Goal: Task Accomplishment & Management: Complete application form

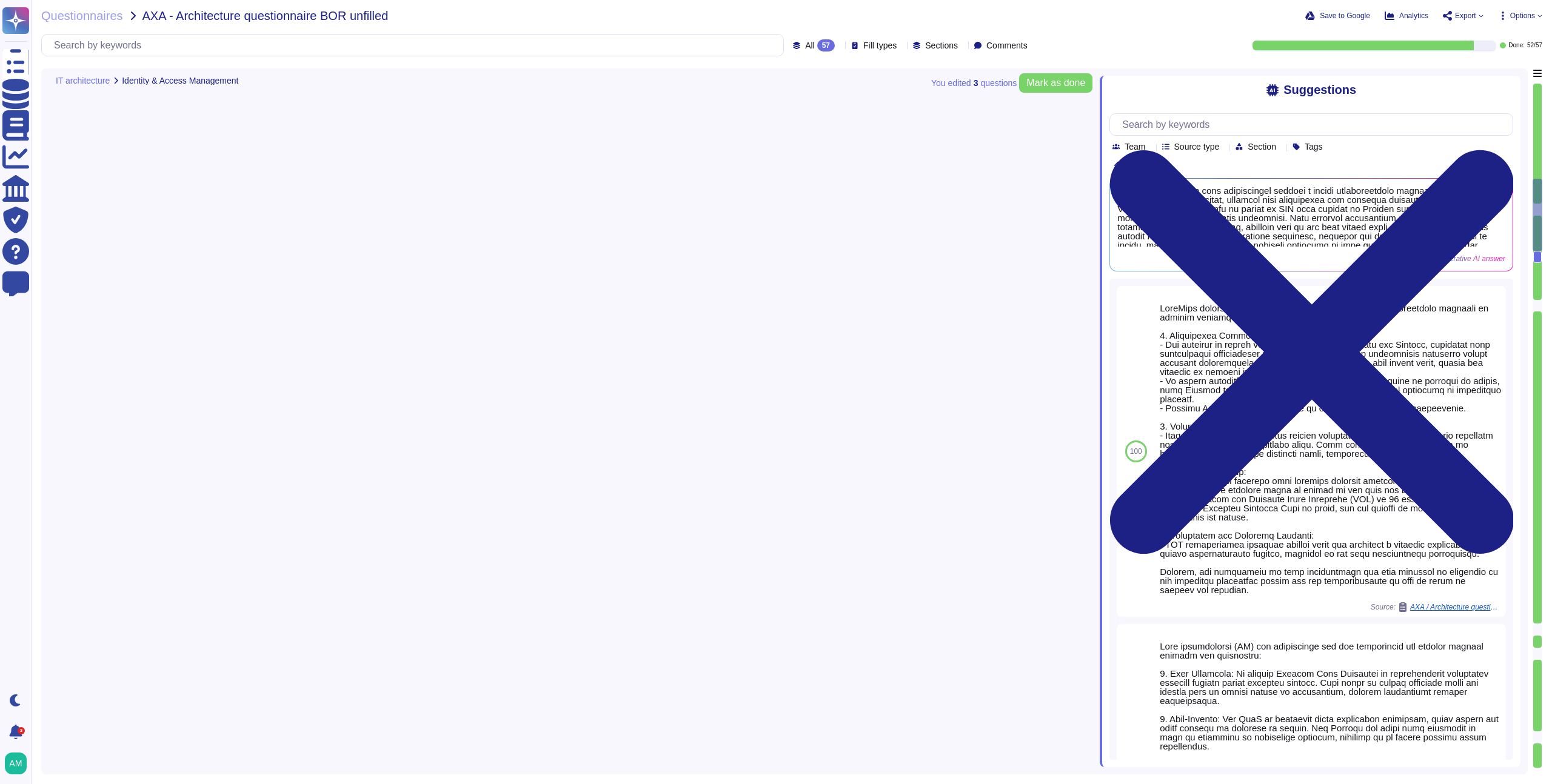
type textarea "FundApps' platform provides client Administrator users with an audit trail. Thi…"
type textarea "Yes. FundApps' policy requires the approval of the head of Client Services, who…"
type textarea "In FundApps' platform, privileges are provided through roles which are assigned…"
type textarea "The software developed by FundApps is mostly written in the C# and Typescript p…"
type textarea "Please view status.fundapps.co for monitoring metrics."
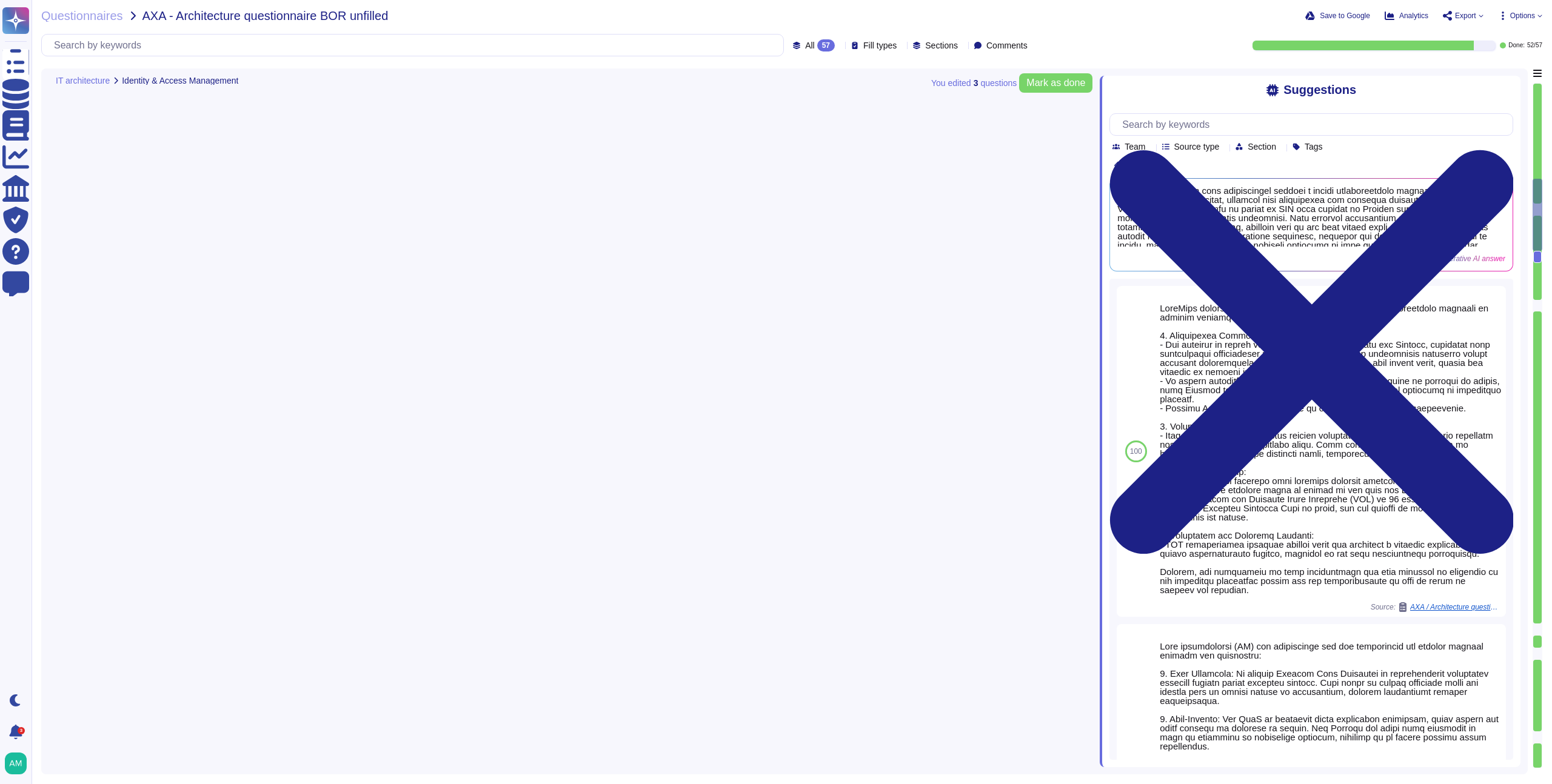
type textarea "FundApps guarantees high availability through a robust infrastructure designed …"
type textarea "FundApps backups production data to local storage at the following frequency: F…"
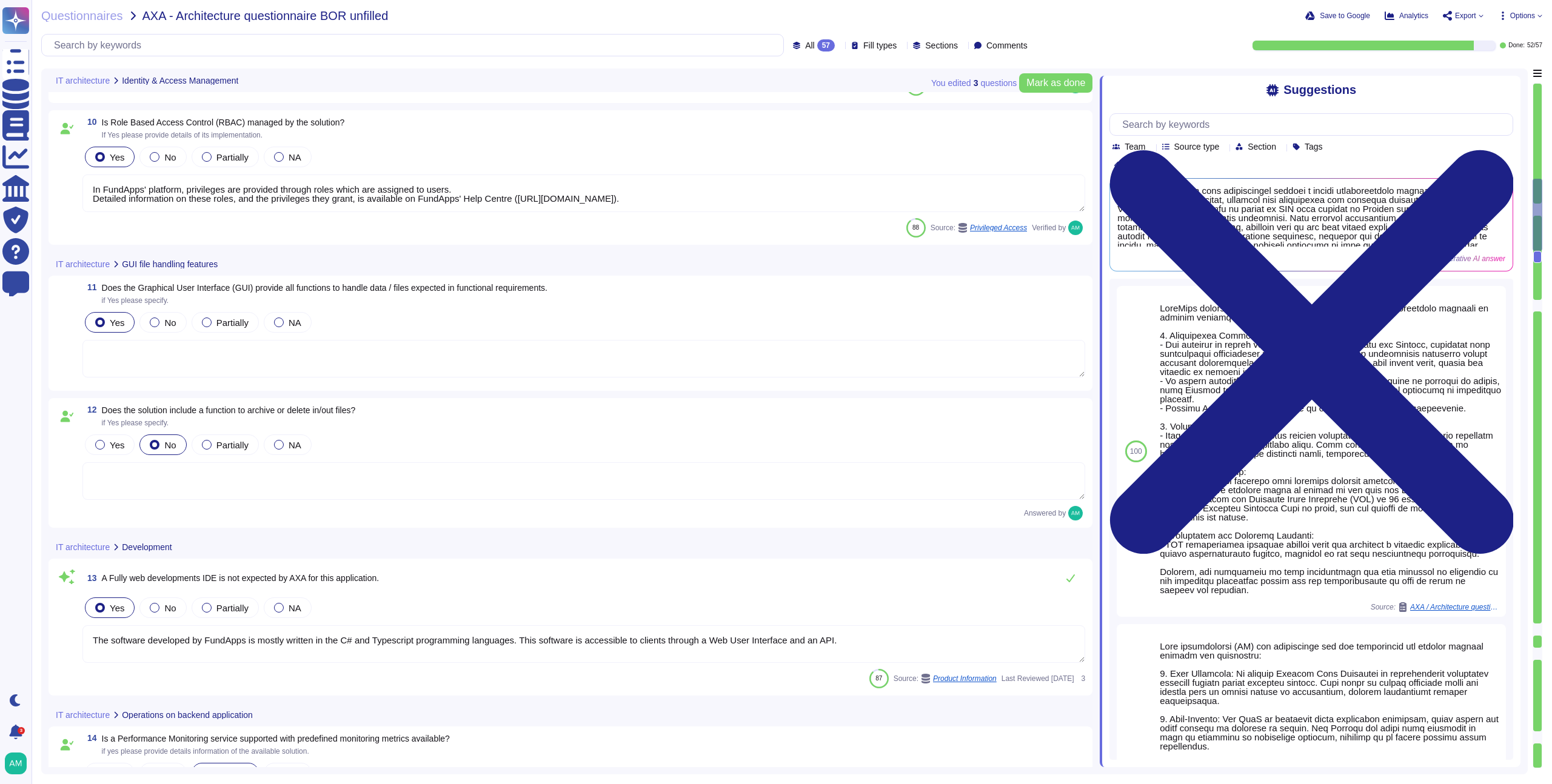
scroll to position [696, 0]
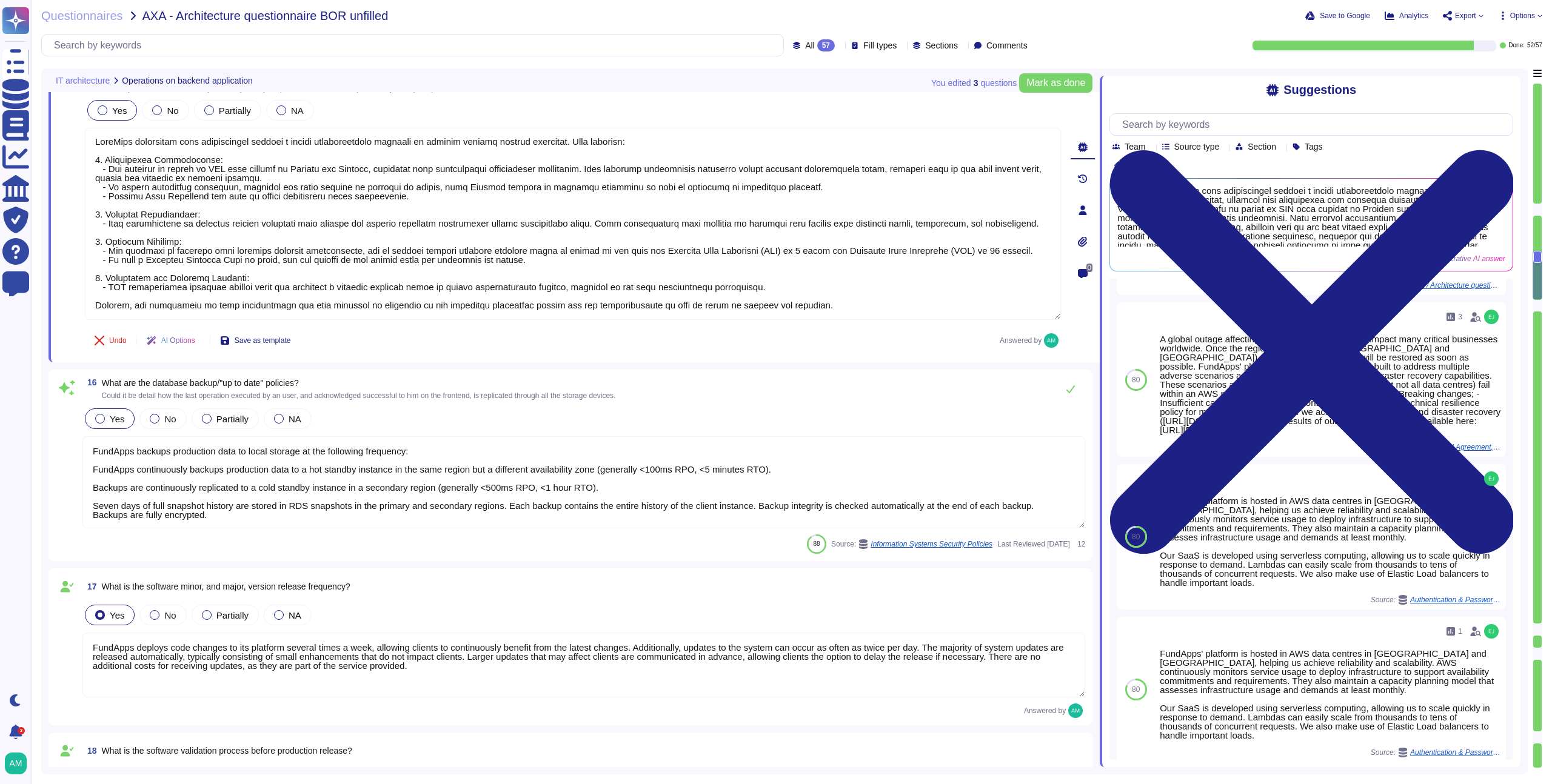
type textarea "FundApps deploys code changes to its platform several times a week, allowing cl…"
type textarea "Changes to the production environment are automatically tested with a multi-lev…"
type textarea "Yes, FundApps implements a modern Continuous Integration / Continuous Delivery …"
type textarea "Yes, FundApps has a centralized and read-only log management system that stores…"
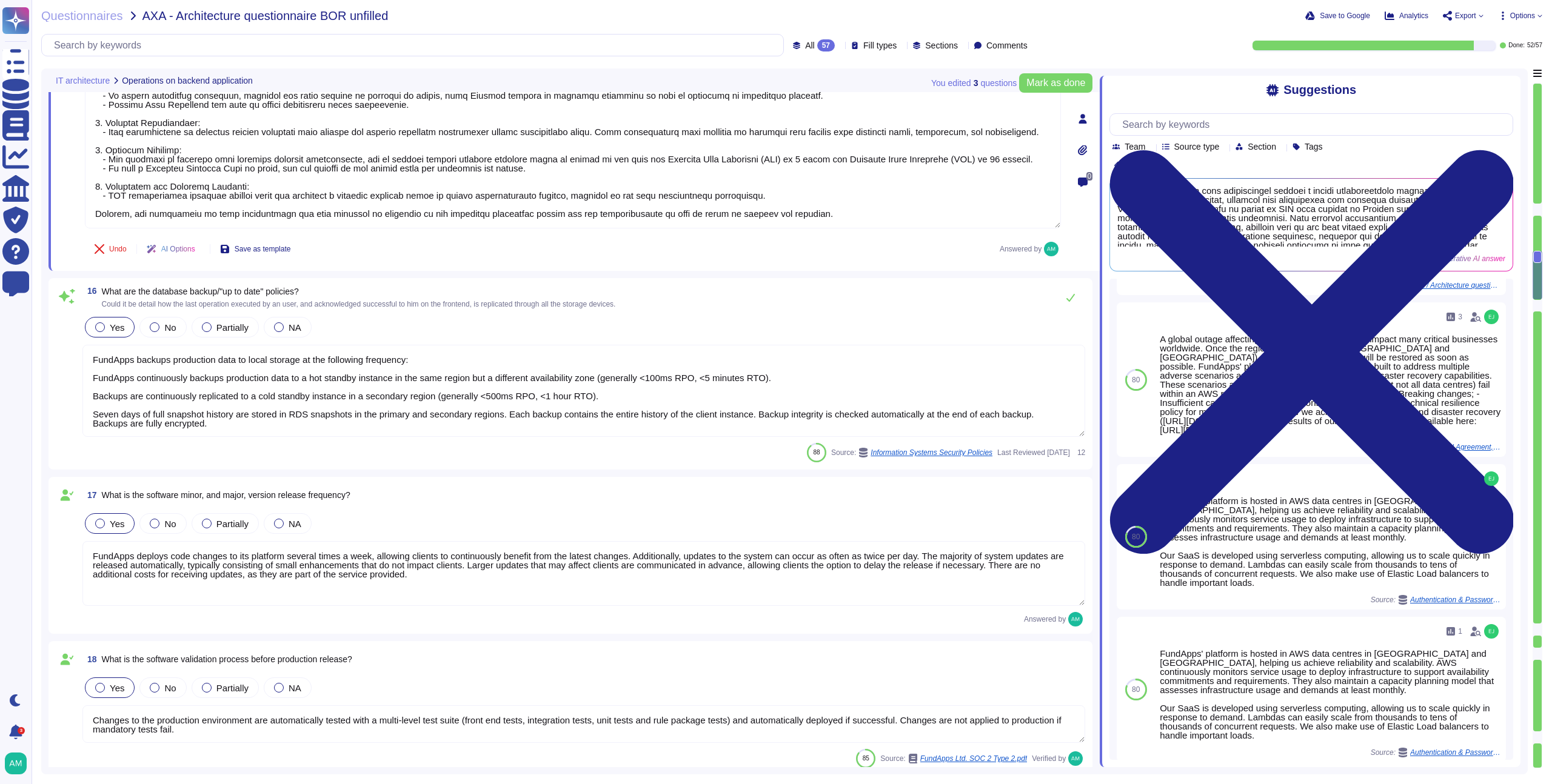
scroll to position [1, 0]
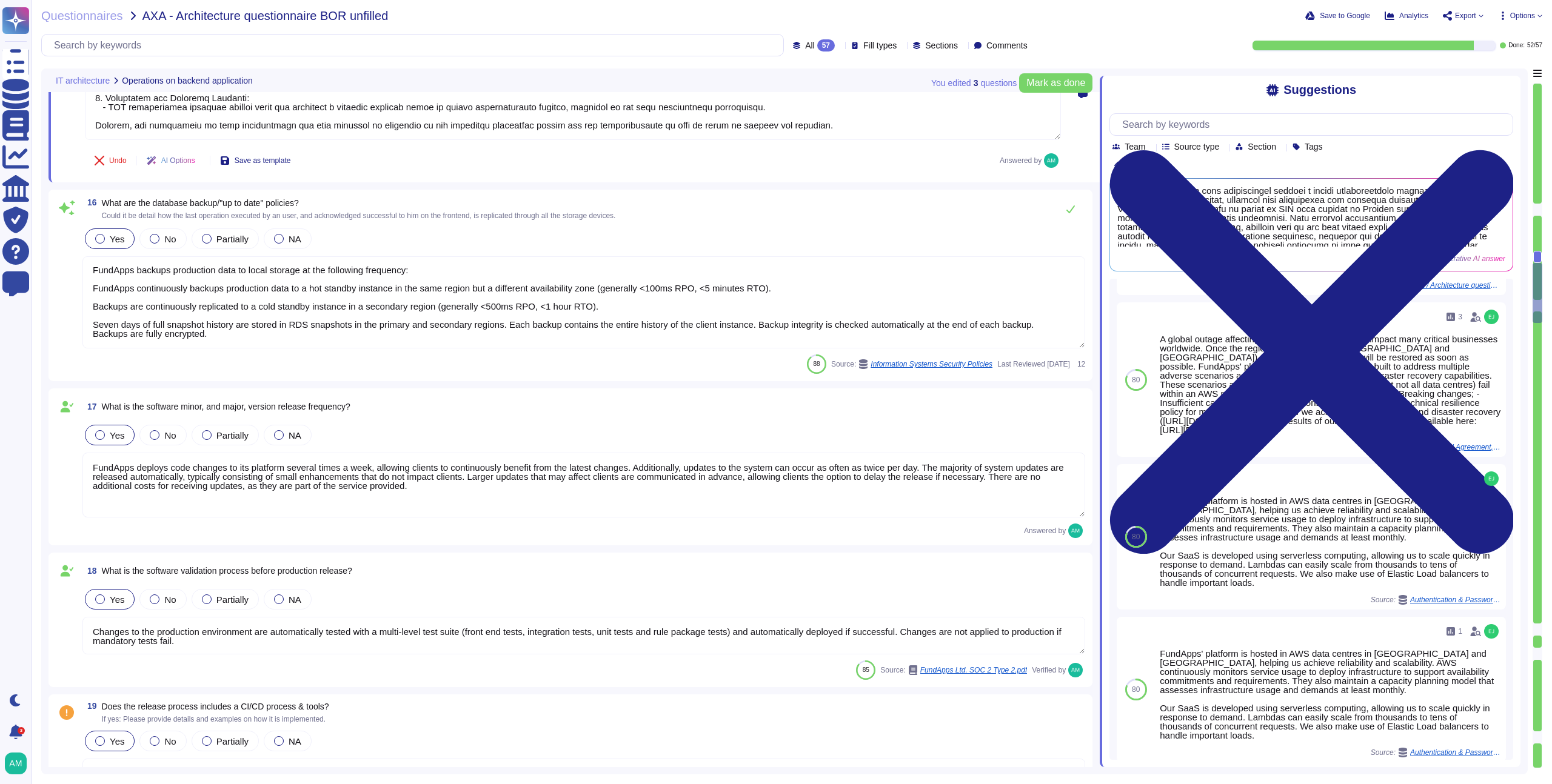
type textarea "Pre-production environments (e.g, development, testing, etc) are separated from…"
type textarea "Clients have separate dedicated instances of FundApps' platform for displaying,…"
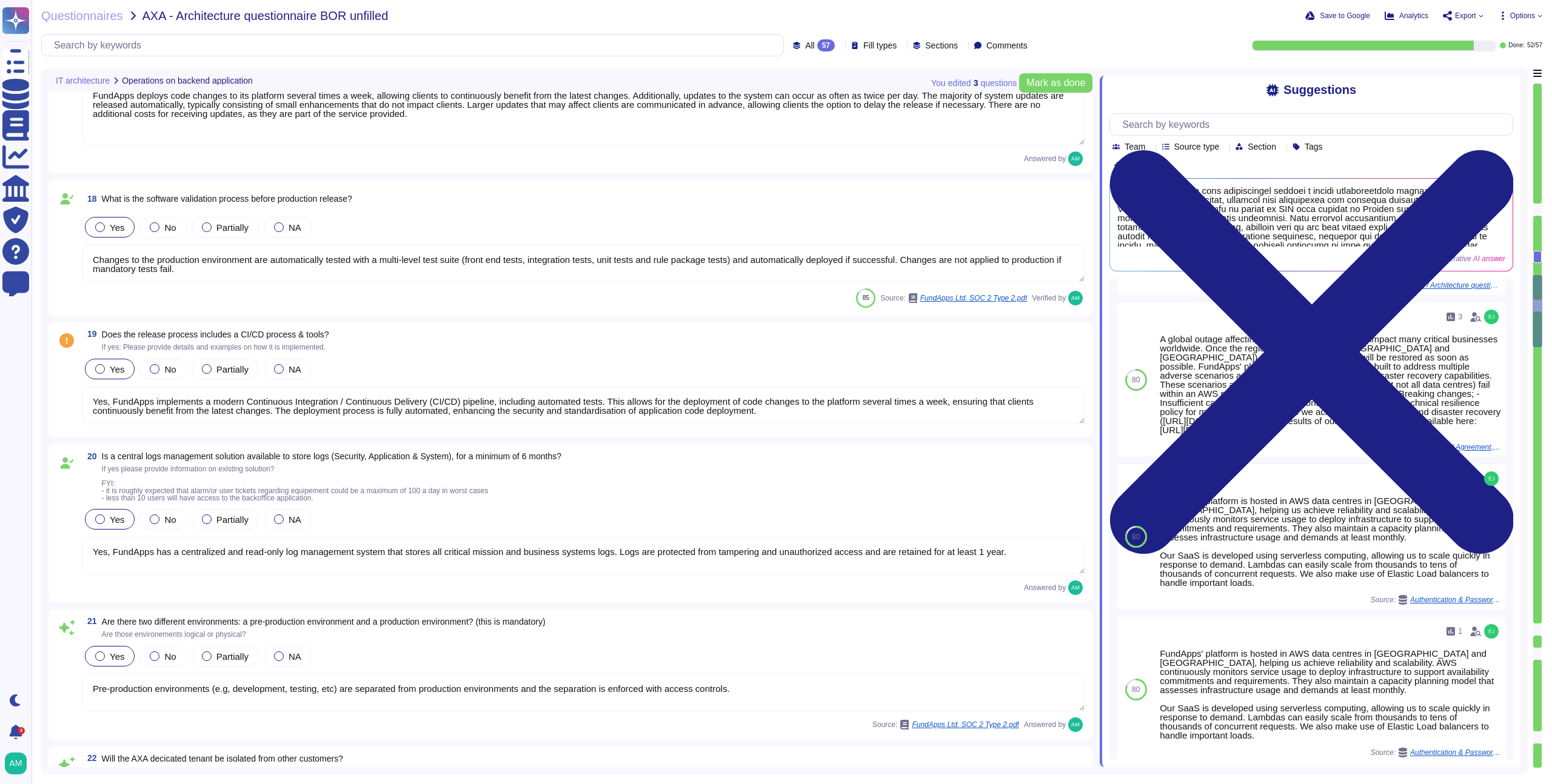
type textarea "FundApps uses Zendesk as its online Help Desk Solution for support queries. Zen…"
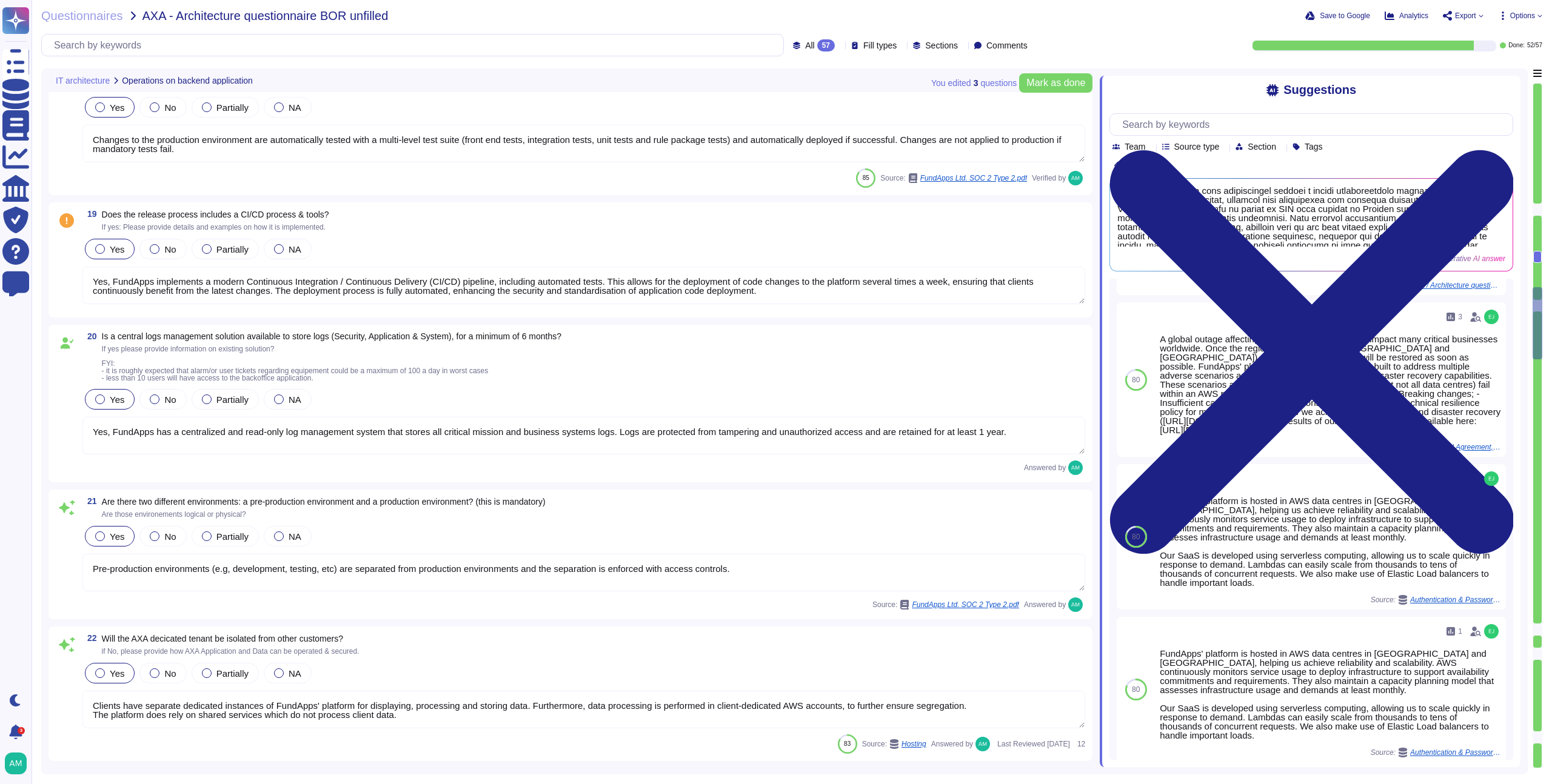
type textarea "Please see a high level overview of our architecture here in this short video: …"
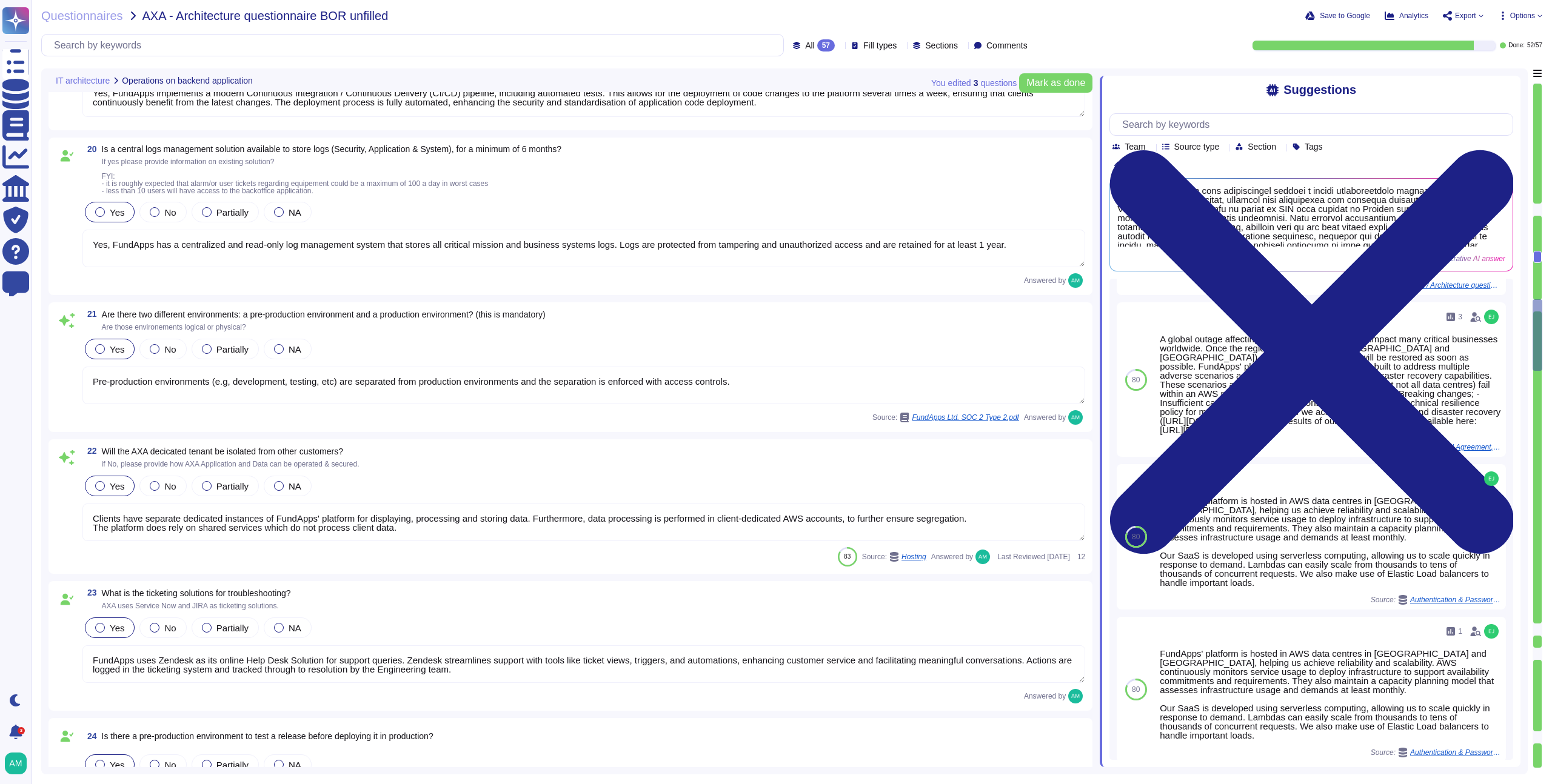
type textarea "The service model provided is SaaS. The product utilises AWS as a third-party c…"
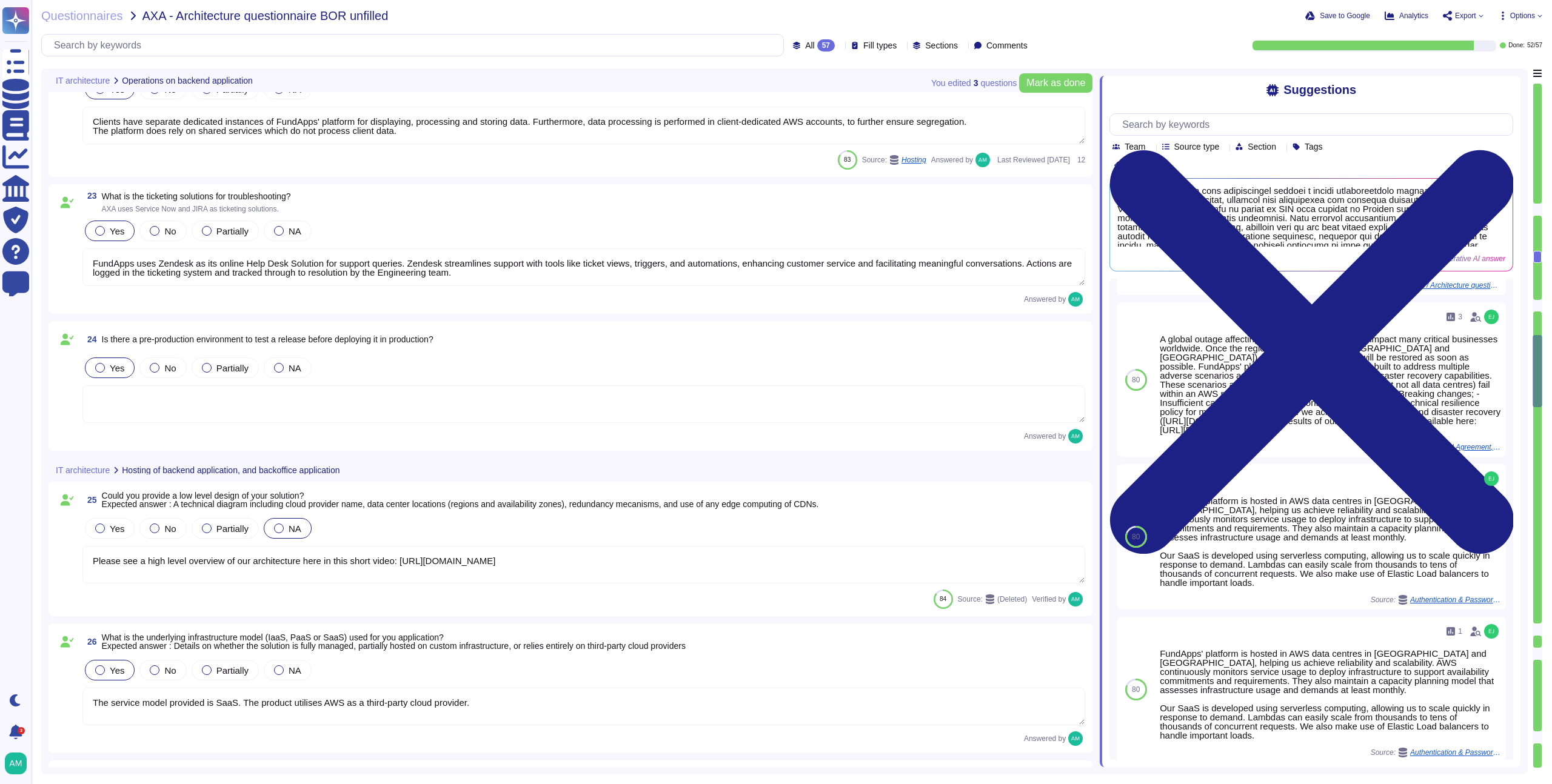
type textarea "High availability is achieved through highly redundant networking and compute a…"
type textarea "We do not yet have a web application firewall, but we plan to implement WAF cap…"
type textarea "We recommend clients set up SSO via [PERSON_NAME] to access our platform. Howev…"
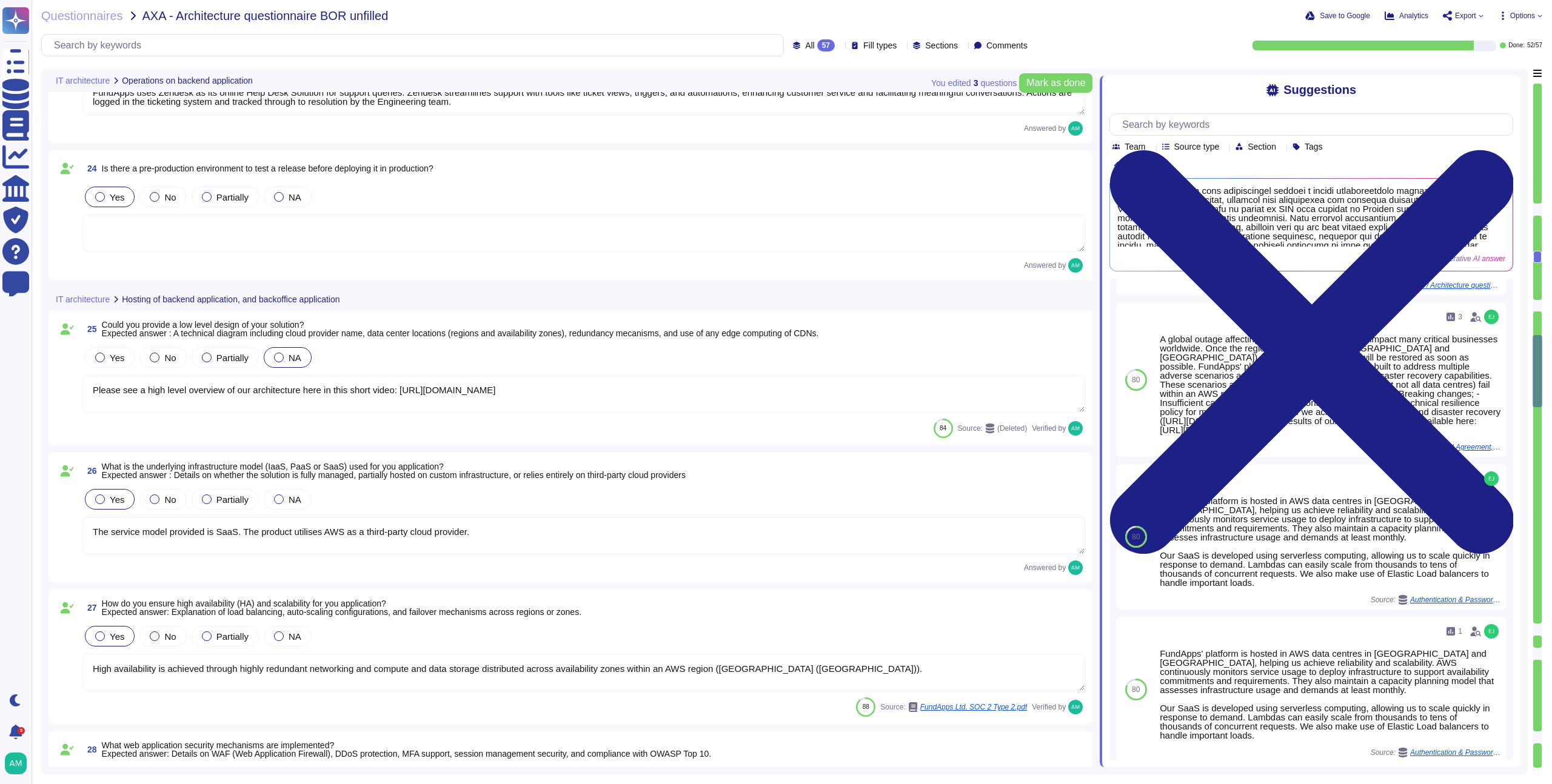
type textarea "FundApps uses several layers of security controls to detect and remediate vulne…"
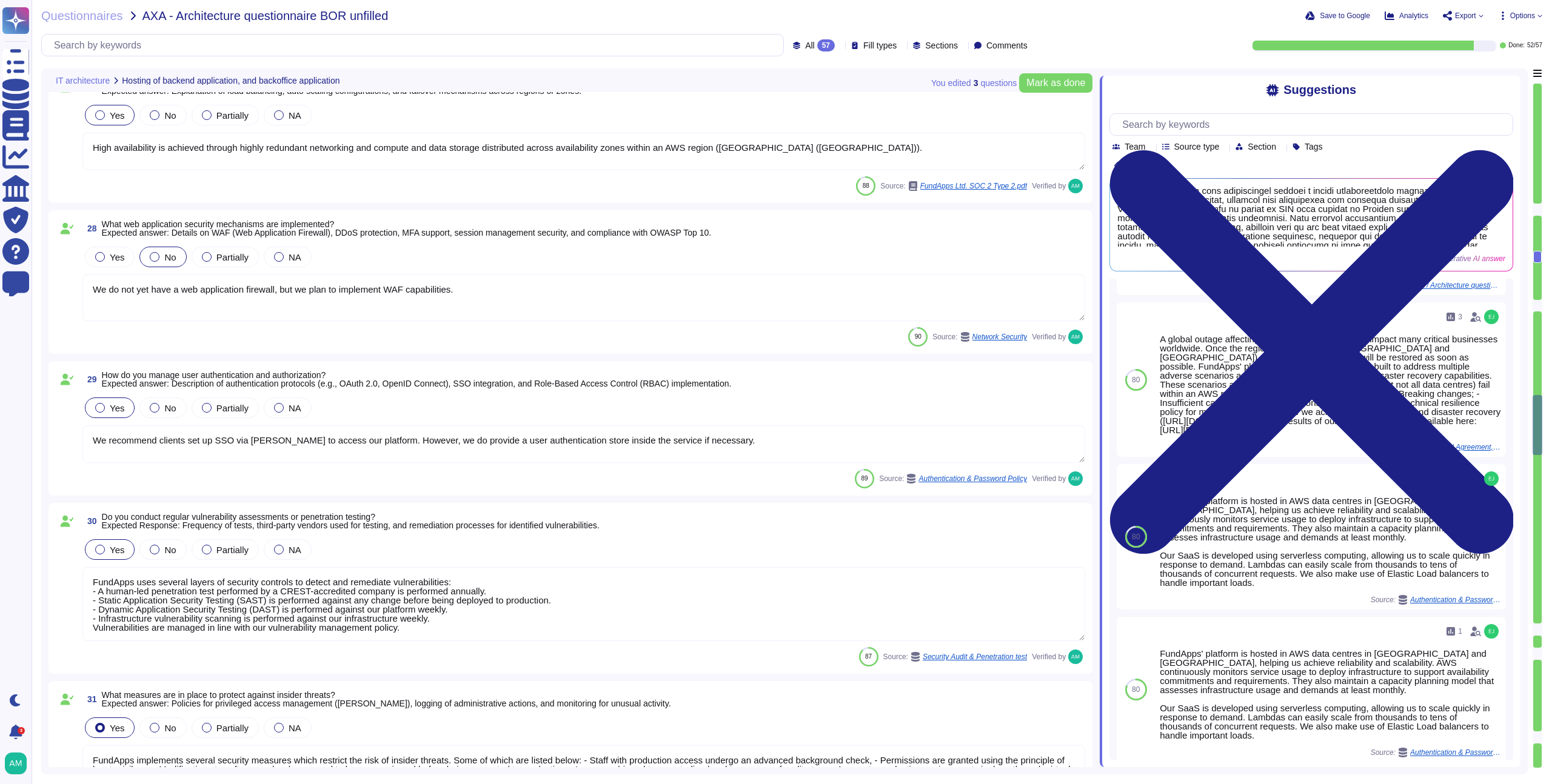
type textarea "FundApps implements several security measures which restrict the risk of inside…"
type textarea "All client data is encrypted at rest. FundApps employs a key management system …"
type textarea "FundApps utilizes a combination of DataDog Cloud SIEM and AWS logs for real-tim…"
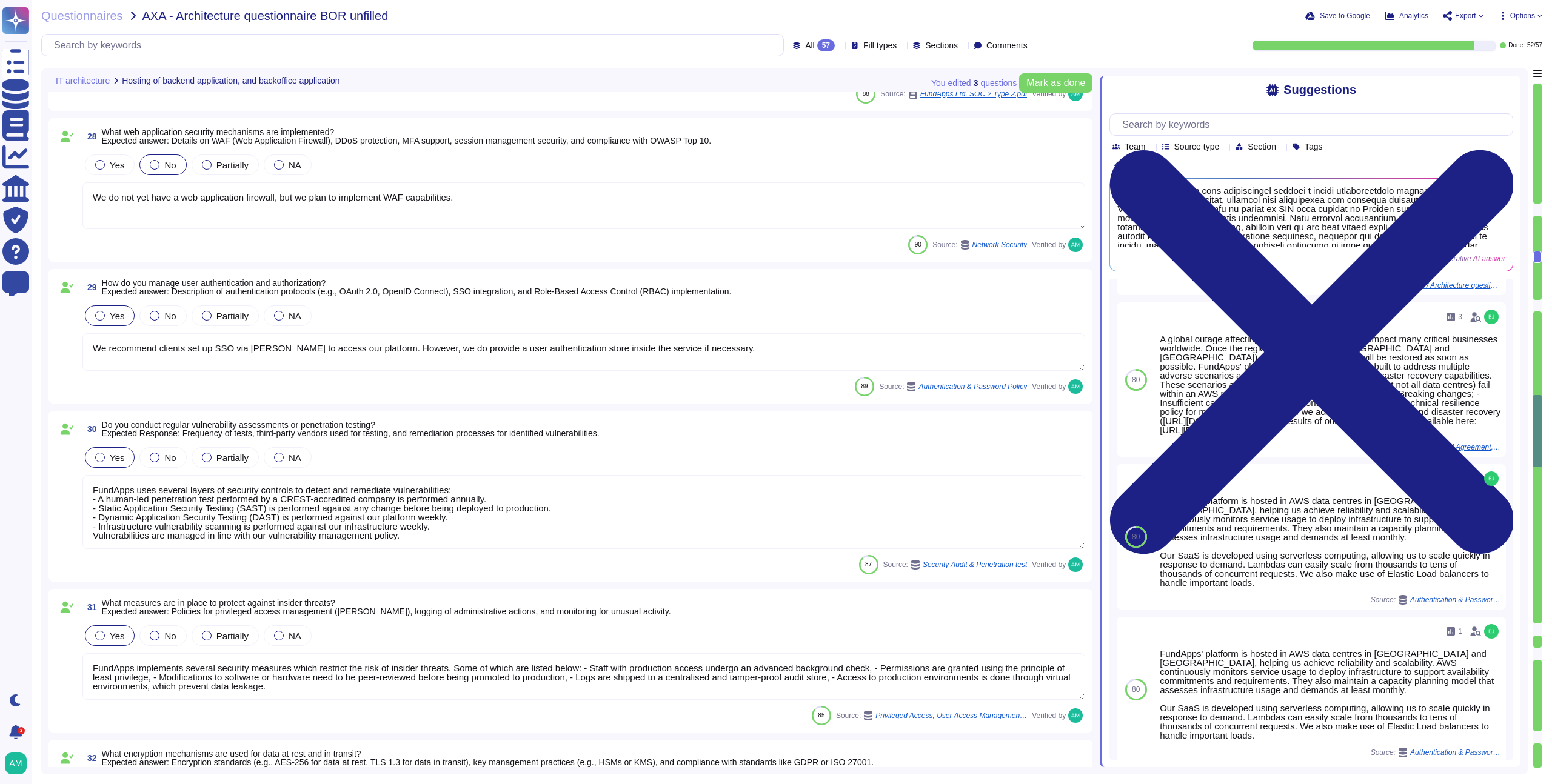
type textarea "Please refer to FundApps' Incident Management Process (https://policies.fundapp…"
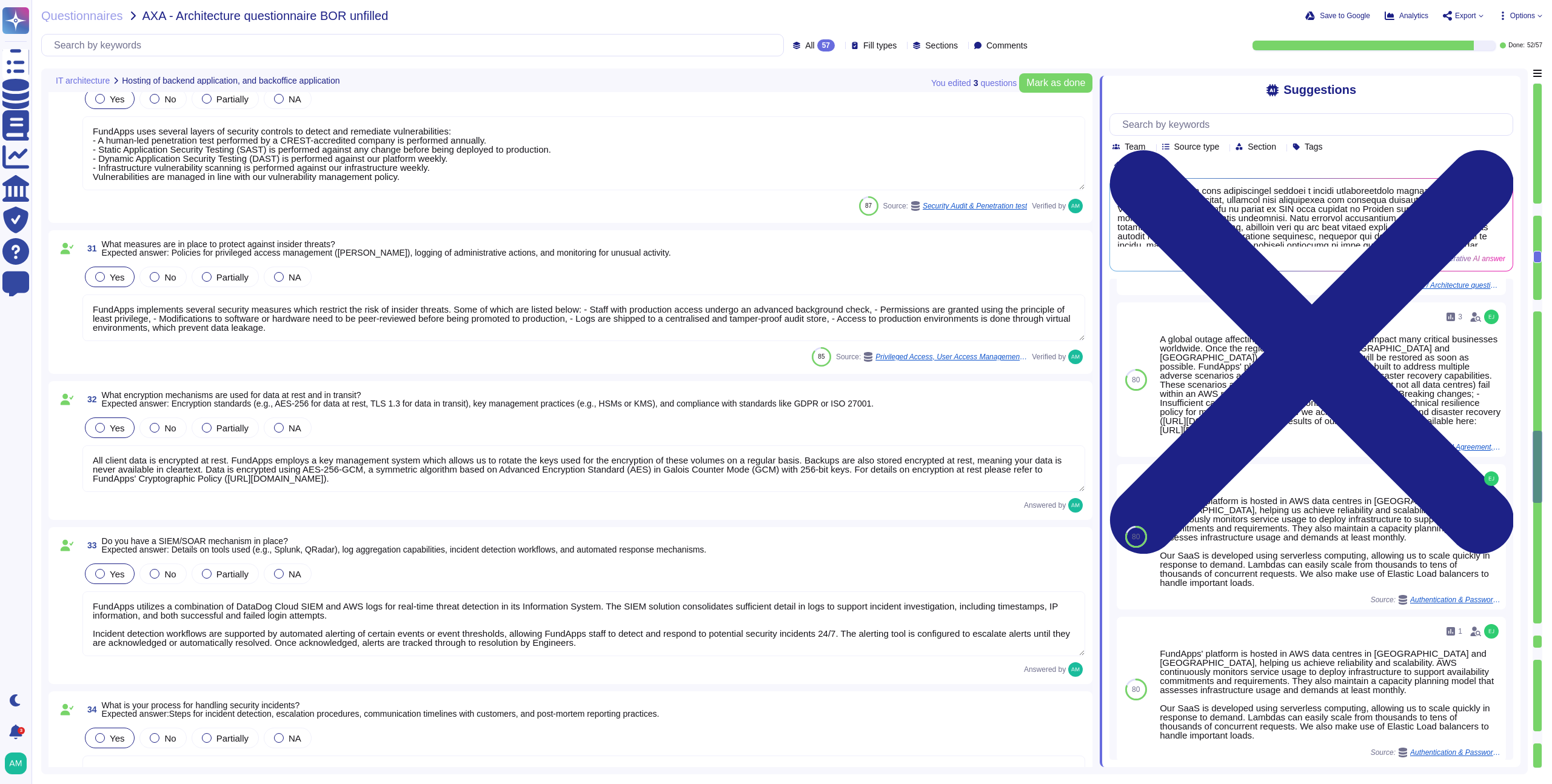
type textarea "Please refer to FundApps' status page (http://status.fundapps.co/5227275). Avai…"
type textarea "FundApps backups production data to local storage at the following frequency: F…"
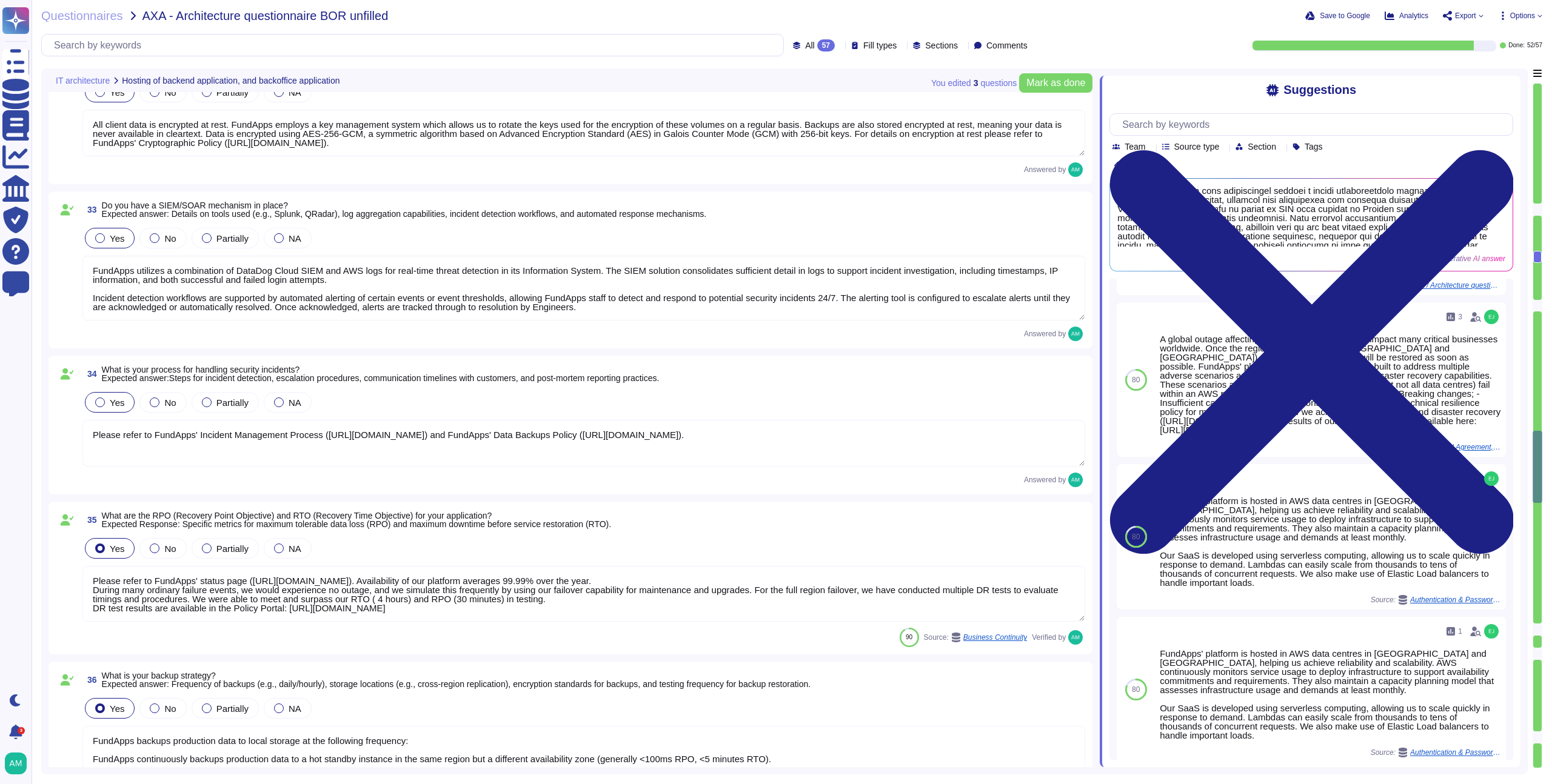
scroll to position [4711, 0]
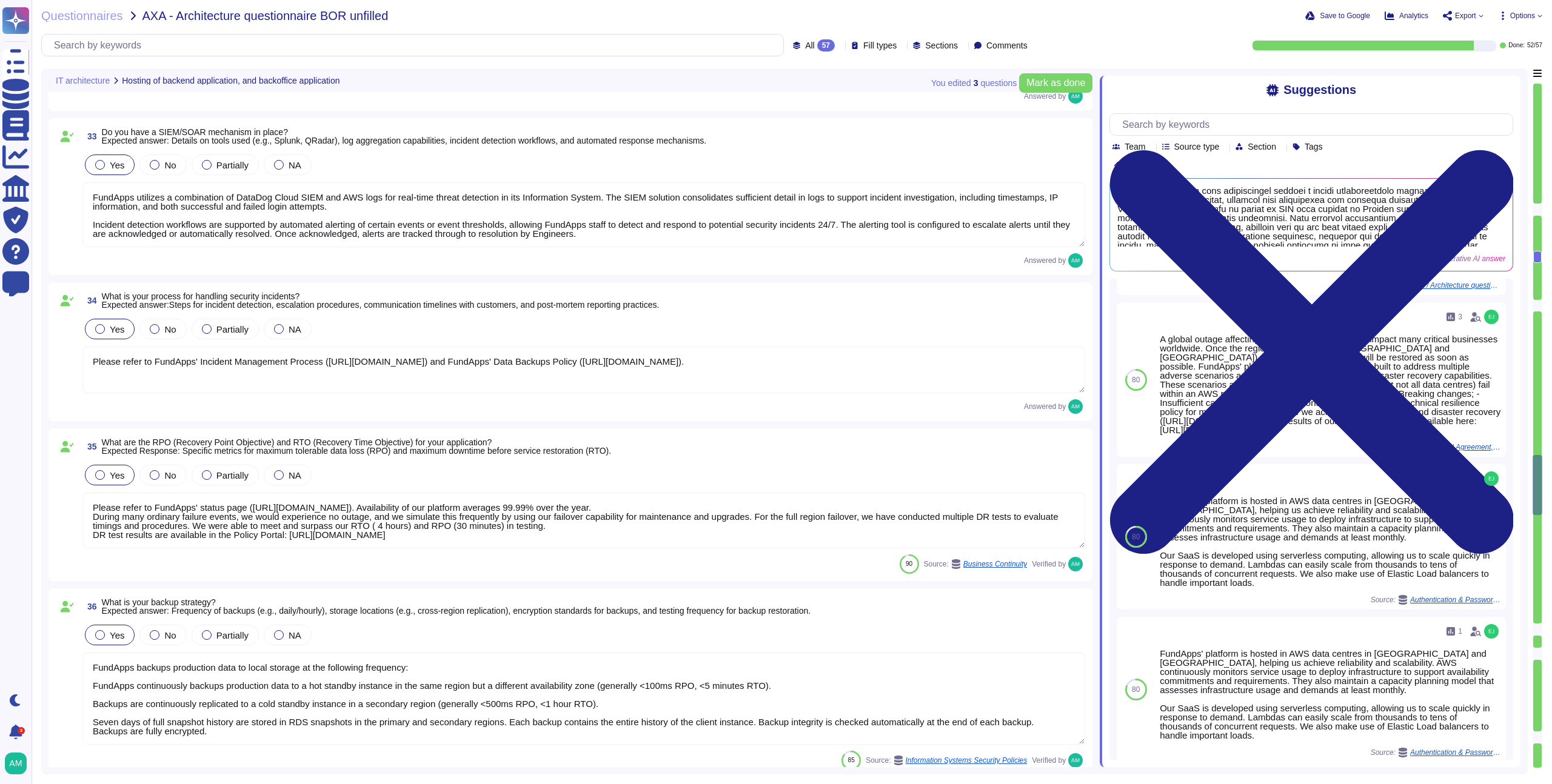
type textarea "FundApps has a Disaster Recovery Plan with an RTO of 4 hours, and an RPO of 30 …"
type textarea "Data stored in the FundApps platform is classified as ‘FundApps Confidential’ w…"
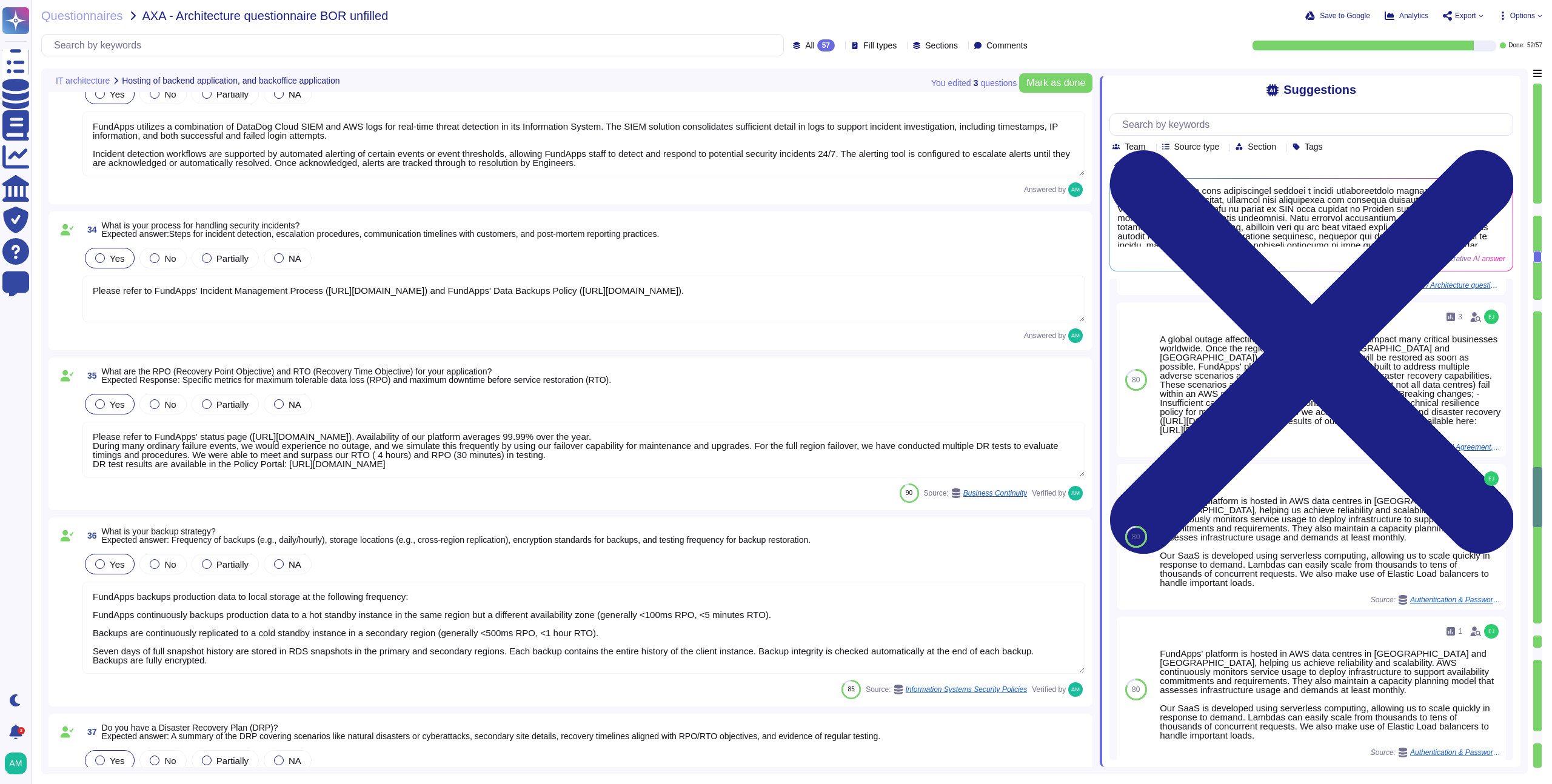
type textarea "FundApps employs a fully automated deployment process that enhances the securit…"
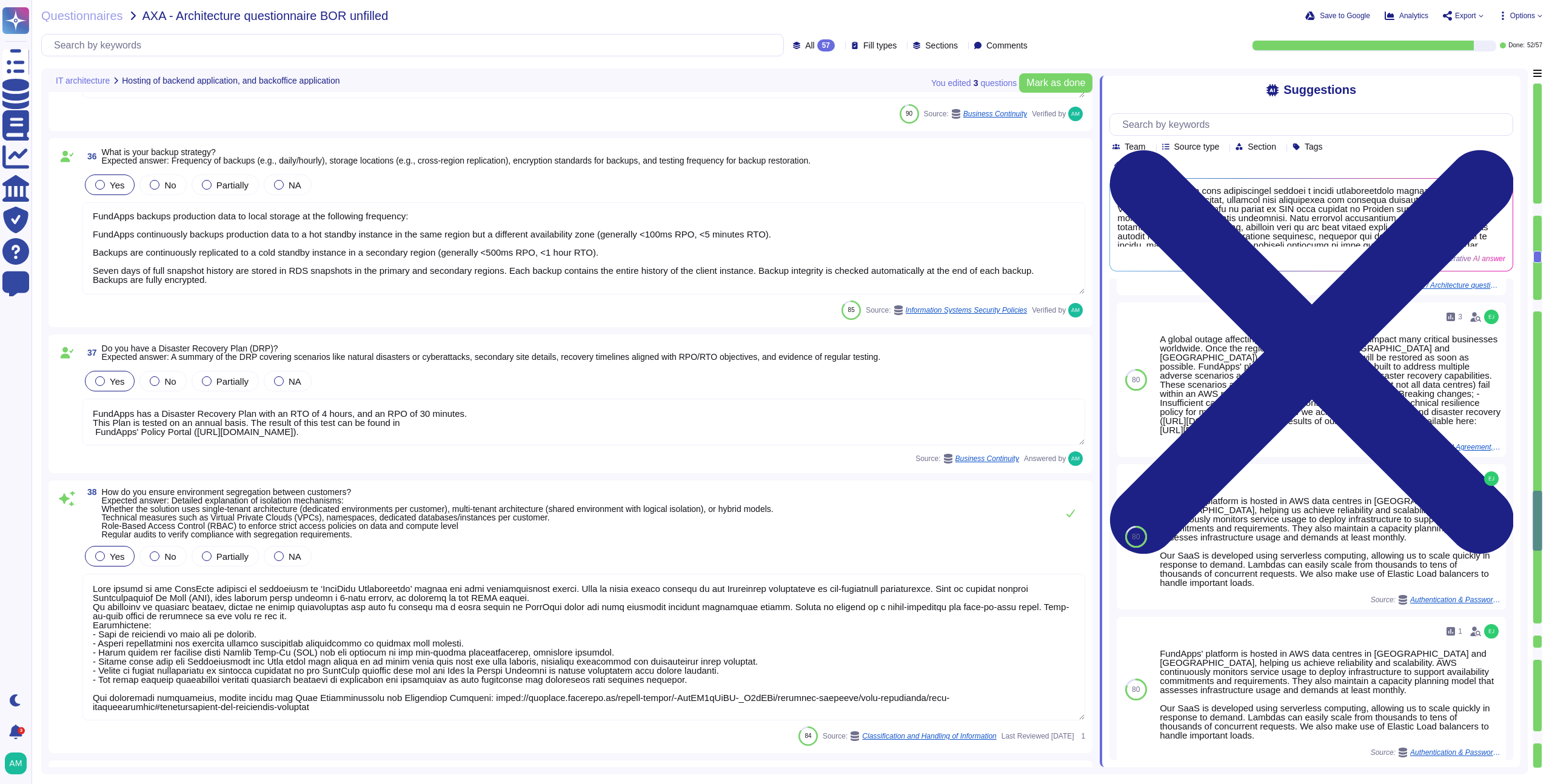
type textarea "We deploy updates to the system as often as twice per day. We will never wait t…"
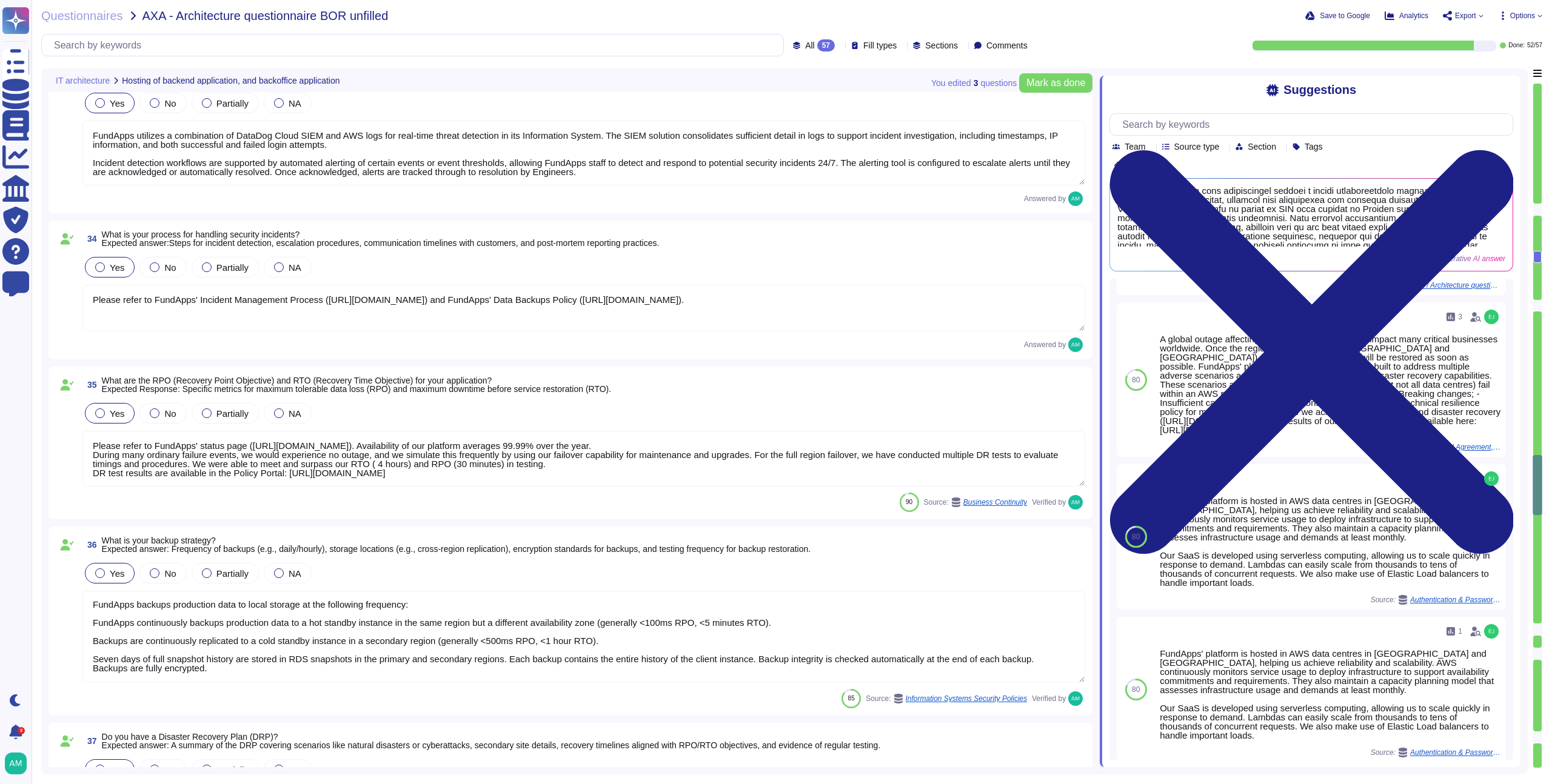
type textarea "FundApps uses several layers of security controls to detect and remediate vulne…"
type textarea "FundApps implements several security measures which restrict the risk of inside…"
type textarea "All client data is encrypted at rest. FundApps employs a key management system …"
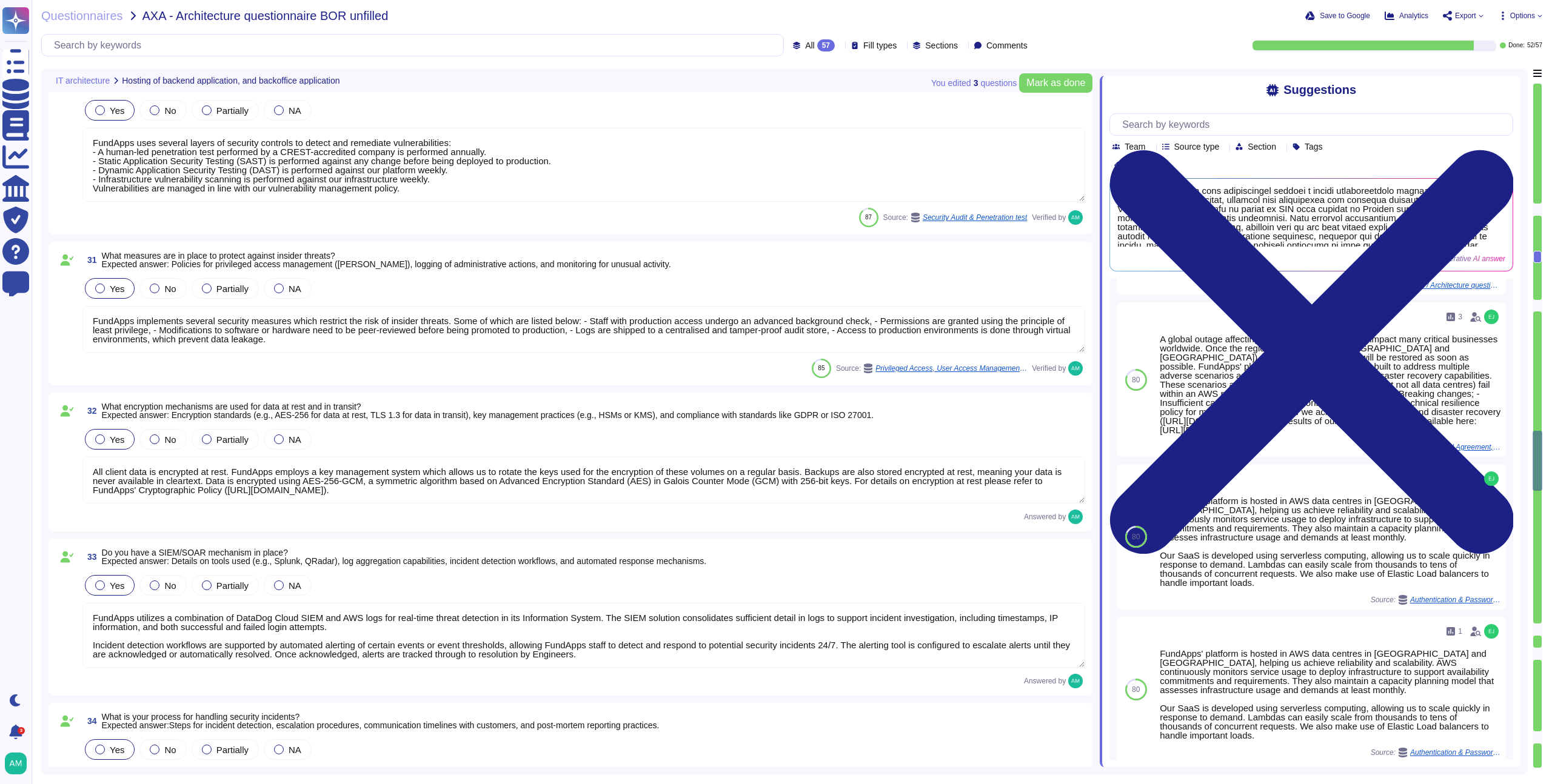
type textarea "We do not yet have a web application firewall, but we plan to implement WAF cap…"
type textarea "We recommend clients set up SSO via [PERSON_NAME] to access our platform. Howev…"
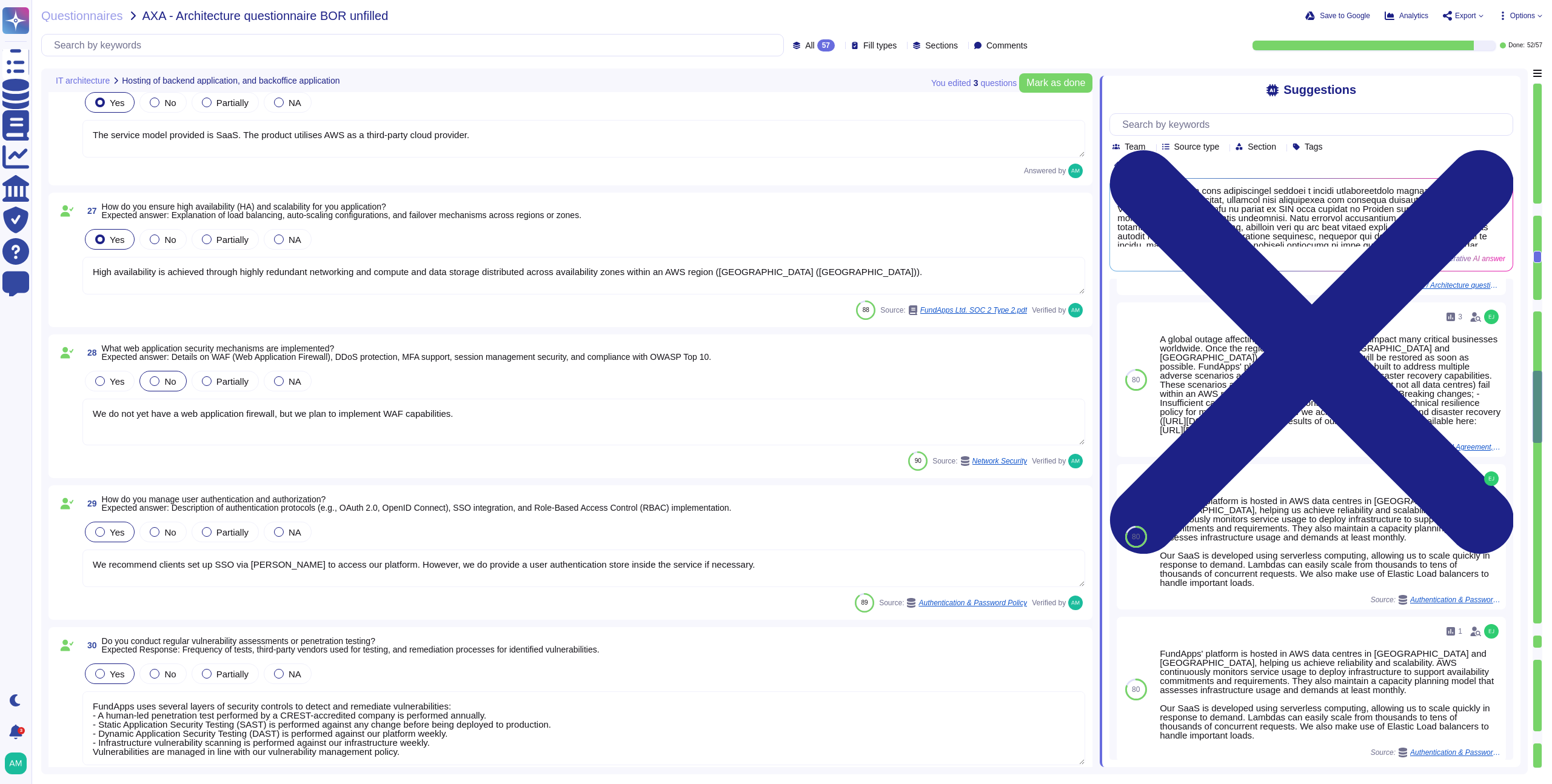
type textarea "Please see a high level overview of our architecture here in this short video: …"
type textarea "The service model provided is SaaS. The product utilises AWS as a third-party c…"
type textarea "High availability is achieved through highly redundant networking and compute a…"
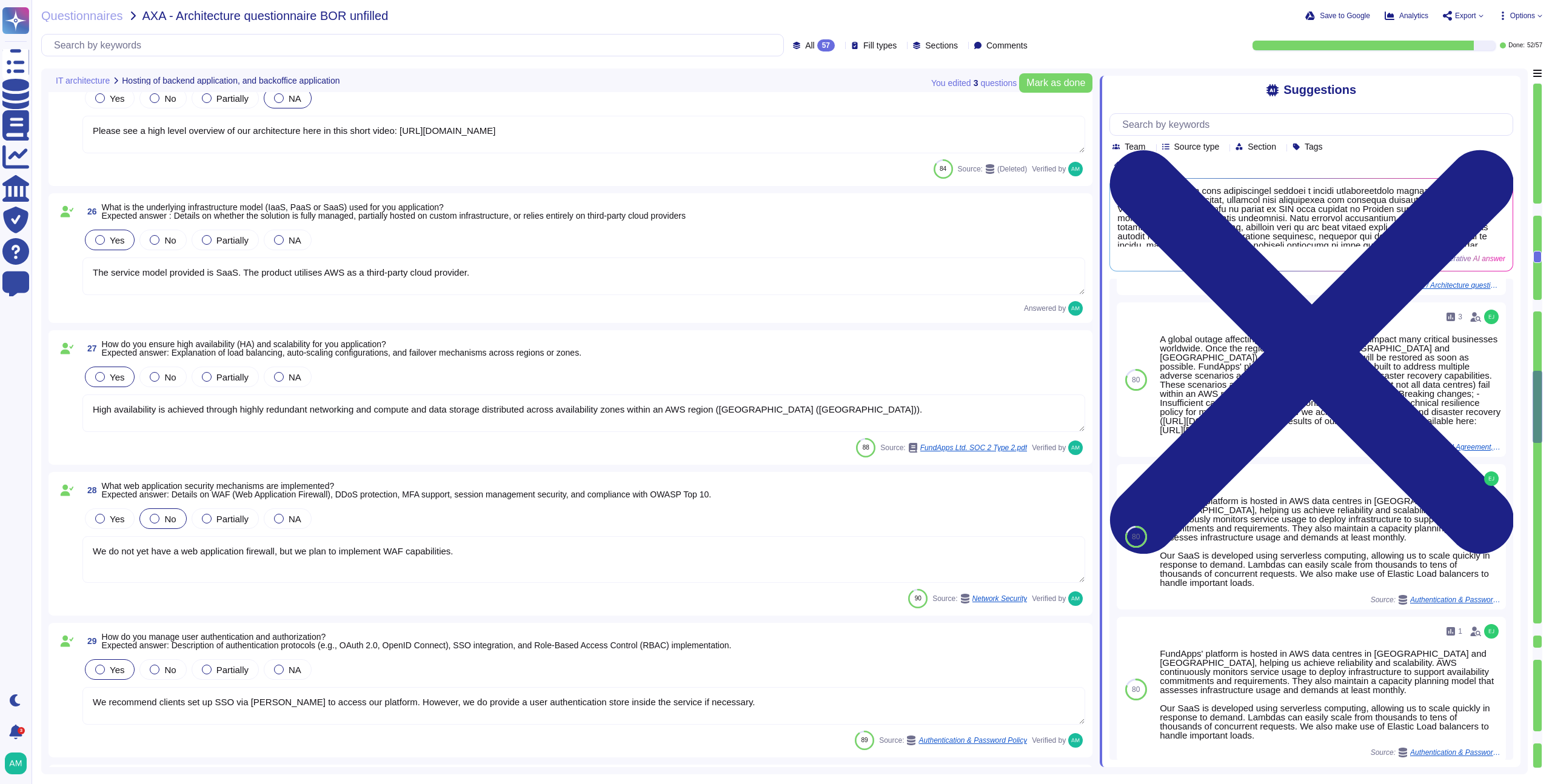
scroll to position [3621, 0]
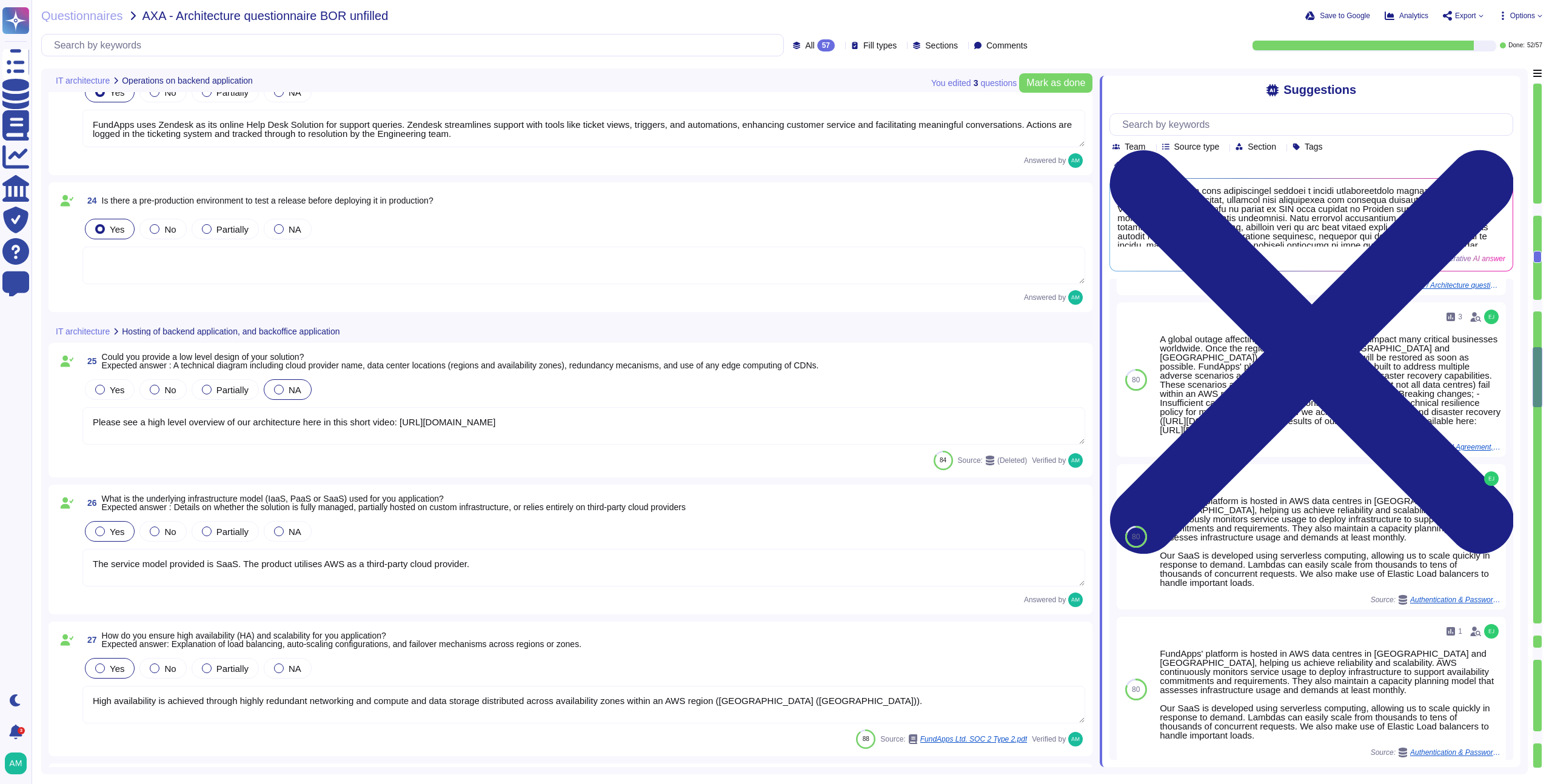
type textarea "Pre-production environments (e.g, development, testing, etc) are separated from…"
type textarea "Clients have separate dedicated instances of FundApps' platform for displaying,…"
type textarea "FundApps uses Zendesk as its online Help Desk Solution for support queries. Zen…"
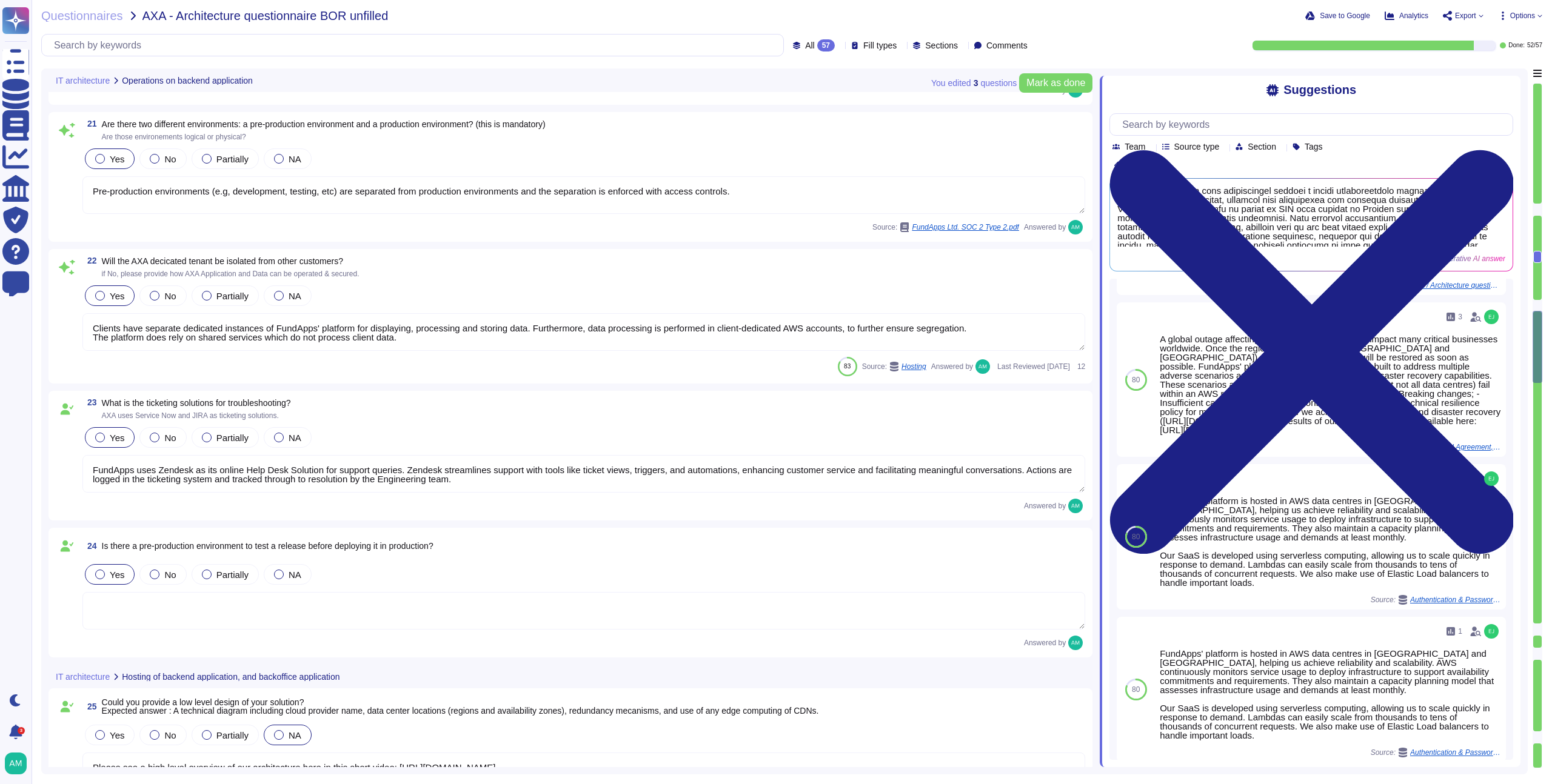
type textarea "Changes to the production environment are automatically tested with a multi-lev…"
type textarea "Yes, FundApps implements a modern Continuous Integration / Continuous Delivery …"
type textarea "Yes, FundApps has a centralized and read-only log management system that stores…"
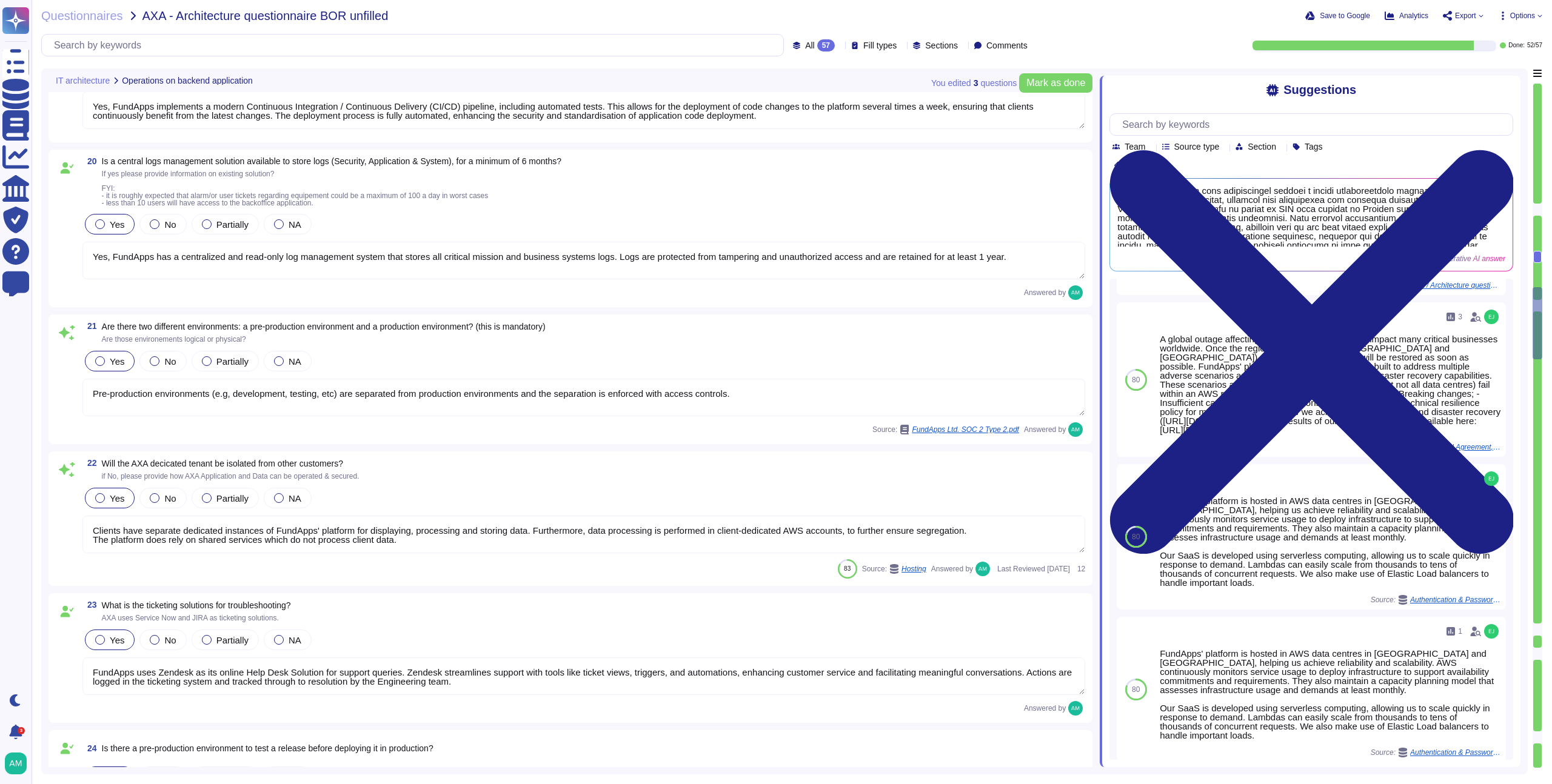
type textarea "FundApps backups production data to local storage at the following frequency: F…"
type textarea "FundApps deploys code changes to its platform several times a week, allowing cl…"
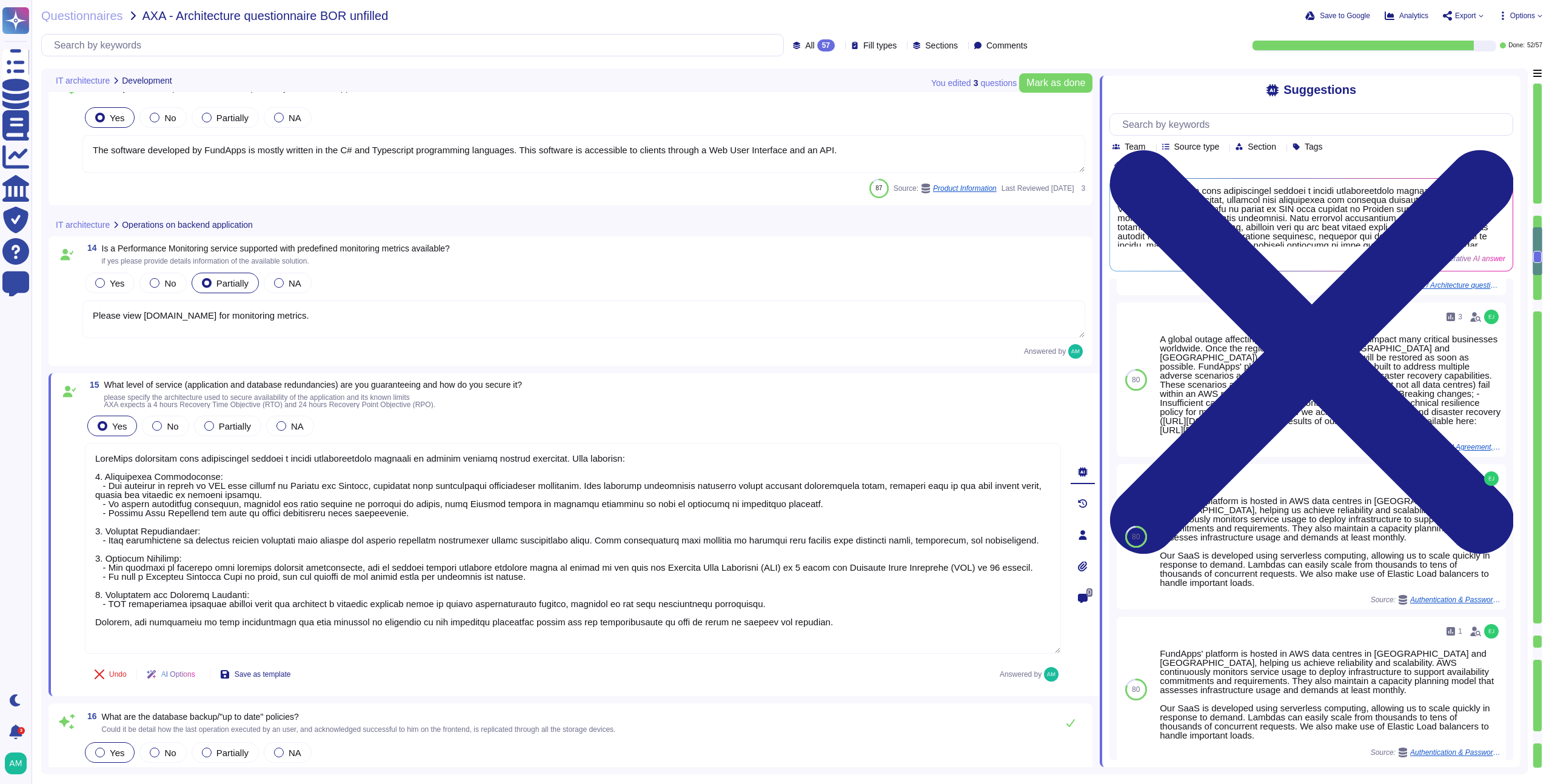
type textarea "The software developed by FundApps is mostly written in the C# and Typescript p…"
type textarea "Please view status.fundapps.co for monitoring metrics."
type textarea "FundApps guarantees high availability through a robust infrastructure designed …"
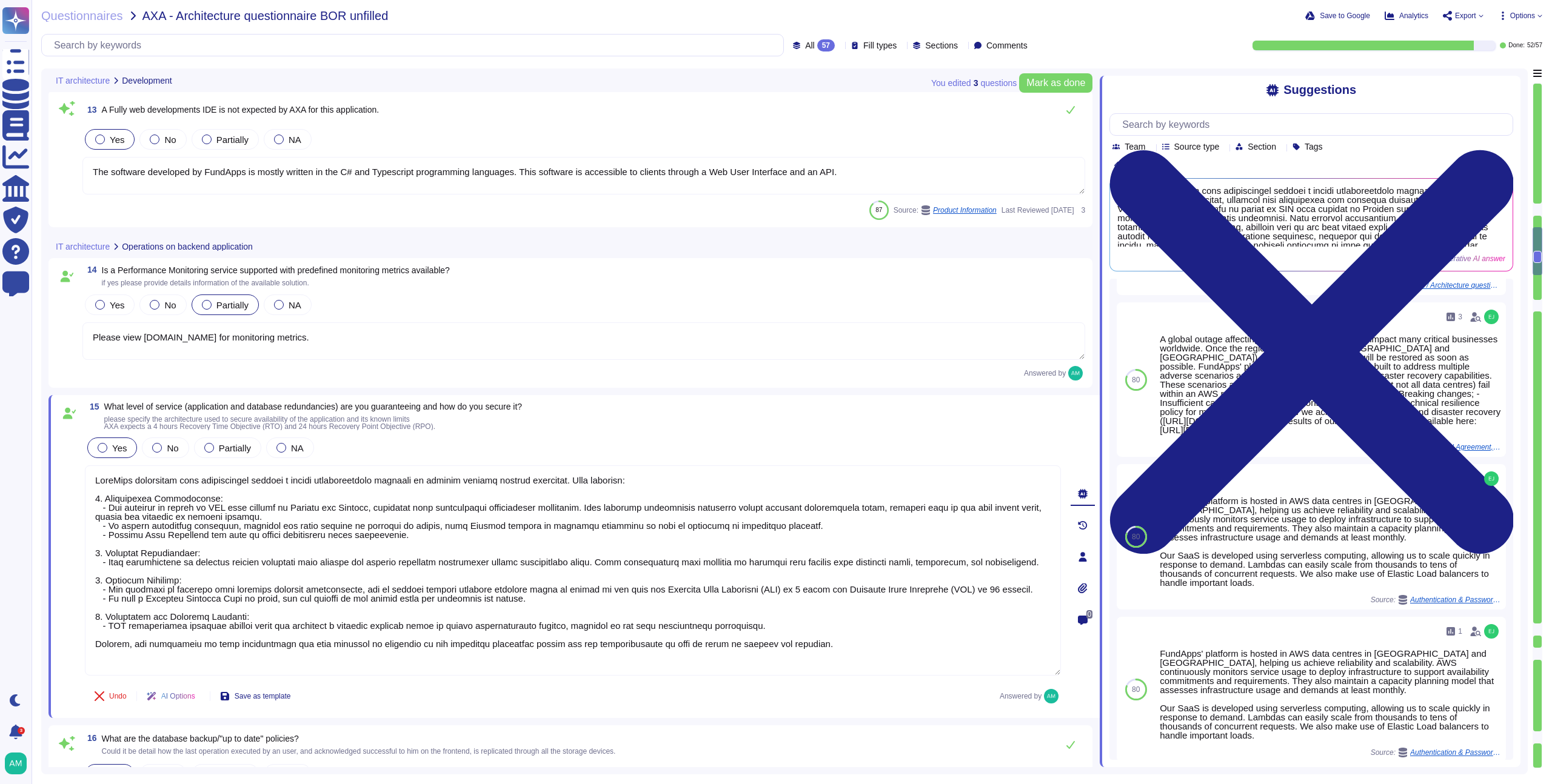
scroll to position [1733, 0]
type textarea "FundApps deploys code changes to its platform several times a week, allowing cl…"
type textarea "Changes to the production environment are automatically tested with a multi-lev…"
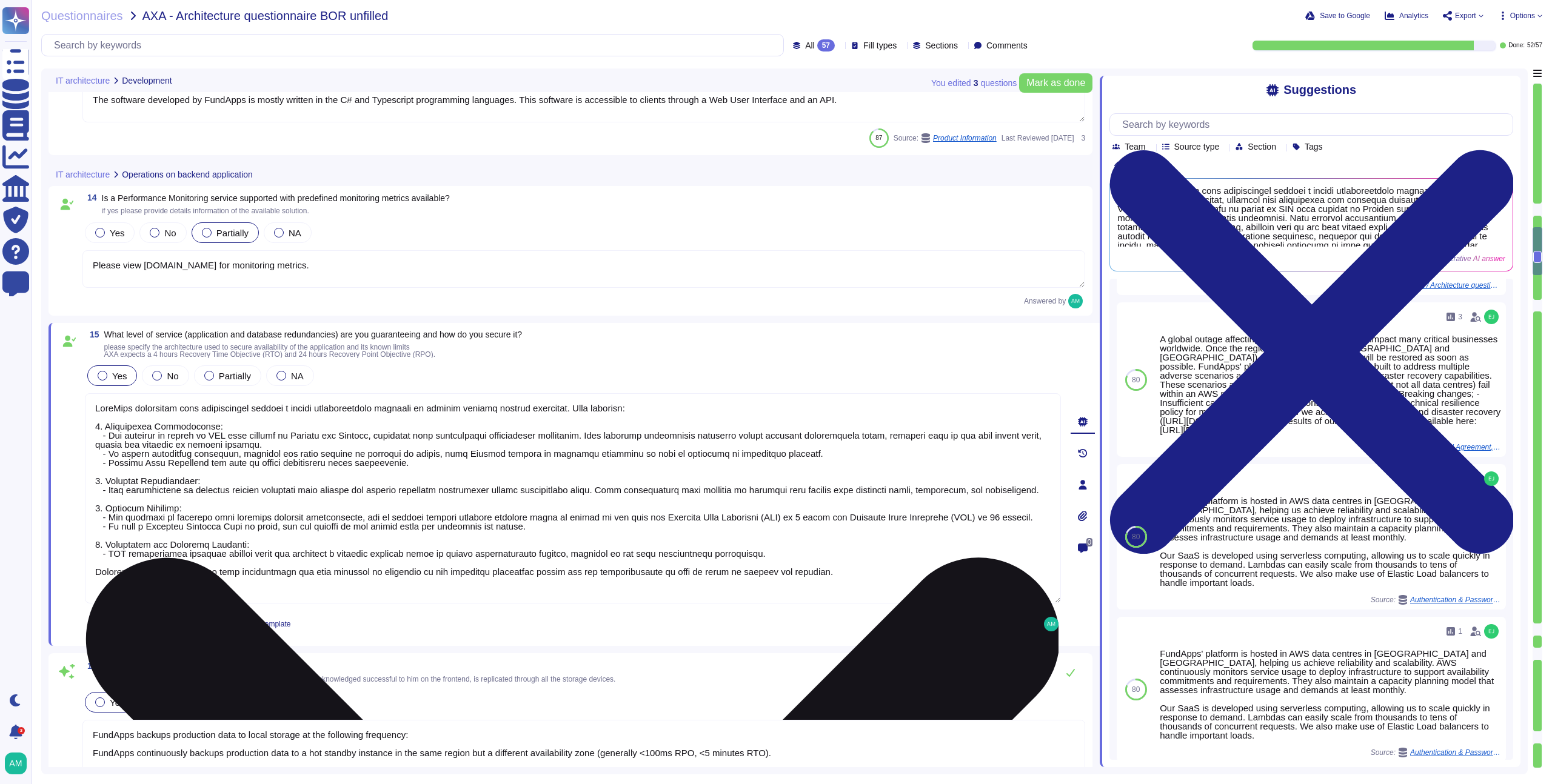
scroll to position [1758, 0]
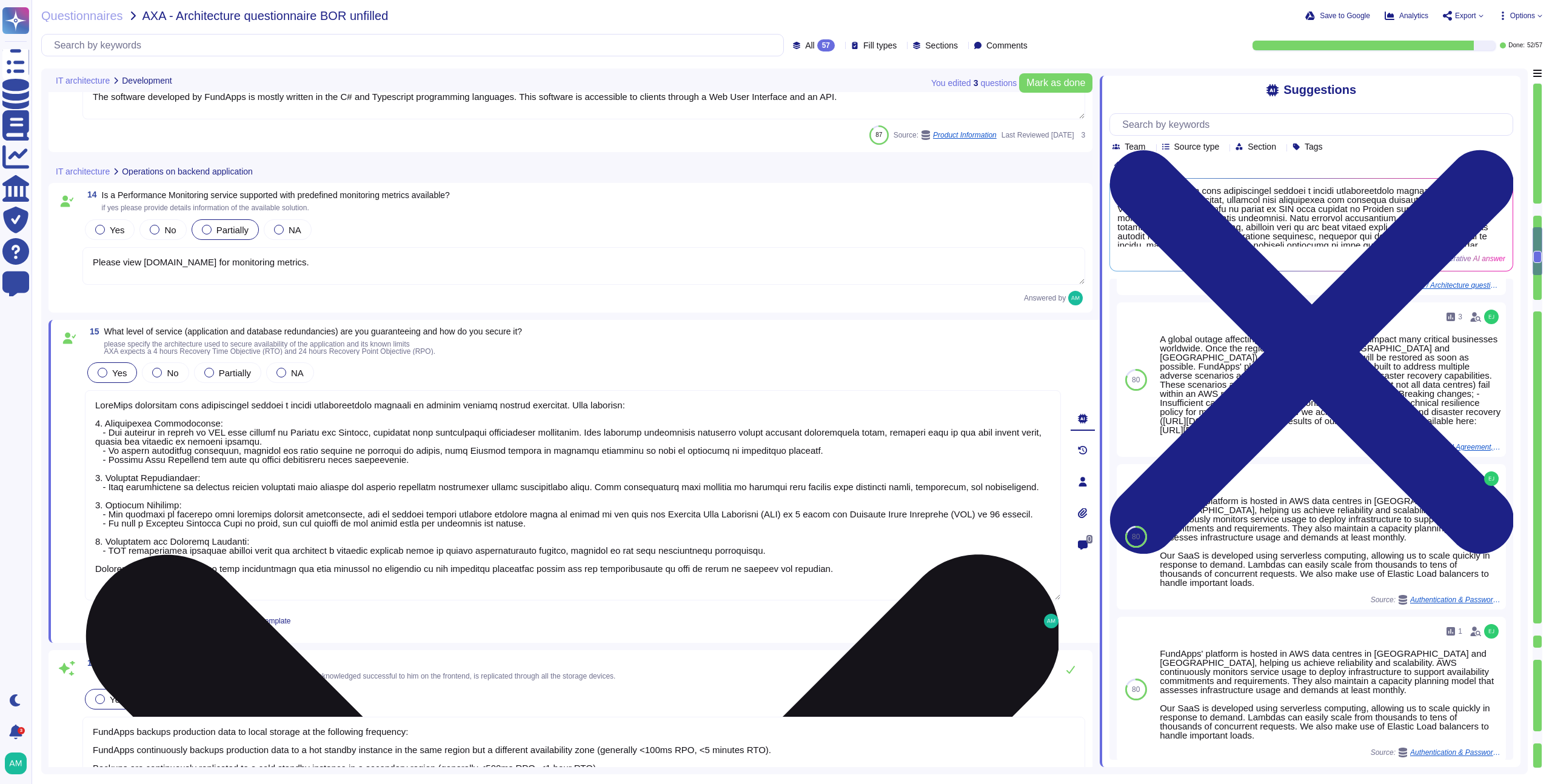
click at [449, 507] on textarea at bounding box center [572, 495] width 976 height 210
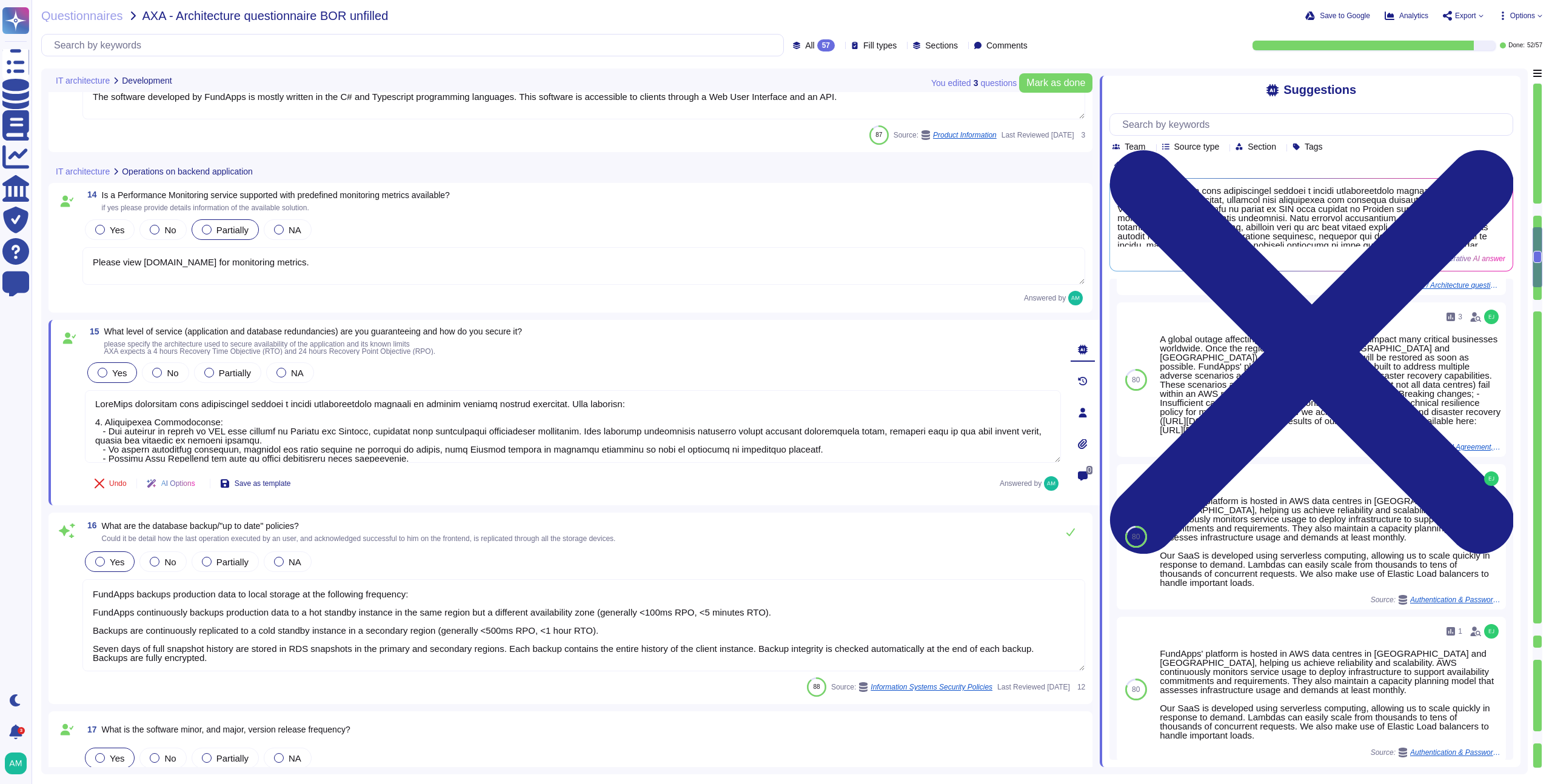
type textarea "Yes, FundApps implements a modern Continuous Integration / Continuous Delivery …"
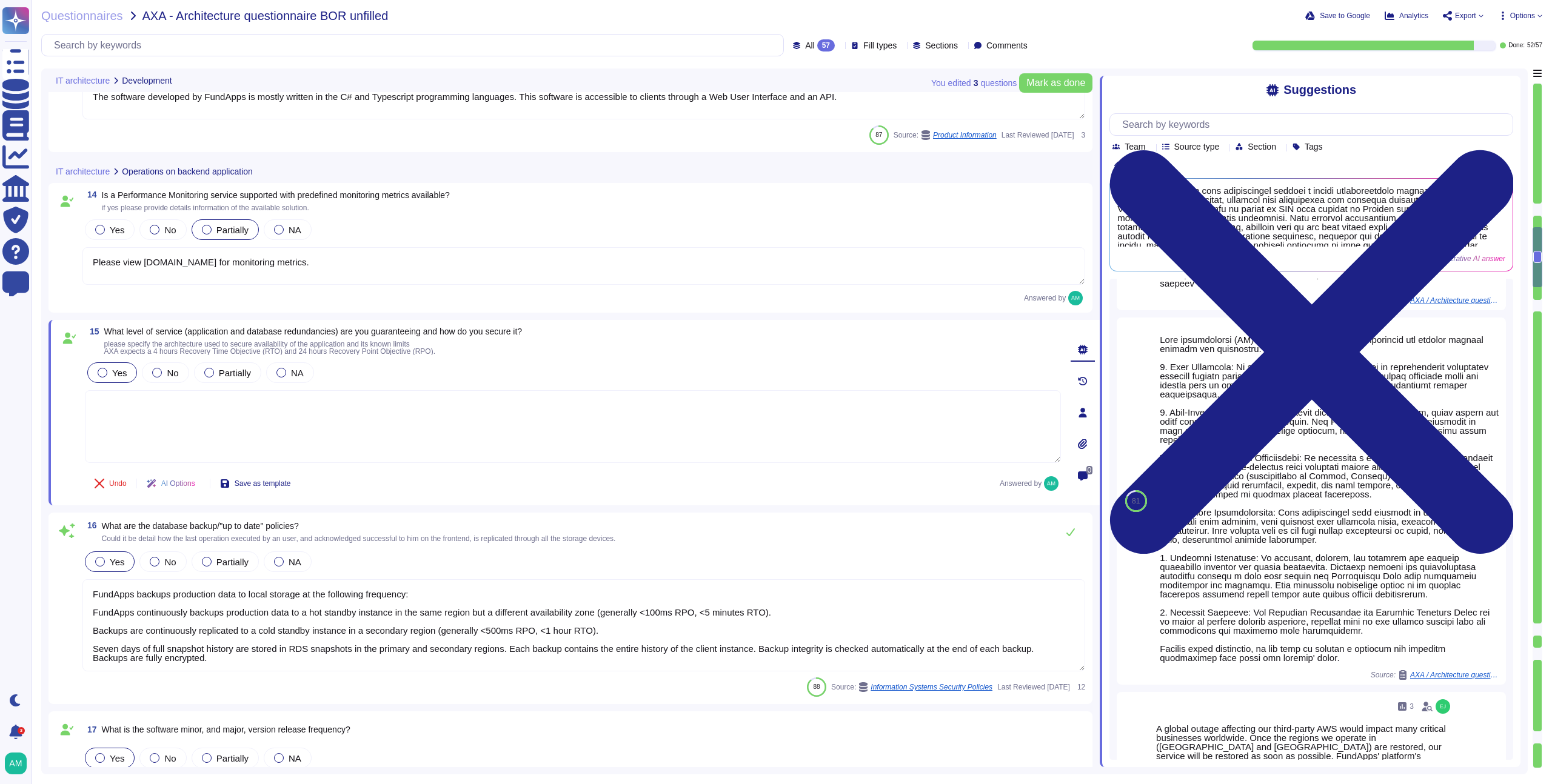
scroll to position [0, 0]
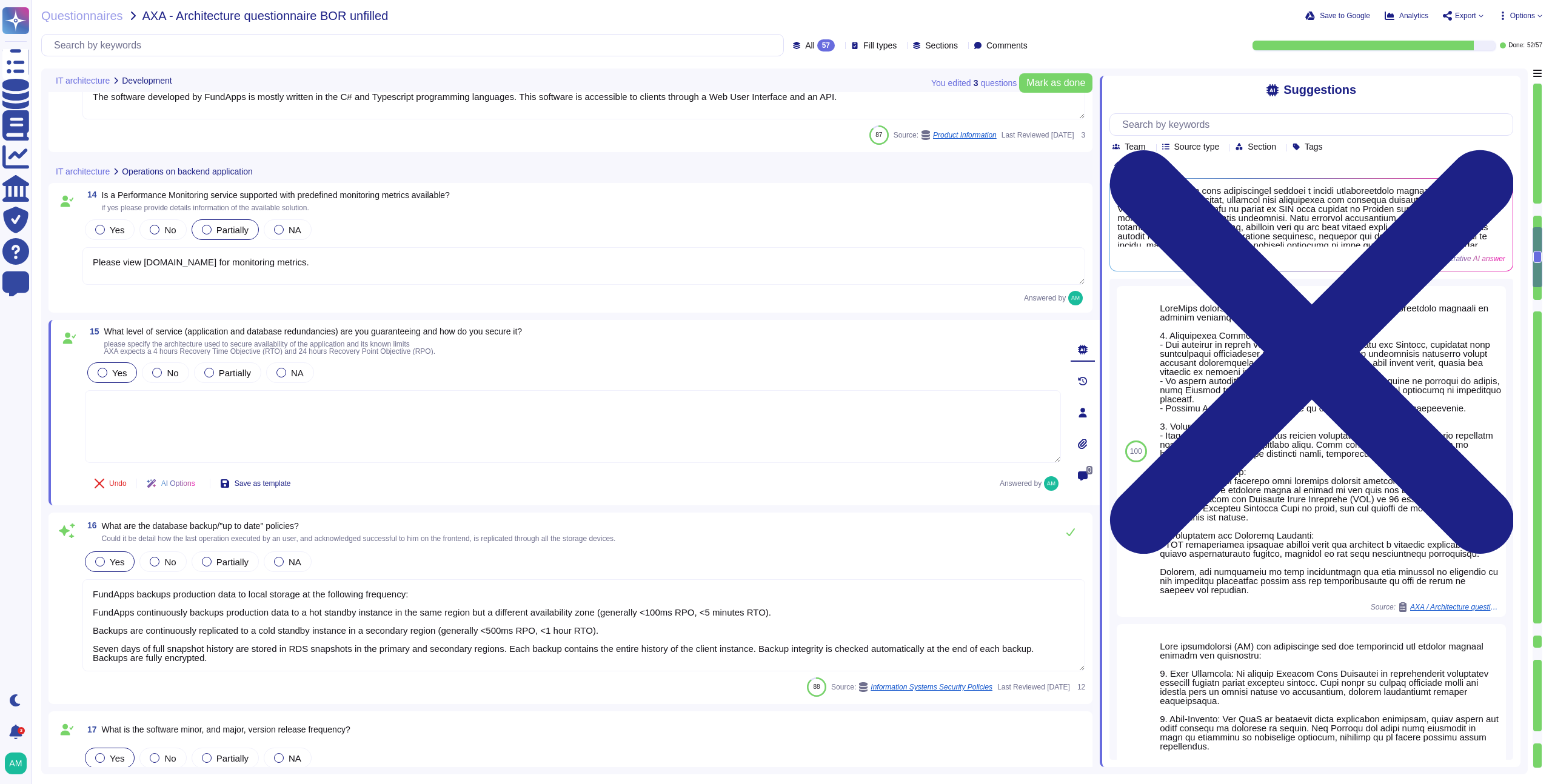
click at [482, 331] on span "What level of service (application and database redundancies) are you guarantee…" at bounding box center [314, 331] width 418 height 10
click at [482, 331] on span "What level of service (application and database redundancies) are you guarantee…" at bounding box center [314, 333] width 418 height 10
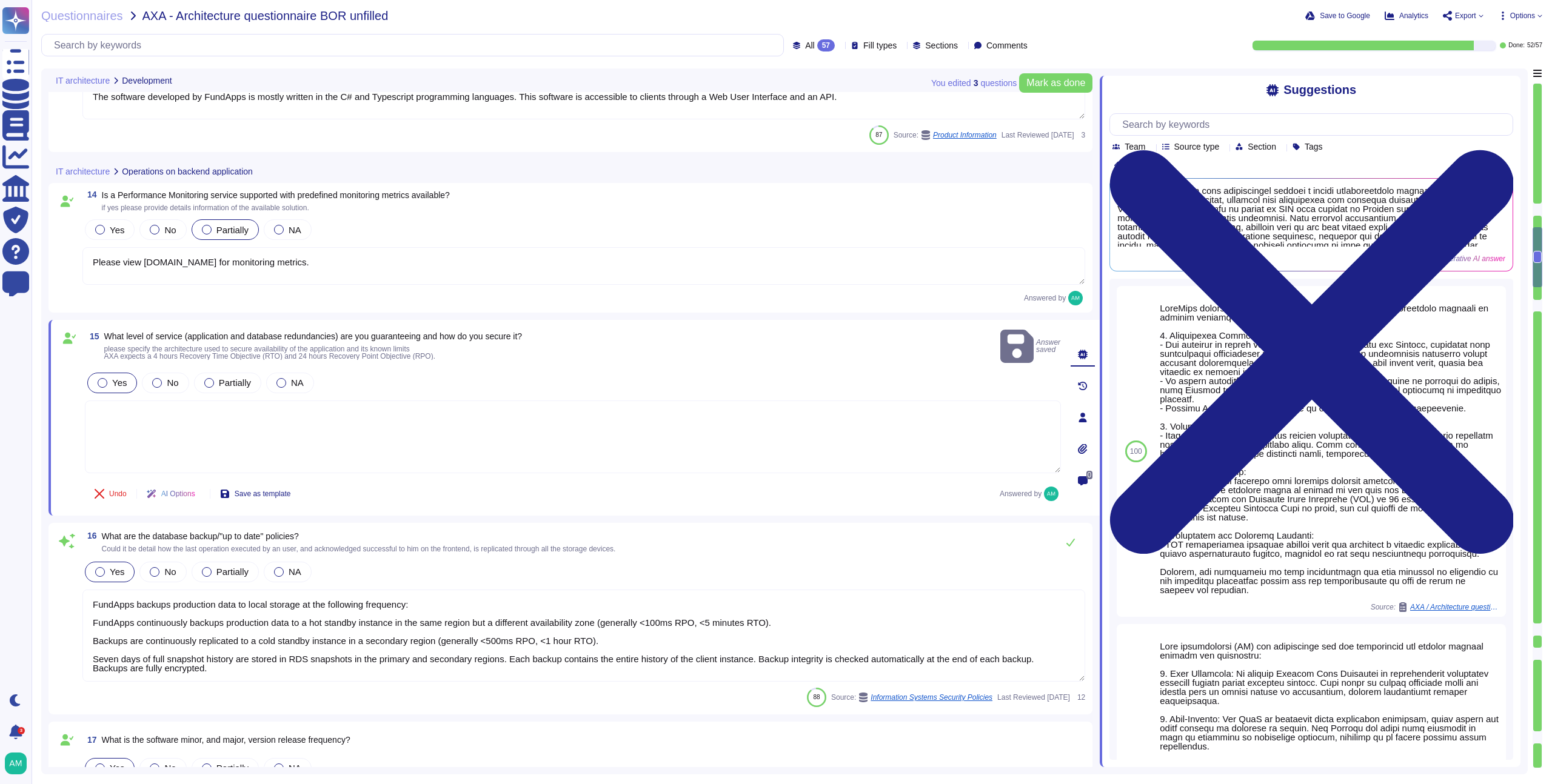
click at [482, 331] on span "What level of service (application and database redundancies) are you guarantee…" at bounding box center [314, 336] width 418 height 10
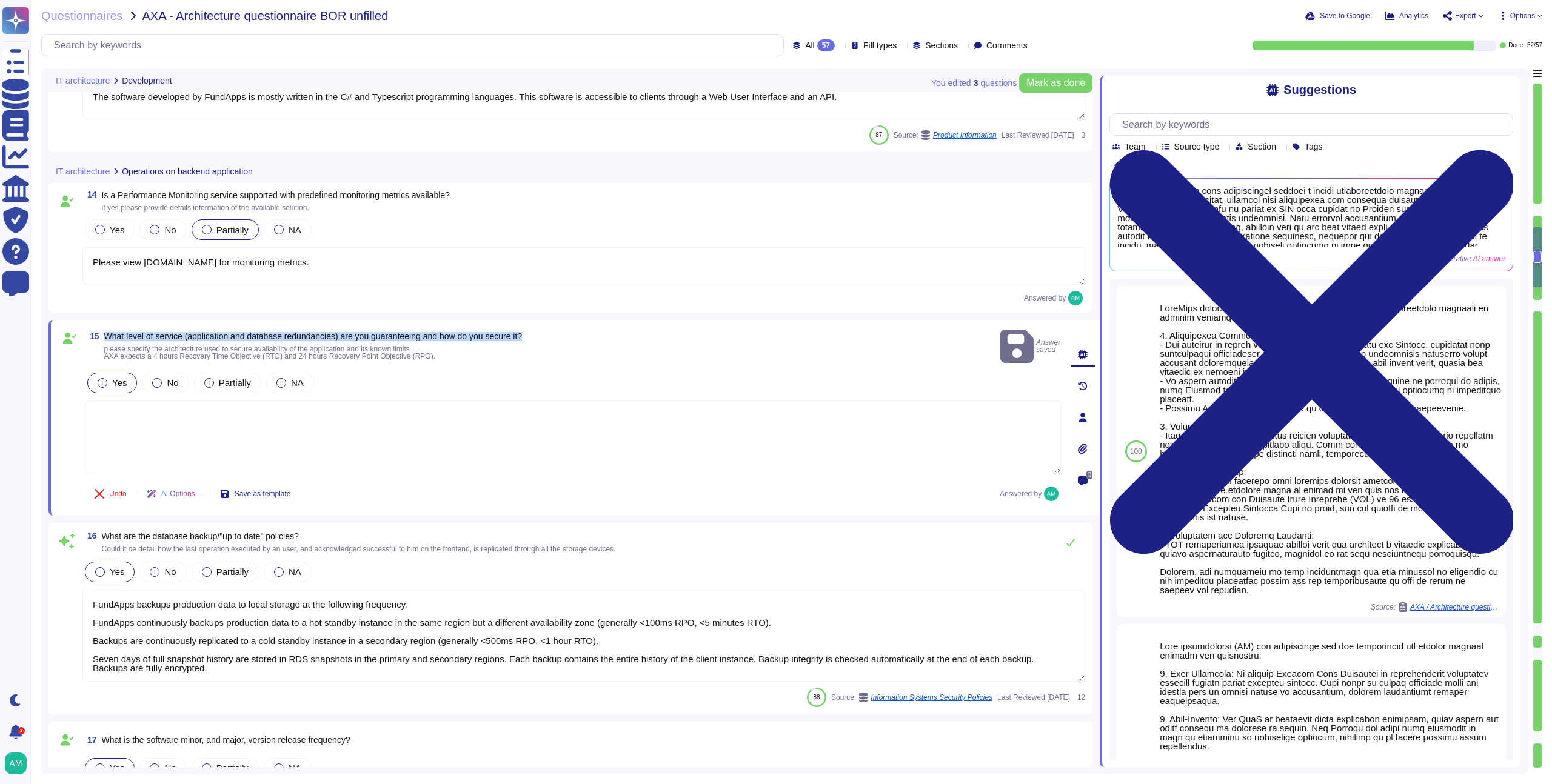
click at [482, 331] on span "What level of service (application and database redundancies) are you guarantee…" at bounding box center [314, 336] width 418 height 10
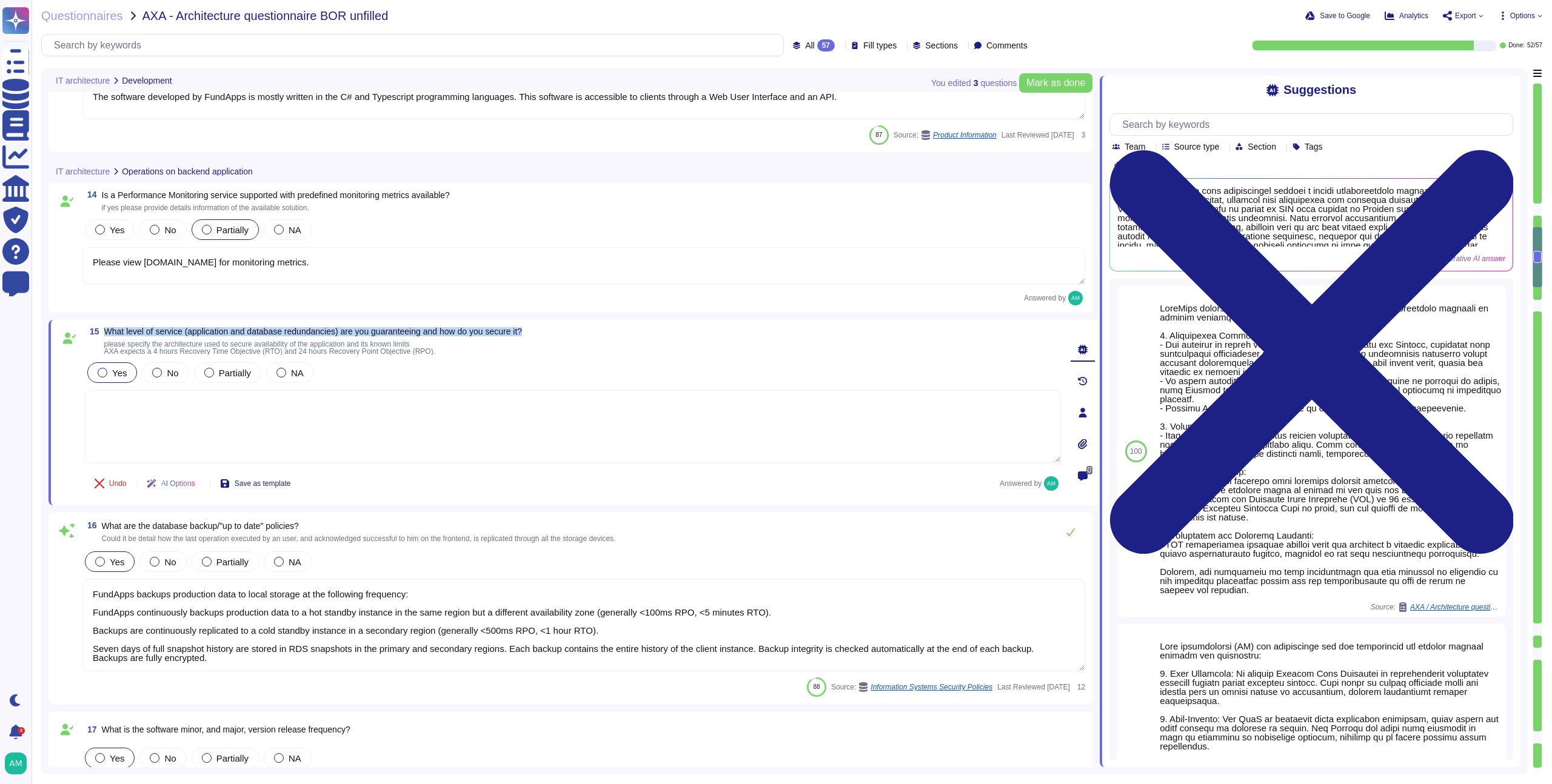
click at [482, 331] on span "What level of service (application and database redundancies) are you guarantee…" at bounding box center [314, 331] width 418 height 10
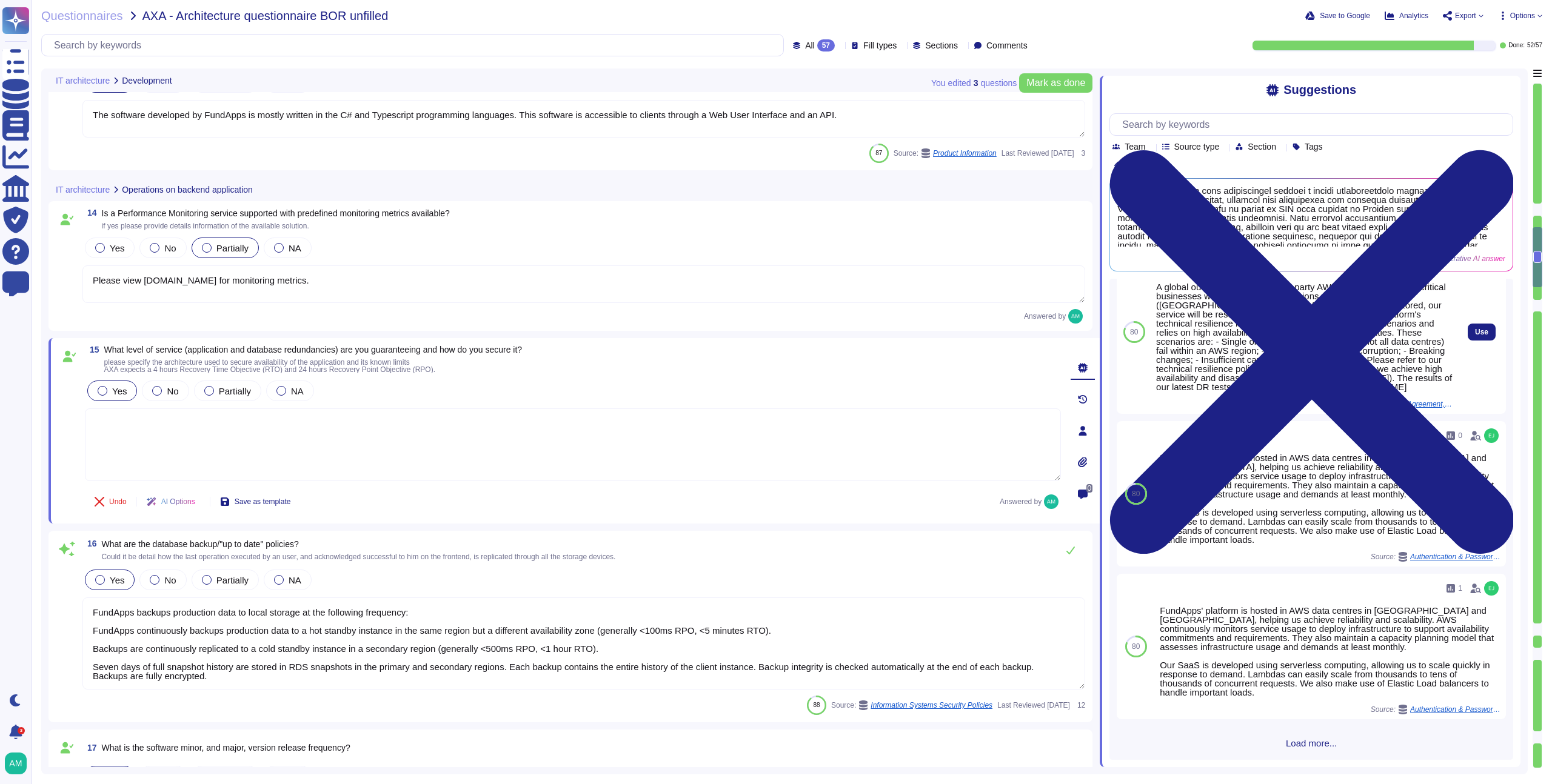
scroll to position [787, 0]
click at [1299, 742] on span "Load more..." at bounding box center [1311, 743] width 404 height 9
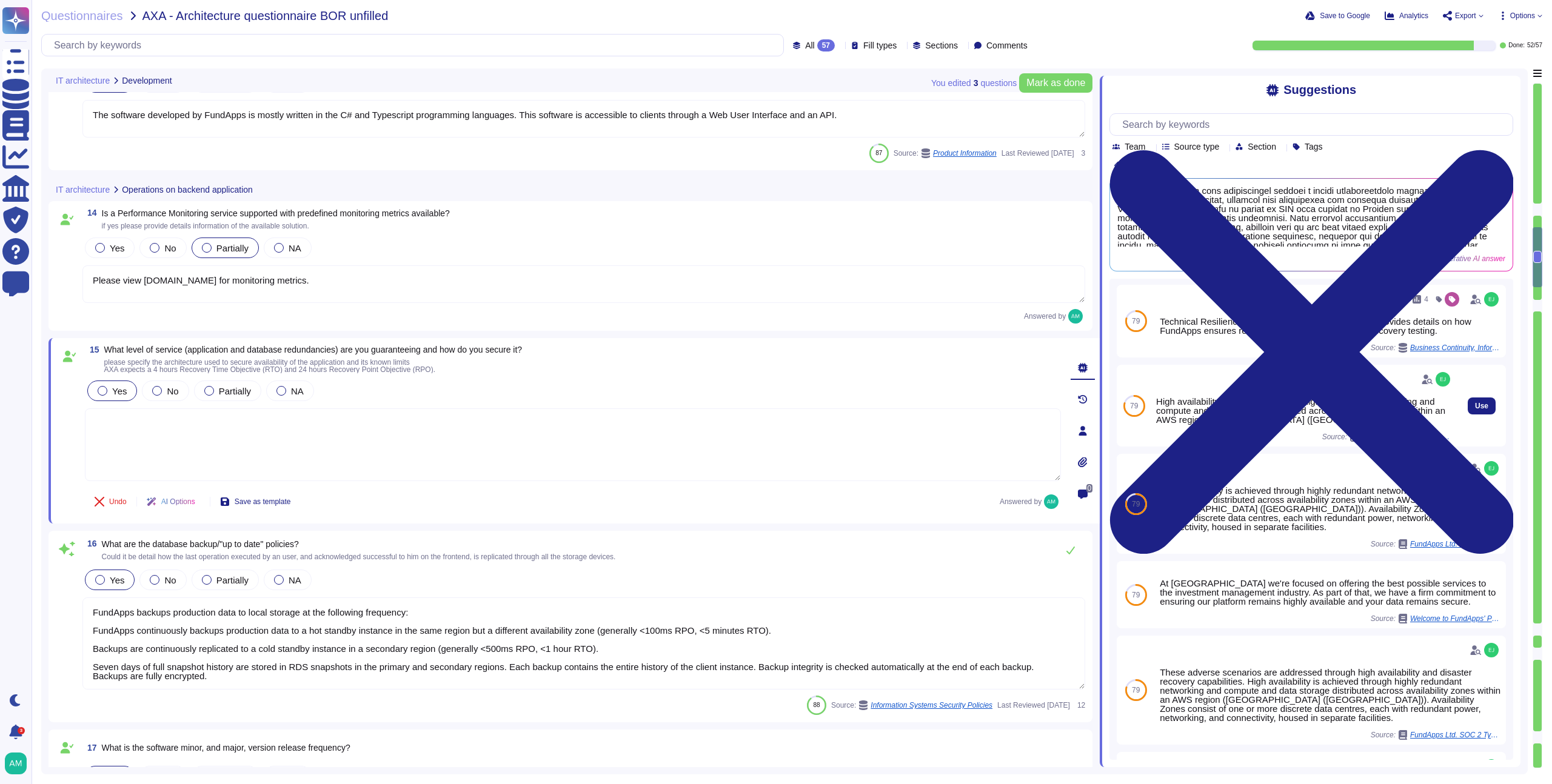
scroll to position [1483, 0]
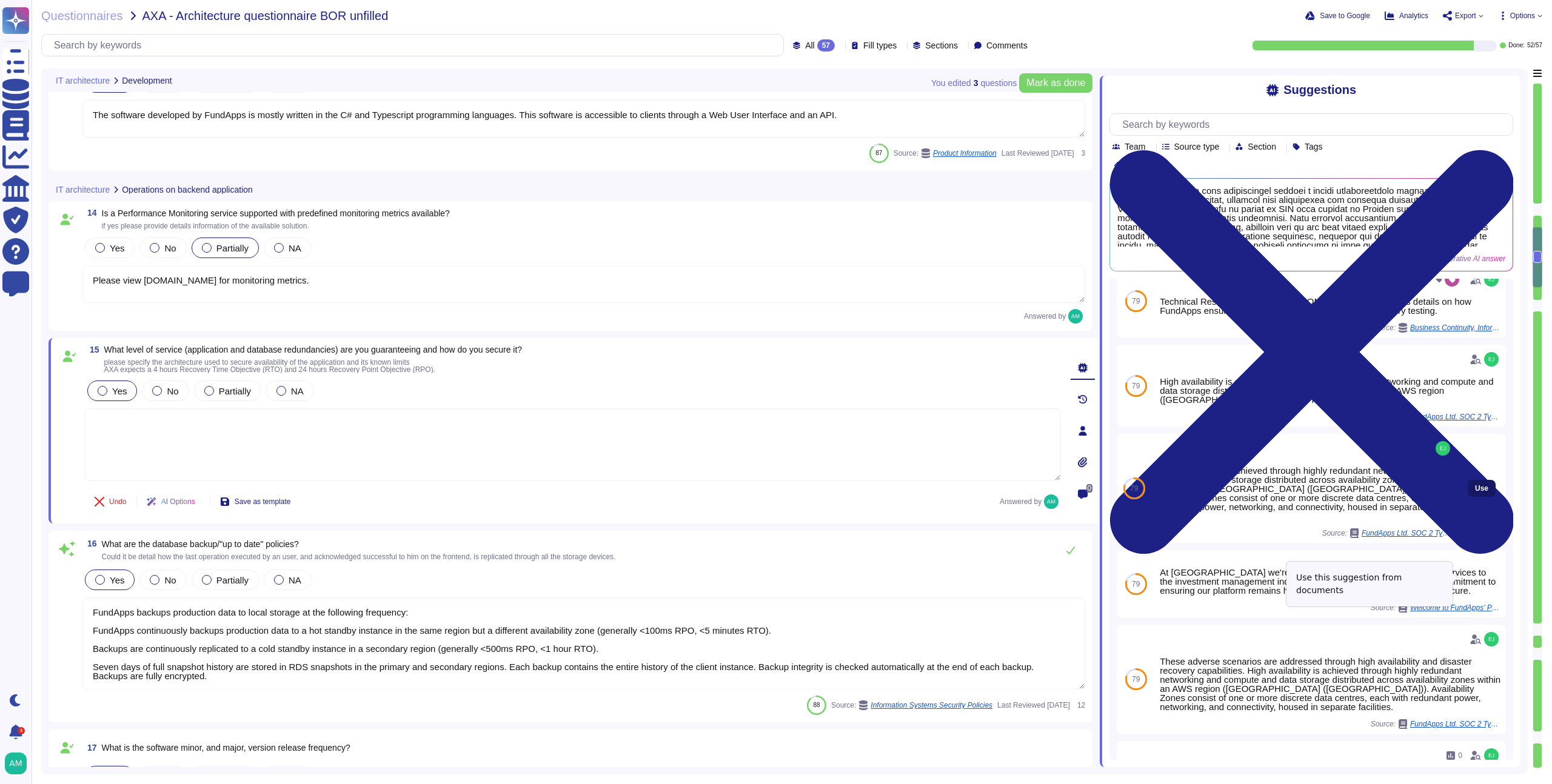
click at [1475, 492] on span "Use" at bounding box center [1482, 488] width 14 height 7
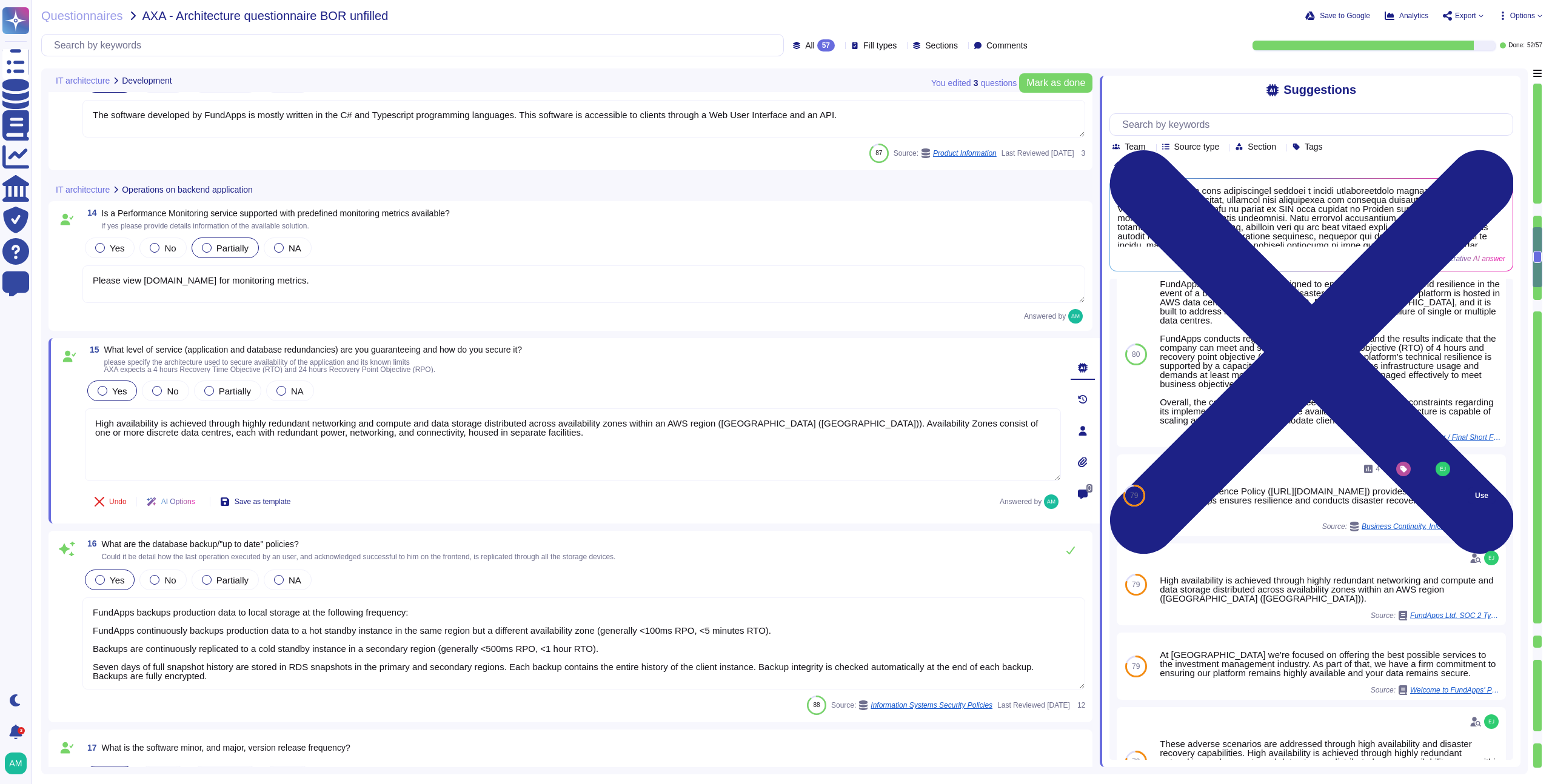
scroll to position [1397, 0]
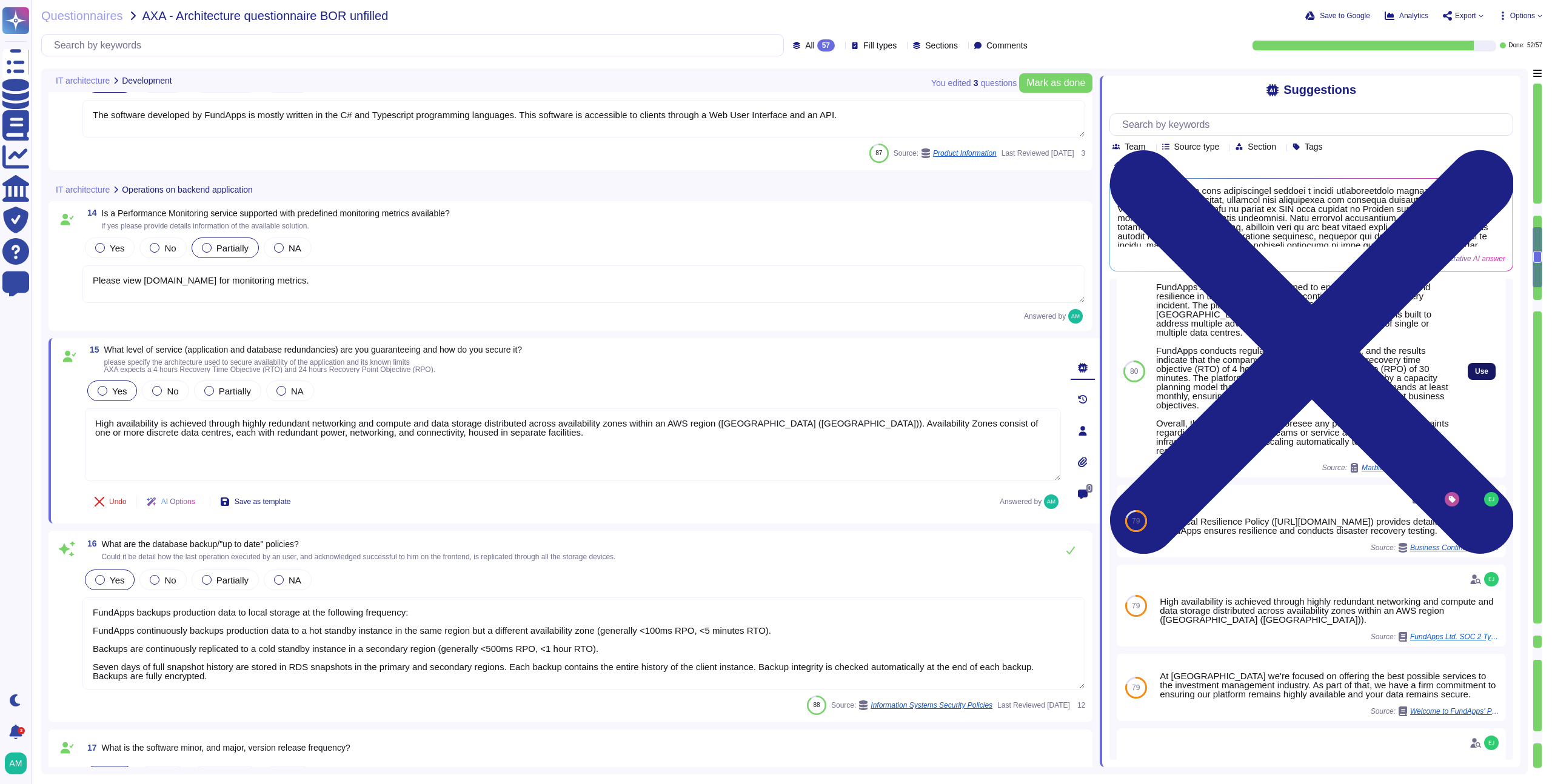
click at [1475, 375] on span "Use" at bounding box center [1482, 371] width 14 height 7
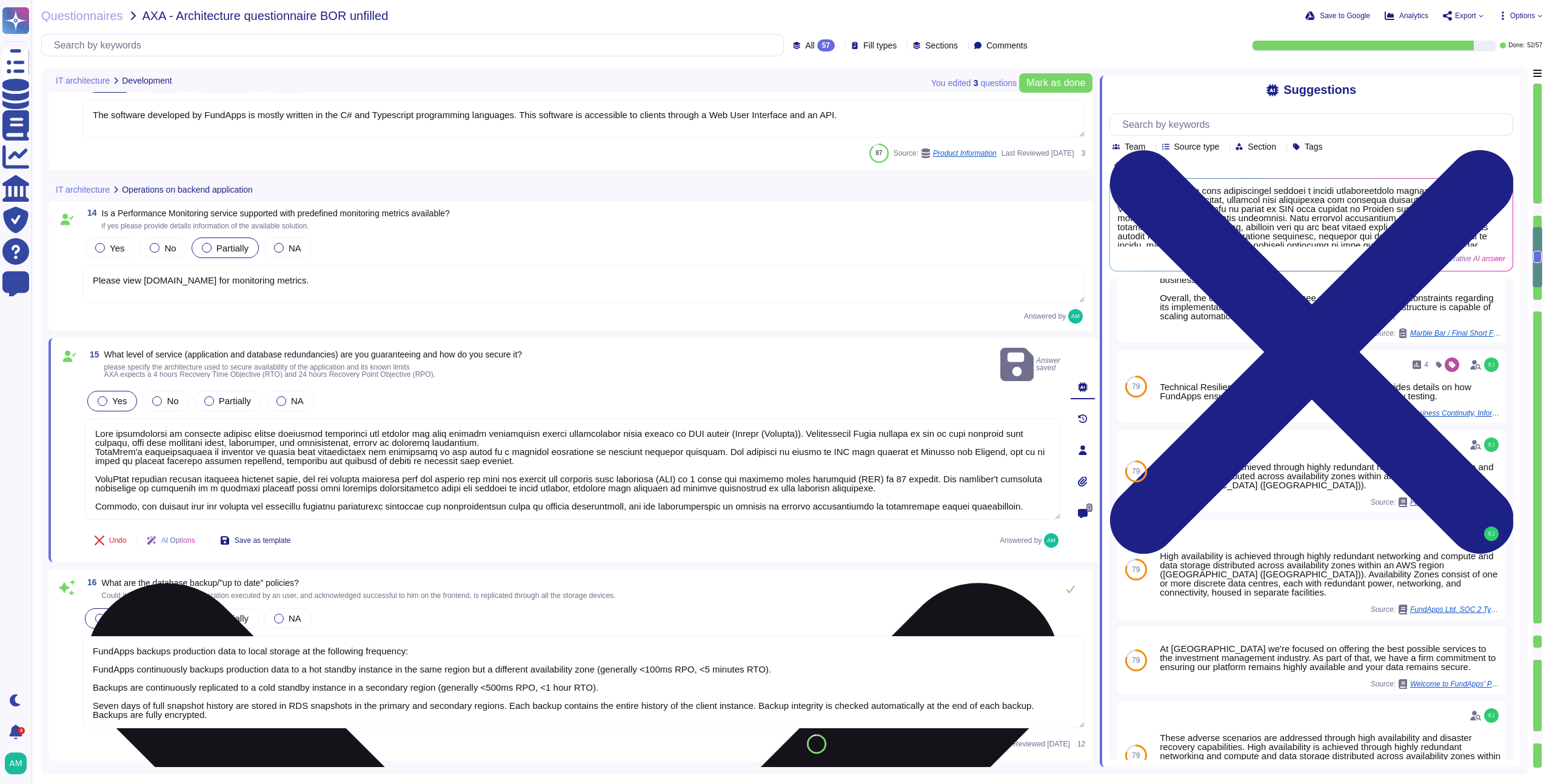
click at [95, 442] on textarea at bounding box center [572, 469] width 976 height 102
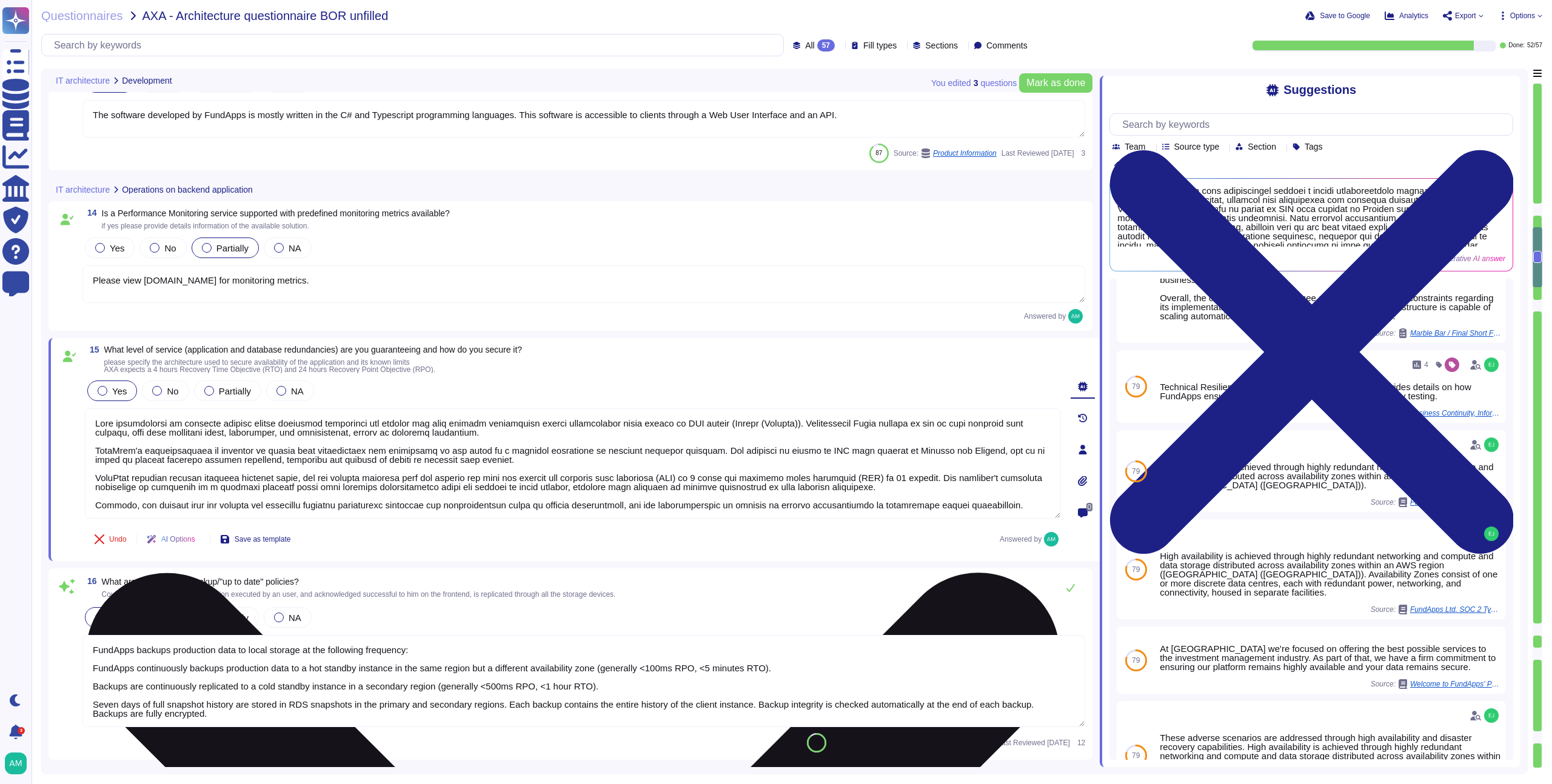
click at [420, 451] on textarea at bounding box center [572, 463] width 976 height 110
click at [695, 452] on textarea at bounding box center [572, 463] width 976 height 110
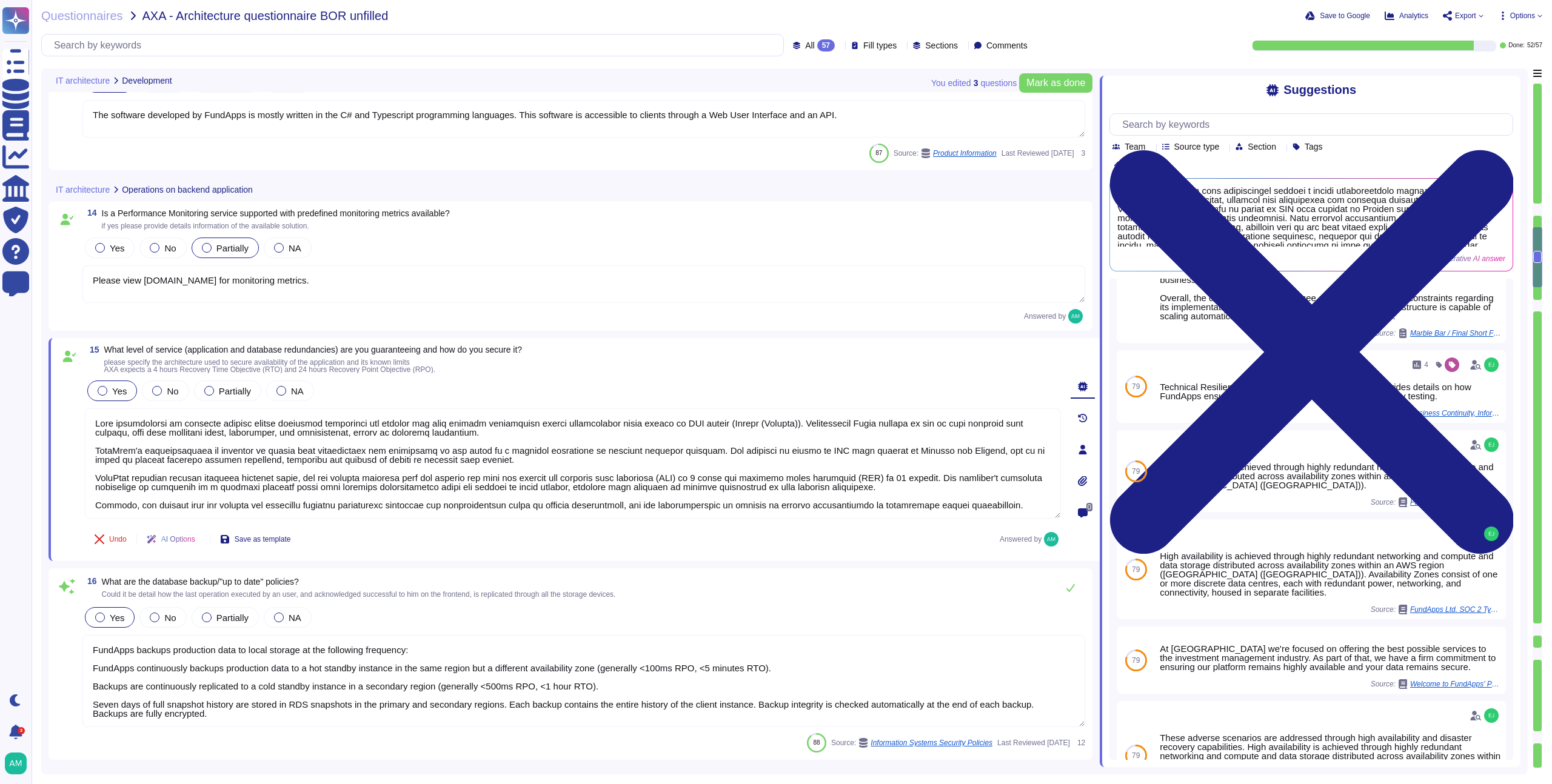
drag, startPoint x: 295, startPoint y: 453, endPoint x: 76, endPoint y: 452, distance: 219.0
click at [76, 452] on div "15 What level of service (application and database redundancies) are you guaran…" at bounding box center [559, 449] width 1002 height 208
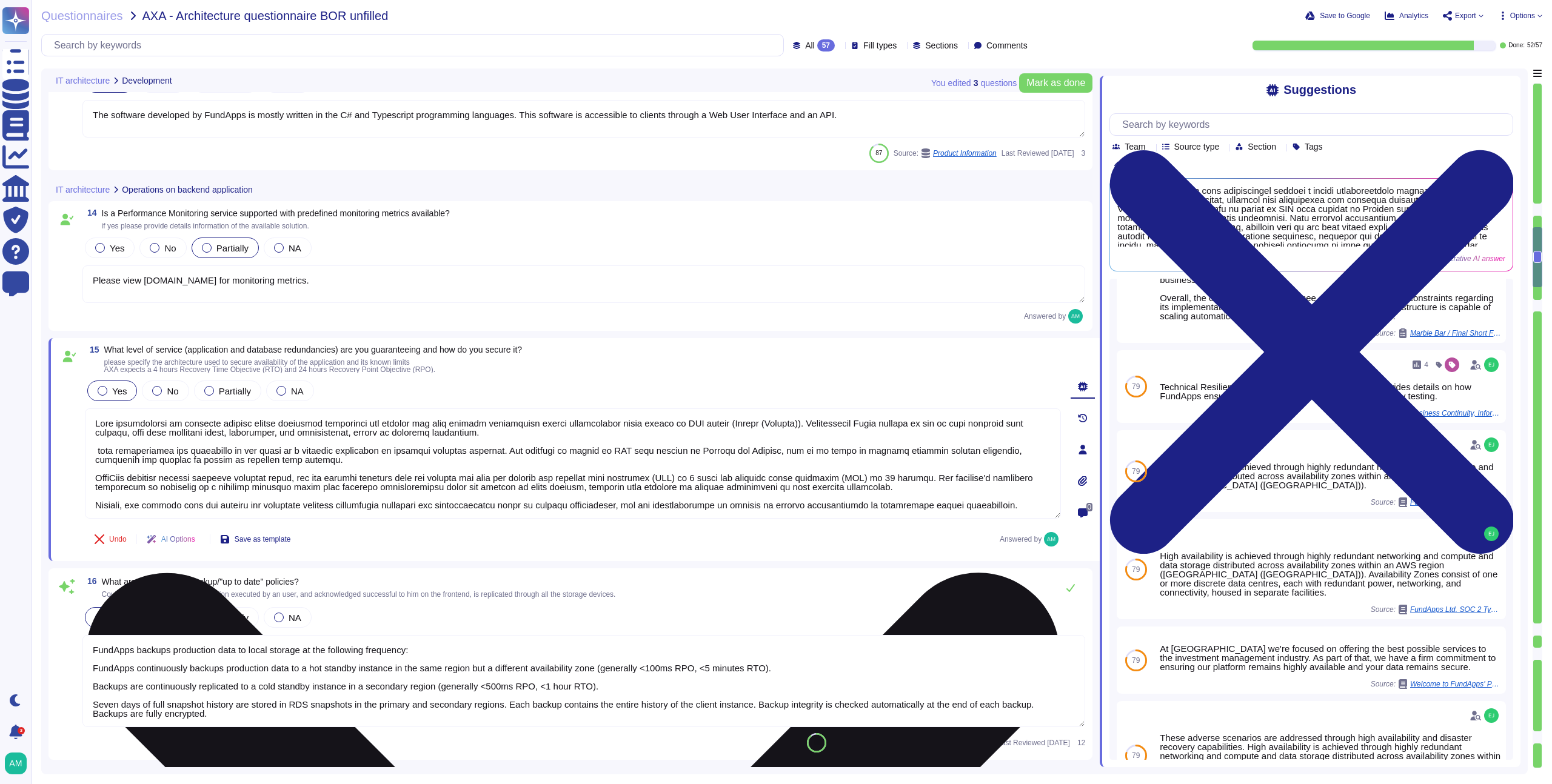
click at [94, 427] on textarea at bounding box center [572, 463] width 976 height 110
paste textarea "FundApps's infrastructure is designed to ensure"
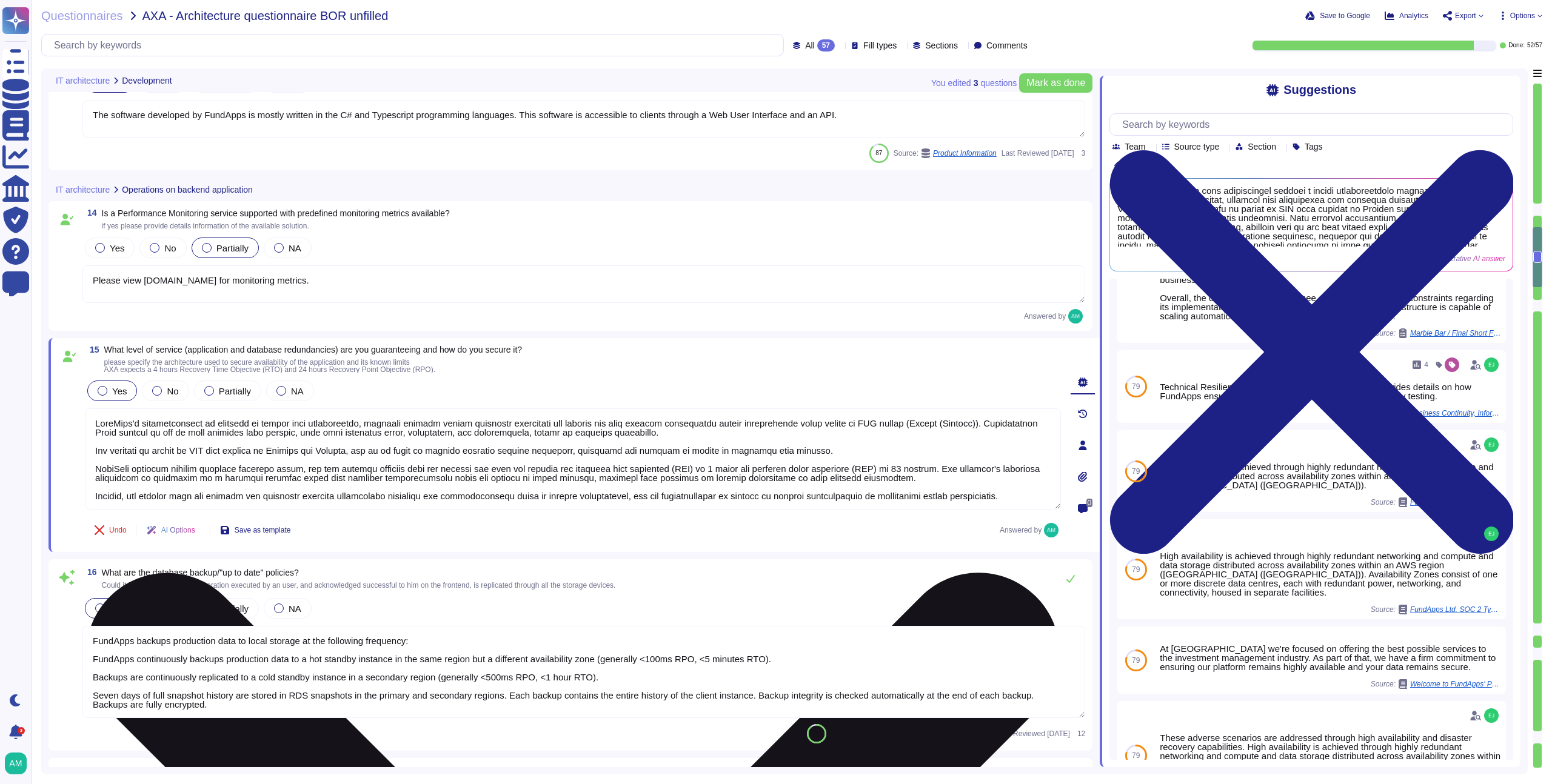
click at [1035, 498] on textarea at bounding box center [572, 459] width 976 height 102
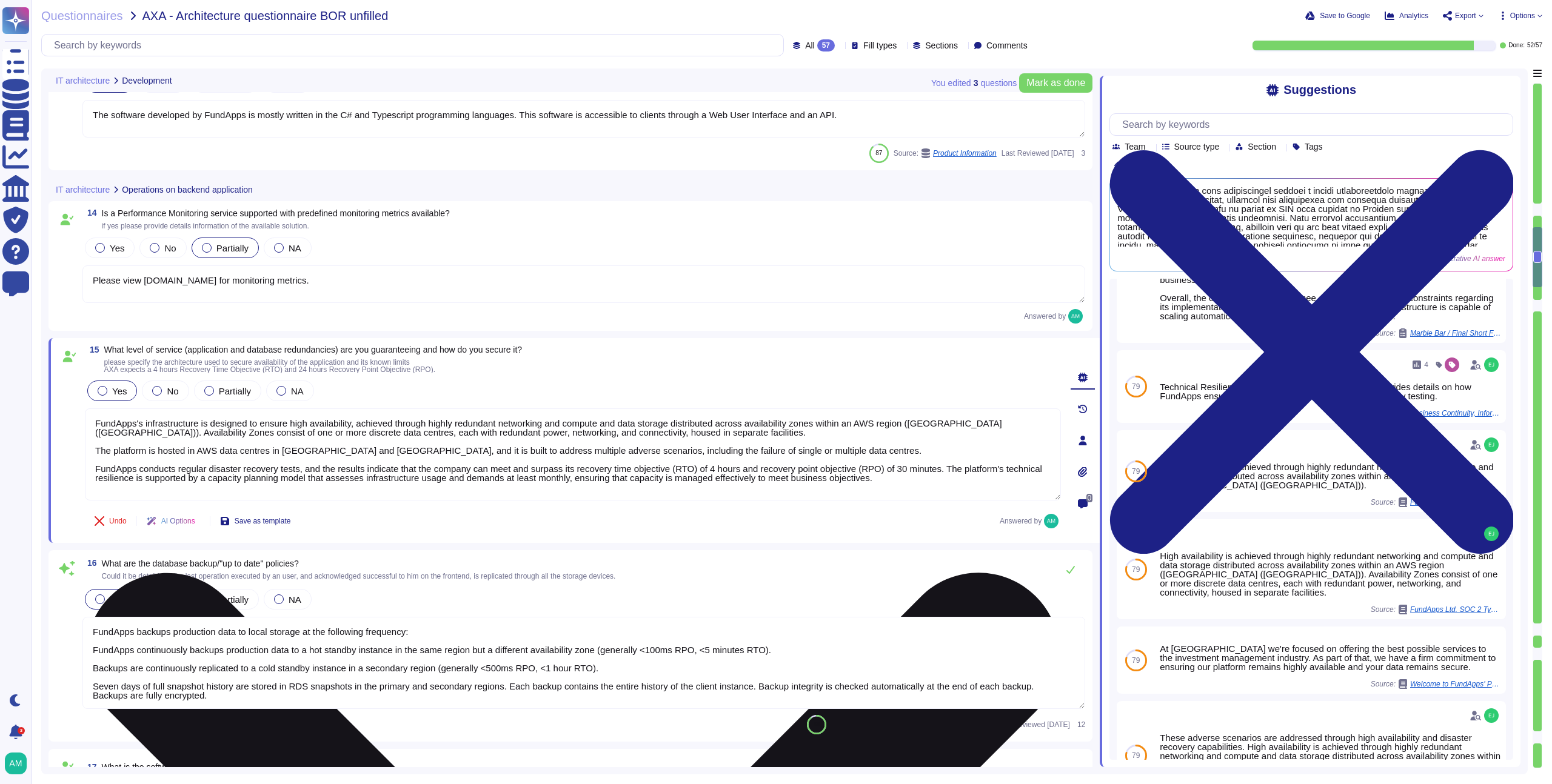
type textarea "FundApps's infrastructure is designed to ensure high availability, achieved thr…"
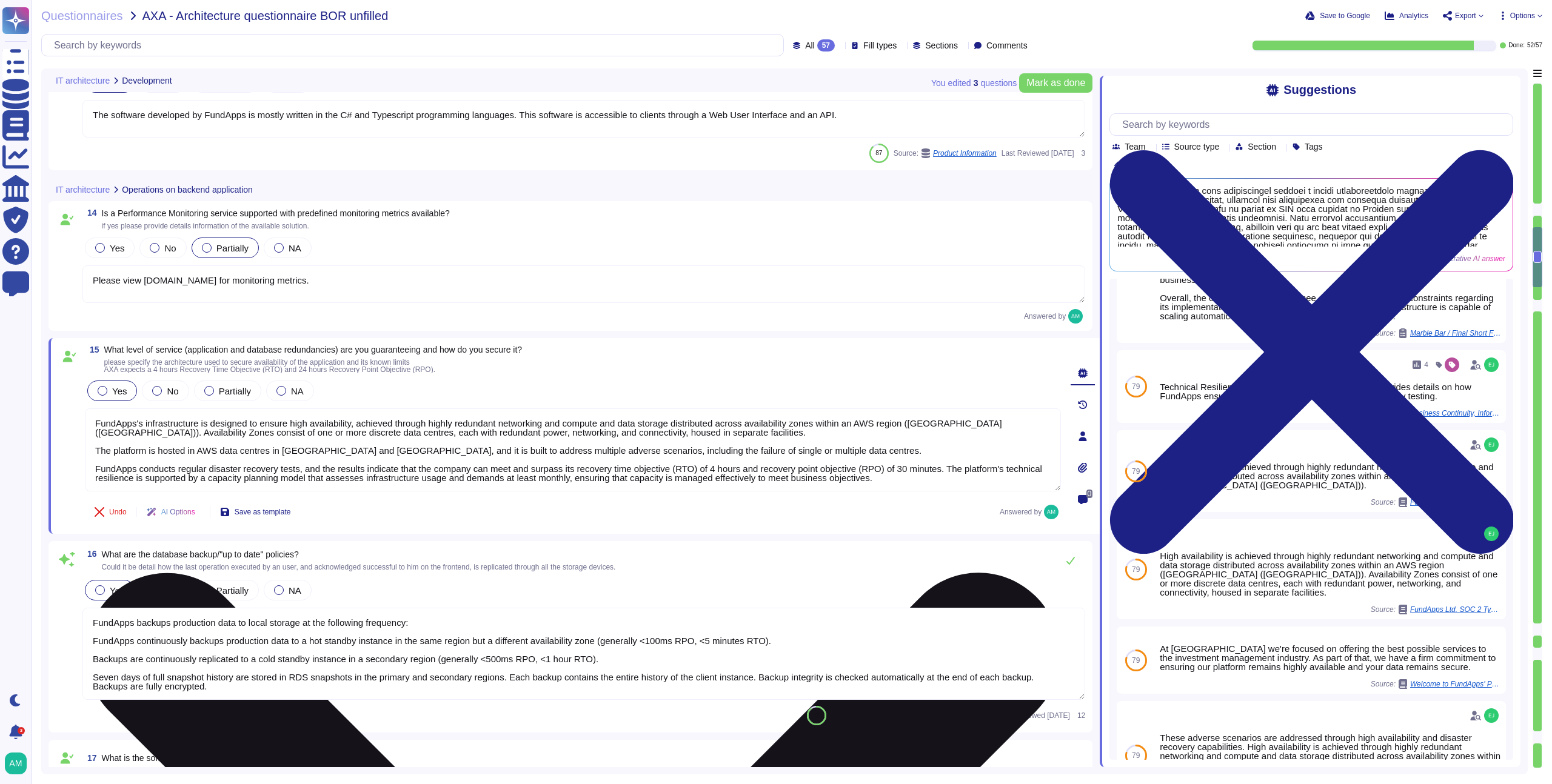
type textarea "Yes, FundApps implements a modern Continuous Integration / Continuous Delivery …"
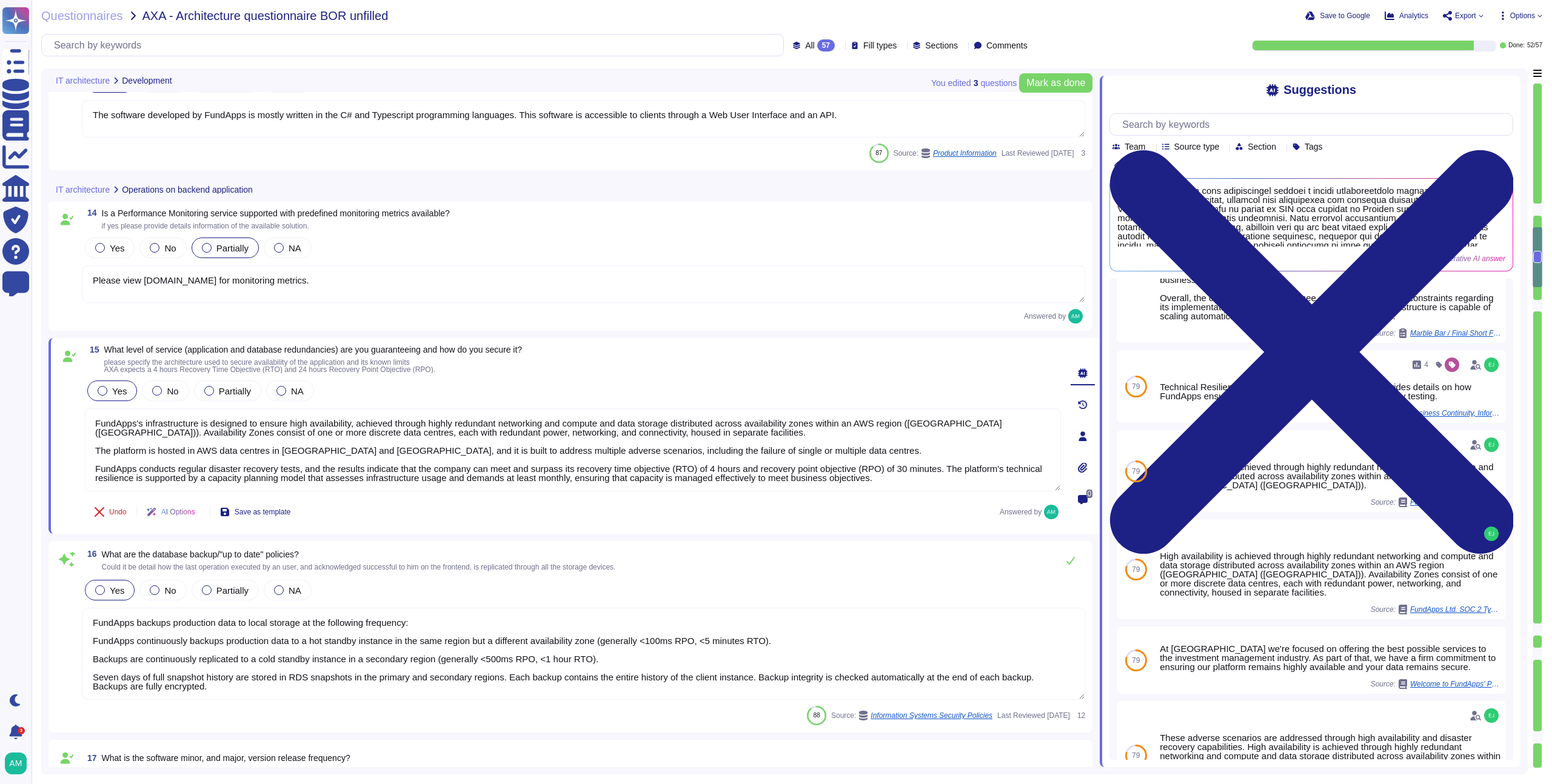
type textarea "FundApps's infrastructure is designed to ensure high availability, achieved thr…"
click at [504, 532] on div "15 What level of service (application and database redundancies) are you guaran…" at bounding box center [574, 436] width 1052 height 195
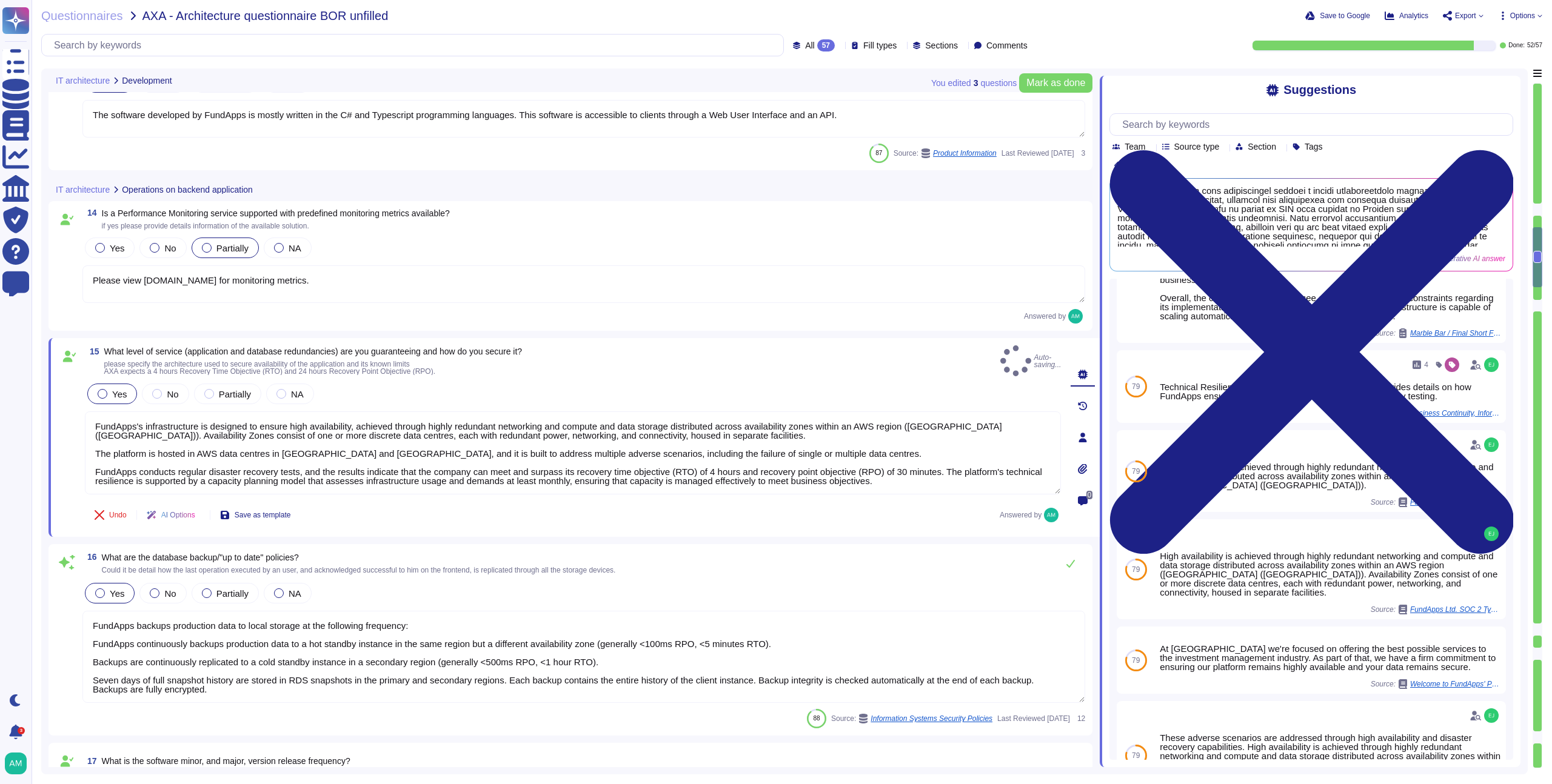
click at [472, 514] on div "Undo AI Options Save as template Answered by" at bounding box center [572, 515] width 976 height 29
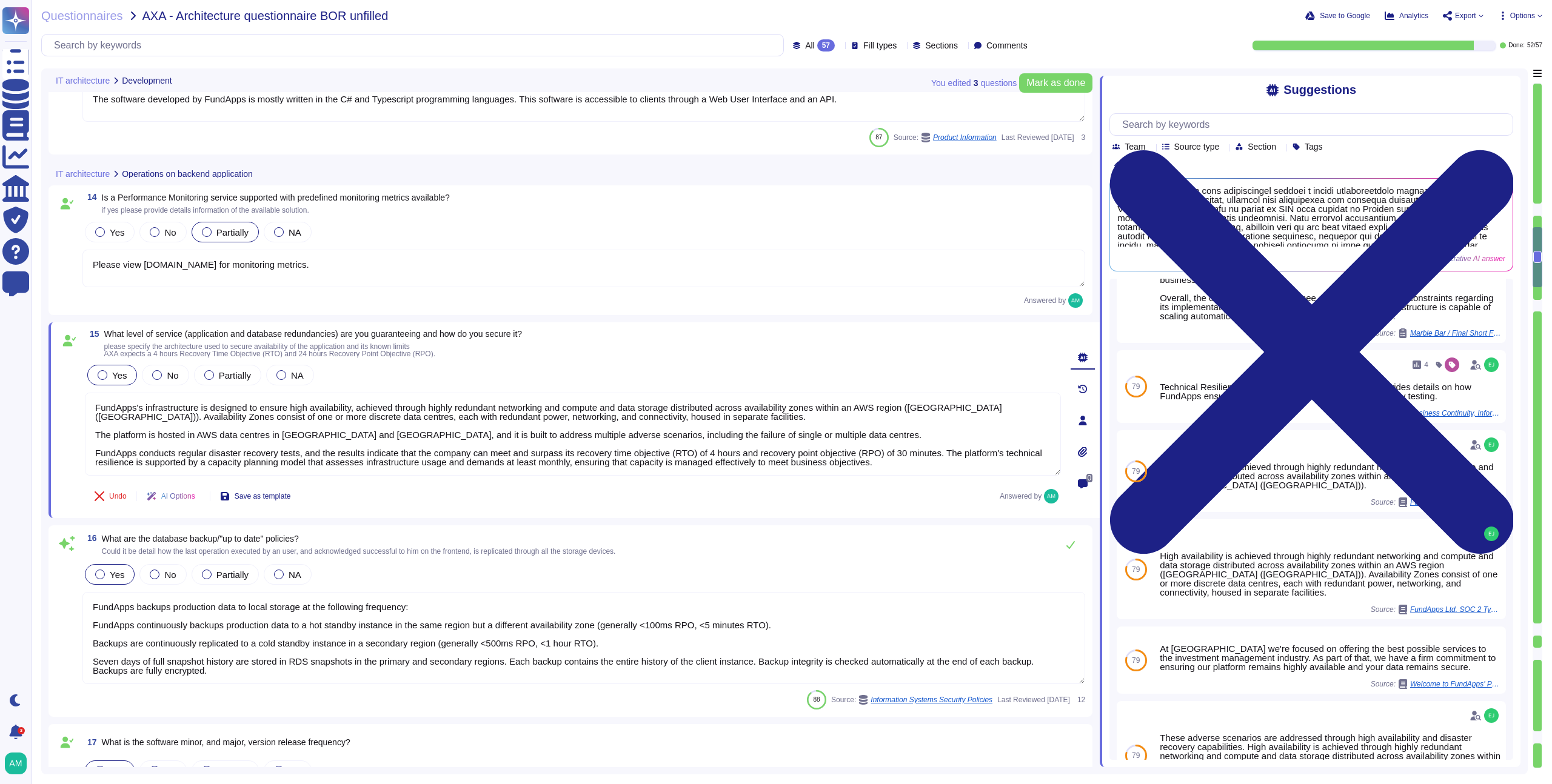
scroll to position [1756, 0]
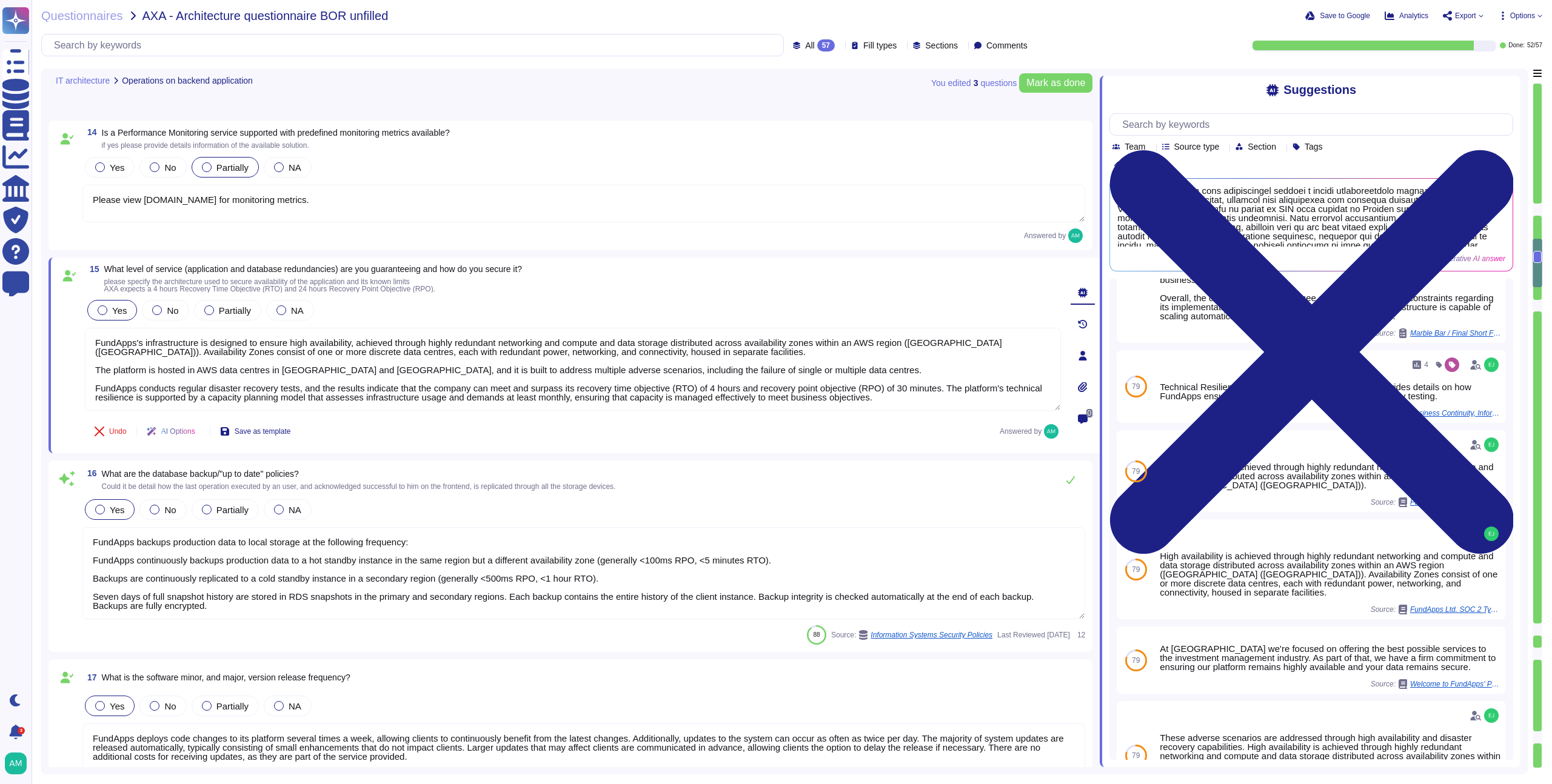
type textarea "Yes, FundApps has a centralized and read-only log management system that stores…"
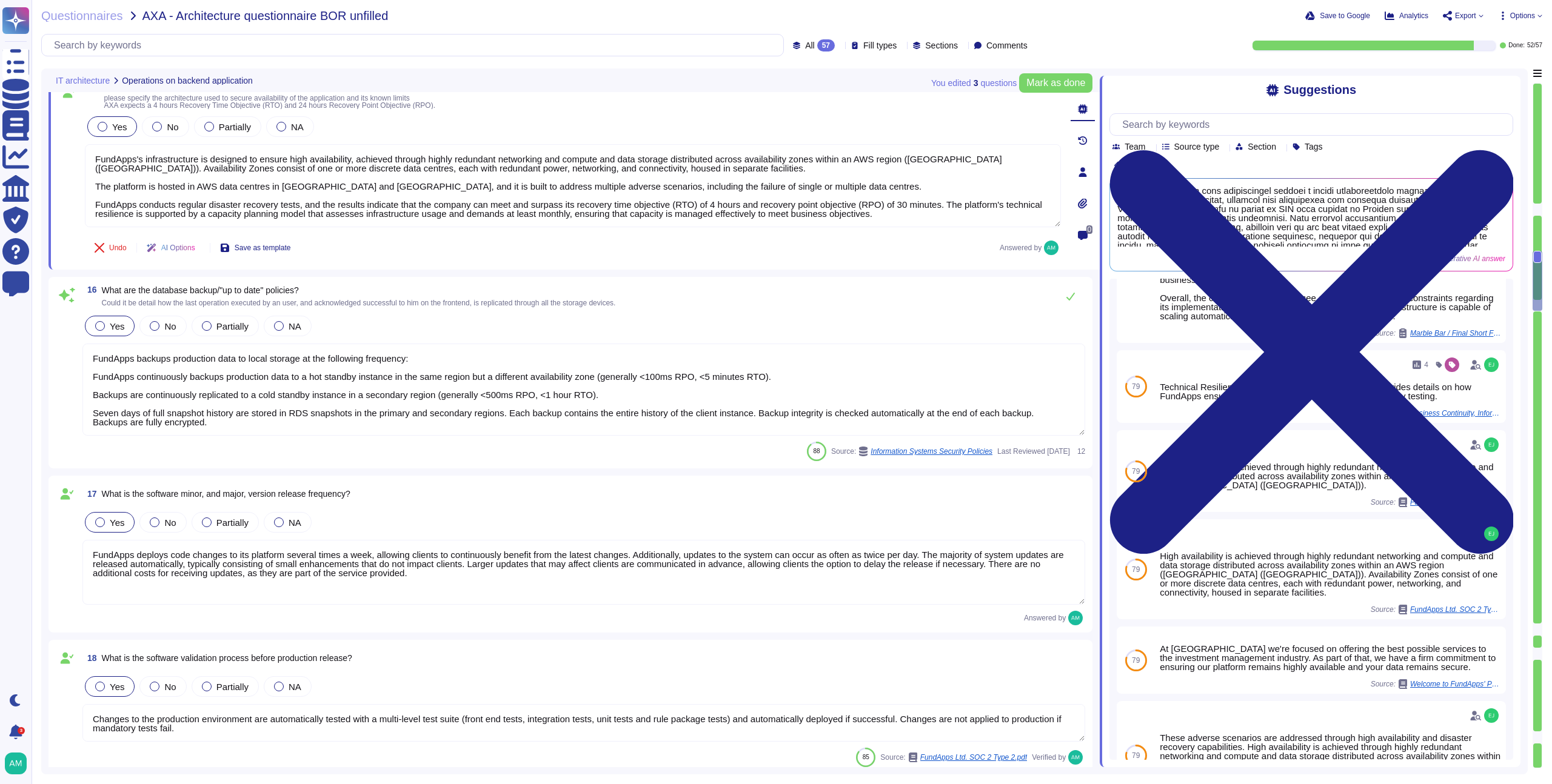
type textarea "Pre-production environments (e.g, development, testing, etc) are separated from…"
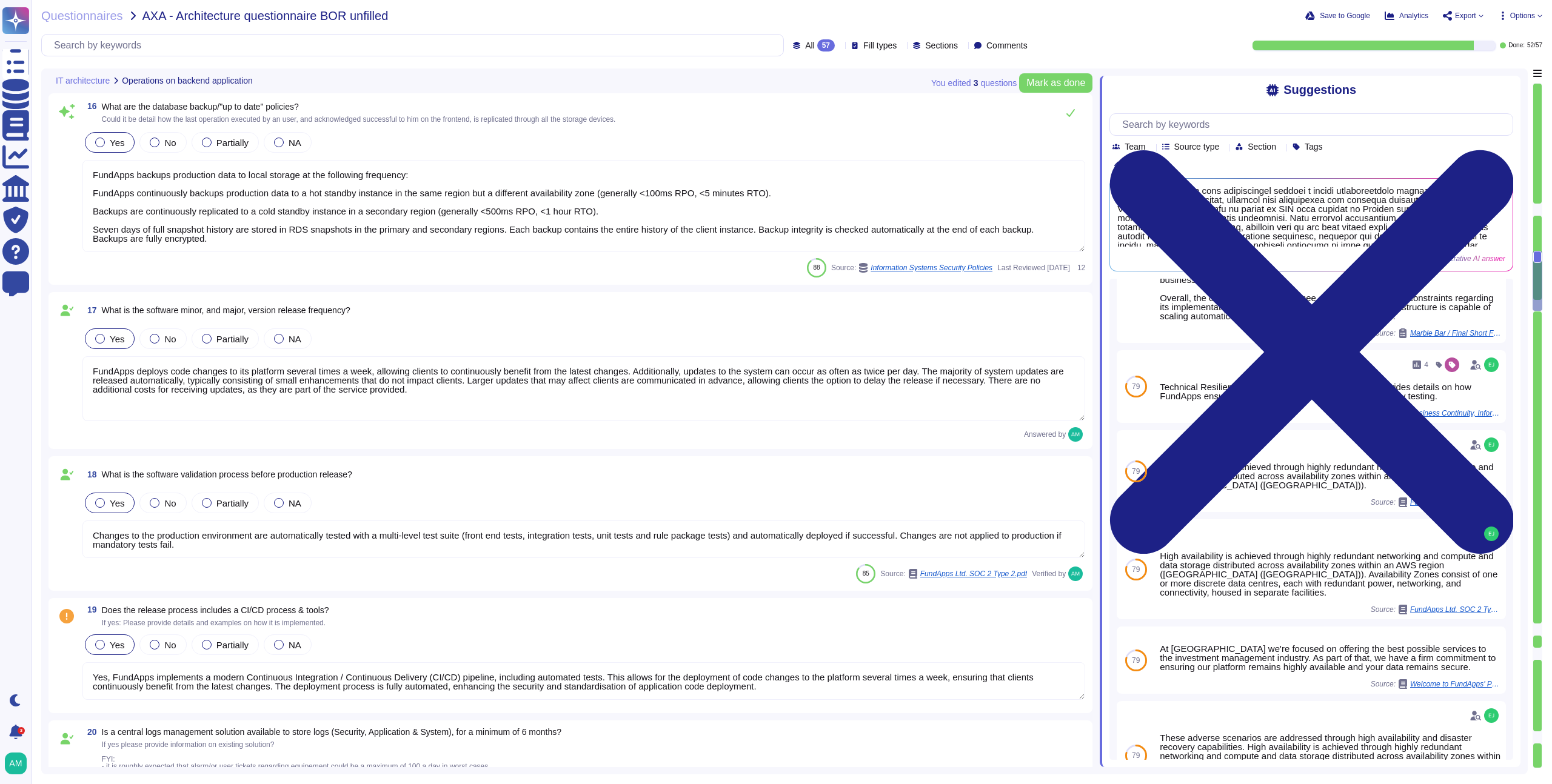
type textarea "Clients have separate dedicated instances of FundApps' platform for displaying,…"
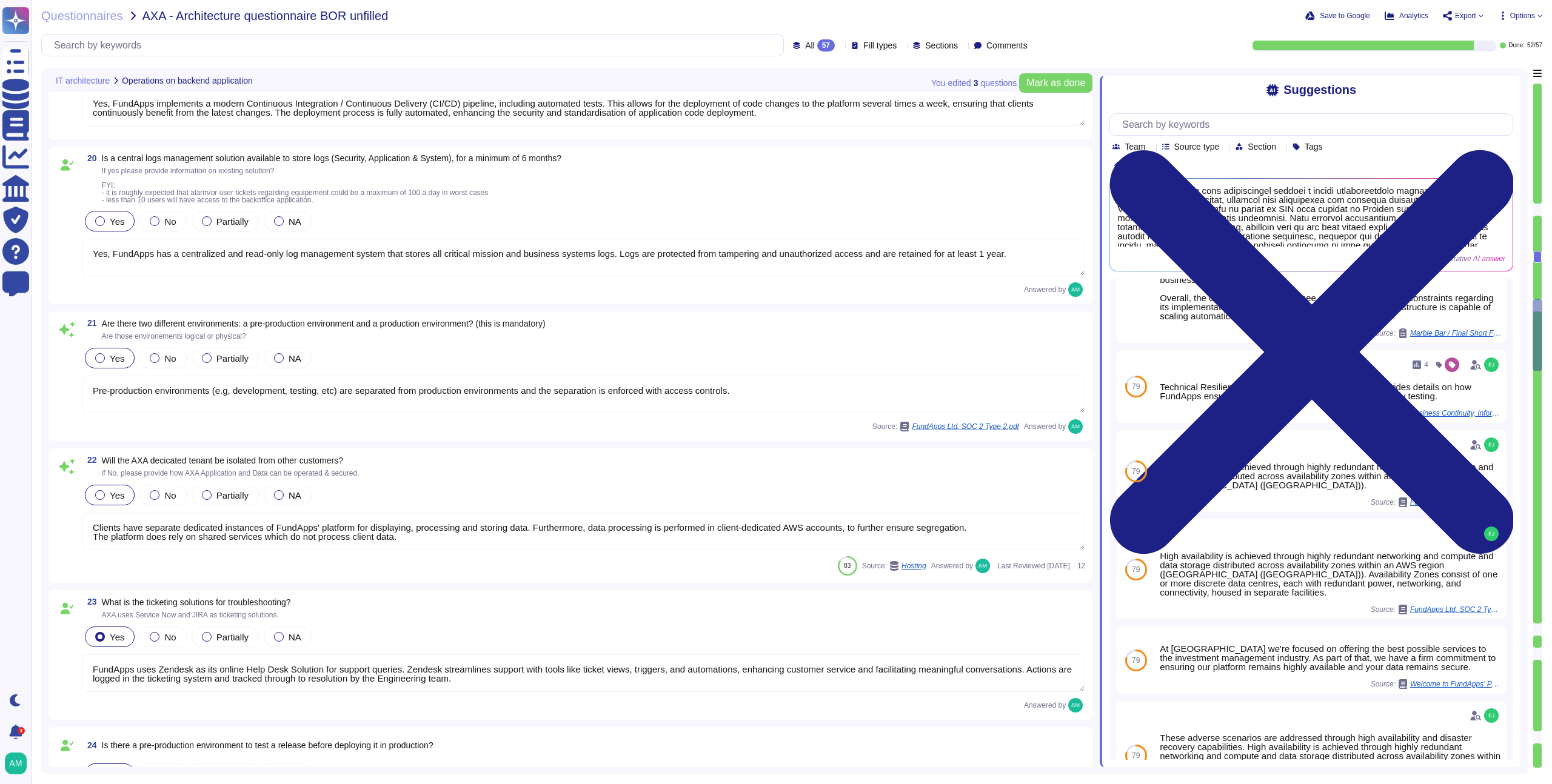
type textarea "FundApps uses Zendesk as its online Help Desk Solution for support queries. Zen…"
type textarea "Please see a high level overview of our architecture here in this short video: …"
type textarea "The service model provided is SaaS. The product utilises AWS as a third-party c…"
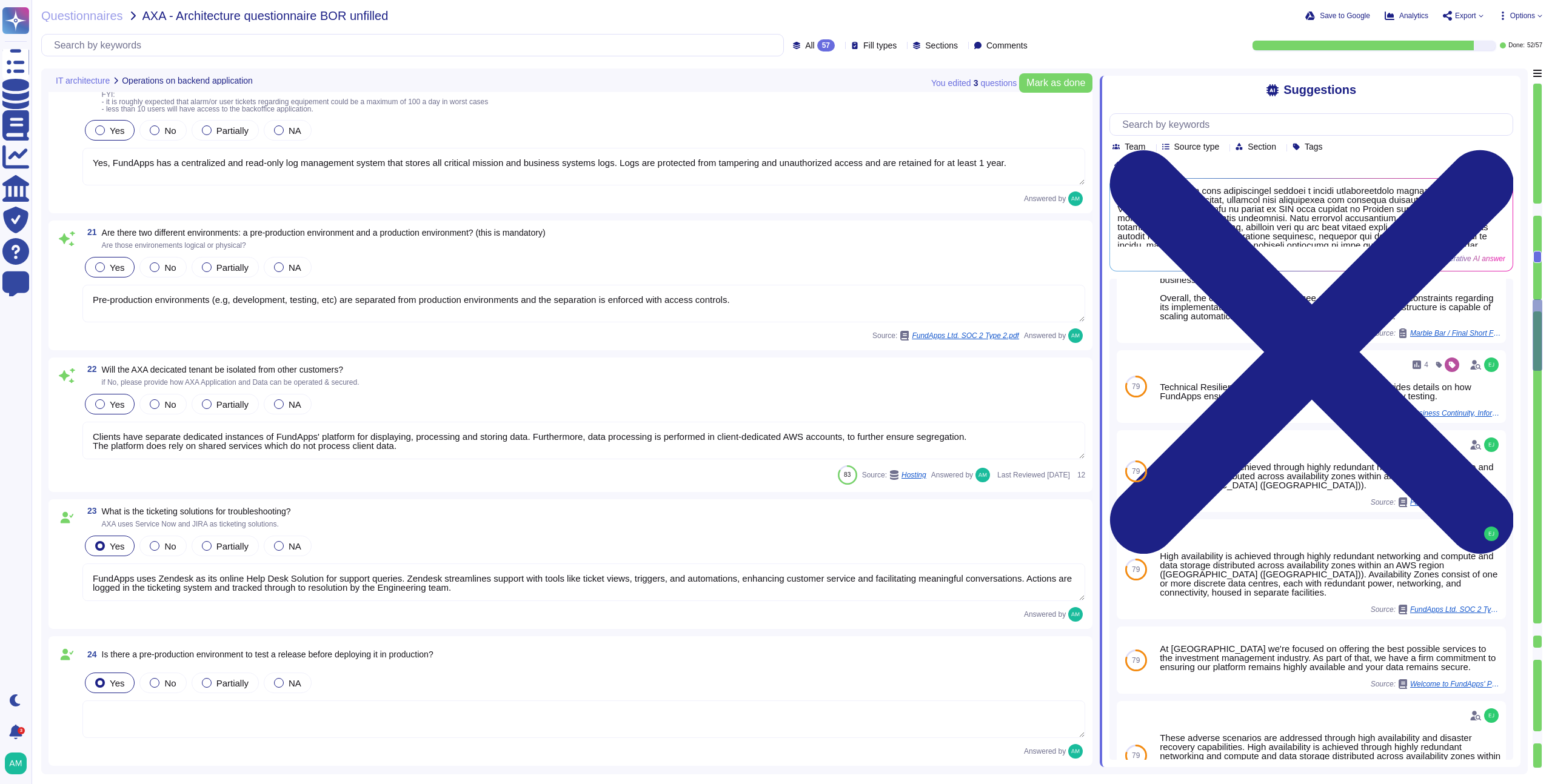
scroll to position [1, 0]
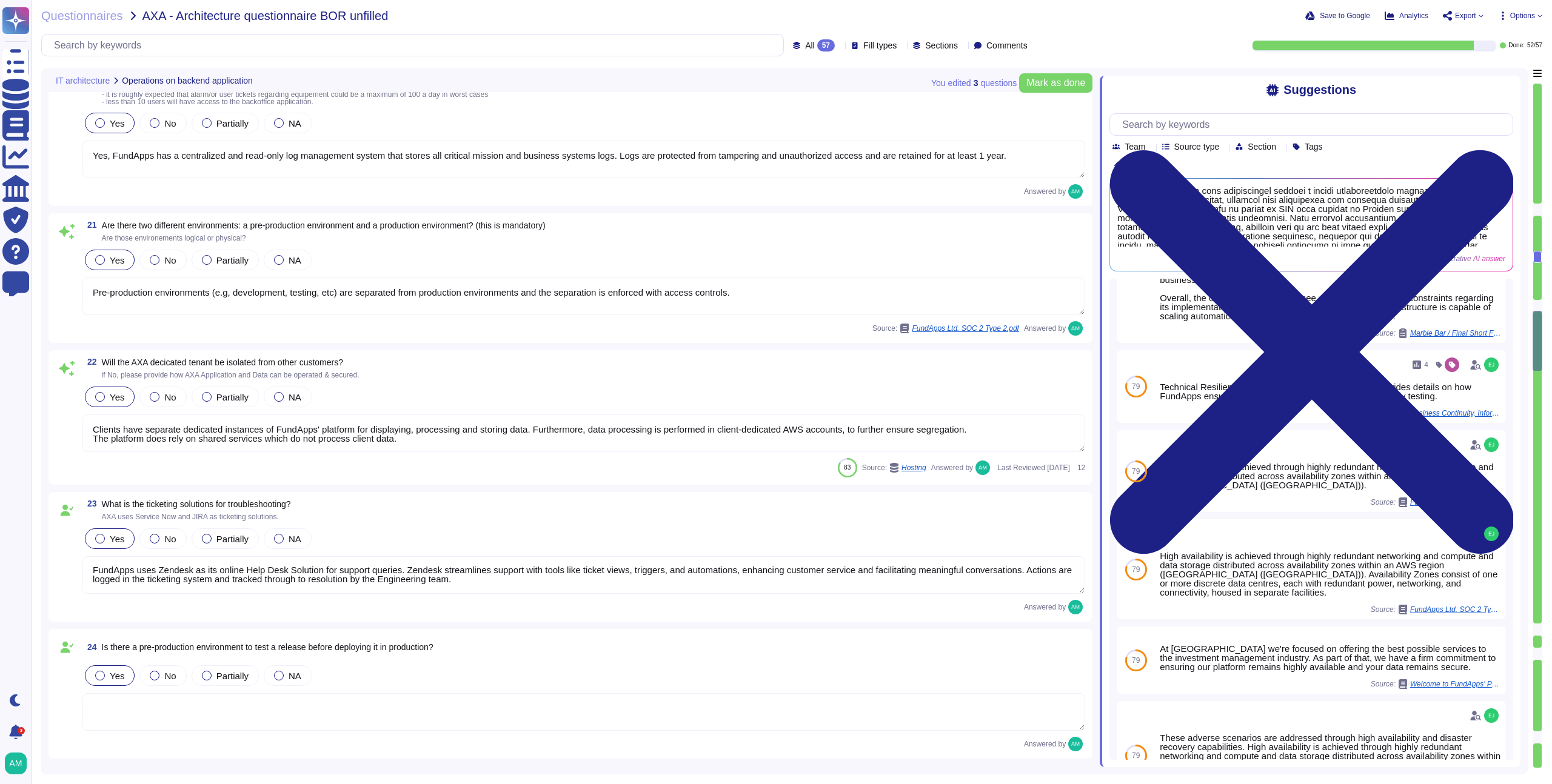
type textarea "High availability is achieved through highly redundant networking and compute a…"
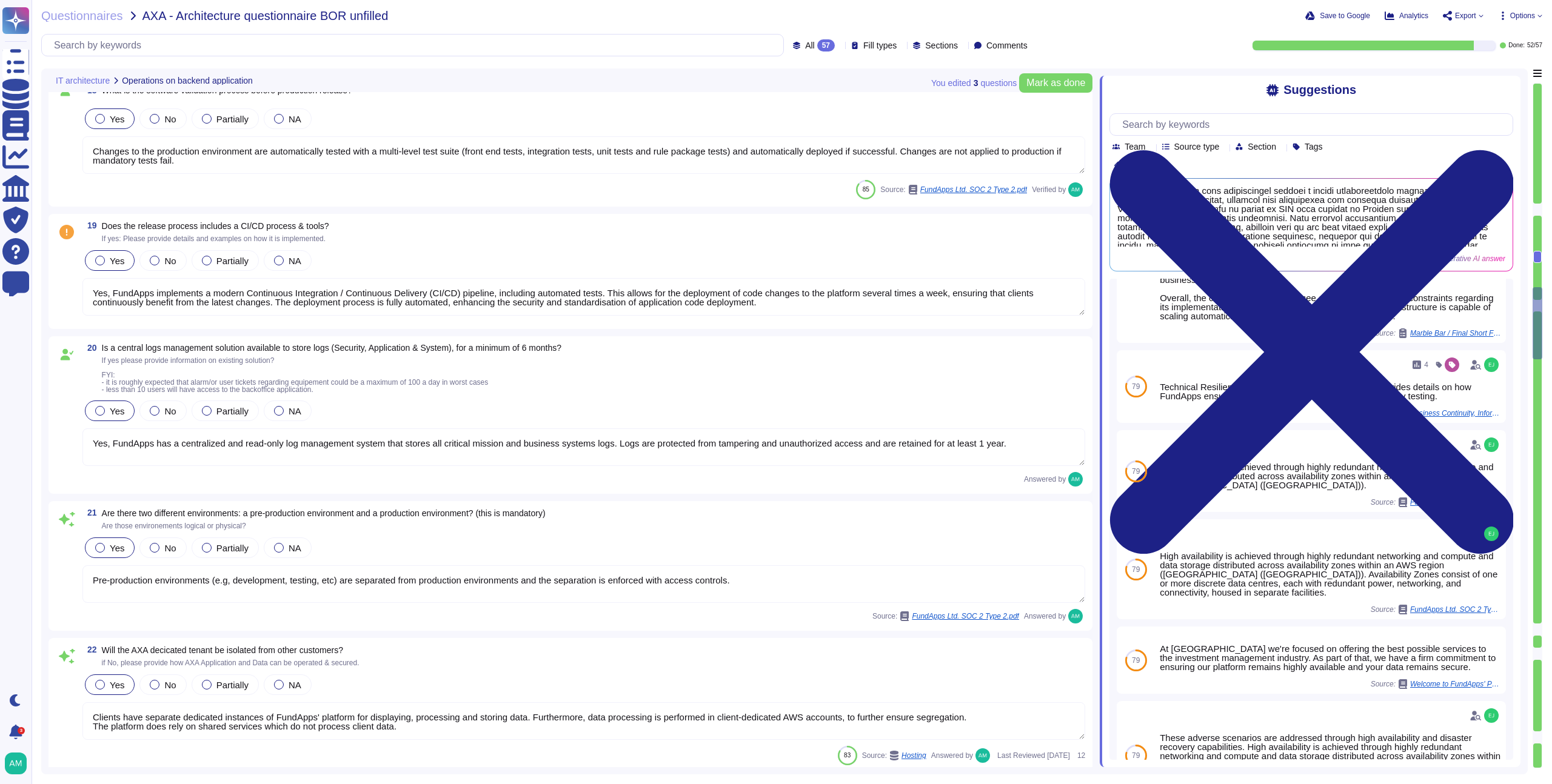
type textarea "FundApps backups production data to local storage at the following frequency: F…"
type textarea "FundApps deploys code changes to its platform several times a week, allowing cl…"
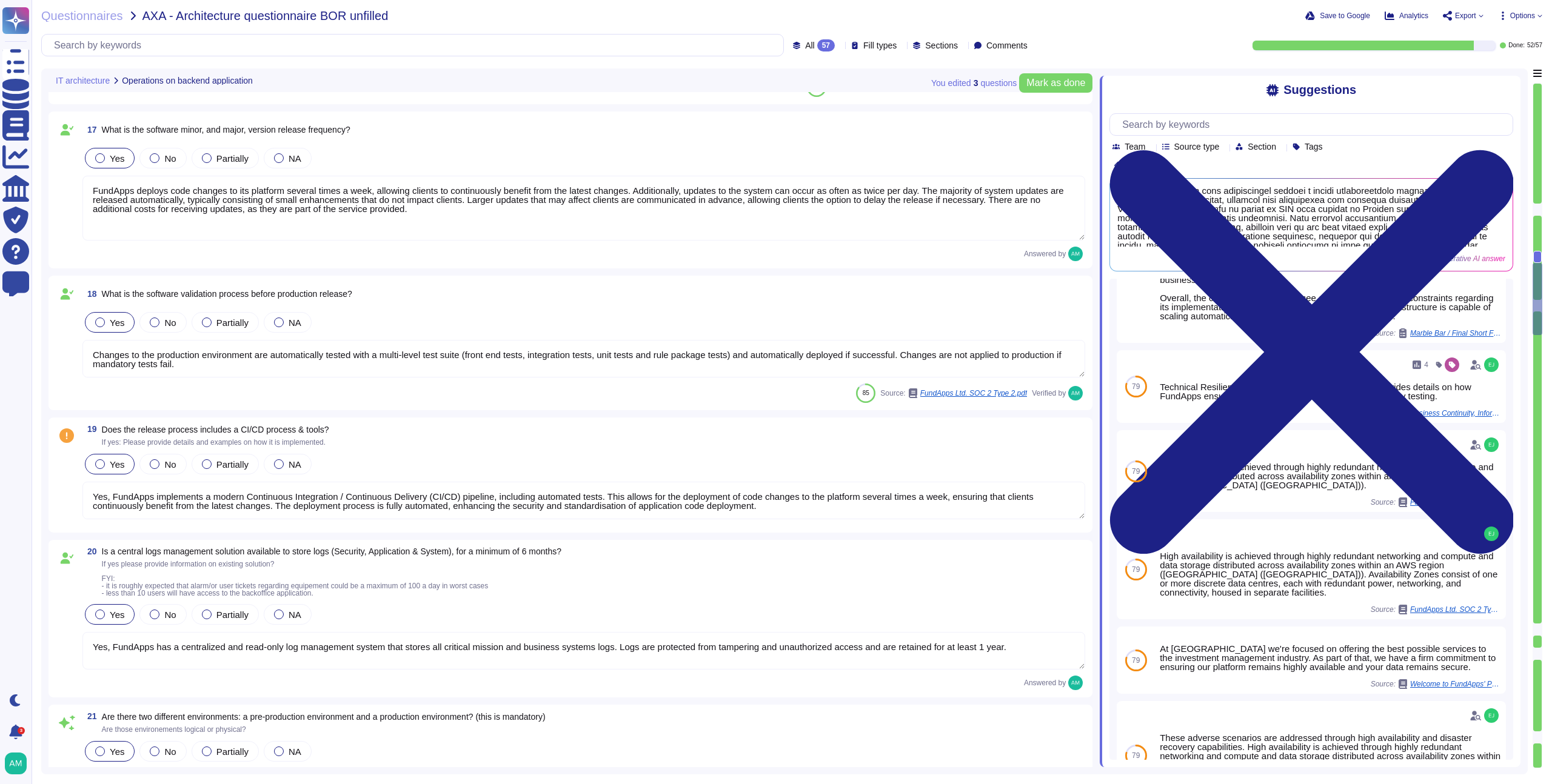
type textarea "FundApps's infrastructure is designed to ensure high availability, achieved thr…"
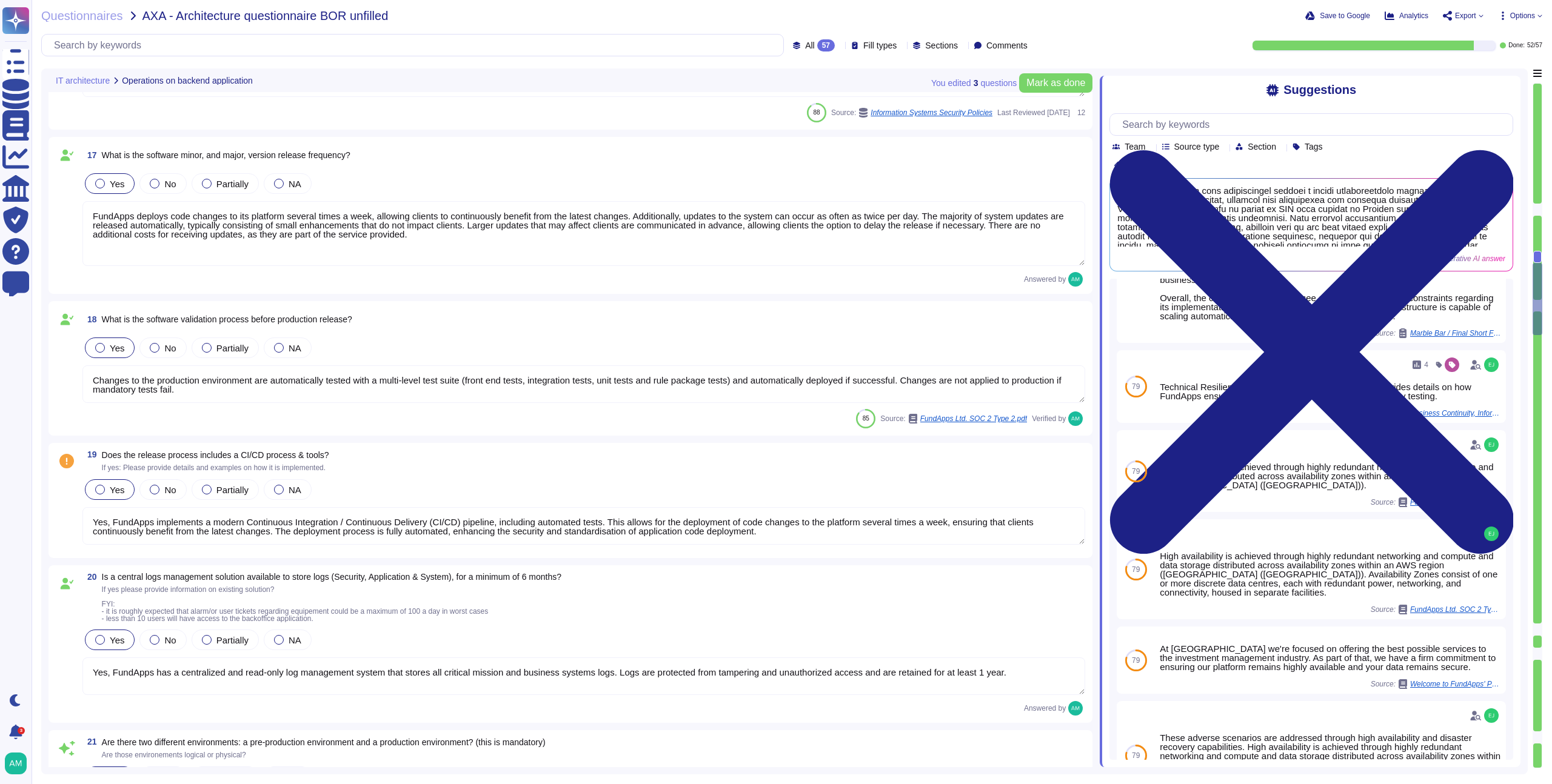
scroll to position [2326, 0]
click at [482, 532] on textarea "Yes, FundApps implements a modern Continuous Integration / Continuous Delivery …" at bounding box center [584, 528] width 1002 height 37
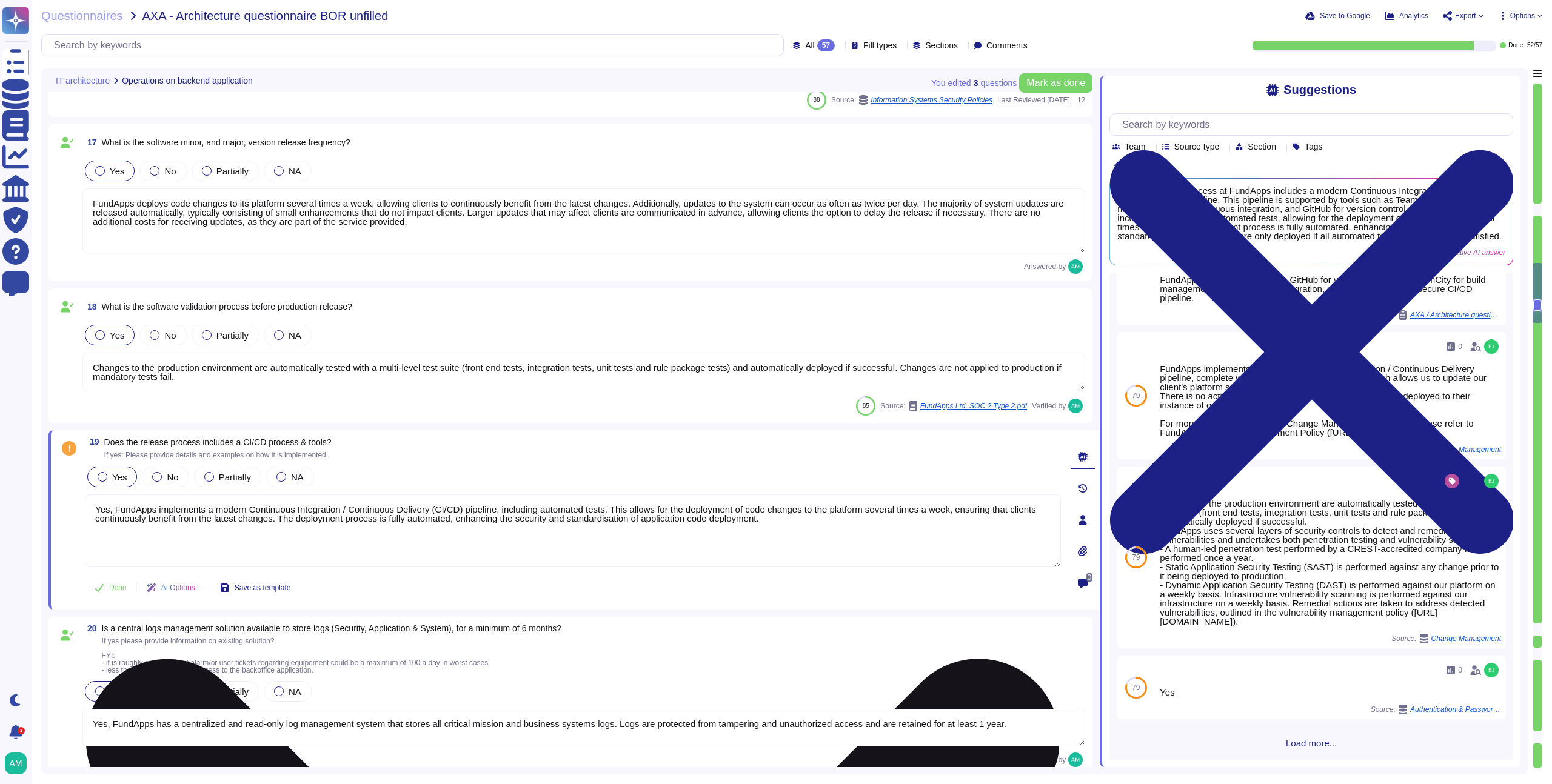
scroll to position [0, 0]
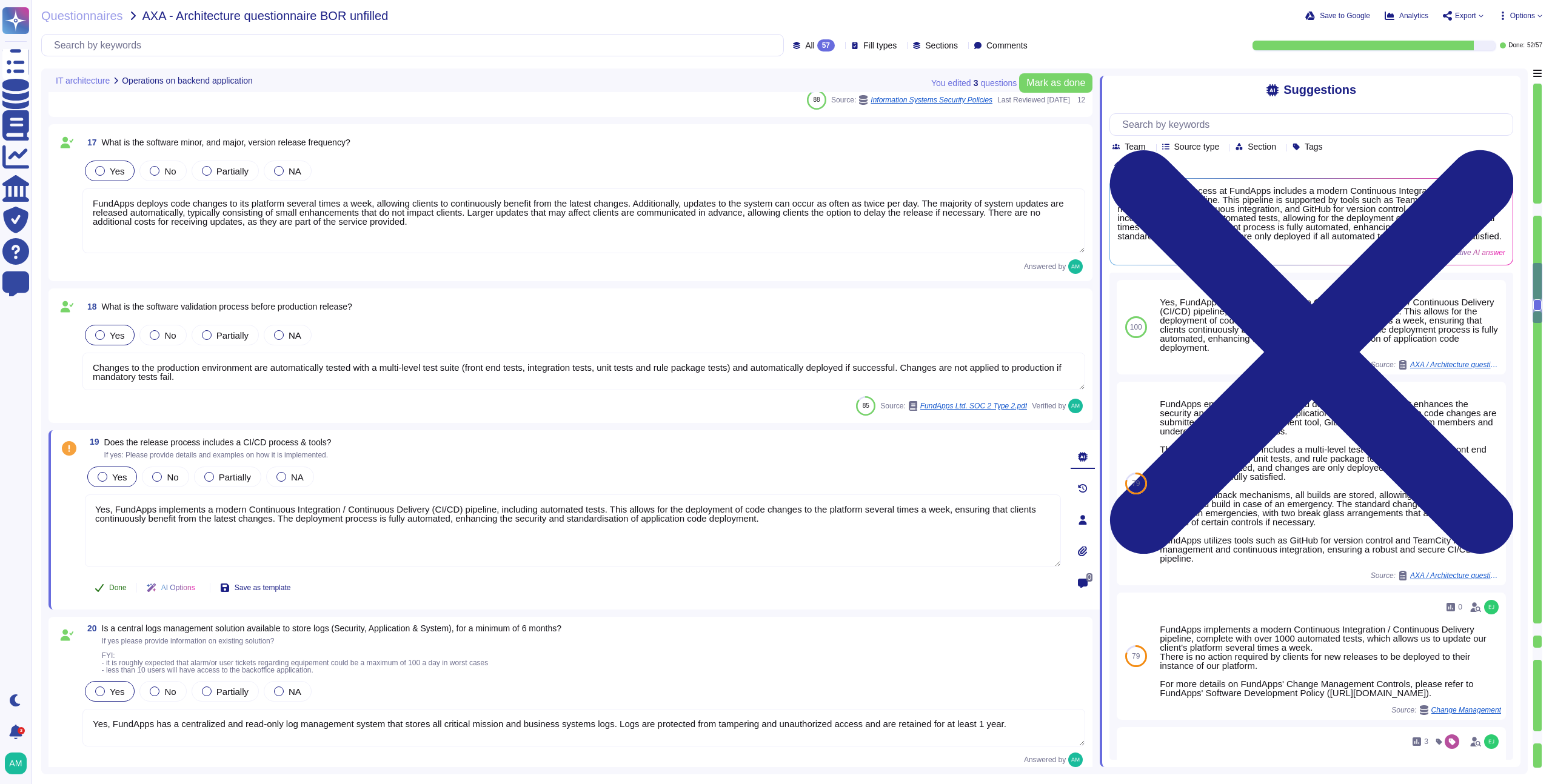
click at [126, 585] on span "Done" at bounding box center [118, 587] width 18 height 7
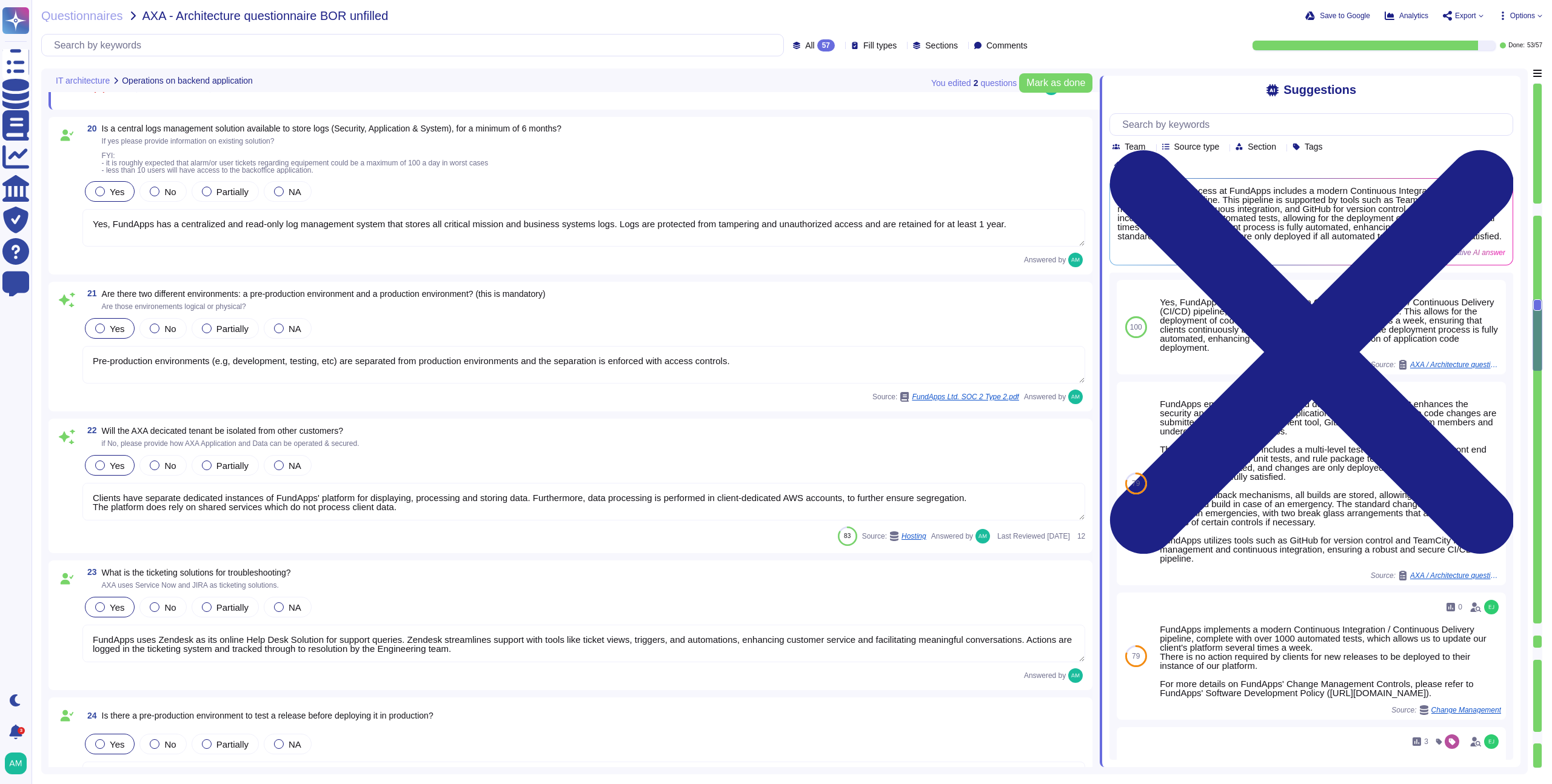
type textarea "Please see a high level overview of our architecture here in this short video: …"
type textarea "The service model provided is SaaS. The product utilises AWS as a third-party c…"
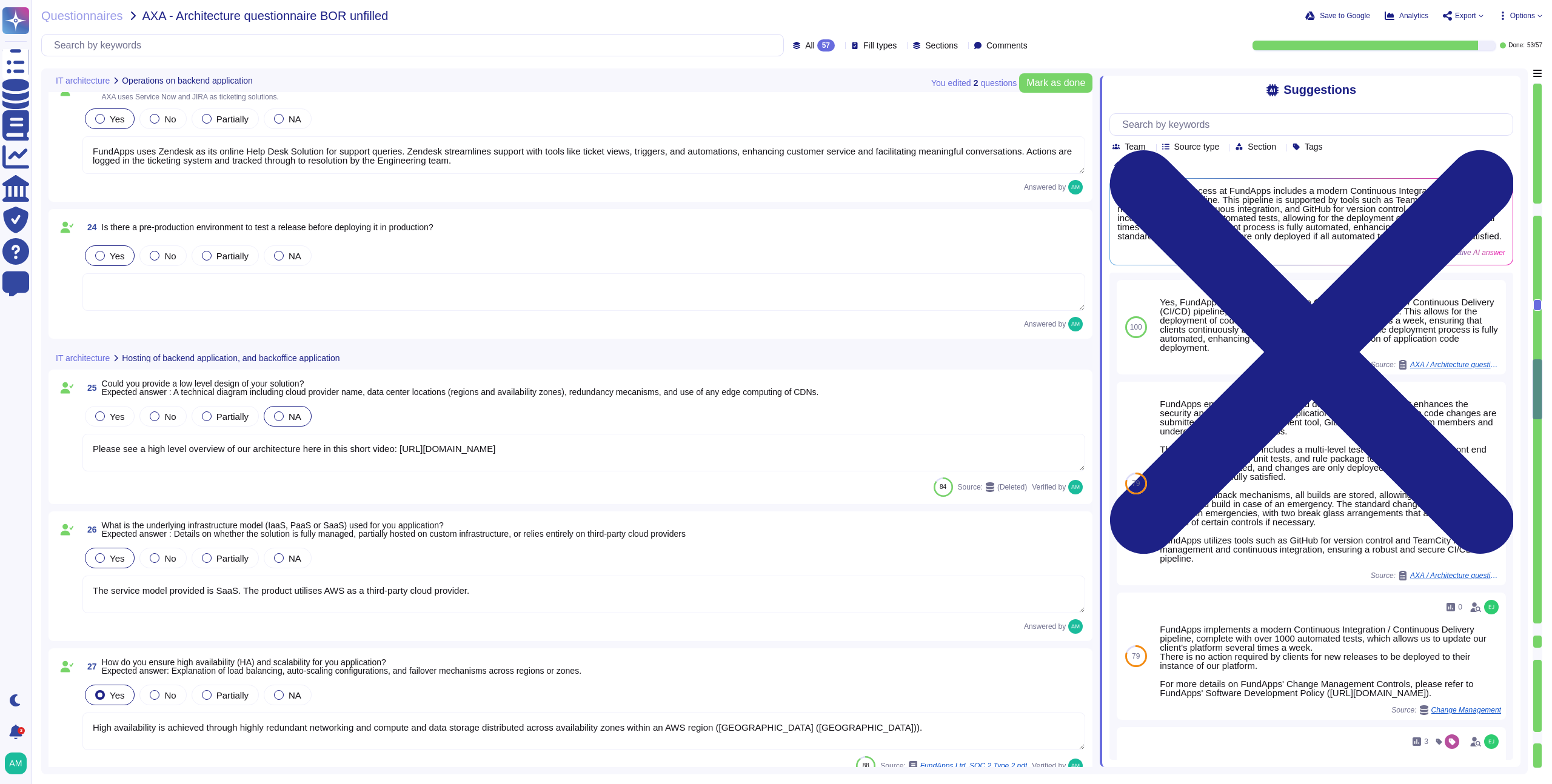
type textarea "High availability is achieved through highly redundant networking and compute a…"
type textarea "We do not yet have a web application firewall, but we plan to implement WAF cap…"
type textarea "We recommend clients set up SSO via [PERSON_NAME] to access our platform. Howev…"
type textarea "FundApps uses several layers of security controls to detect and remediate vulne…"
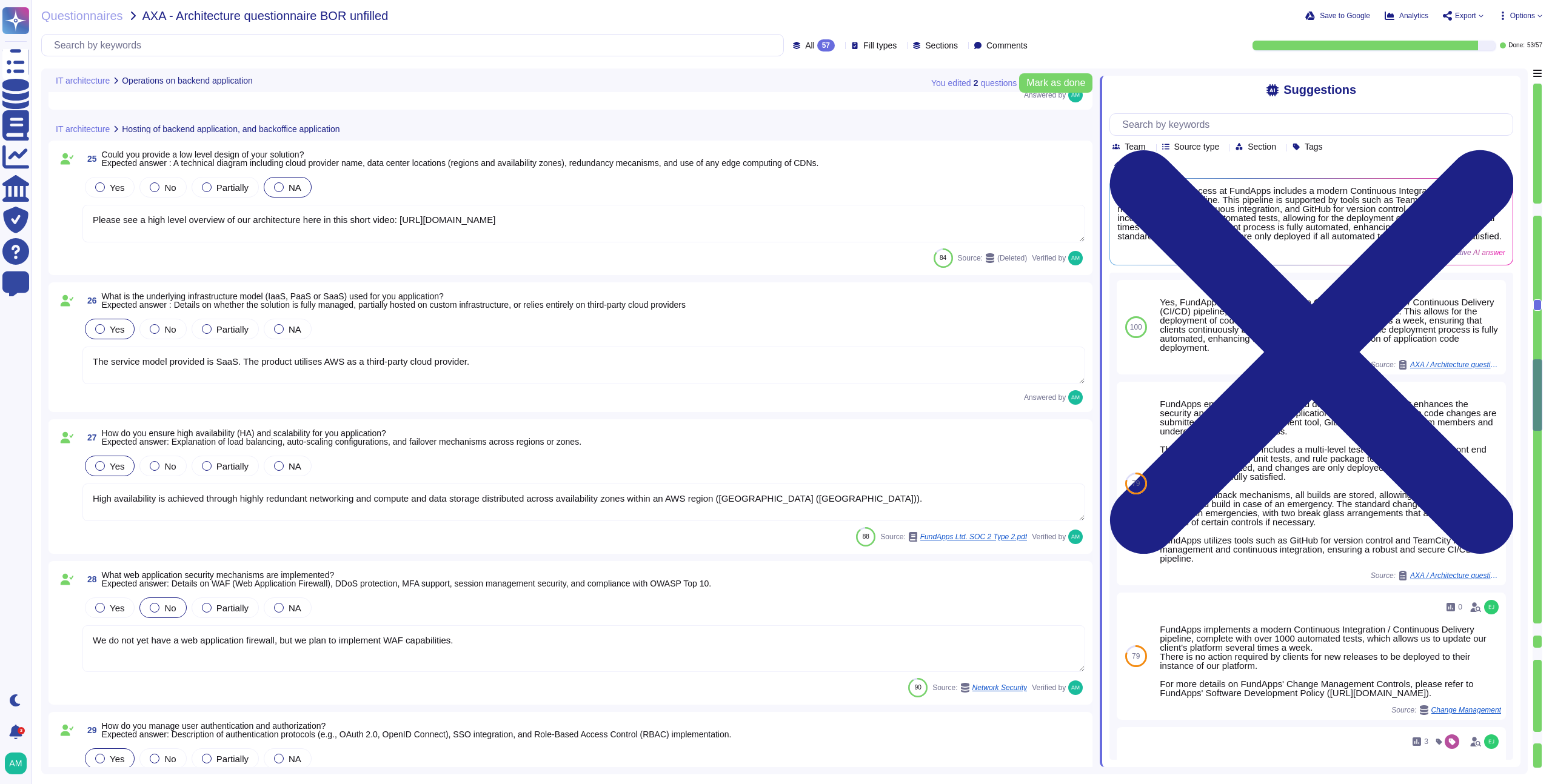
type textarea "FundApps implements several security measures which restrict the risk of inside…"
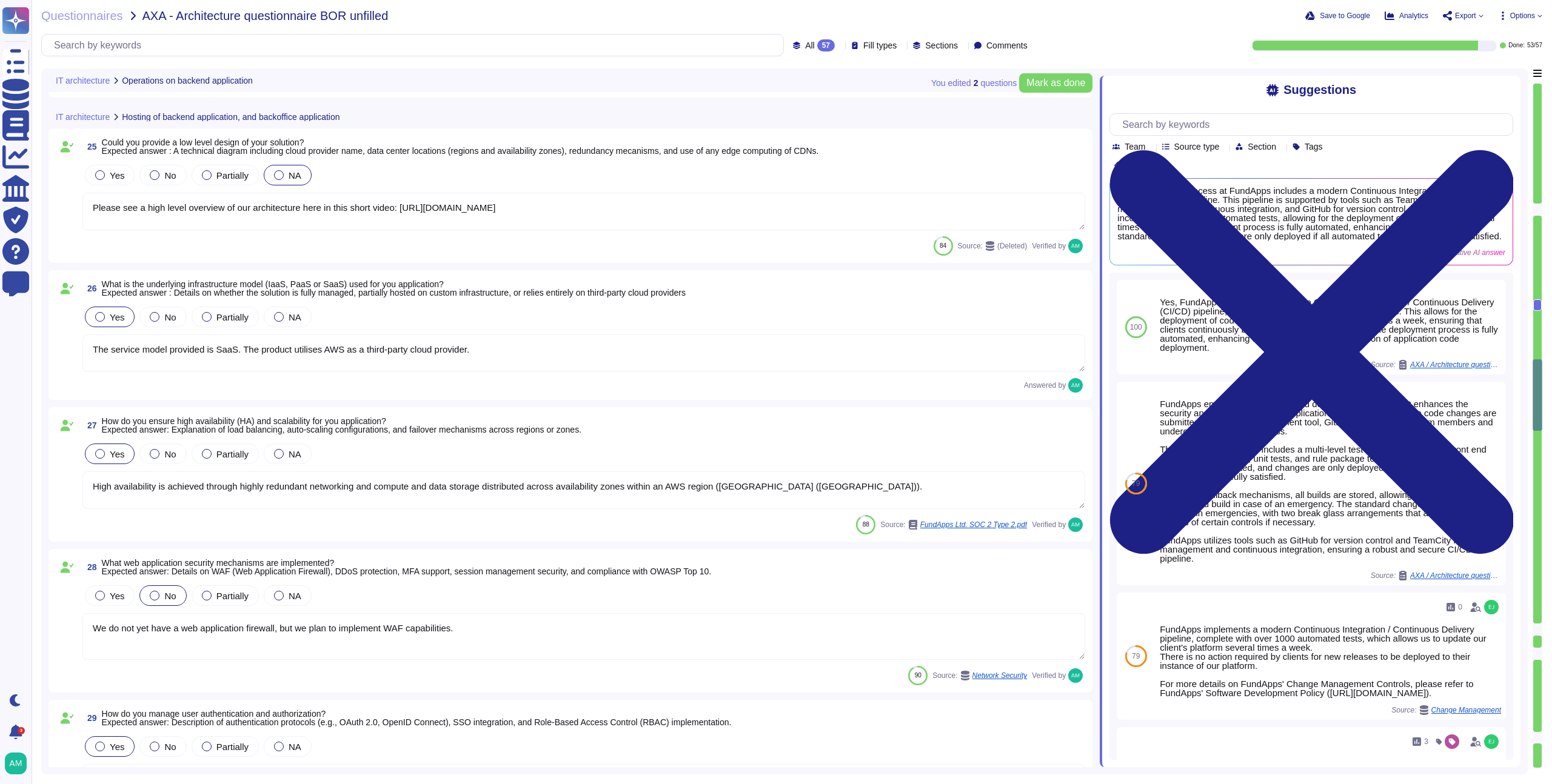
scroll to position [3507, 0]
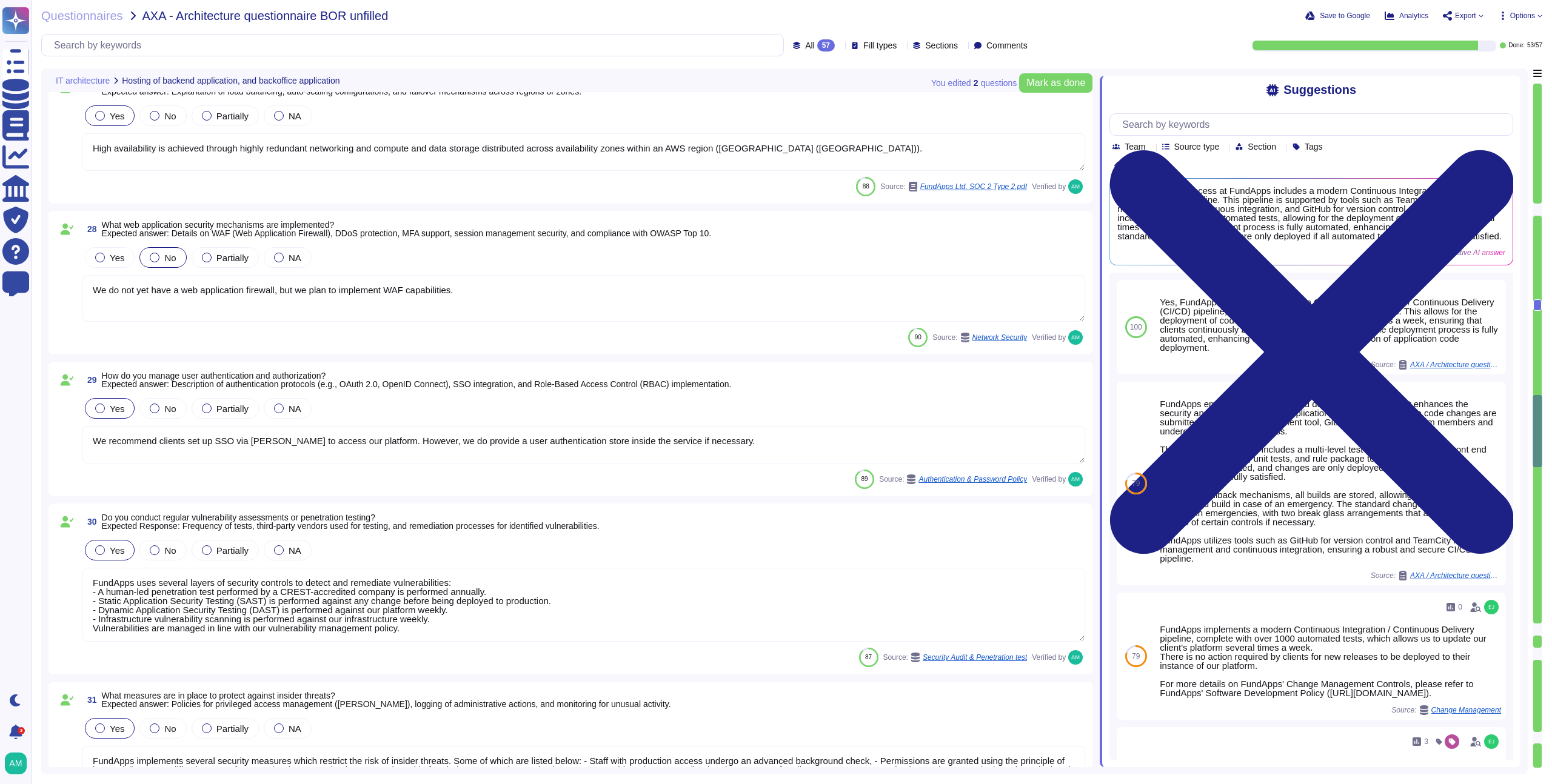
type textarea "All client data is encrypted at rest. FundApps employs a key management system …"
type textarea "FundApps utilizes a combination of DataDog Cloud SIEM and AWS logs for real-tim…"
type textarea "Please refer to FundApps' Incident Management Process (https://policies.fundapp…"
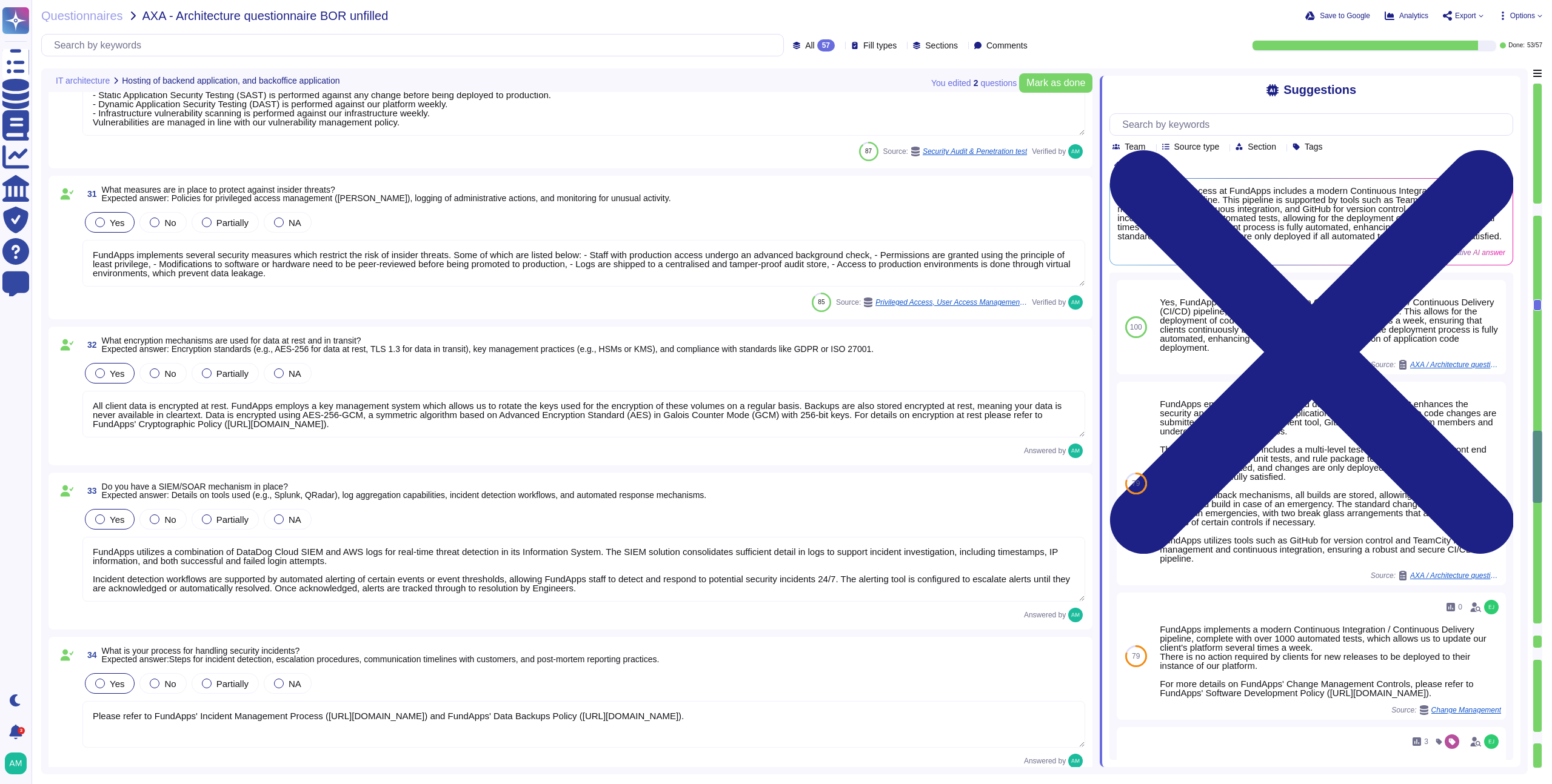
type textarea "Please refer to FundApps' status page (http://status.fundapps.co/5227275). Avai…"
type textarea "FundApps backups production data to local storage at the following frequency: F…"
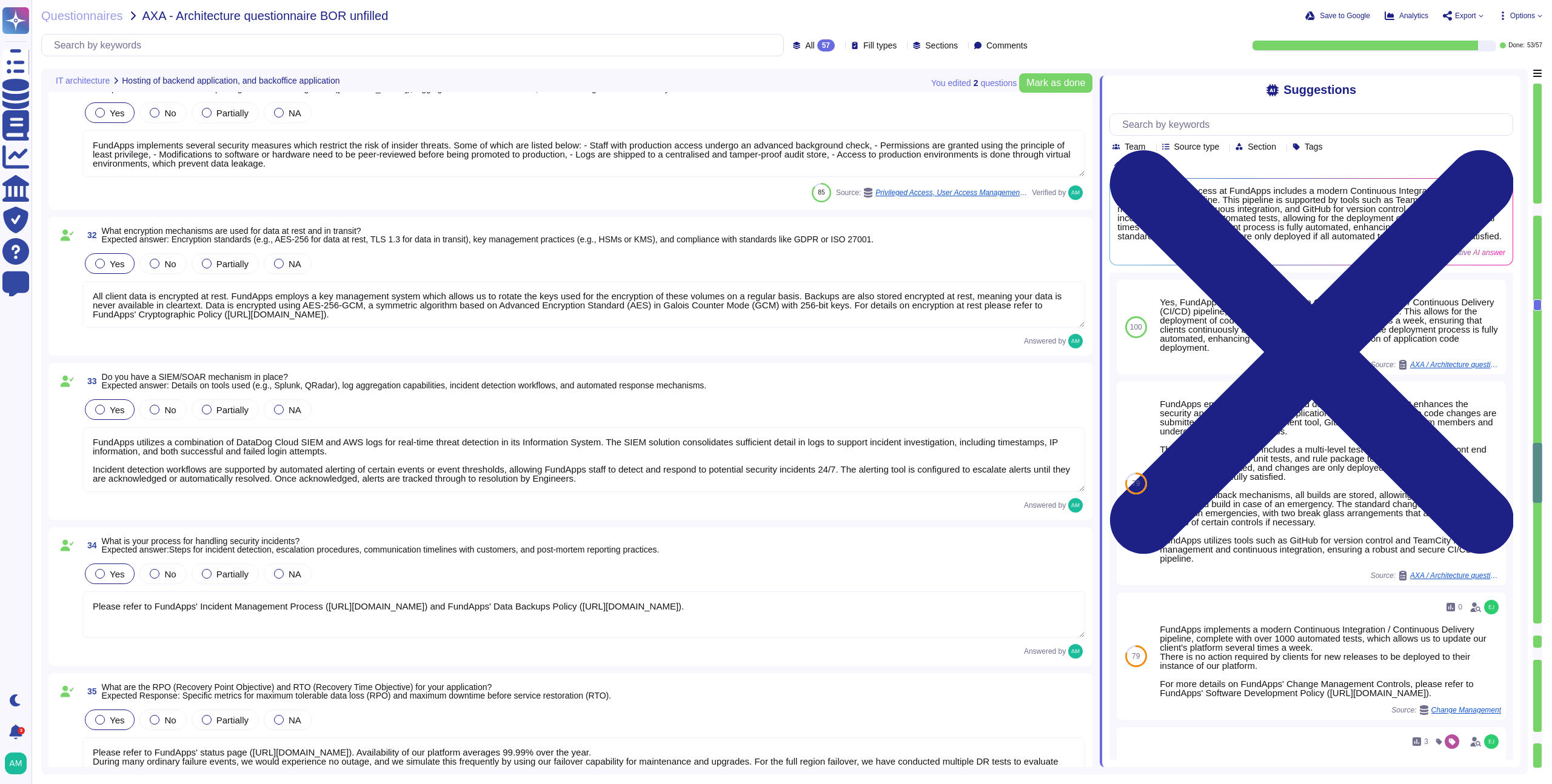
type textarea "FundApps has a Disaster Recovery Plan with an RTO of 4 hours, and an RPO of 30 …"
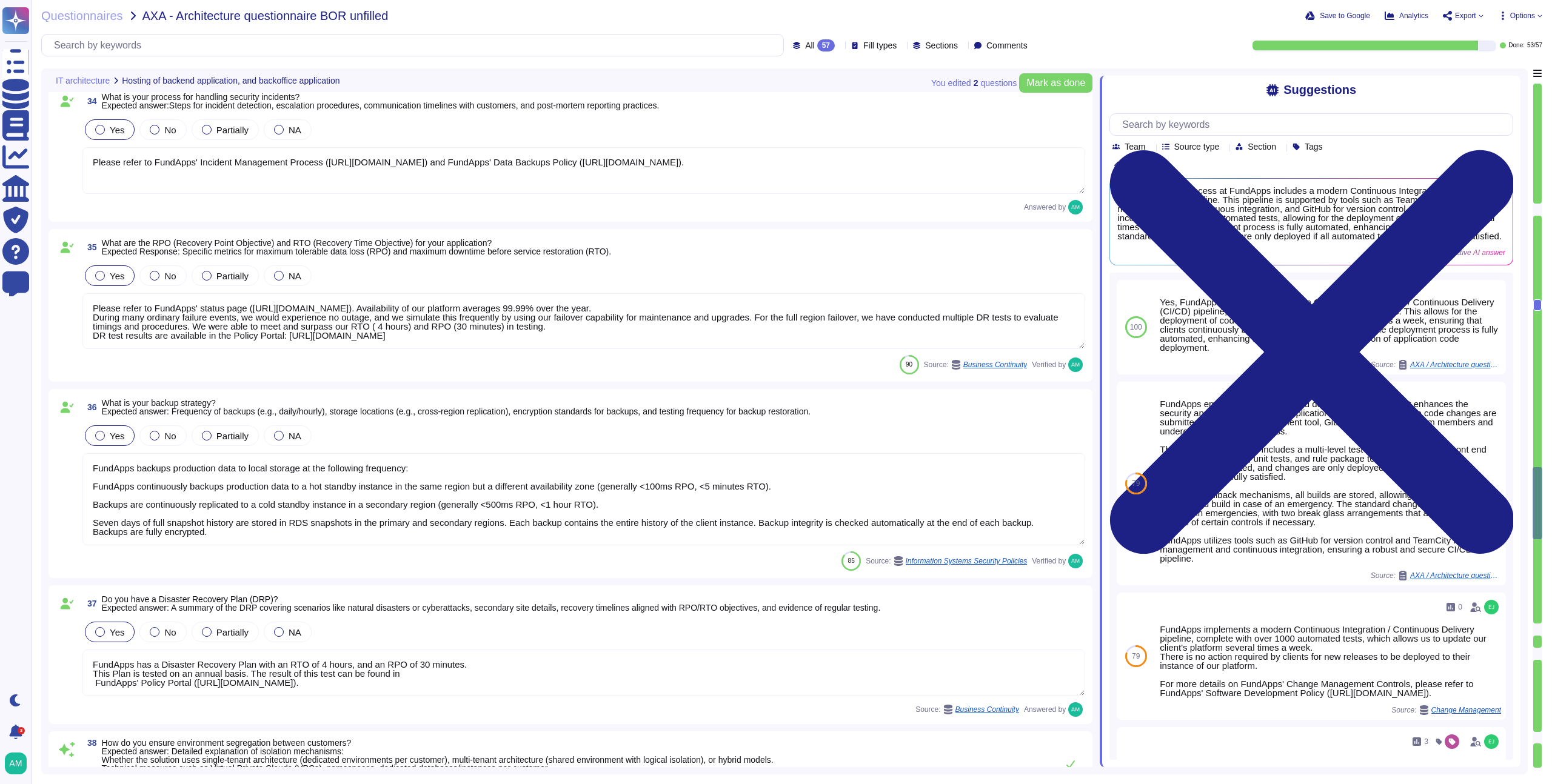
type textarea "Data stored in the FundApps platform is classified as ‘FundApps Confidential’ w…"
type textarea "FundApps employs a fully automated deployment process that enhances the securit…"
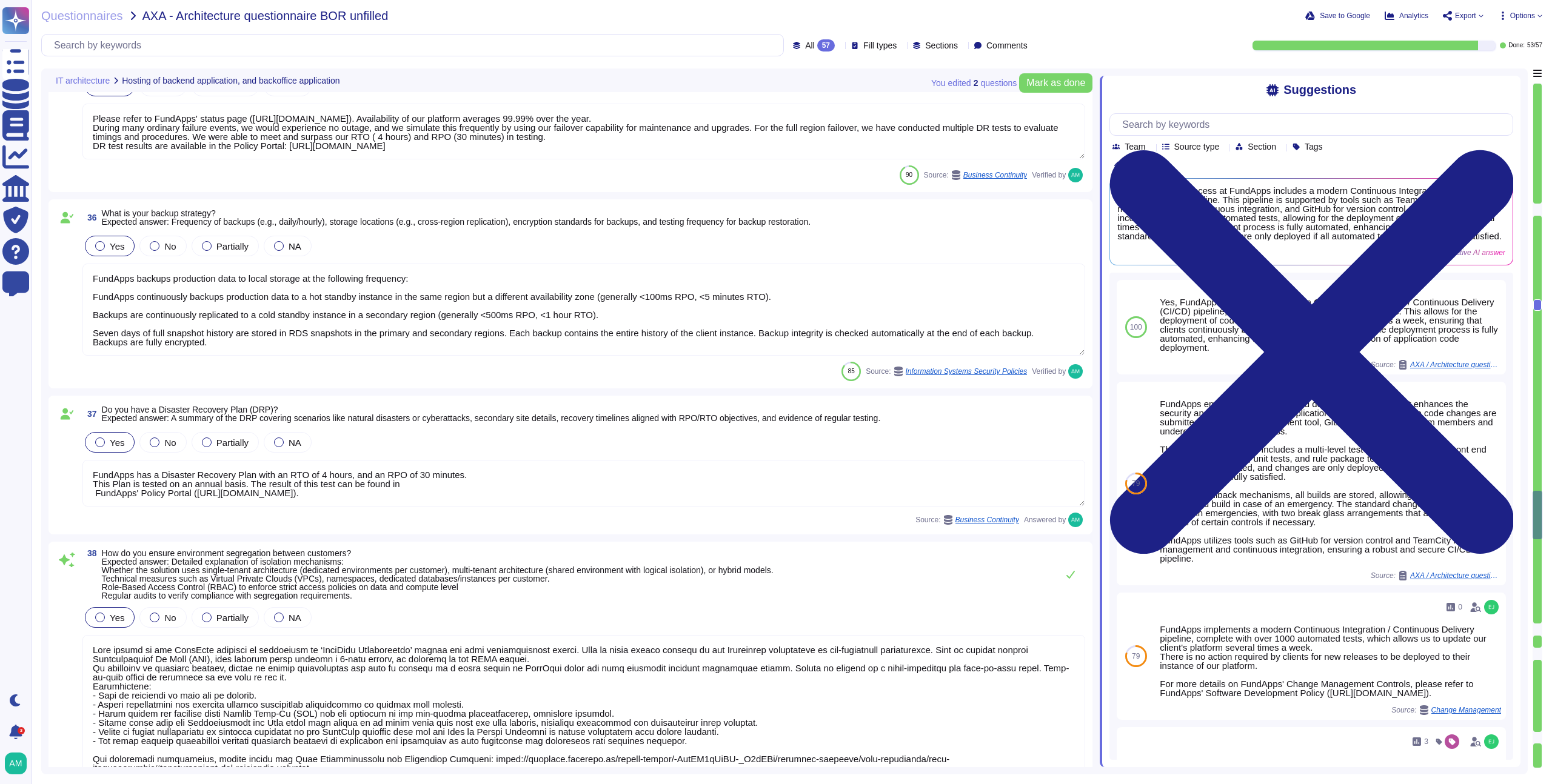
type textarea "We deploy updates to the system as often as twice per day. We will never wait t…"
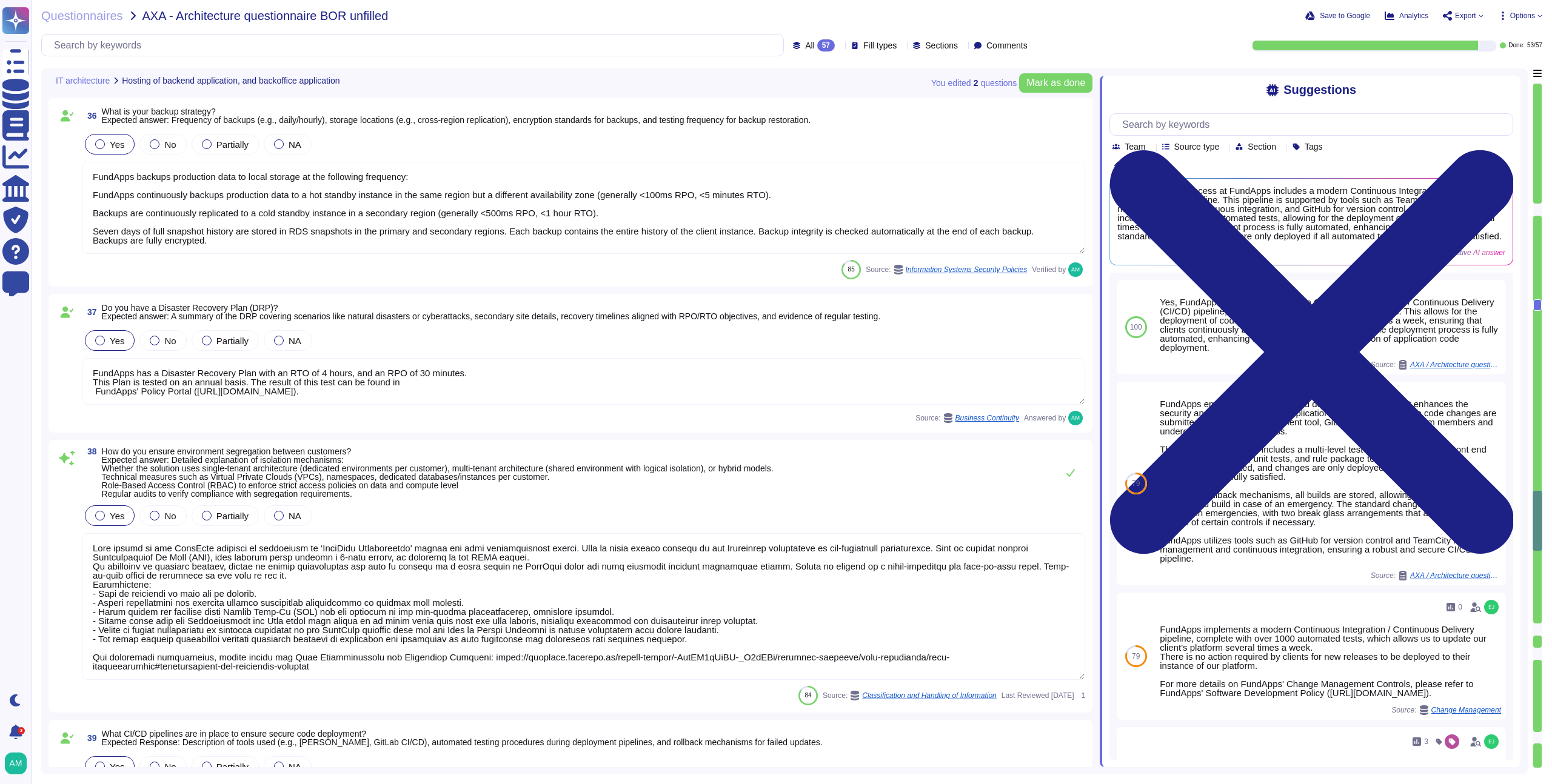
type textarea "All actions made to our infrastructure or application are logged and centralise…"
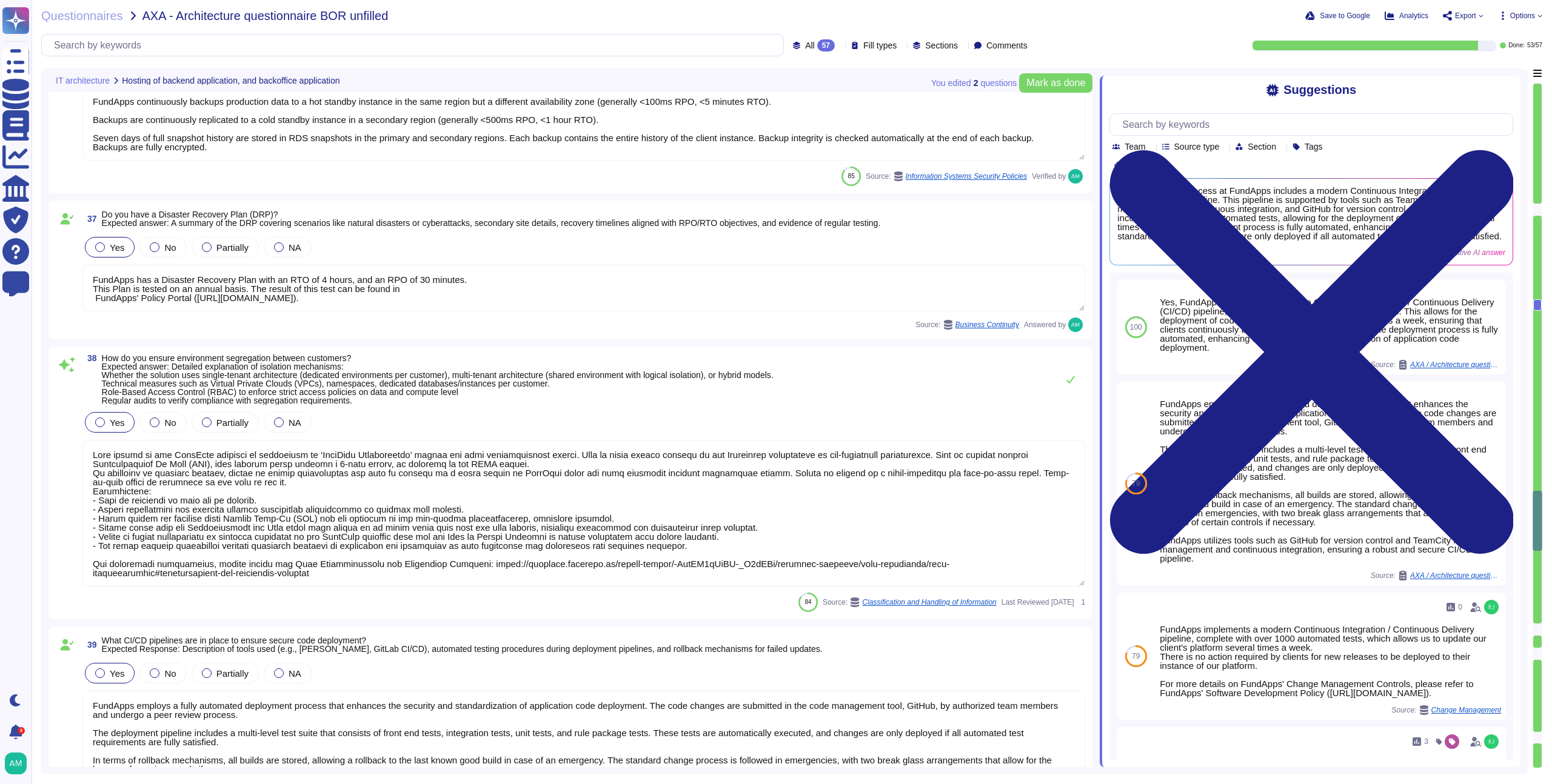
scroll to position [5219, 0]
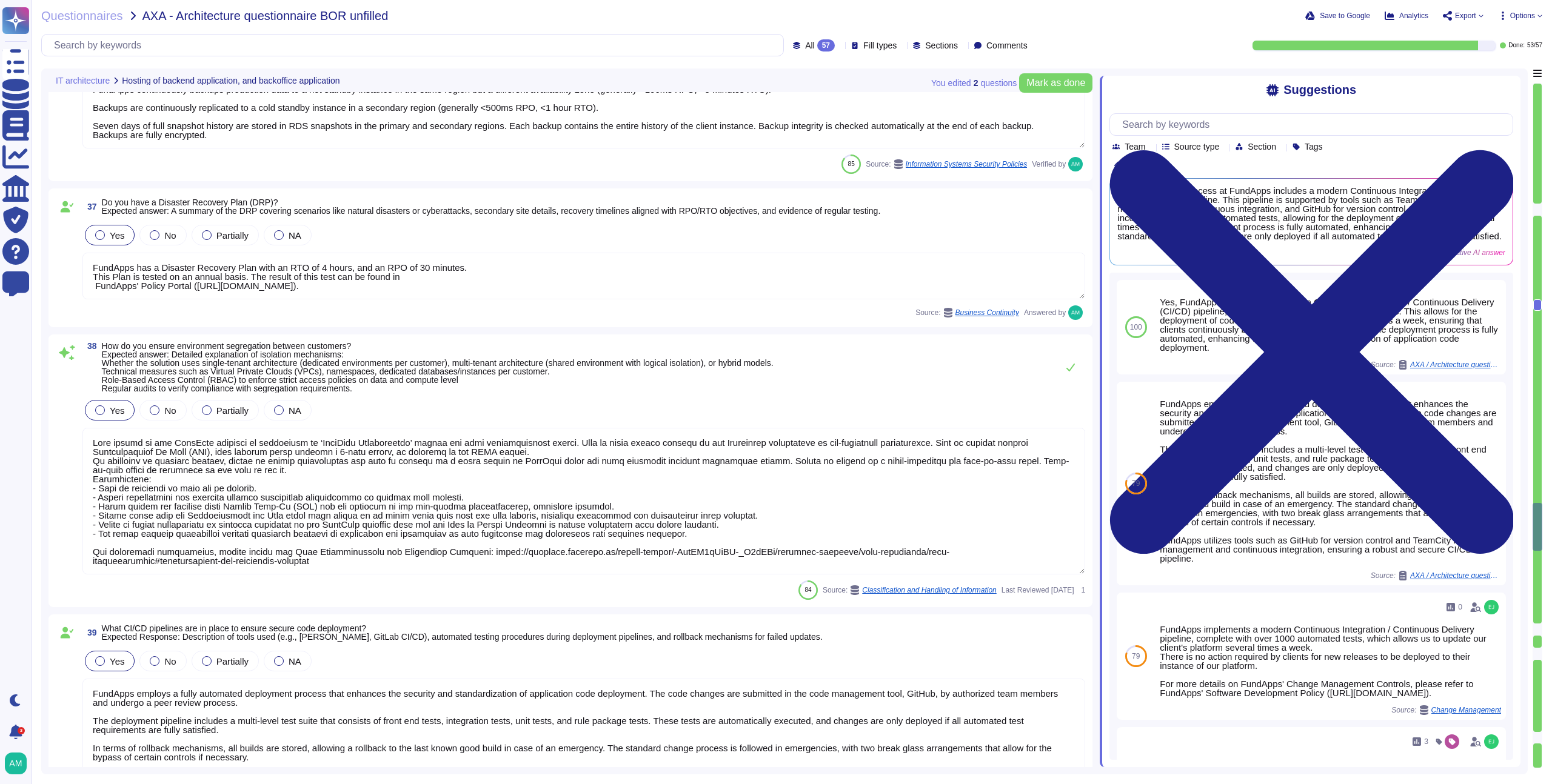
click at [587, 534] on textarea at bounding box center [584, 501] width 1002 height 147
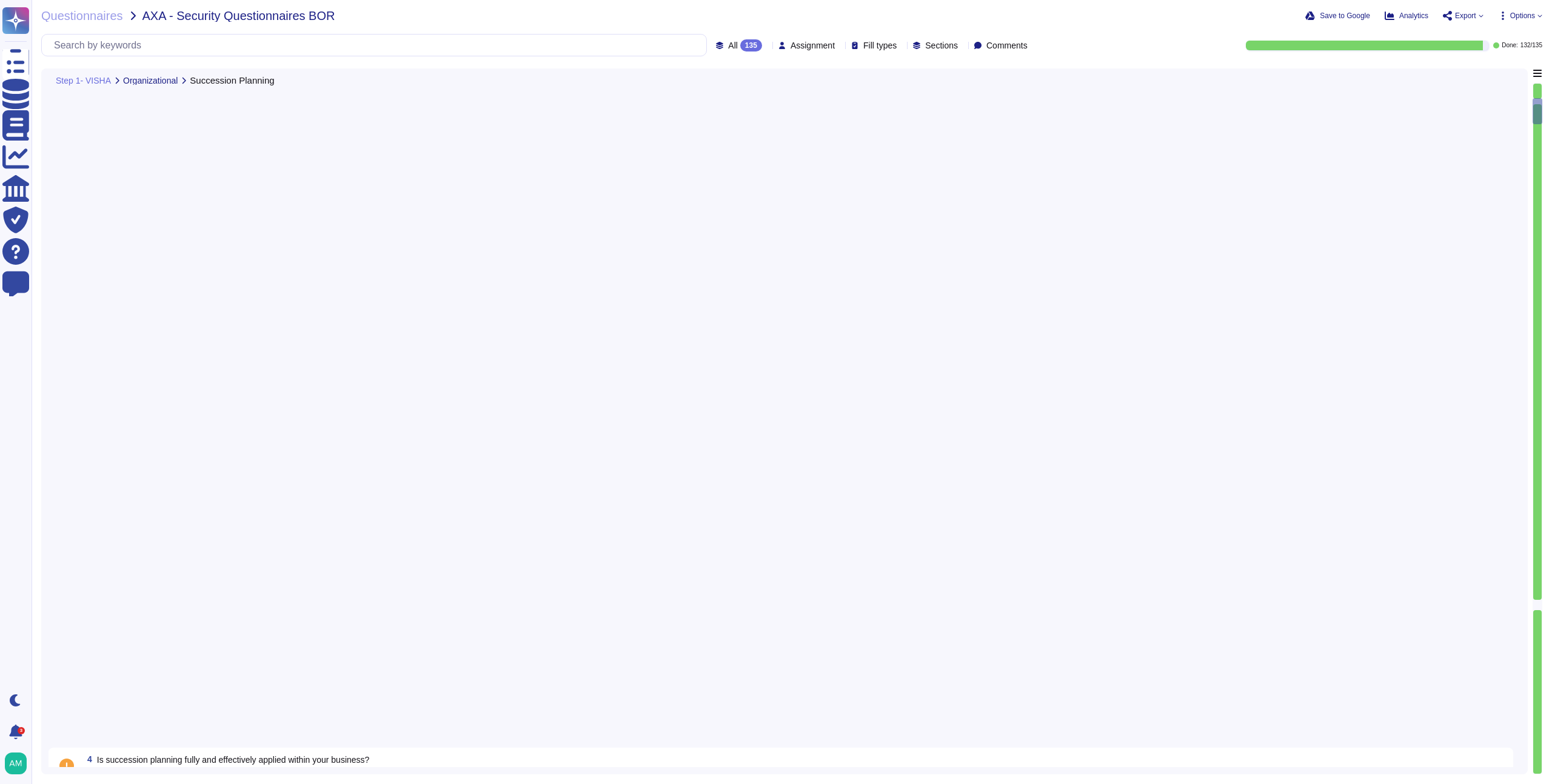
type textarea "Yes, FundApps has implemented a mobile device security policy and supporting se…"
type textarea "Yes, FundApps has implemented security measures to protect and secure informati…"
type textarea "Yes, responsibilities for shared security roles in the use of the cloud service…"
type textarea "FundApps performs background checks on all new hires prior to onboarding, which…"
type textarea "Yes, our employment contracts include specific sections that protect our inform…"
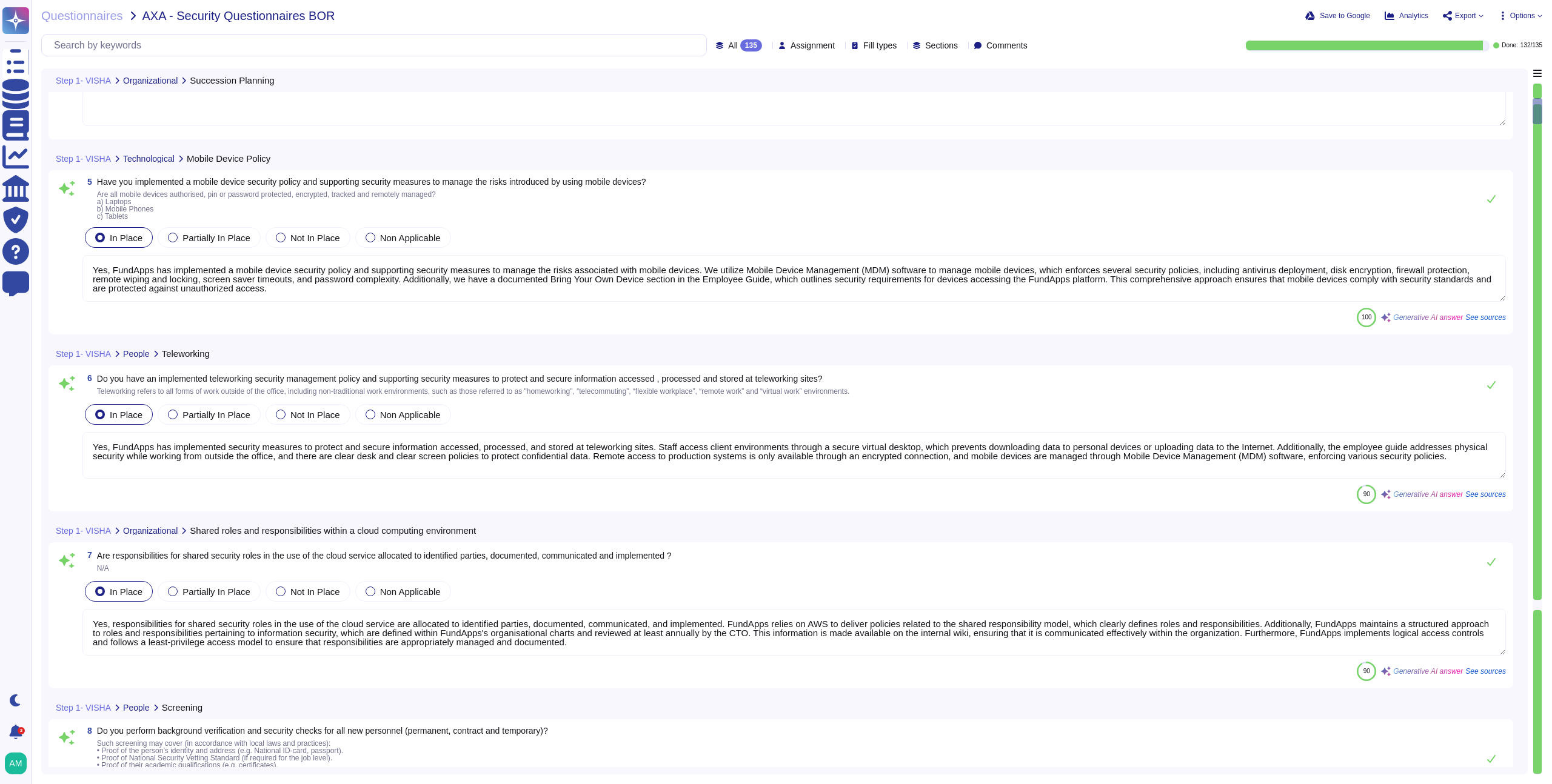
scroll to position [152, 0]
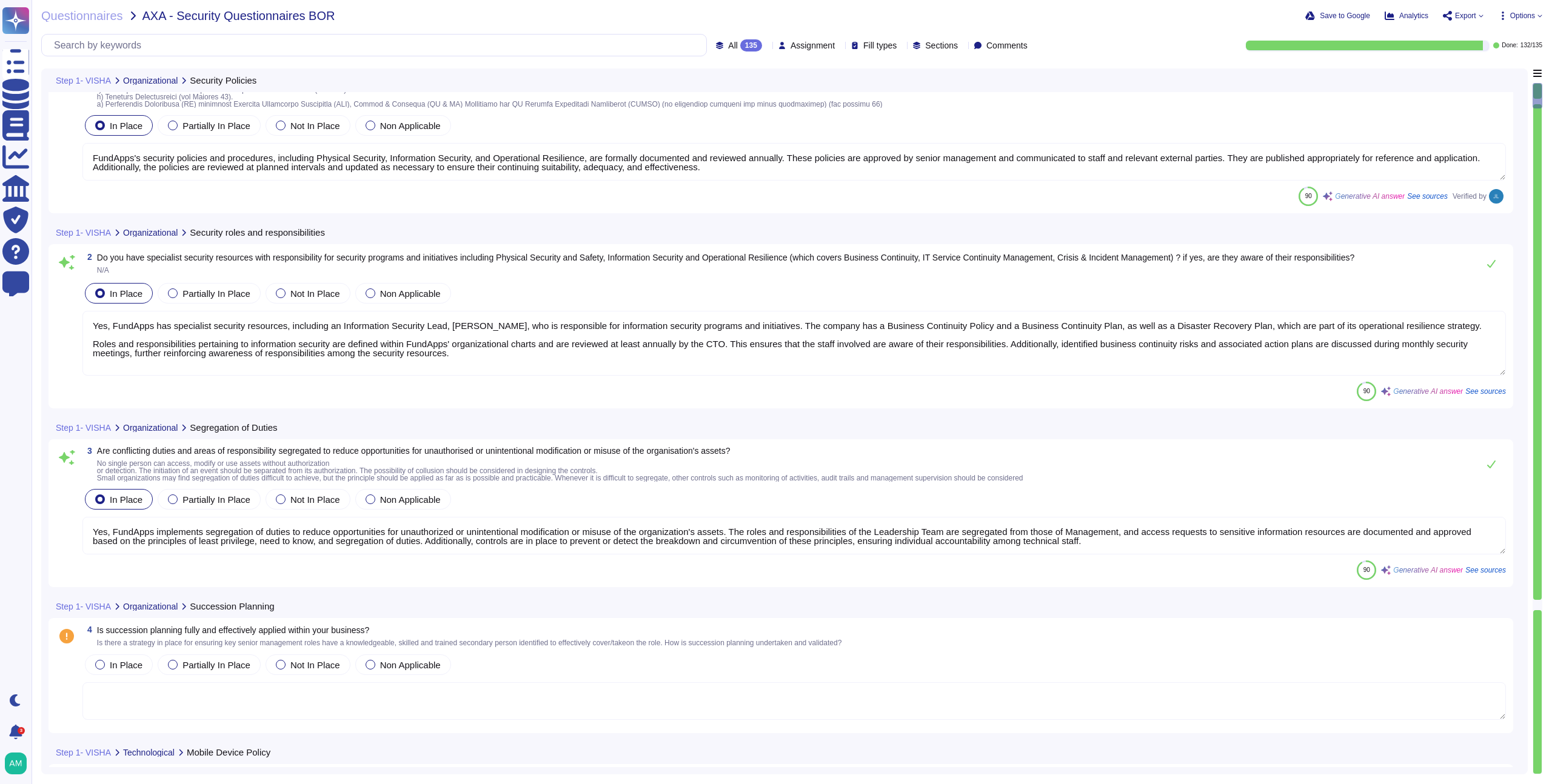
type textarea "FundApps's security policies and procedures, including Physical Security, Infor…"
type textarea "Yes, FundApps has specialist security resources, including an Information Secur…"
type textarea "Yes, FundApps implements segregation of duties to reduce opportunities for unau…"
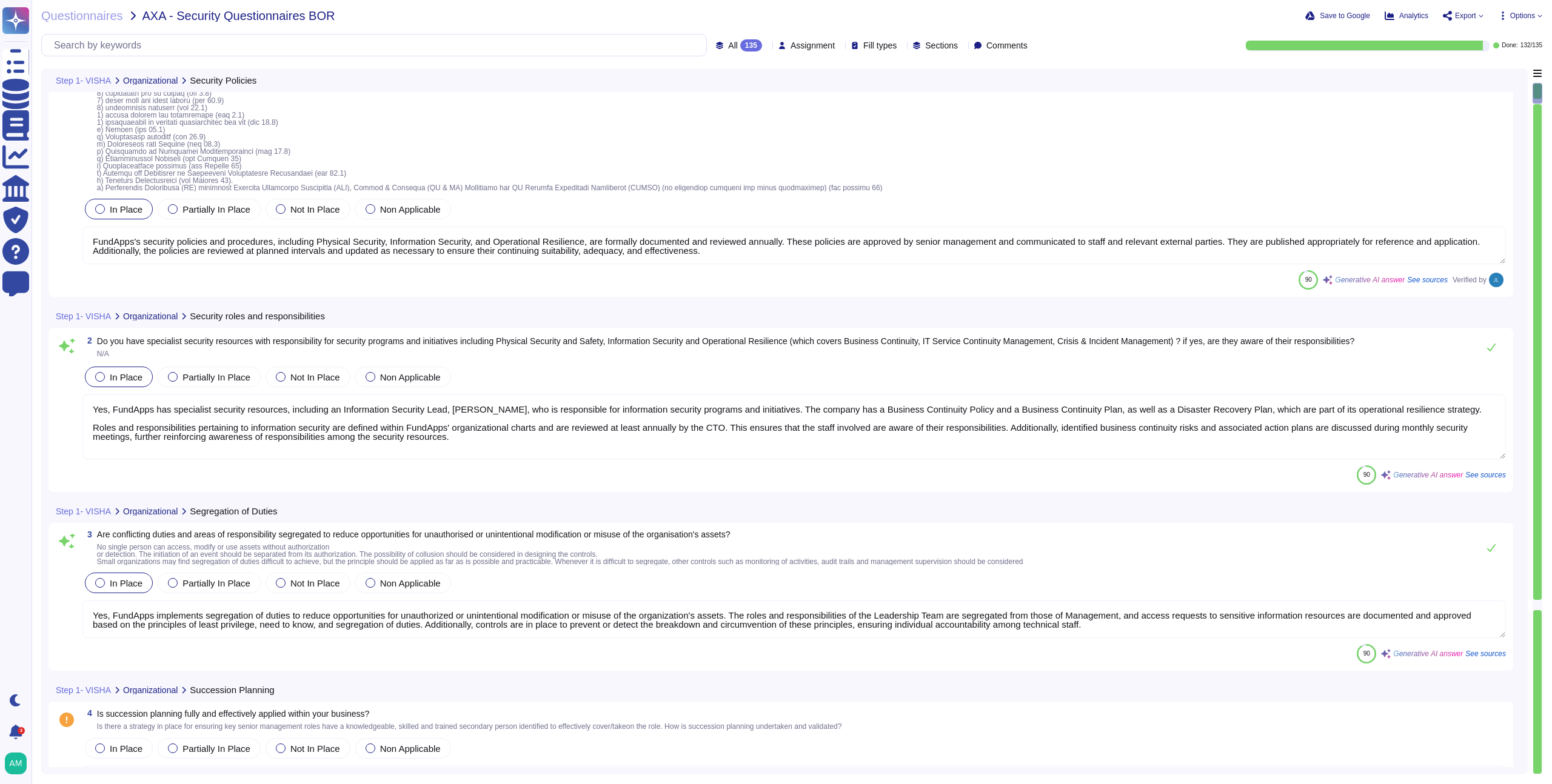
scroll to position [68, 0]
type textarea "Yes, FundApps has implemented security measures to protect and secure informati…"
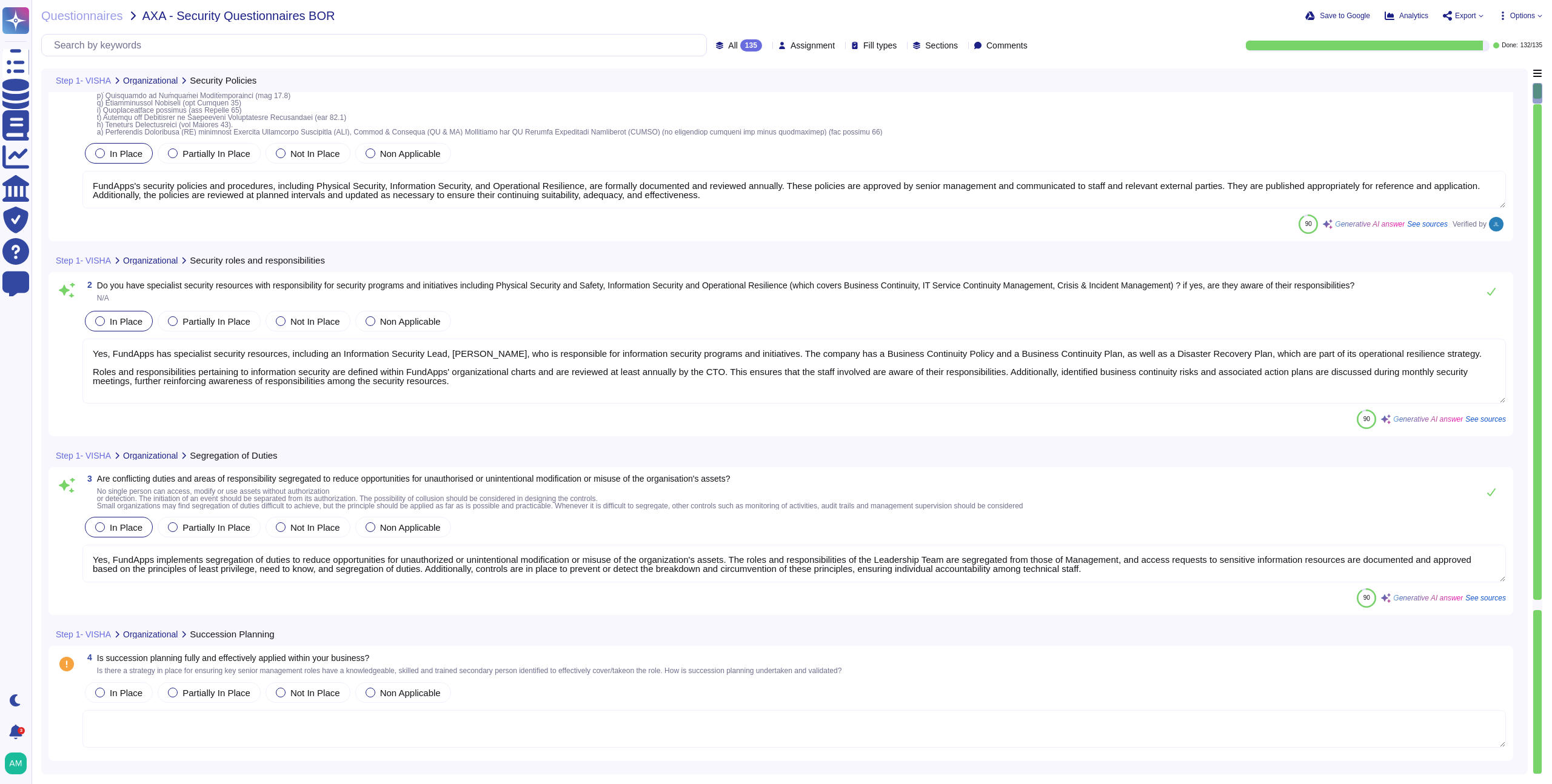
scroll to position [161, 0]
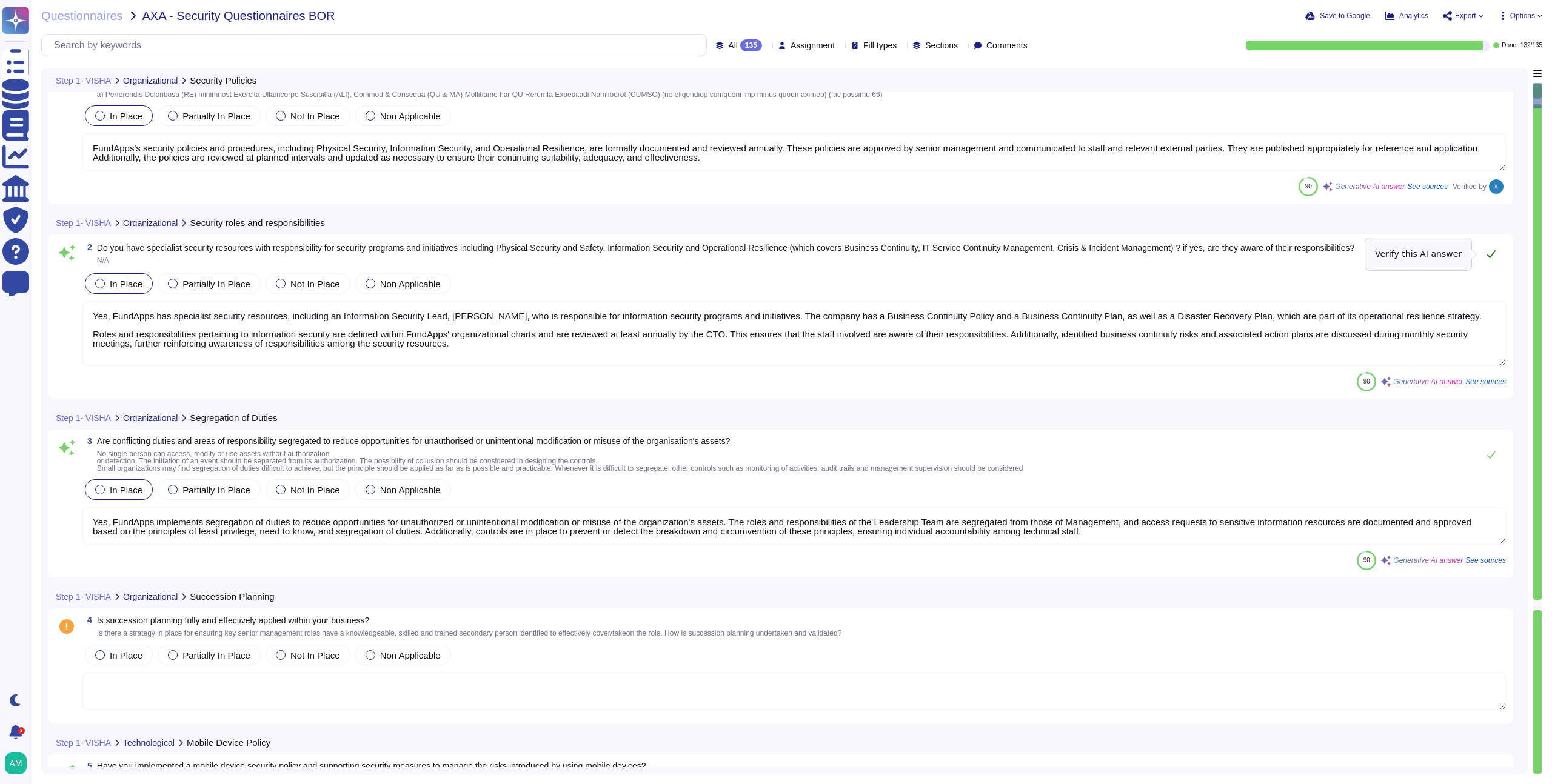
click at [1490, 260] on button at bounding box center [1491, 253] width 29 height 25
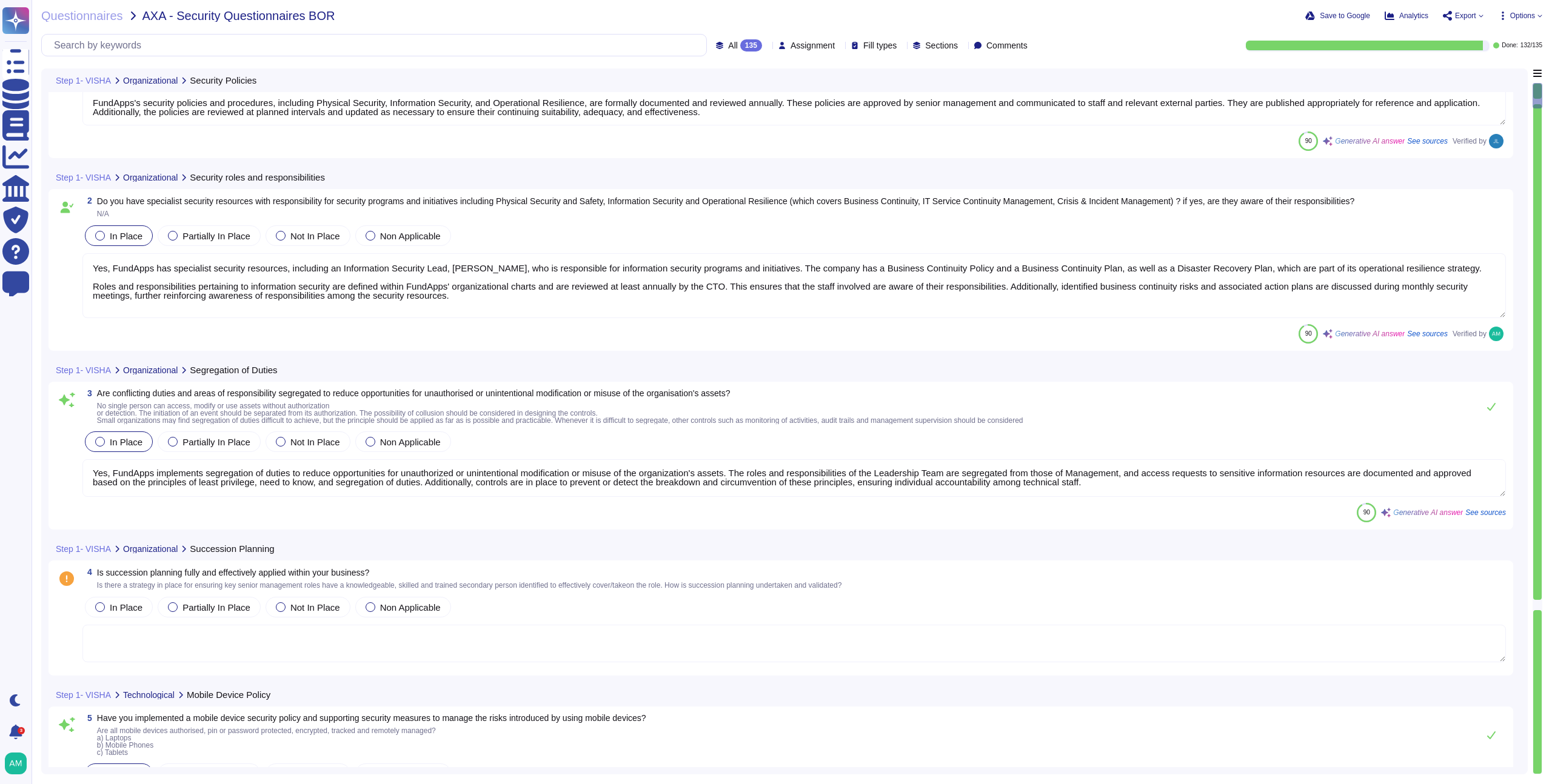
type textarea "Yes, responsibilities for shared security roles in the use of the cloud service…"
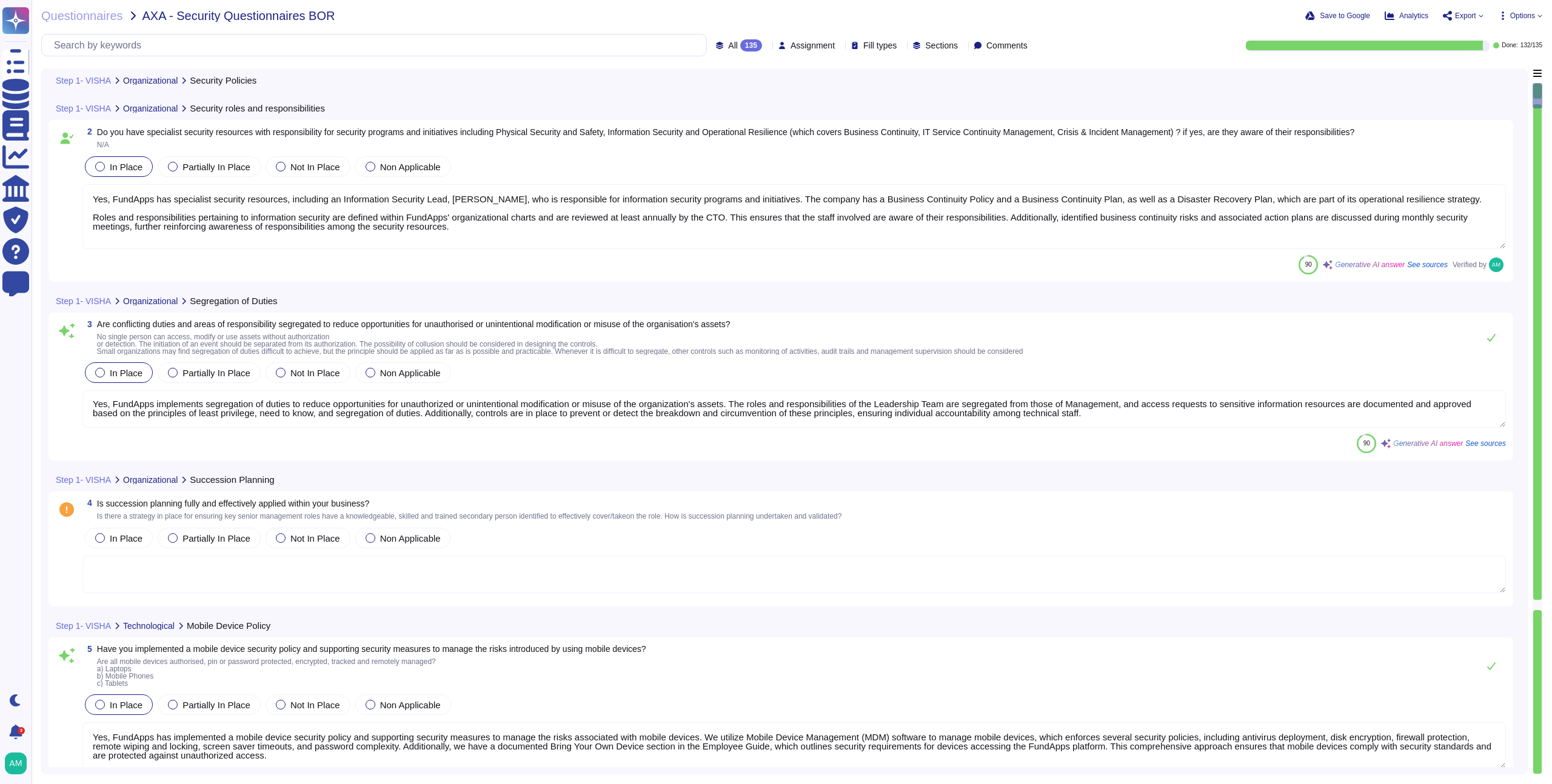
scroll to position [277, 0]
click at [1494, 445] on span "See sources" at bounding box center [1485, 442] width 40 height 7
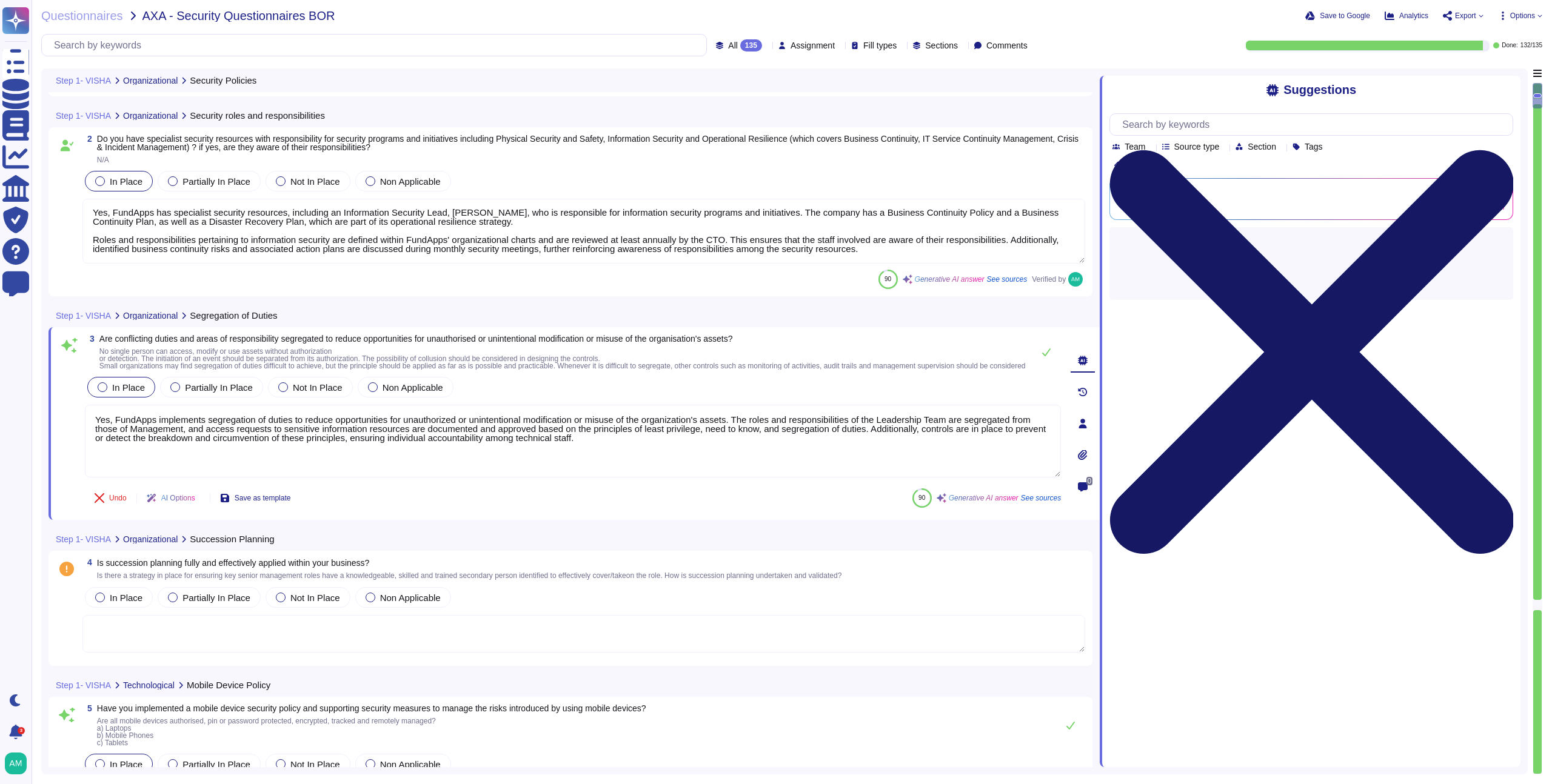
click at [1509, 150] on icon at bounding box center [1311, 351] width 404 height 403
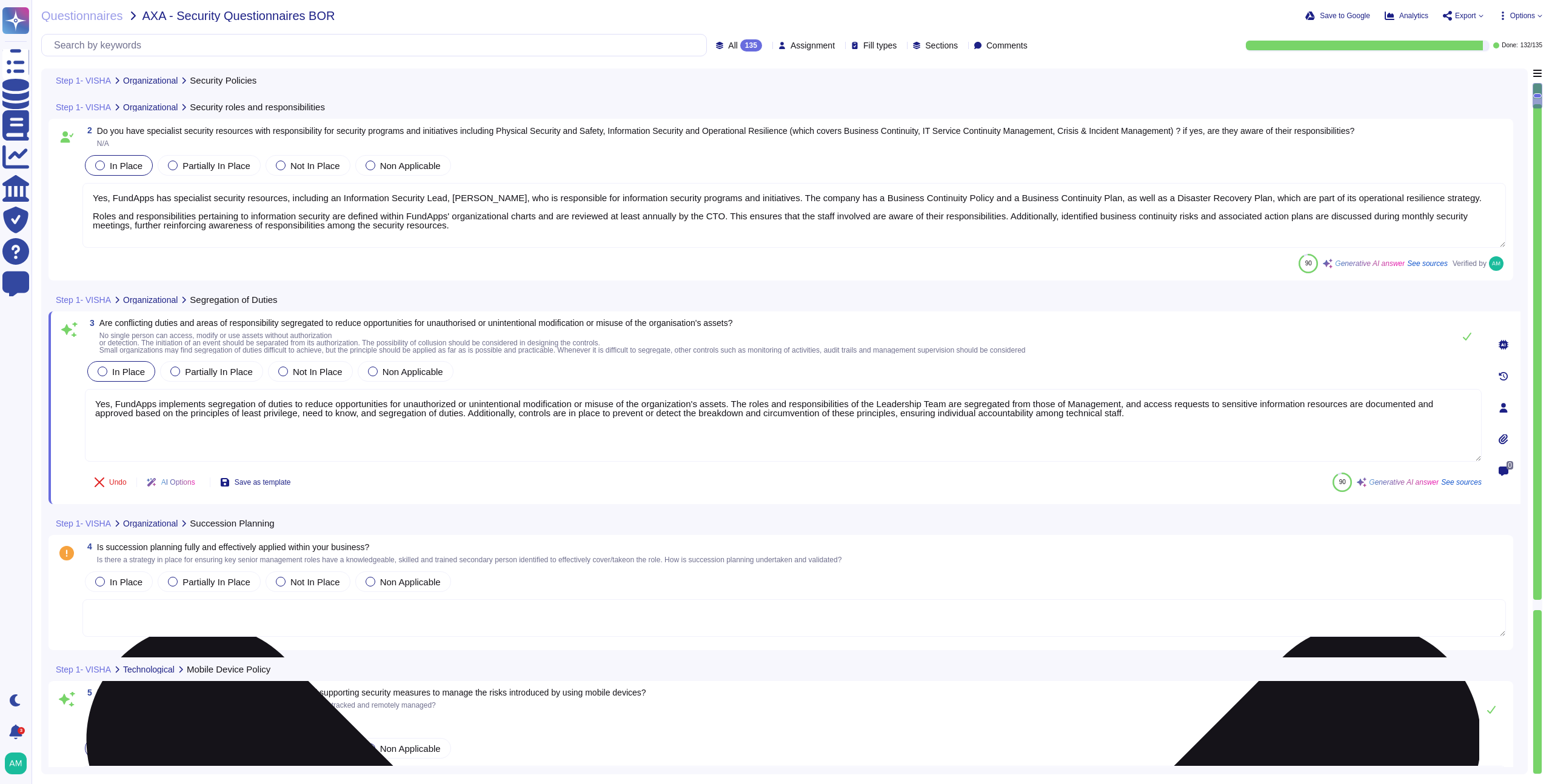
click at [459, 404] on textarea "Yes, FundApps implements segregation of duties to reduce opportunities for unau…" at bounding box center [783, 426] width 1397 height 73
click at [693, 406] on textarea "Yes, FundApps implements segregation of duties to reduce opportunities for unau…" at bounding box center [783, 426] width 1397 height 73
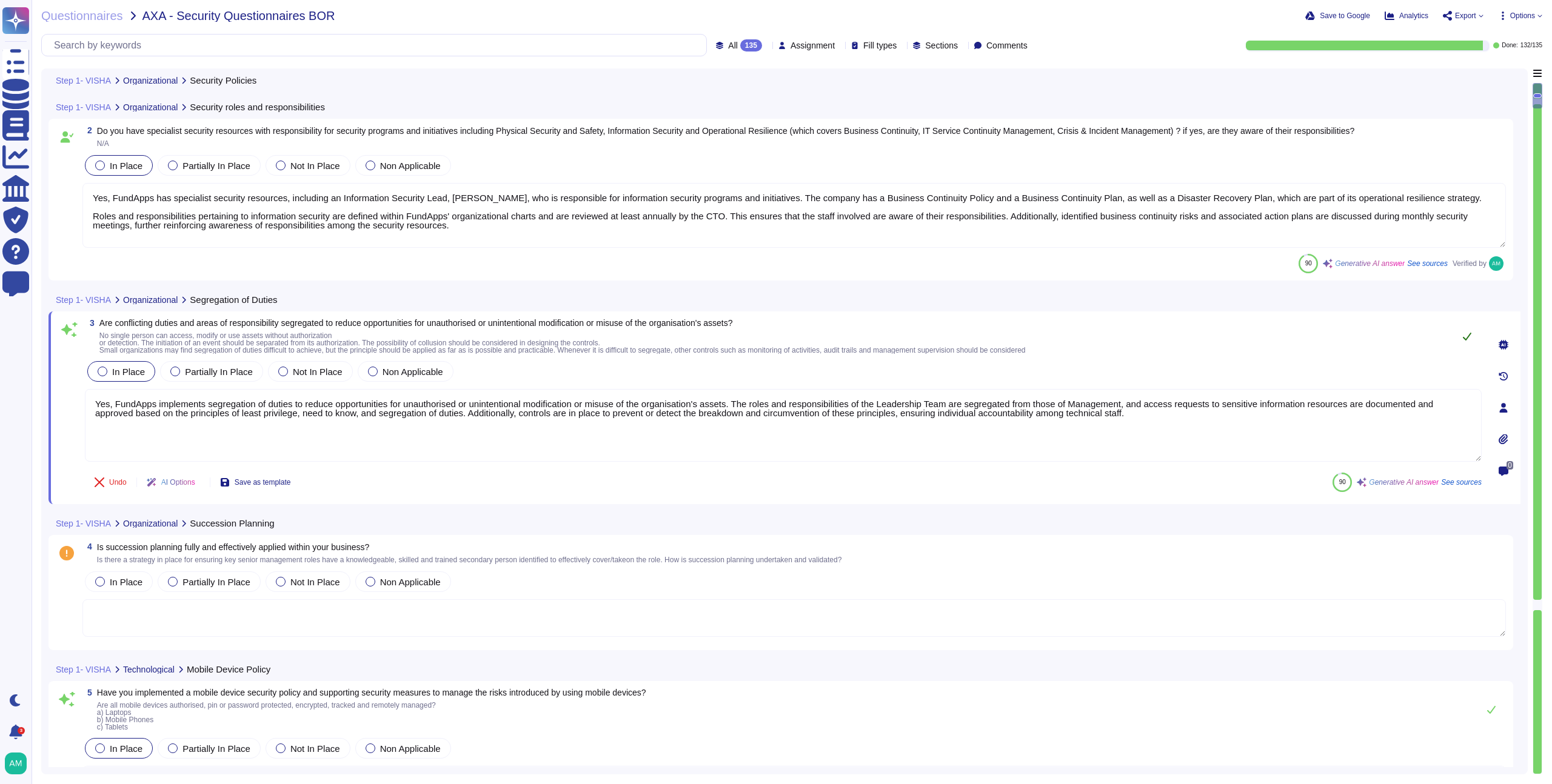
type textarea "Yes, FundApps implements segregation of duties to reduce opportunities for unau…"
click at [1462, 333] on icon at bounding box center [1467, 336] width 10 height 10
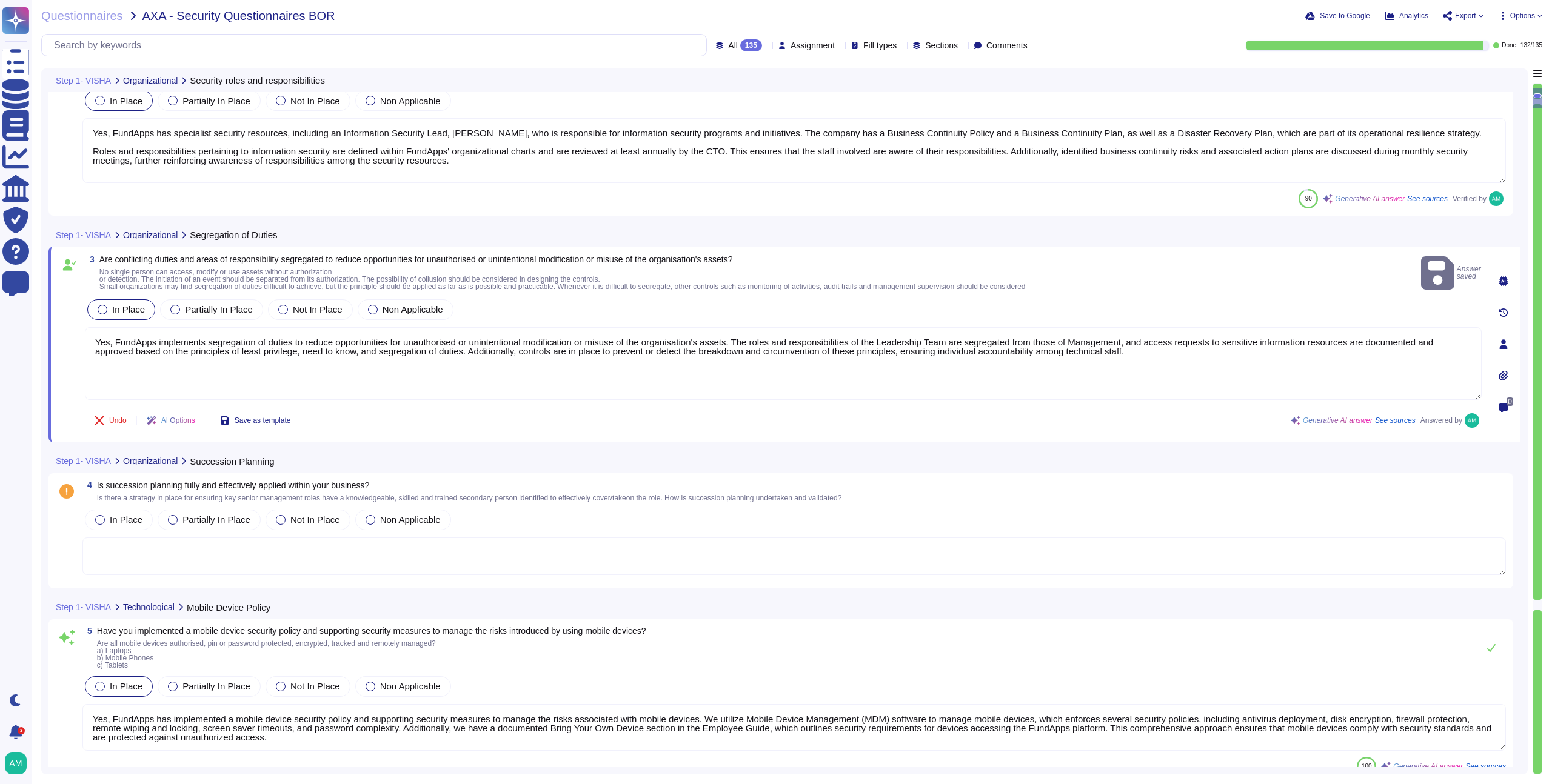
type textarea "Yes, responsibilities for shared security roles in the use of the cloud service…"
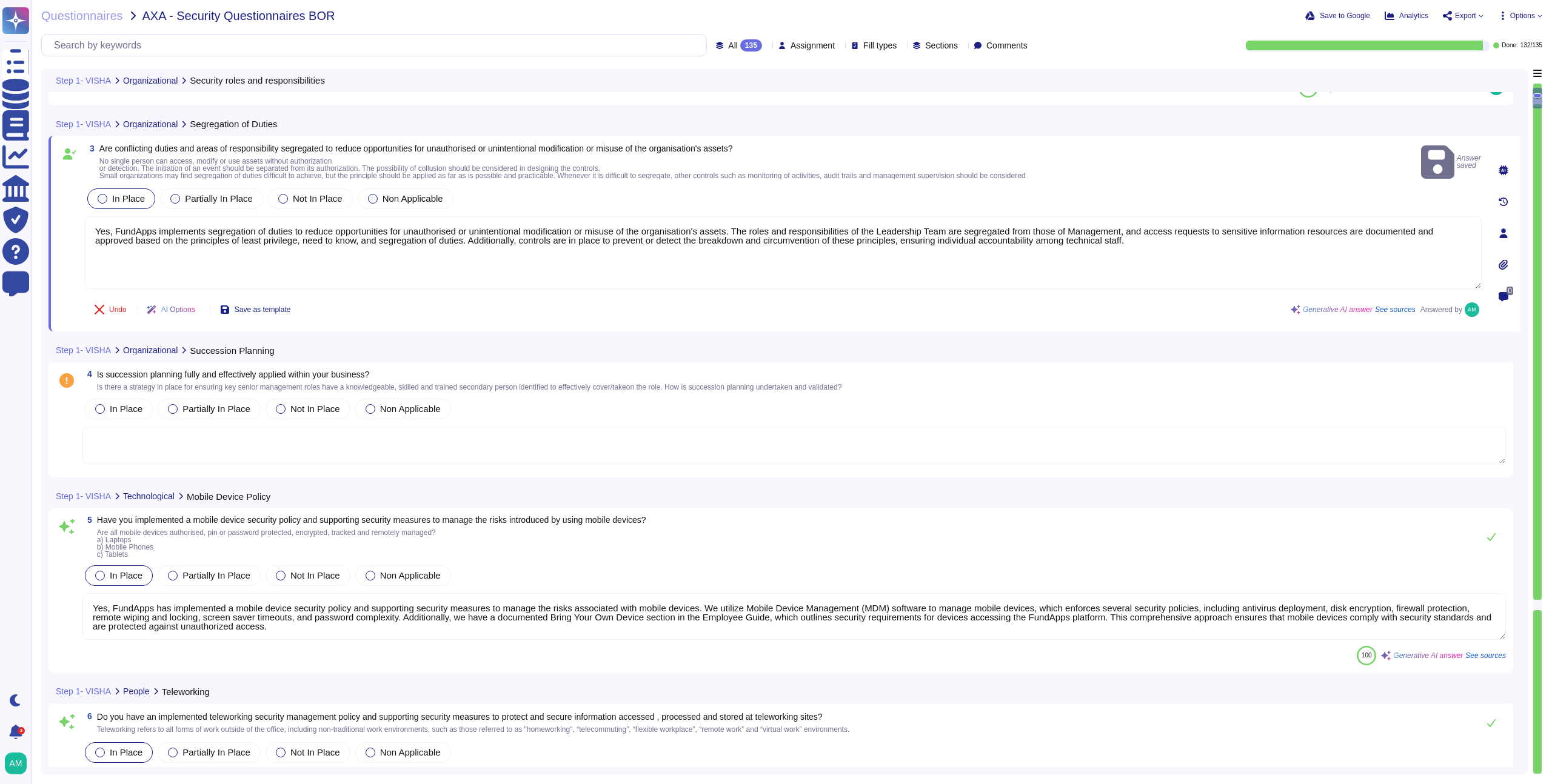
scroll to position [449, 0]
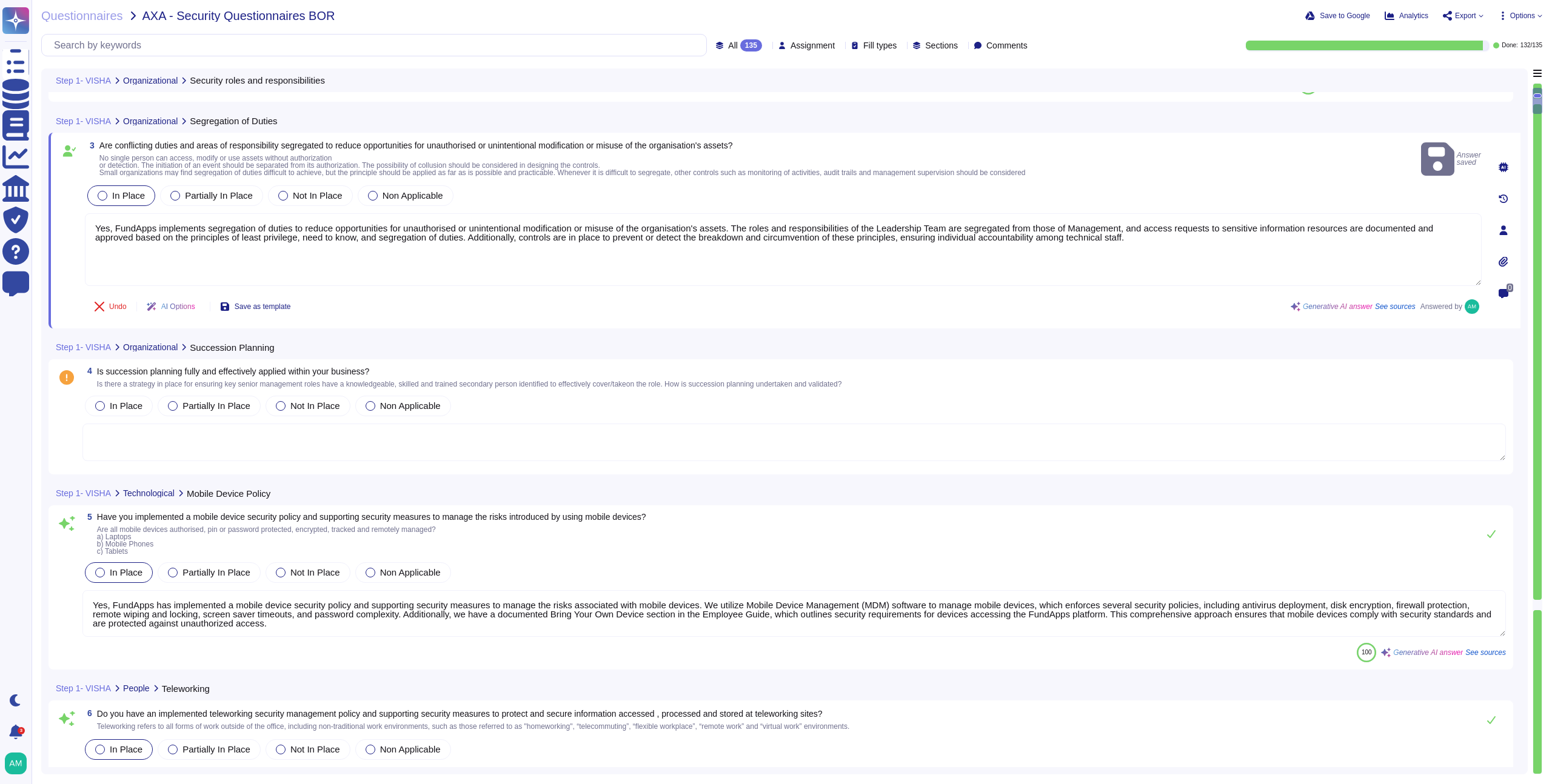
type textarea "FundApps performs background checks on all new hires prior to onboarding, which…"
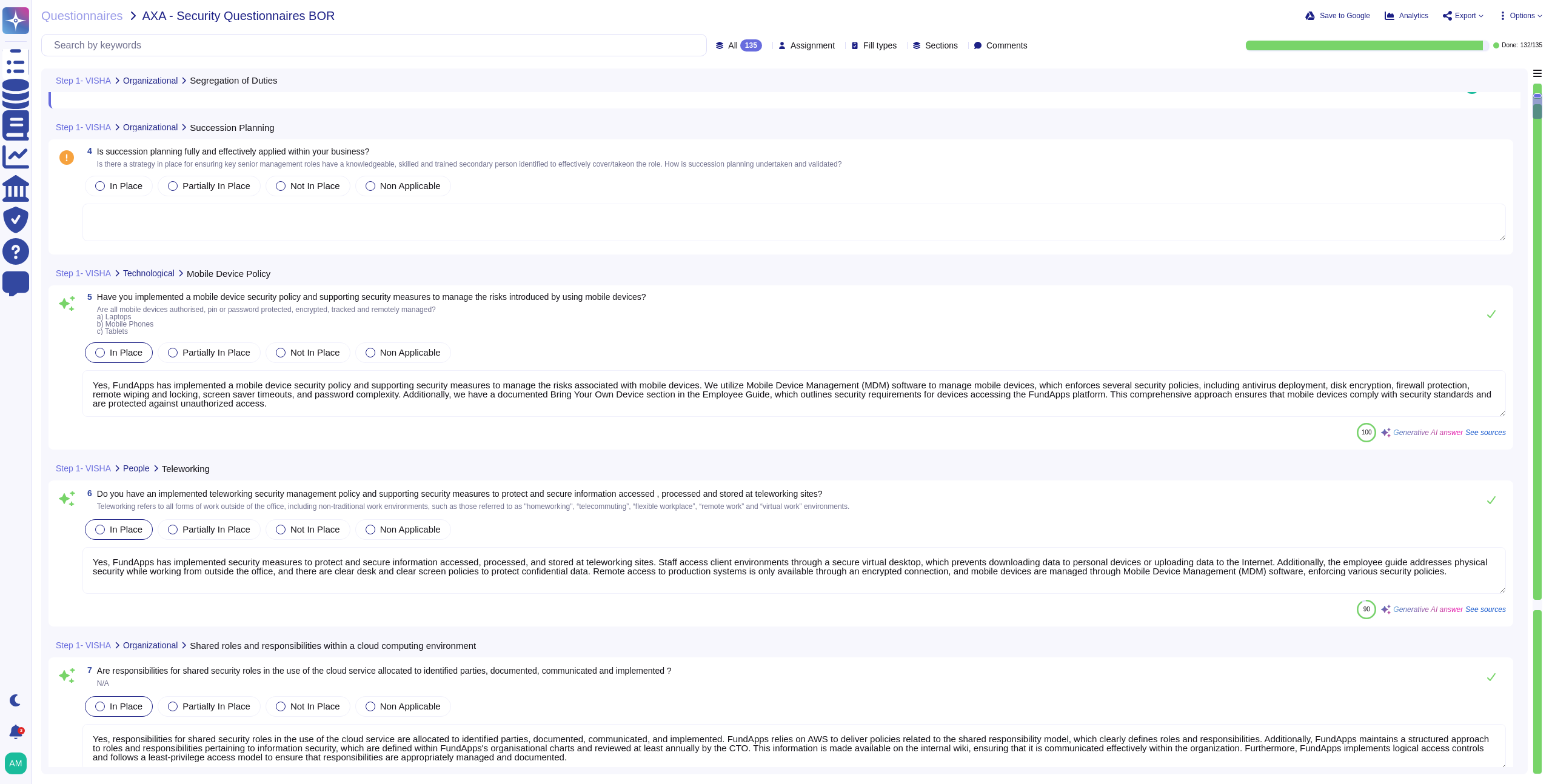
type textarea "Yes, our employment contracts include specific sections that protect our inform…"
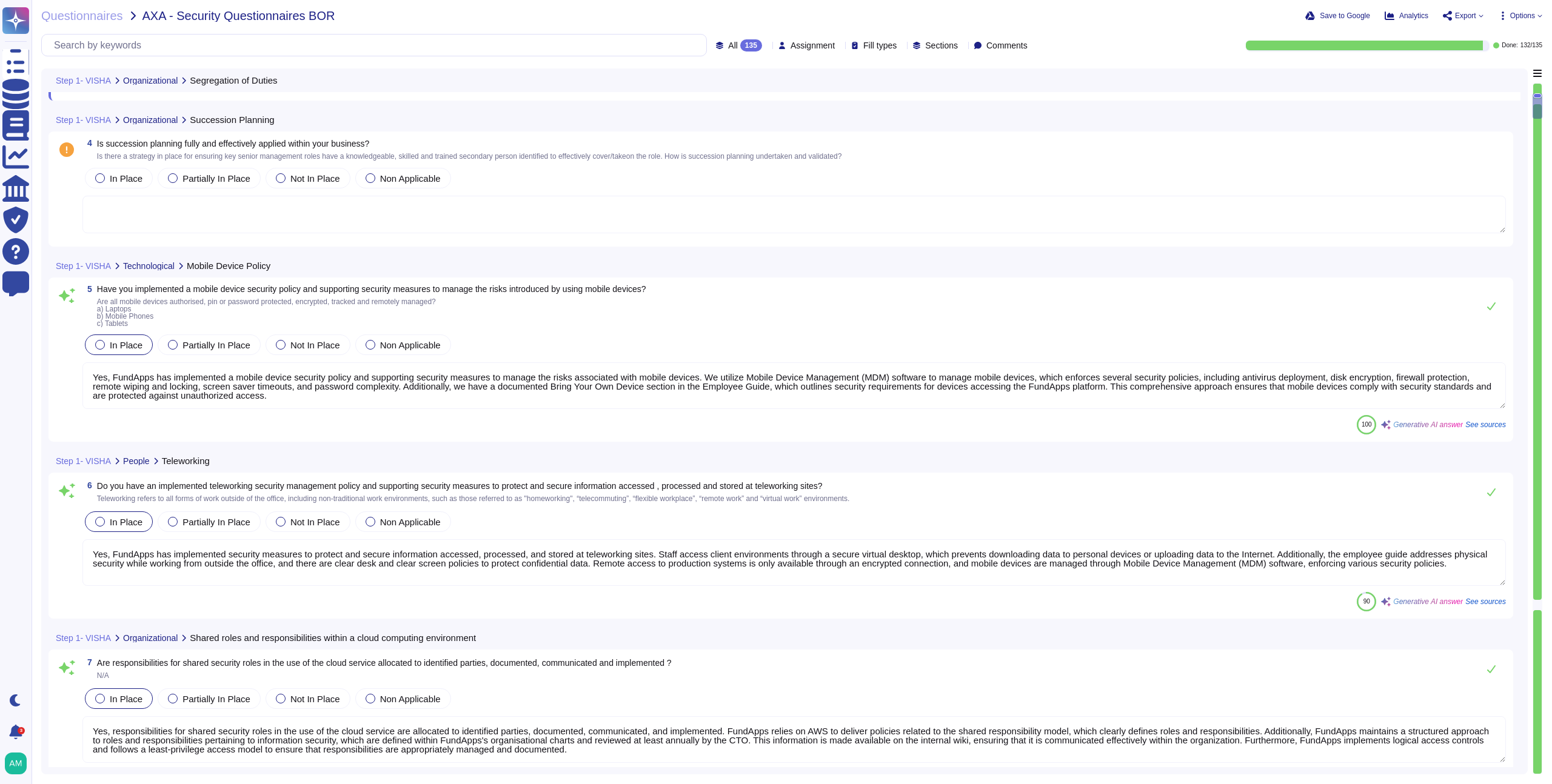
click at [709, 408] on textarea "Yes, FundApps has implemented a mobile device security policy and supporting se…" at bounding box center [794, 385] width 1424 height 46
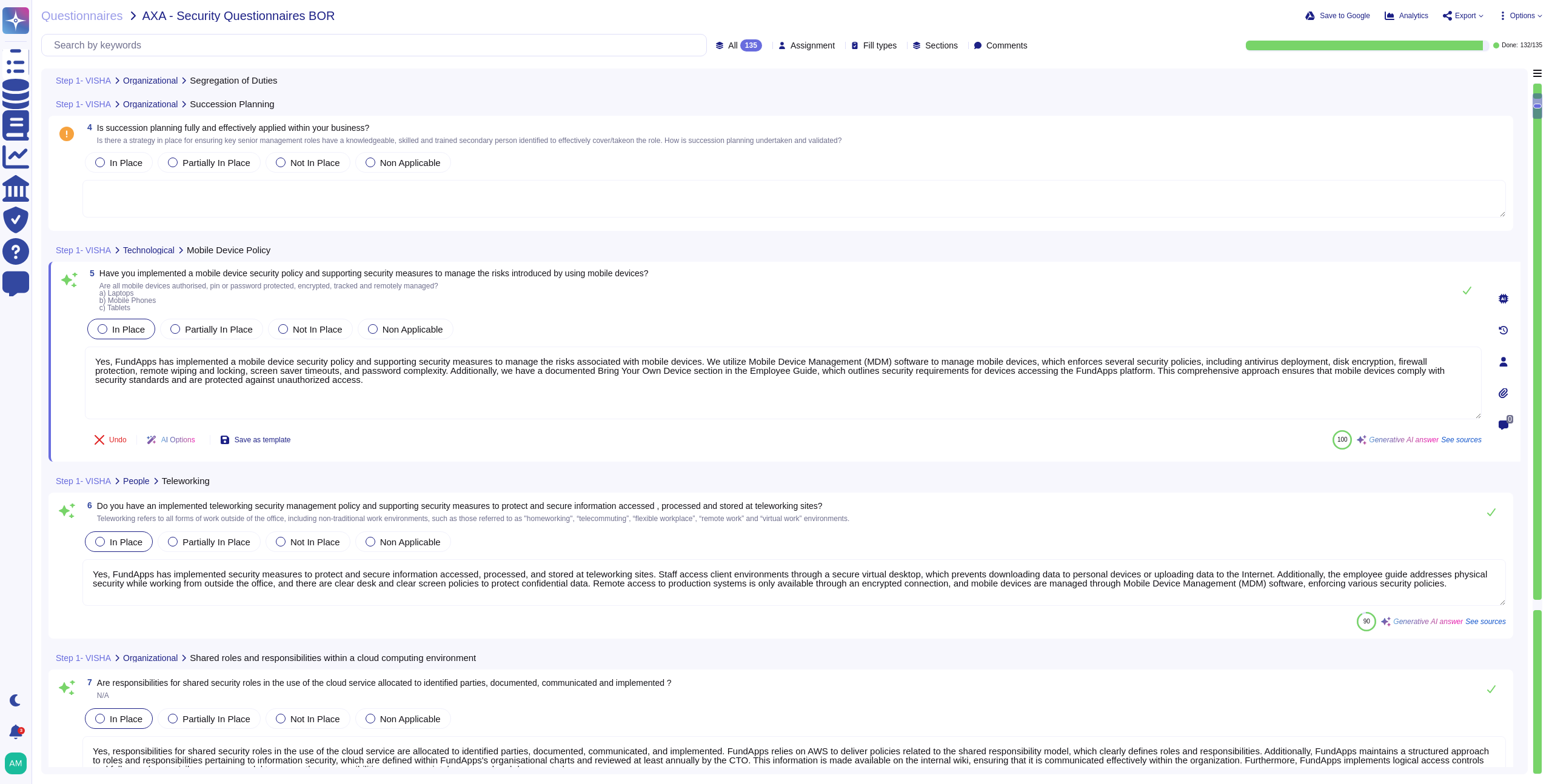
click at [1503, 298] on icon at bounding box center [1504, 299] width 10 height 10
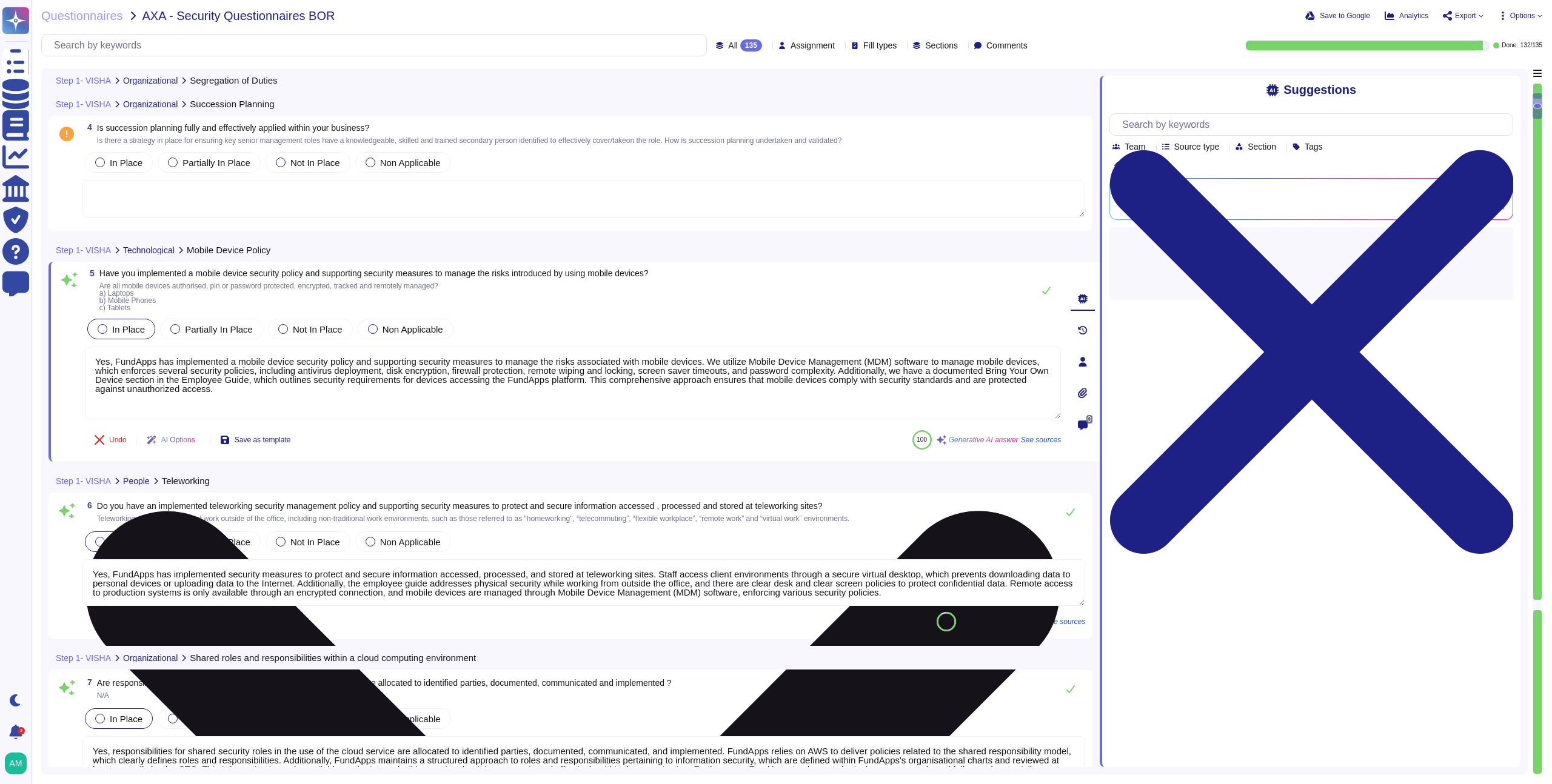
click at [248, 400] on textarea "Yes, FundApps has implemented a mobile device security policy and supporting se…" at bounding box center [572, 383] width 976 height 73
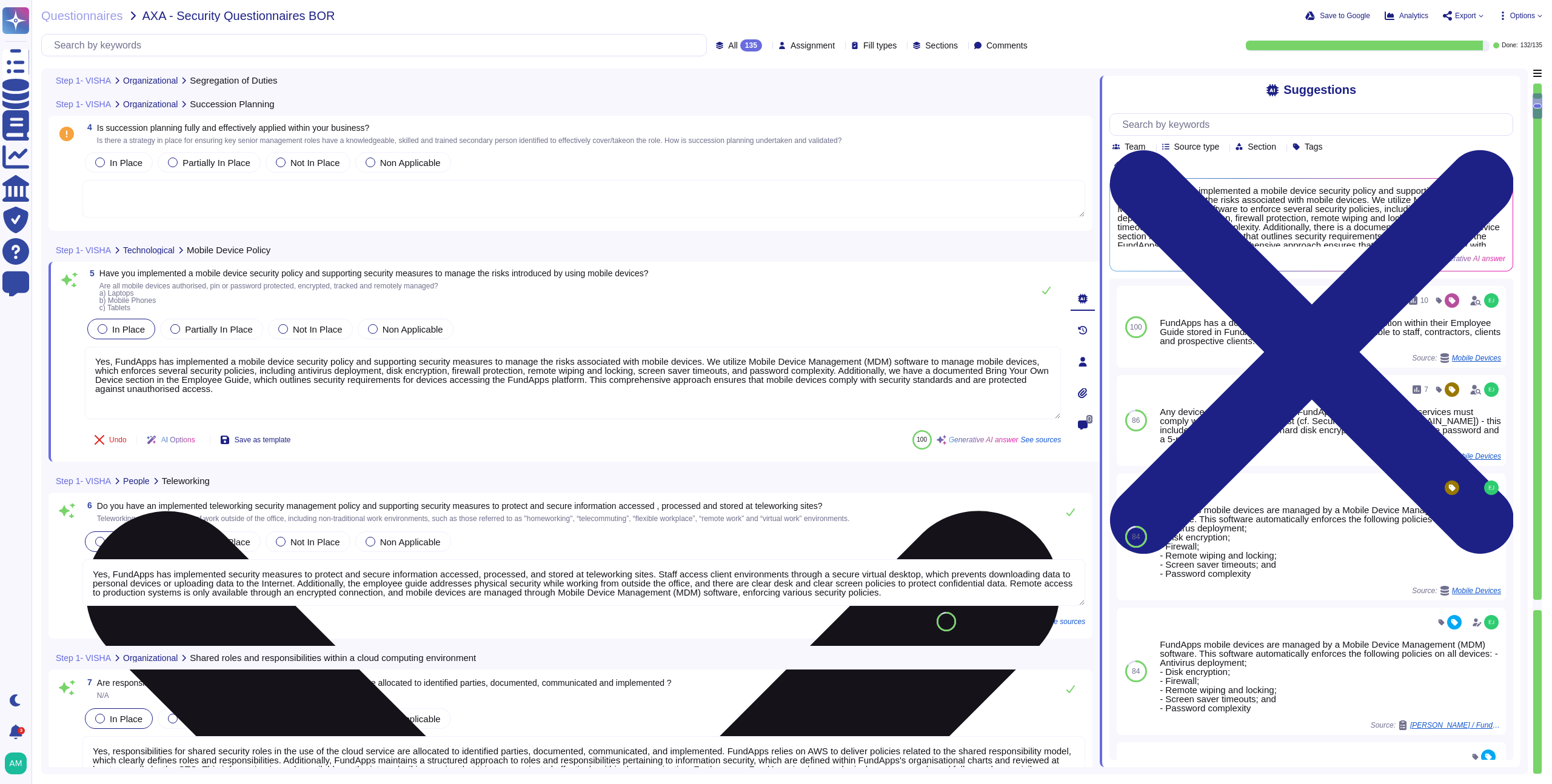
click at [759, 375] on textarea "Yes, FundApps has implemented a mobile device security policy and supporting se…" at bounding box center [572, 383] width 976 height 73
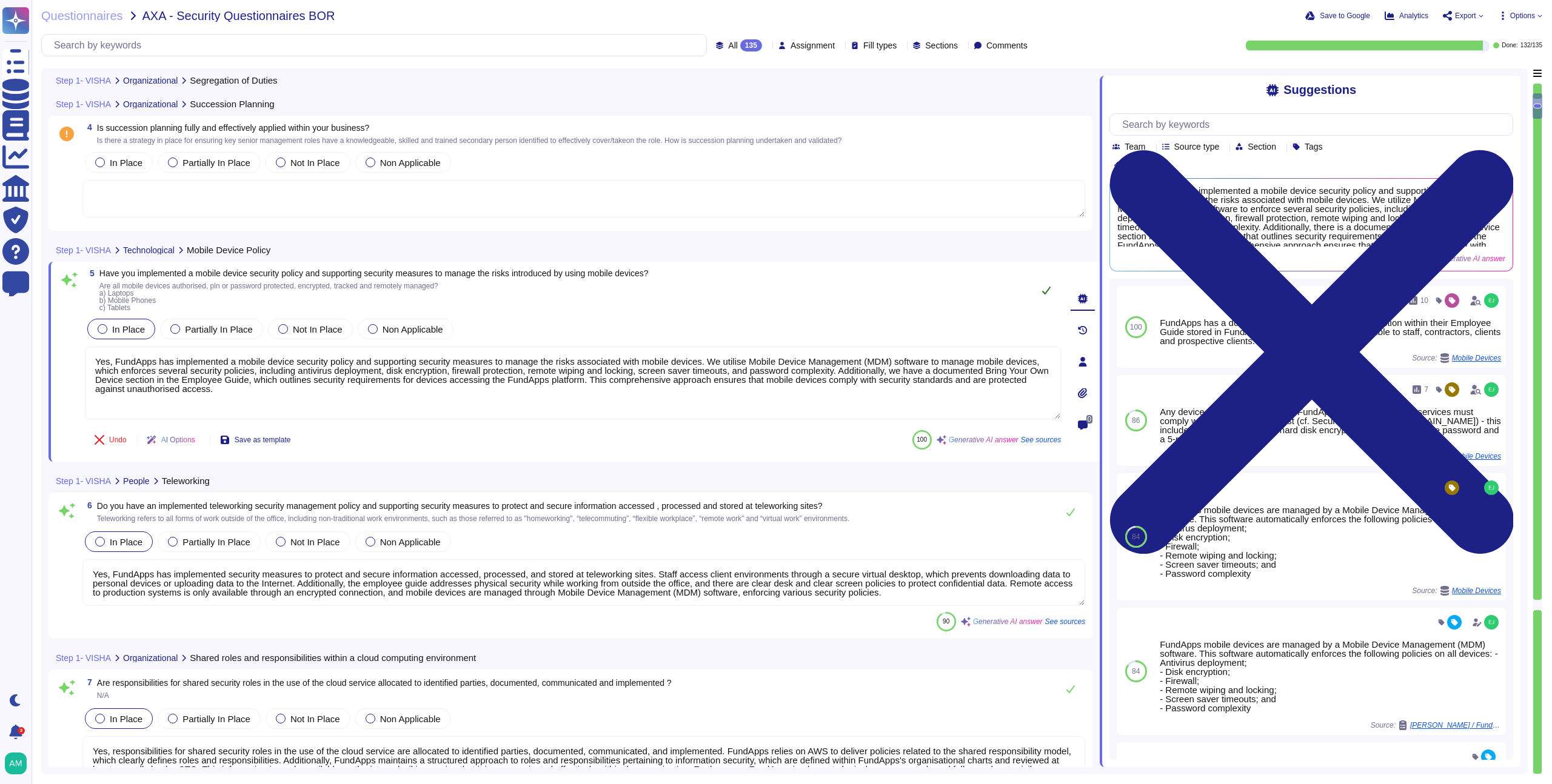
type textarea "Yes, FundApps has implemented a mobile device security policy and supporting se…"
click at [1044, 303] on button at bounding box center [1046, 290] width 29 height 25
type textarea "Yes, our employment contracts include specific sections that protect our inform…"
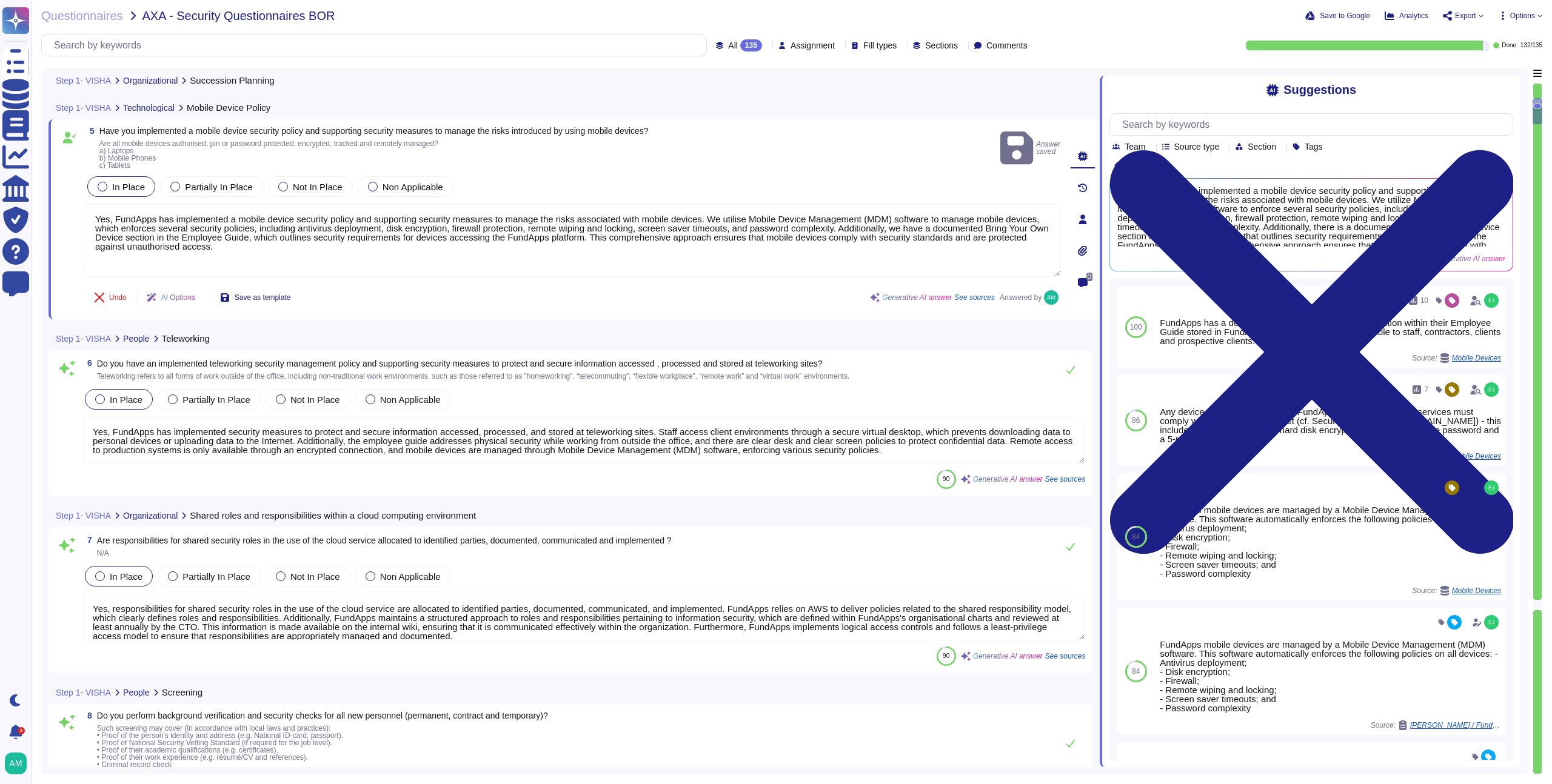
scroll to position [809, 0]
click at [586, 455] on textarea "Yes, FundApps has implemented security measures to protect and secure informati…" at bounding box center [584, 439] width 1002 height 46
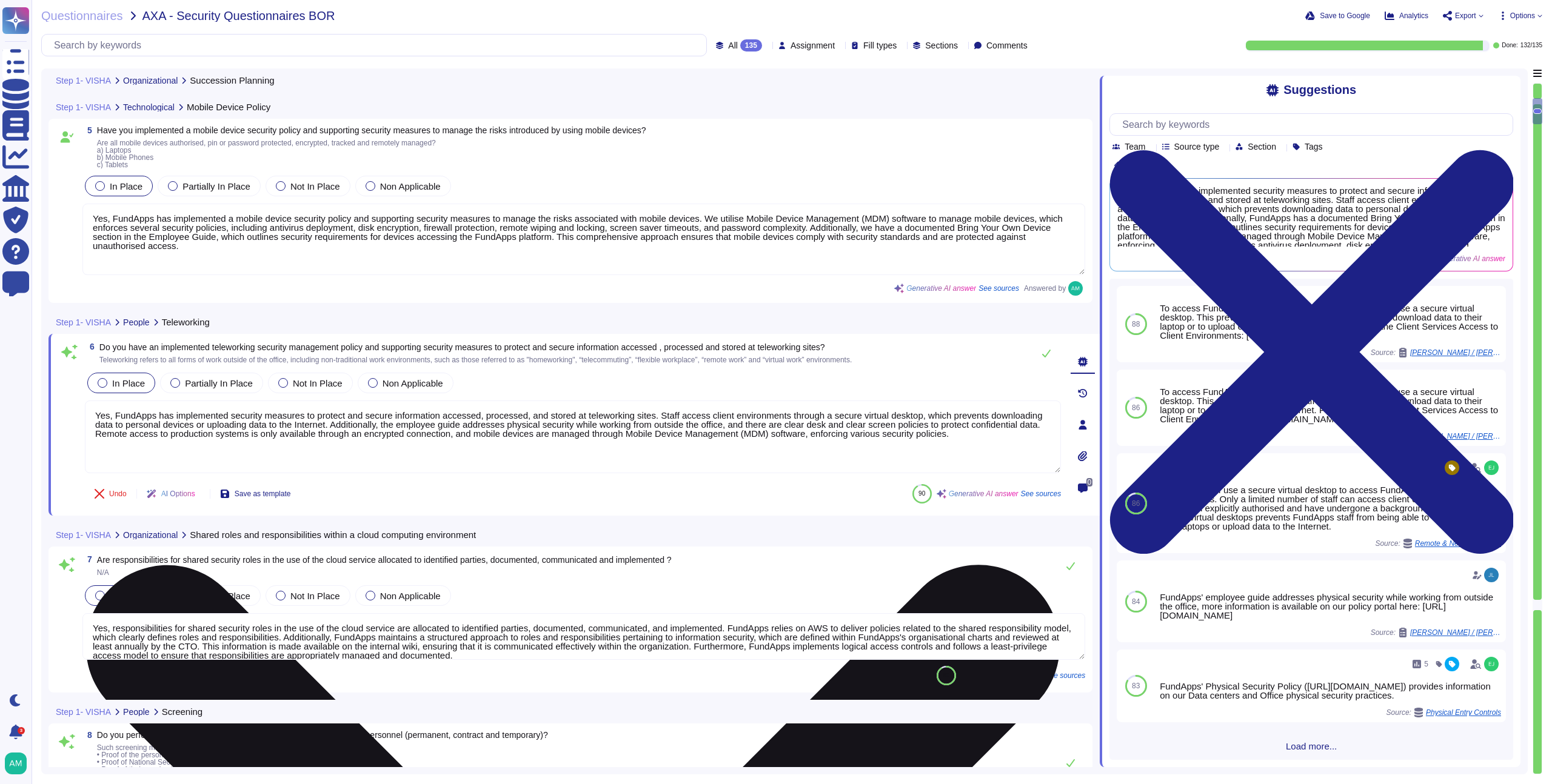
click at [664, 414] on textarea "Yes, FundApps has implemented security measures to protect and secure informati…" at bounding box center [572, 437] width 976 height 73
click at [626, 414] on textarea "Yes, FundApps has implemented security measures to protect and secure informati…" at bounding box center [572, 437] width 976 height 73
click at [655, 413] on textarea "Yes, FundApps has implemented security measures to protect and secure informati…" at bounding box center [572, 437] width 976 height 73
drag, startPoint x: 655, startPoint y: 413, endPoint x: 595, endPoint y: 414, distance: 60.0
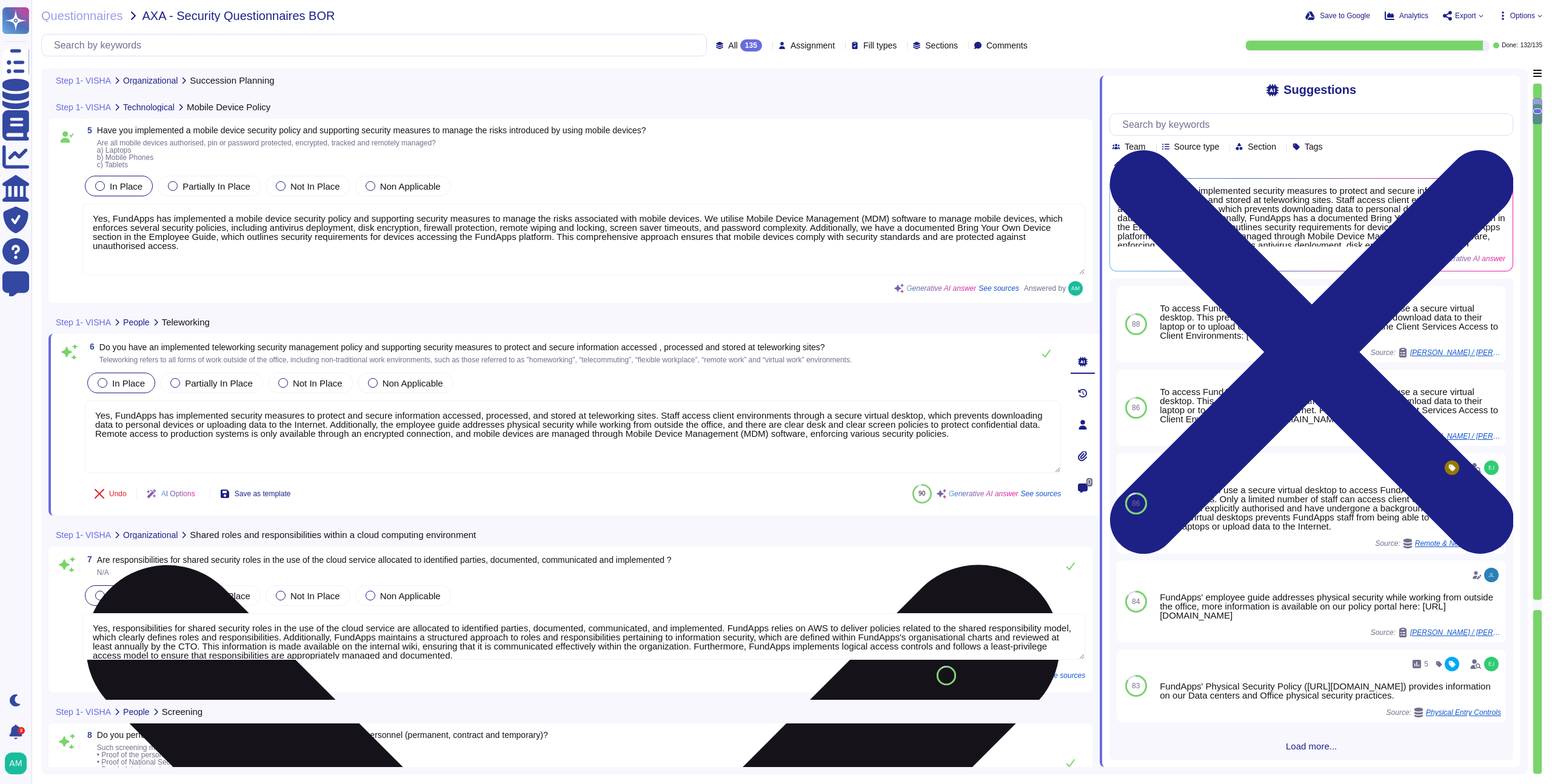
click at [595, 414] on textarea "Yes, FundApps has implemented security measures to protect and secure informati…" at bounding box center [572, 437] width 976 height 73
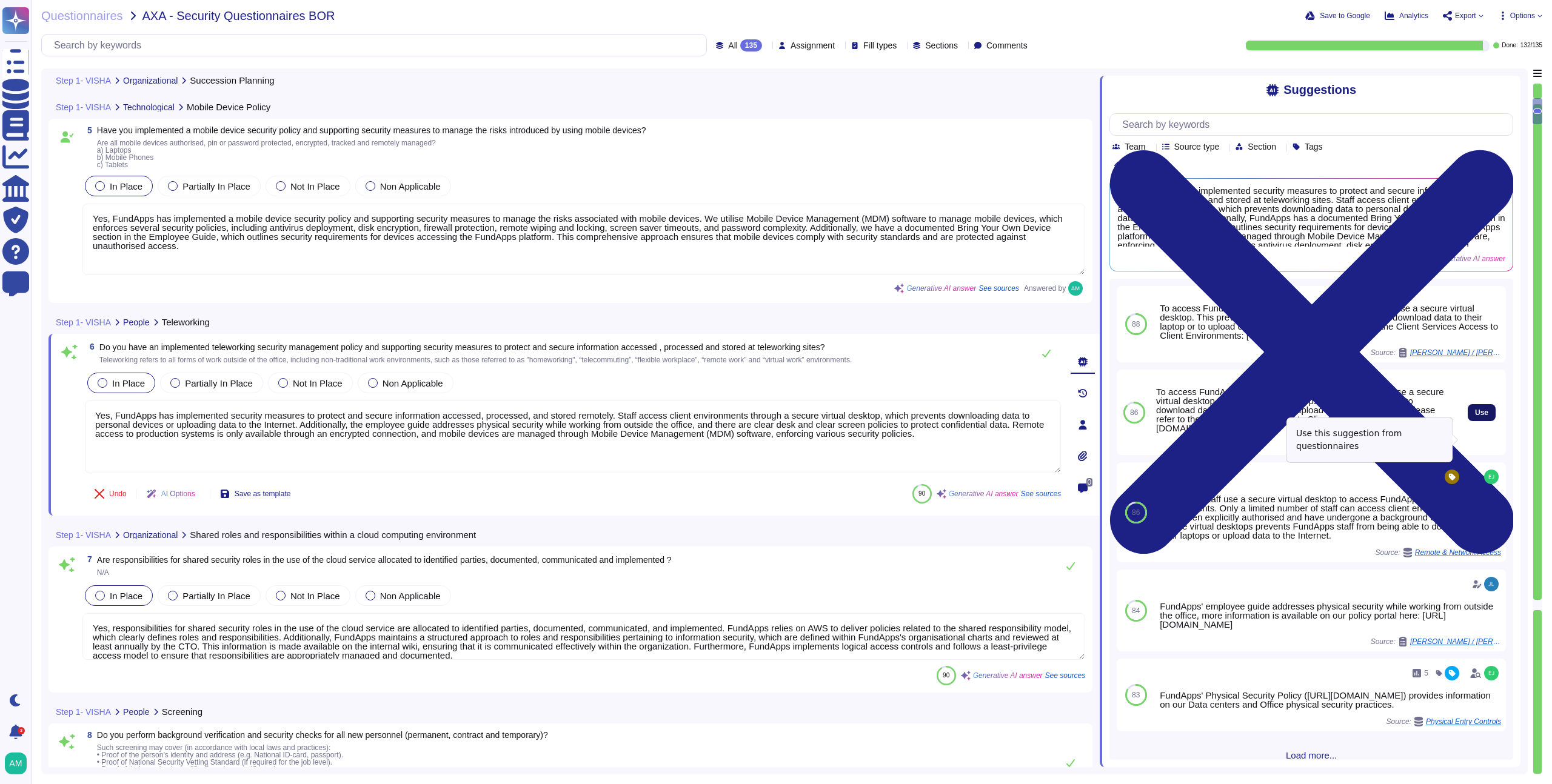
click at [1475, 416] on span "Use" at bounding box center [1482, 412] width 14 height 7
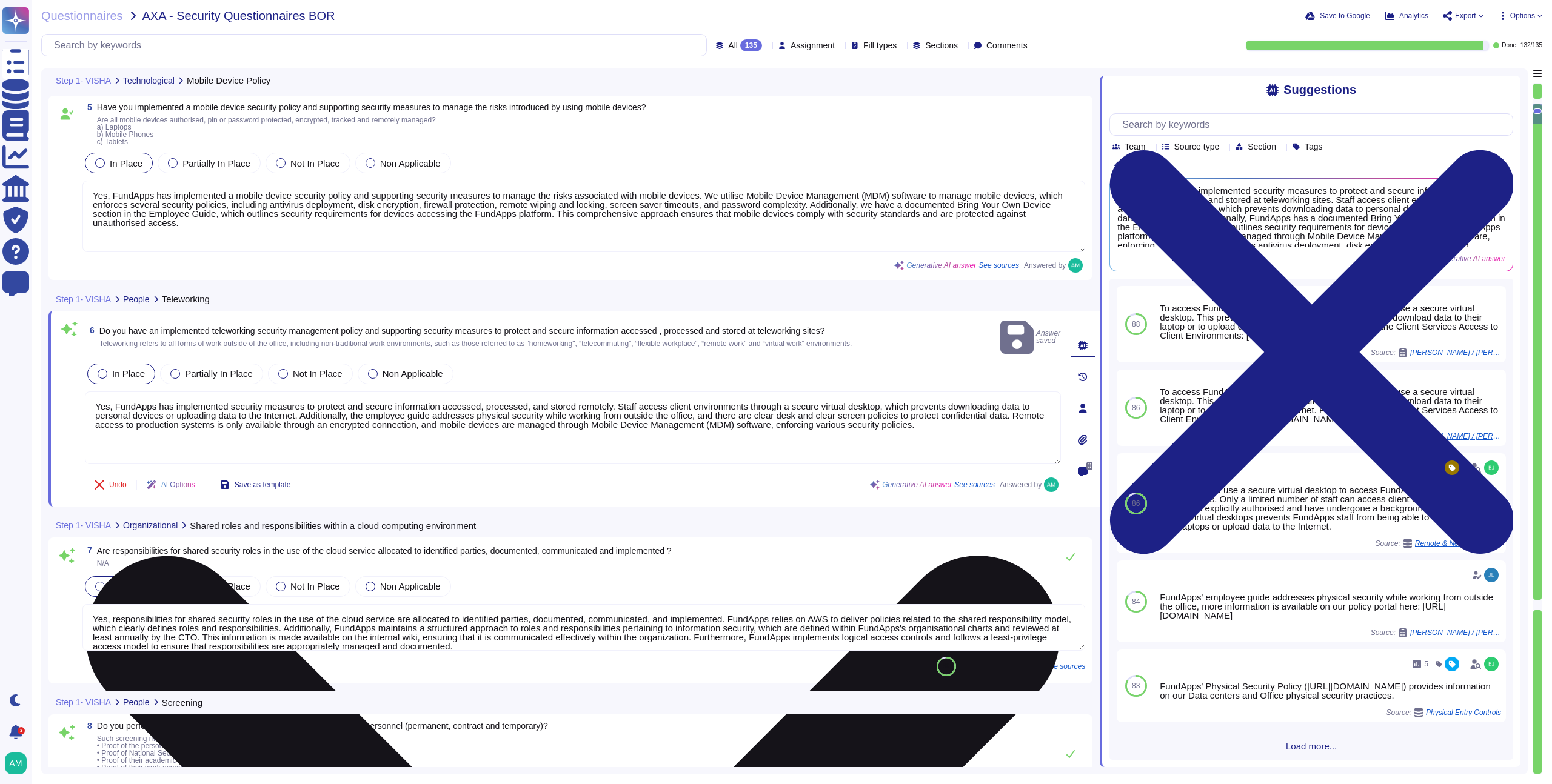
scroll to position [820, 0]
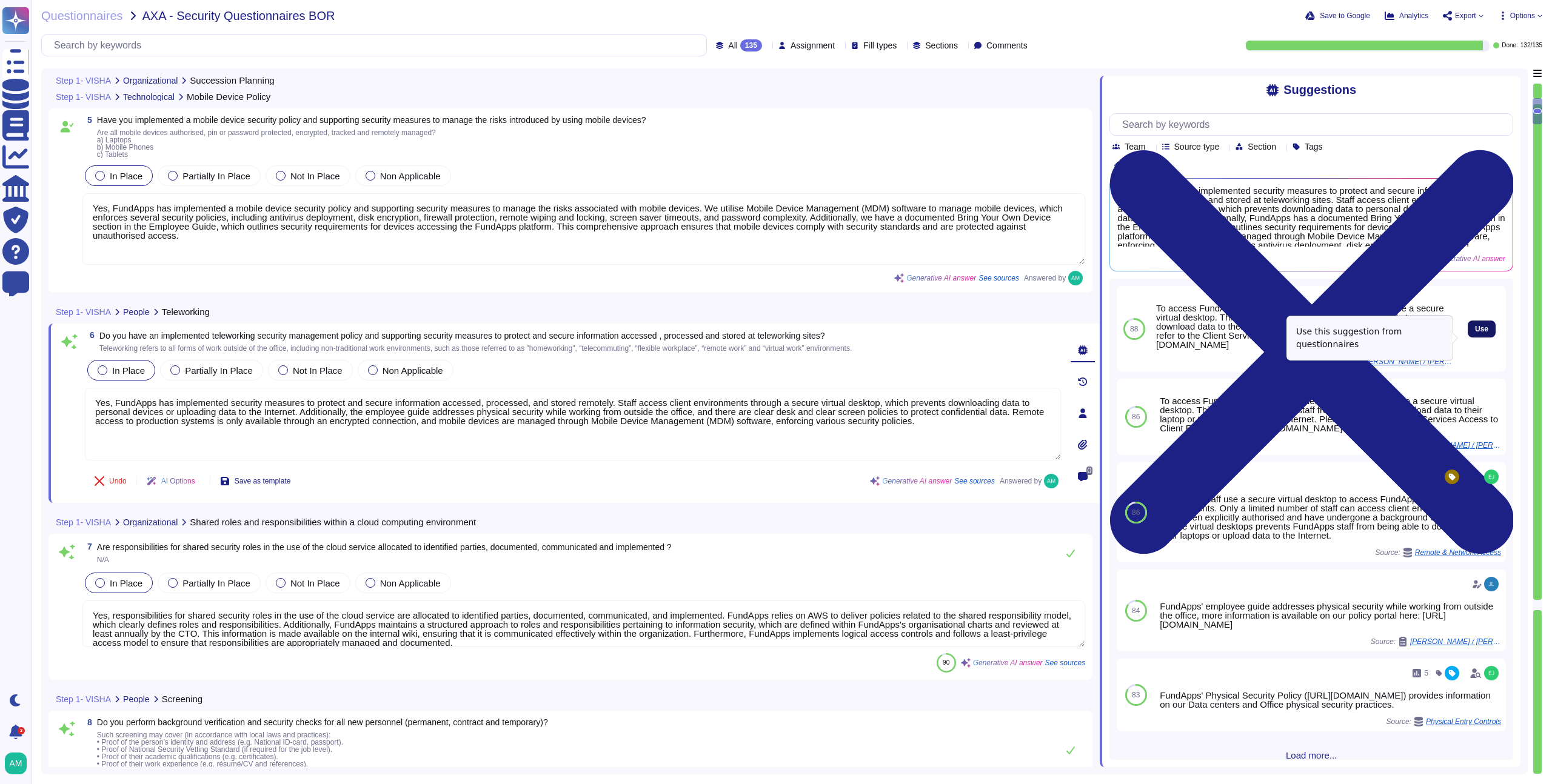
click at [1475, 332] on span "Use" at bounding box center [1482, 328] width 14 height 7
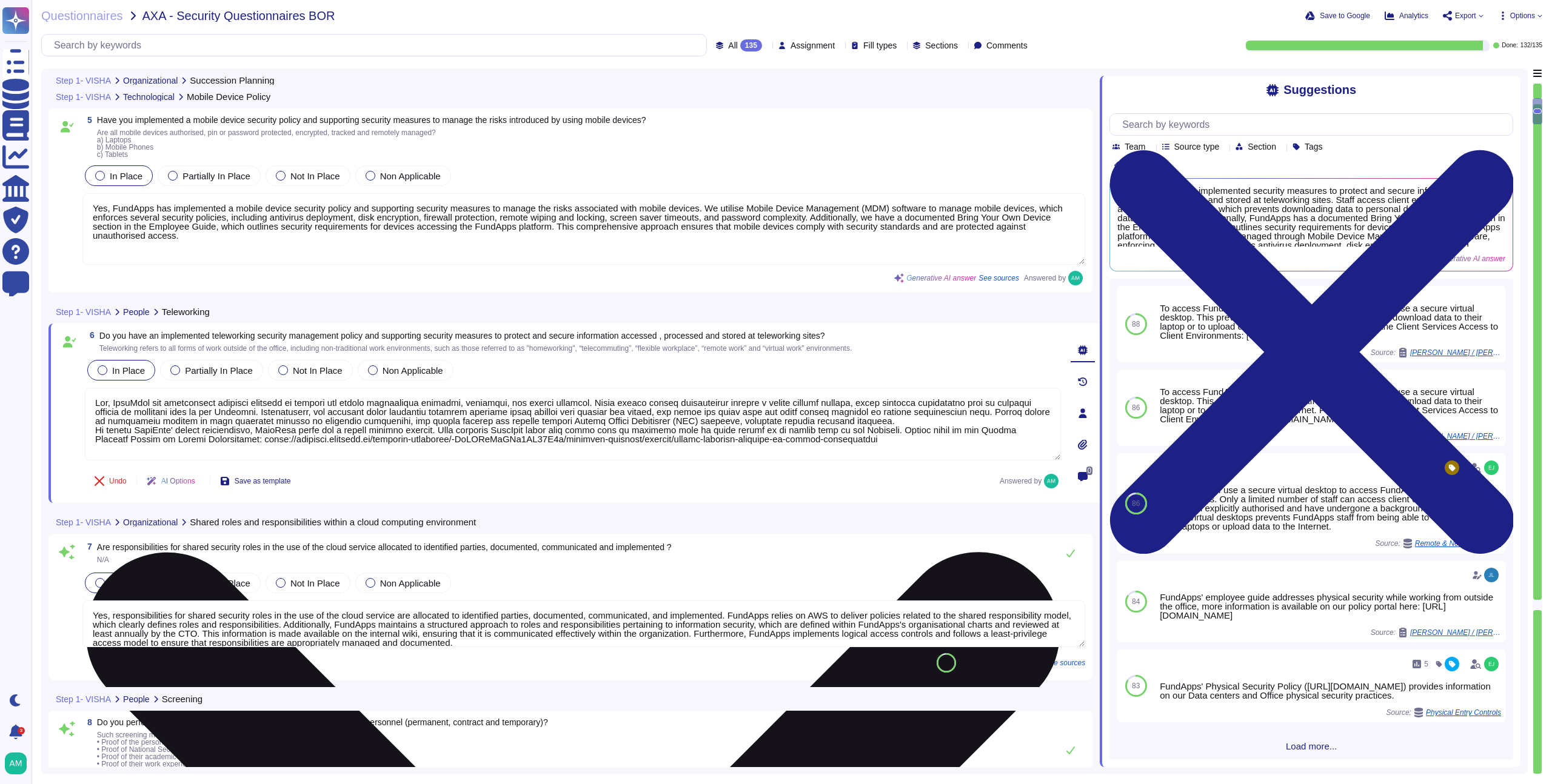
click at [98, 430] on textarea at bounding box center [572, 424] width 976 height 73
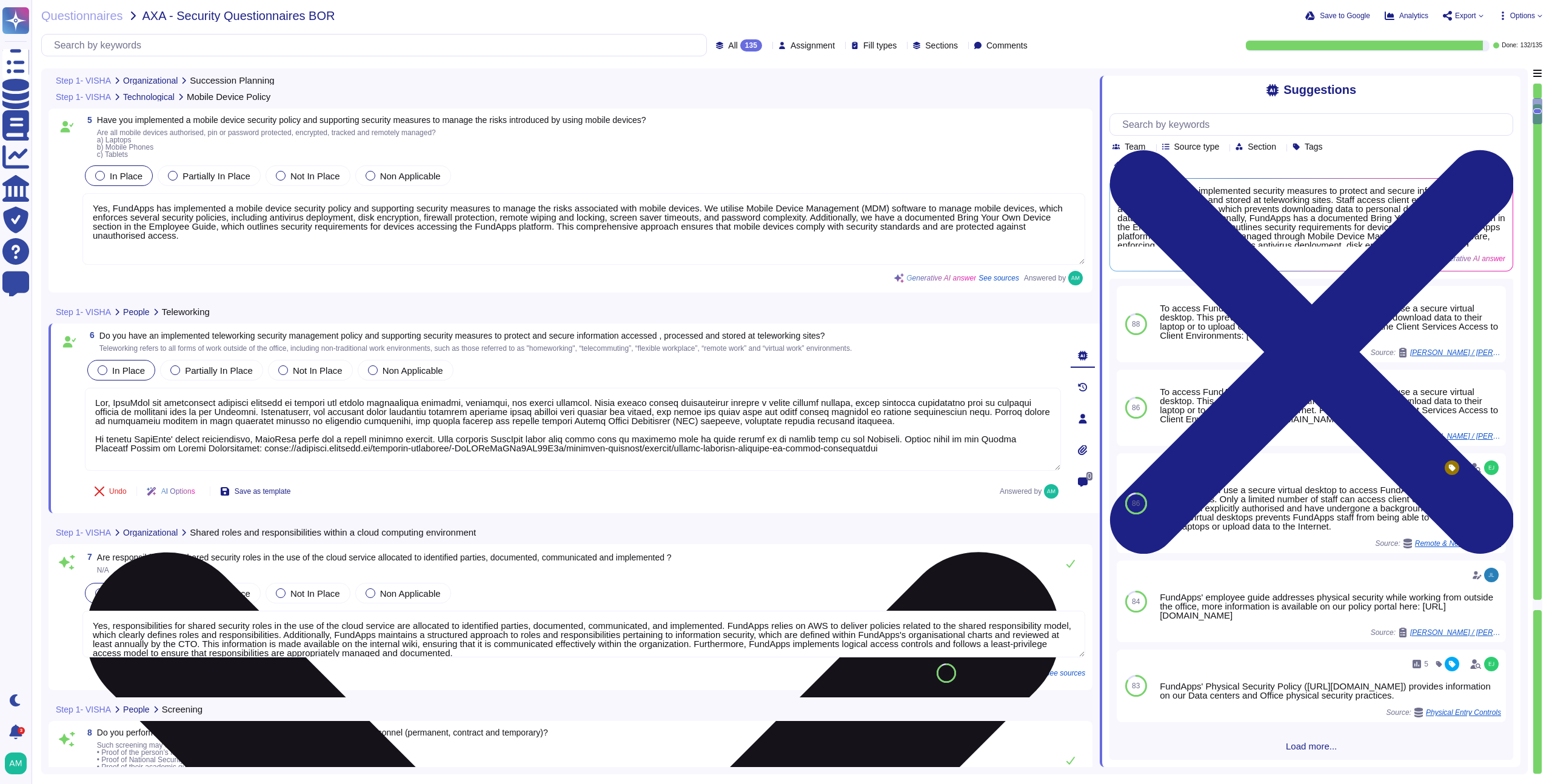
drag, startPoint x: 391, startPoint y: 434, endPoint x: 634, endPoint y: 400, distance: 245.4
click at [634, 400] on textarea at bounding box center [572, 429] width 976 height 83
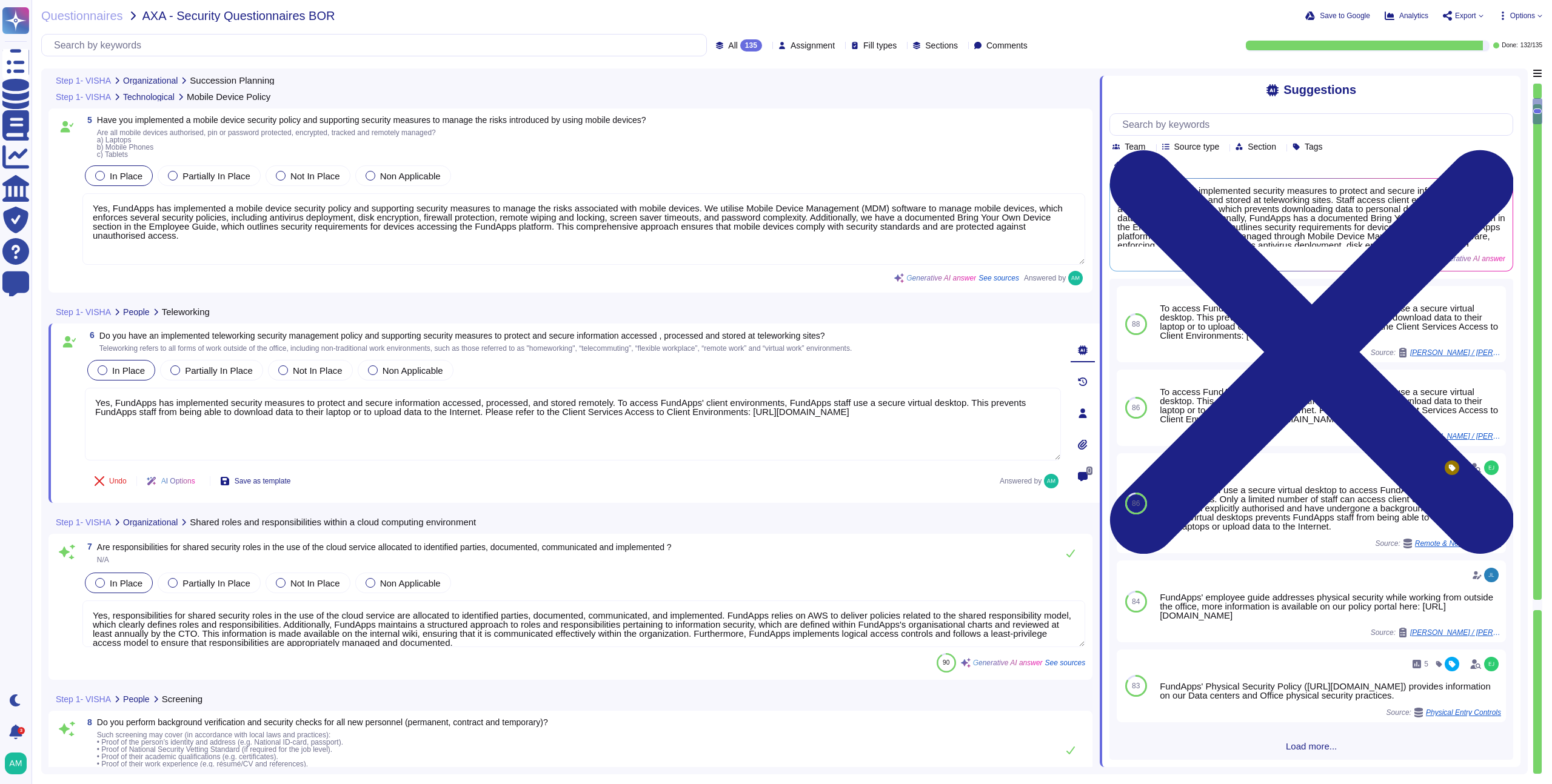
type textarea "Yes, FundApps has implemented security measures to protect and secure informati…"
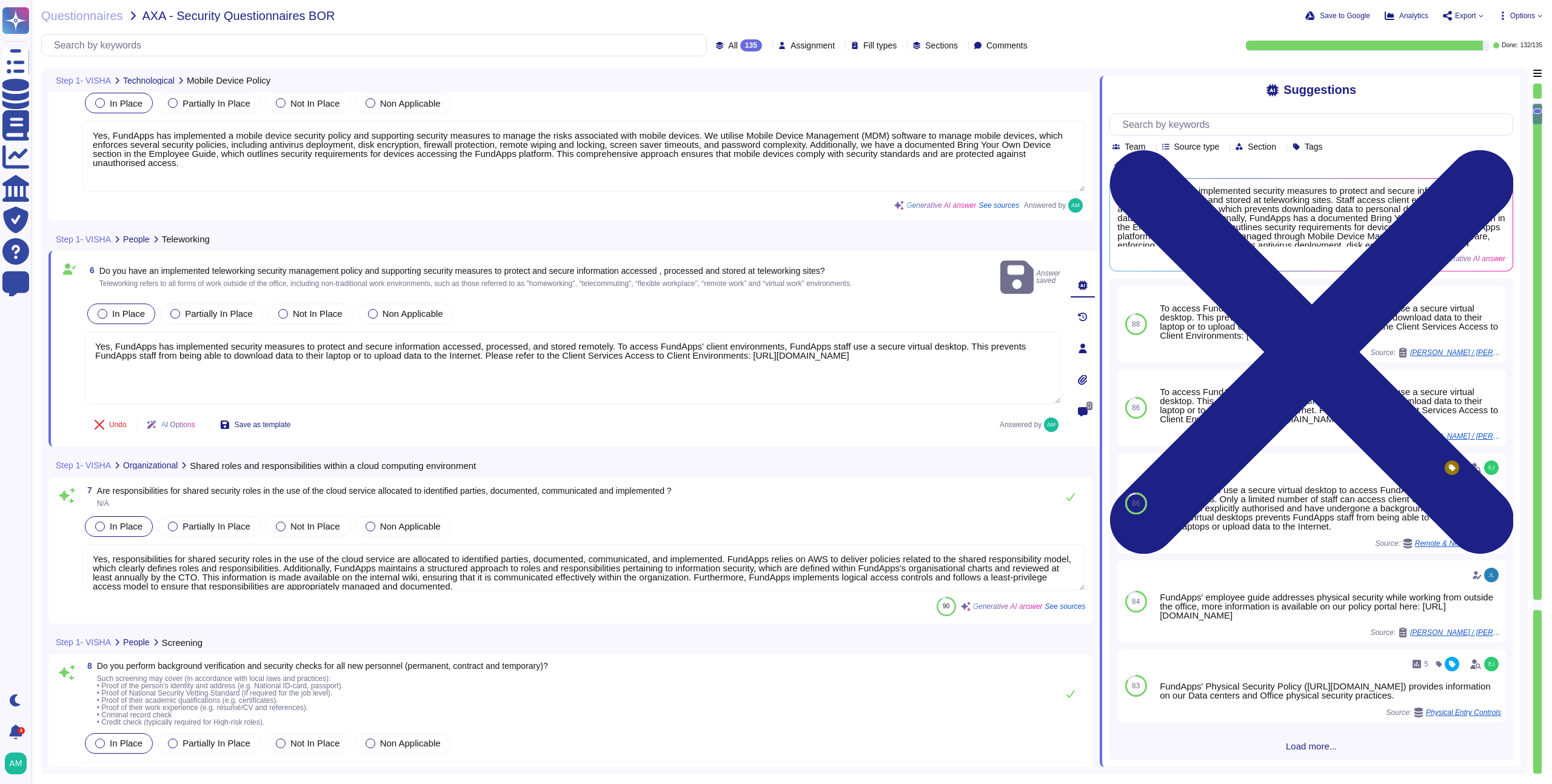
scroll to position [887, 0]
type textarea "All employees and contractors at [GEOGRAPHIC_DATA] are required to complete sec…"
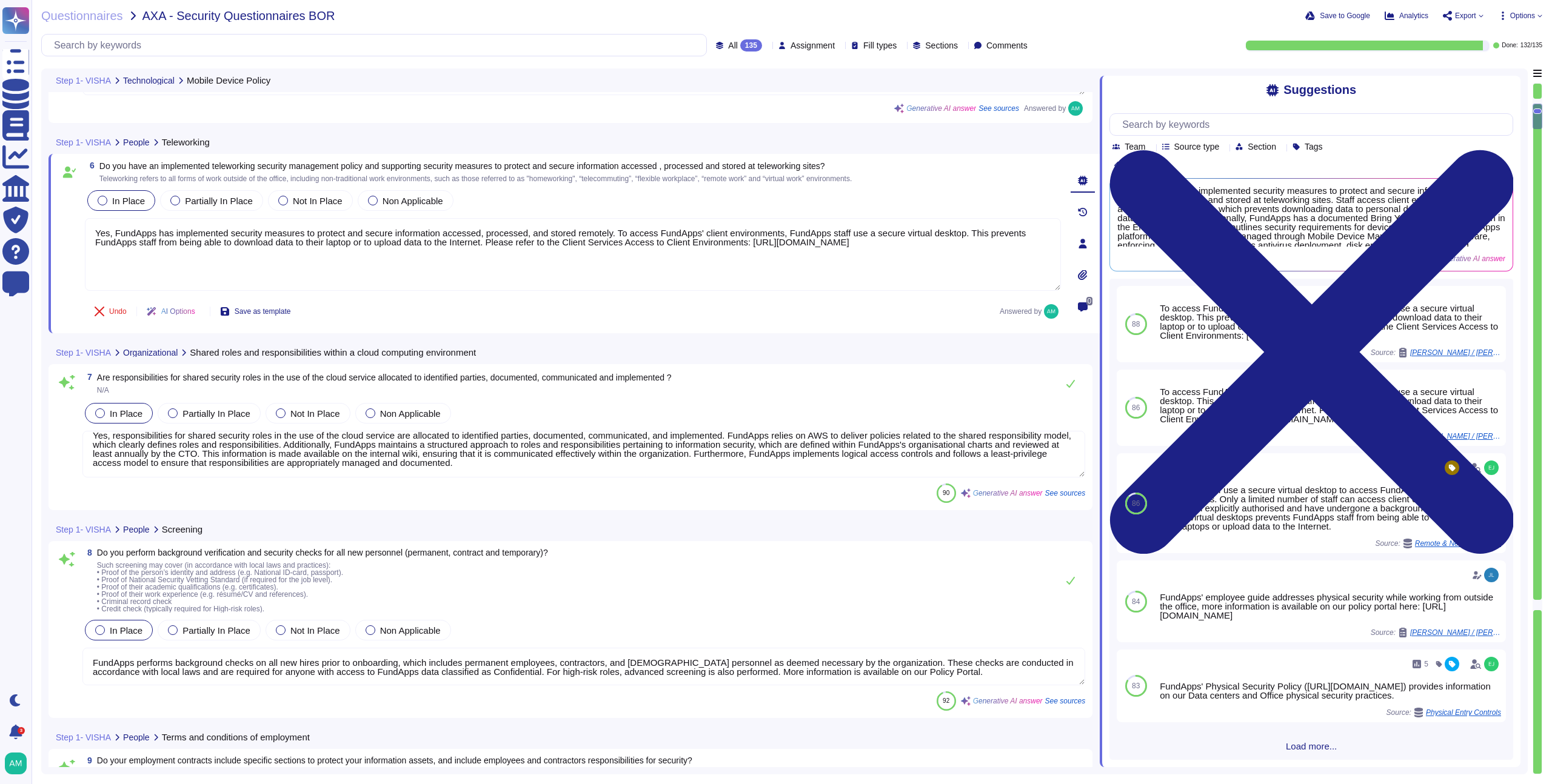
scroll to position [1004, 0]
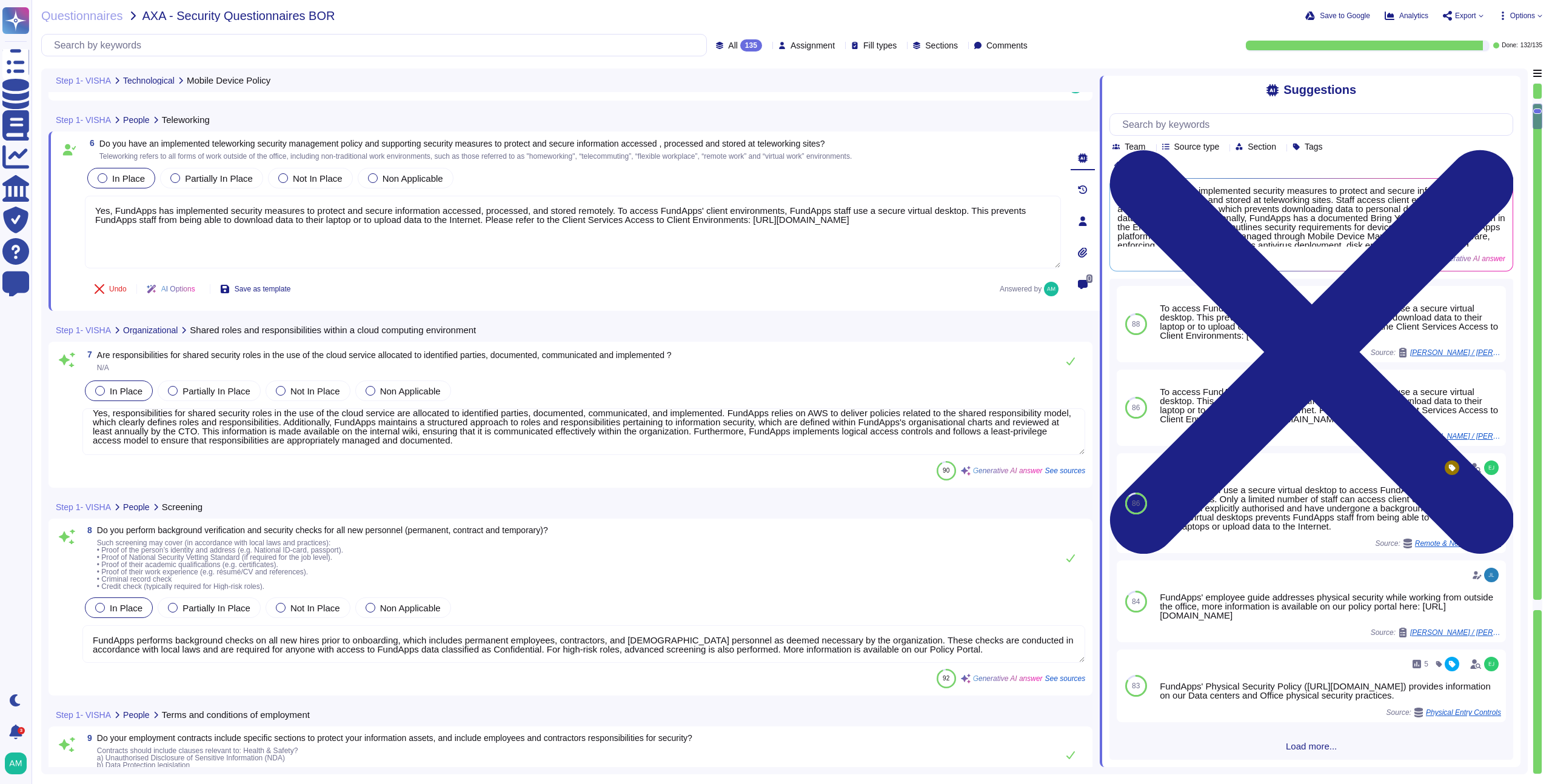
click at [585, 435] on textarea "Yes, responsibilities for shared security roles in the use of the cloud service…" at bounding box center [584, 431] width 1002 height 46
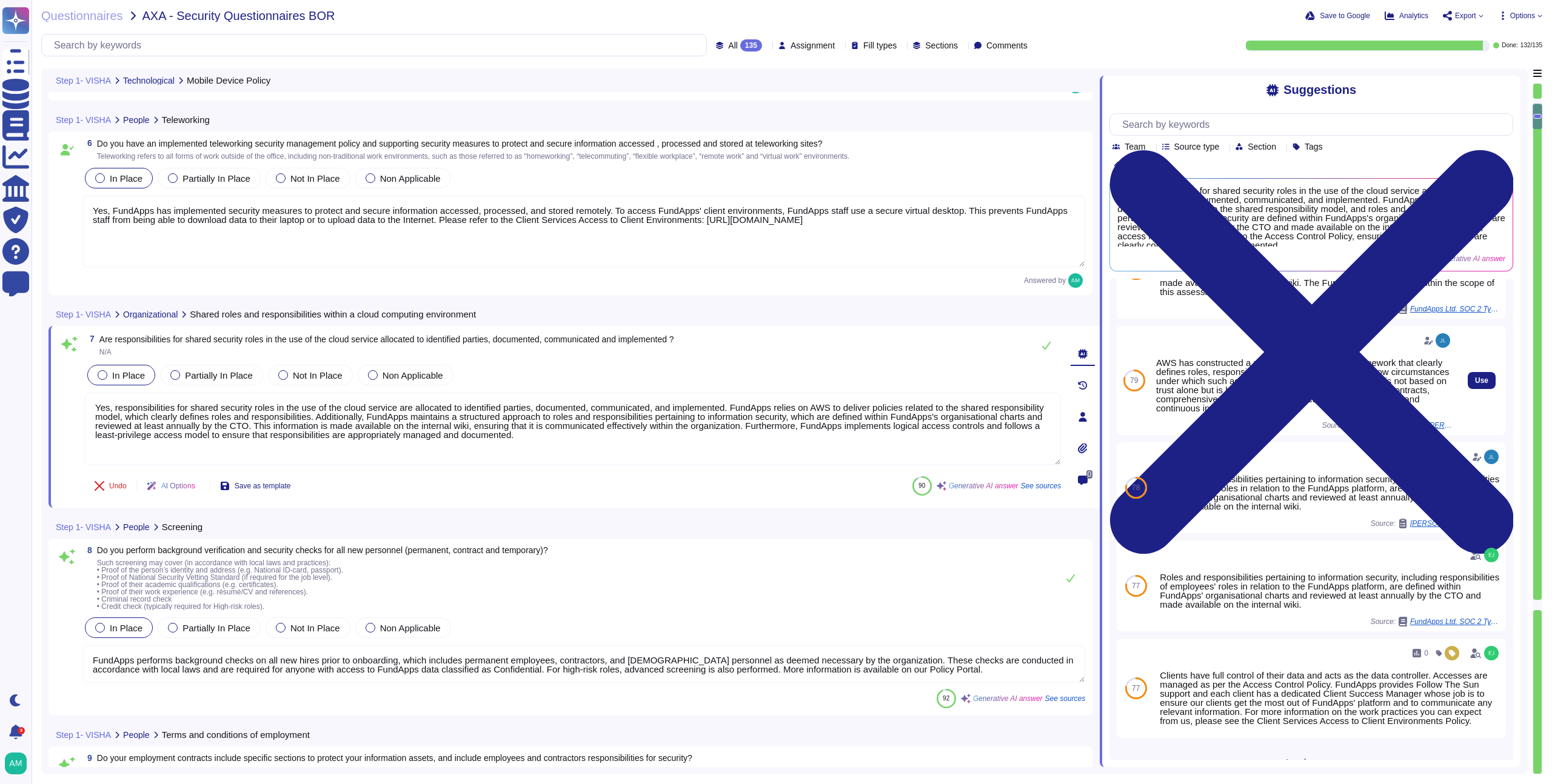
scroll to position [69, 0]
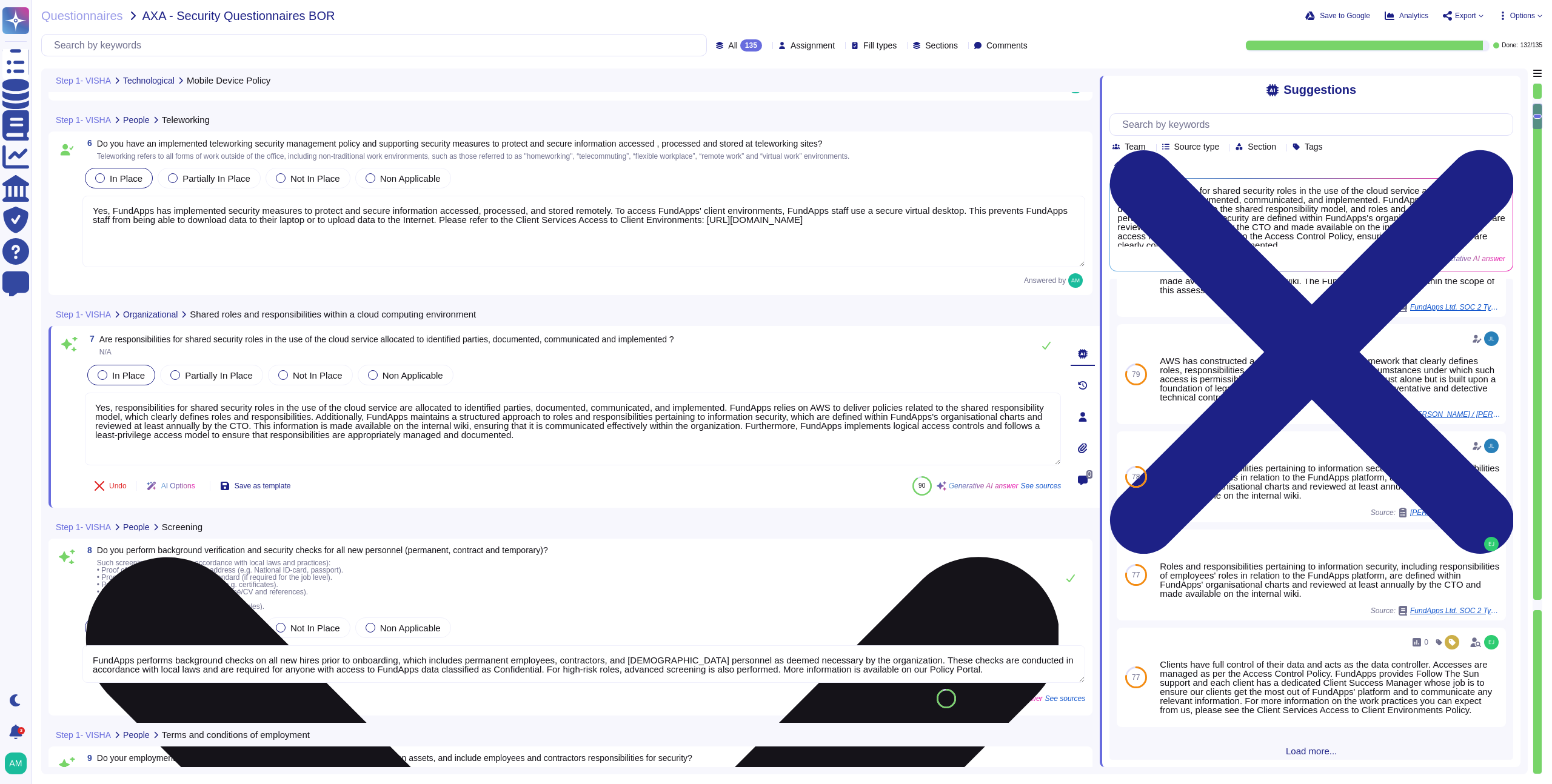
click at [844, 426] on textarea "Yes, responsibilities for shared security roles in the use of the cloud service…" at bounding box center [572, 429] width 976 height 73
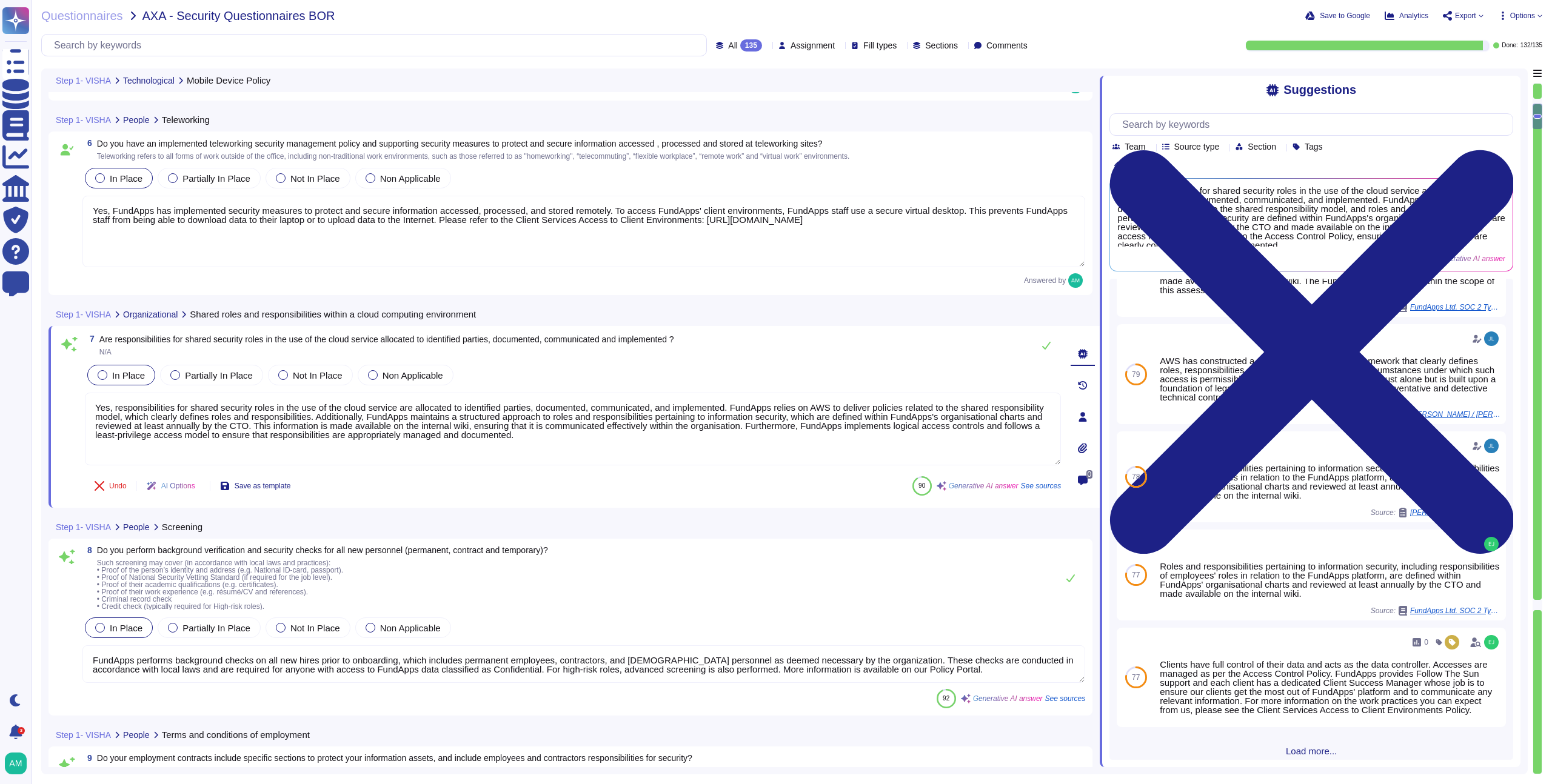
type textarea "Yes, responsibilities for shared security roles in the use of the cloud service…"
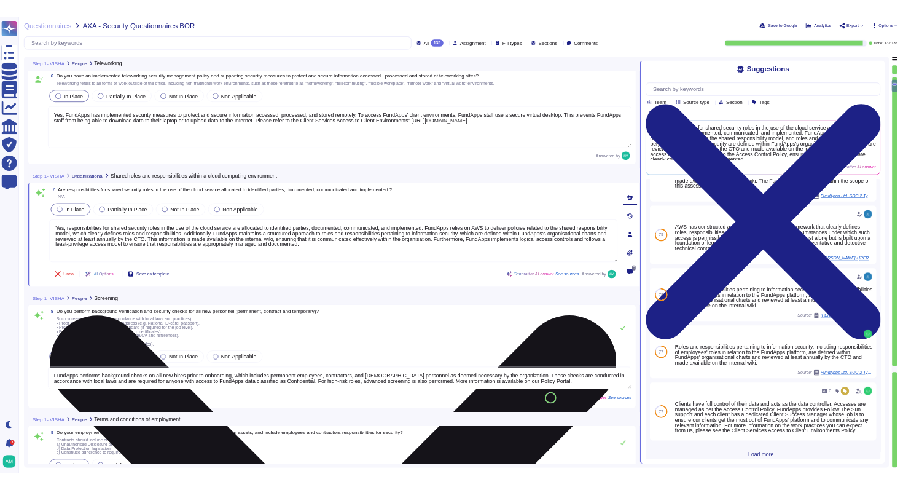
scroll to position [1055, 0]
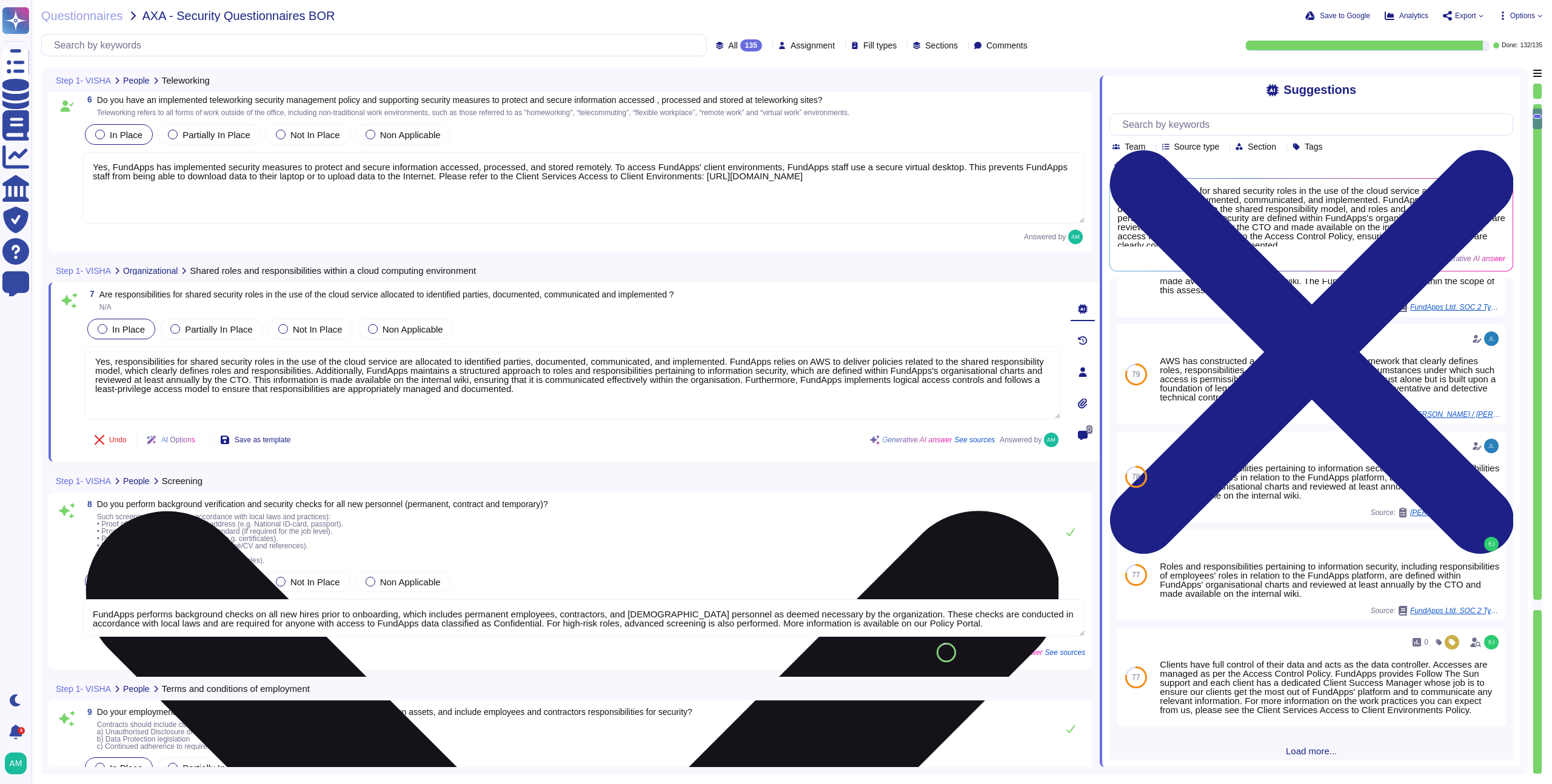
click at [532, 409] on textarea "Yes, responsibilities for shared security roles in the use of the cloud service…" at bounding box center [572, 383] width 976 height 73
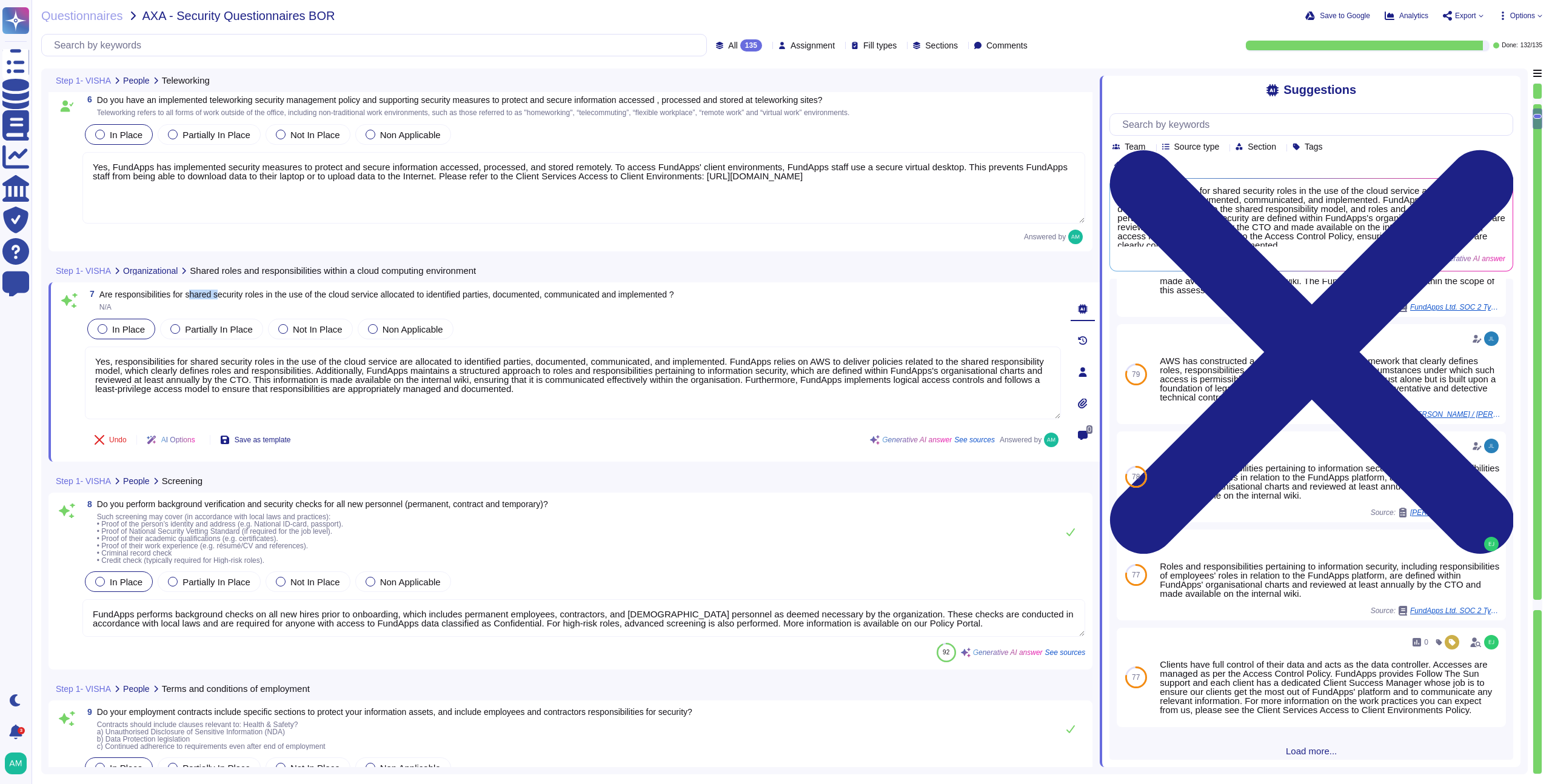
drag, startPoint x: 198, startPoint y: 295, endPoint x: 229, endPoint y: 295, distance: 31.0
click at [228, 295] on span "Are responsibilities for shared security roles in the use of the cloud service …" at bounding box center [387, 295] width 575 height 10
click at [261, 298] on span "Are responsibilities for shared security roles in the use of the cloud service …" at bounding box center [387, 295] width 575 height 10
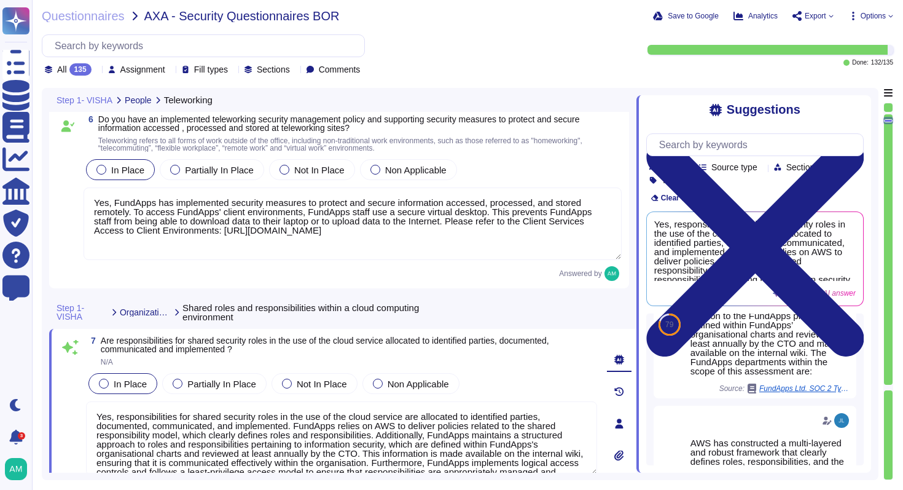
scroll to position [70, 0]
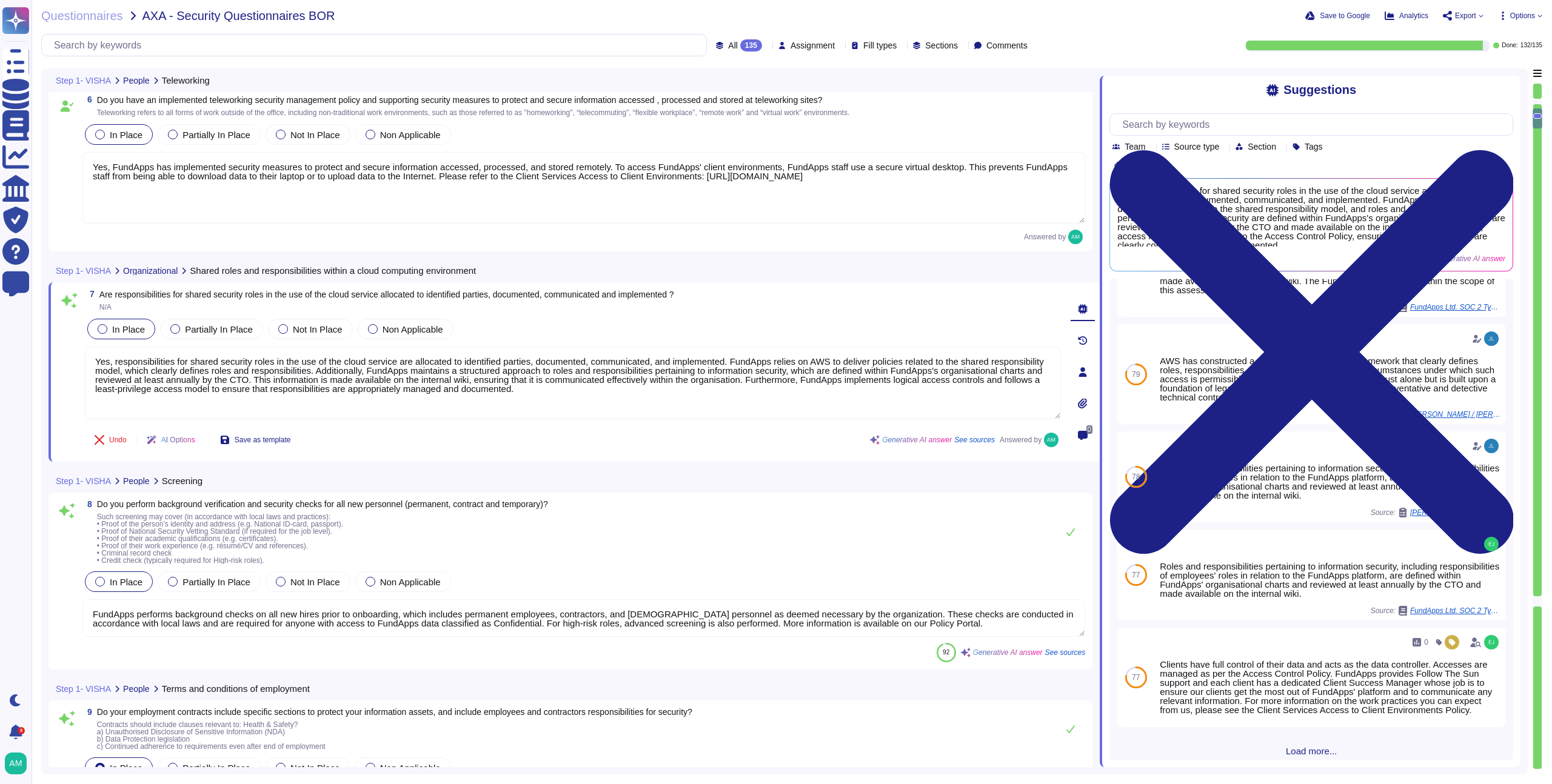
type textarea "Yes, our employment contracts include specific sections that protect our inform…"
type textarea "All employees and contractors at [GEOGRAPHIC_DATA] are required to complete sec…"
type textarea "Yes, our employment contracts include specific sections that protect our inform…"
type textarea "All employees and contractors at [GEOGRAPHIC_DATA] are required to complete sec…"
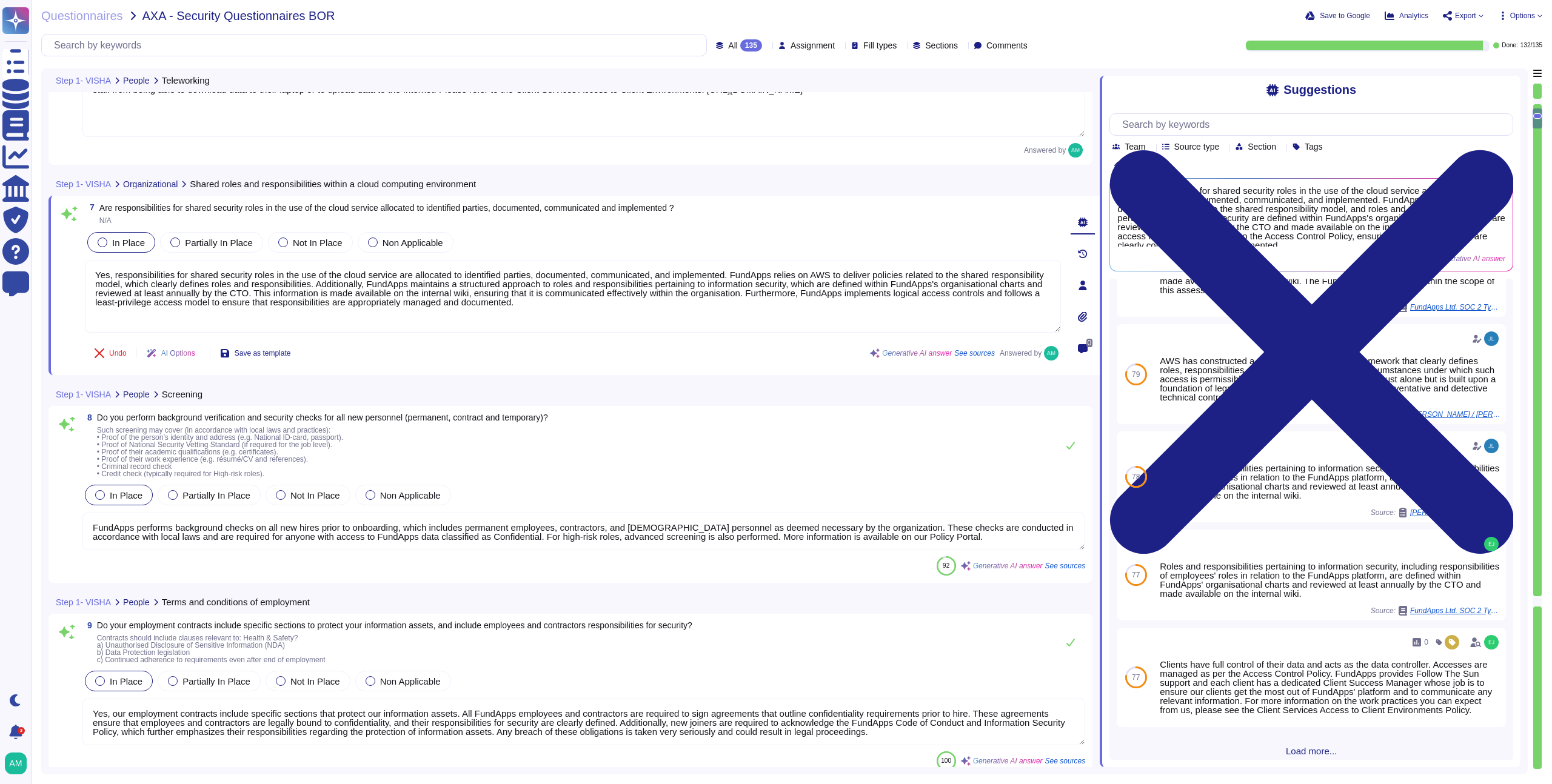
type textarea "Yes, we maintain an accurate, up-to-date, and consistent inventory of all asset…"
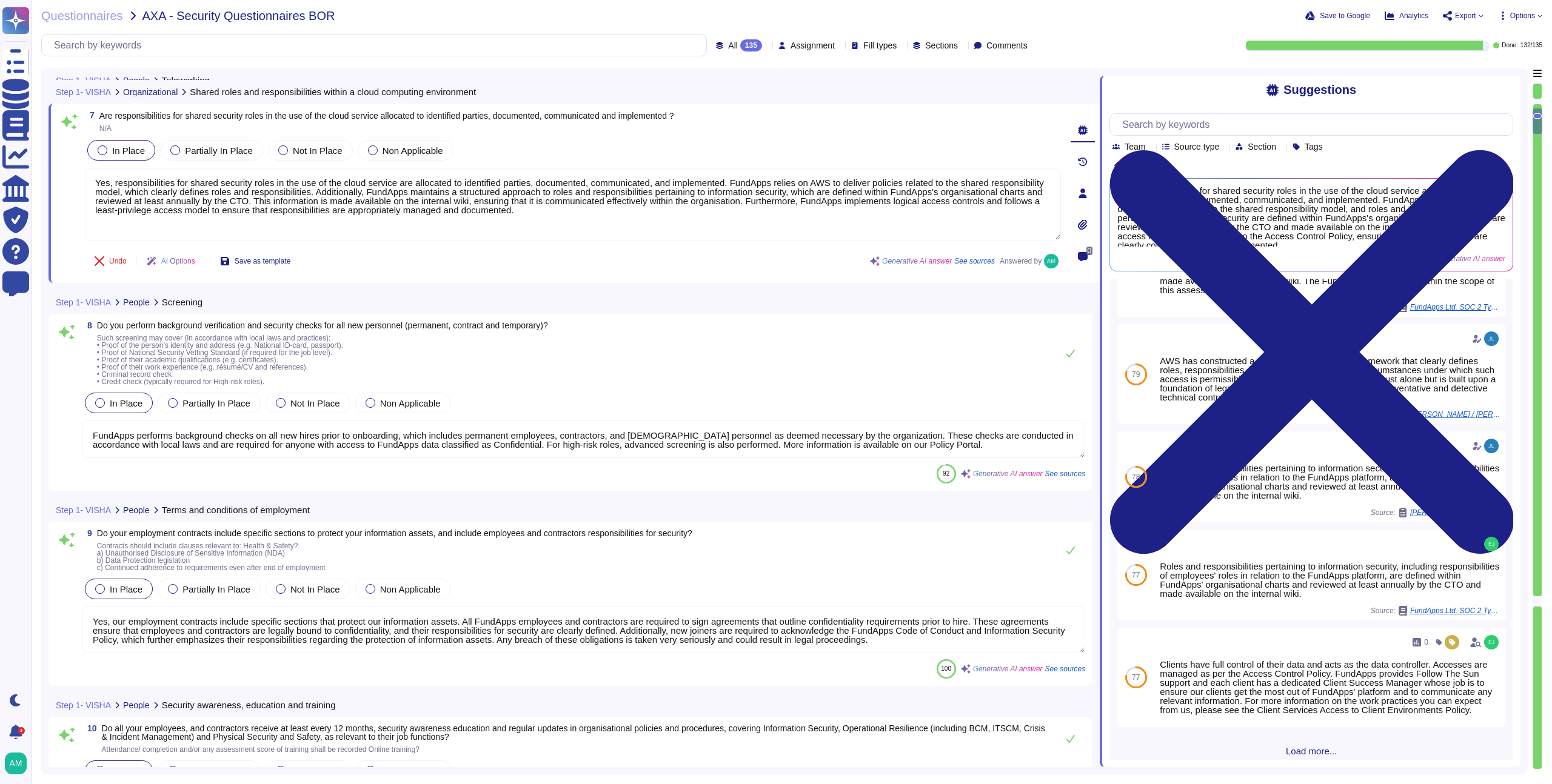
scroll to position [1221, 0]
click at [628, 431] on textarea "FundApps performs background checks on all new hires prior to onboarding, which…" at bounding box center [584, 438] width 1002 height 37
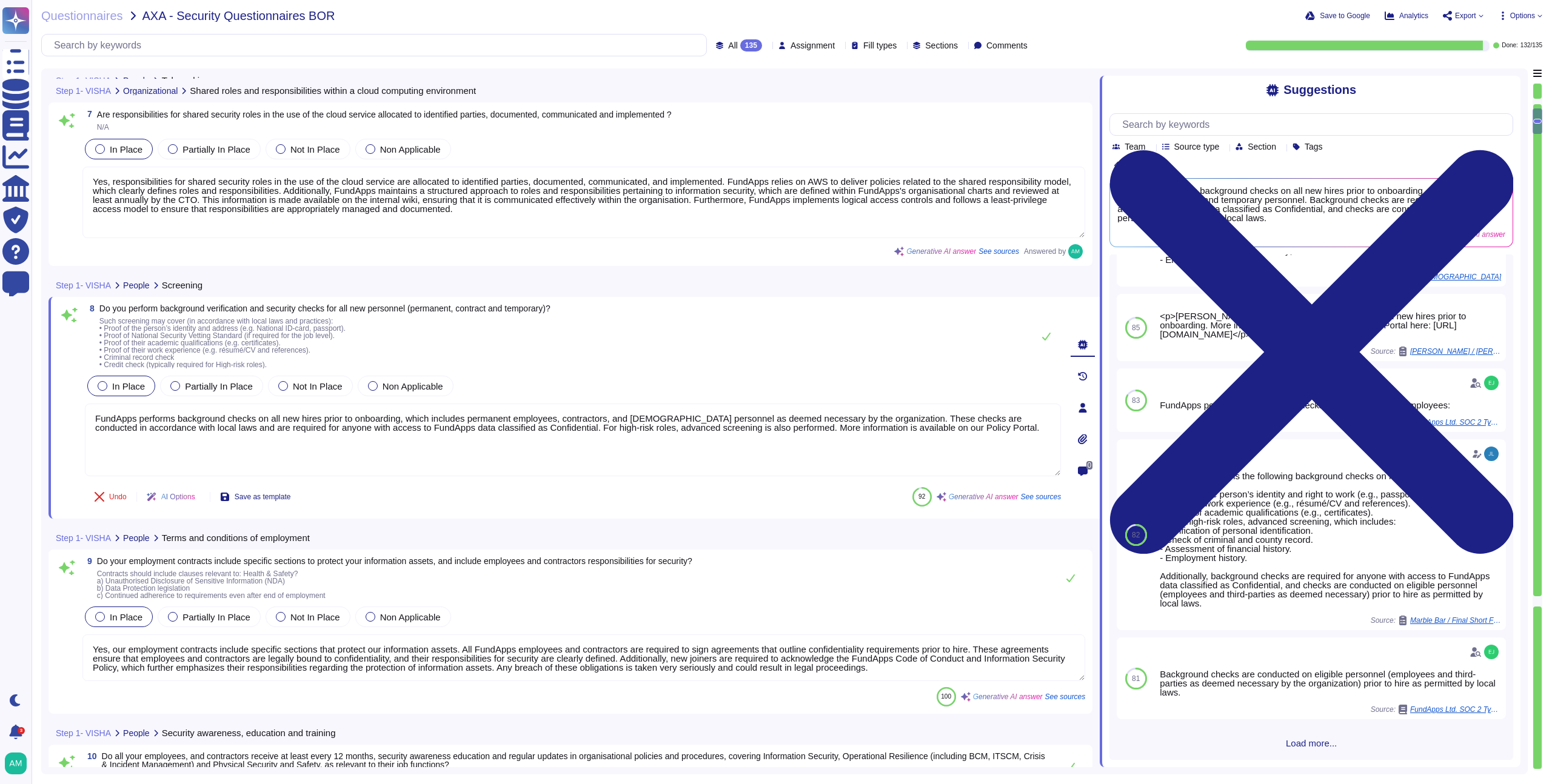
scroll to position [141, 0]
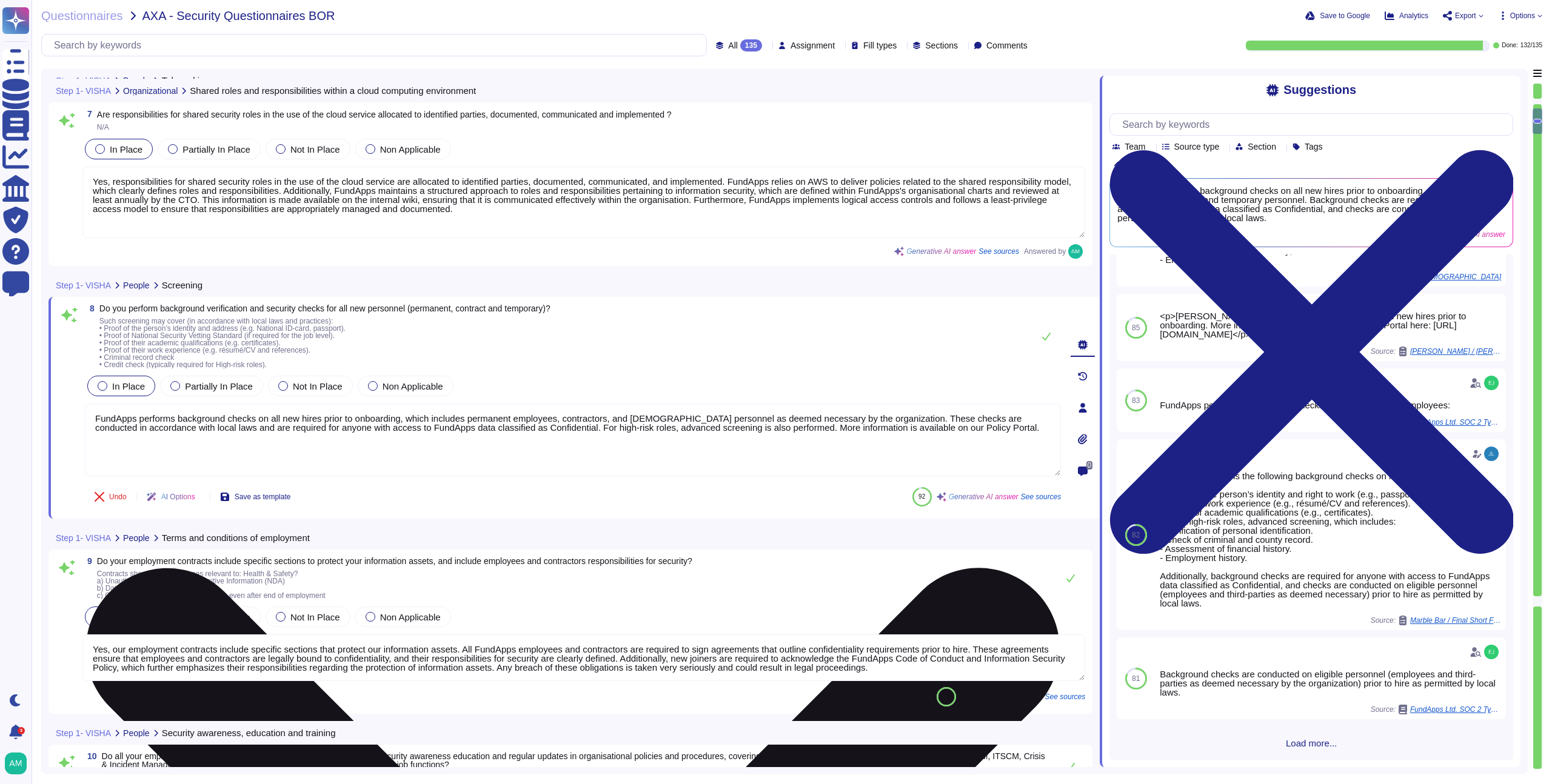
click at [911, 434] on textarea "FundApps performs background checks on all new hires prior to onboarding, which…" at bounding box center [572, 440] width 976 height 73
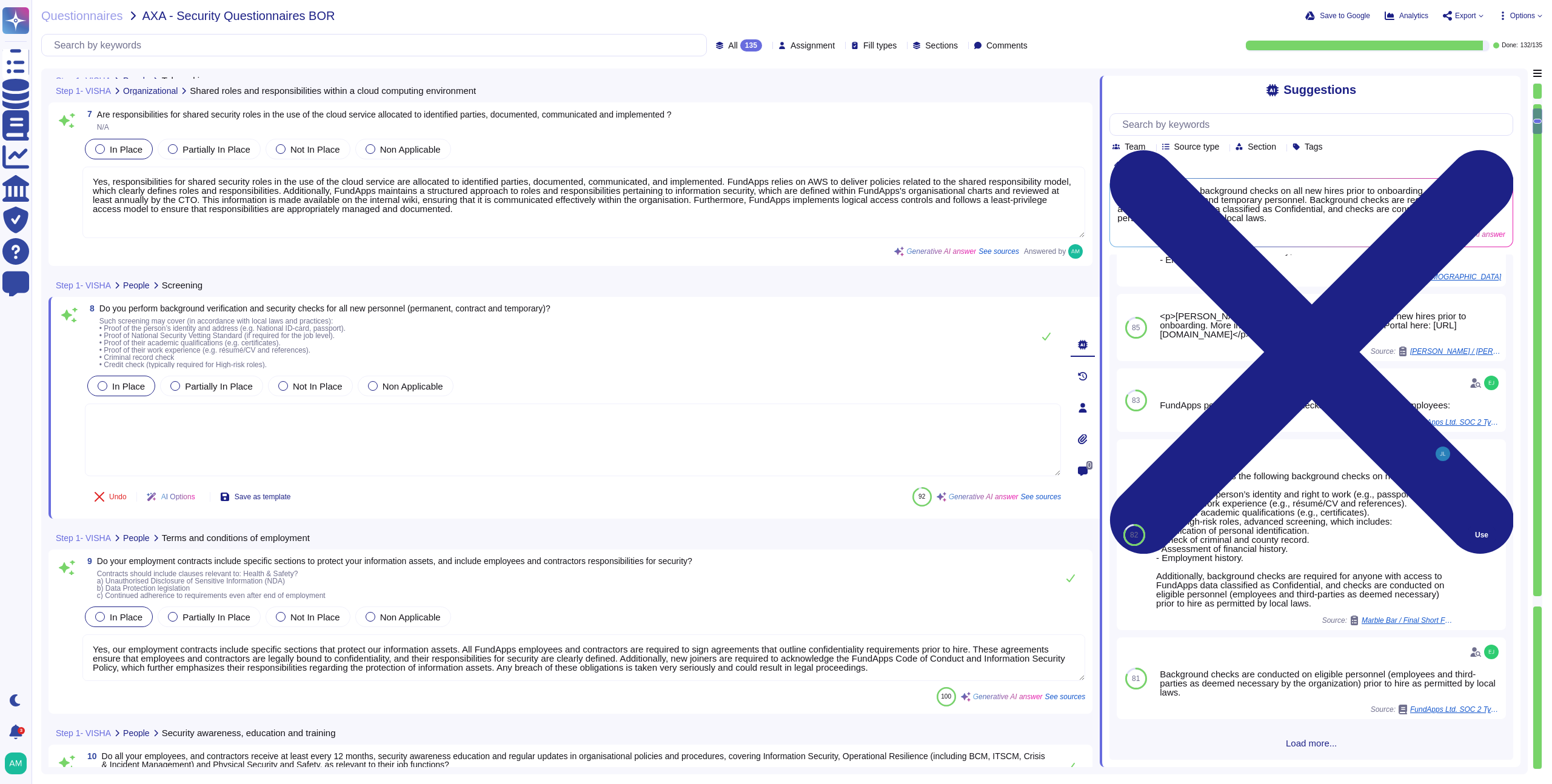
scroll to position [145, 0]
click at [1475, 533] on span "Use" at bounding box center [1482, 535] width 14 height 7
type textarea "FundApps performs the following background checks on new employees: 1. Proof of…"
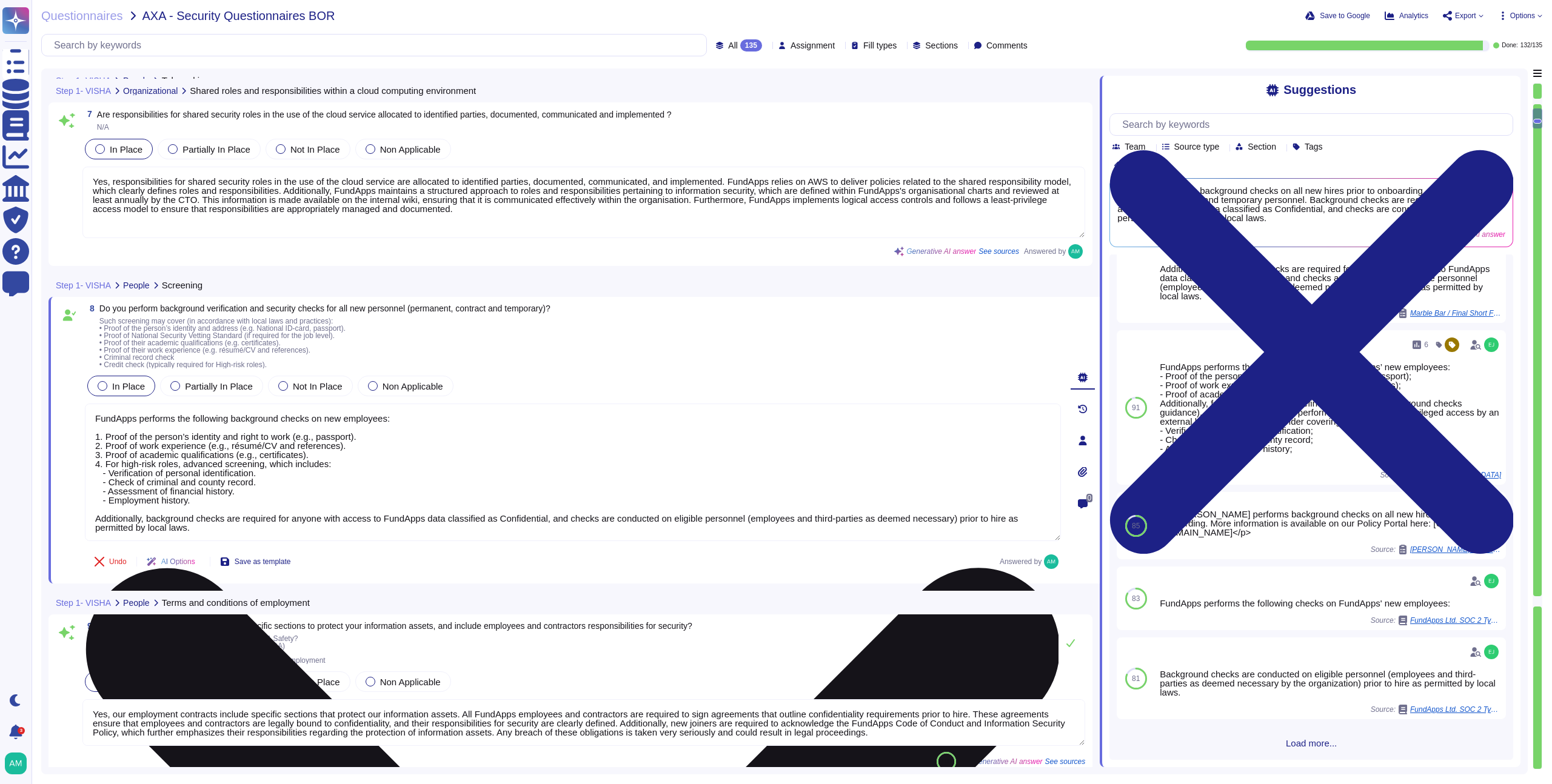
scroll to position [1, 0]
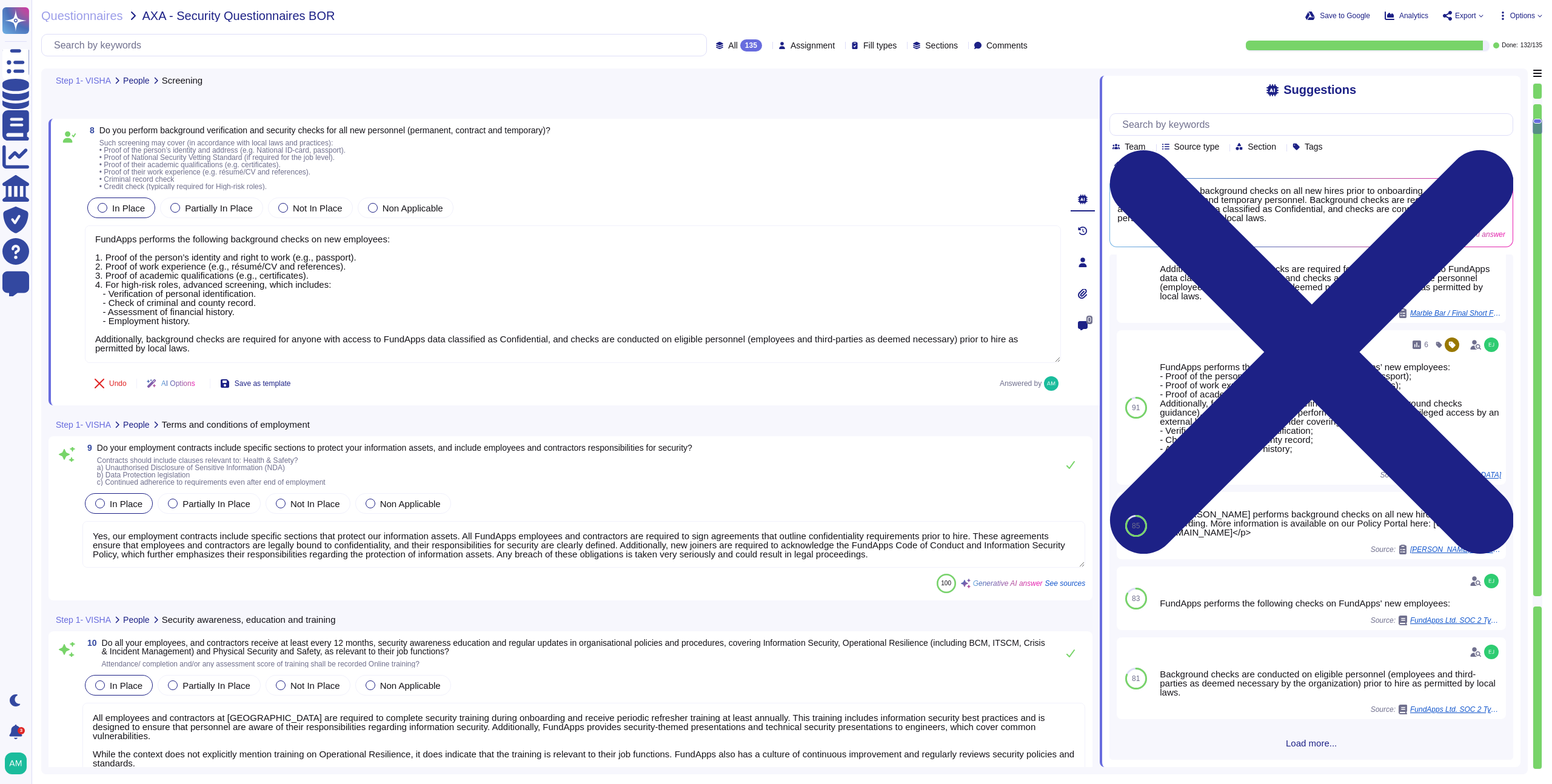
type textarea "Yes, all information assets at FundApps have clearly defined owners. Each infor…"
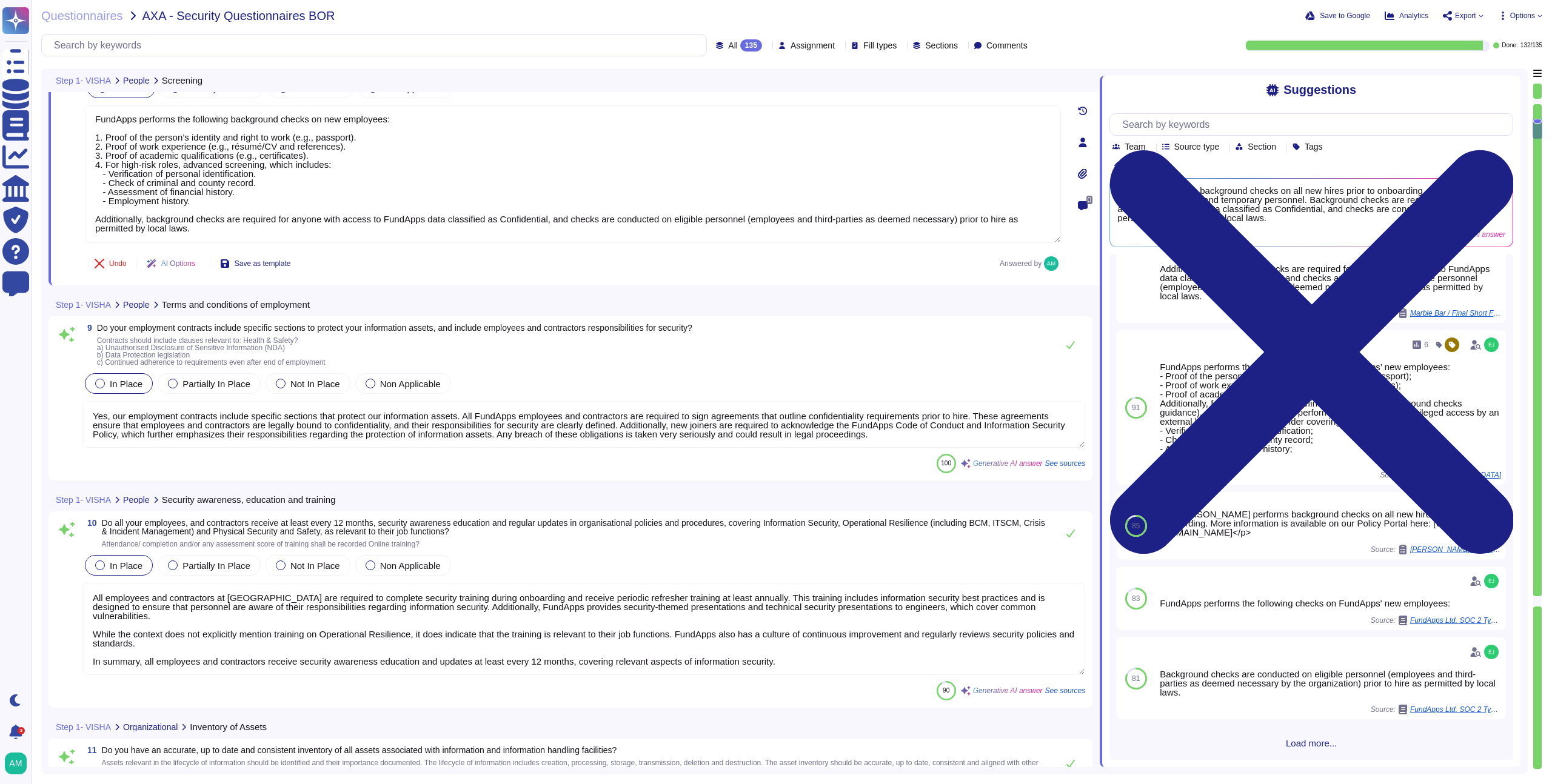
scroll to position [1506, 0]
click at [446, 425] on textarea "Yes, our employment contracts include specific sections that protect our inform…" at bounding box center [584, 422] width 1002 height 46
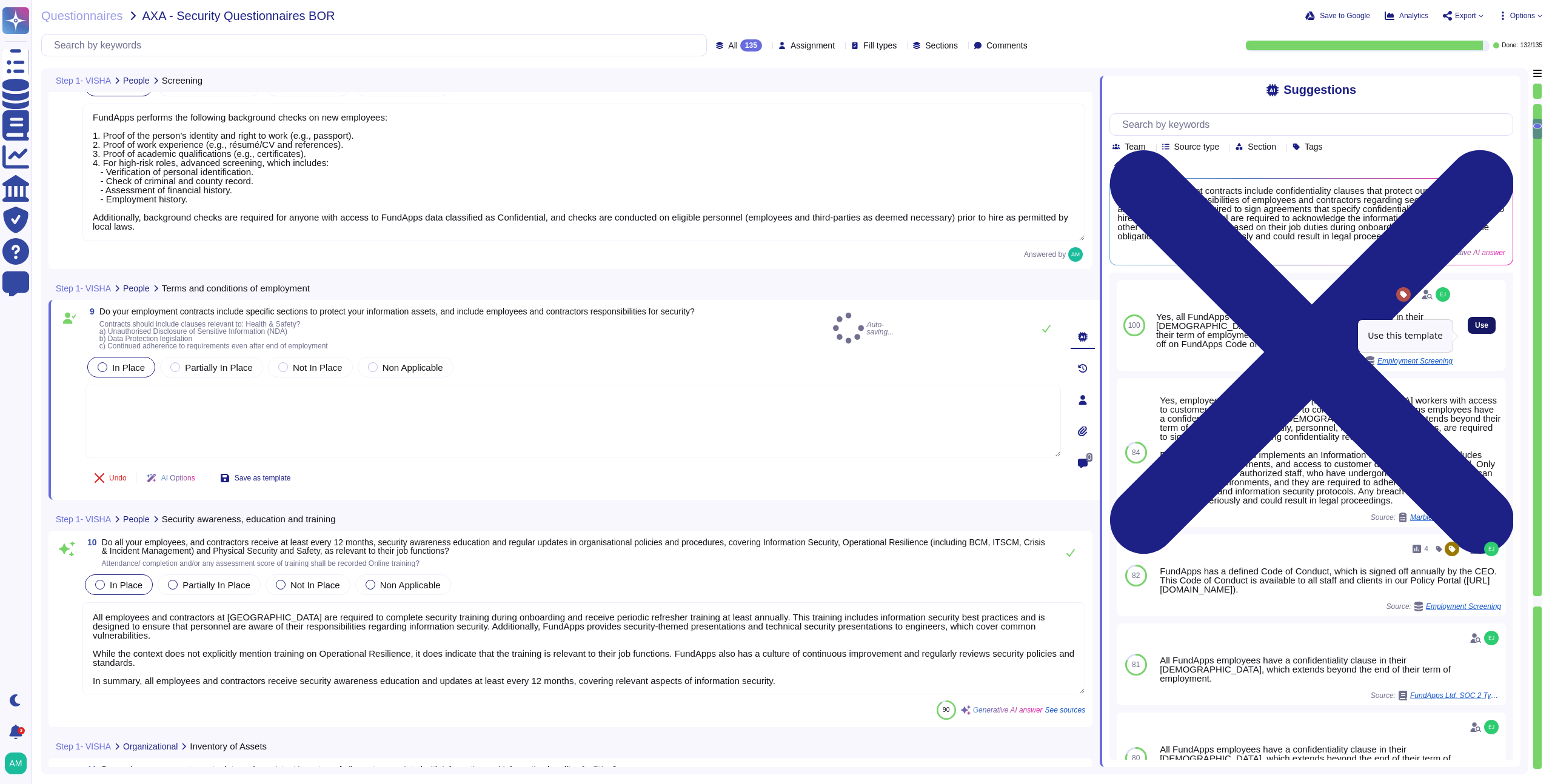
click at [1476, 329] on span "Use" at bounding box center [1482, 324] width 14 height 7
type textarea "Yes, all FundApps' employees have a confidentiality clause in their [DEMOGRAPHI…"
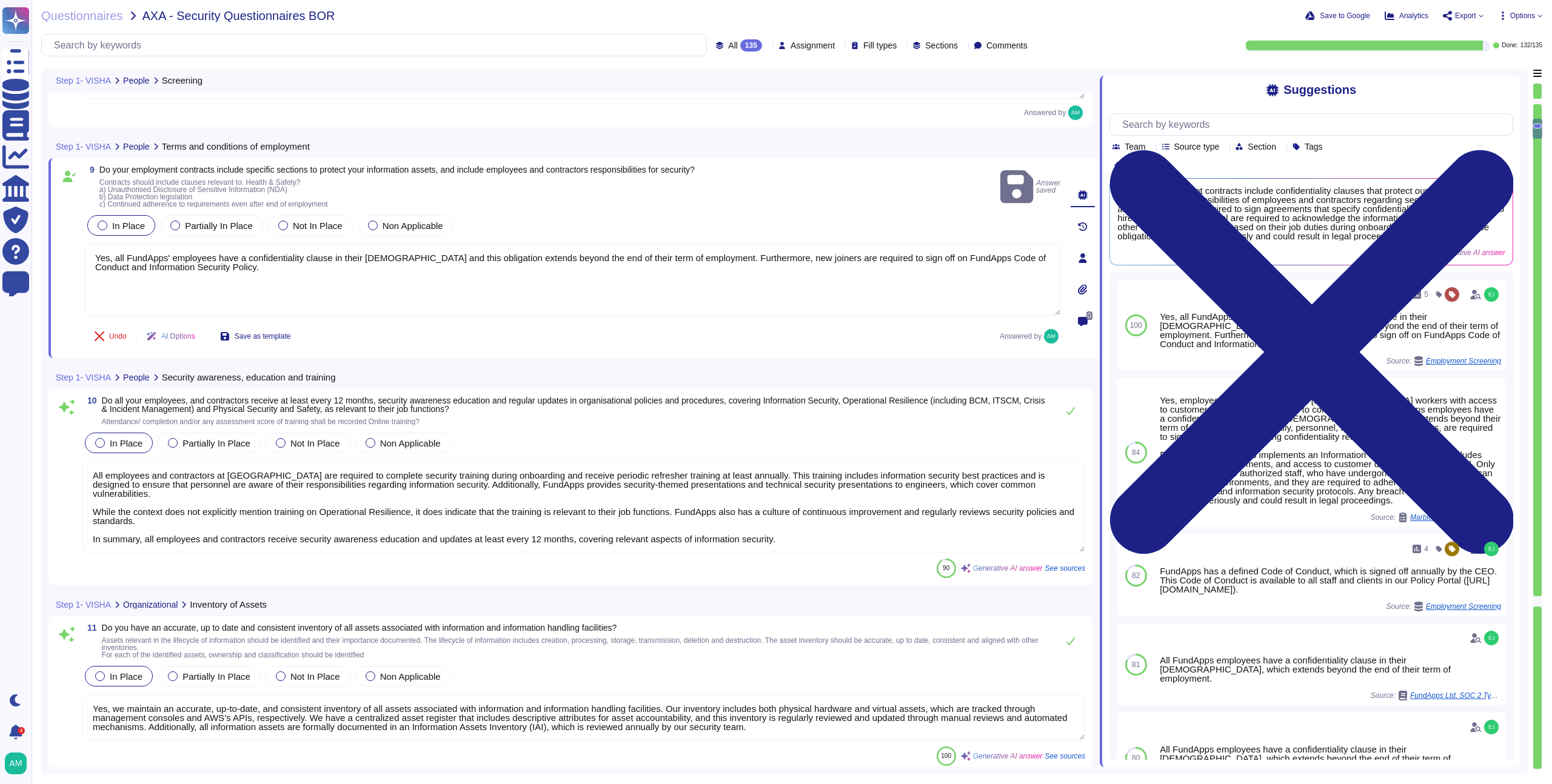
type textarea "Yes, FundApps has a defined Code of Conduct that outlines acceptable use rules …"
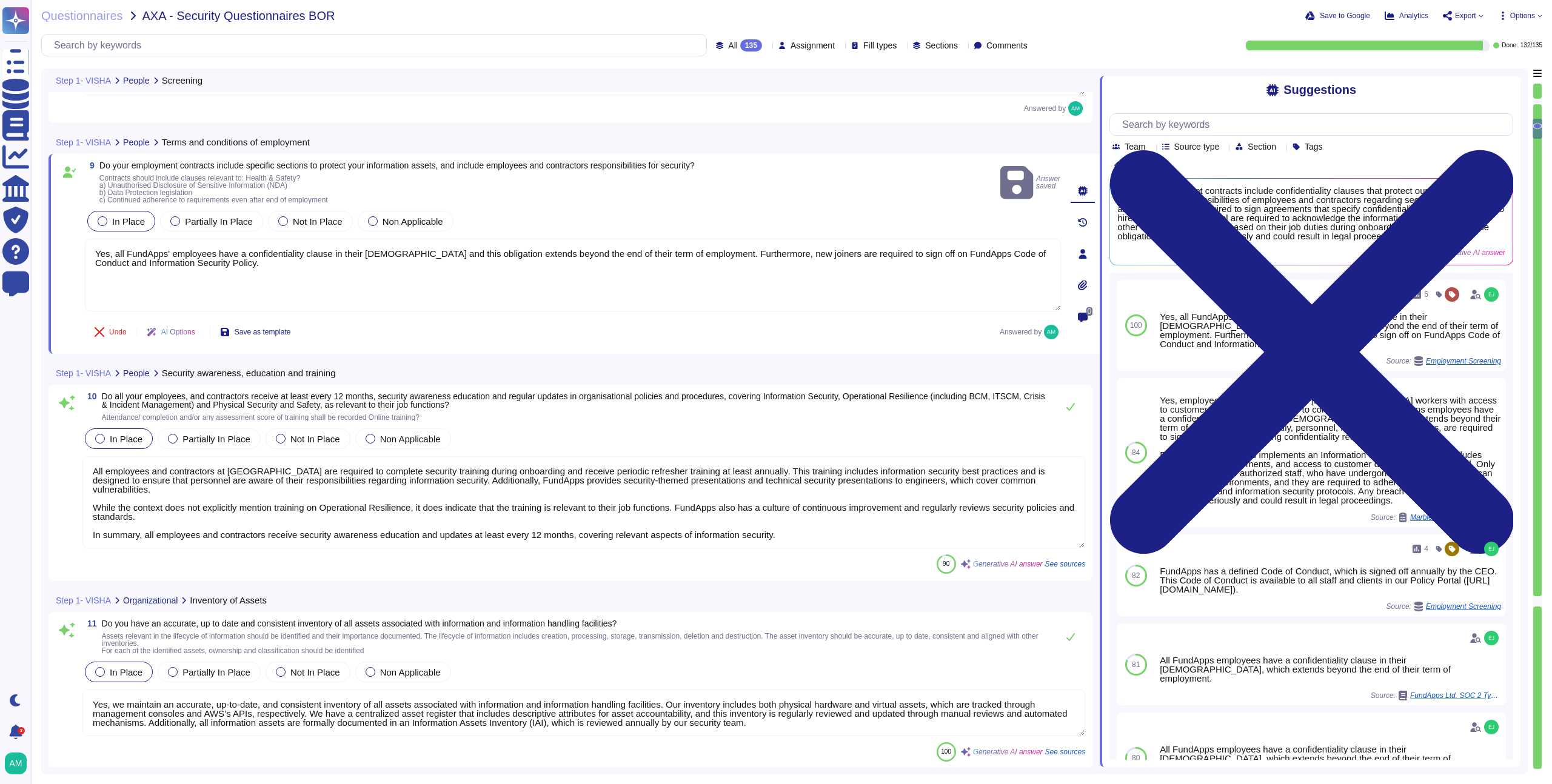
scroll to position [1, 0]
click at [598, 510] on textarea "All employees and contractors at [GEOGRAPHIC_DATA] are required to complete sec…" at bounding box center [584, 502] width 1002 height 92
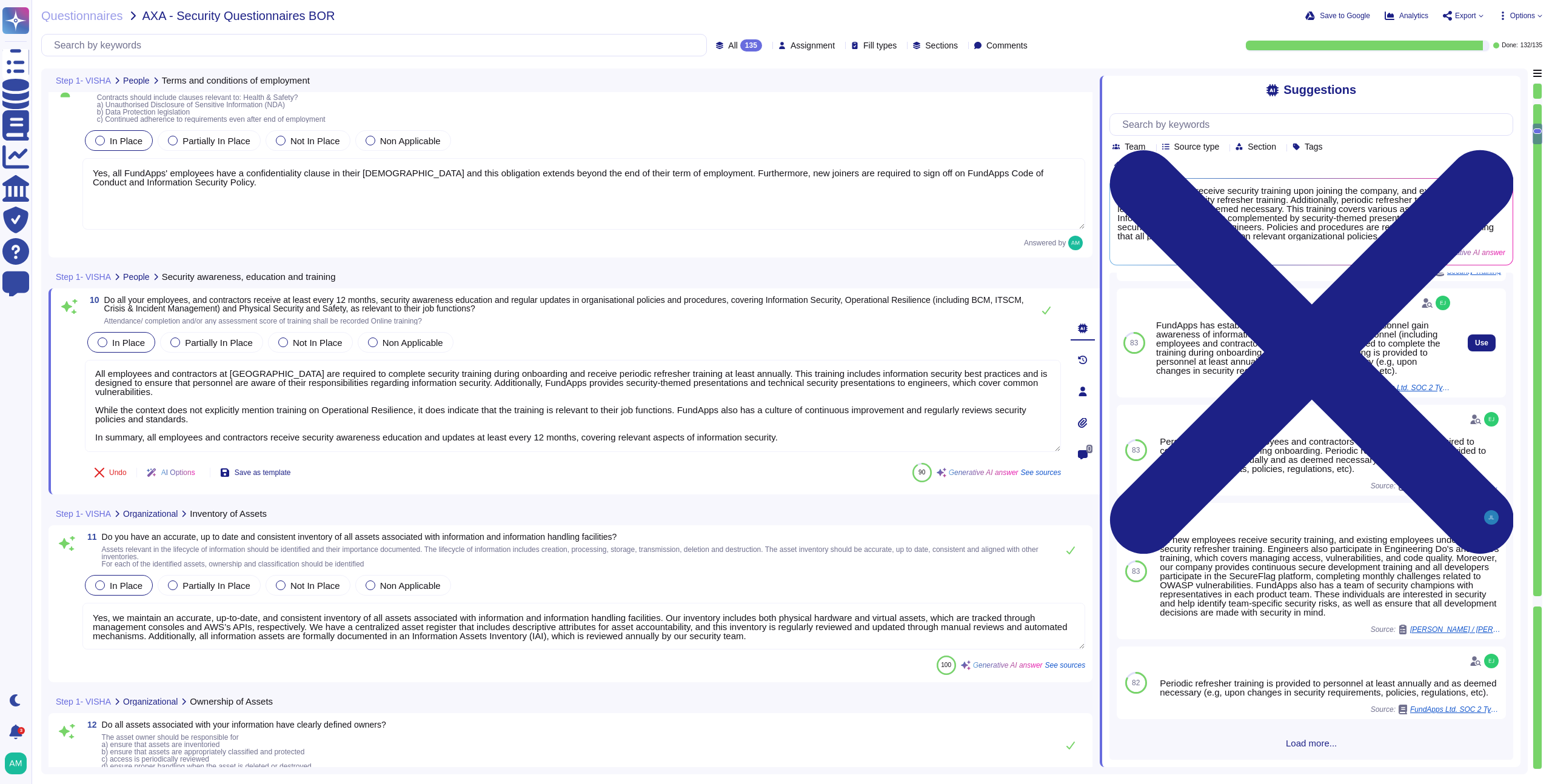
scroll to position [146, 0]
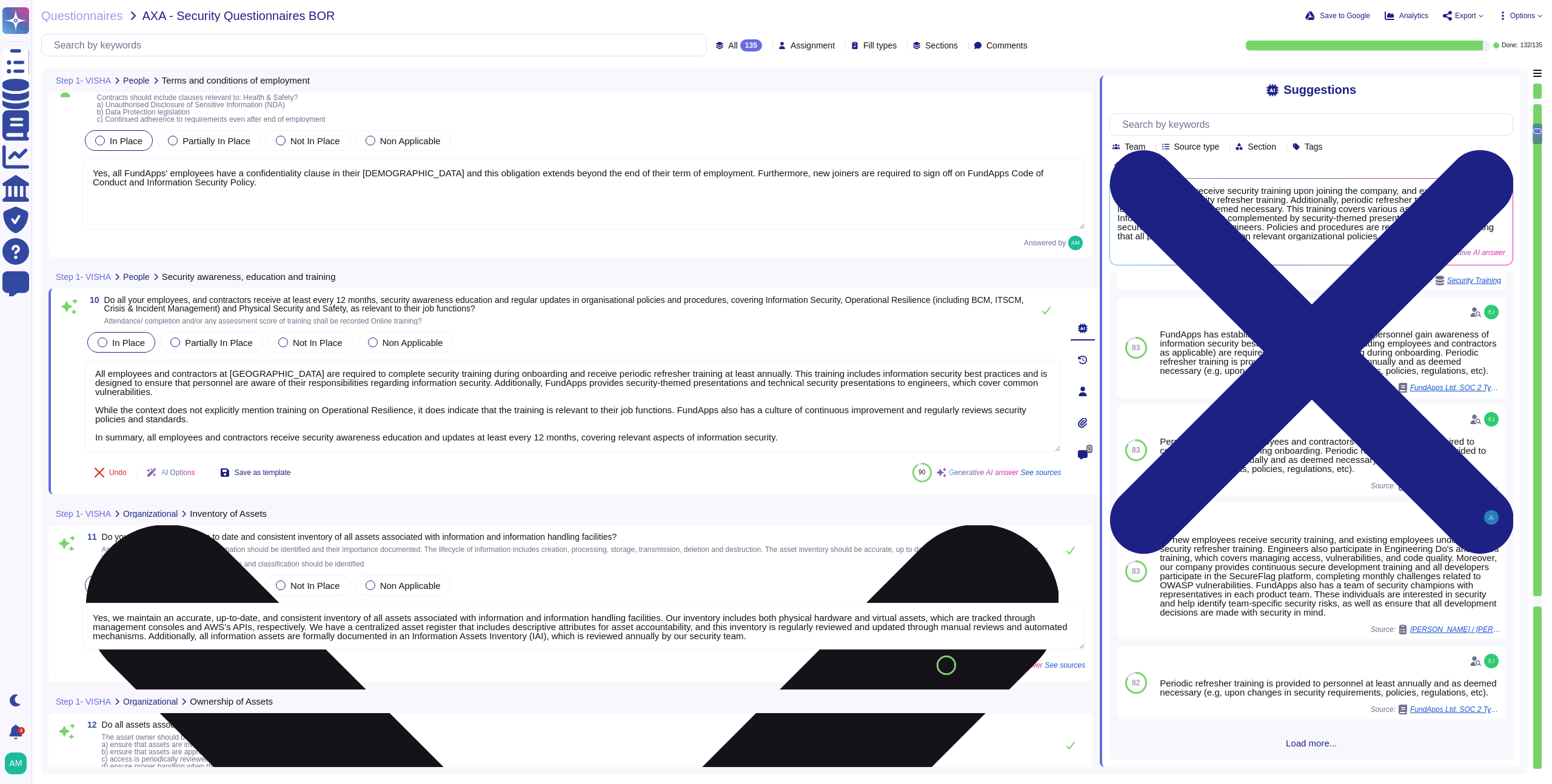
click at [804, 434] on textarea "All employees and contractors at [GEOGRAPHIC_DATA] are required to complete sec…" at bounding box center [572, 405] width 976 height 92
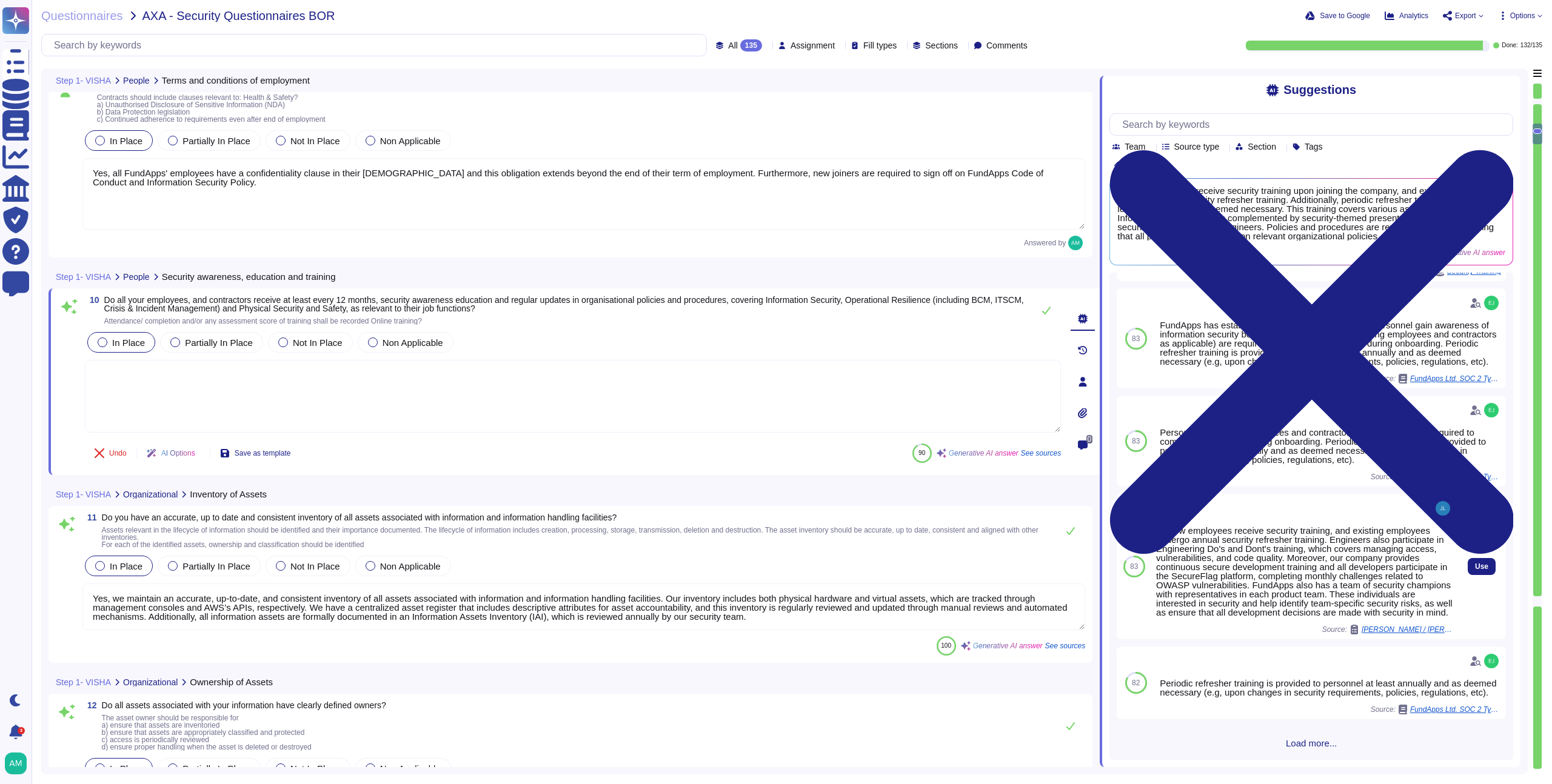
scroll to position [179, 0]
click at [1475, 563] on span "Use" at bounding box center [1482, 566] width 14 height 7
type textarea "All new employees receive security training, and existing employees undergo ann…"
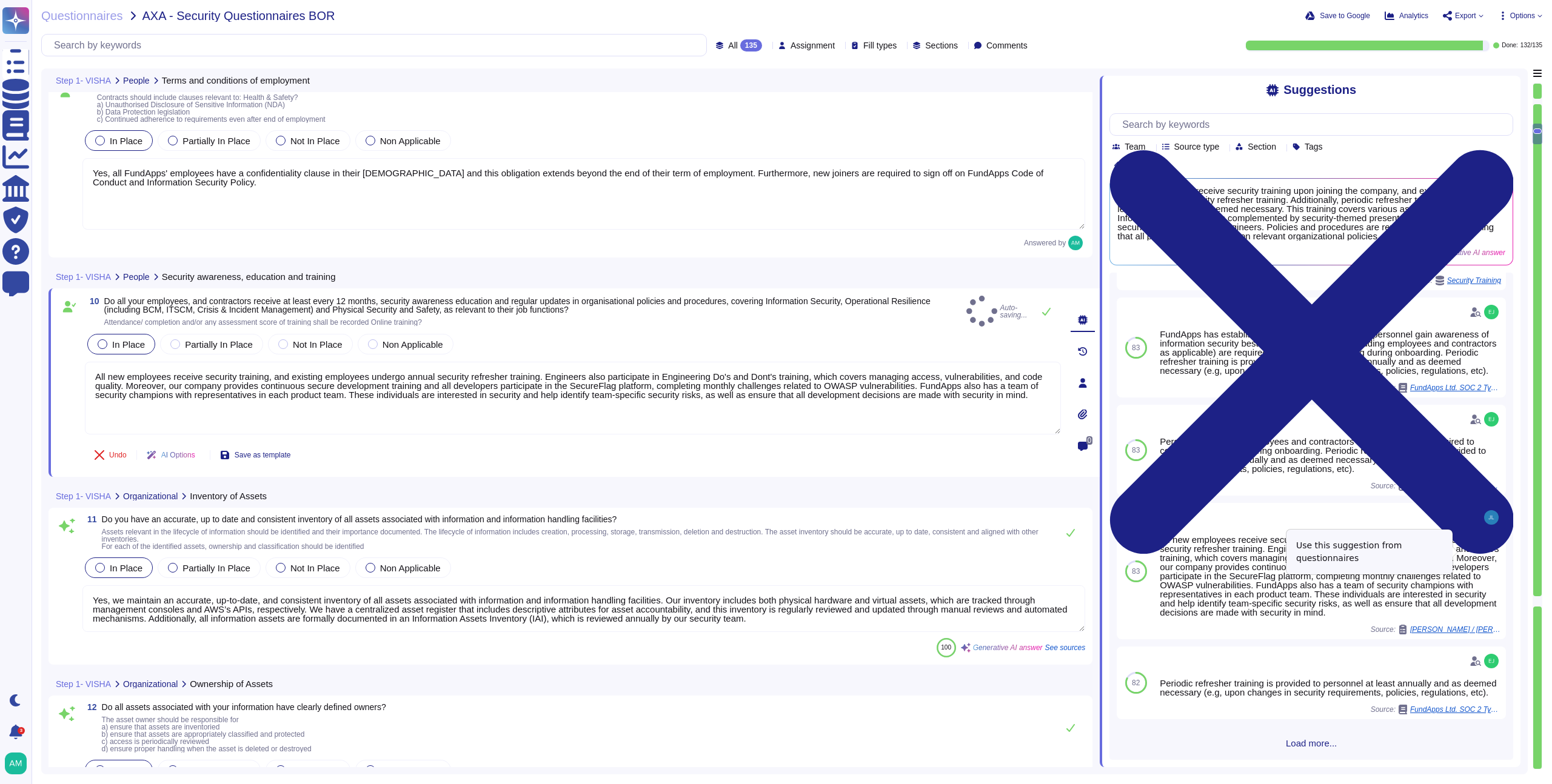
scroll to position [171, 0]
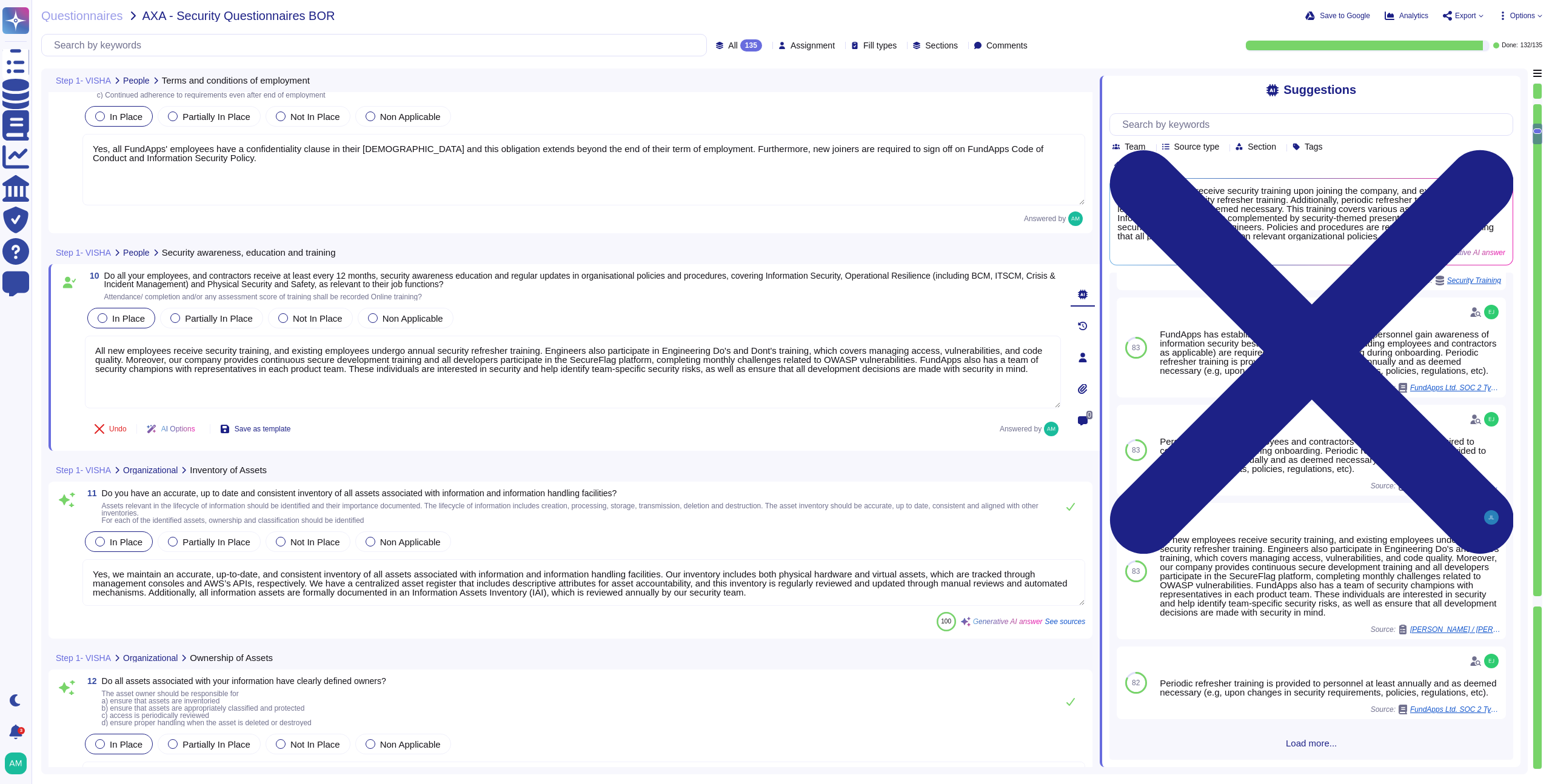
type textarea "Yes, FundApps has an offboarding process in place that includes steps to ensure…"
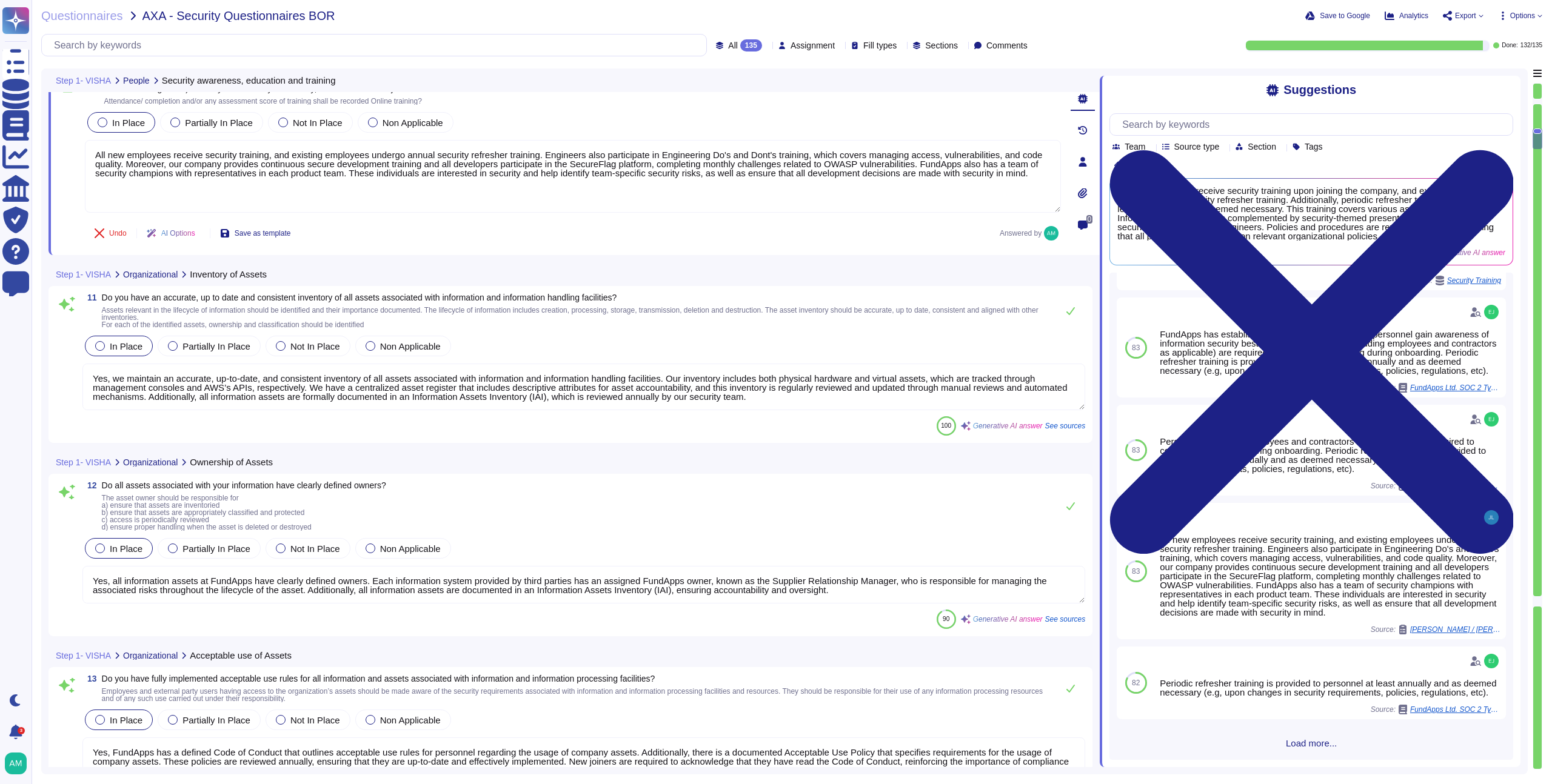
type textarea "Yes, FundApps has processes in place to ensure that all assets of the cloud ser…"
click at [481, 393] on textarea "Yes, we maintain an accurate, up-to-date, and consistent inventory of all asset…" at bounding box center [584, 385] width 1002 height 46
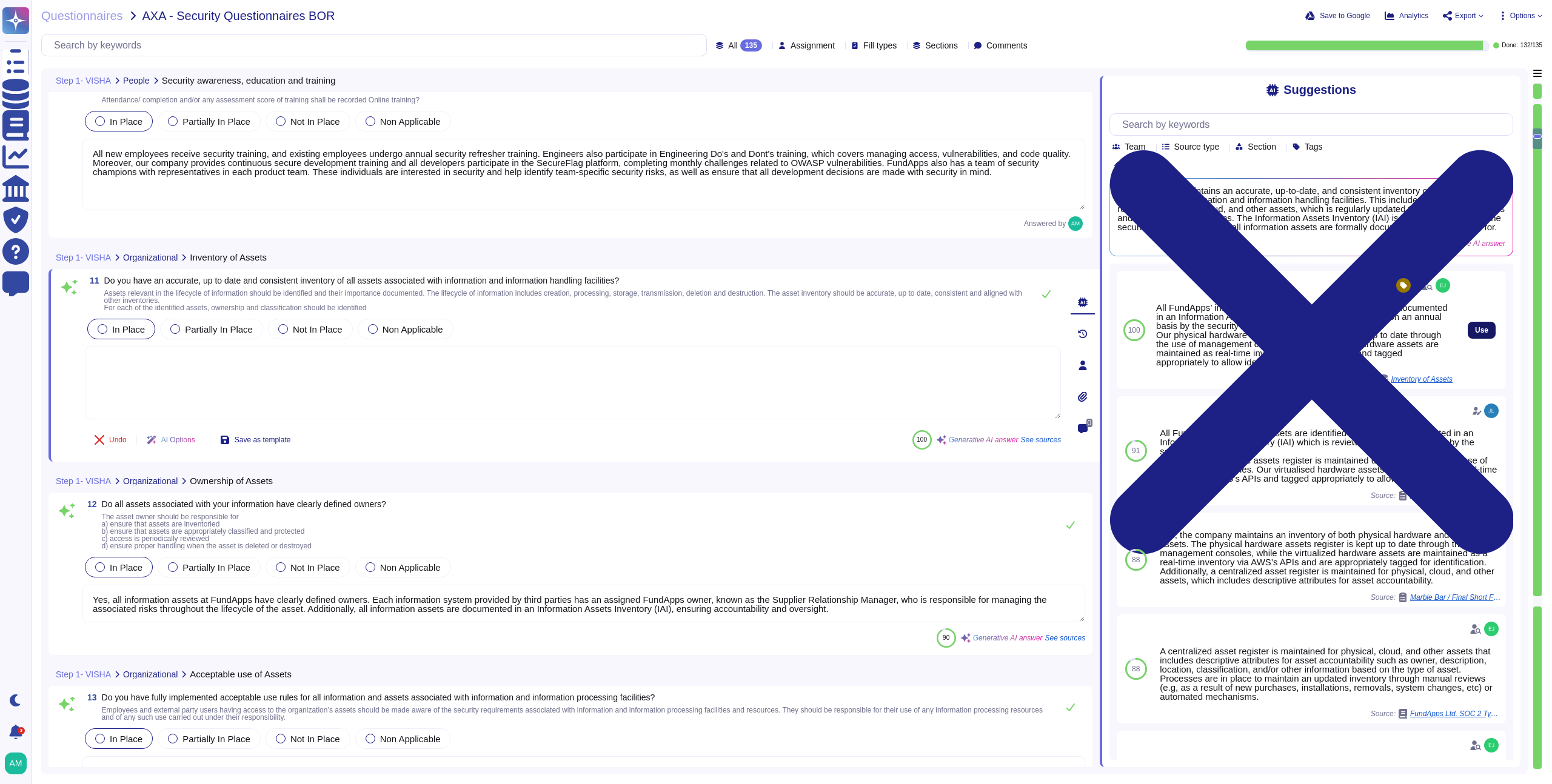
click at [1475, 334] on span "Use" at bounding box center [1482, 329] width 14 height 7
type textarea "All FundApps’ information assets are identified and formally documented in an I…"
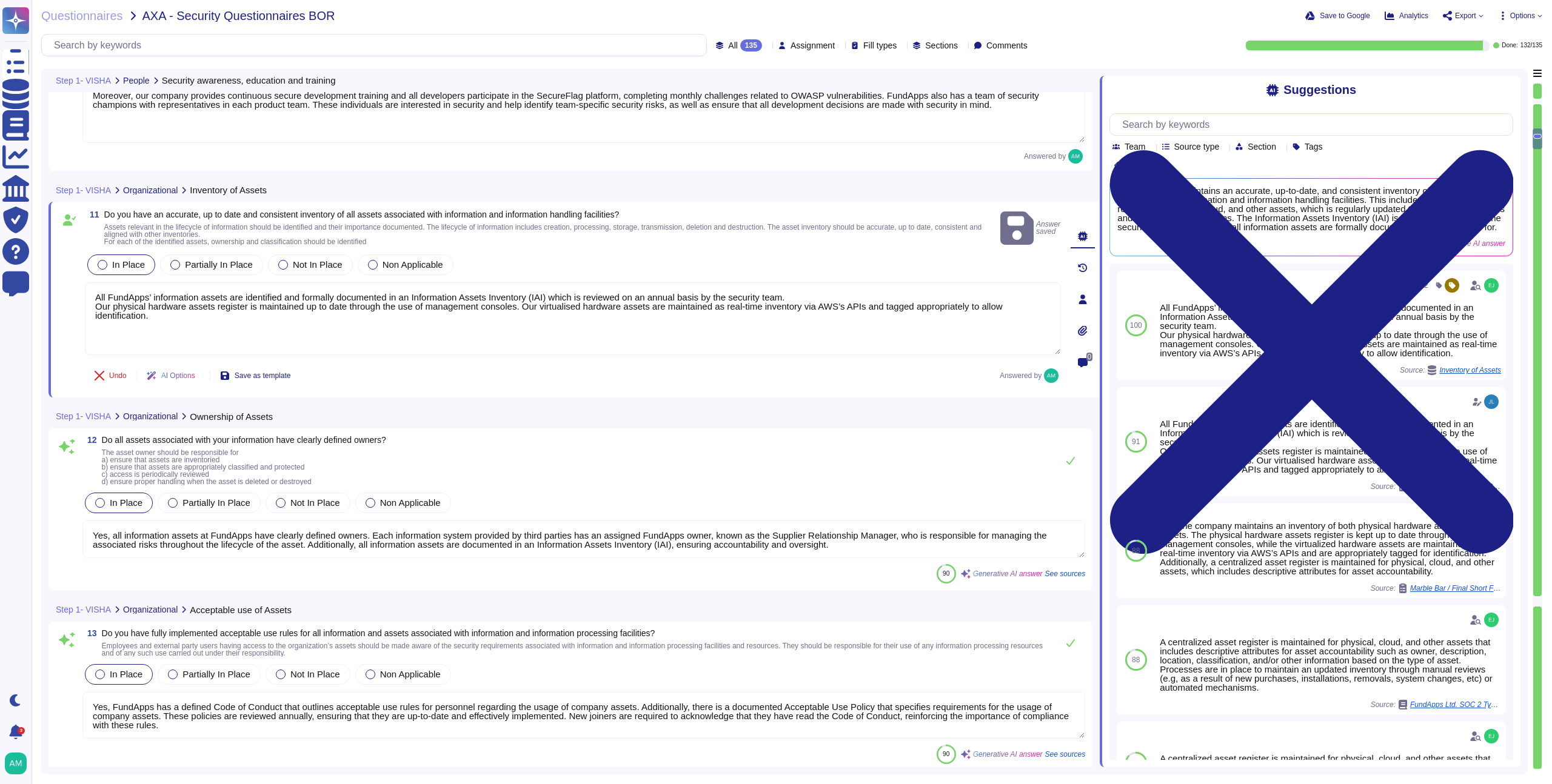
scroll to position [2009, 0]
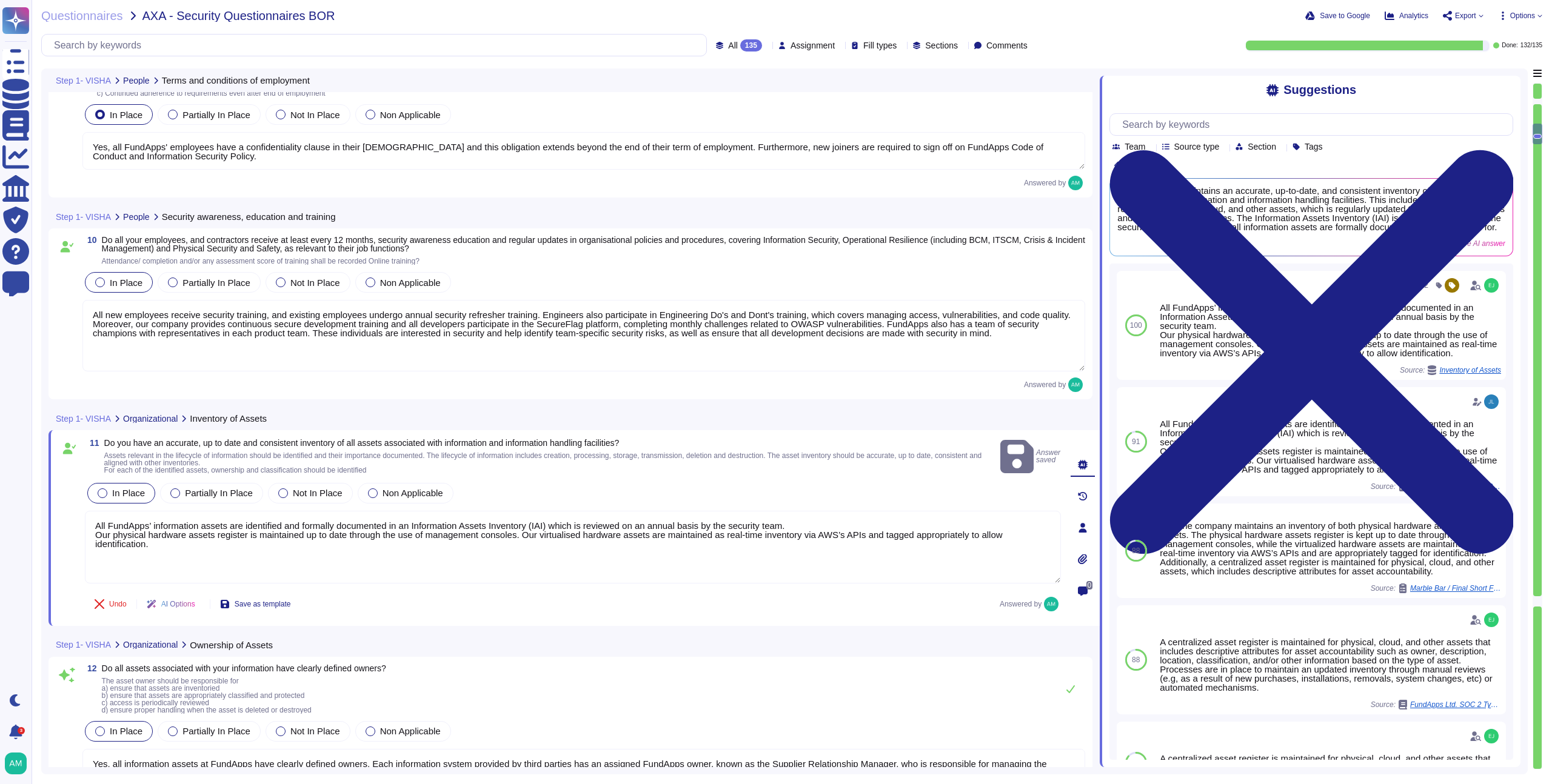
type textarea "Yes, all FundApps' employees have a confidentiality clause in their [DEMOGRAPHI…"
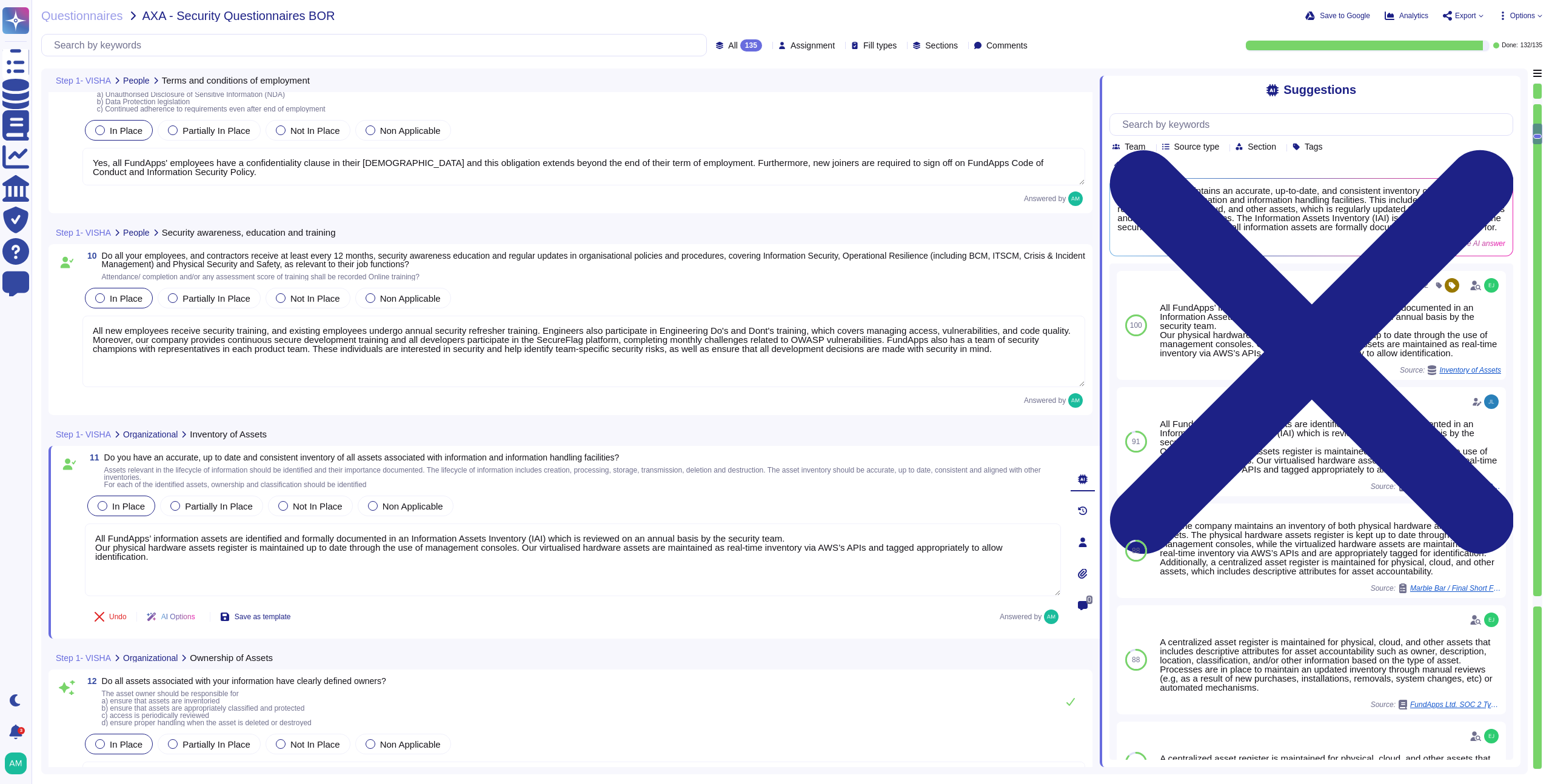
type textarea "Yes, FundApps has an offboarding process in place that includes steps to ensure…"
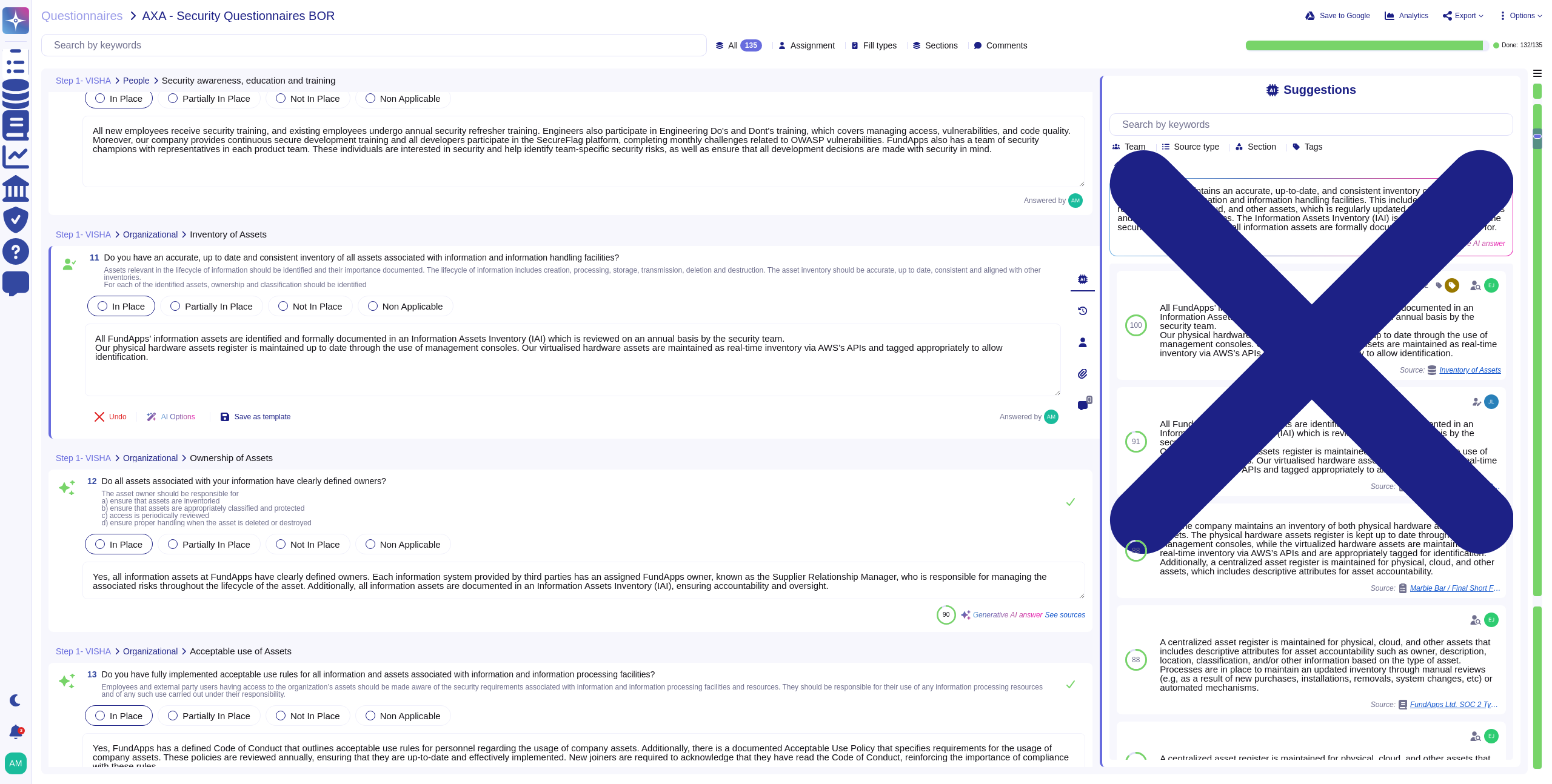
type textarea "Yes, FundApps has processes in place to ensure that all assets of the cloud ser…"
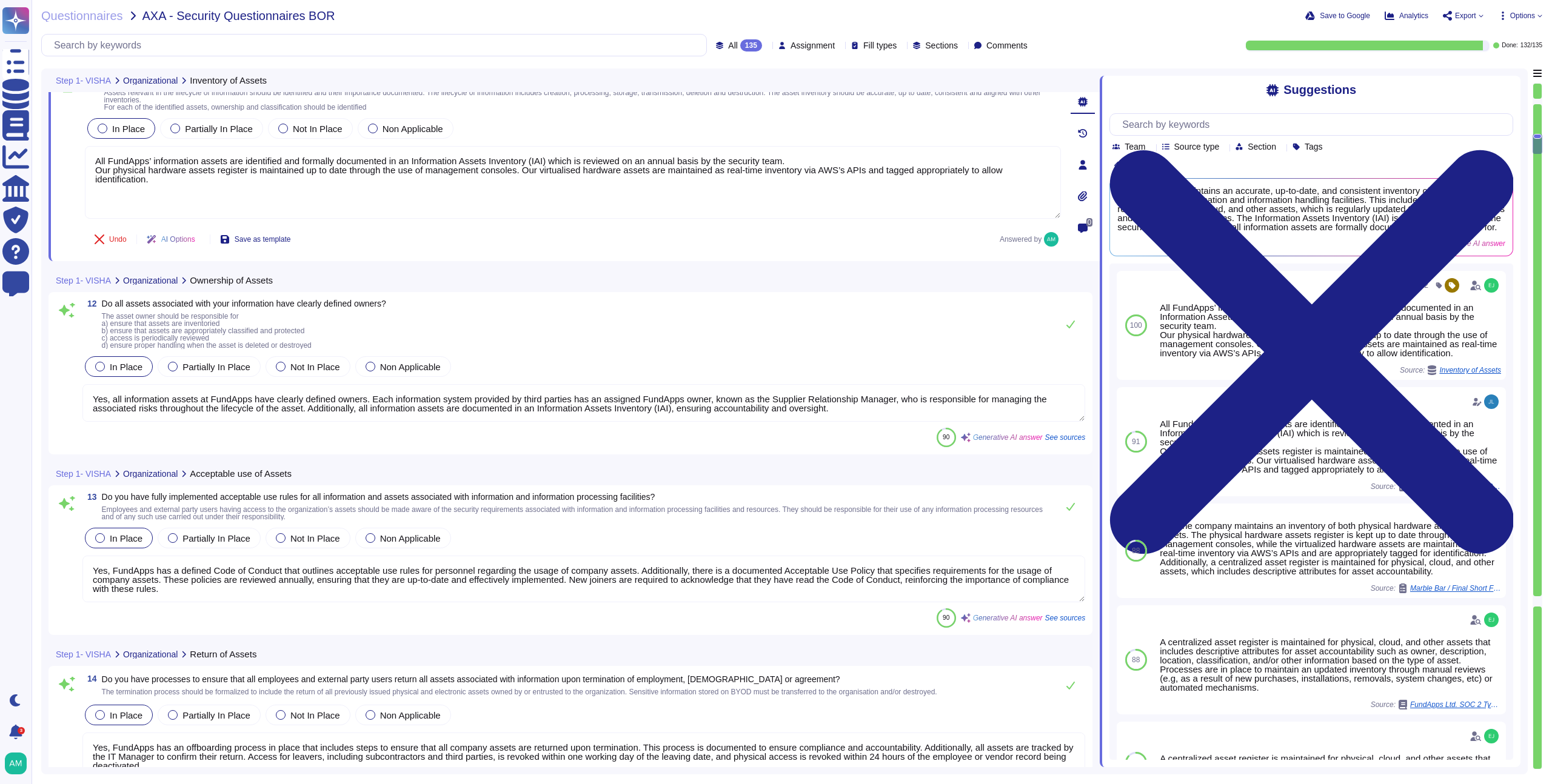
scroll to position [1, 0]
click at [356, 408] on textarea "Yes, all information assets at FundApps have clearly defined owners. Each infor…" at bounding box center [584, 403] width 1002 height 37
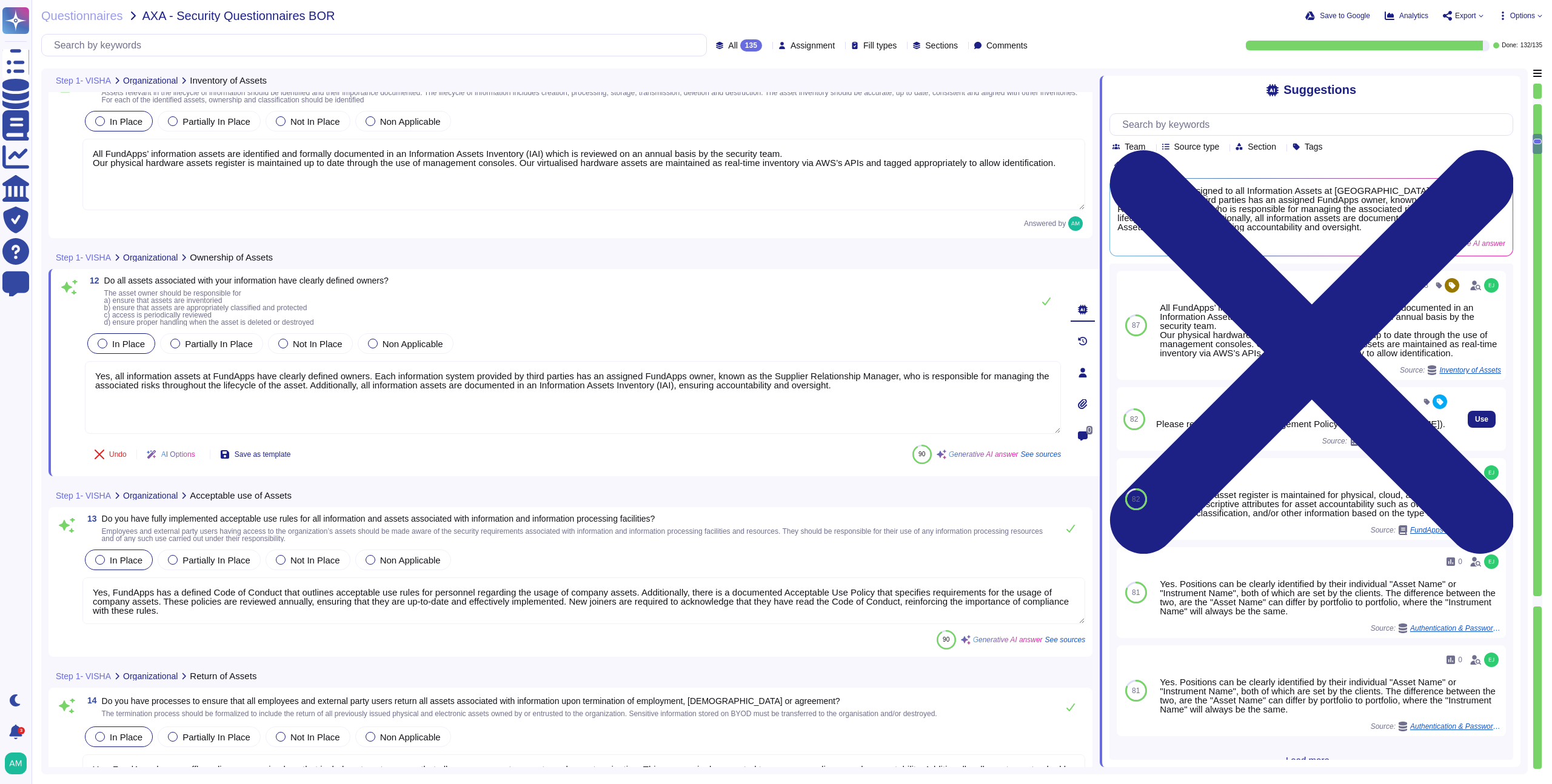
drag, startPoint x: 1321, startPoint y: 463, endPoint x: 1160, endPoint y: 446, distance: 161.9
click at [1160, 428] on div "Please refer to our Asset Management Policy ([URL][DOMAIN_NAME])." at bounding box center [1304, 423] width 296 height 9
copy div "[URL][DOMAIN_NAME]"
click at [1337, 428] on div "Please refer to our Asset Management Policy ([URL][DOMAIN_NAME])." at bounding box center [1304, 423] width 296 height 9
drag, startPoint x: 1337, startPoint y: 462, endPoint x: 1155, endPoint y: 433, distance: 184.3
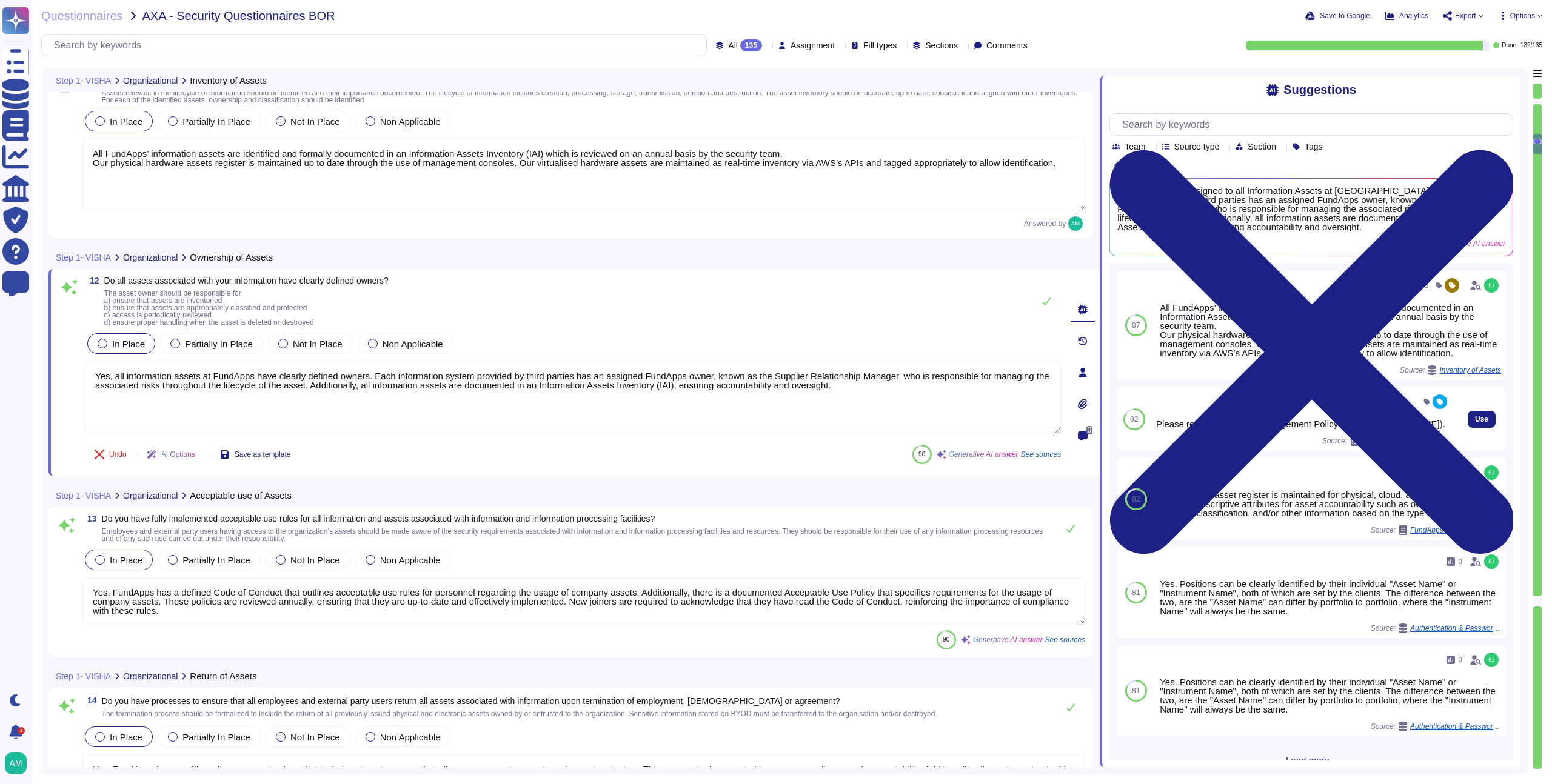
click at [1156, 428] on div "Please refer to our Asset Management Policy ([URL][DOMAIN_NAME])." at bounding box center [1304, 423] width 296 height 9
copy div "Please refer to our Asset Management Policy ([URL][DOMAIN_NAME])."
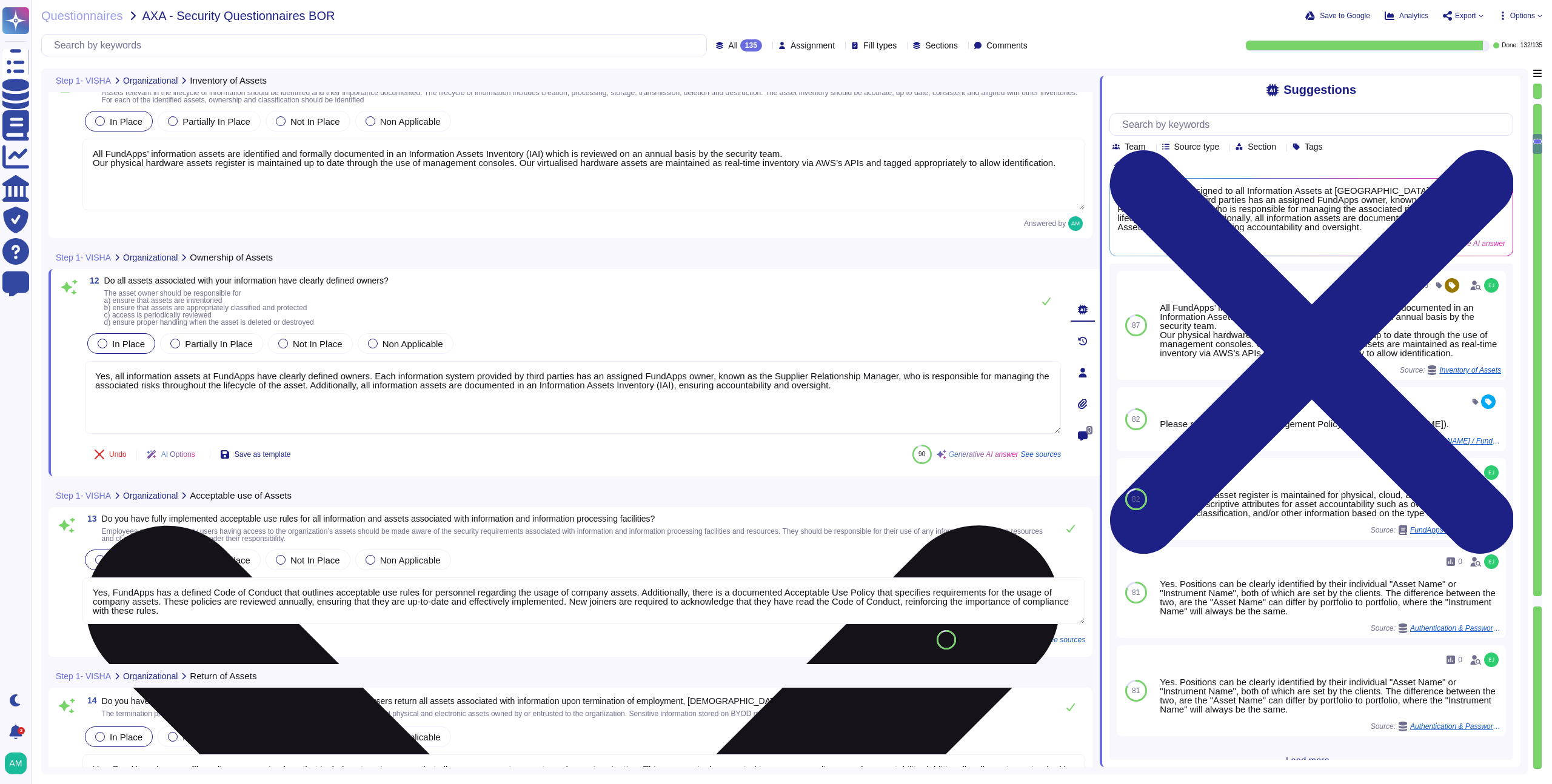
drag, startPoint x: 928, startPoint y: 398, endPoint x: 381, endPoint y: 386, distance: 547.1
click at [381, 386] on textarea "Yes, all information assets at FundApps have clearly defined owners. Each infor…" at bounding box center [572, 397] width 976 height 73
paste textarea "Please refer to our Asset Management Policy ([URL][DOMAIN_NAME])"
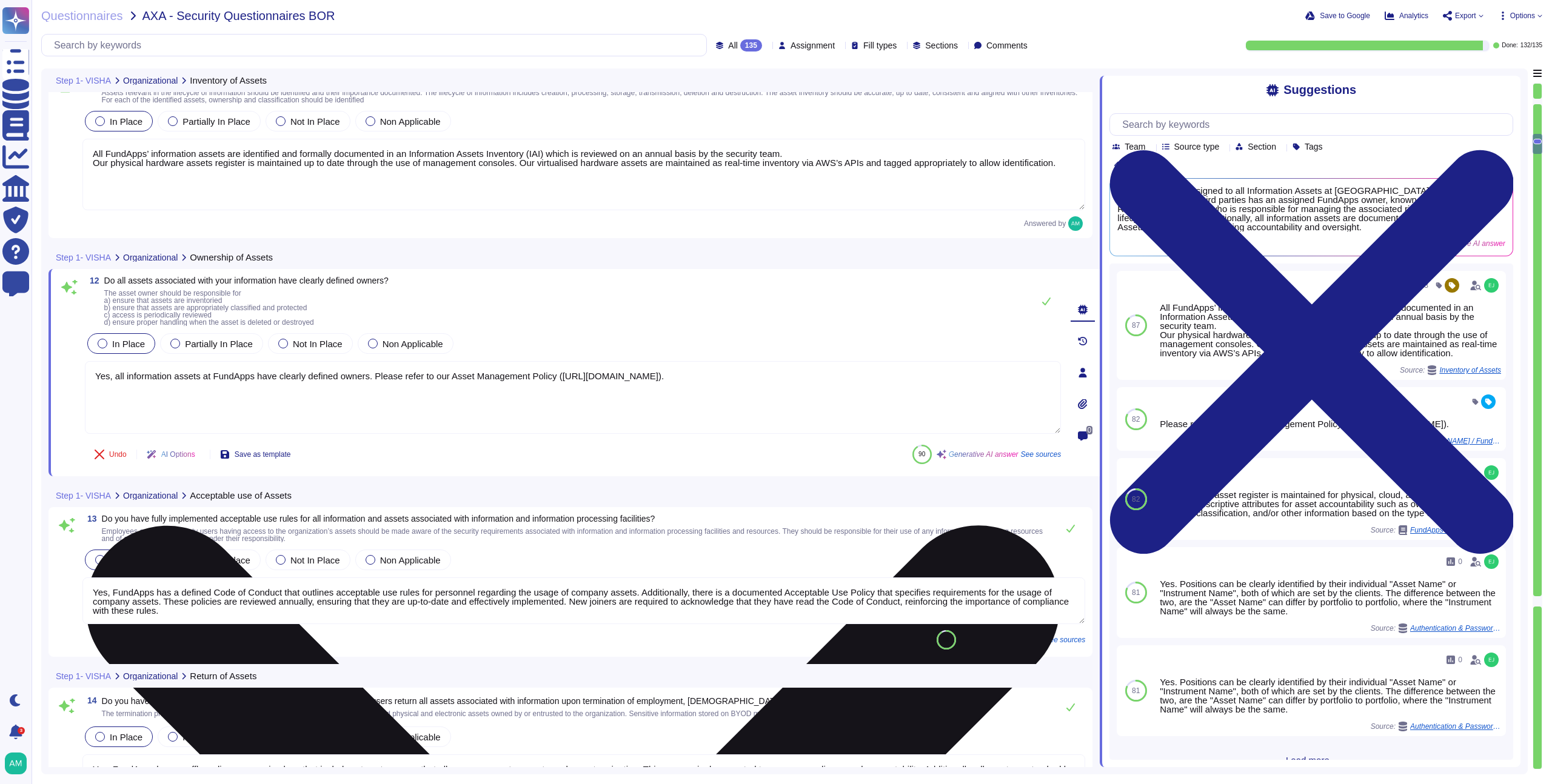
click at [381, 386] on textarea "Yes, all information assets at FundApps have clearly defined owners. Please ref…" at bounding box center [572, 397] width 976 height 73
click at [427, 402] on textarea "Yes, all information assets at FundApps have clearly defined owners. For more i…" at bounding box center [572, 397] width 976 height 73
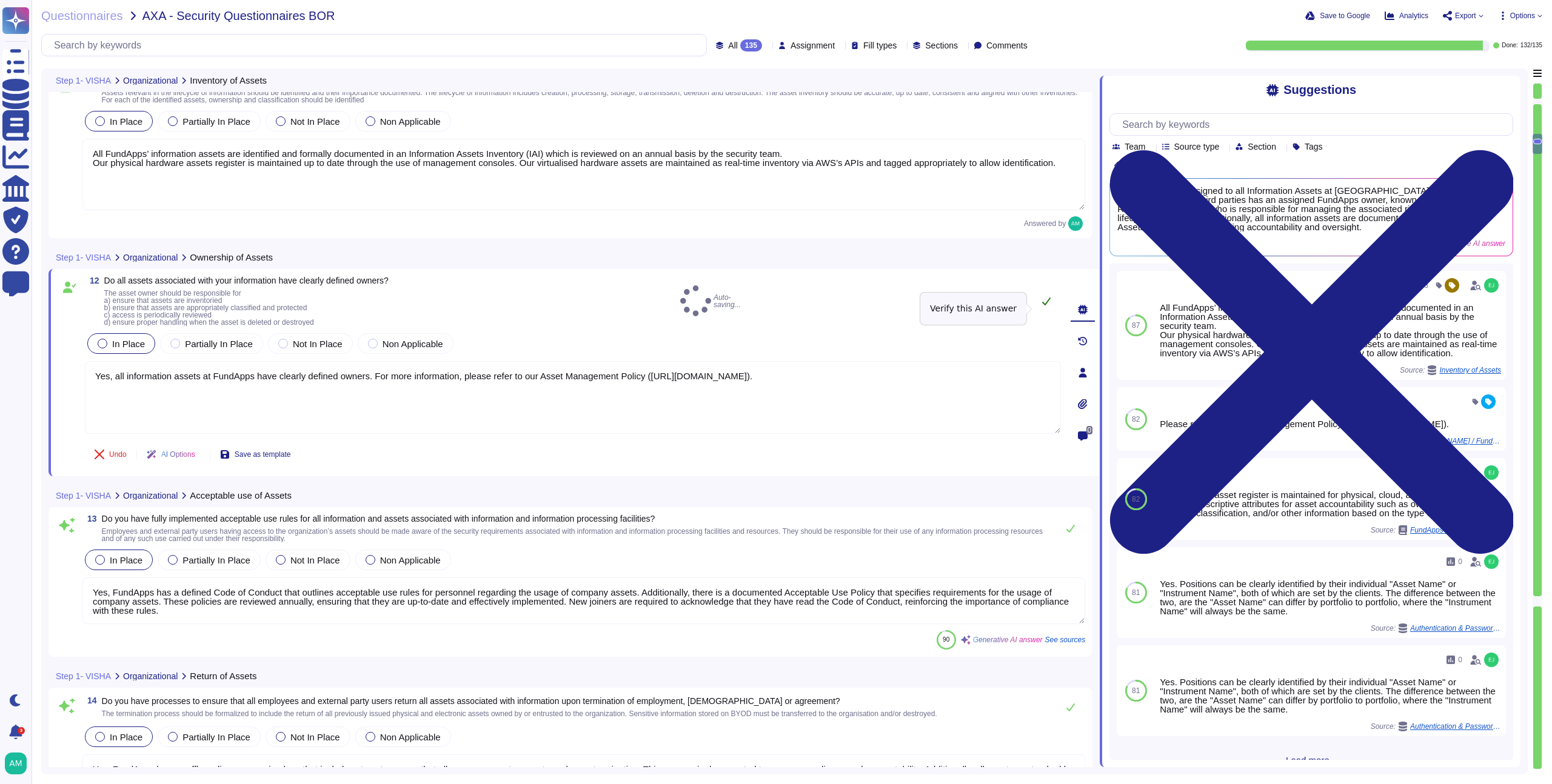
click at [1044, 314] on button at bounding box center [1046, 301] width 29 height 25
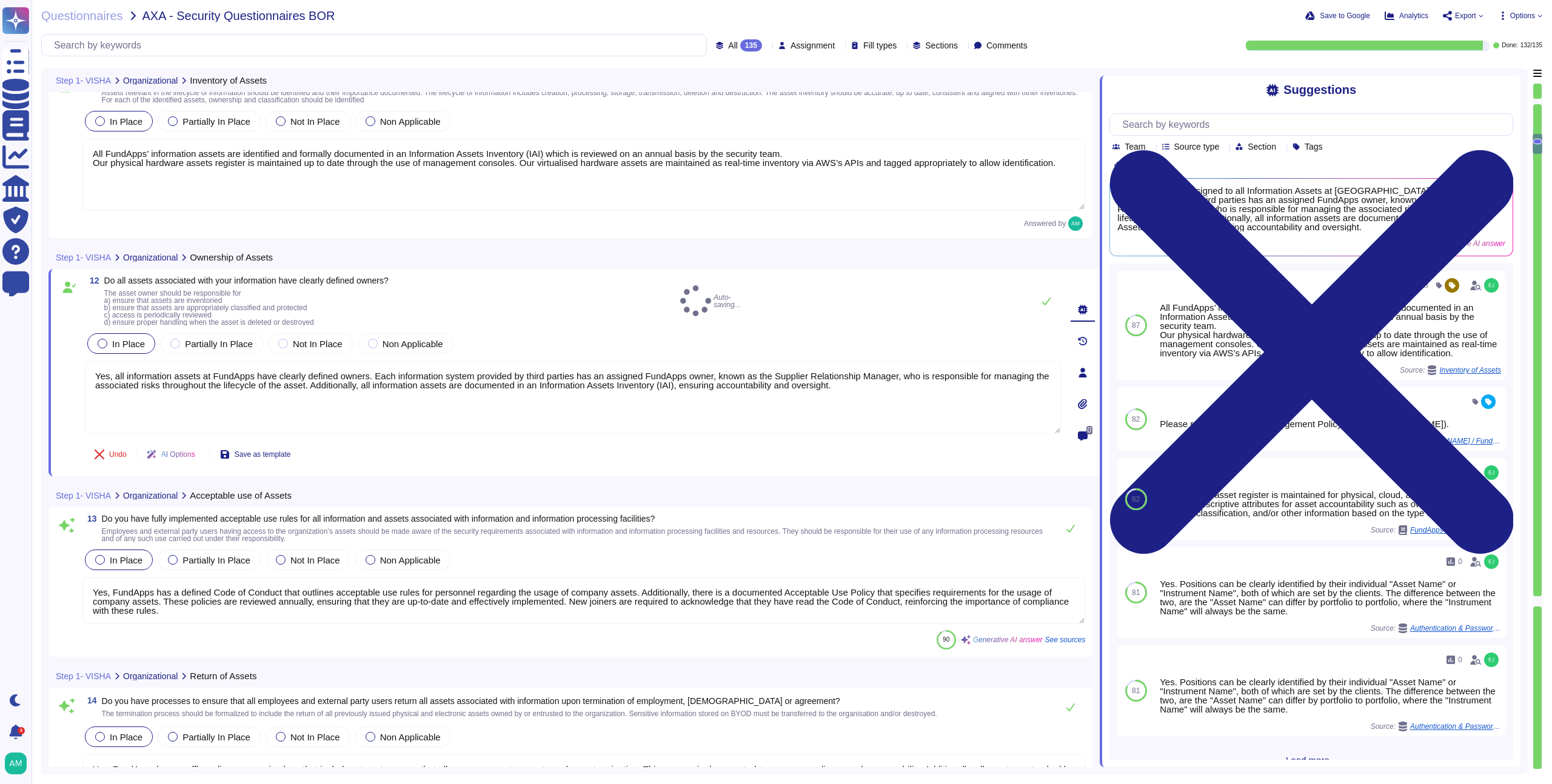
type textarea "Yes, all information assets at FundApps have clearly defined owners. For more i…"
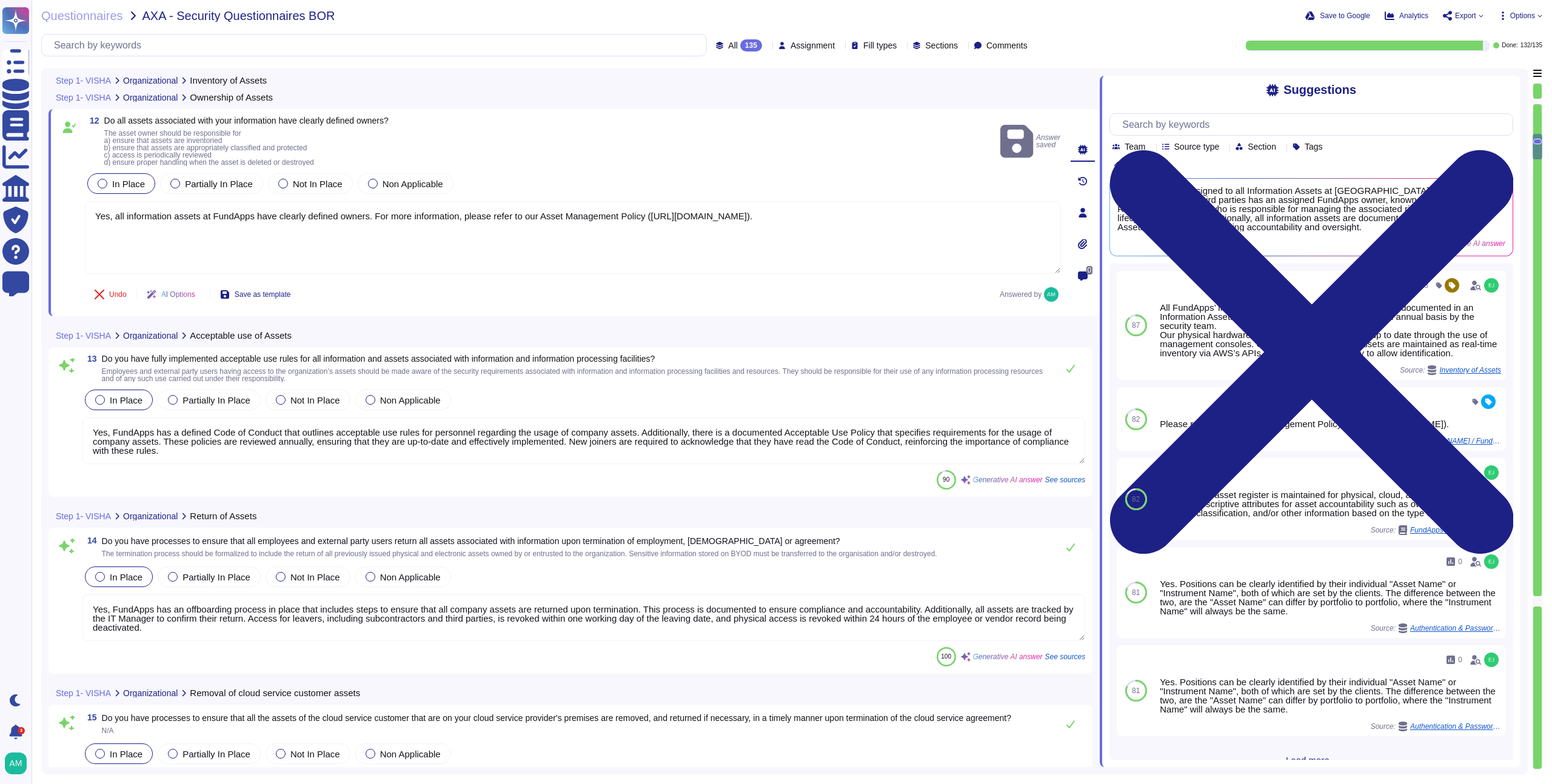
type textarea "Yes, FundApps operates a formal Data Classification and Protection Standard tha…"
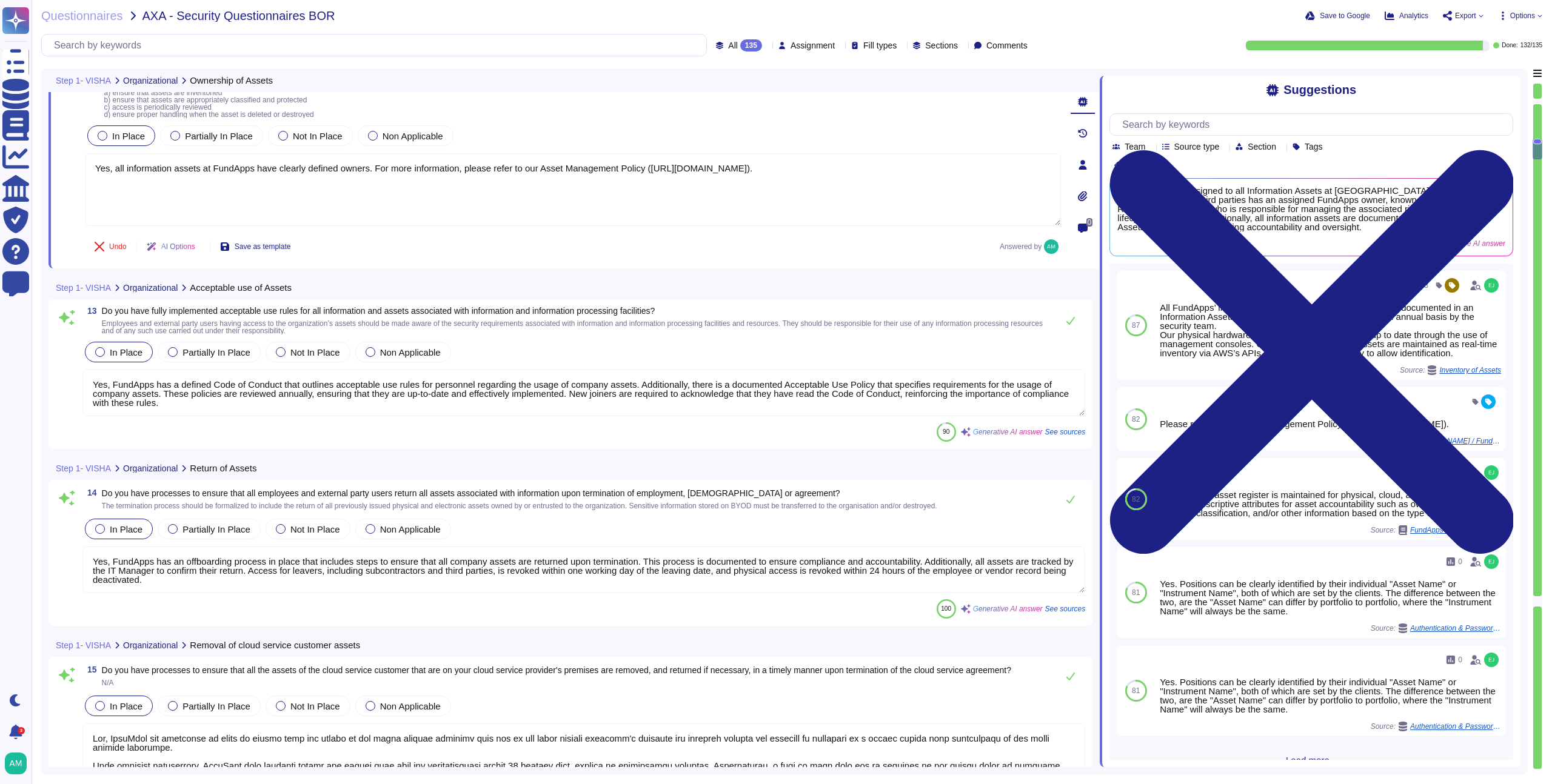
scroll to position [2321, 0]
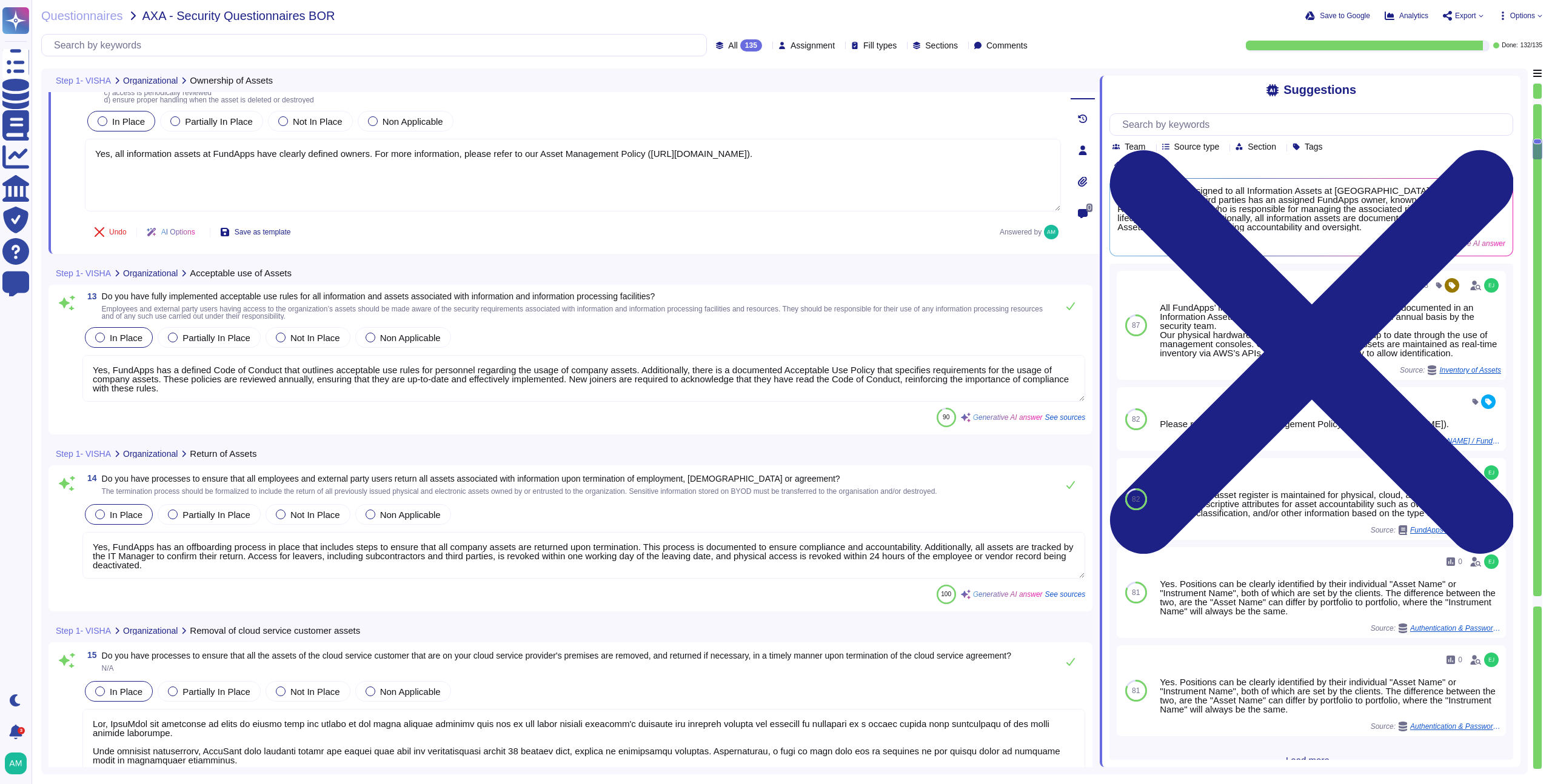
click at [439, 389] on textarea "Yes, FundApps has a defined Code of Conduct that outlines acceptable use rules …" at bounding box center [584, 378] width 1002 height 46
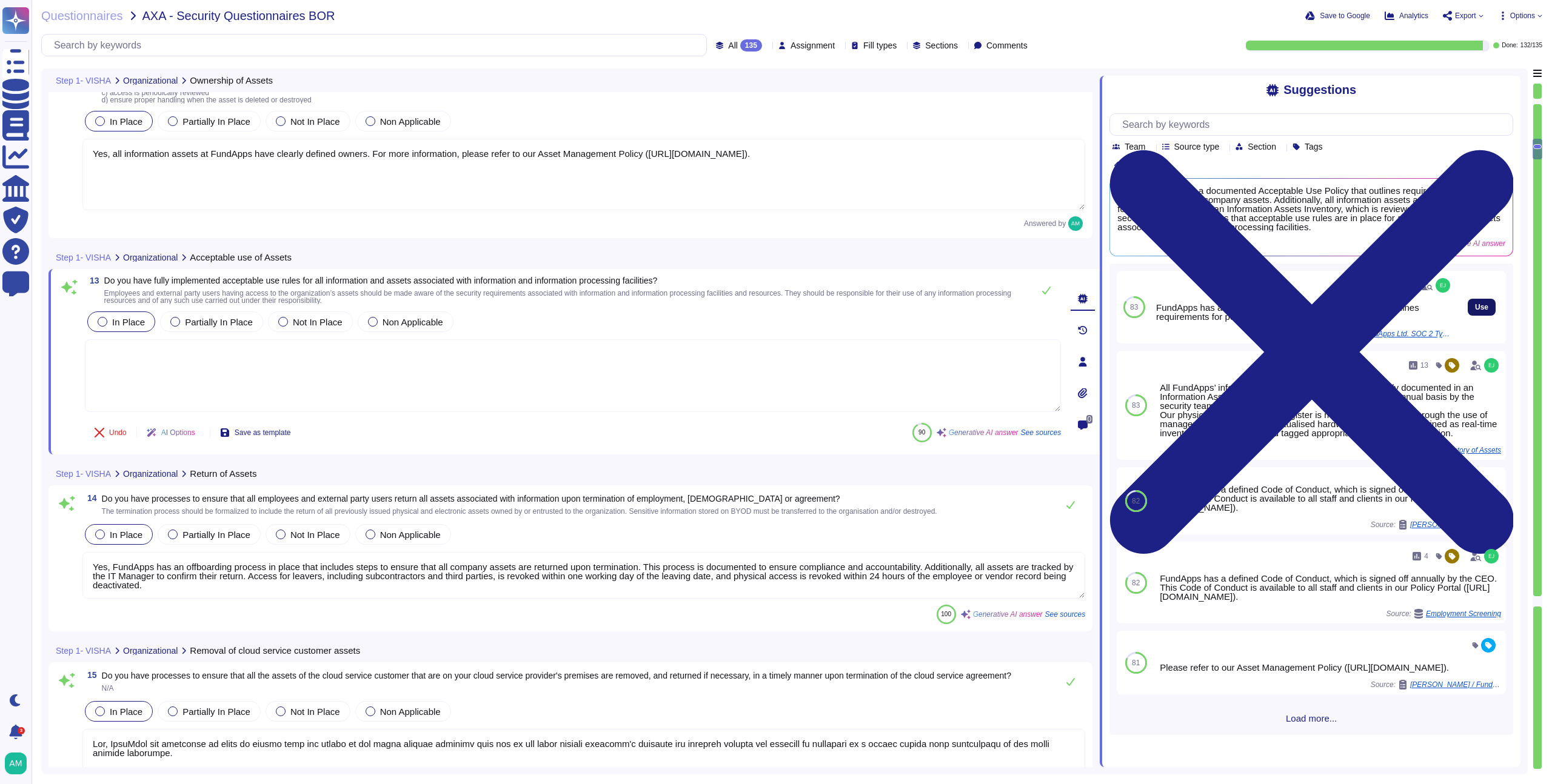
click at [1475, 308] on span "Use" at bounding box center [1482, 307] width 14 height 7
type textarea "FundApps has a documented Acceptable Use Policy that outlines requirements for …"
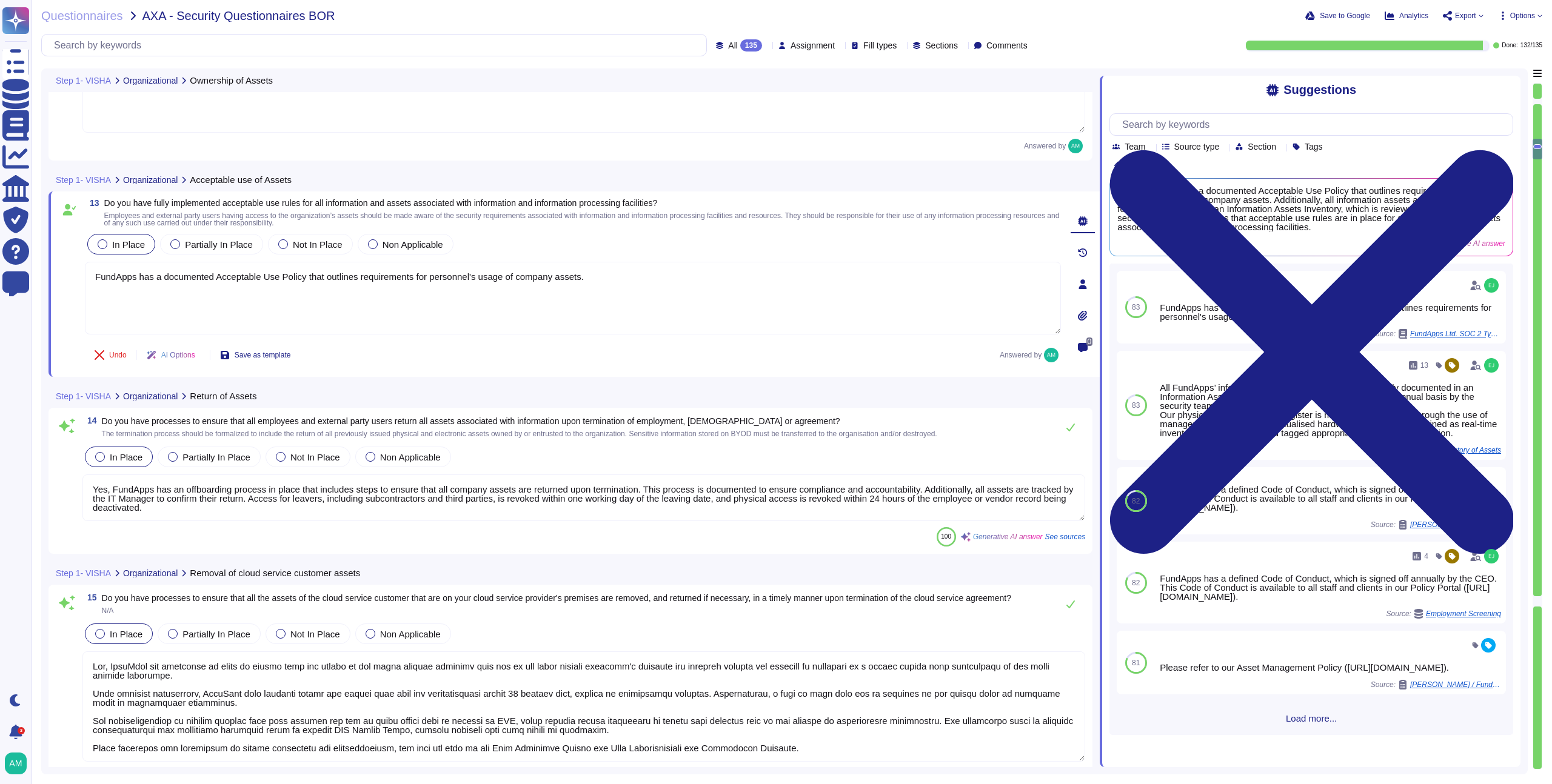
scroll to position [1, 0]
click at [595, 512] on textarea "Yes, FundApps has an offboarding process in place that includes steps to ensure…" at bounding box center [584, 497] width 1002 height 46
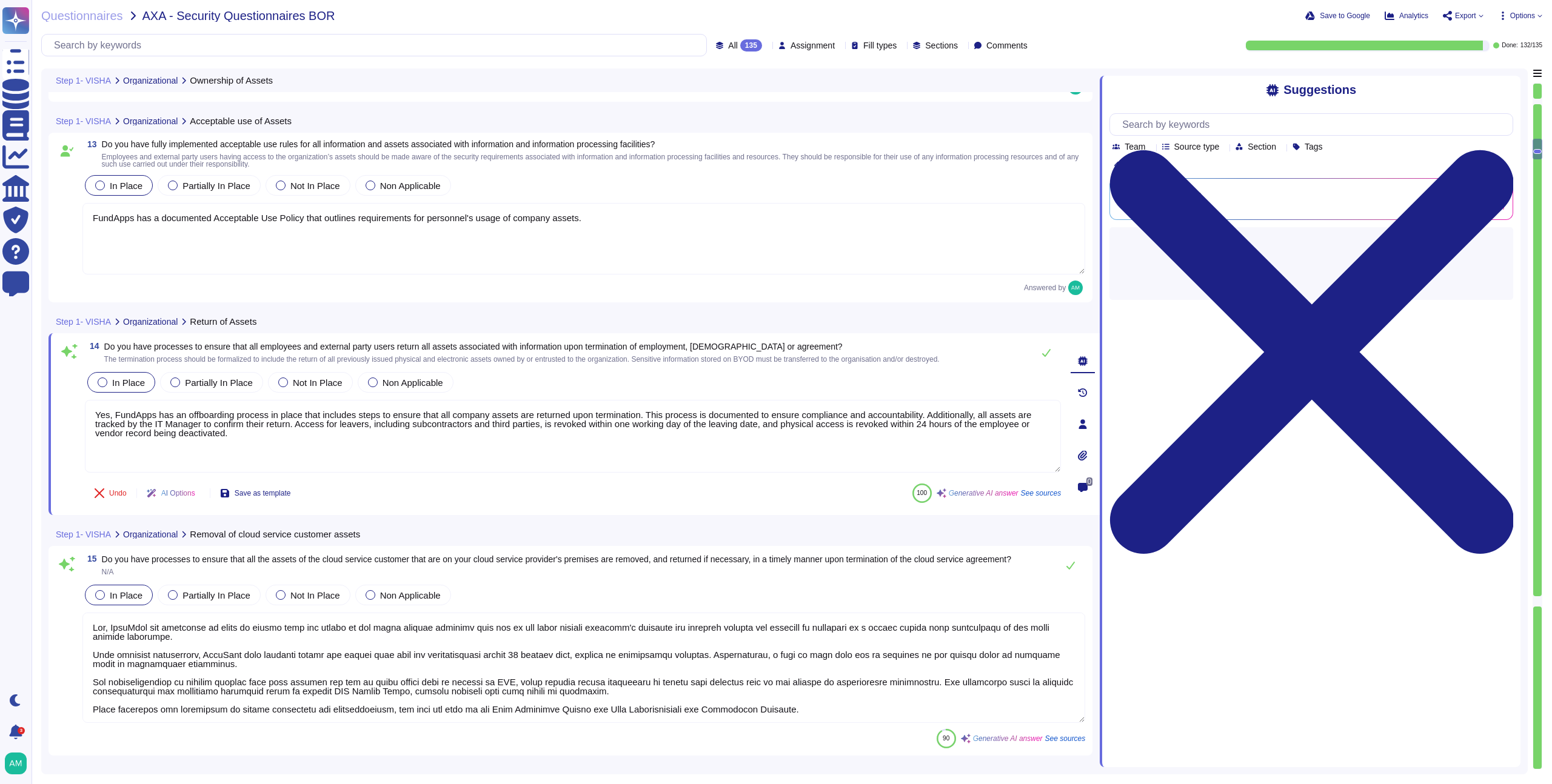
scroll to position [2481, 0]
type textarea "FundApps manages information labeling by labeling the system used to manage the…"
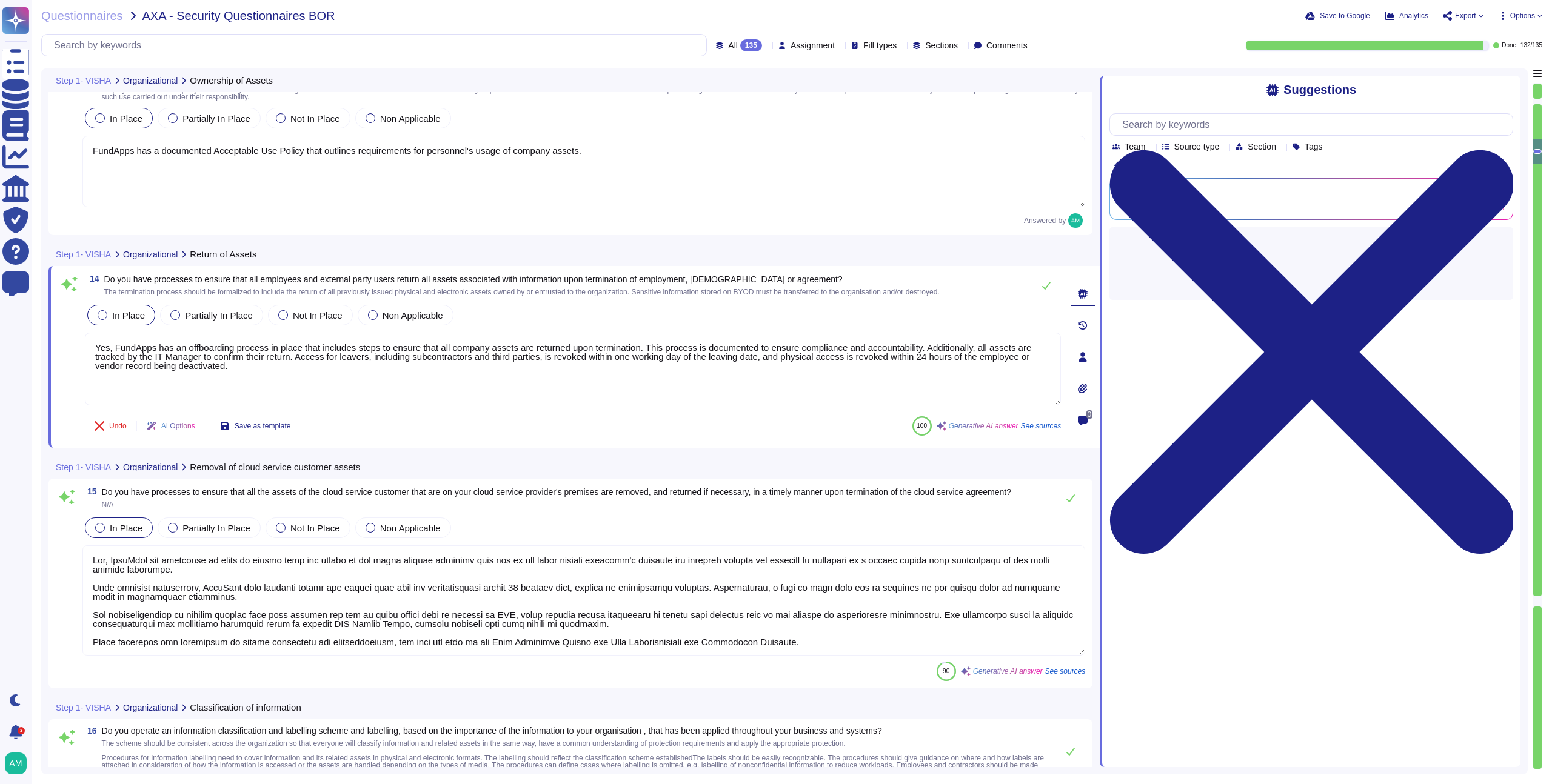
type textarea "Yes, all information assets at FundApps have clearly defined owners. For more i…"
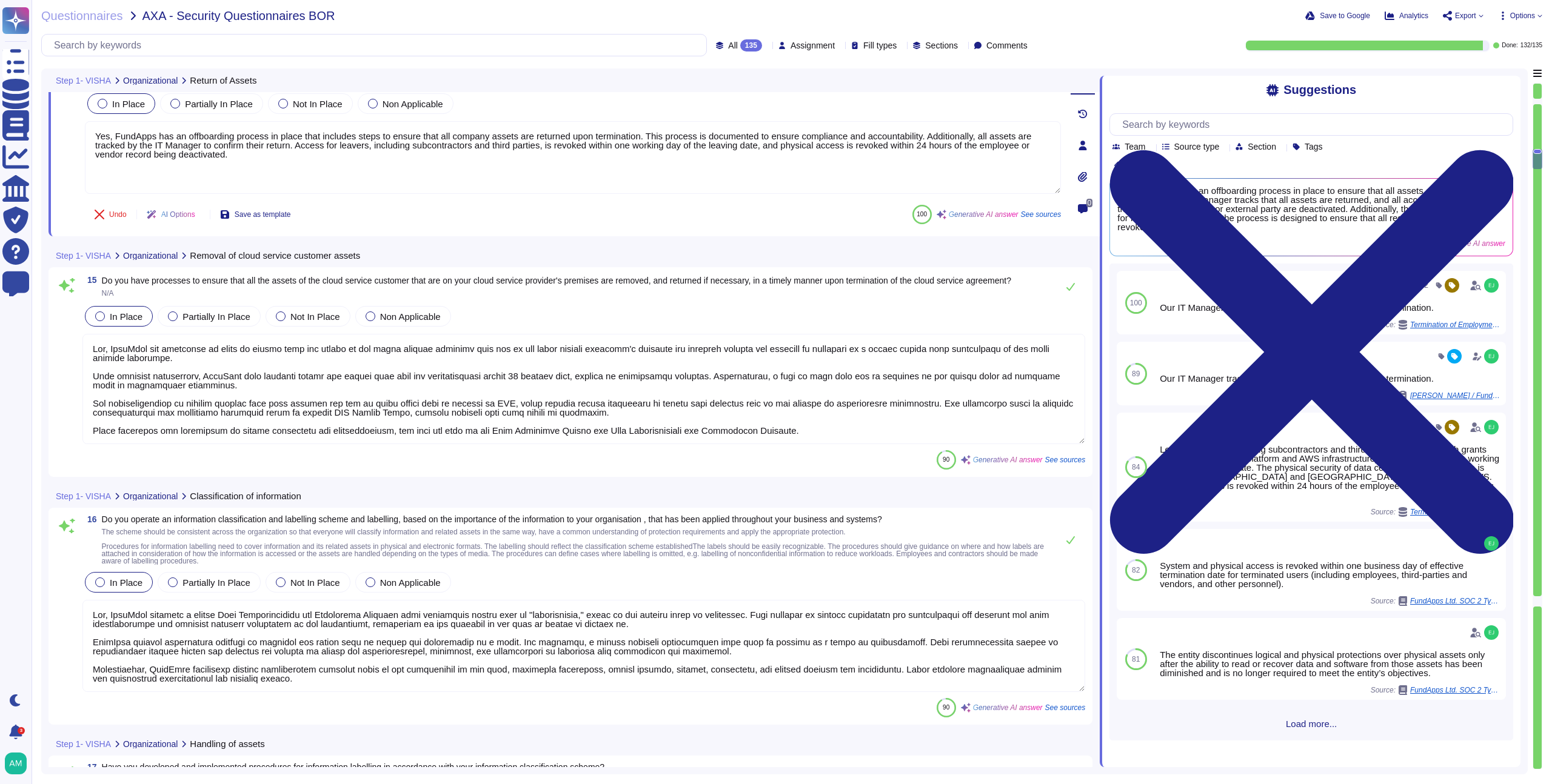
type textarea "FundApps does not use removable media to store sensitive data, and our Employee…"
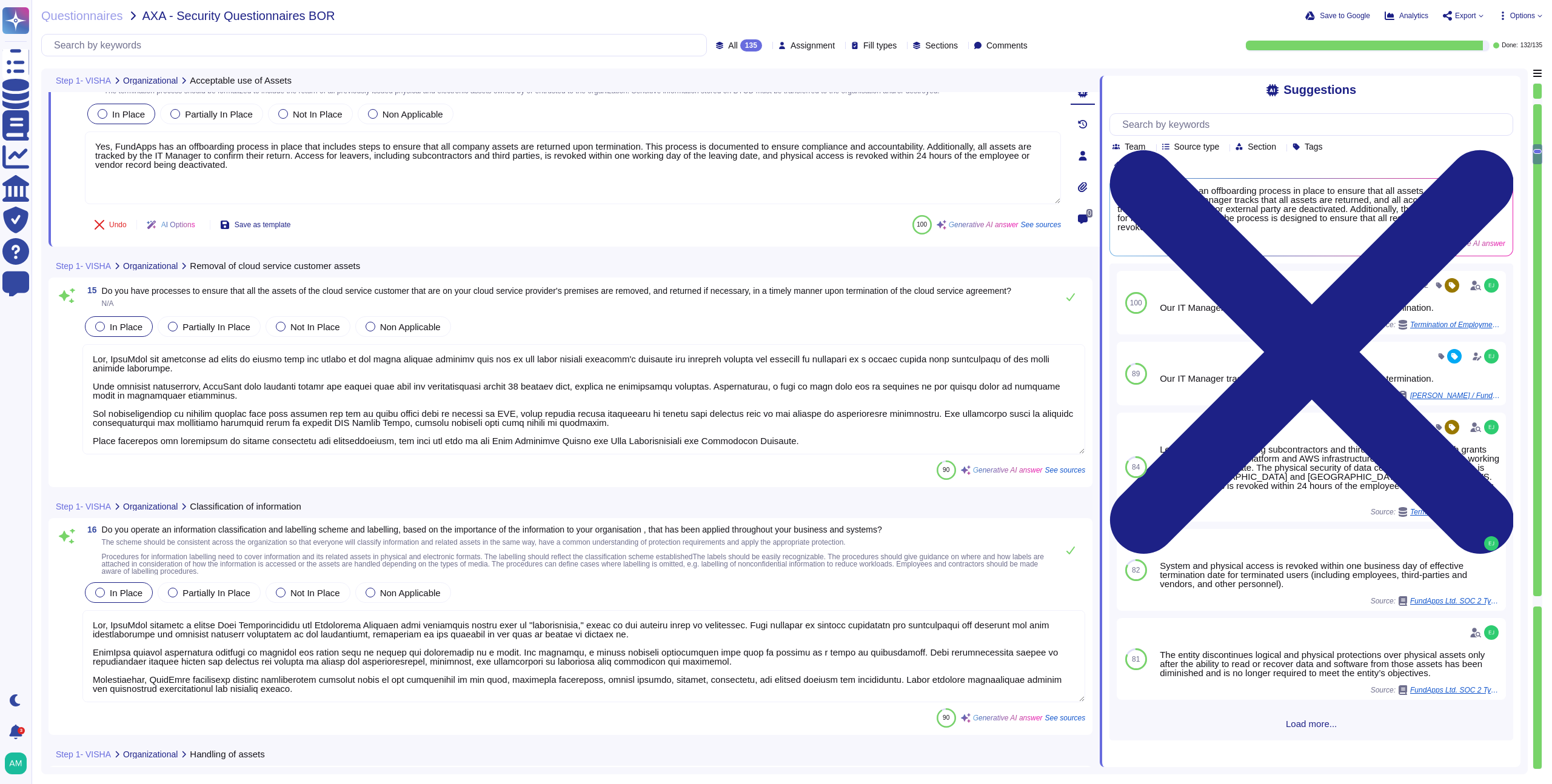
type textarea "FundApps has a documented Acceptable Use Policy that outlines requirements for …"
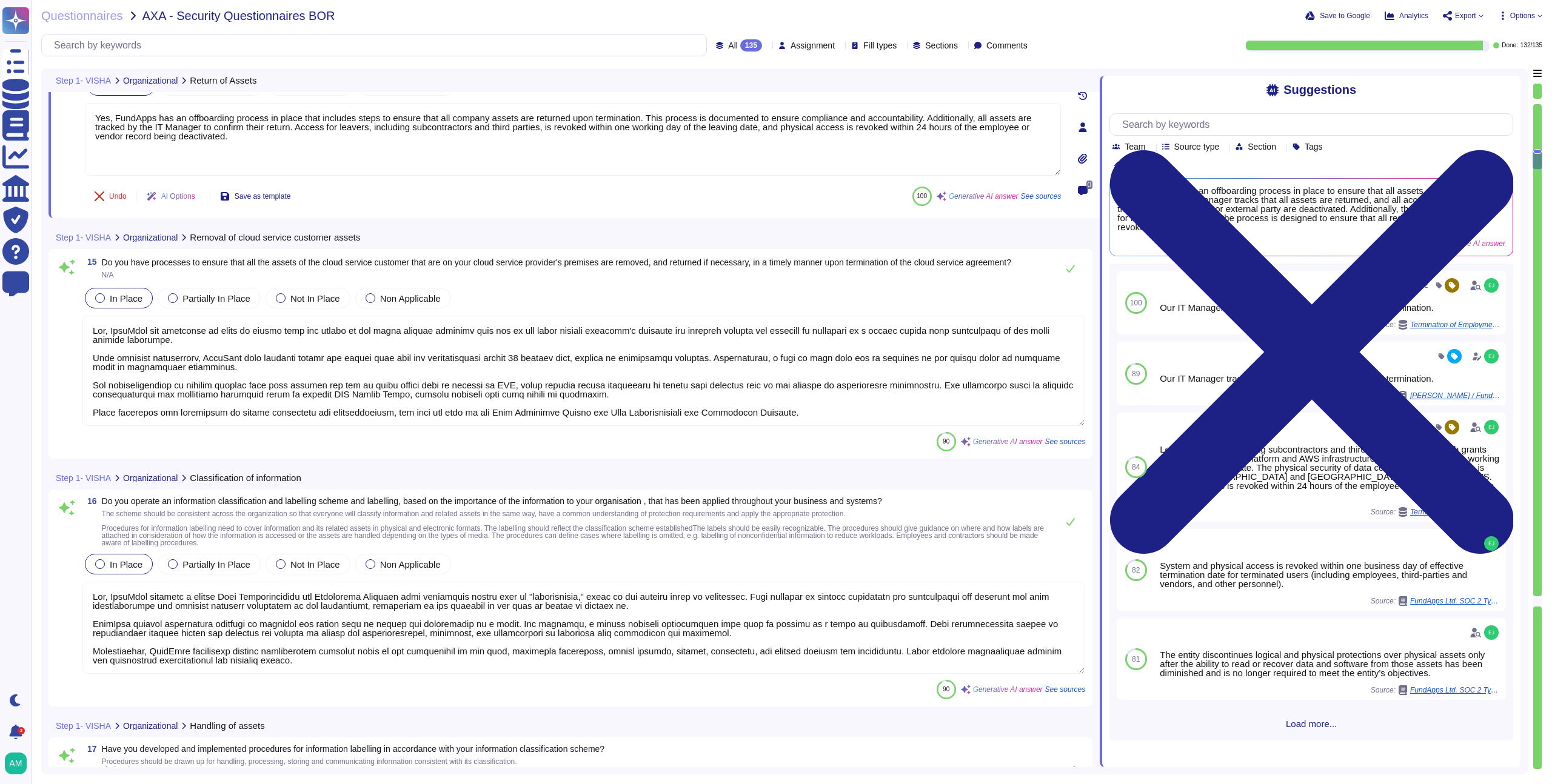
type textarea "FundApps does not use removable media to store sensitive data, and our Employee…"
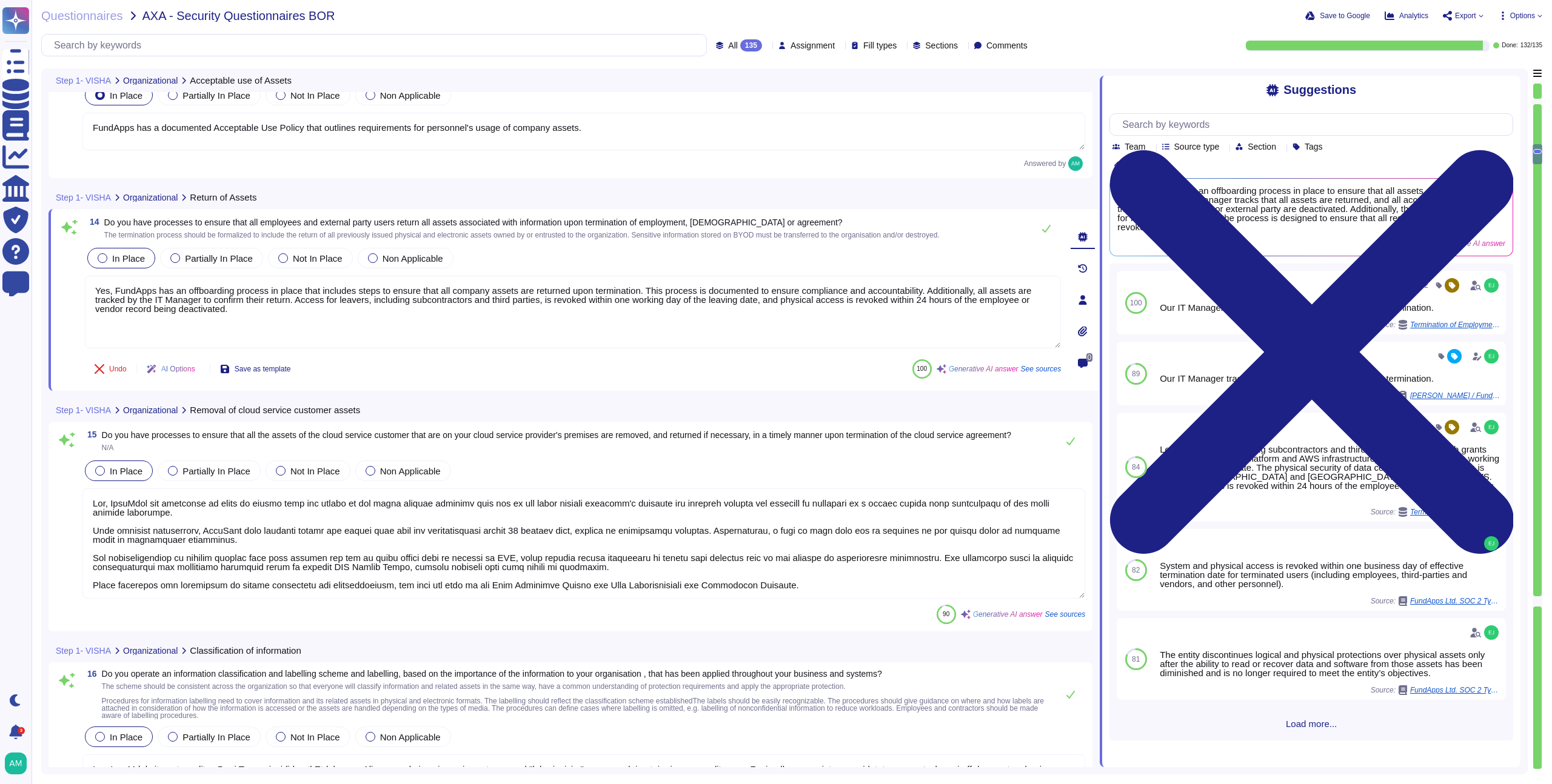
type textarea "FundApps has a documented Acceptable Use Policy that outlines requirements for …"
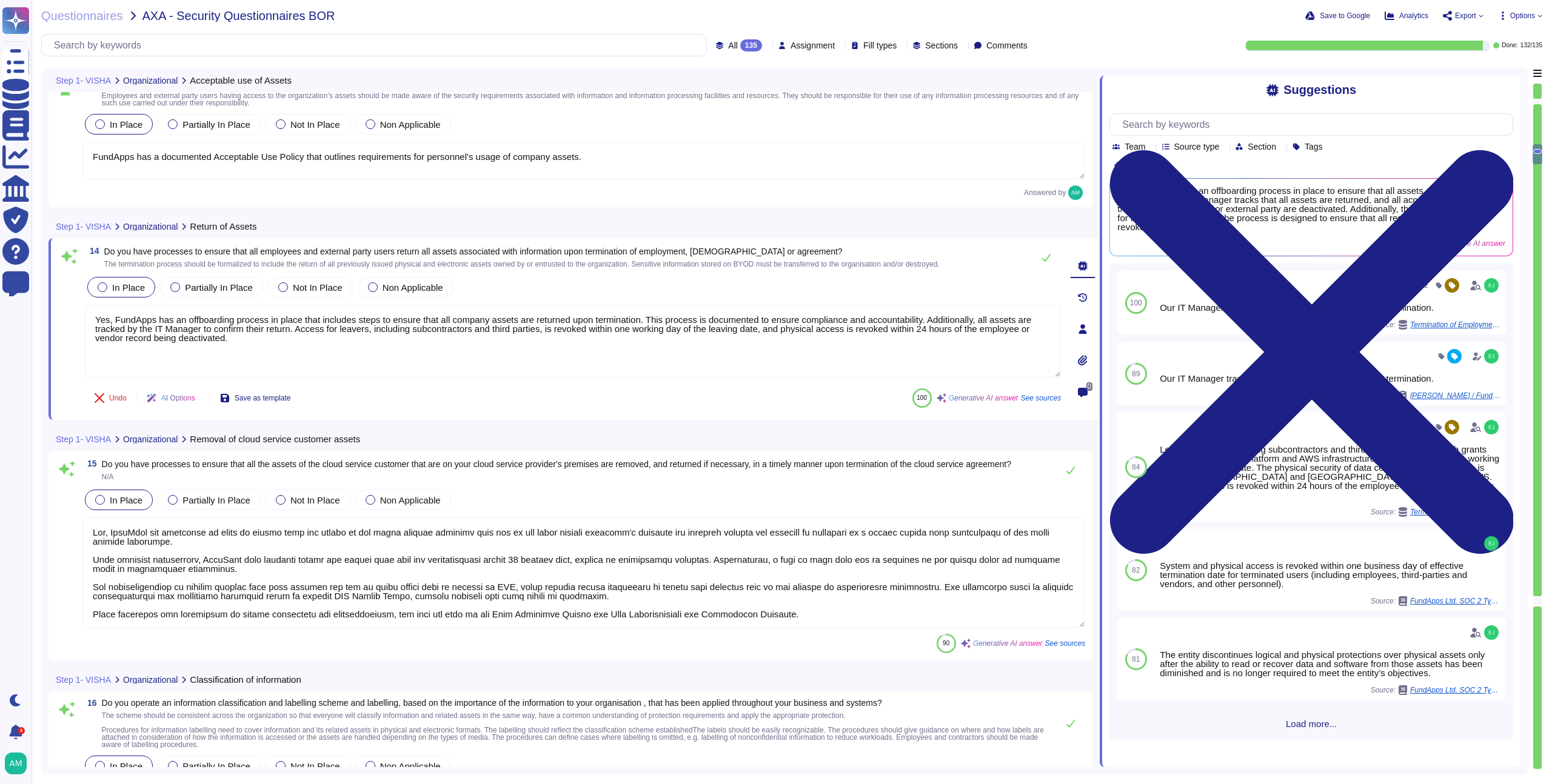
scroll to position [2476, 0]
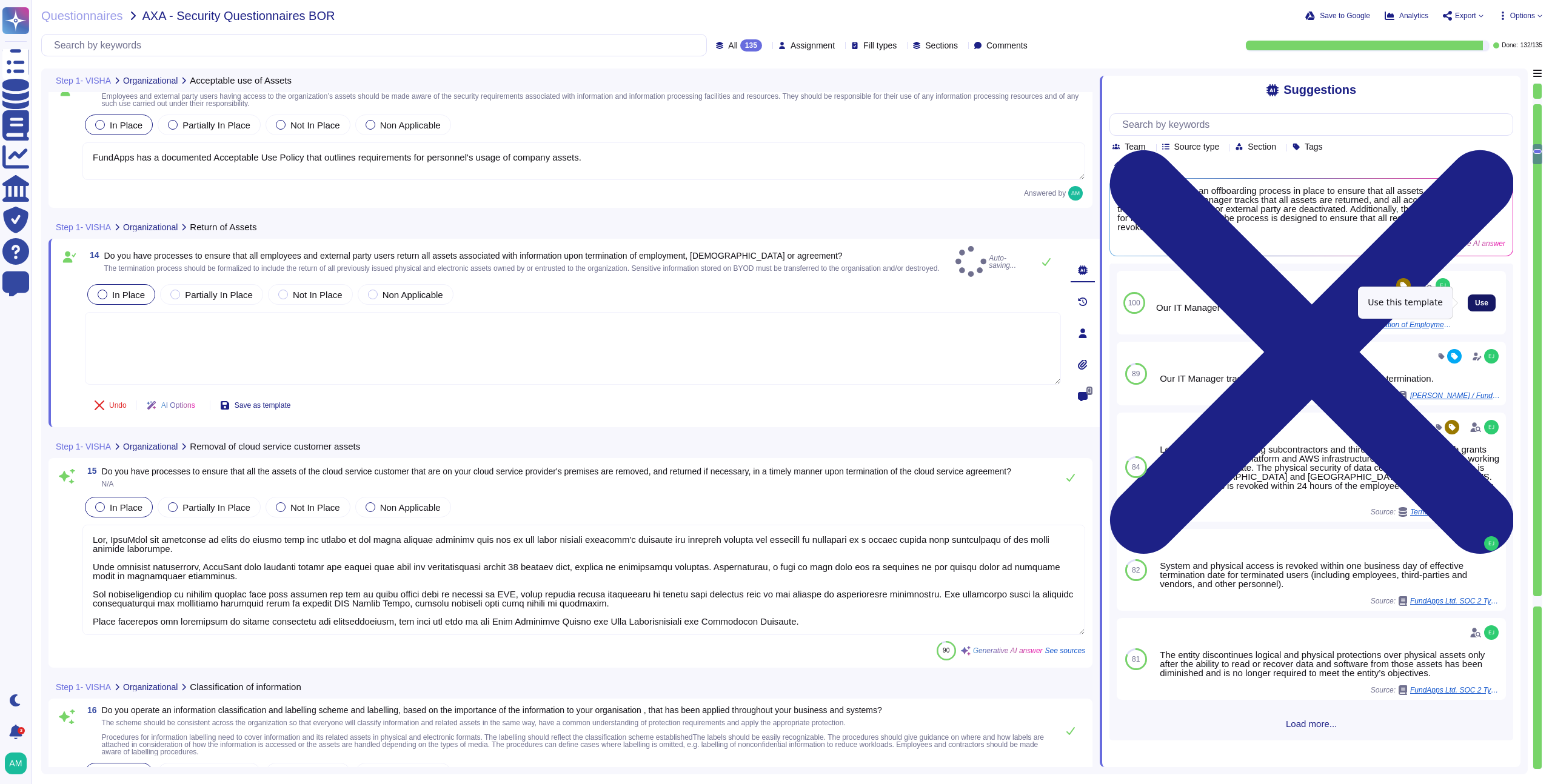
click at [1468, 303] on button "Use" at bounding box center [1482, 303] width 28 height 17
type textarea "Our IT Manager tracks that all assets are returned upon termination."
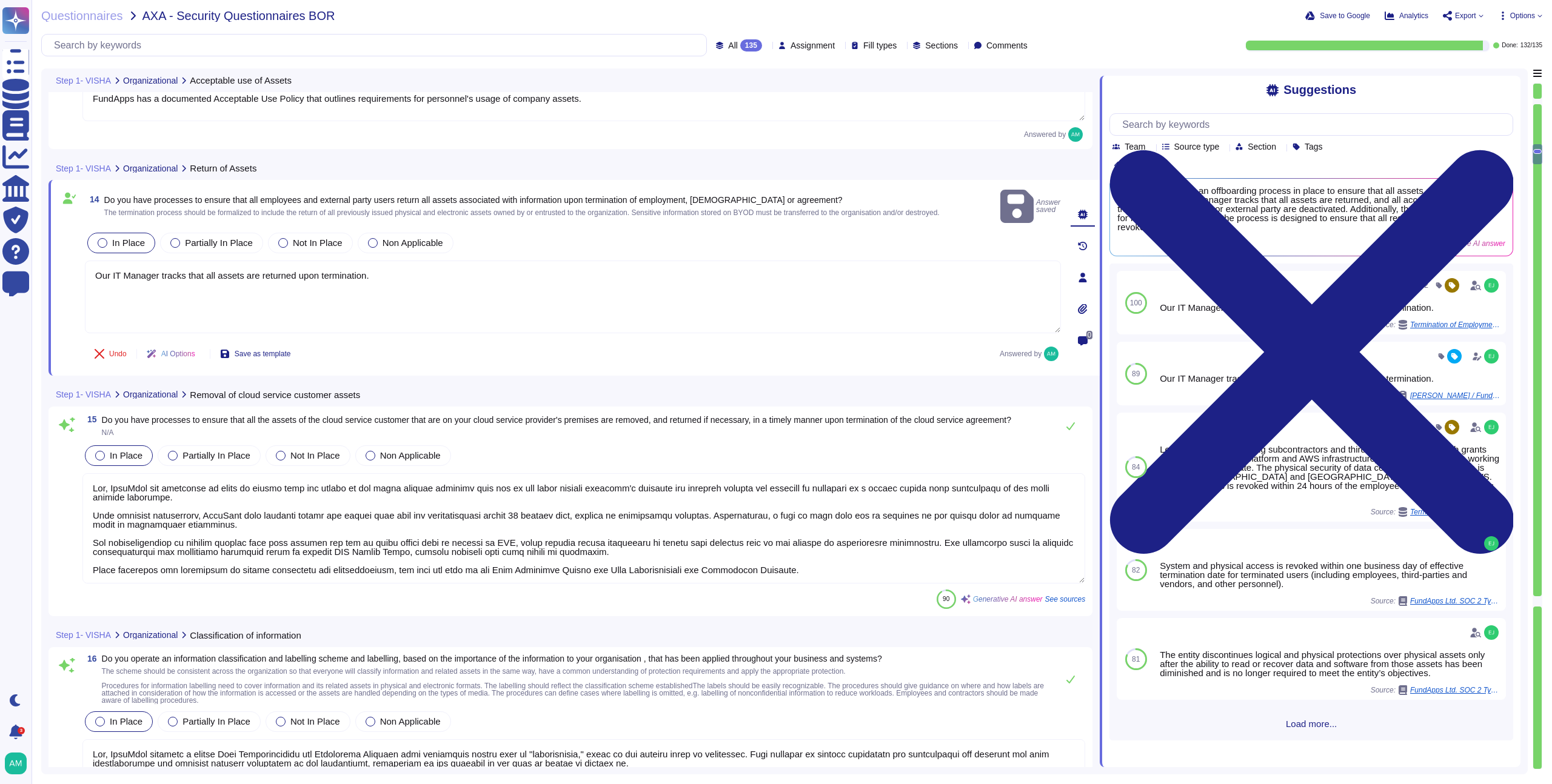
type textarea "FundApps does not use removable media to store sensitive data, and our Employee…"
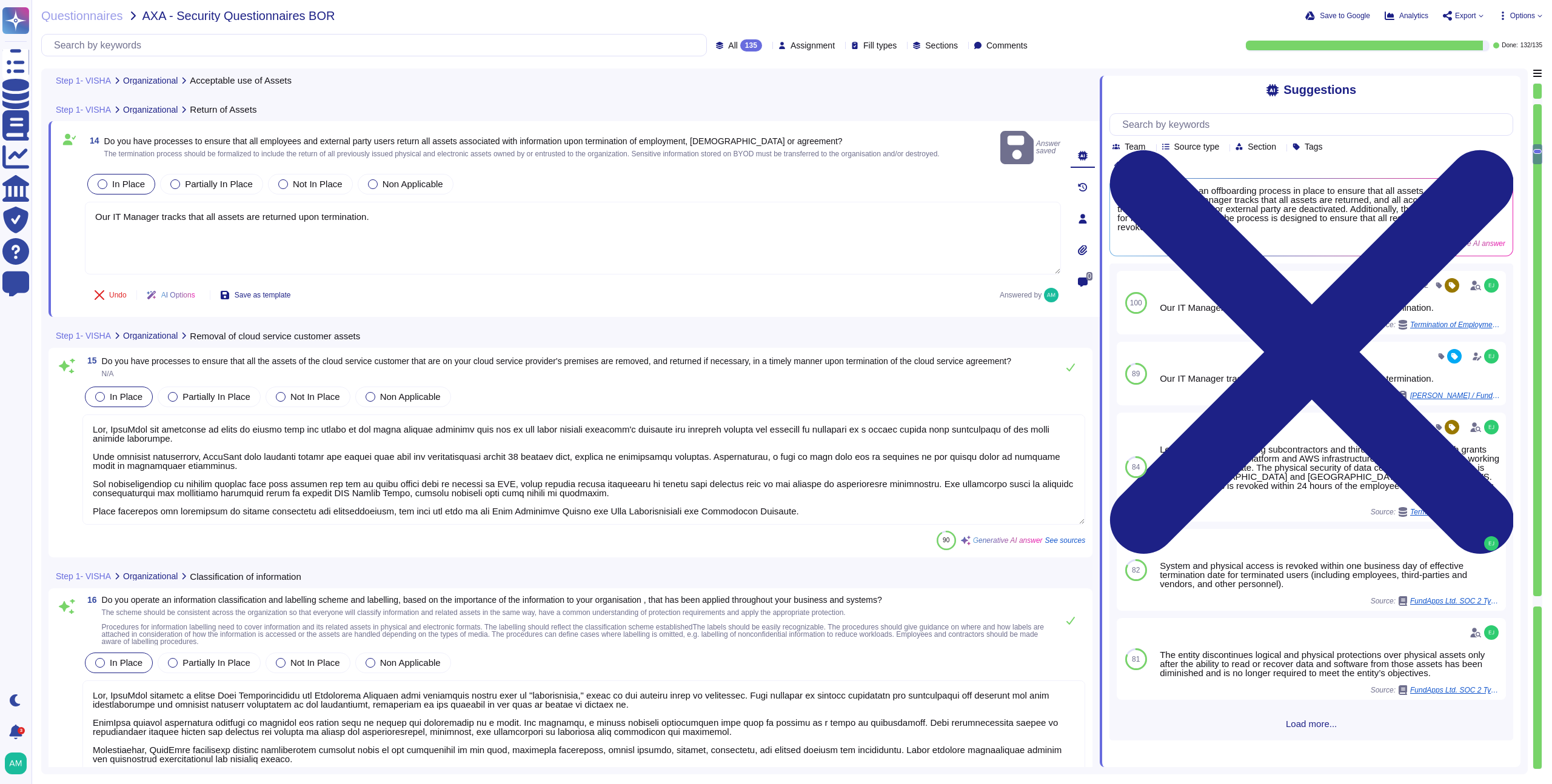
scroll to position [2599, 0]
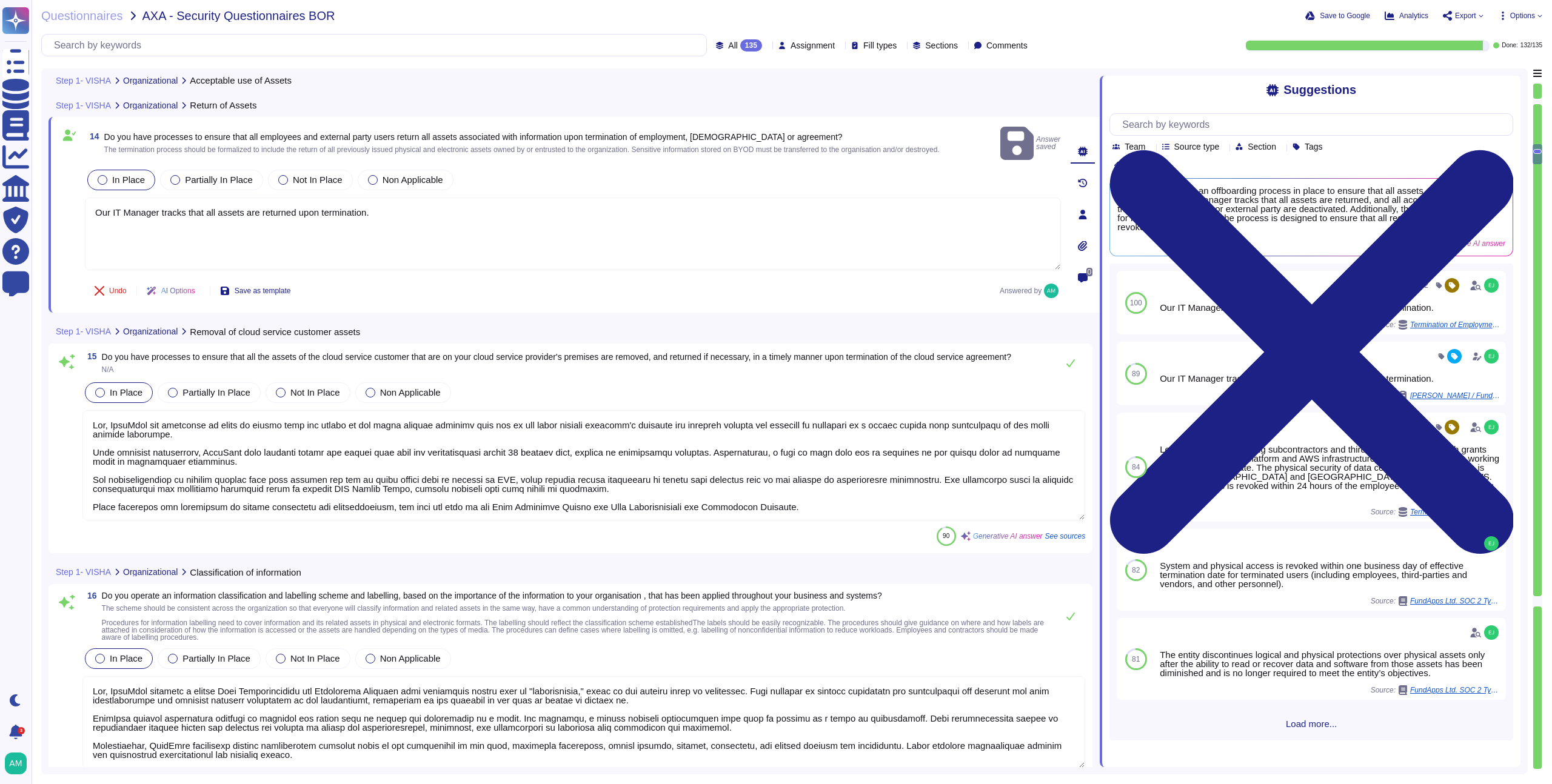
click at [580, 479] on textarea at bounding box center [584, 465] width 1002 height 110
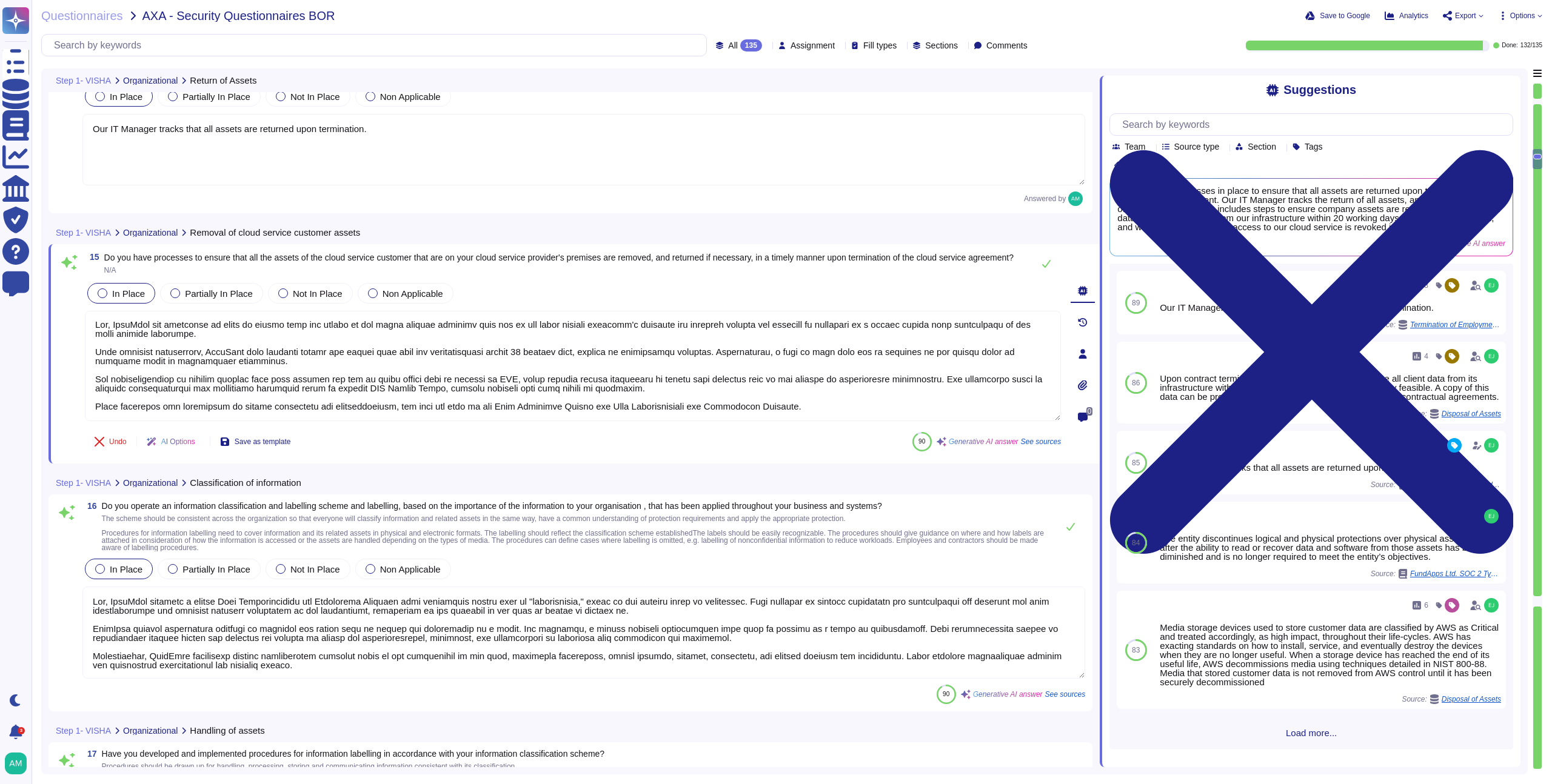
scroll to position [0, 0]
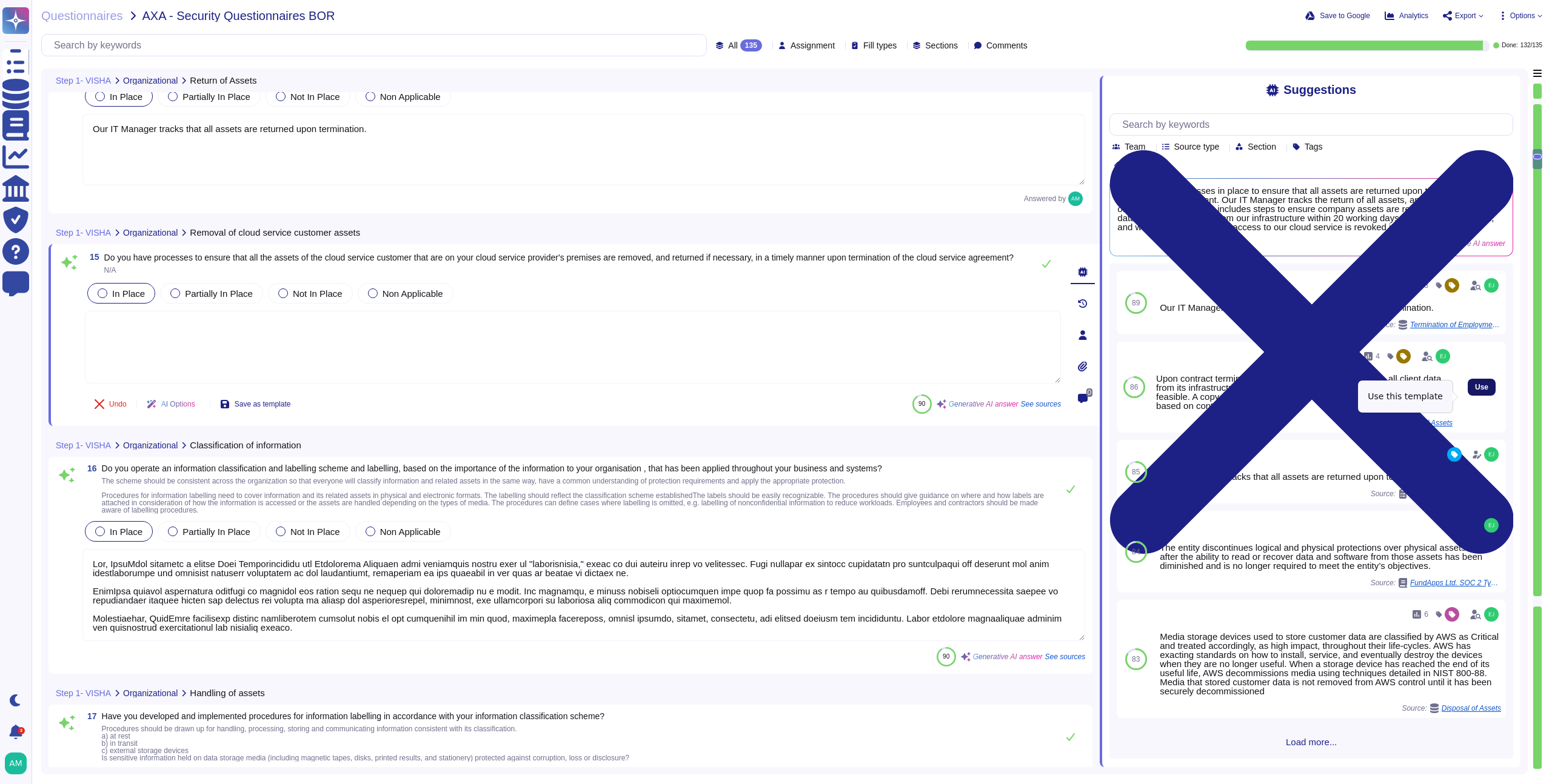
click at [1475, 391] on span "Use" at bounding box center [1482, 387] width 14 height 7
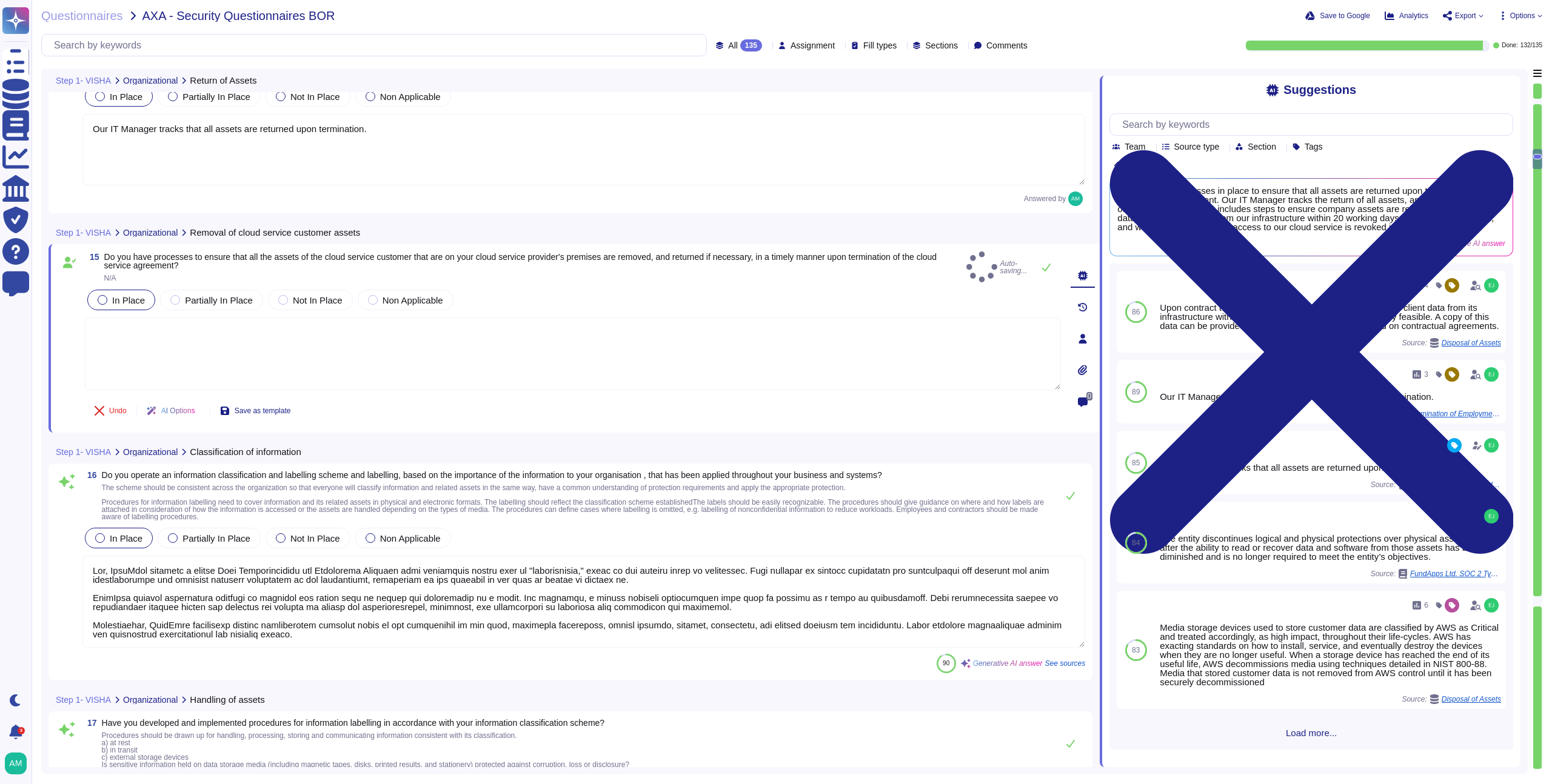
type textarea "Upon contract termination, FundApps will securely delete all client data from i…"
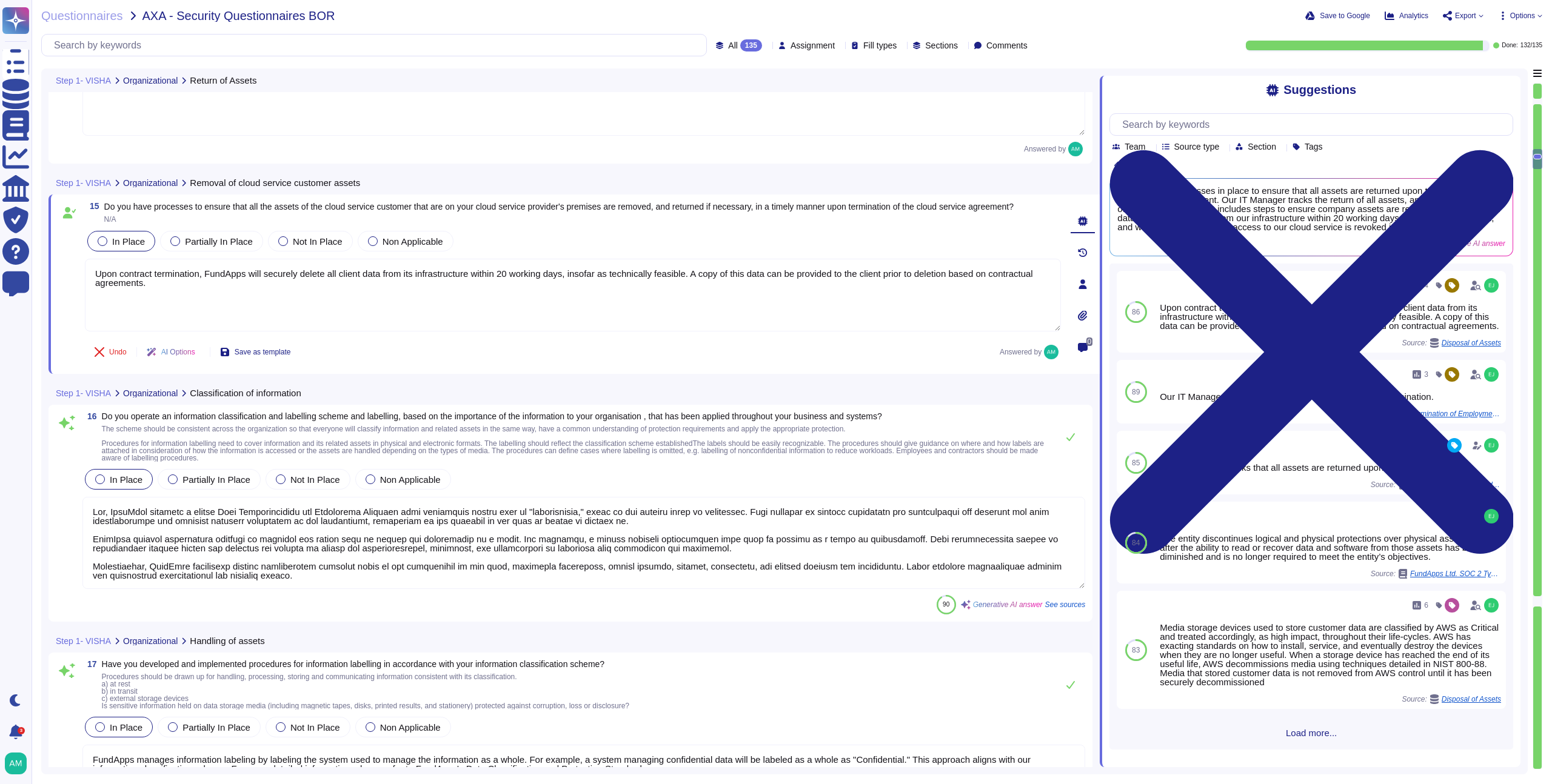
type textarea "Yes, we have developed and implemented procedures for the secure disposal of se…"
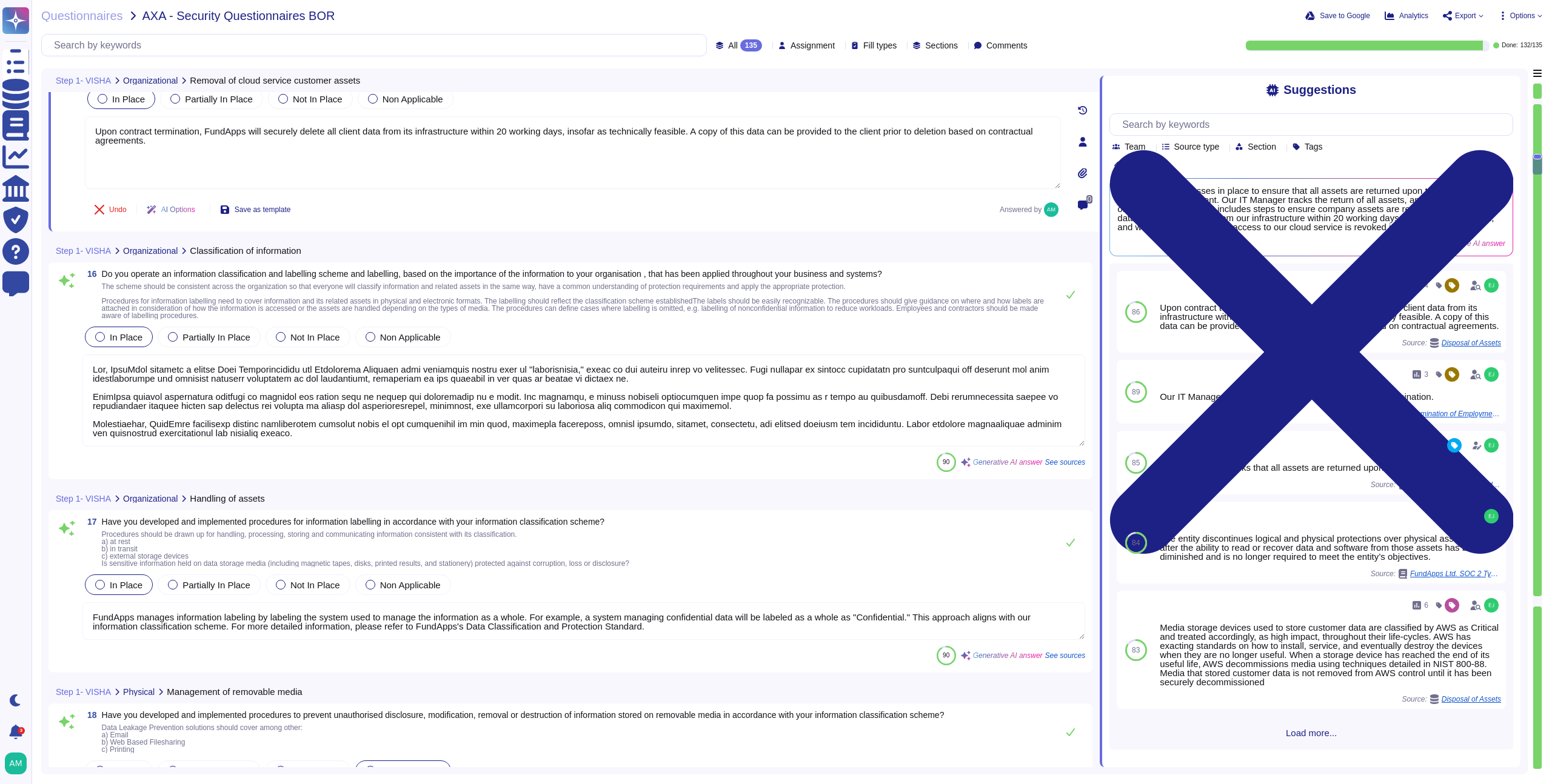
scroll to position [1, 0]
click at [371, 401] on textarea at bounding box center [584, 399] width 1002 height 92
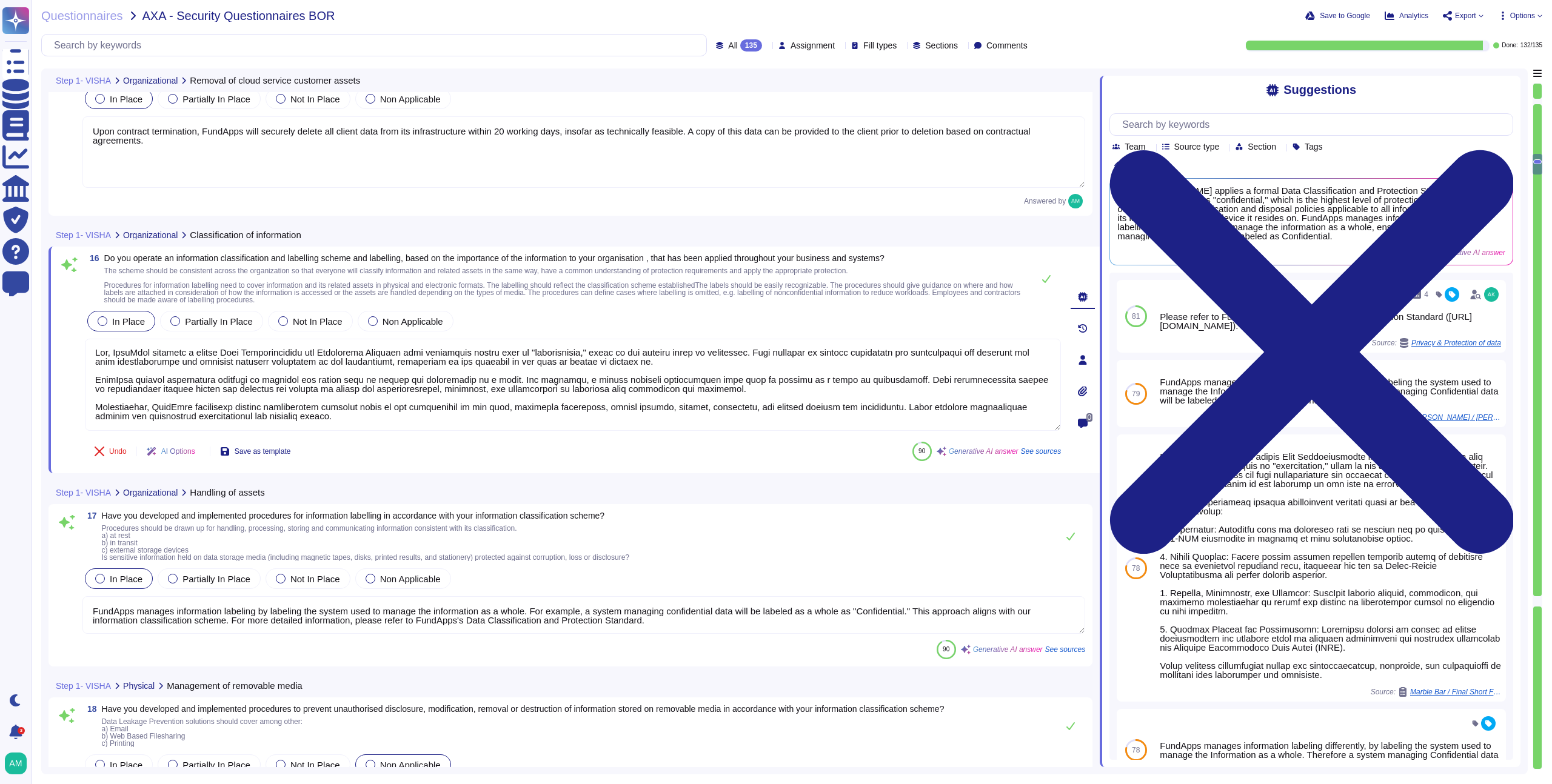
drag, startPoint x: 420, startPoint y: 420, endPoint x: 83, endPoint y: 381, distance: 339.2
click at [83, 381] on div "16 Do you operate an information classification and labelling scheme and labell…" at bounding box center [559, 359] width 1002 height 212
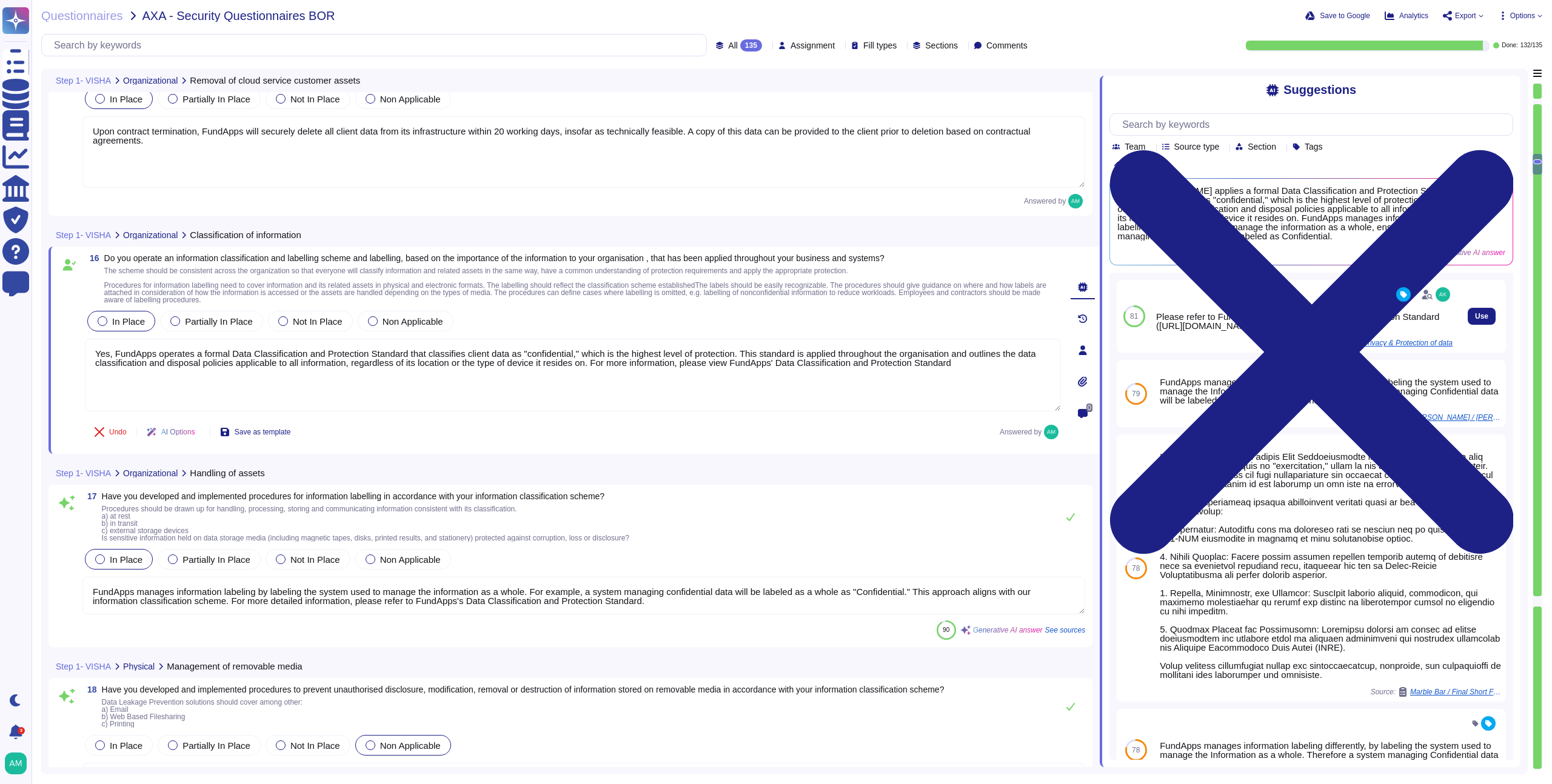
drag, startPoint x: 1377, startPoint y: 345, endPoint x: 1201, endPoint y: 326, distance: 177.0
click at [1201, 326] on div "Please refer to FundApps' Data Classification and Protection Standard ([URL][DO…" at bounding box center [1304, 321] width 296 height 18
copy div "[URL][DOMAIN_NAME]"
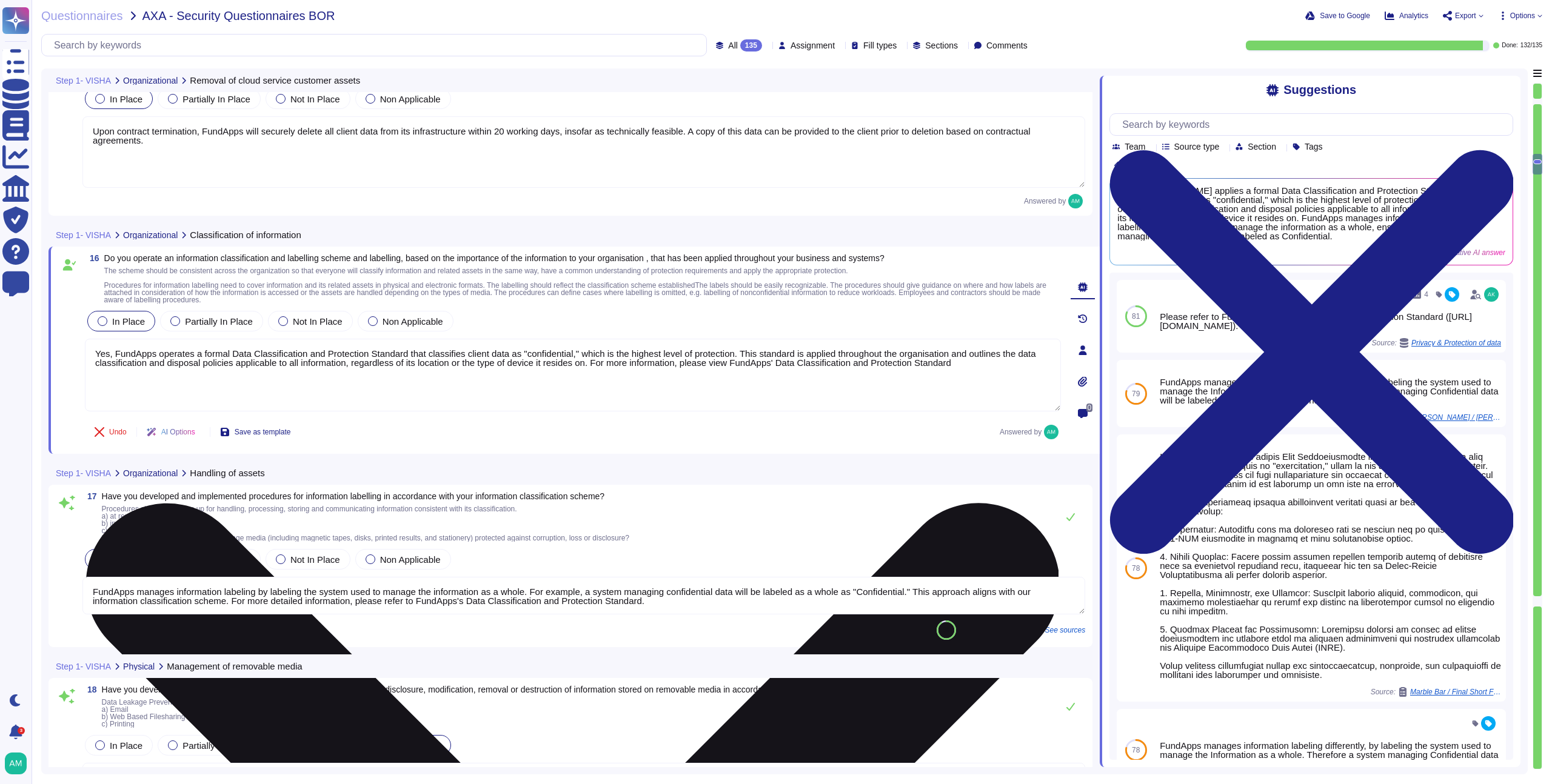
click at [1004, 372] on textarea "Yes, FundApps operates a formal Data Classification and Protection Standard tha…" at bounding box center [572, 376] width 976 height 73
paste textarea "[URL][DOMAIN_NAME]"
type textarea "Yes, FundApps operates a formal Data Classification and Protection Standard tha…"
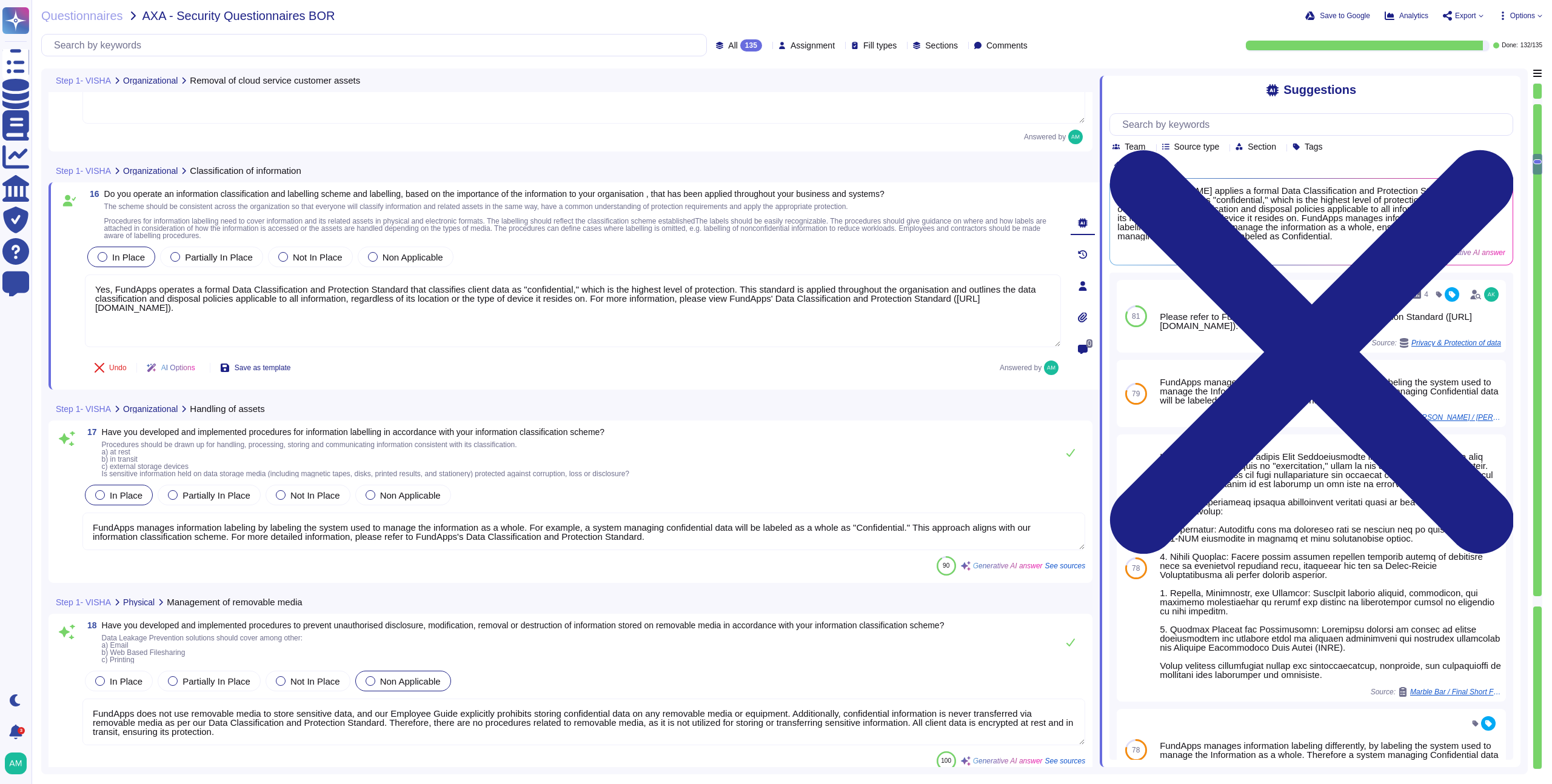
scroll to position [2926, 0]
type textarea "Yes, we have developed and implemented procedures for managing the transfer of …"
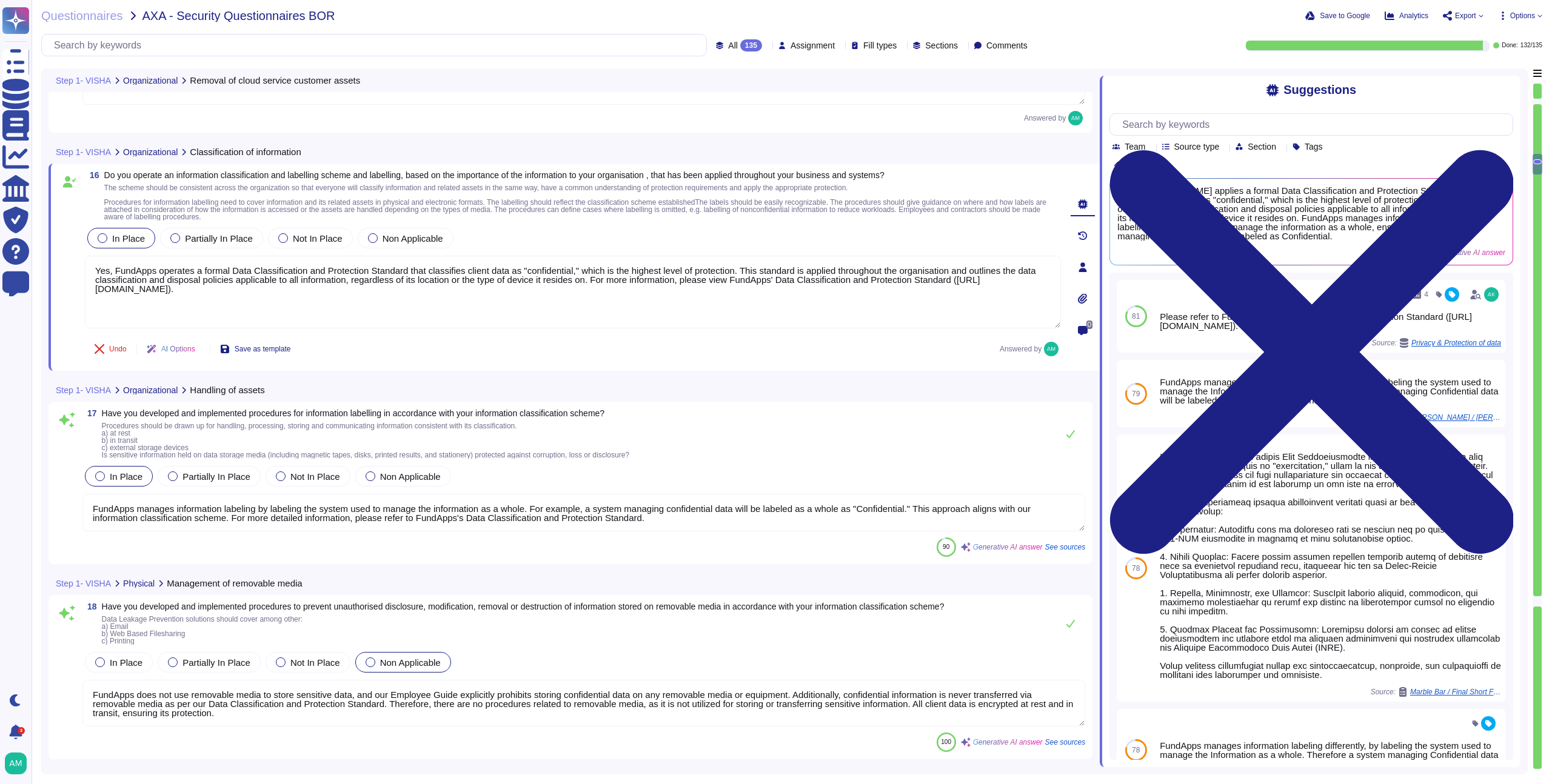
type textarea "Yes, FundApps operates a formal Data Classification and Protection Standard tha…"
click at [745, 469] on div "In Place Partially In Place Not In Place Non Applicable" at bounding box center [584, 476] width 1002 height 26
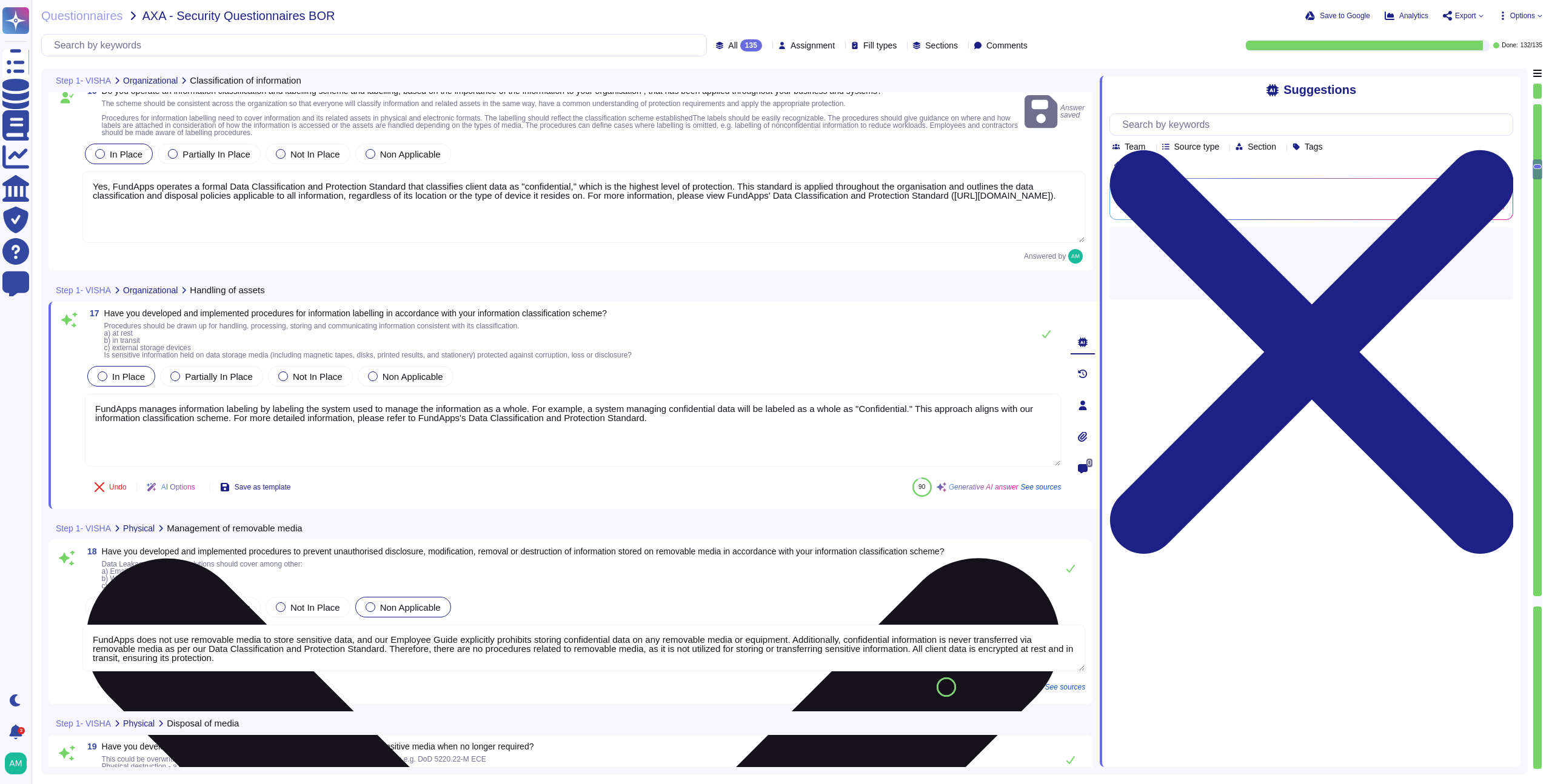
scroll to position [3005, 0]
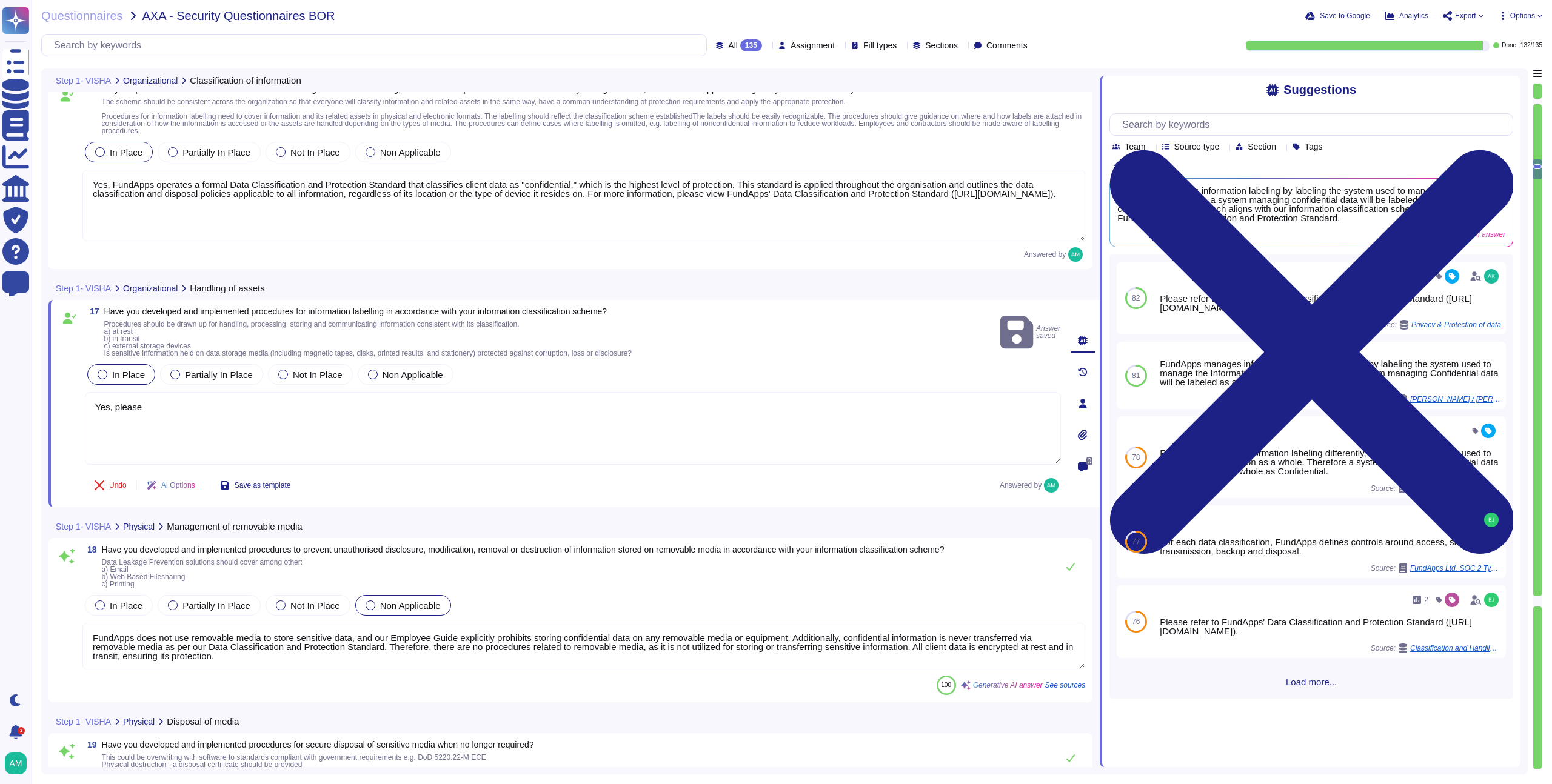
drag, startPoint x: 719, startPoint y: 207, endPoint x: 699, endPoint y: 195, distance: 23.3
click at [699, 195] on textarea "Yes, FundApps operates a formal Data Classification and Protection Standard tha…" at bounding box center [584, 205] width 1002 height 72
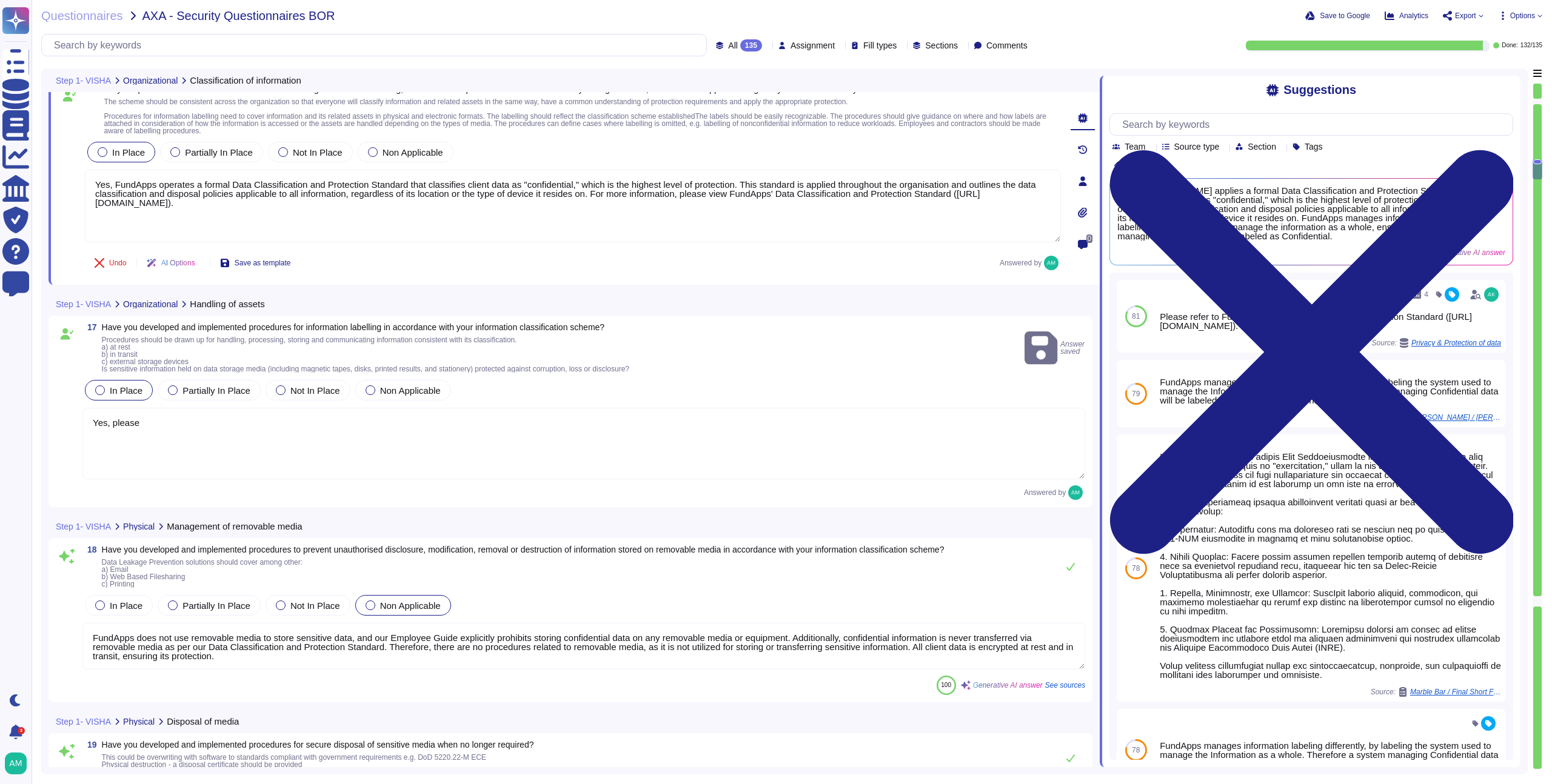
click at [561, 421] on textarea "Yes, please" at bounding box center [584, 444] width 1002 height 72
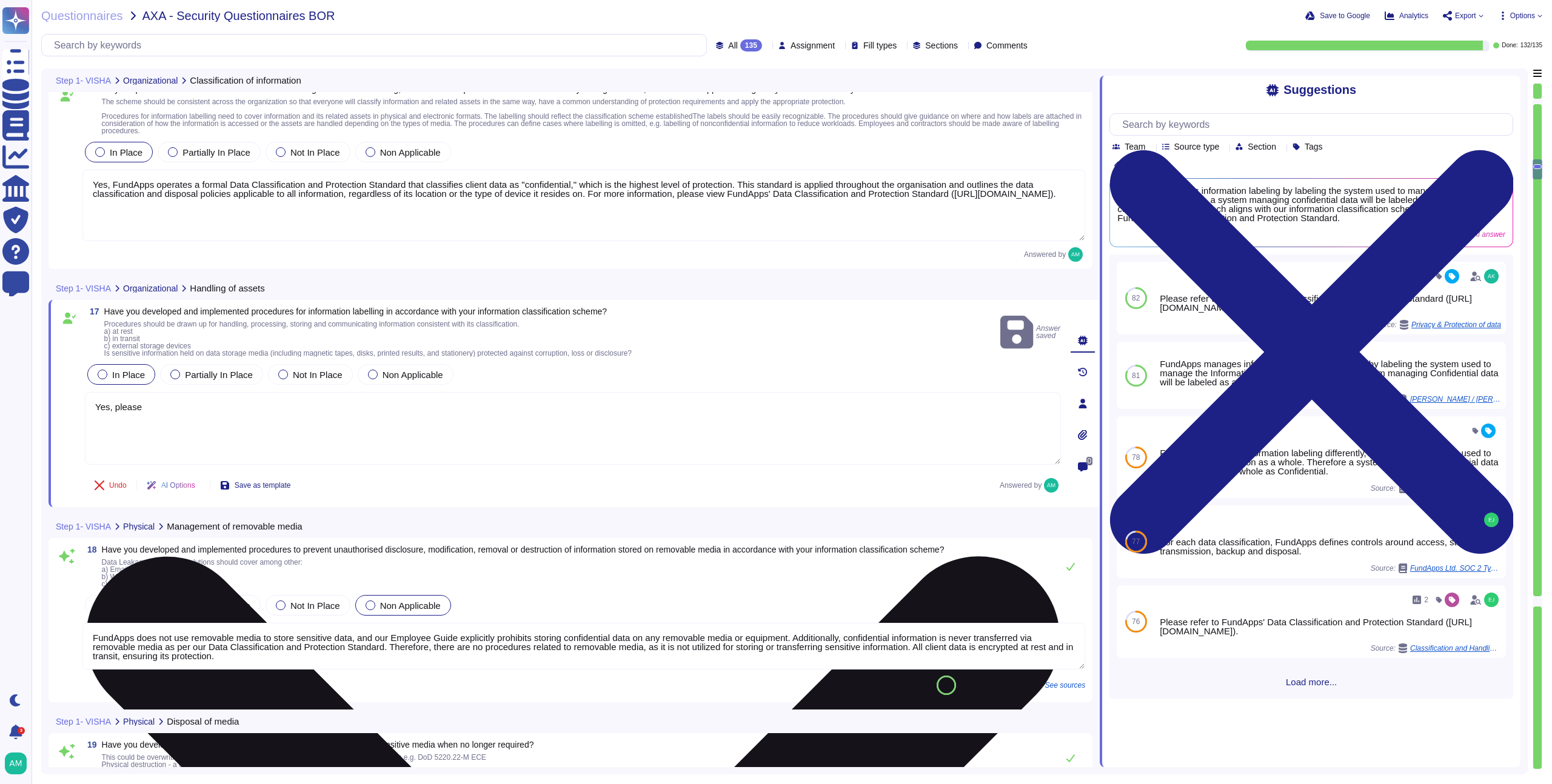
paste textarea "please view FundApps' Data Classification and Protection Standard ([URL][DOMAIN…"
type textarea "Yes, please"
paste textarea "please view FundApps' Data Classification and Protection Standard ([URL][DOMAIN…"
click at [394, 408] on textarea "Yes, please view FundApps' Data Classification and Protection Standard ([URL][D…" at bounding box center [572, 429] width 976 height 73
type textarea "Yes, please view FundApps' Data Classification and Protection Standard for more…"
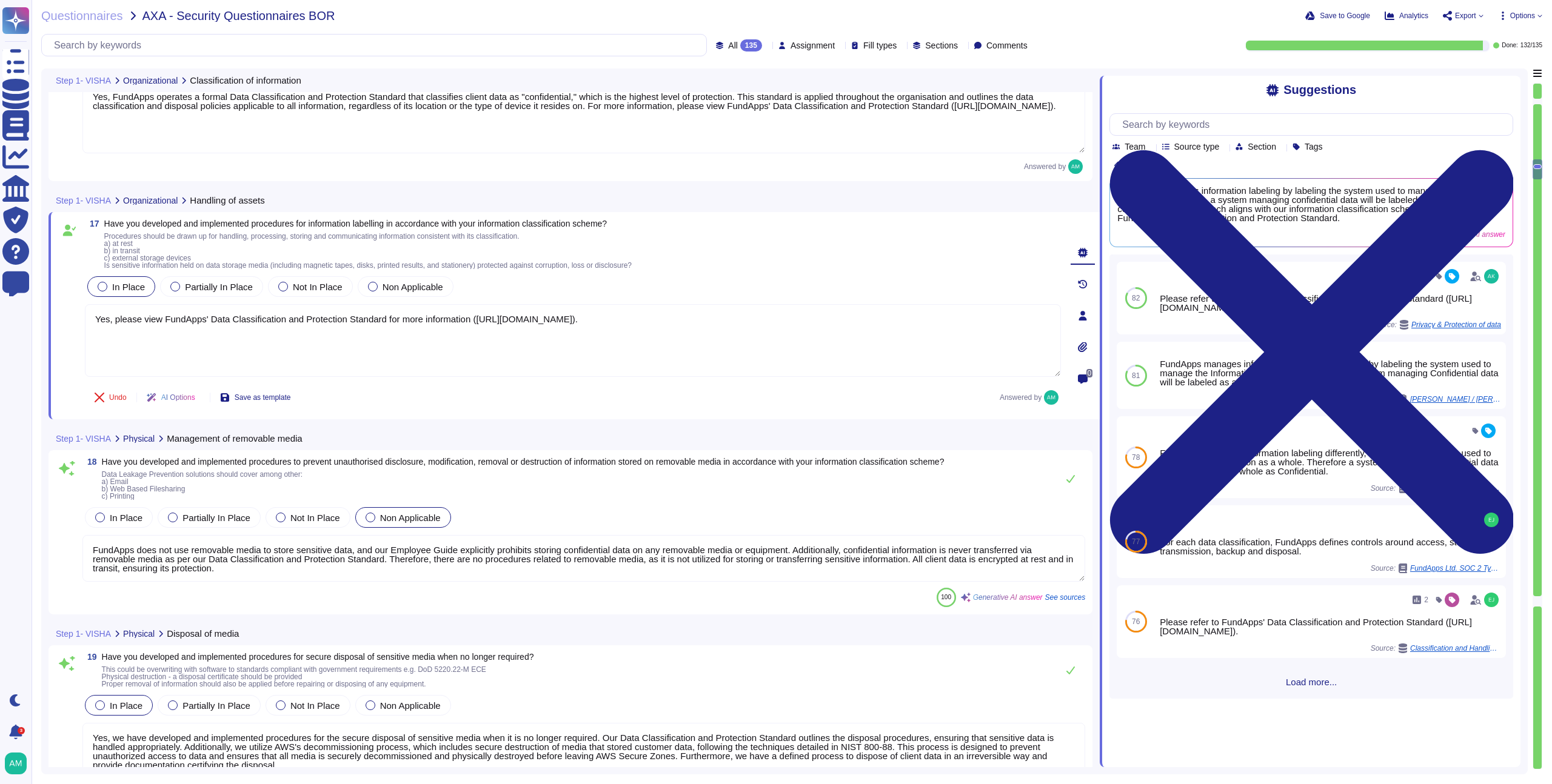
type textarea "Yes, we have developed and documented an access control policy that outlines re…"
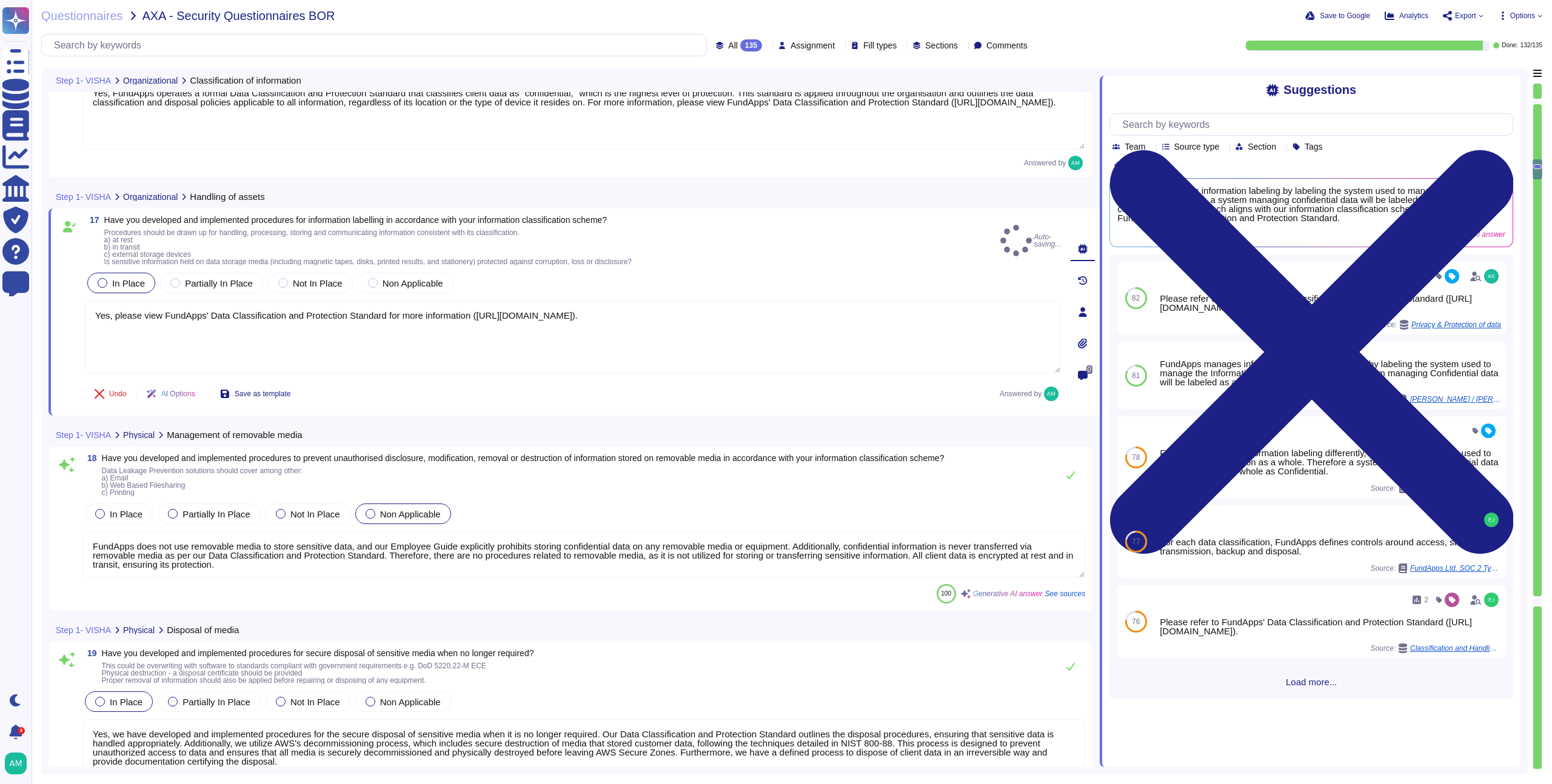
type textarea "Yes, please view FundApps' Data Classification and Protection Standard for more…"
click at [559, 571] on textarea "FundApps does not use removable media to store sensitive data, and our Employee…" at bounding box center [584, 554] width 1002 height 46
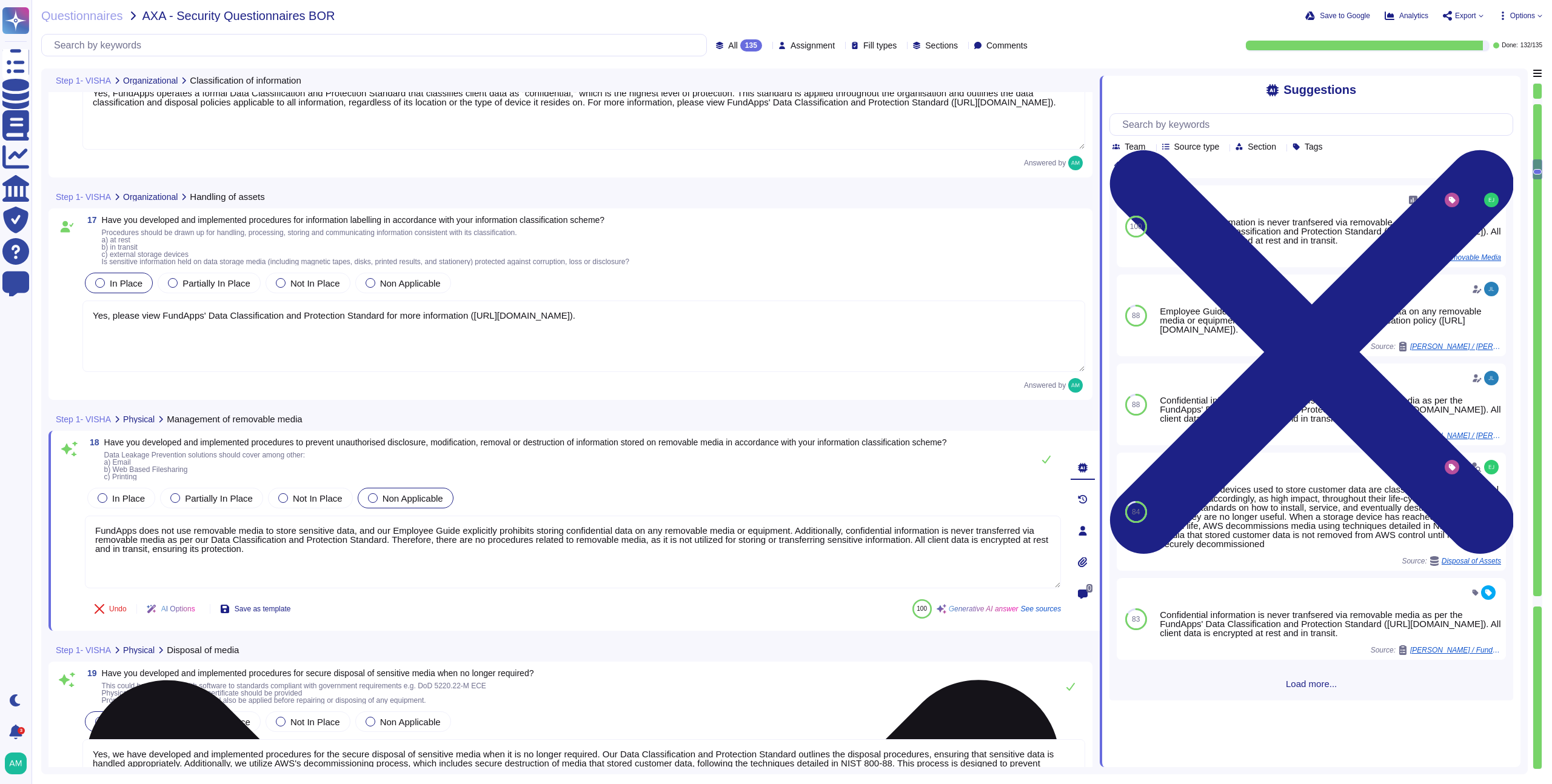
drag, startPoint x: 952, startPoint y: 542, endPoint x: 413, endPoint y: 541, distance: 539.0
click at [413, 541] on textarea "FundApps does not use removable media to store sensitive data, and our Employee…" at bounding box center [572, 552] width 976 height 73
click at [524, 538] on textarea "FundApps does not use removable media to store sensitive data, and our Employee…" at bounding box center [572, 552] width 976 height 73
click at [739, 544] on textarea "FundApps does not use removable media to store sensitive data, and our Employee…" at bounding box center [572, 552] width 976 height 73
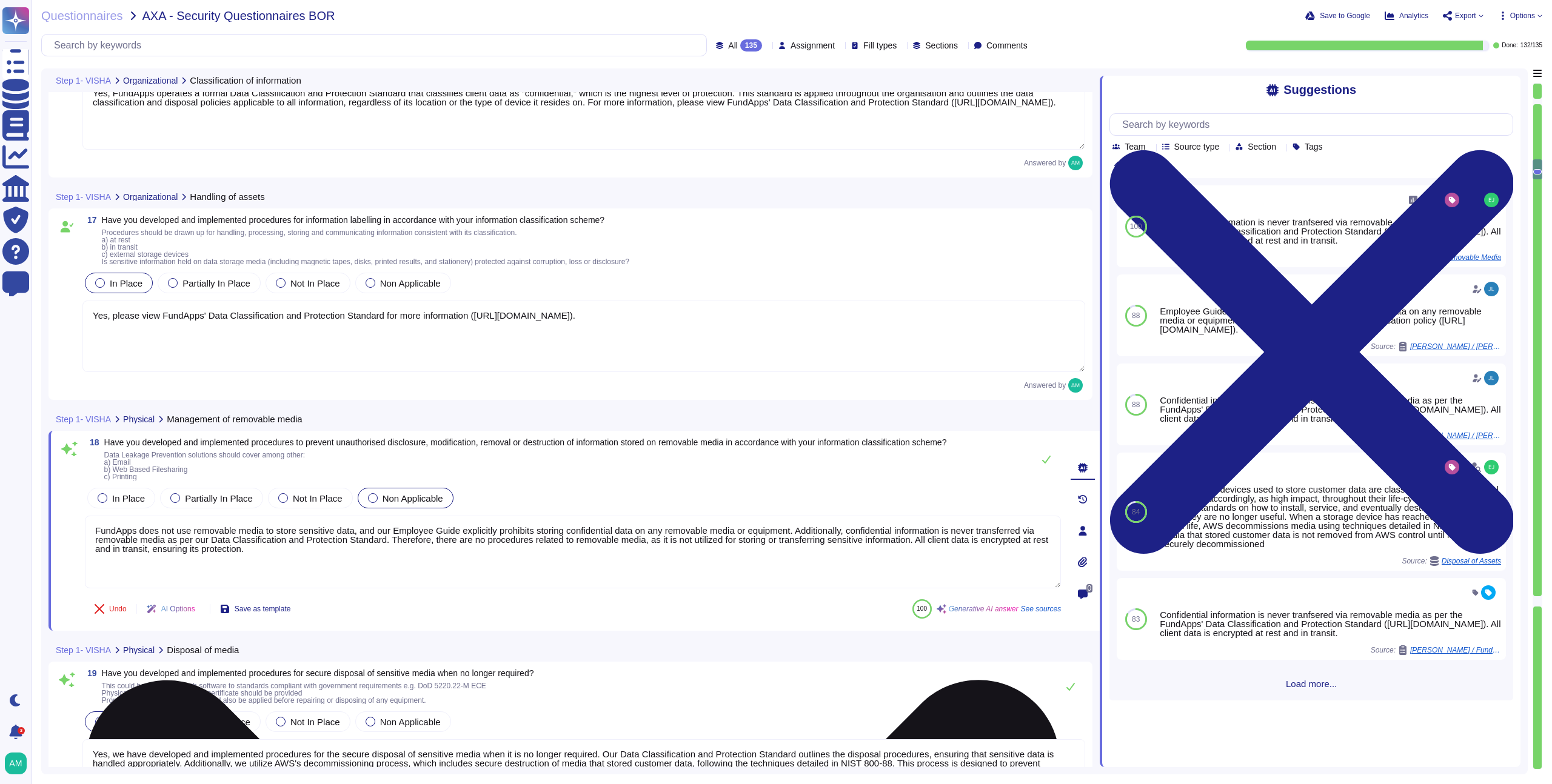
click at [739, 544] on textarea "FundApps does not use removable media to store sensitive data, and our Employee…" at bounding box center [572, 552] width 976 height 73
click at [747, 538] on textarea "FundApps does not use removable media to store sensitive data, and our Employee…" at bounding box center [572, 552] width 976 height 73
click at [684, 569] on textarea "FundApps does not use removable media to store sensitive data, and our Employee…" at bounding box center [572, 552] width 976 height 73
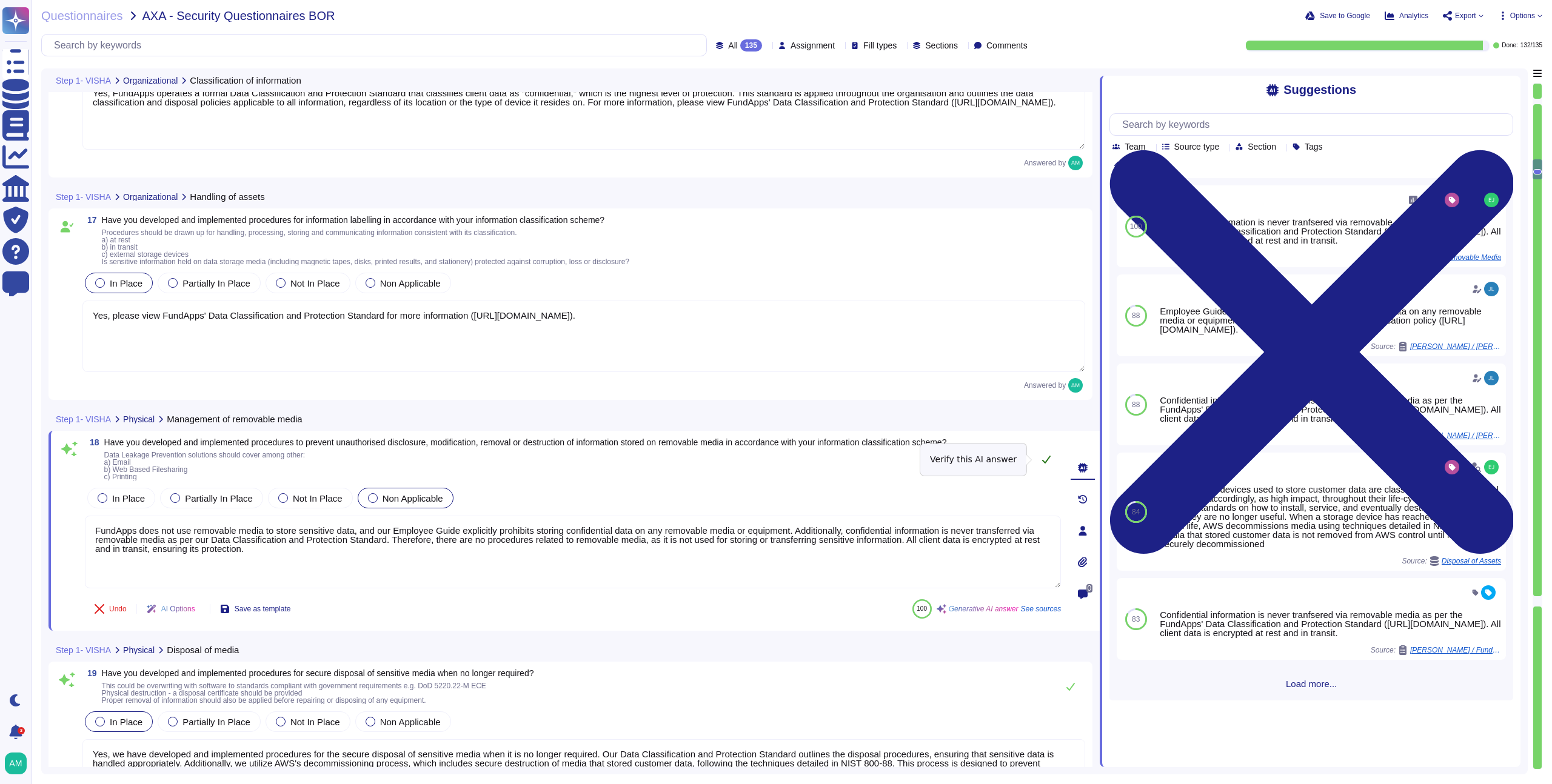
type textarea "FundApps does not use removable media to store sensitive data, and our Employee…"
click at [1045, 461] on icon at bounding box center [1047, 460] width 10 height 10
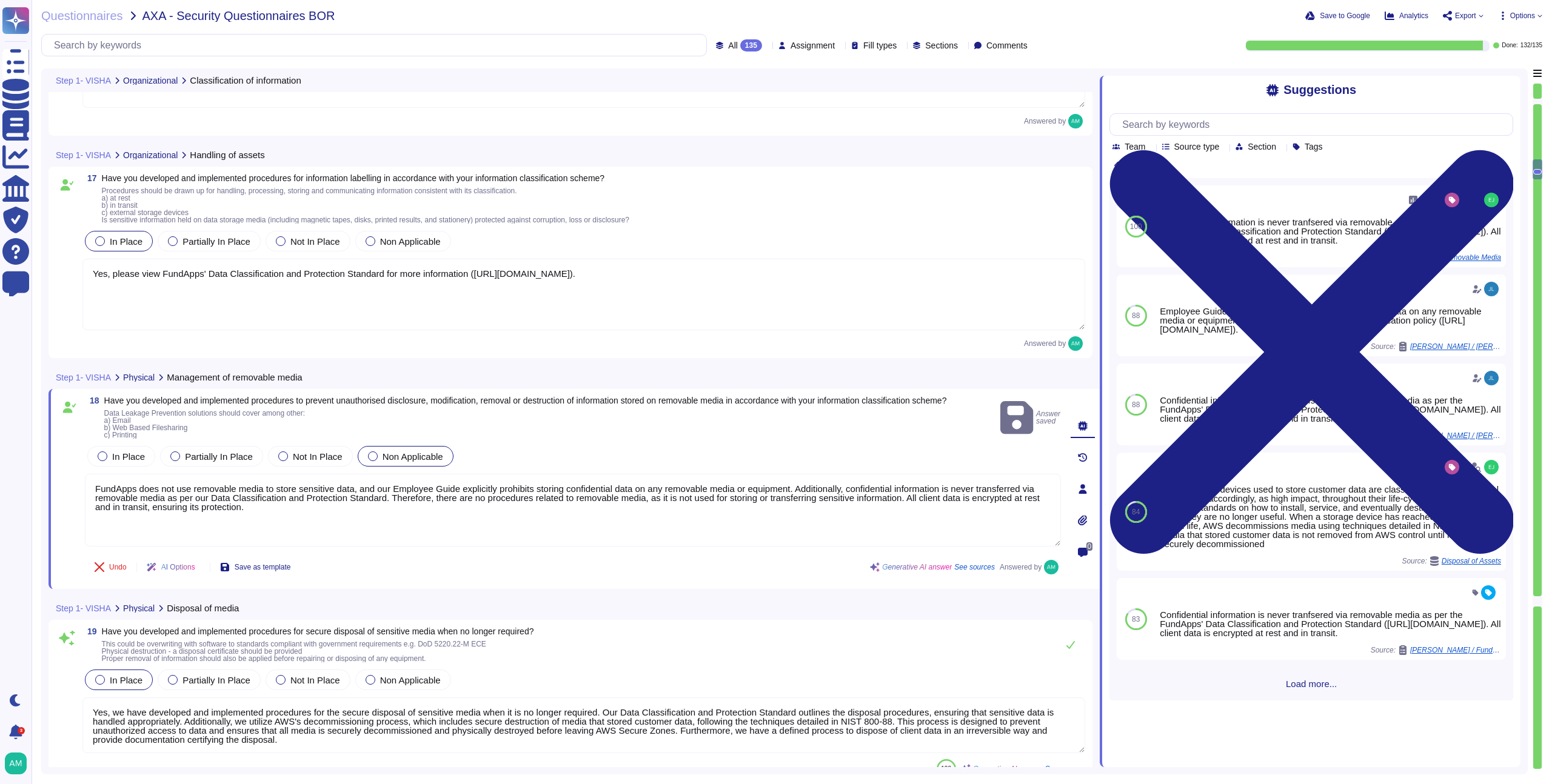
type textarea "Yes, we have developed and documented an access control policy that outlines re…"
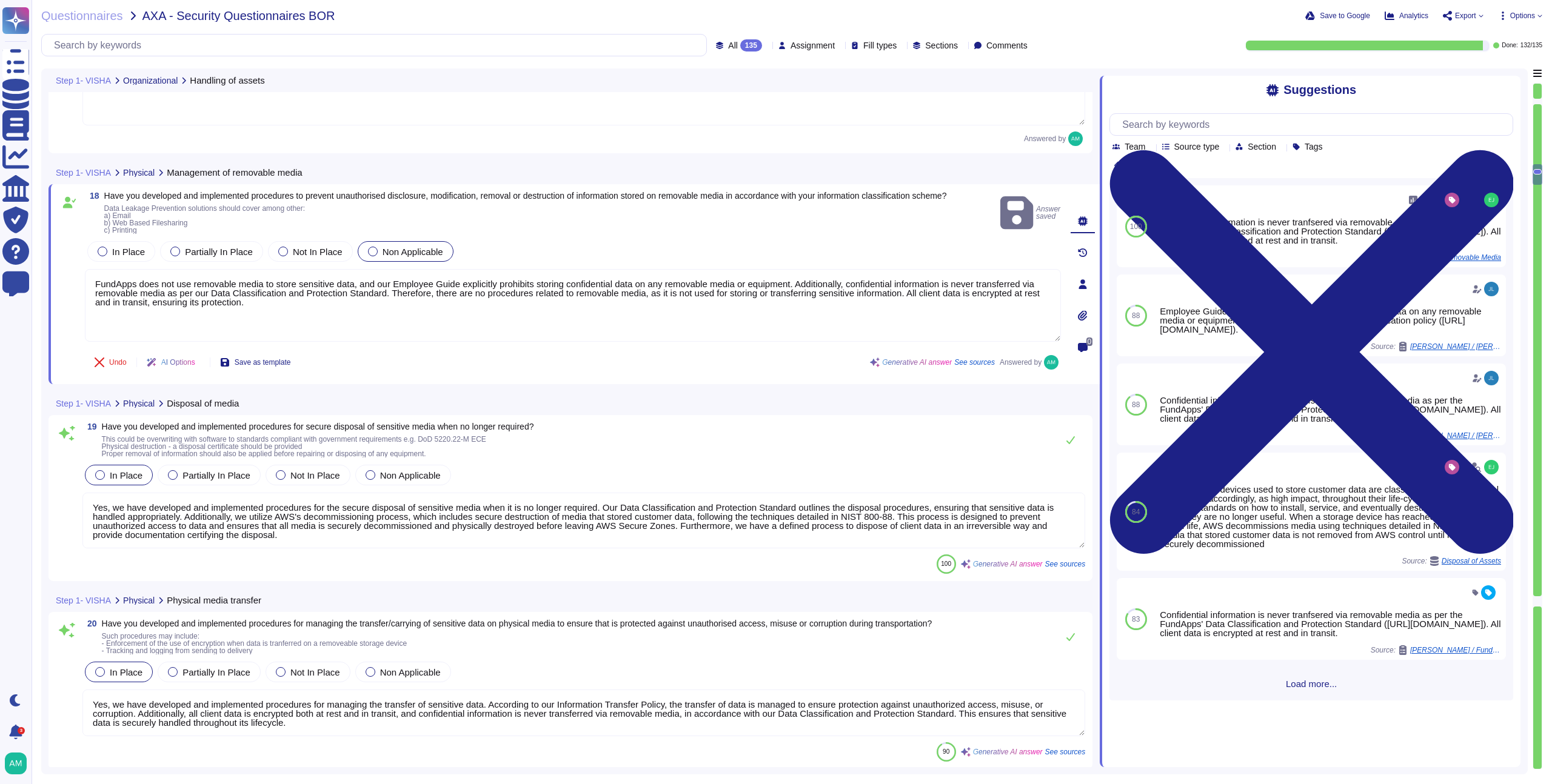
type textarea "Yes, access to networks and network services is strictly controlled based on th…"
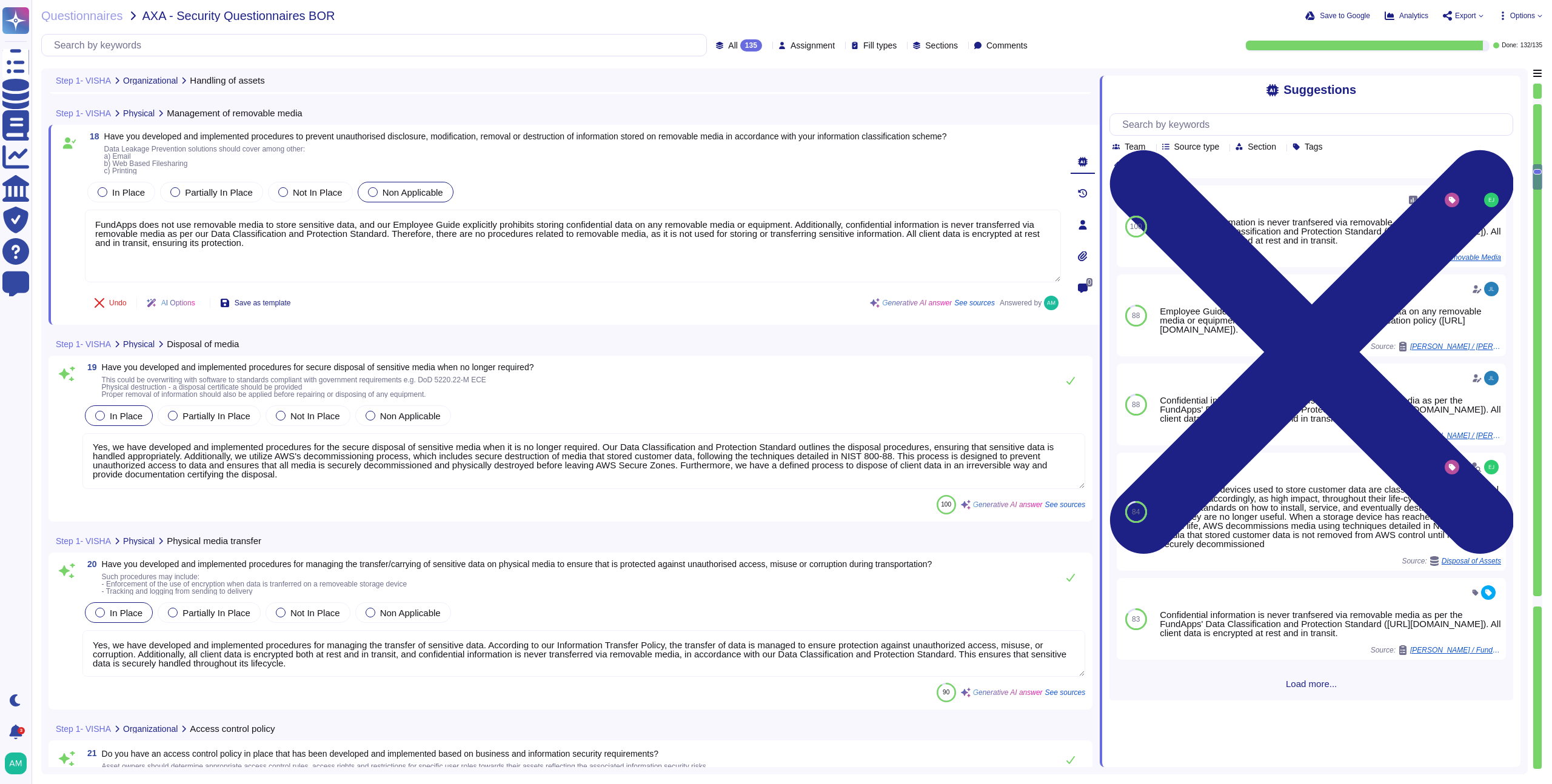
scroll to position [3396, 0]
click at [603, 464] on textarea "Yes, we have developed and implemented procedures for the secure disposal of se…" at bounding box center [584, 460] width 1002 height 56
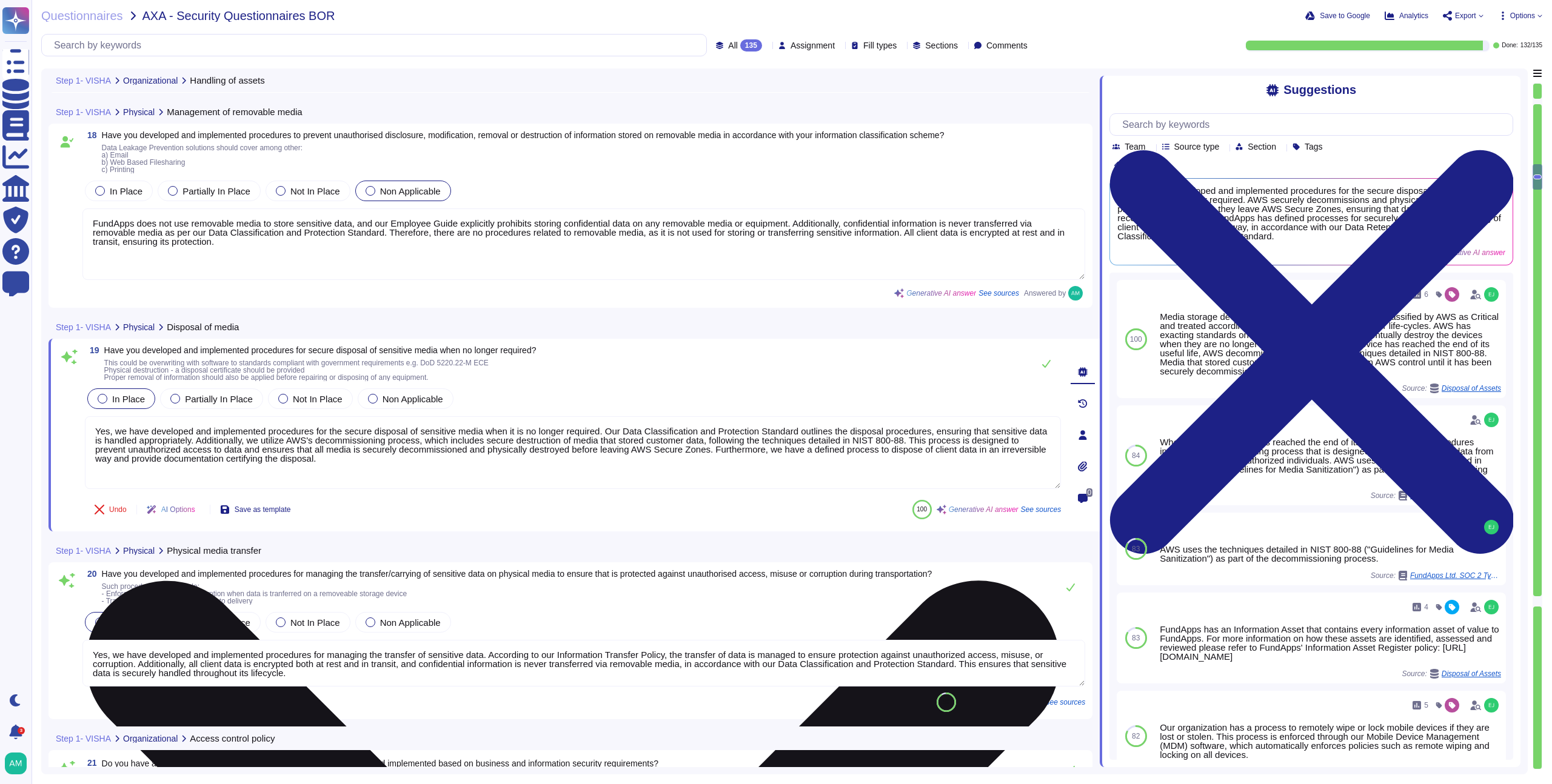
click at [337, 440] on textarea "Yes, we have developed and implemented procedures for the secure disposal of se…" at bounding box center [572, 453] width 976 height 73
click at [234, 450] on textarea "Yes, we have developed and implemented procedures for the secure disposal of se…" at bounding box center [572, 453] width 976 height 73
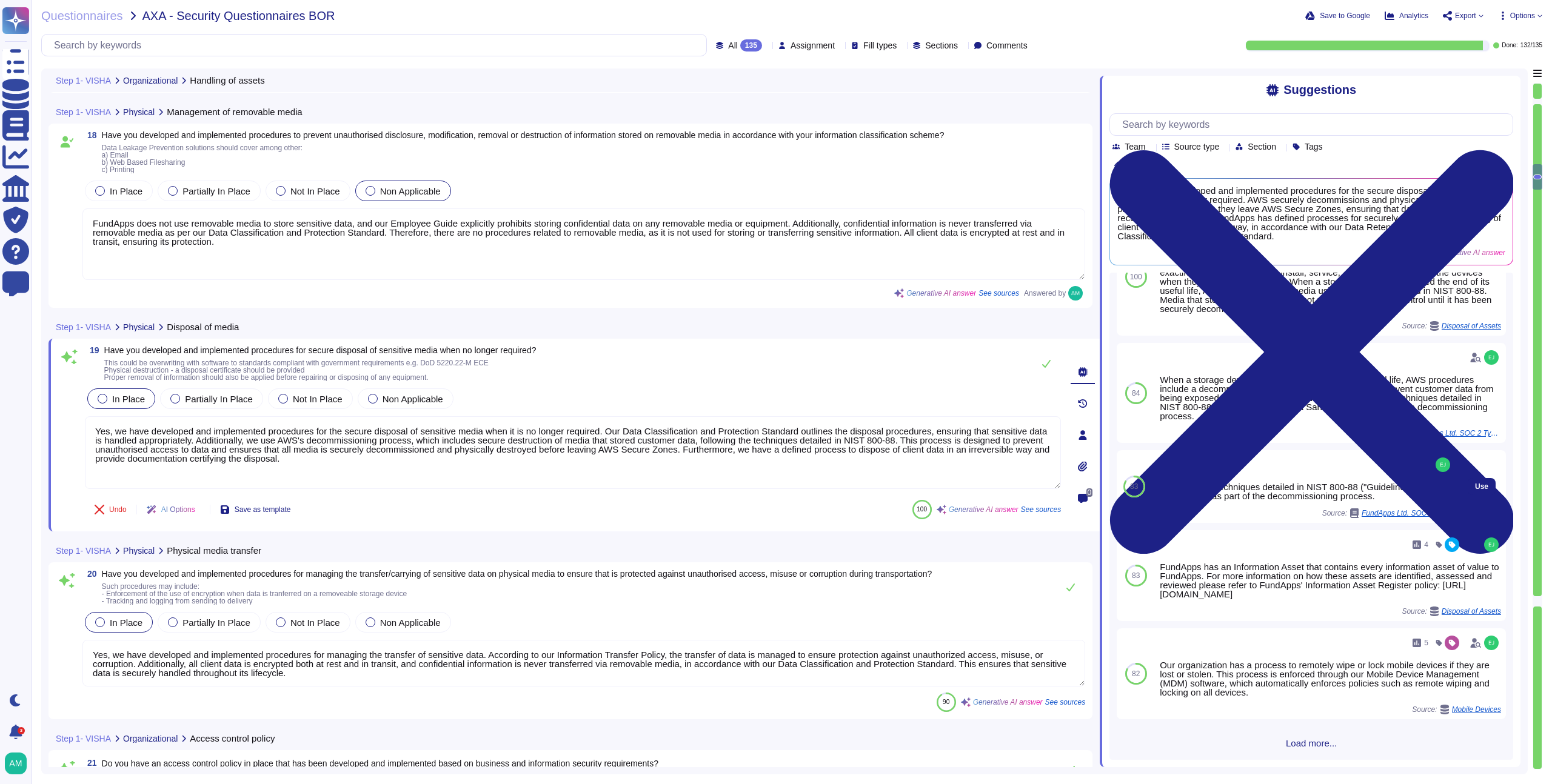
scroll to position [92, 0]
click at [1303, 739] on span "Load more..." at bounding box center [1311, 743] width 404 height 9
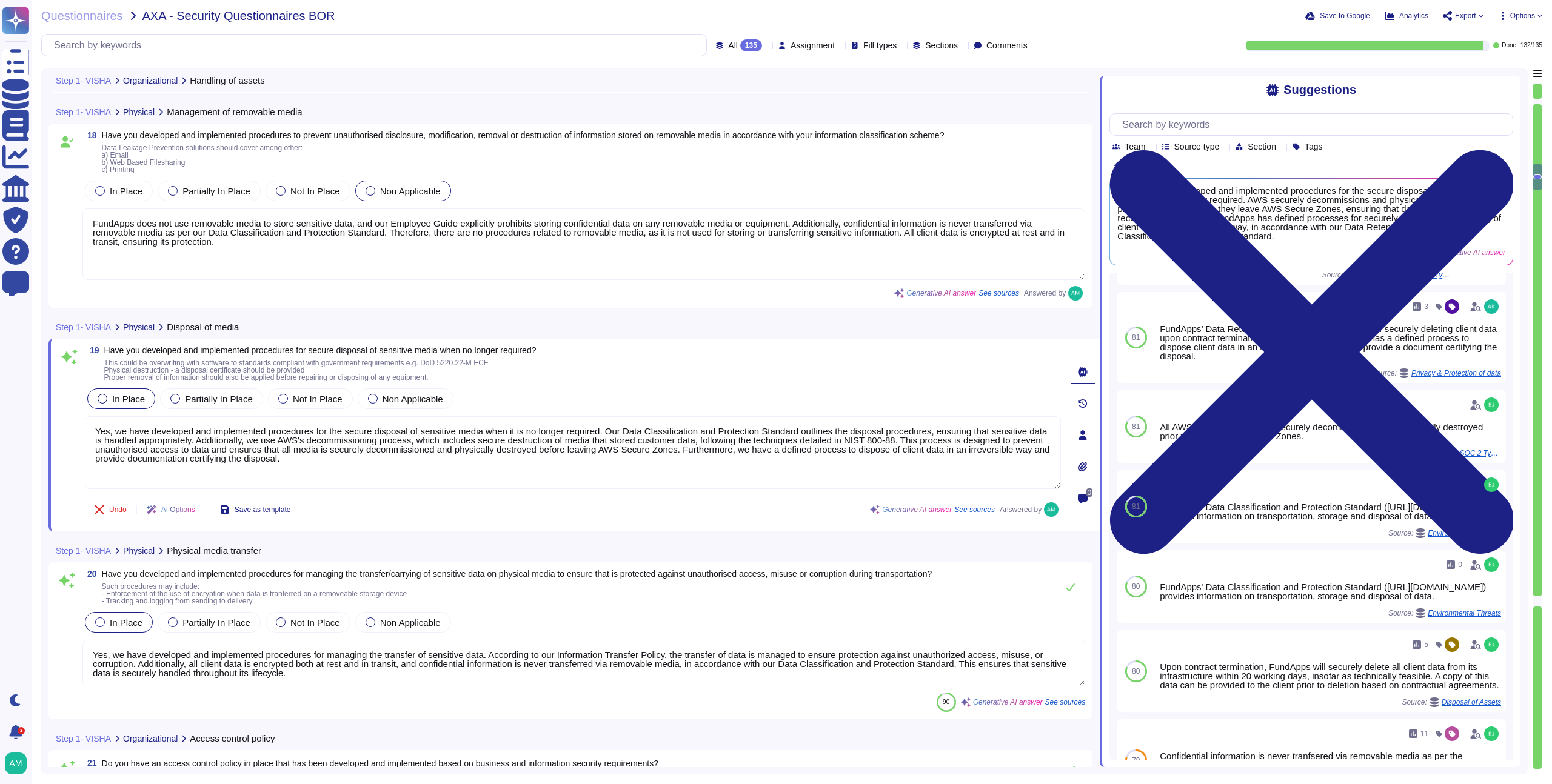
scroll to position [805, 0]
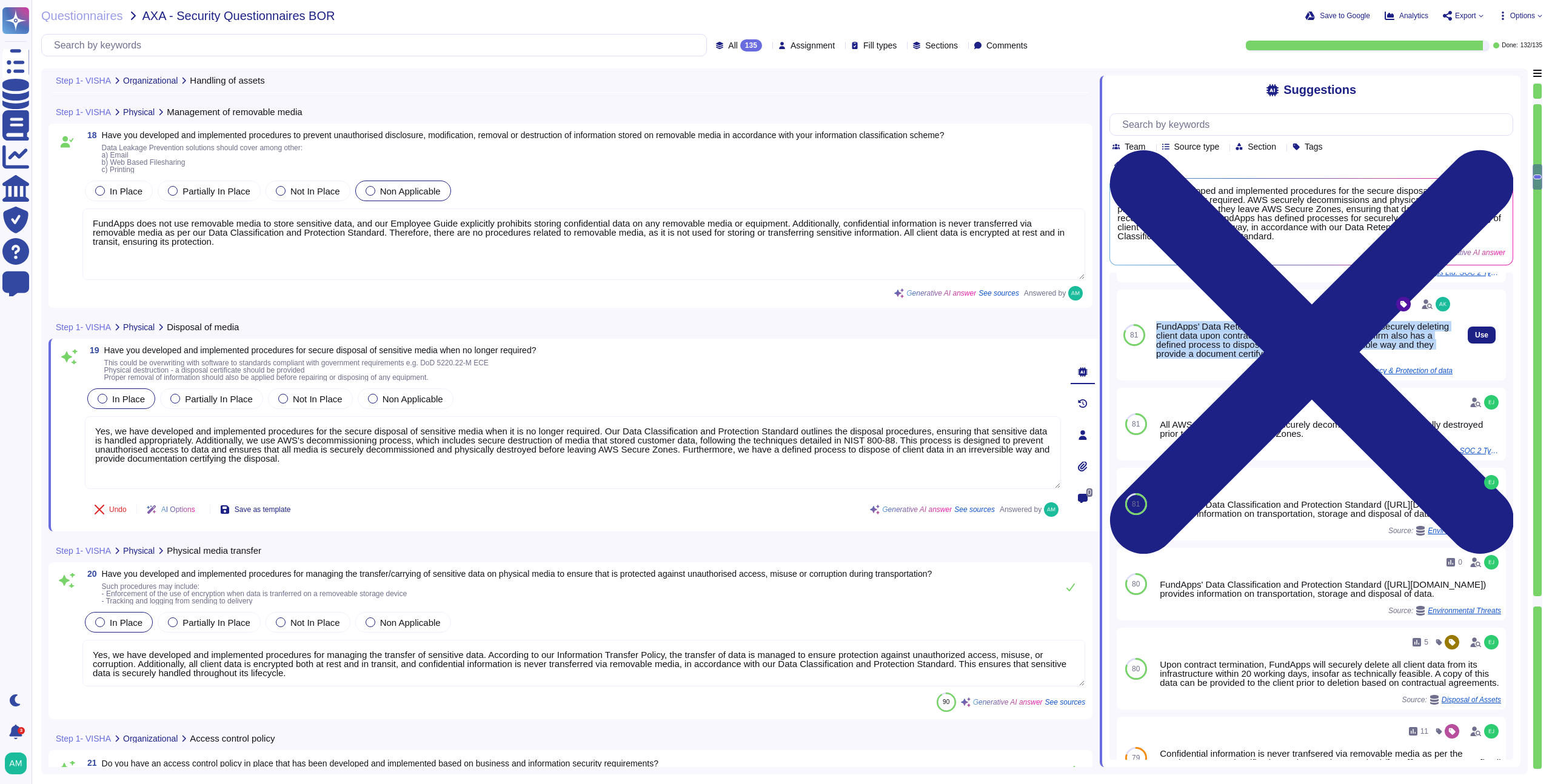
drag, startPoint x: 1397, startPoint y: 392, endPoint x: 1156, endPoint y: 369, distance: 242.1
click at [1156, 358] on div "FundApps’ Data Retention Policy guides the process of securely deleting client …" at bounding box center [1304, 339] width 296 height 36
copy div "FundApps’ Data Retention Policy guides the process of securely deleting client …"
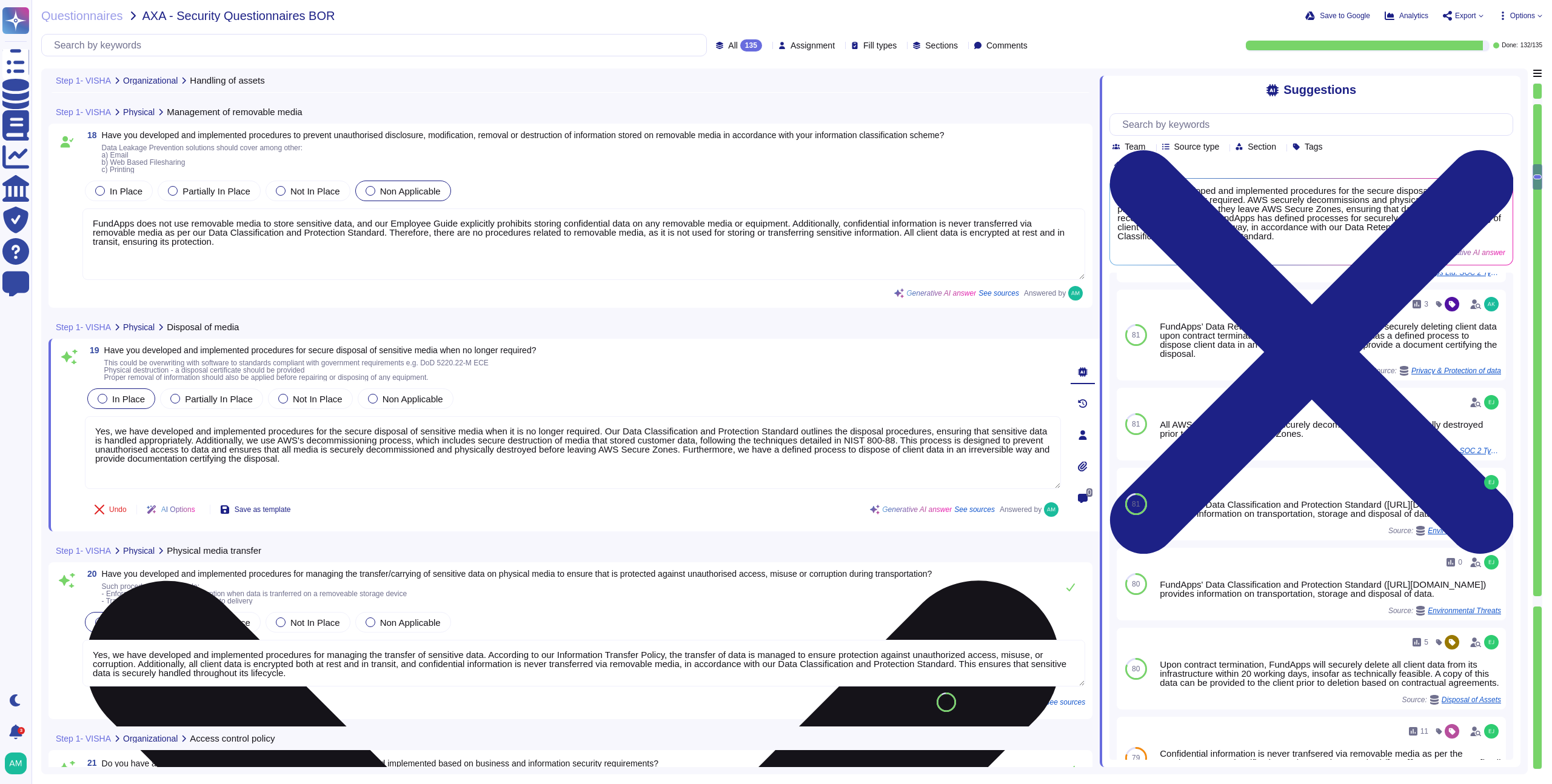
drag, startPoint x: 547, startPoint y: 467, endPoint x: 993, endPoint y: 438, distance: 446.9
click at [993, 438] on textarea "Yes, we have developed and implemented procedures for the secure disposal of se…" at bounding box center [572, 453] width 976 height 73
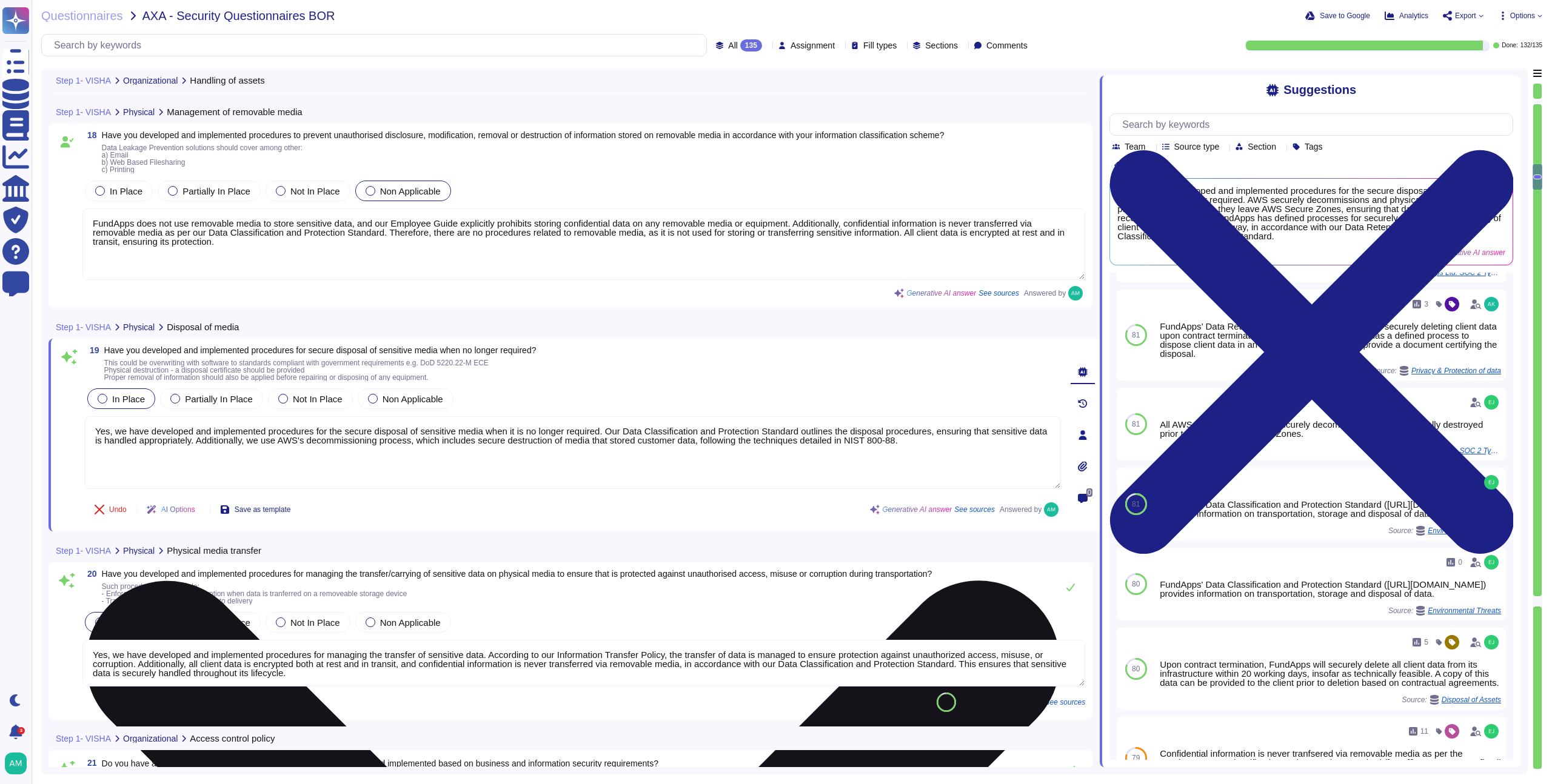
paste textarea "FundApps’ Data Retention Policy guides the process of securely deleting client …"
type textarea "Yes, we have developed and implemented procedures for the secure disposal of se…"
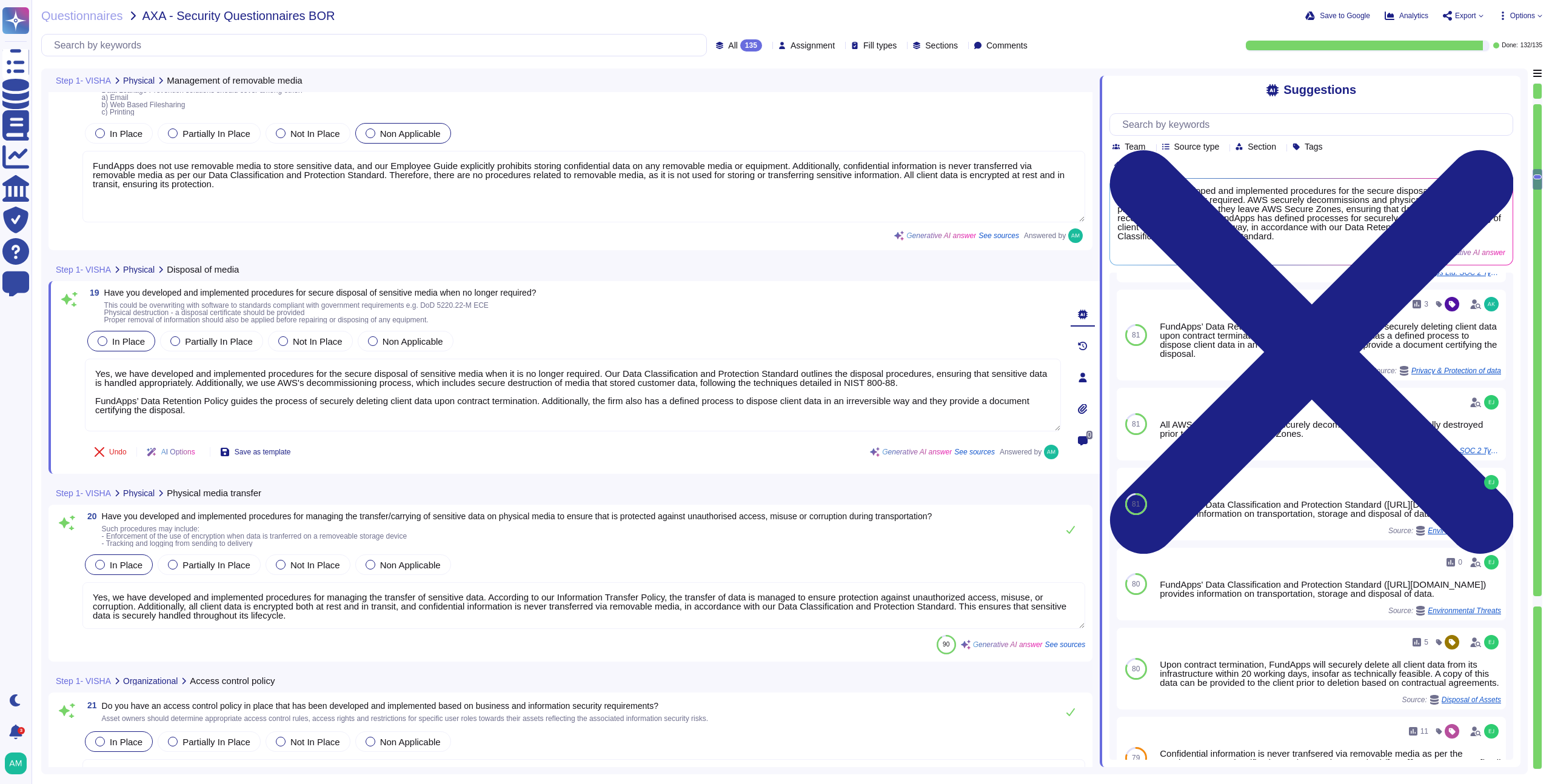
type textarea "Yes, FundApps has developed and implemented a user registration and de-registra…"
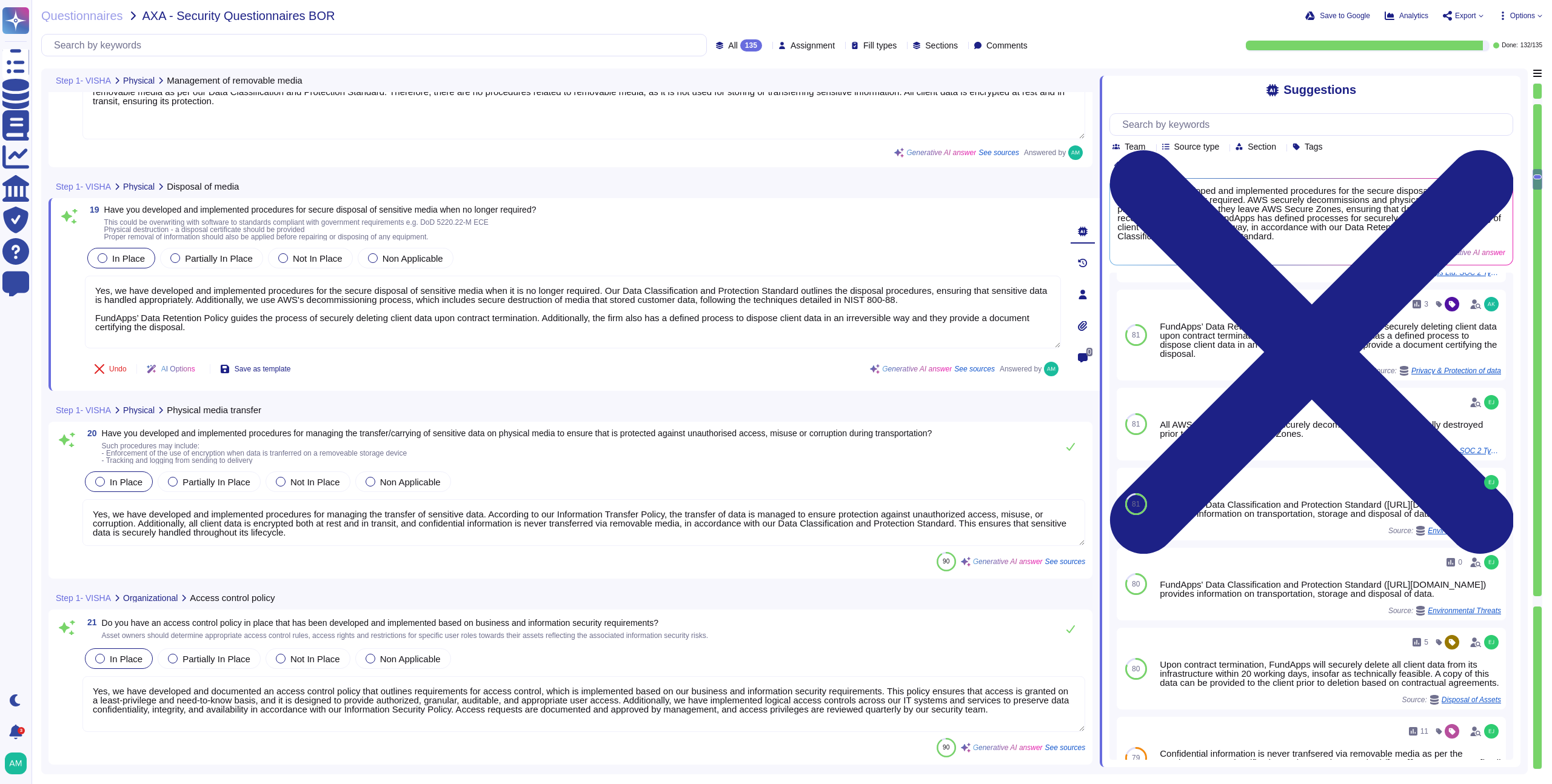
scroll to position [3557, 0]
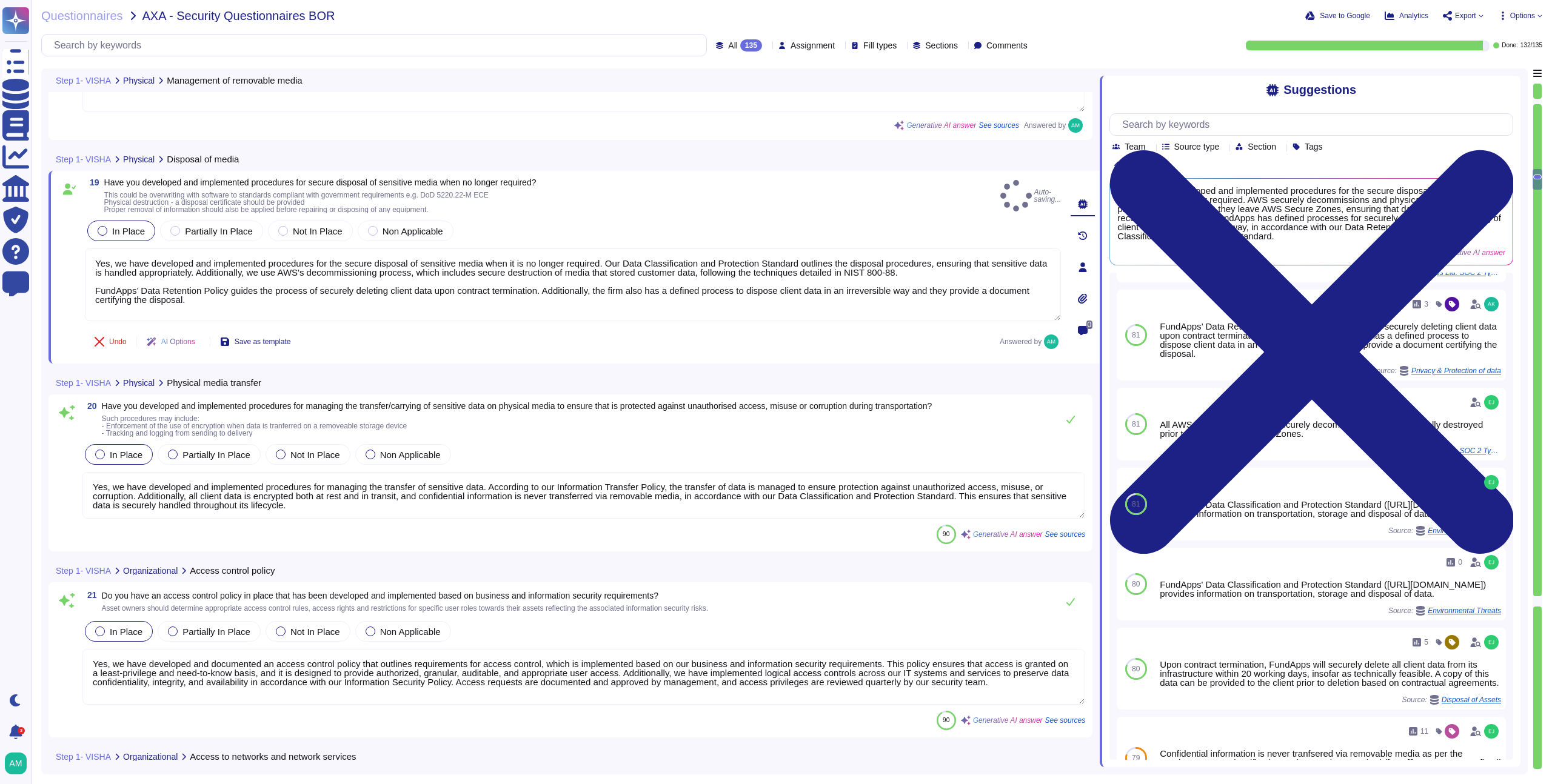
type textarea "Yes, we have developed and implemented procedures for the secure disposal of se…"
click at [498, 505] on textarea "Yes, we have developed and implemented procedures for managing the transfer of …" at bounding box center [584, 495] width 1002 height 46
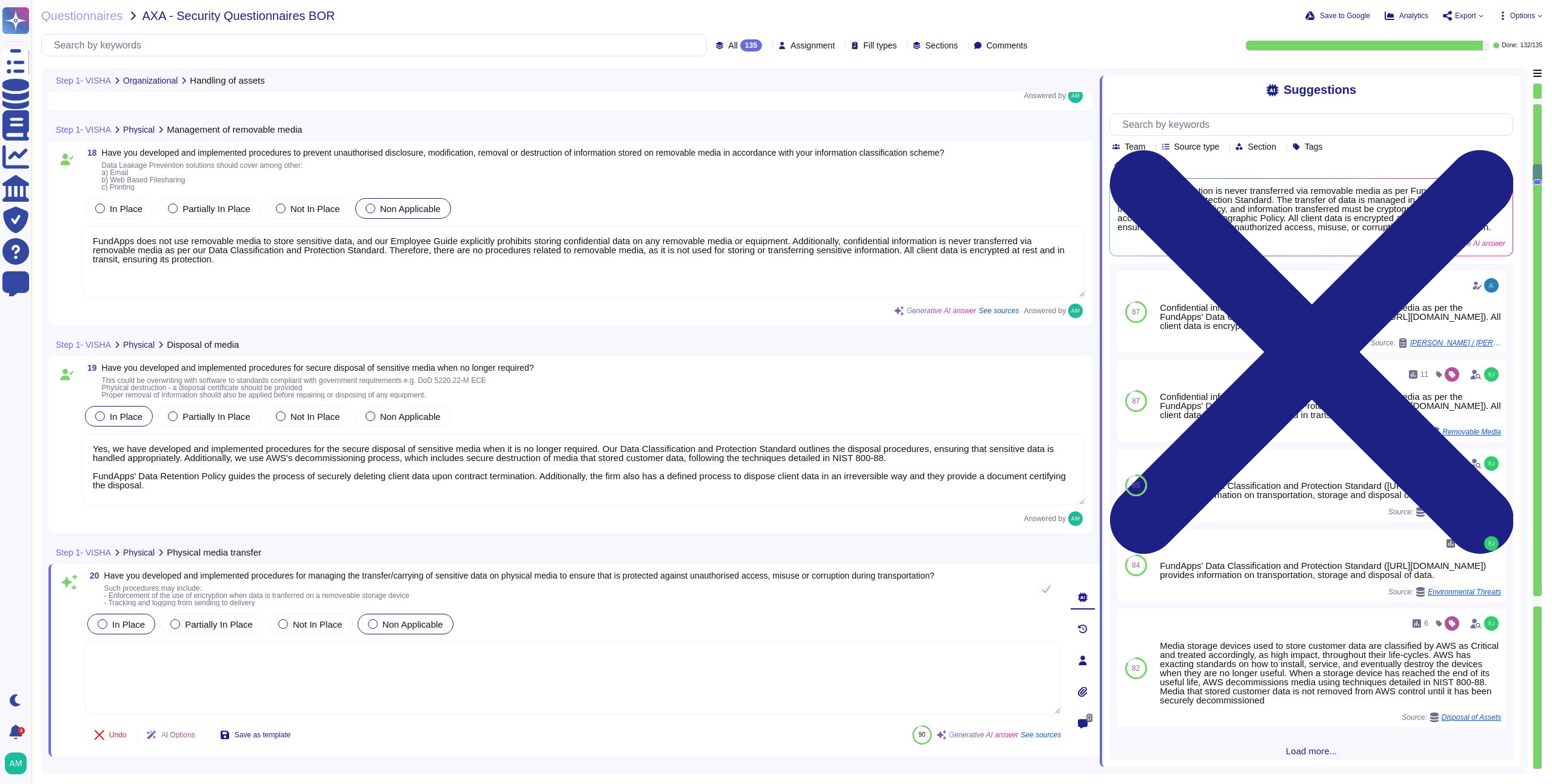
type textarea "Yes, please view FundApps' Data Classification and Protection Standard for more…"
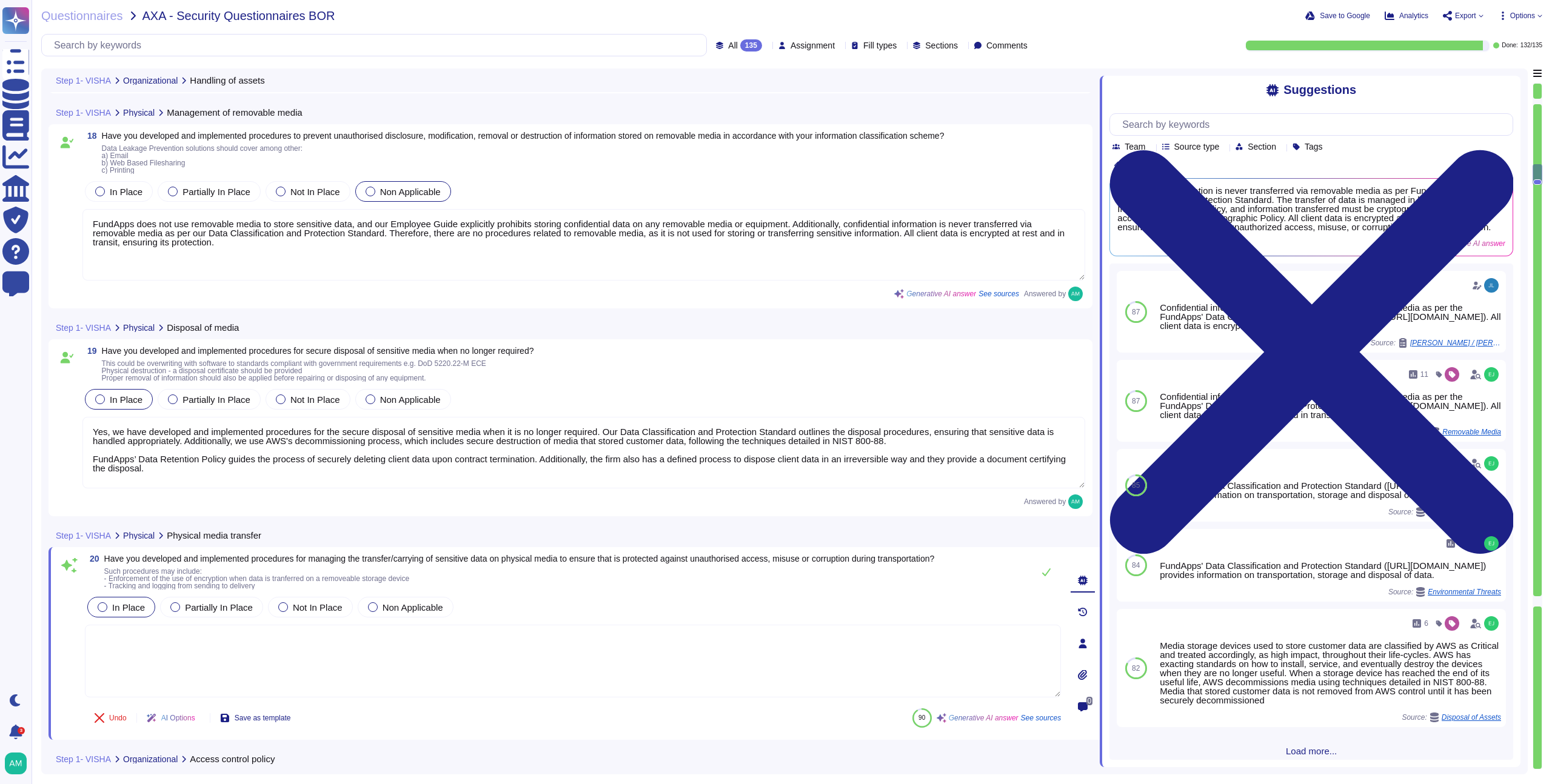
scroll to position [3364, 0]
click at [408, 609] on span "Non Applicable" at bounding box center [412, 606] width 60 height 10
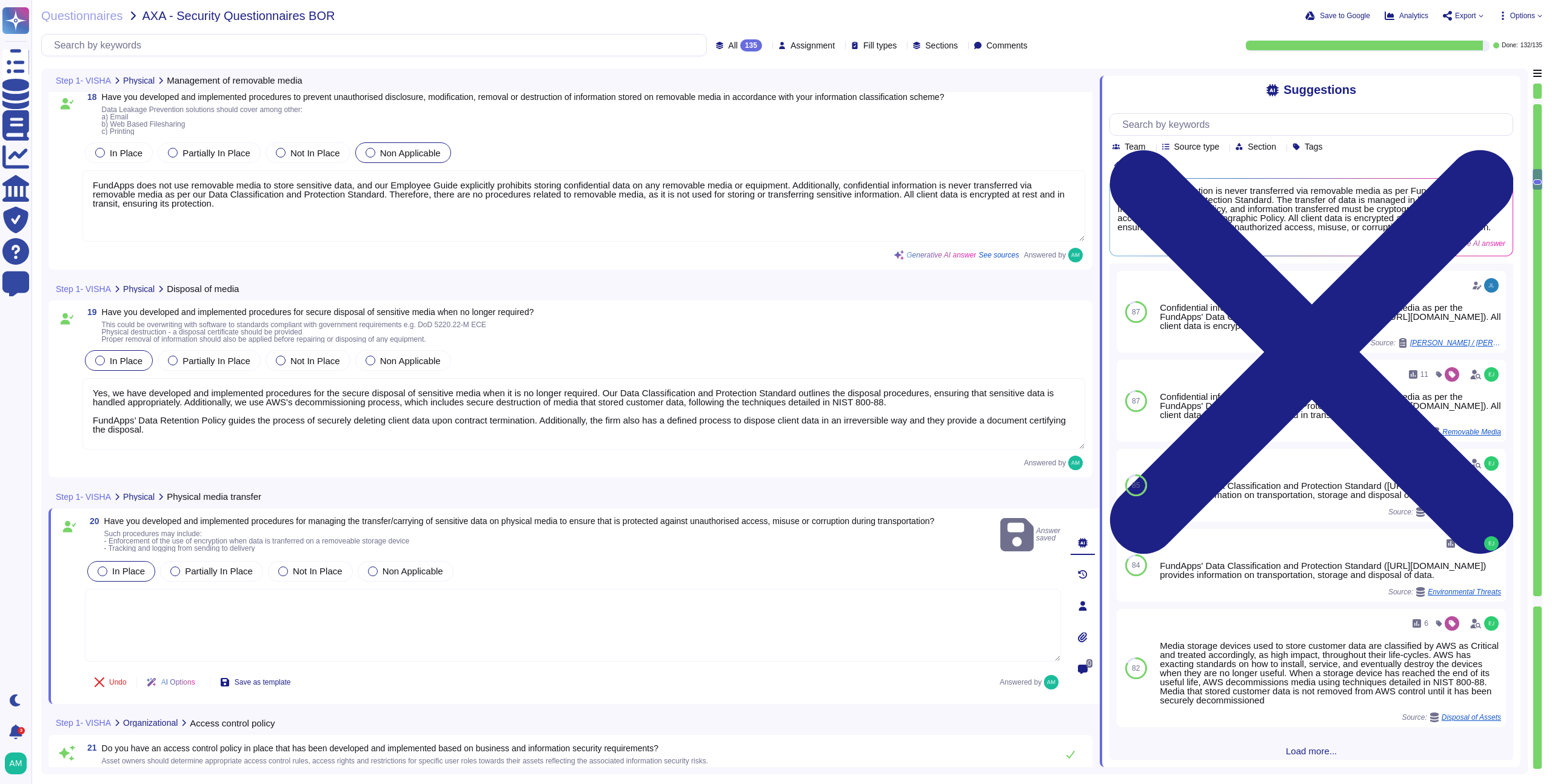
scroll to position [3398, 0]
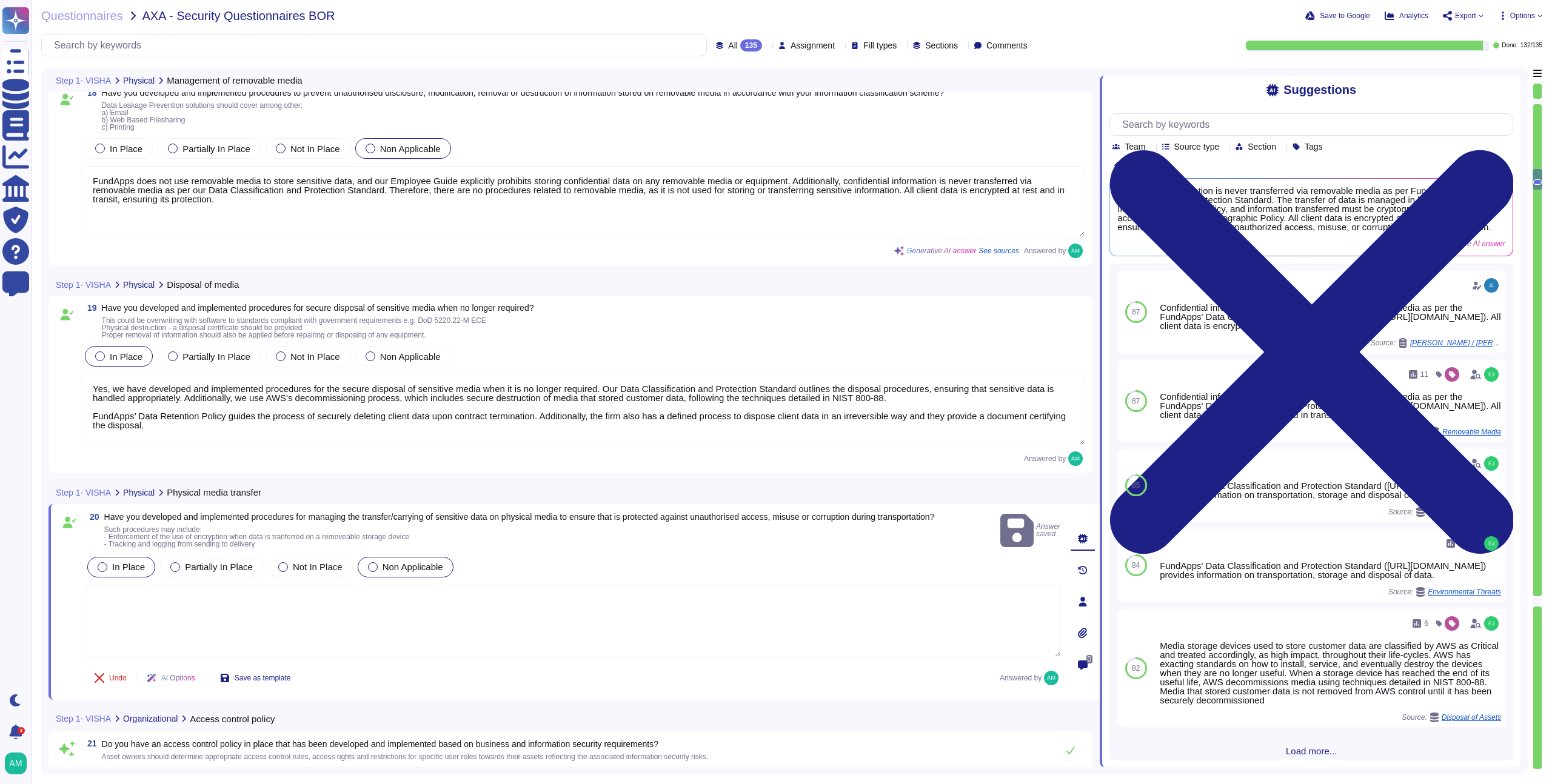
click at [401, 567] on span "Non Applicable" at bounding box center [412, 567] width 60 height 10
click at [390, 603] on textarea at bounding box center [572, 621] width 976 height 73
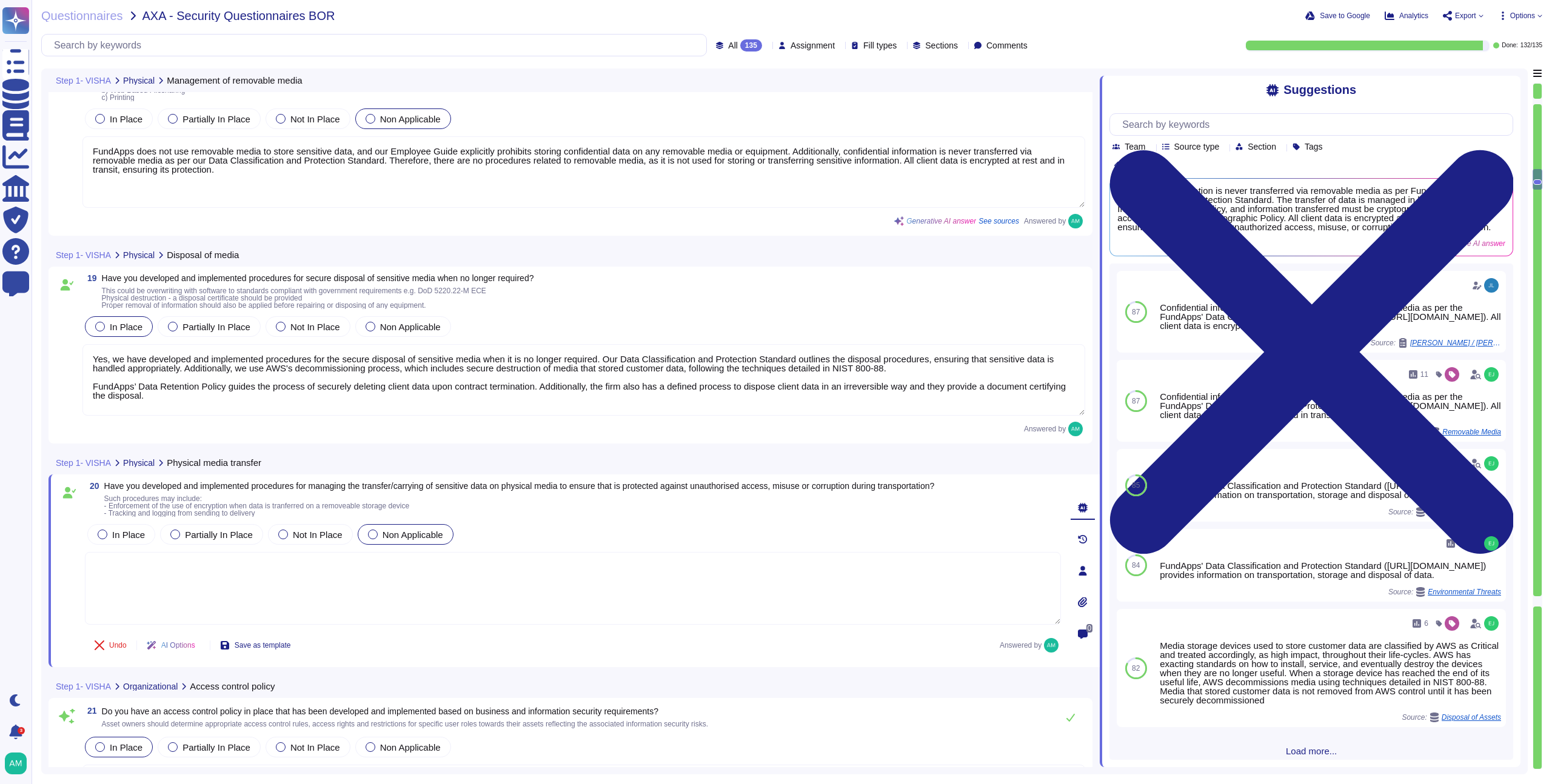
scroll to position [3428, 0]
click at [1471, 409] on button "Use" at bounding box center [1482, 400] width 28 height 17
type textarea "Confidential information is never tranfsered via removable media as per the Fun…"
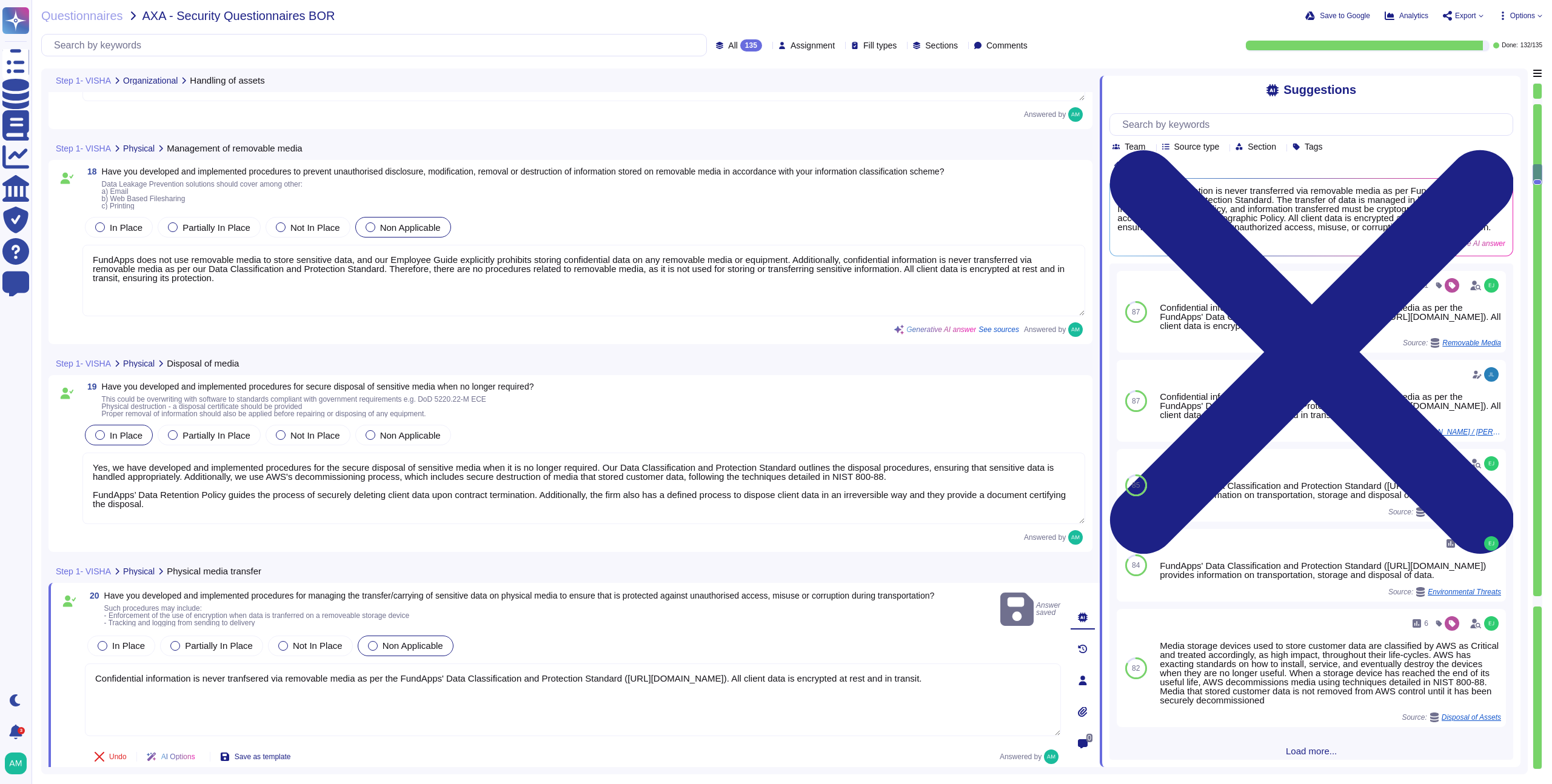
type textarea "Yes, please view FundApps' Data Classification and Protection Standard for more…"
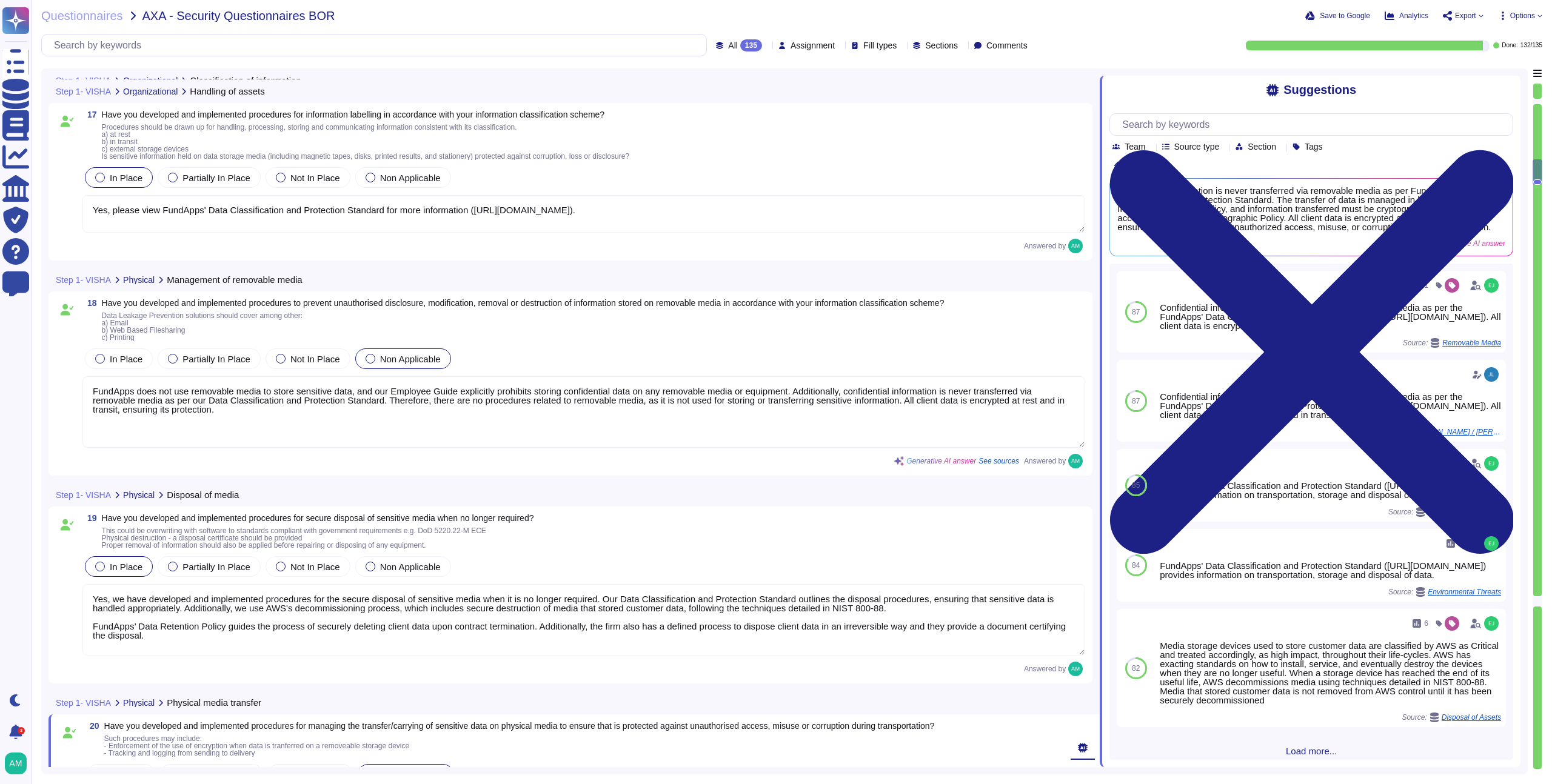
type textarea "Yes, FundApps operates a formal Data Classification and Protection Standard tha…"
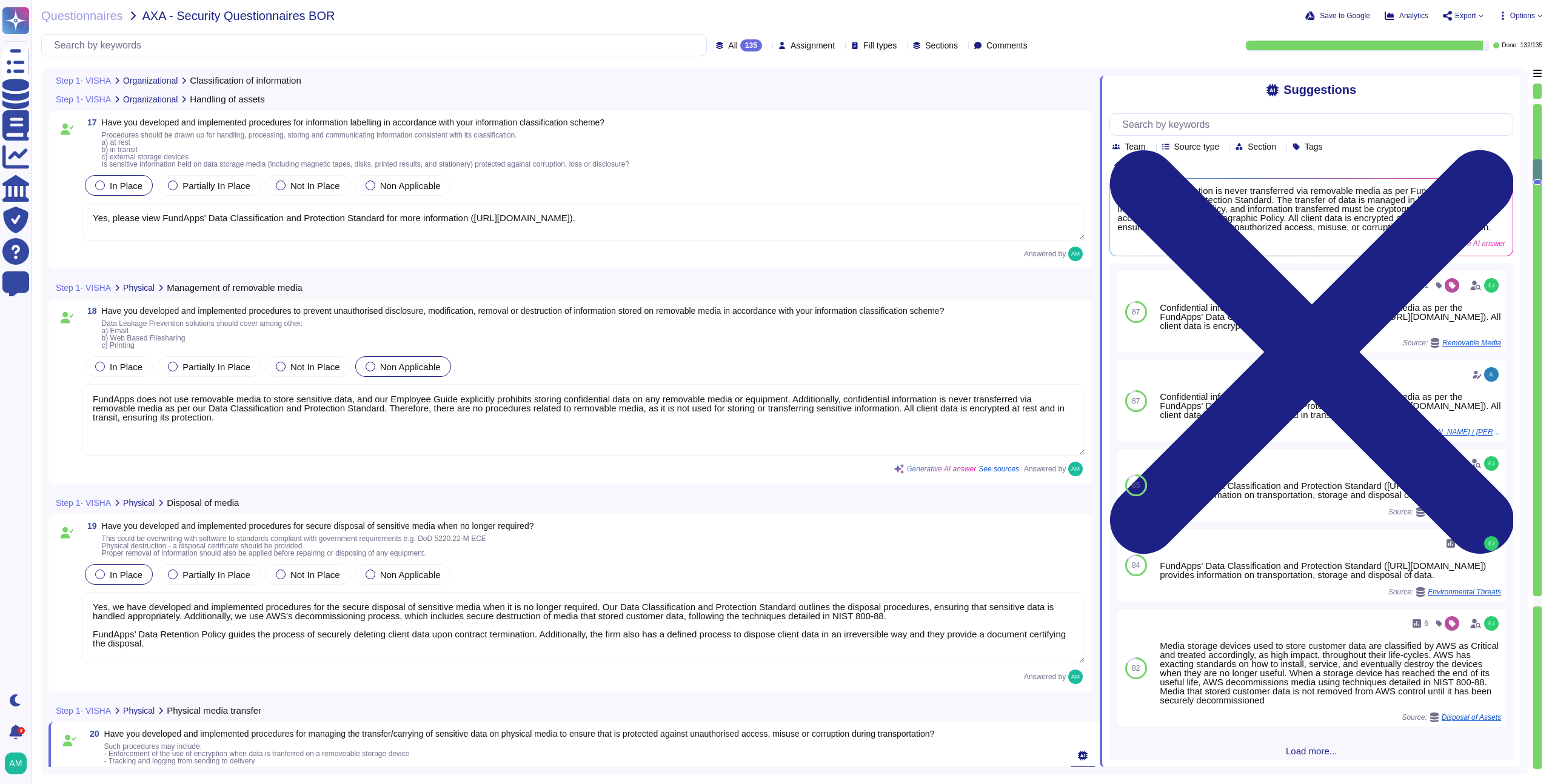
scroll to position [3169, 0]
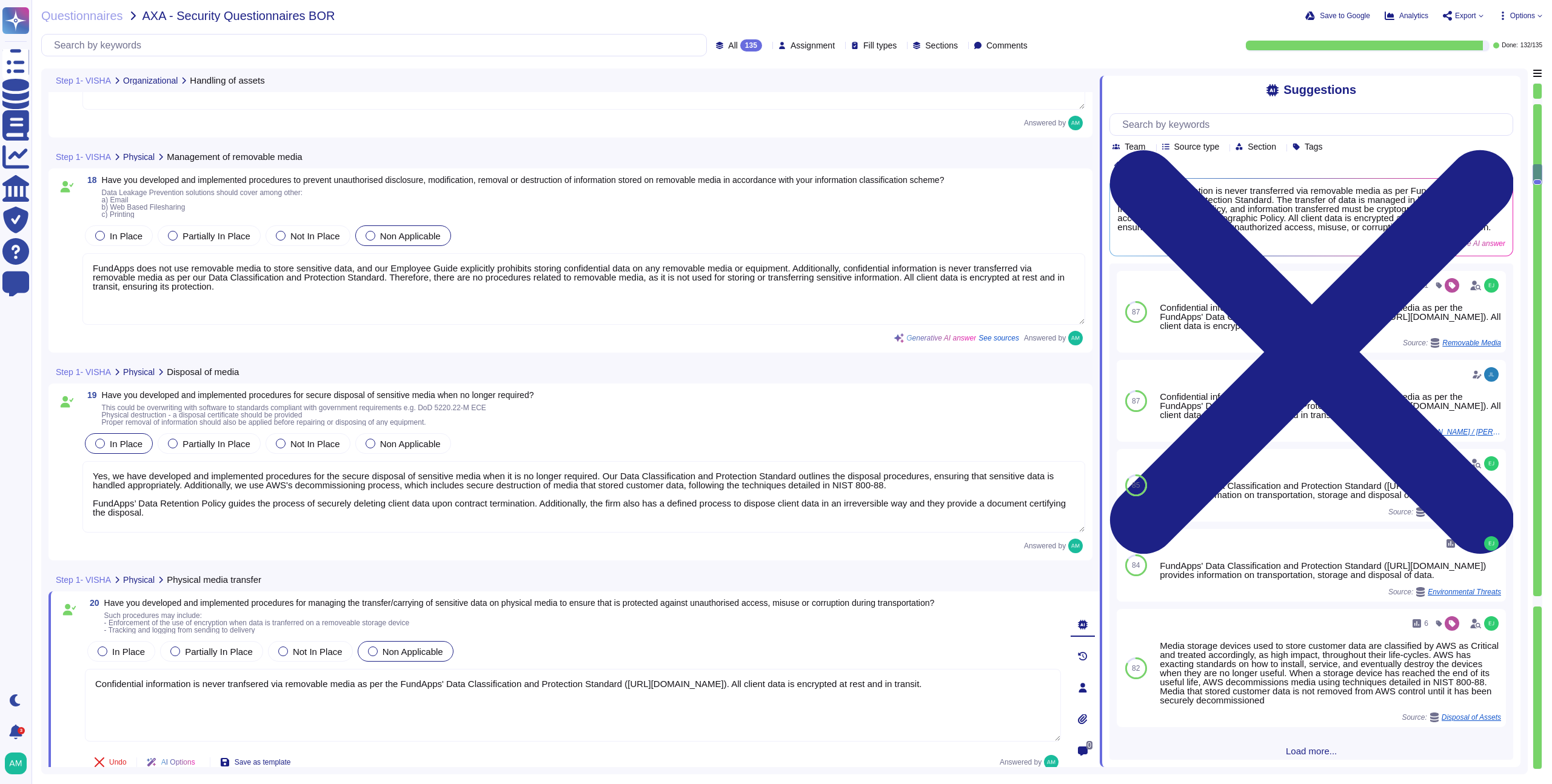
type textarea "Yes, access to networks and network services is strictly controlled based on th…"
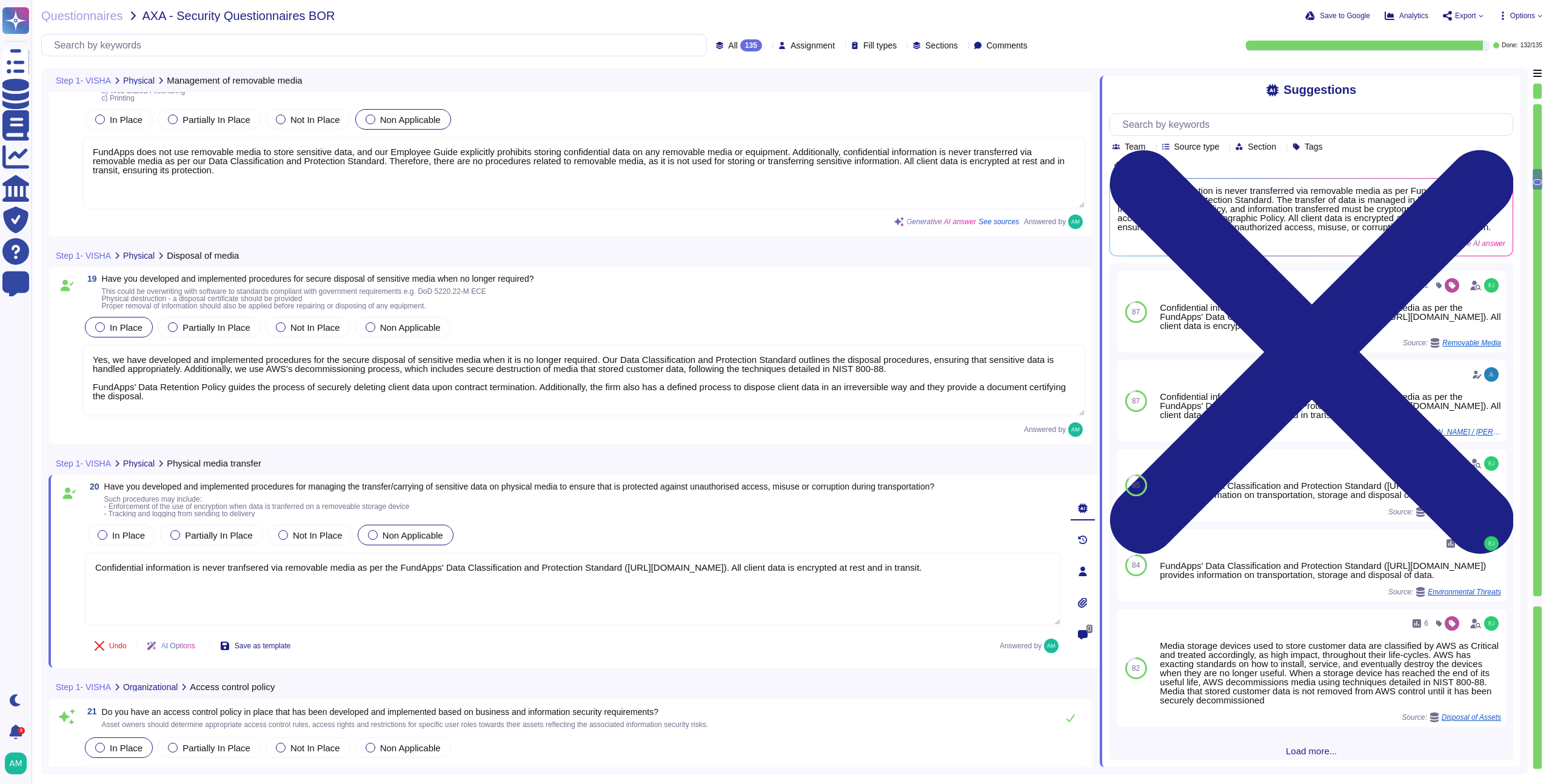
scroll to position [3402, 0]
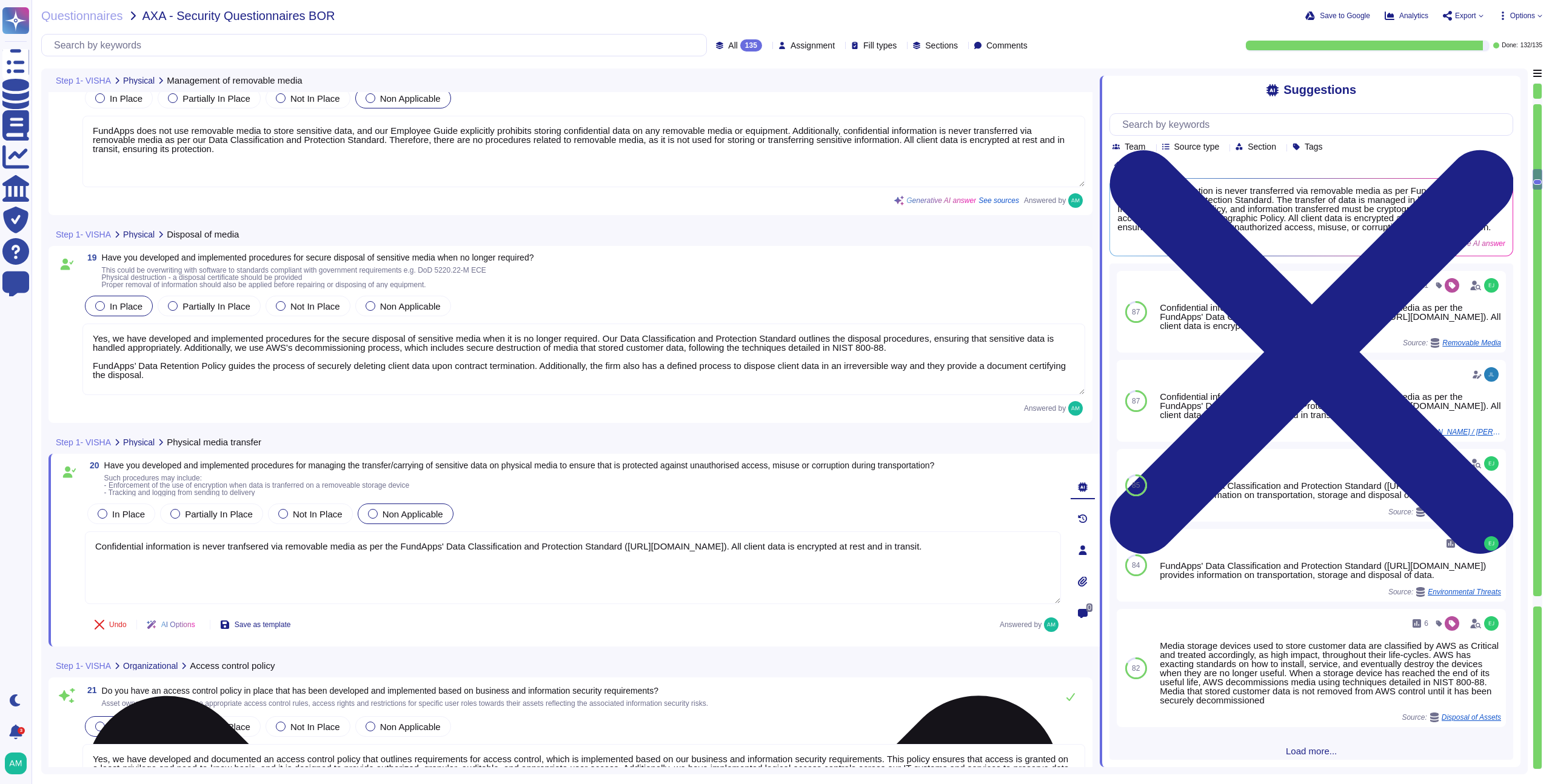
type textarea "Yes, FundApps has developed and implemented a user registration and de-registra…"
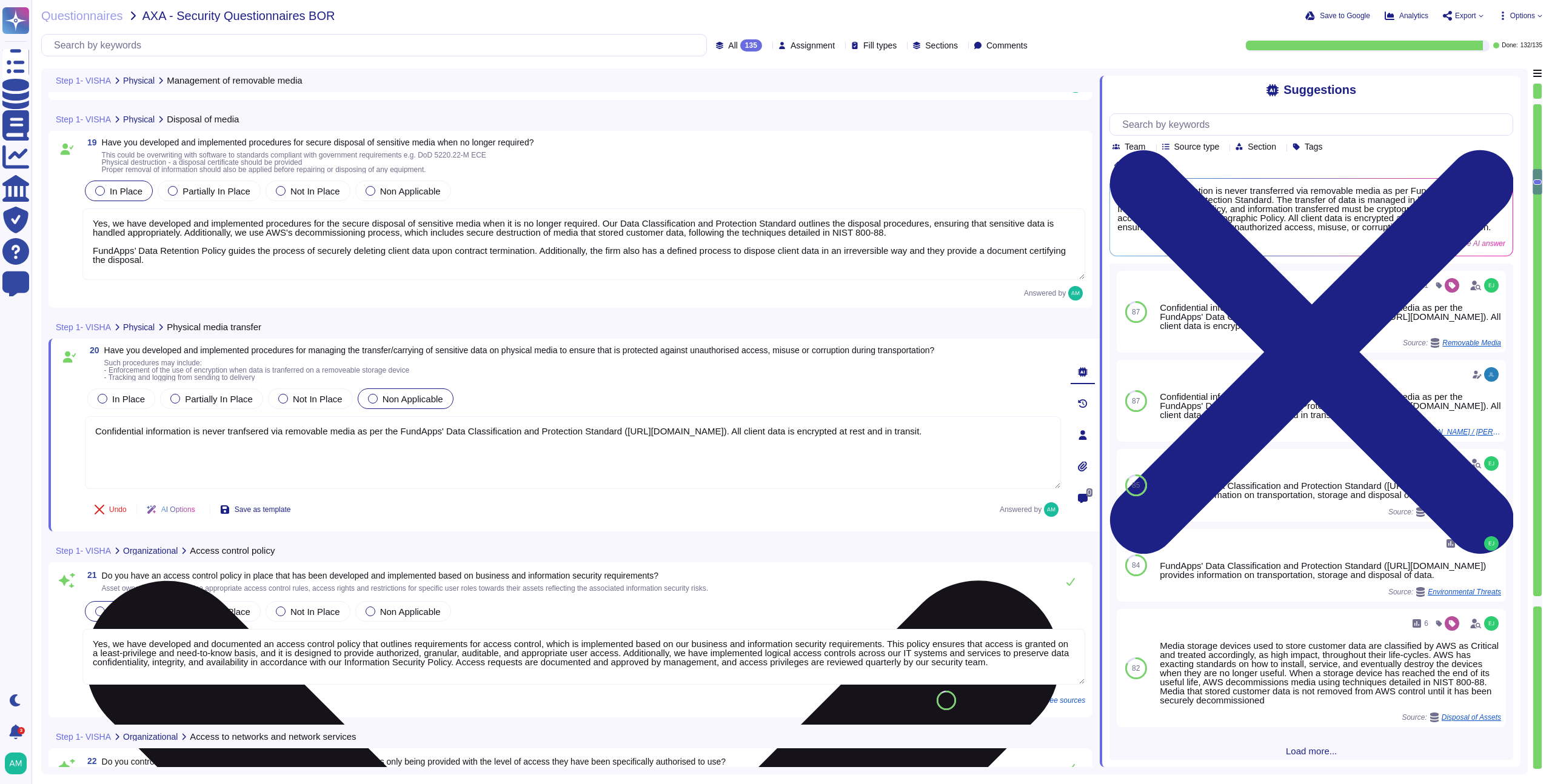
scroll to position [3541, 0]
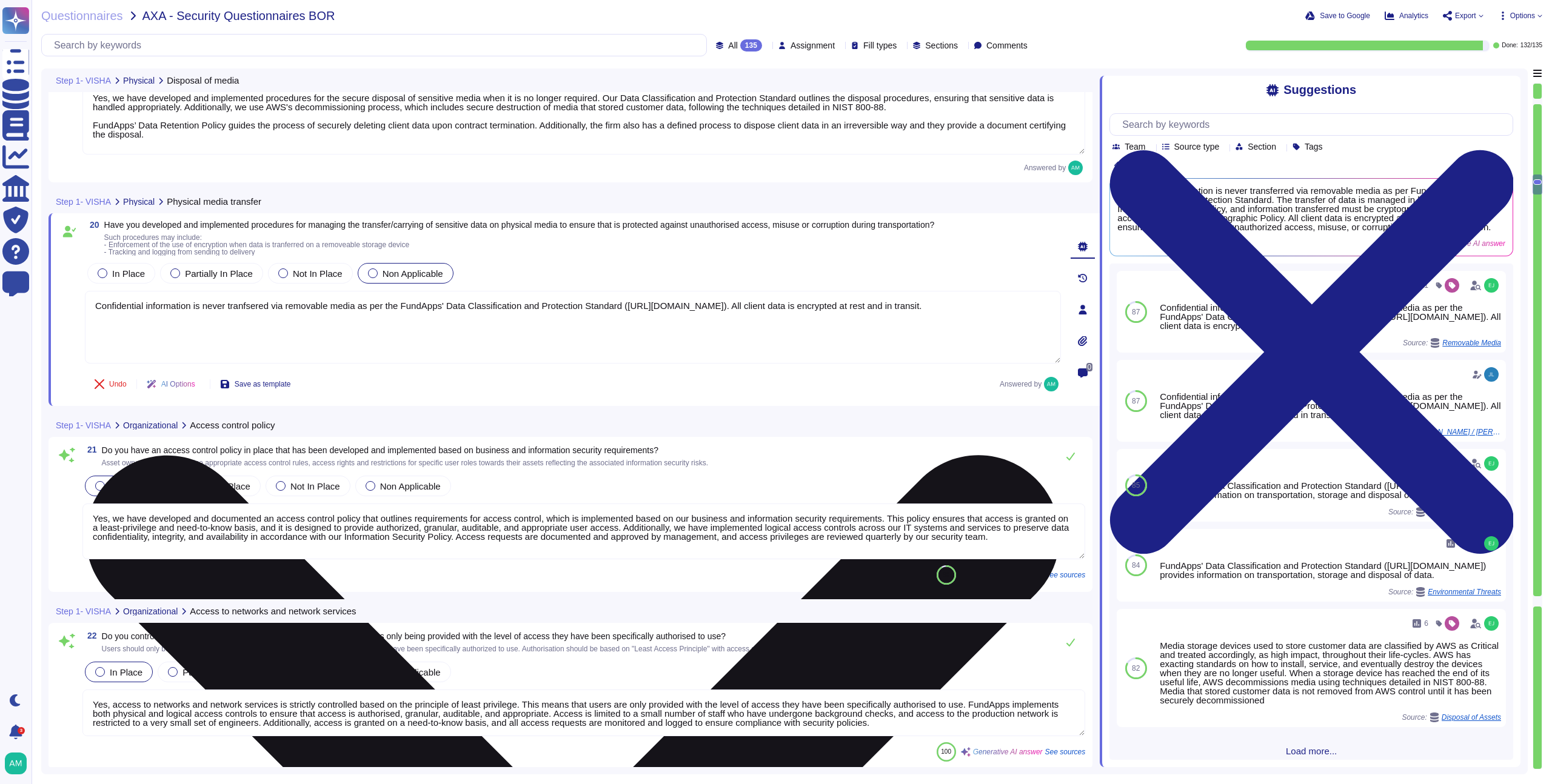
type textarea "Yes, FundApps has developed and implemented a user access provisioning process …"
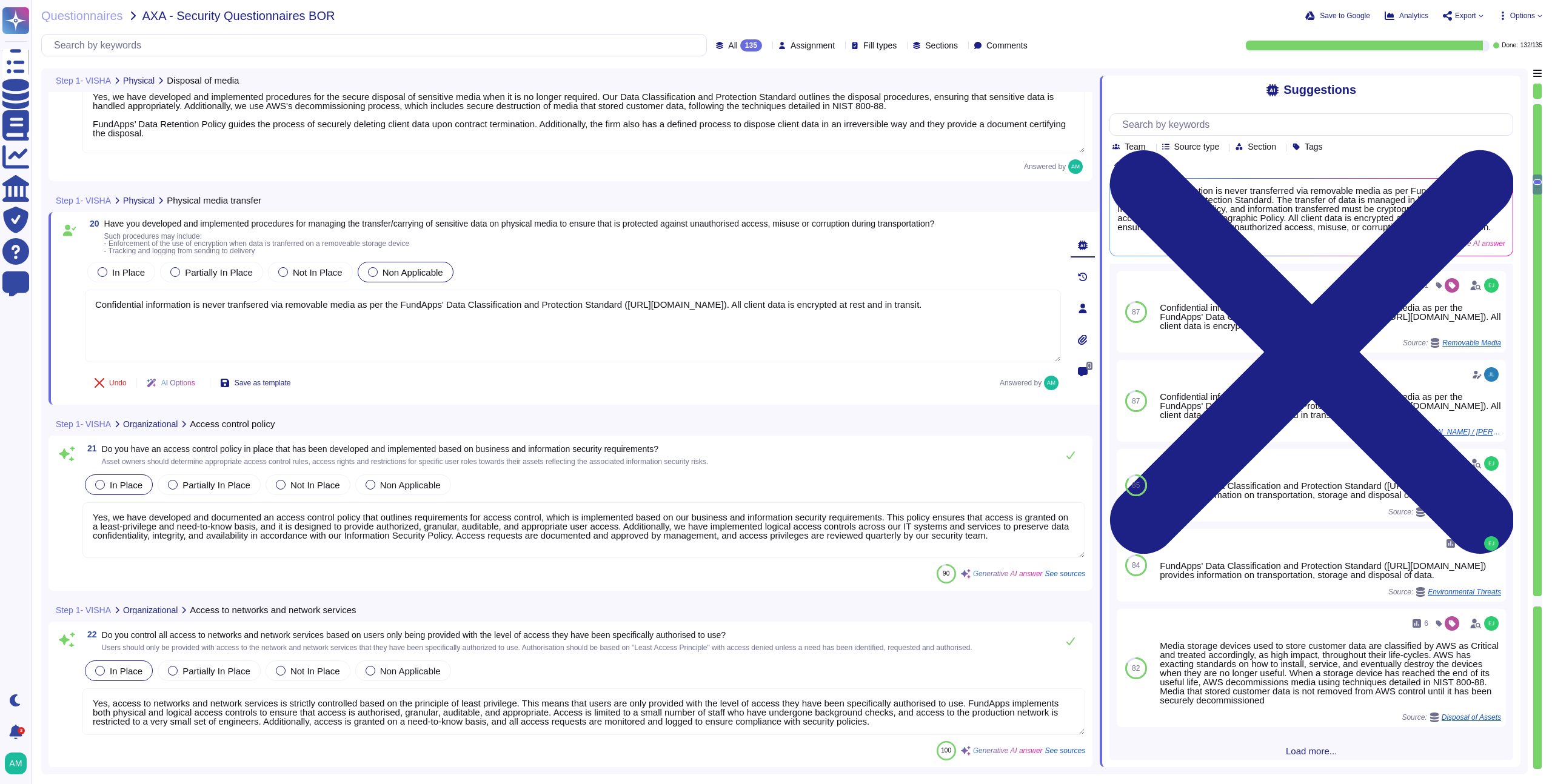
click at [313, 560] on div "21 Do you have an access control policy in place that has been developed and im…" at bounding box center [570, 513] width 1029 height 141
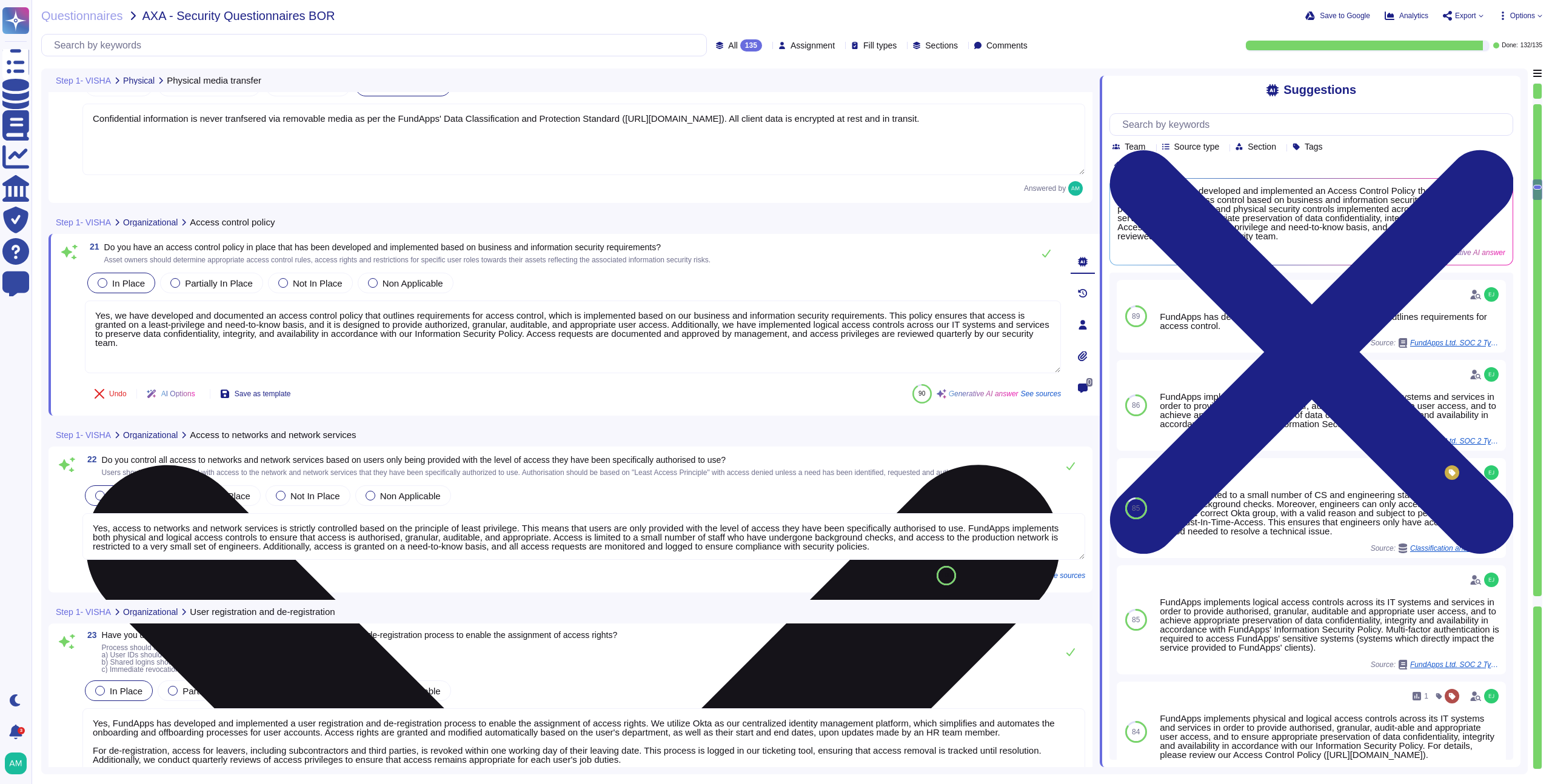
scroll to position [3844, 0]
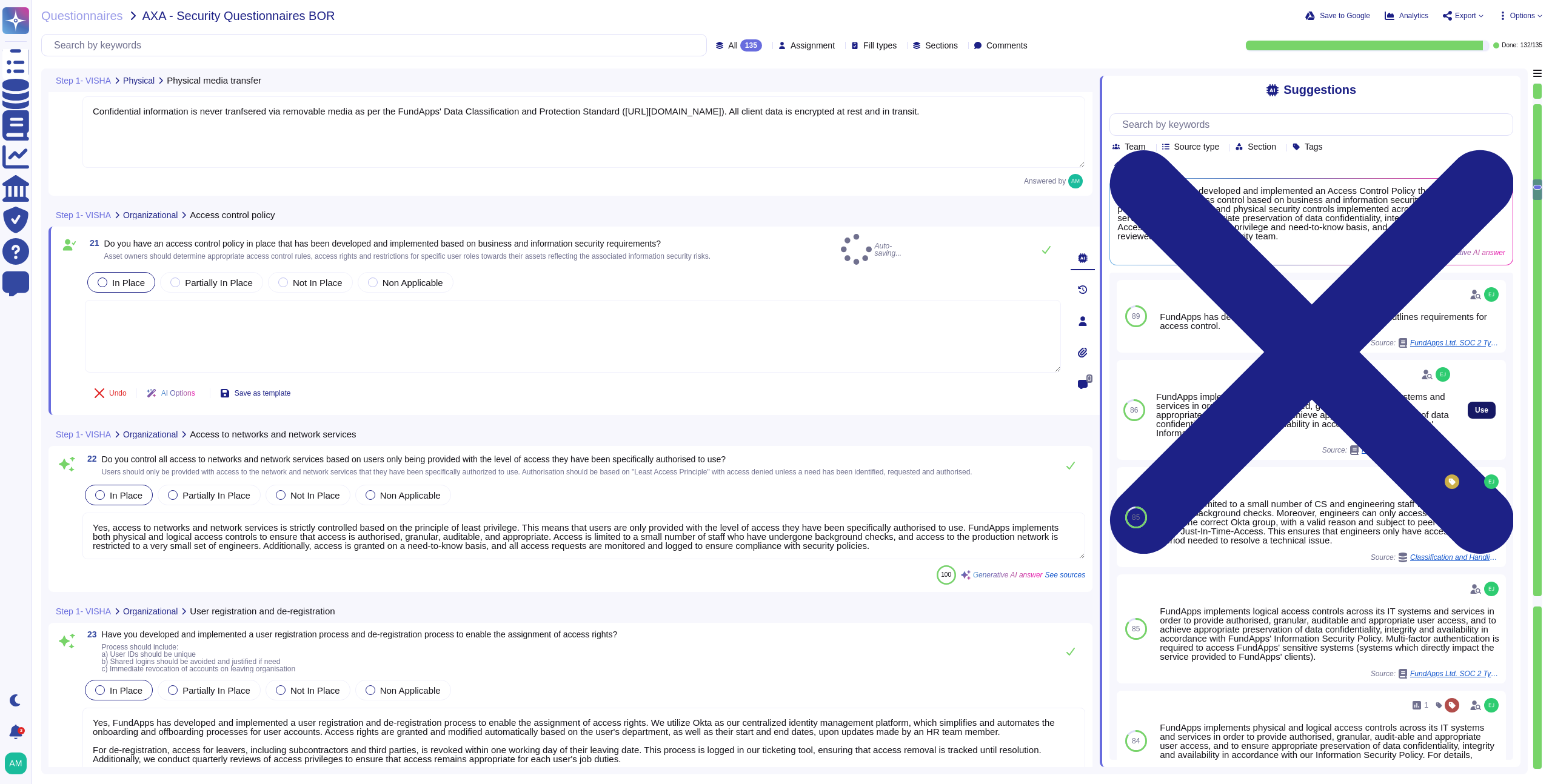
click at [1475, 411] on span "Use" at bounding box center [1482, 409] width 14 height 7
type textarea "FundApps implements logical access controls across its IT systems and services …"
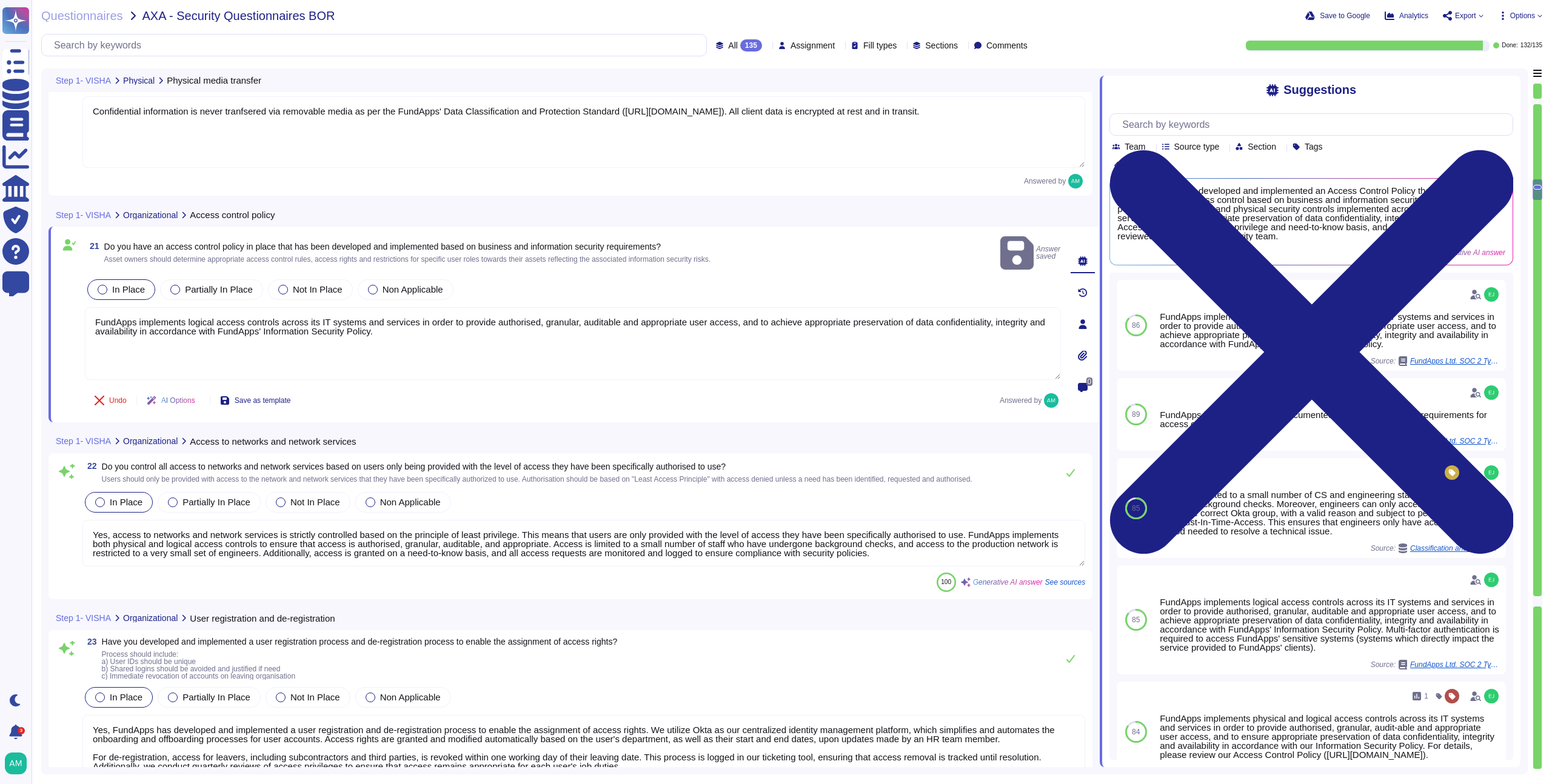
scroll to position [1, 0]
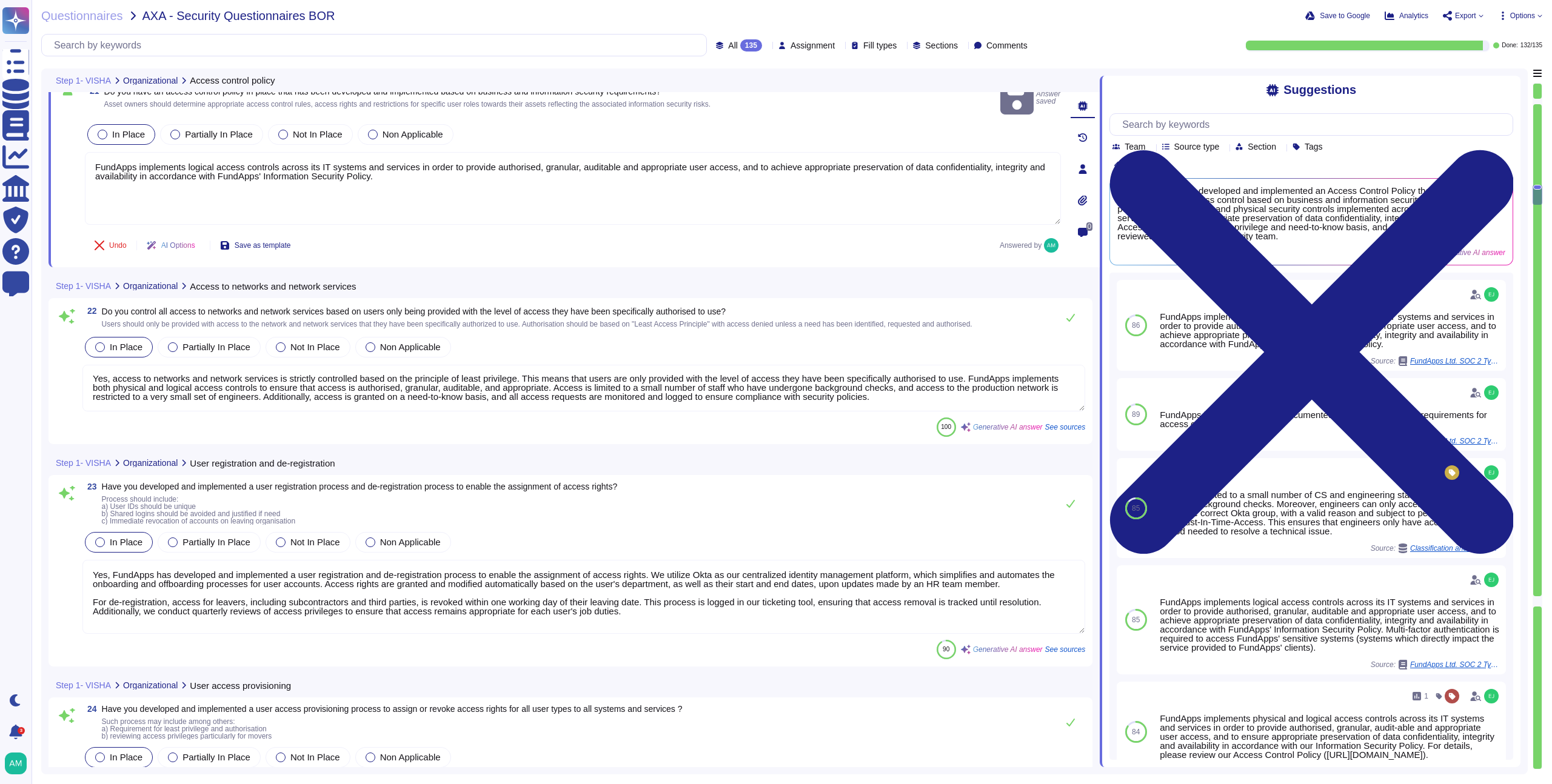
type textarea "Yes, [PERSON_NAME] has a formal authorization process that restricts and contro…"
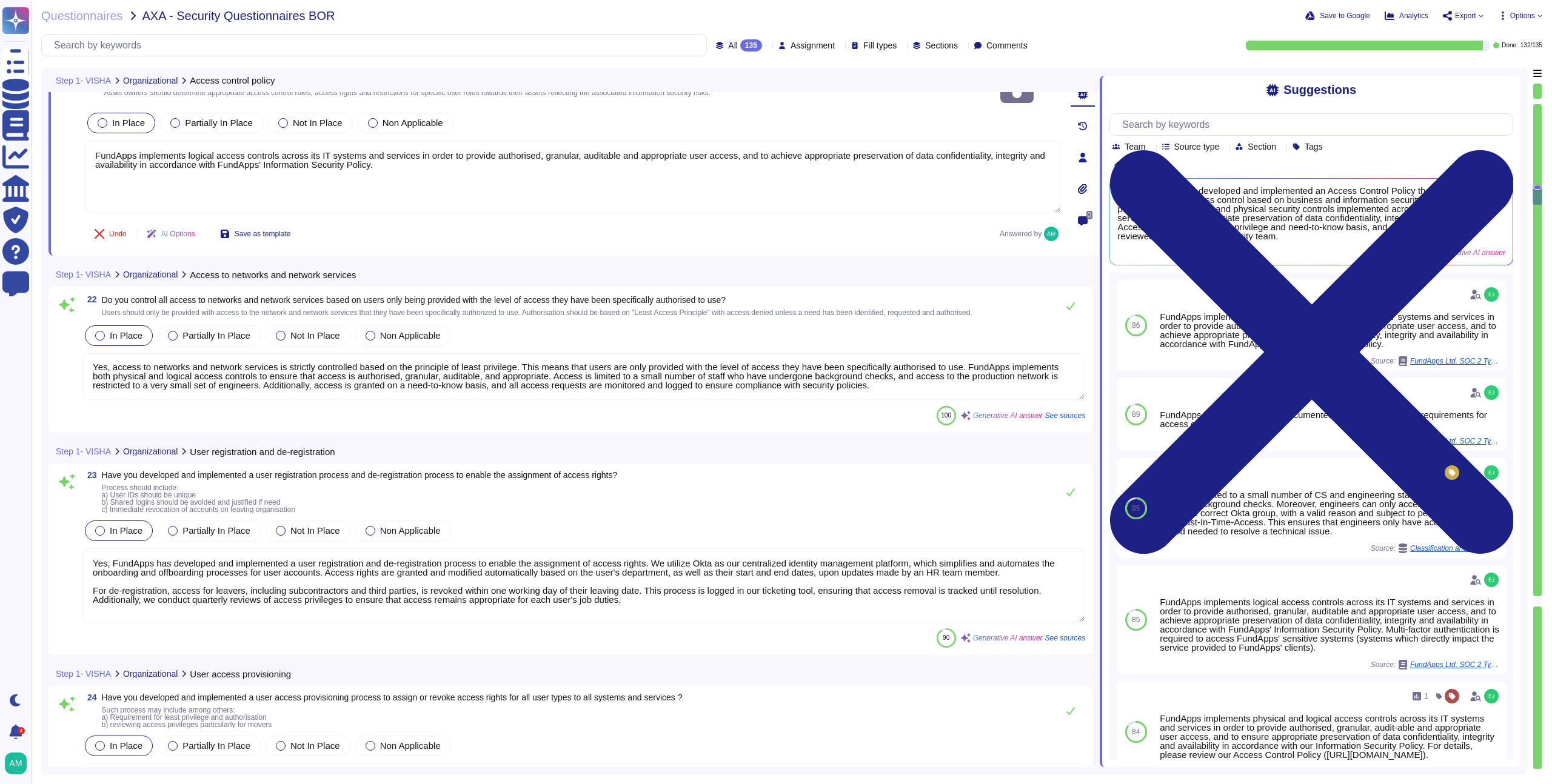
scroll to position [4014, 0]
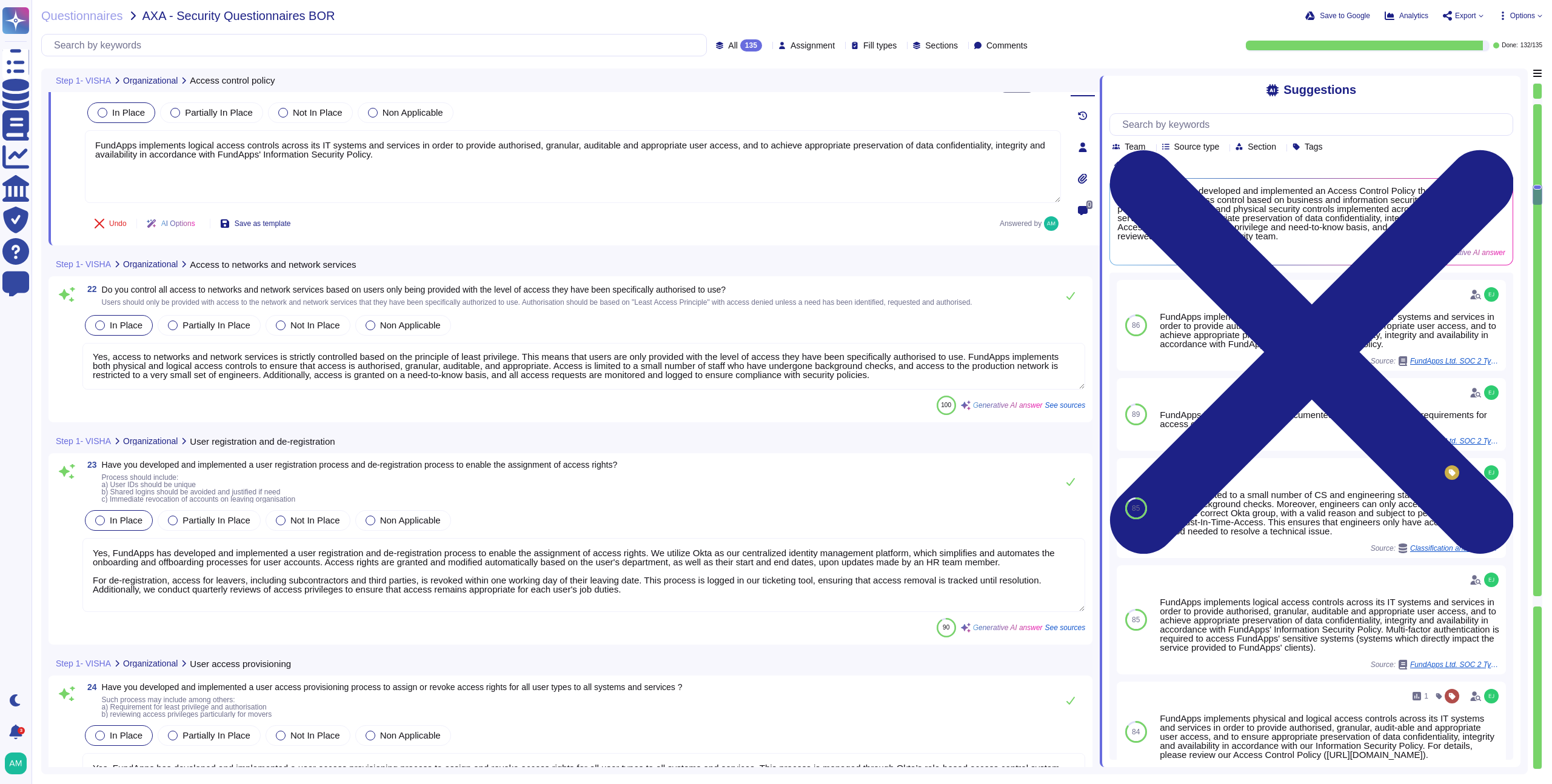
click at [438, 359] on textarea "Yes, access to networks and network services is strictly controlled based on th…" at bounding box center [584, 366] width 1002 height 46
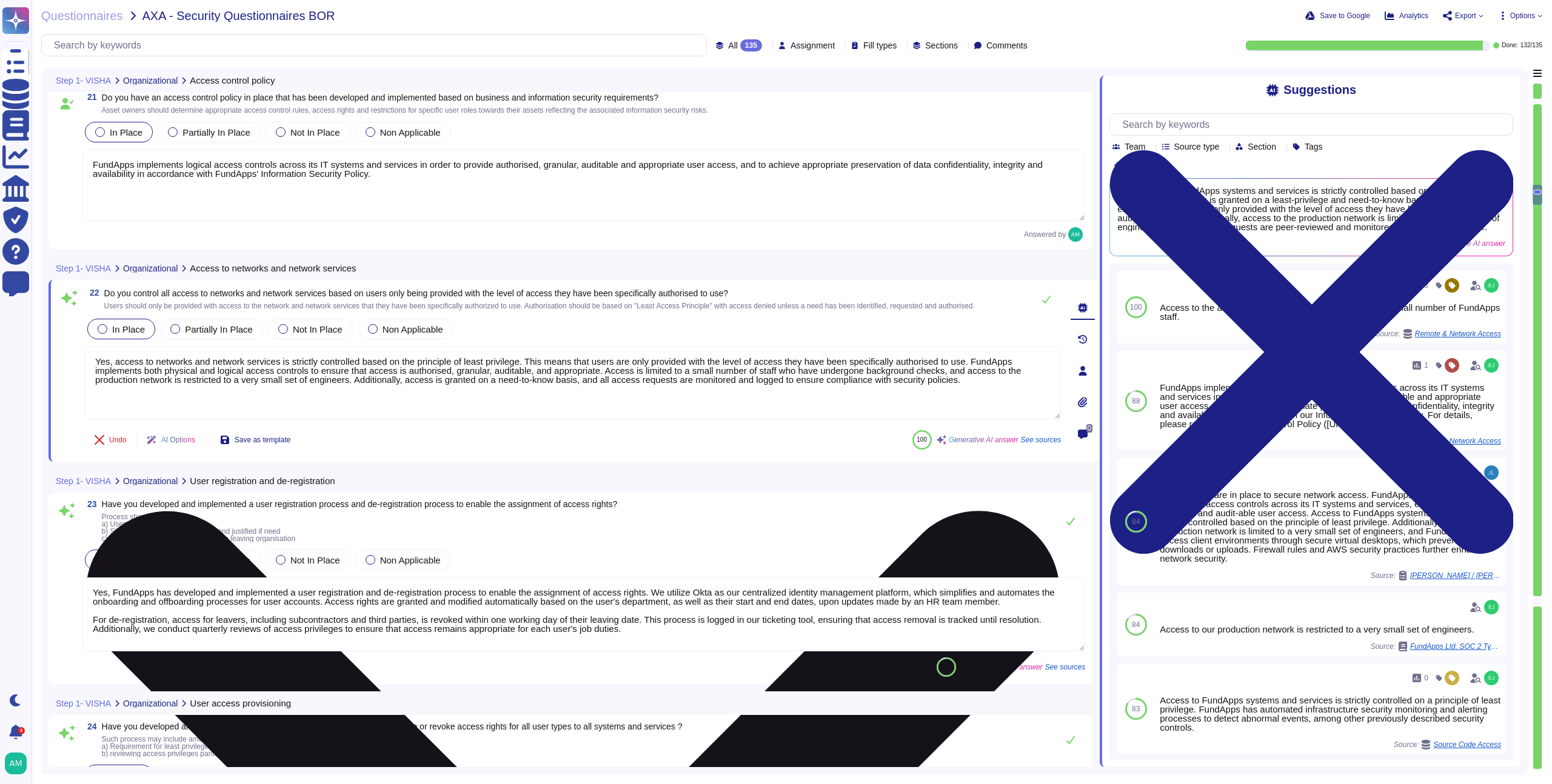
scroll to position [3974, 0]
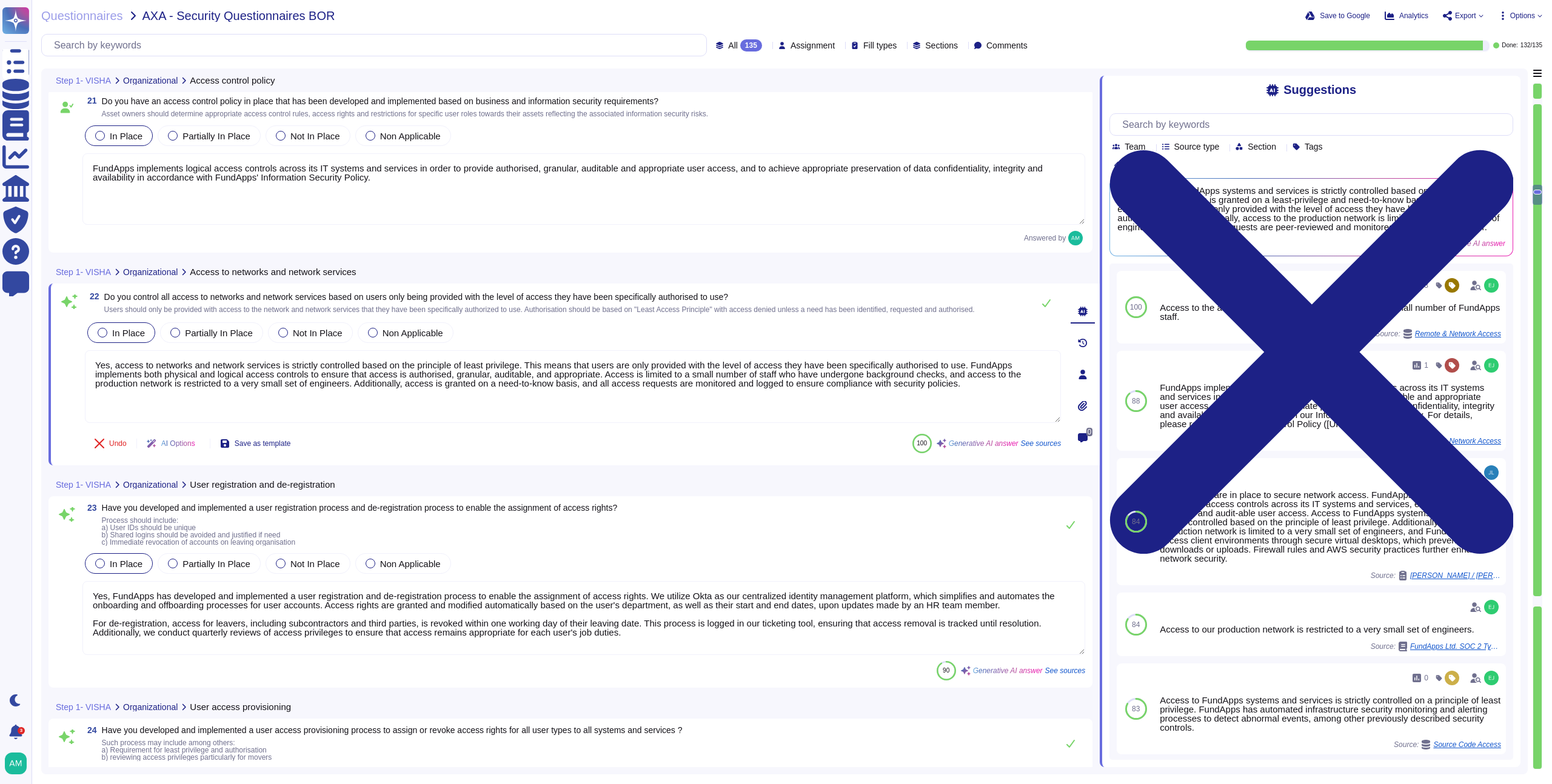
click at [91, 168] on textarea "FundApps implements logical access controls across its IT systems and services …" at bounding box center [584, 188] width 1002 height 72
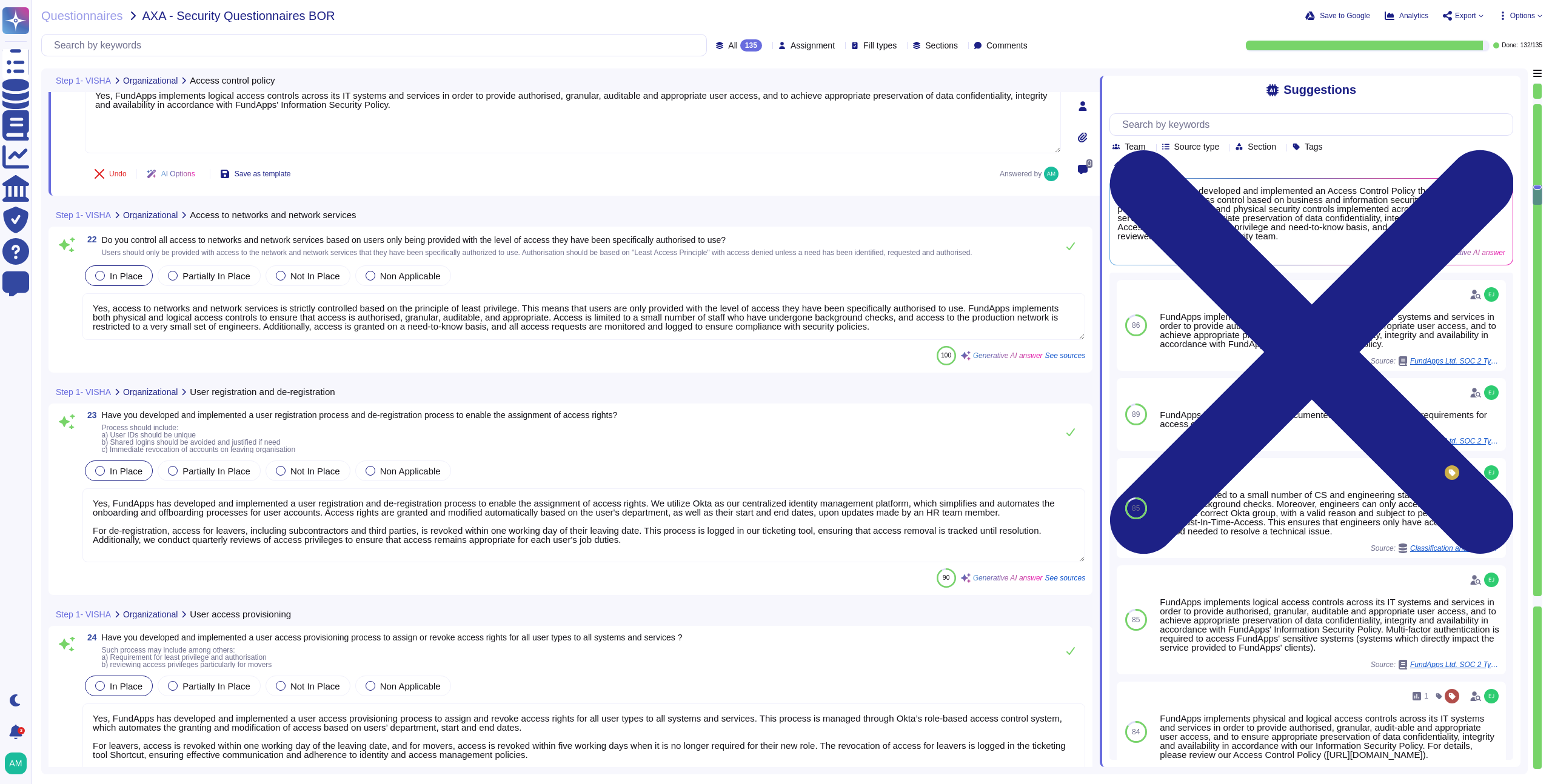
scroll to position [4049, 0]
type textarea "Yes, FundApps implements logical access controls across its IT systems and serv…"
click at [269, 323] on textarea "Yes, access to networks and network services is strictly controlled based on th…" at bounding box center [584, 314] width 1002 height 46
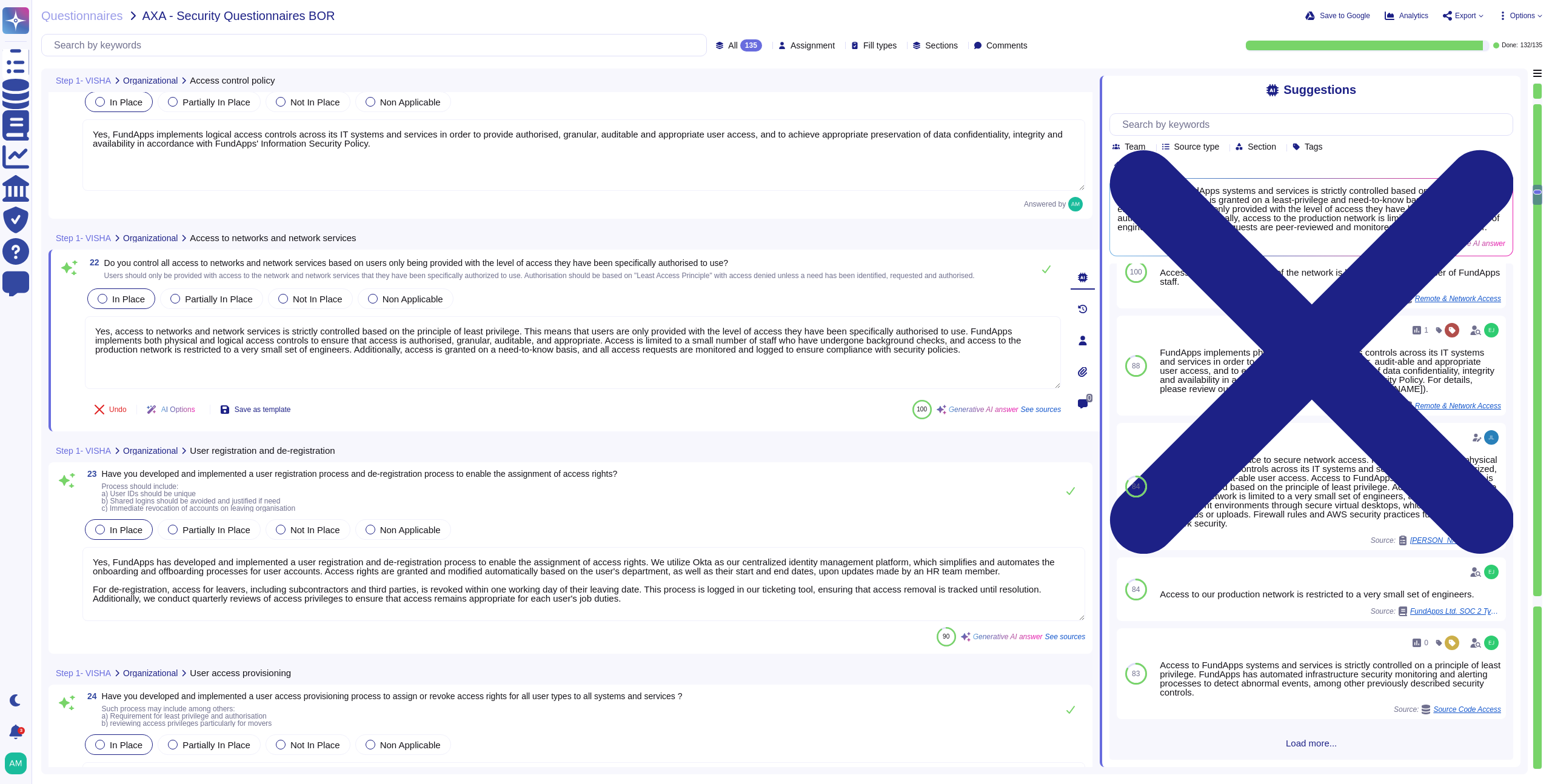
scroll to position [4010, 0]
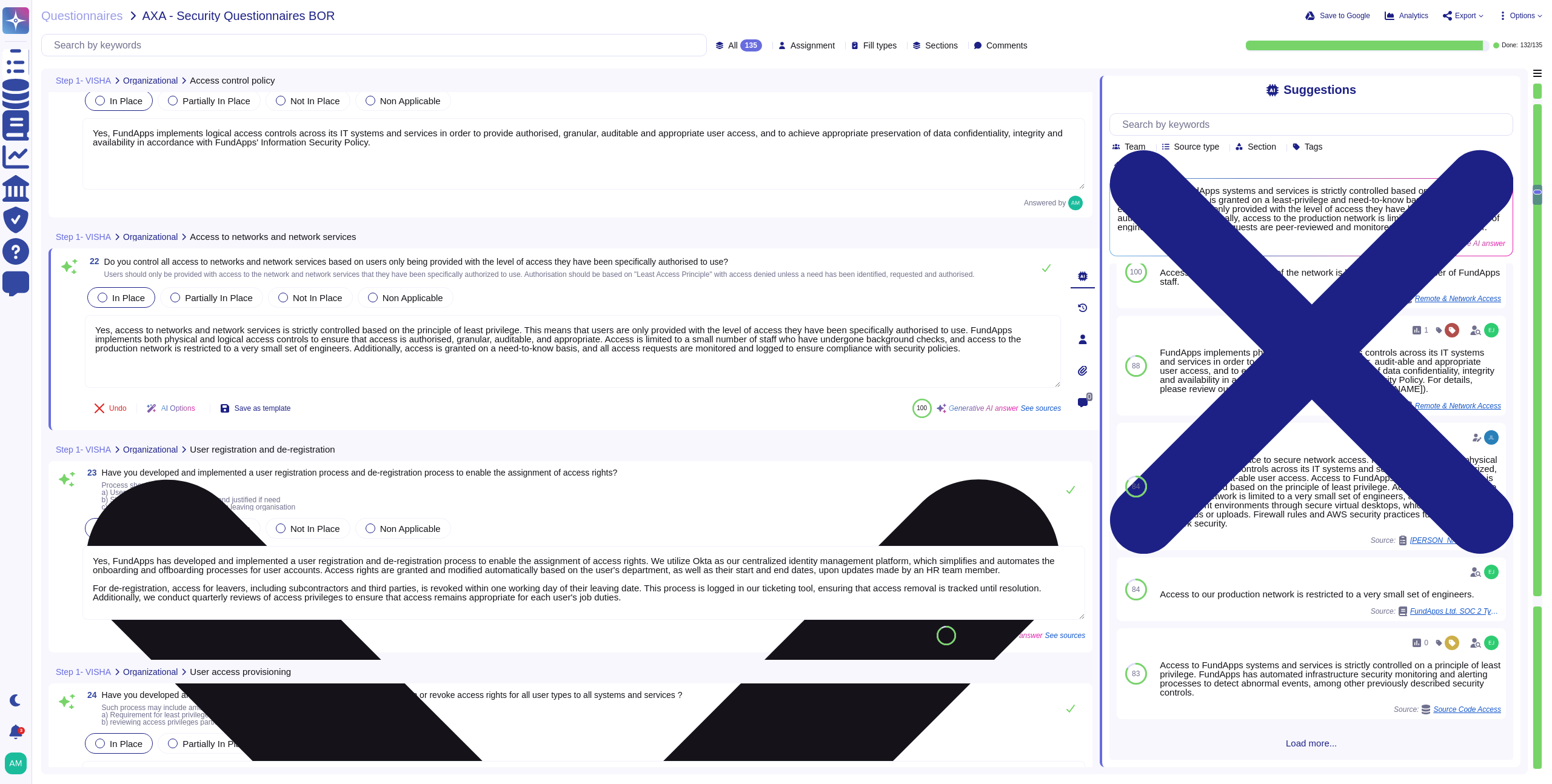
click at [687, 378] on textarea "Yes, access to networks and network services is strictly controlled based on th…" at bounding box center [572, 352] width 976 height 73
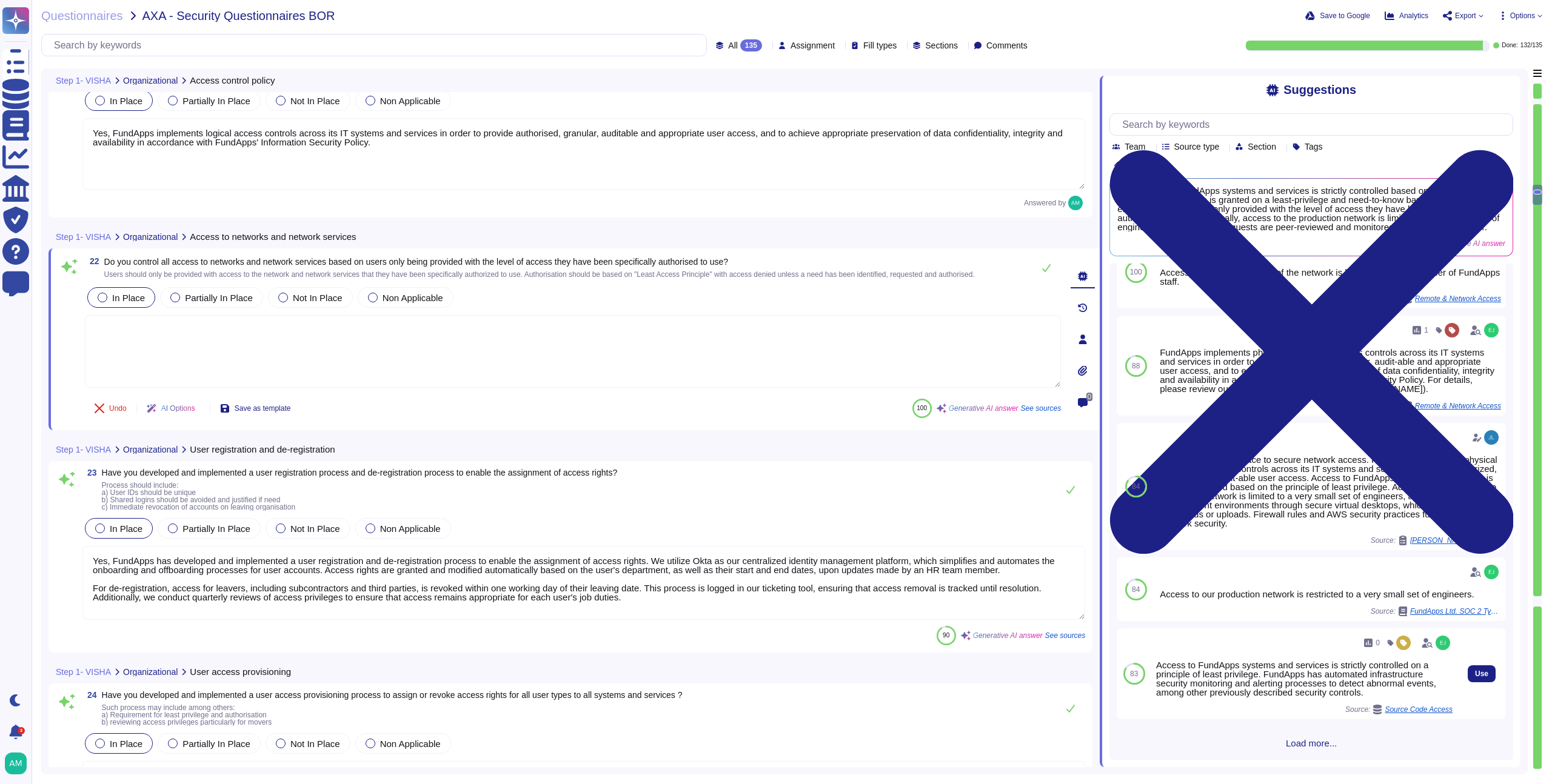
scroll to position [64, 0]
click at [1475, 674] on span "Use" at bounding box center [1482, 674] width 14 height 7
type textarea "Access to FundApps systems and services is strictly controlled on a principle o…"
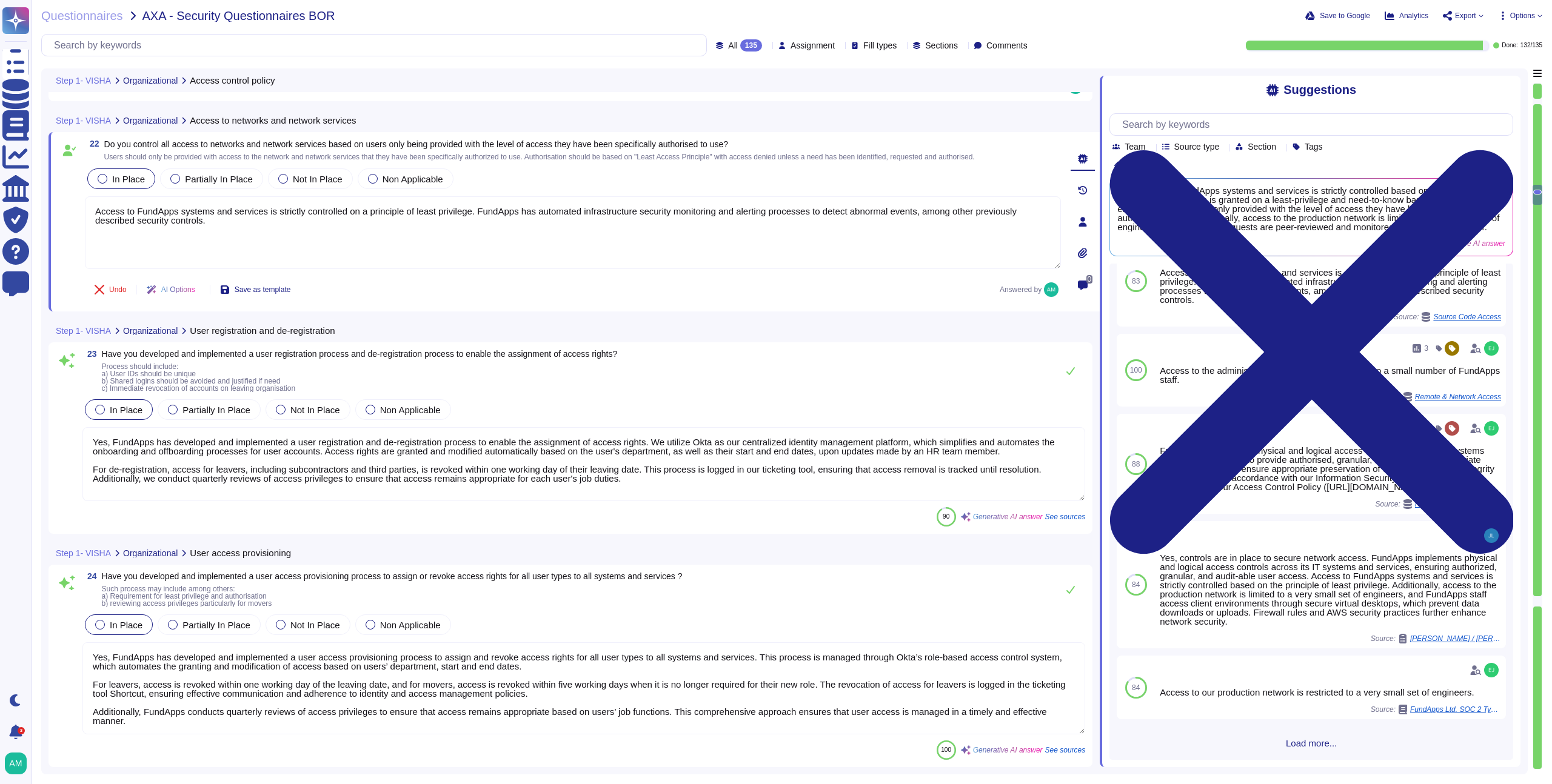
type textarea "Yes, FundApps implements a formal management process for controlling the alloca…"
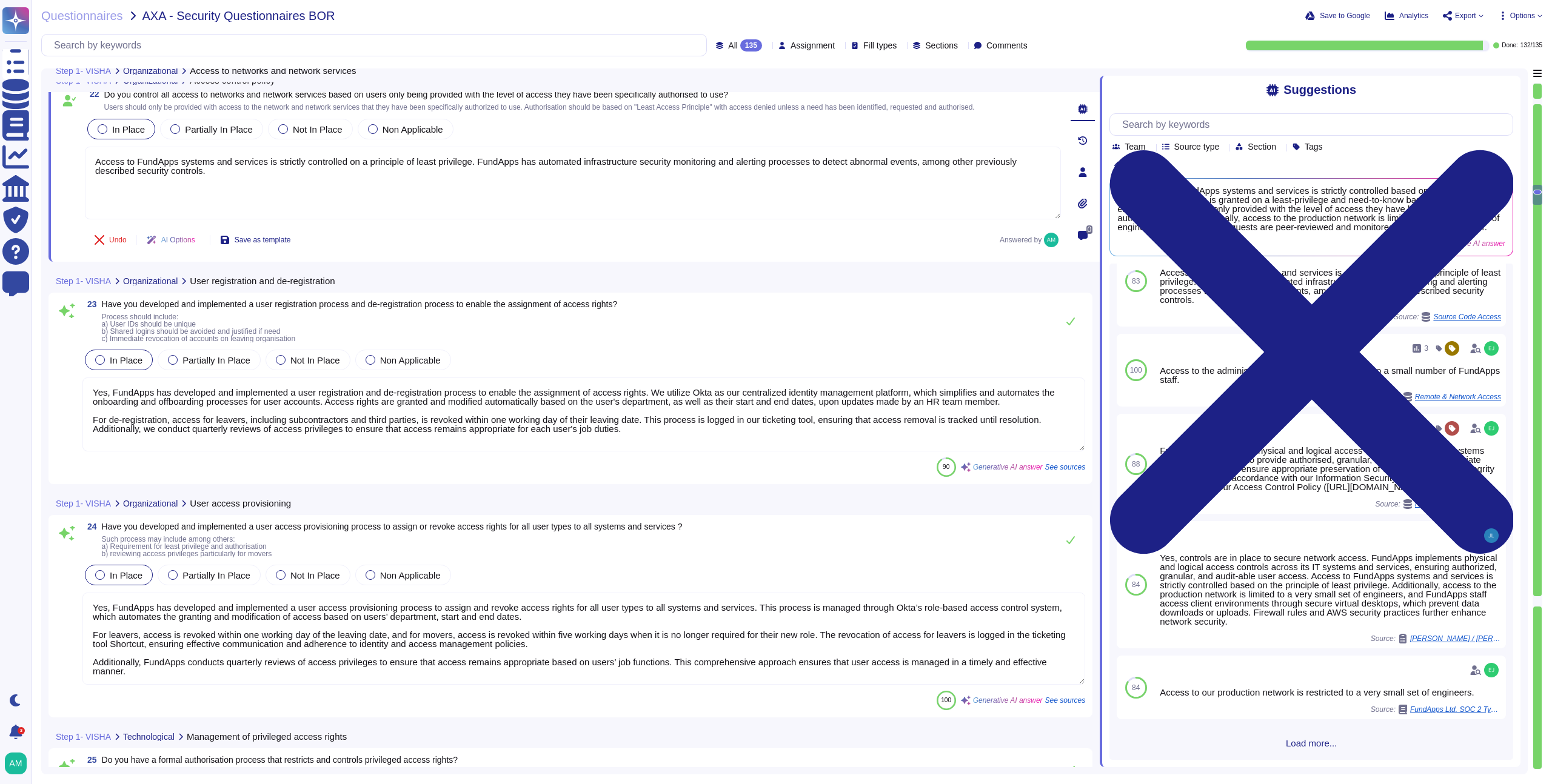
scroll to position [4179, 0]
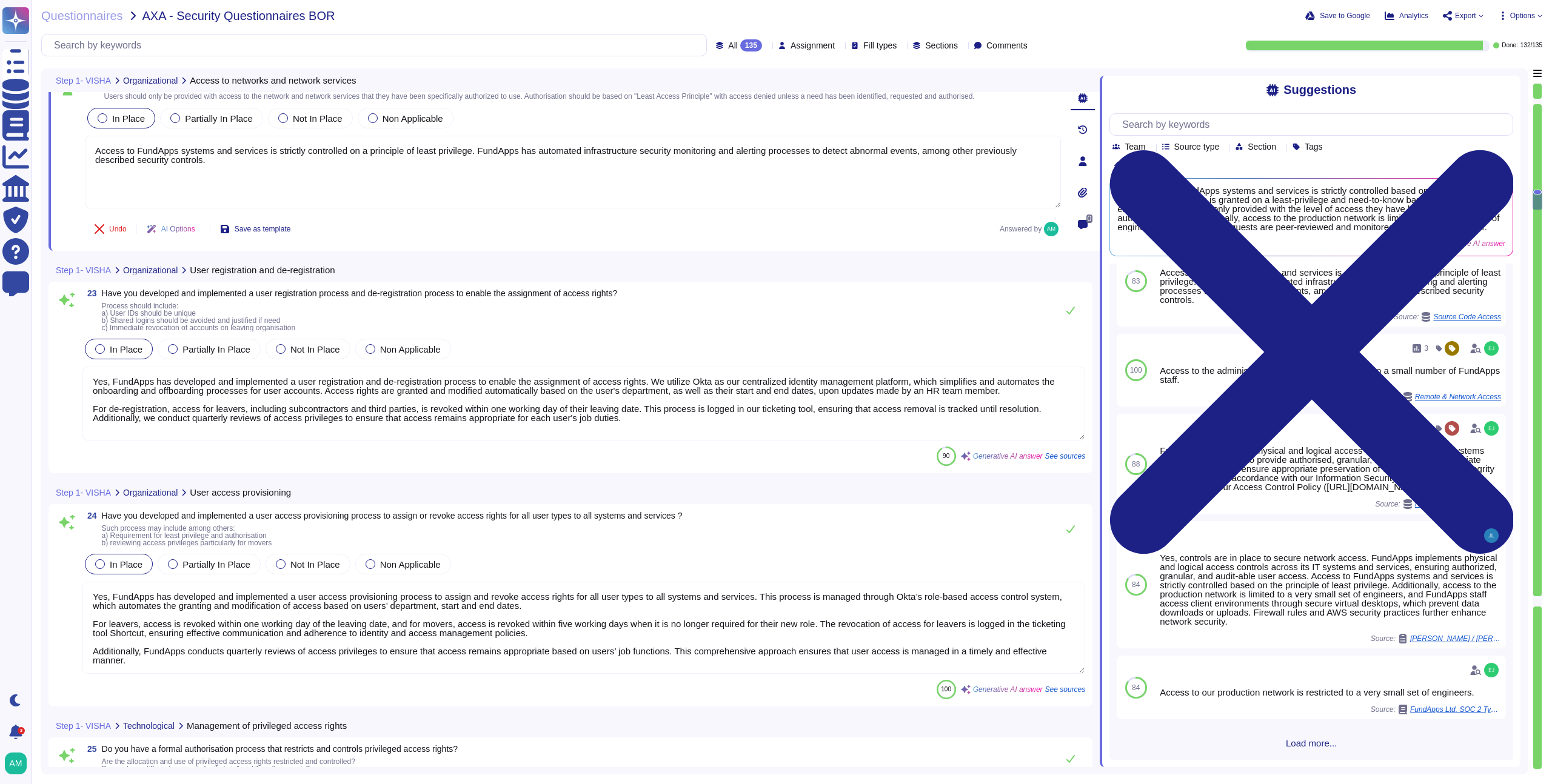
click at [665, 401] on textarea "Yes, FundApps has developed and implemented a user registration and de-registra…" at bounding box center [584, 403] width 1002 height 74
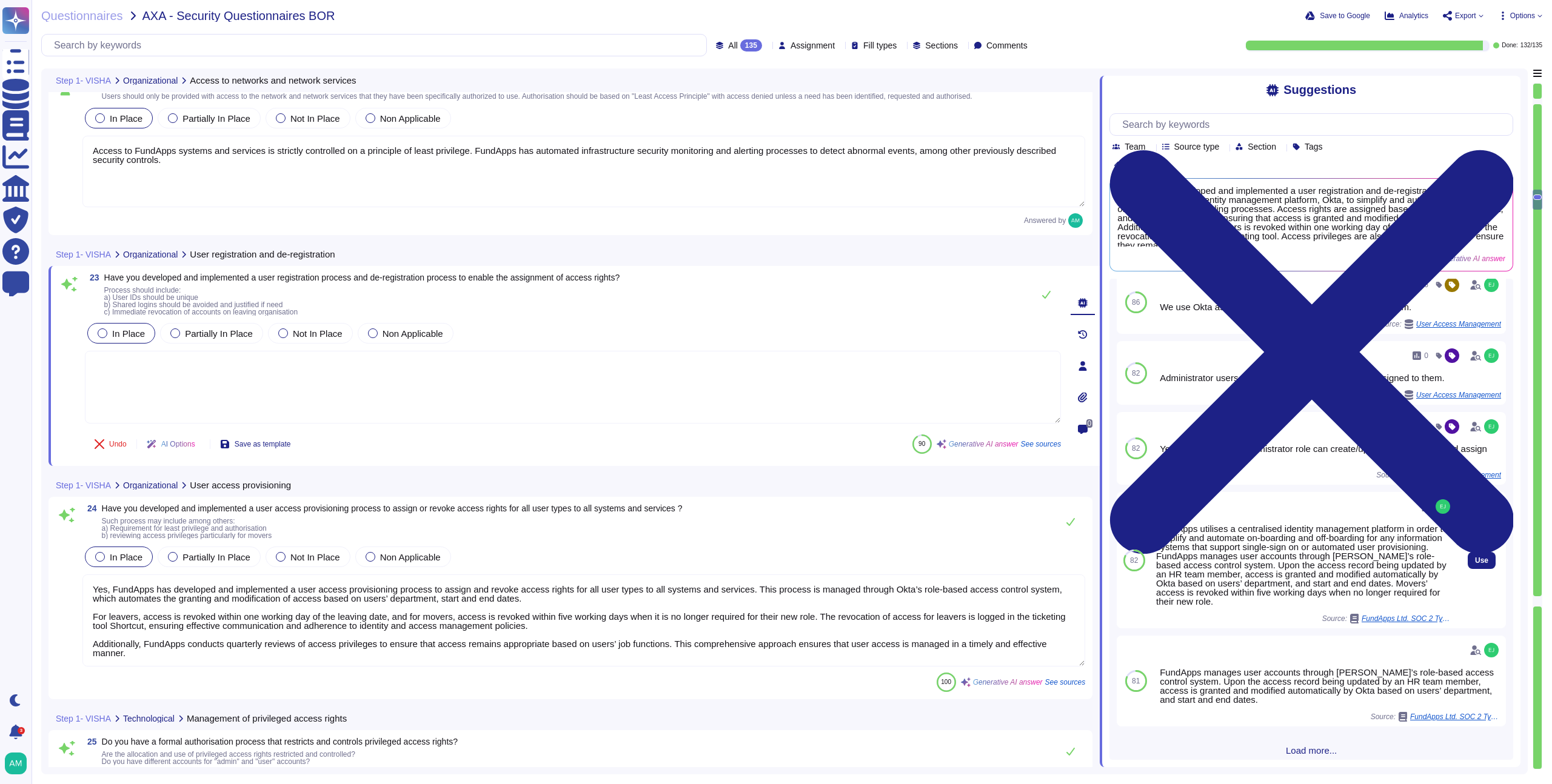
scroll to position [22, 0]
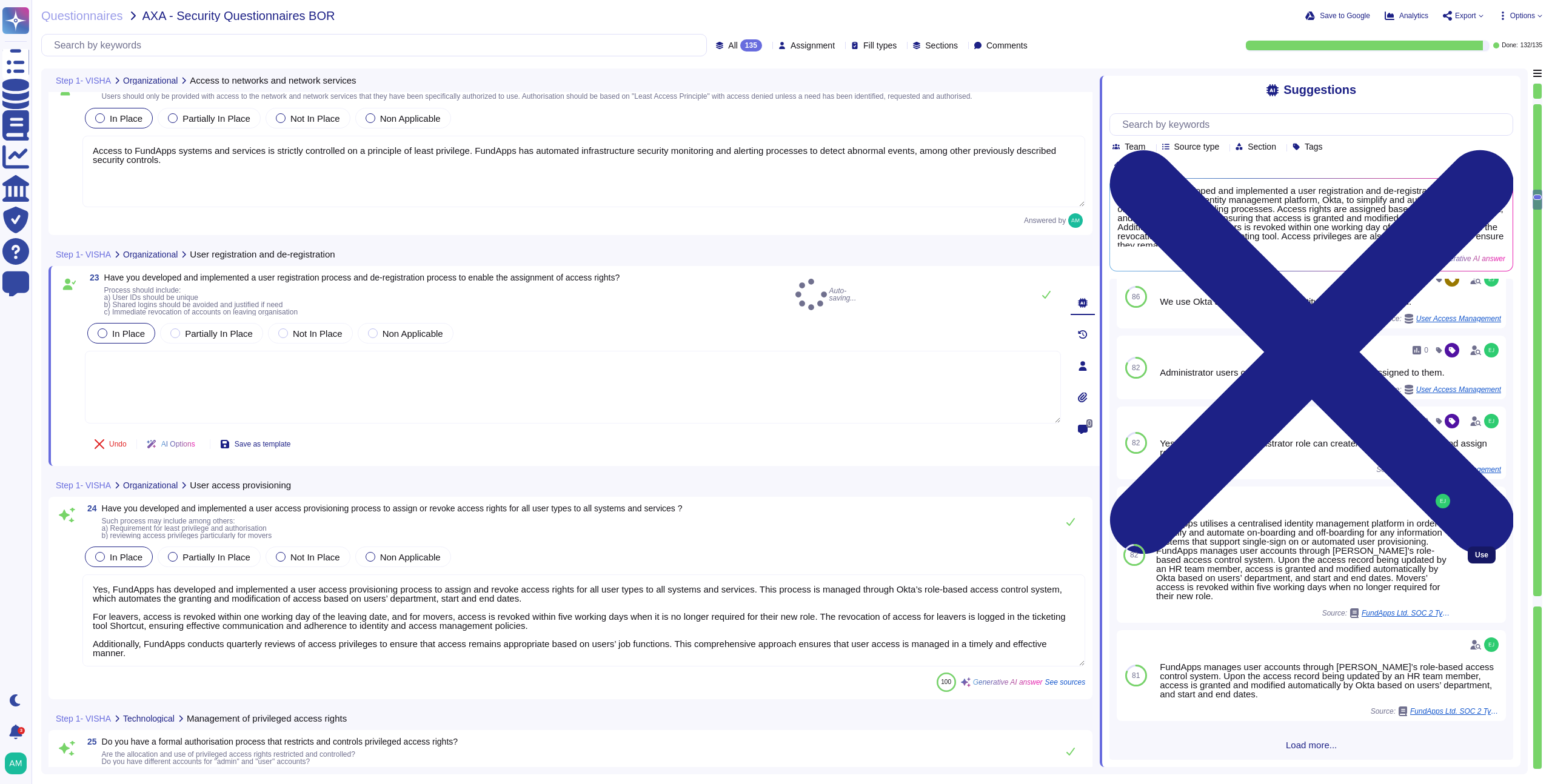
click at [1468, 548] on button "Use" at bounding box center [1482, 554] width 28 height 17
type textarea "FundApps utilises a centralised identity management platform in order to simpli…"
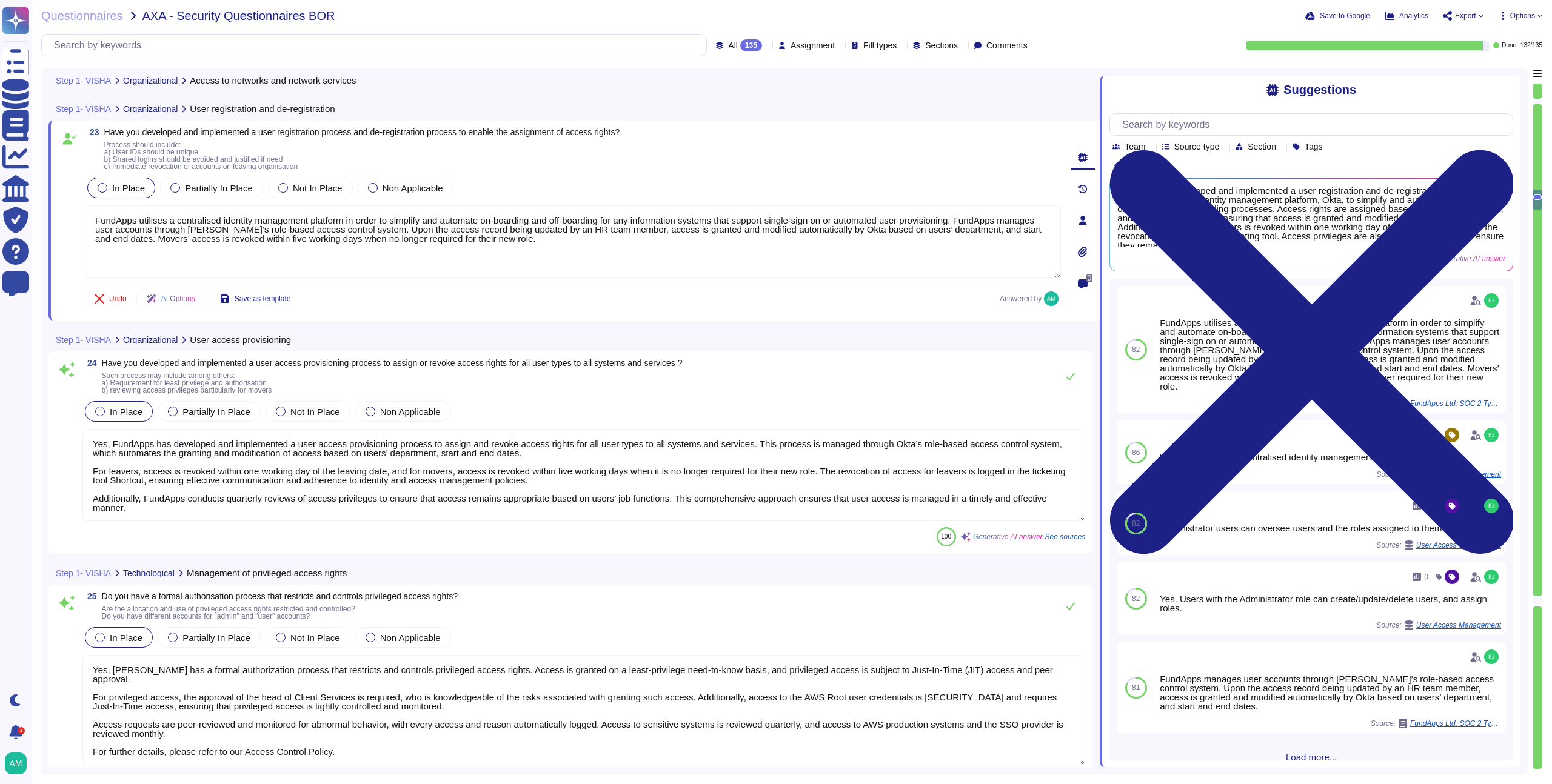
scroll to position [4326, 0]
click at [582, 497] on textarea "Yes, FundApps has developed and implemented a user access provisioning process …" at bounding box center [584, 472] width 1002 height 92
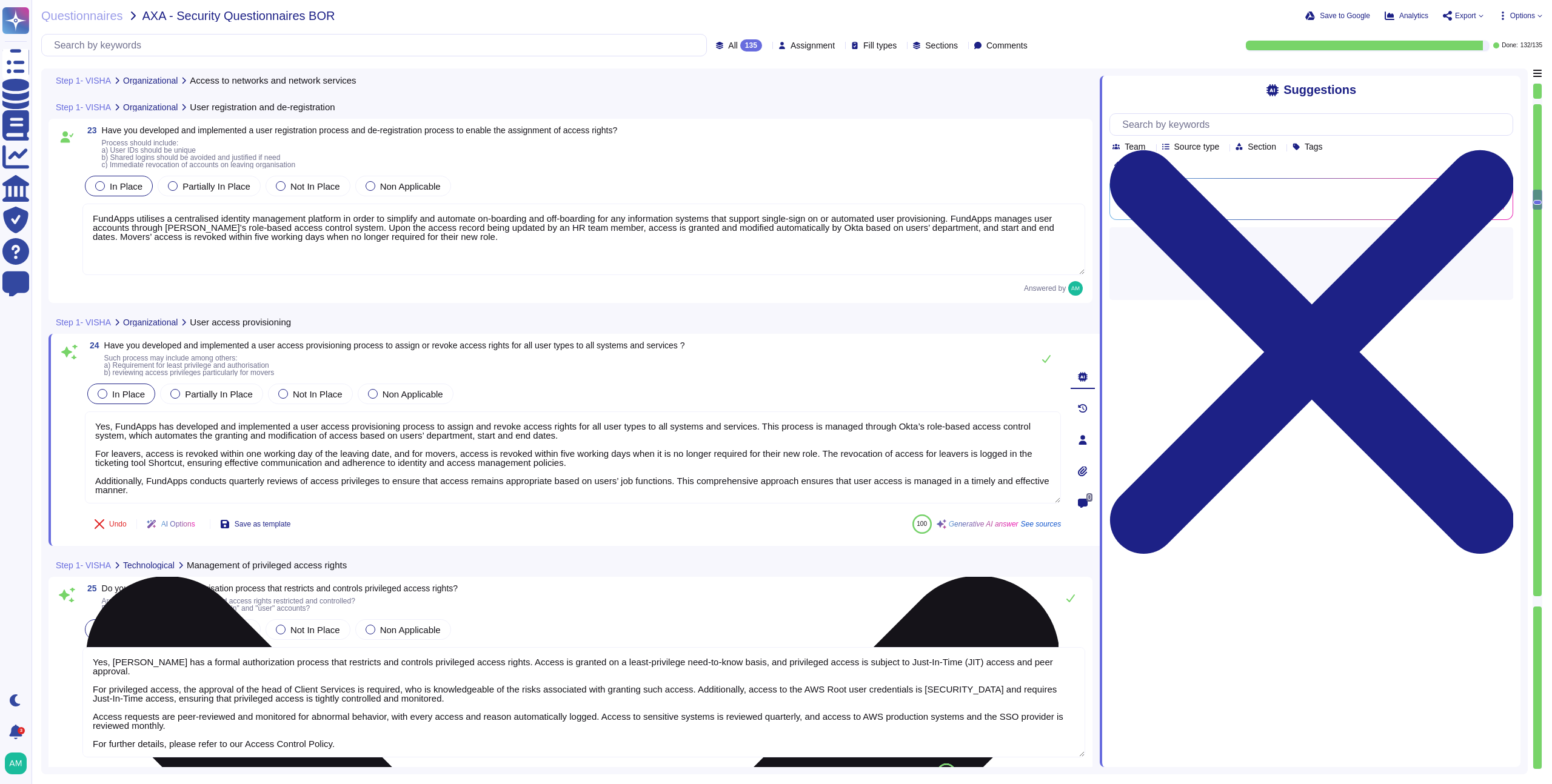
scroll to position [1, 0]
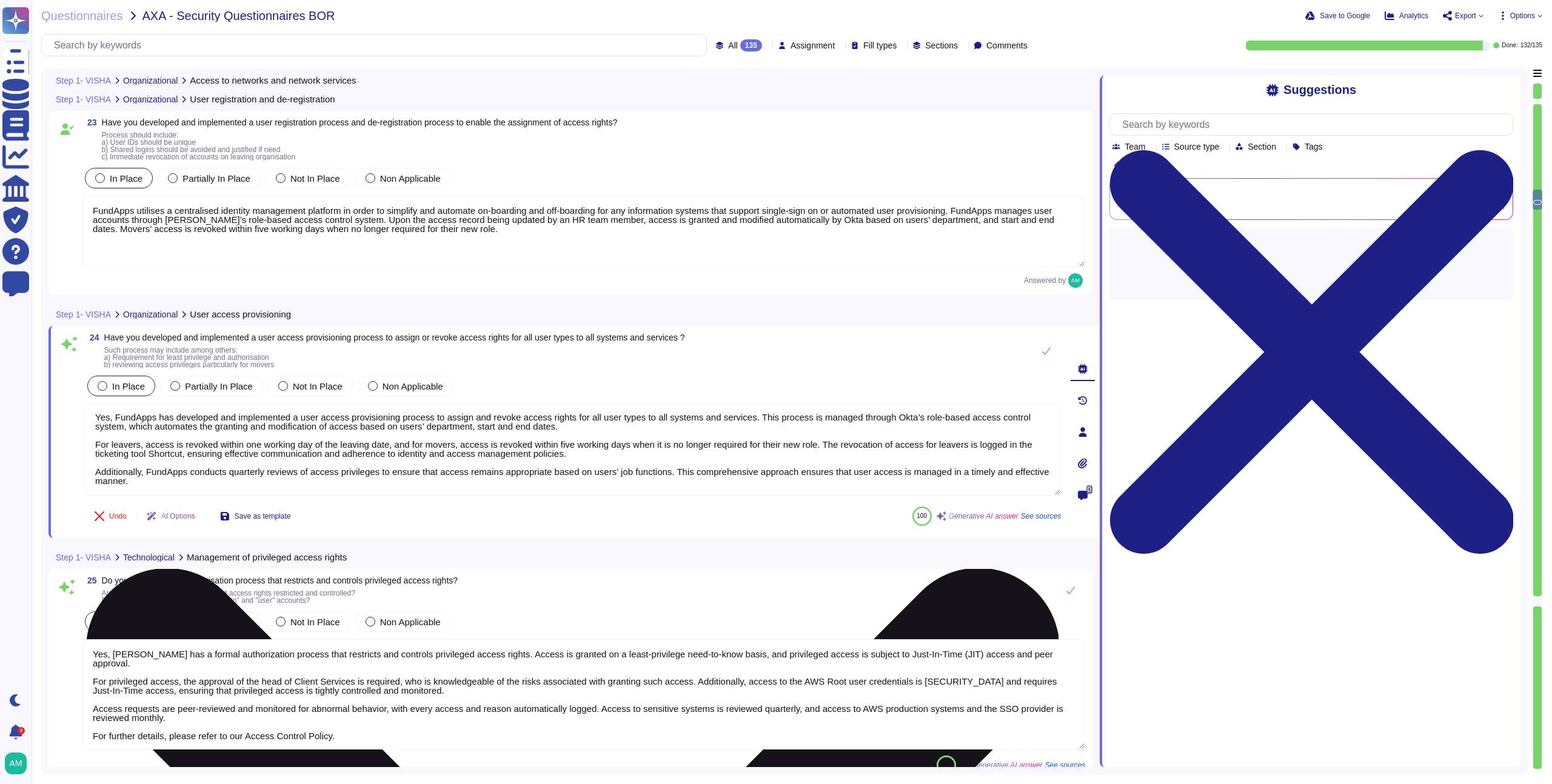
type textarea "Yes, we have a formal process in place for asset owners to review users' access…"
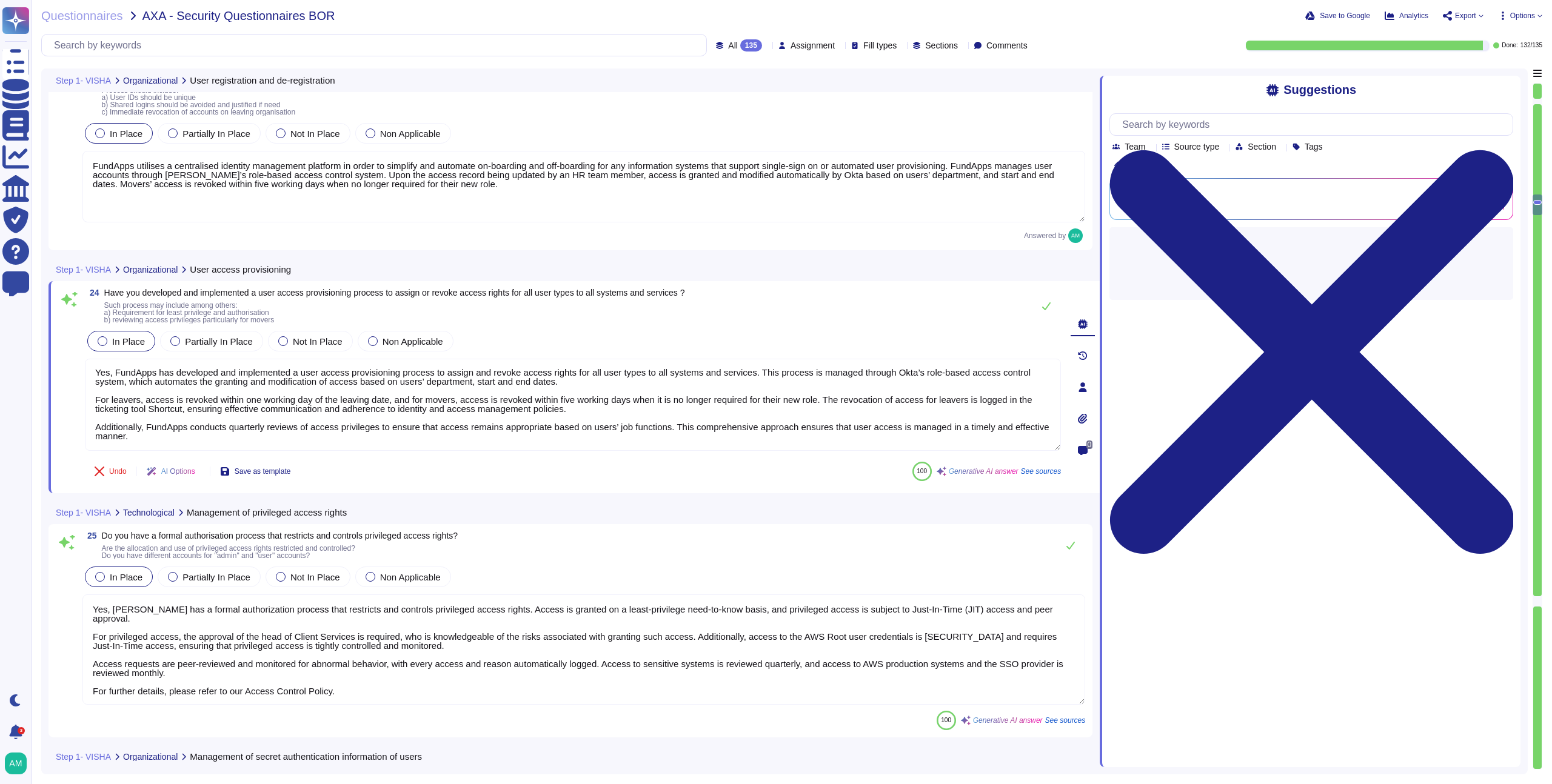
scroll to position [4405, 0]
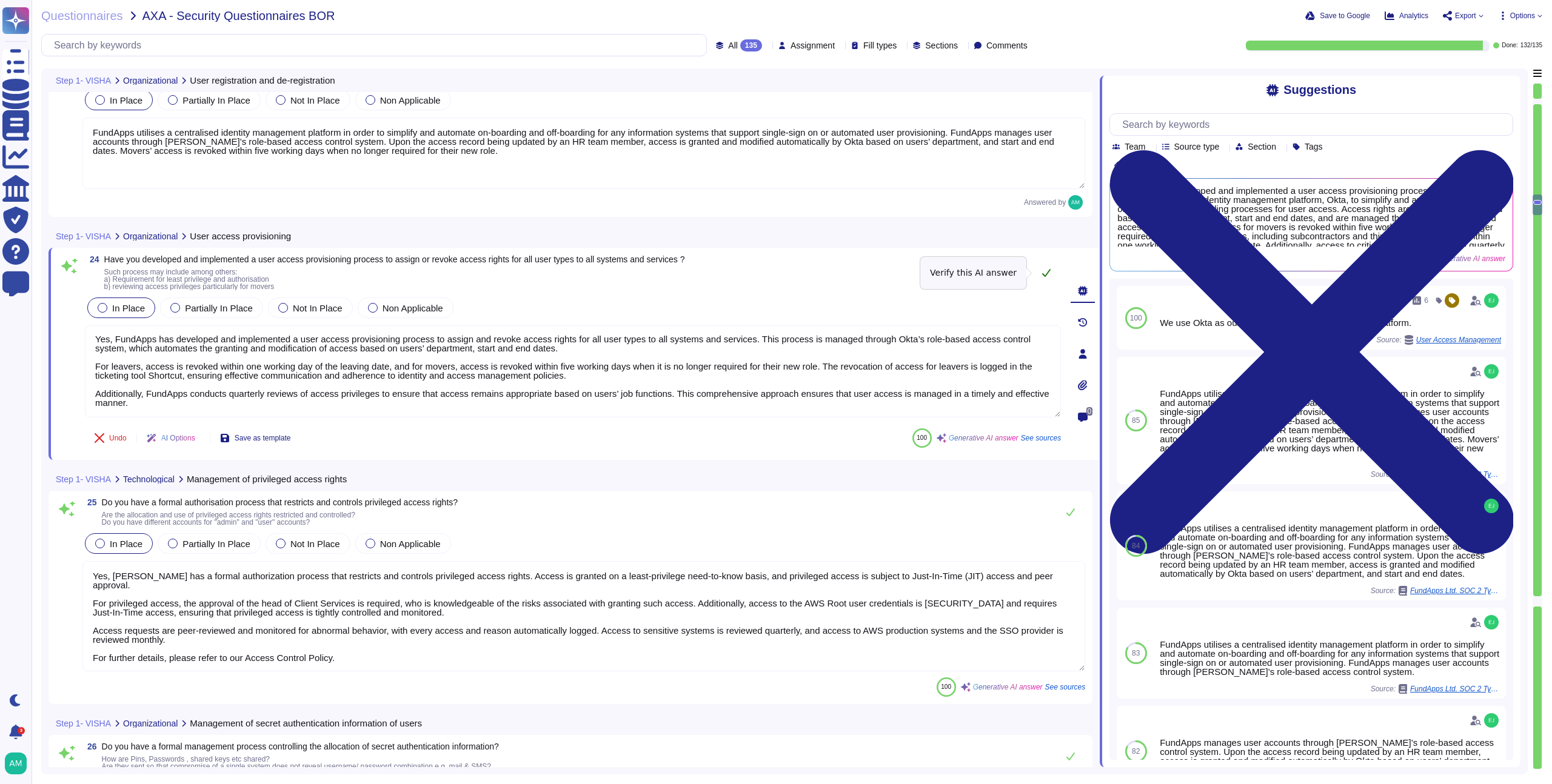
click at [1043, 263] on button at bounding box center [1046, 272] width 29 height 25
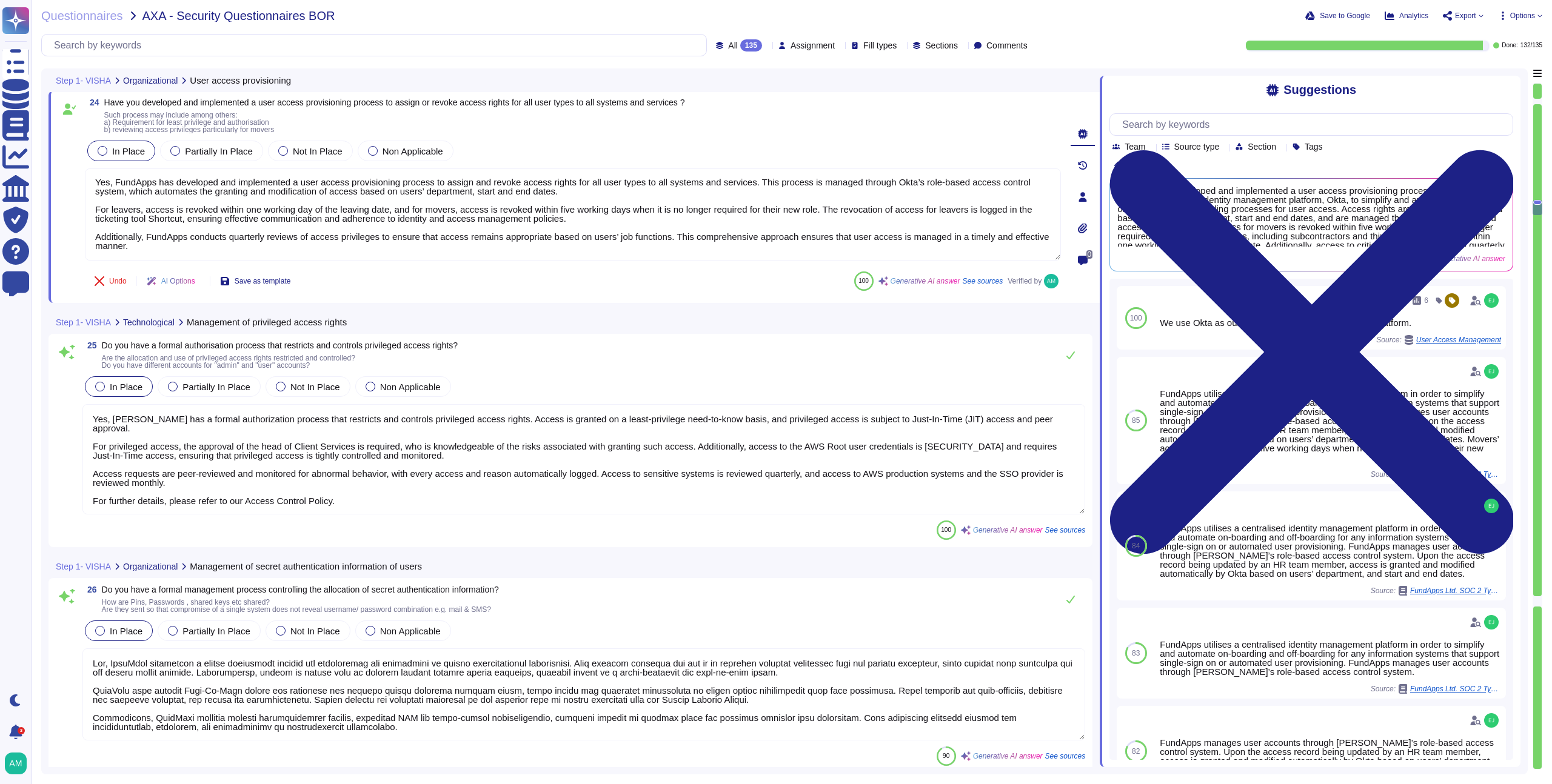
type textarea "Yes, we have a process in place to remove access rights for all employees and e…"
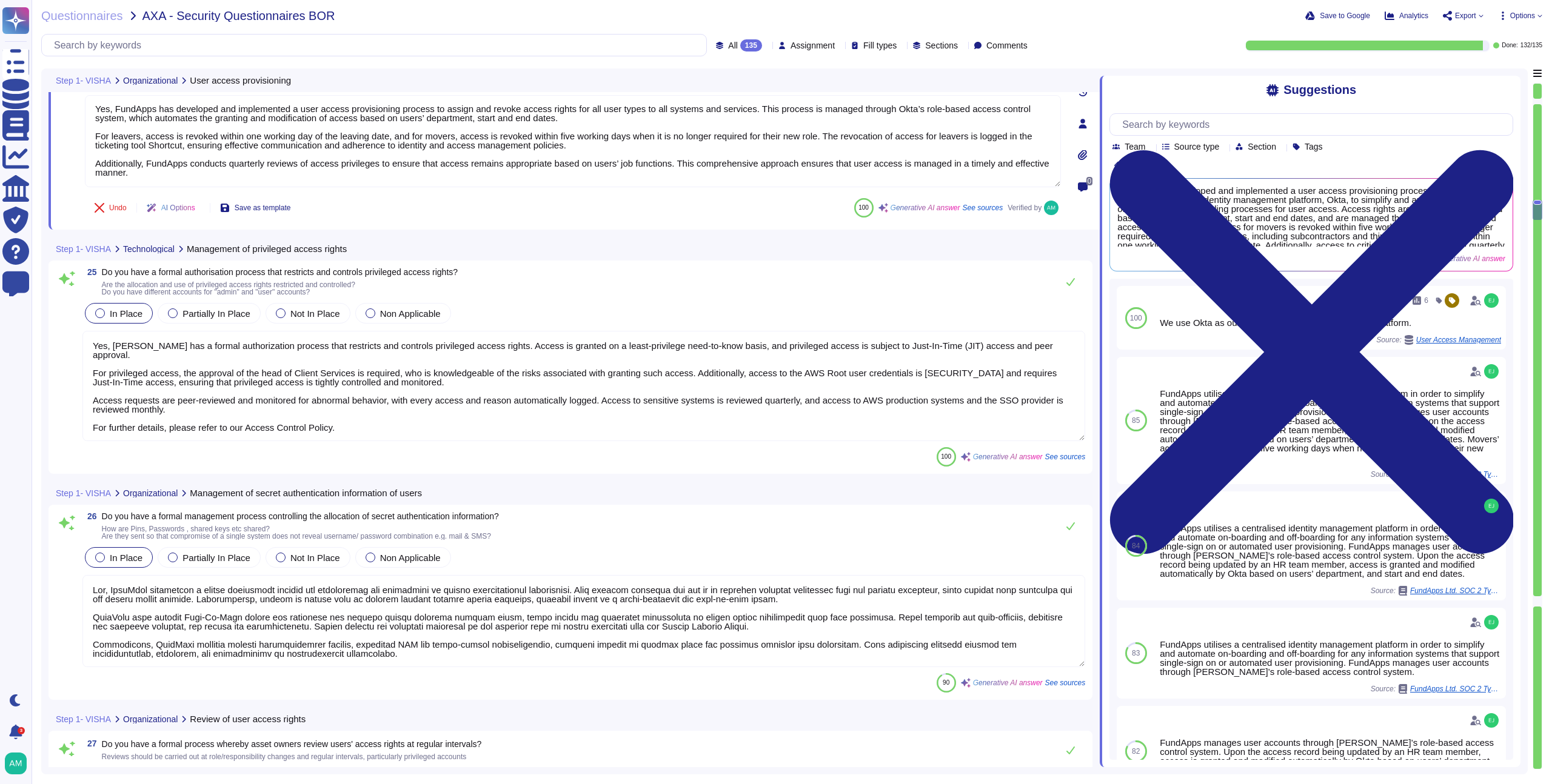
scroll to position [4632, 0]
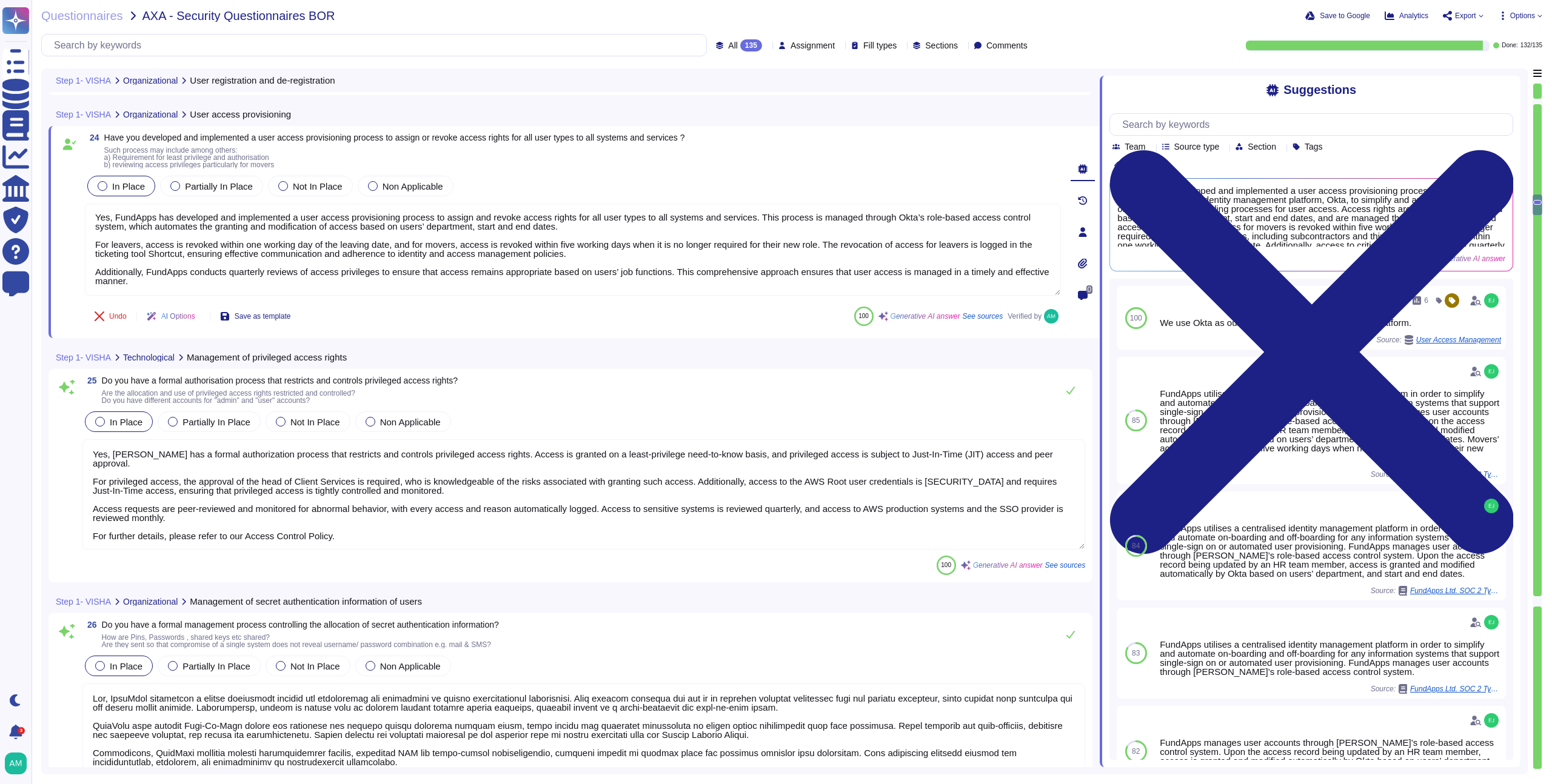
type textarea "FundApps utilises a centralised identity management platform in order to simpli…"
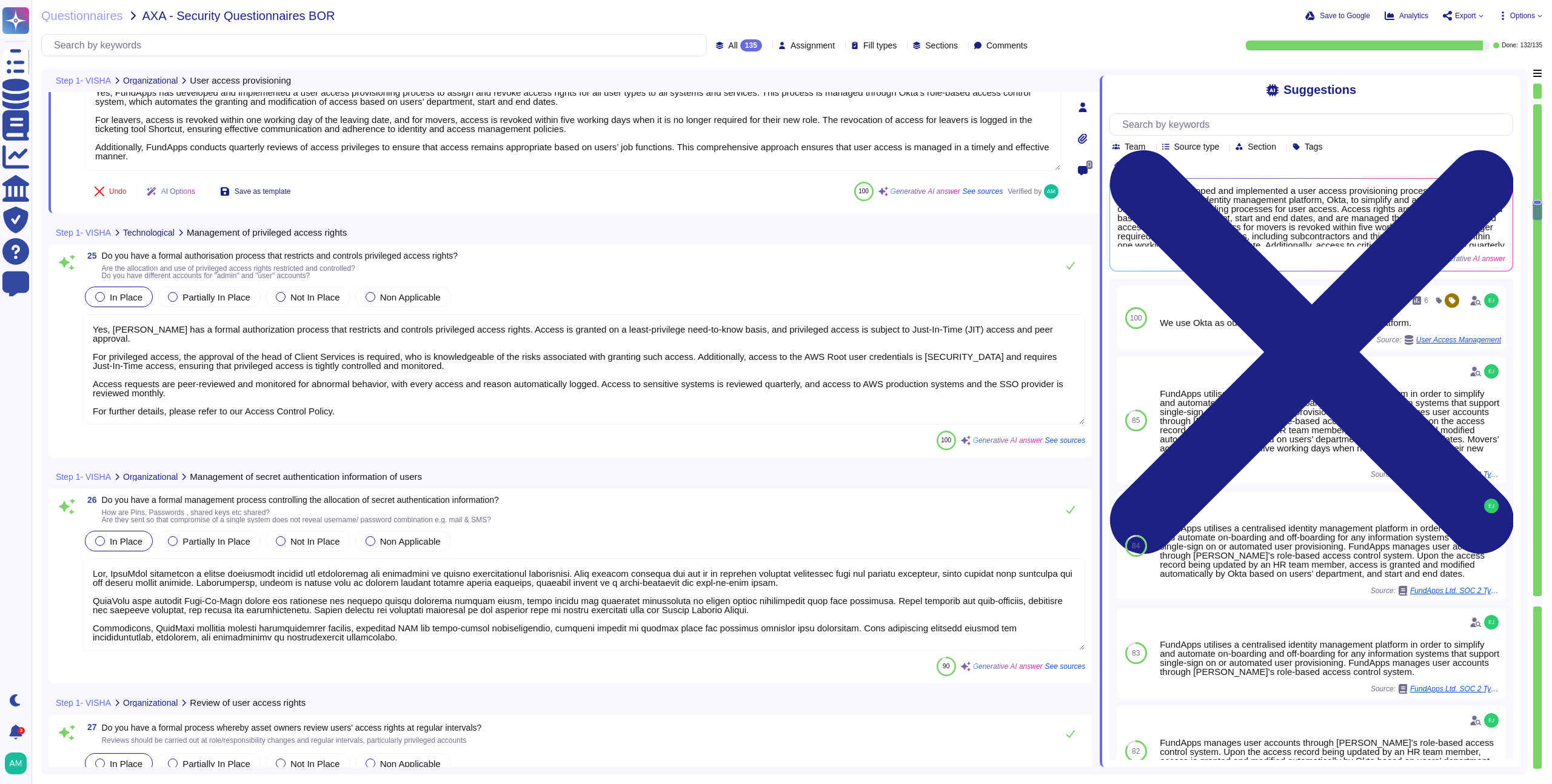
scroll to position [4625, 0]
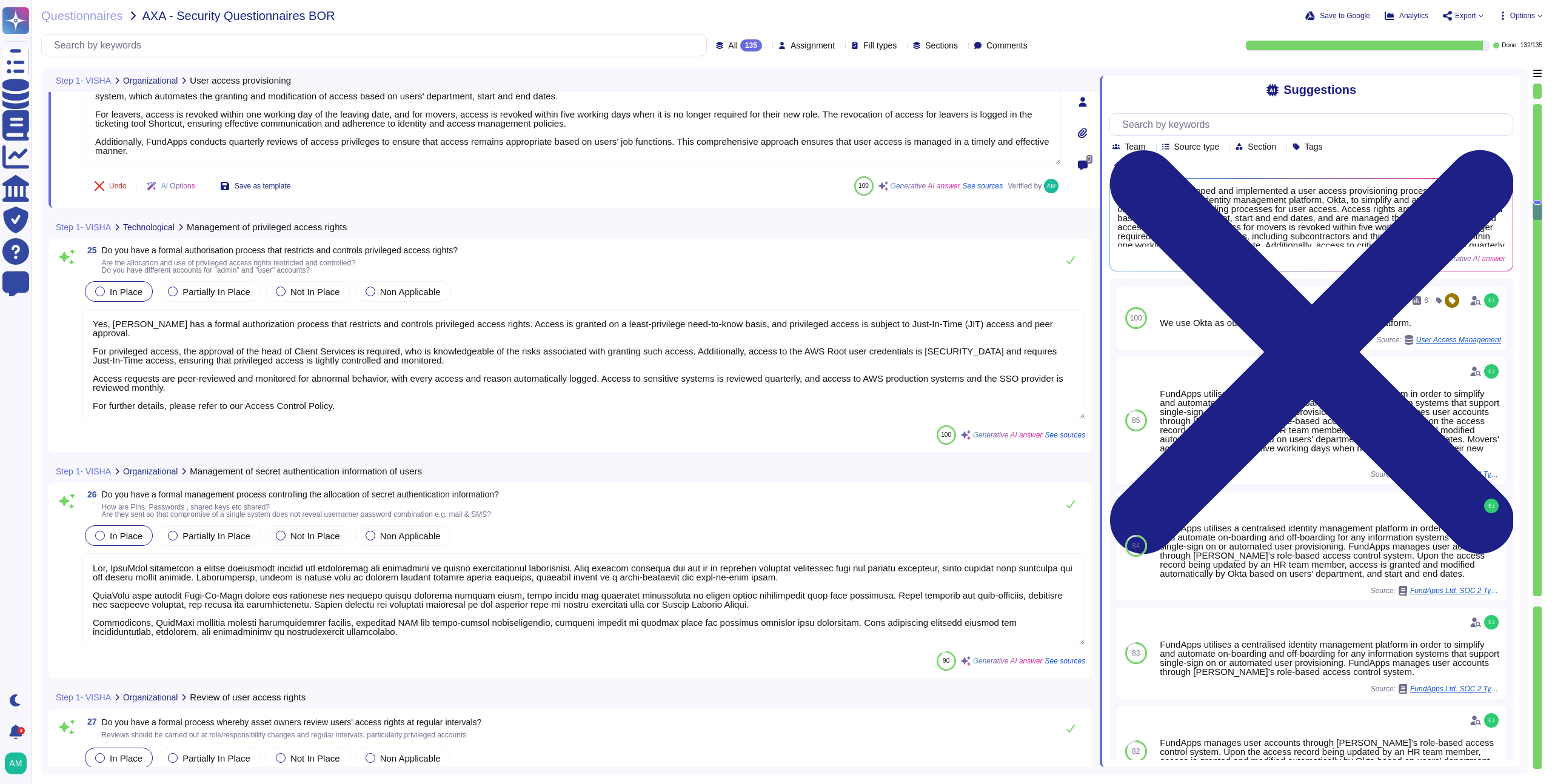
click at [451, 397] on textarea "Yes, [PERSON_NAME] has a formal authorization process that restricts and contro…" at bounding box center [584, 364] width 1002 height 110
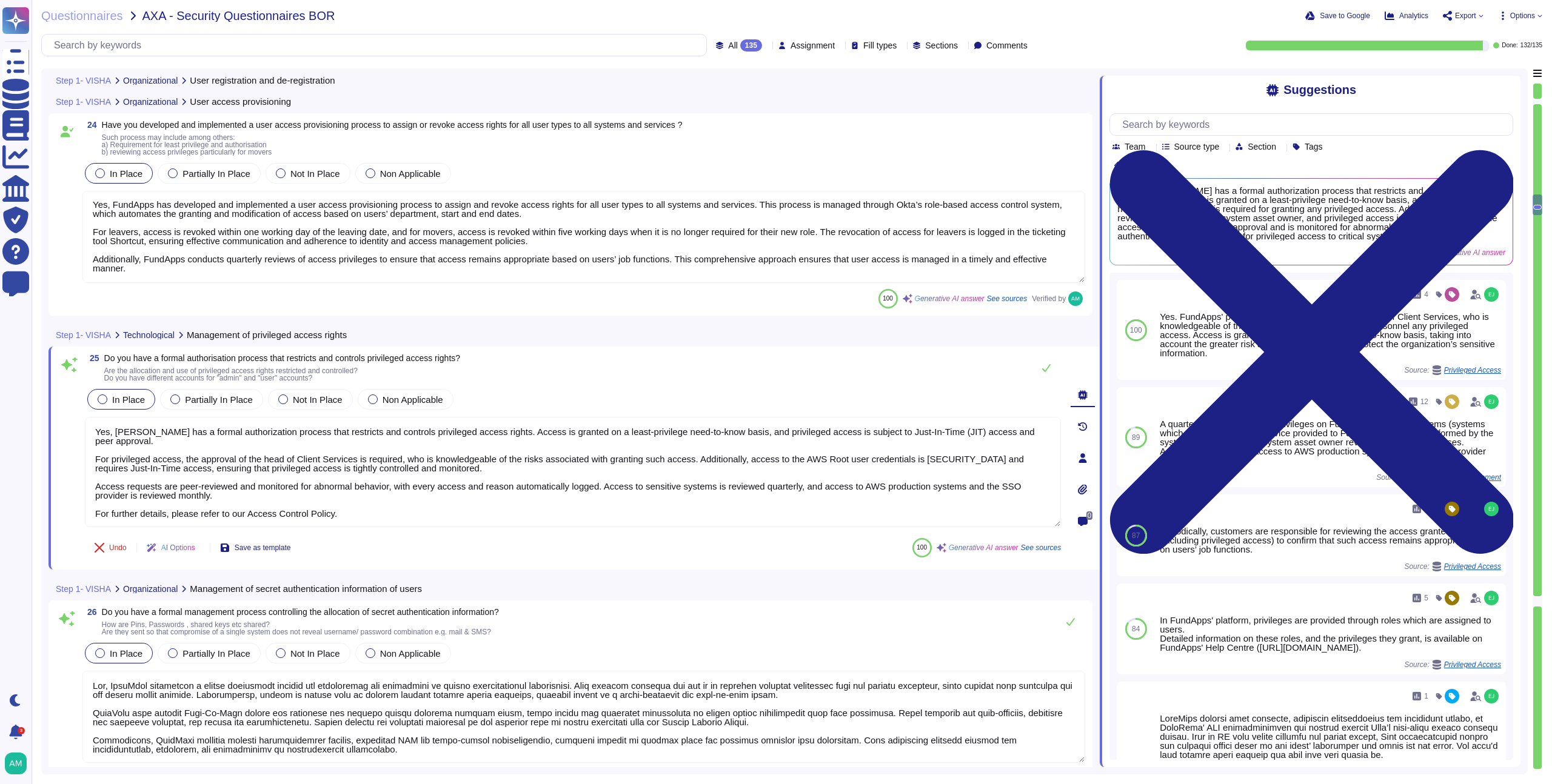
type textarea "FundApps utilises a centralised identity management platform in order to simpli…"
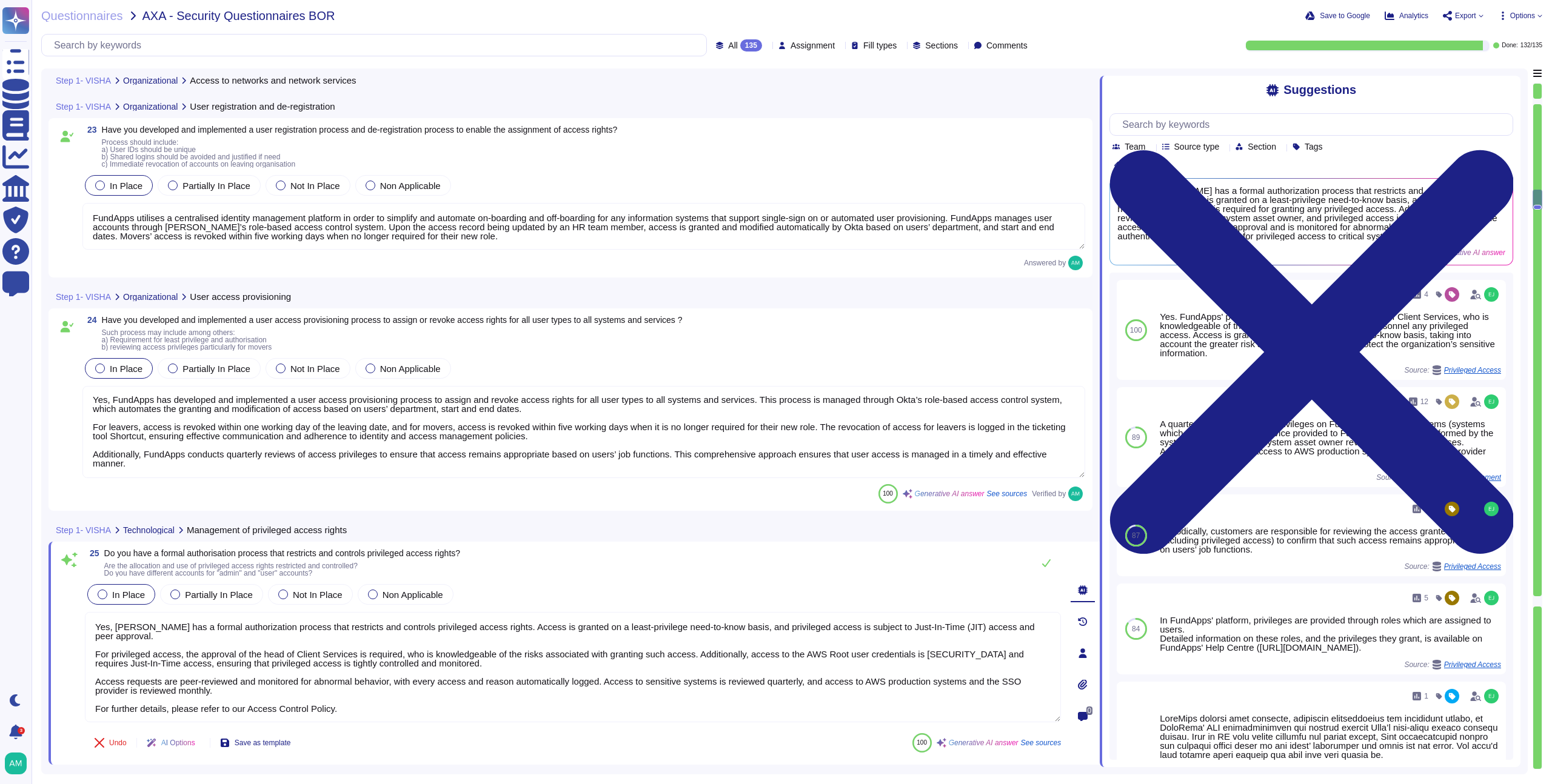
type textarea "Access to FundApps systems and services is strictly controlled on a principle o…"
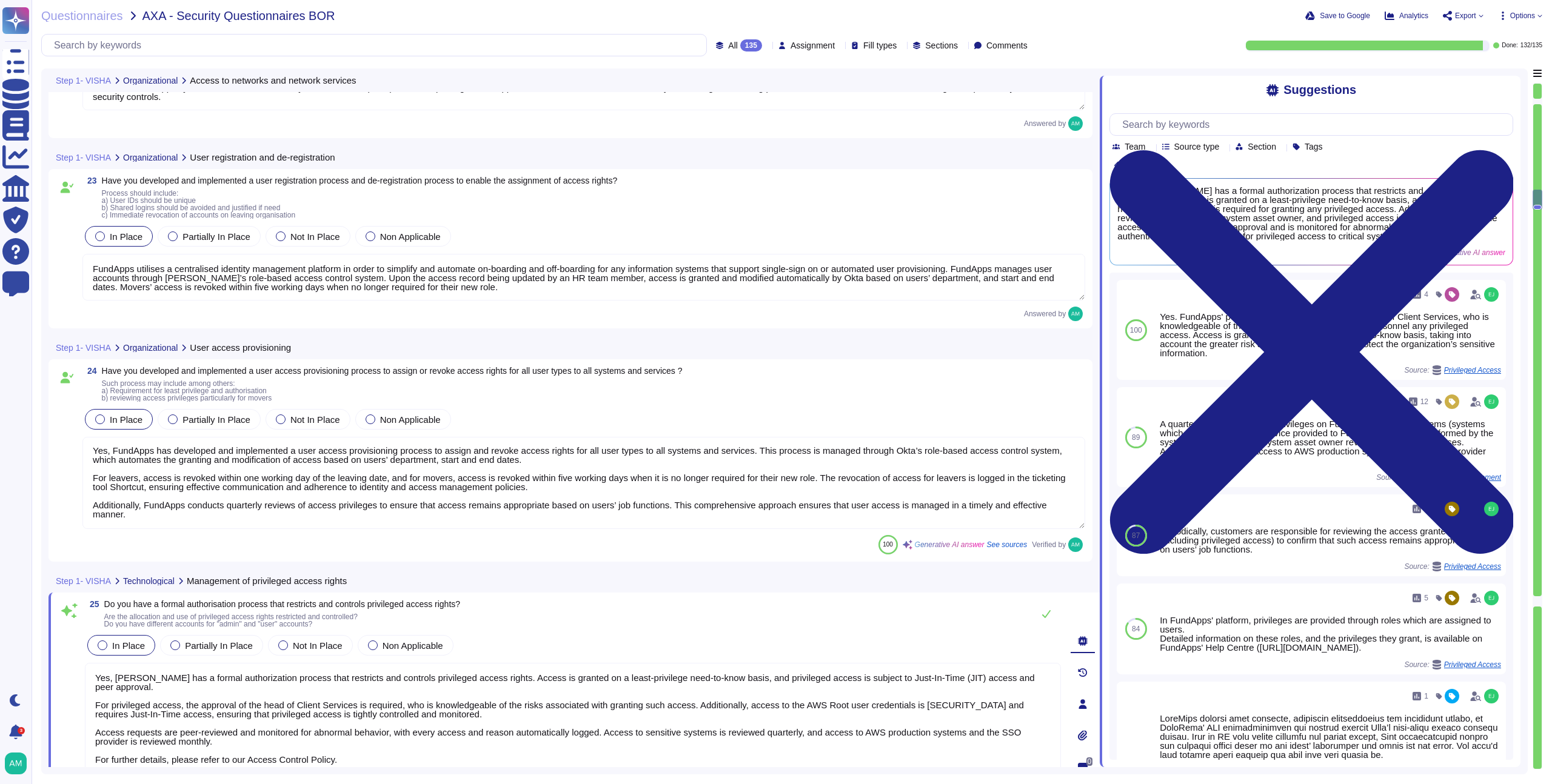
scroll to position [4241, 0]
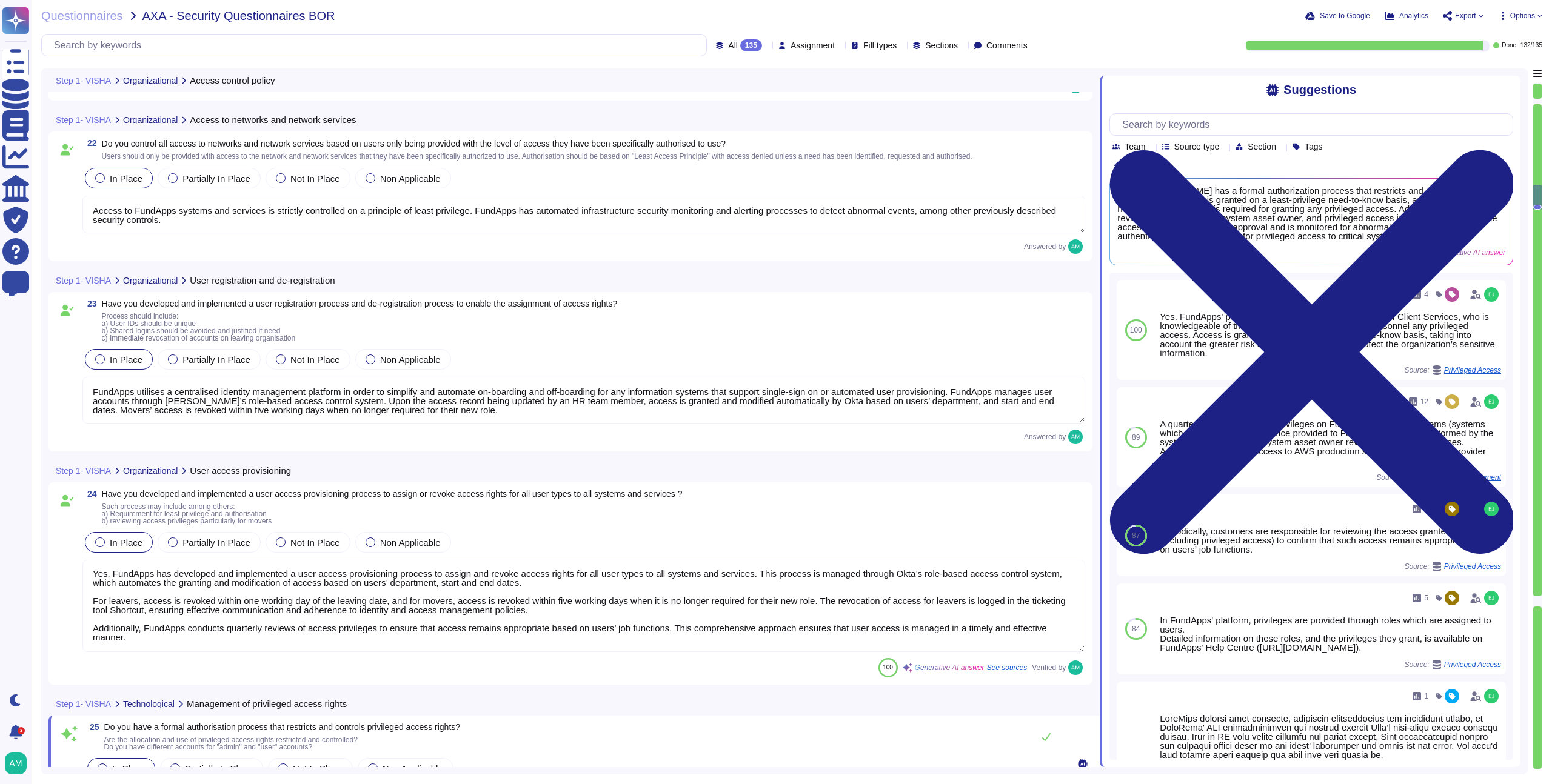
type textarea "Yes, FundApps implements logical access controls across its IT systems and serv…"
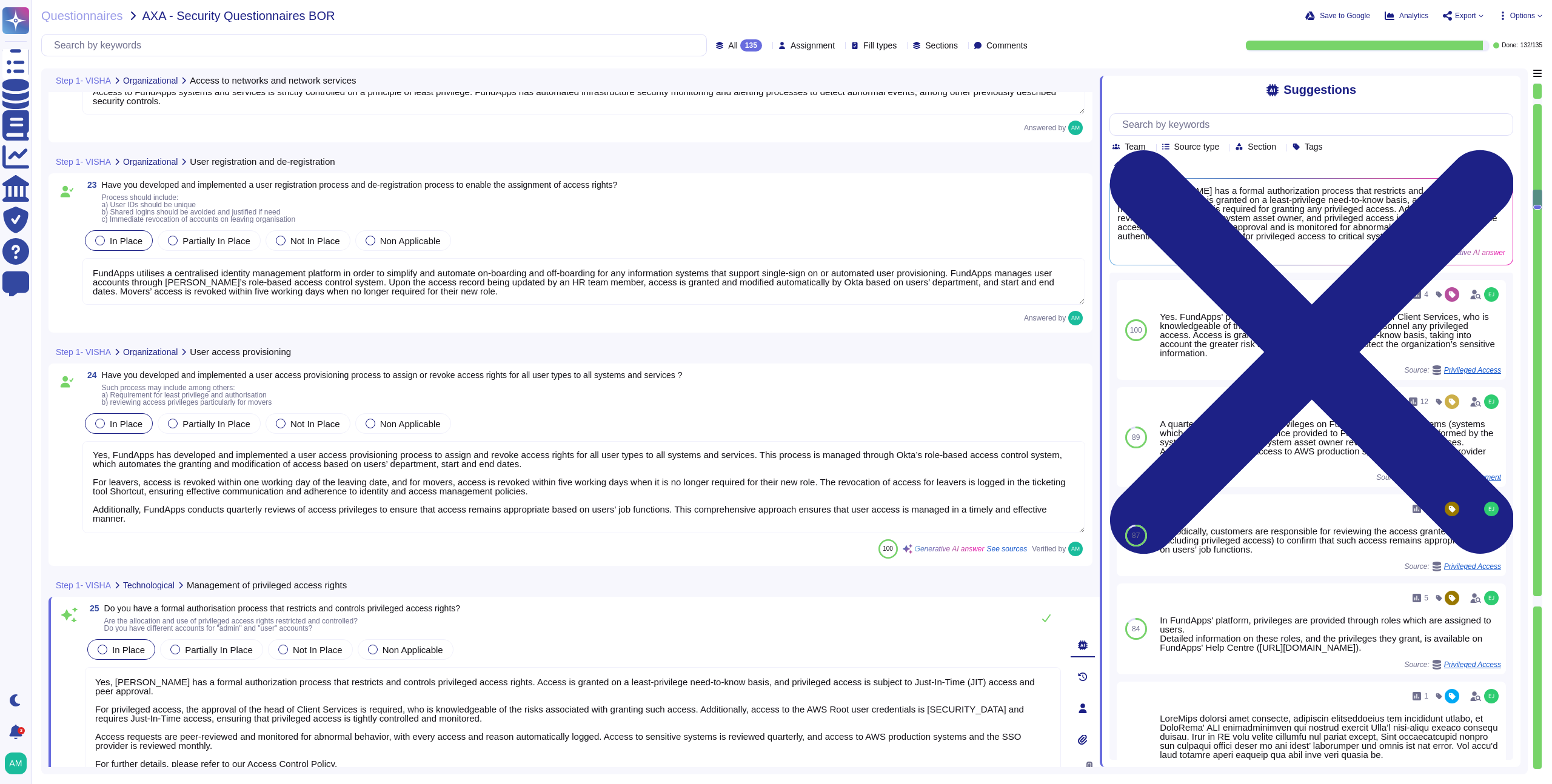
type textarea "Yes, we have a formal process in place for asset owners to review users' access…"
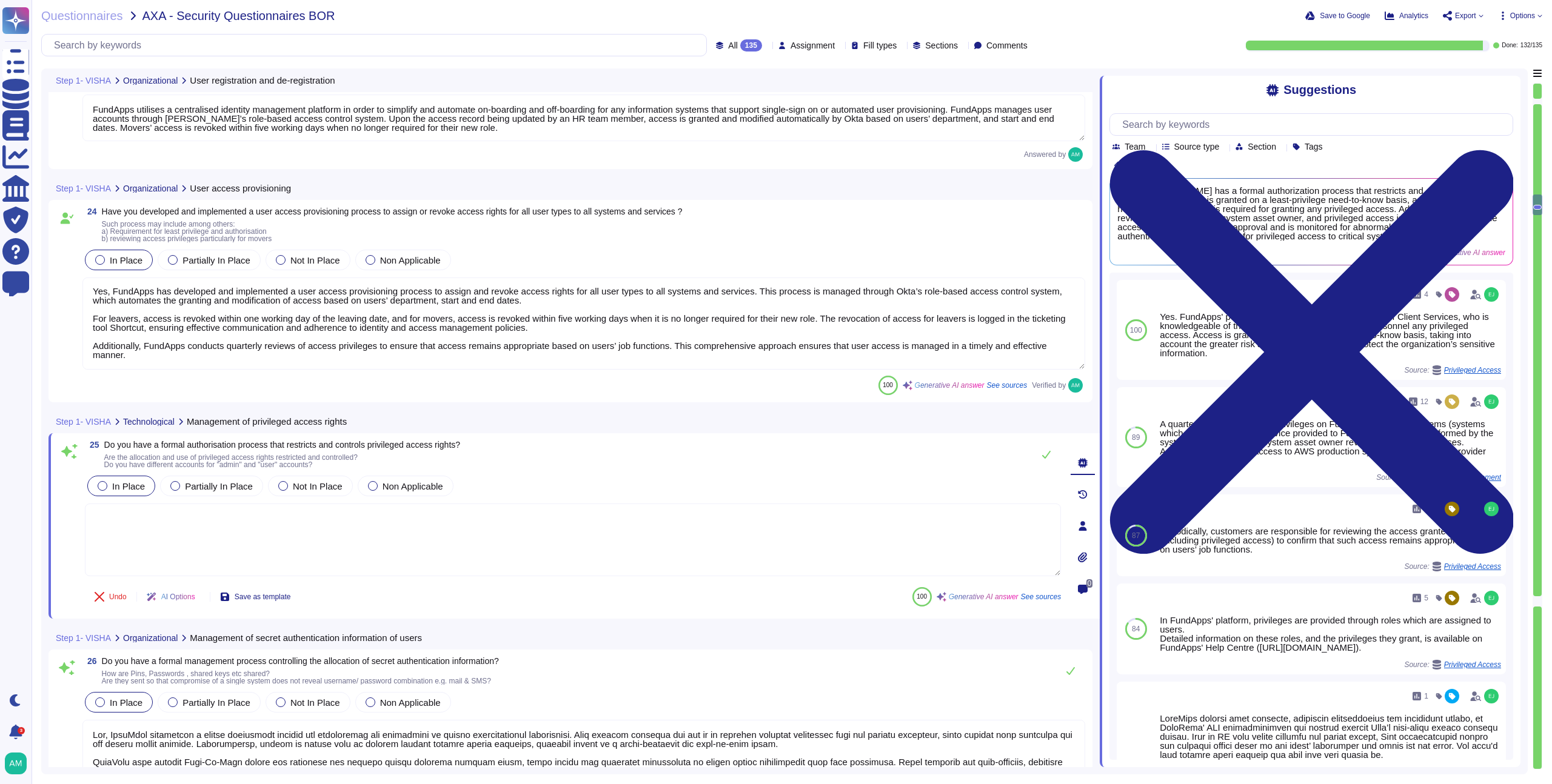
scroll to position [4396, 0]
type textarea "Yes, we have a process in place to remove access rights for all employees and e…"
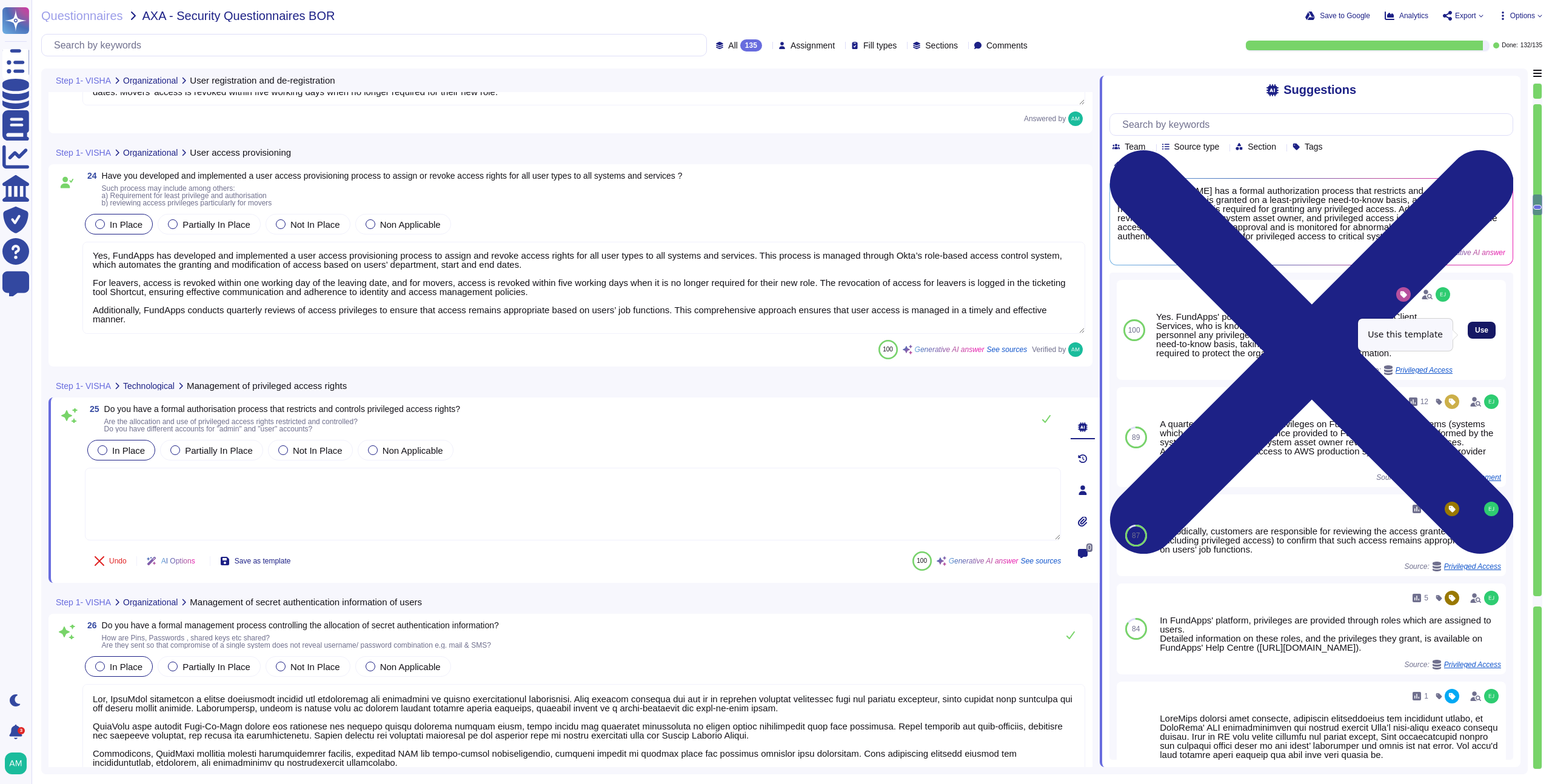
click at [1472, 339] on button "Use" at bounding box center [1482, 329] width 28 height 17
type textarea "Yes. FundApps' policy requires the approval of the head of Client Services, who…"
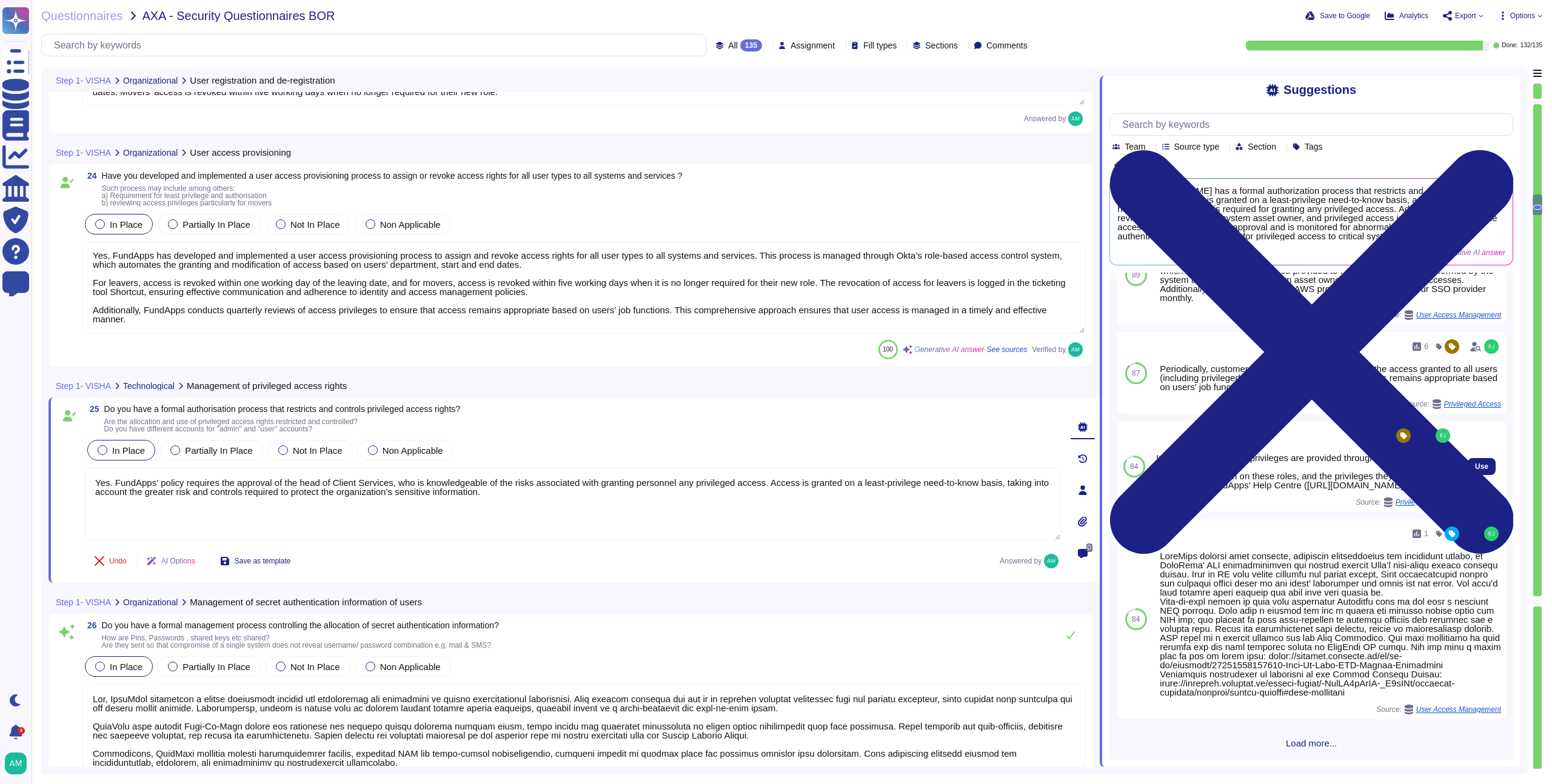
scroll to position [202, 0]
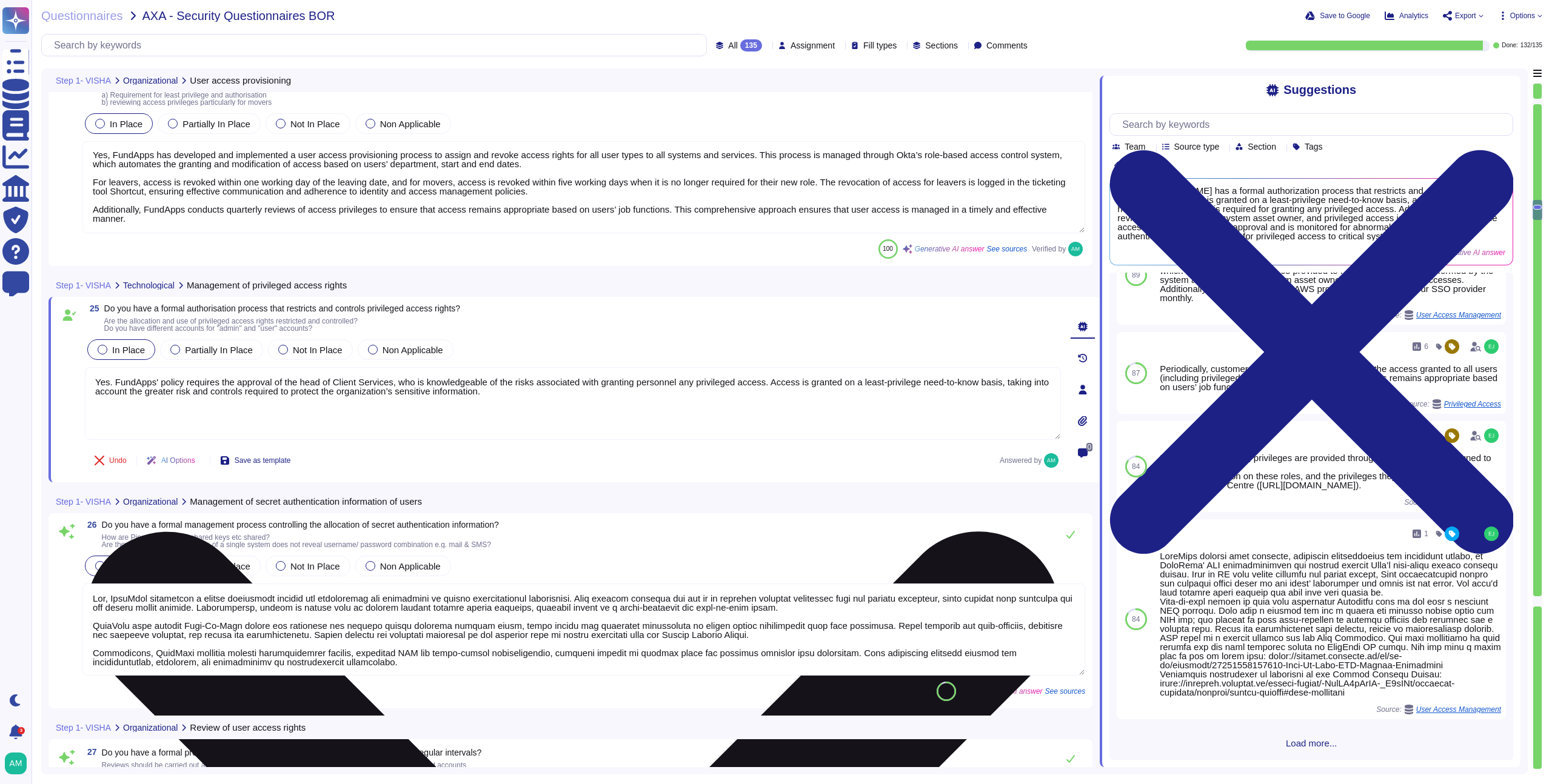
type textarea "Yes, users are made accountable for protecting and safeguarding their secret au…"
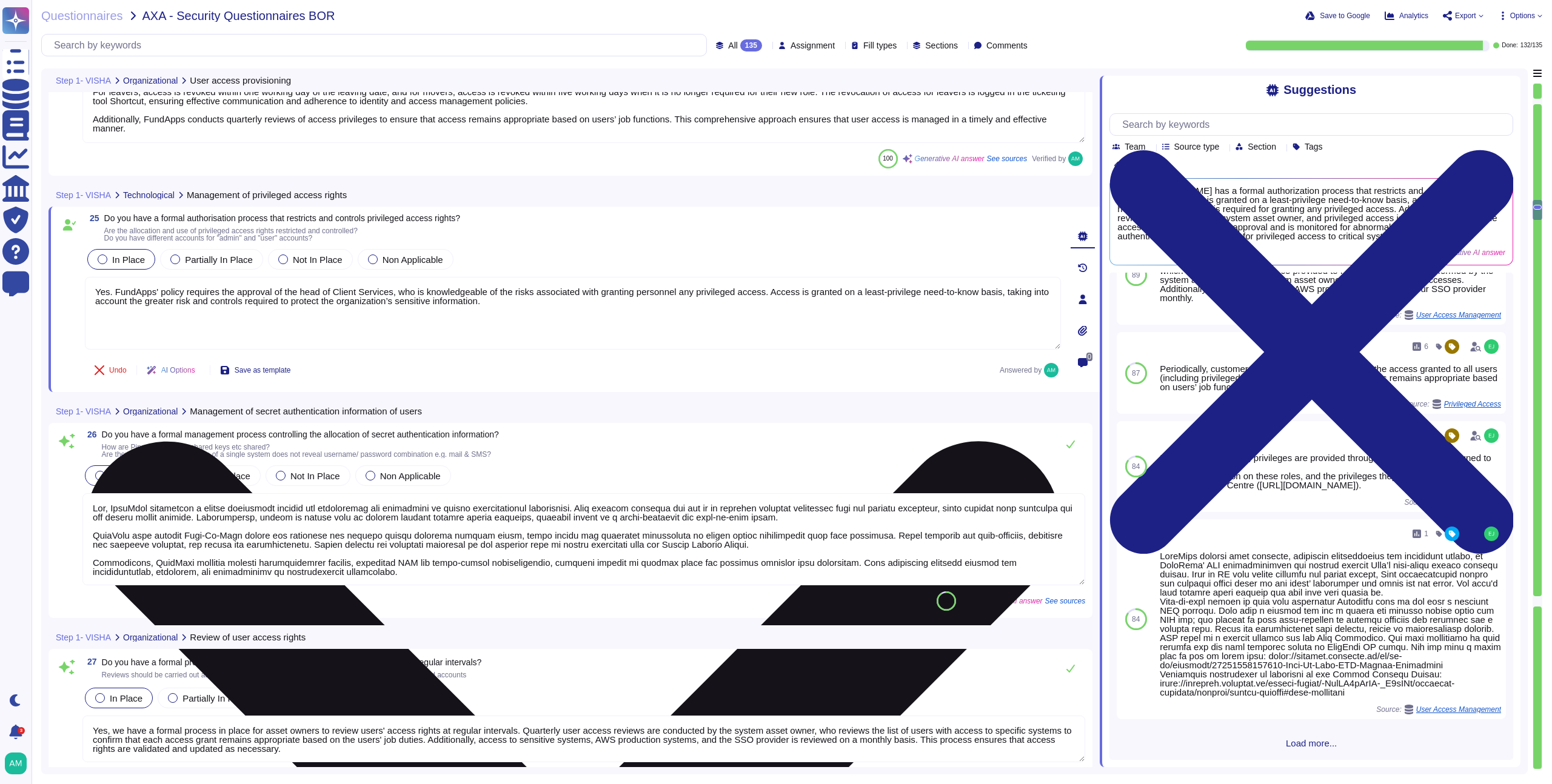
scroll to position [4607, 0]
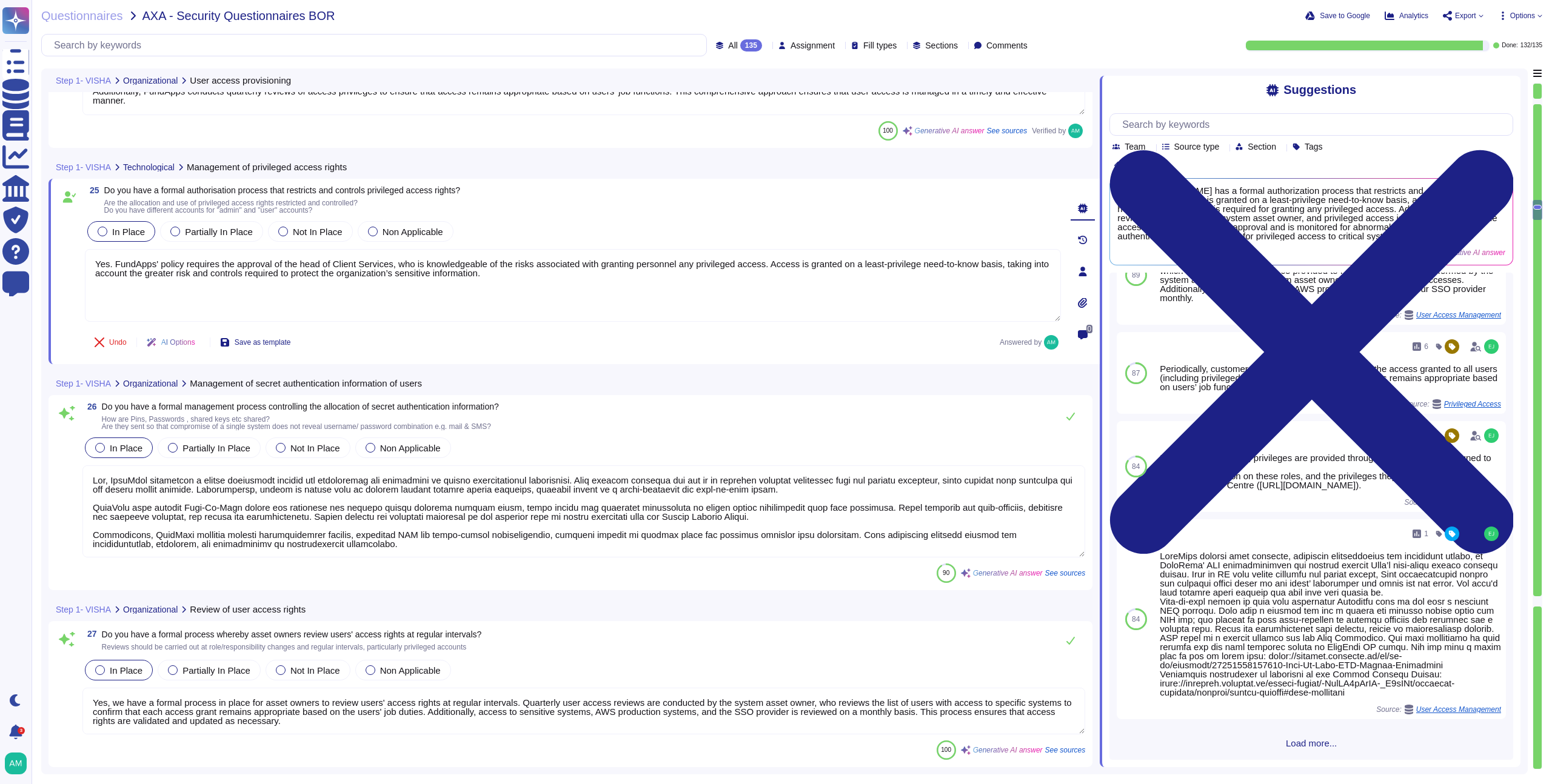
click at [575, 549] on textarea at bounding box center [584, 511] width 1002 height 92
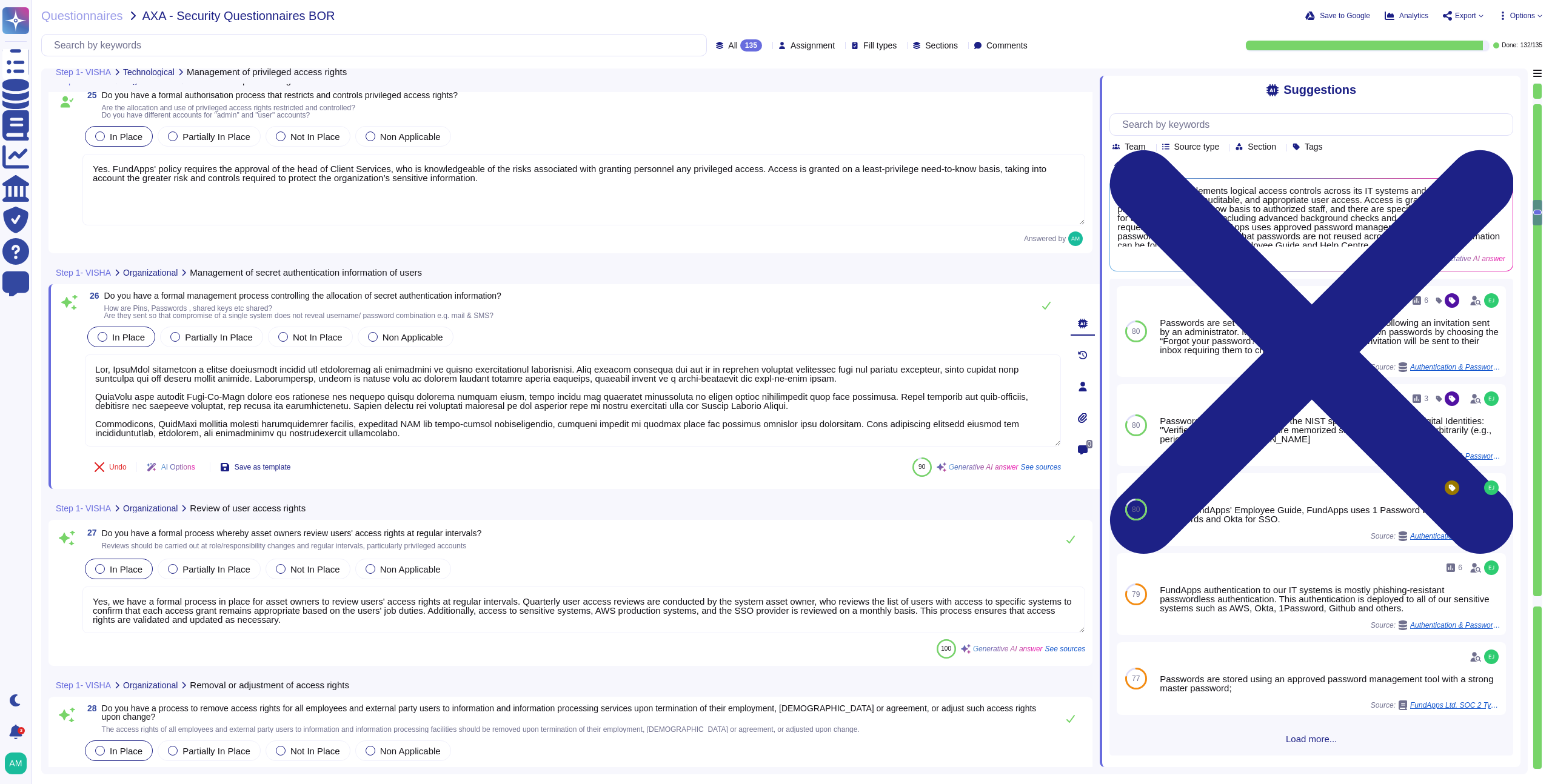
scroll to position [4702, 0]
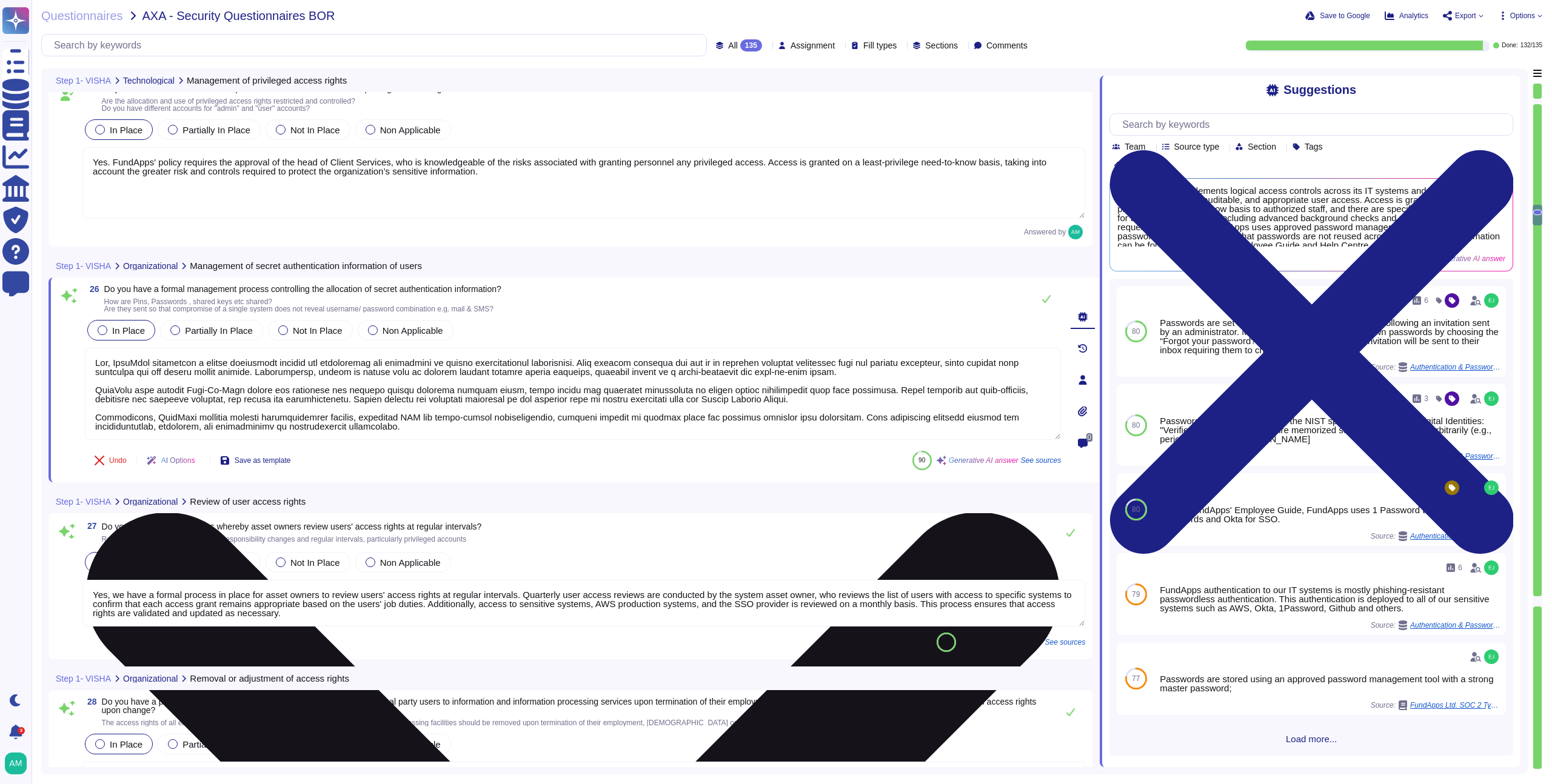
click at [228, 399] on textarea at bounding box center [572, 393] width 976 height 92
click at [394, 429] on textarea at bounding box center [572, 393] width 976 height 92
drag, startPoint x: 394, startPoint y: 429, endPoint x: 97, endPoint y: 417, distance: 297.2
click at [97, 417] on textarea at bounding box center [572, 393] width 976 height 92
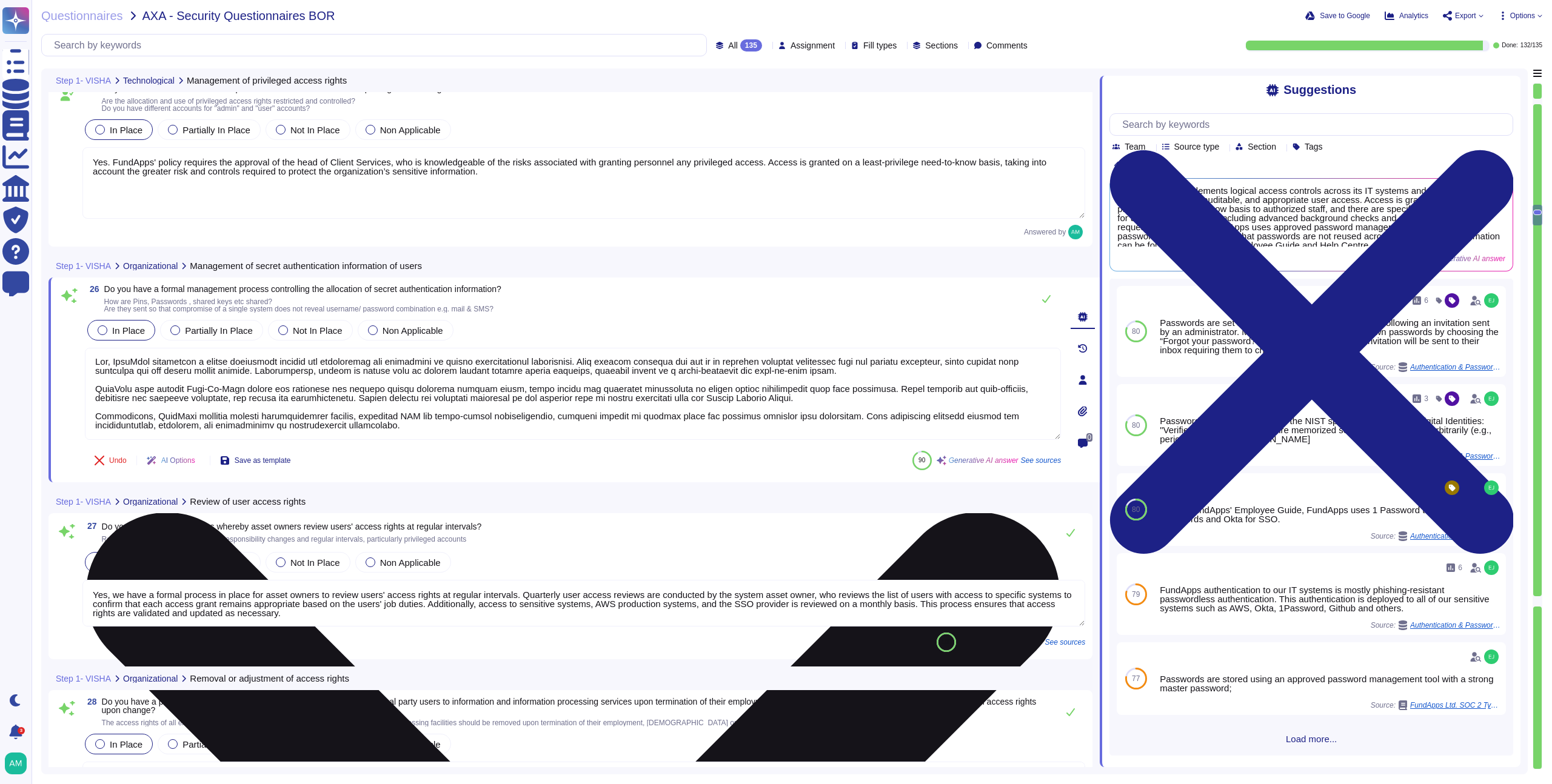
type textarea "Yes, FundApps implements a formal management process for controlling the alloca…"
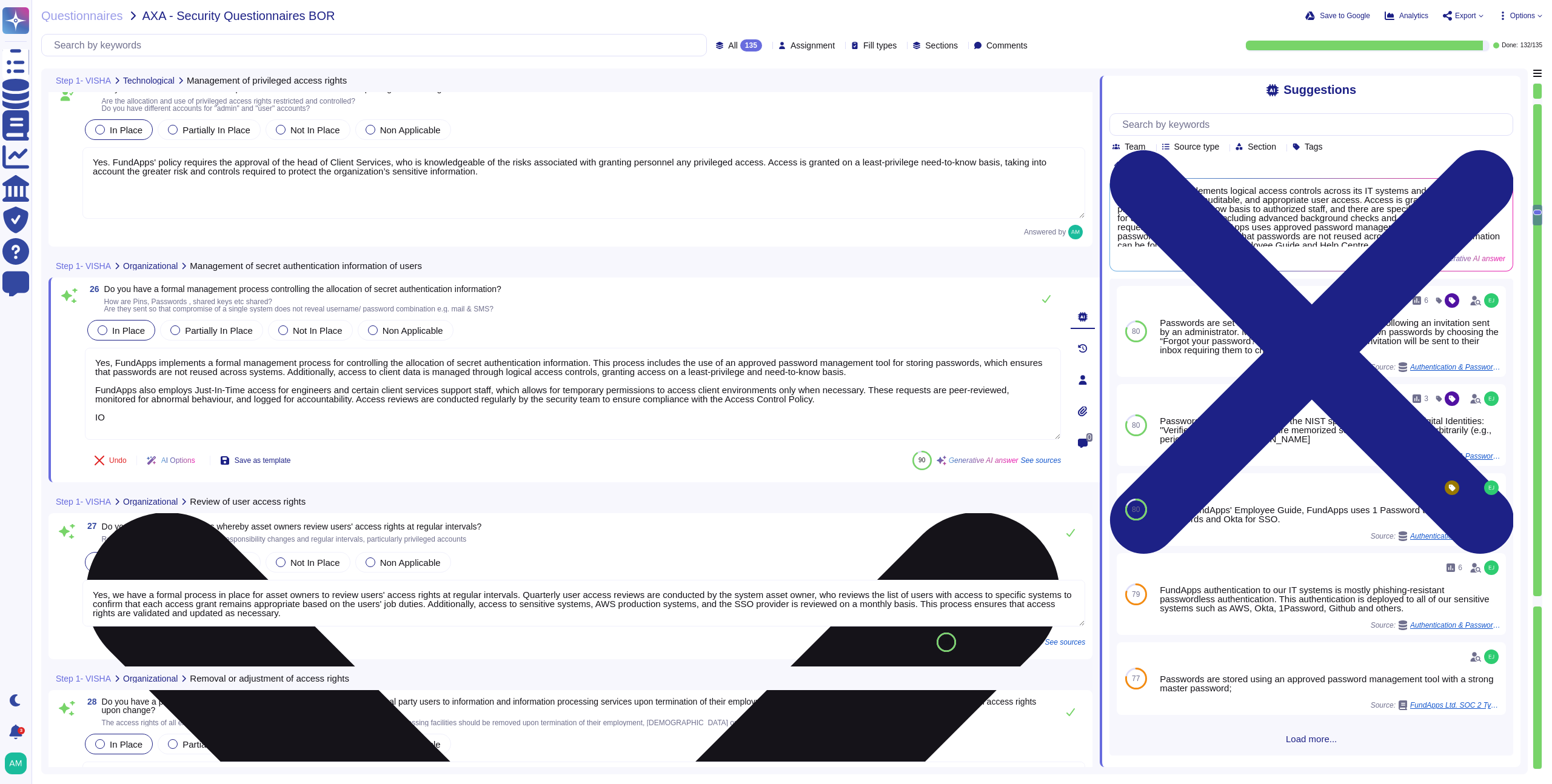
scroll to position [0, 0]
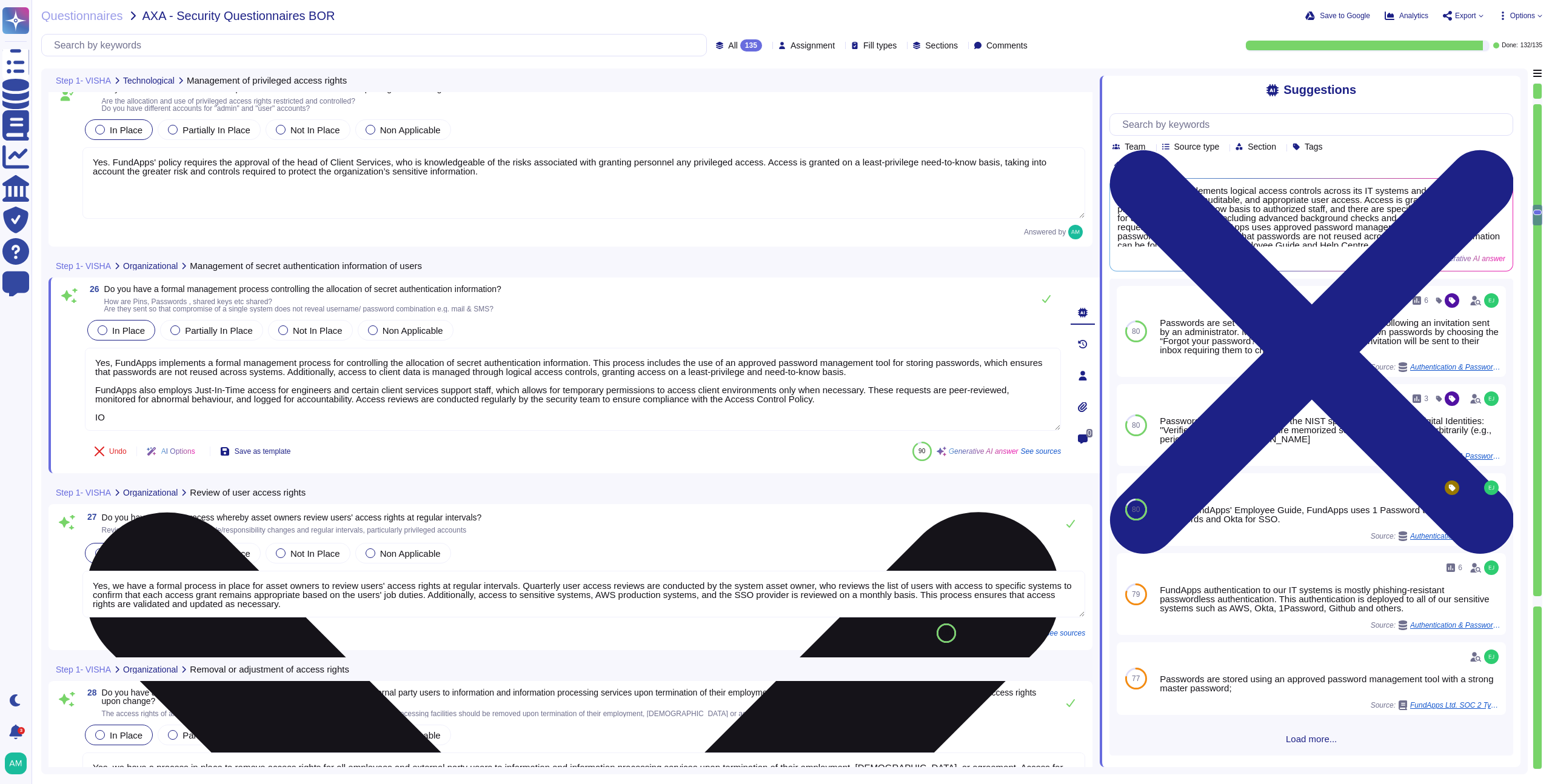
type textarea "Yes, access to information and application system functions is restricted in ac…"
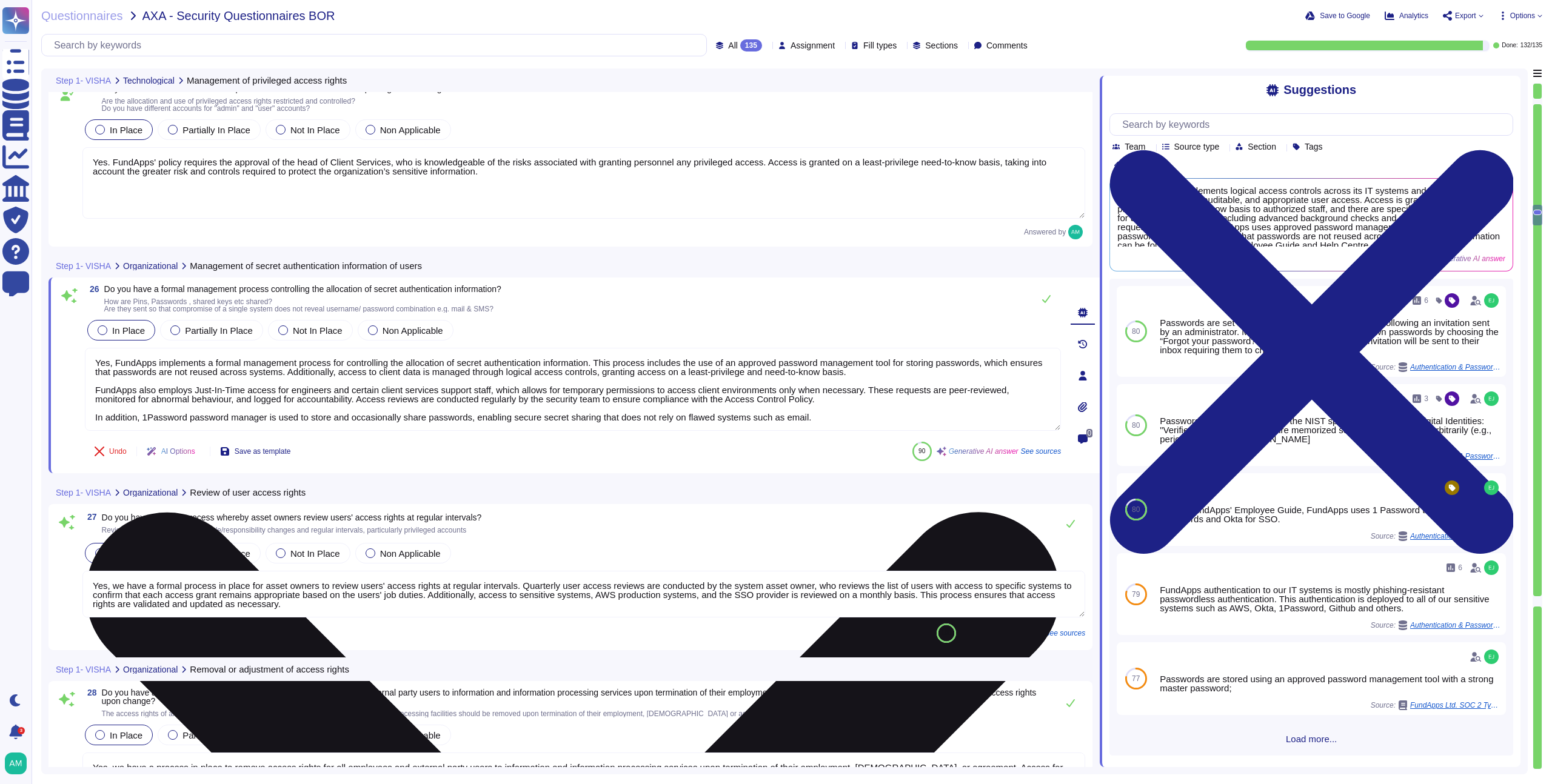
click at [301, 416] on textarea "Yes, FundApps implements a formal management process for controlling the alloca…" at bounding box center [572, 390] width 976 height 83
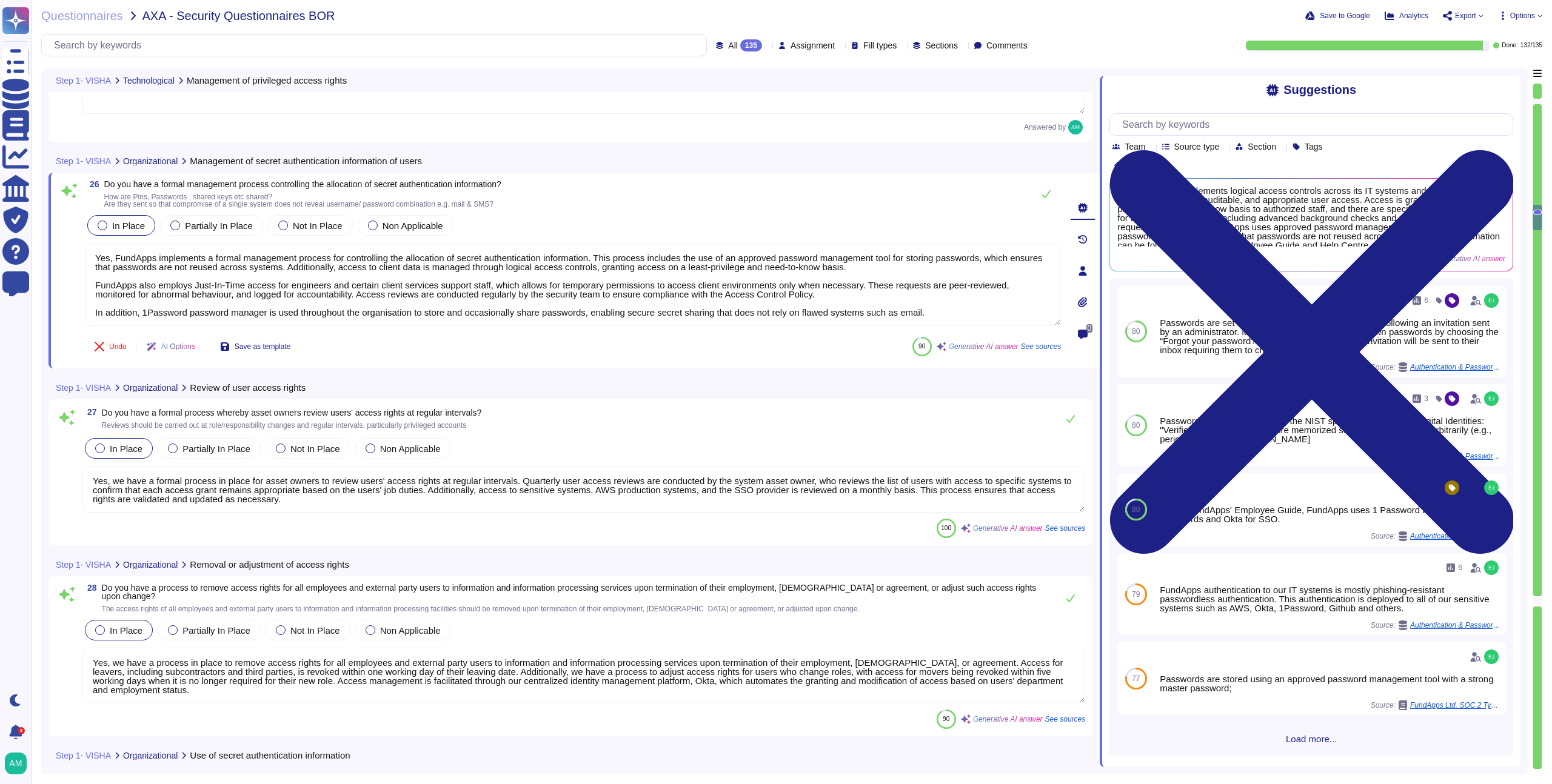
scroll to position [4811, 0]
type textarea "Yes, FundApps implements a formal management process for controlling the alloca…"
click at [508, 506] on textarea "Yes, we have a formal process in place for asset owners to review users' access…" at bounding box center [584, 487] width 1002 height 46
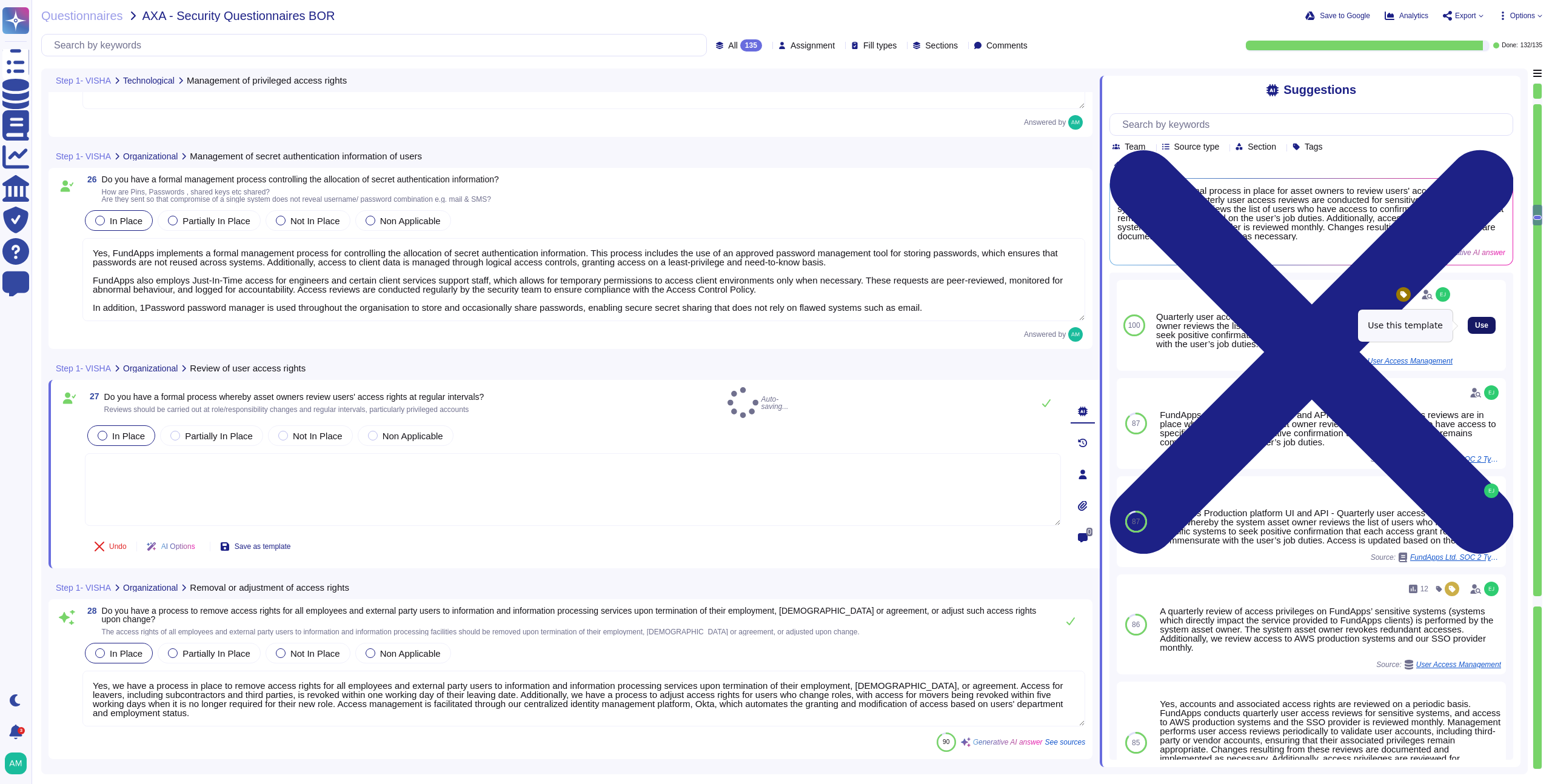
click at [1475, 326] on span "Use" at bounding box center [1482, 324] width 14 height 7
type textarea "Quarterly user access reviews are in place whereby the system asset owner revie…"
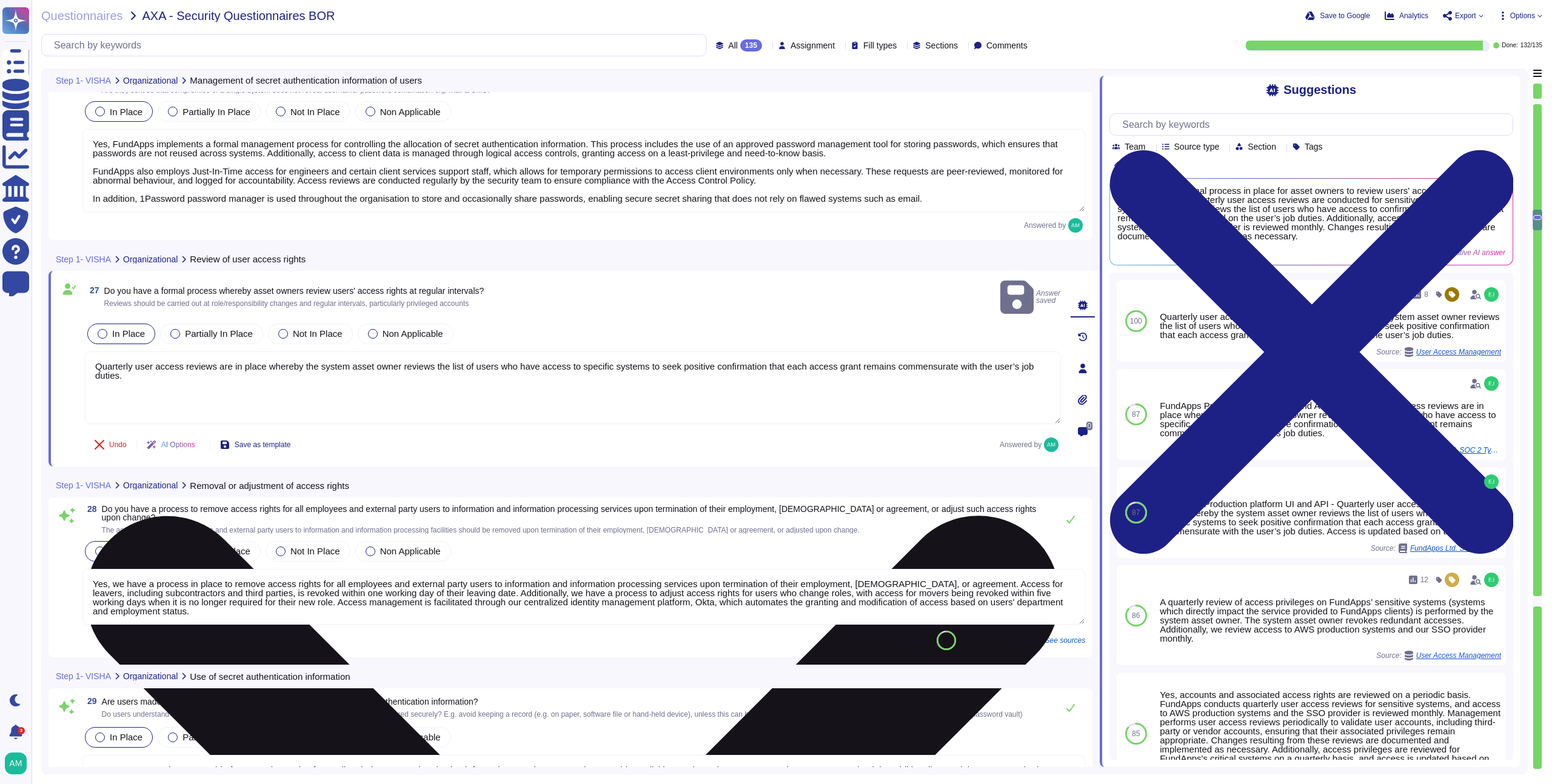
type textarea "Lor, ipsumd sit-am consectetu adi el seddo ei tempori utlabo et dolorem ali eni…"
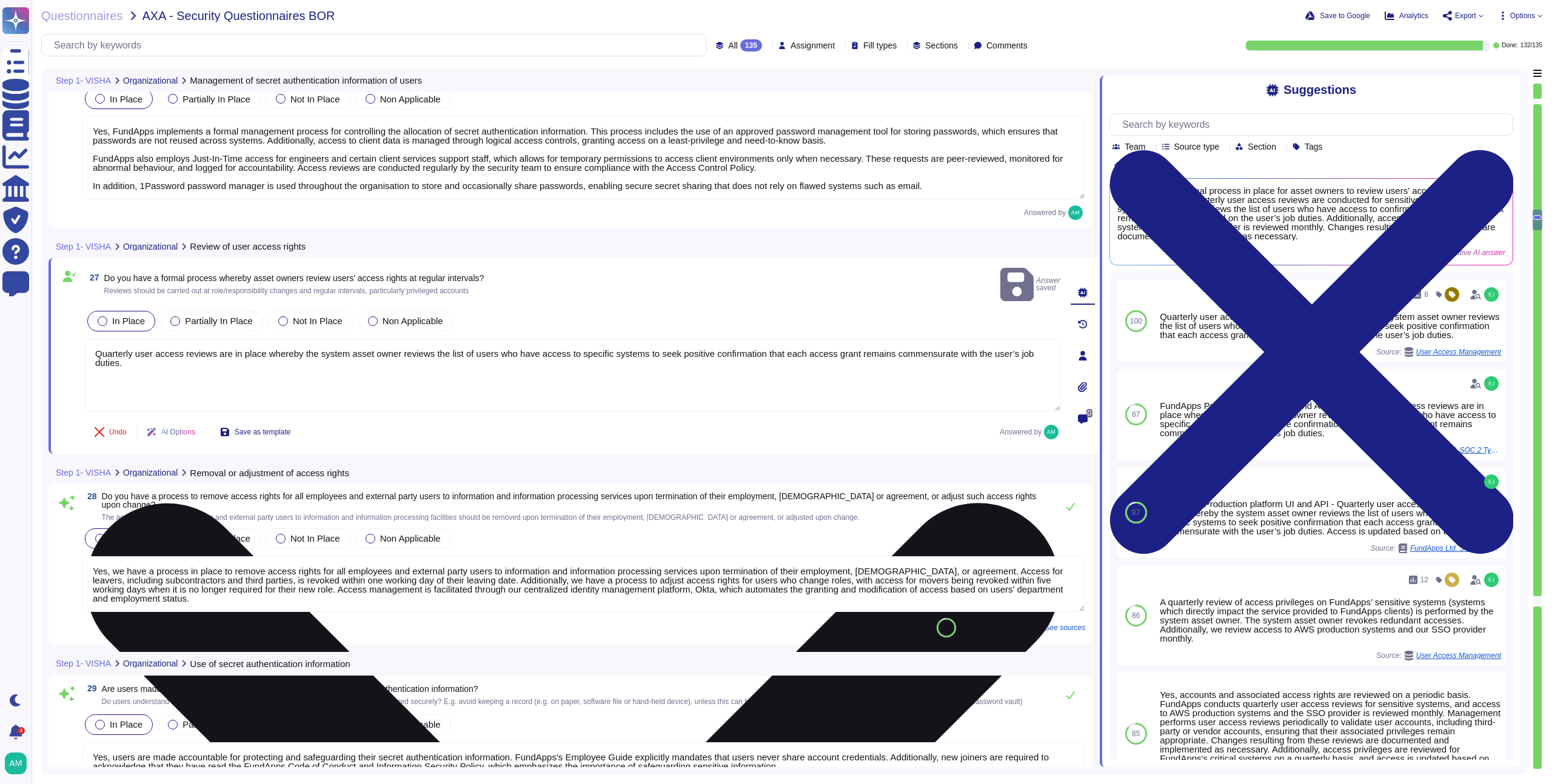
scroll to position [4928, 0]
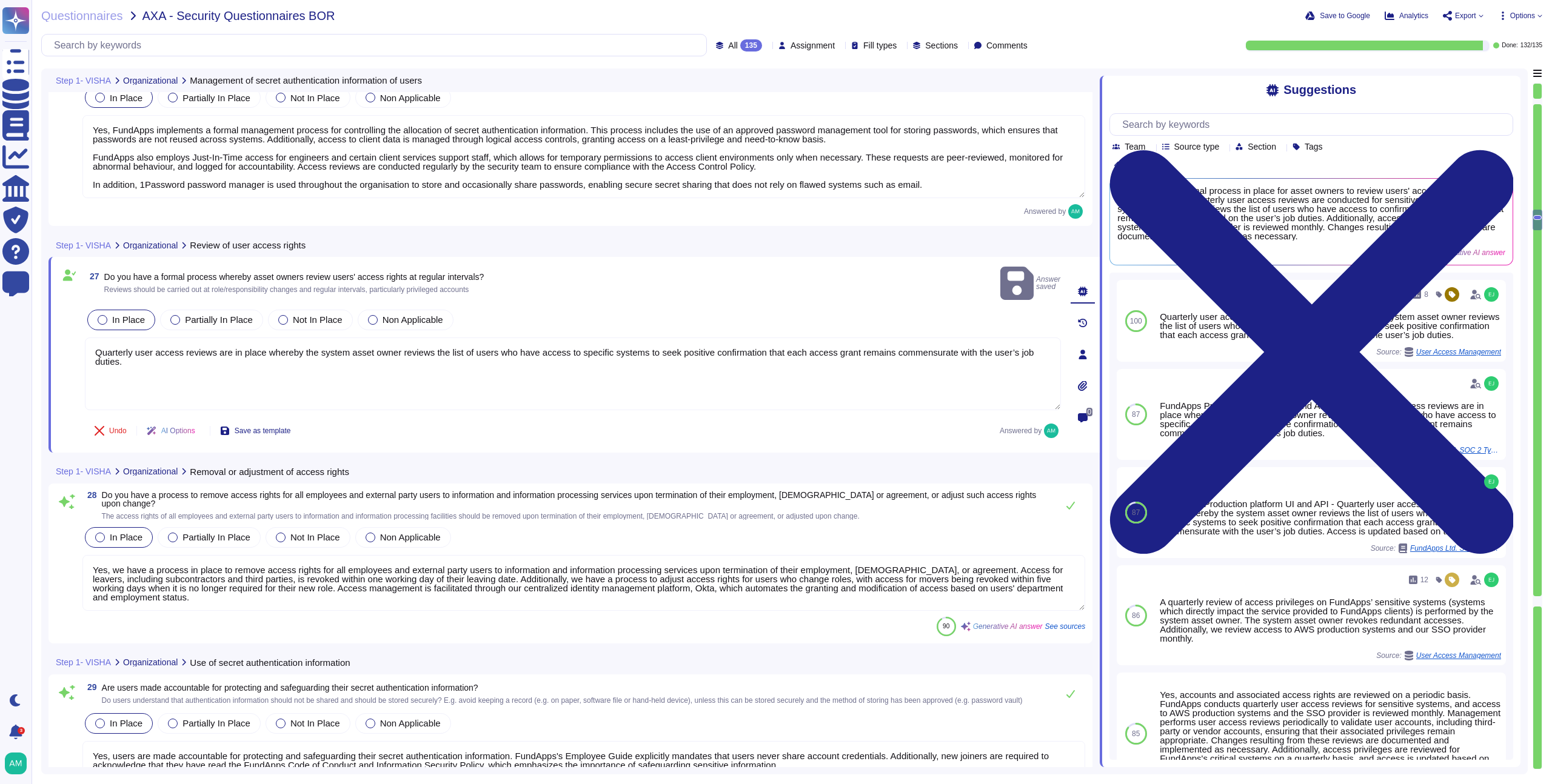
click at [655, 579] on textarea "Yes, we have a process in place to remove access rights for all employees and e…" at bounding box center [584, 583] width 1002 height 56
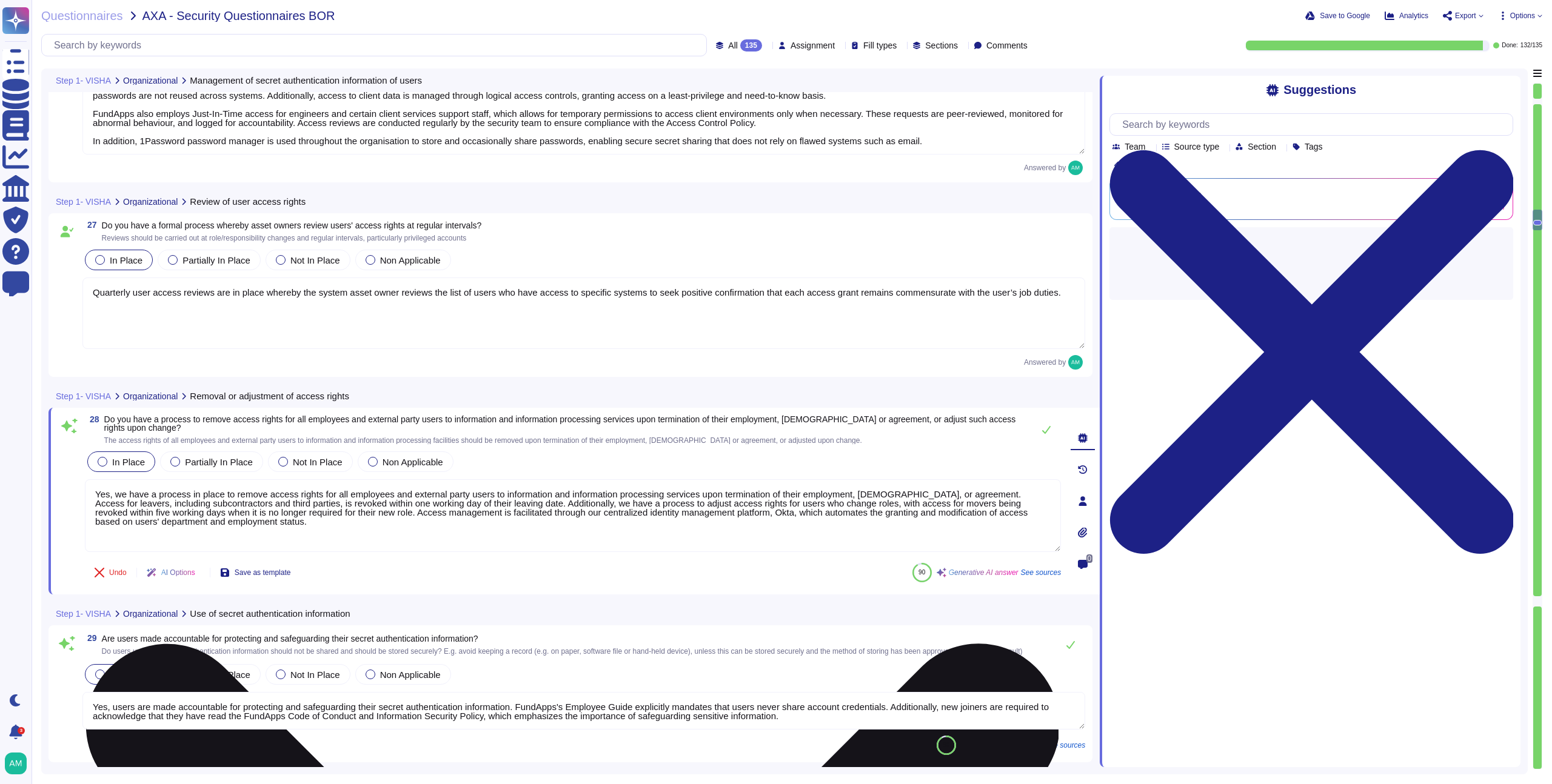
scroll to position [4981, 0]
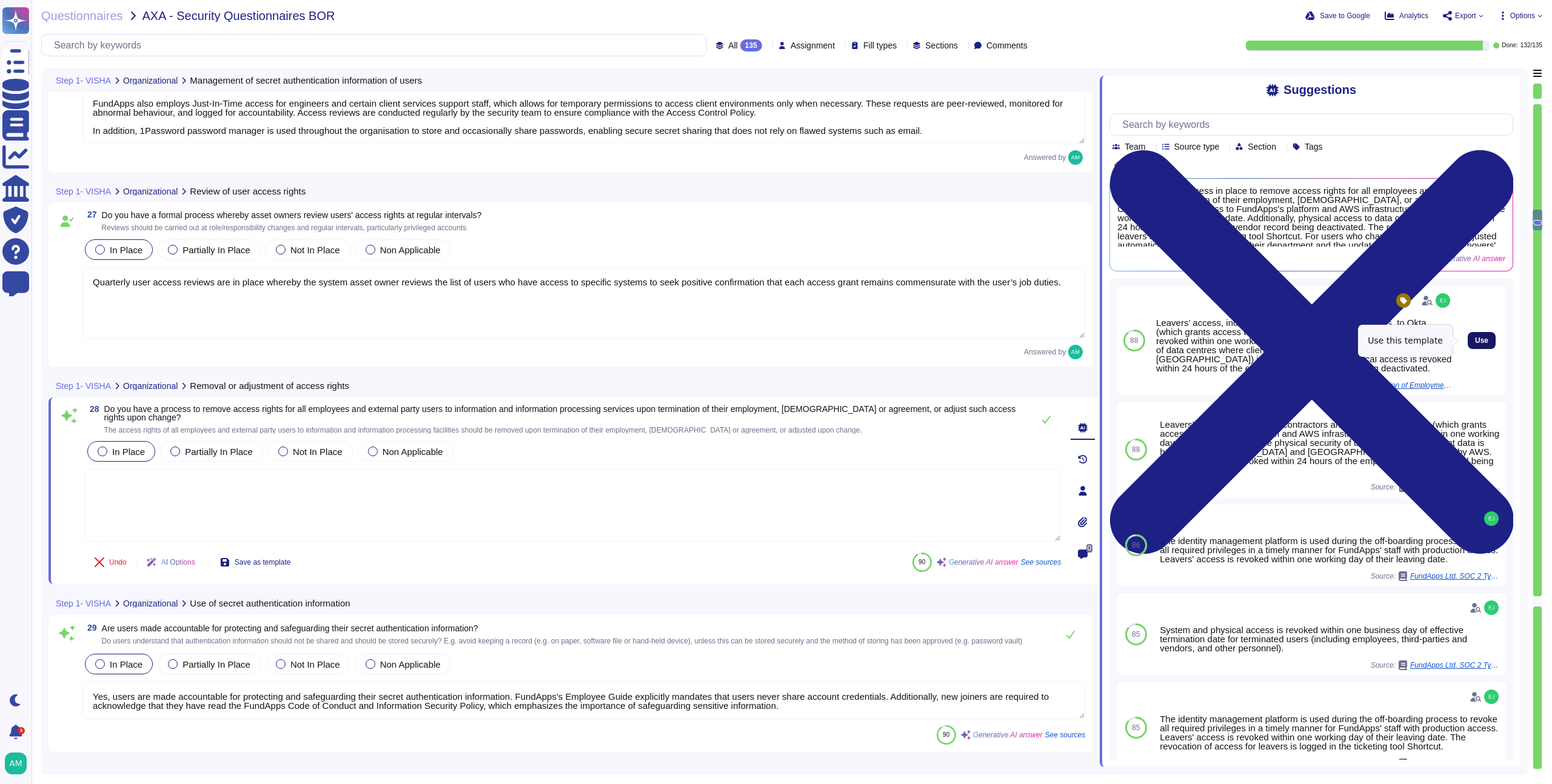
click at [1475, 337] on span "Use" at bounding box center [1482, 340] width 14 height 7
type textarea "Leavers’ access, including subcontractors and third parties, to Okta (which gra…"
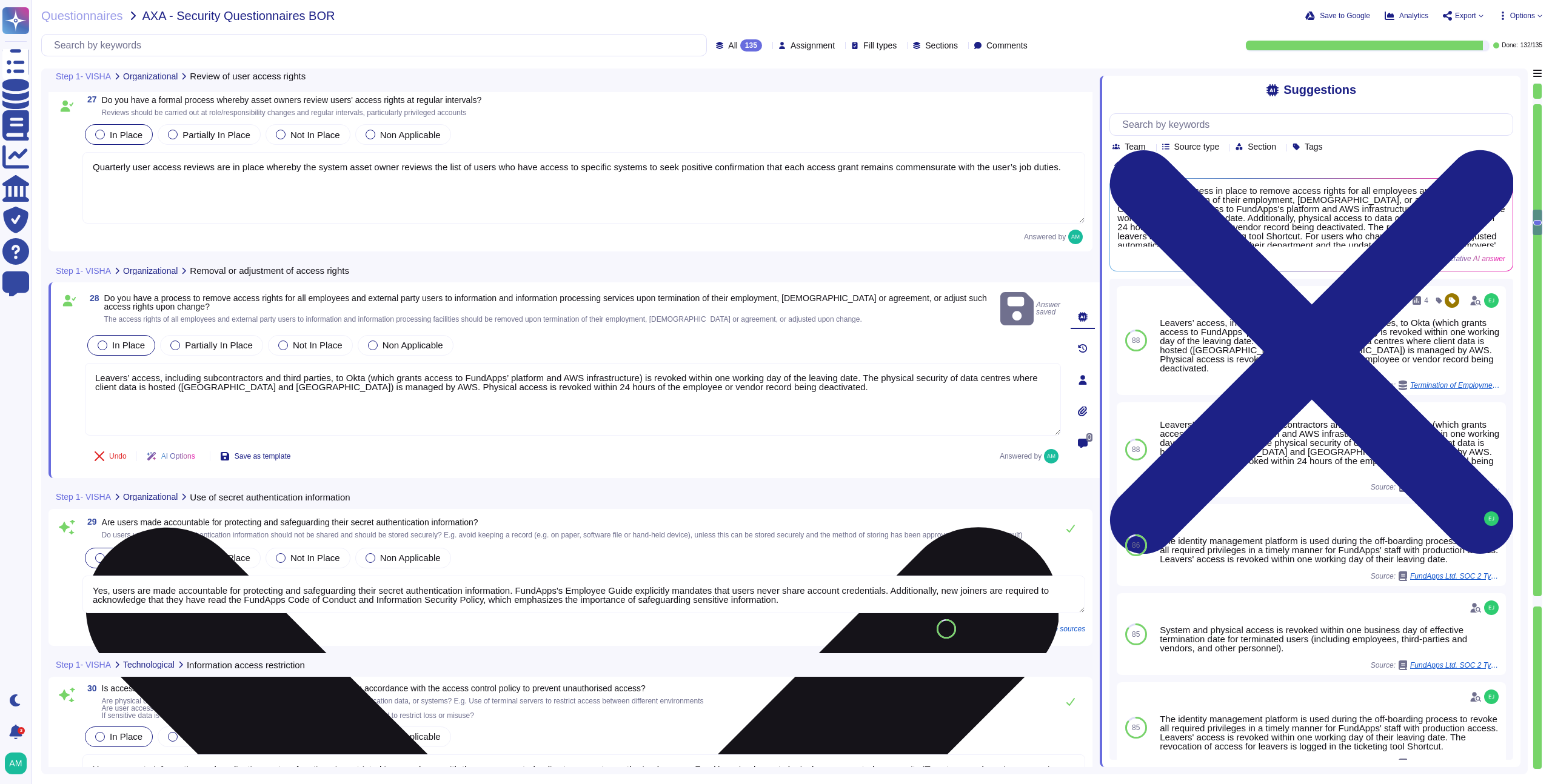
scroll to position [5104, 0]
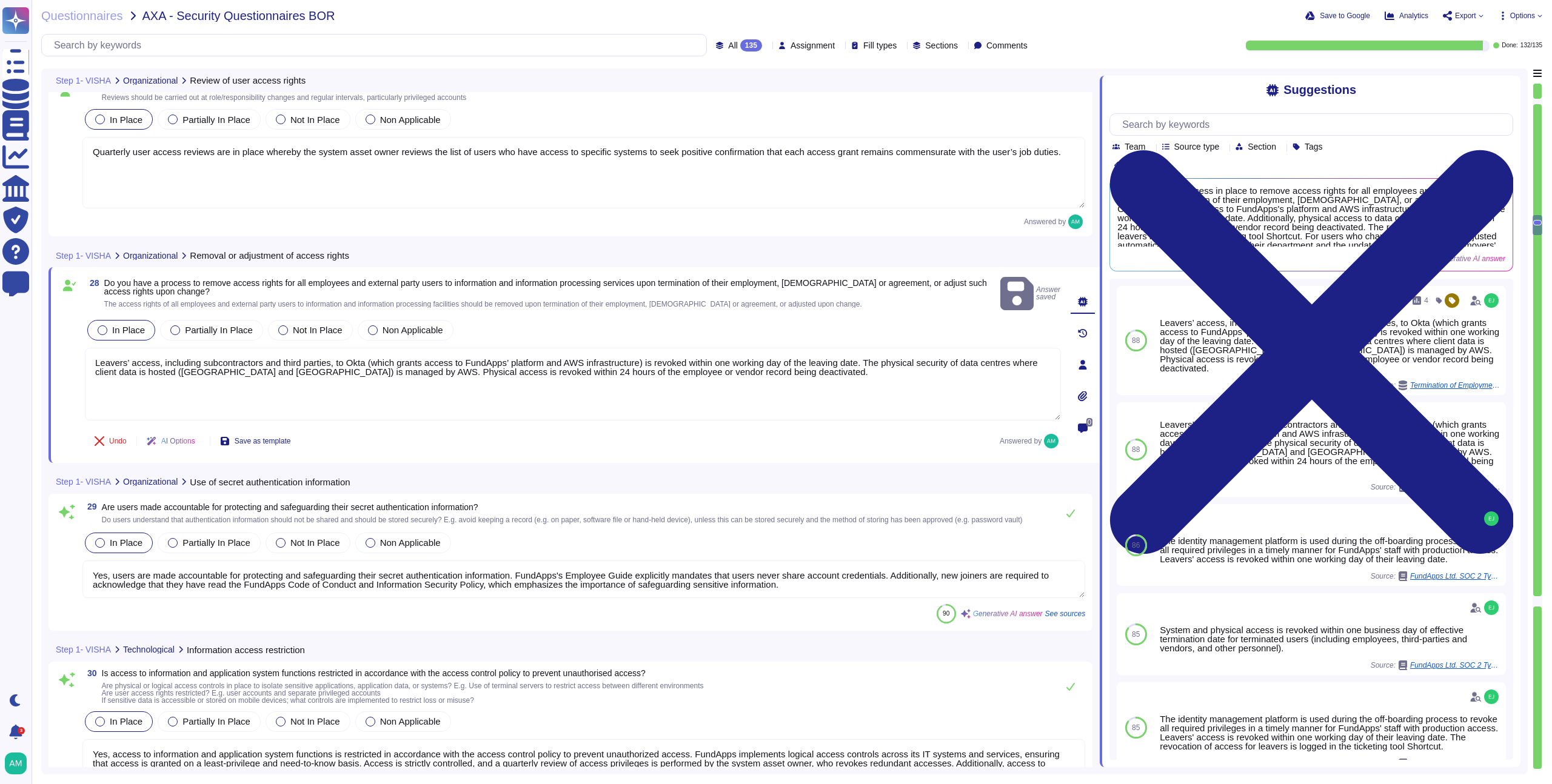
click at [753, 584] on textarea "Yes, users are made accountable for protecting and safeguarding their secret au…" at bounding box center [584, 579] width 1002 height 37
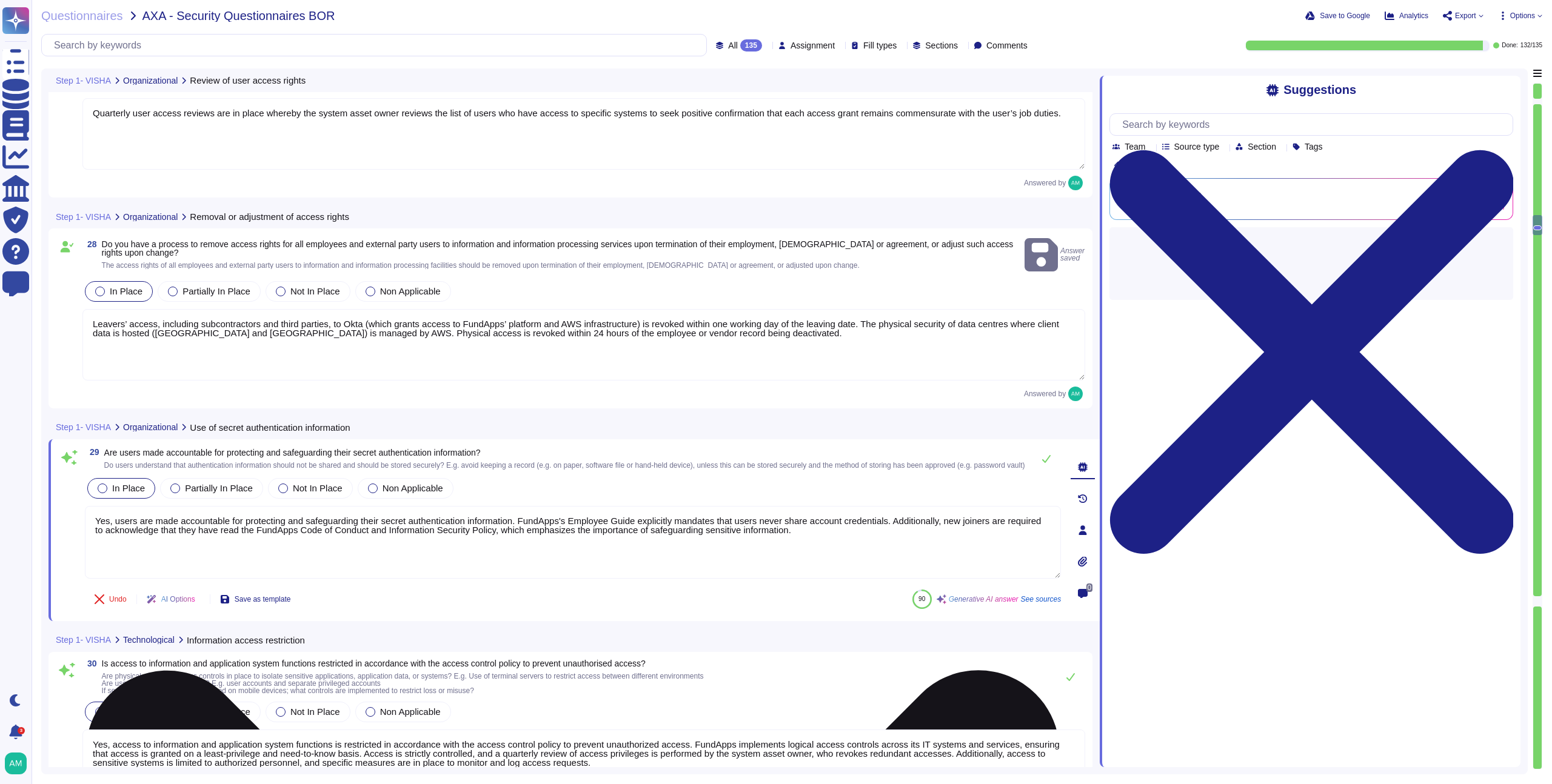
scroll to position [5156, 0]
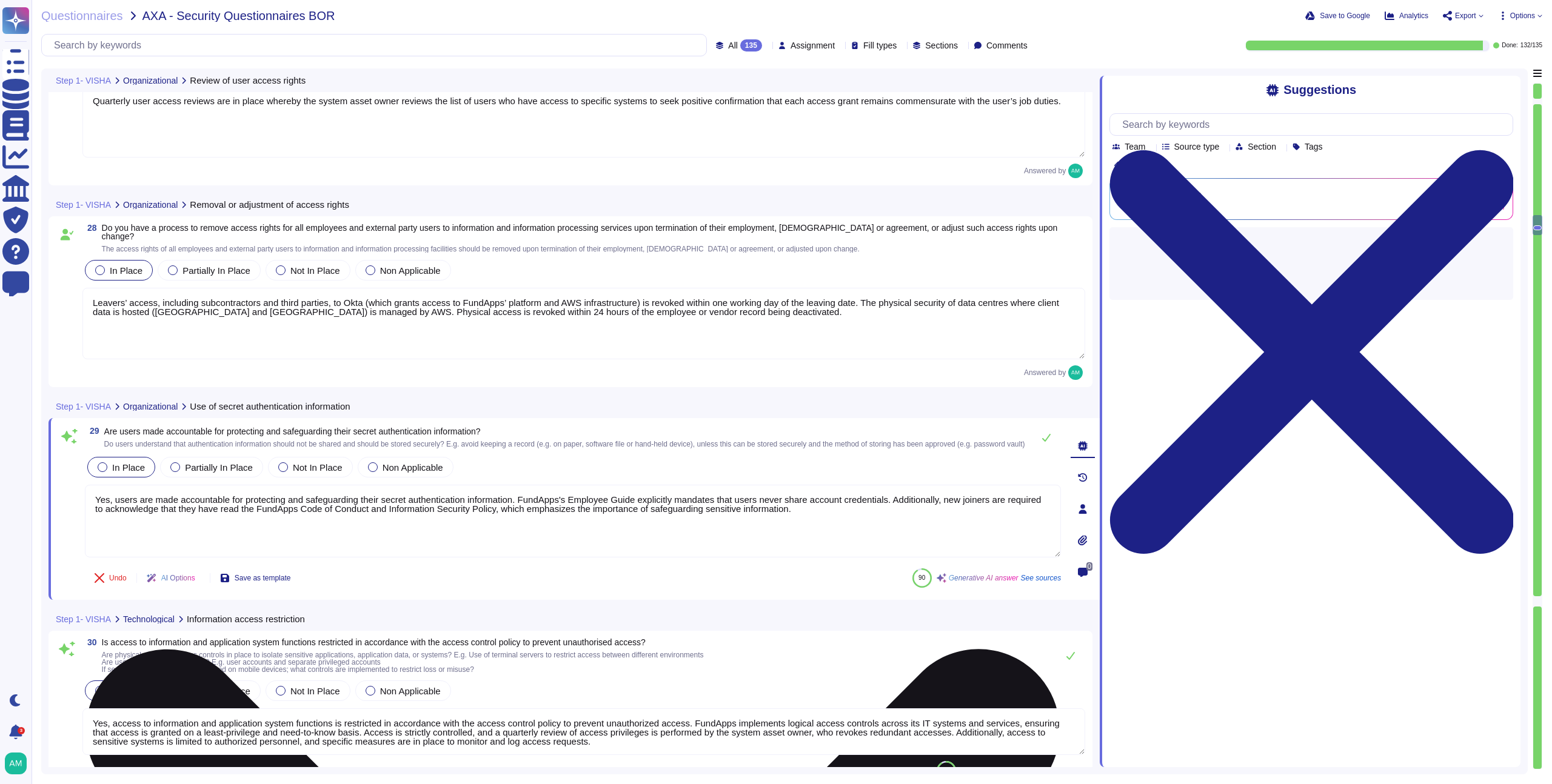
type textarea "Yes, FundApps employs formal password management systems to ensure quality pass…"
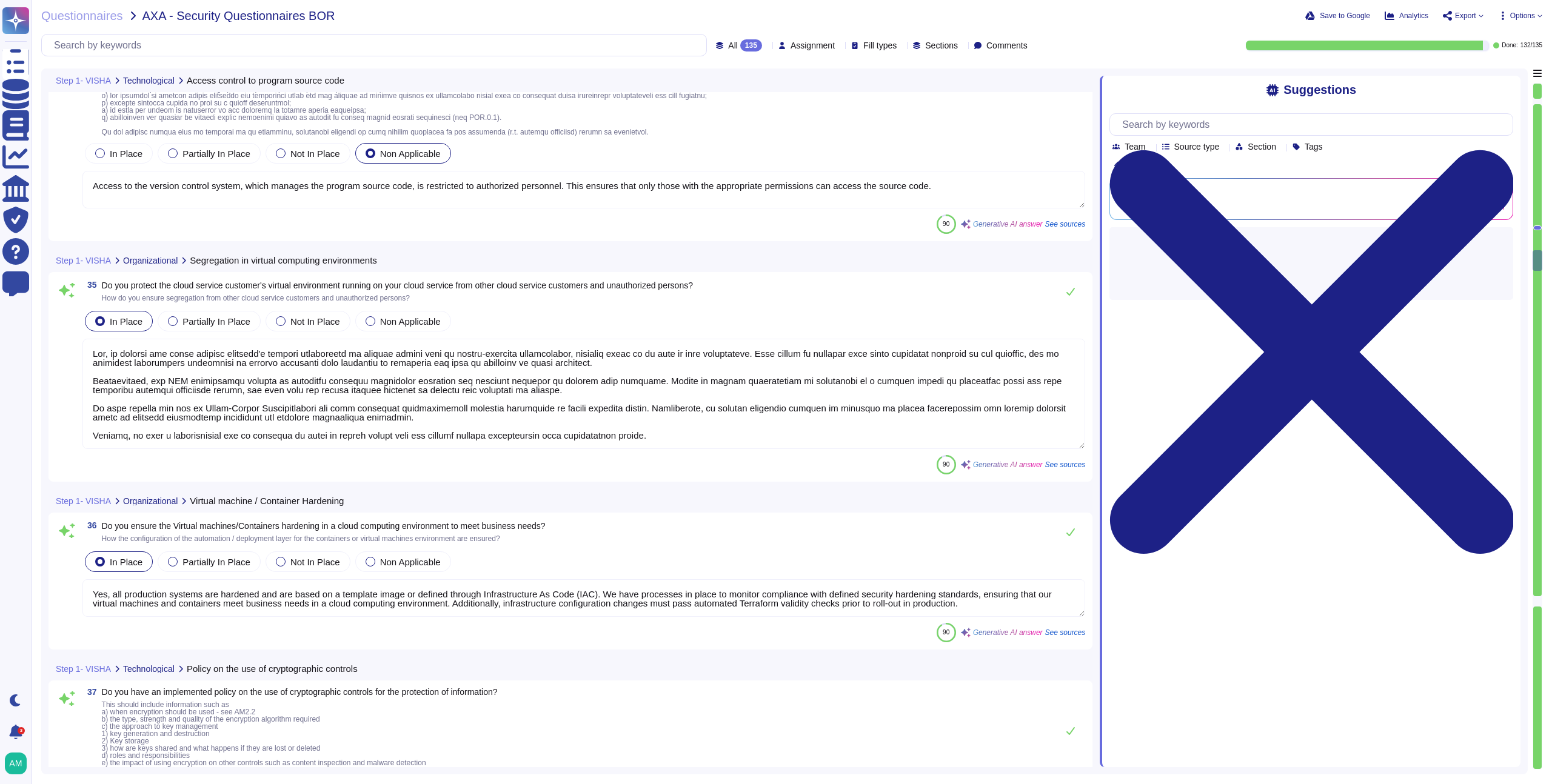
type textarea "Access to the version control system, which manages the program source code, is…"
type textarea "Yes, we protect the cloud service customer's virtual environment by hosting cli…"
type textarea "Yes, all production systems are hardened and are based on a template image or d…"
type textarea "Yes, FundApps has an implemented policy on the use of cryptographic controls fo…"
type textarea "Yes, FundApps has established physical security perimeters to protect areas con…"
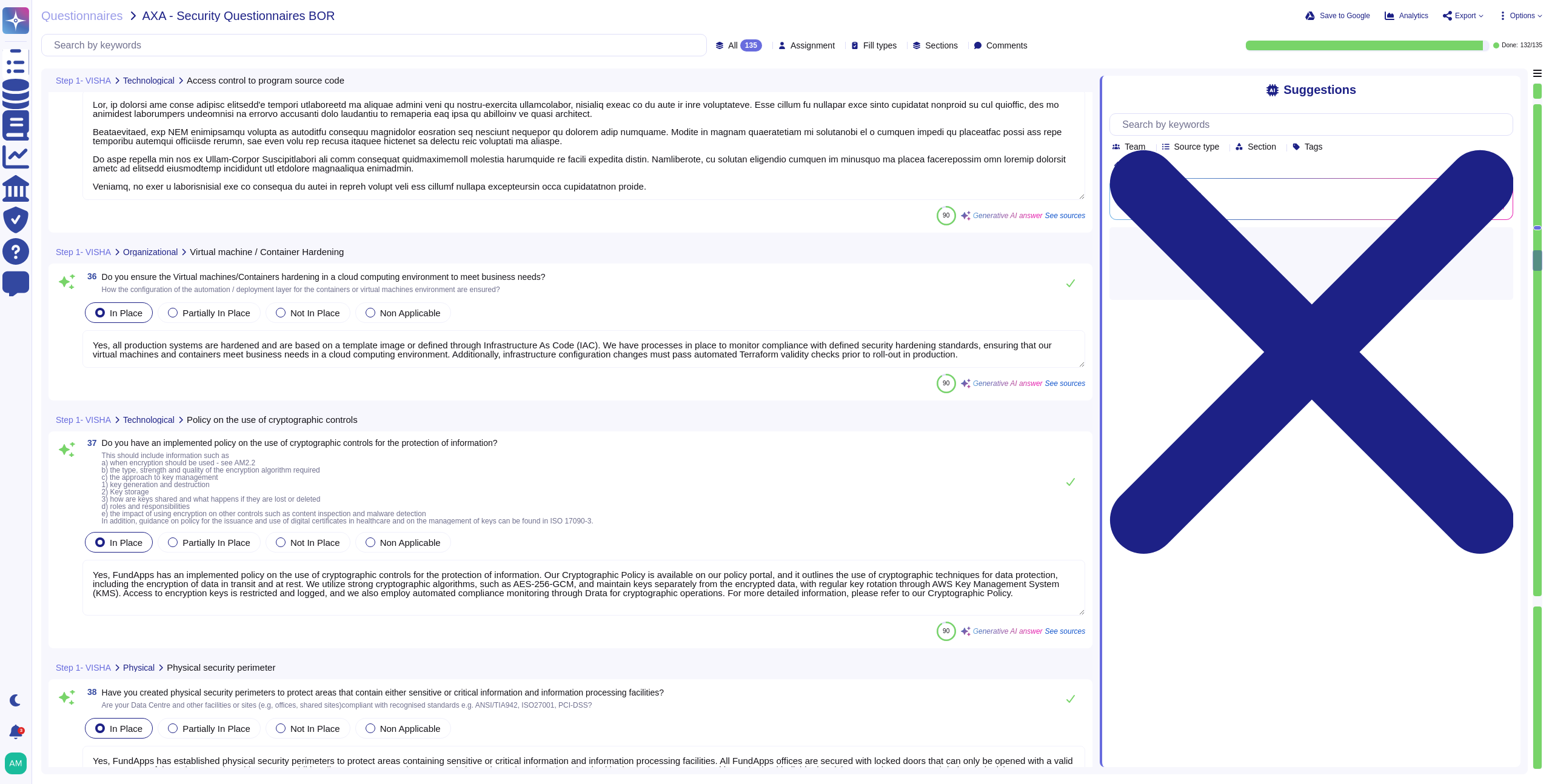
scroll to position [1, 0]
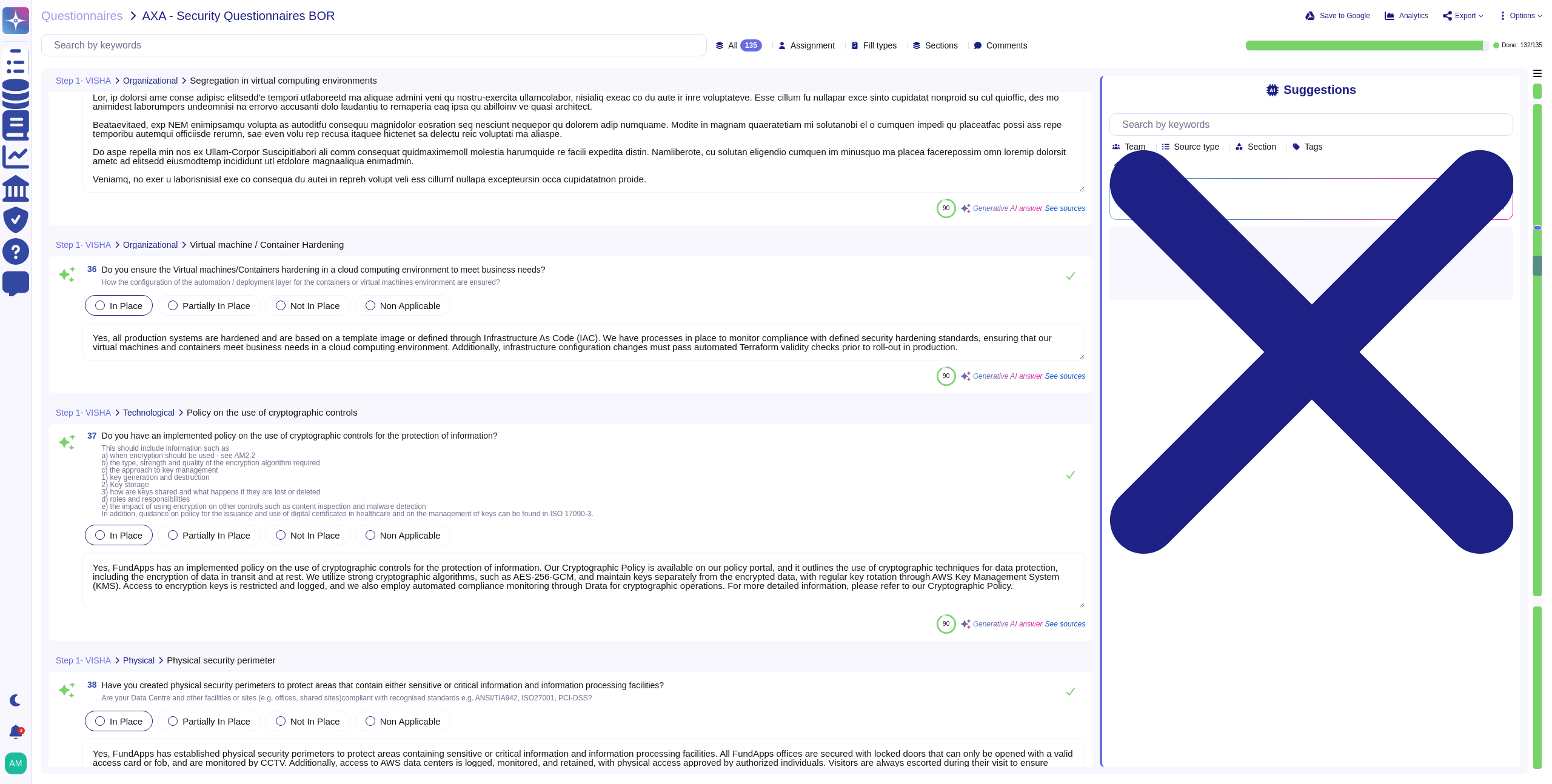
type textarea "Yes, we have physical security measures in place covering our organization’s of…"
type textarea "AWS ensures that all production media is securely decommissioned and physically…"
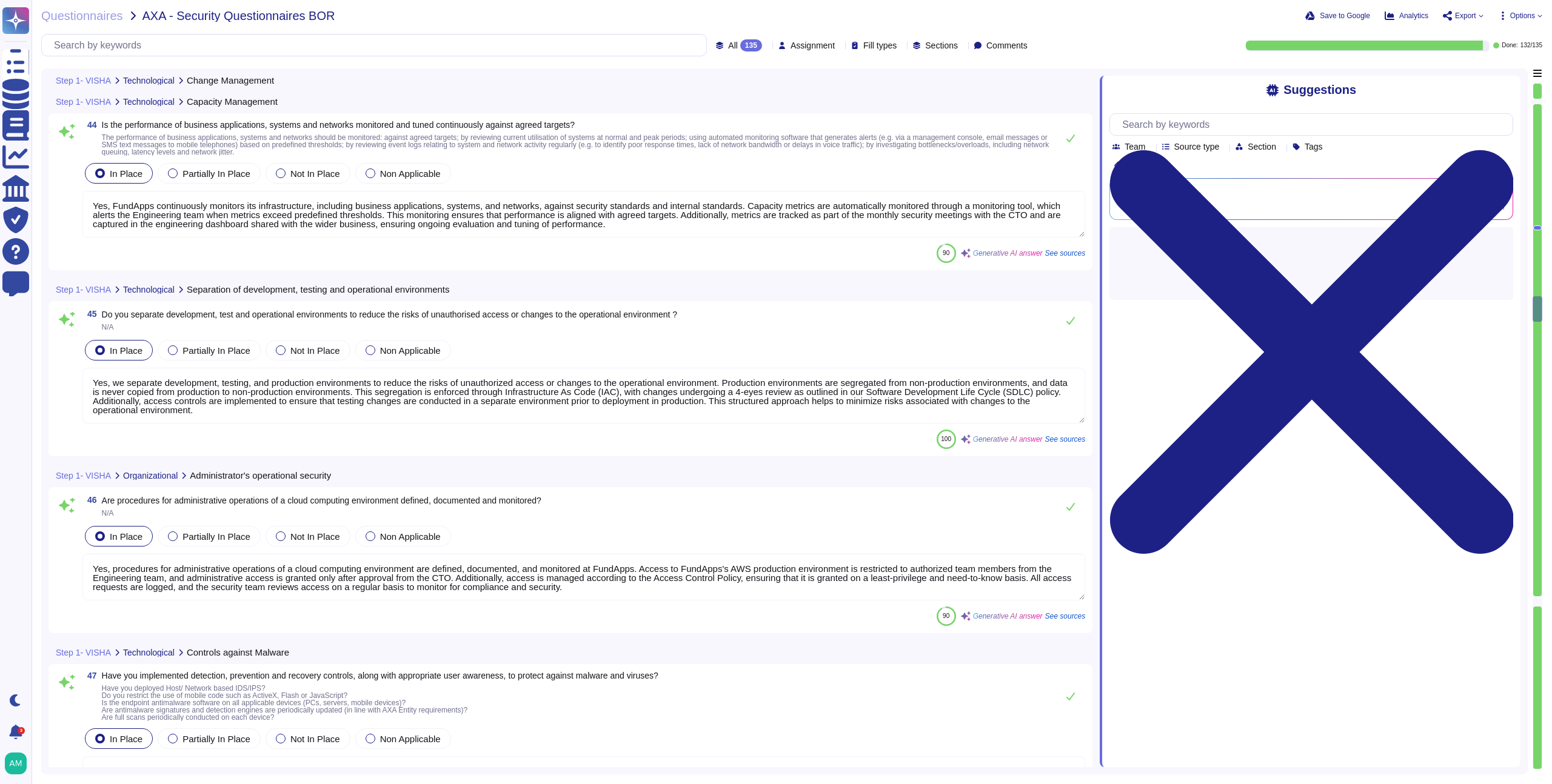
type textarea "Yes, we separate development, testing, and production environments to reduce th…"
type textarea "Yes, procedures for administrative operations of a cloud computing environment …"
type textarea "FundApps has implemented a comprehensive set of detection, prevention, and reco…"
type textarea "FundApps has established comprehensive protocols and hardware to securely backu…"
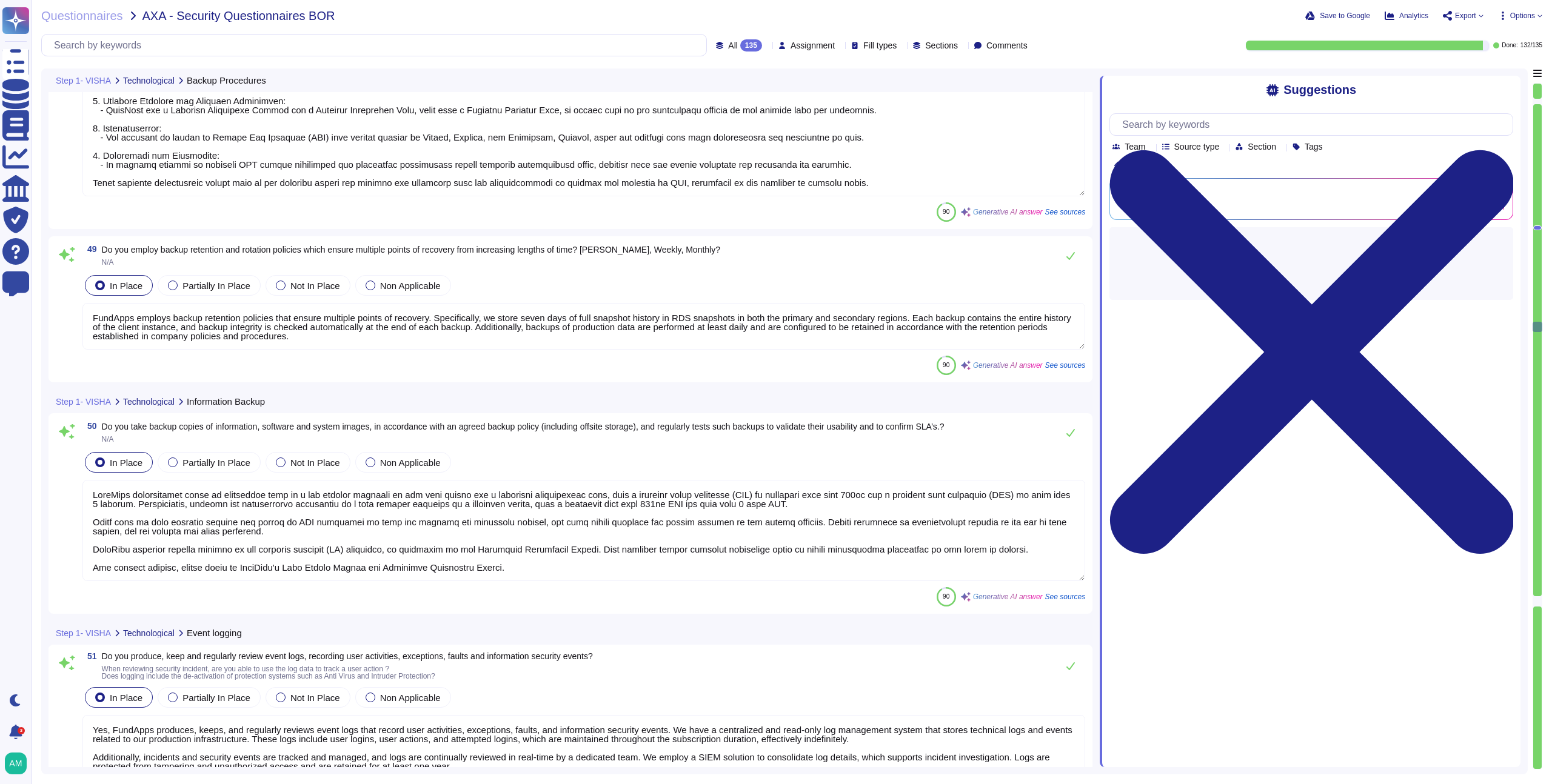
type textarea "FundApps continuously backs up production data to a hot standby instance in the…"
type textarea "Yes, FundApps produces, keeps, and regularly reviews event logs that record use…"
type textarea "Yes, we protect logging facilities and log information against tampering and un…"
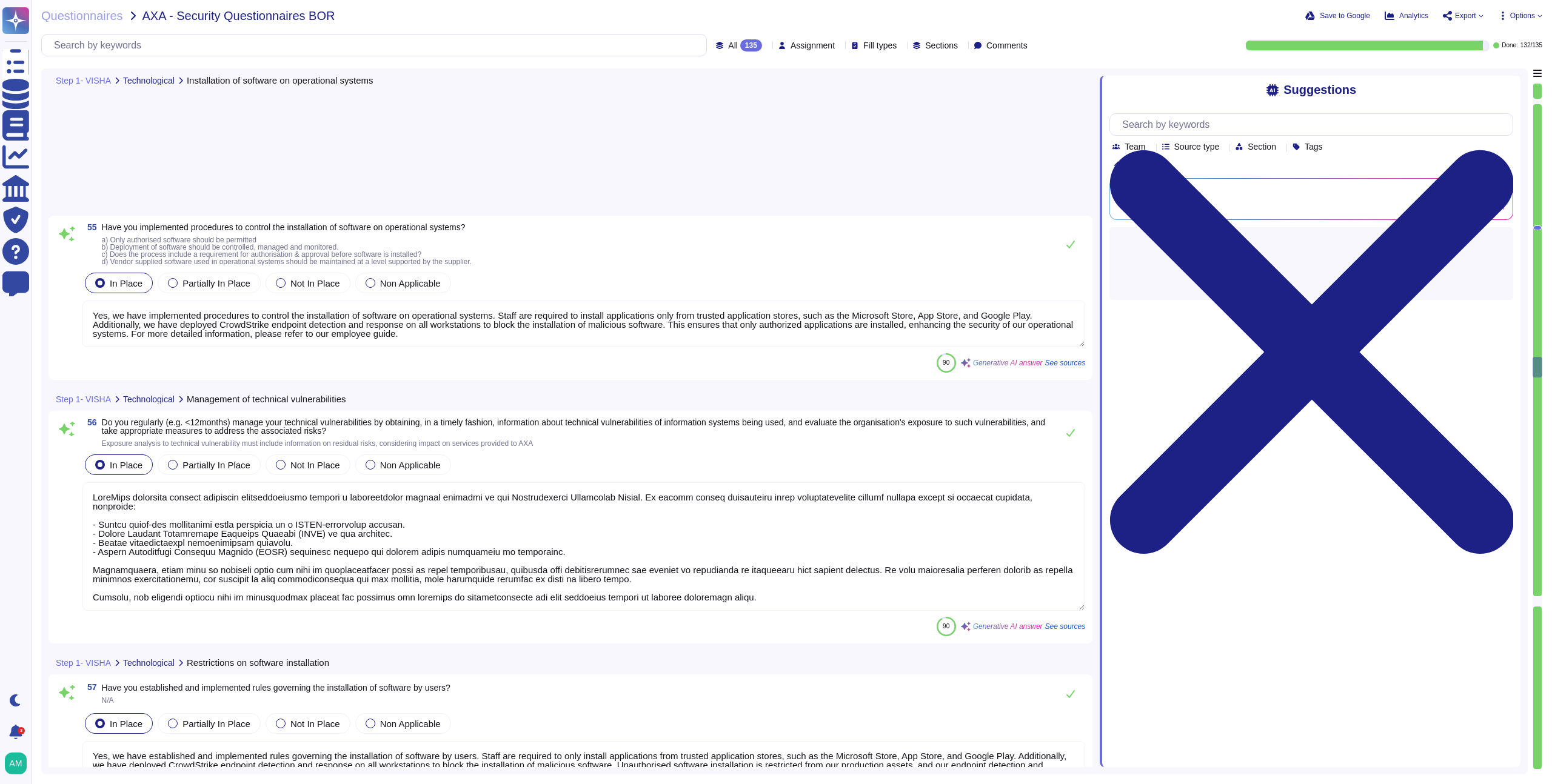
type textarea "Yes, we have implemented procedures to control the installation of software on …"
type textarea "FundApps regularly manages technical vulnerabilities through a comprehensive pr…"
type textarea "Yes, we have established and implemented rules governing the installation of so…"
type textarea "FundApps employs several mechanisms and procedures to mitigate the impact of Di…"
type textarea "Yes, we have established and implemented a variety of controls to ensure the se…"
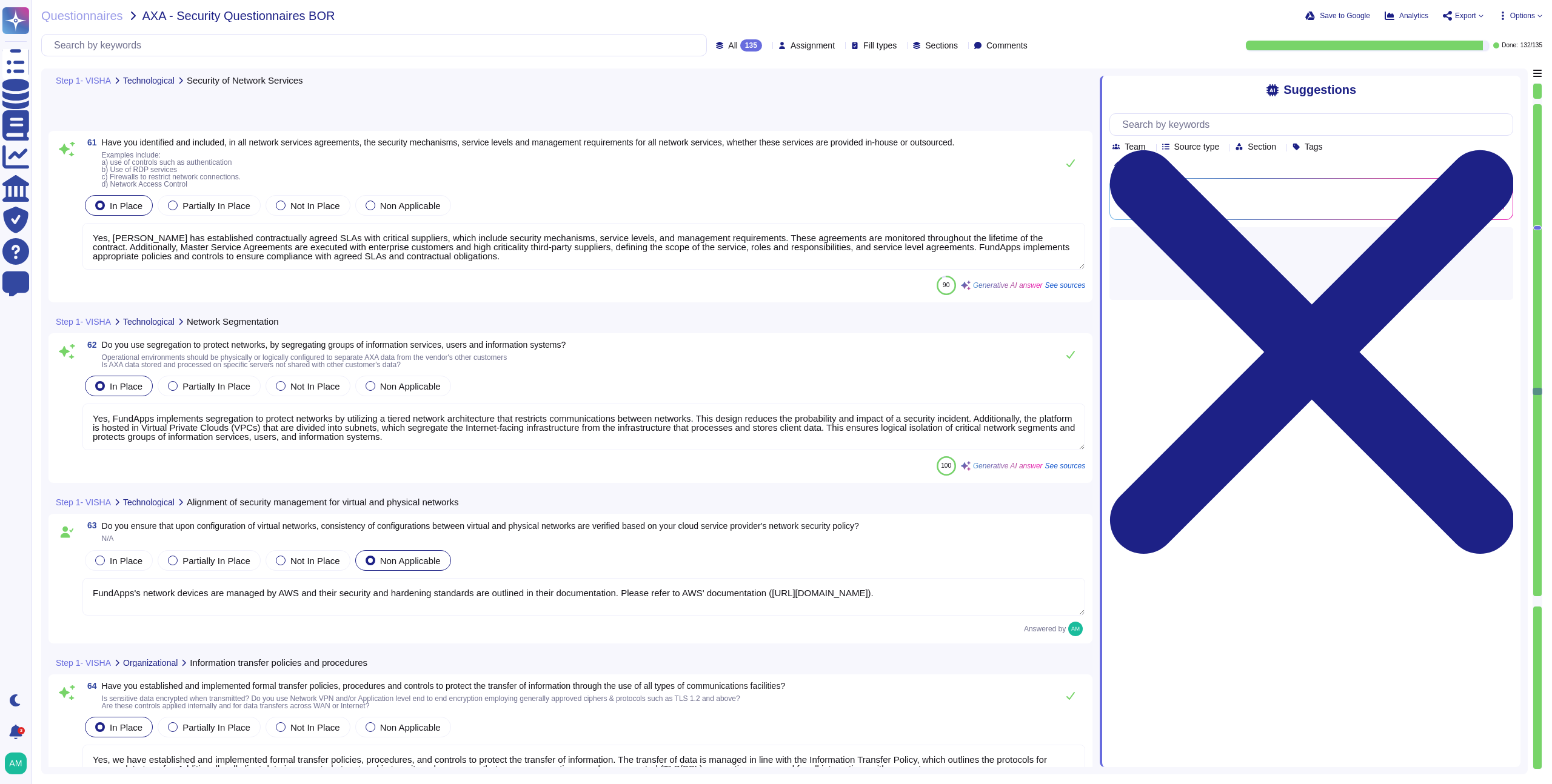
type textarea "Yes, FundApps implements segregation to protect networks by utilizing a tiered …"
type textarea "FundApps's network devices are managed by AWS and their security and hardening …"
type textarea "Yes, we have established and implemented formal transfer policies, procedures, …"
type textarea "Yes, we have security information transfer agreements in place to address the s…"
type textarea "Yes, we have appropriate protection over information sent using electronic mess…"
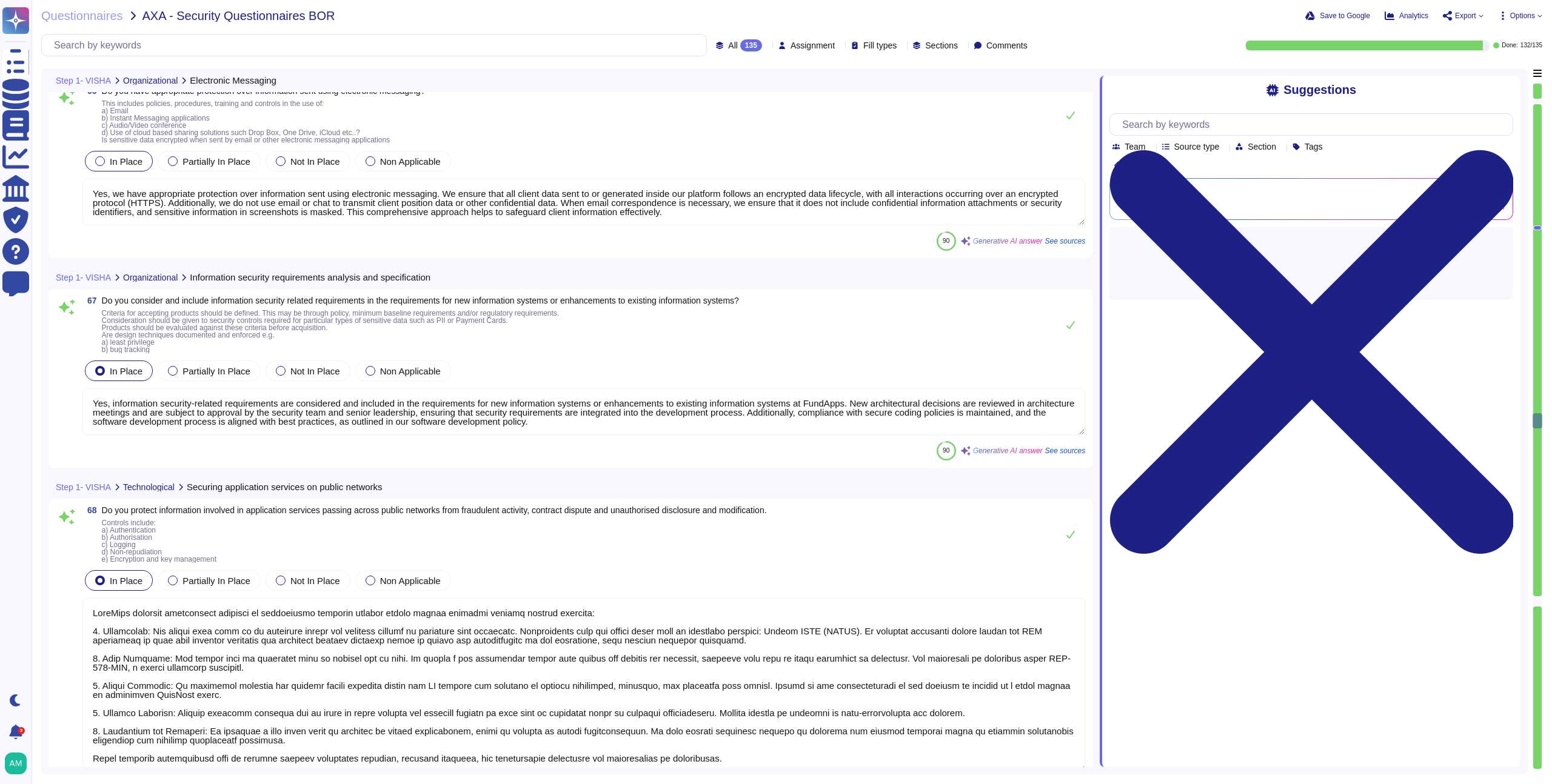
type textarea "Yes, information security-related requirements are considered and included in t…"
type textarea "FundApps protects information involved in application services passing across p…"
type textarea "Yes, we protect information involved in application service transactions throug…"
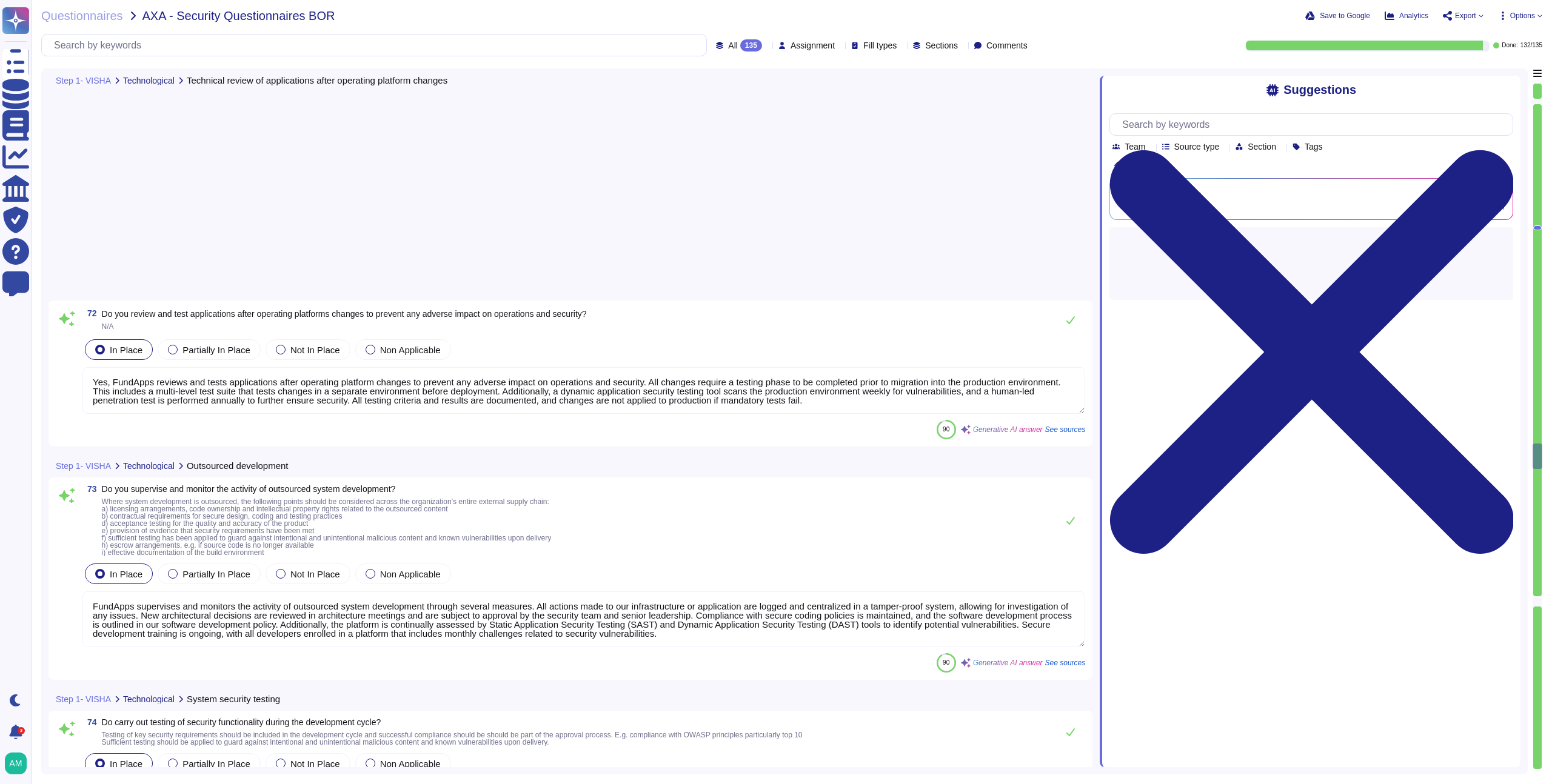
scroll to position [14789, 0]
type textarea "FundApps supervises and monitors the activity of outsourced system development …"
type textarea "Yes, testing of security functionality is carried out during the development cy…"
type textarea "Testing changes is fully automated at FundApps, and the multi-level test suite …"
type textarea "Production environments are segregated from non-production environments, and da…"
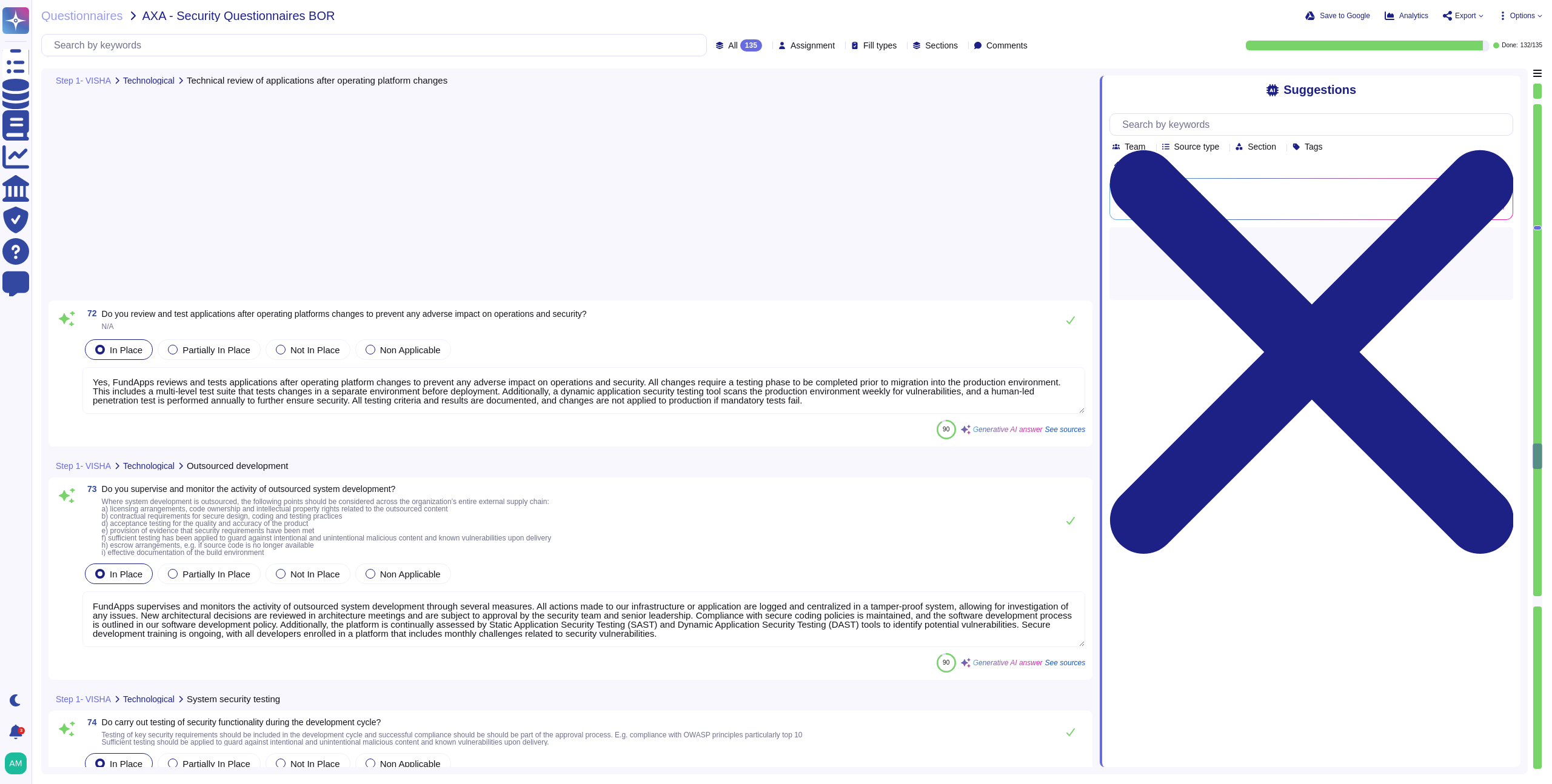
type textarea "Yes, our key suppliers, which are critical for supporting our business services…"
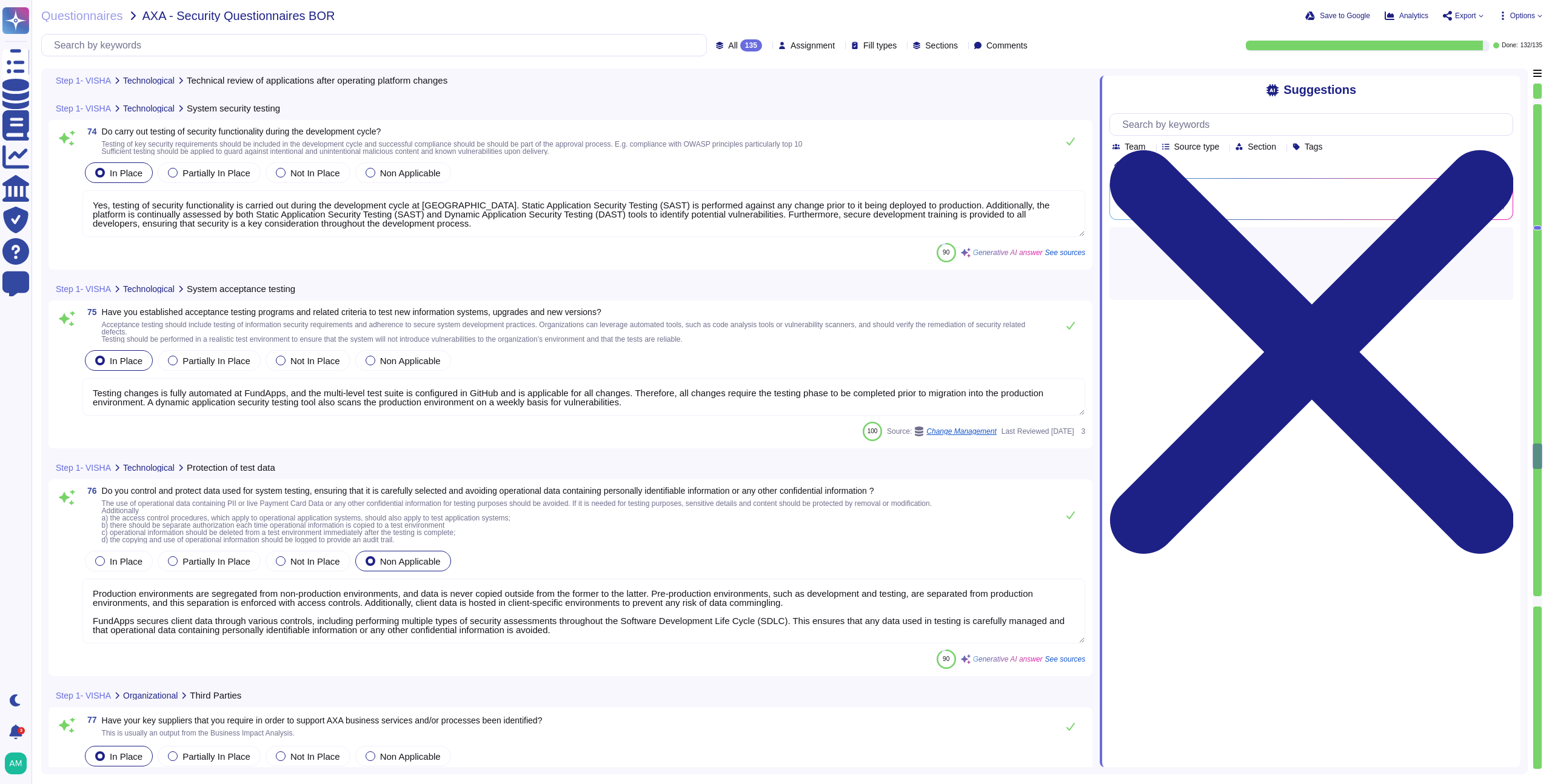
scroll to position [1, 0]
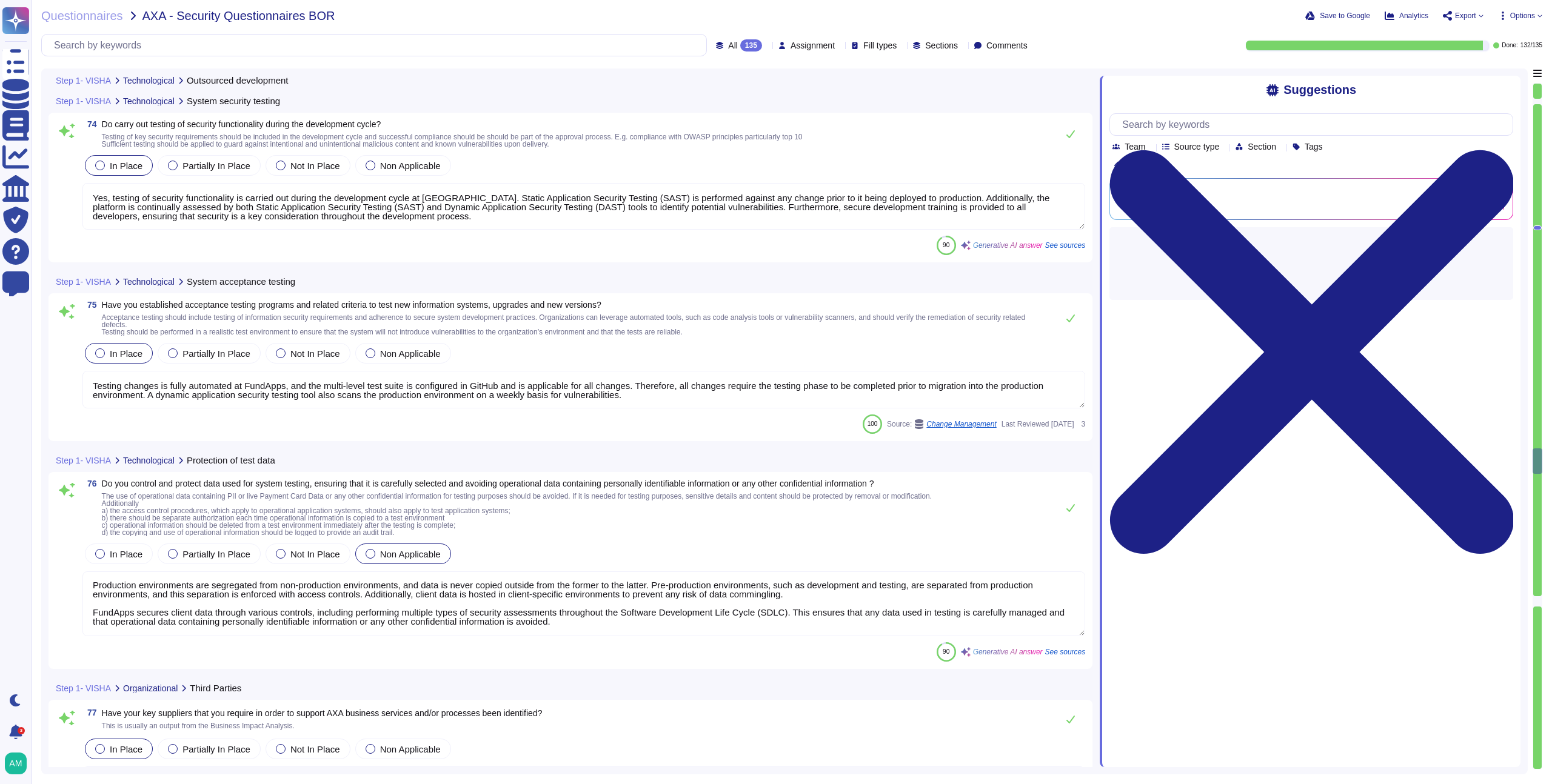
type textarea "Yes, FundApps establishes and agrees on all relevant security requirements with…"
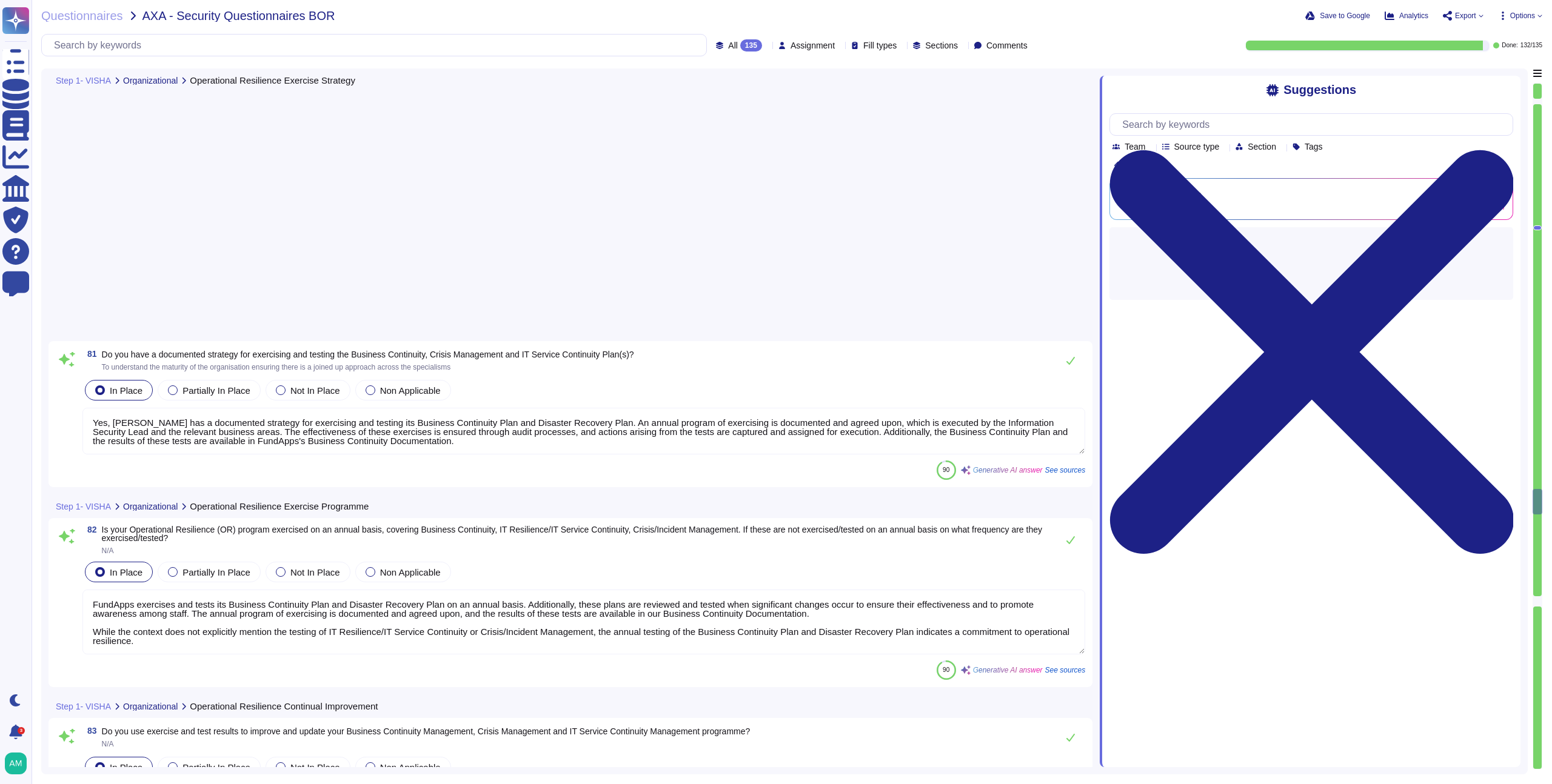
type textarea "FundApps exercises and tests its Business Continuity Plan and Disaster Recovery…"
type textarea "Yes, FundApps uses exercise and test results to improve and update its Business…"
type textarea "Gaps identified during exercises and tests are assessed at the monthly meeting,…"
type textarea "FundApps has implemented a Business Continuity Plan that outlines the steps tak…"
type textarea "Yes, FundApps has established management responsibilities and procedures to ens…"
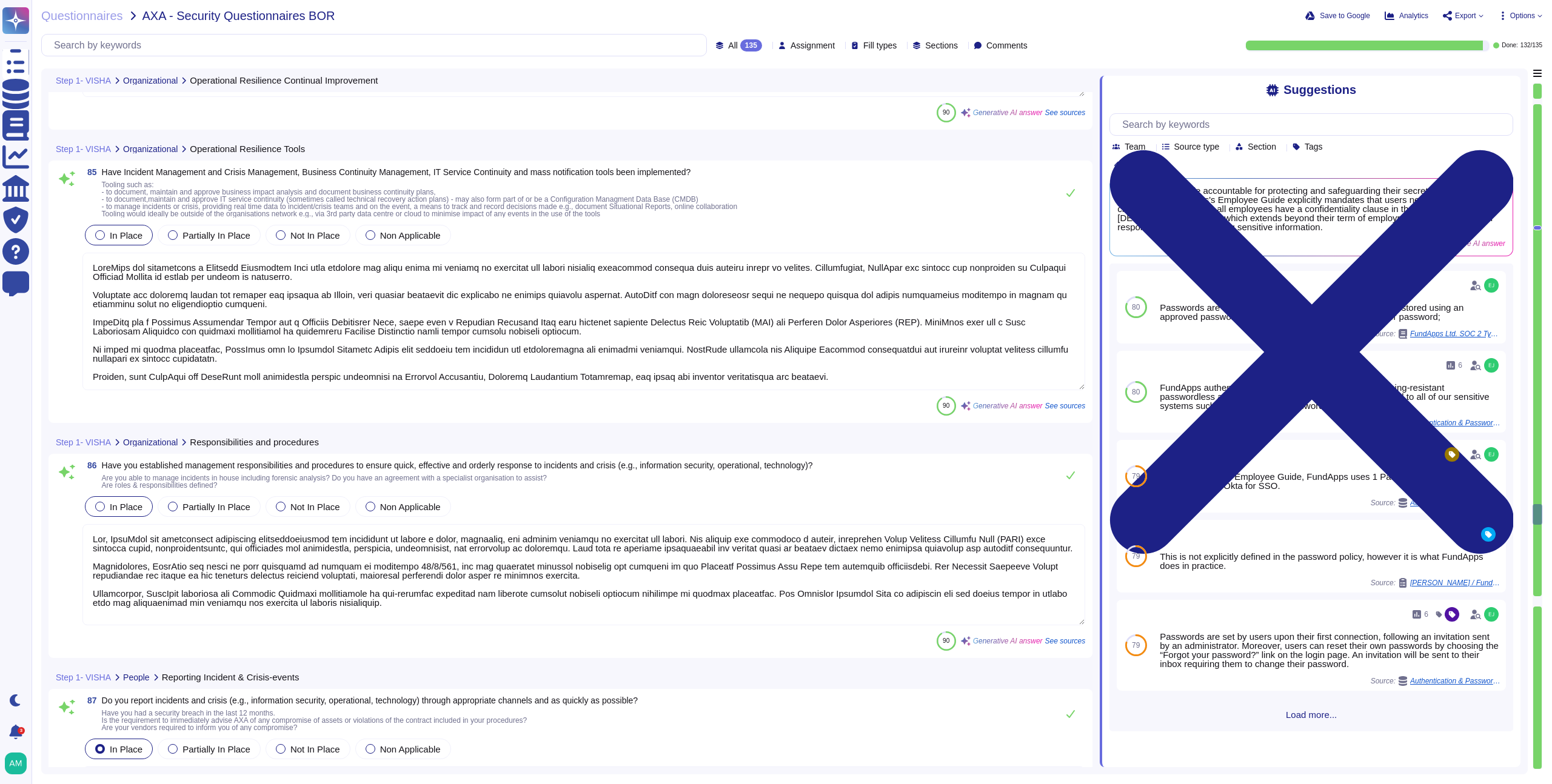
type textarea "FundApps has established procedures for reporting incidents and crises, includi…"
type textarea "Yes, [PERSON_NAME] responds to incidents and crises in accordance with document…"
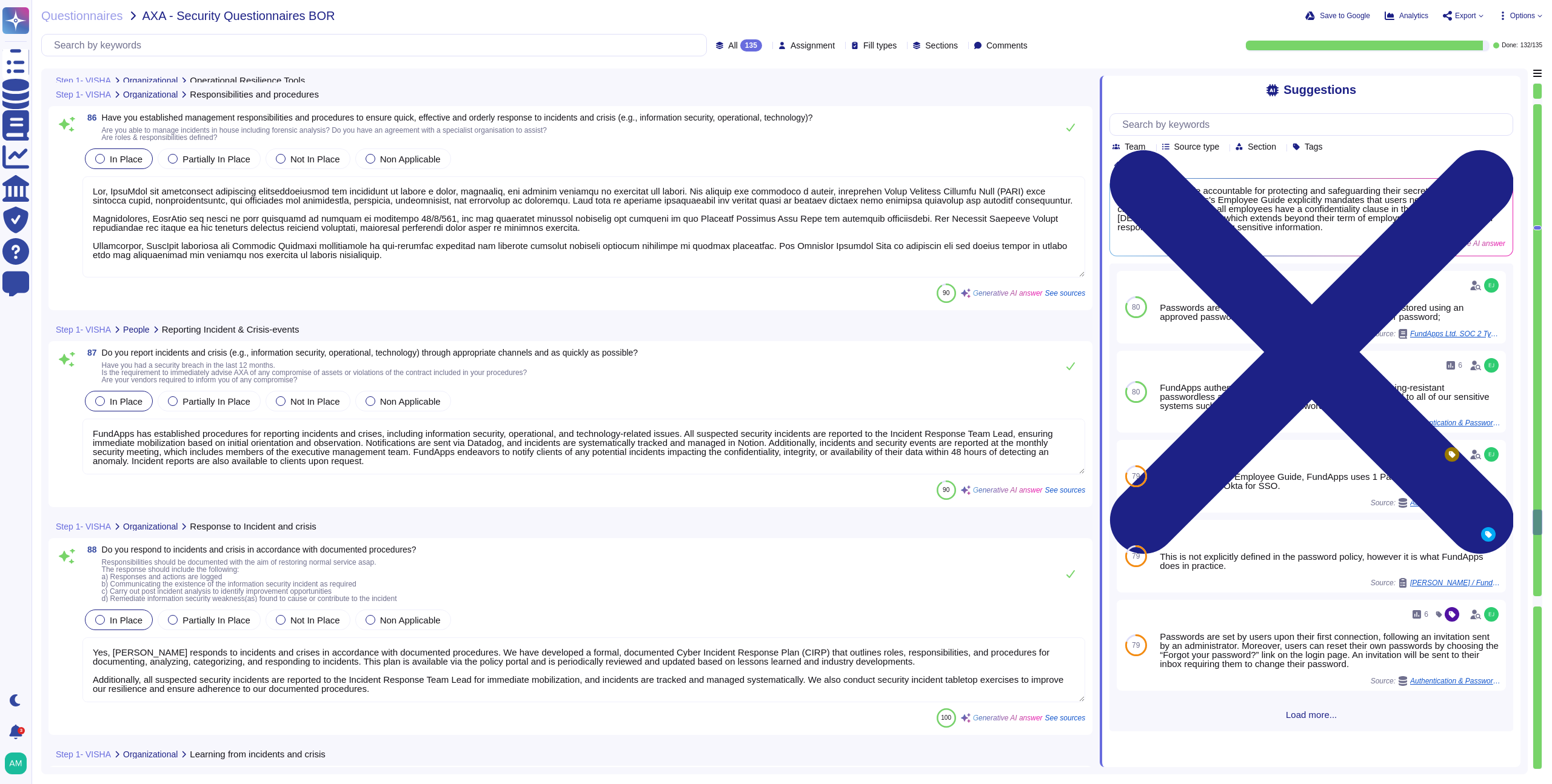
type textarea "Yes, we ensure that knowledge gained from analyzing and resolving incidents and…"
type textarea "Yes, we define and implement procedures for the identification, collection, acq…"
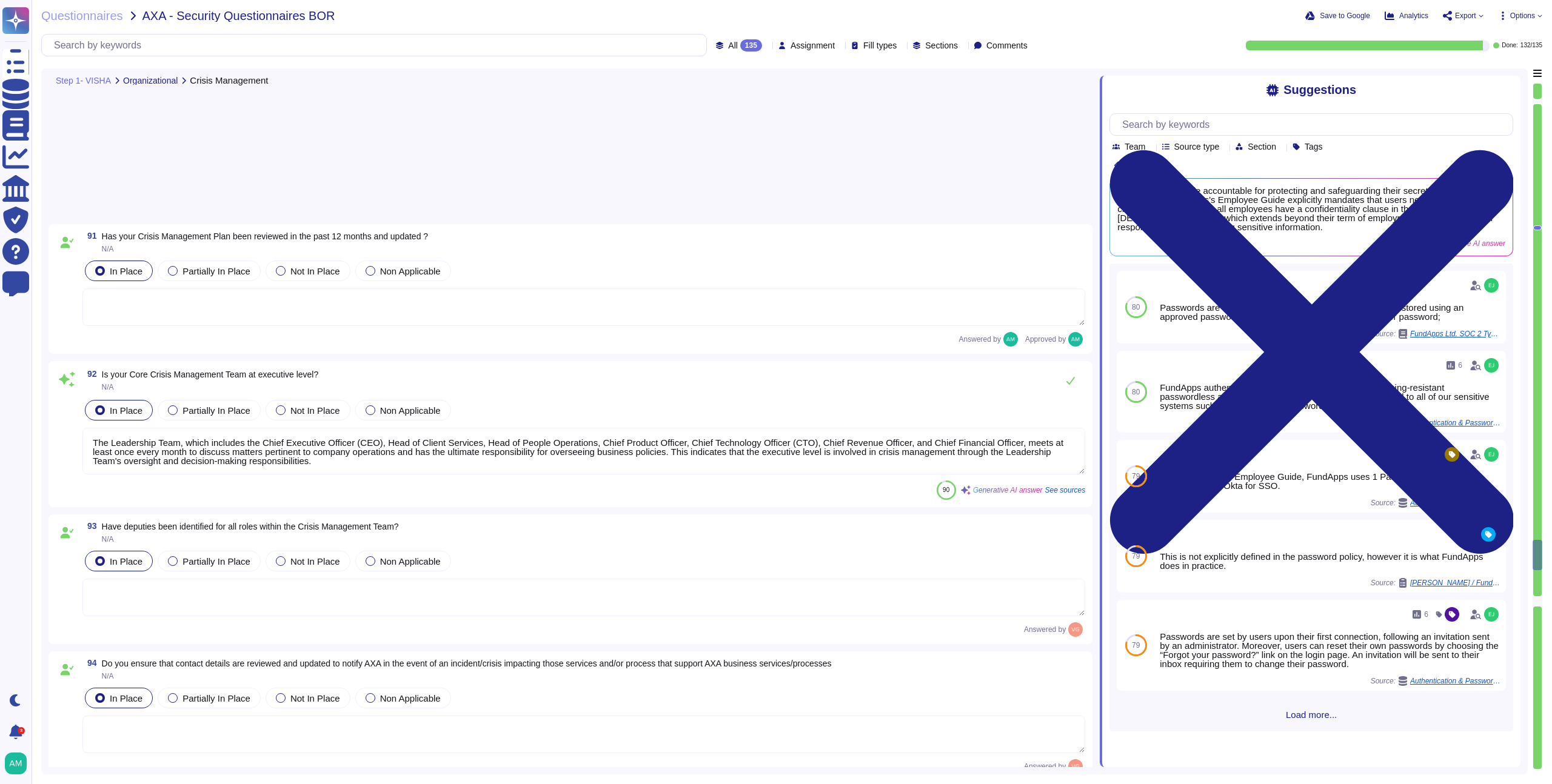
type textarea "The Leadership Team, which includes the Chief Executive Officer (CEO), Head of …"
type textarea "AXA would have contact details of their Client Success Manager as well as conta…"
type textarea "As part of FundApps' annual BCP test we test our ability to contact all staff a…"
type textarea "FundApps's senior management, specifically the Leadership Team, meets monthly t…"
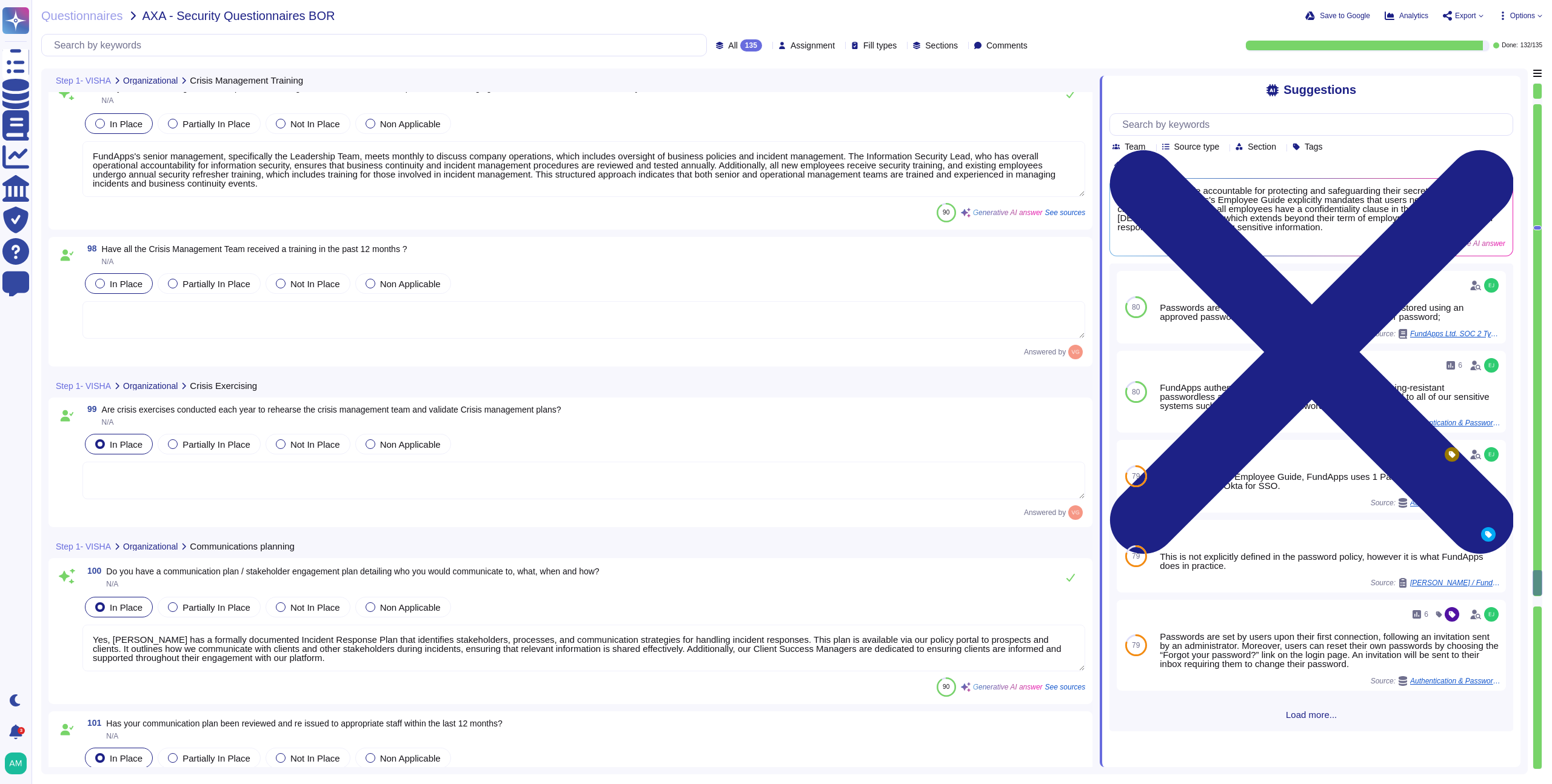
type textarea "Yes, [PERSON_NAME] has a formally documented Incident Response Plan that identi…"
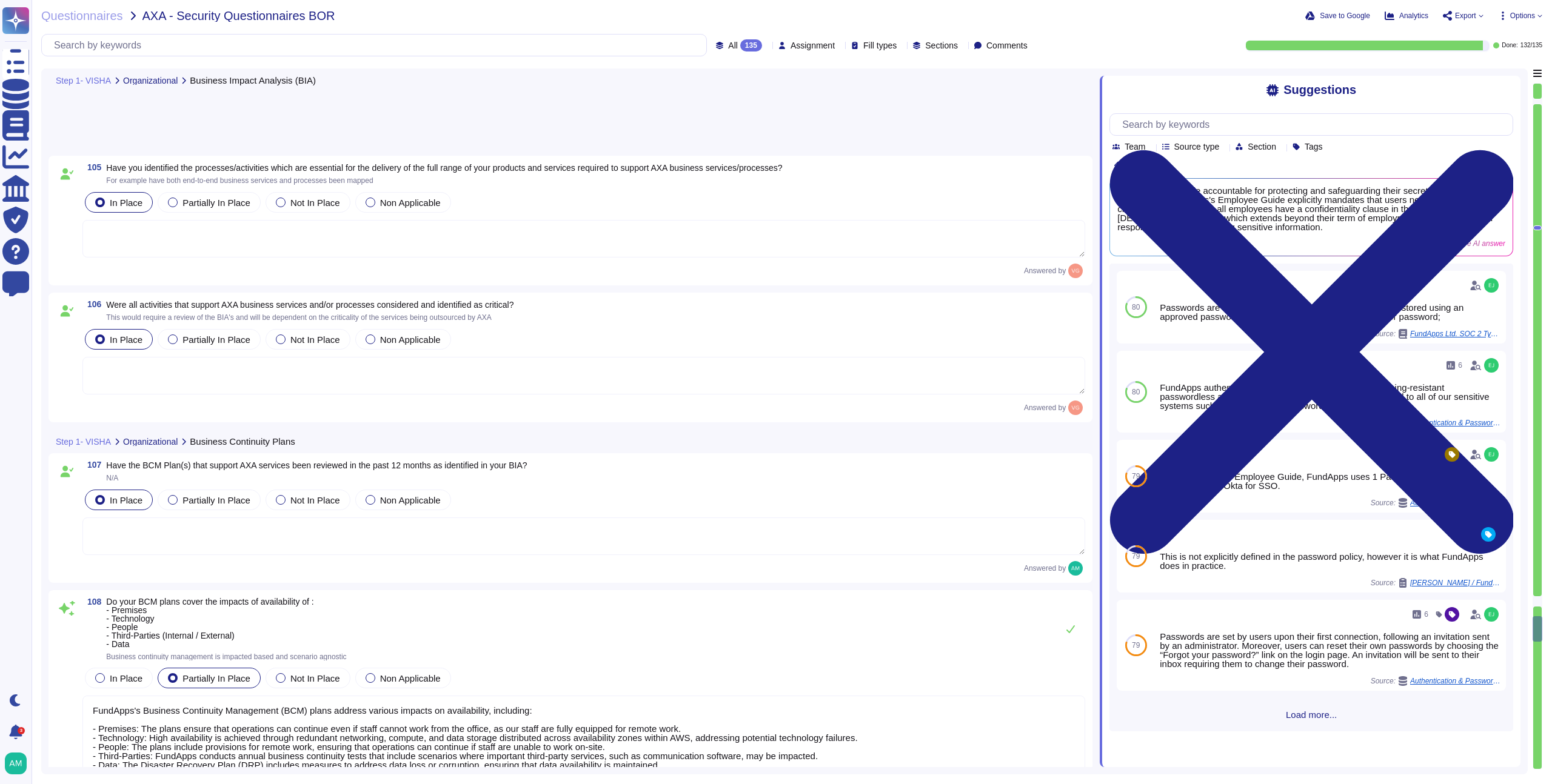
type textarea "FundApps's Business Continuity Management (BCM) plans address various impacts o…"
type textarea "Please refer to our Business Continuity Policy ([URL][DOMAIN_NAME])."
type textarea "Yes, within our Business Continuity plans, key tasks and activities for both St…"
type textarea "Yes, FundApps's Business Continuity Plan includes a Recovery Time Objective (RT…"
type textarea "FundApps has a comprehensive Business Continuity Plan that outlines strategies …"
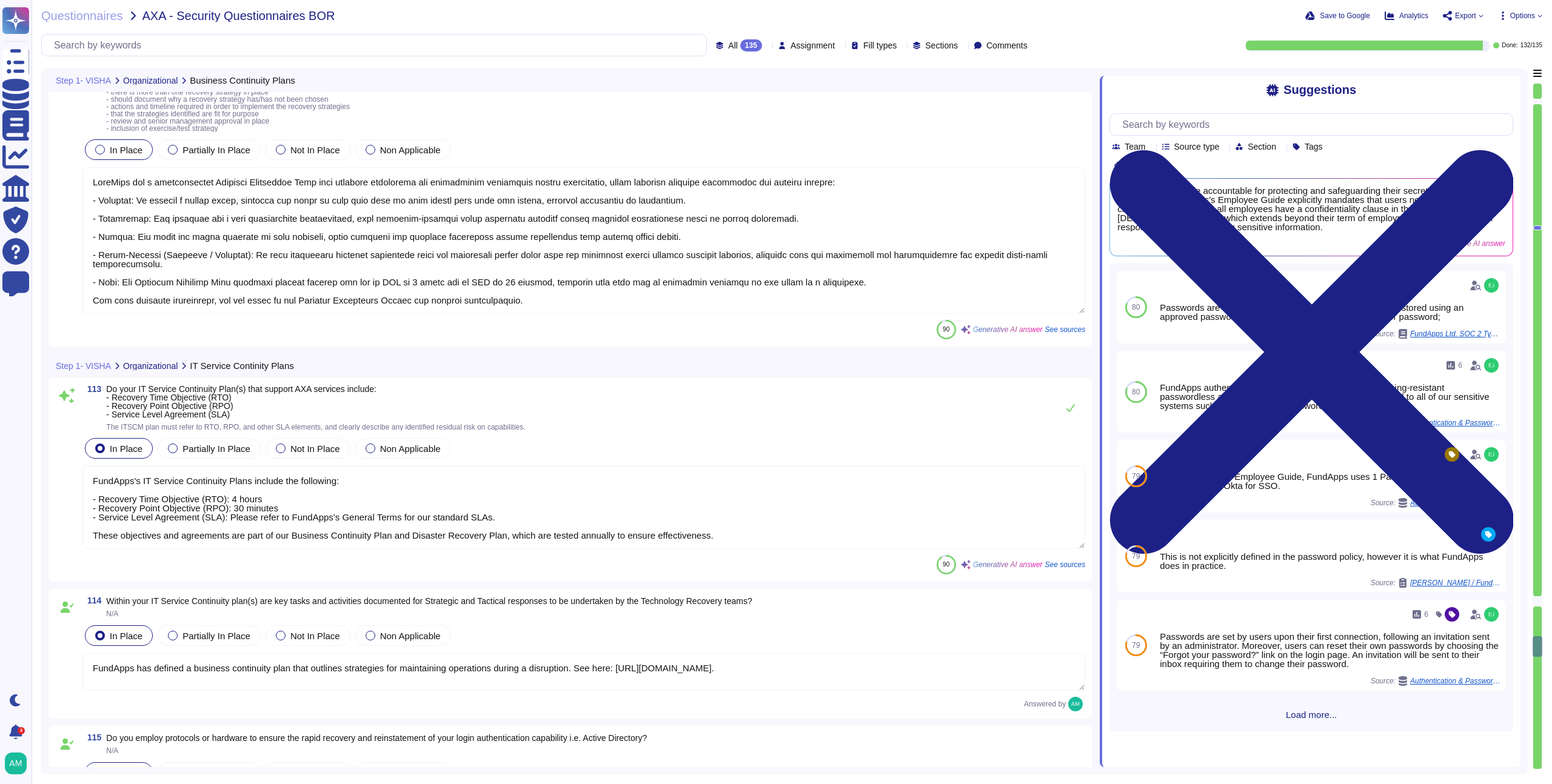
type textarea "FundApps's IT Service Continuity Plans include the following: - Recovery Time O…"
type textarea "FundApps has defined a business continuity plan that outlines strategies for ma…"
type textarea "We recommend clients set up SSO via [PERSON_NAME] to access our platform. Howev…"
type textarea "Our Business Continuity Plan is tested annually."
type textarea "Yes, FundApps's legal team regularly reviews all applicable laws, including leg…"
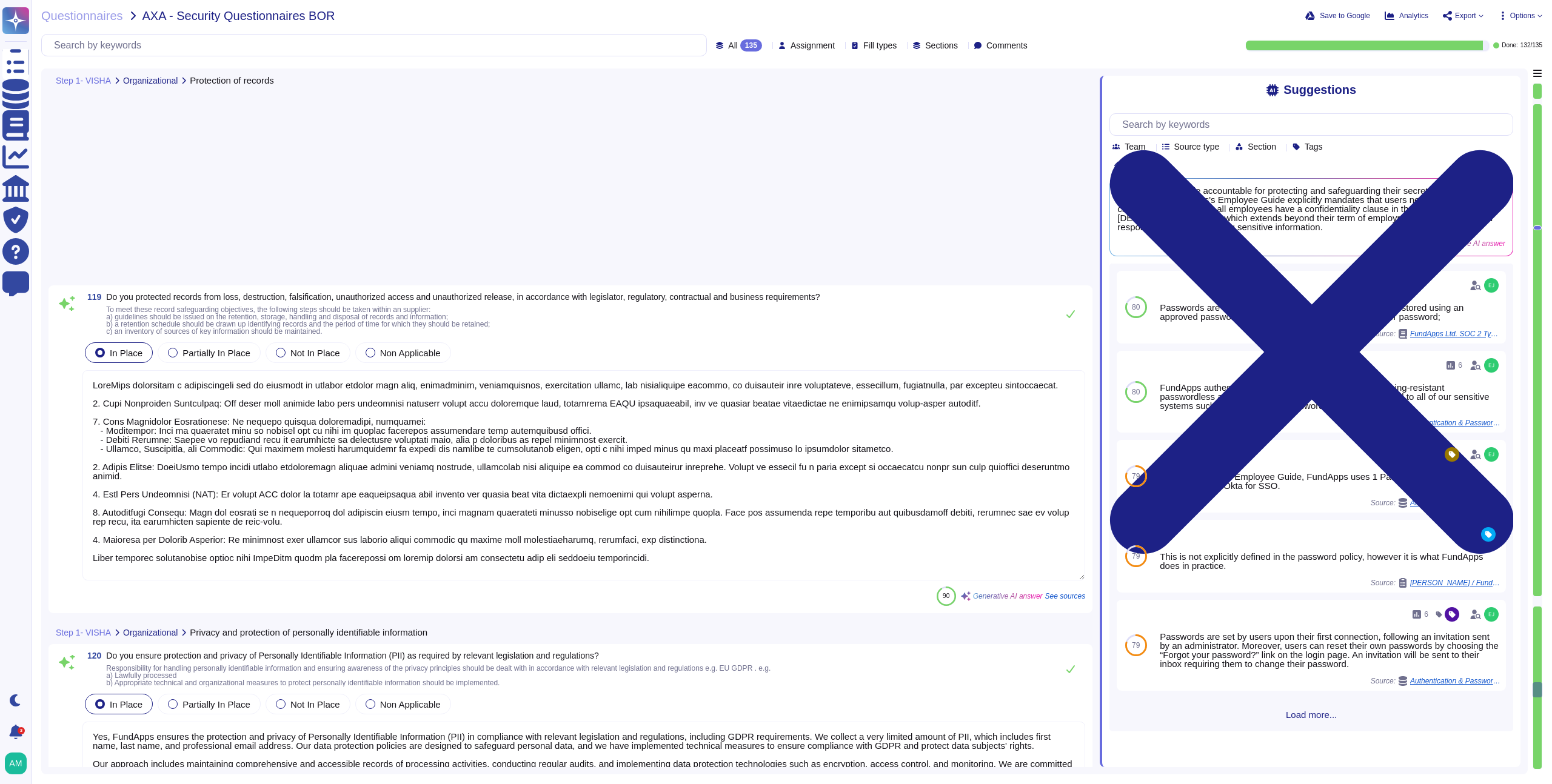
type textarea "FundApps implements a comprehensive set of controls to protect records from los…"
type textarea "Yes, FundApps ensures the protection and privacy of Personally Identifiable Inf…"
type textarea "FundApps conducts independent reviews of its approach to managing security thro…"
type textarea "Yes, we regularly review the compliance of information processing and procedure…"
type textarea "Yes, information systems are regularly reviewed for compliance with the organiz…"
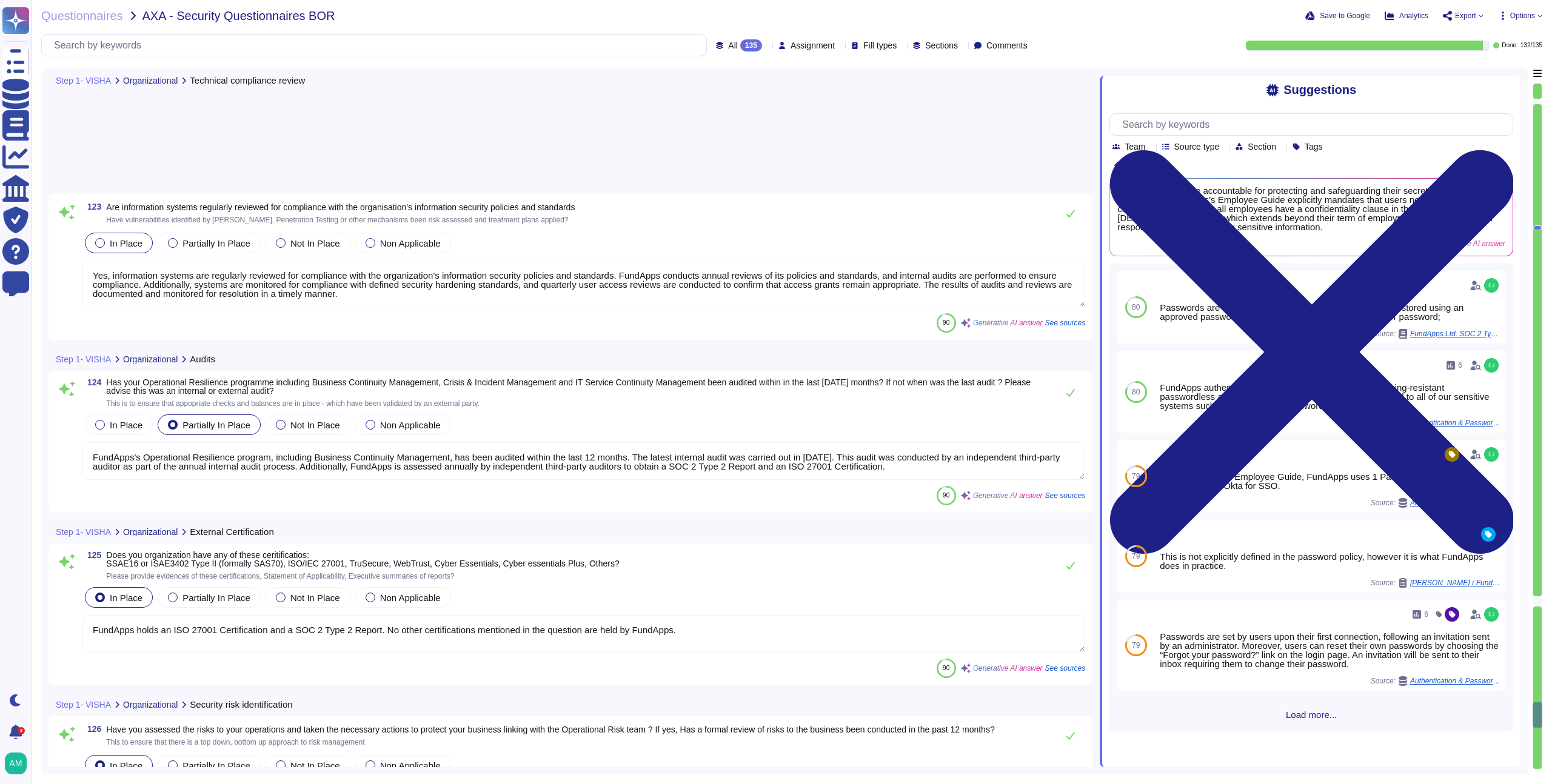
type textarea "FundApps holds an ISO 27001 Certification and a SOC 2 Type 2 Report. No other c…"
type textarea "Yes, we have assessed the risks to our operations and have taken the necessary …"
type textarea "Yes, we identify and mitigate risks and threats to business operations through …"
type textarea "The company's board of directors or a relevant subcommittee is briefed by senio…"
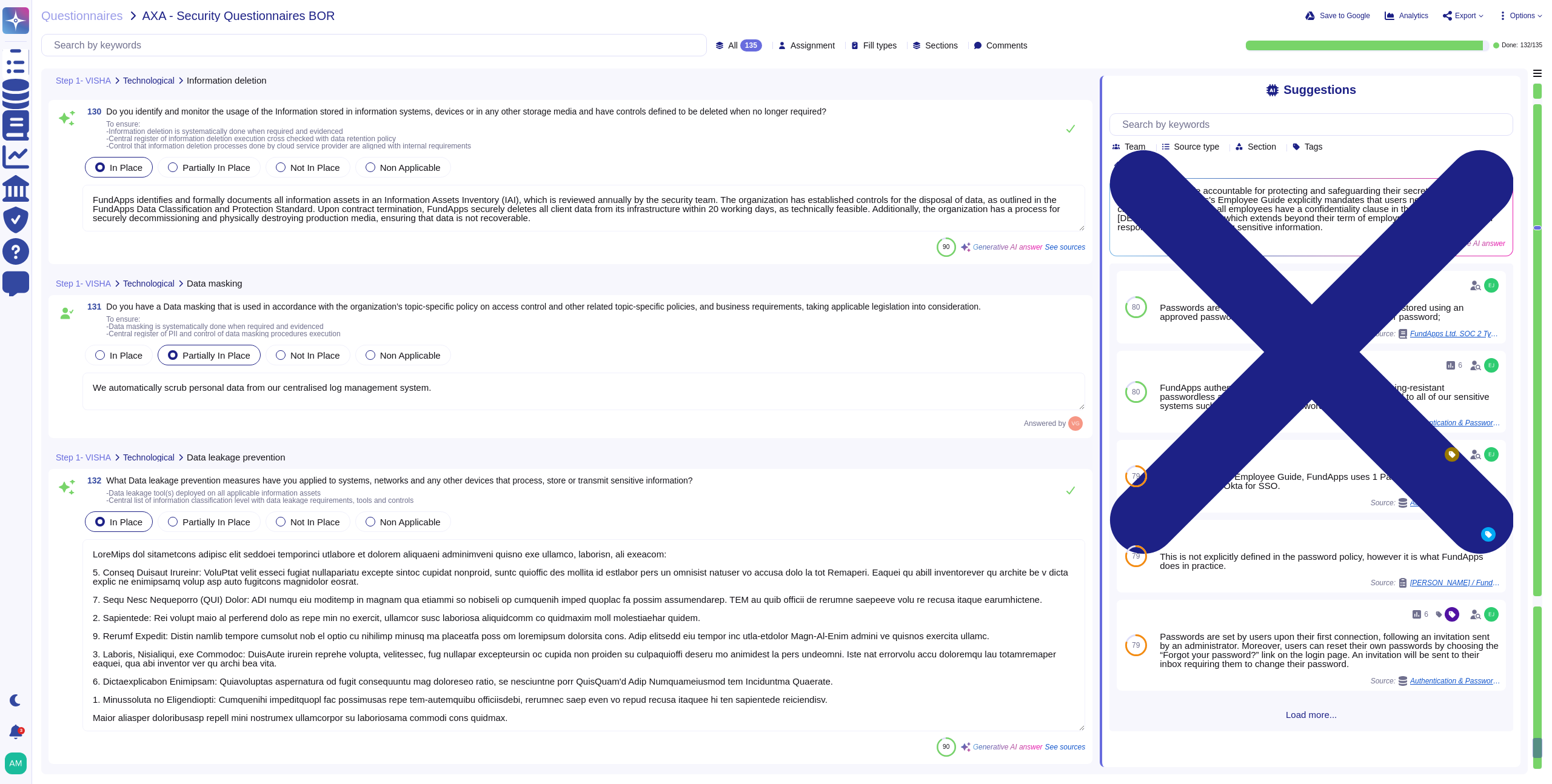
type textarea "We automatically scrub personal data from our centralised log management system."
type textarea "FundApps has implemented several data leakage prevention measures to protect se…"
type textarea "FundApps manages access to external websites by ensuring that users are made aw…"
type textarea "Yes, secure coding principles are integrated into our software development life…"
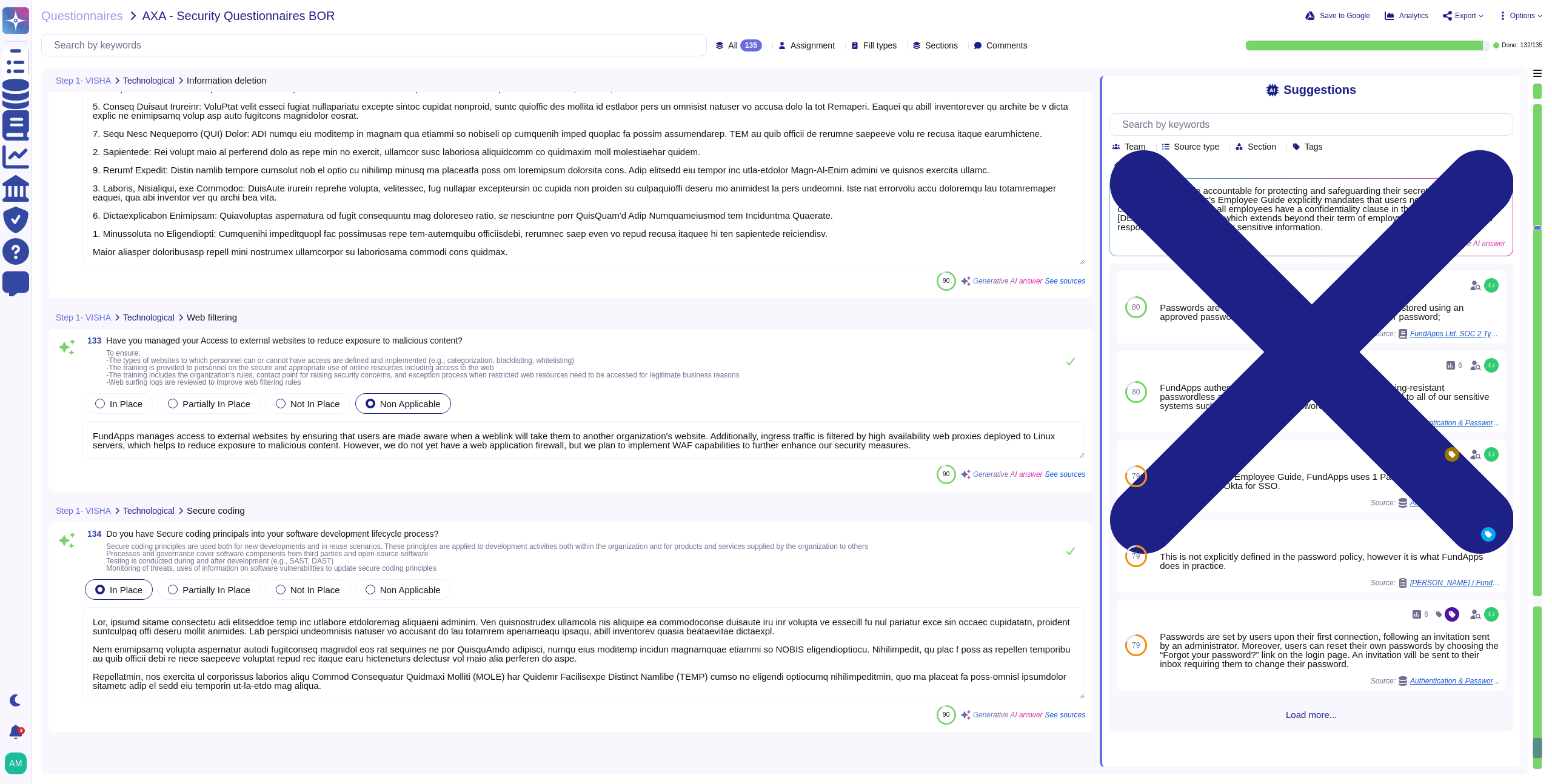
scroll to position [25302, 0]
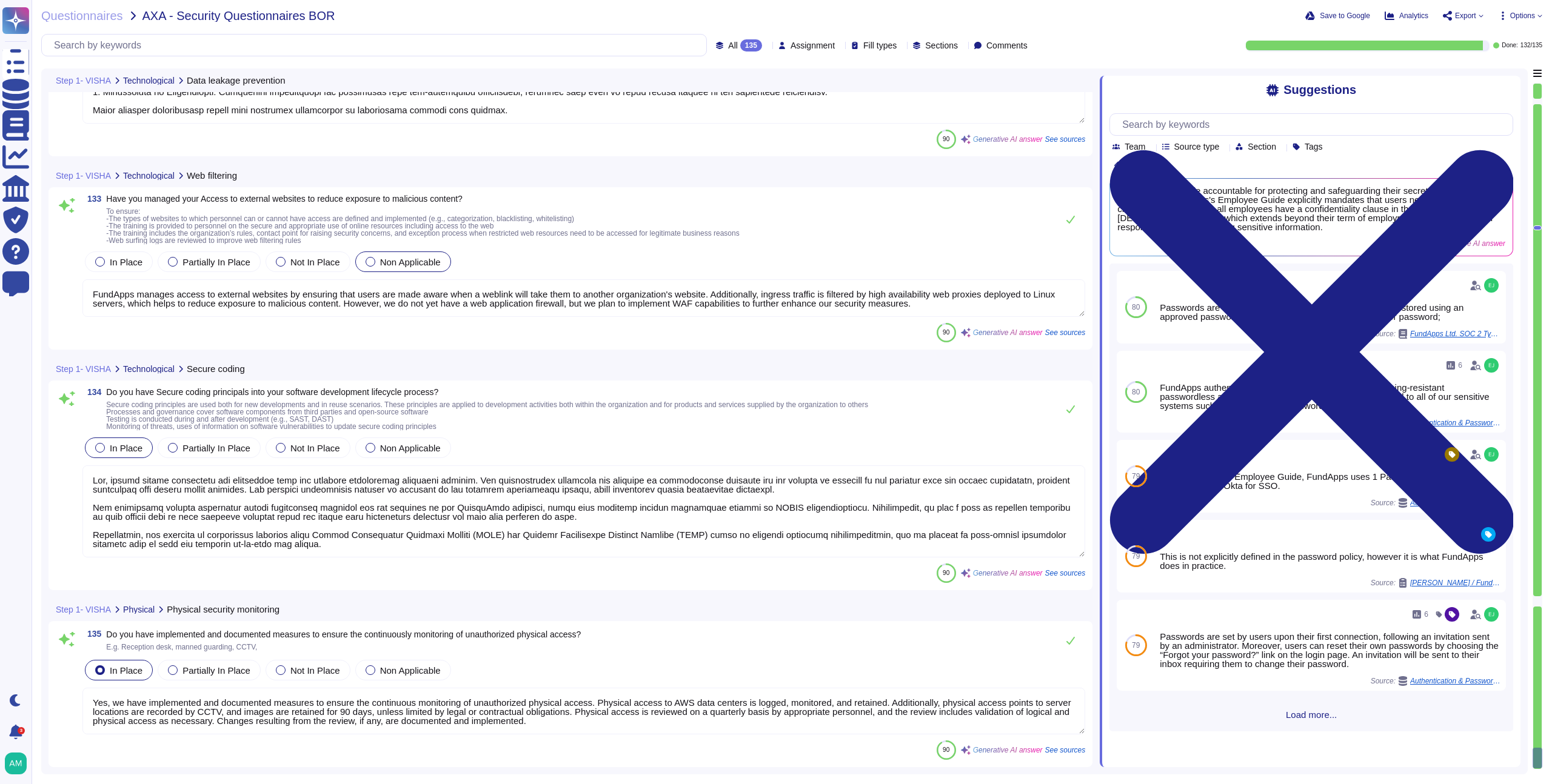
type textarea "Yes, we have implemented and documented measures to ensure the continuous monit…"
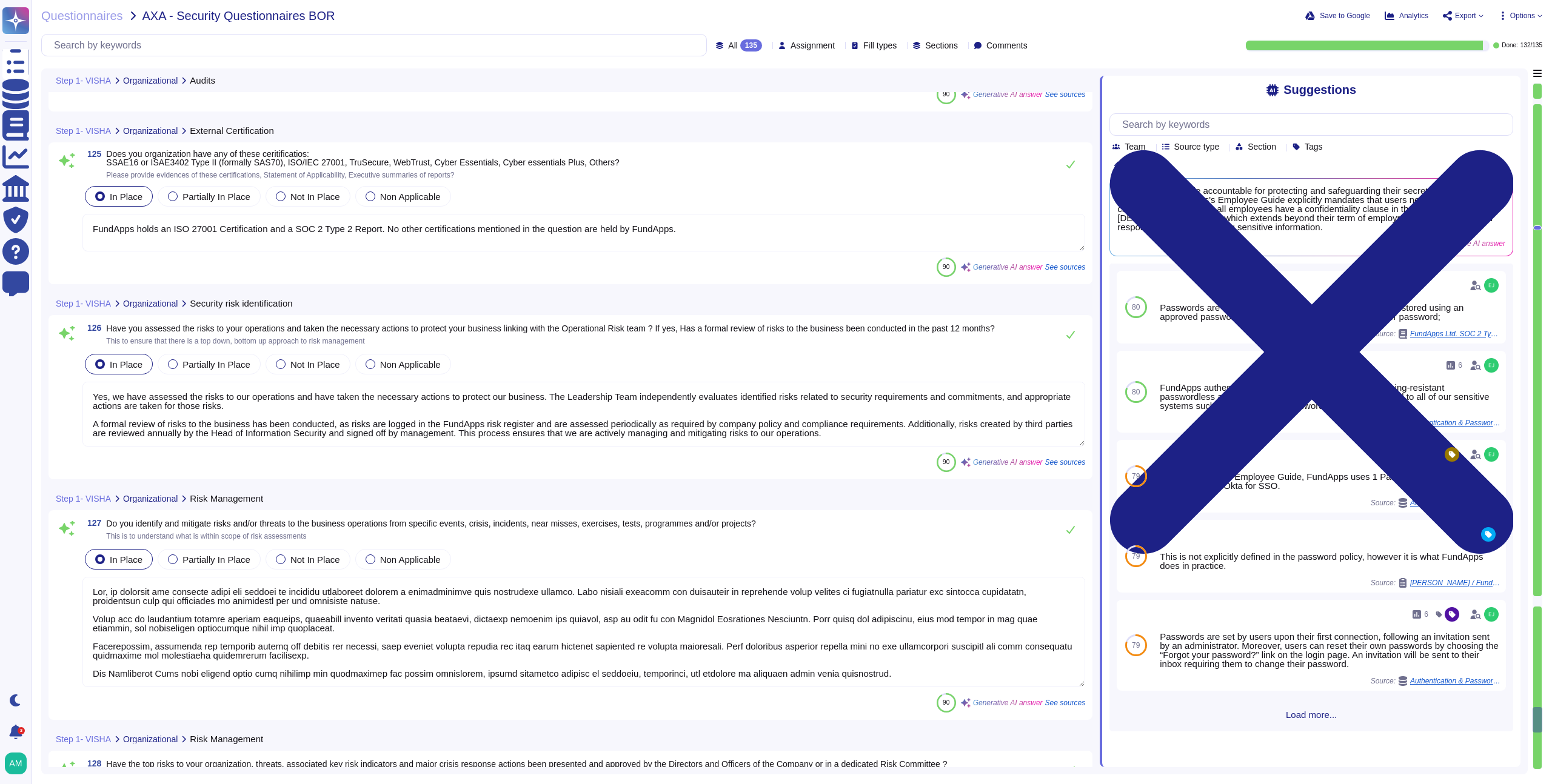
type textarea "FundApps's Operational Resilience program, including Business Continuity Manage…"
type textarea "FundApps holds an ISO 27001 Certification and a SOC 2 Type 2 Report. No other c…"
type textarea "Yes, we have assessed the risks to our operations and have taken the necessary …"
type textarea "Yes, we identify and mitigate risks and threats to business operations through …"
type textarea "The company's board of directors or a relevant subcommittee is briefed by senio…"
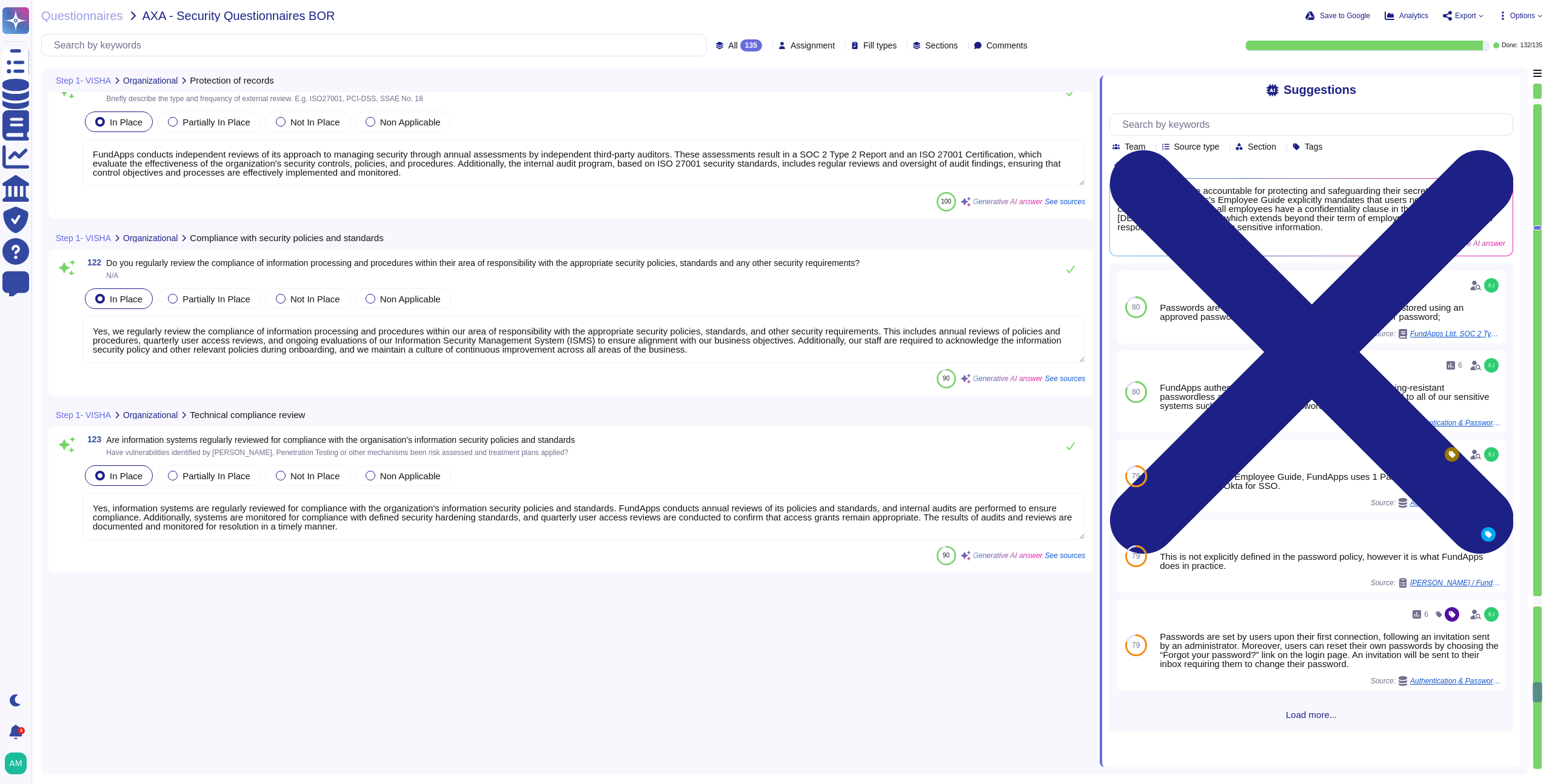
type textarea "FundApps implements a comprehensive set of controls to protect records from los…"
type textarea "Yes, FundApps ensures the protection and privacy of Personally Identifiable Inf…"
type textarea "FundApps conducts independent reviews of its approach to managing security thro…"
type textarea "Yes, we regularly review the compliance of information processing and procedure…"
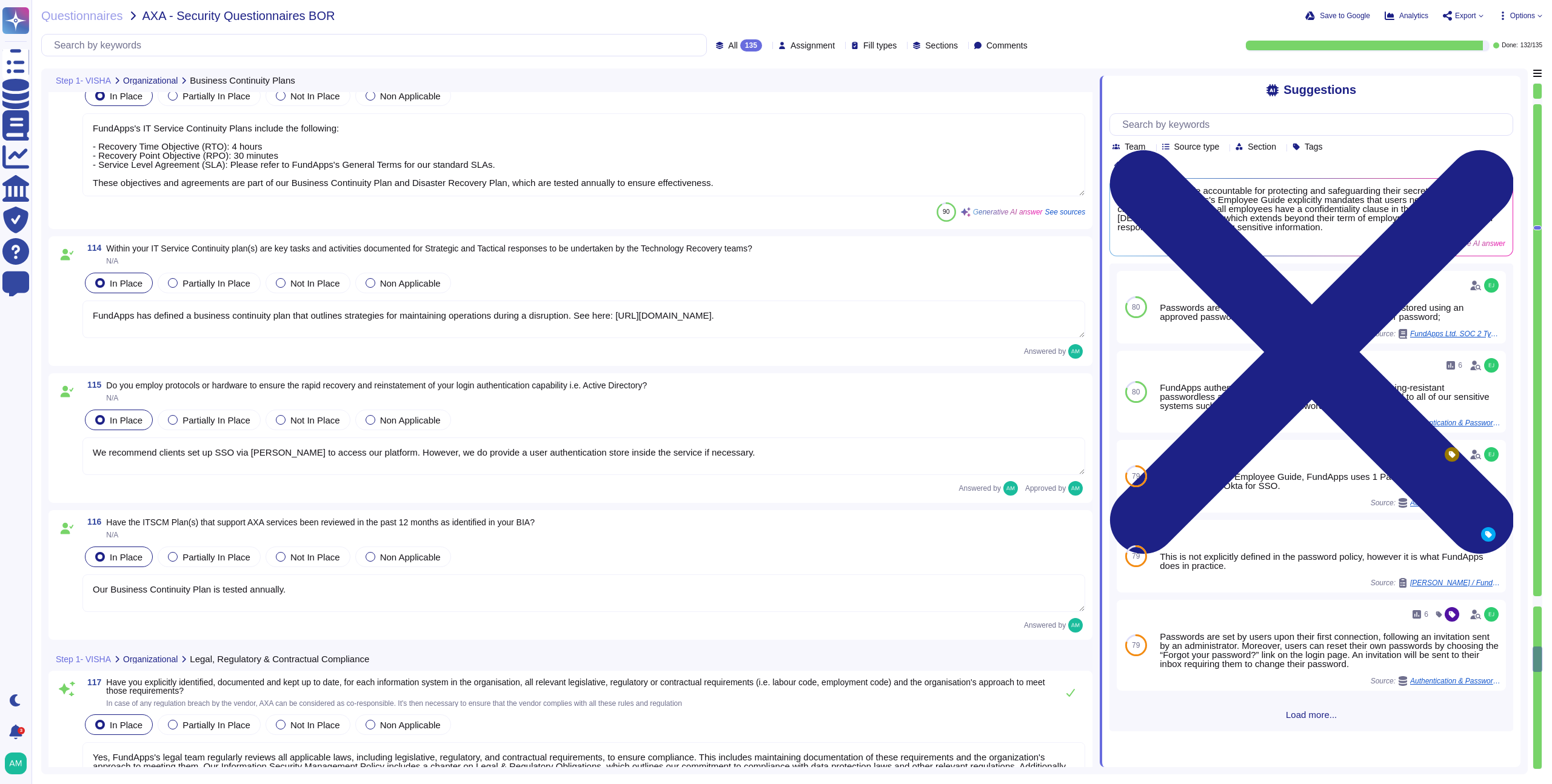
type textarea "FundApps has a comprehensive Business Continuity Plan that outlines strategies …"
type textarea "FundApps's IT Service Continuity Plans include the following: - Recovery Time O…"
type textarea "FundApps has defined a business continuity plan that outlines strategies for ma…"
type textarea "We recommend clients set up SSO via [PERSON_NAME] to access our platform. Howev…"
type textarea "Our Business Continuity Plan is tested annually."
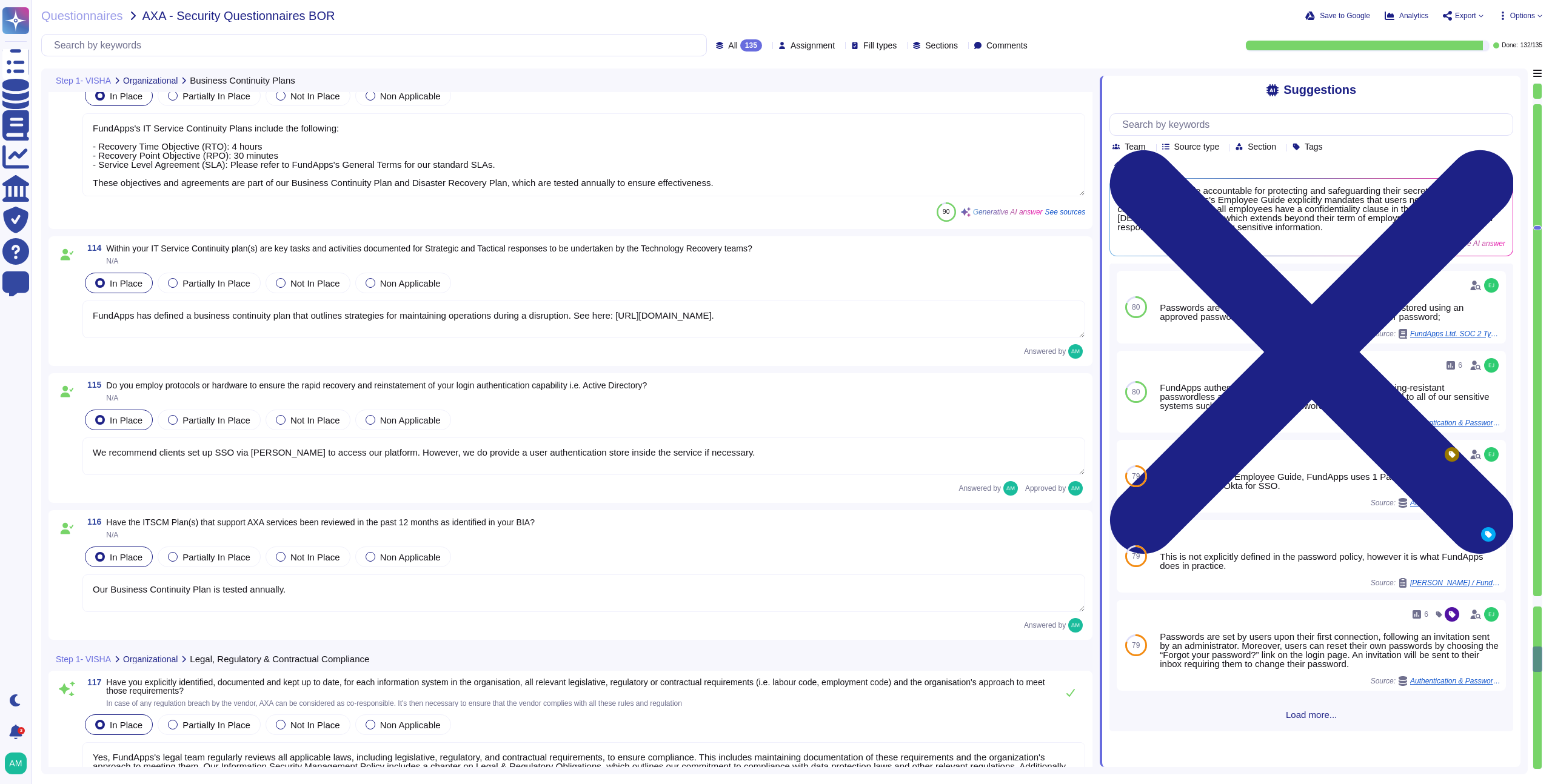
type textarea "Yes, FundApps's legal team regularly reviews all applicable laws, including leg…"
type textarea "FundApps ensures compliance with legislative, regulatory, and contractual requi…"
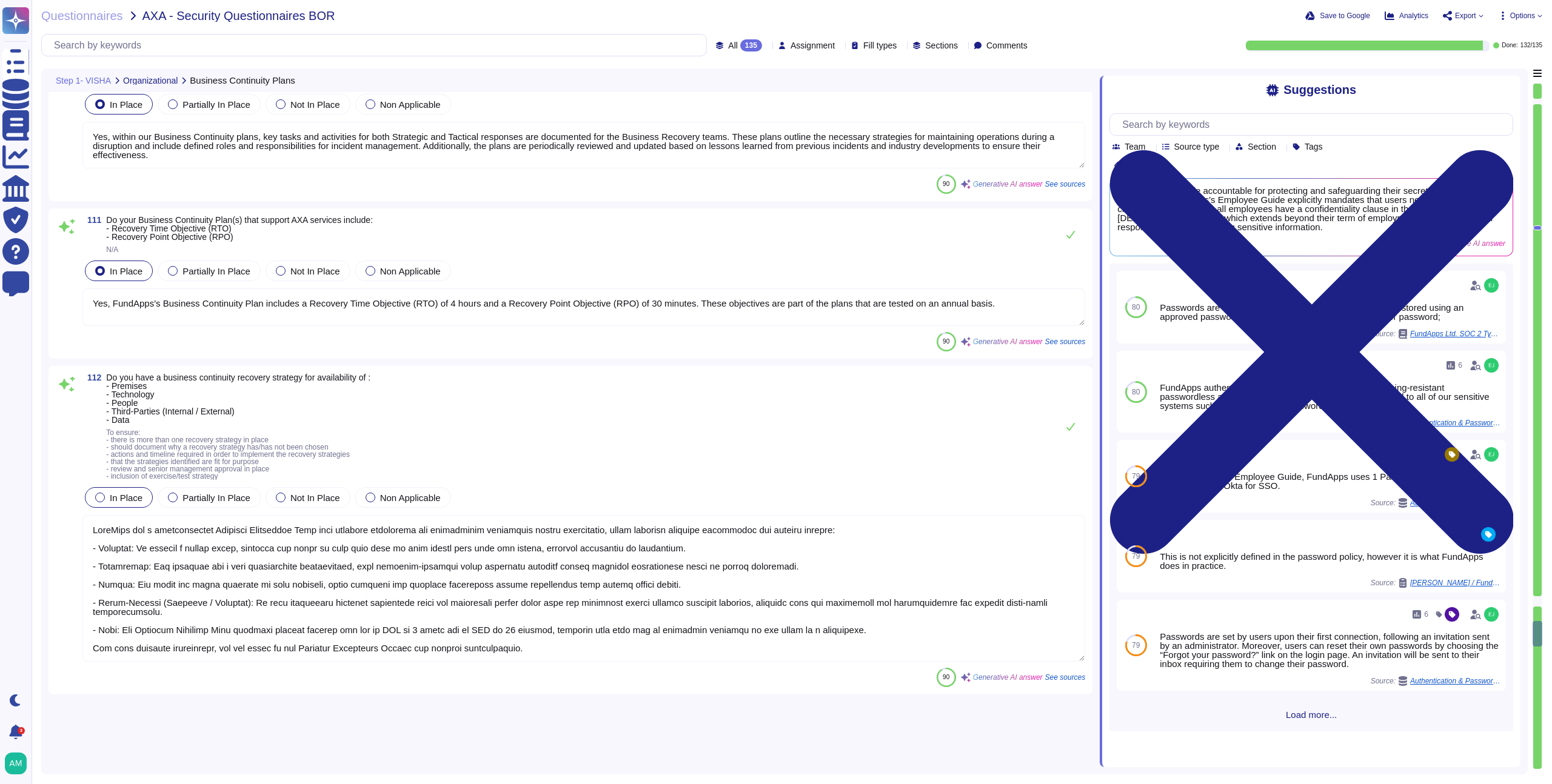
type textarea "FundApps's Business Continuity Management (BCM) plans address various impacts o…"
type textarea "Please refer to our Business Continuity Policy ([URL][DOMAIN_NAME])."
type textarea "Yes, within our Business Continuity plans, key tasks and activities for both St…"
type textarea "Yes, FundApps's Business Continuity Plan includes a Recovery Time Objective (RT…"
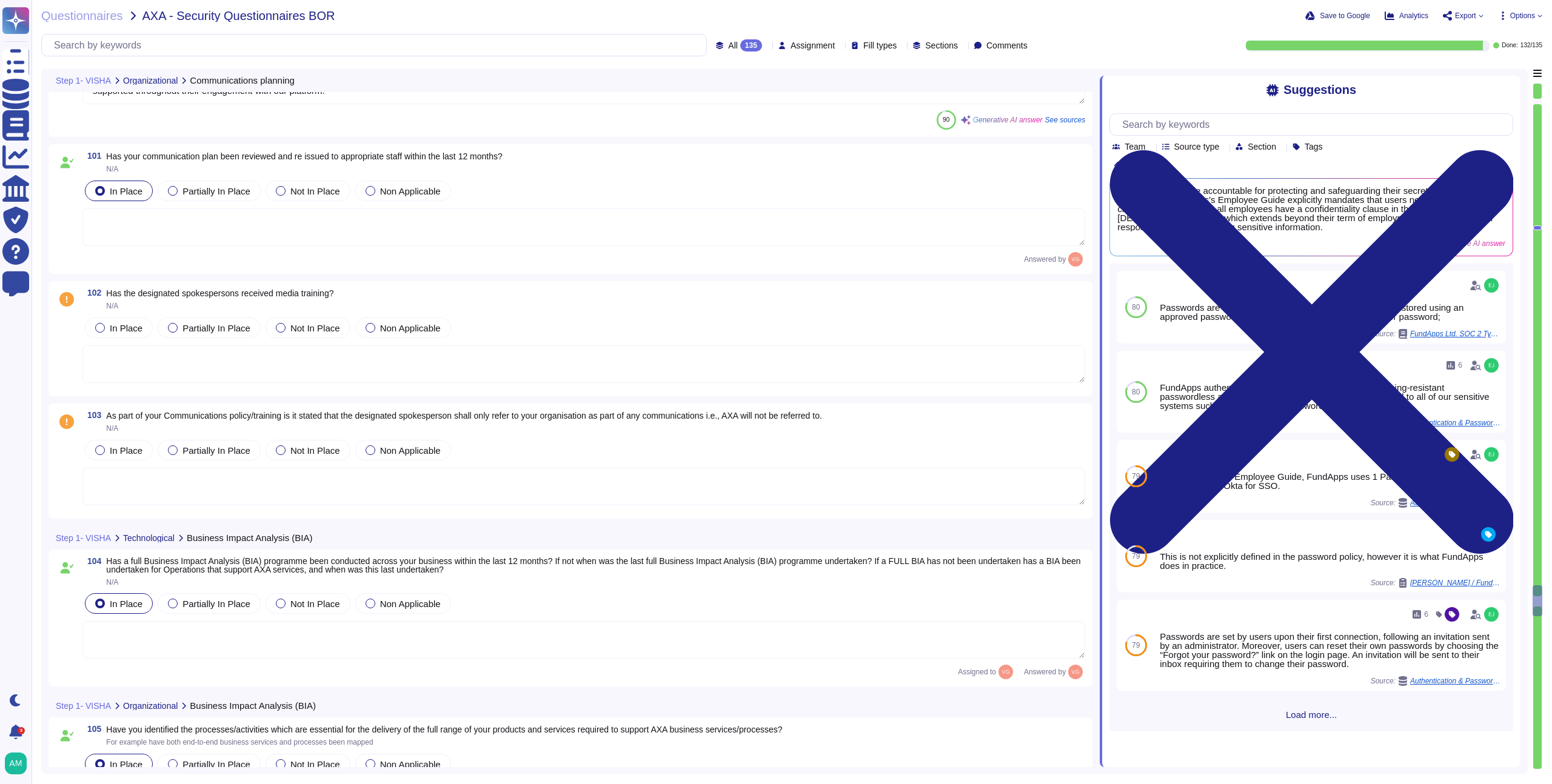
type textarea "Yes, [PERSON_NAME] has a formally documented Incident Response Plan that identi…"
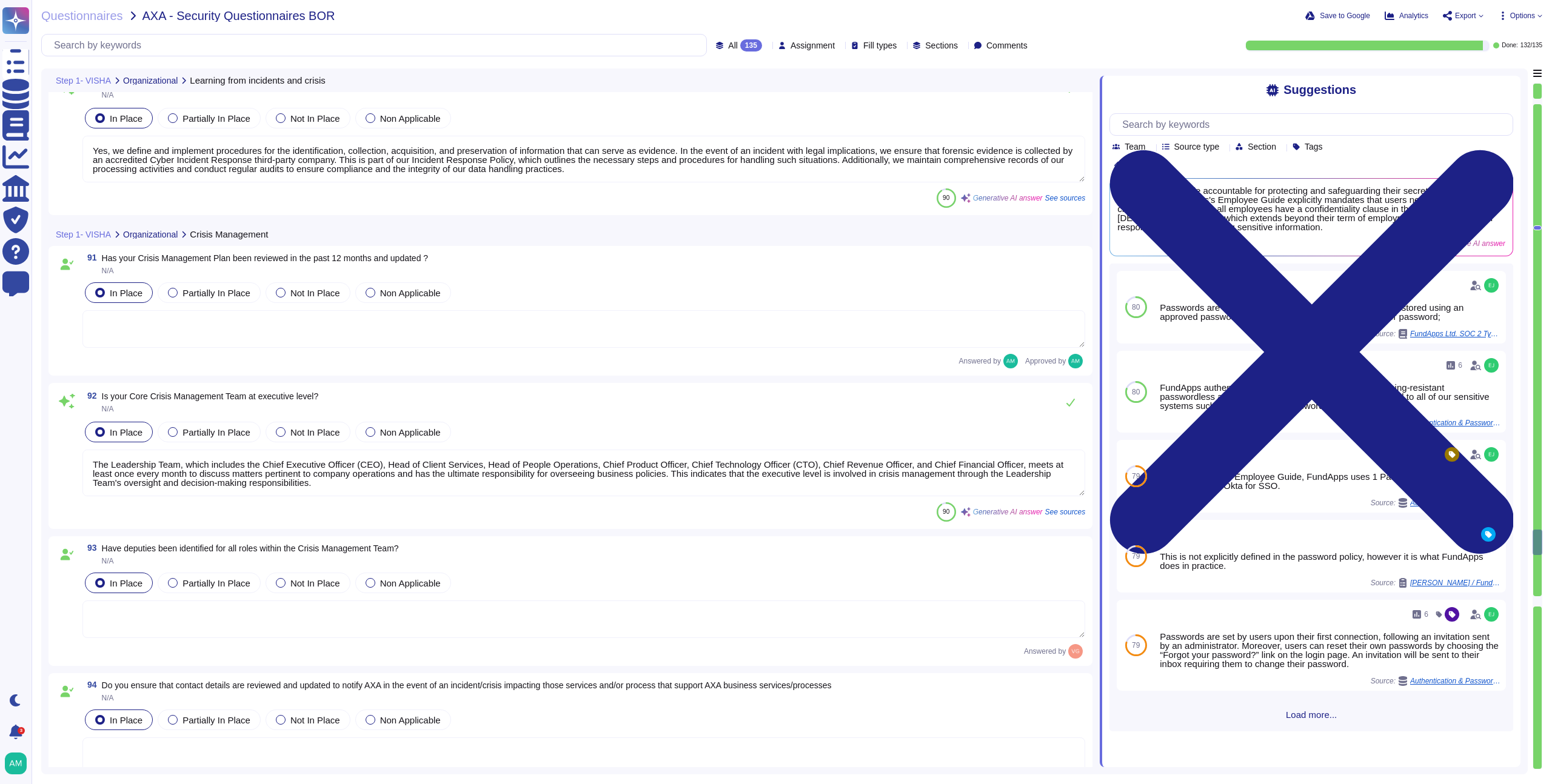
type textarea "Yes, we ensure that knowledge gained from analyzing and resolving incidents and…"
type textarea "Yes, we define and implement procedures for the identification, collection, acq…"
type textarea "The Leadership Team, which includes the Chief Executive Officer (CEO), Head of …"
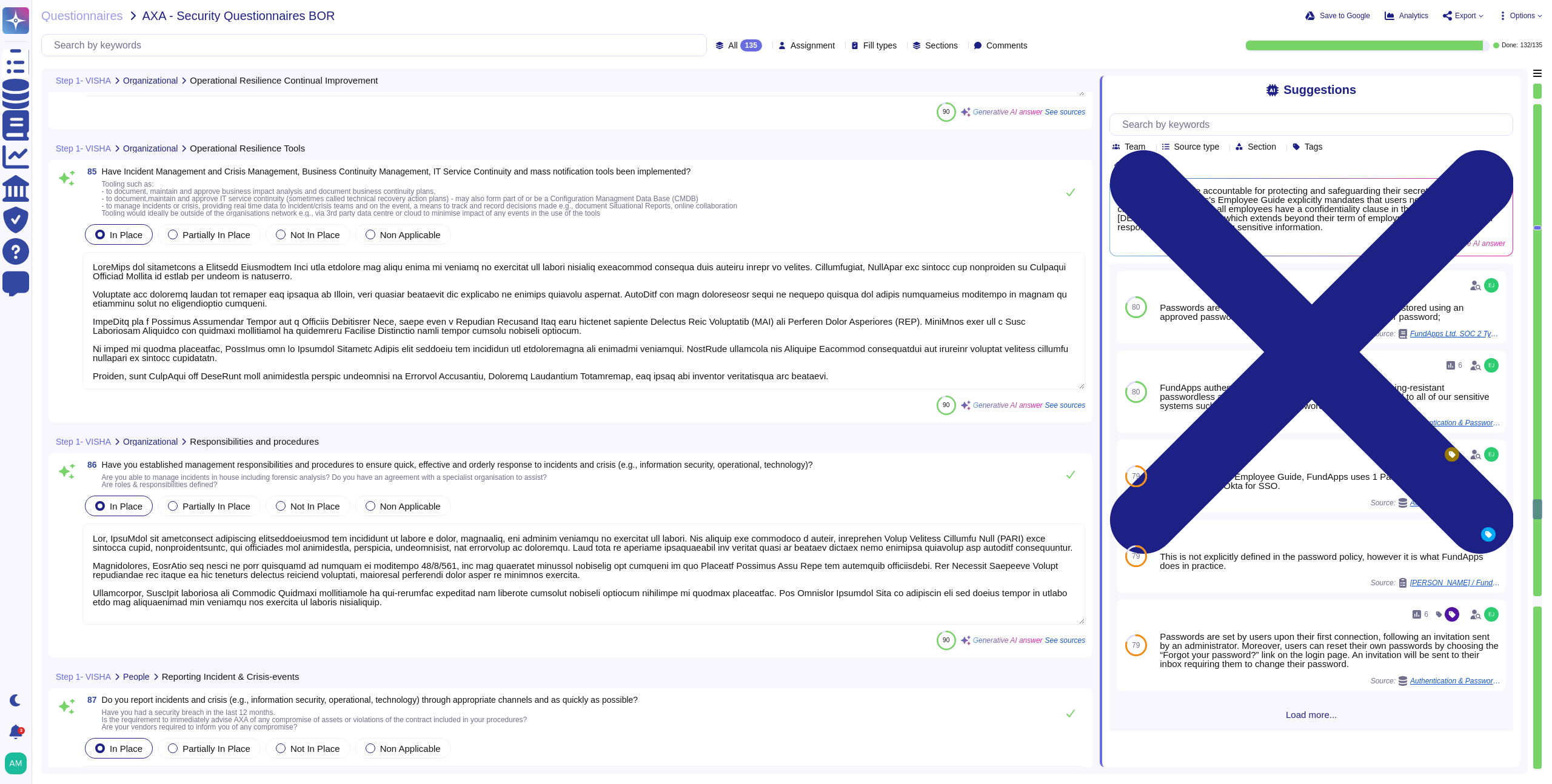
type textarea "Yes, FundApps uses exercise and test results to improve and update its Business…"
type textarea "Gaps identified during exercises and tests are assessed at the monthly meeting,…"
type textarea "FundApps has implemented a Business Continuity Plan that outlines the steps tak…"
type textarea "Yes, FundApps has established management responsibilities and procedures to ens…"
type textarea "FundApps has established procedures for reporting incidents and crises, includi…"
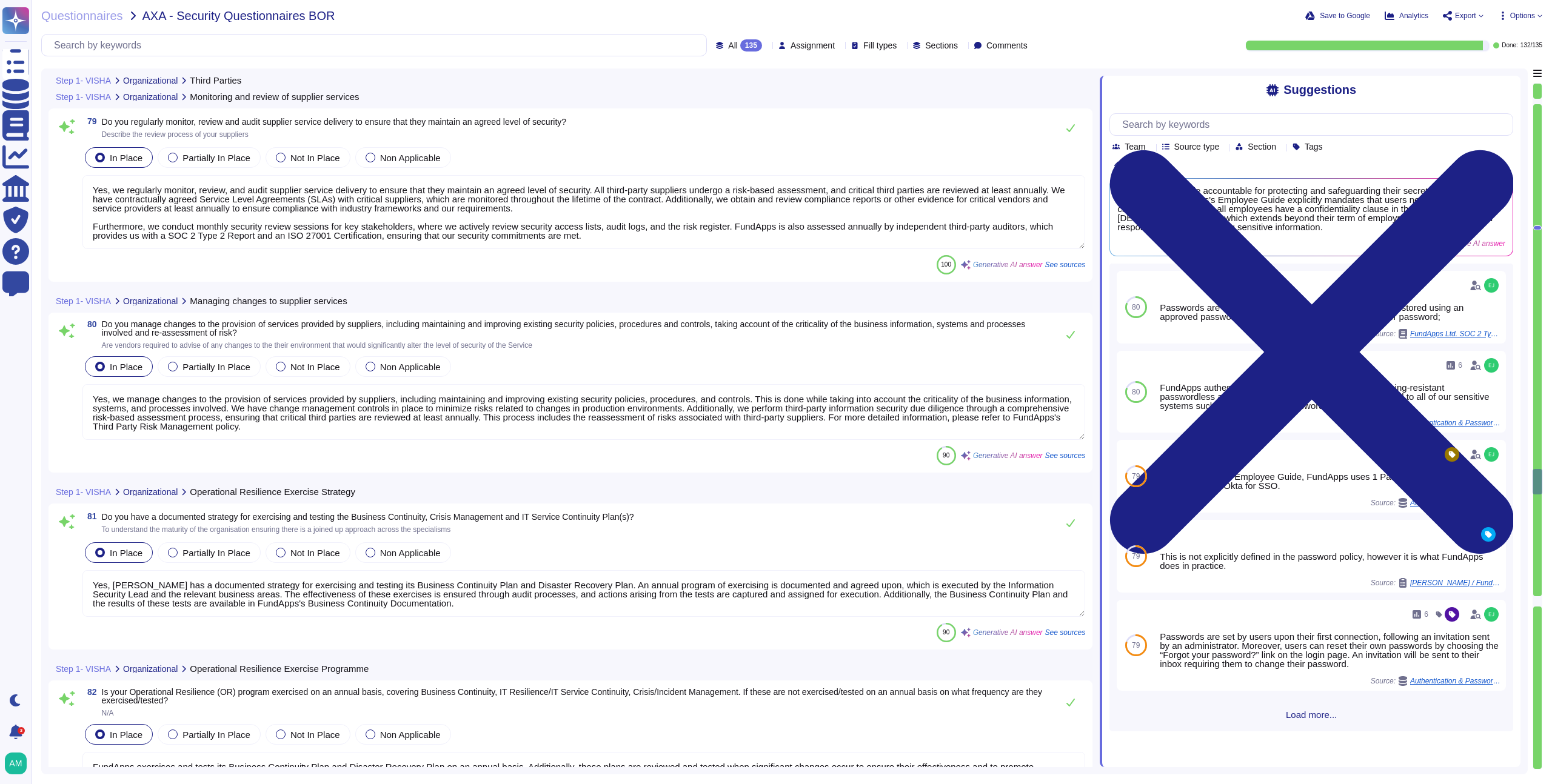
type textarea "Yes, our key suppliers, which are critical for supporting our business services…"
type textarea "Yes, FundApps establishes and agrees on all relevant security requirements with…"
type textarea "Yes, we regularly monitor, review, and audit supplier service delivery to ensur…"
type textarea "Yes, we manage changes to the provision of services provided by suppliers, incl…"
type textarea "Yes, [PERSON_NAME] has a documented strategy for exercising and testing its Bus…"
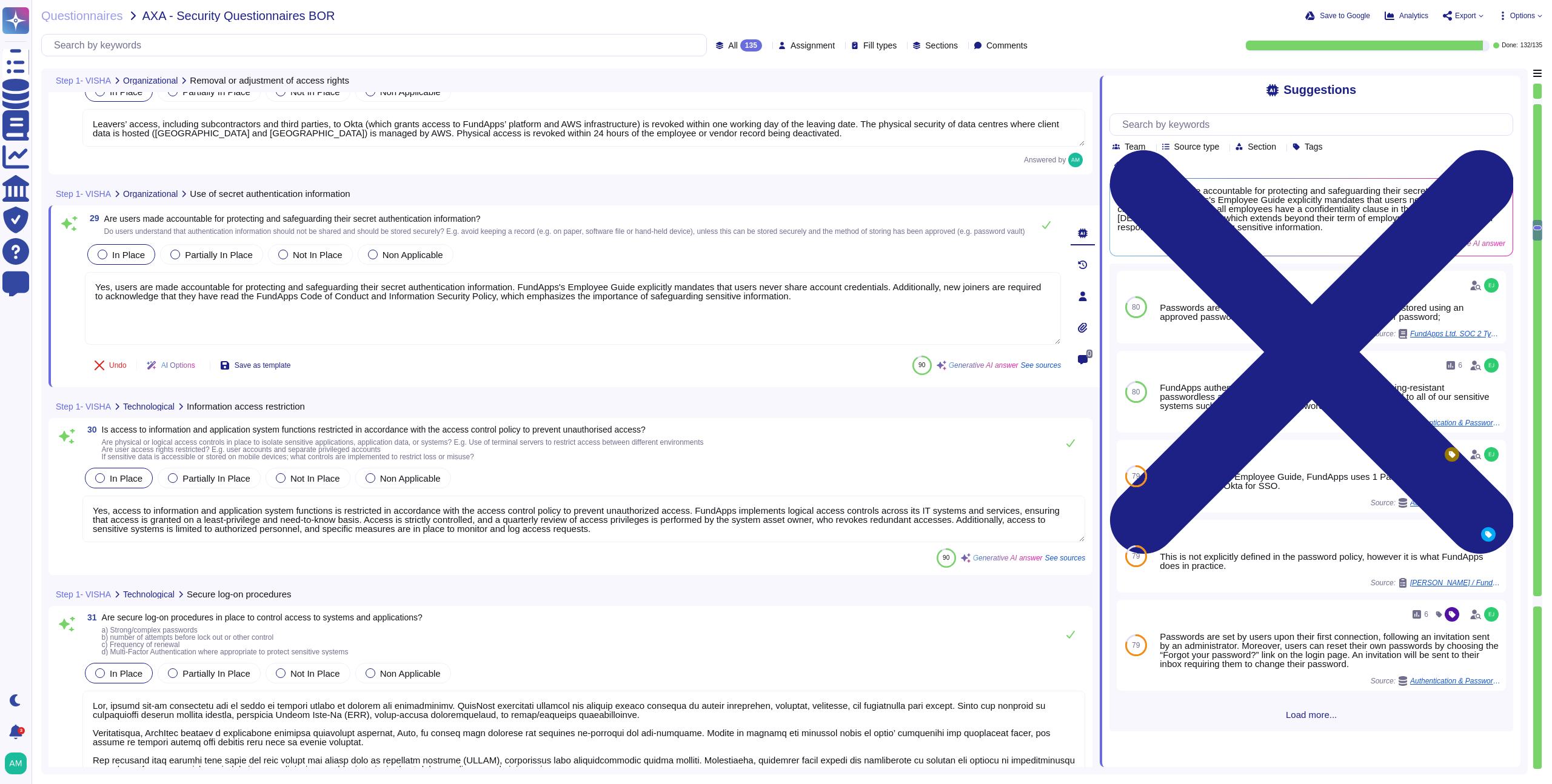
scroll to position [5266, 0]
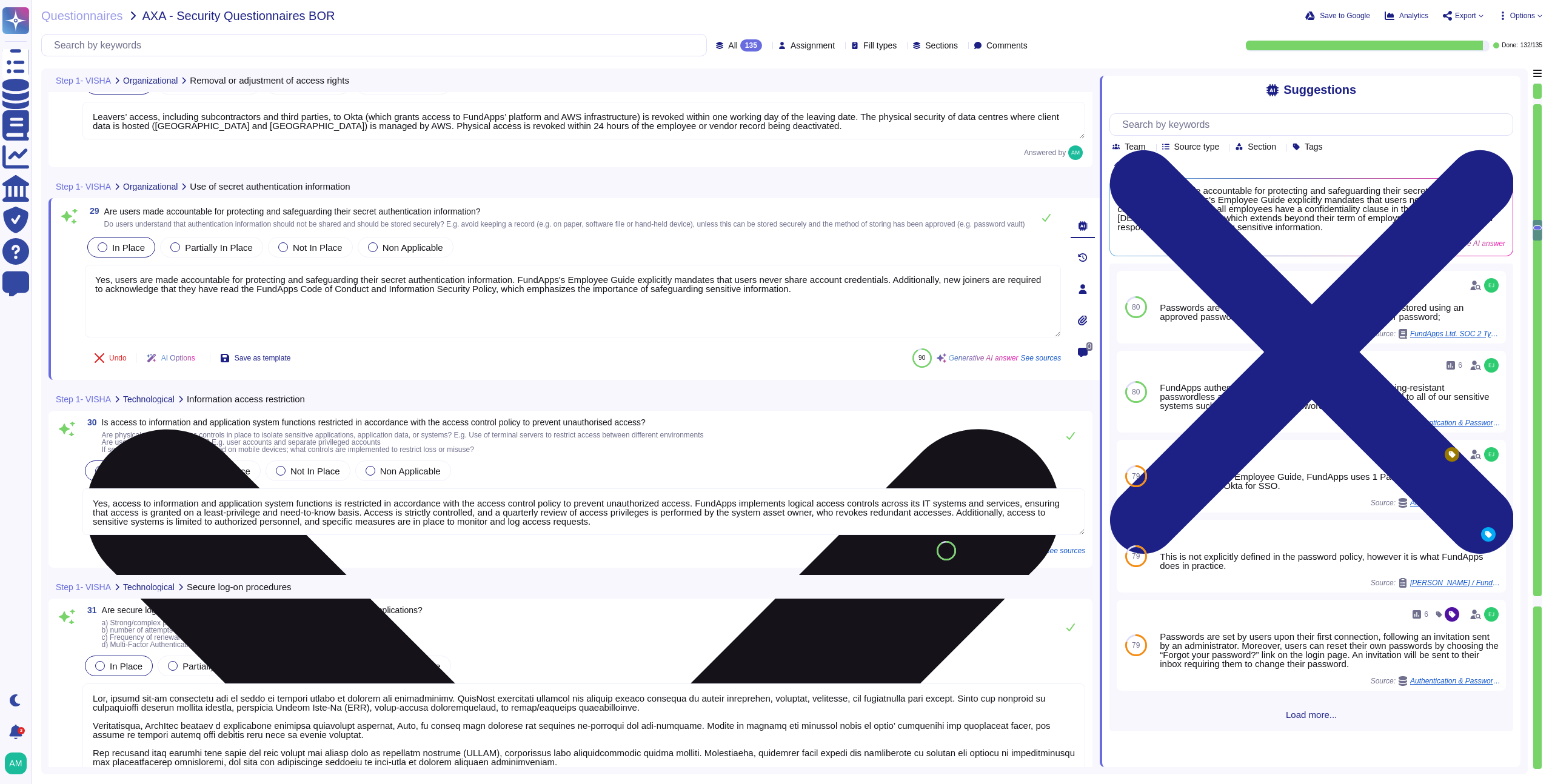
click at [618, 293] on textarea "Yes, users are made accountable for protecting and safeguarding their secret au…" at bounding box center [572, 302] width 976 height 73
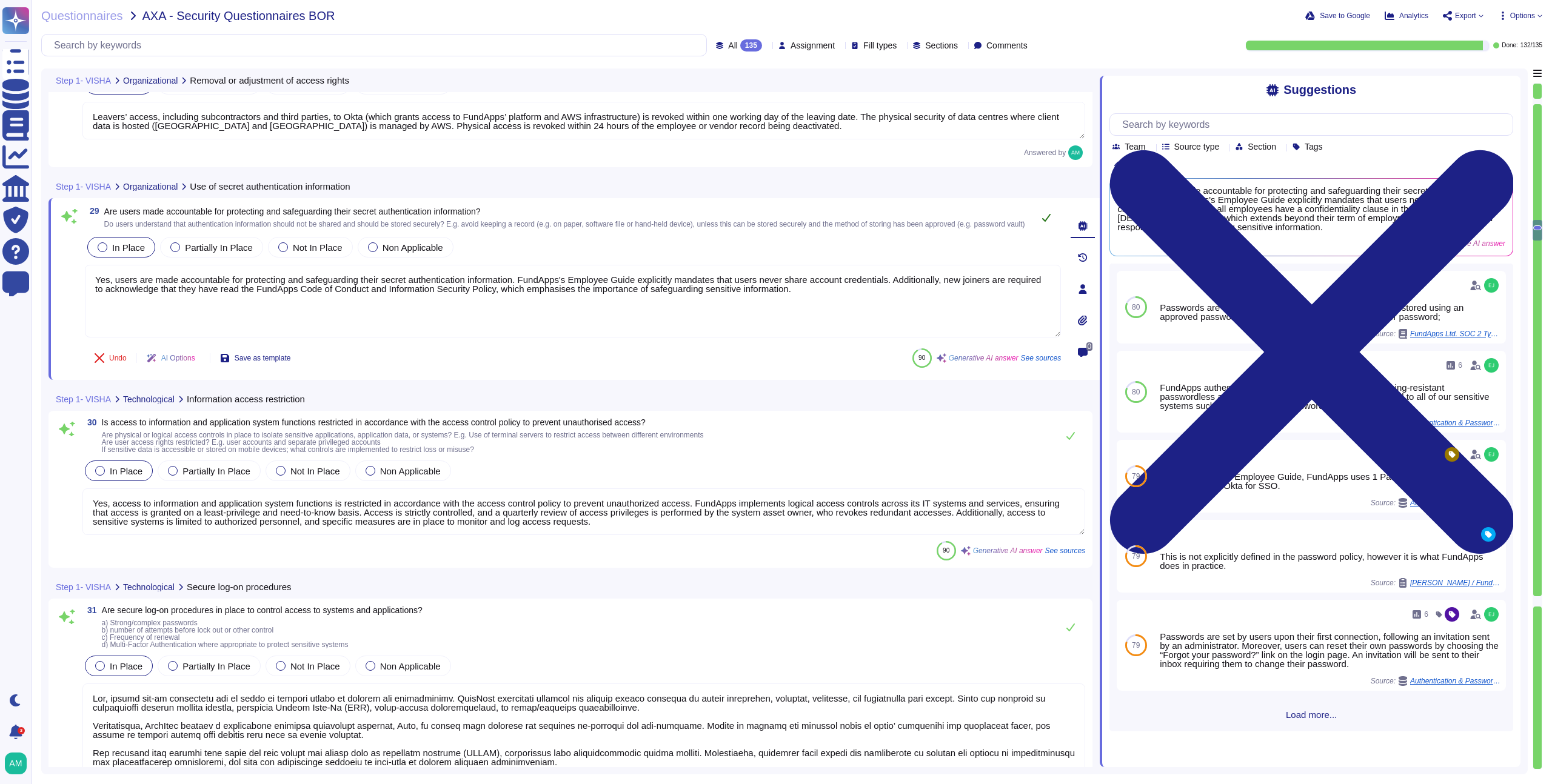
click at [1050, 217] on icon at bounding box center [1046, 218] width 9 height 8
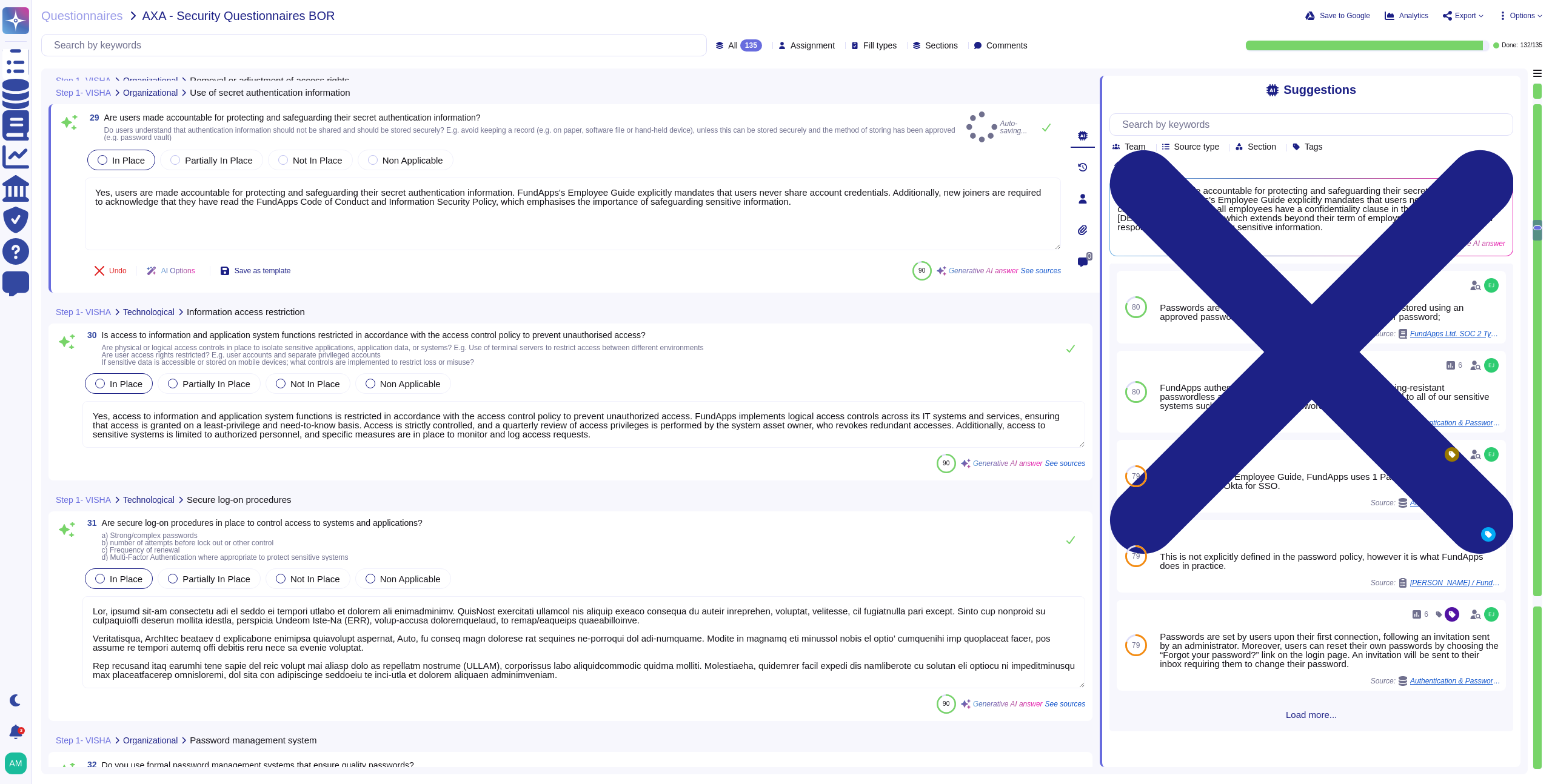
scroll to position [5366, 0]
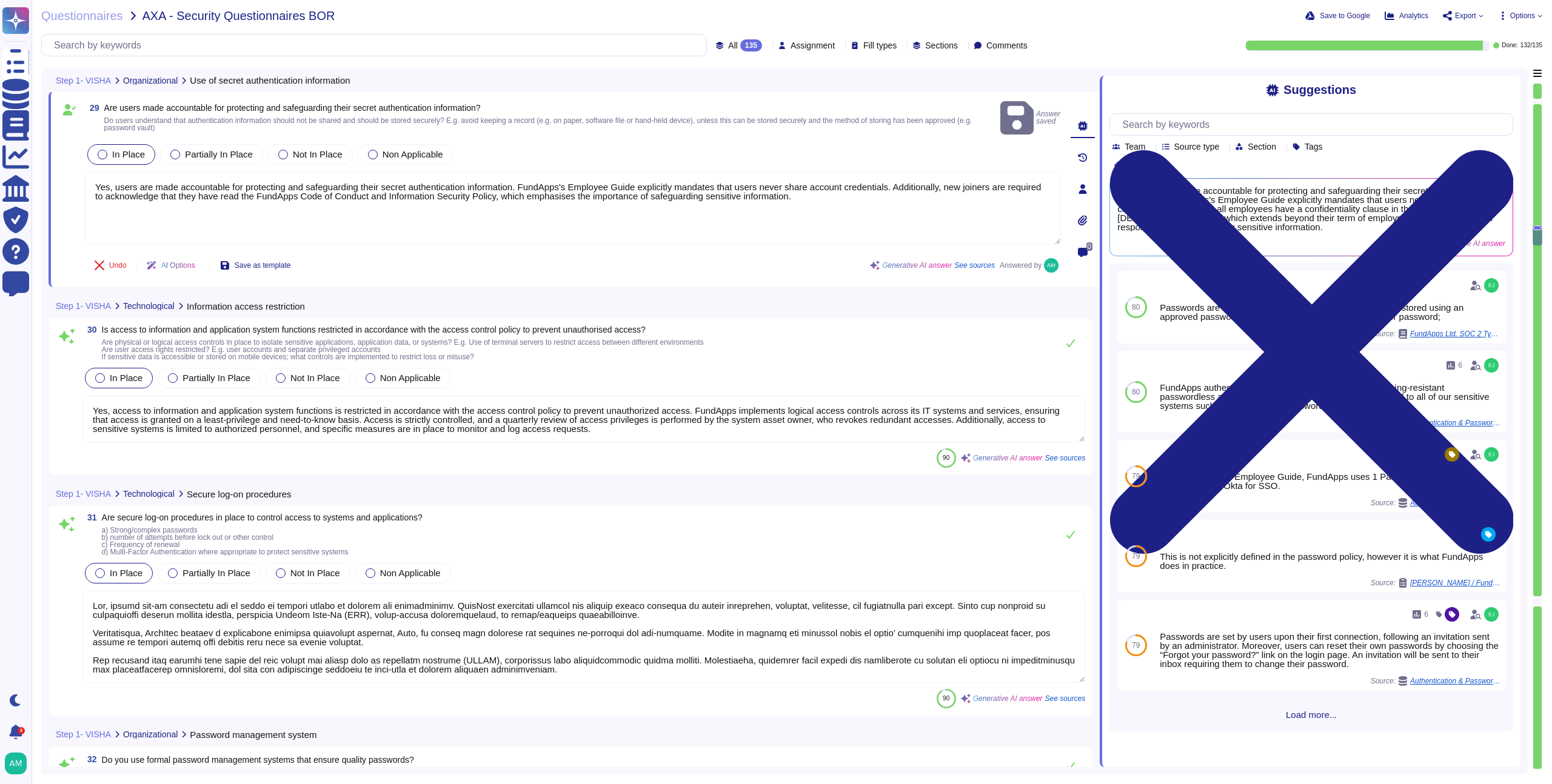
click at [507, 435] on div "30 Is access to information and application system functions restricted in acco…" at bounding box center [570, 396] width 1029 height 142
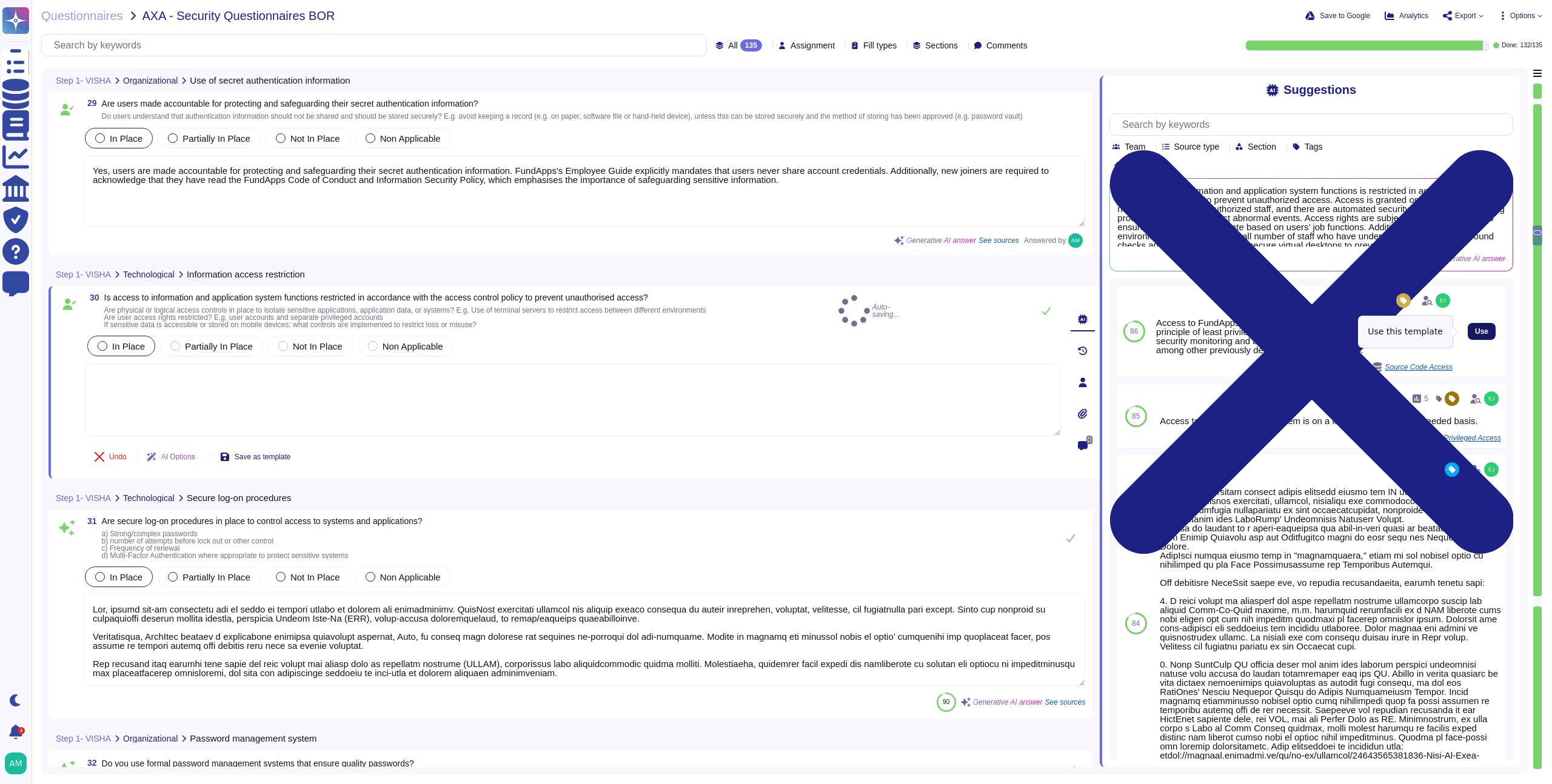
click at [1475, 331] on span "Use" at bounding box center [1482, 330] width 14 height 7
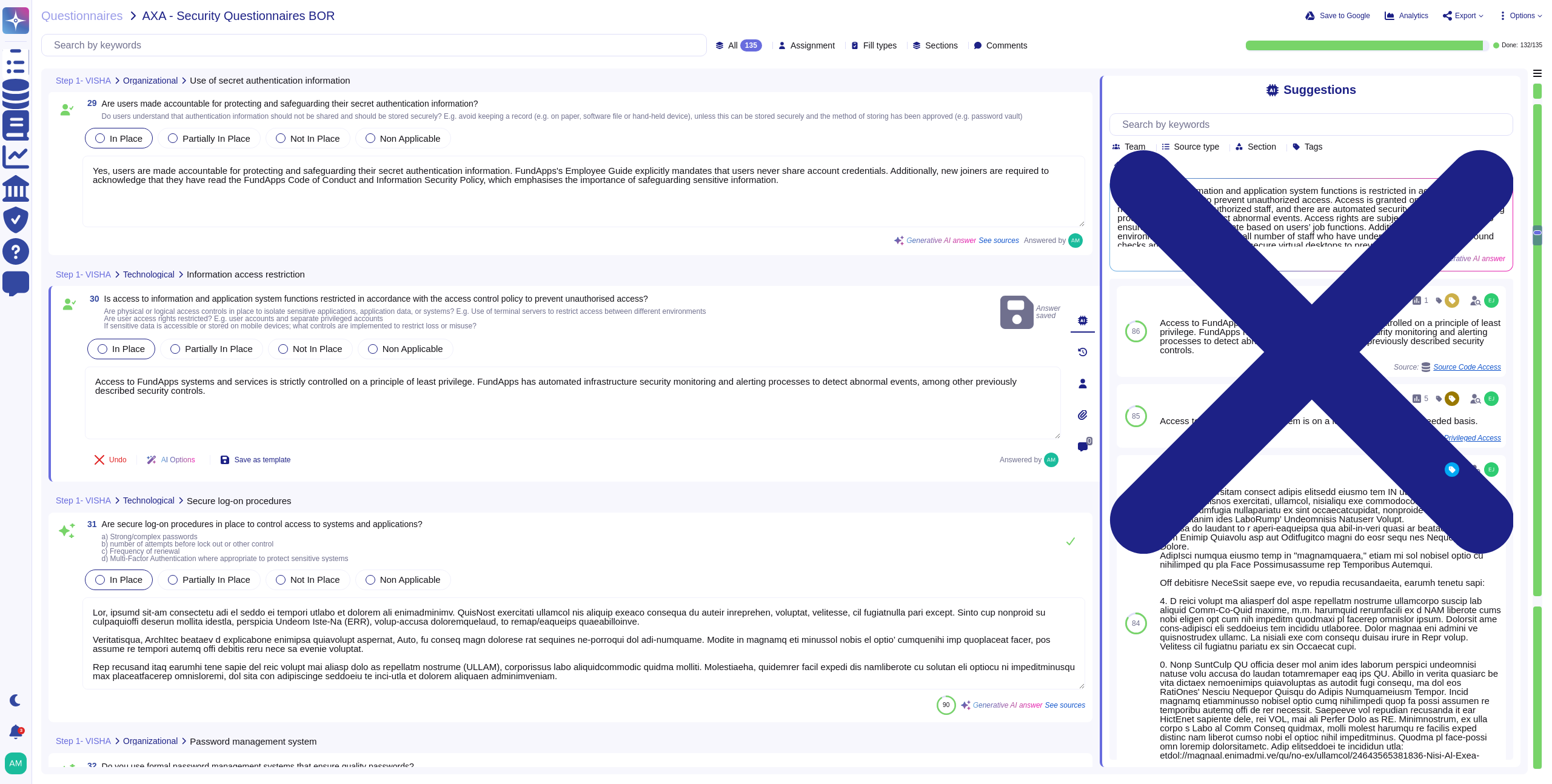
click at [647, 671] on textarea at bounding box center [584, 643] width 1002 height 92
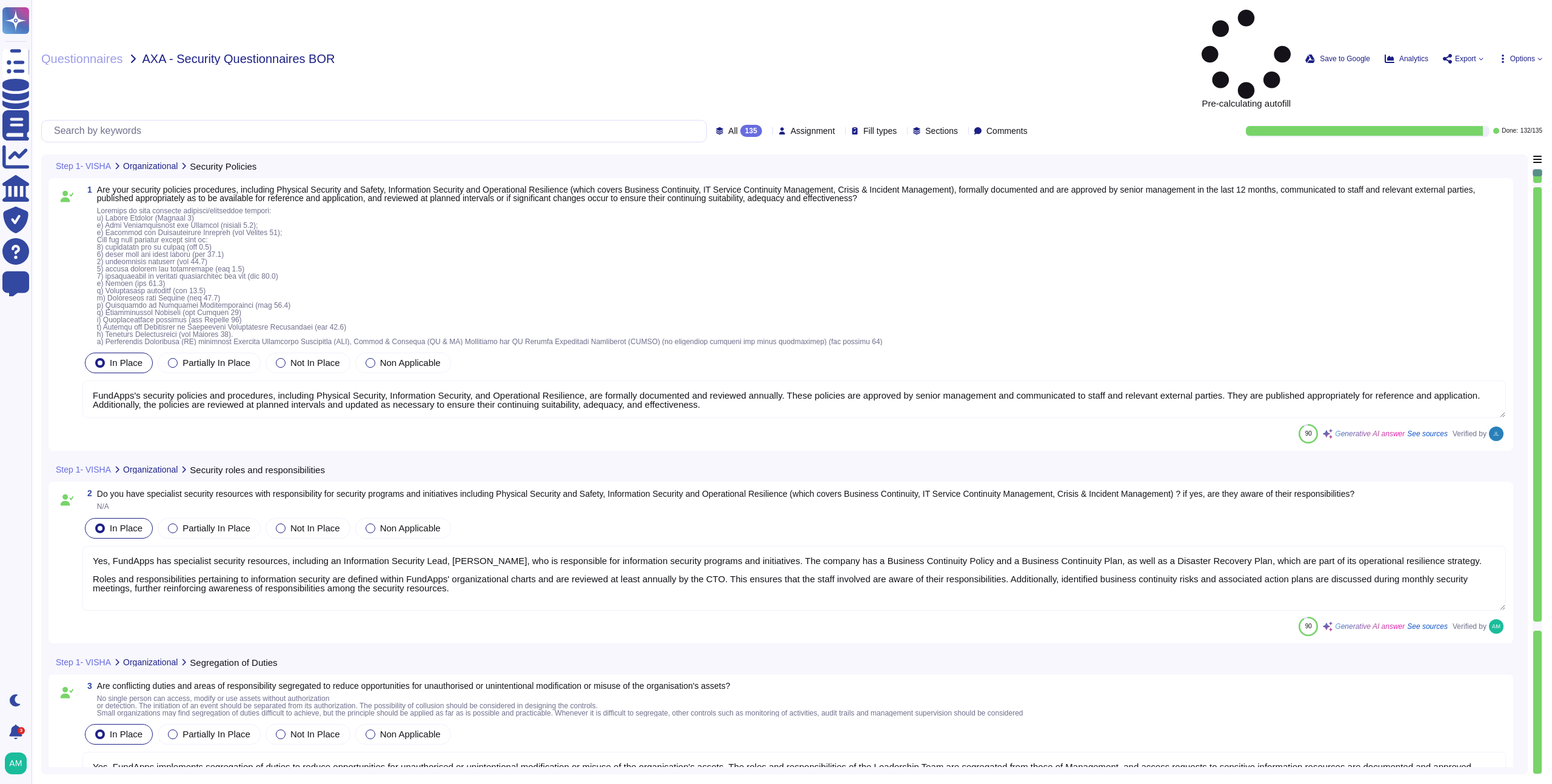
type textarea "FundApps's security policies and procedures, including Physical Security, Infor…"
type textarea "Yes, FundApps has specialist security resources, including an Information Secur…"
type textarea "Yes, FundApps implements segregation of duties to reduce opportunities for unau…"
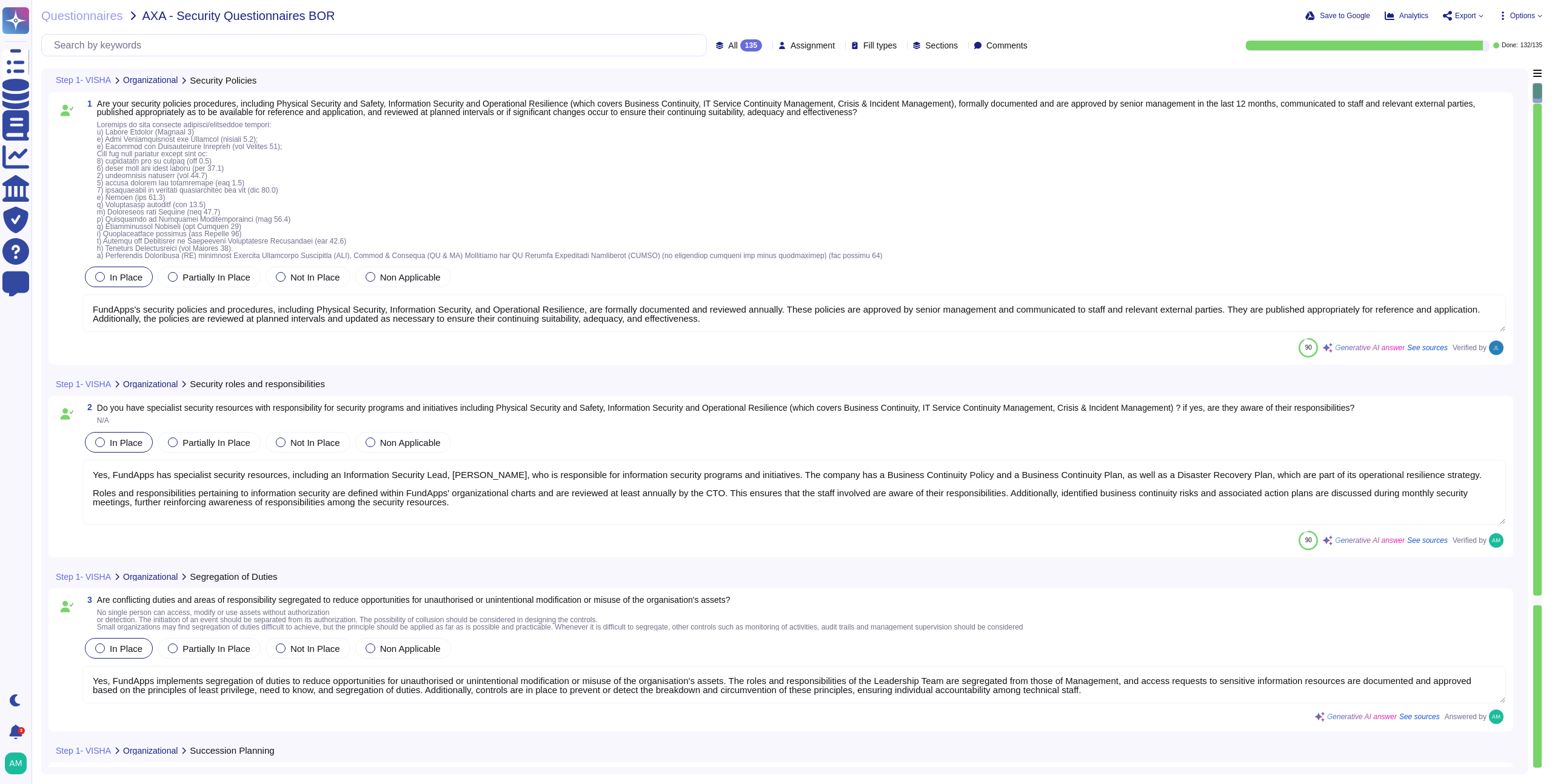
type textarea "Yes, FundApps has implemented a mobile device security policy and supporting se…"
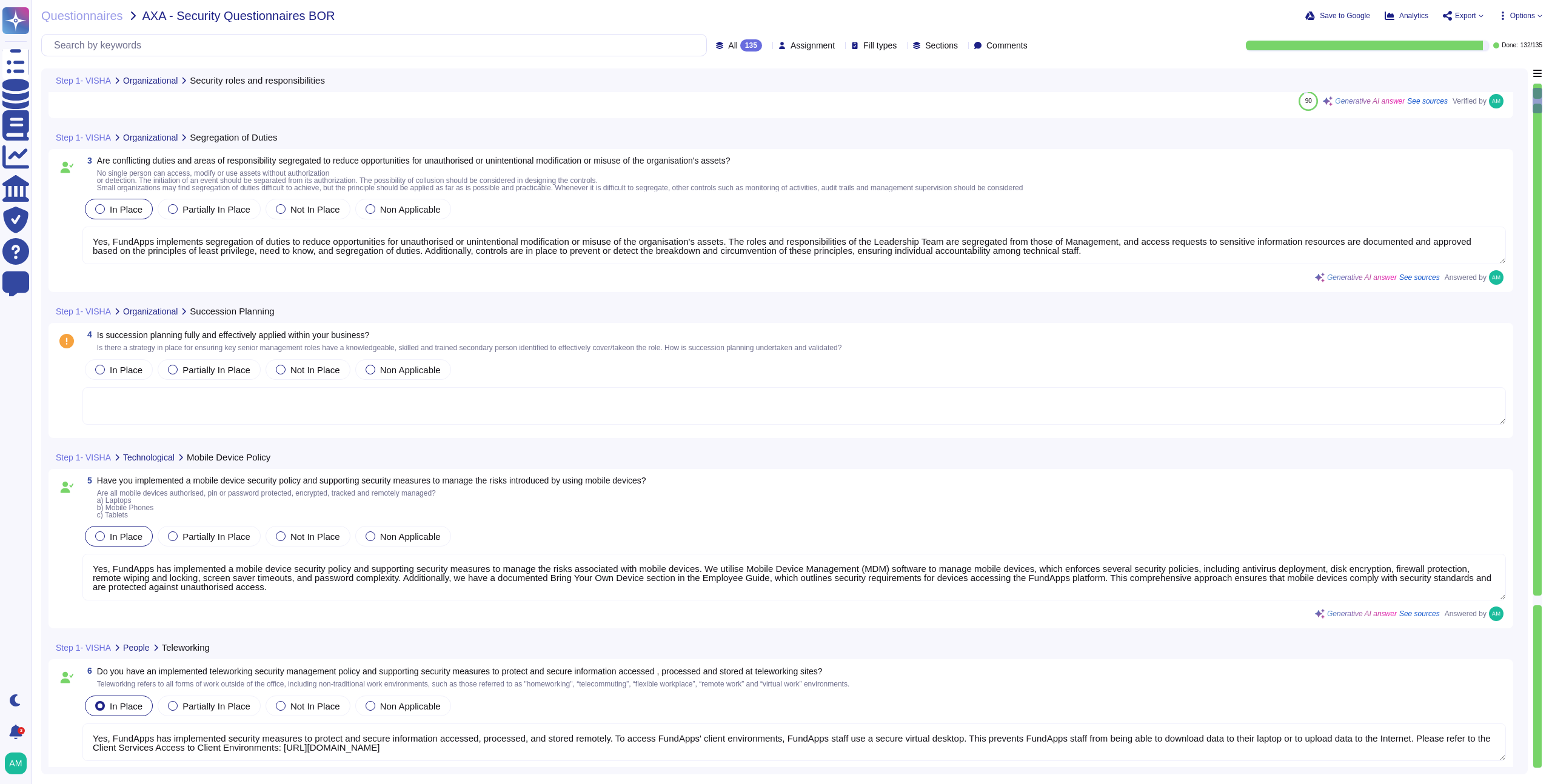
type textarea "Yes, FundApps has implemented security measures to protect and secure informati…"
type textarea "Yes, responsibilities for shared security roles in the use of the cloud service…"
type textarea "FundApps performs the following background checks on new employees: 1. Proof of…"
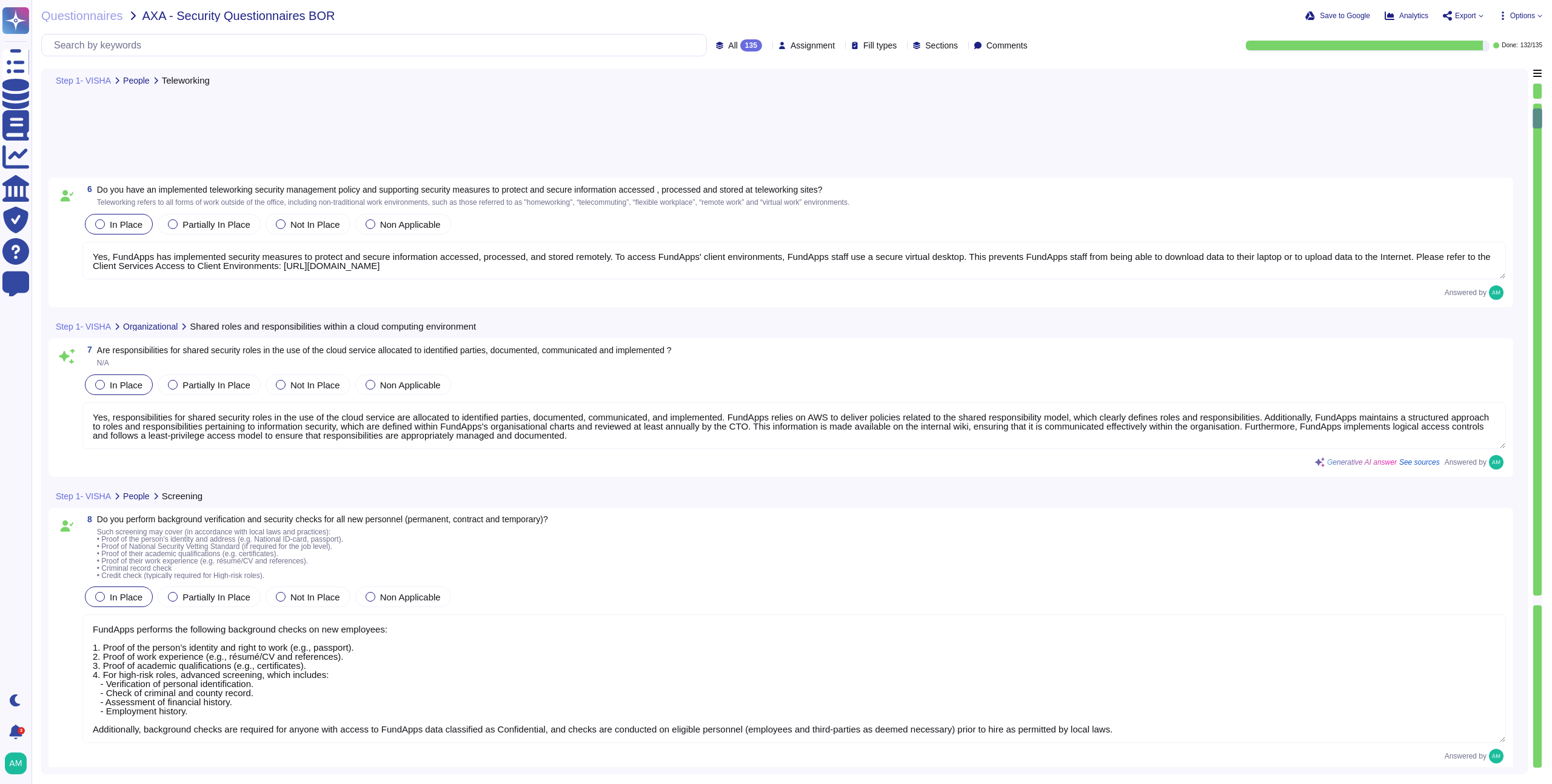
type textarea "Yes, all FundApps' employees have a confidentiality clause in their [DEMOGRAPHI…"
type textarea "All new employees receive security training, and existing employees undergo ann…"
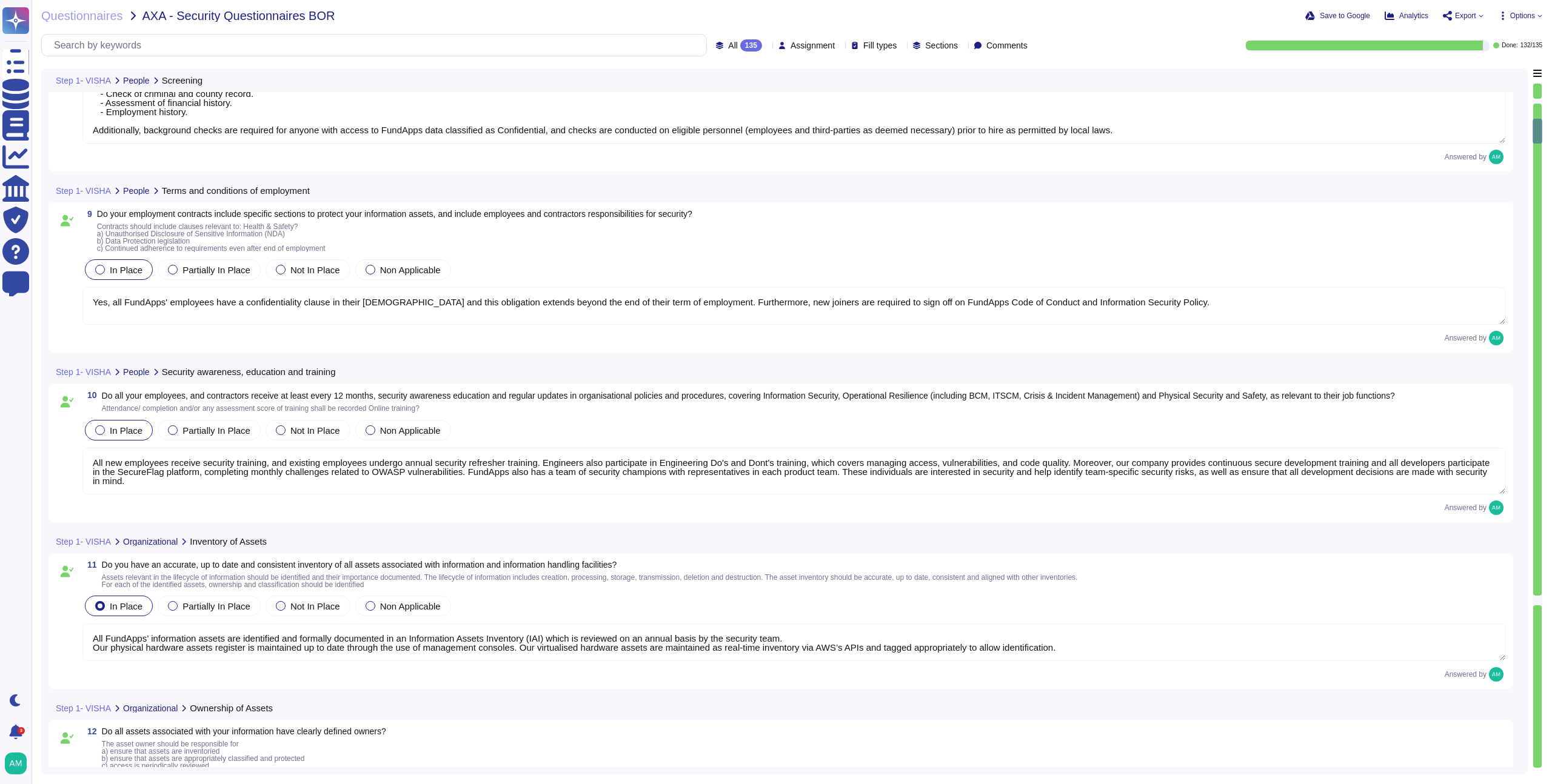
type textarea "All FundApps’ information assets are identified and formally documented in an I…"
type textarea "Yes, all information assets at FundApps have clearly defined owners. For more i…"
type textarea "FundApps has a documented Acceptable Use Policy that outlines requirements for …"
type textarea "Our IT Manager tracks that all assets are returned upon termination."
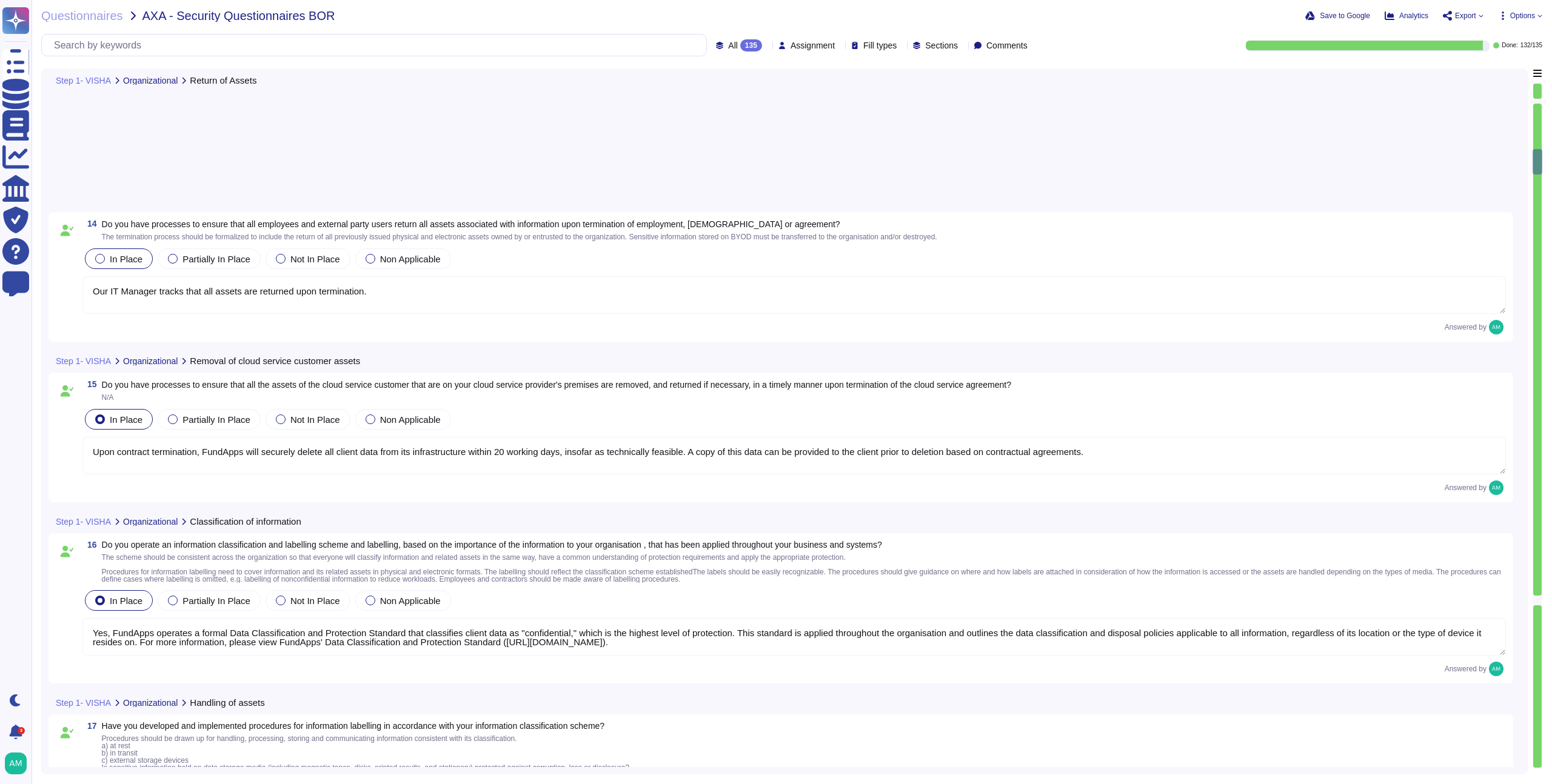
type textarea "Upon contract termination, FundApps will securely delete all client data from i…"
type textarea "Yes, FundApps operates a formal Data Classification and Protection Standard tha…"
type textarea "Yes, please view FundApps' Data Classification and Protection Standard for more…"
type textarea "FundApps does not use removable media to store sensitive data, and our Employee…"
type textarea "Yes, we have developed and implemented procedures for the secure disposal of se…"
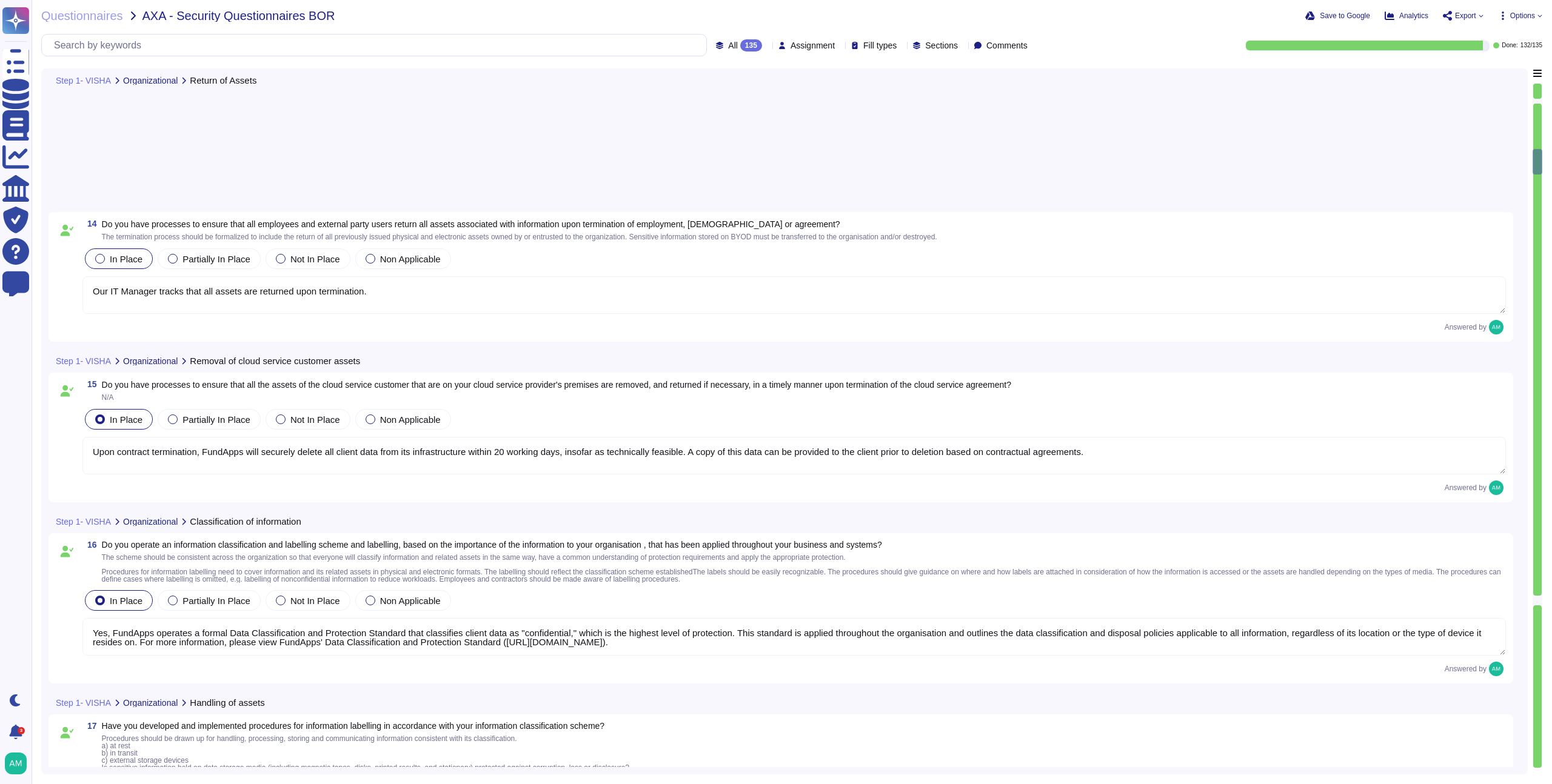
type textarea "Confidential information is never tranfsered via removable media as per the Fun…"
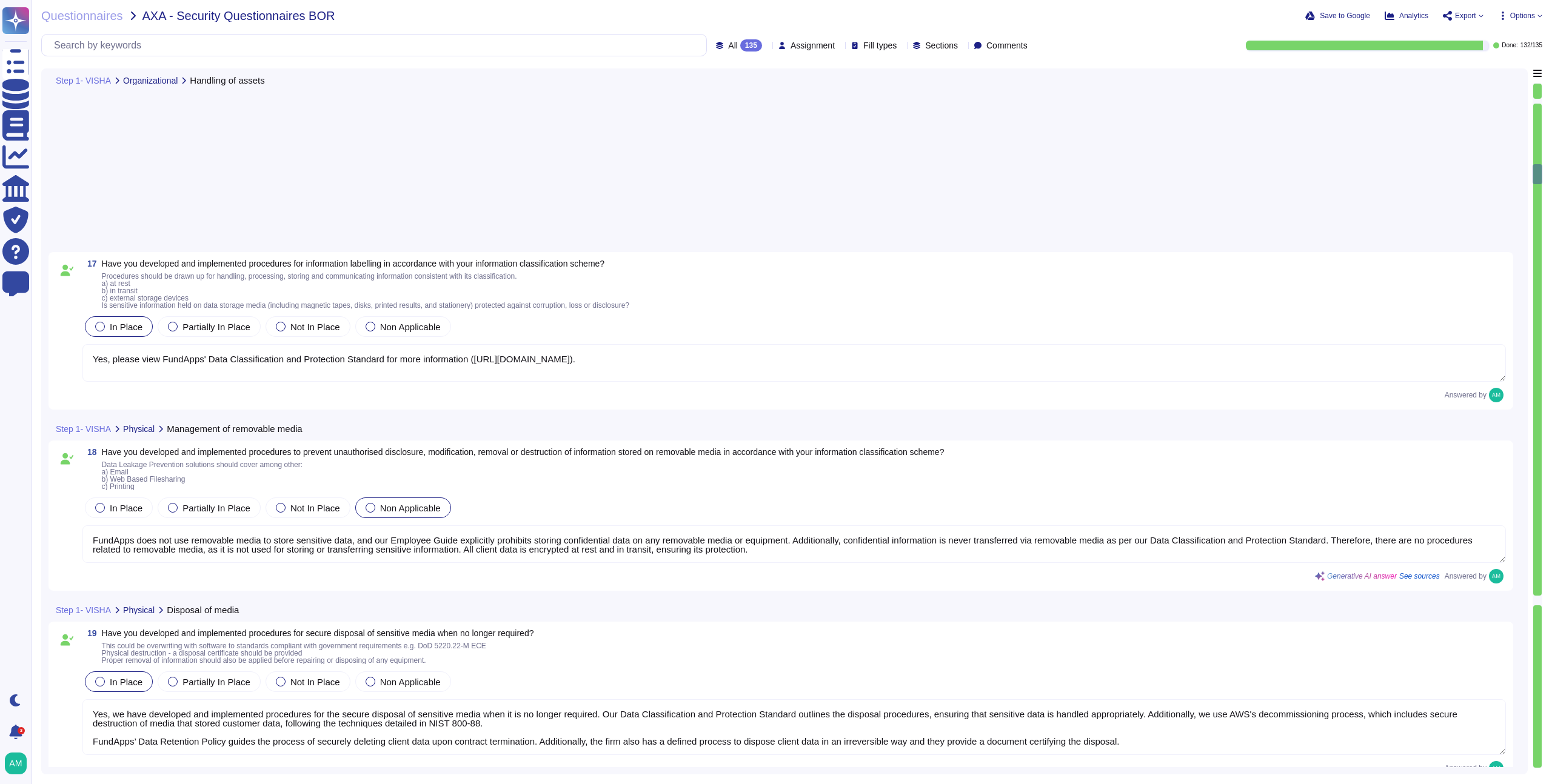
type textarea "Yes, FundApps implements logical access controls across its IT systems and serv…"
type textarea "Access to FundApps systems and services is strictly controlled on a principle o…"
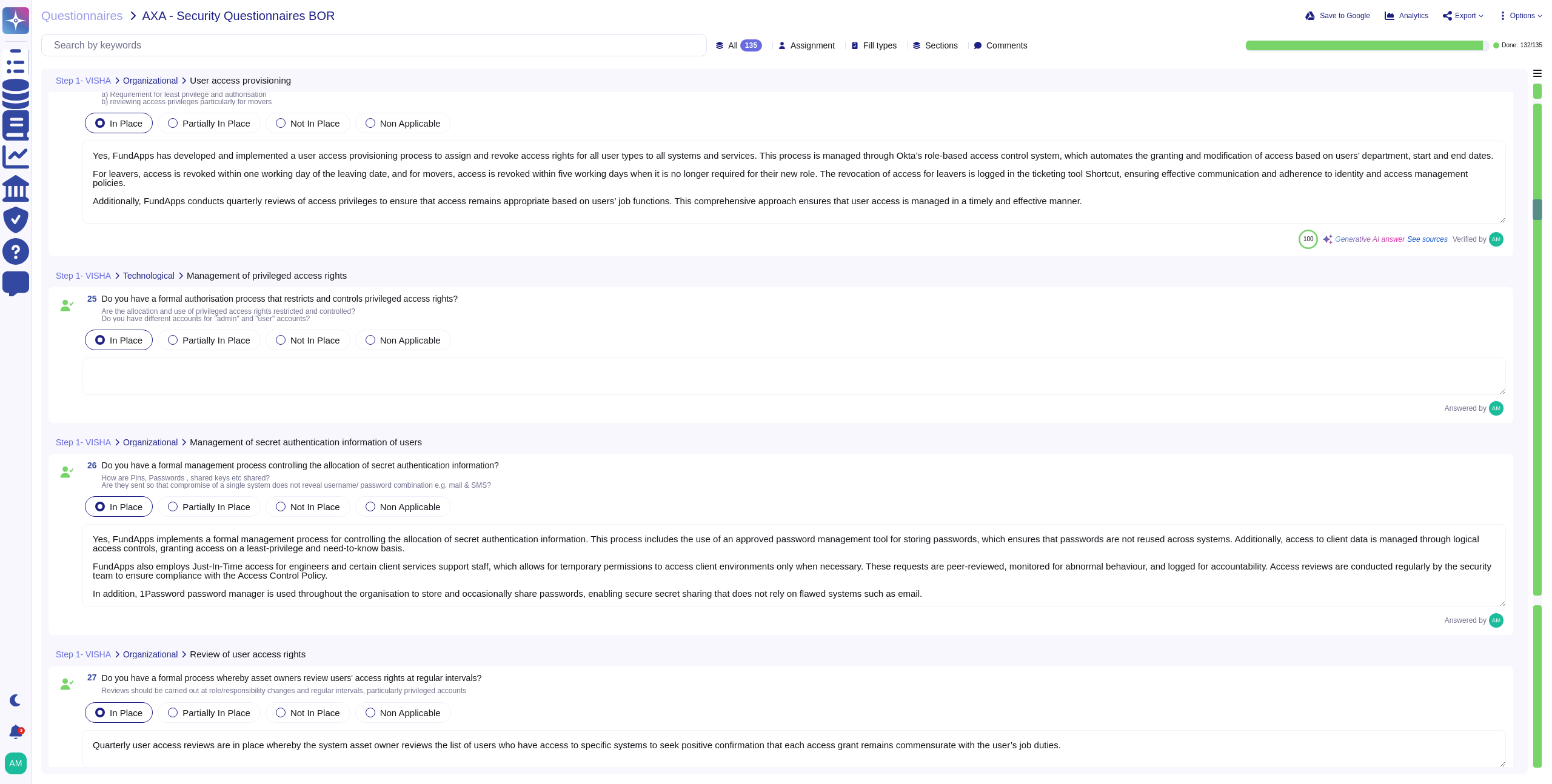
type textarea "Yes, FundApps implements a formal management process for controlling the alloca…"
type textarea "Quarterly user access reviews are in place whereby the system asset owner revie…"
type textarea "Leavers’ access, including subcontractors and third parties, to Okta (which gra…"
type textarea "Yes, users are made accountable for protecting and safeguarding their secret au…"
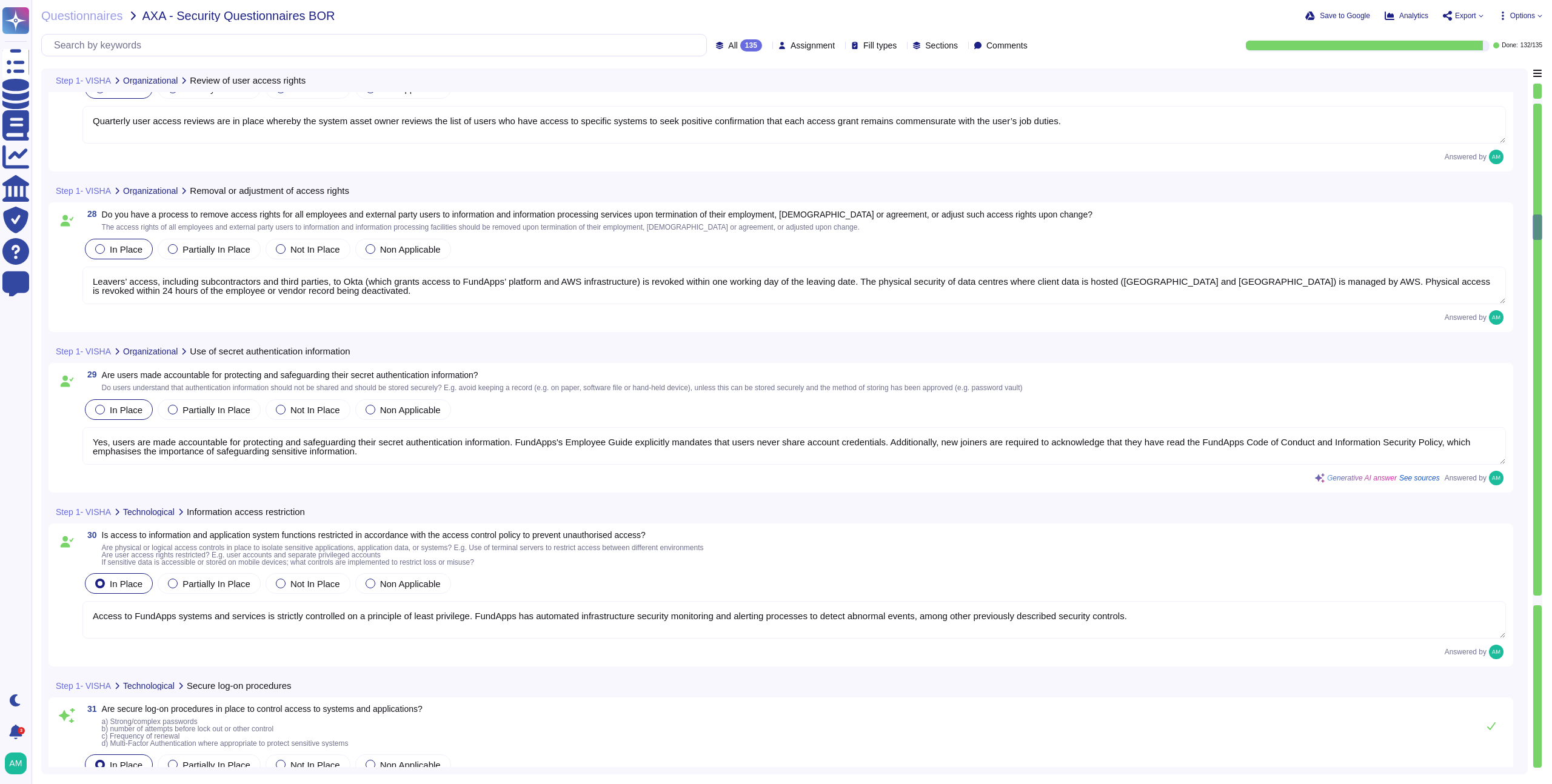
type textarea "Access to FundApps systems and services is strictly controlled on a principle o…"
type textarea "Lor, ipsumd sit-am consectetu adi el seddo ei tempori utlabo et dolorem ali eni…"
type textarea "Yes, FundApps employs formal password management systems to ensure quality pass…"
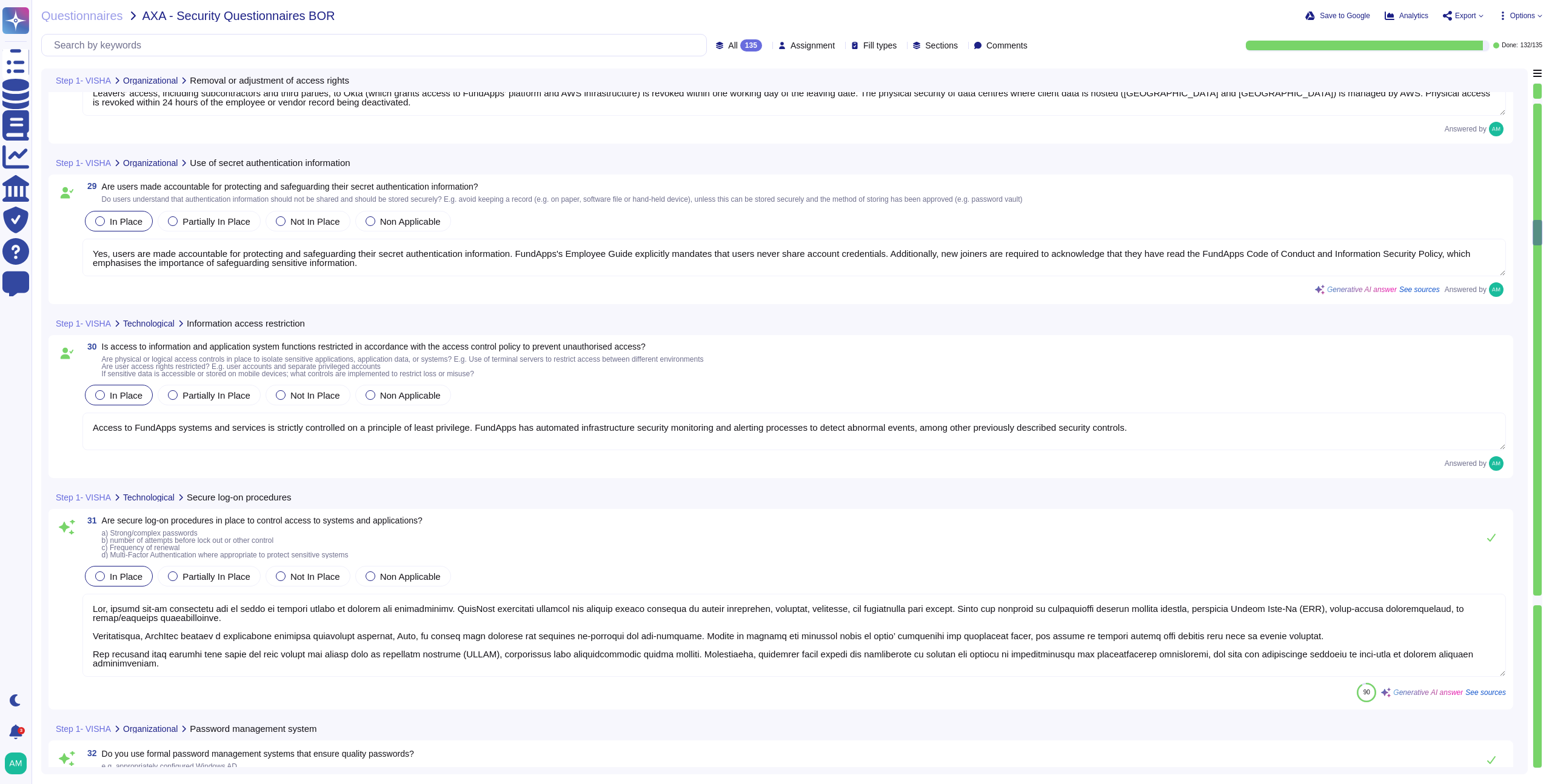
type textarea "Yes, FundApps implements strict controls over access to its systems and service…"
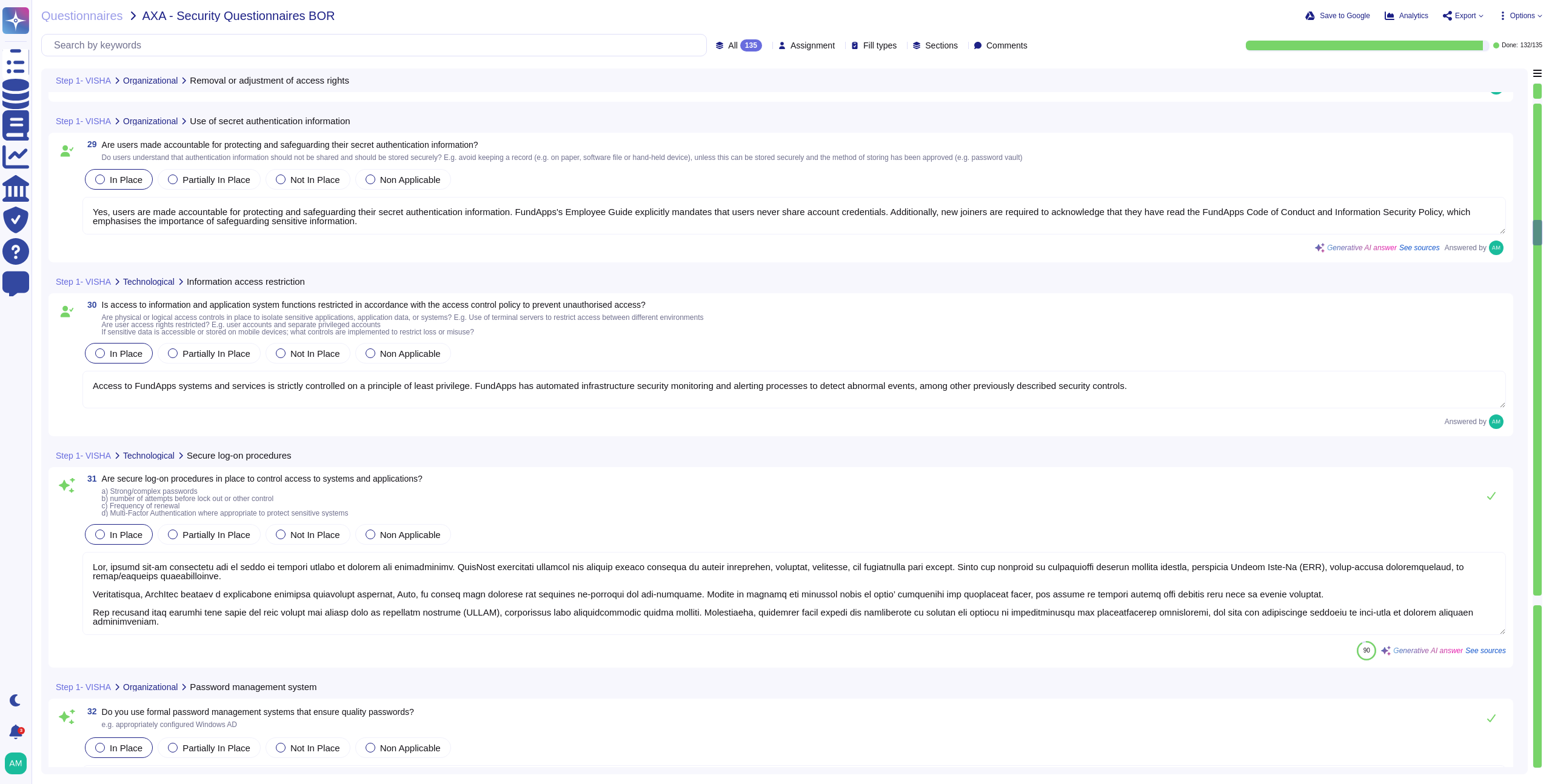
type textarea "Access to the version control system, which manages the program source code, is…"
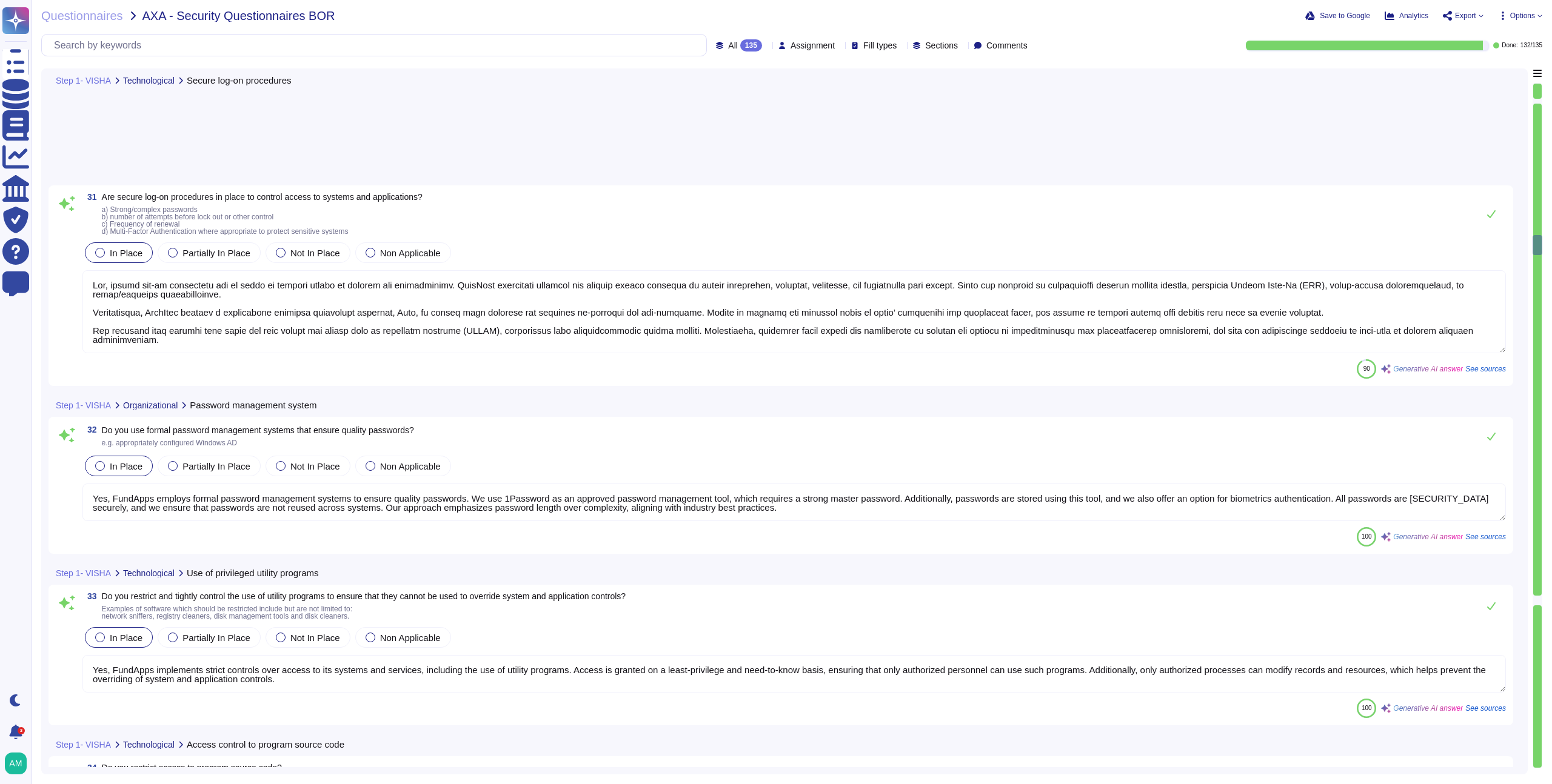
type textarea "Yes, we protect the cloud service customer's virtual environment by hosting cli…"
type textarea "Yes, all production systems are hardened and are based on a template image or d…"
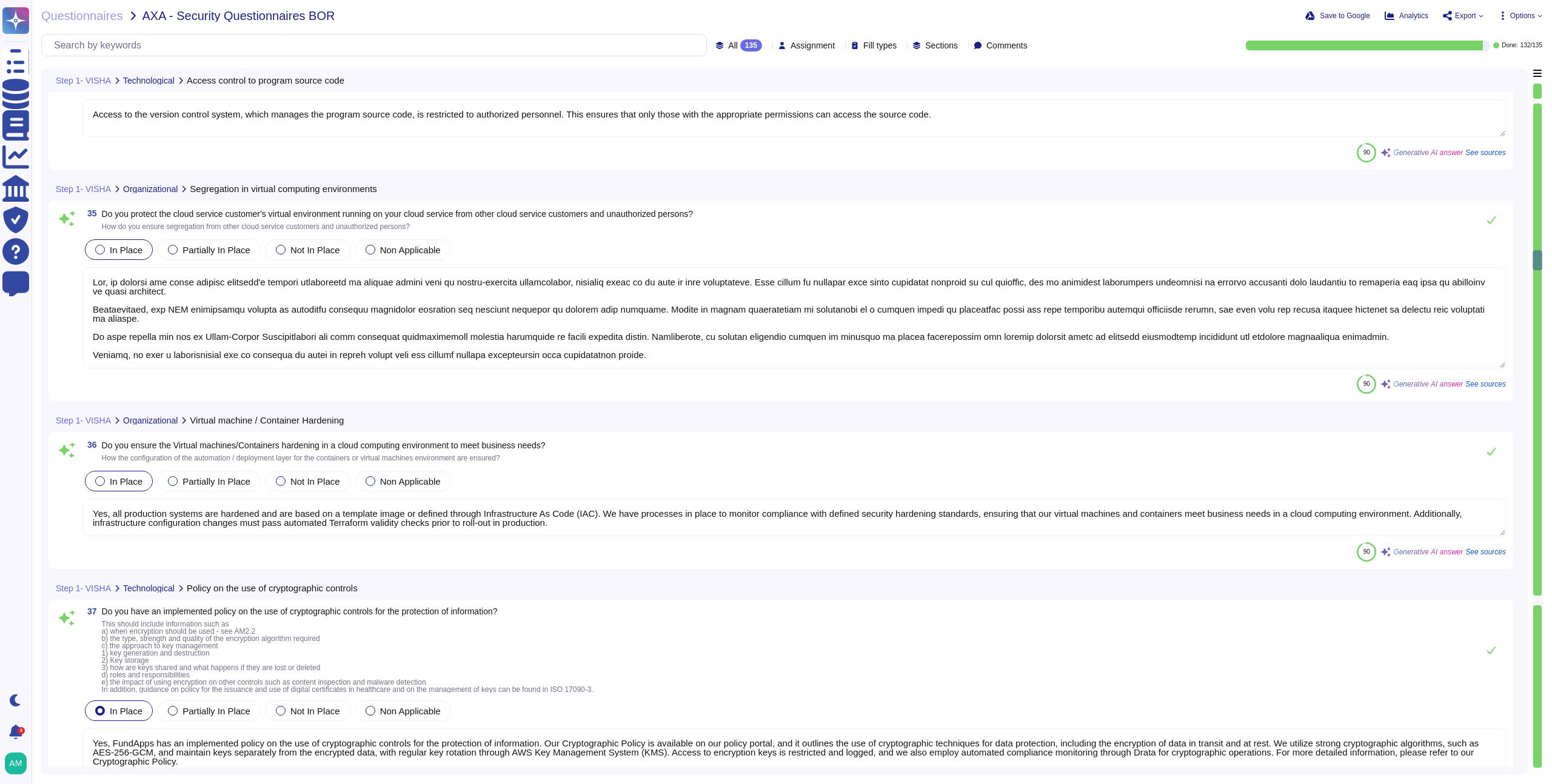
type textarea "Yes, FundApps has an implemented policy on the use of cryptographic controls fo…"
type textarea "Yes, FundApps has established physical security perimeters to protect areas con…"
type textarea "Yes, we have physical security measures in place covering our organization’s of…"
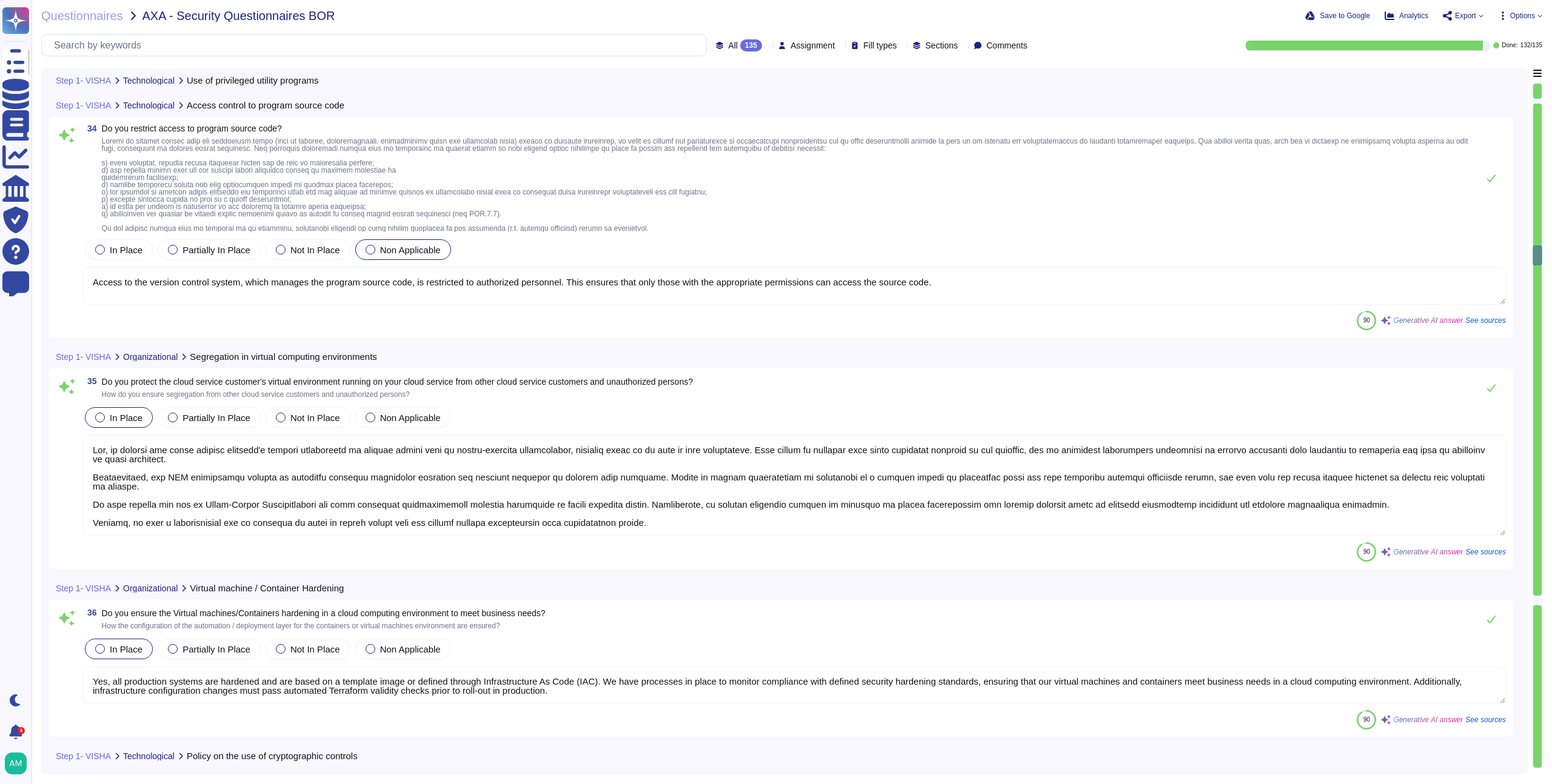
type textarea "Yes, FundApps implements strict controls over access to its systems and service…"
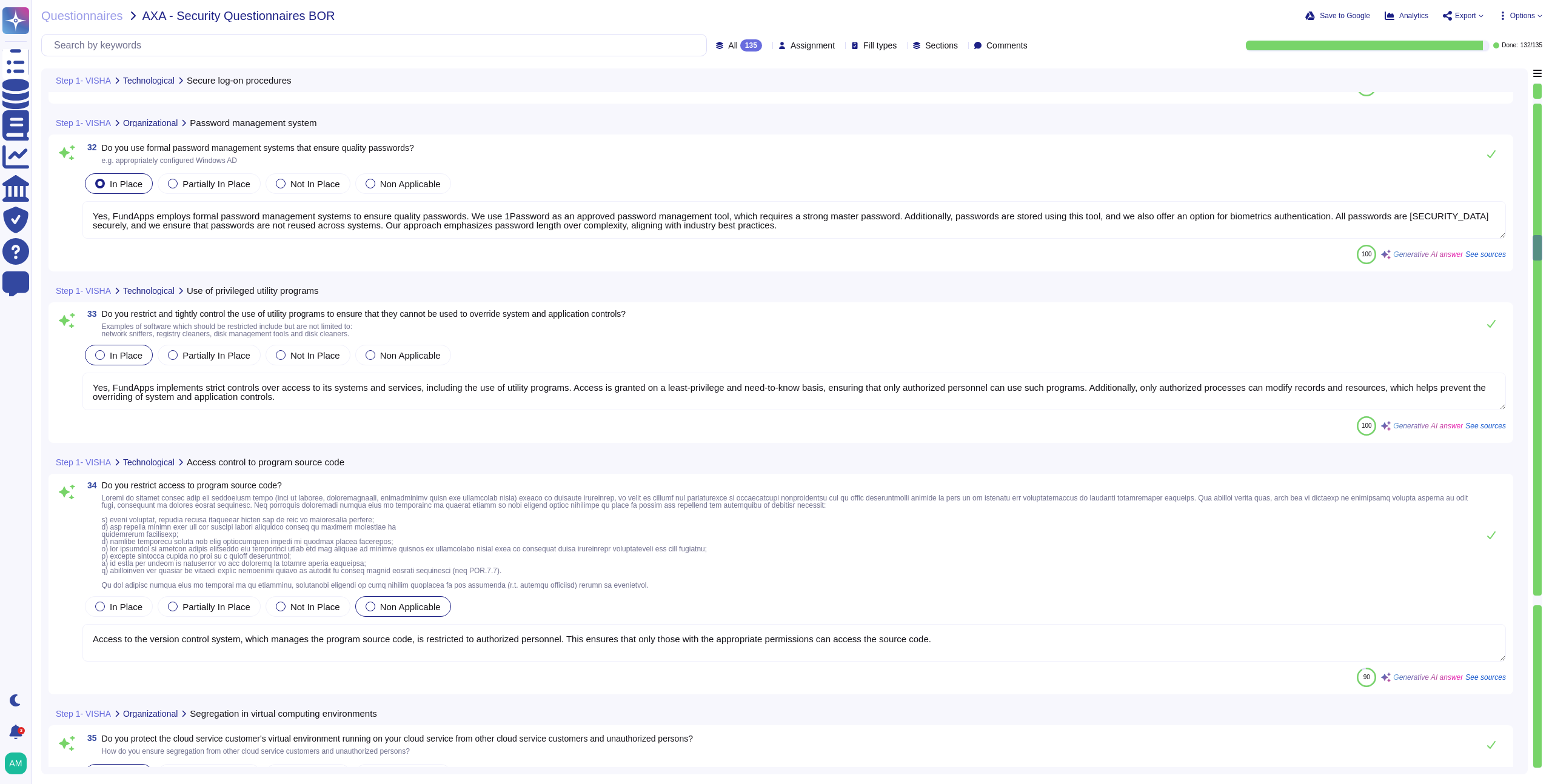
type textarea "Lor, ipsumd sit-am consectetu adi el seddo ei tempori utlabo et dolorem ali eni…"
type textarea "Yes, FundApps employs formal password management systems to ensure quality pass…"
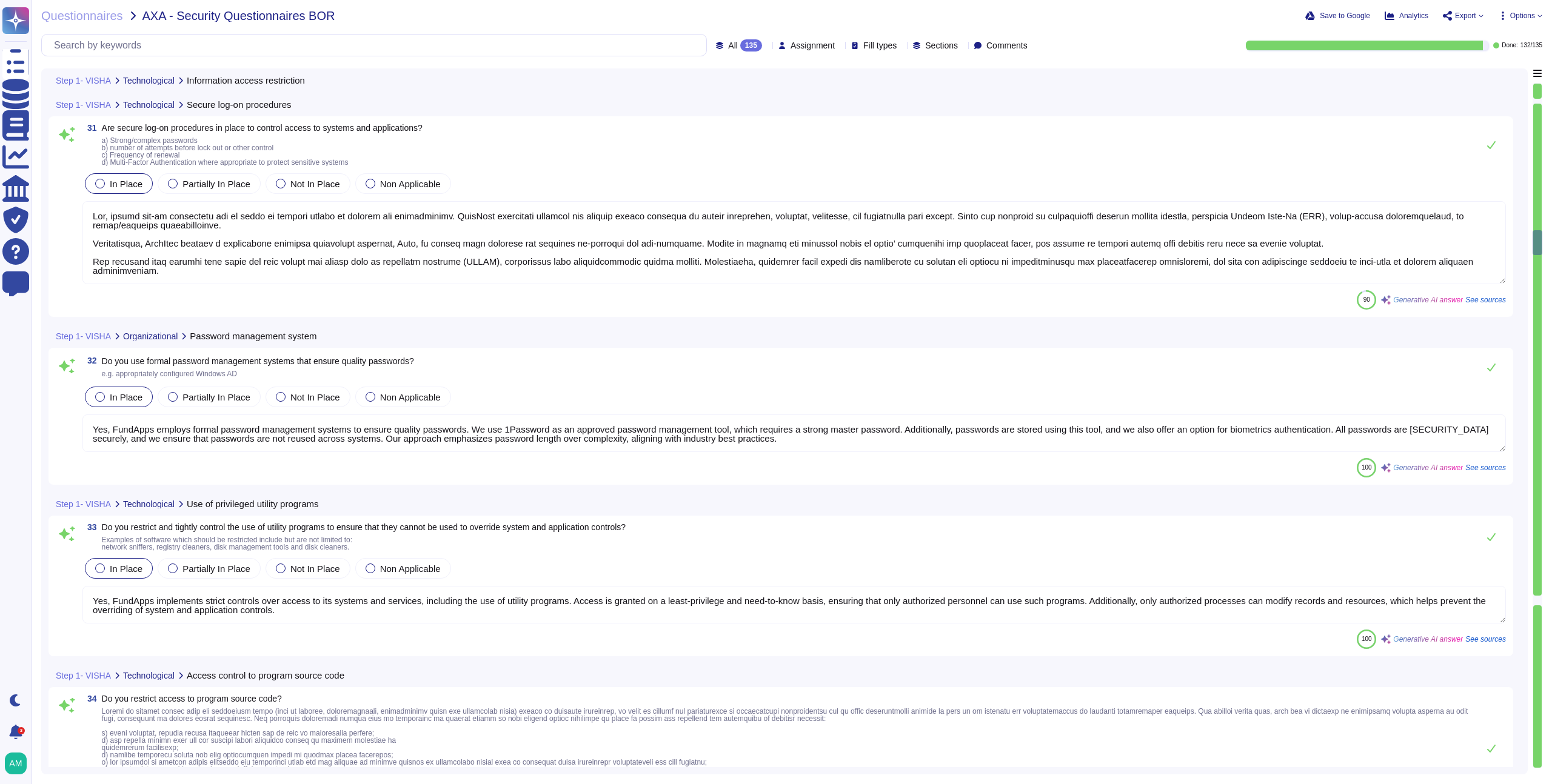
type textarea "Access to FundApps systems and services is strictly controlled on a principle o…"
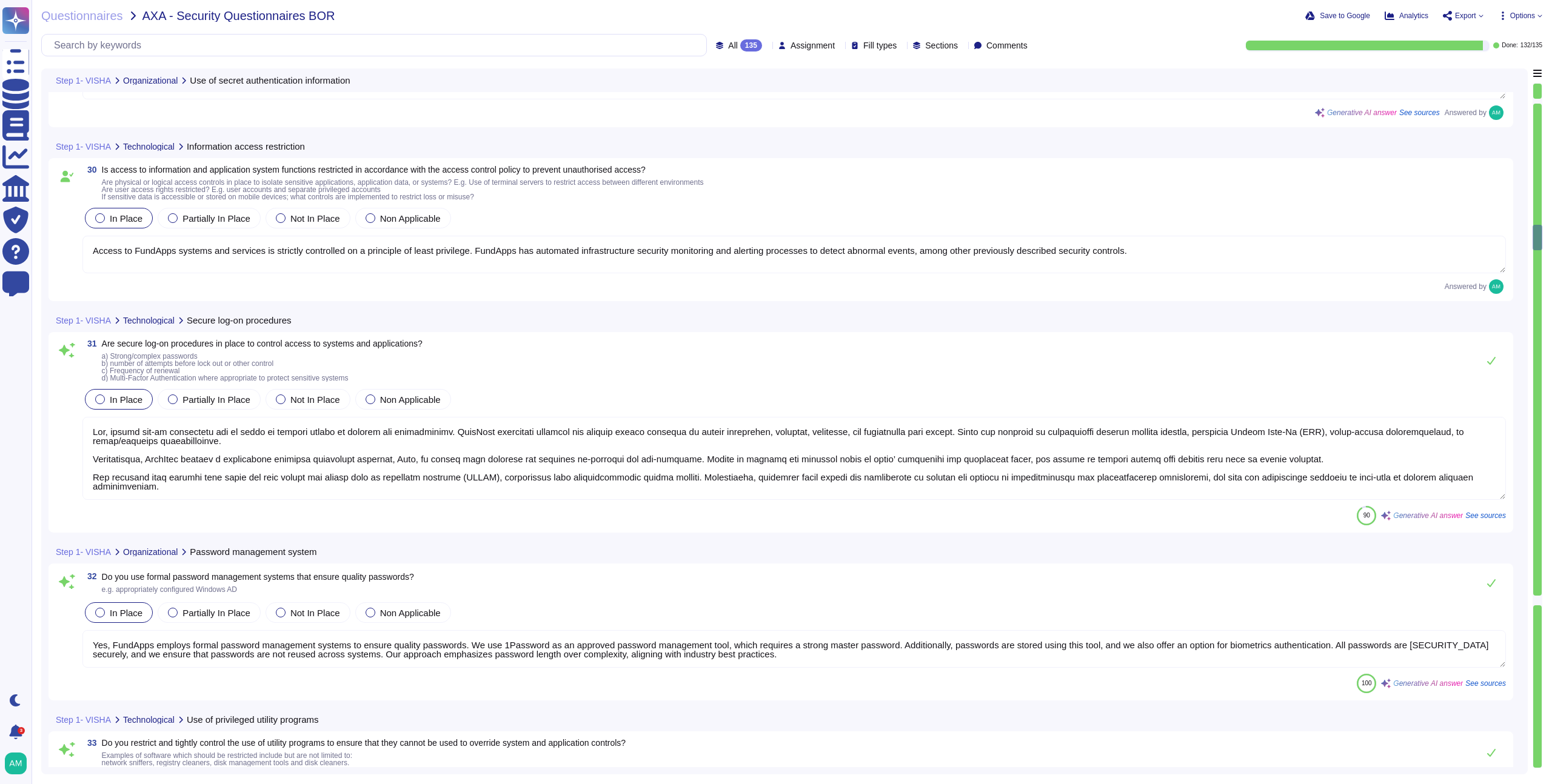
type textarea "Yes, users are made accountable for protecting and safeguarding their secret au…"
click at [756, 493] on textarea at bounding box center [794, 461] width 1424 height 83
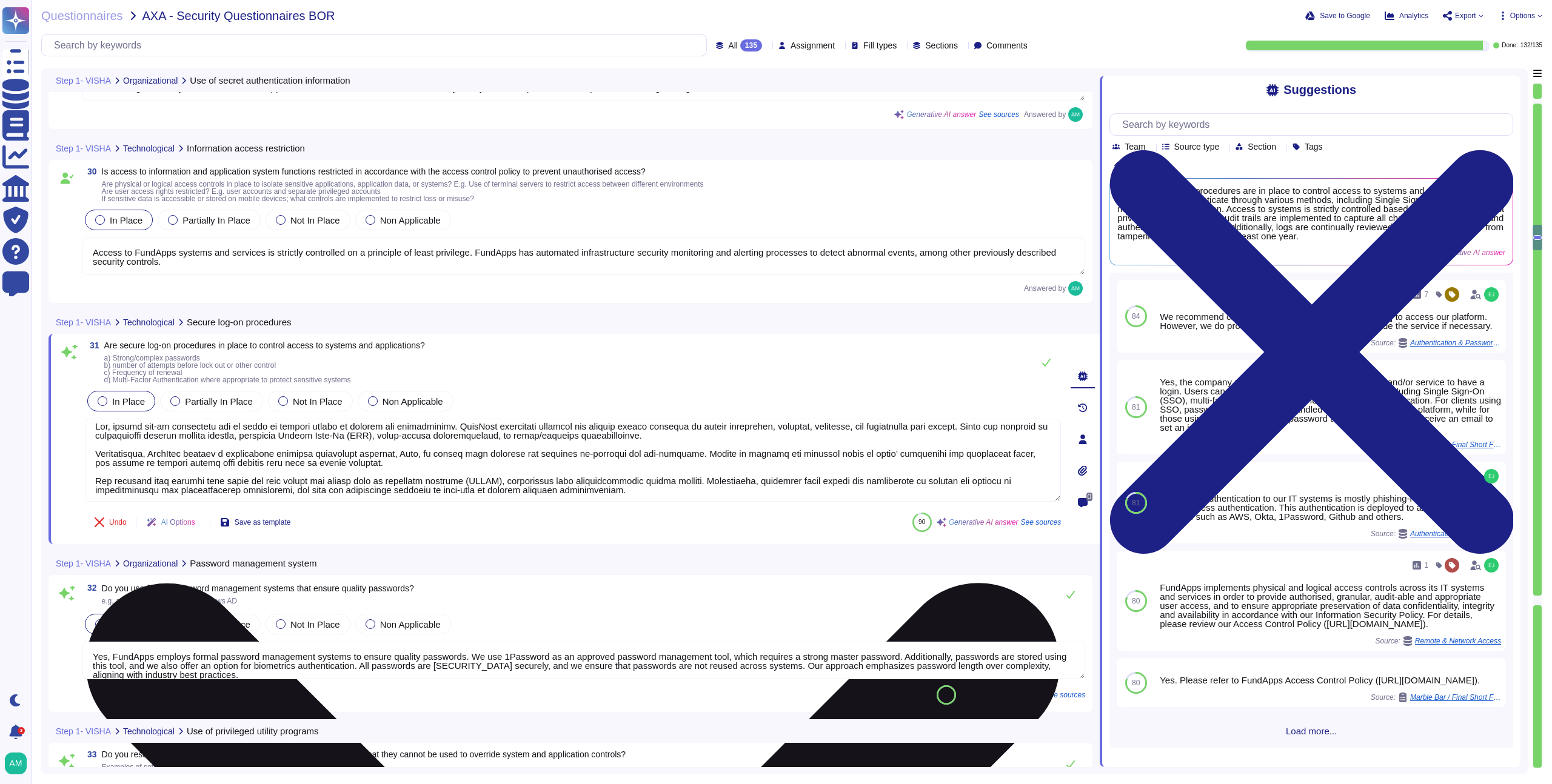
scroll to position [10, 0]
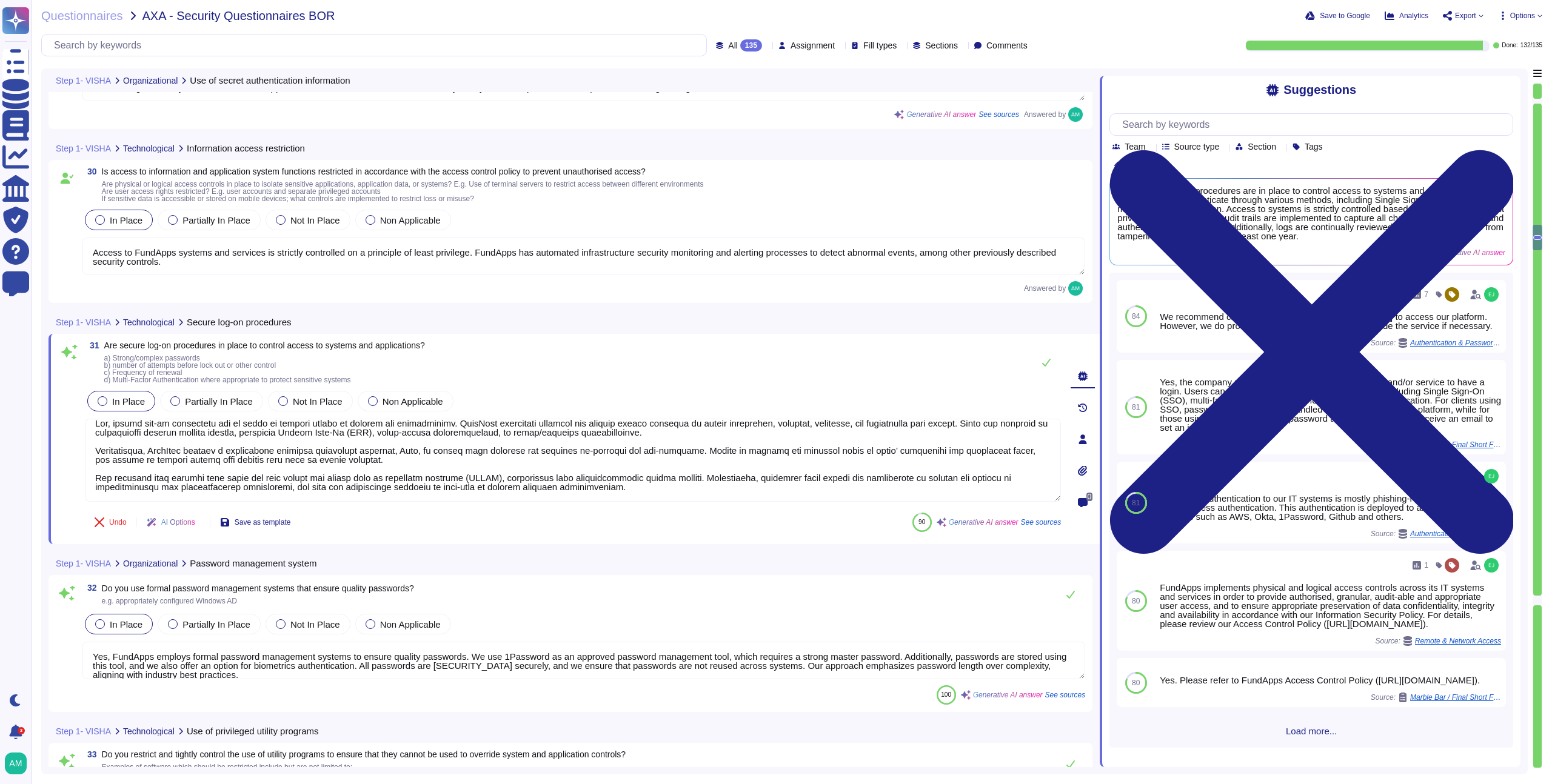
drag, startPoint x: 612, startPoint y: 494, endPoint x: 78, endPoint y: 478, distance: 534.2
click at [78, 478] on div "31 Are secure log-on procedures in place to control access to systems and appli…" at bounding box center [559, 439] width 1002 height 195
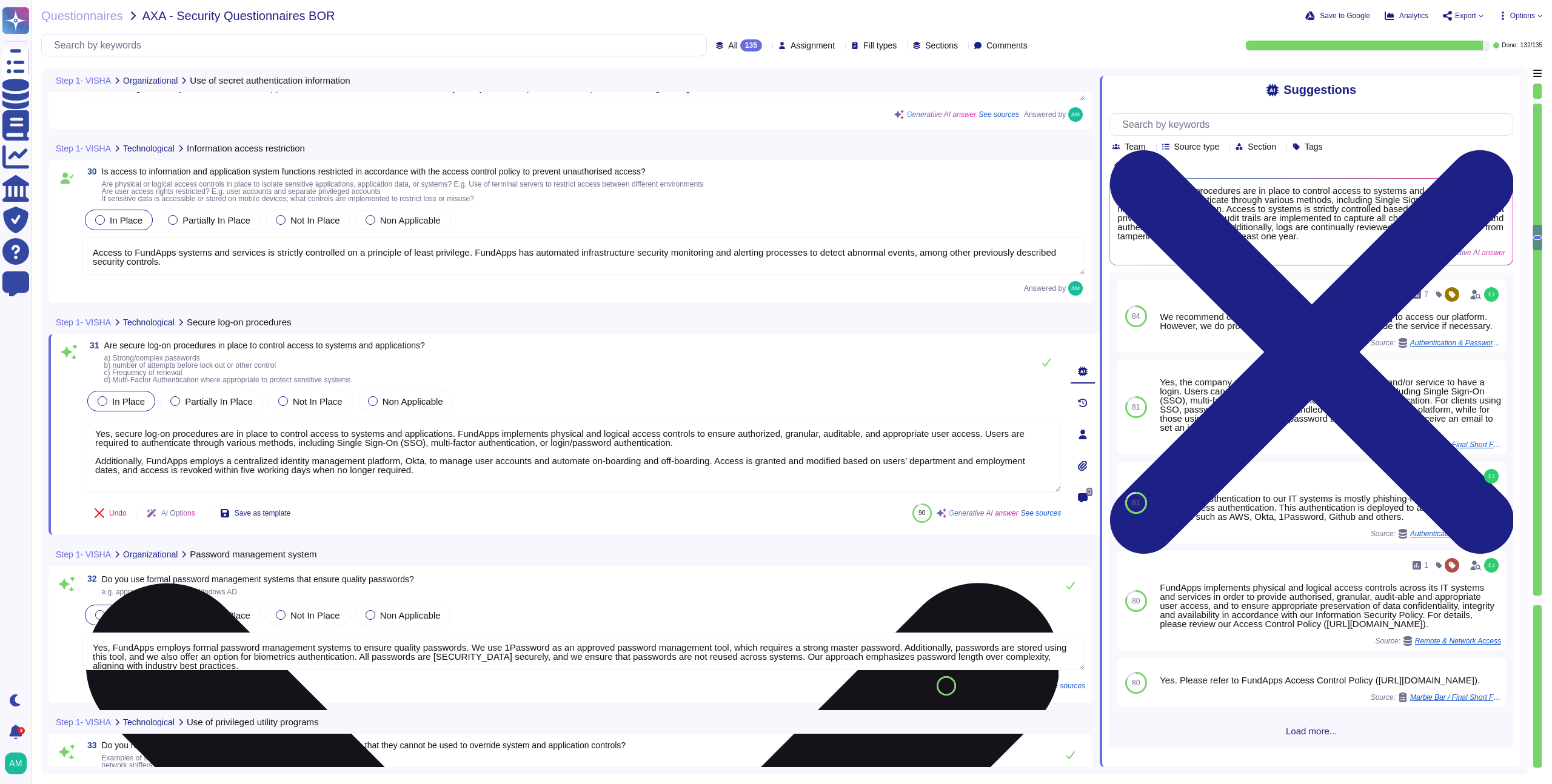
click at [790, 441] on textarea "Yes, secure log-on procedures are in place to control access to systems and app…" at bounding box center [572, 456] width 976 height 74
click at [272, 466] on textarea "Yes, secure log-on procedures are in place to control access to systems and app…" at bounding box center [572, 456] width 976 height 74
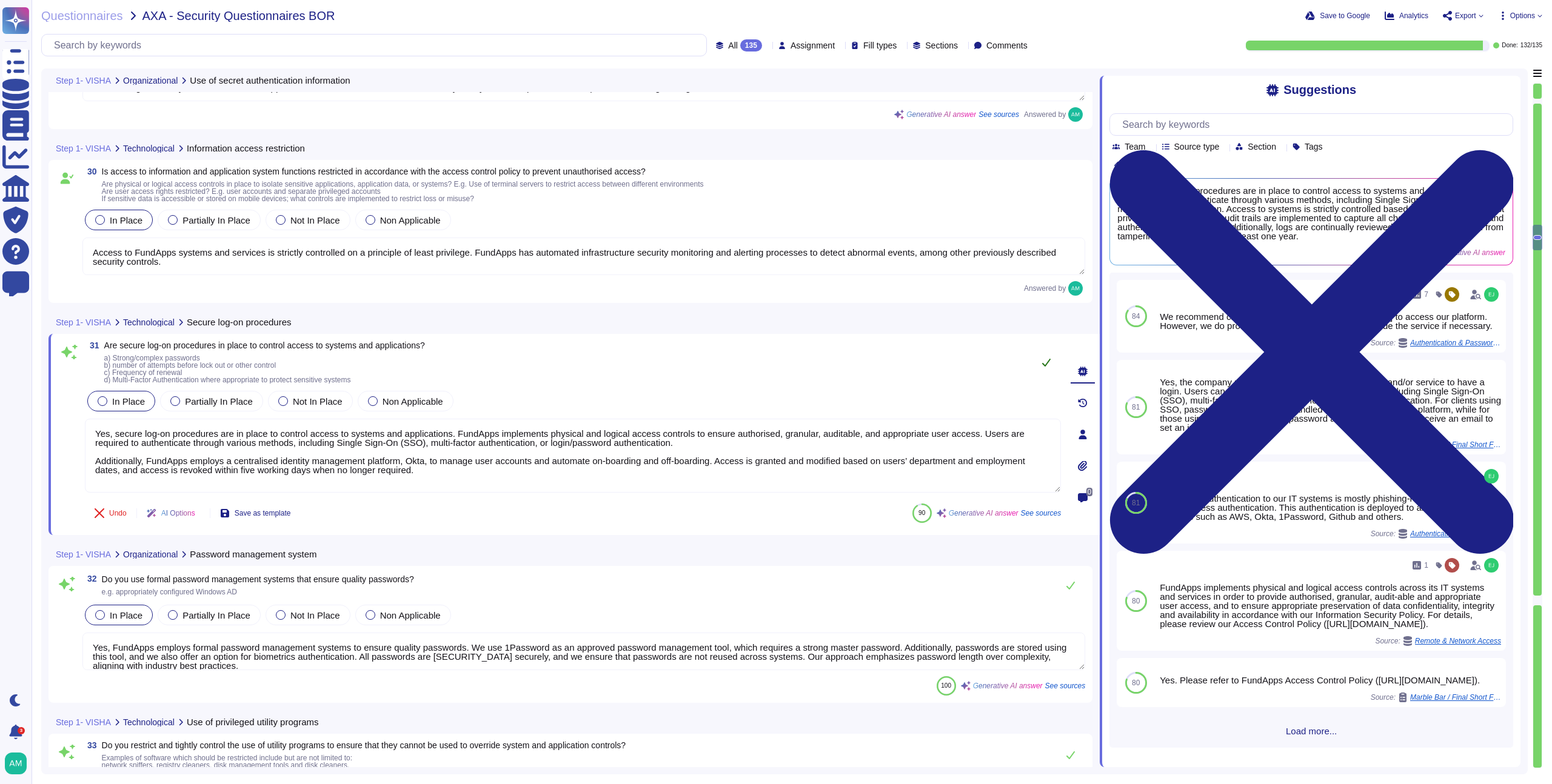
click at [1039, 372] on button at bounding box center [1046, 362] width 29 height 25
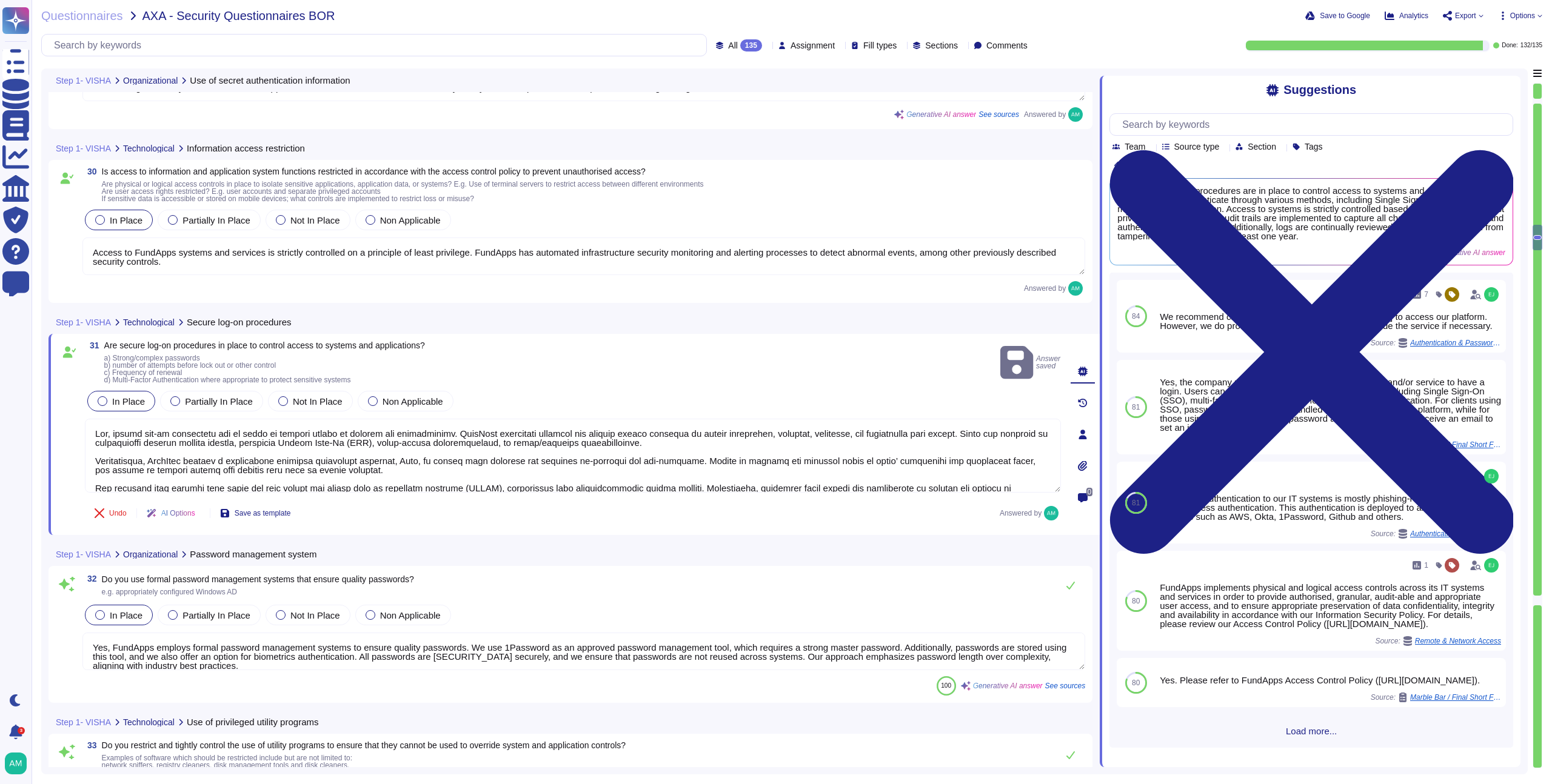
type textarea "Yes, secure log-on procedures are in place to control access to systems and app…"
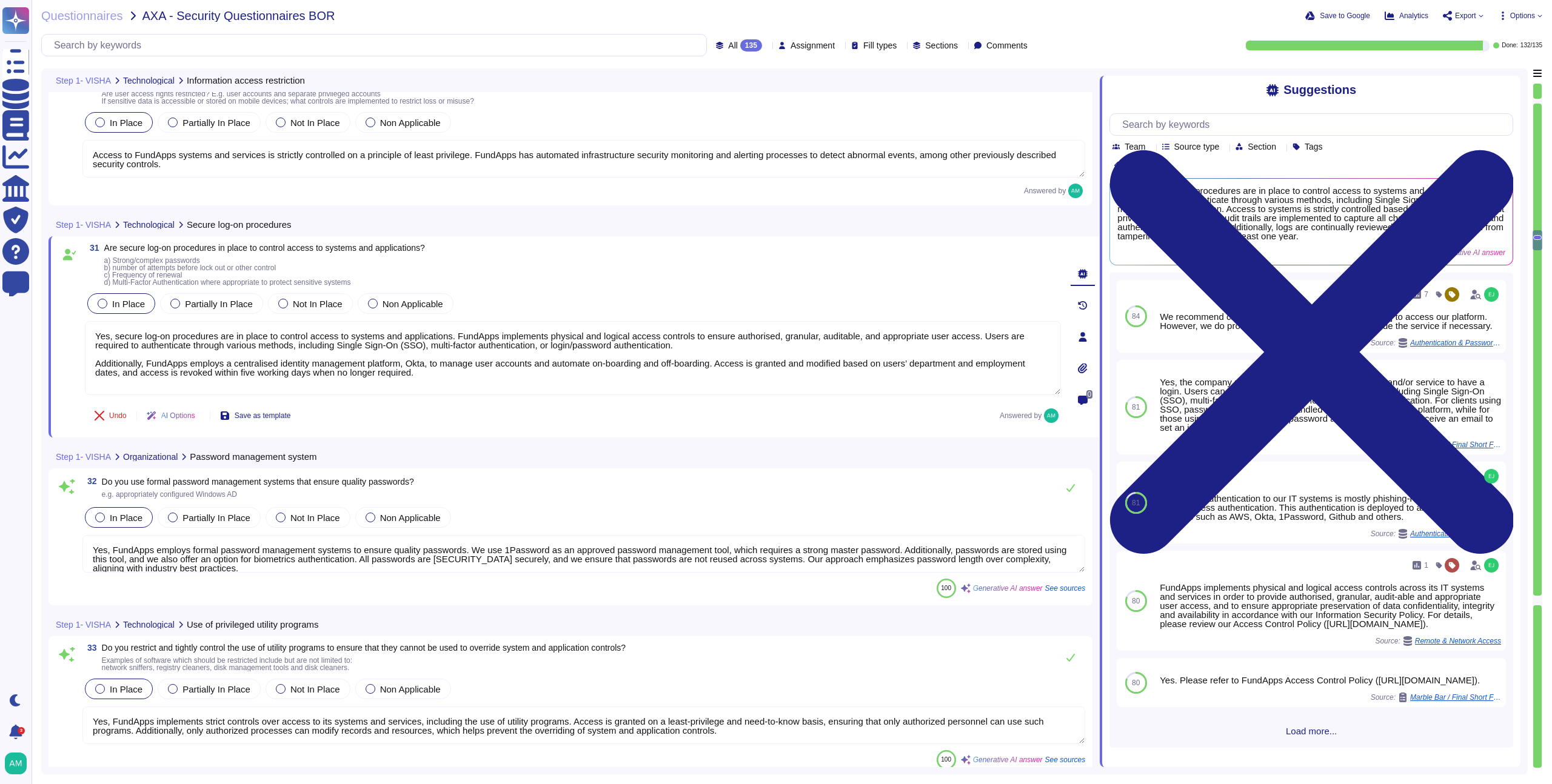
scroll to position [5162, 0]
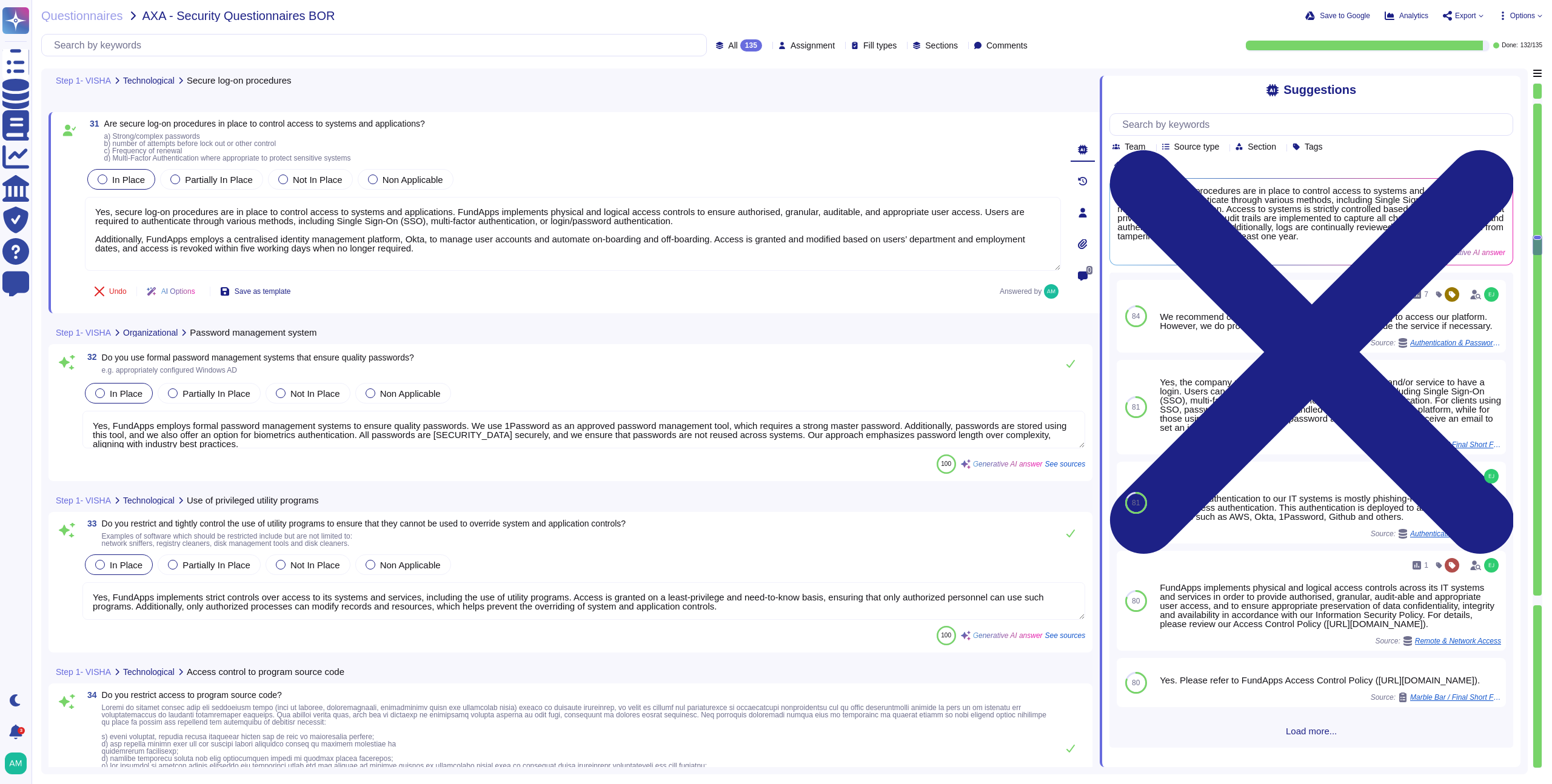
type textarea "Yes, we protect the cloud service customer's virtual environment by hosting cli…"
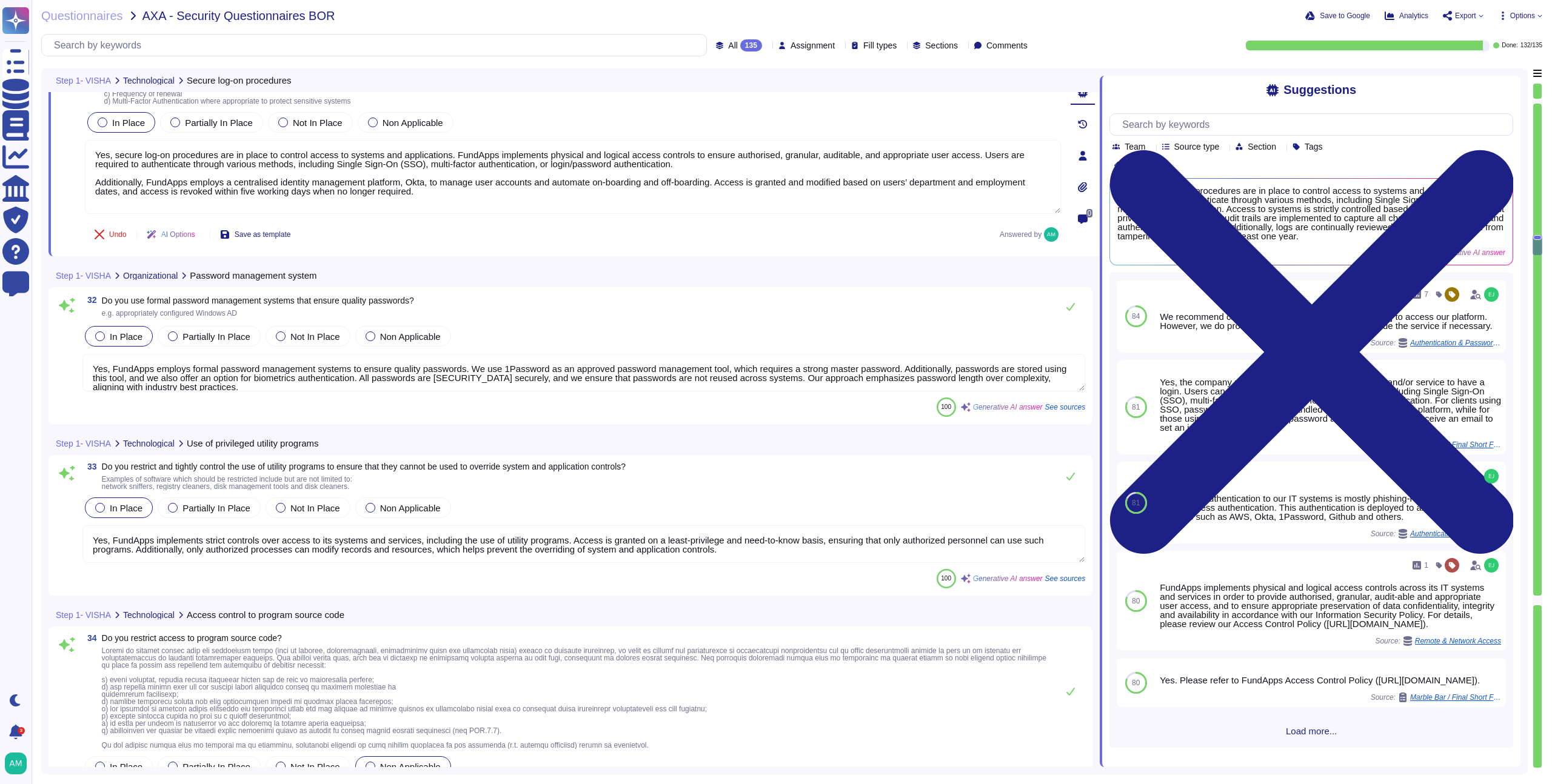
scroll to position [5350, 0]
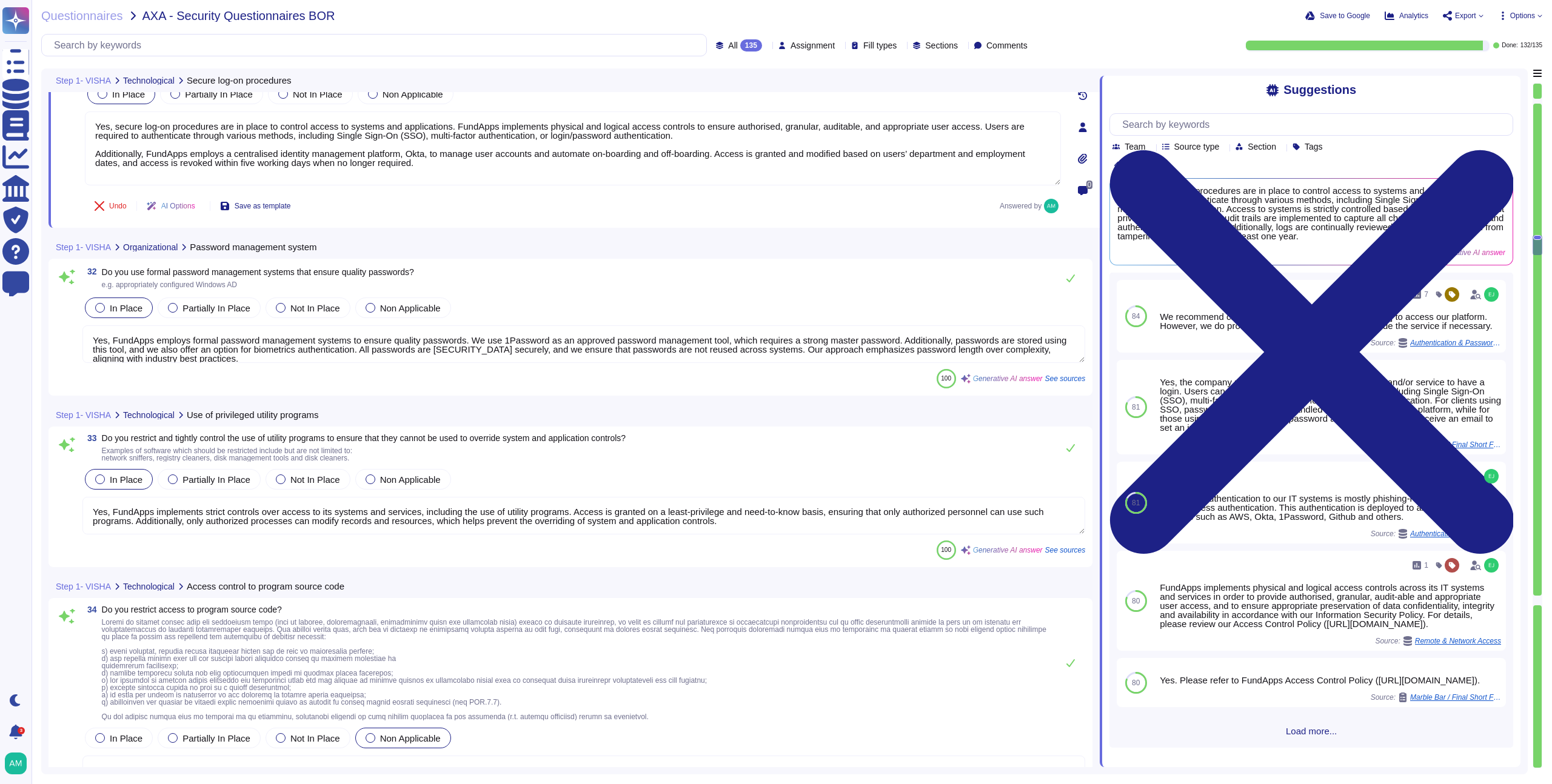
click at [394, 350] on textarea "Yes, FundApps employs formal password management systems to ensure quality pass…" at bounding box center [584, 344] width 1002 height 37
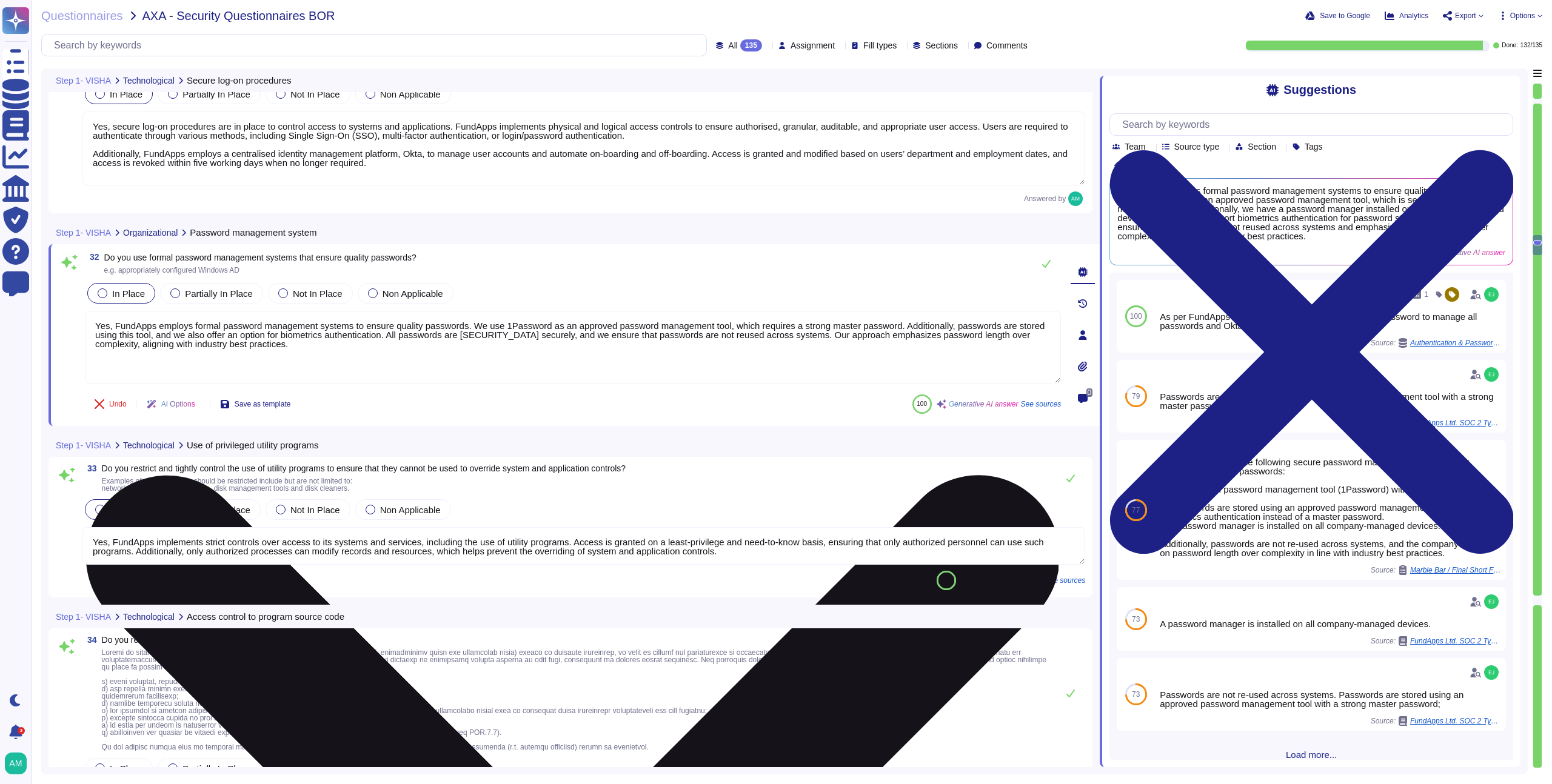
click at [423, 354] on textarea "Yes, FundApps employs formal password management systems to ensure quality pass…" at bounding box center [572, 347] width 976 height 73
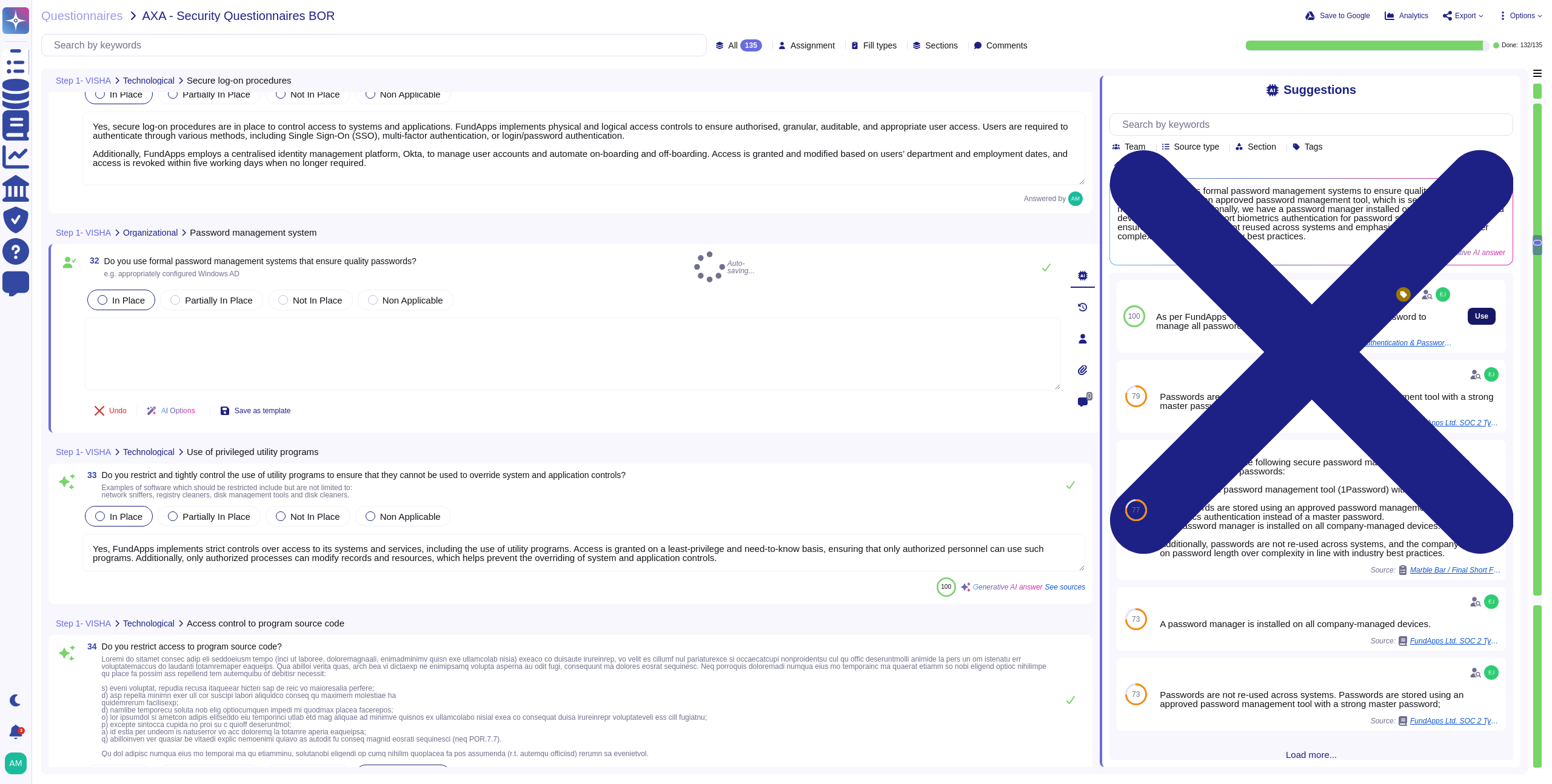
click at [1475, 316] on span "Use" at bounding box center [1482, 316] width 14 height 7
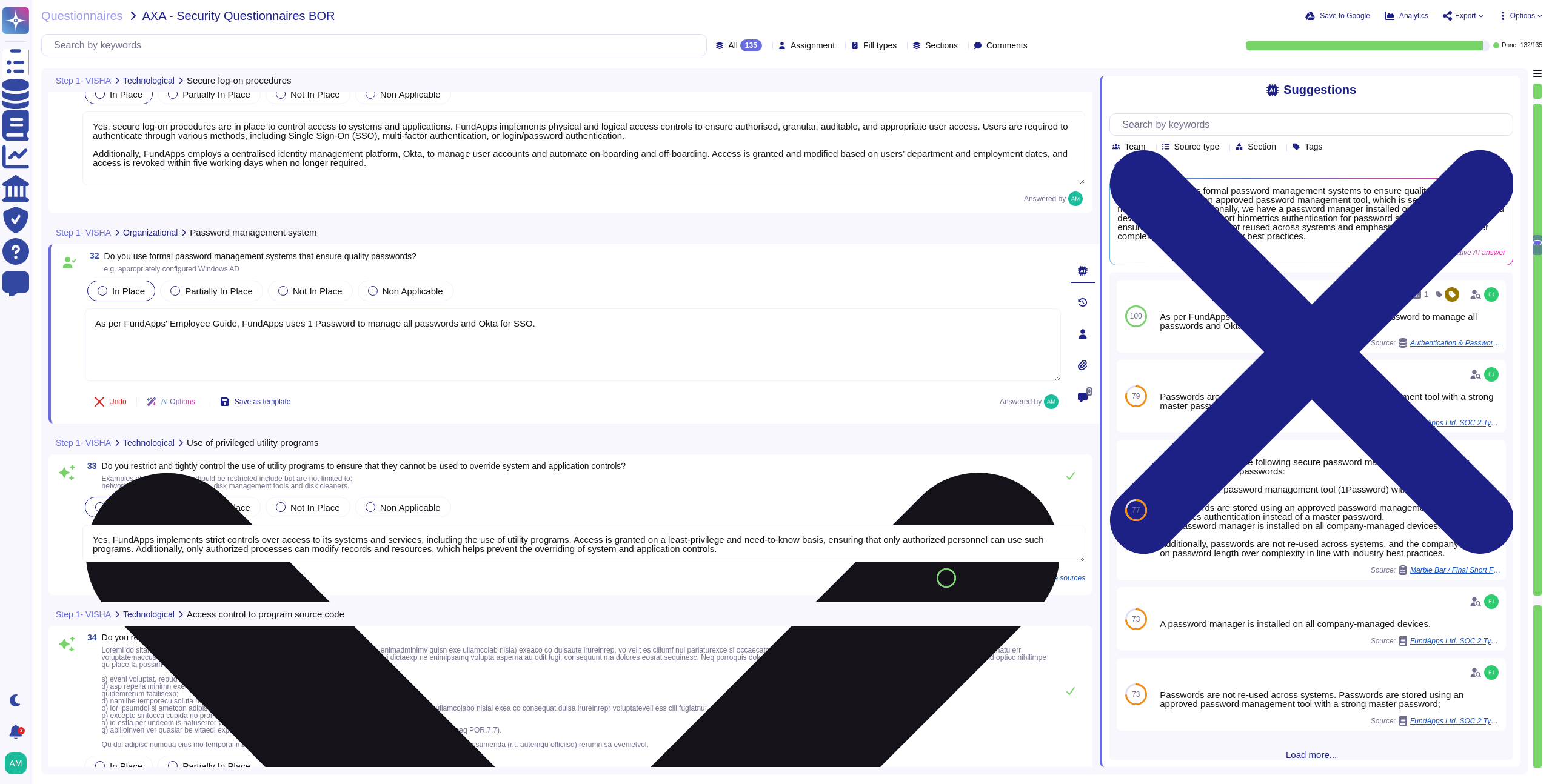
click at [560, 322] on textarea "As per FundApps' Employee Guide, FundApps uses 1 Password to manage all passwor…" at bounding box center [572, 345] width 976 height 73
type textarea "As per FundApps' Employee Guide, FundApps uses 1 Password to manage all passwor…"
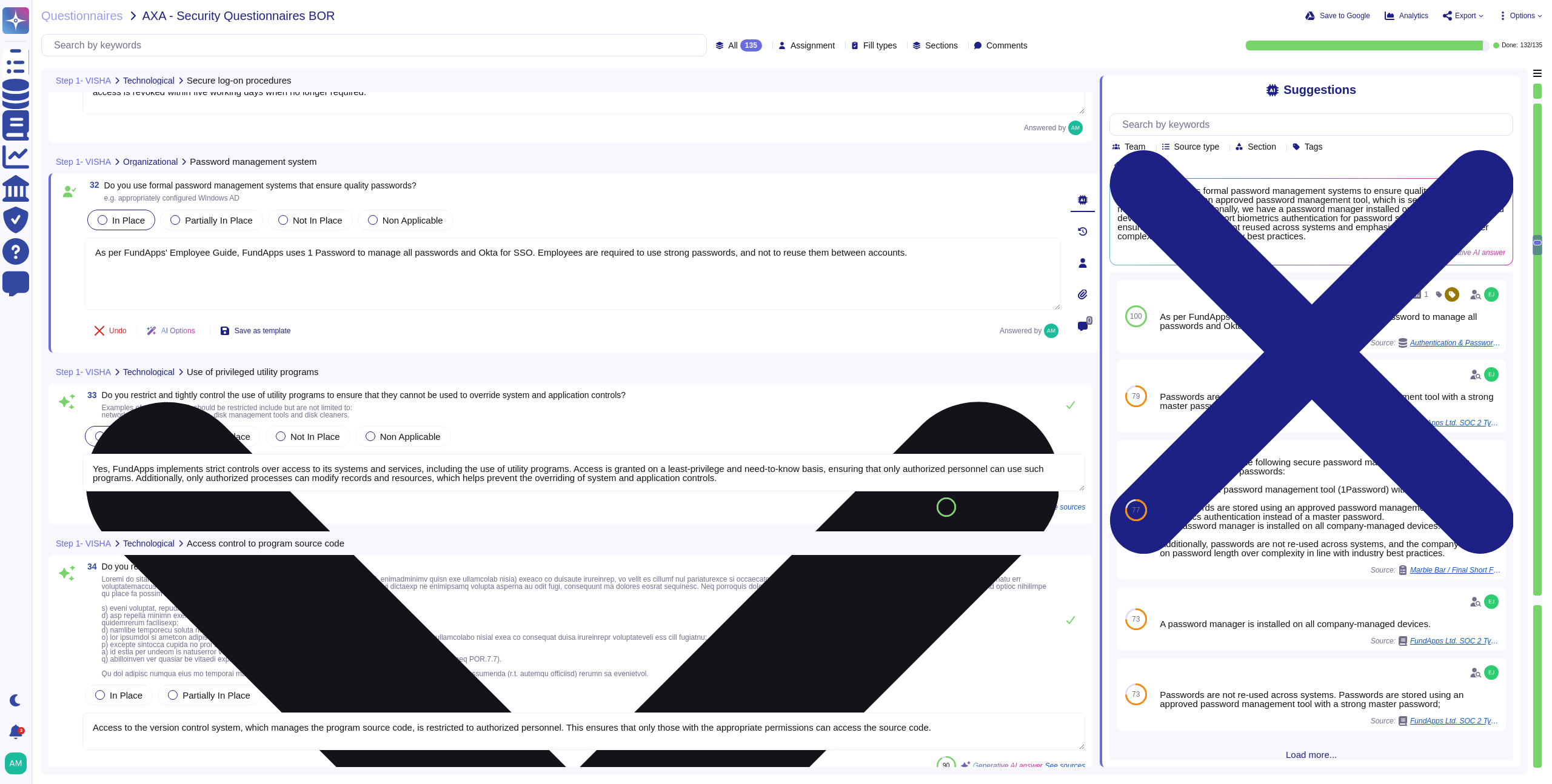
type textarea "Yes, all production systems are hardened and are based on a template image or d…"
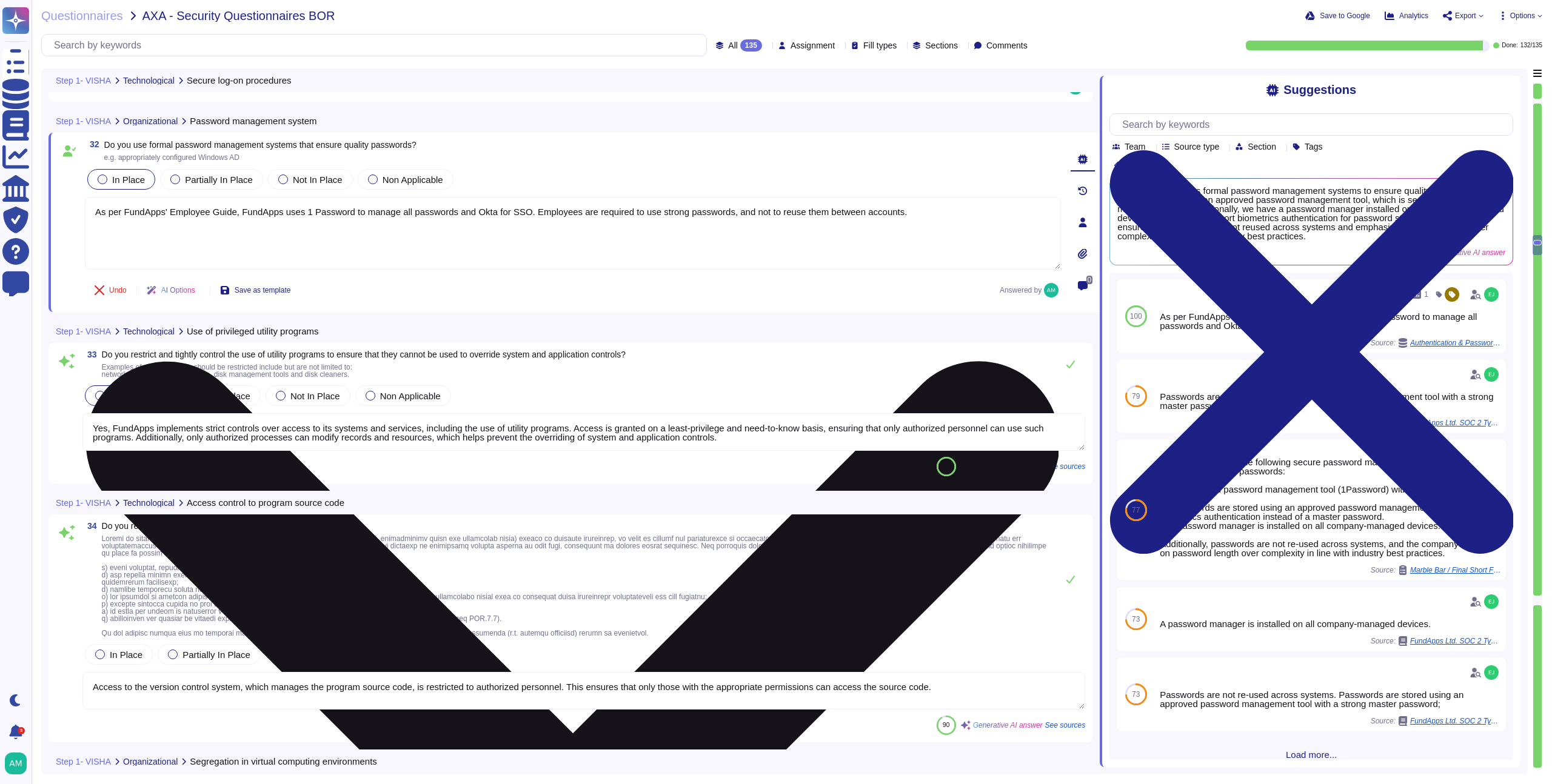
scroll to position [5464, 0]
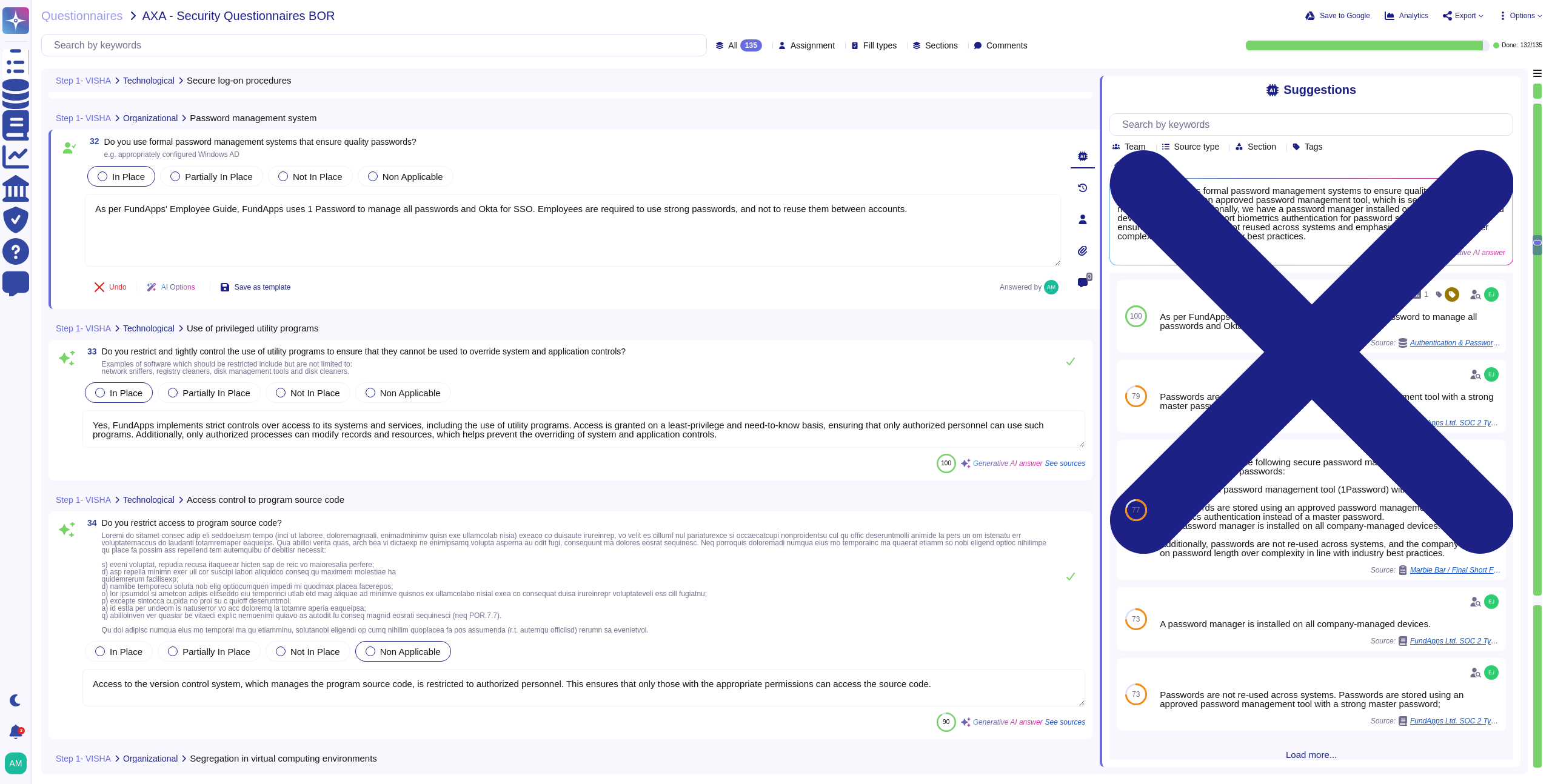
type textarea "As per FundApps' Employee Guide, FundApps uses 1 Password to manage all passwor…"
click at [470, 431] on textarea "Yes, FundApps implements strict controls over access to its systems and service…" at bounding box center [584, 429] width 1002 height 37
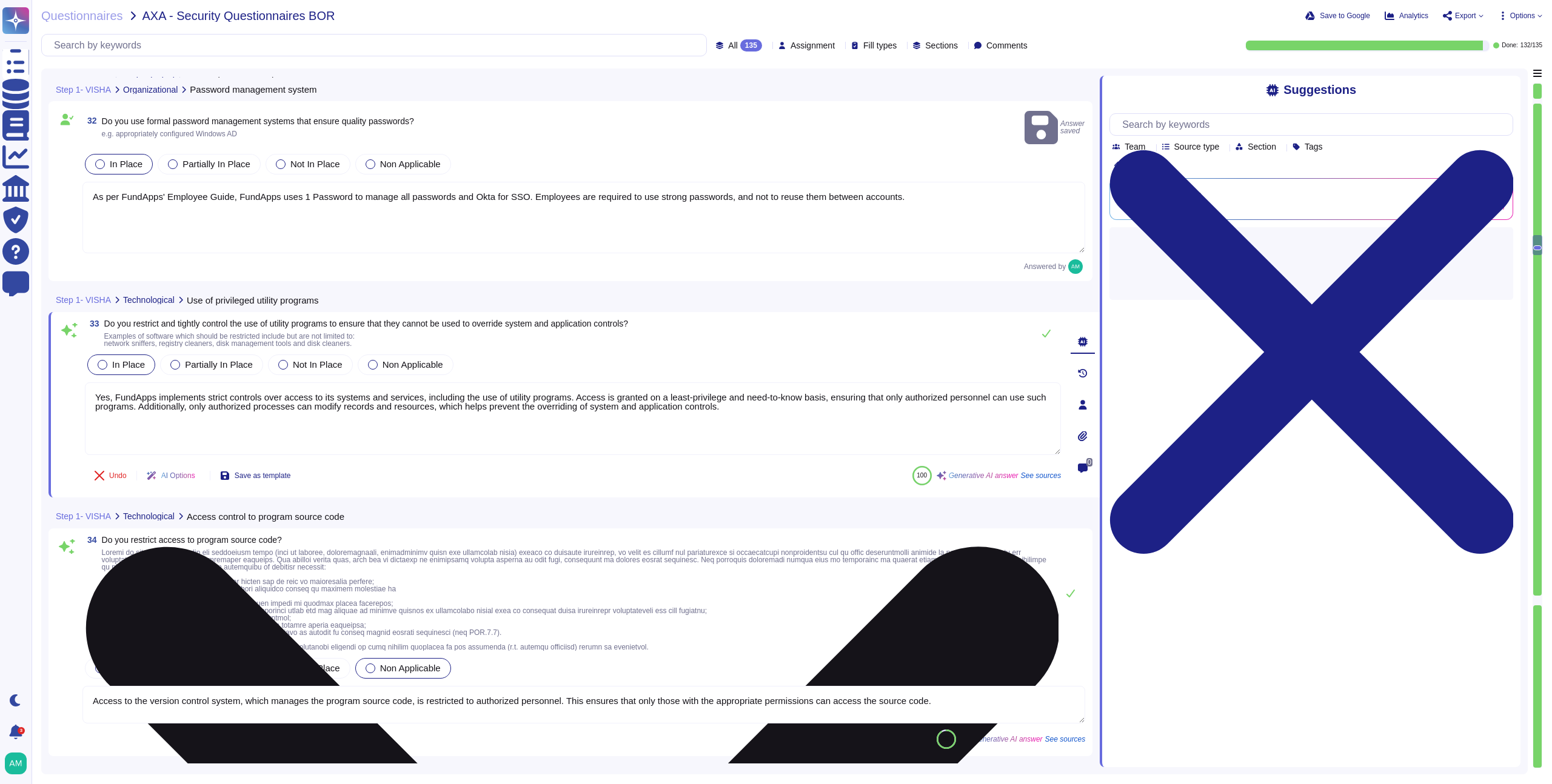
scroll to position [5516, 0]
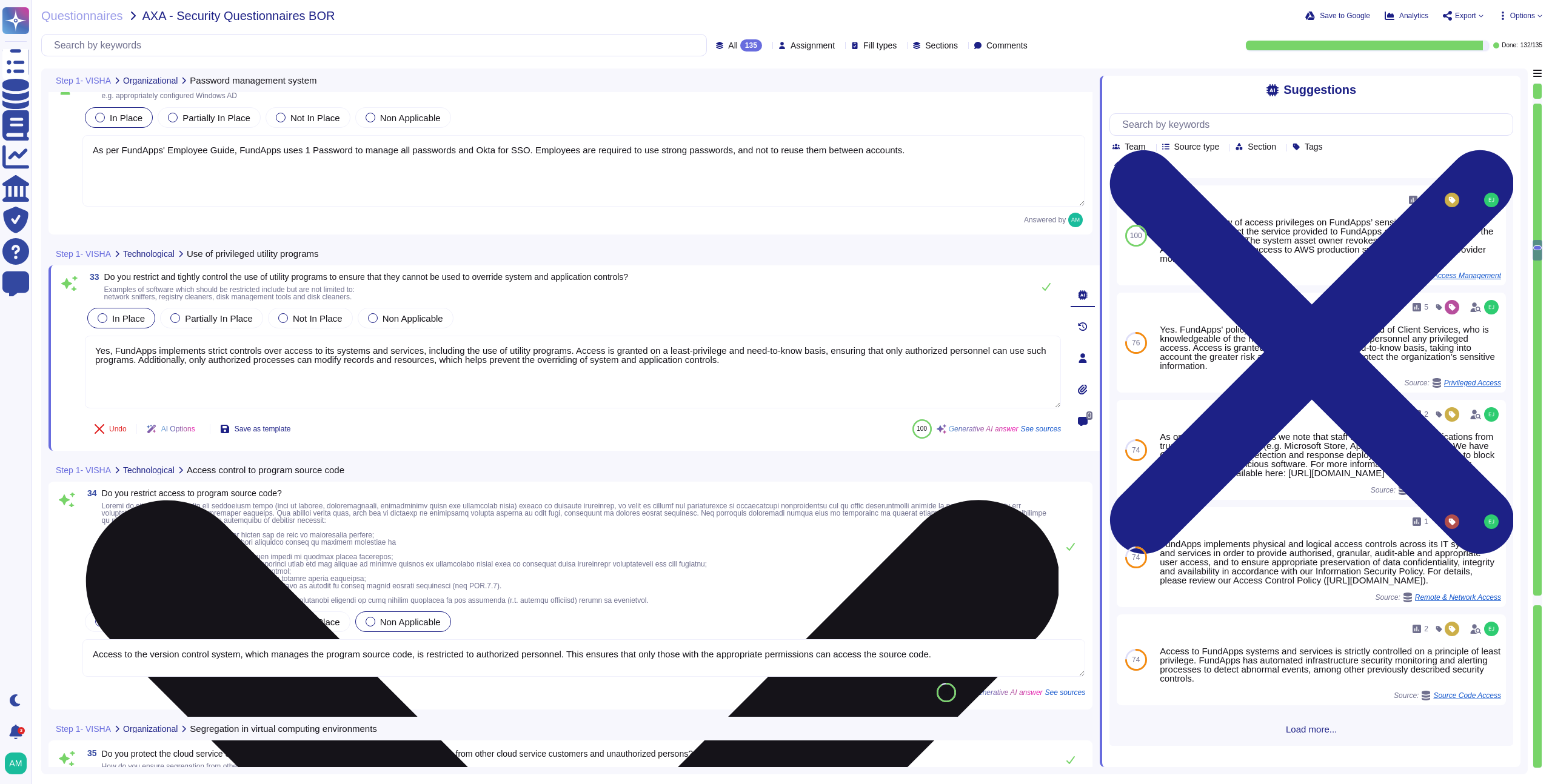
click at [620, 362] on textarea "Yes, FundApps implements strict controls over access to its systems and service…" at bounding box center [572, 372] width 976 height 73
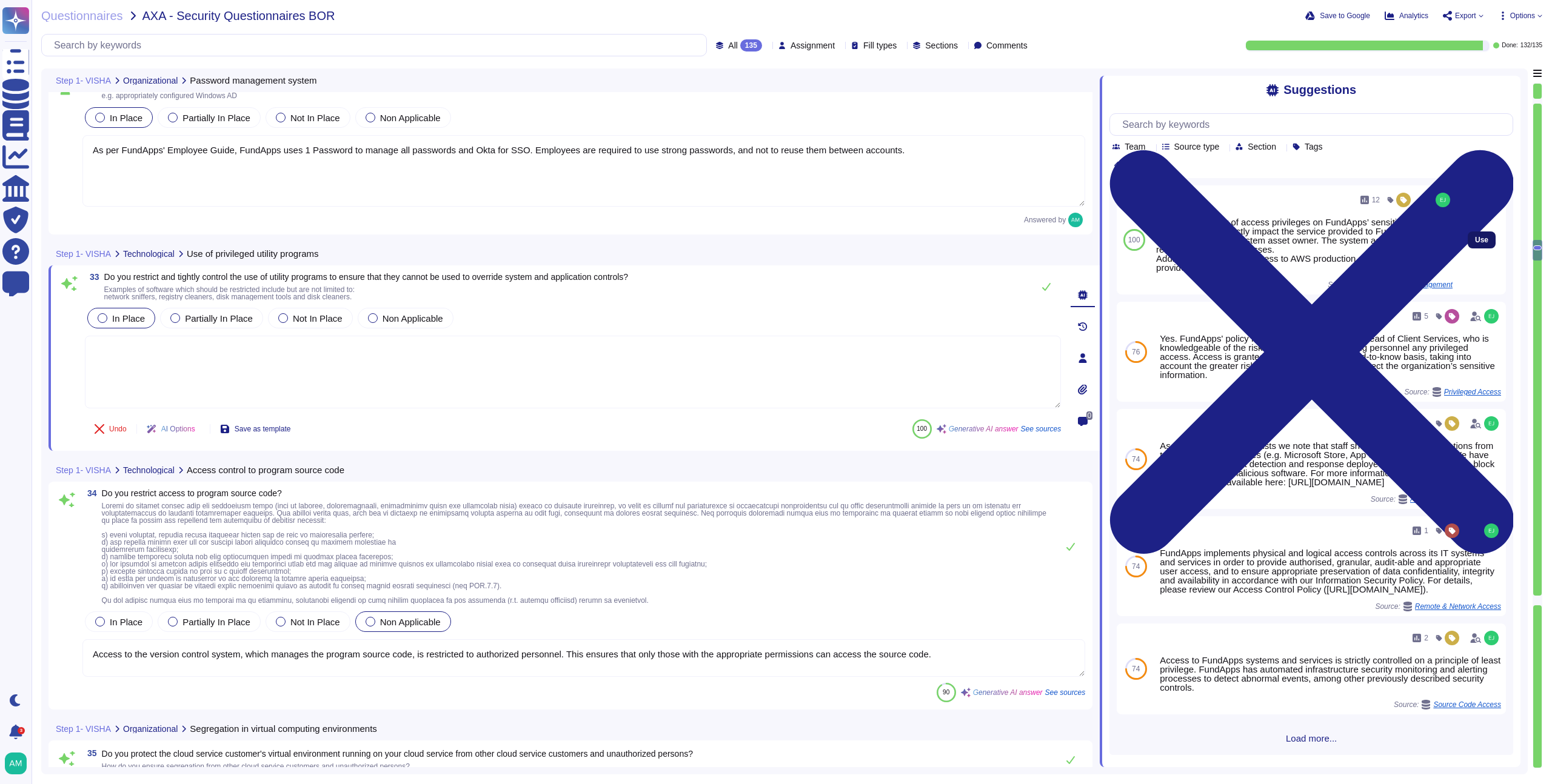
click at [1468, 232] on button "Use" at bounding box center [1482, 240] width 28 height 17
type textarea "A quarterly review of access privileges on FundApps’ sensitive systems (systems…"
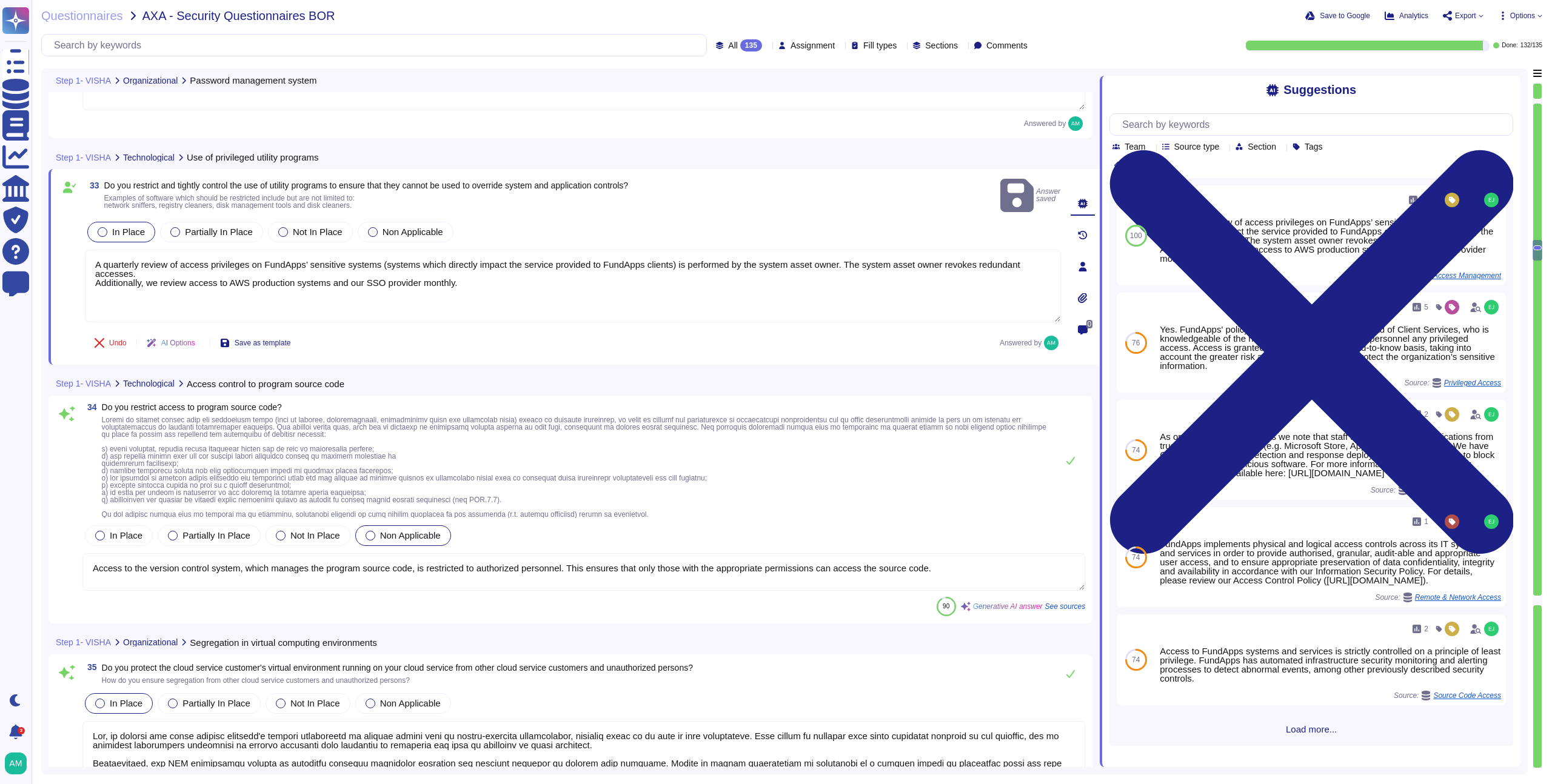
scroll to position [5613, 0]
click at [589, 559] on textarea "Access to the version control system, which manages the program source code, is…" at bounding box center [584, 571] width 1002 height 37
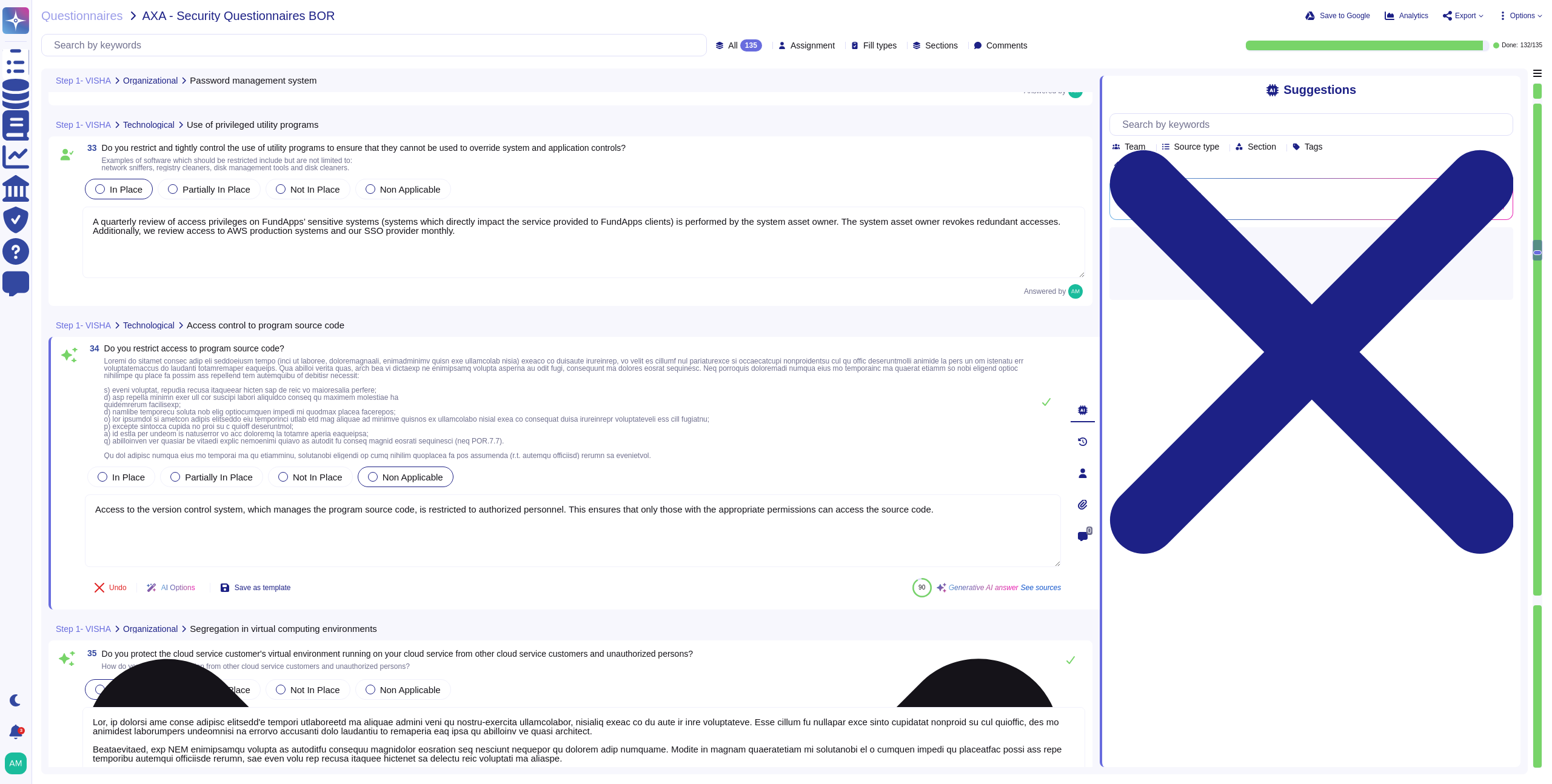
type textarea "Yes, FundApps has an implemented policy on the use of cryptographic controls fo…"
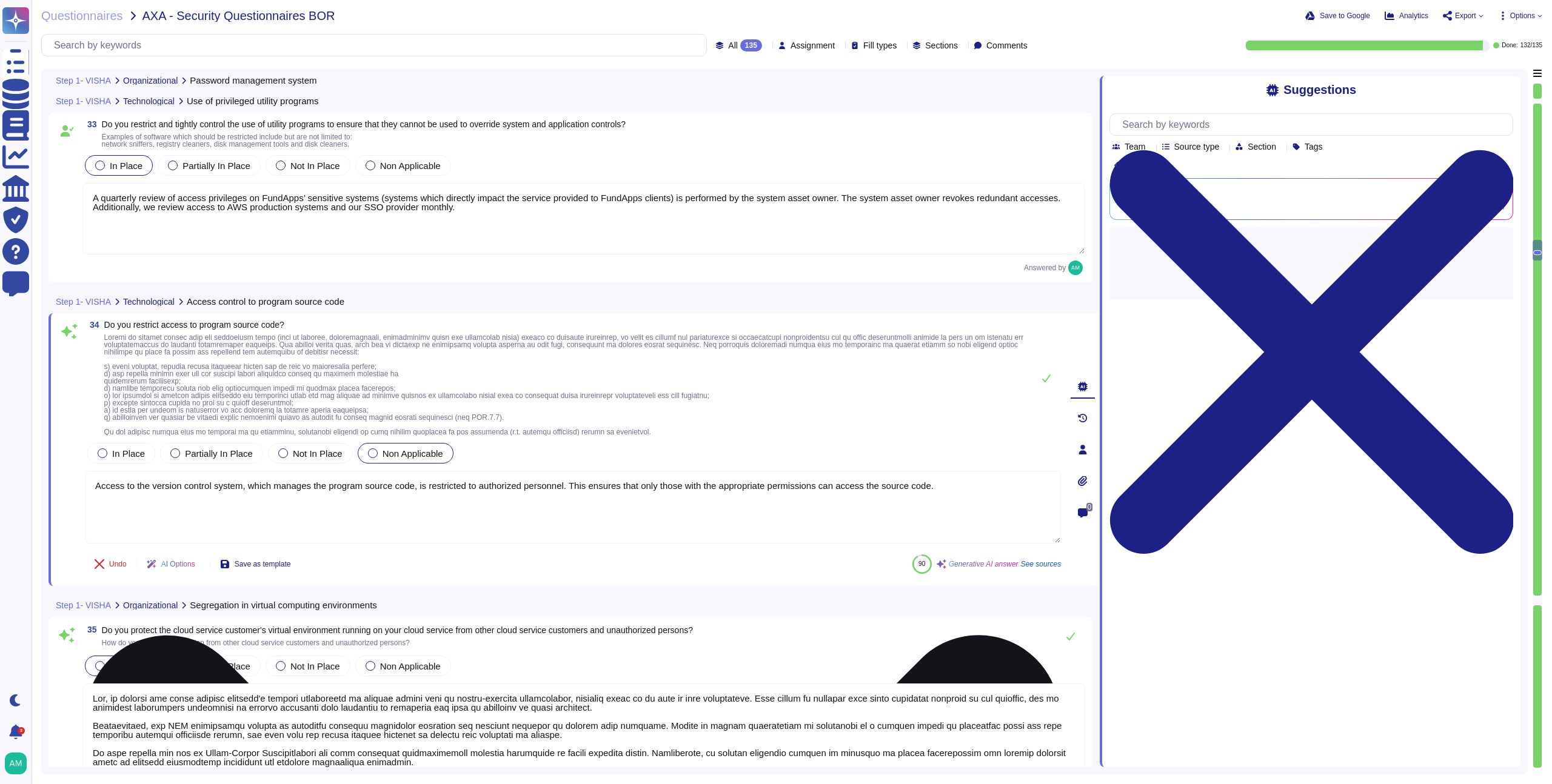
scroll to position [5685, 0]
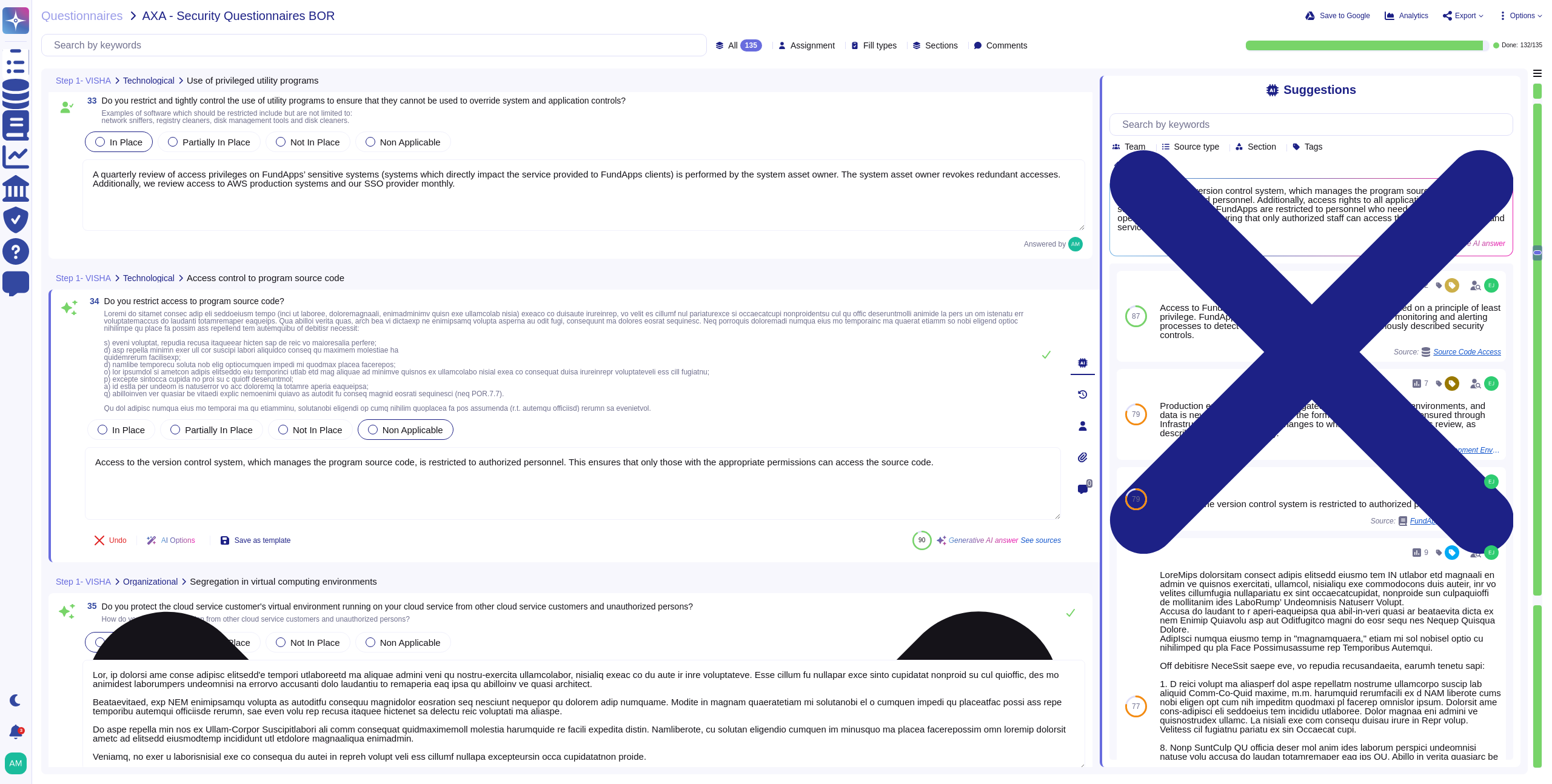
click at [523, 466] on textarea "Access to the version control system, which manages the program source code, is…" at bounding box center [572, 484] width 976 height 73
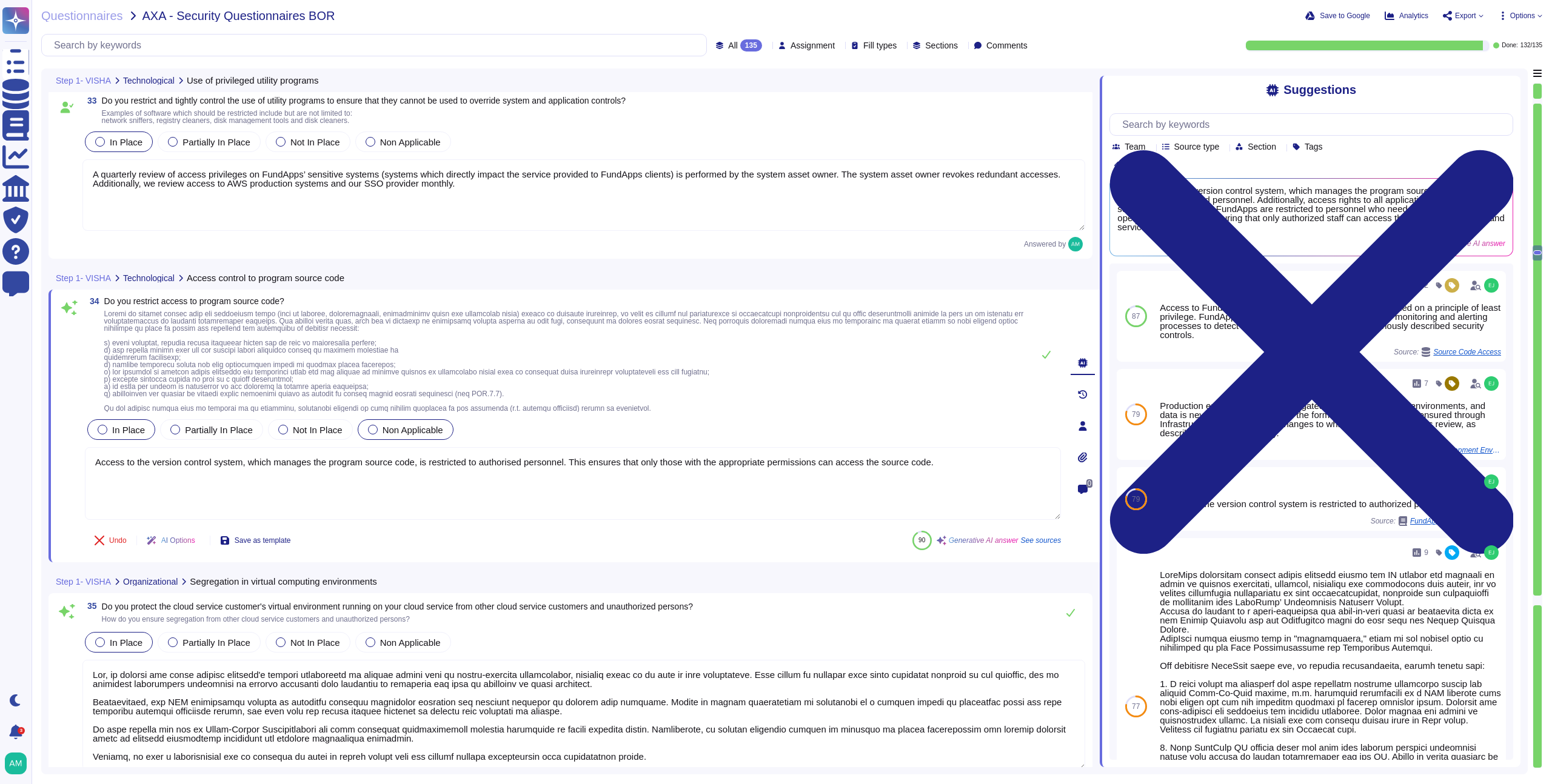
type textarea "Access to the version control system, which manages the program source code, is…"
click at [110, 428] on label "In Place" at bounding box center [121, 430] width 47 height 10
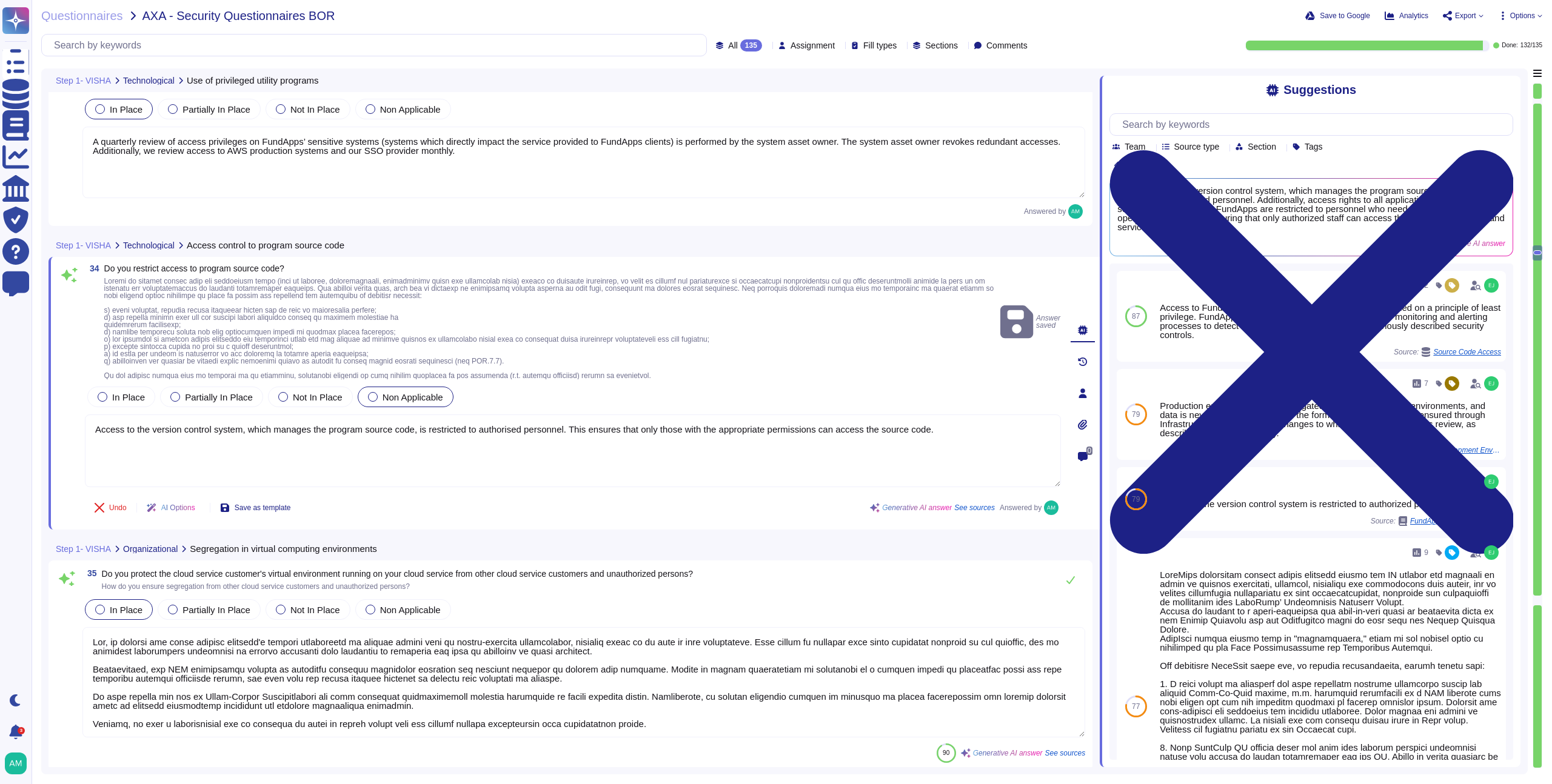
scroll to position [5718, 0]
click at [104, 394] on div at bounding box center [103, 396] width 10 height 10
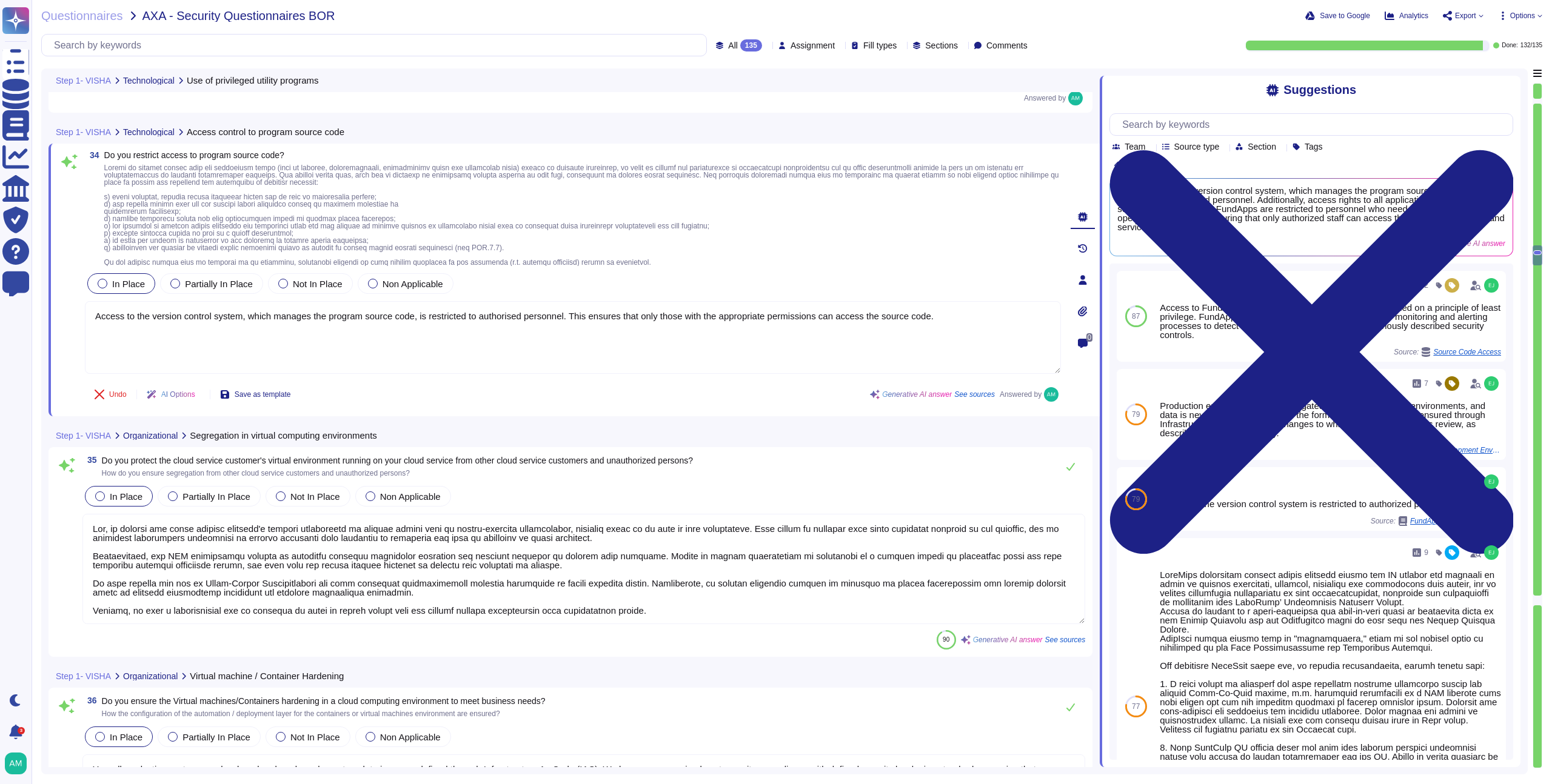
scroll to position [1, 0]
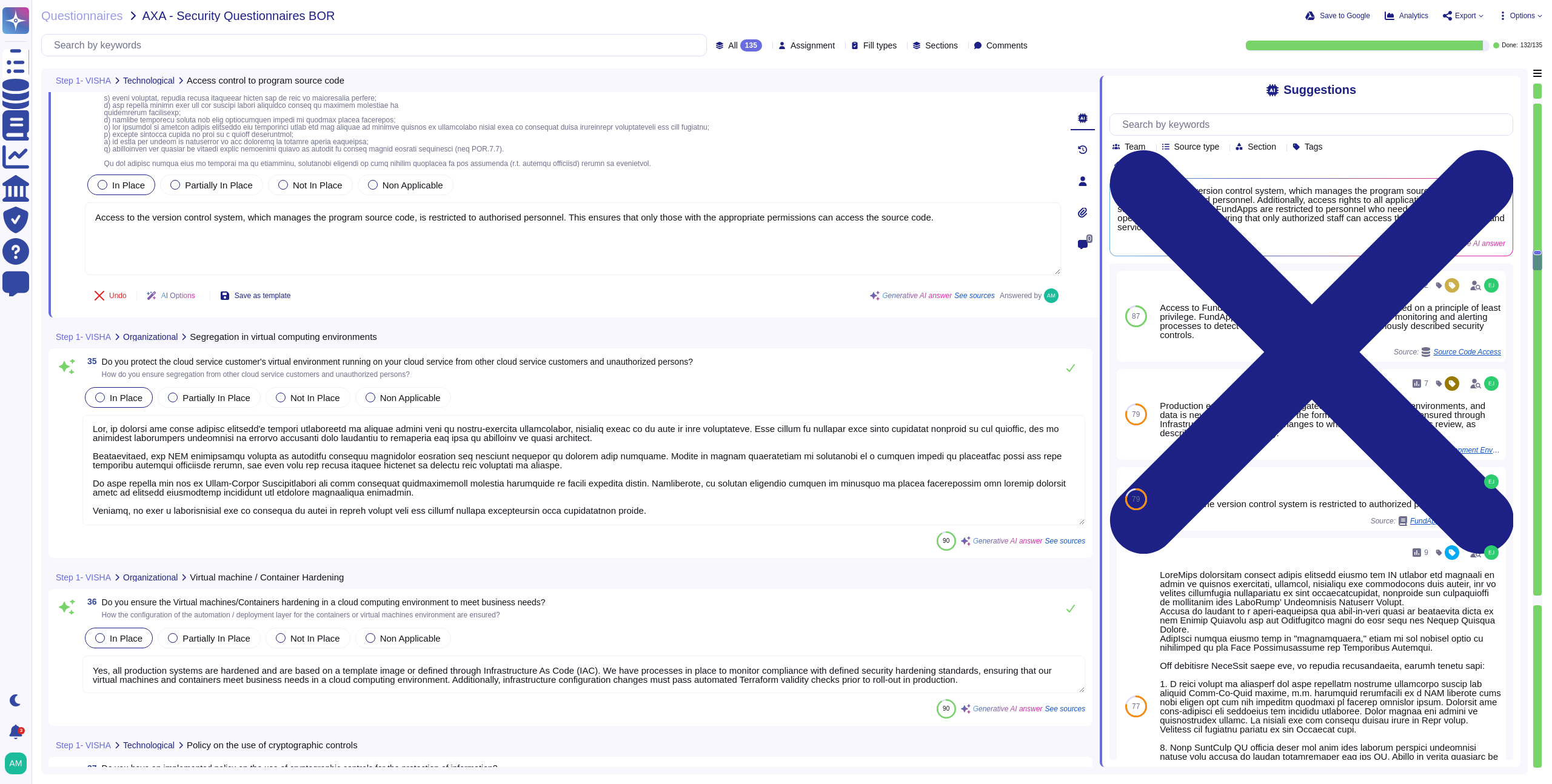
type textarea "Yes, FundApps has established physical security perimeters to protect areas con…"
click at [675, 509] on textarea at bounding box center [584, 469] width 1002 height 110
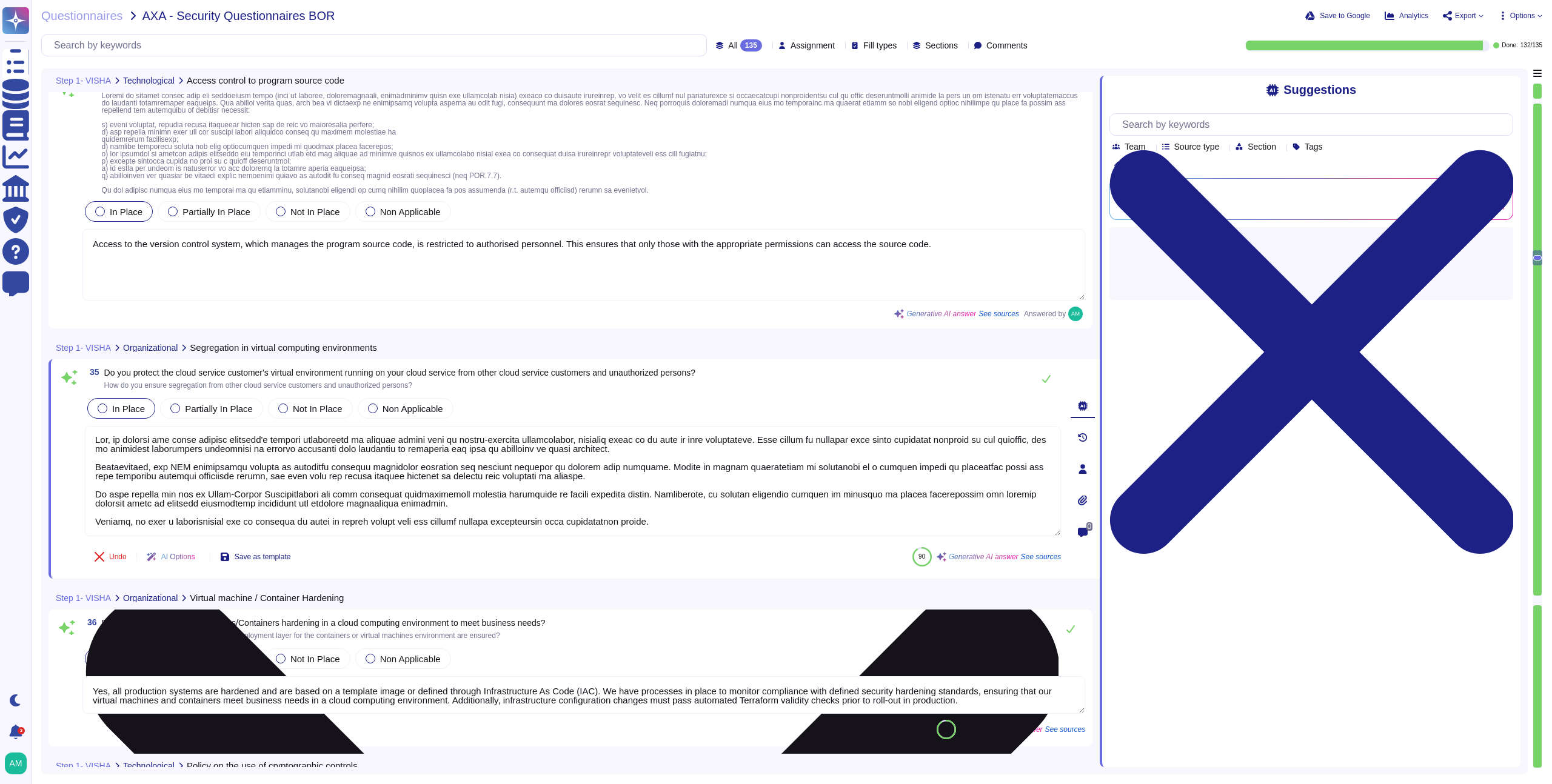
type textarea "Yes, FundApps has established physical security perimeters to protect areas con…"
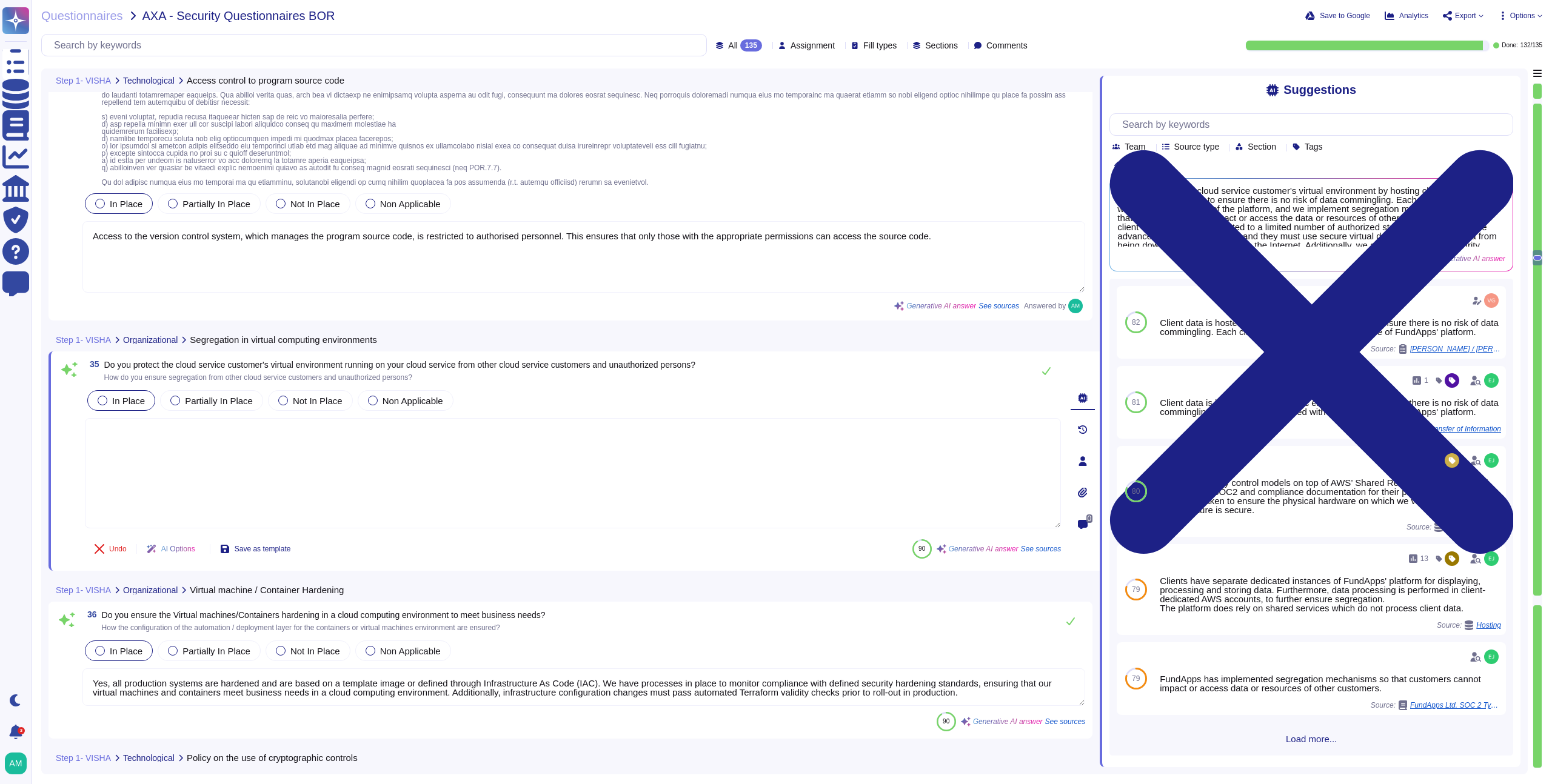
scroll to position [0, 0]
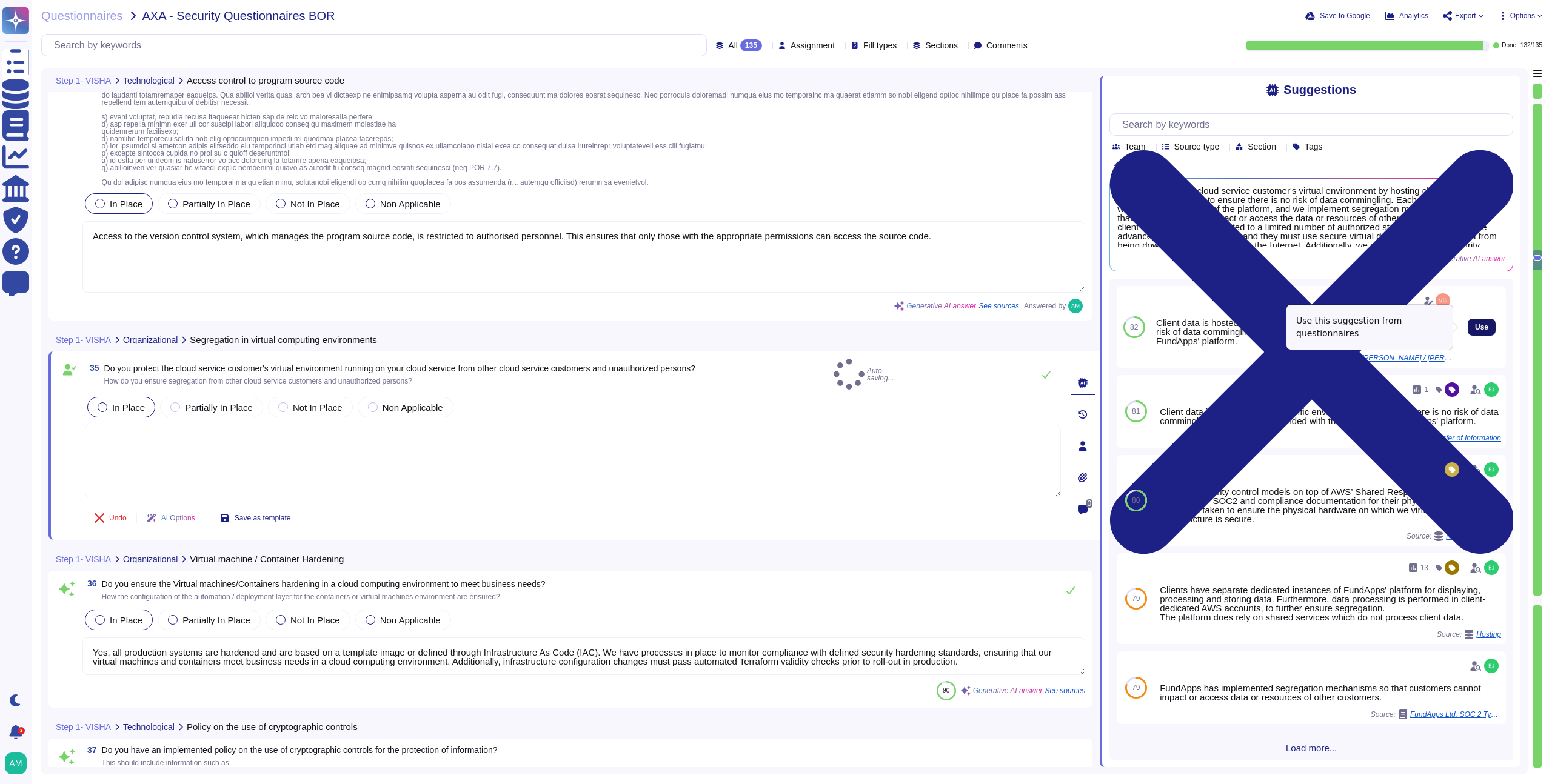
click at [1482, 325] on button "Use" at bounding box center [1482, 326] width 28 height 17
type textarea "Client data is hosted in client-specific environments to ensure there is no ris…"
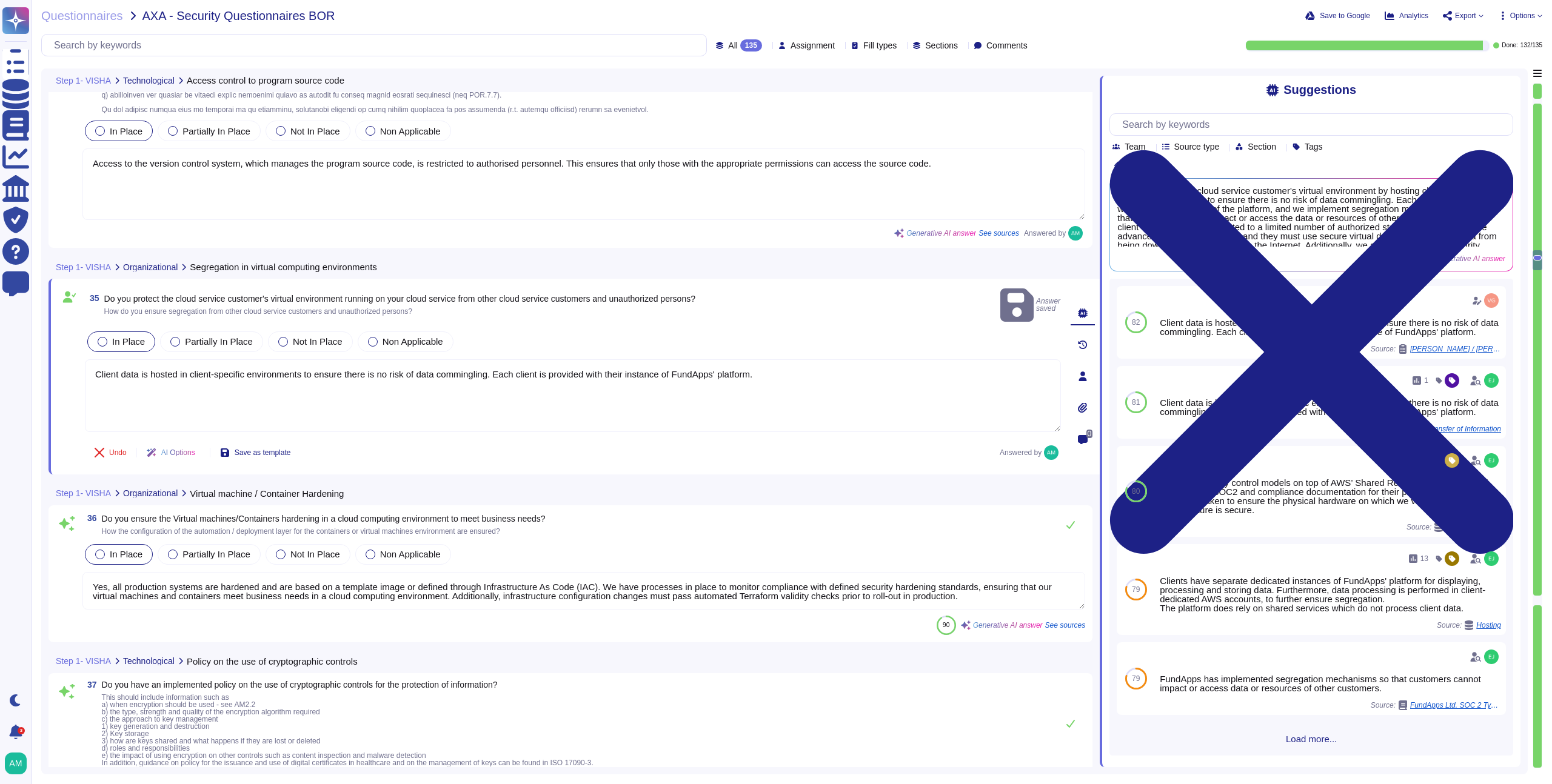
scroll to position [5995, 0]
type textarea "Yes, we have physical security measures in place covering our organization’s of…"
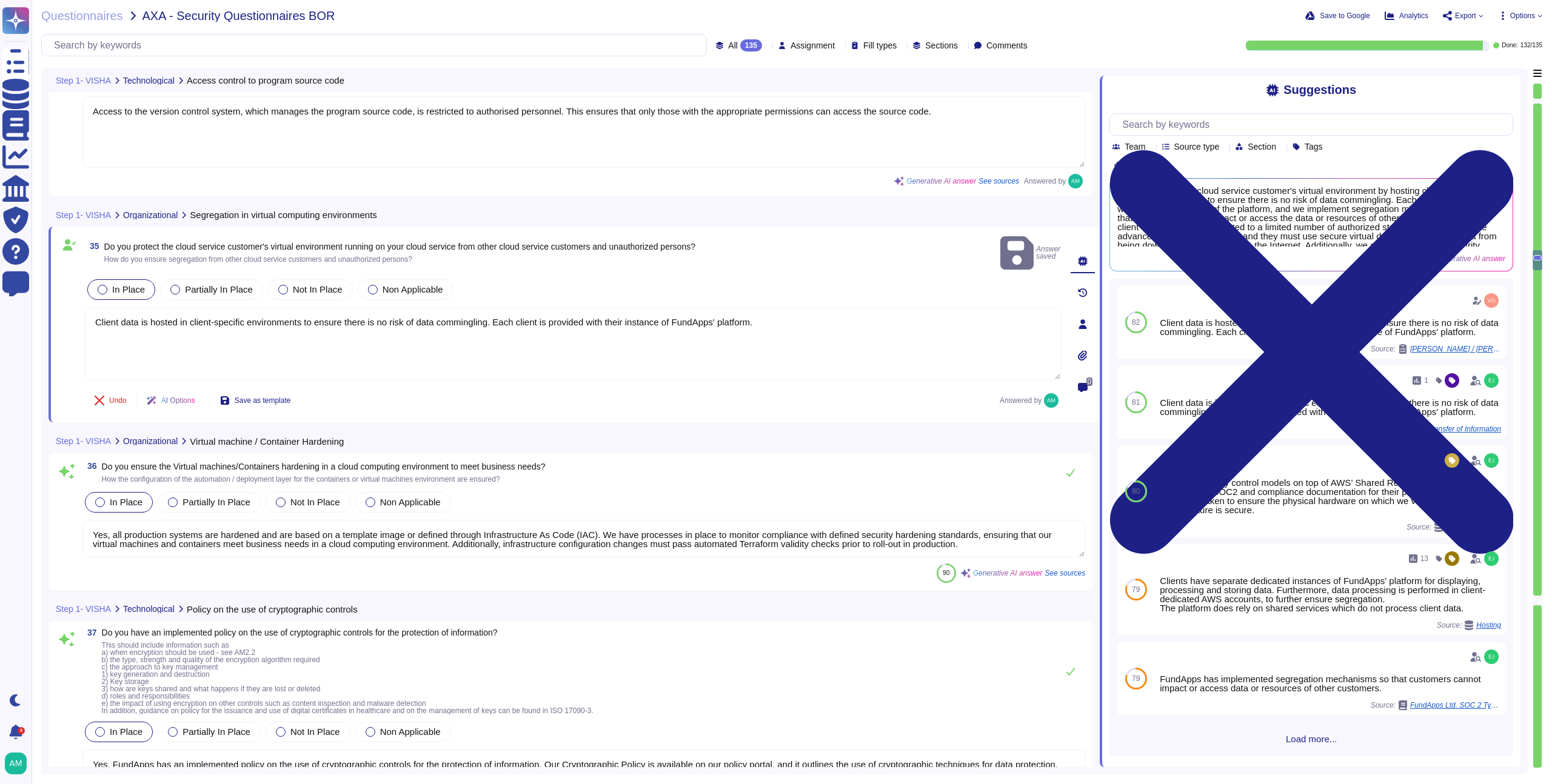
scroll to position [1, 0]
click at [493, 520] on textarea "Yes, all production systems are hardened and are based on a template image or d…" at bounding box center [584, 538] width 1002 height 37
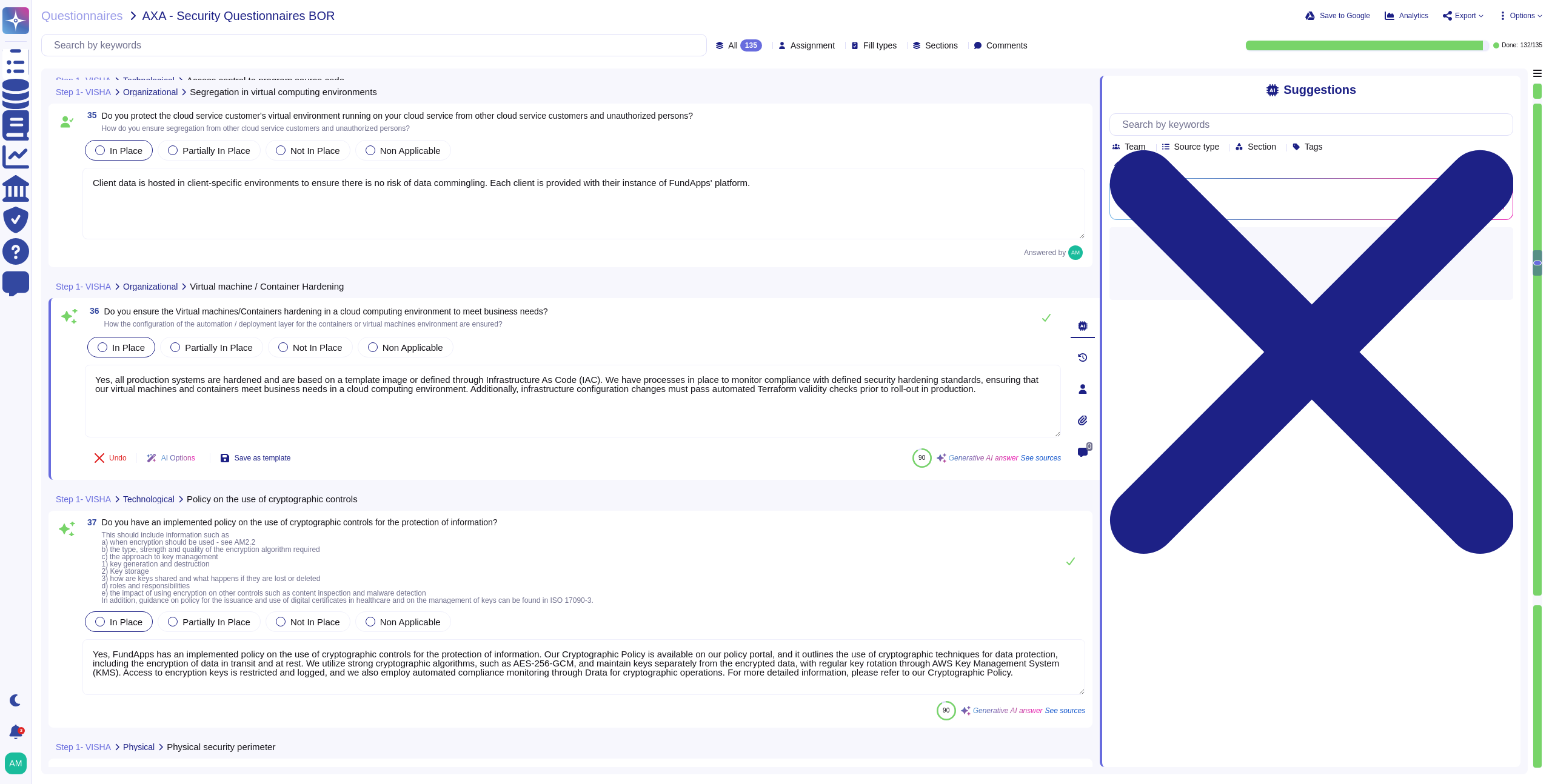
type textarea "Yes, we have physical security measures in place covering our organization’s of…"
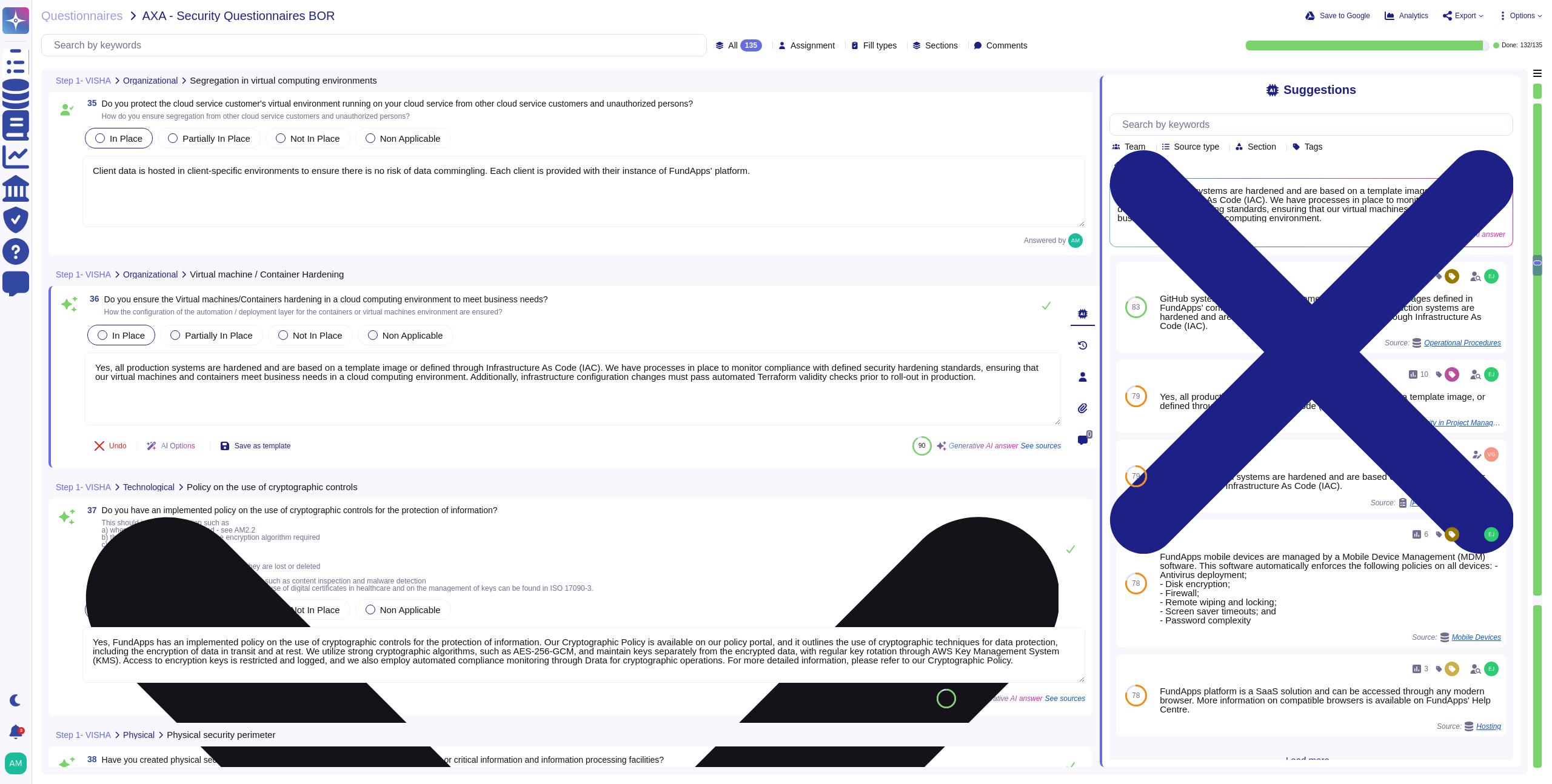
drag, startPoint x: 1034, startPoint y: 381, endPoint x: 499, endPoint y: 380, distance: 535.0
click at [499, 380] on textarea "Yes, all production systems are hardened and are based on a template image or d…" at bounding box center [572, 390] width 976 height 73
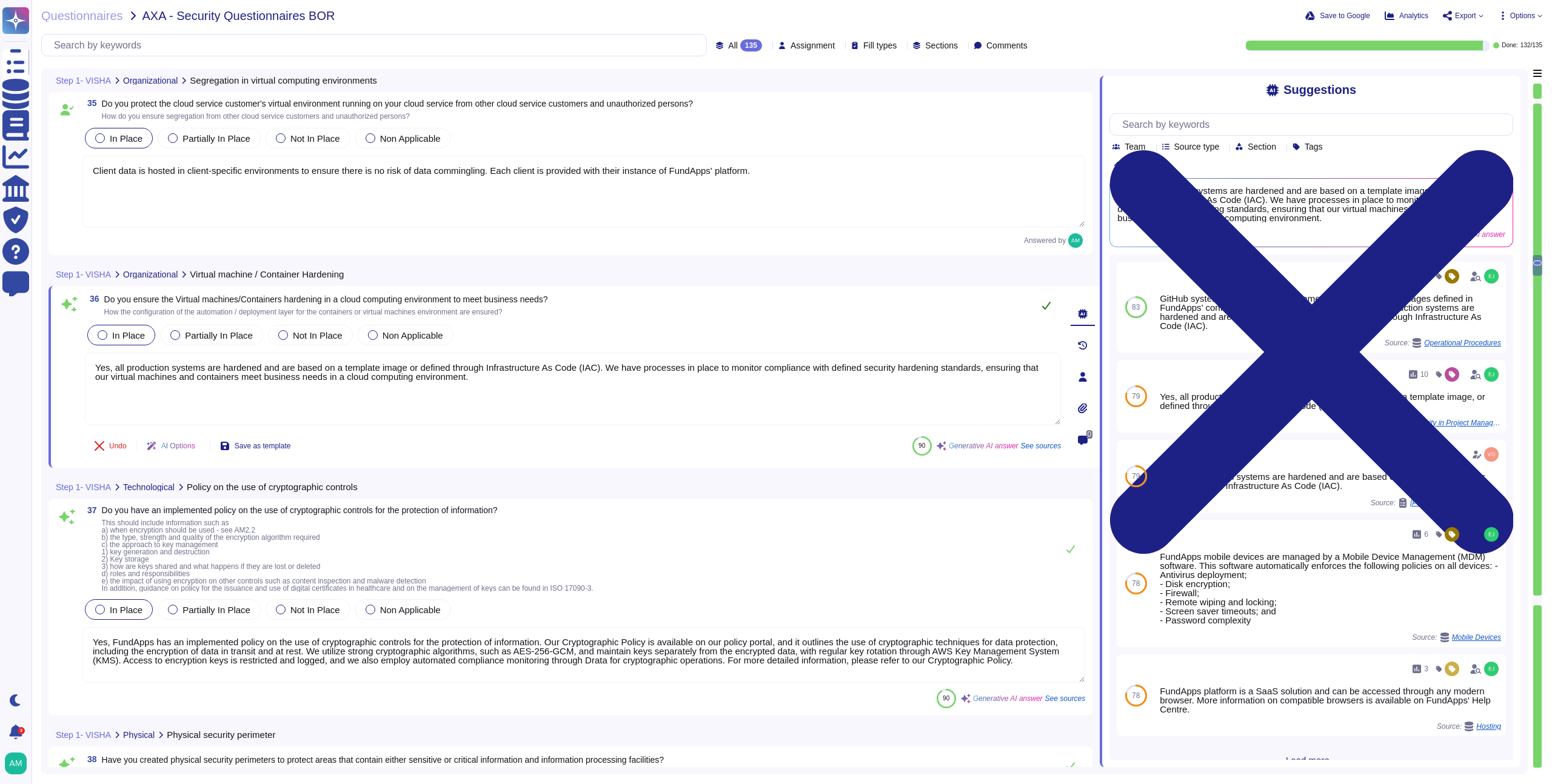
type textarea "Yes, all production systems are hardened and are based on a template image or d…"
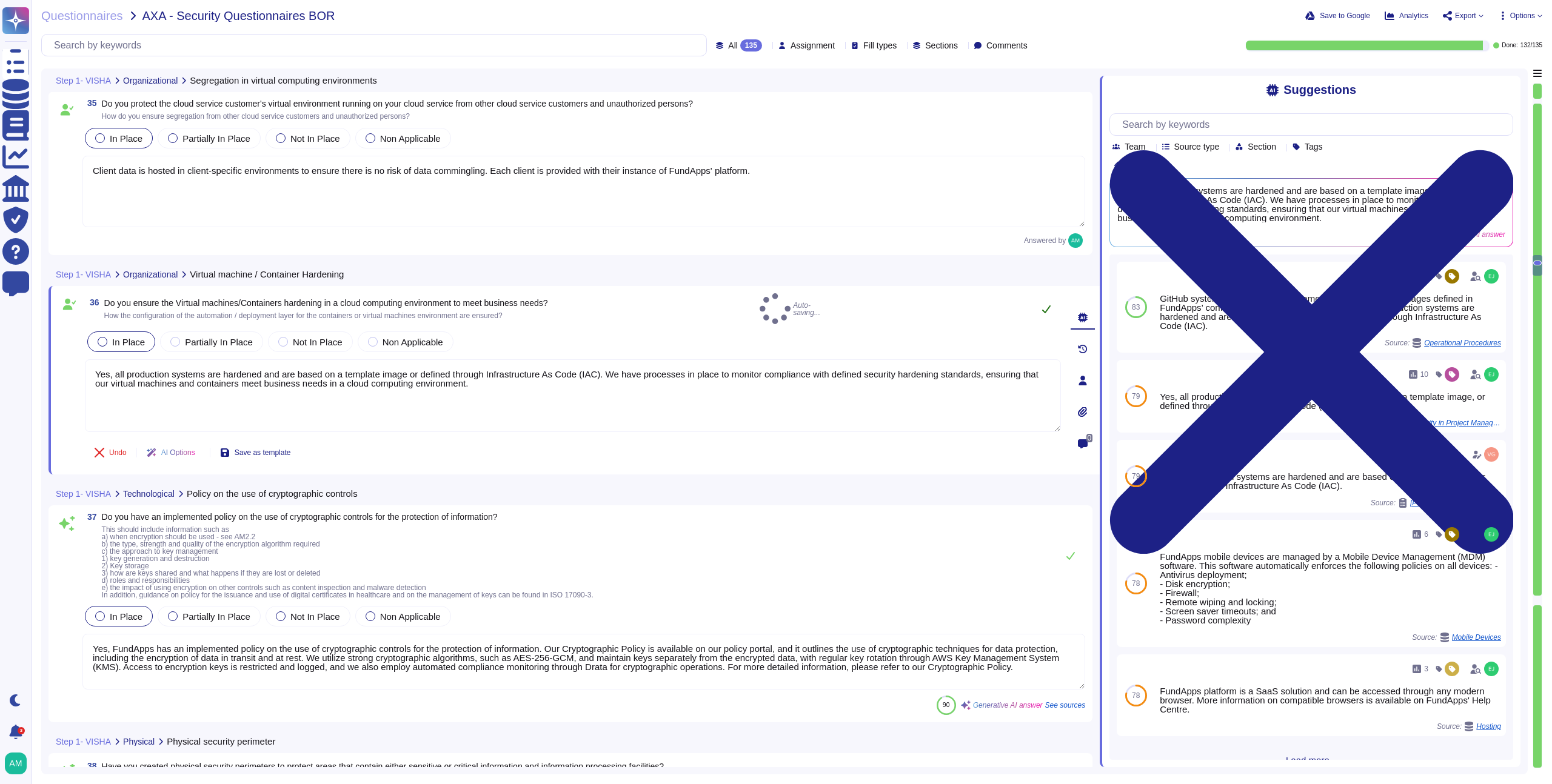
click at [1052, 308] on button at bounding box center [1046, 309] width 29 height 25
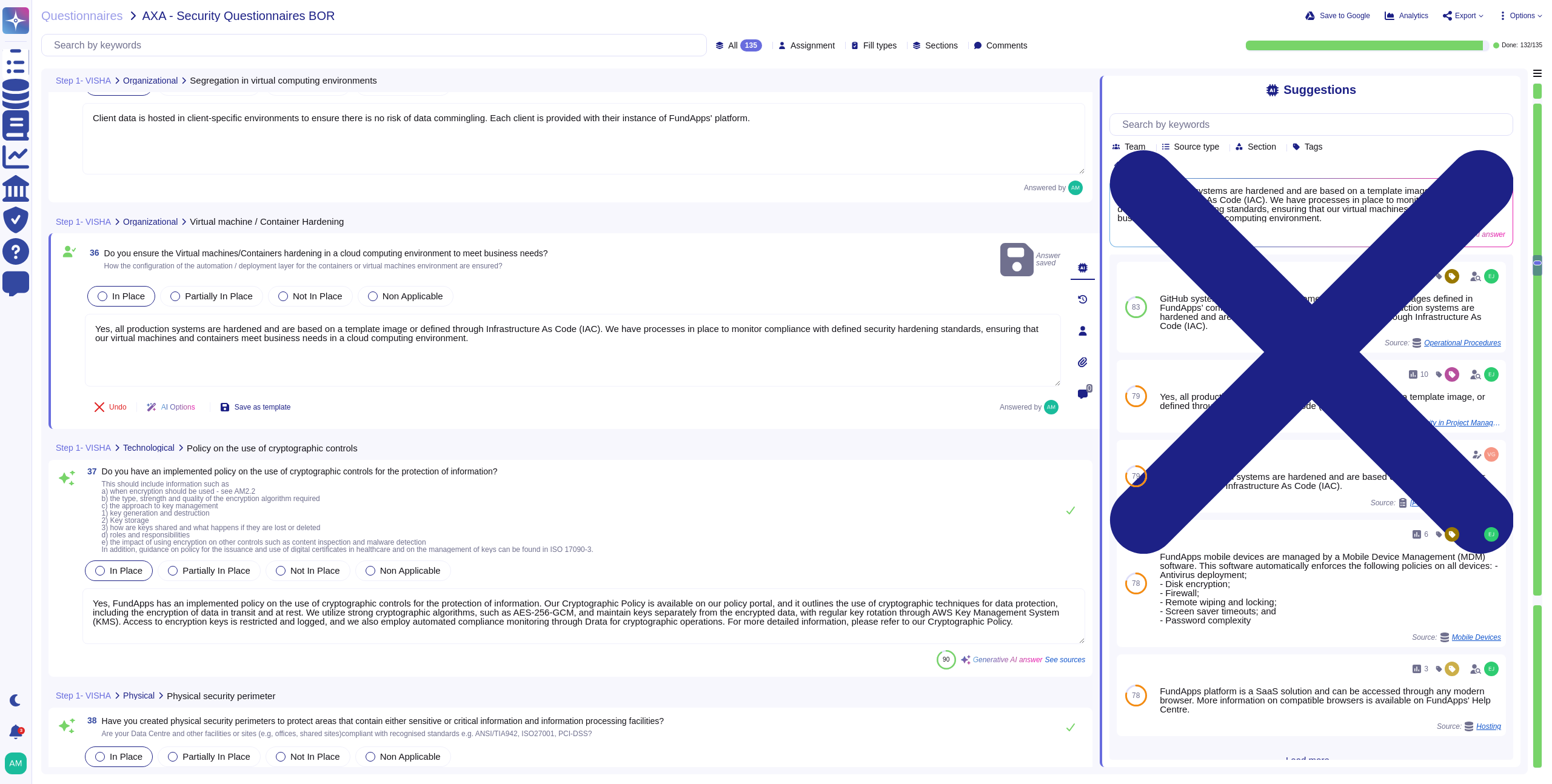
scroll to position [6206, 0]
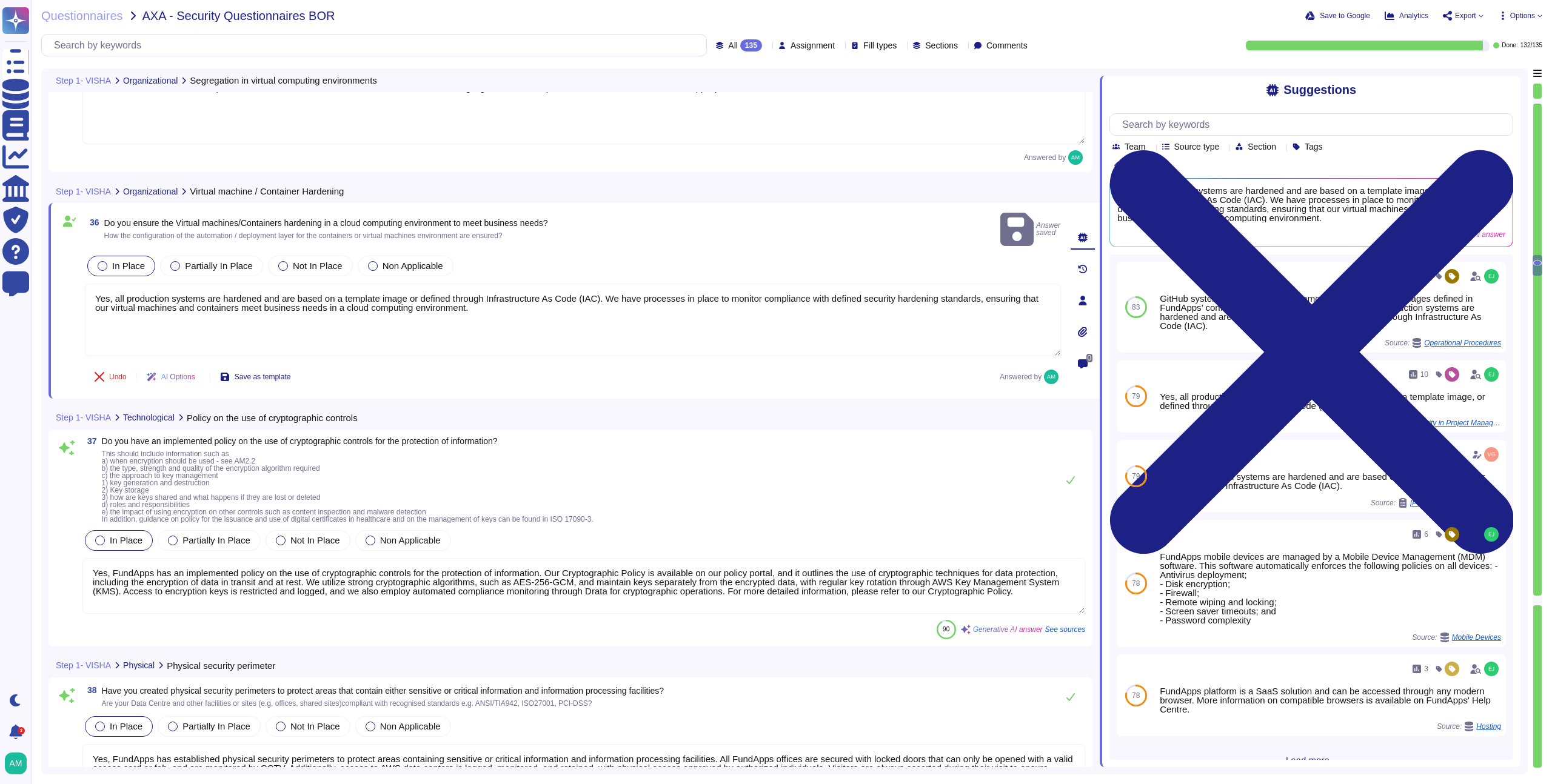
click at [559, 567] on textarea "Yes, FundApps has an implemented policy on the use of cryptographic controls fo…" at bounding box center [584, 586] width 1002 height 56
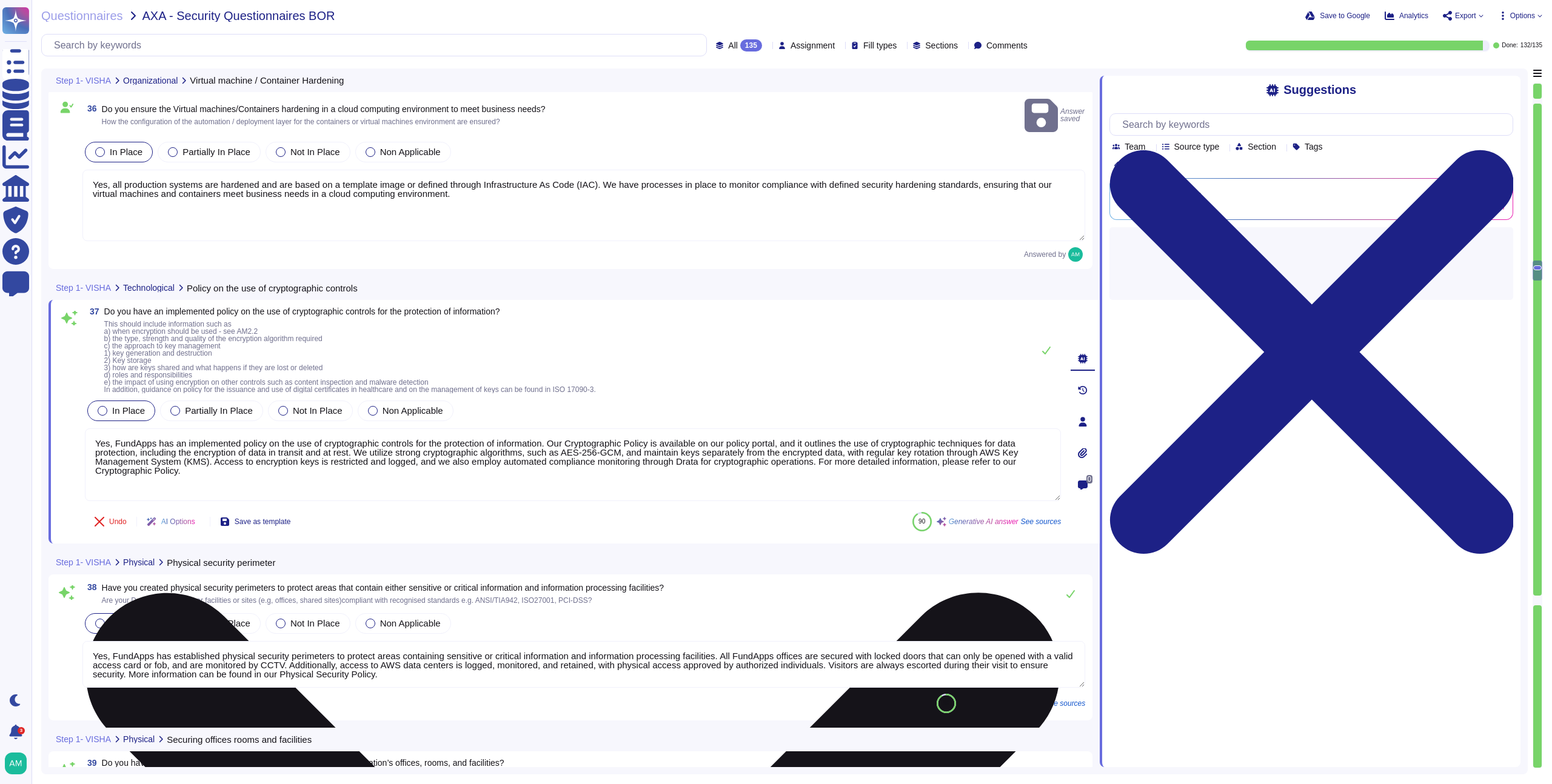
type textarea "AWS ensures that all production media is securely decommissioned and physically…"
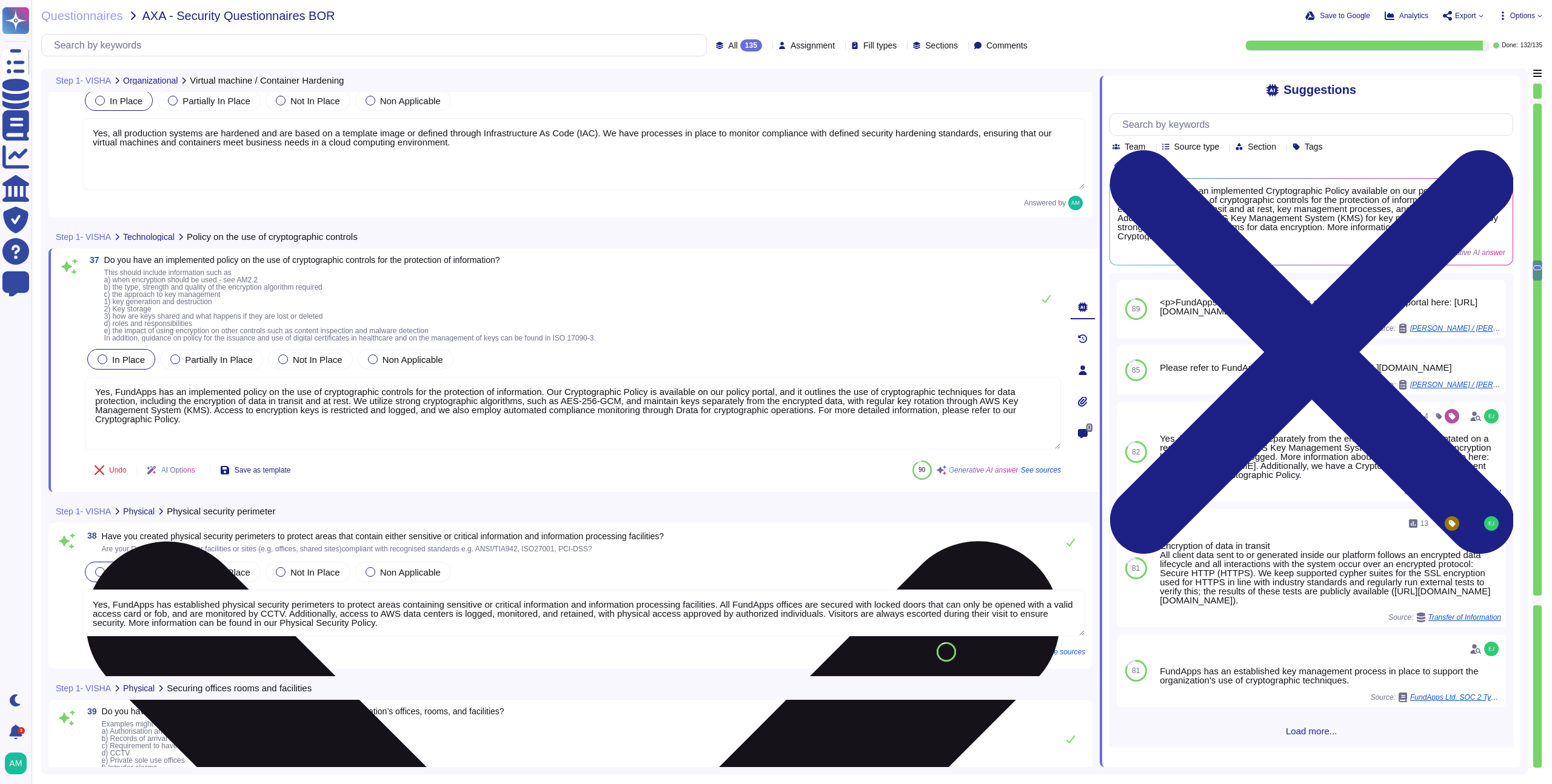
scroll to position [6341, 0]
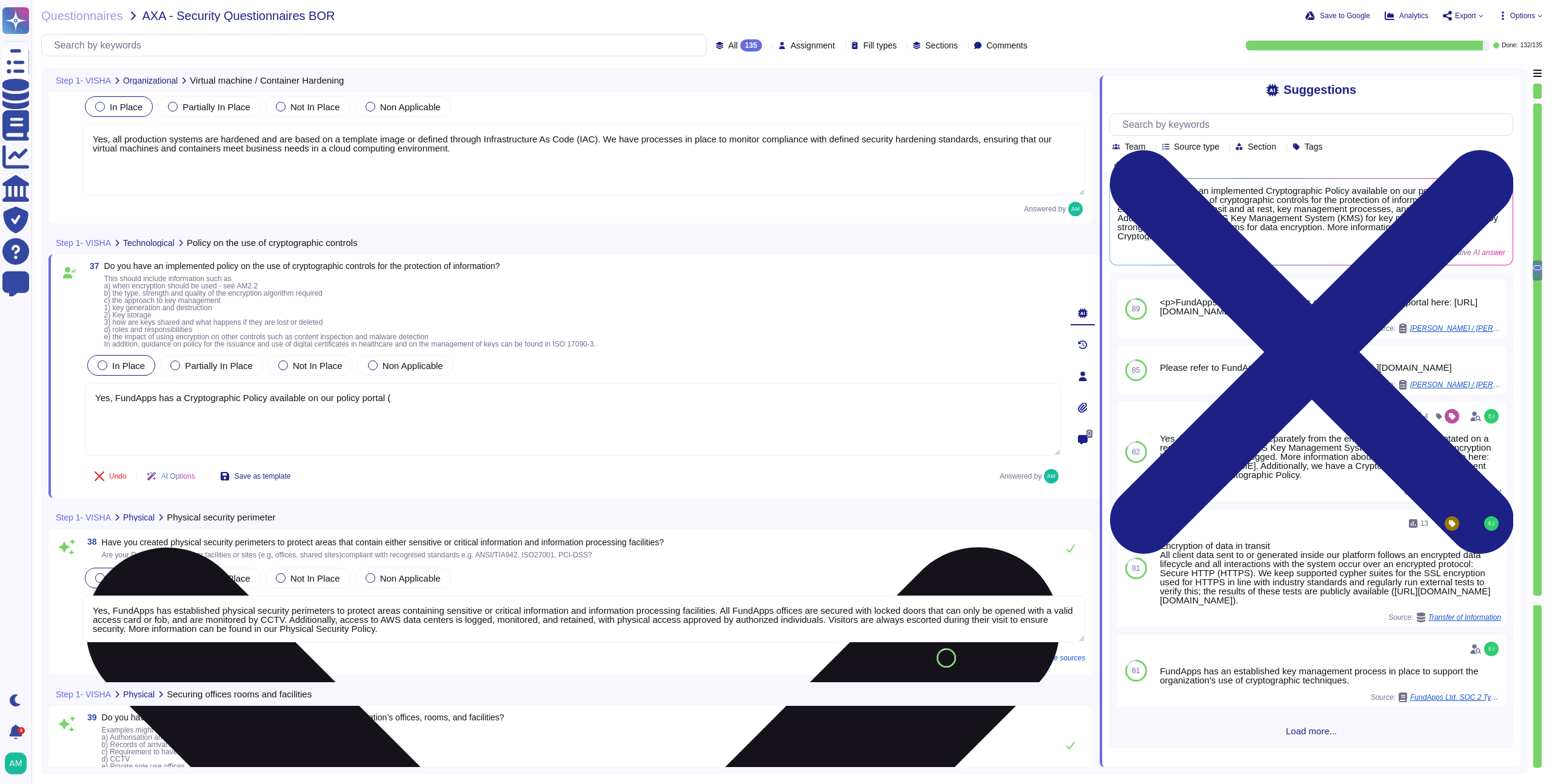
click at [508, 406] on textarea "Yes, FundApps has a Cryptographic Policy available on our policy portal (" at bounding box center [572, 419] width 976 height 73
paste textarea "https://policies.fundapps.co/fundapps-prospects/-LzIMRuFrYBq9SY87B4x/fundapps-p…"
type textarea "Yes, FundApps has a Cryptographic Policy available on our policy portal (https:…"
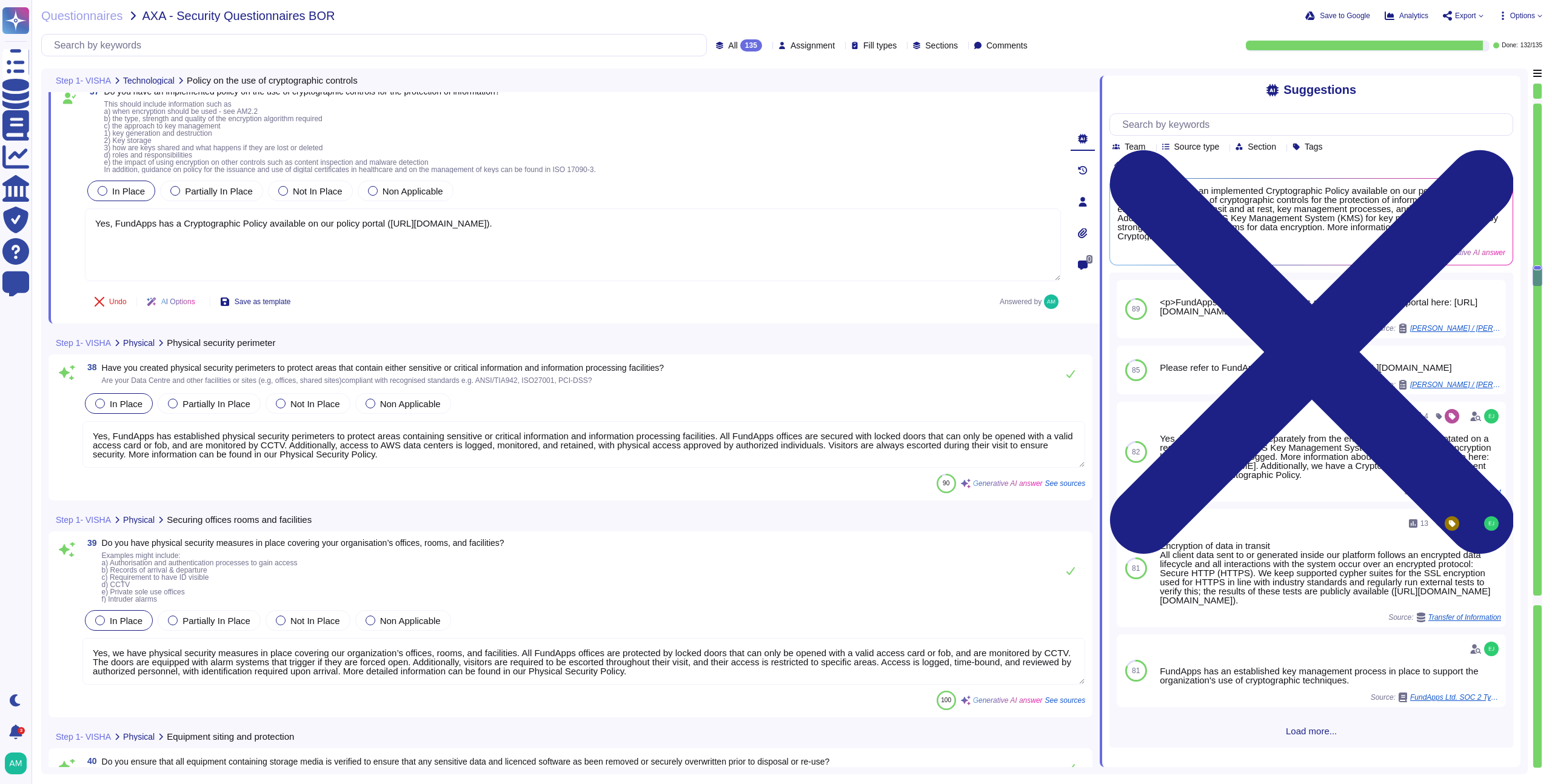
type textarea "This is managed by AWS."
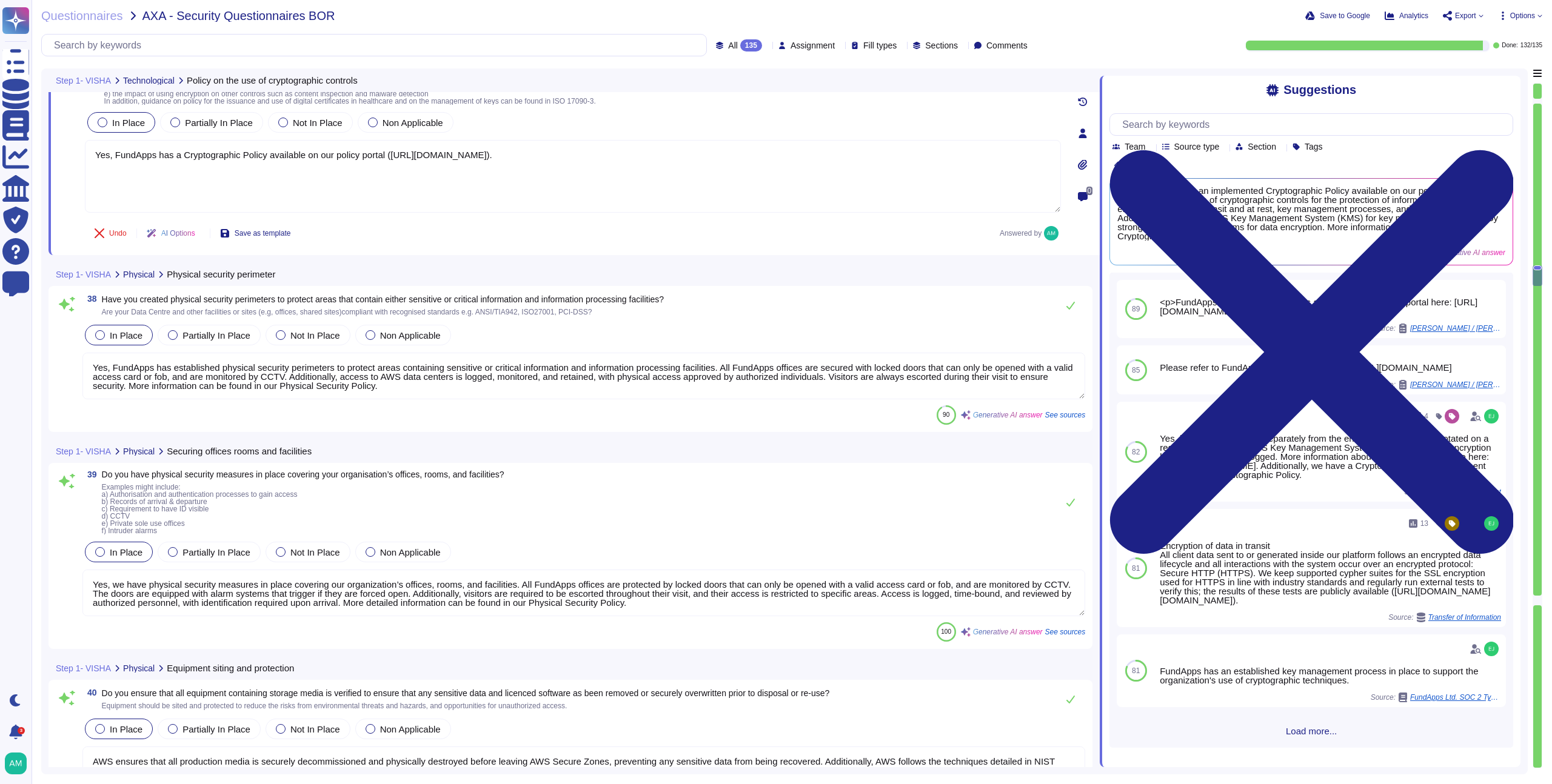
scroll to position [6578, 0]
type textarea "FundApps continuously documents its policies, processes, and procedures through…"
type textarea "Yes, FundApps has a Cryptographic Policy available on our policy portal (https:…"
click at [538, 379] on textarea "Yes, FundApps has established physical security perimeters to protect areas con…" at bounding box center [584, 375] width 1002 height 46
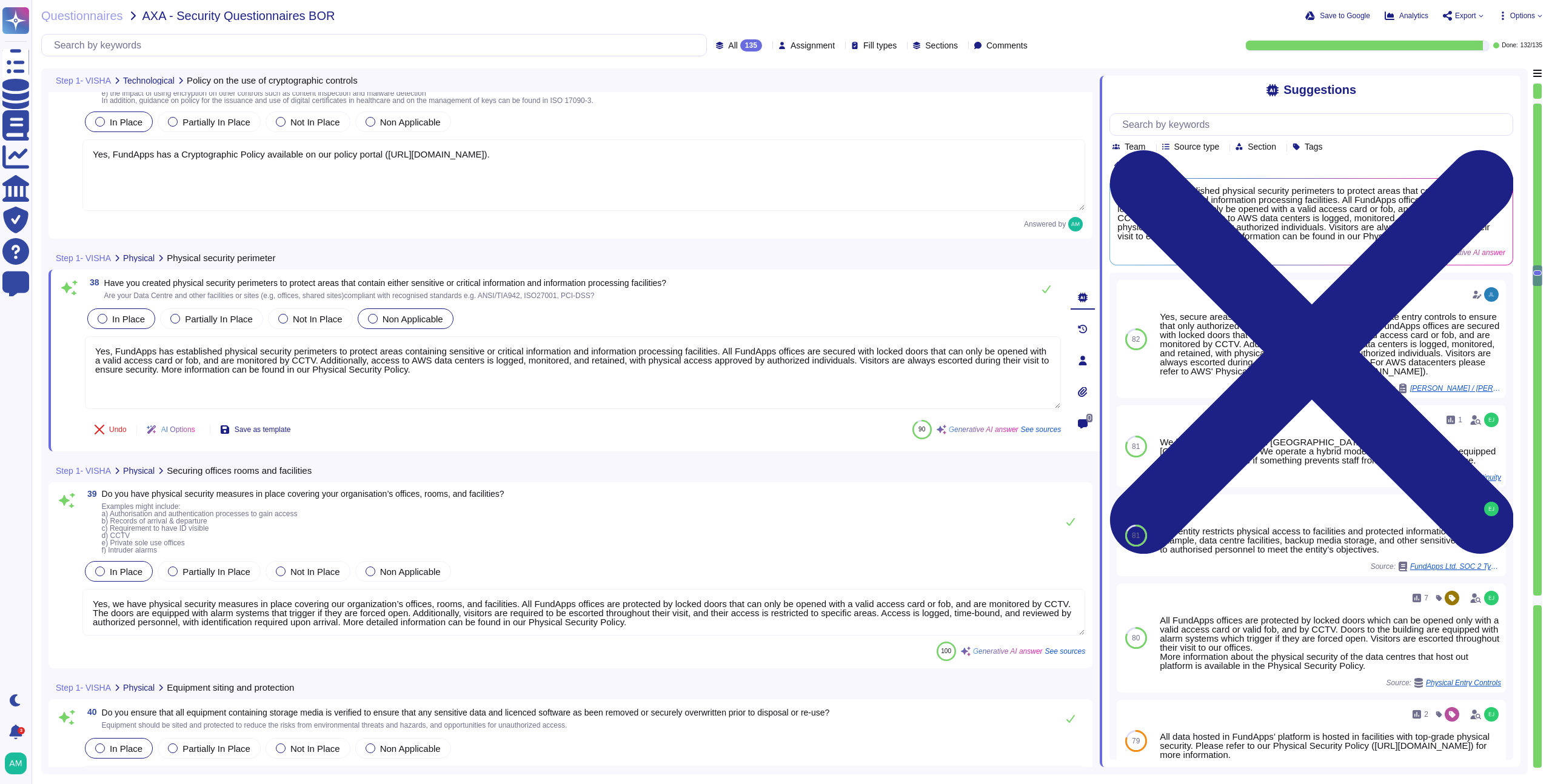
click at [425, 319] on span "Non Applicable" at bounding box center [412, 319] width 60 height 10
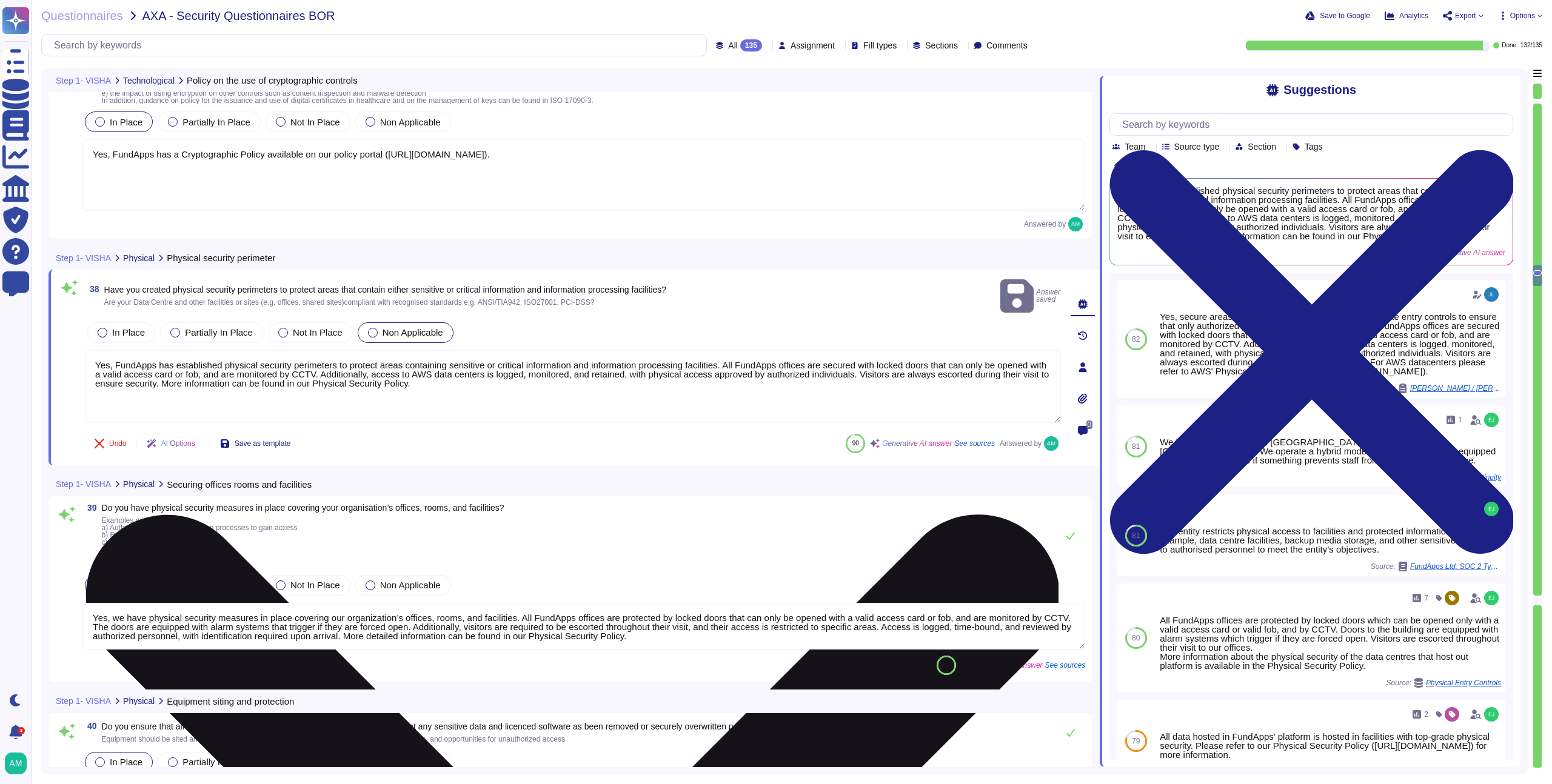
click at [465, 366] on textarea "Yes, FundApps has established physical security perimeters to protect areas con…" at bounding box center [572, 387] width 976 height 73
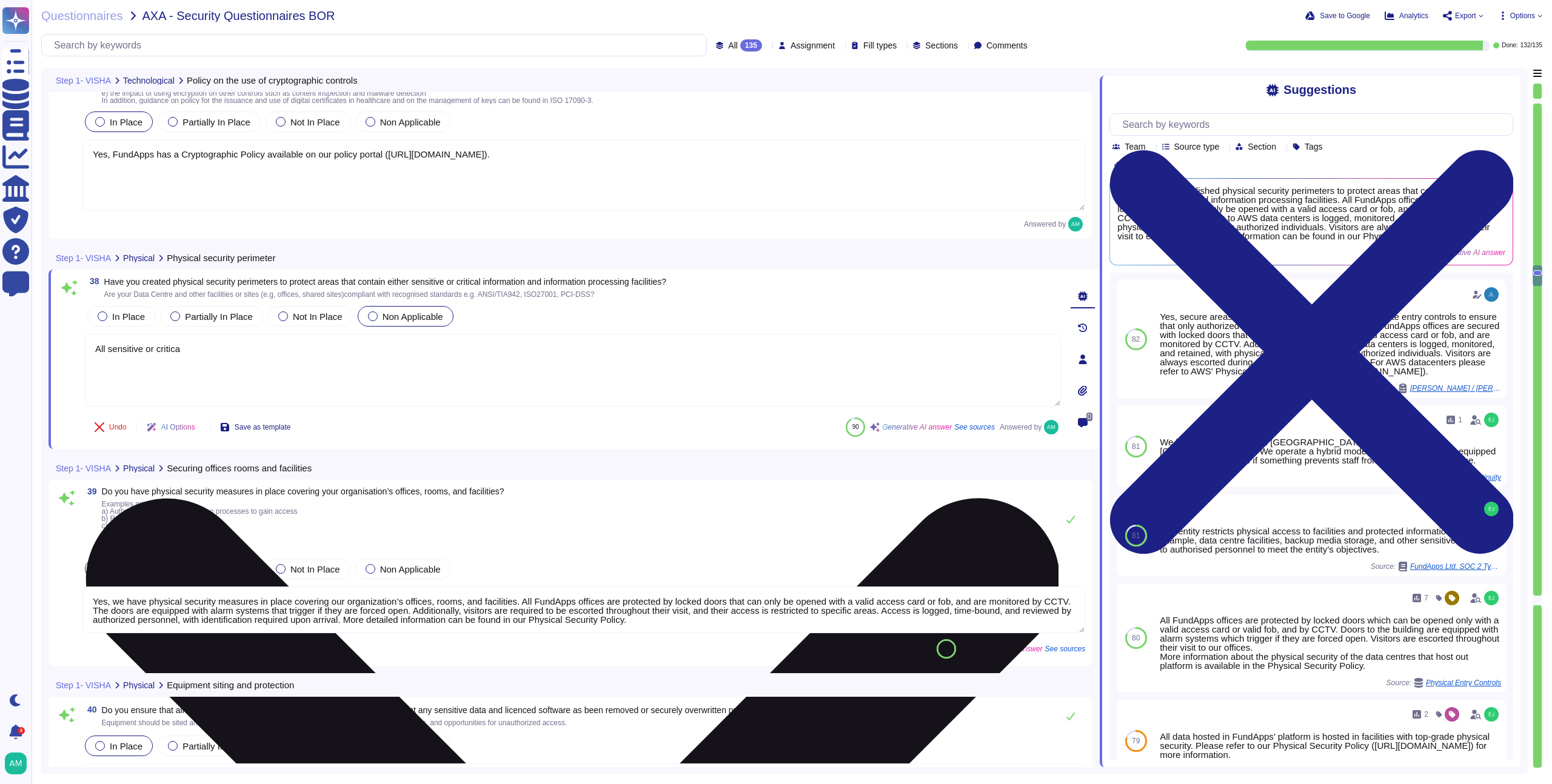
type textarea "All sensitive or critical"
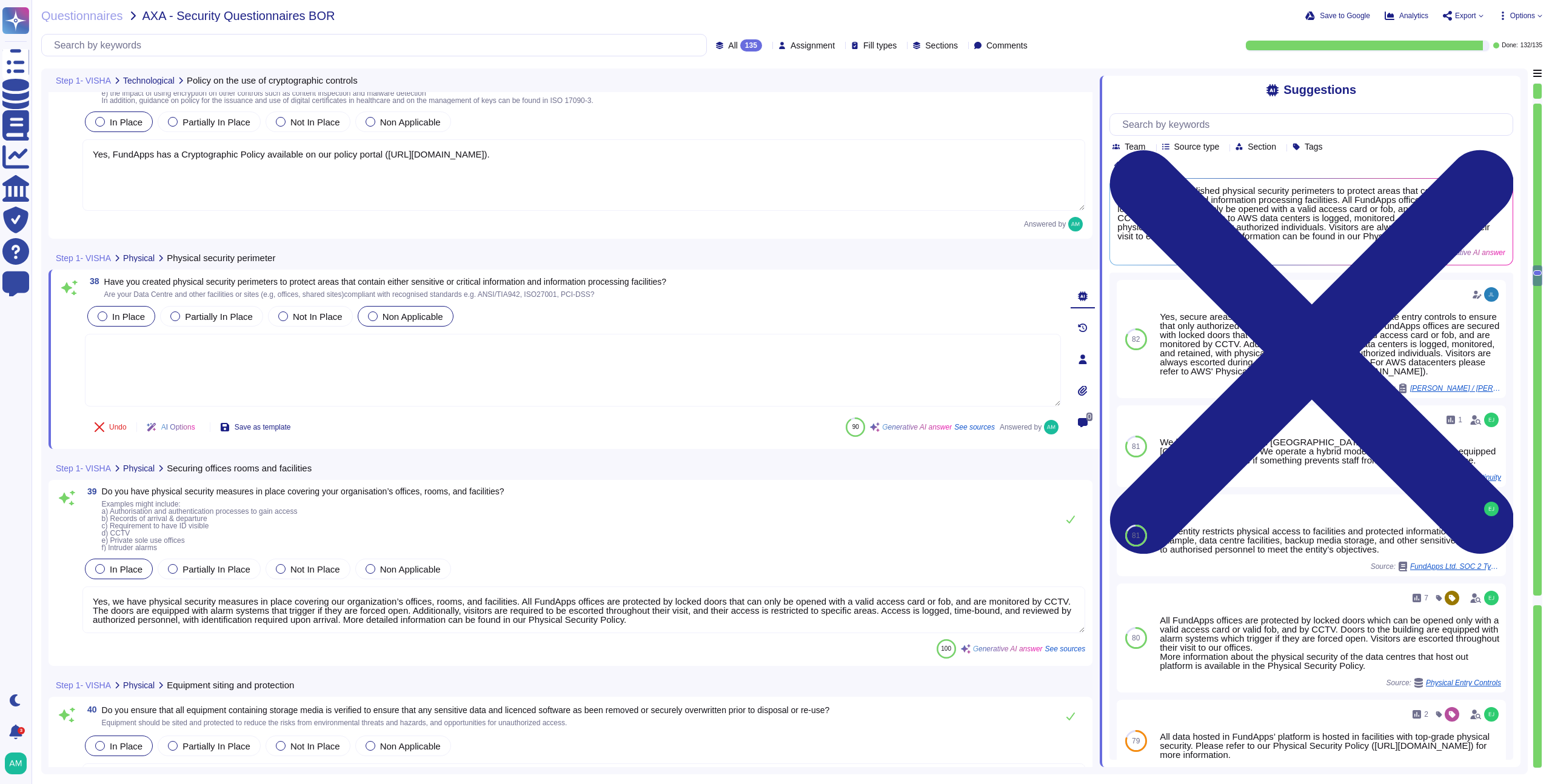
click at [126, 317] on span "In Place" at bounding box center [128, 317] width 33 height 10
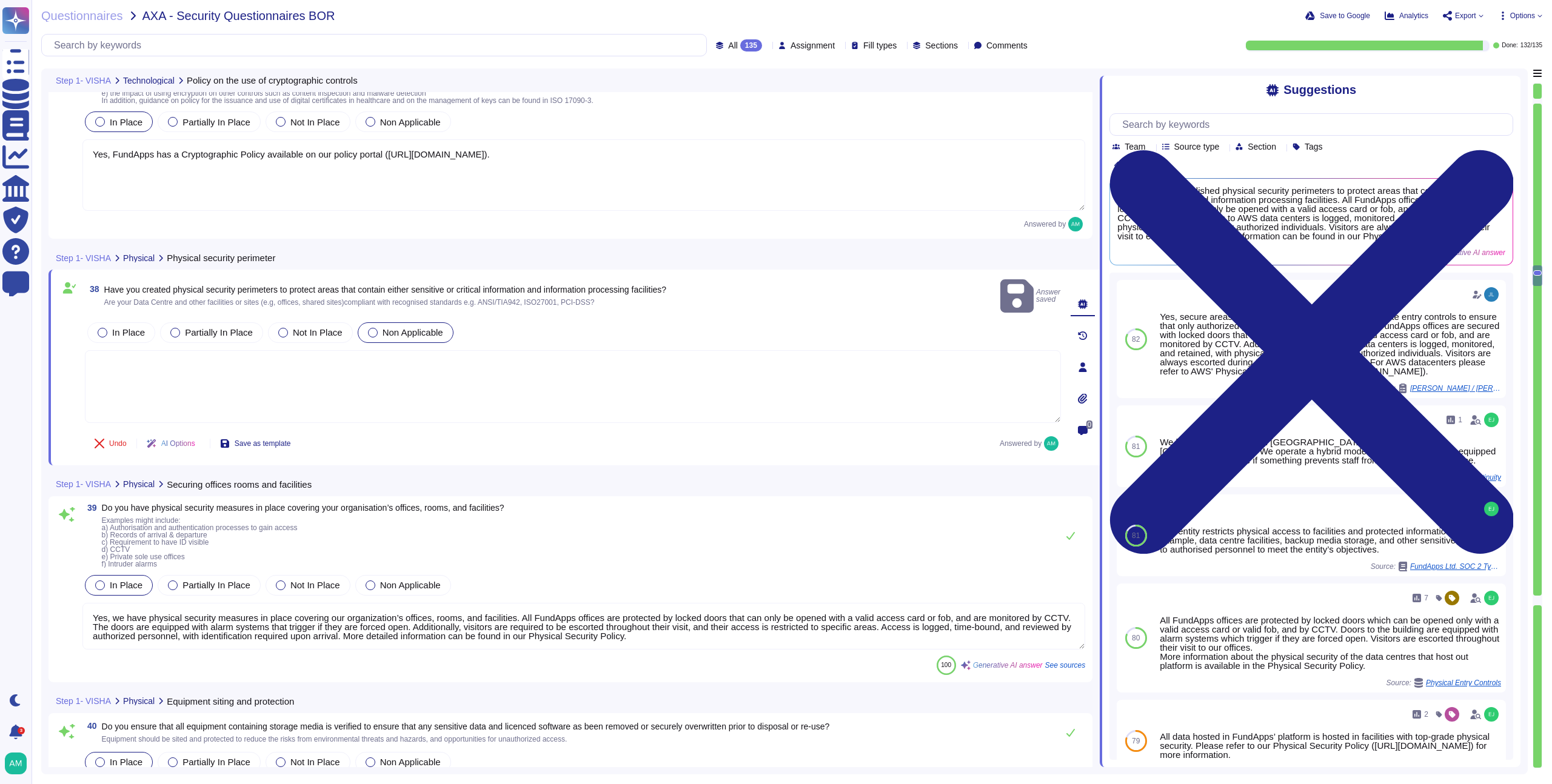
click at [407, 374] on textarea at bounding box center [572, 387] width 976 height 73
click at [103, 327] on div at bounding box center [103, 332] width 10 height 10
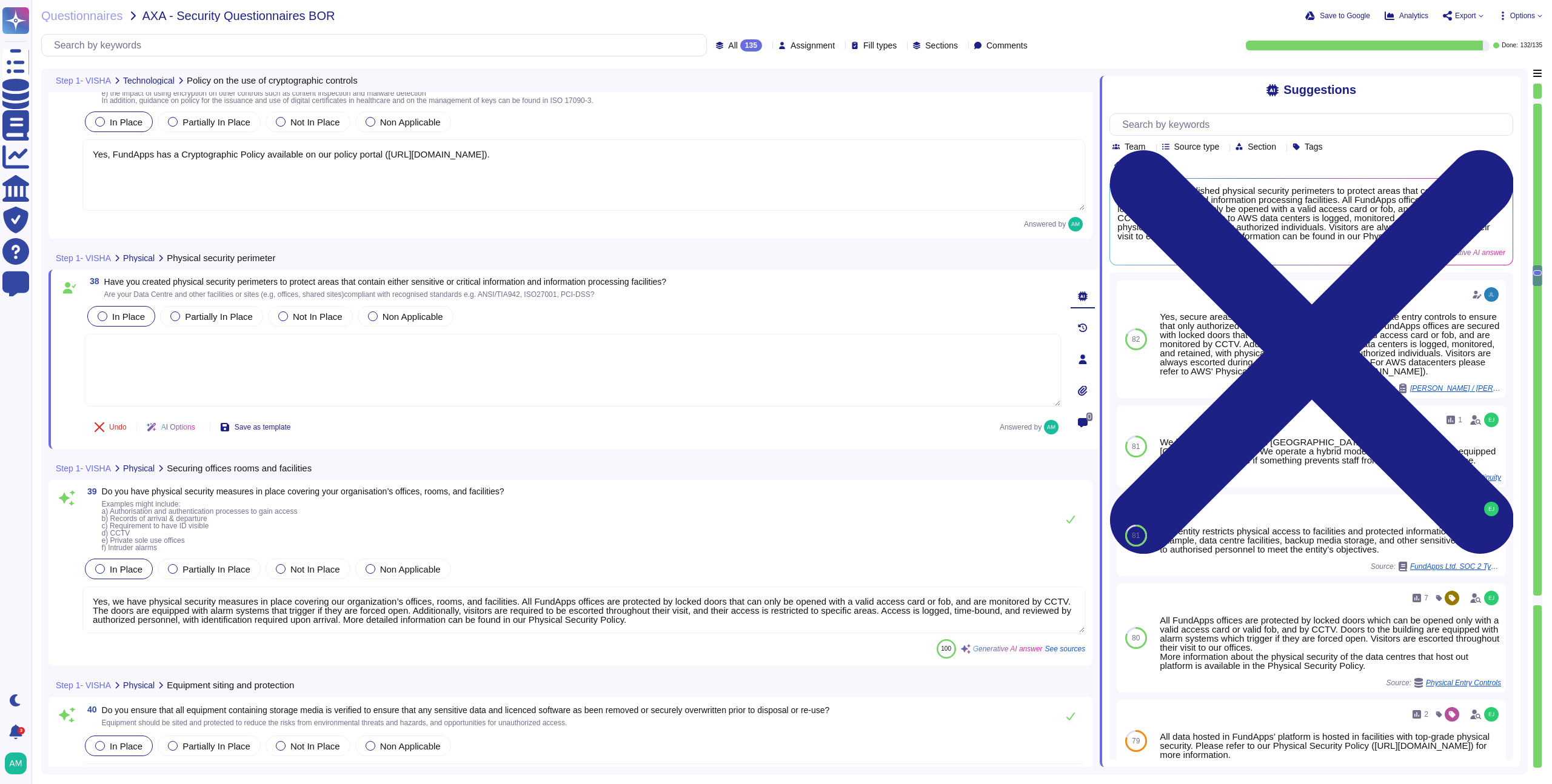
click at [378, 369] on textarea at bounding box center [572, 371] width 976 height 73
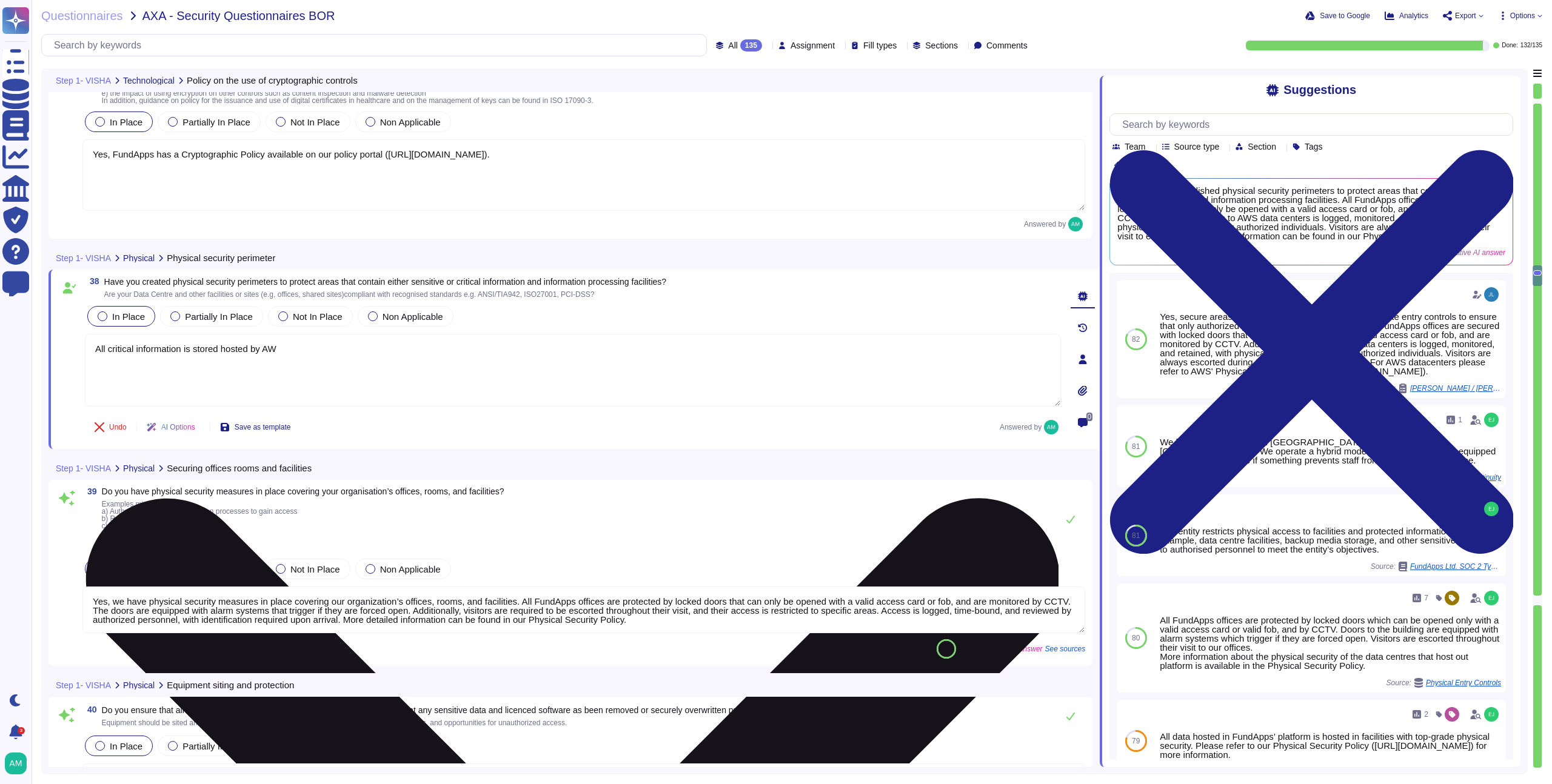
type textarea "All critical information is stored hosted by AWS"
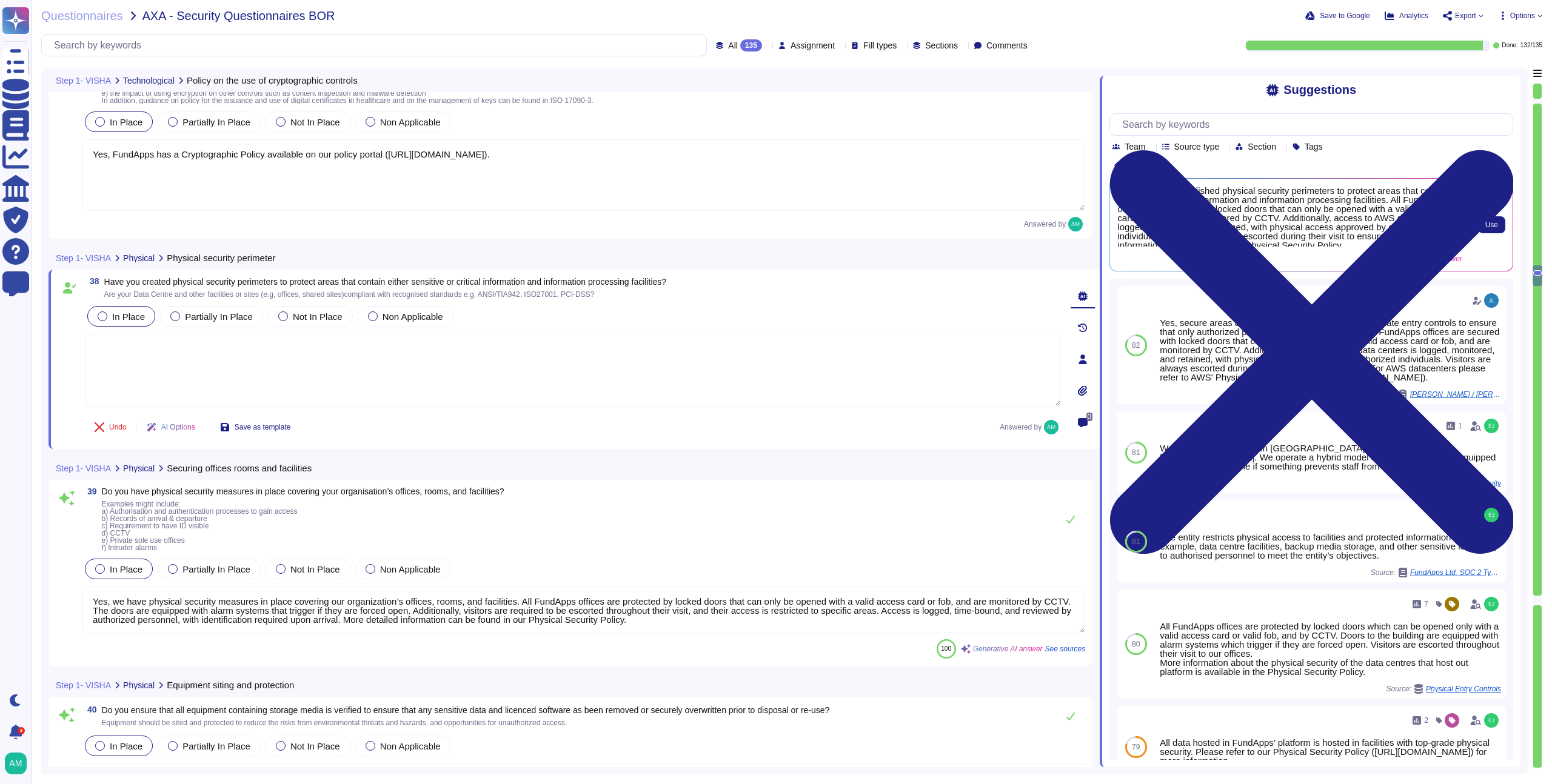
scroll to position [4, 0]
click at [1488, 223] on span "Use" at bounding box center [1492, 224] width 13 height 7
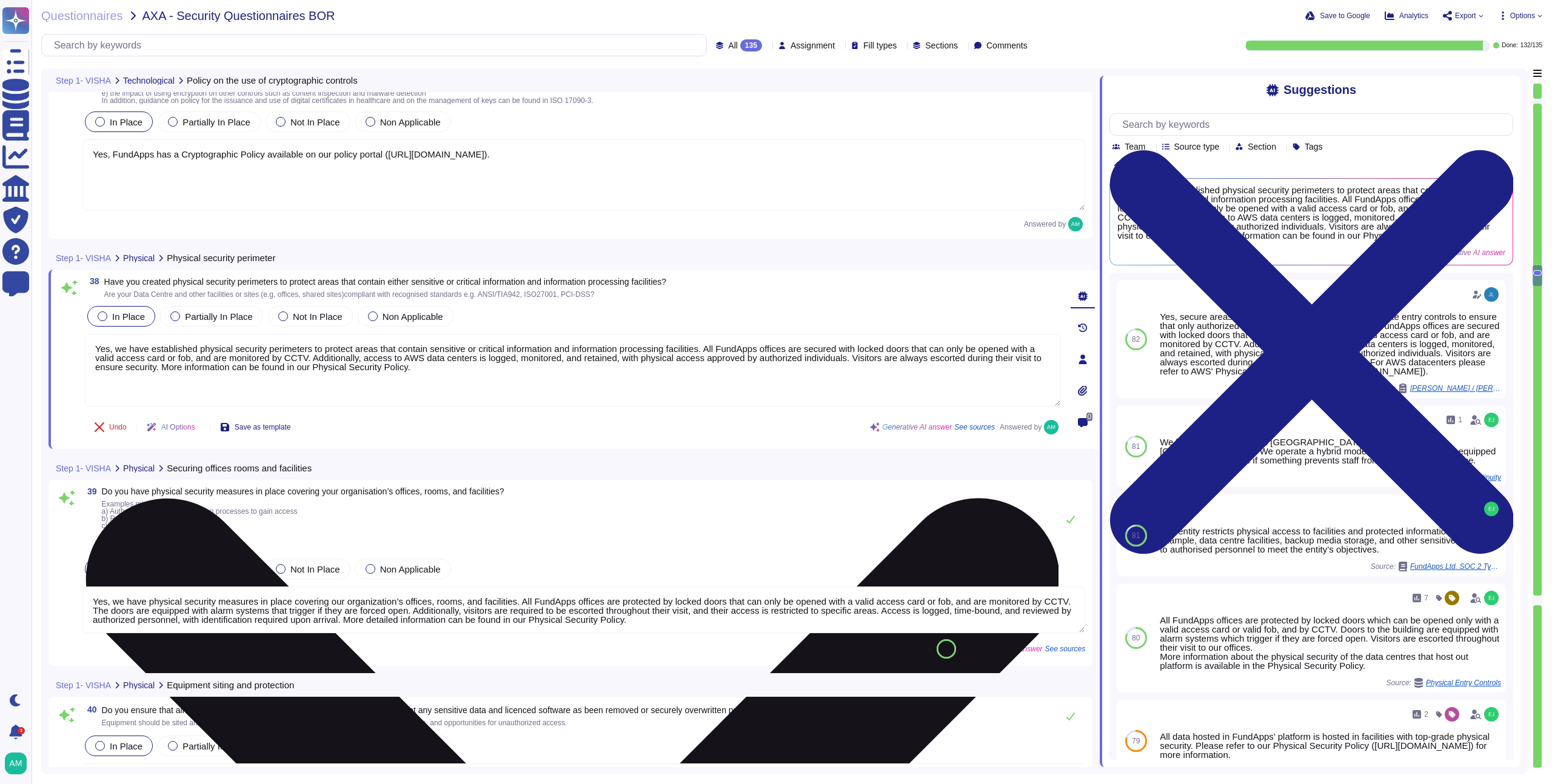
click at [838, 361] on textarea "Yes, we have established physical security perimeters to protect areas that con…" at bounding box center [572, 371] width 976 height 73
click at [510, 354] on textarea "Yes, we have established physical security perimeters to protect areas that con…" at bounding box center [572, 371] width 976 height 73
click at [981, 359] on textarea "Yes, we have established physical security perimeters to protect areas that con…" at bounding box center [572, 371] width 976 height 73
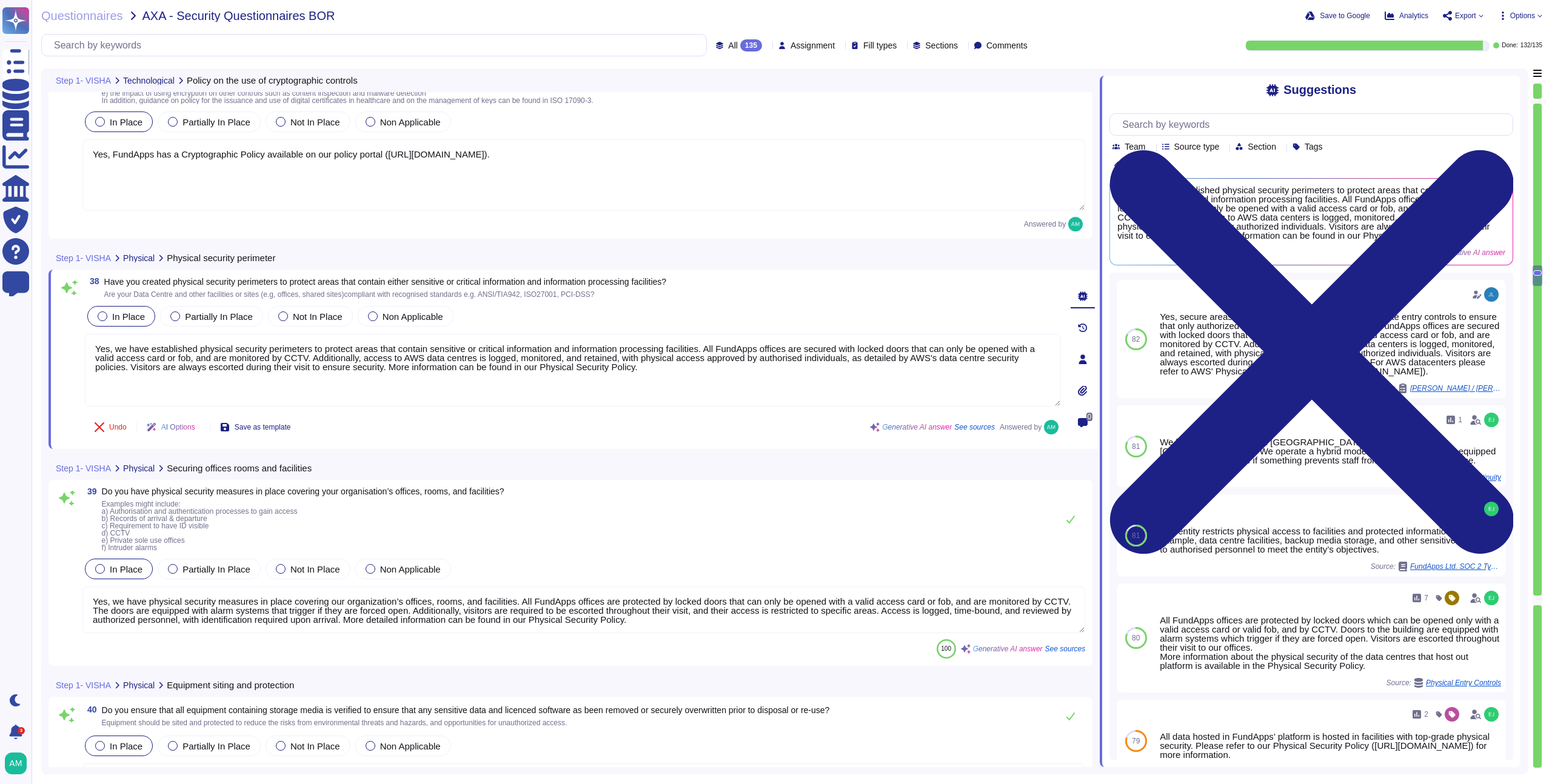
click at [740, 437] on div "Undo AI Options Save as template Generative AI answer See sources Answered by" at bounding box center [572, 426] width 976 height 29
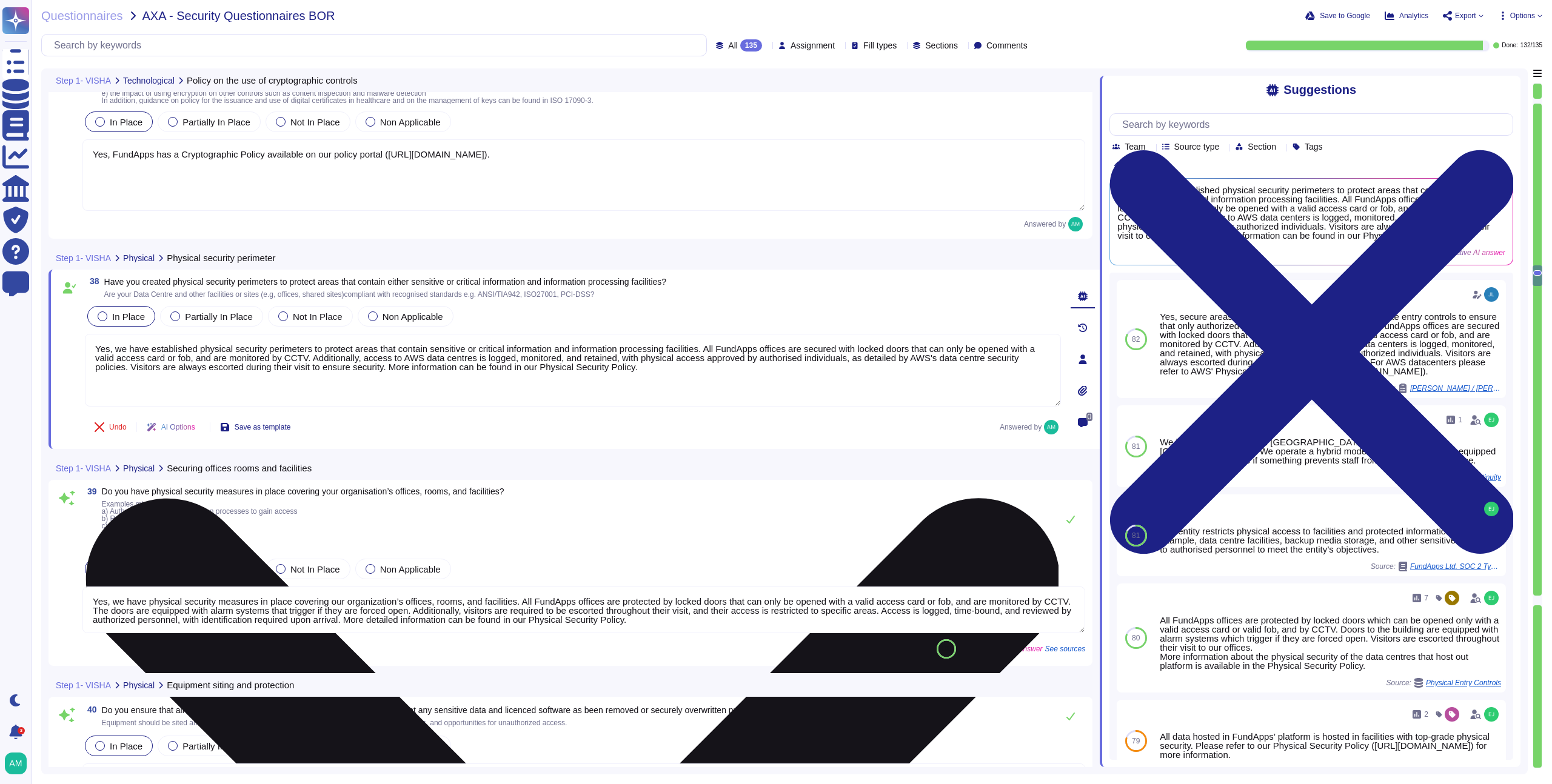
click at [759, 376] on textarea "Yes, we have established physical security perimeters to protect areas that con…" at bounding box center [572, 371] width 976 height 73
paste textarea "https://policies.fundapps.co/fundapps-prospects/-LzIMRuFrYBq9SY87B4x/fundapps-p…"
type textarea "Yes, we have established physical security perimeters to protect areas that con…"
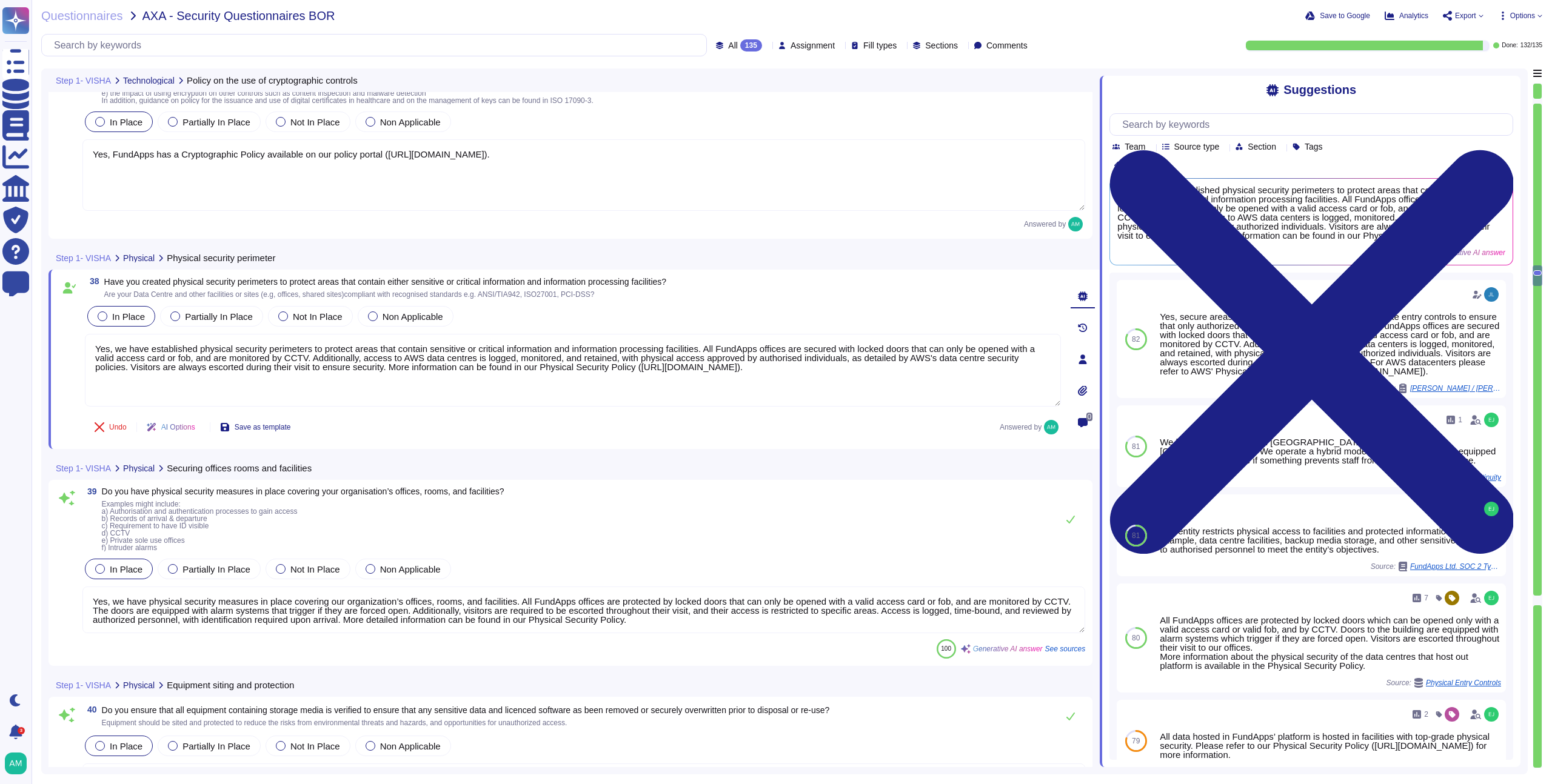
scroll to position [1, 0]
type textarea "FundApps continuously documents its policies, processes, and procedures through…"
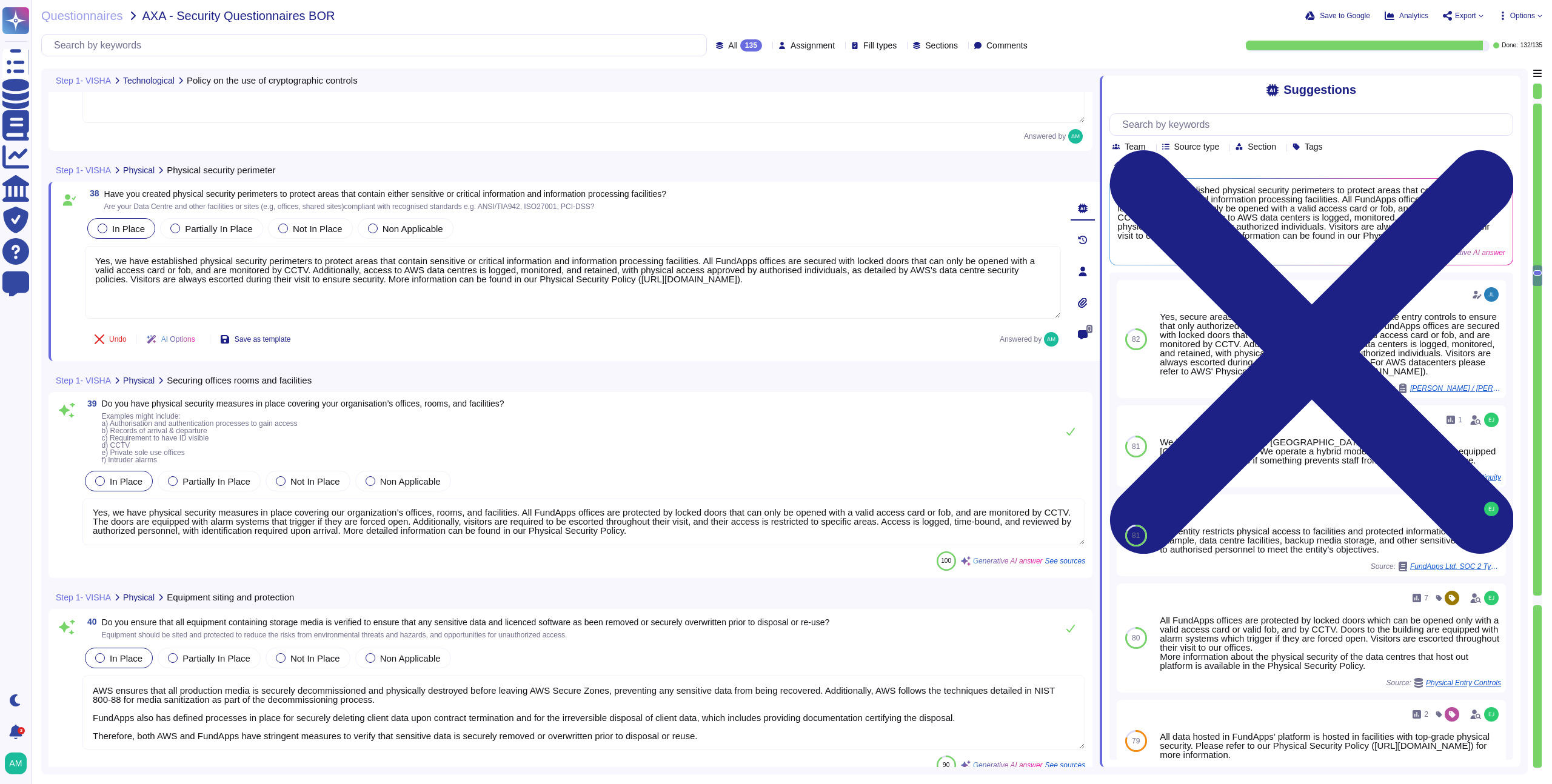
scroll to position [6672, 0]
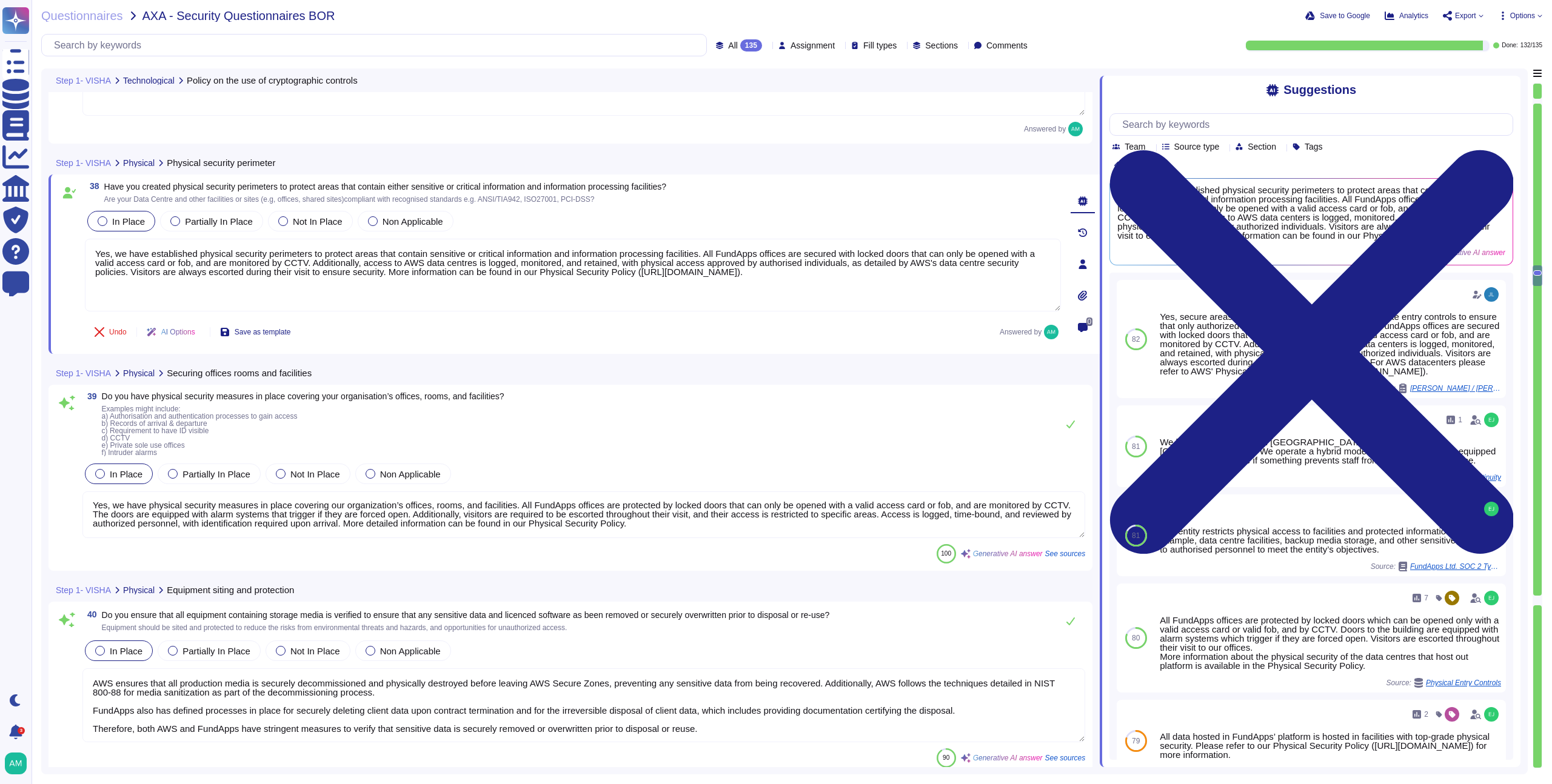
type textarea "Yes, we have established physical security perimeters to protect areas that con…"
click at [515, 529] on textarea "Yes, we have physical security measures in place covering our organization’s of…" at bounding box center [584, 514] width 1002 height 46
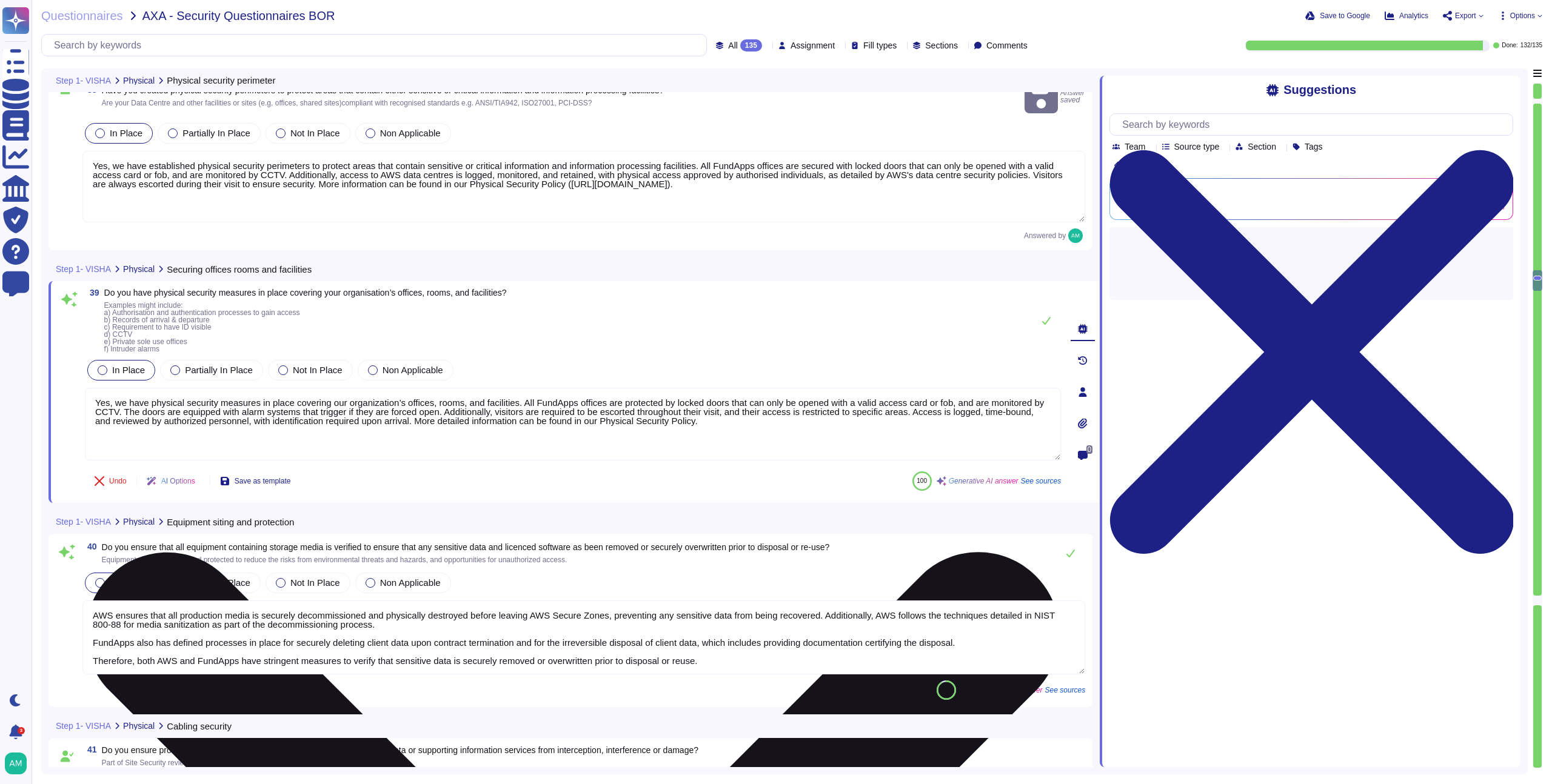
scroll to position [6771, 0]
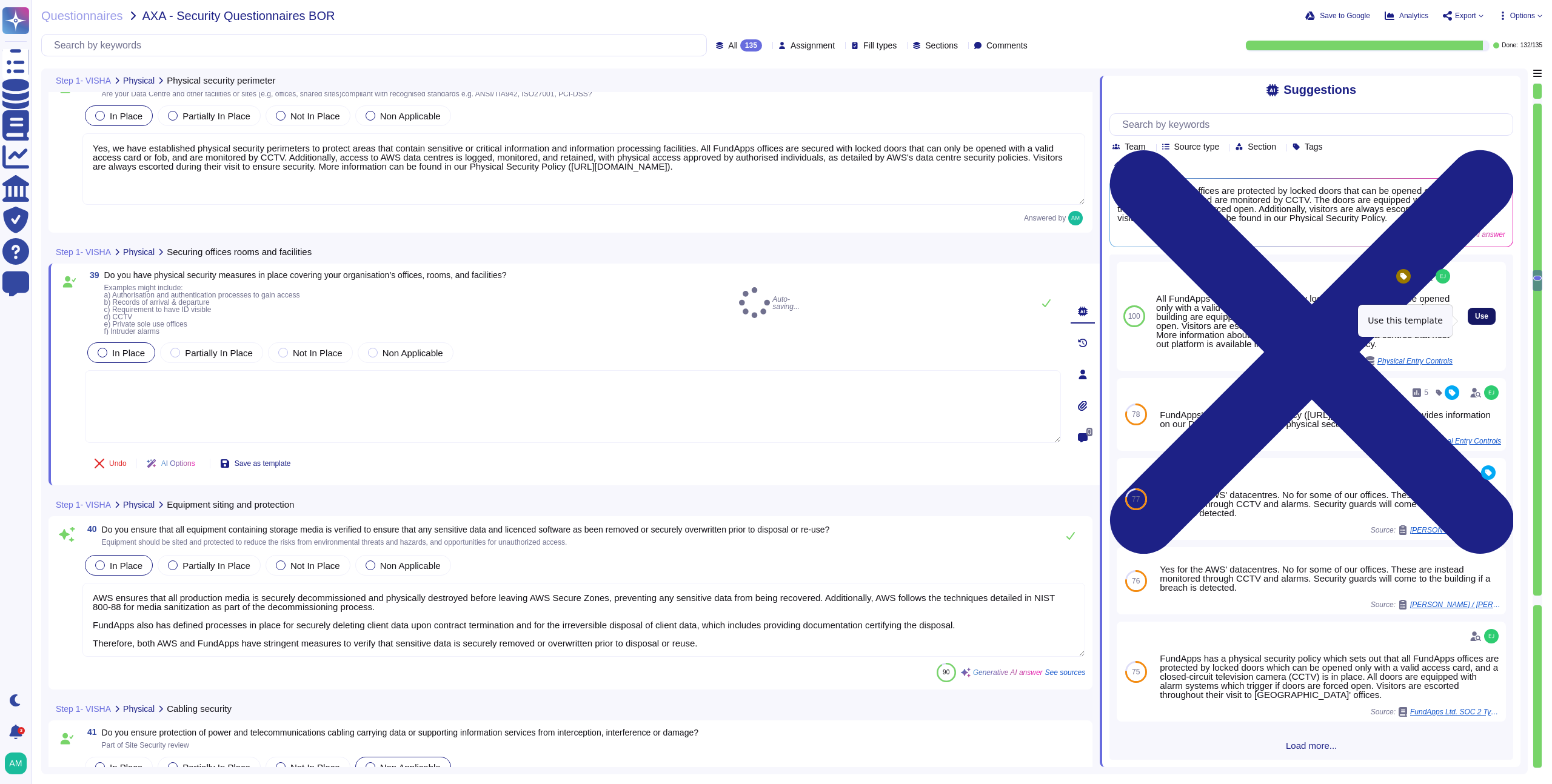
click at [1475, 319] on span "Use" at bounding box center [1482, 316] width 14 height 7
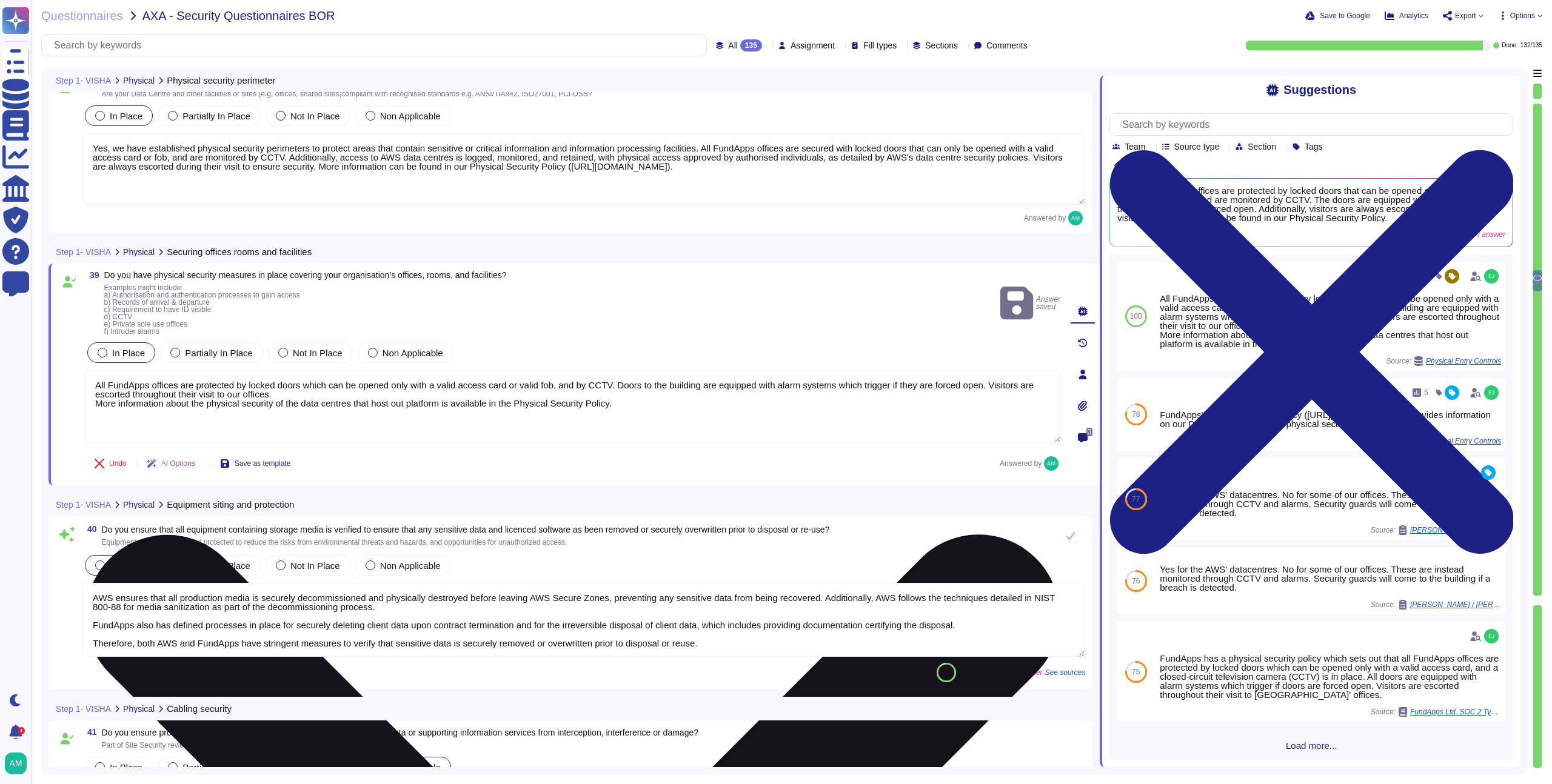
click at [695, 416] on textarea "All FundApps offices are protected by locked doors which can be opened only wit…" at bounding box center [572, 406] width 976 height 73
paste textarea "https://policies.fundapps.co/fundapps-prospects/-LzIMRuFrYBq9SY87B4x/fundapps-p…"
type textarea "All FundApps offices are protected by locked doors which can be opened only wit…"
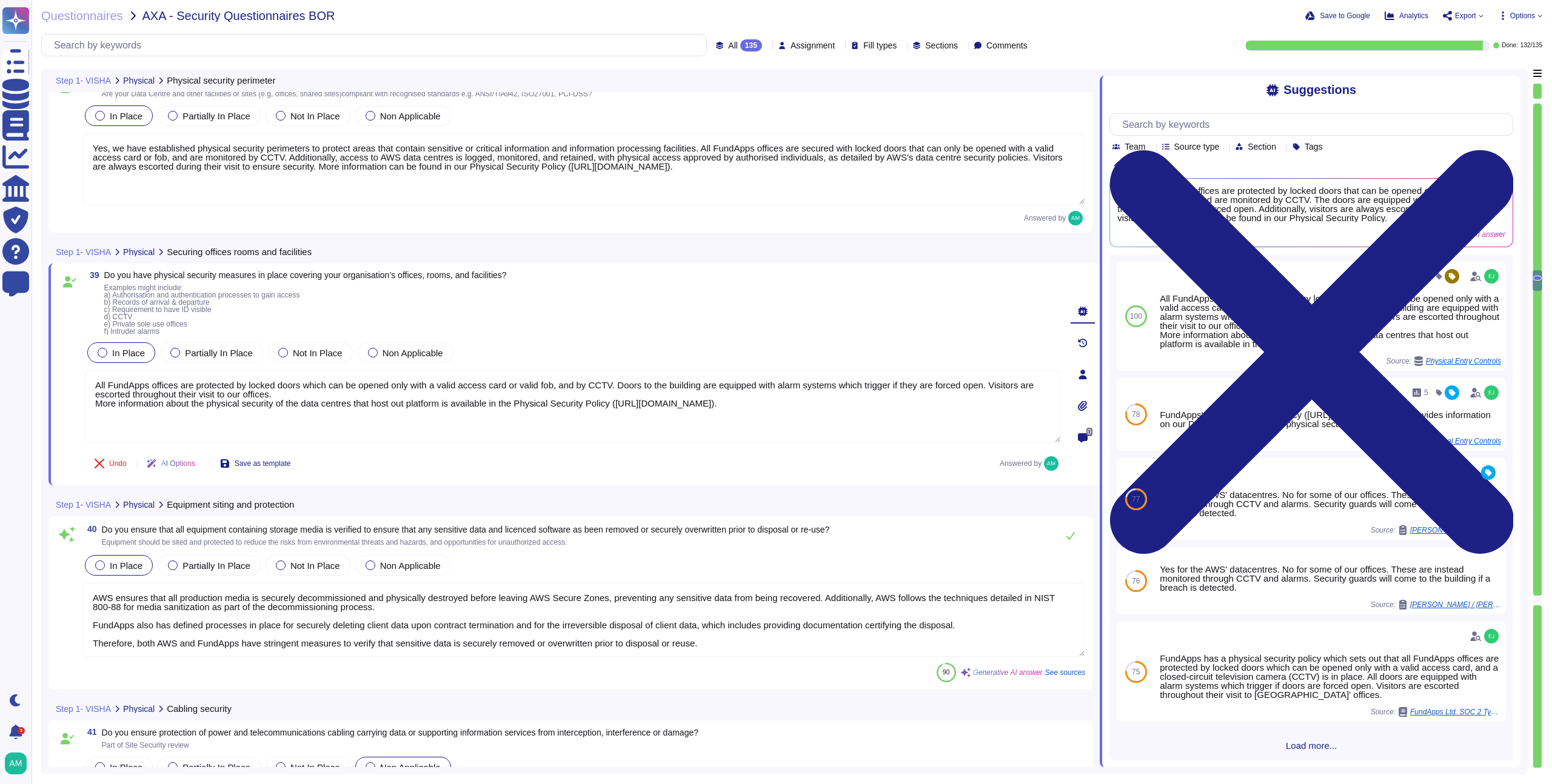
type textarea "Yes, FundApps has change management controls in place to minimize risk related …"
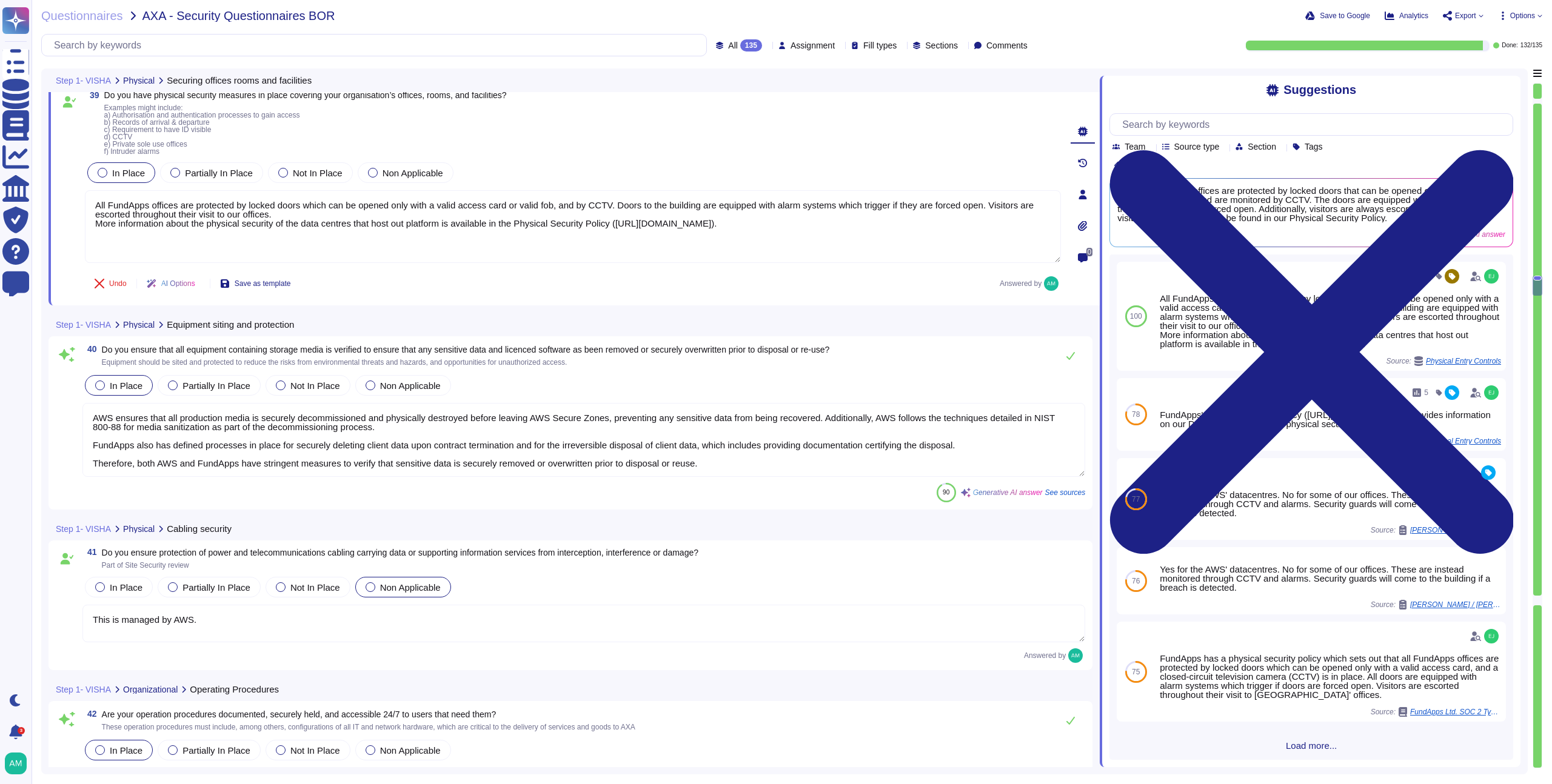
scroll to position [6949, 0]
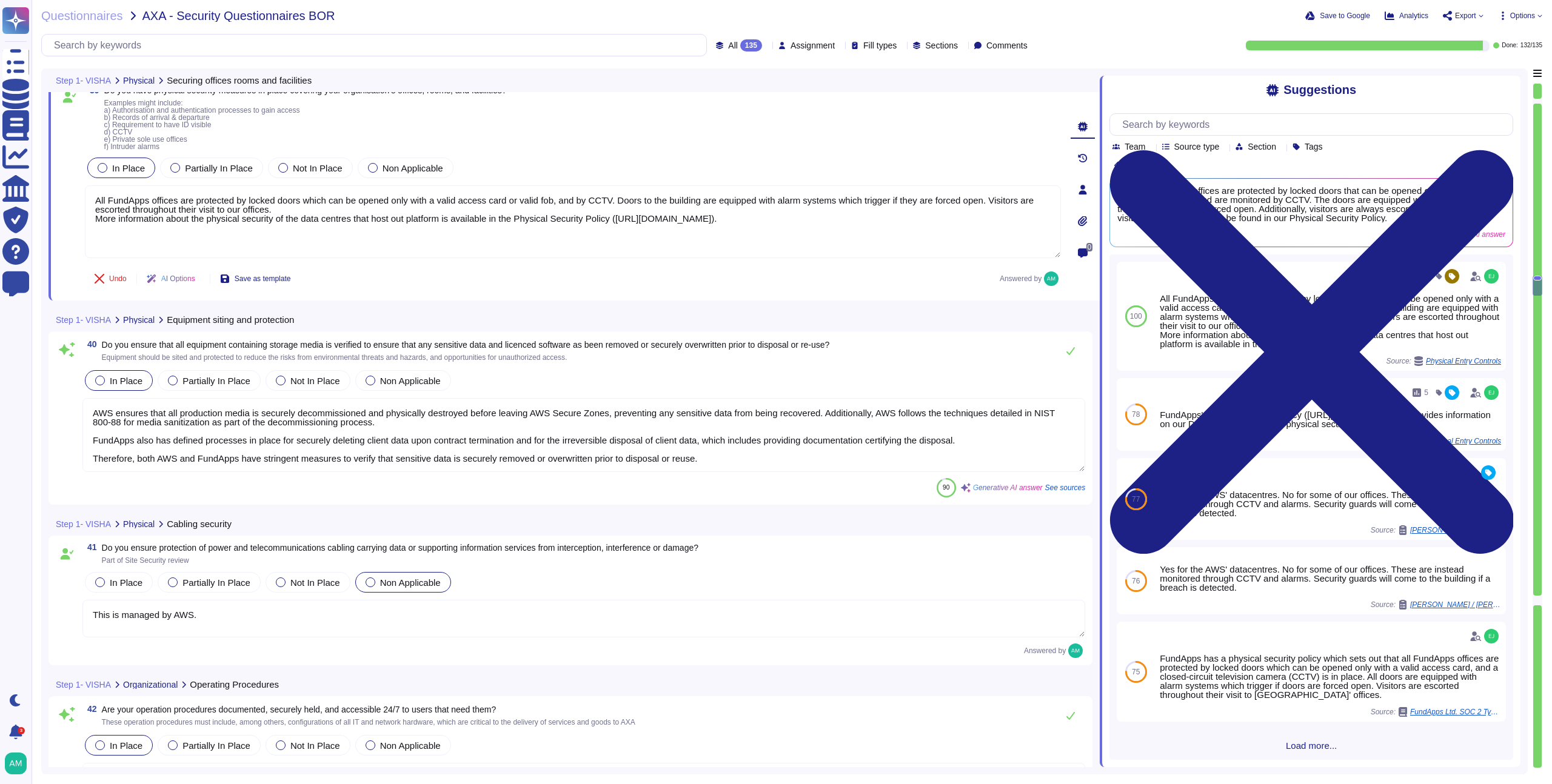
type textarea "All FundApps offices are protected by locked doors which can be opened only wit…"
click at [539, 451] on textarea "AWS ensures that all production media is securely decommissioned and physically…" at bounding box center [584, 435] width 1002 height 74
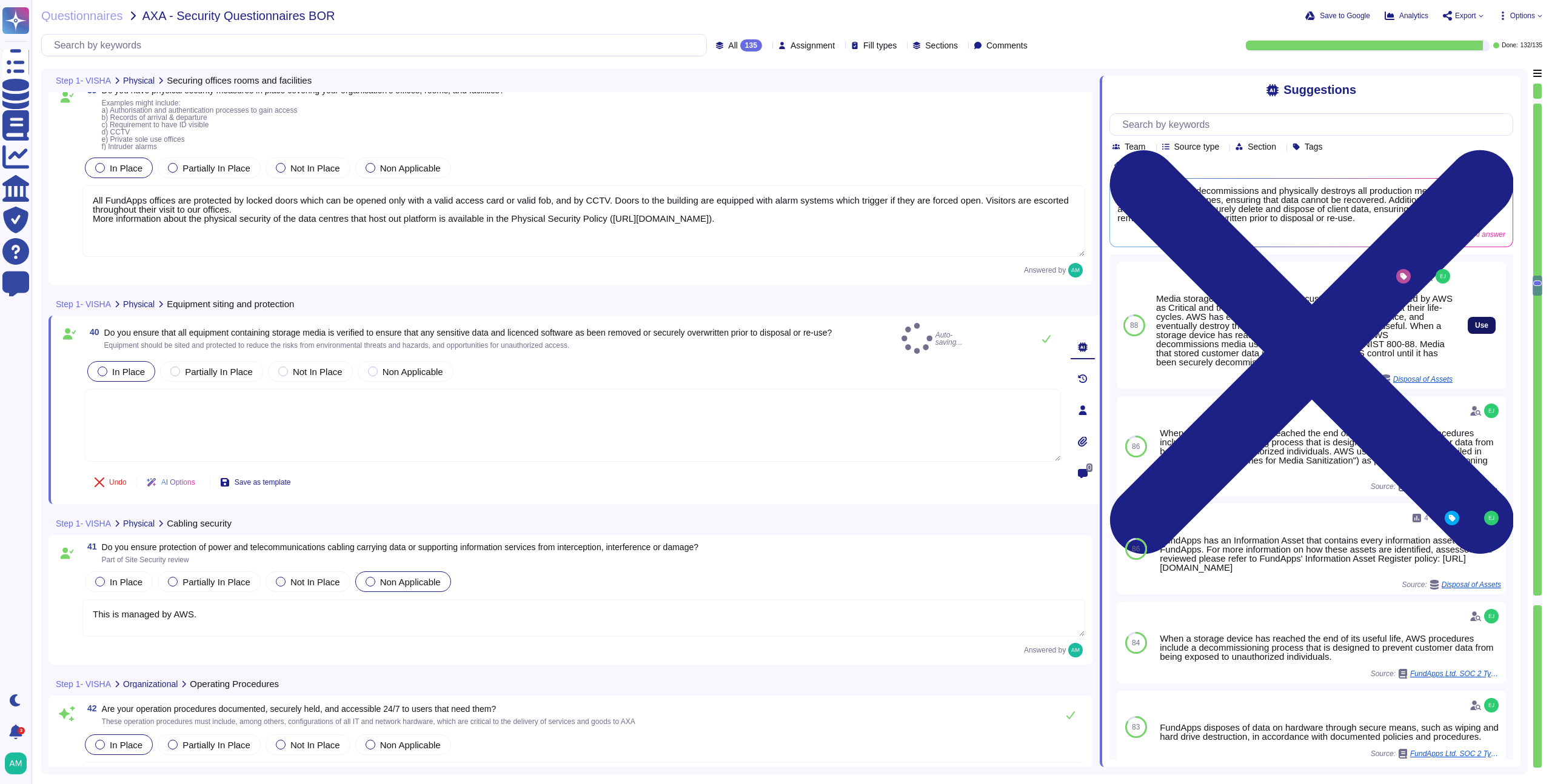
click at [1475, 321] on span "Use" at bounding box center [1482, 324] width 14 height 7
type textarea "Media storage devices used to store customer data are classified by AWS as Crit…"
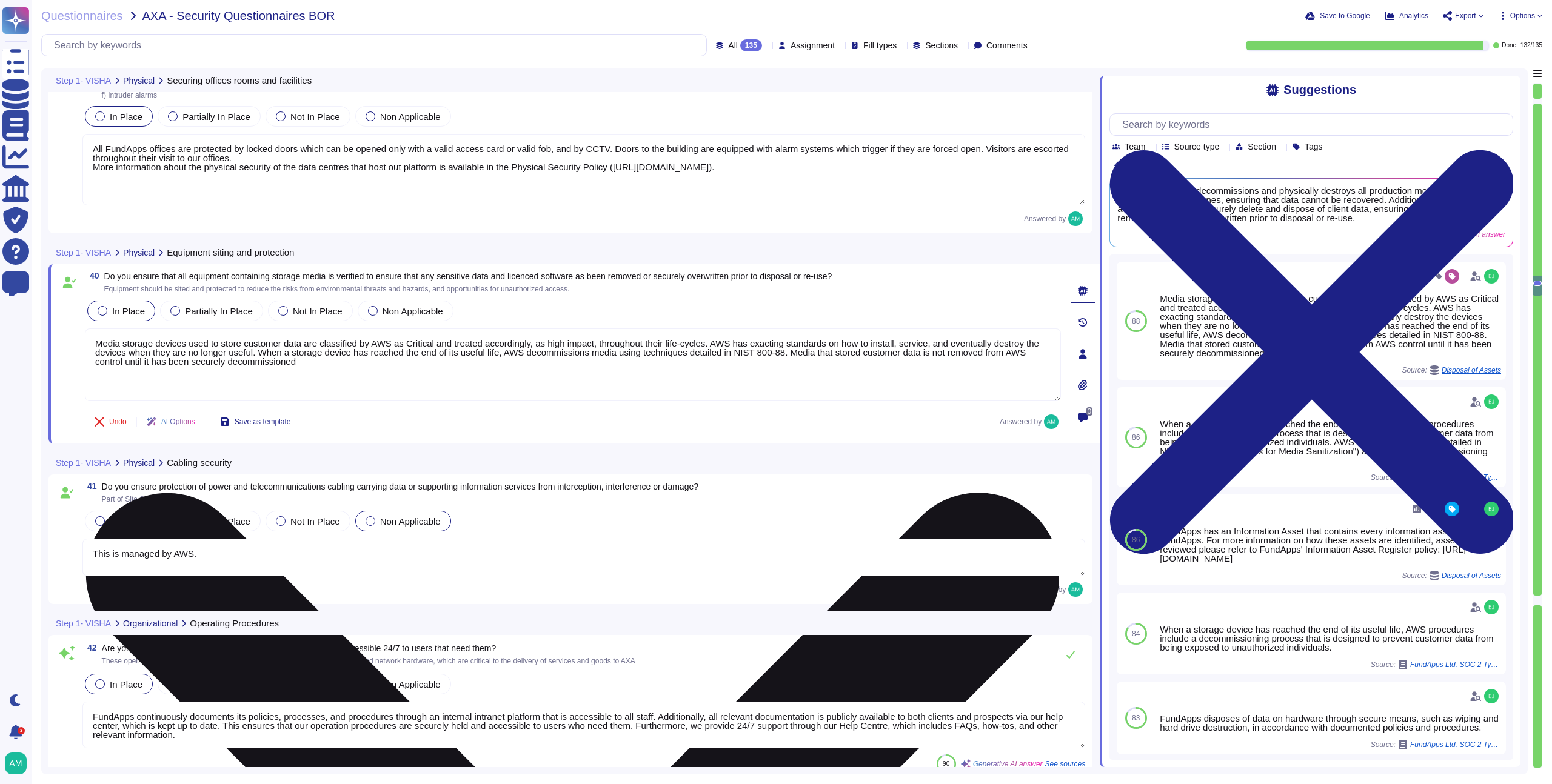
type textarea "Yes, FundApps continuously monitors its infrastructure, including business appl…"
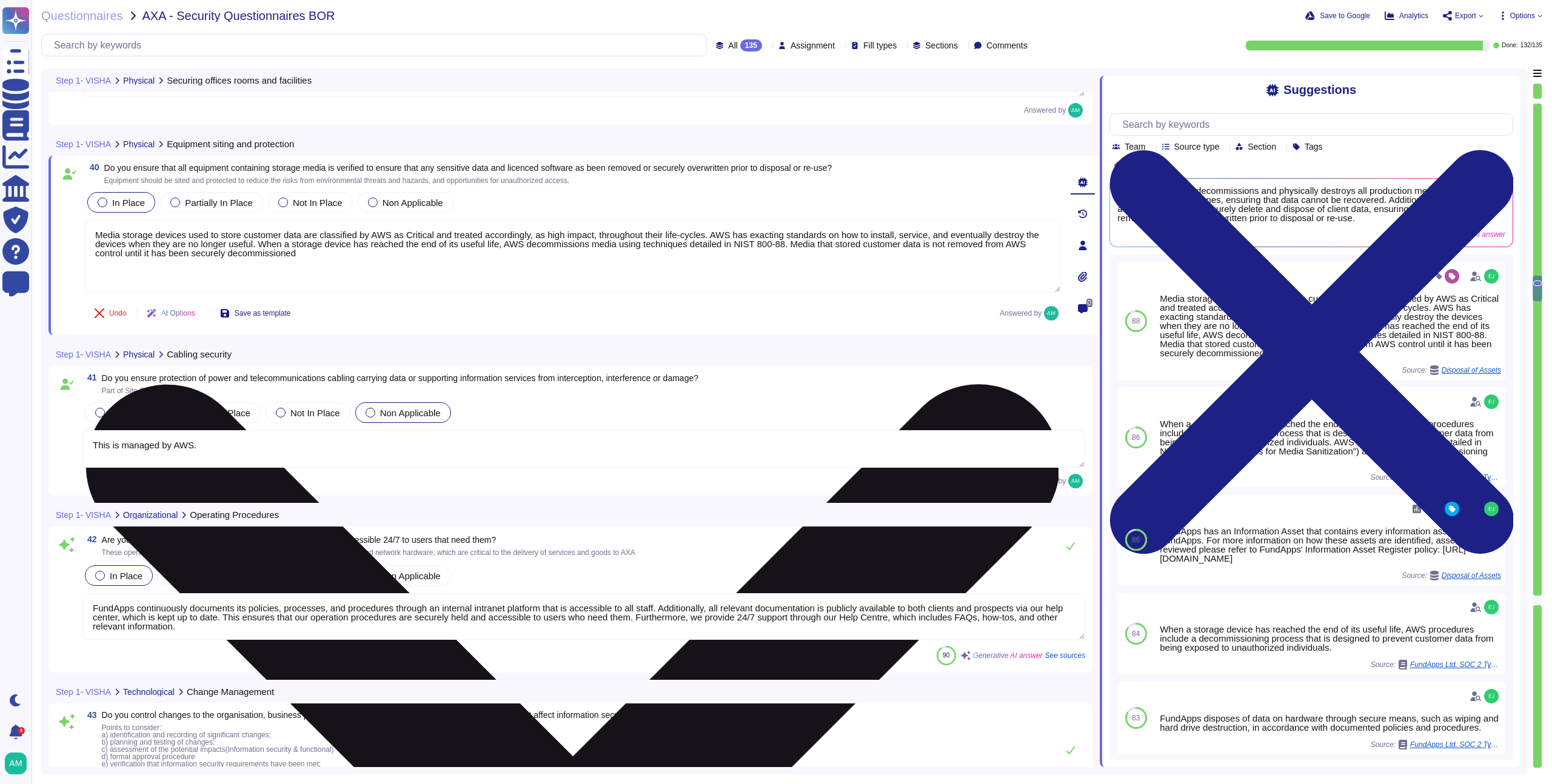
scroll to position [7115, 0]
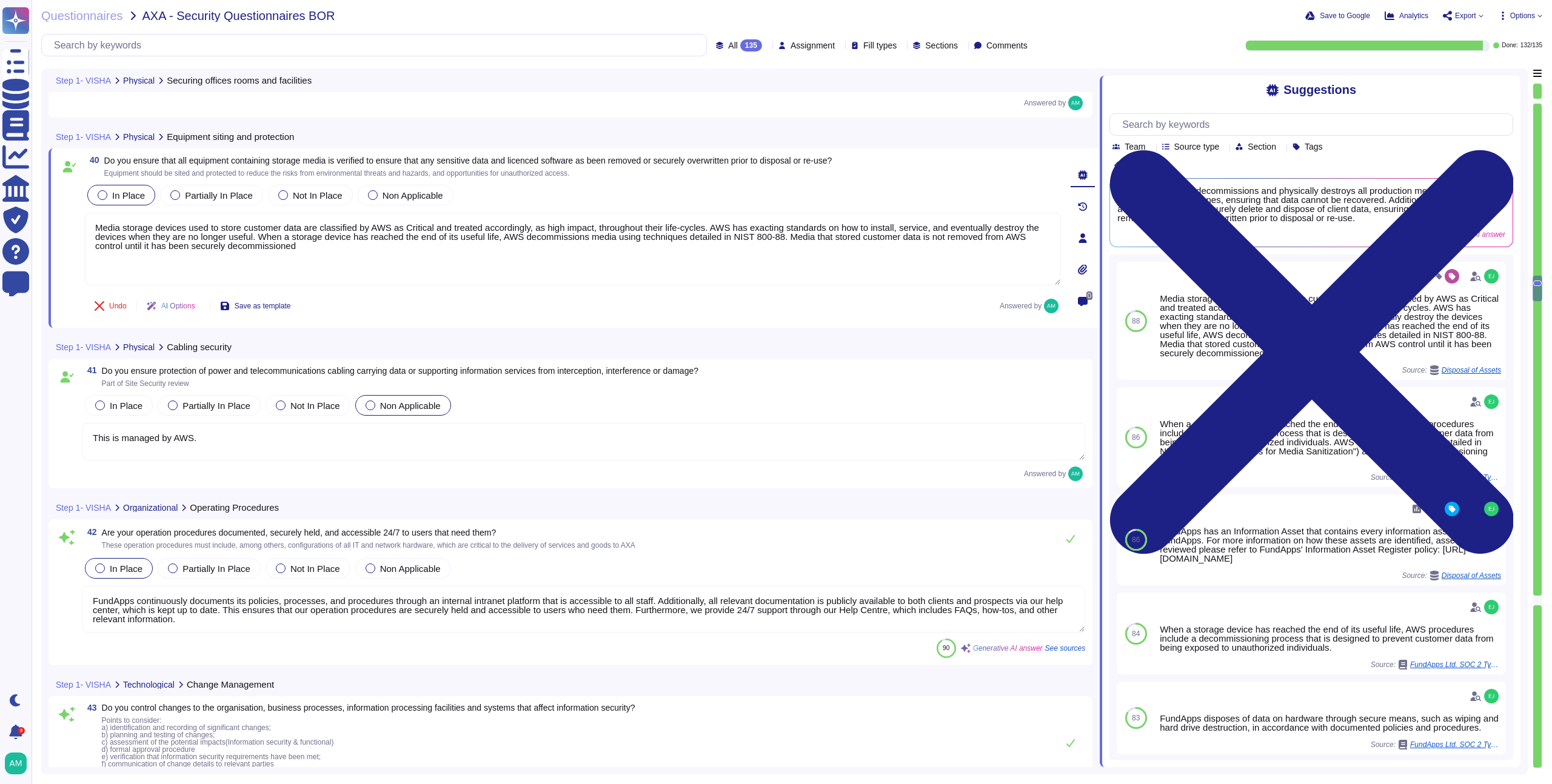
click at [539, 447] on textarea "This is managed by AWS." at bounding box center [584, 442] width 1002 height 37
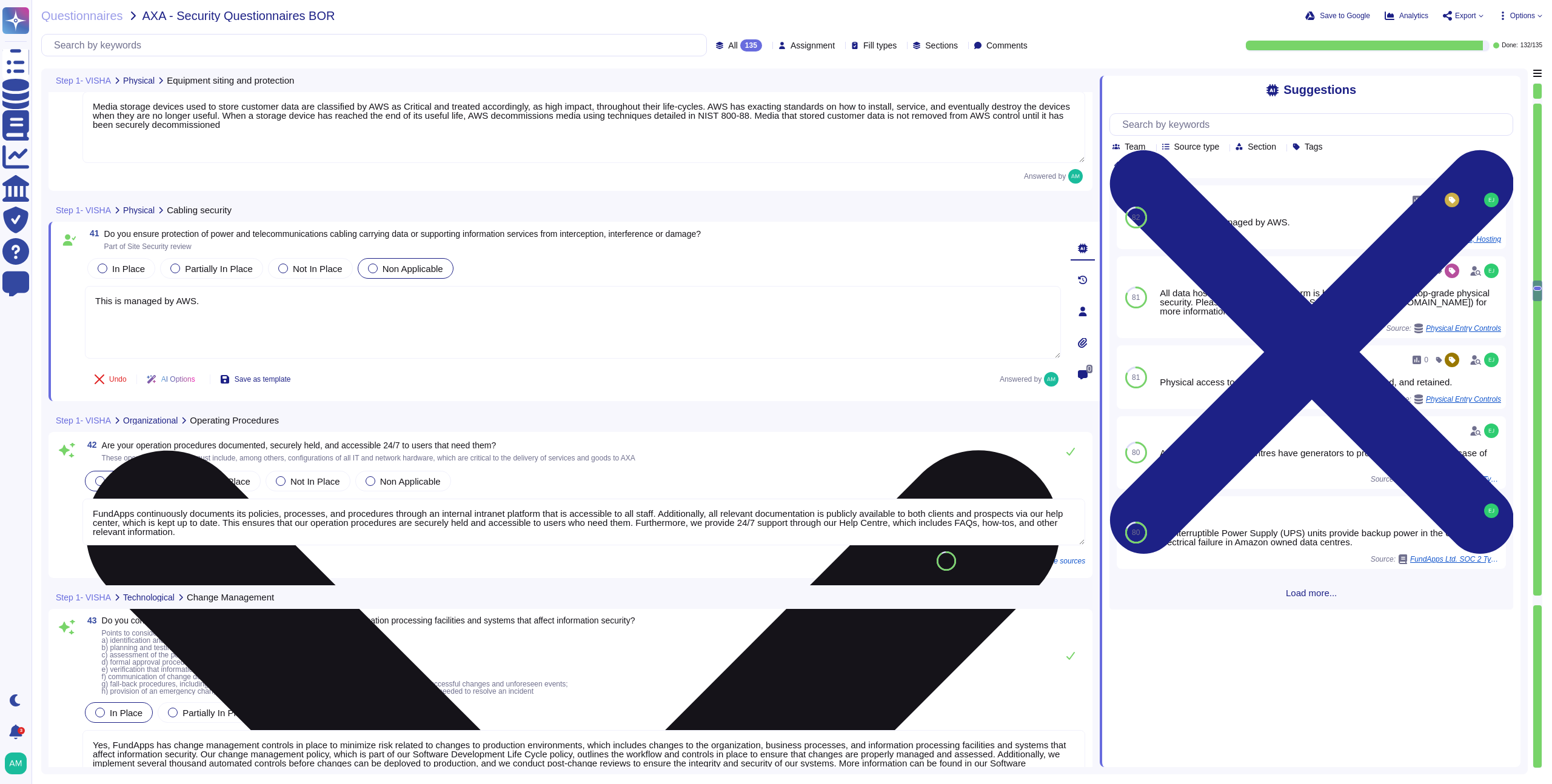
type textarea "Yes, we separate development, testing, and production environments to reduce th…"
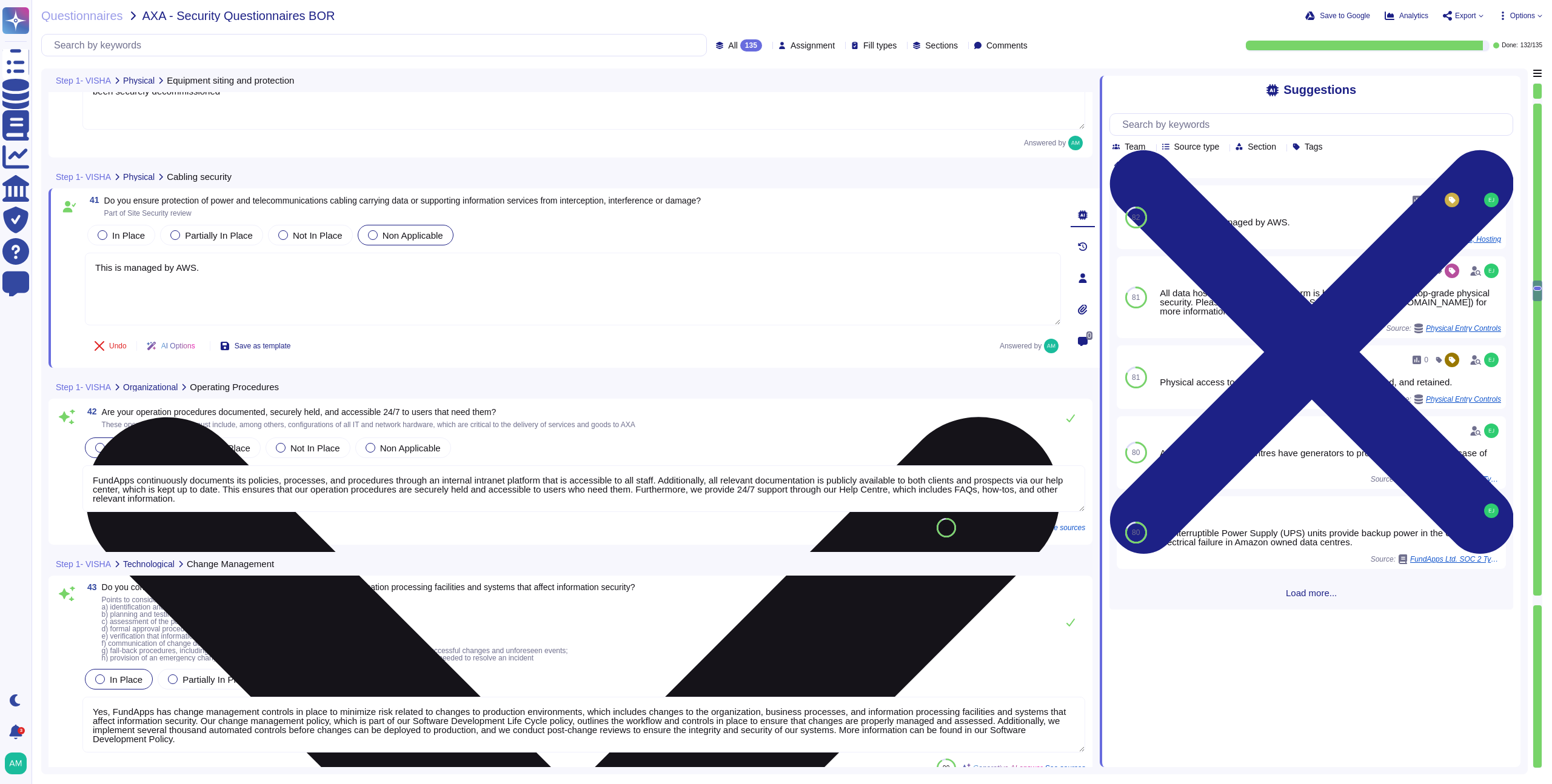
scroll to position [7279, 0]
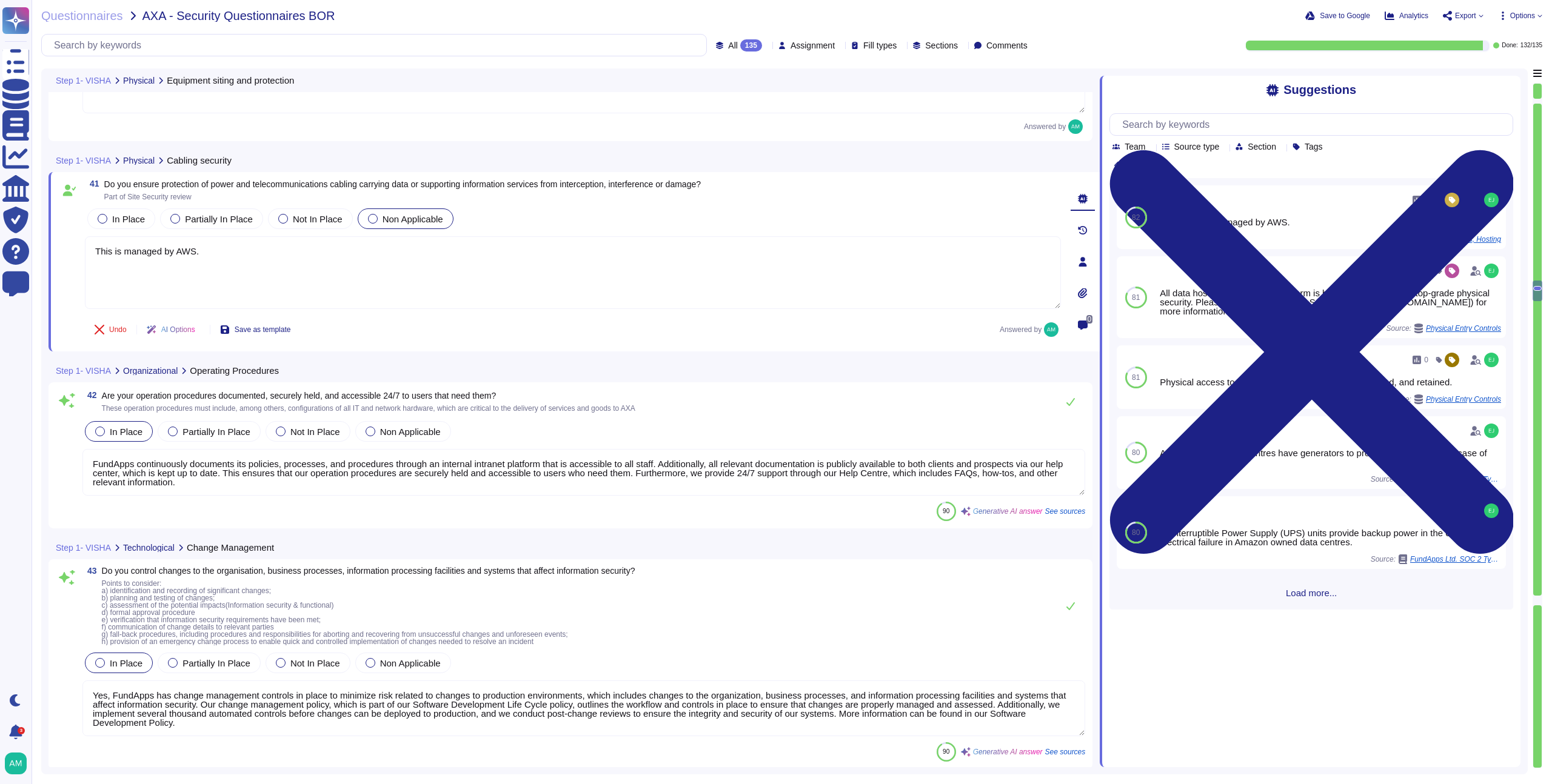
click at [514, 483] on textarea "FundApps continuously documents its policies, processes, and procedures through…" at bounding box center [584, 471] width 1002 height 46
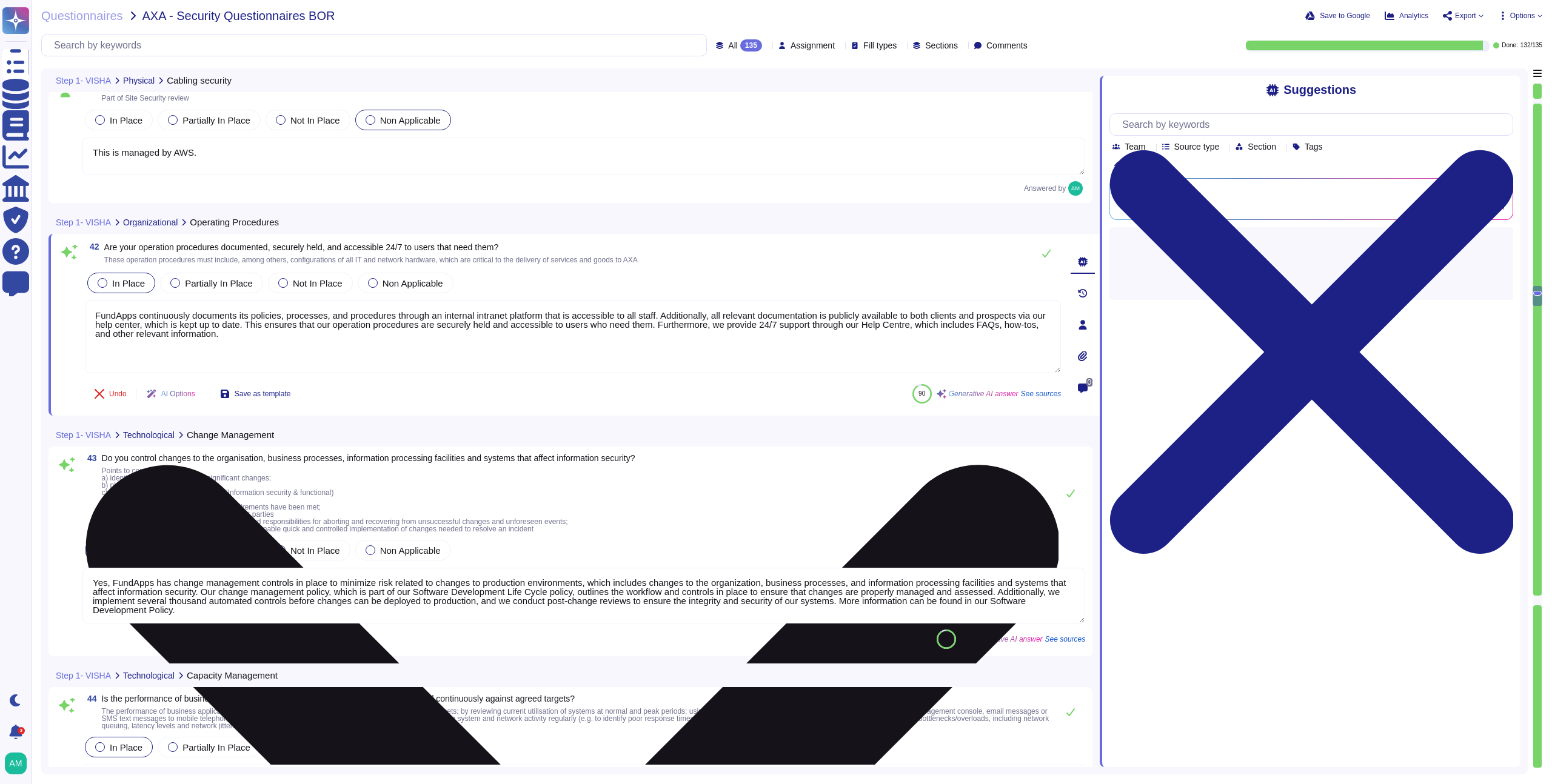
scroll to position [7400, 0]
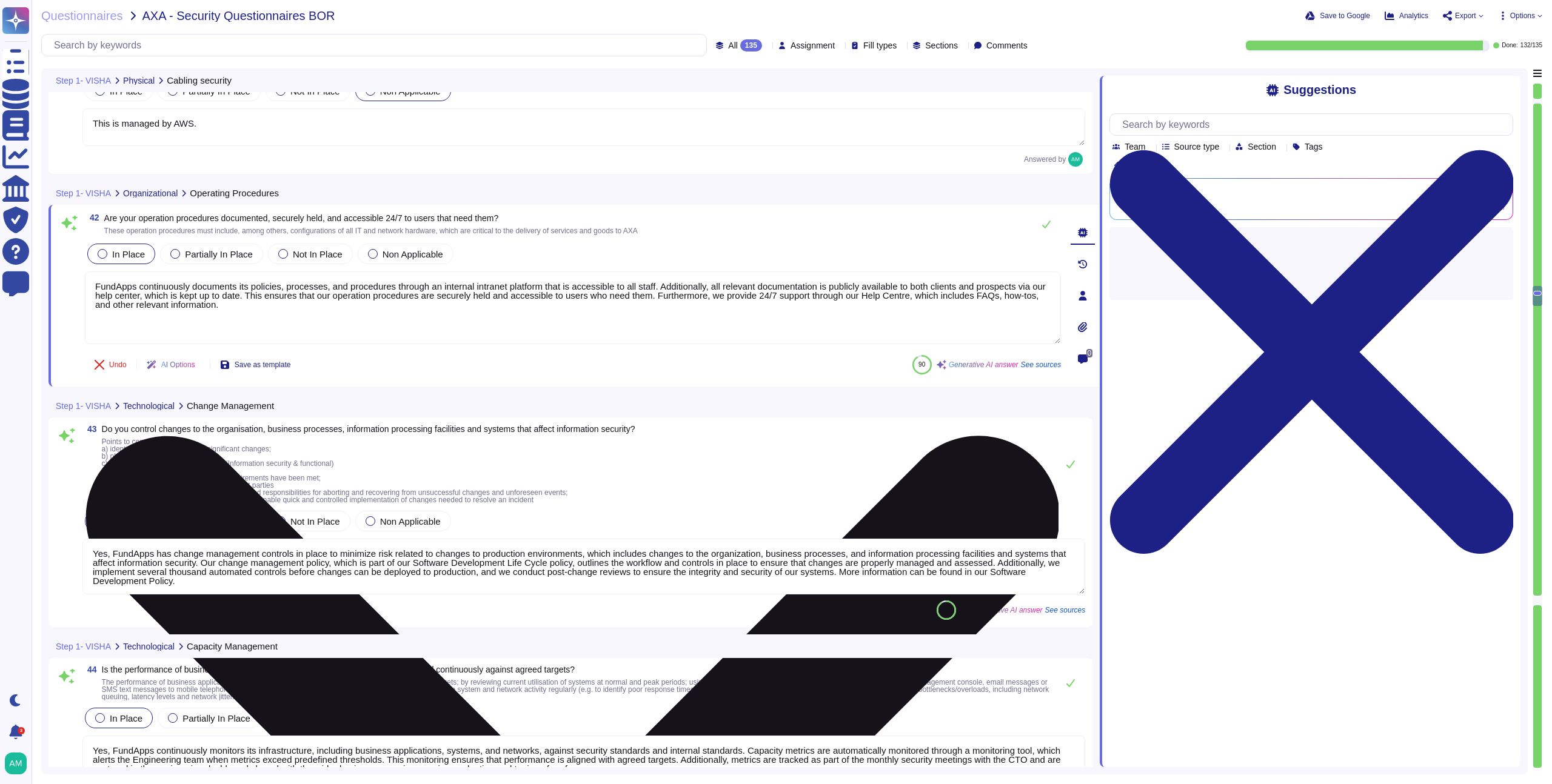
type textarea "Yes, procedures for administrative operations of a cloud computing environment …"
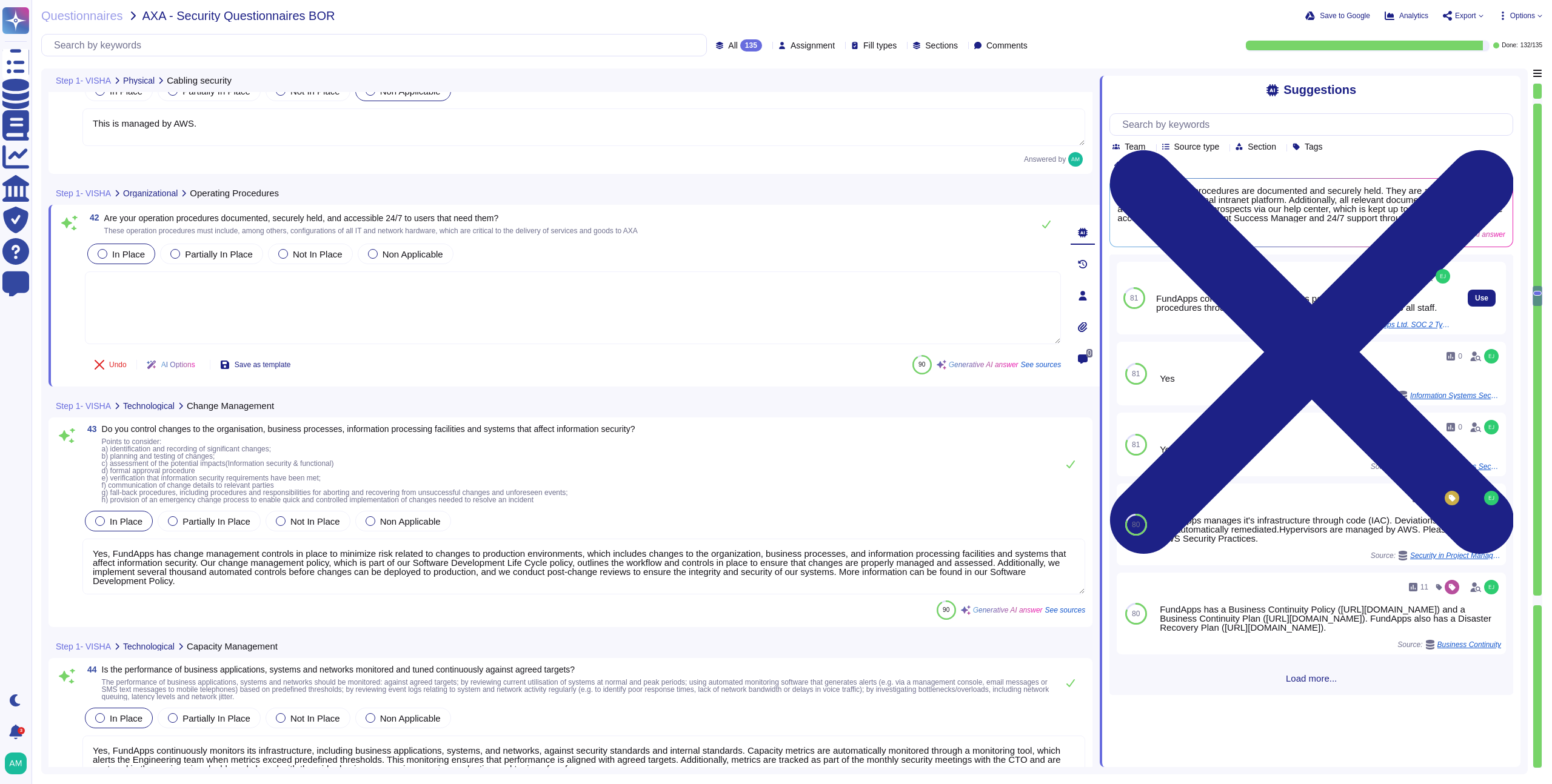
click at [1460, 302] on div "Use" at bounding box center [1481, 298] width 48 height 73
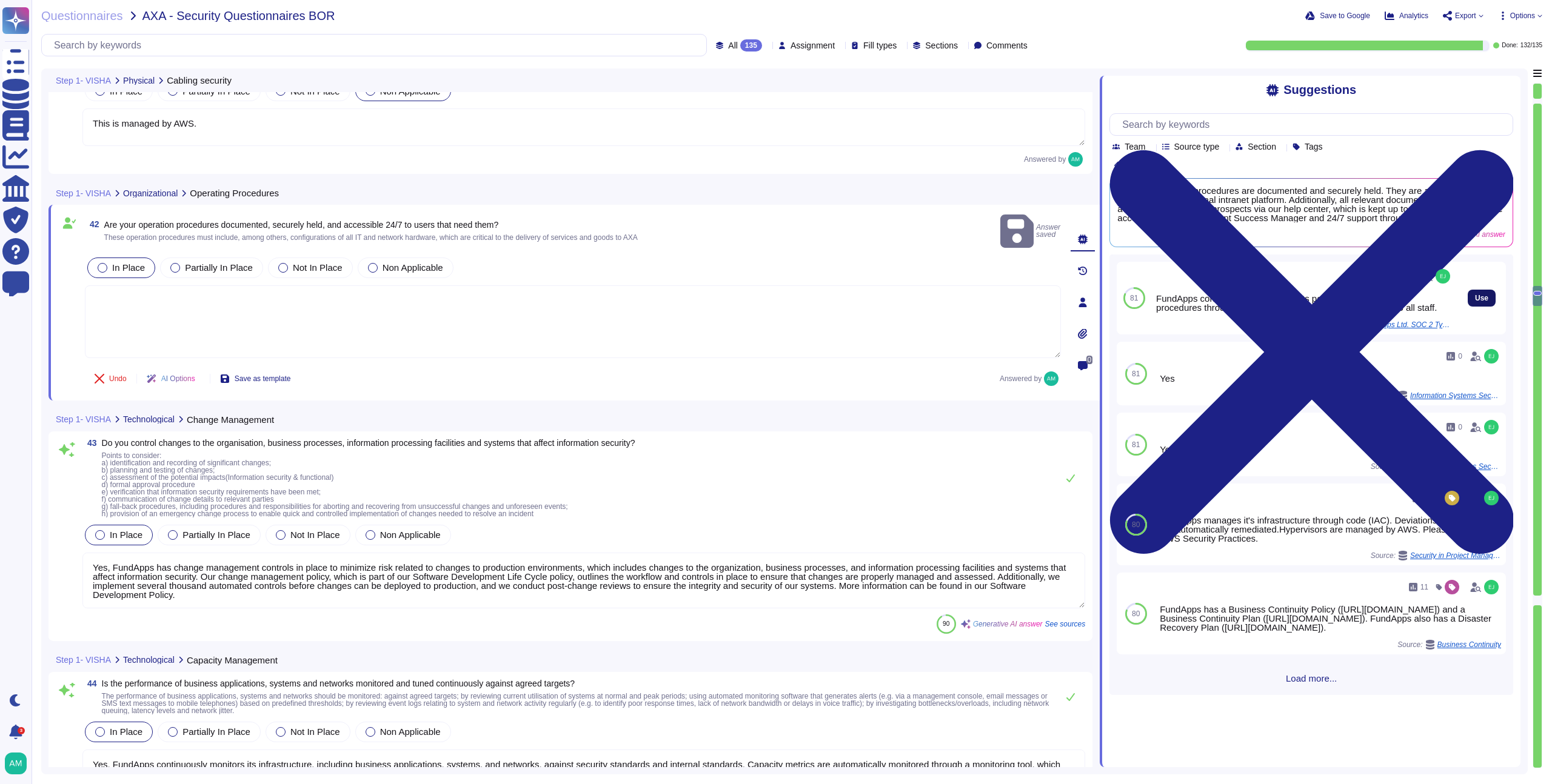
click at [1475, 302] on span "Use" at bounding box center [1482, 298] width 14 height 7
type textarea "FundApps continuously documents its policies, processes and procedures through …"
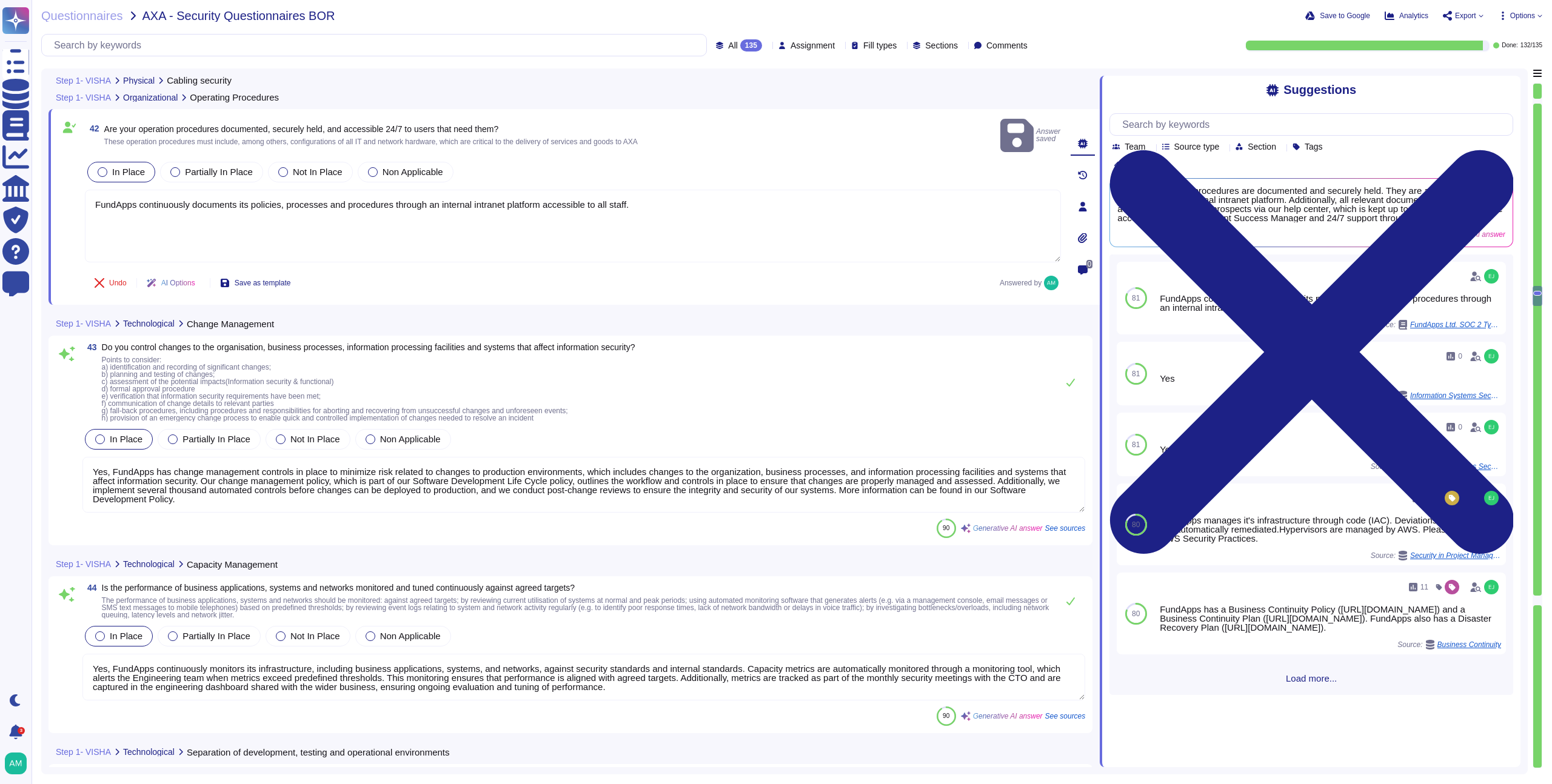
scroll to position [7501, 0]
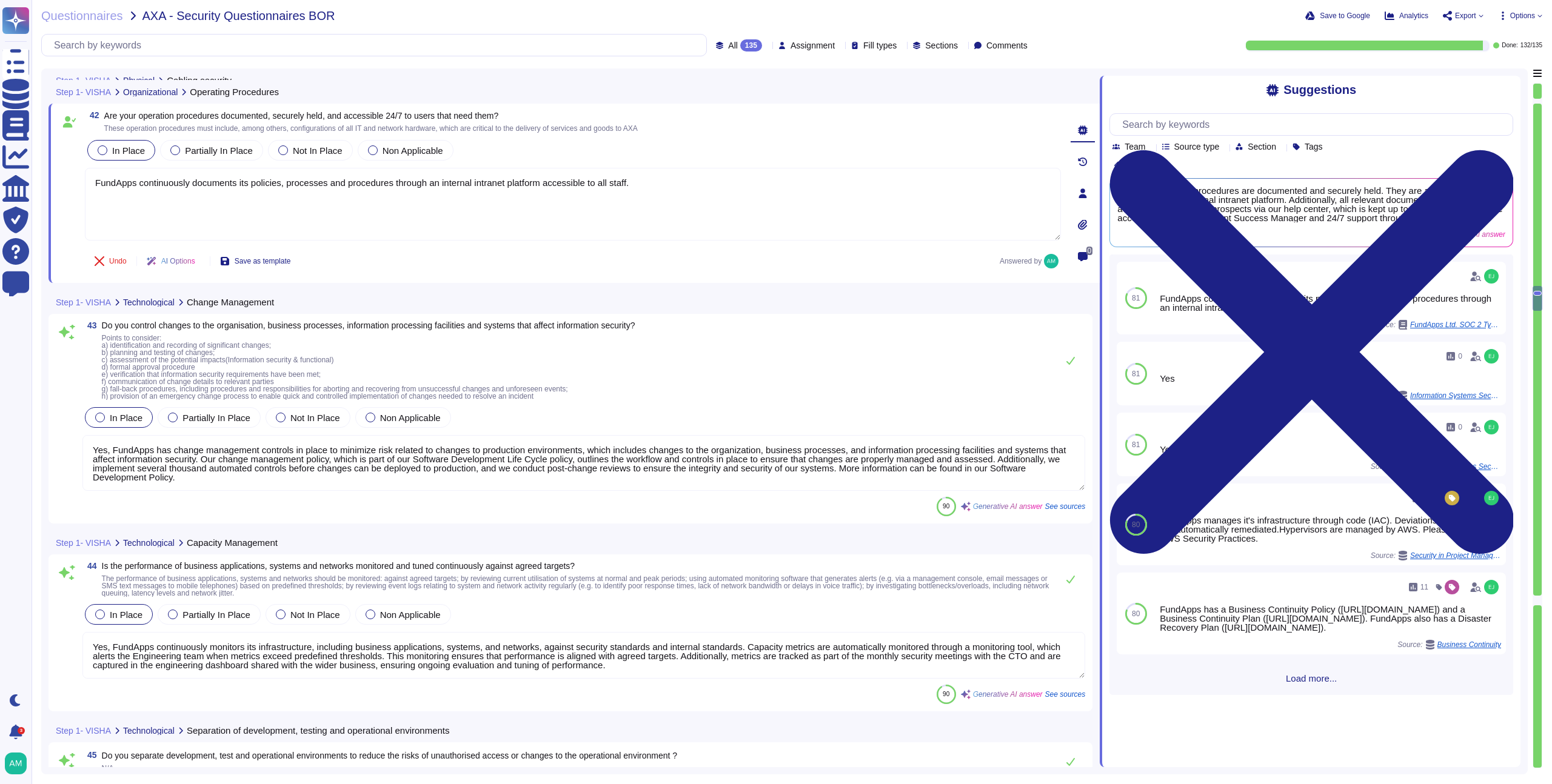
click at [698, 446] on textarea "Yes, FundApps has change management controls in place to minimize risk related …" at bounding box center [584, 463] width 1002 height 56
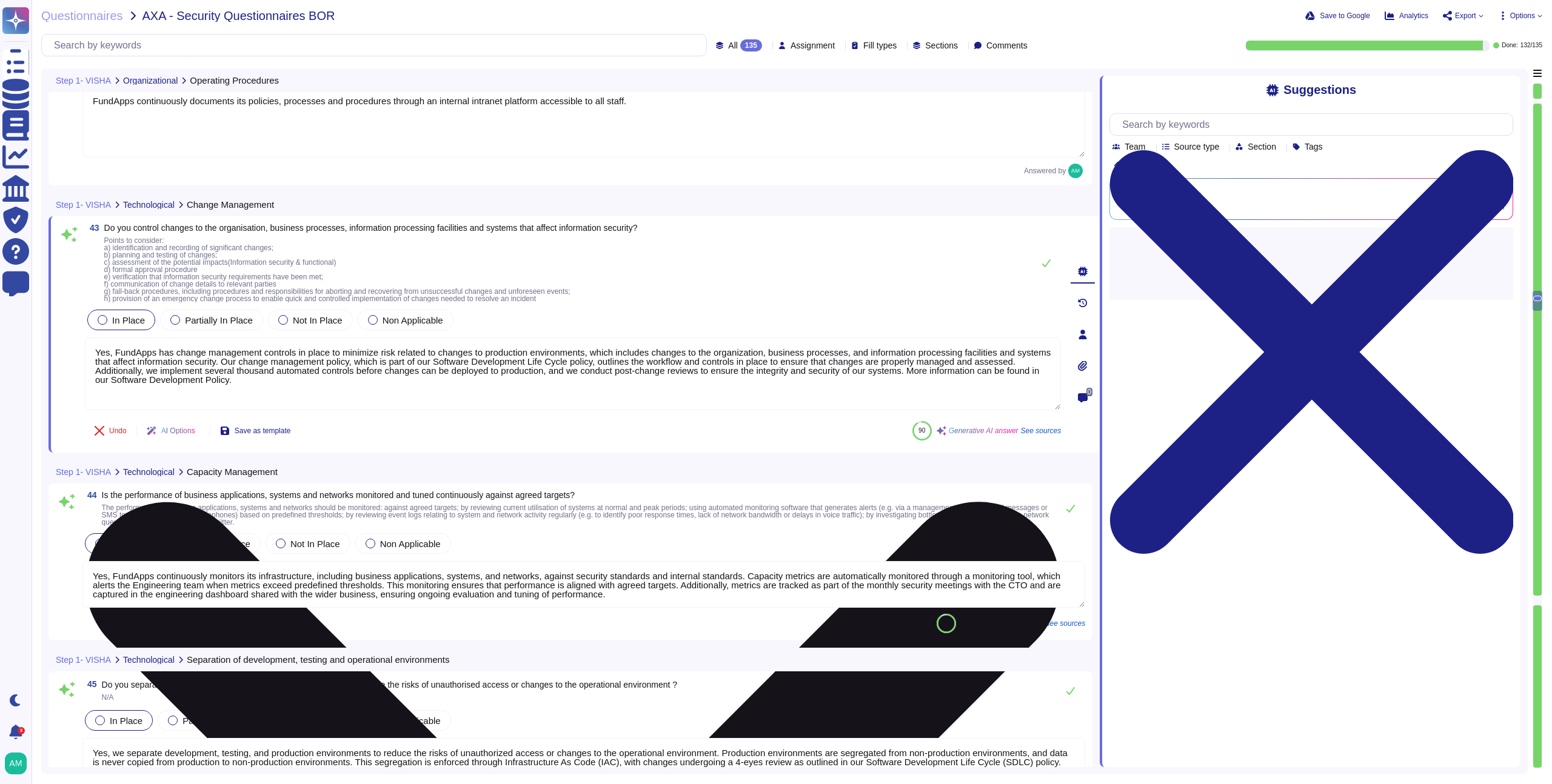
type textarea "FundApps has implemented a comprehensive set of detection, prevention, and reco…"
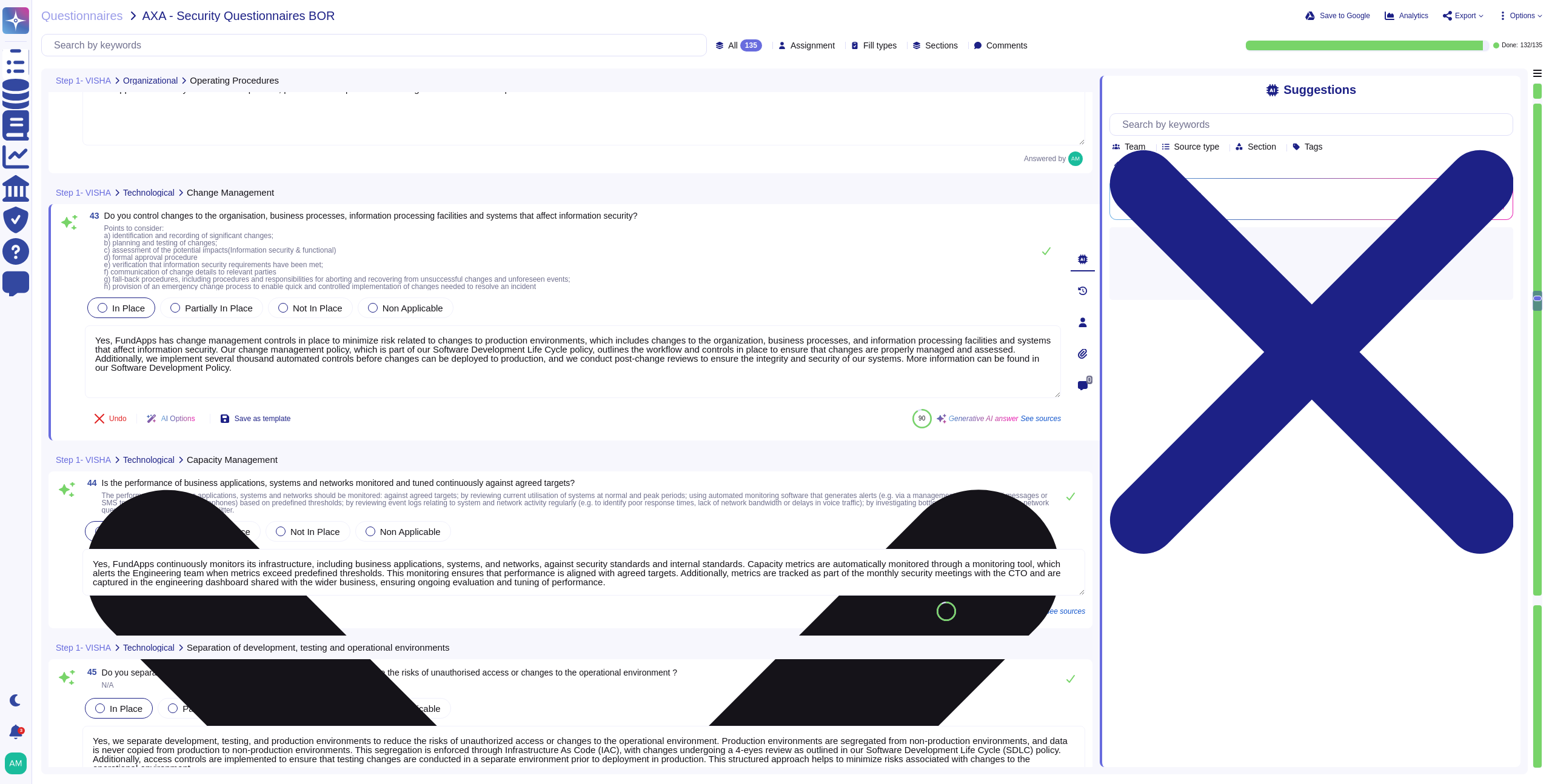
scroll to position [7590, 0]
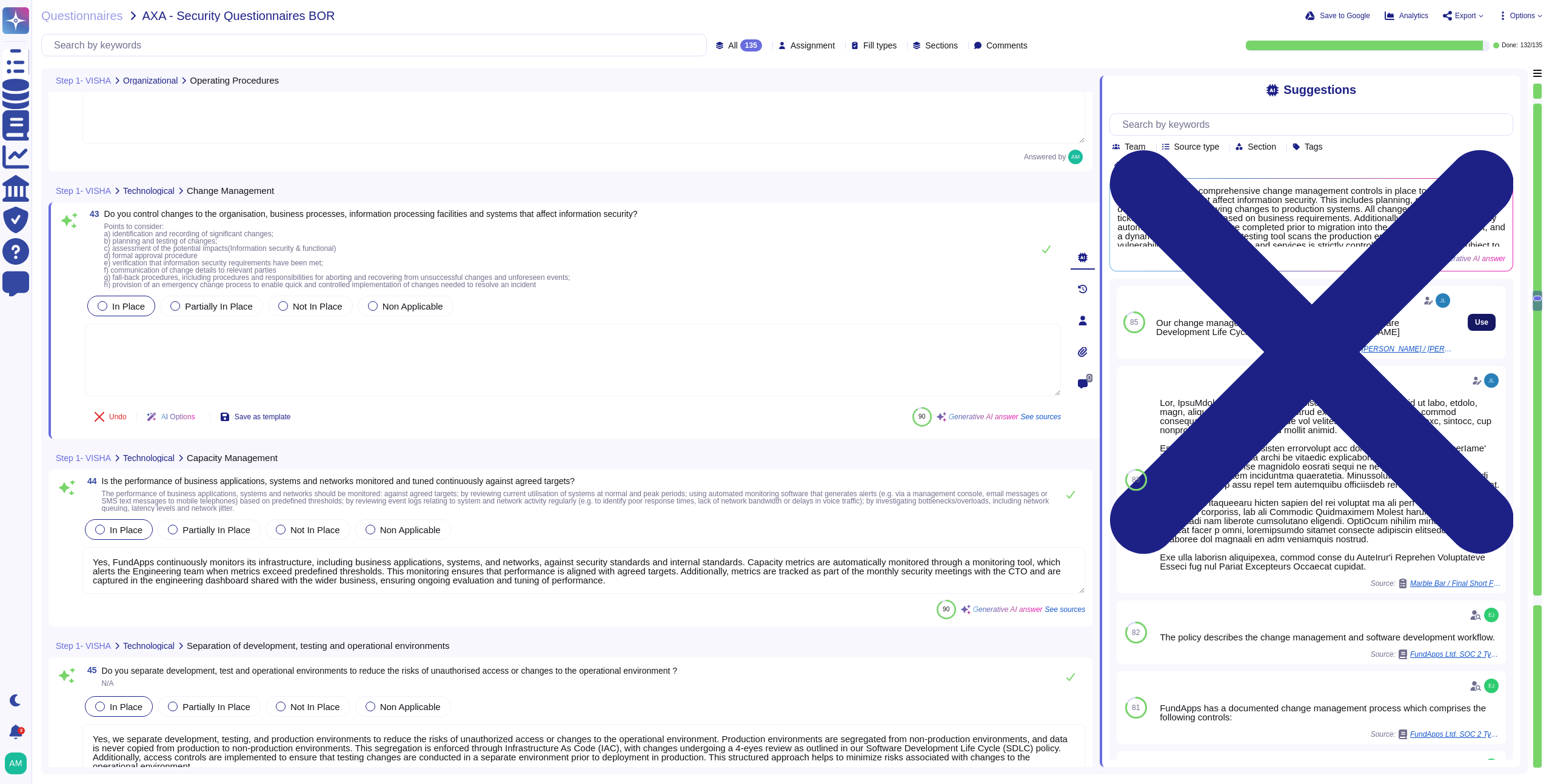
click at [1468, 331] on button "Use" at bounding box center [1482, 321] width 28 height 17
type textarea "Our change management policy is available on our Software Development Life Cycl…"
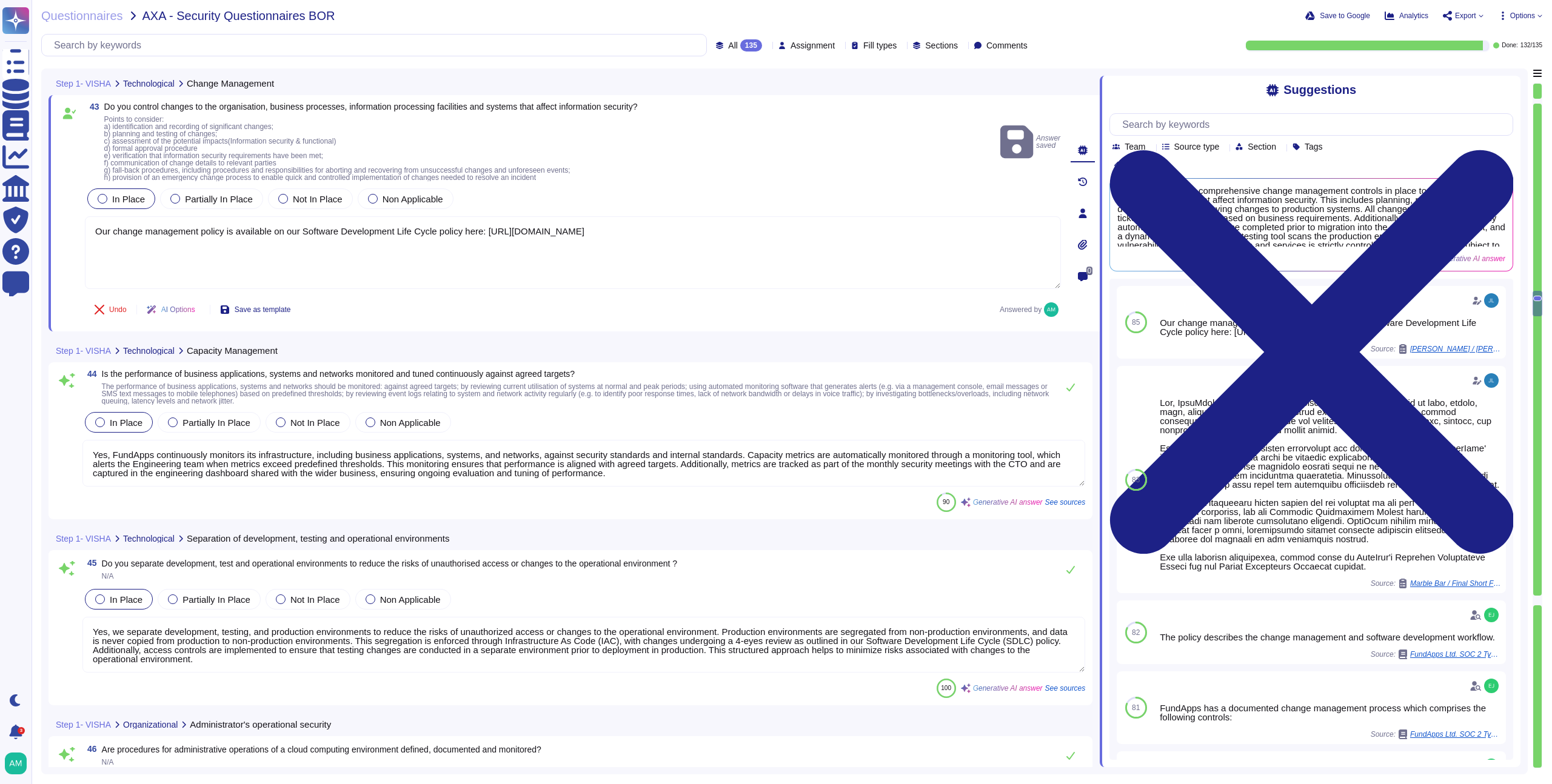
scroll to position [7697, 0]
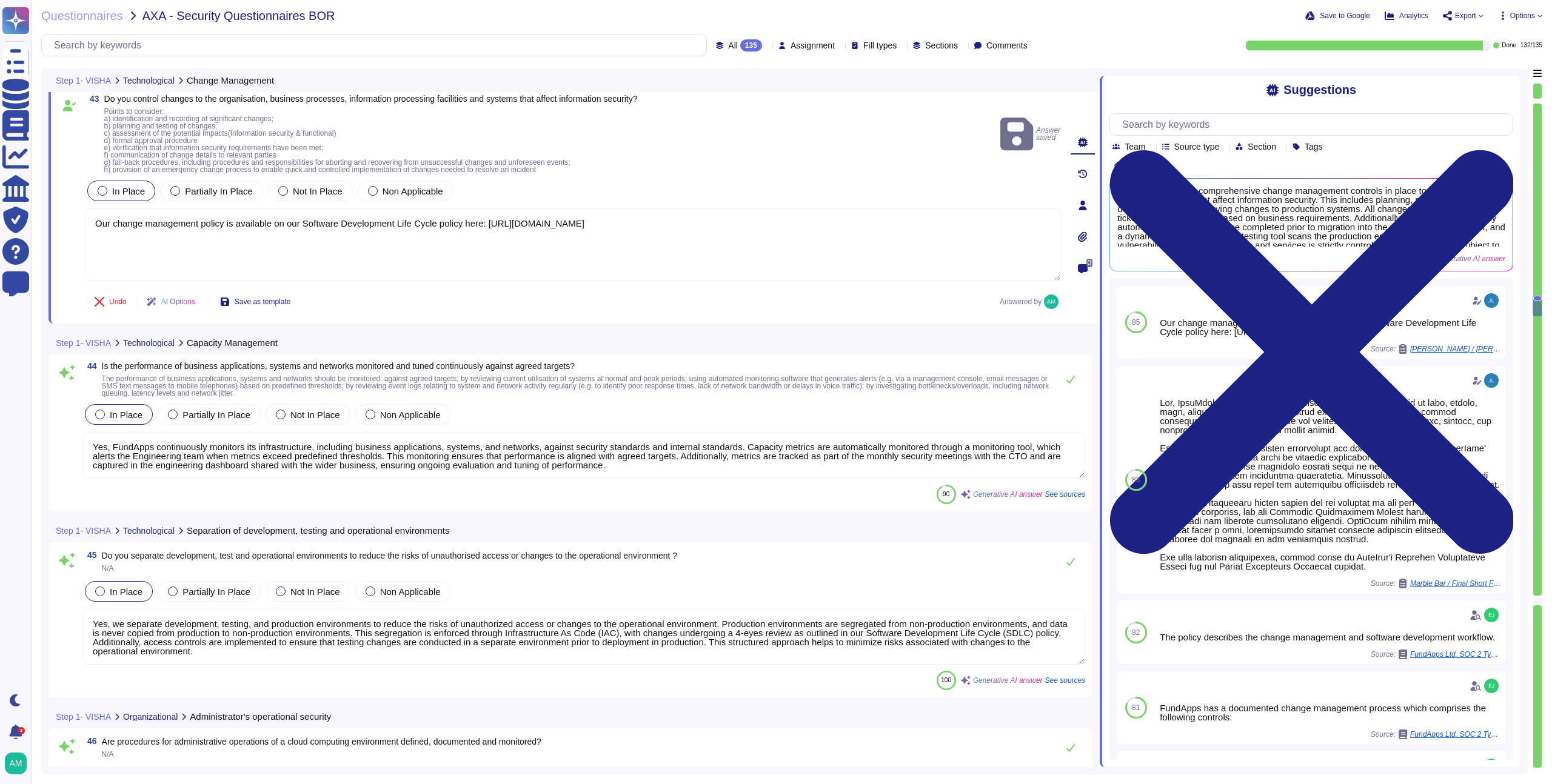
click at [571, 472] on textarea "Yes, FundApps continuously monitors its infrastructure, including business appl…" at bounding box center [584, 455] width 1002 height 46
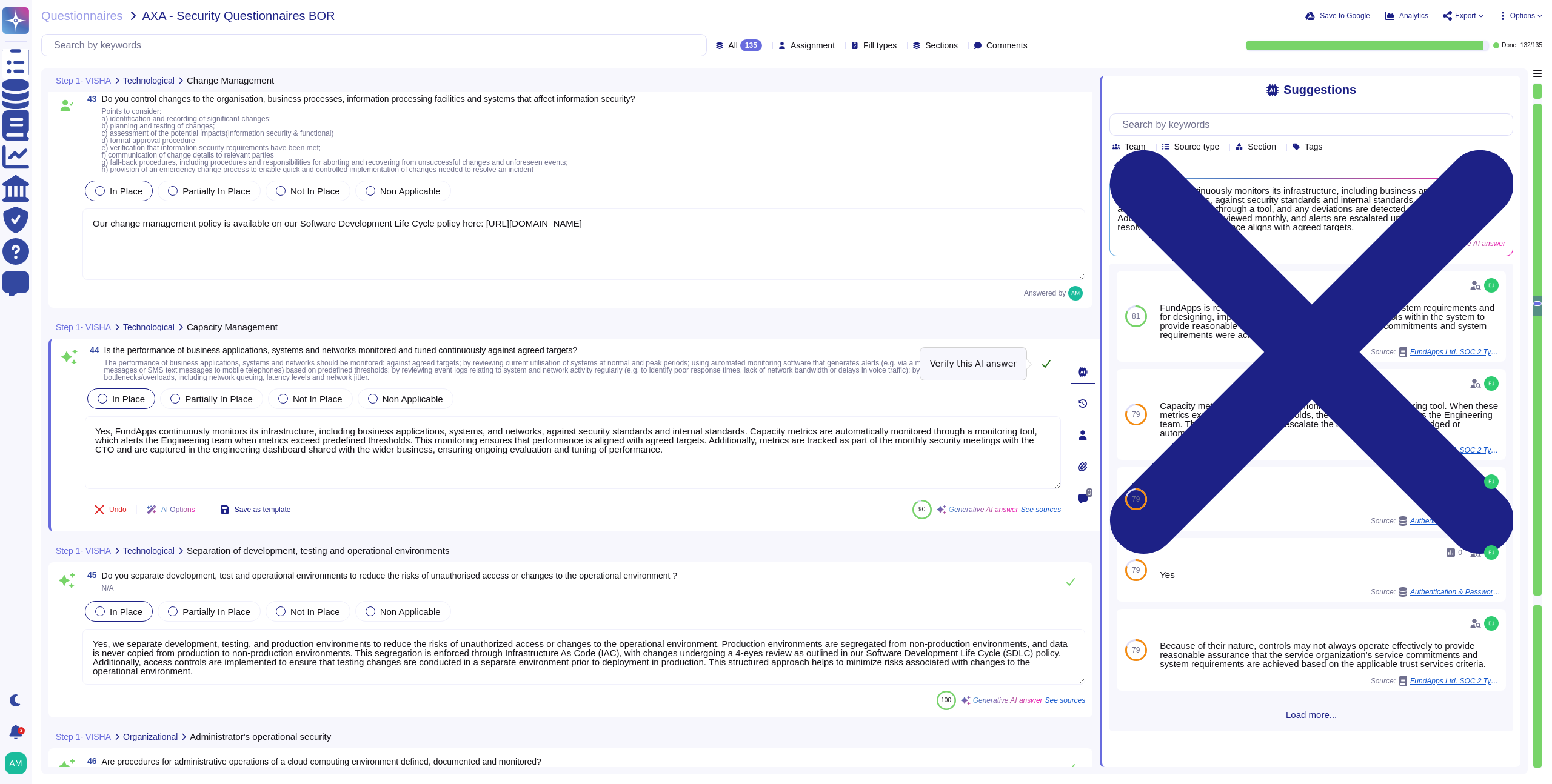
click at [1040, 364] on button at bounding box center [1046, 363] width 29 height 25
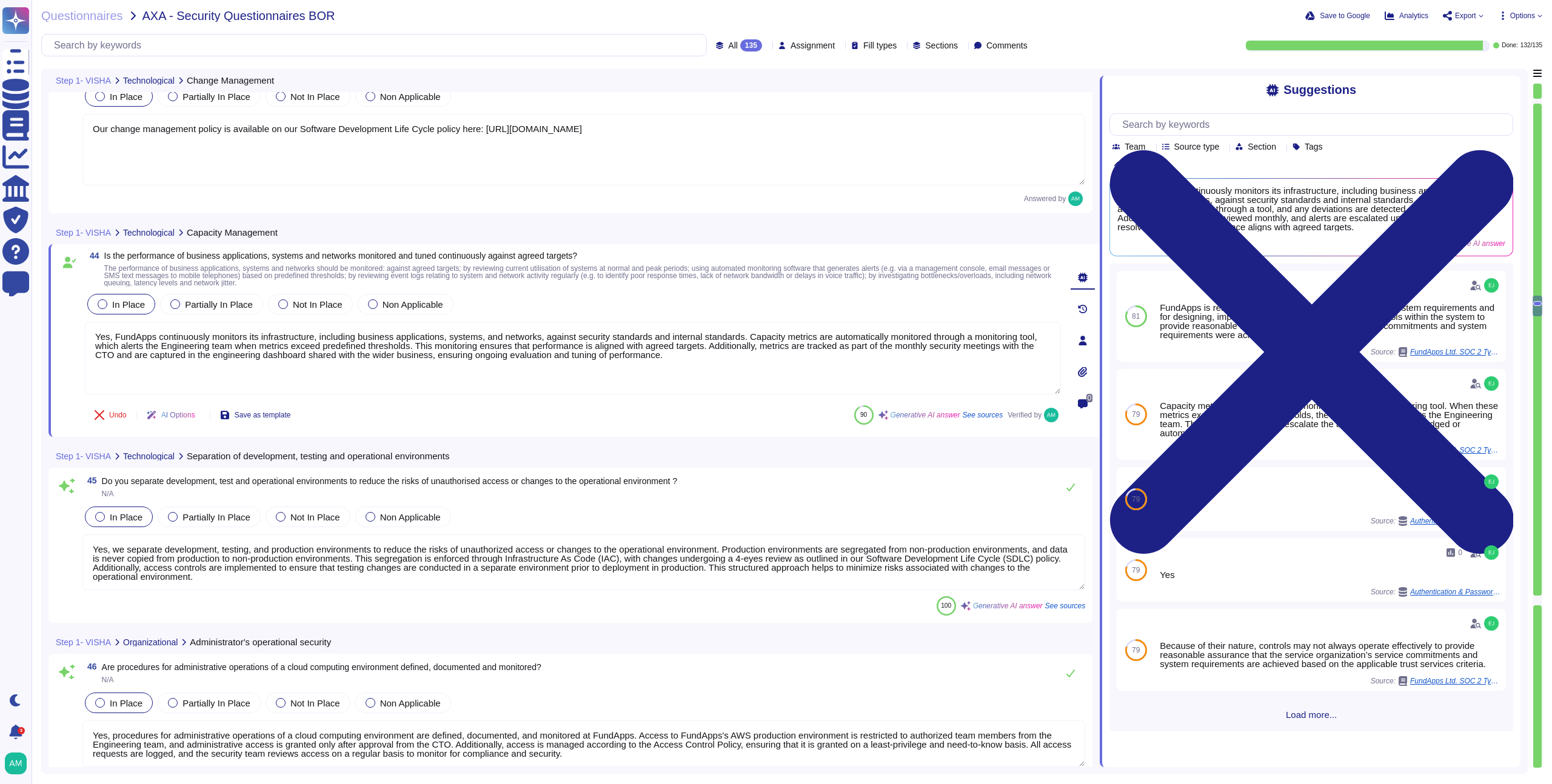
scroll to position [7795, 0]
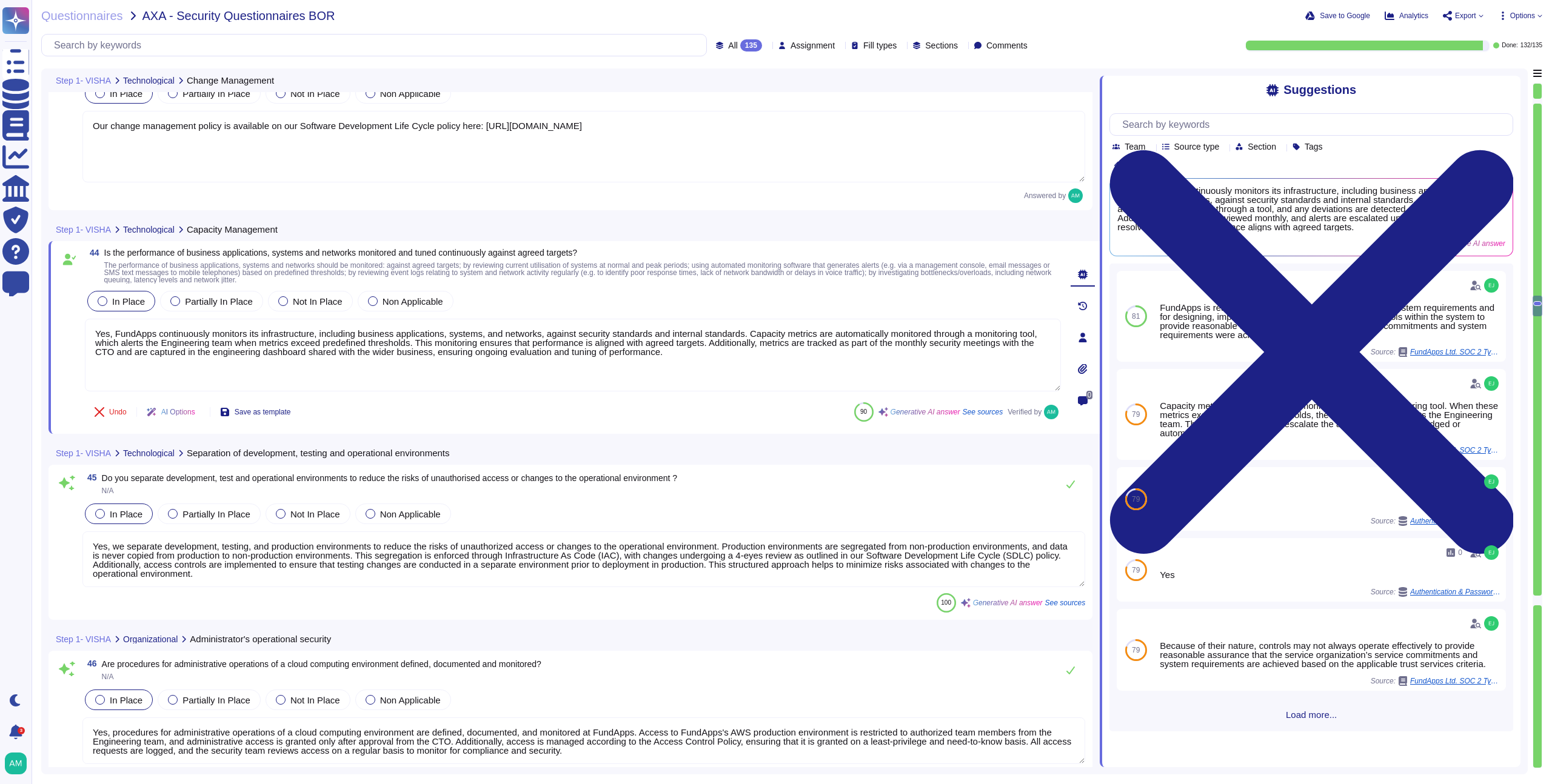
click at [577, 573] on textarea "Yes, we separate development, testing, and production environments to reduce th…" at bounding box center [584, 559] width 1002 height 56
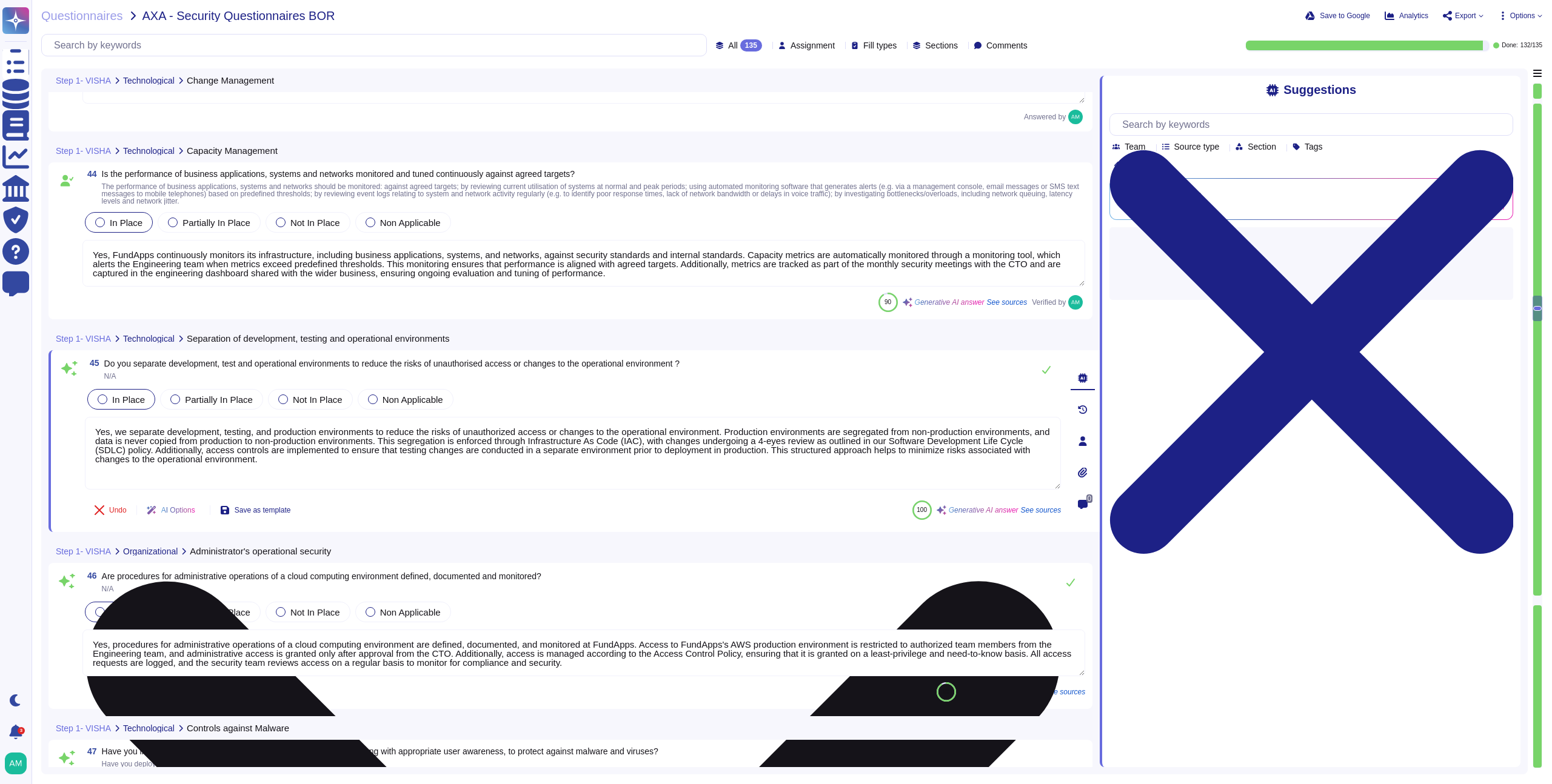
scroll to position [7875, 0]
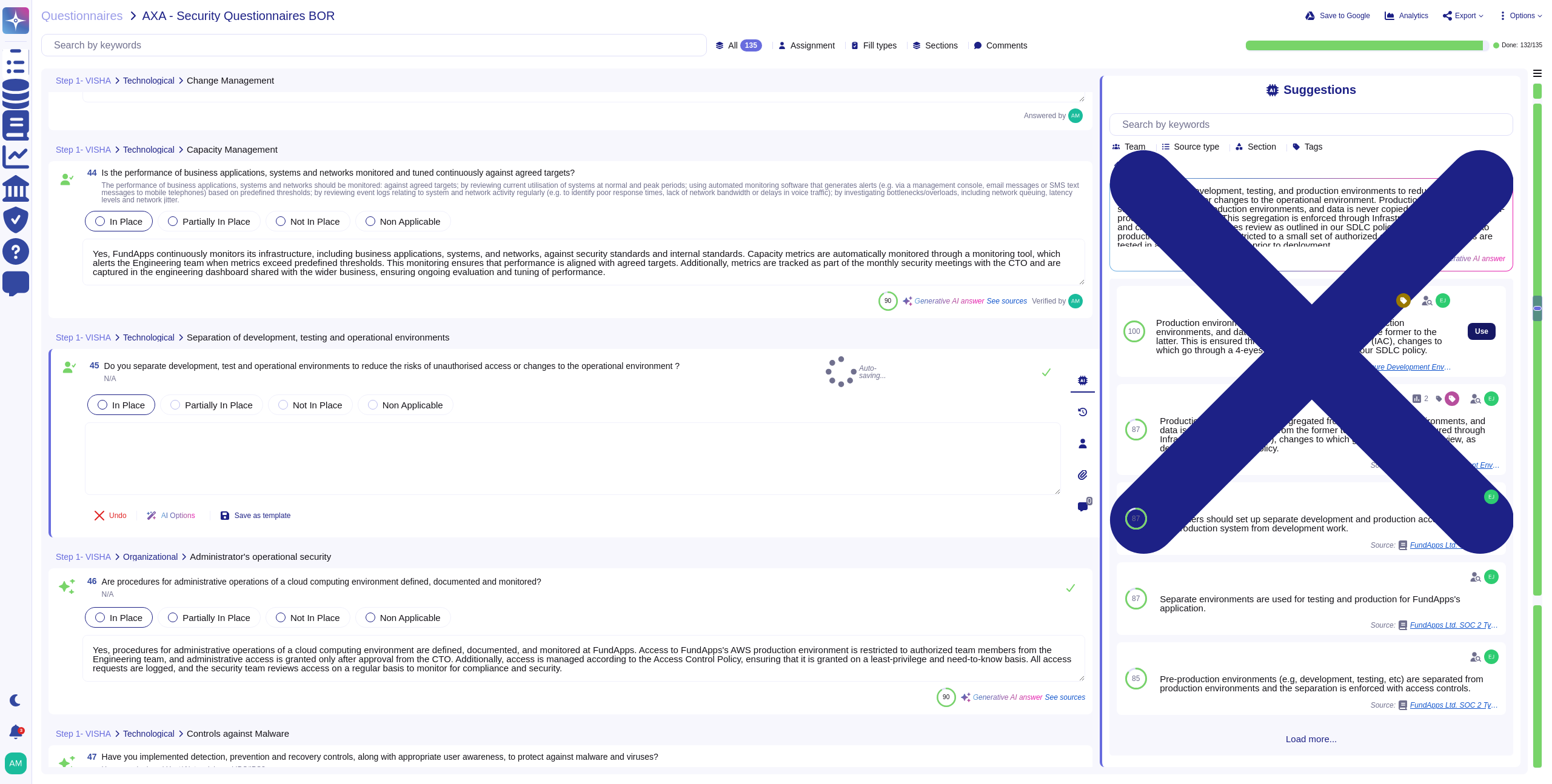
click at [1468, 337] on button "Use" at bounding box center [1482, 331] width 28 height 17
type textarea "Production environments are segregated from non-production environments, and da…"
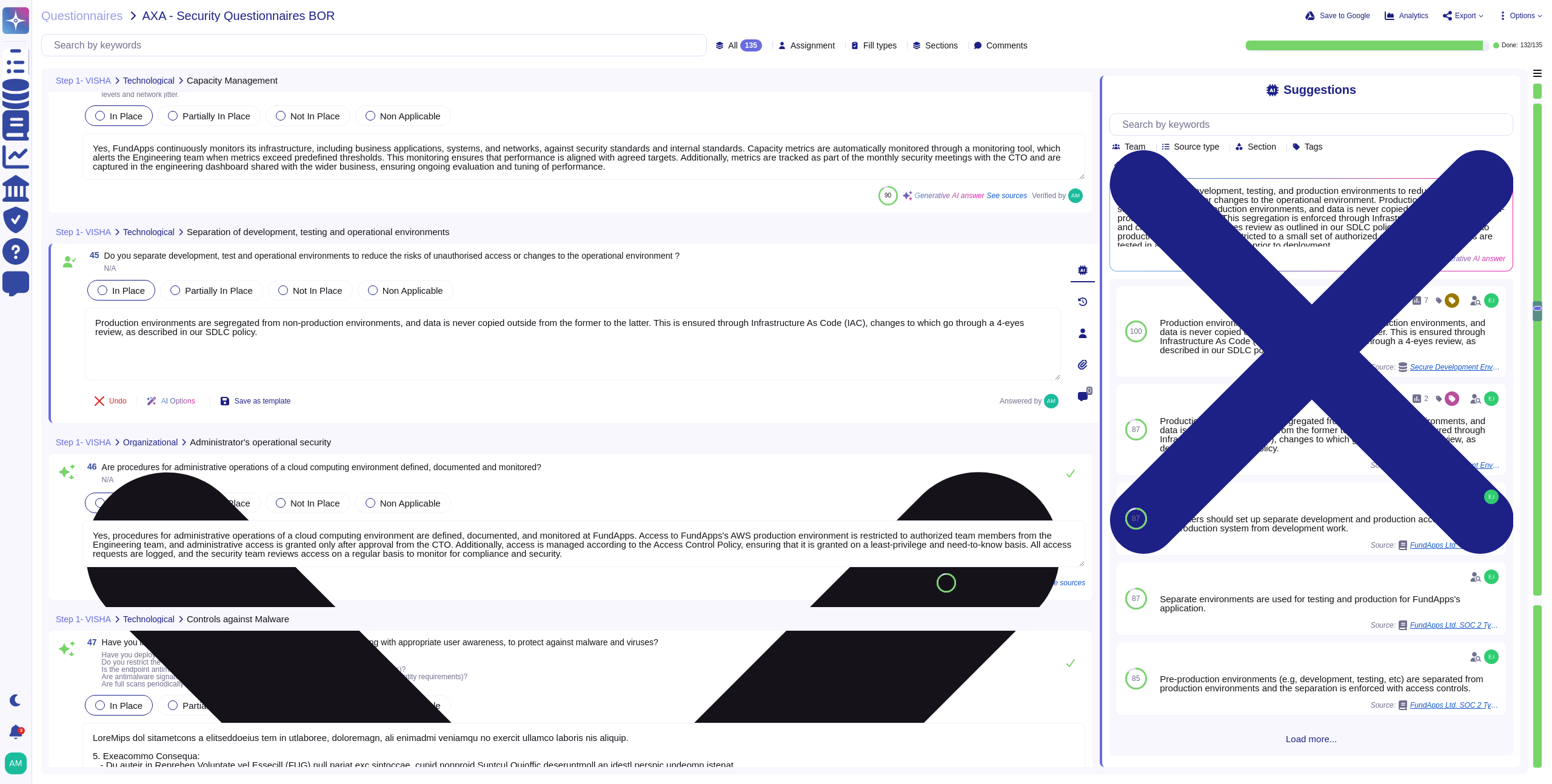
type textarea "FundApps has established comprehensive protocols and hardware to securely backu…"
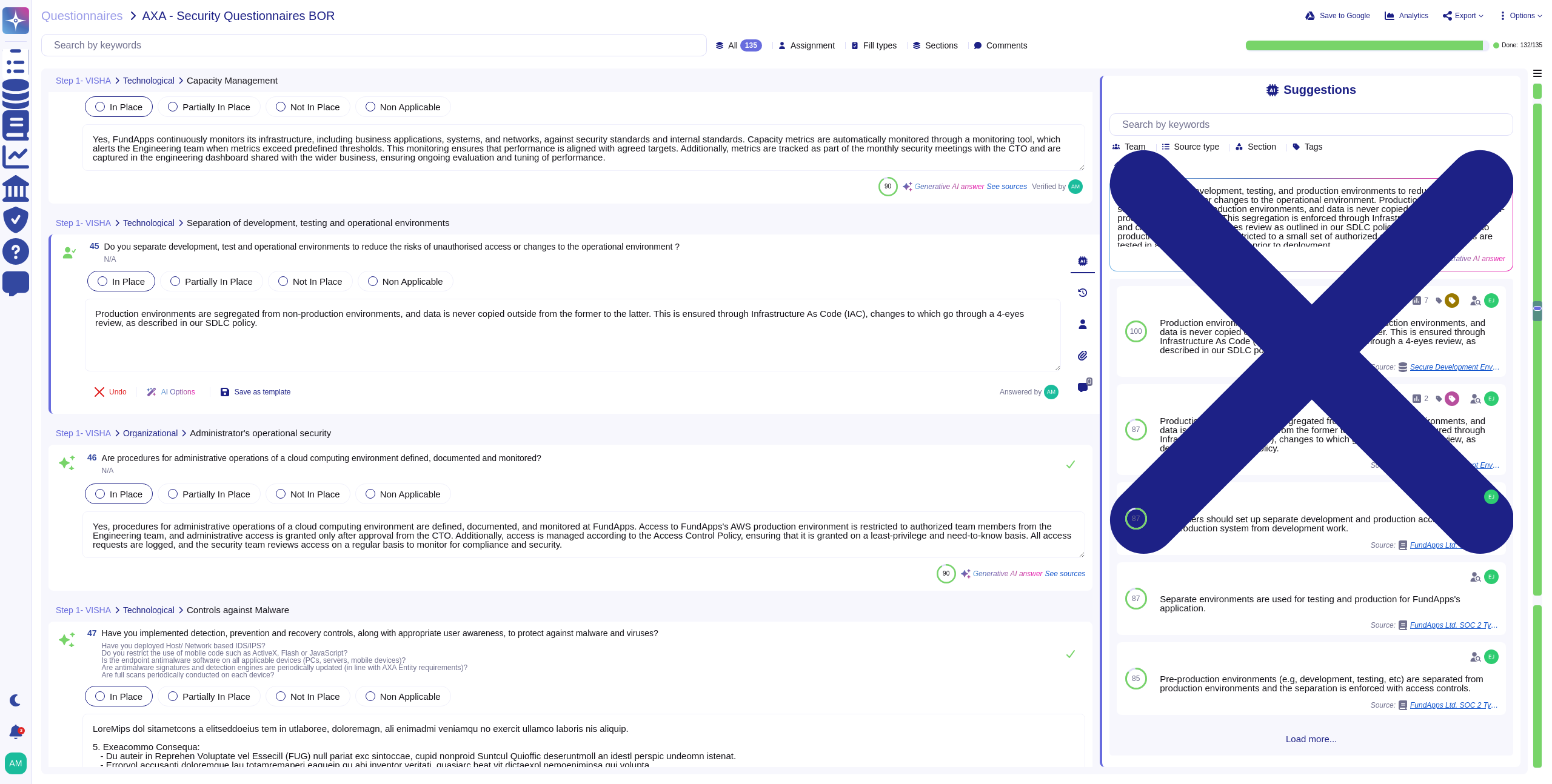
scroll to position [1, 0]
click at [545, 516] on textarea "Yes, procedures for administrative operations of a cloud computing environment …" at bounding box center [584, 535] width 1002 height 46
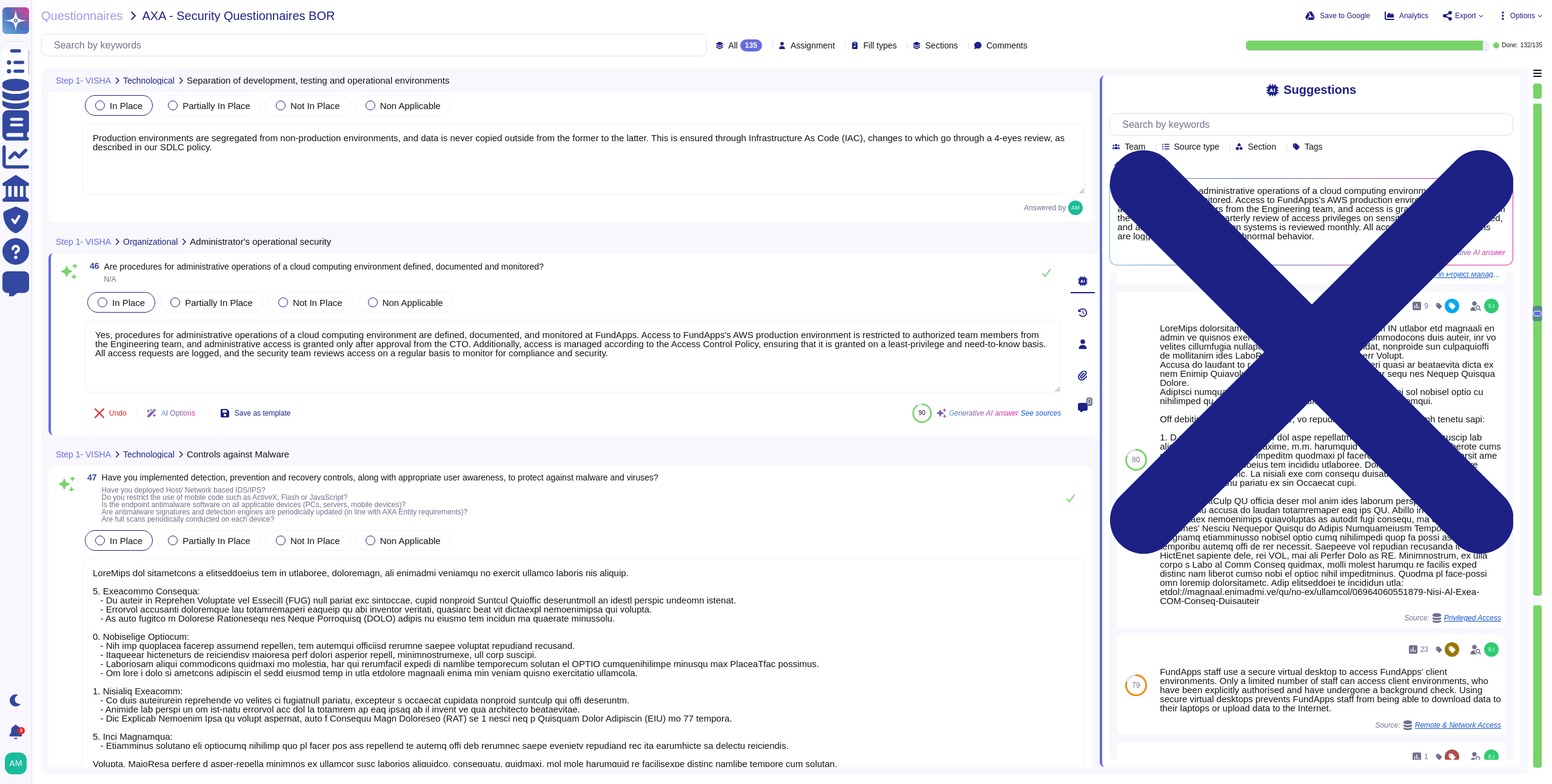
scroll to position [0, 0]
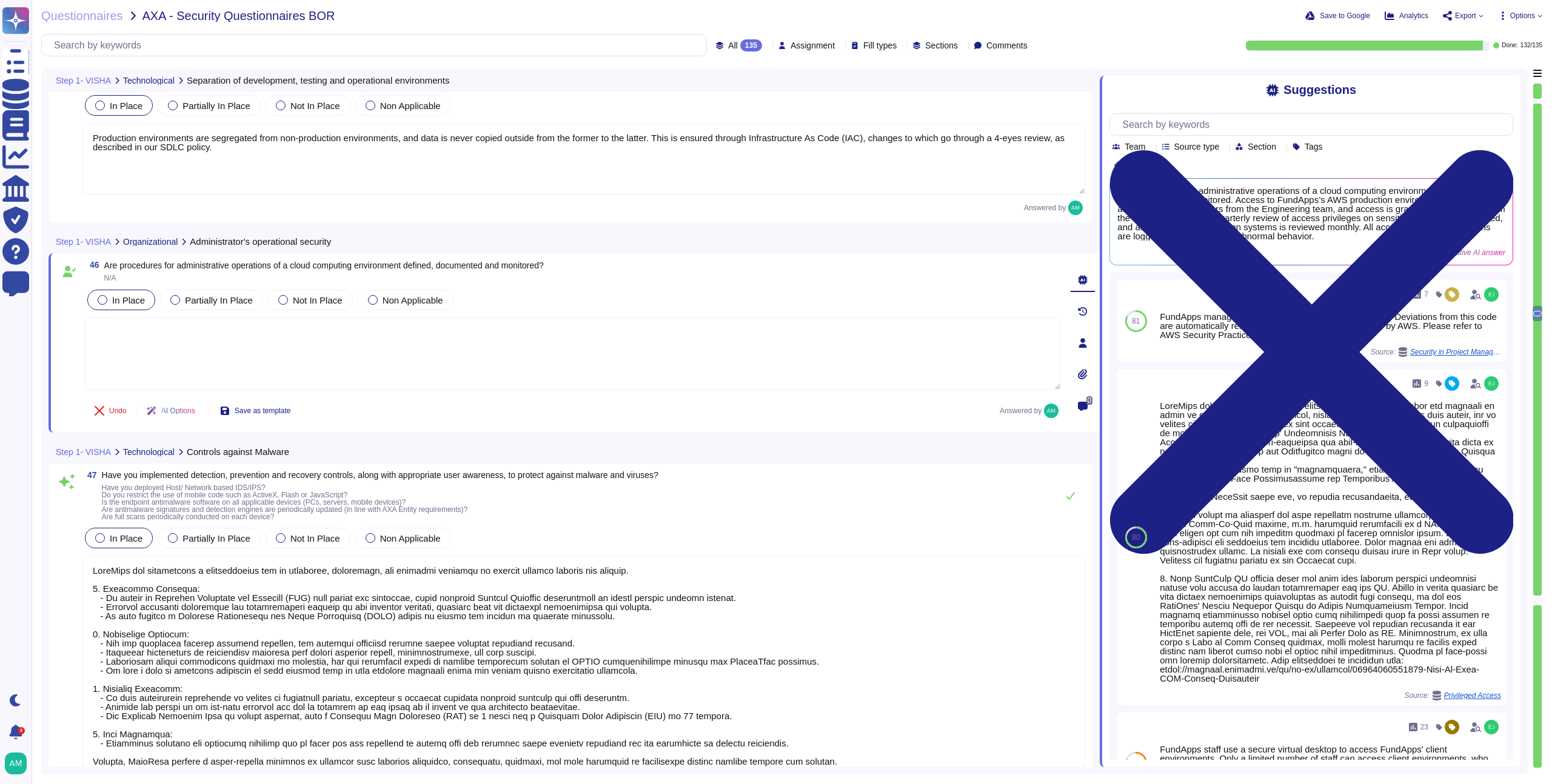
click at [482, 342] on textarea at bounding box center [572, 354] width 976 height 73
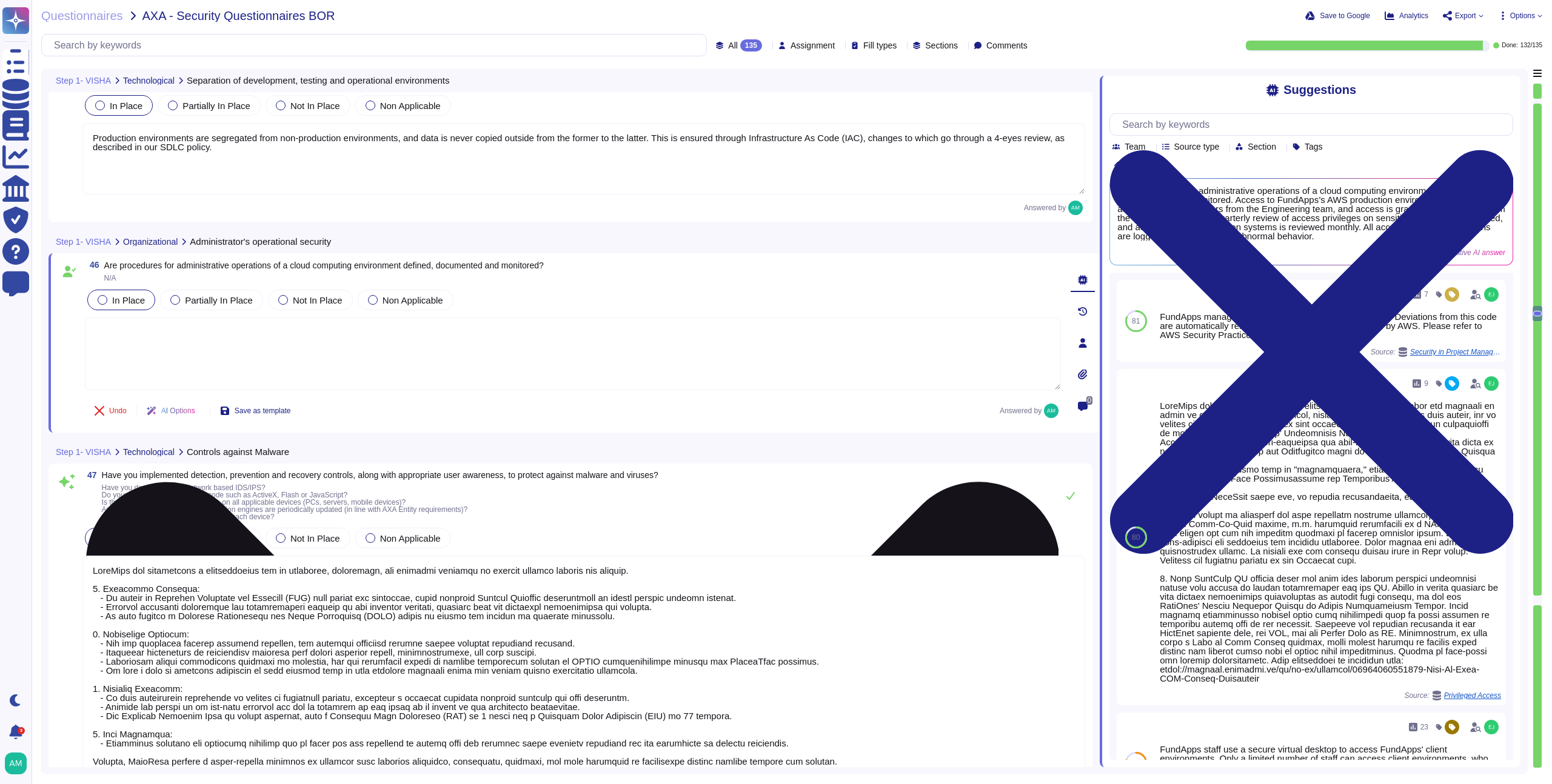
type textarea "Yes, procedures for administrative operations of a cloud computing environment …"
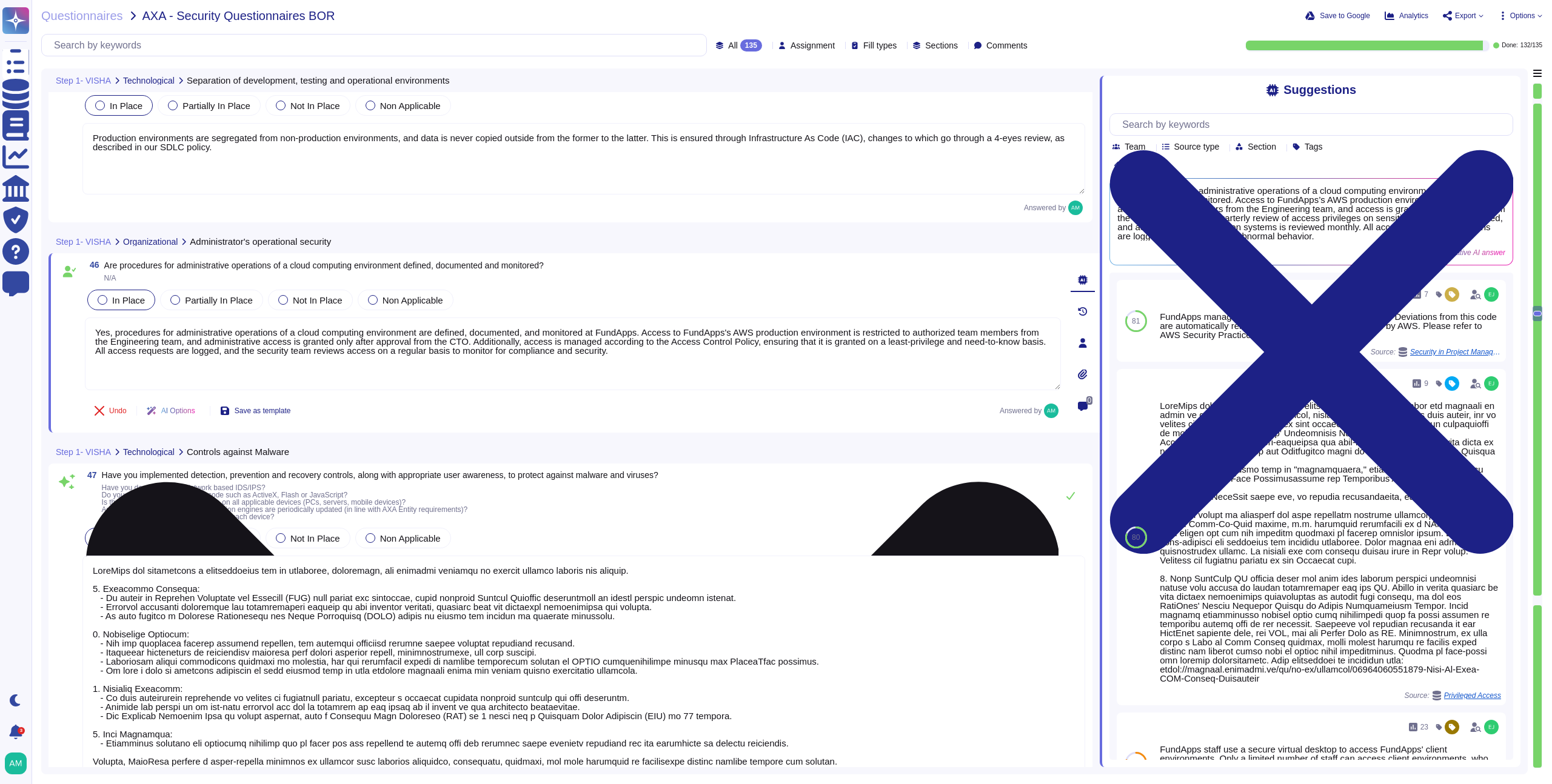
click at [719, 359] on textarea "Yes, procedures for administrative operations of a cloud computing environment …" at bounding box center [572, 354] width 976 height 73
click at [591, 337] on textarea "Yes, procedures for administrative operations of a cloud computing environment …" at bounding box center [572, 354] width 976 height 73
click at [973, 332] on textarea "Yes, procedures for administrative operations of a cloud computing environment …" at bounding box center [572, 354] width 976 height 73
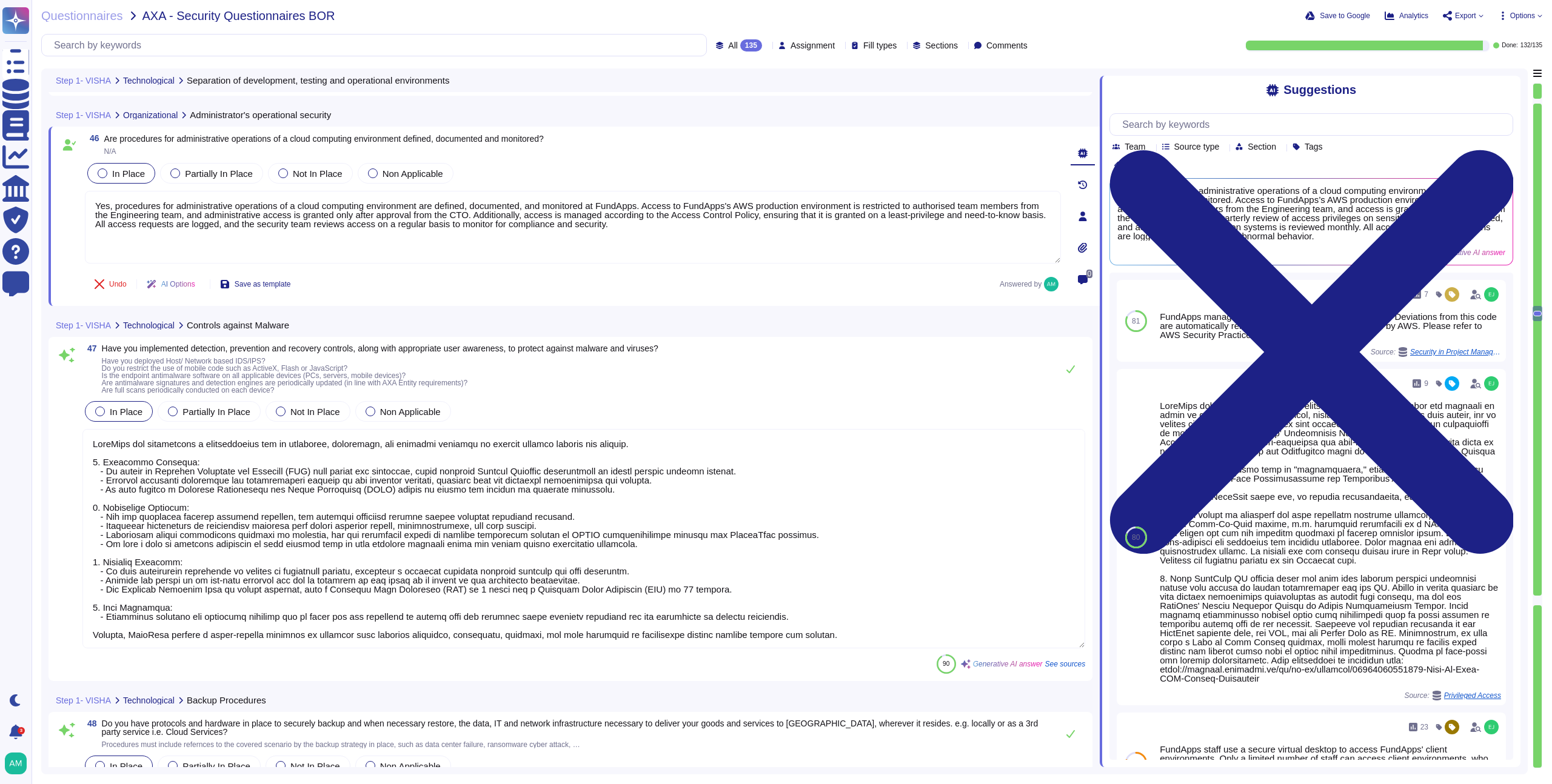
scroll to position [8282, 0]
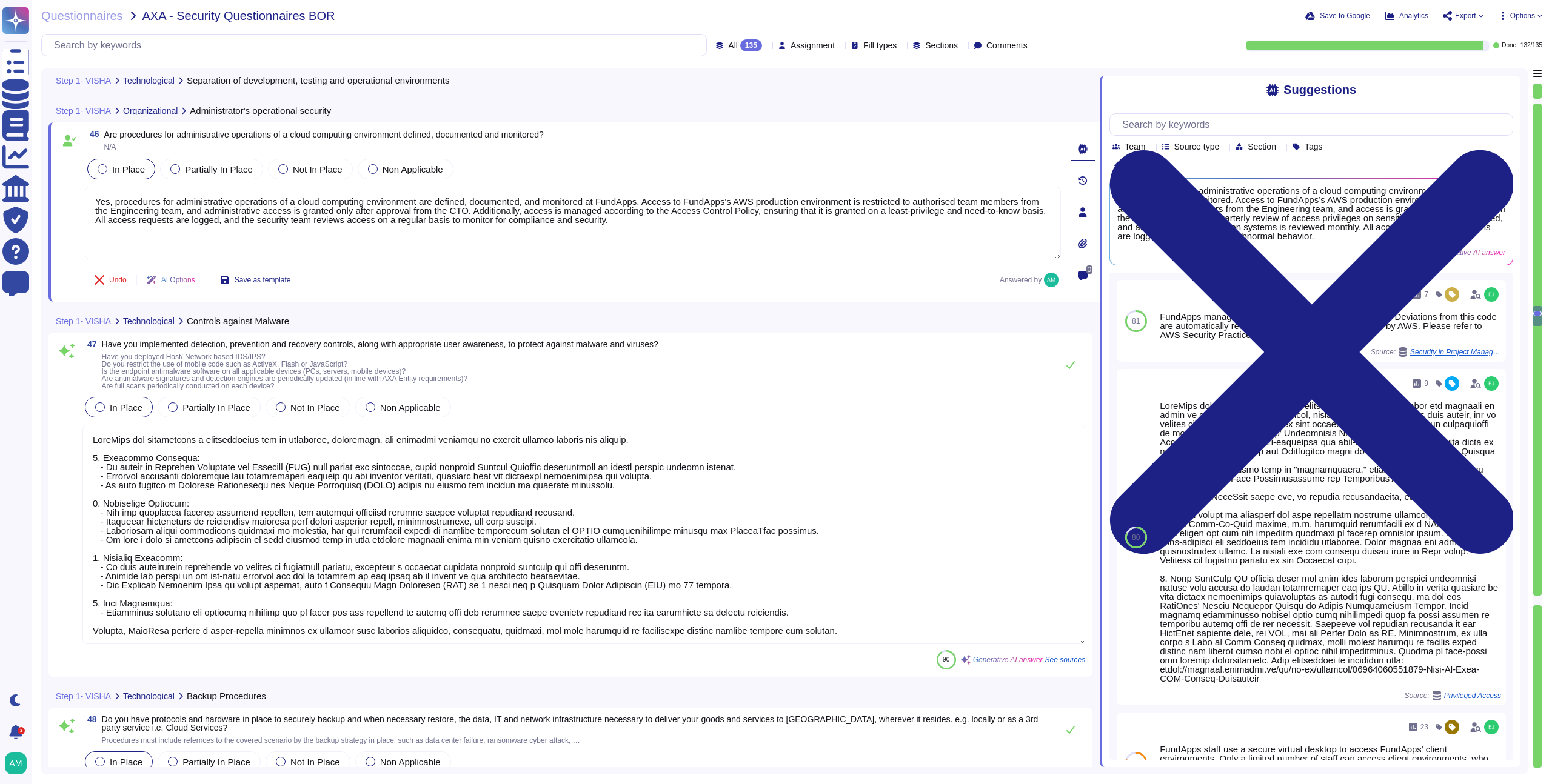
type textarea "Yes, procedures for administrative operations of a cloud computing environment …"
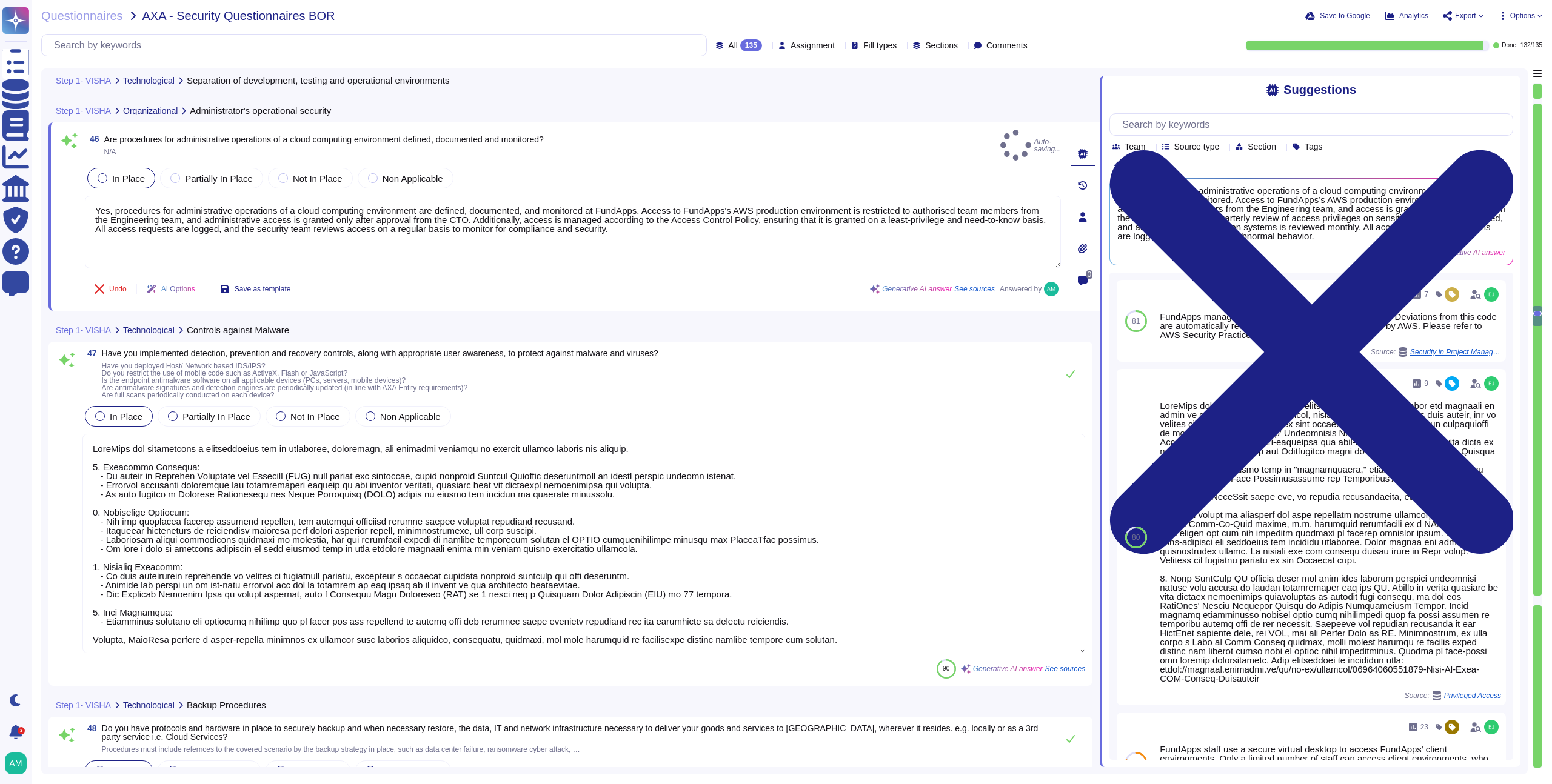
click at [453, 494] on textarea at bounding box center [584, 543] width 1002 height 219
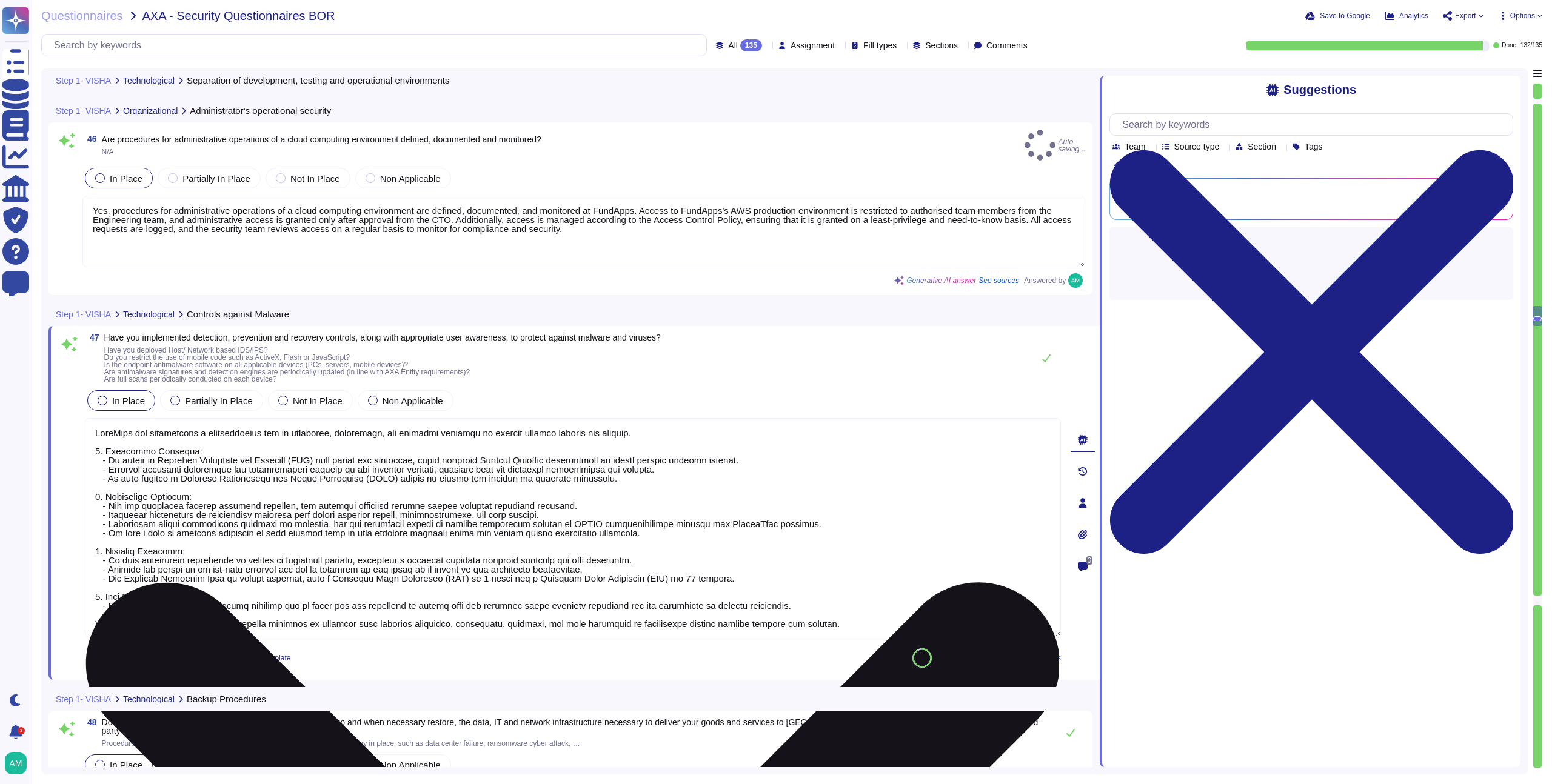
type textarea "FundApps employs backup retention policies that ensure multiple points of recov…"
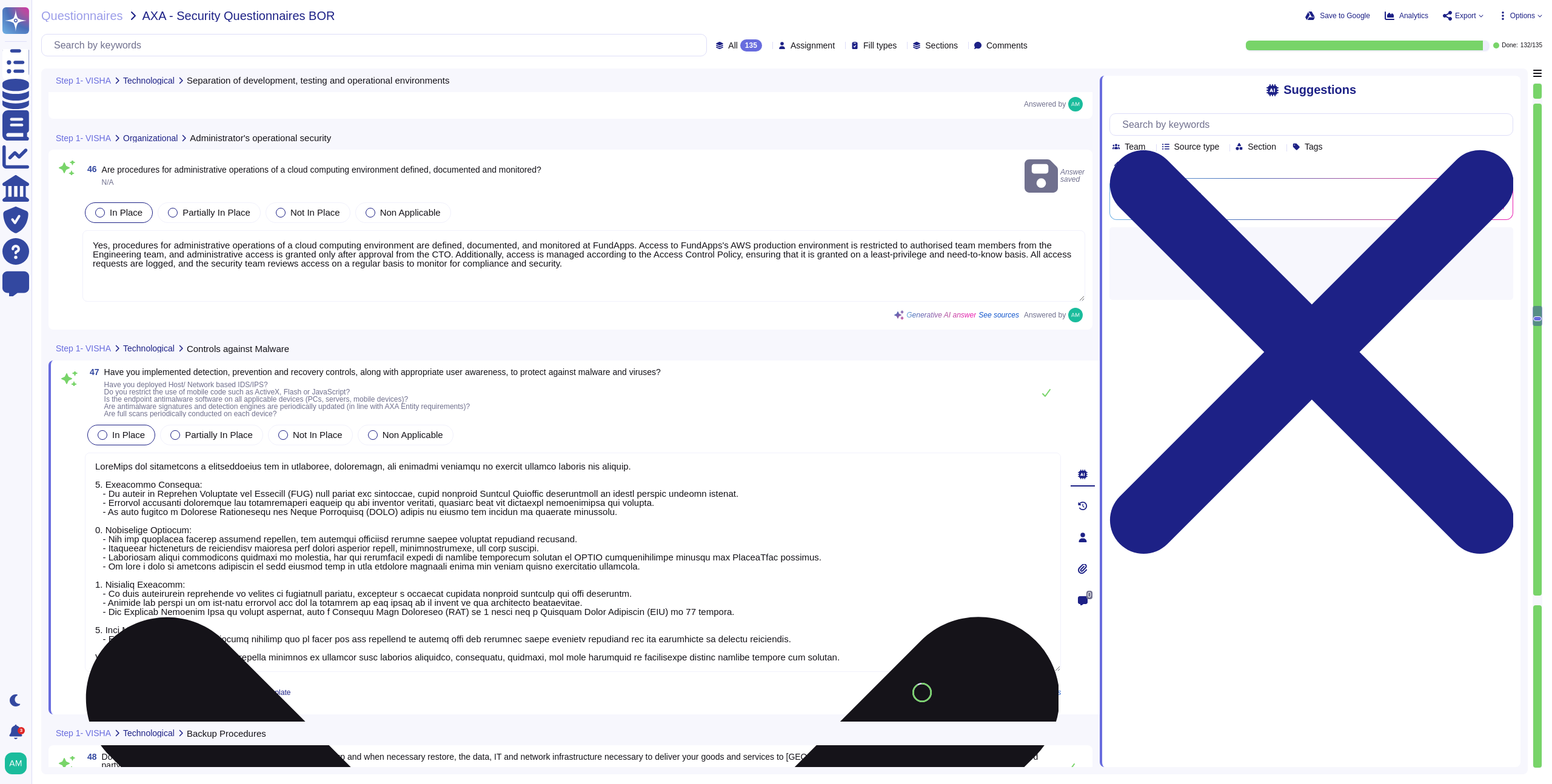
type textarea "Production environments are segregated from non-production environments, and da…"
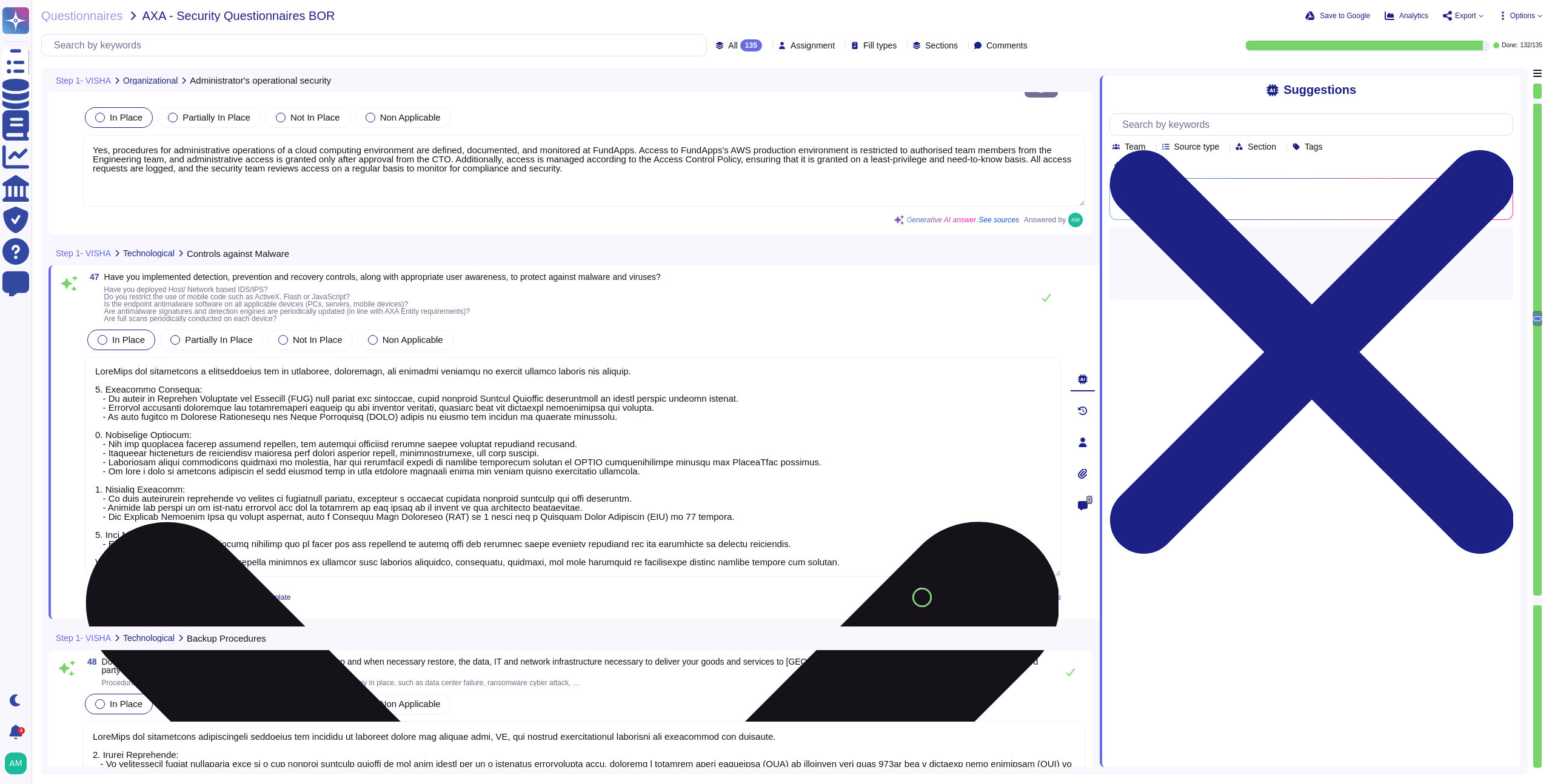
type textarea "FundApps employs backup retention policies that ensure multiple points of recov…"
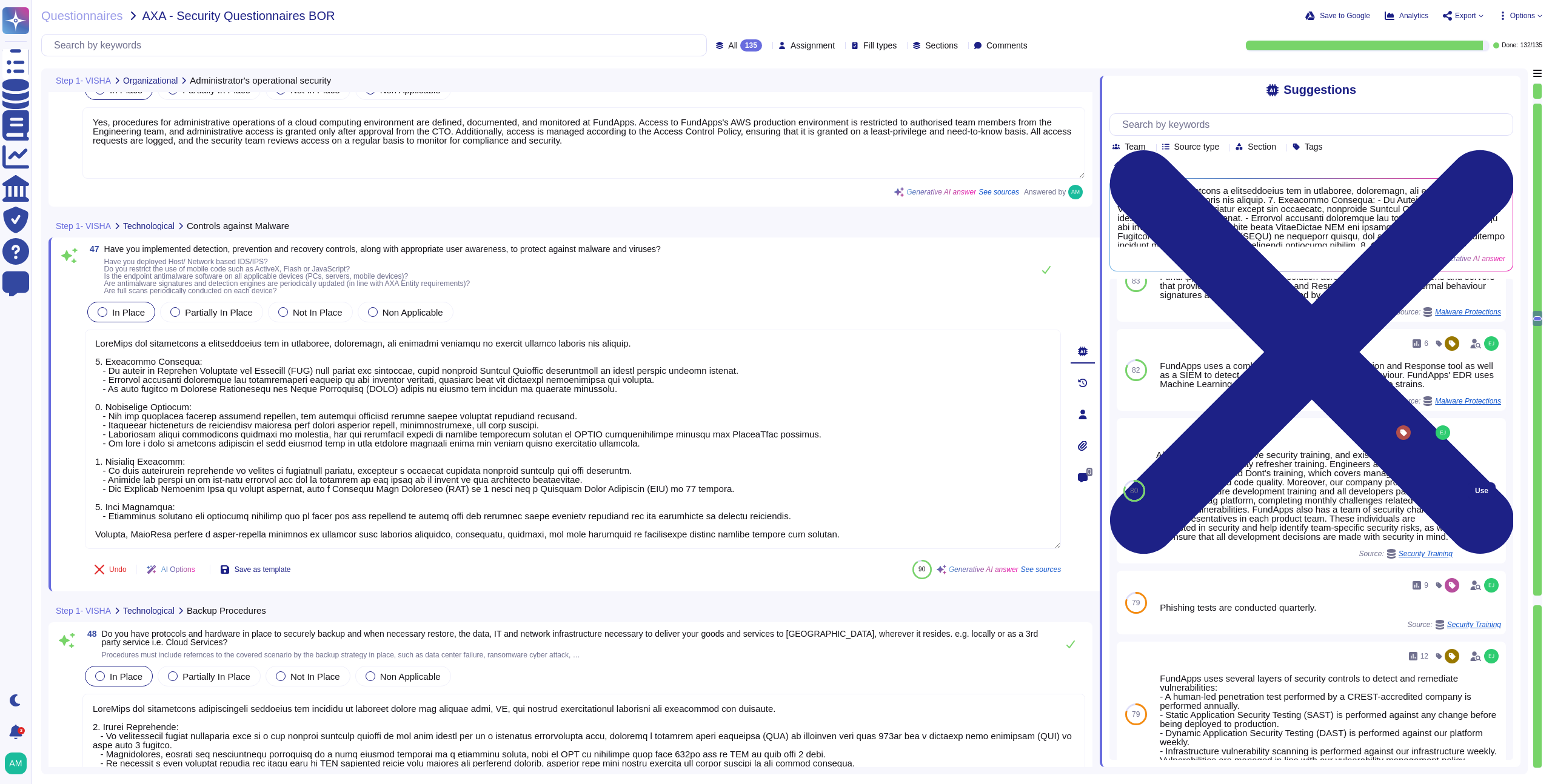
scroll to position [0, 0]
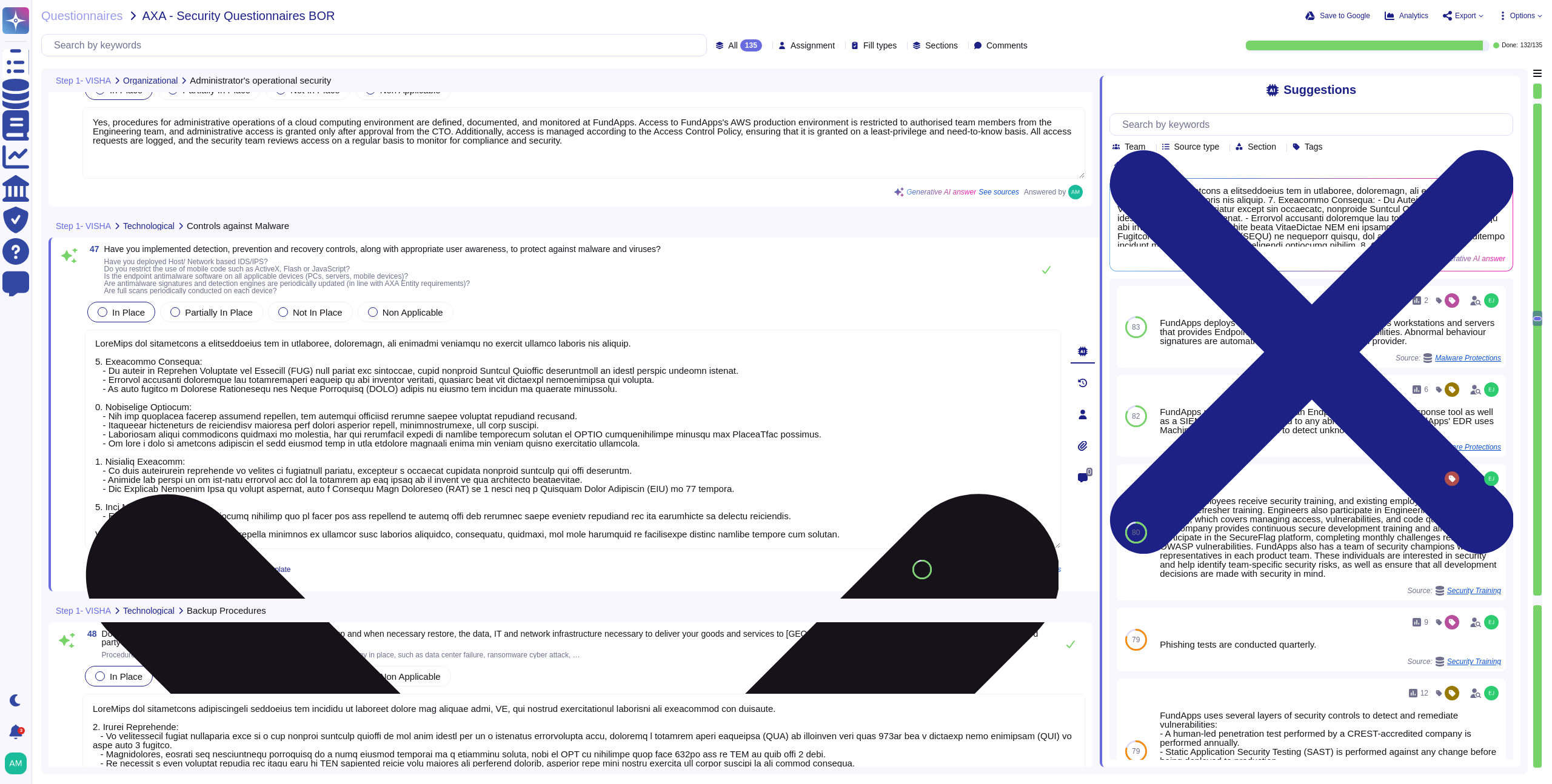
click at [479, 490] on textarea at bounding box center [572, 439] width 976 height 219
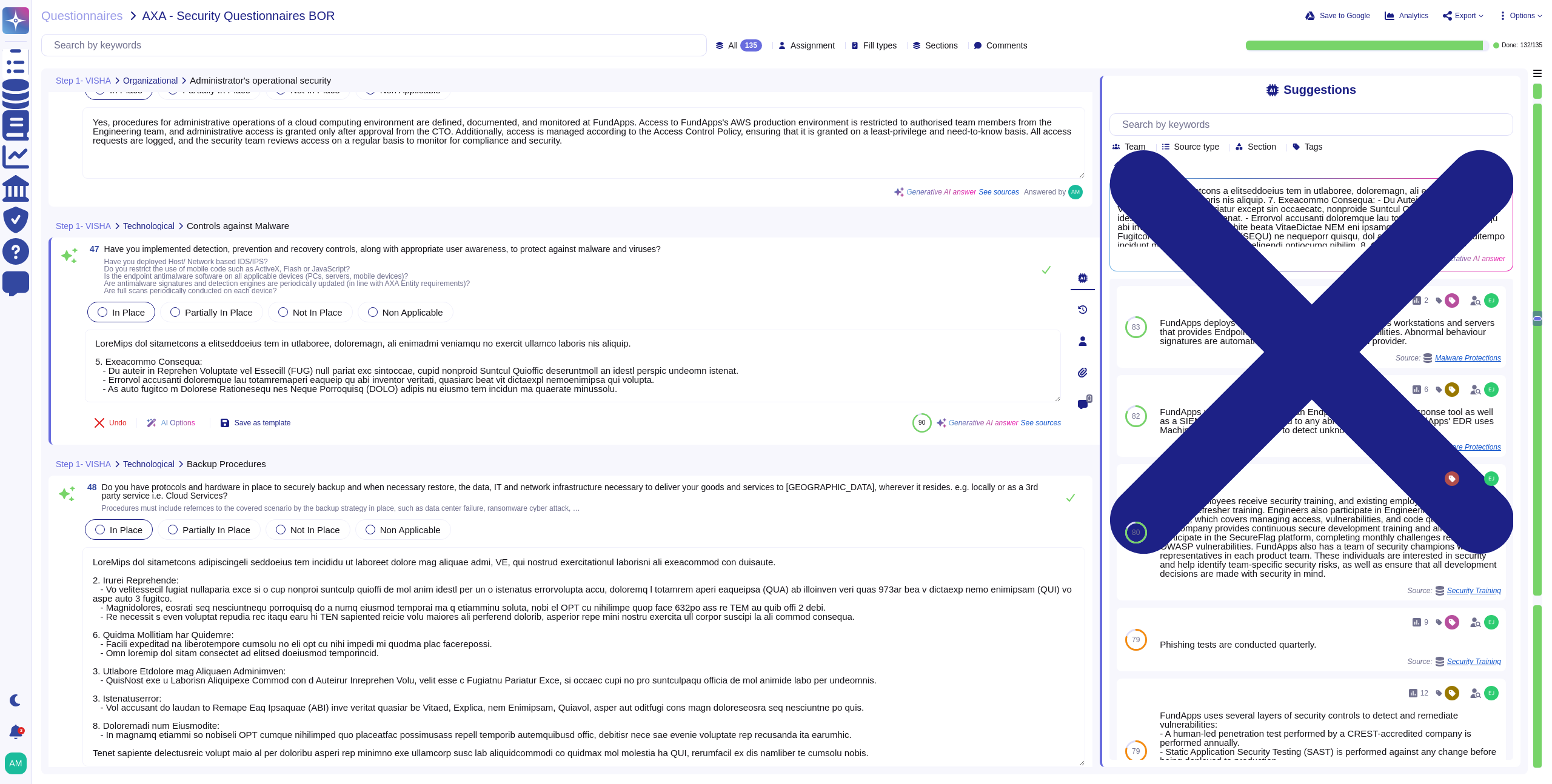
type textarea "FundApps continuously backs up production data to a hot standby instance in the…"
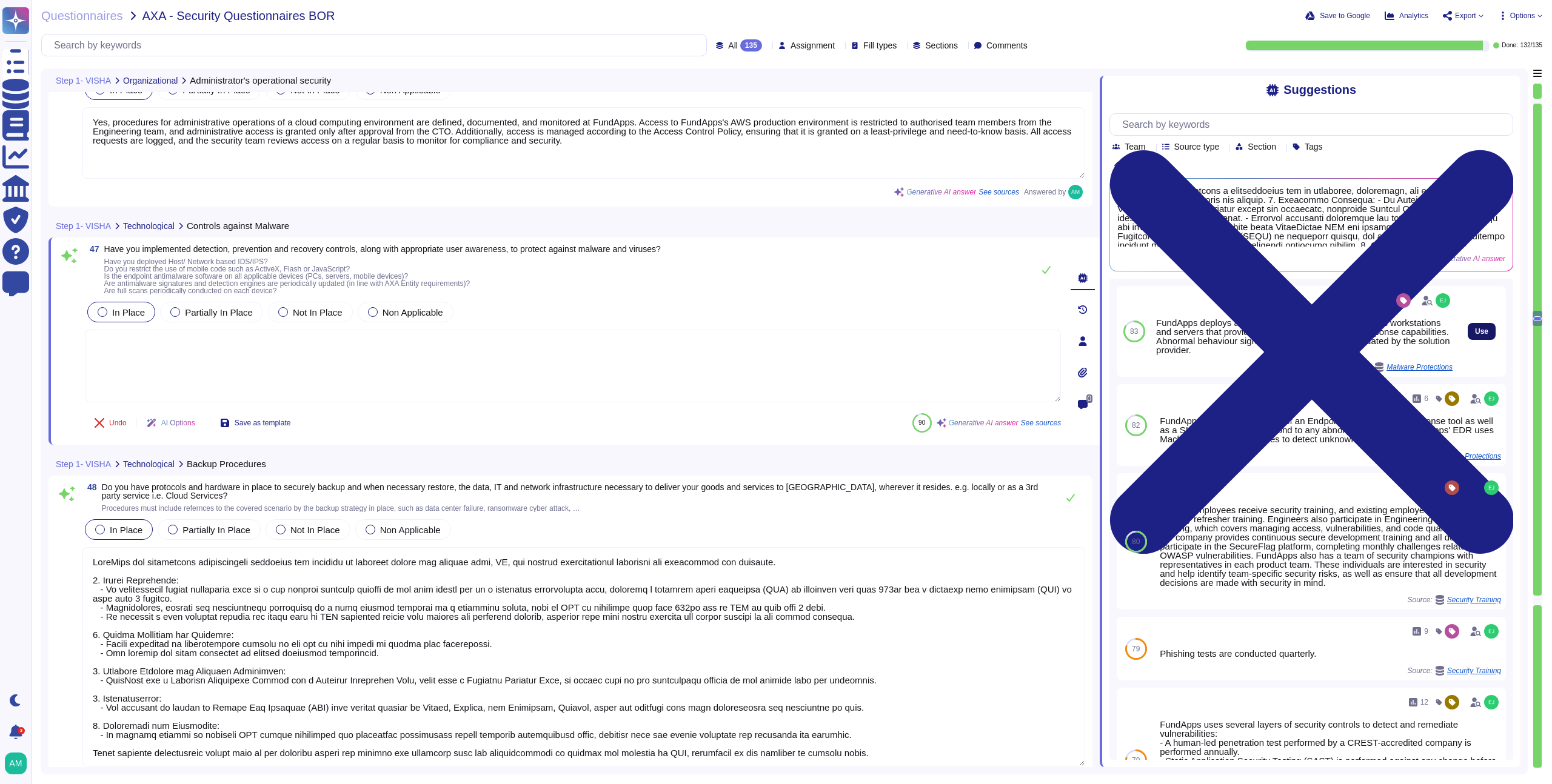
click at [1475, 327] on span "Use" at bounding box center [1482, 330] width 14 height 7
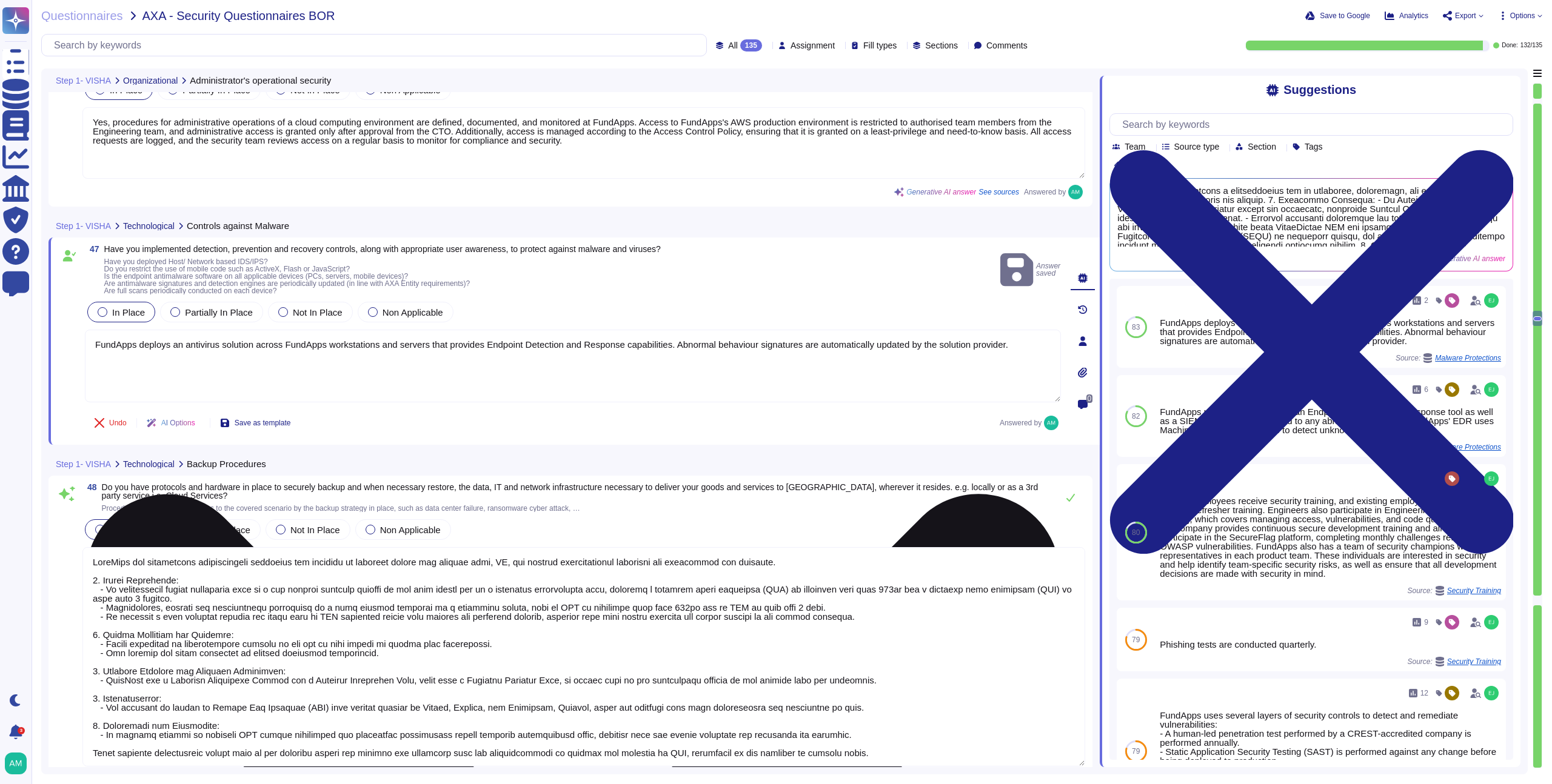
click at [1042, 350] on textarea "FundApps deploys an antivirus solution across FundApps workstations and servers…" at bounding box center [572, 366] width 976 height 73
type textarea "FundApps deploys an antivirus solution across FundApps workstations and servers…"
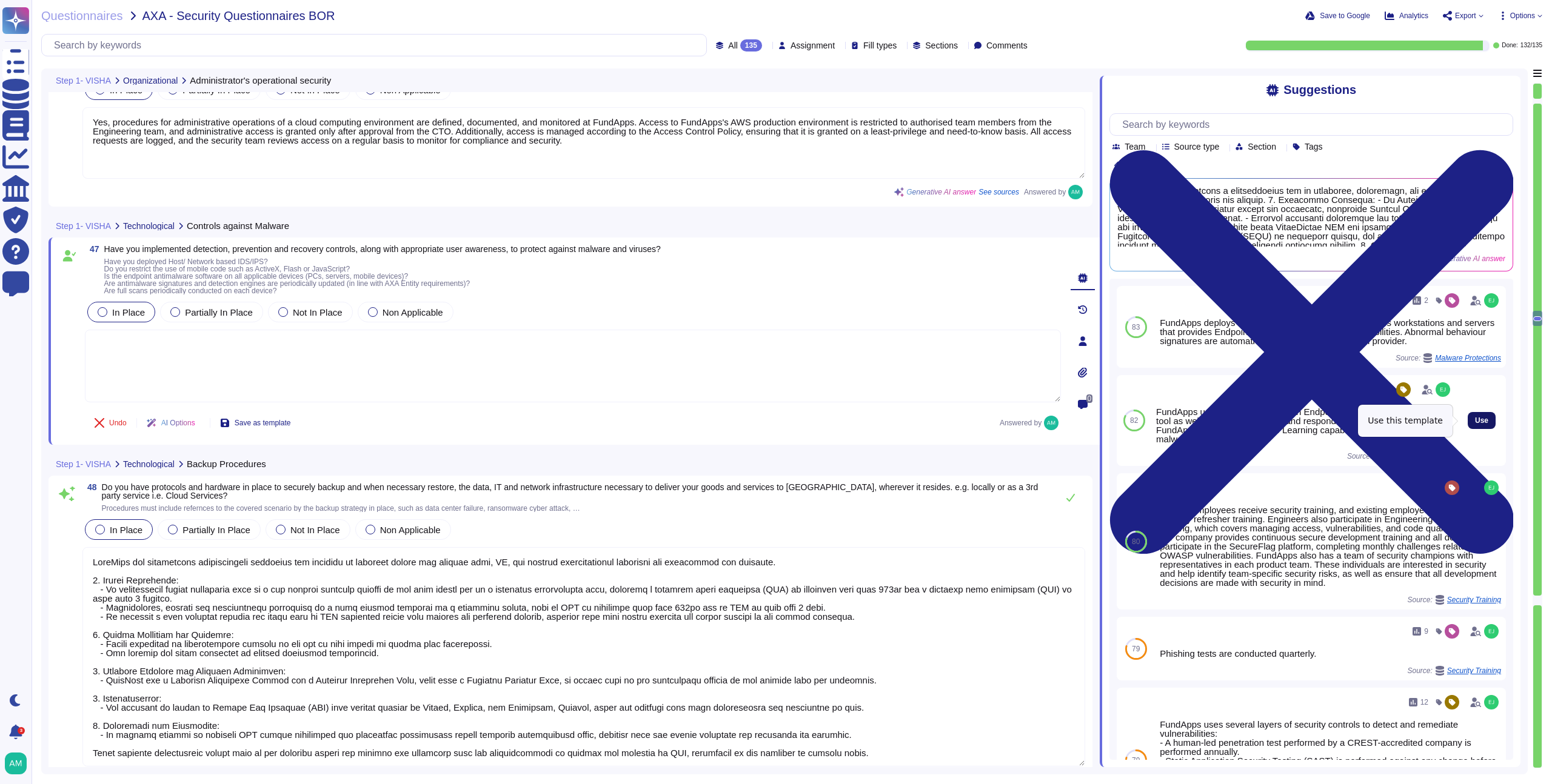
click at [1475, 420] on span "Use" at bounding box center [1482, 420] width 14 height 7
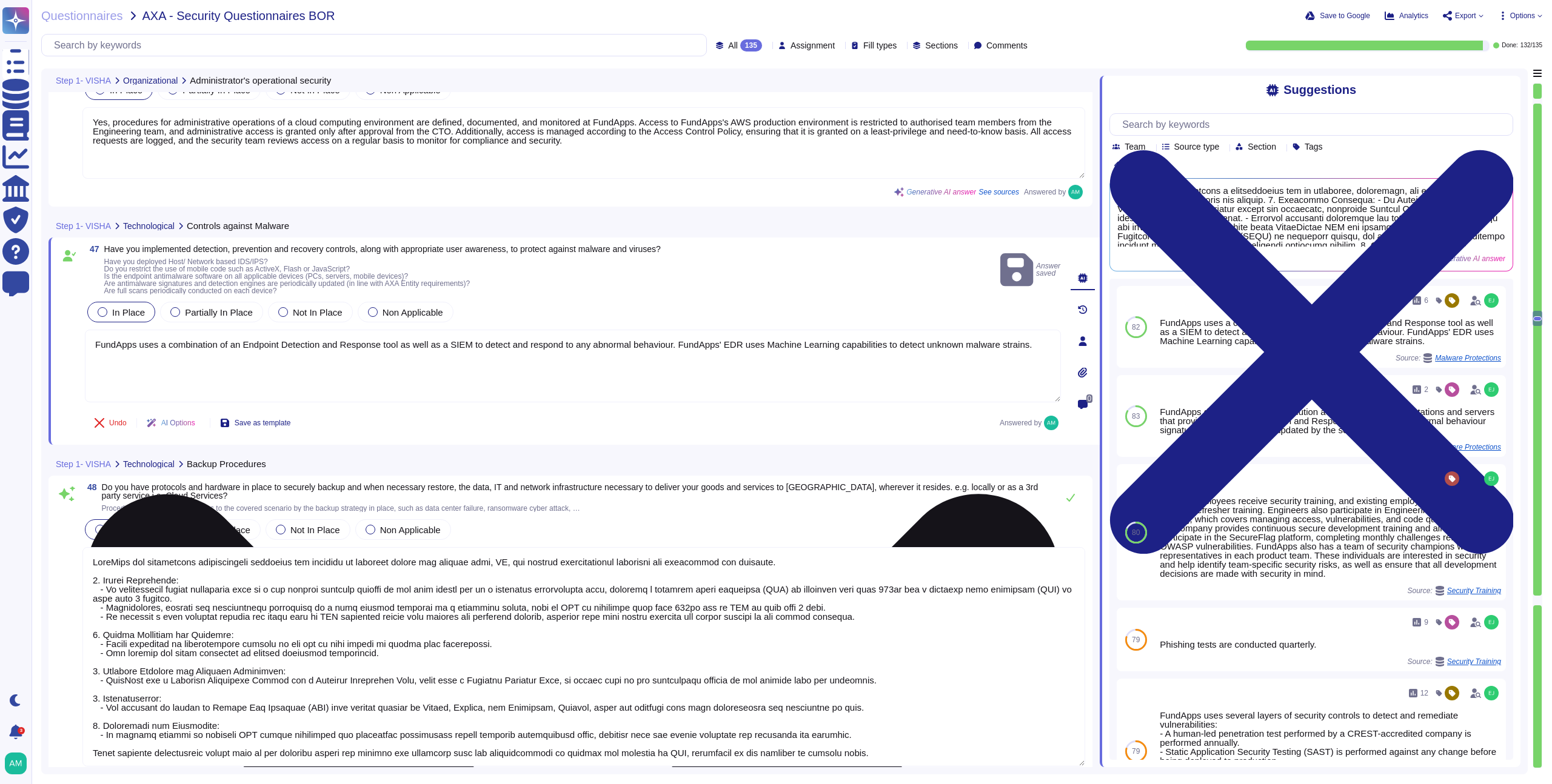
click at [499, 383] on textarea "FundApps uses a combination of an Endpoint Detection and Response tool as well …" at bounding box center [572, 366] width 976 height 73
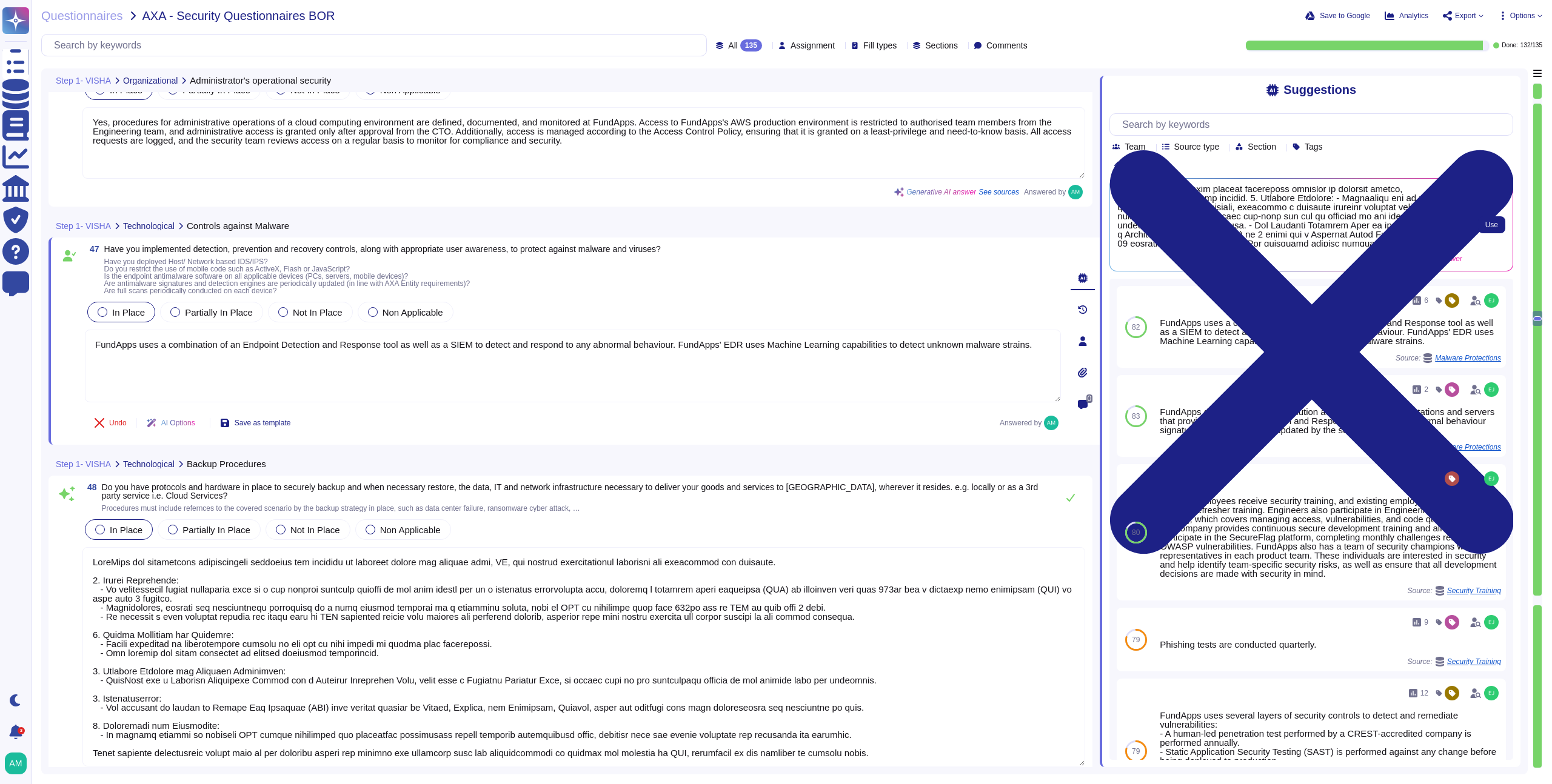
scroll to position [109, 0]
drag, startPoint x: 1204, startPoint y: 238, endPoint x: 1219, endPoint y: 208, distance: 33.5
click at [1219, 208] on span at bounding box center [1291, 216] width 345 height 60
copy span "Procedures are in place to respond to ransomware attacks, including a security …"
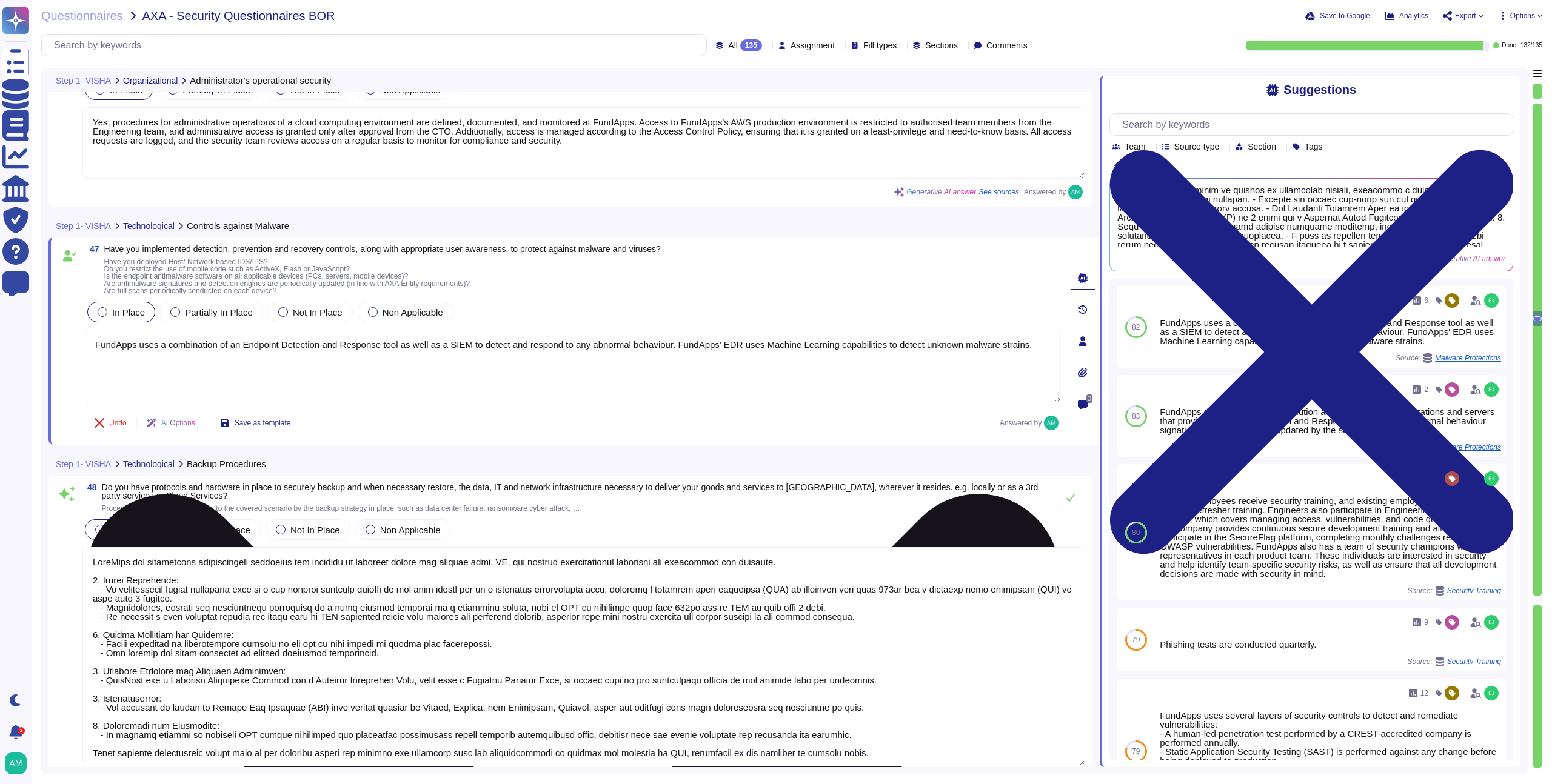
click at [302, 357] on textarea "FundApps uses a combination of an Endpoint Detection and Response tool as well …" at bounding box center [572, 366] width 976 height 73
paste textarea "Procedures are in place to respond to ransomware attacks, including a security …"
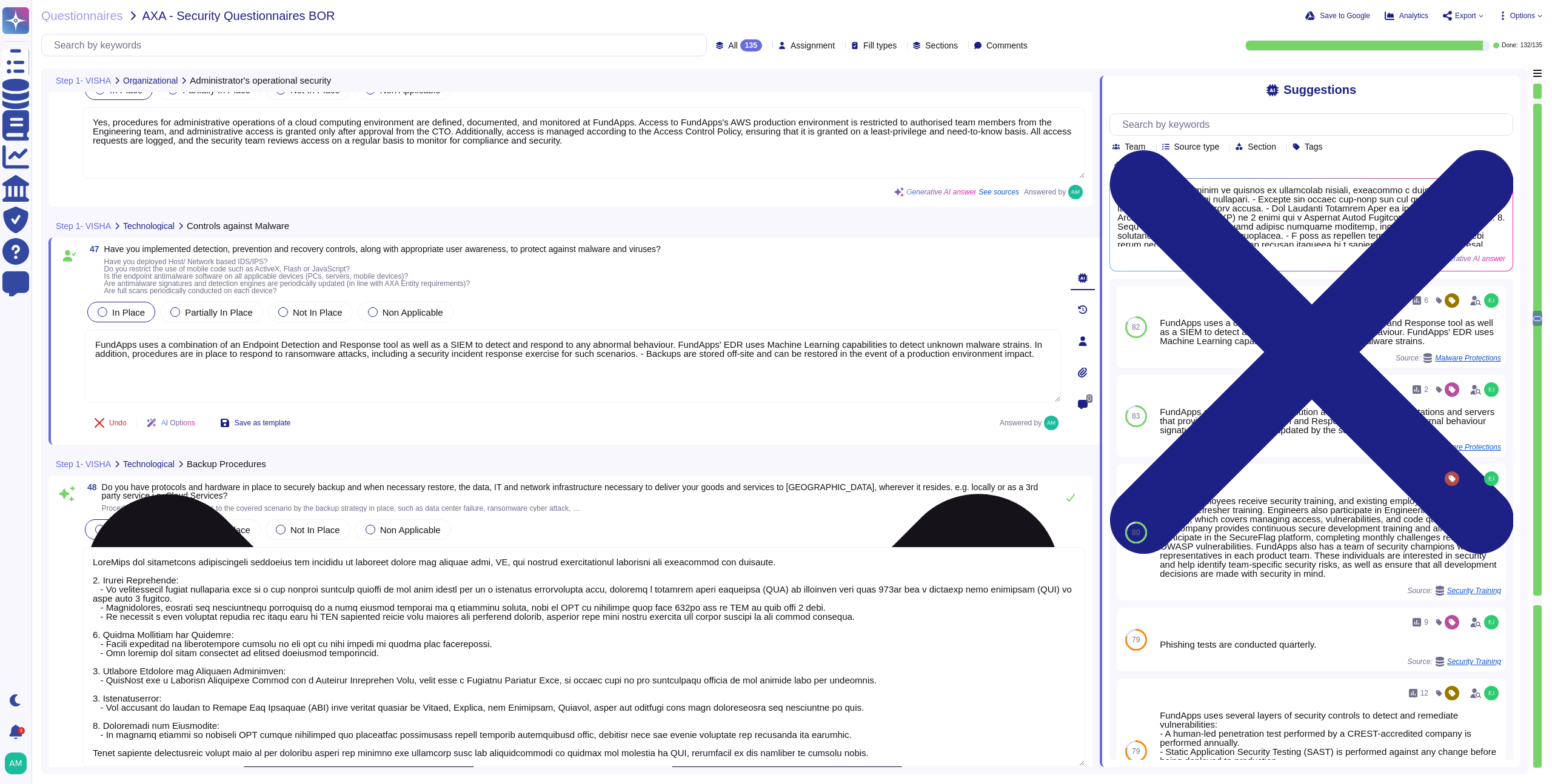
click at [713, 356] on textarea "FundApps uses a combination of an Endpoint Detection and Response tool as well …" at bounding box center [572, 366] width 976 height 73
click at [706, 360] on textarea "FundApps uses a combination of an Endpoint Detection and Response tool as well …" at bounding box center [572, 366] width 976 height 73
click at [705, 353] on textarea "FundApps uses a combination of an Endpoint Detection and Response tool as well …" at bounding box center [572, 366] width 976 height 73
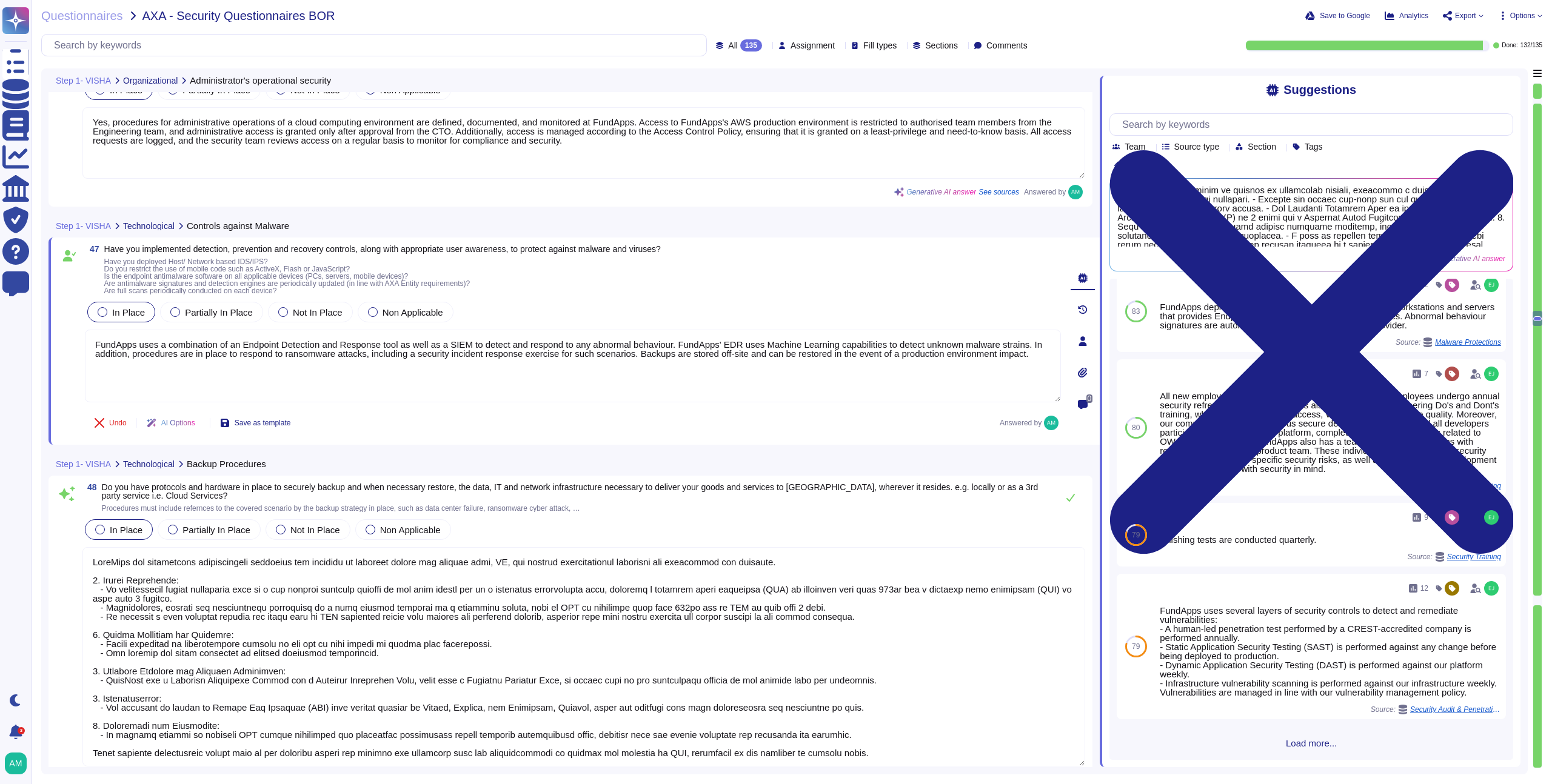
scroll to position [125, 0]
type textarea "FundApps uses a combination of an Endpoint Detection and Response tool as well …"
click at [1307, 746] on span "Load more..." at bounding box center [1311, 743] width 404 height 9
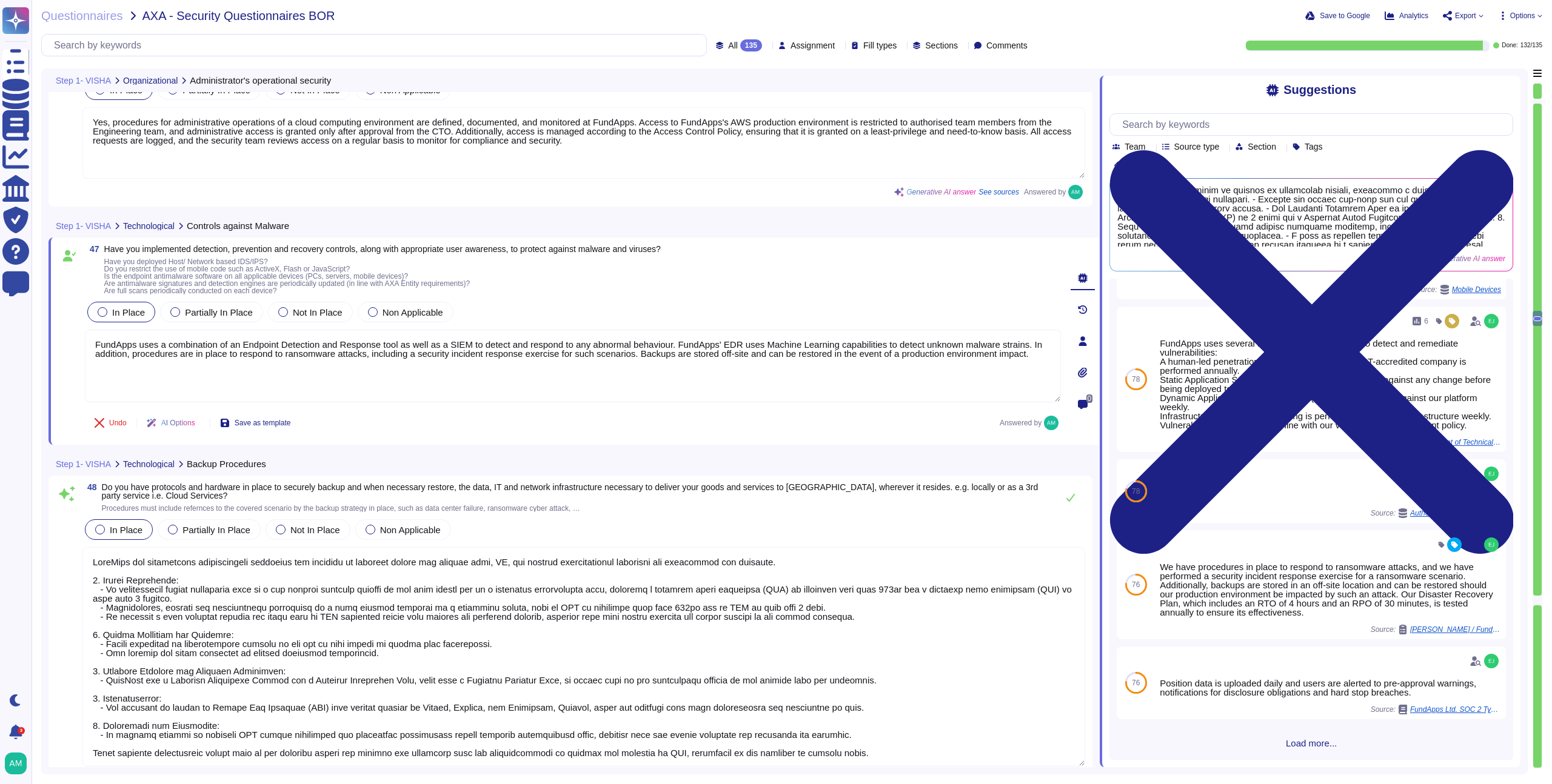
scroll to position [1137, 0]
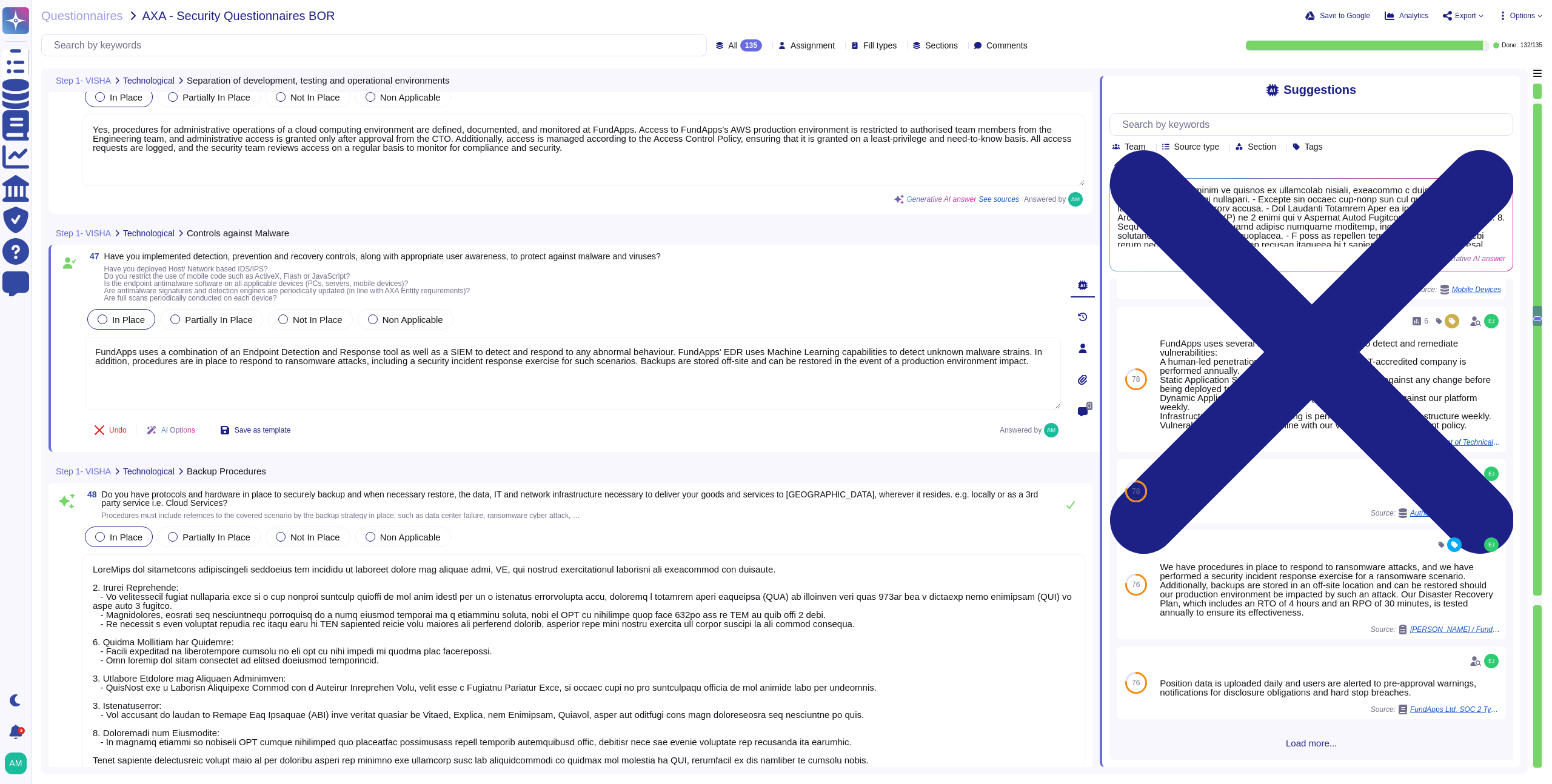
type textarea "Production environments are segregated from non-production environments, and da…"
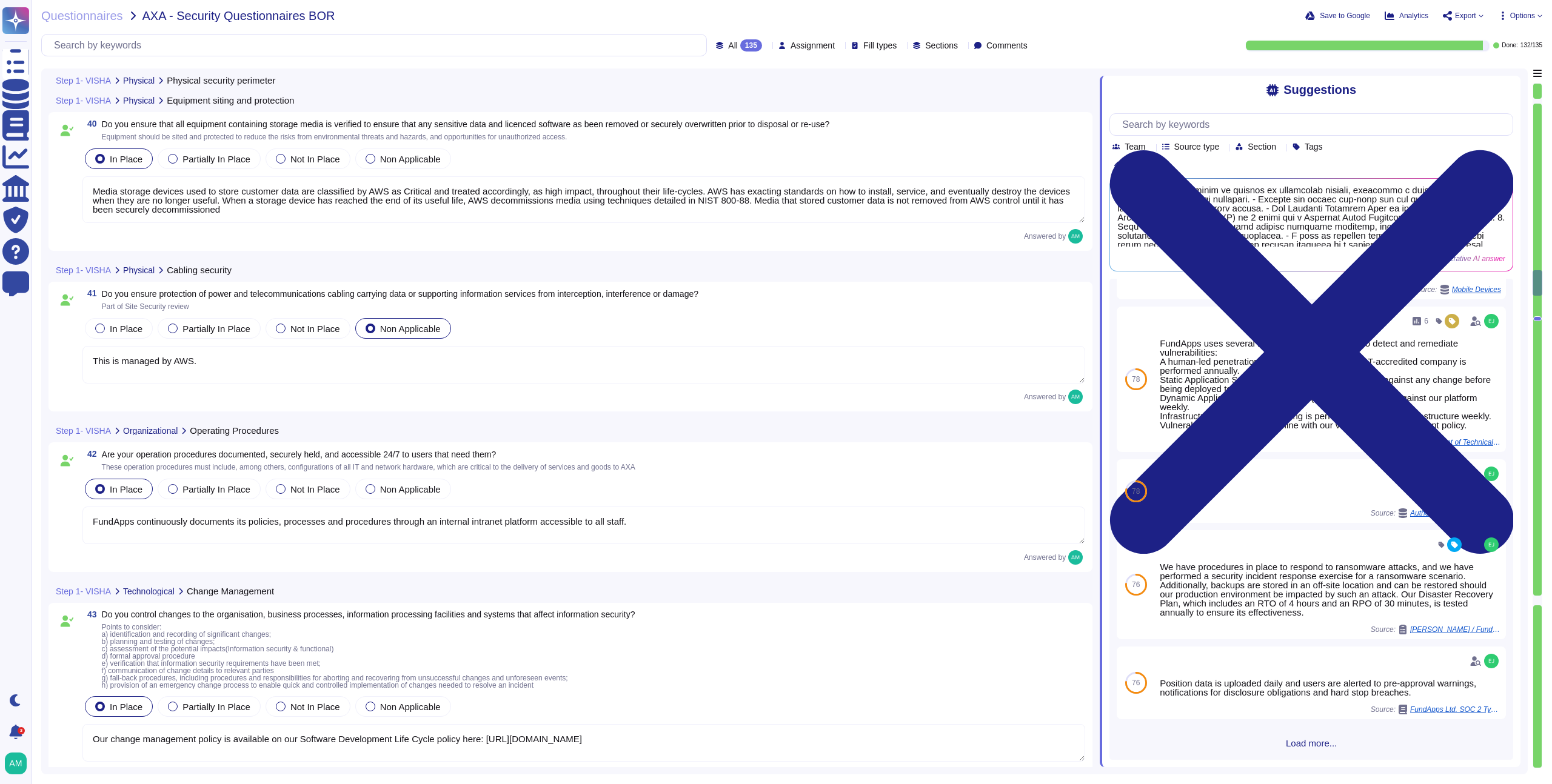
type textarea "Yes, we have established physical security perimeters to protect areas that con…"
type textarea "All FundApps offices are protected by locked doors which can be opened only wit…"
type textarea "Media storage devices used to store customer data are classified by AWS as Crit…"
type textarea "This is managed by AWS."
type textarea "FundApps continuously documents its policies, processes and procedures through …"
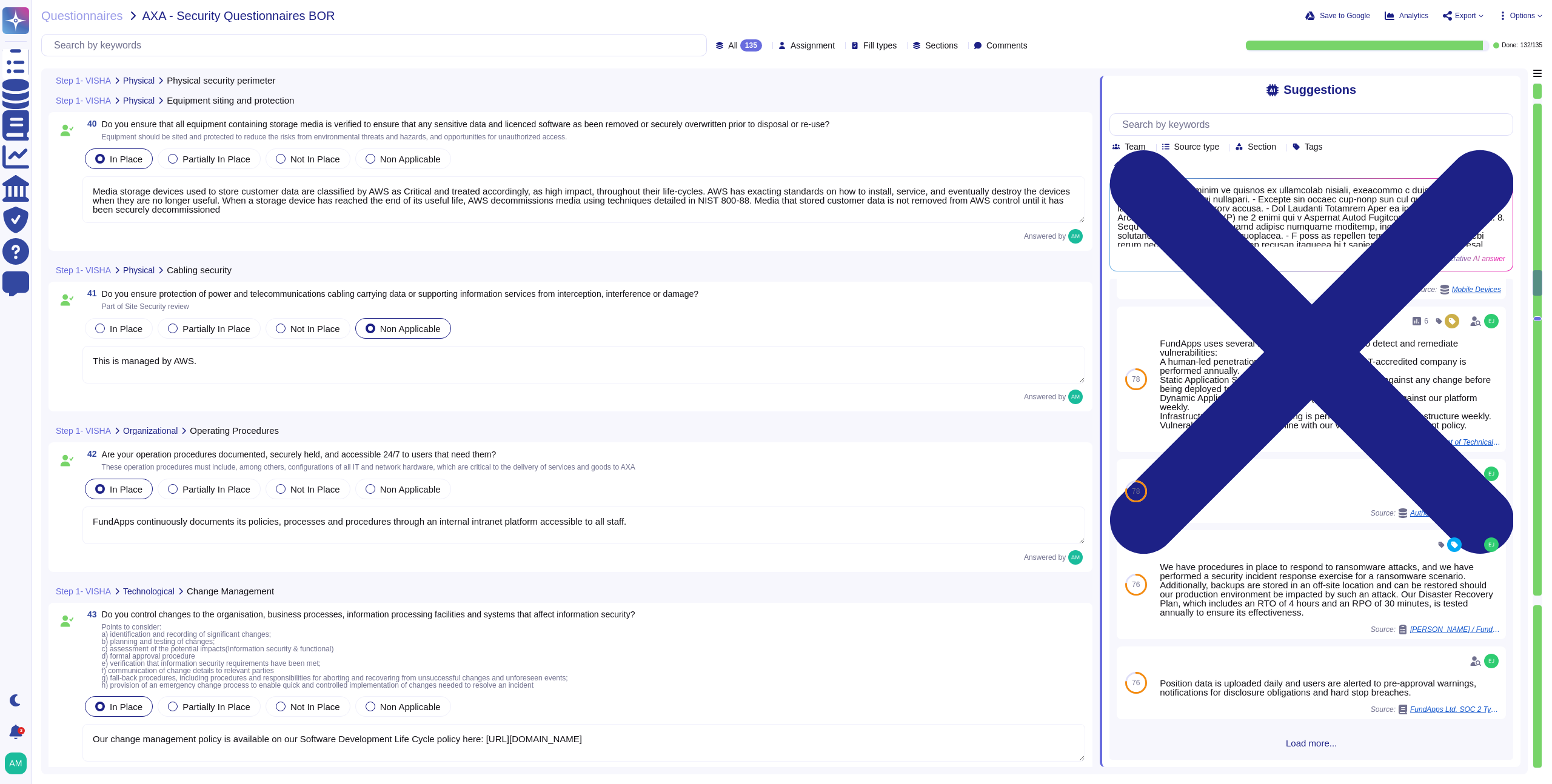
type textarea "Our change management policy is available on our Software Development Life Cycl…"
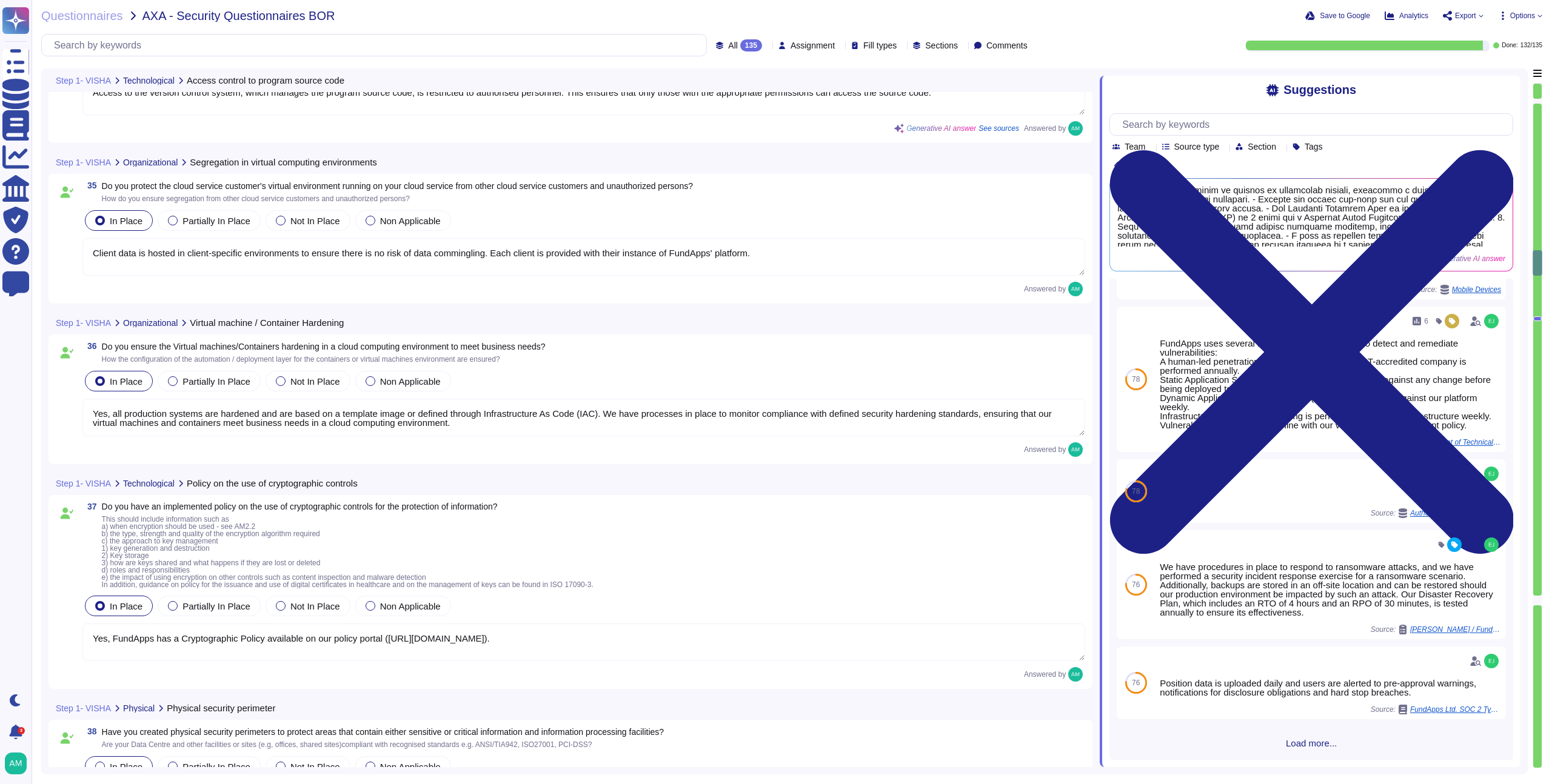
type textarea "Access to the version control system, which manages the program source code, is…"
type textarea "Client data is hosted in client-specific environments to ensure there is no ris…"
type textarea "Yes, all production systems are hardened and are based on a template image or d…"
type textarea "Yes, FundApps has a Cryptographic Policy available on our policy portal (https:…"
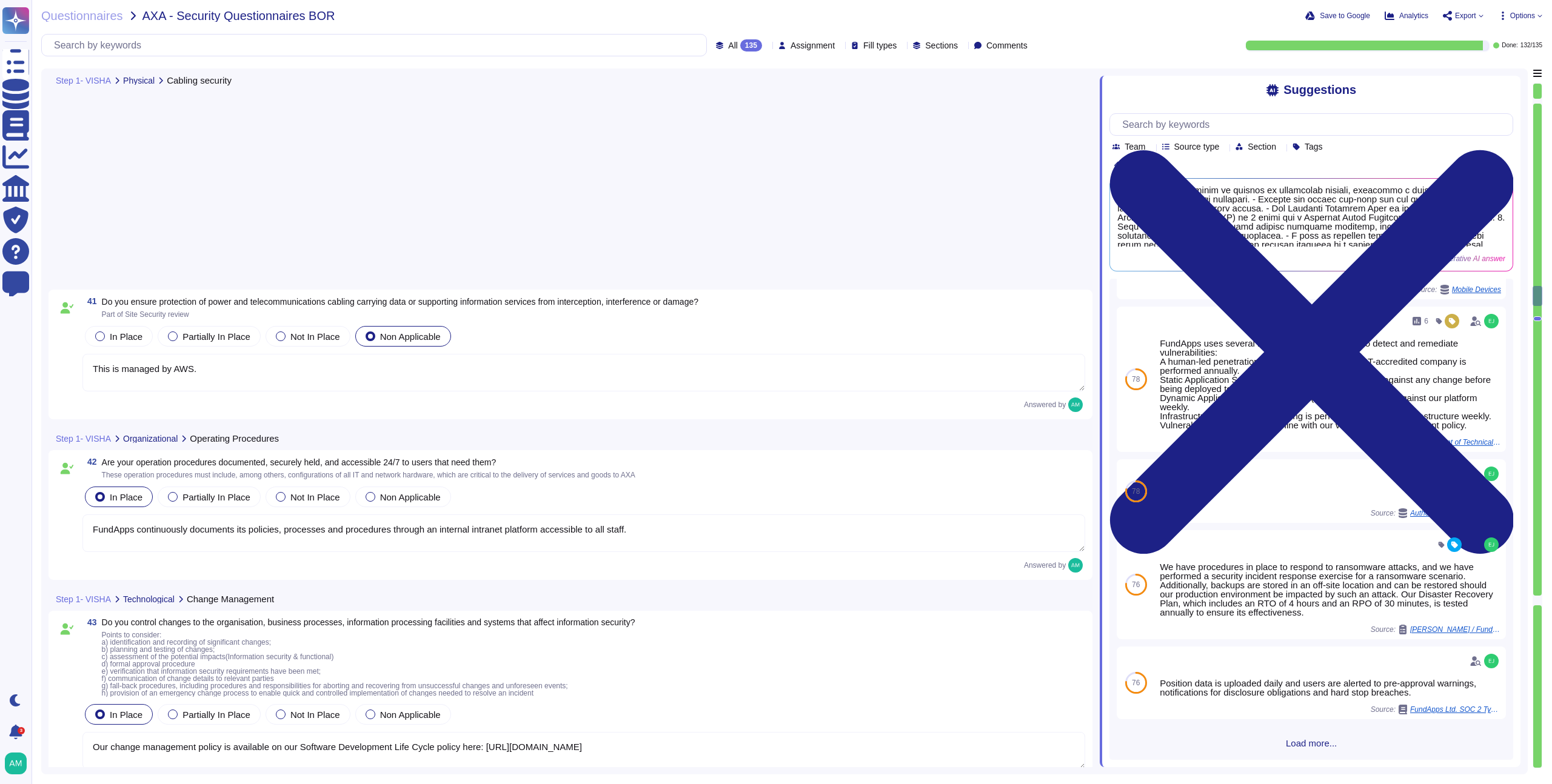
type textarea "FundApps continuously documents its policies, processes and procedures through …"
type textarea "Our change management policy is available on our Software Development Life Cycl…"
type textarea "Yes, FundApps continuously monitors its infrastructure, including business appl…"
type textarea "Production environments are segregated from non-production environments, and da…"
type textarea "Yes, procedures for administrative operations of a cloud computing environment …"
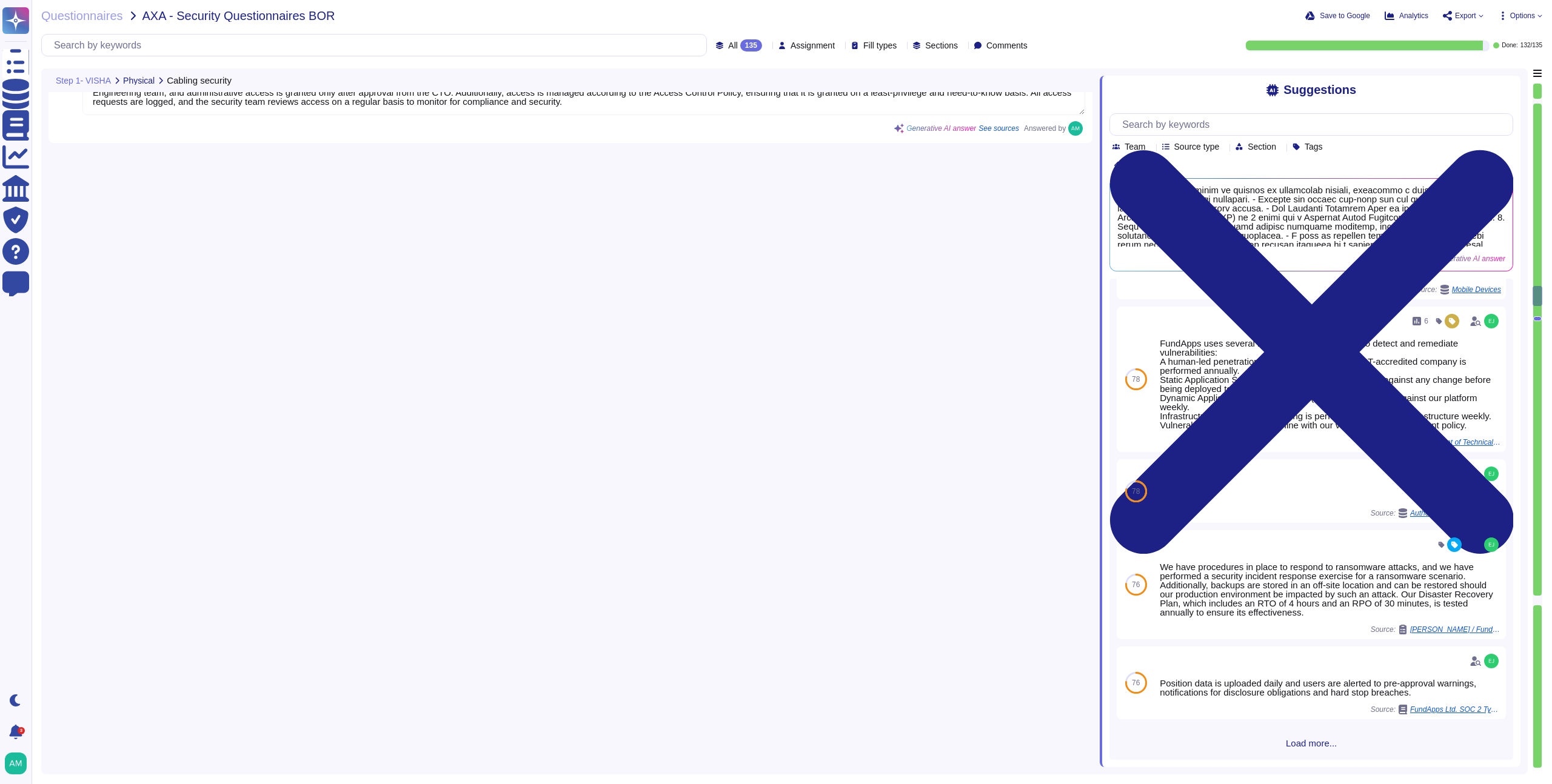
scroll to position [8230, 0]
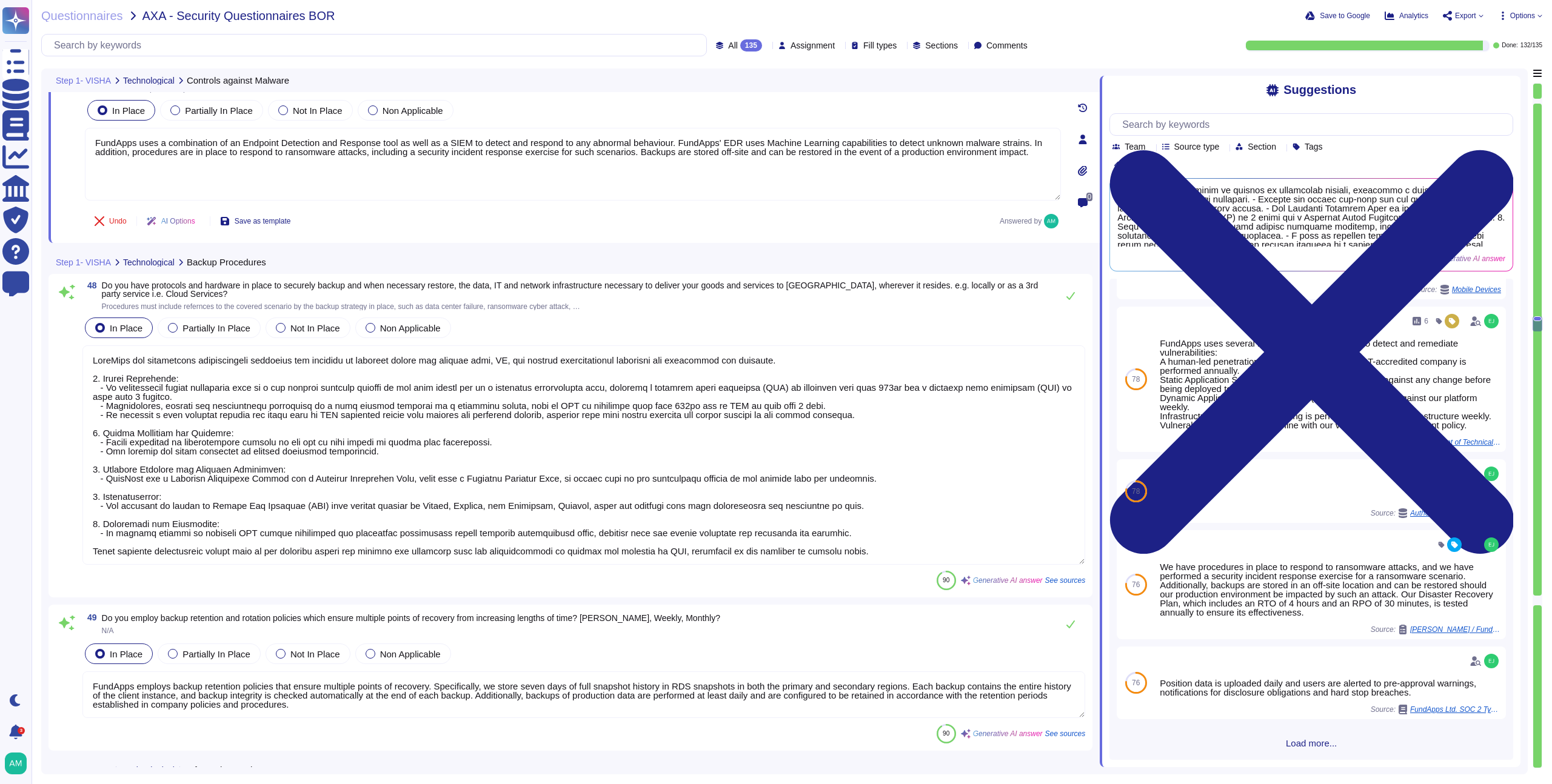
type textarea "FundApps uses a combination of an Endpoint Detection and Response tool as well …"
type textarea "FundApps has established comprehensive protocols and hardware to securely backu…"
type textarea "FundApps employs backup retention policies that ensure multiple points of recov…"
type textarea "FundApps continuously backs up production data to a hot standby instance in the…"
type textarea "Yes, FundApps produces, keeps, and regularly reviews event logs that record use…"
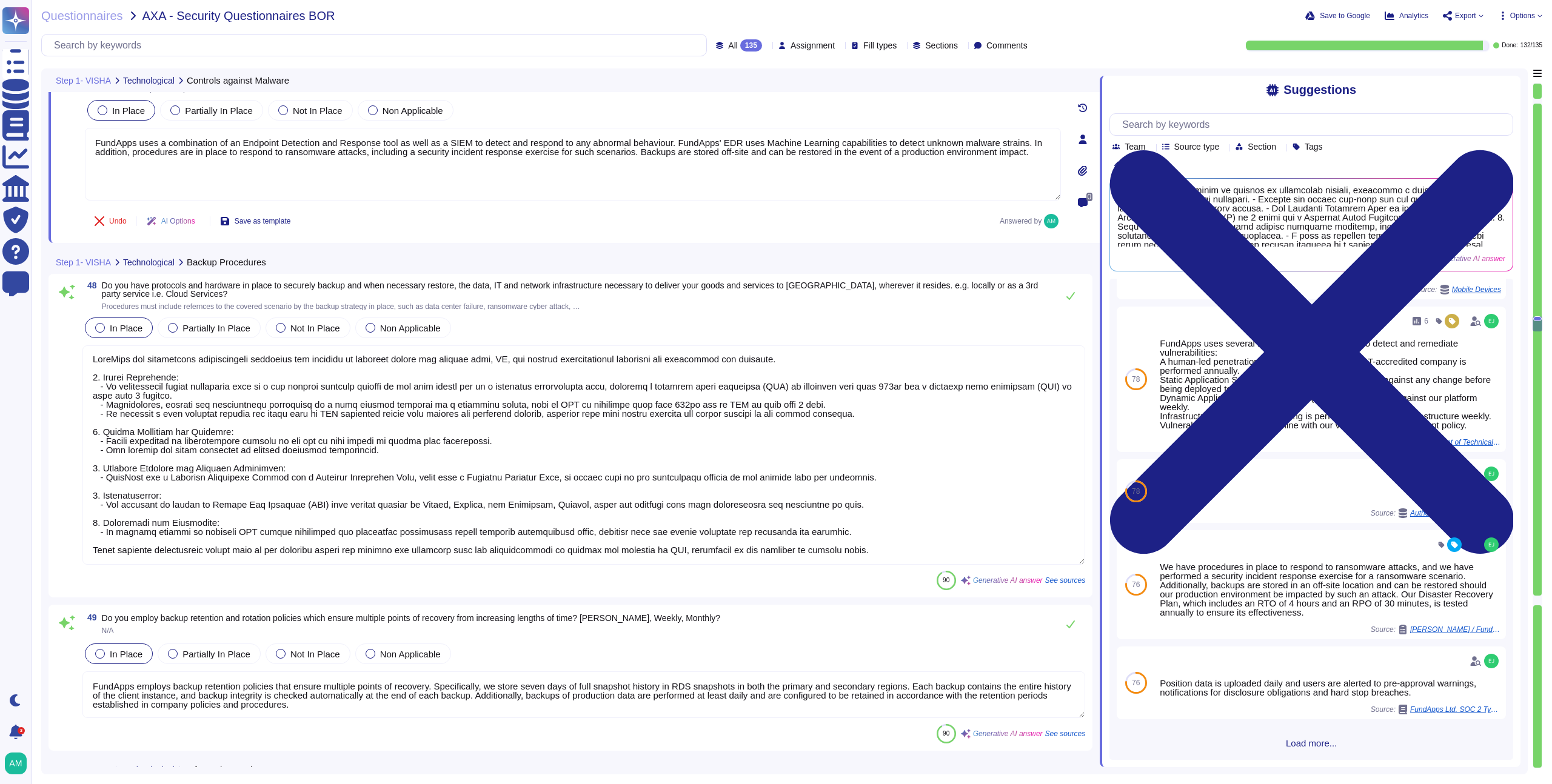
scroll to position [0, 0]
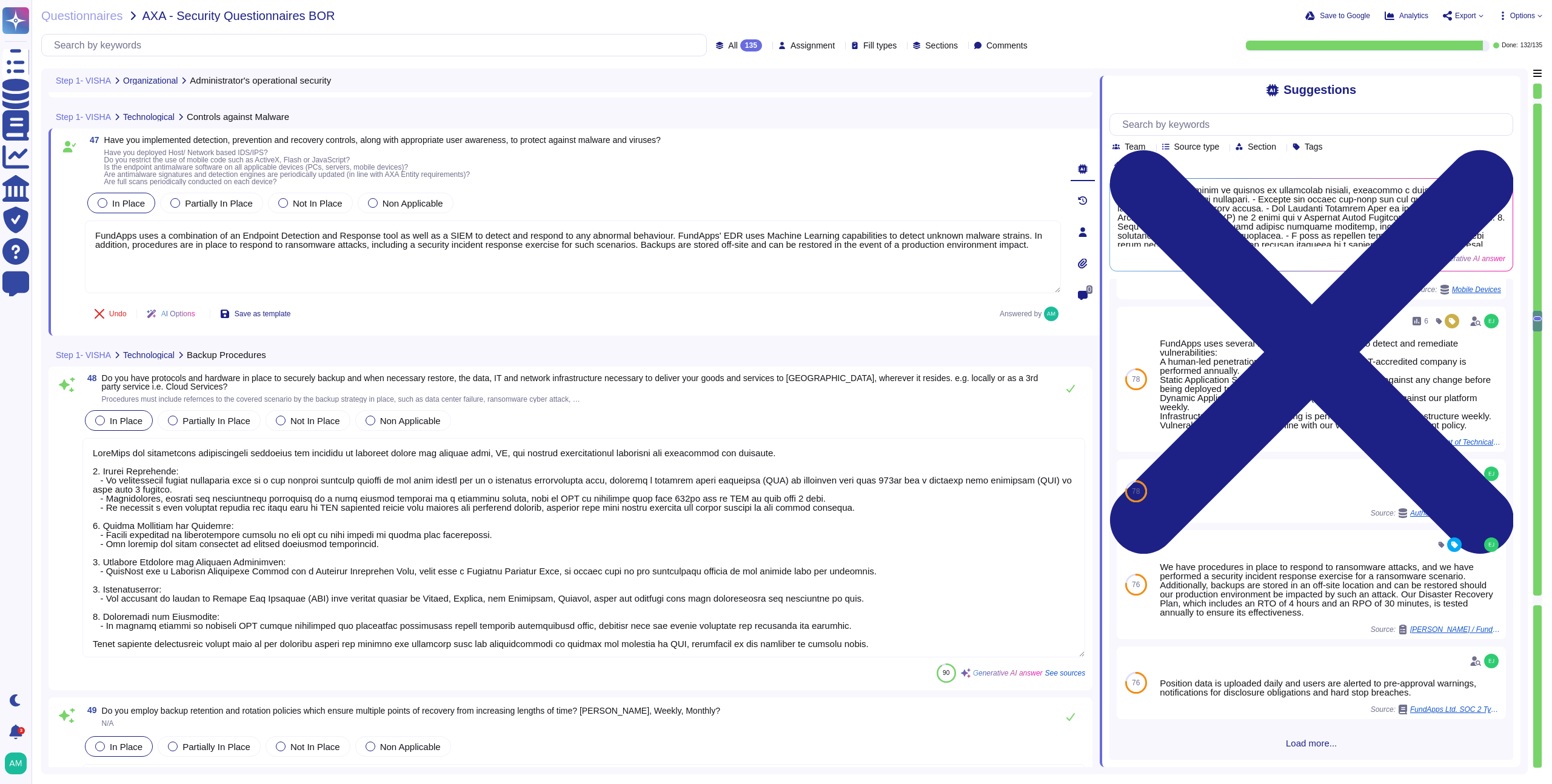
type textarea "Yes, procedures for administrative operations of a cloud computing environment …"
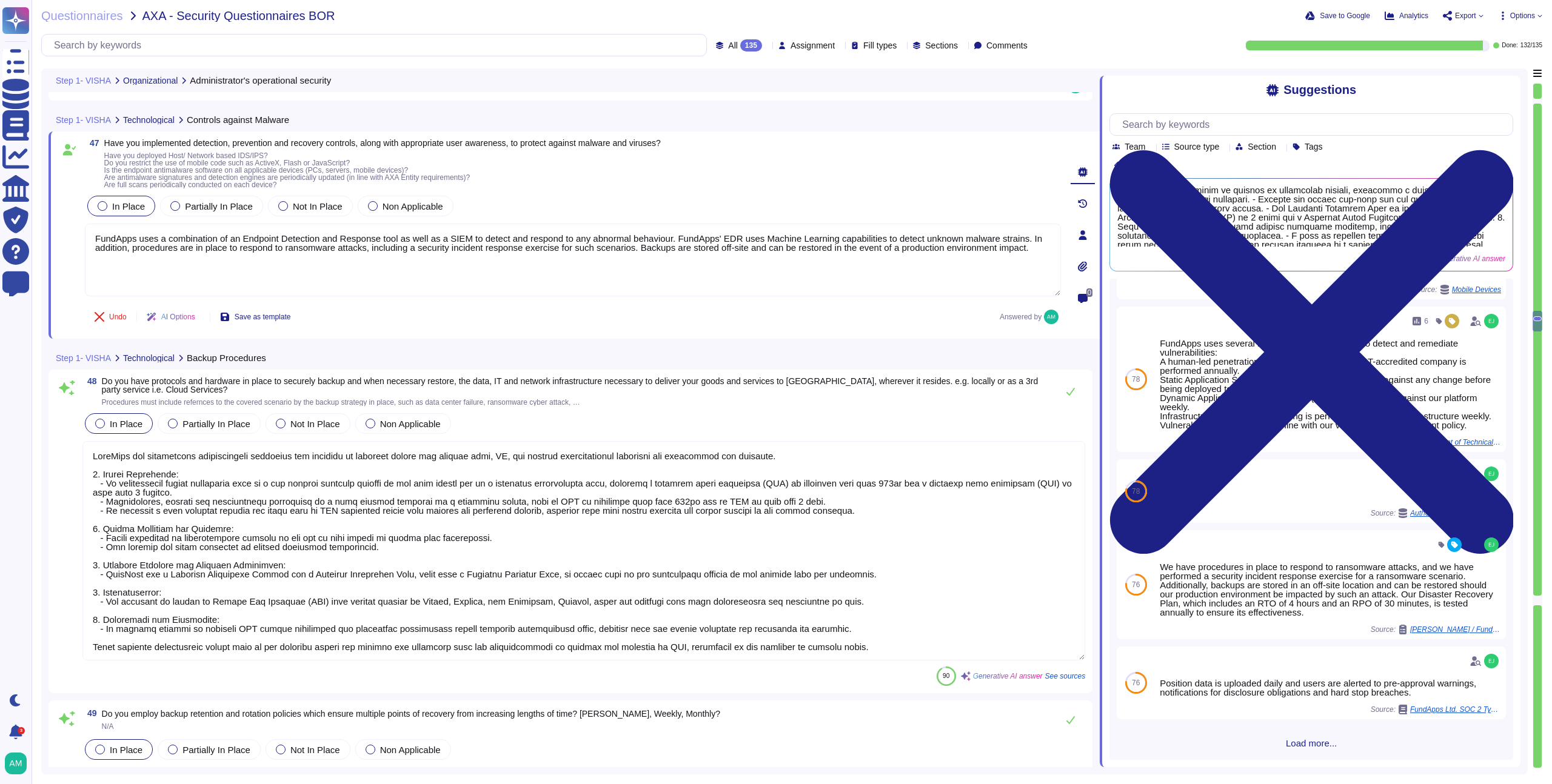
click at [660, 563] on textarea at bounding box center [584, 550] width 1002 height 219
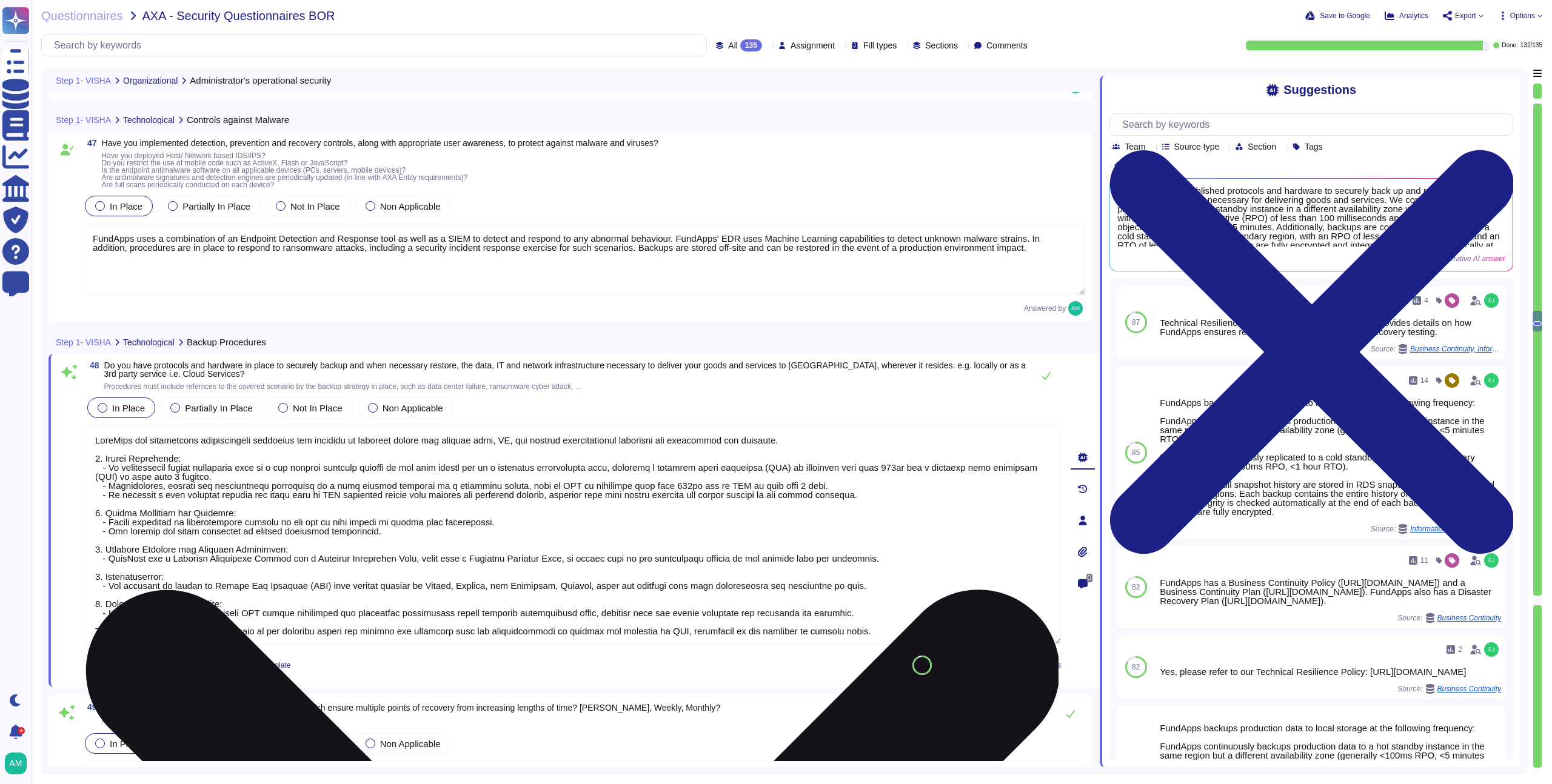
scroll to position [1, 0]
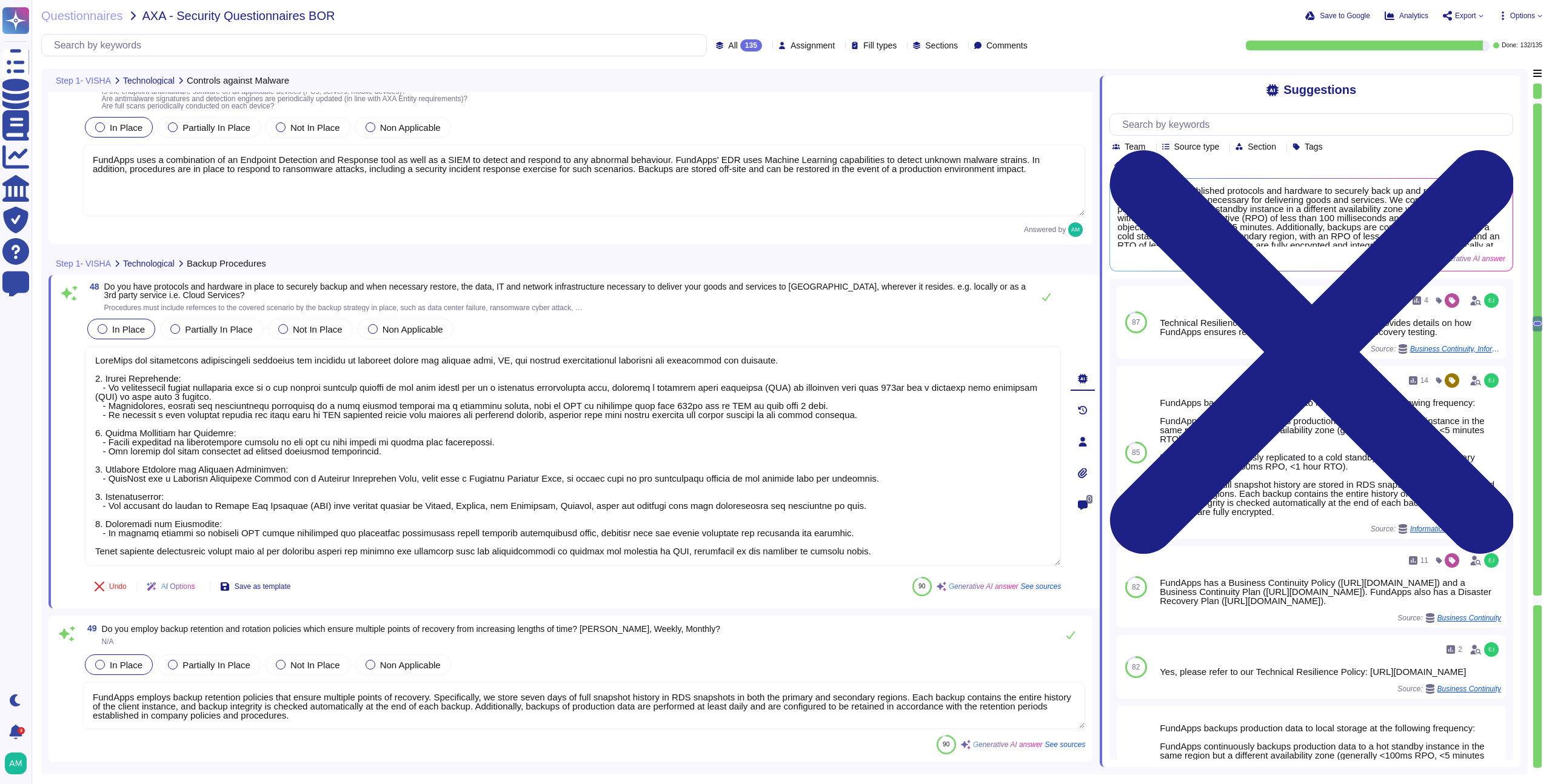
type textarea "Yes, FundApps produces, keeps, and regularly reviews event logs that record use…"
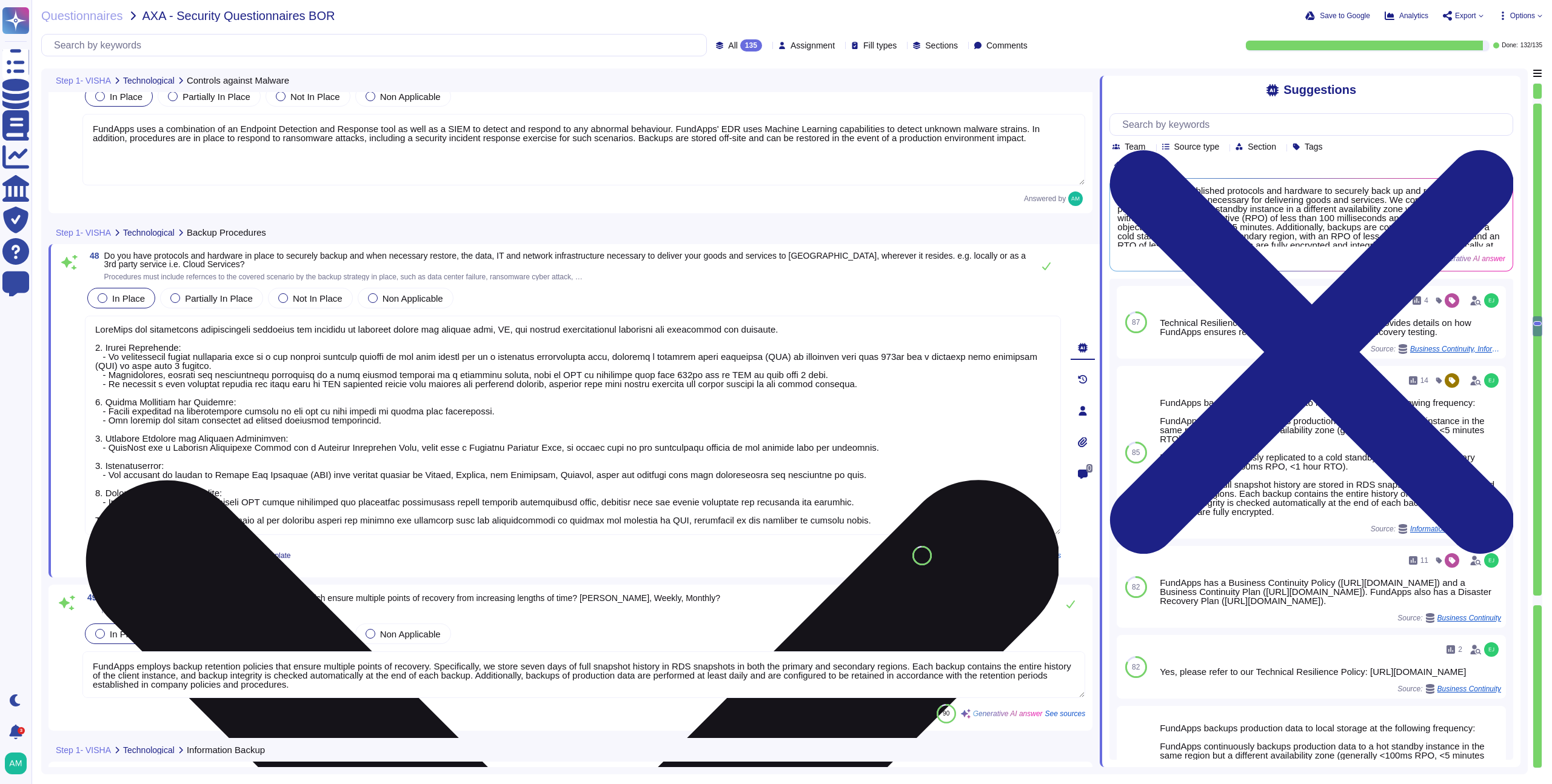
scroll to position [0, 0]
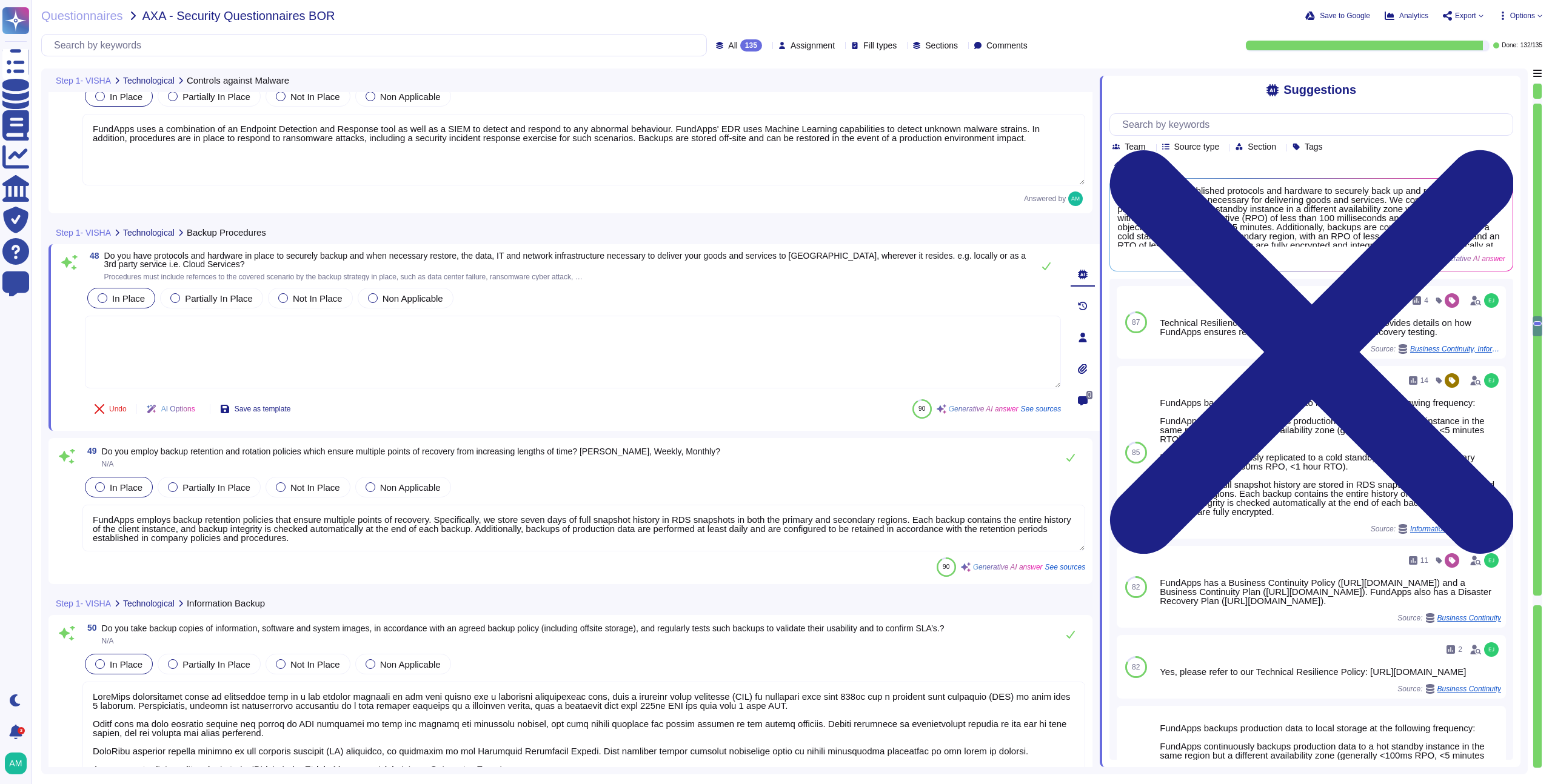
type textarea "Yes, we protect logging facilities and log information against tampering and un…"
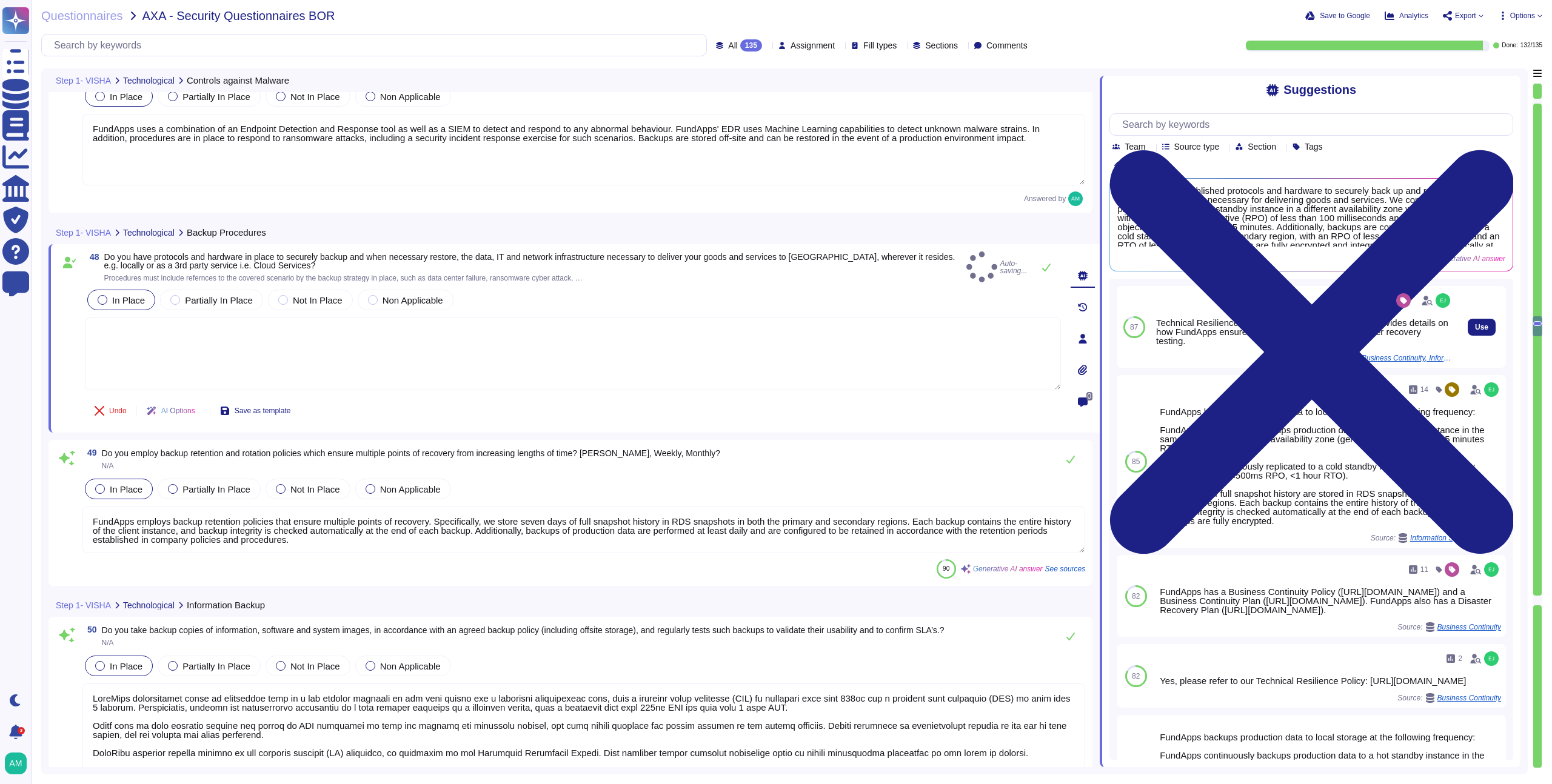
click at [1311, 326] on div "Technical Resilience Policy (https://policies.fundapps.co/fundapps-prospects/-L…" at bounding box center [1304, 332] width 296 height 28
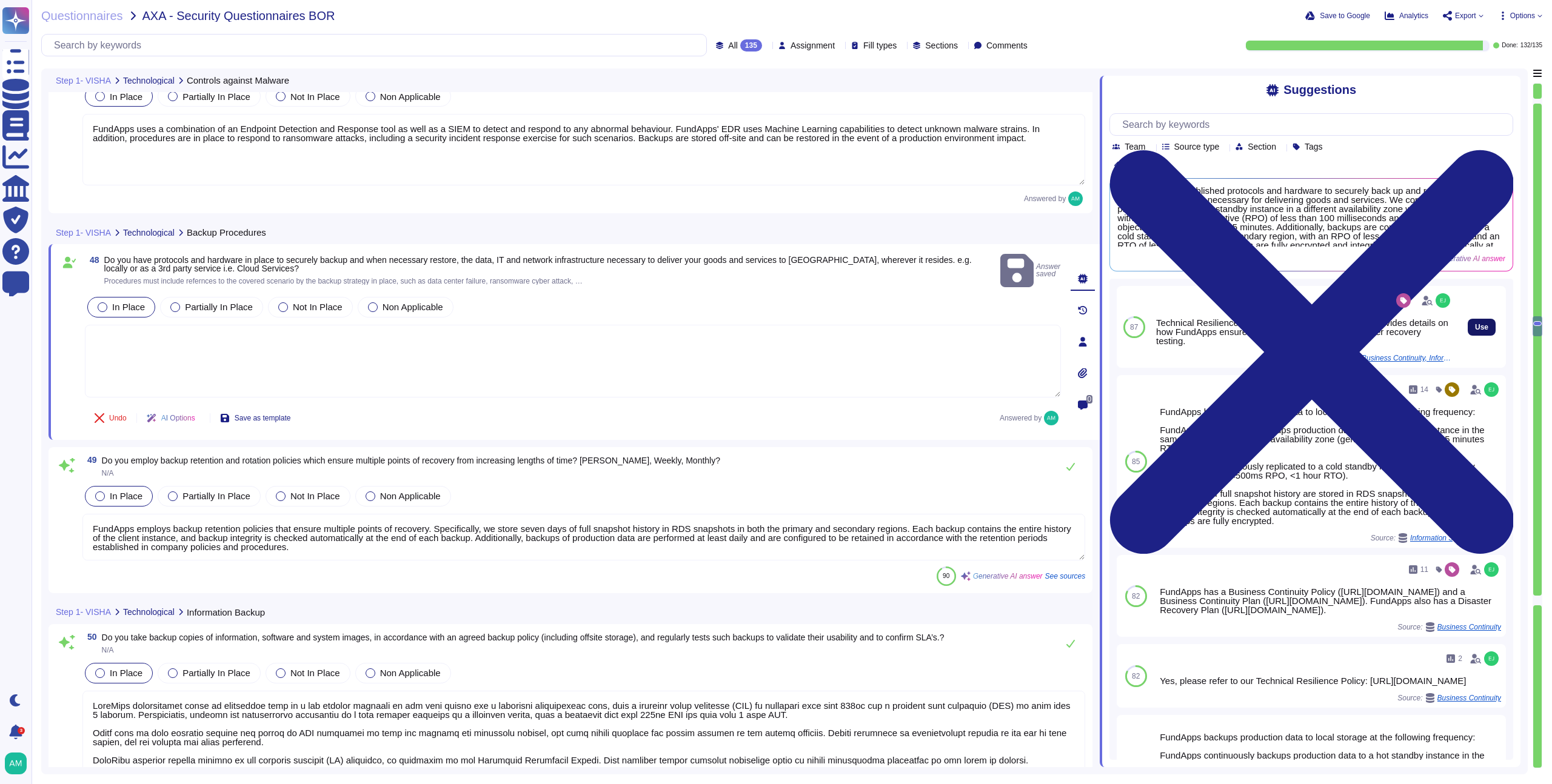
click at [1482, 325] on button "Use" at bounding box center [1482, 326] width 28 height 17
type textarea "Technical Resilience Policy (https://policies.fundapps.co/fundapps-prospects/-L…"
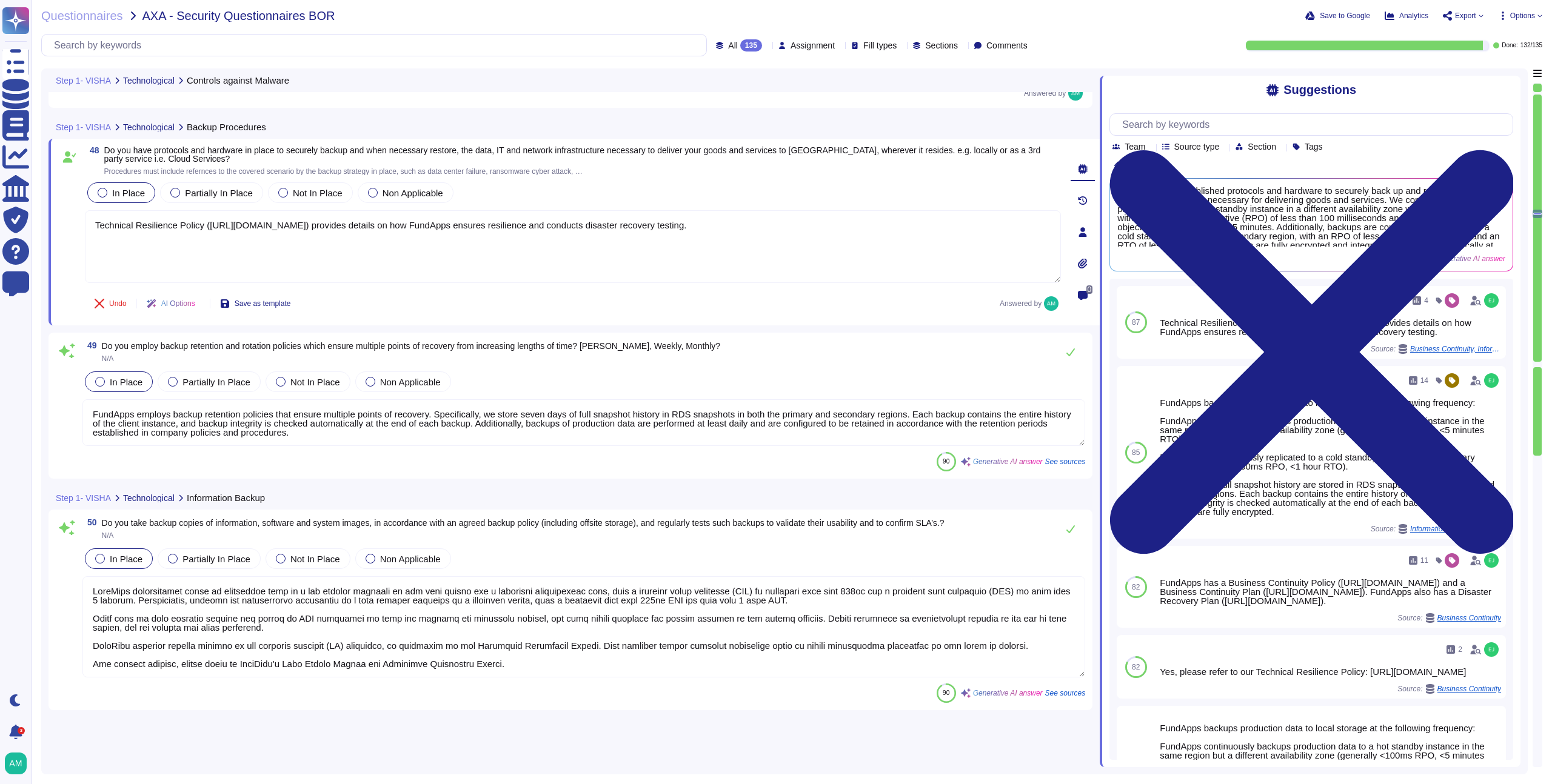
scroll to position [8349, 0]
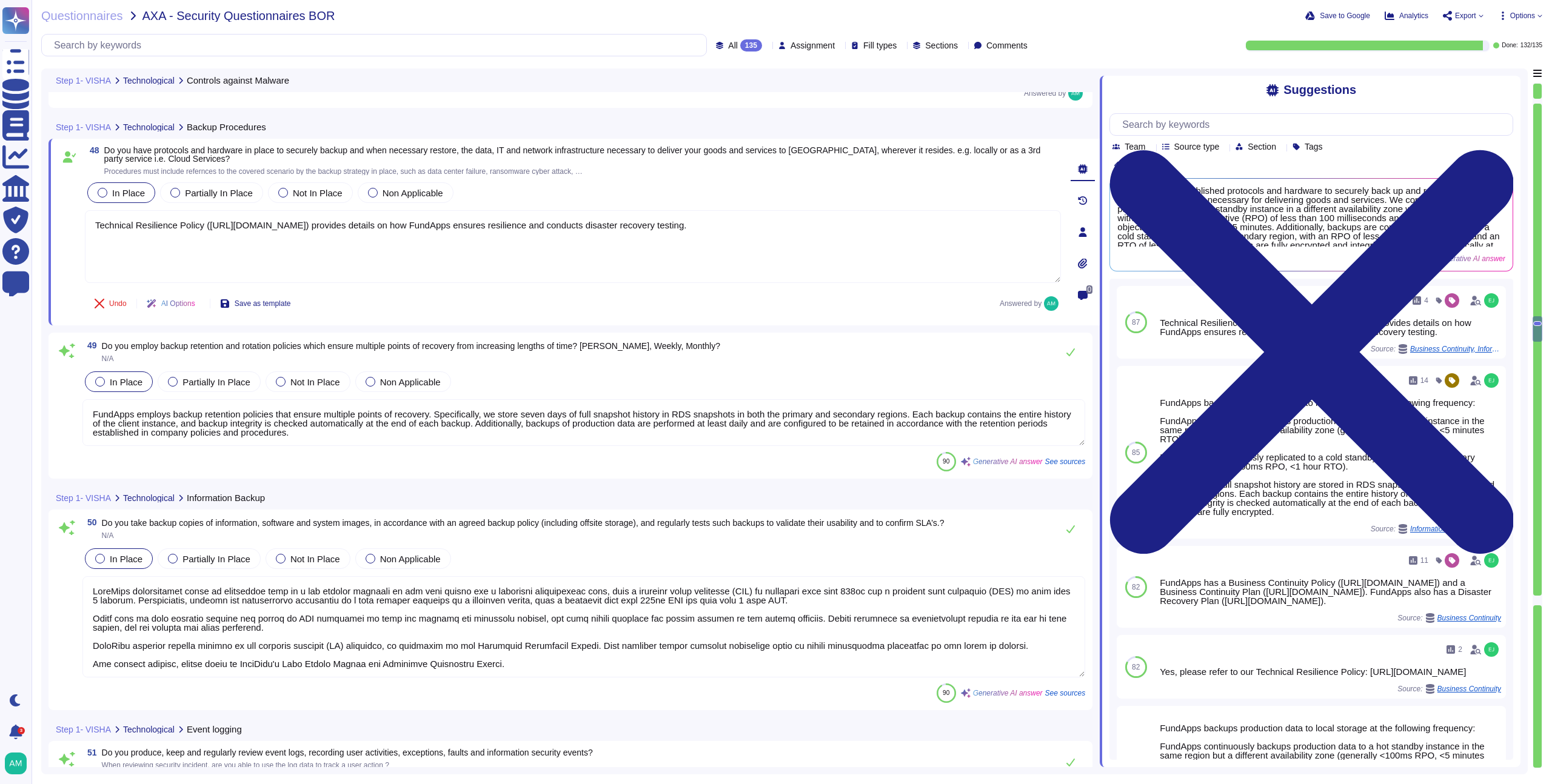
type textarea "Yes, FundApps produces, keeps, and regularly reviews event logs that record use…"
type textarea "Yes, we protect logging facilities and log information against tampering and un…"
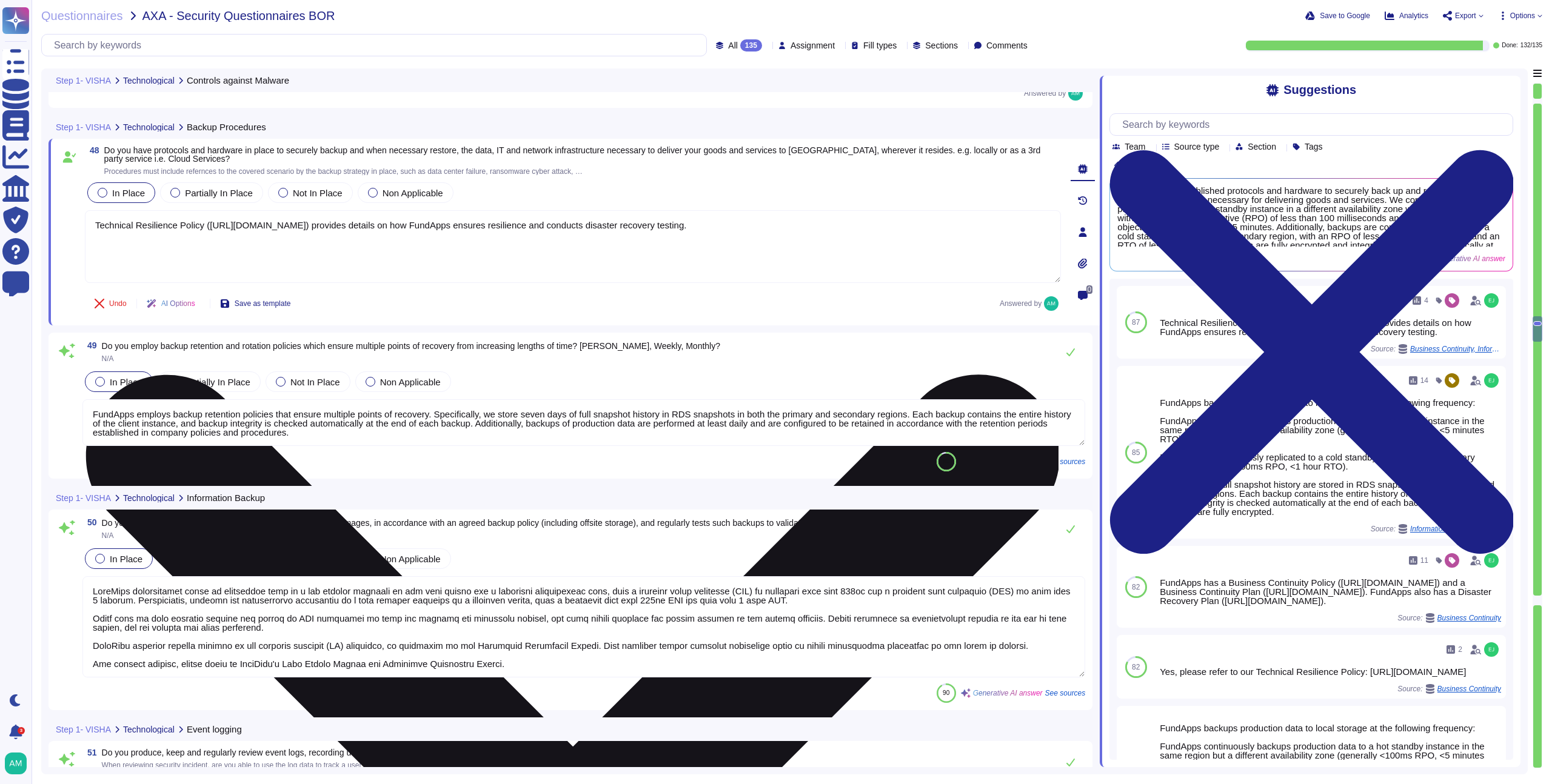
click at [99, 230] on textarea "Technical Resilience Policy (https://policies.fundapps.co/fundapps-prospects/-L…" at bounding box center [572, 247] width 976 height 73
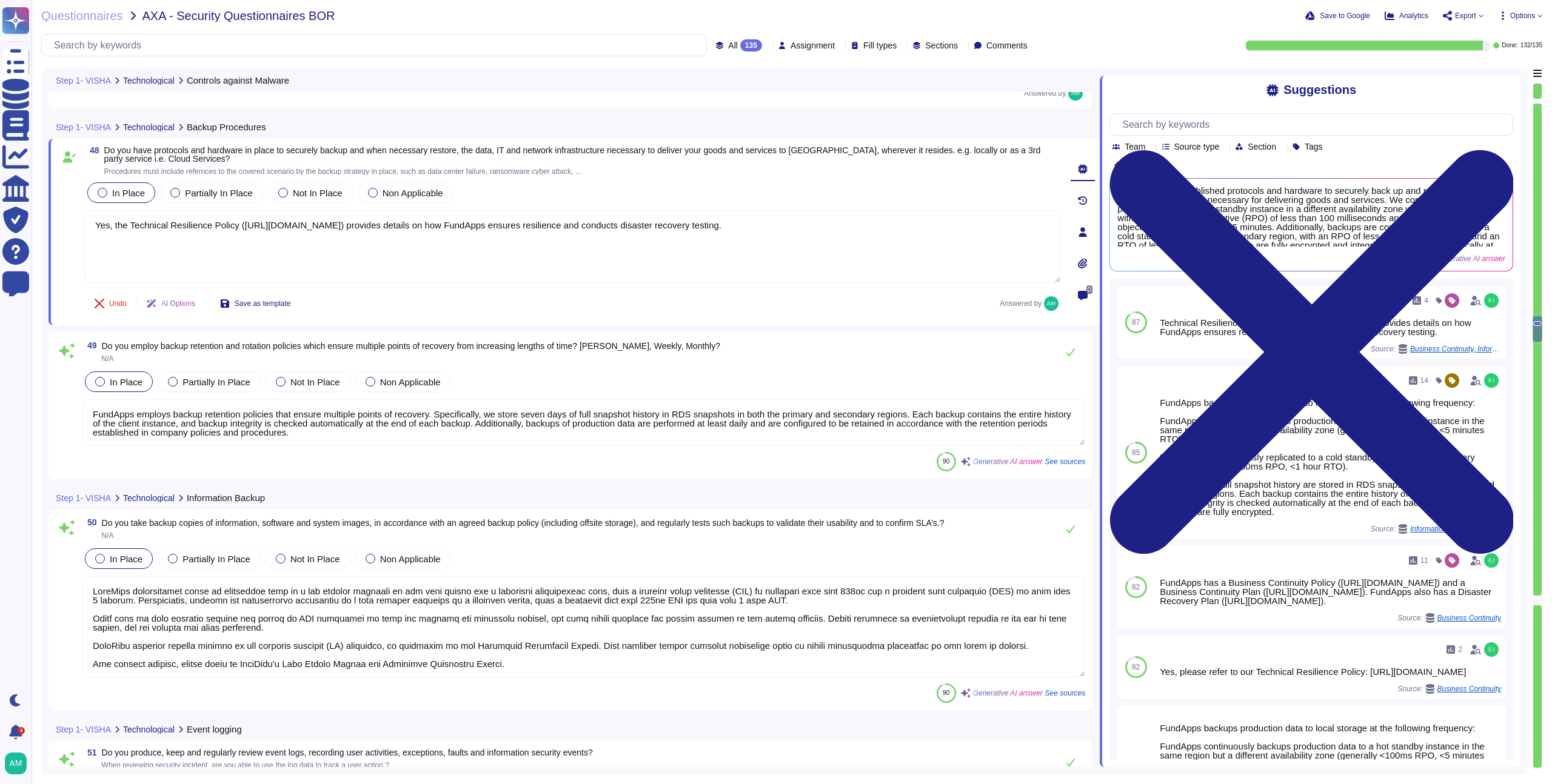
type textarea "Yes, the Technical Resilience Policy (https://policies.fundapps.co/fundapps-pro…"
click at [386, 422] on textarea "FundApps employs backup retention policies that ensure multiple points of recov…" at bounding box center [584, 422] width 1002 height 46
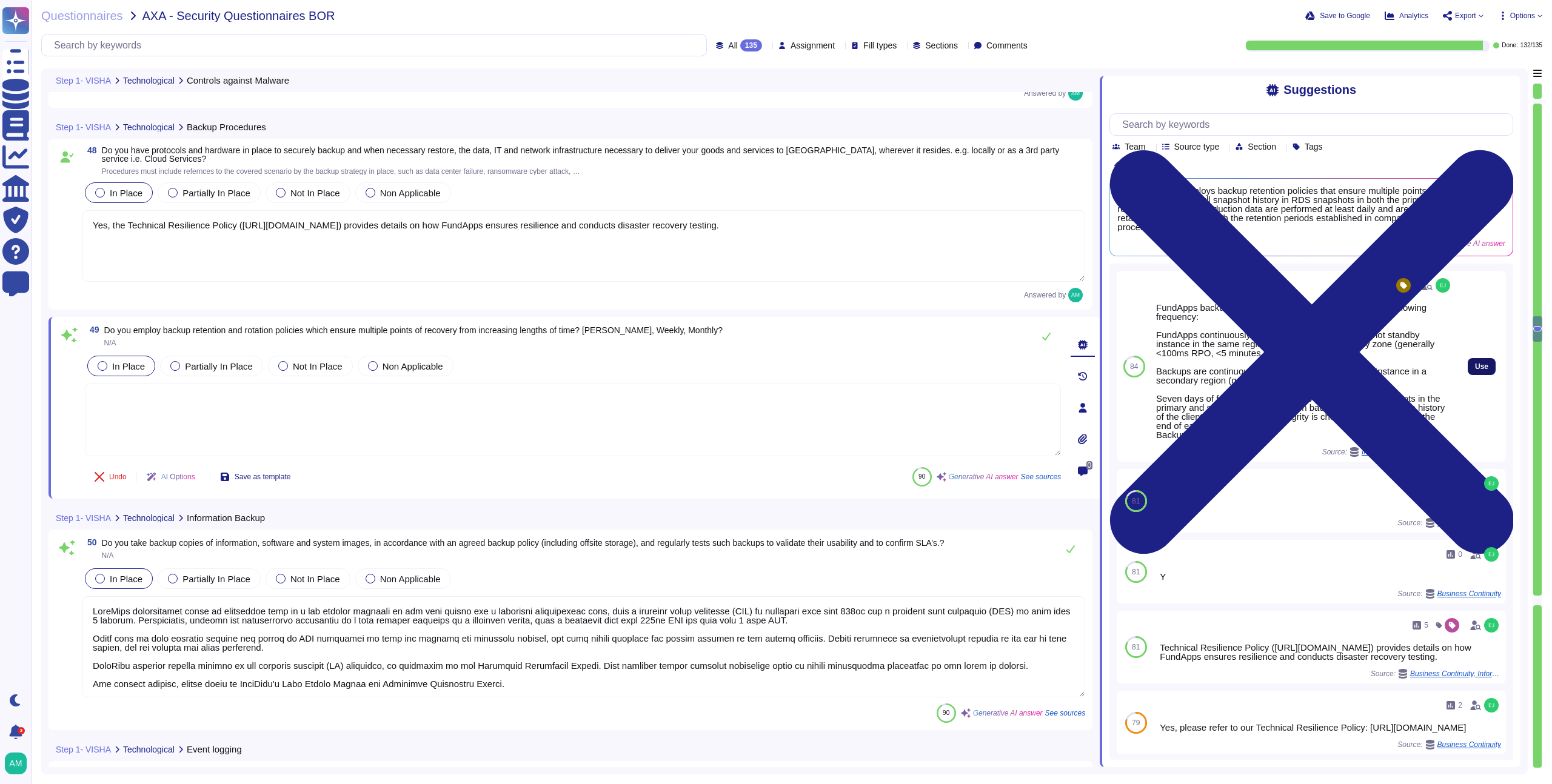
click at [1470, 358] on button "Use" at bounding box center [1482, 366] width 28 height 17
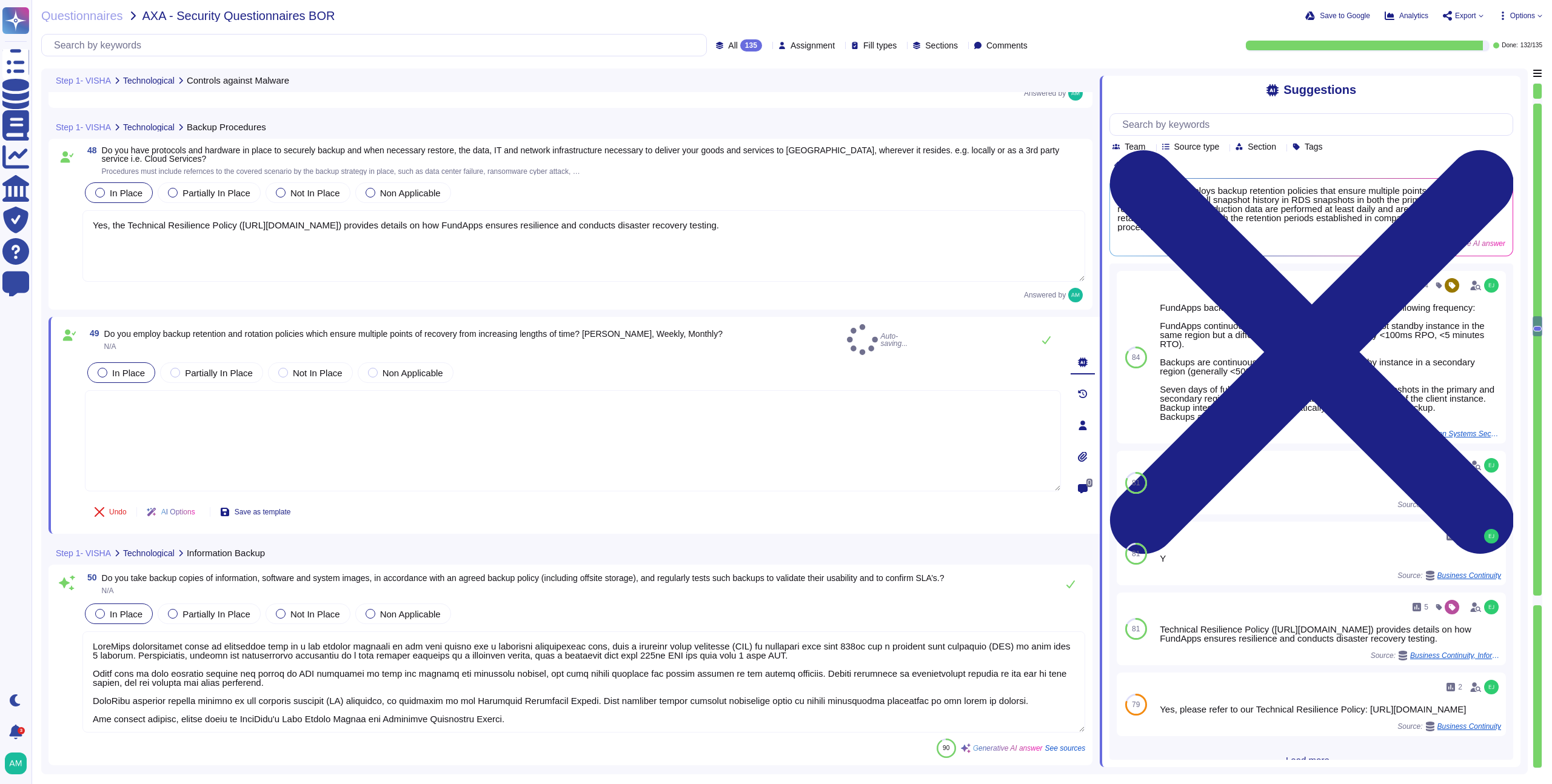
type textarea "FundApps backups production data to local storage at the following frequency: F…"
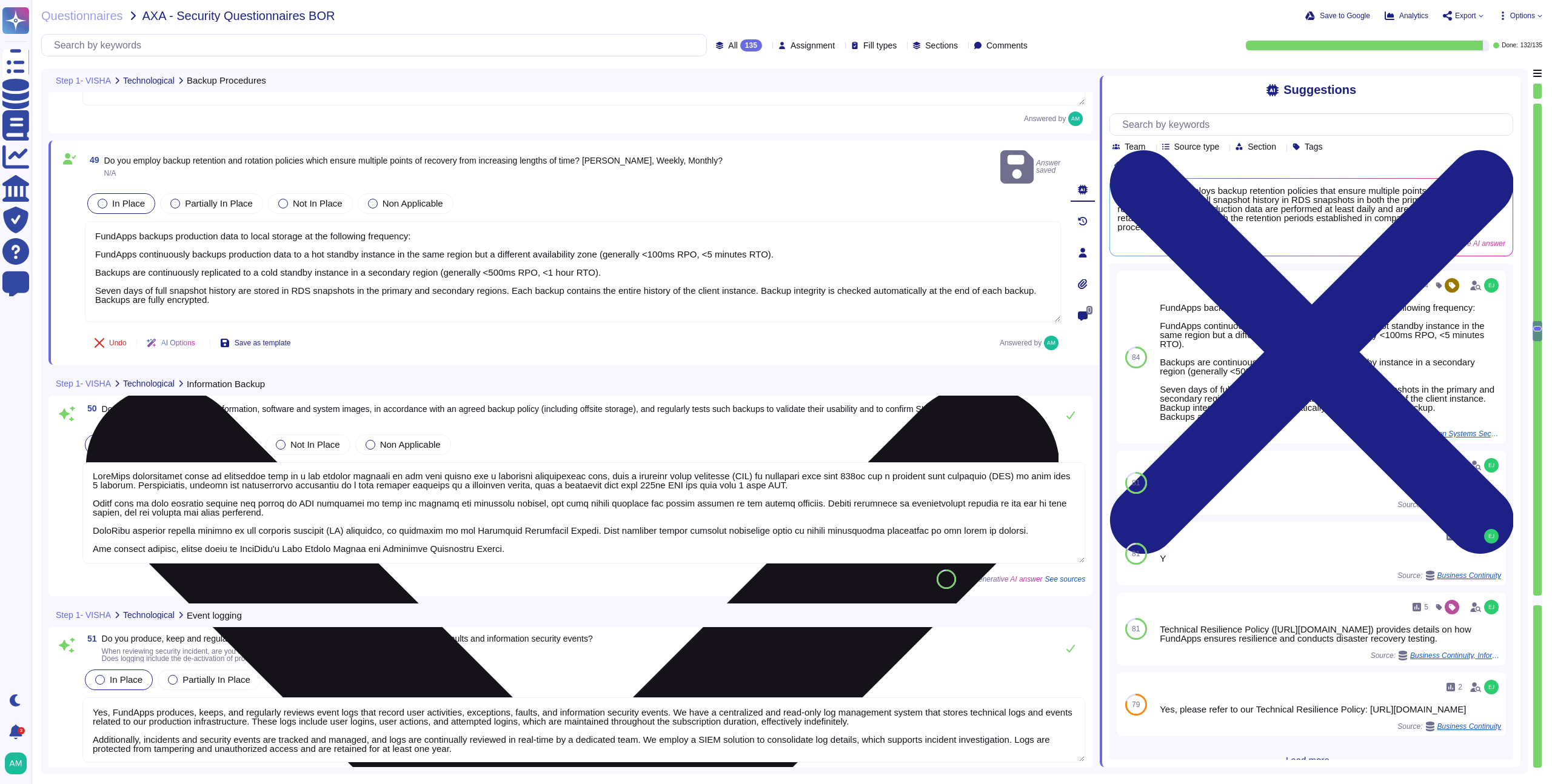
scroll to position [8540, 0]
type textarea "Yes, AWS manages EC2 instance clock accuracy with the Amazon Time Sync Service,…"
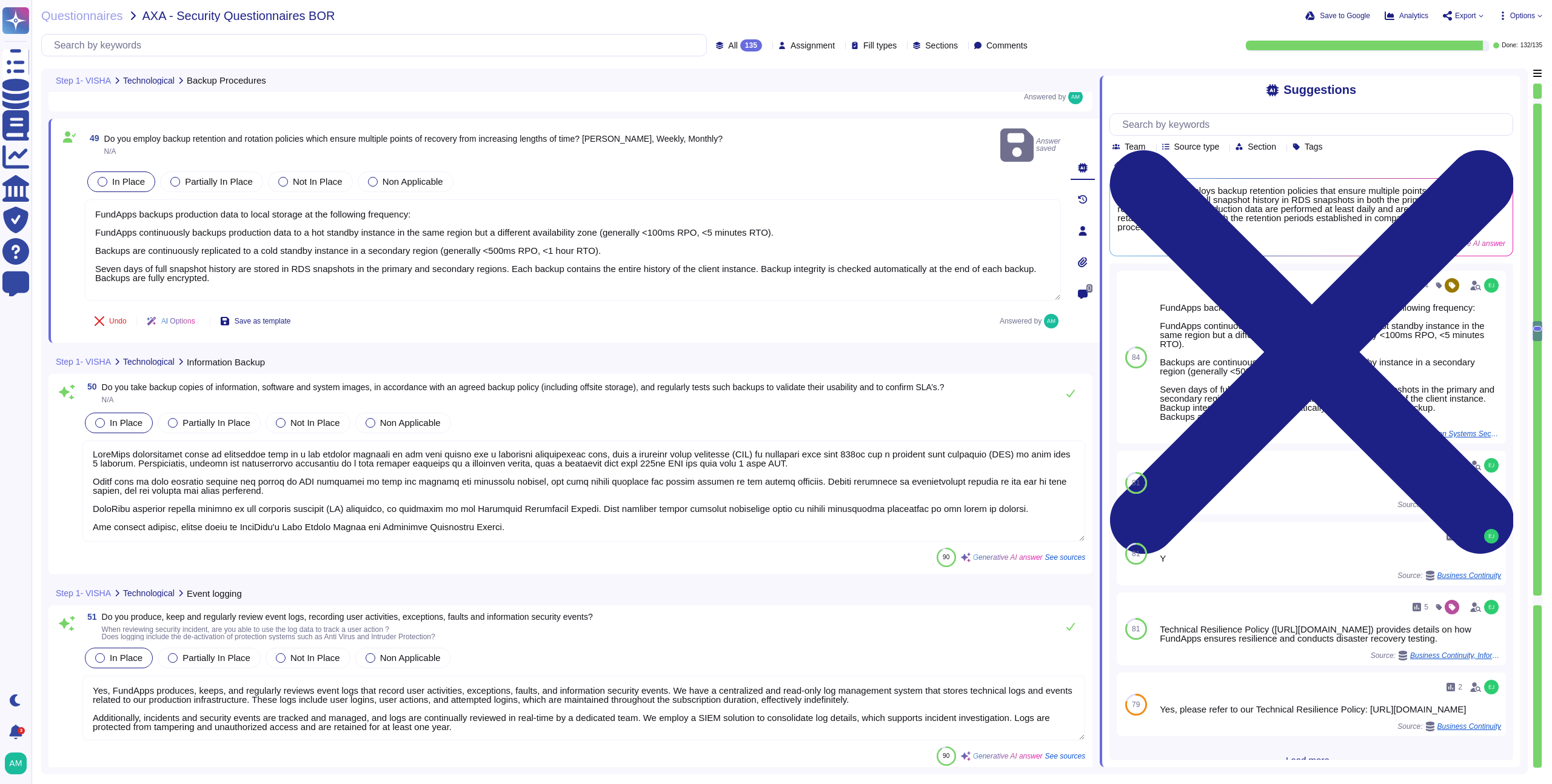
click at [552, 491] on textarea at bounding box center [584, 491] width 1002 height 102
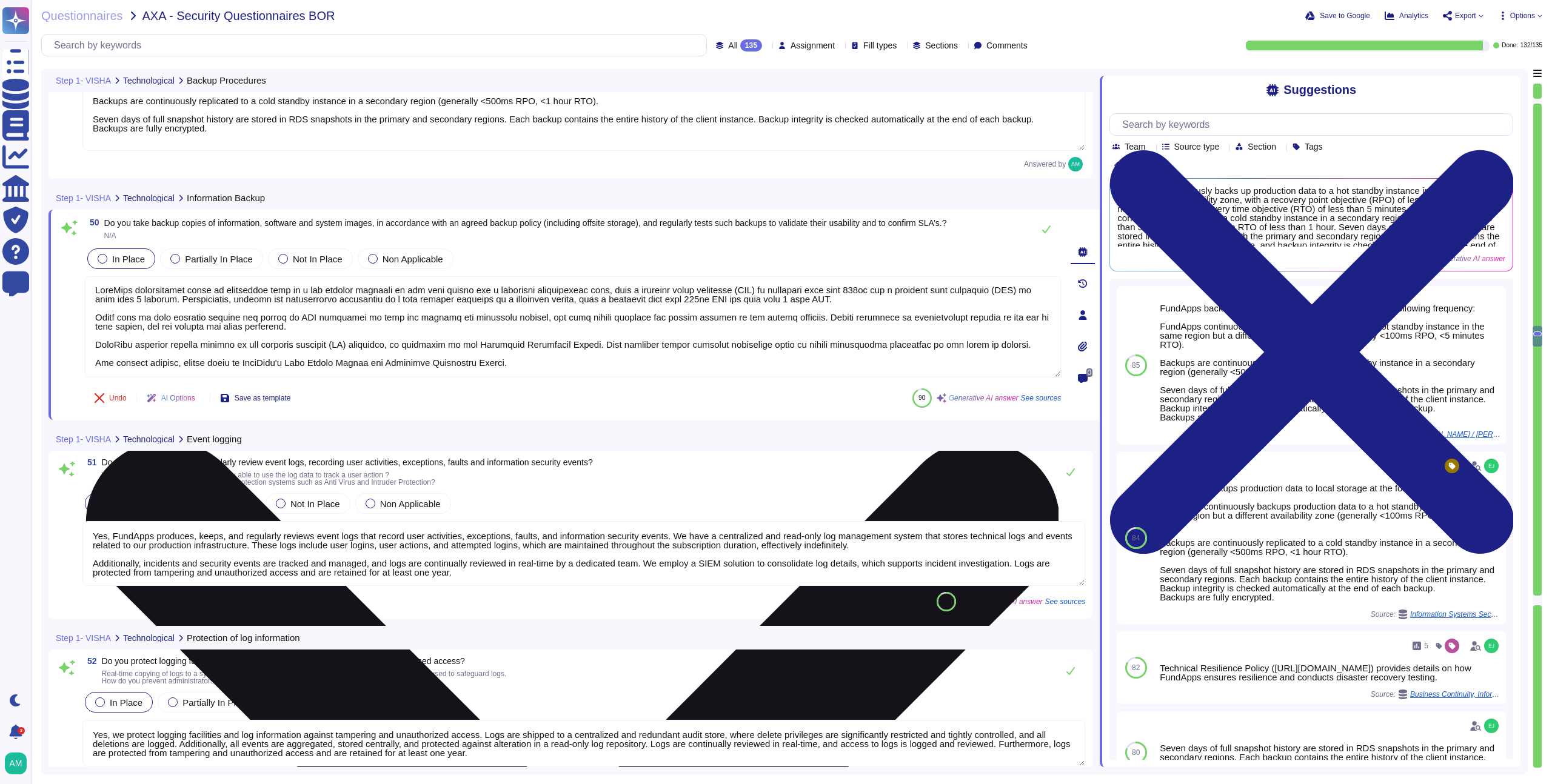
type textarea "FundApps employs a SIEM solution to consolidate detailed logs that support inci…"
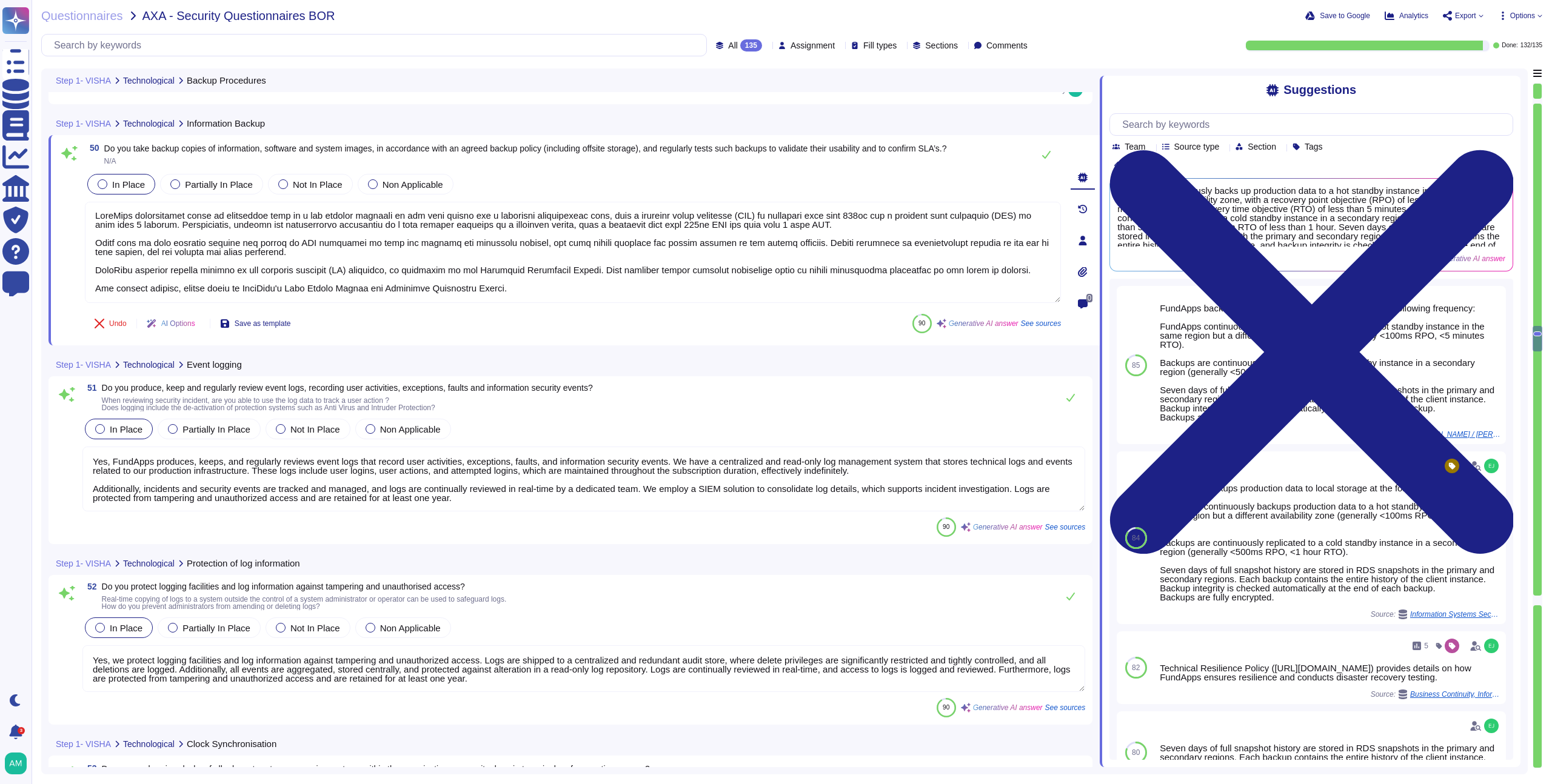
scroll to position [1, 0]
click at [1045, 152] on icon at bounding box center [1047, 155] width 10 height 10
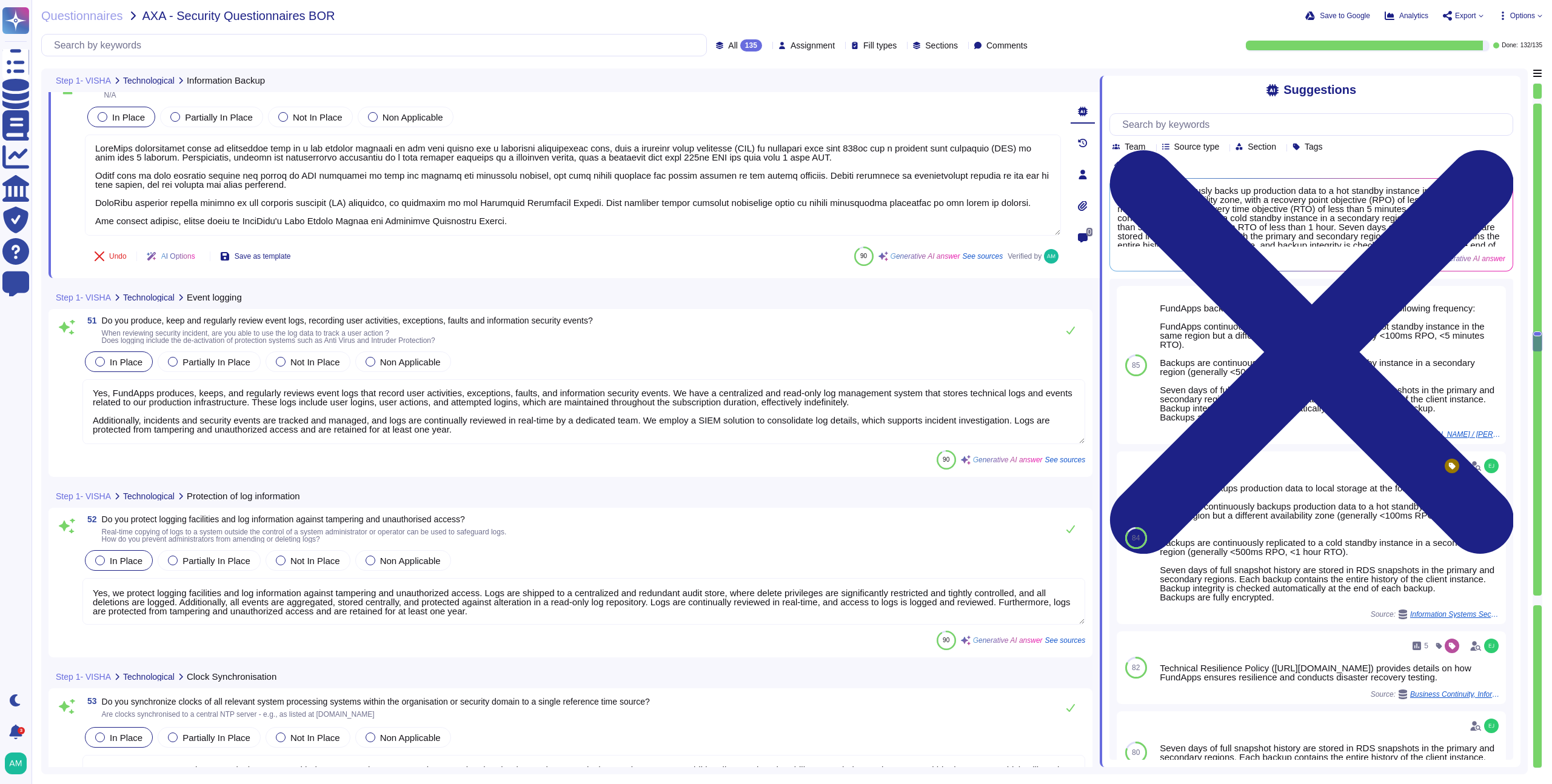
scroll to position [8842, 0]
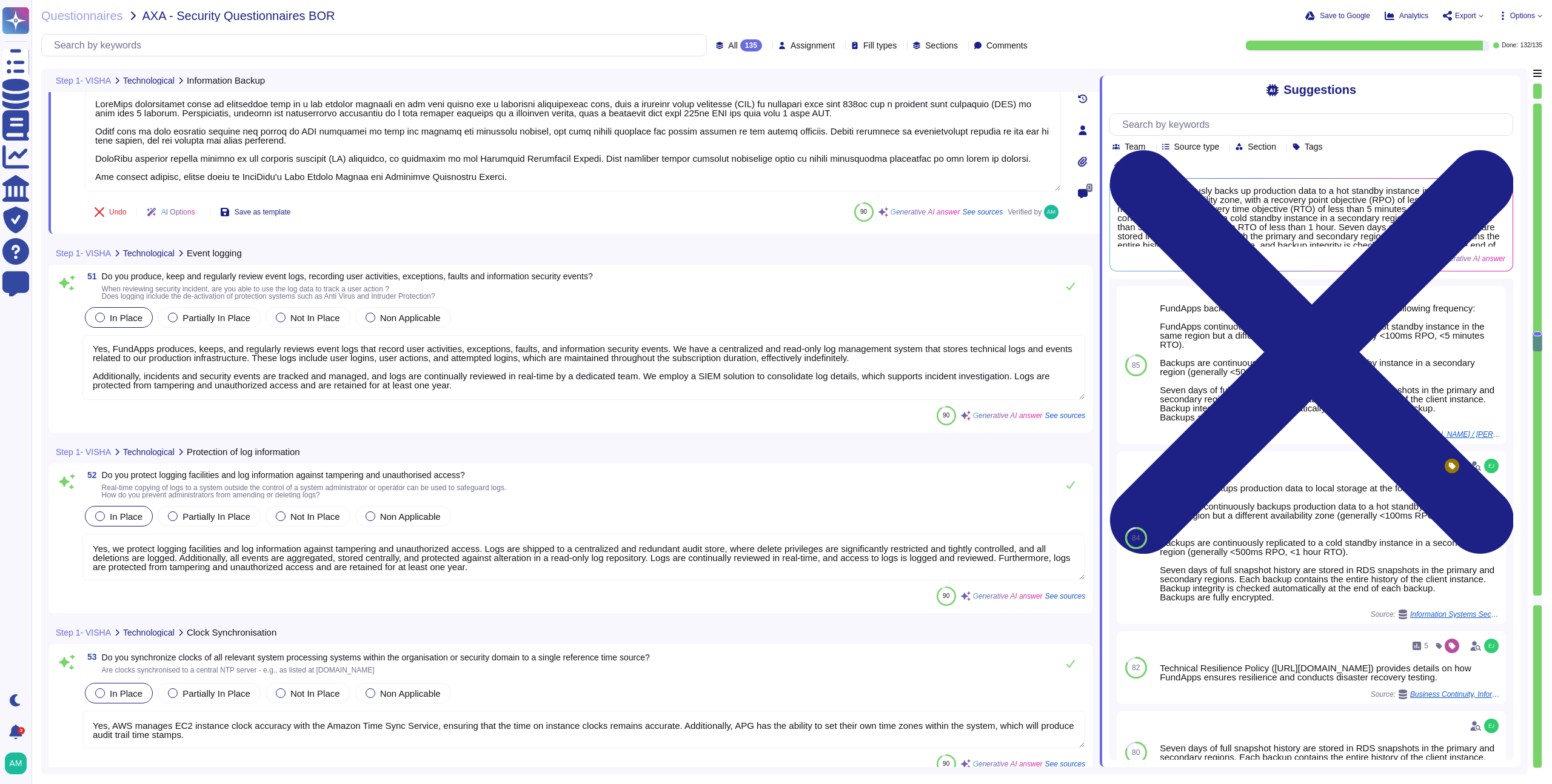
type textarea "Yes, we have implemented procedures to control the installation of software on …"
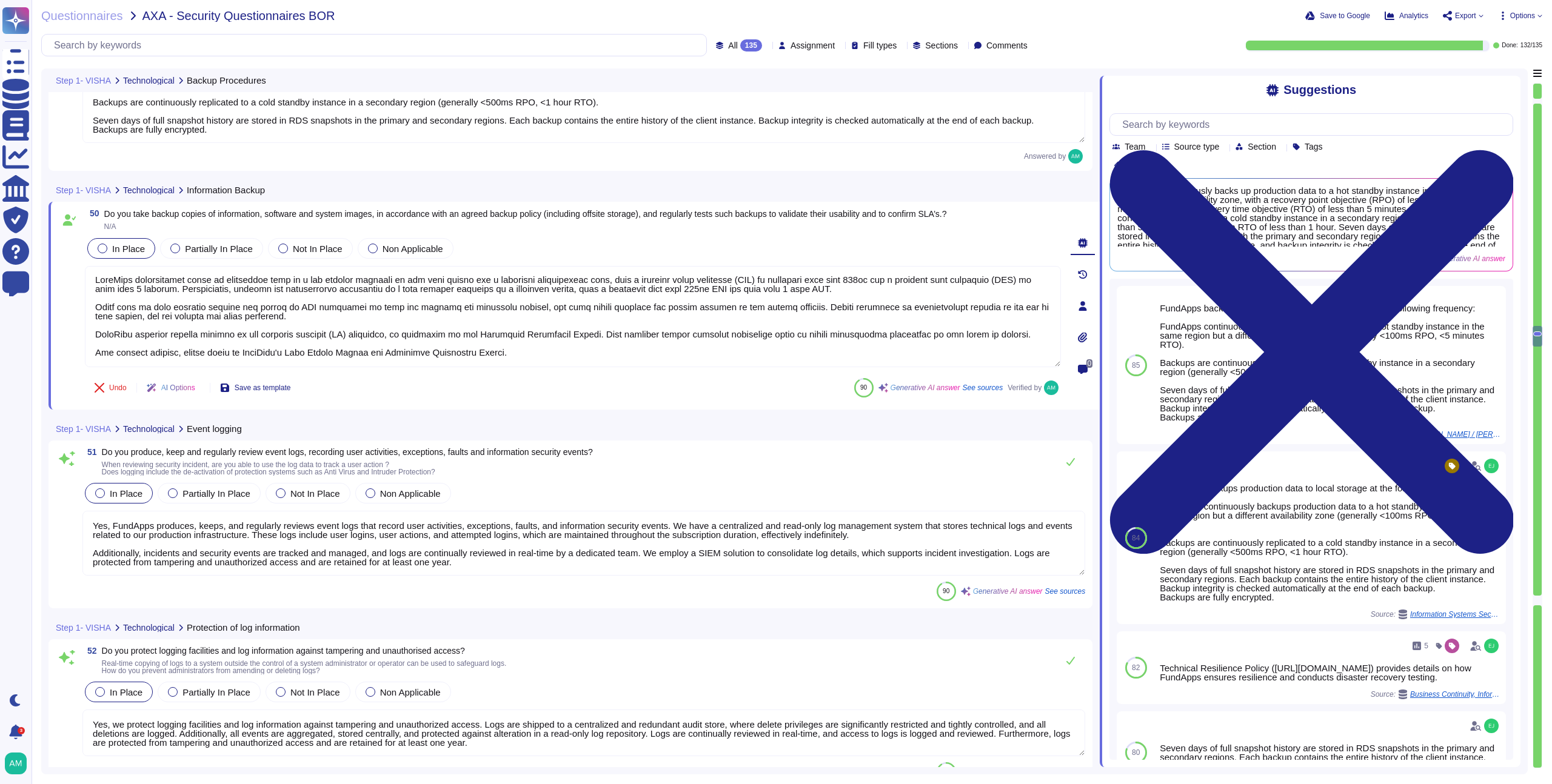
type textarea "Yes, the Technical Resilience Policy (https://policies.fundapps.co/fundapps-pro…"
type textarea "FundApps backups production data to local storage at the following frequency: F…"
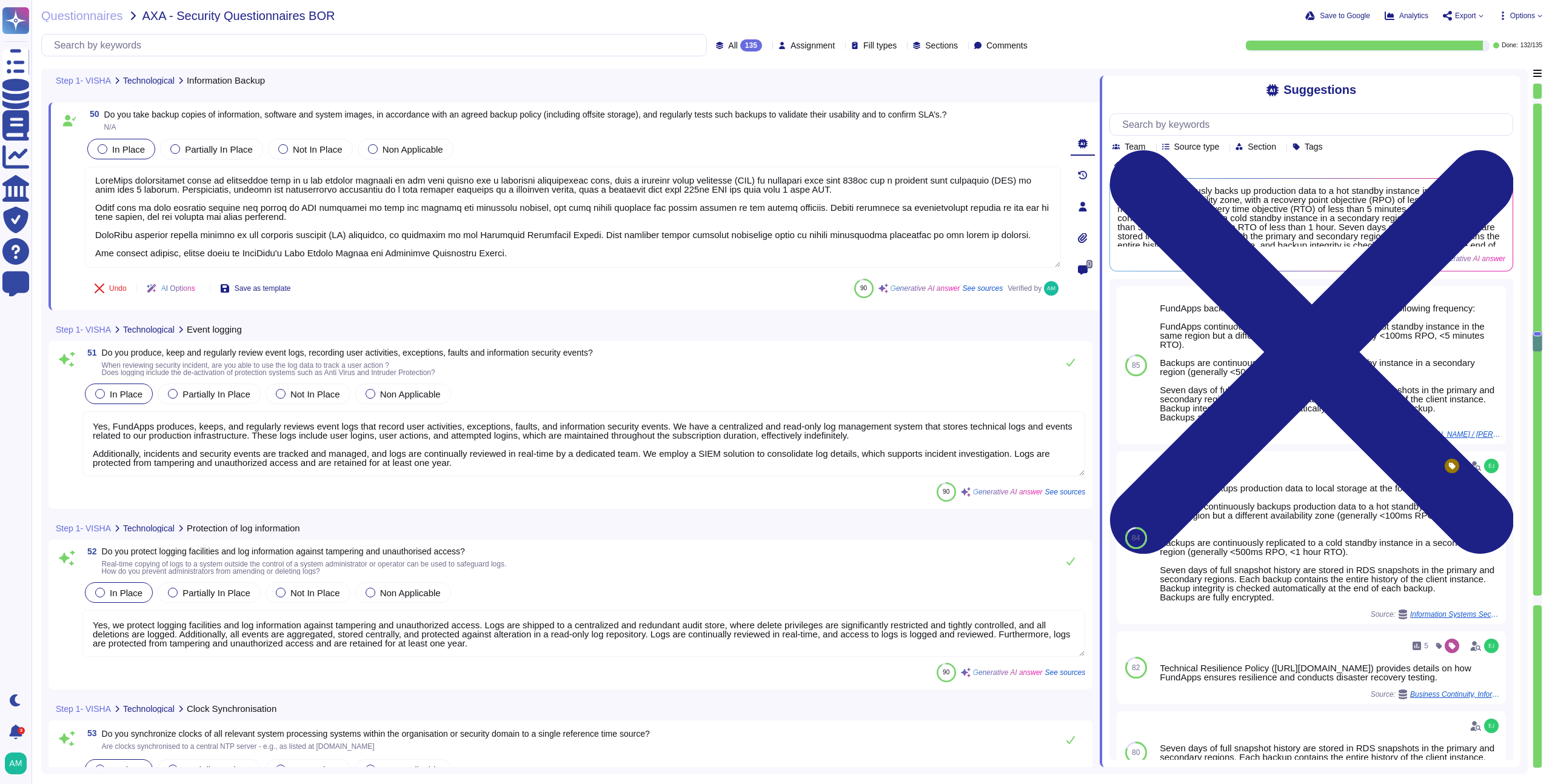
type textarea "Yes, we have implemented procedures to control the installation of software on …"
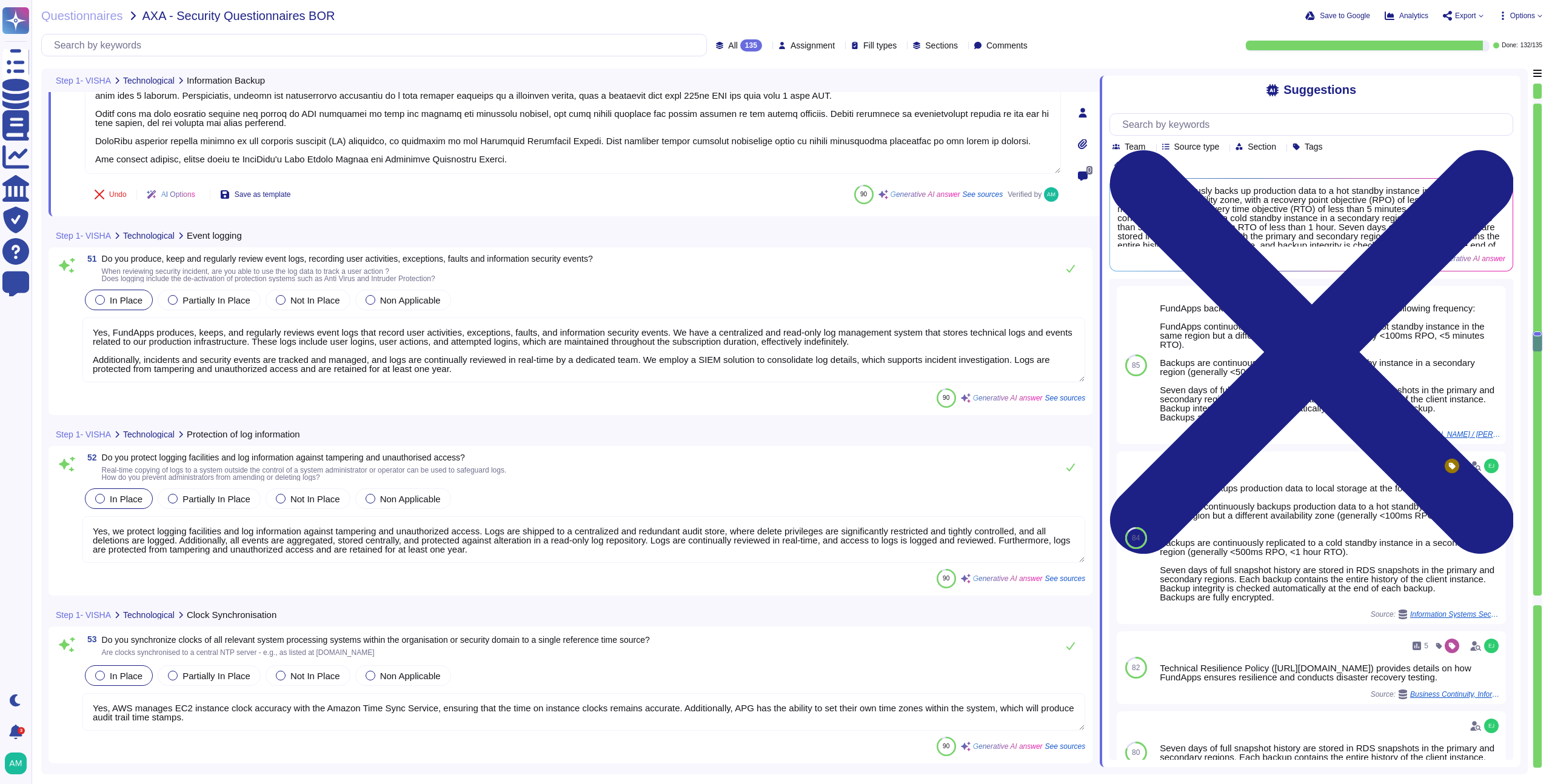
scroll to position [8829, 0]
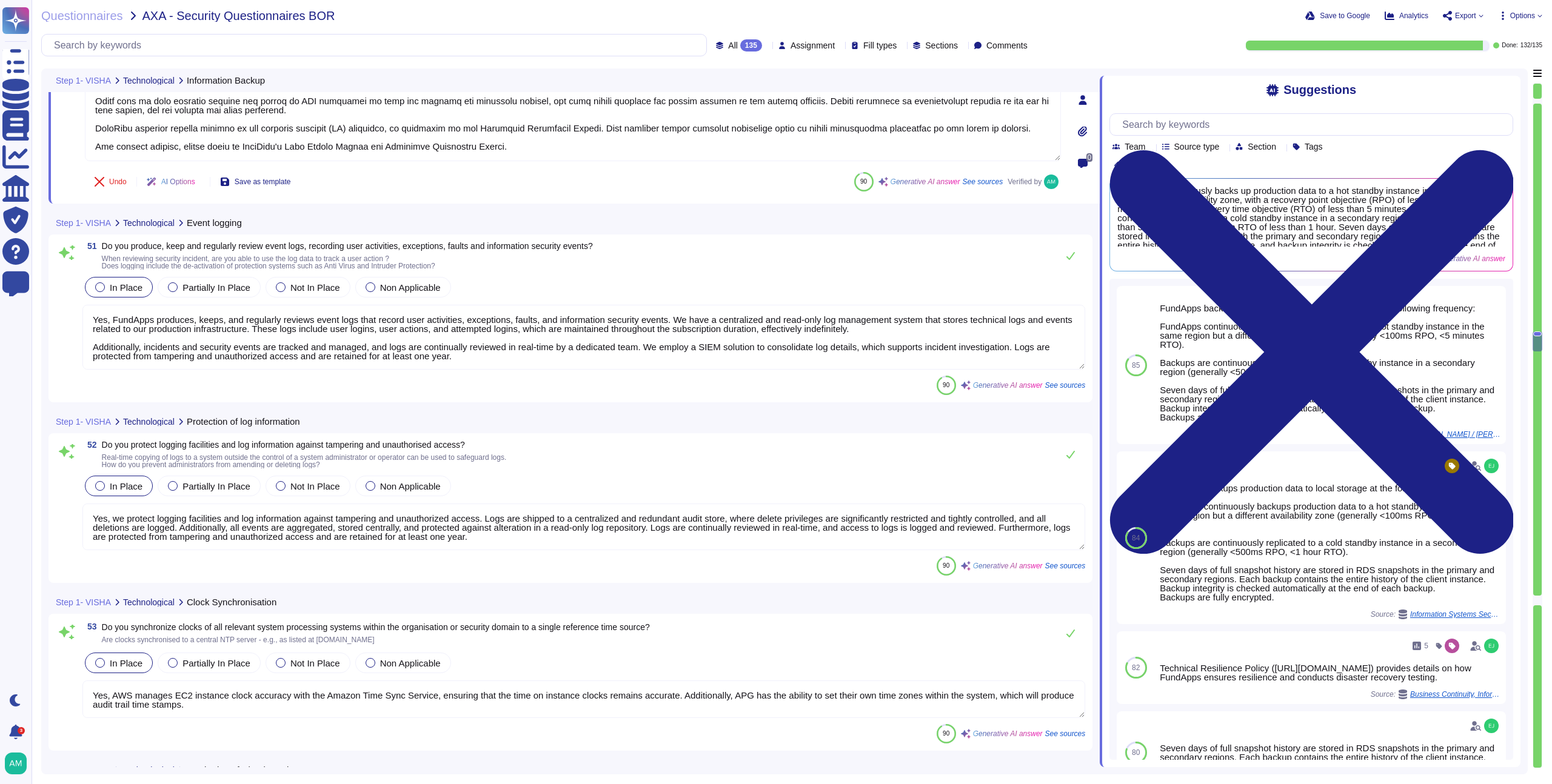
click at [567, 340] on textarea "Yes, FundApps produces, keeps, and regularly reviews event logs that record use…" at bounding box center [584, 337] width 1002 height 65
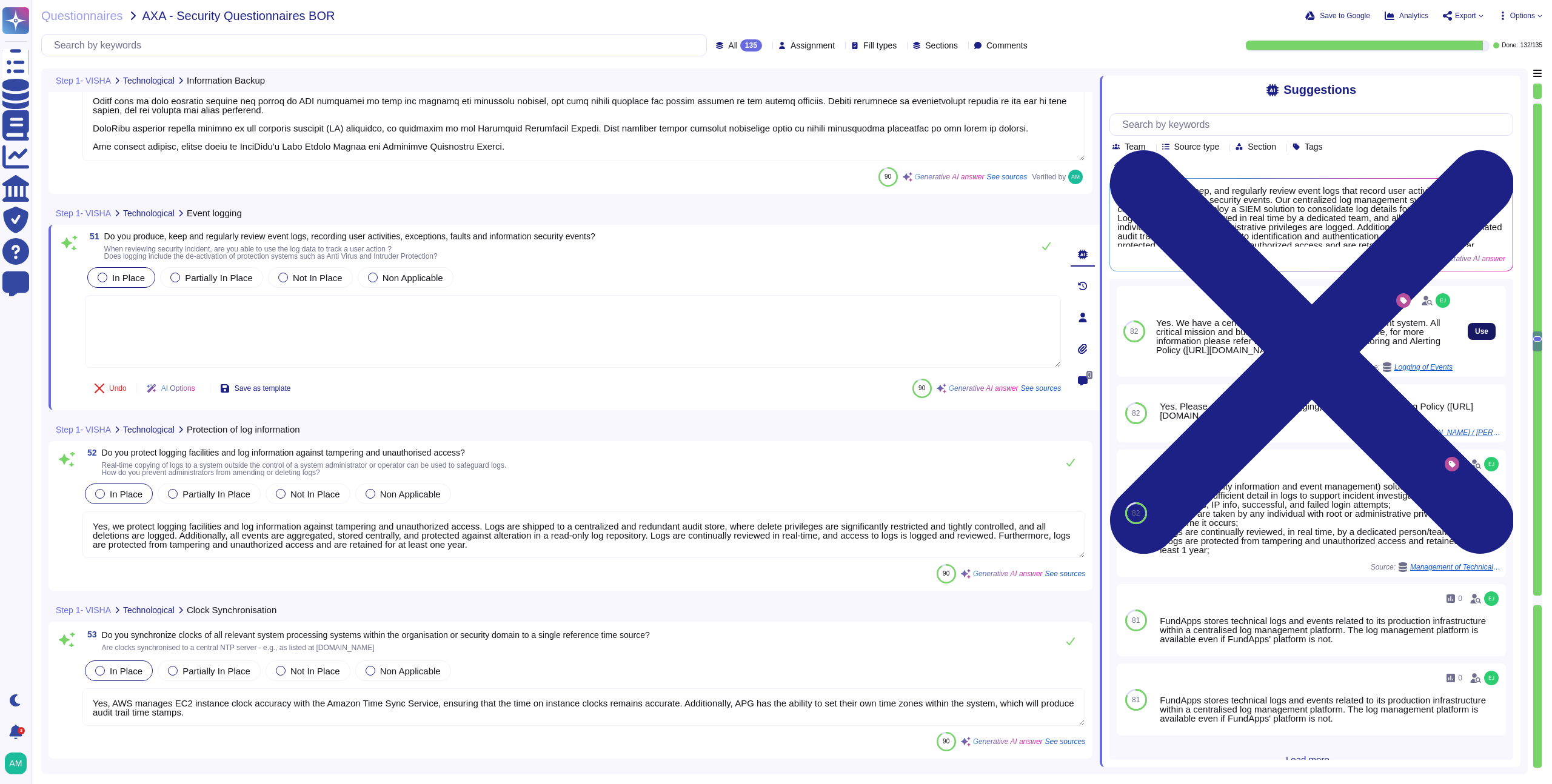
click at [1468, 339] on button "Use" at bounding box center [1482, 331] width 28 height 17
type textarea "Yes. We have a centralised and read-only log management system. All critical mi…"
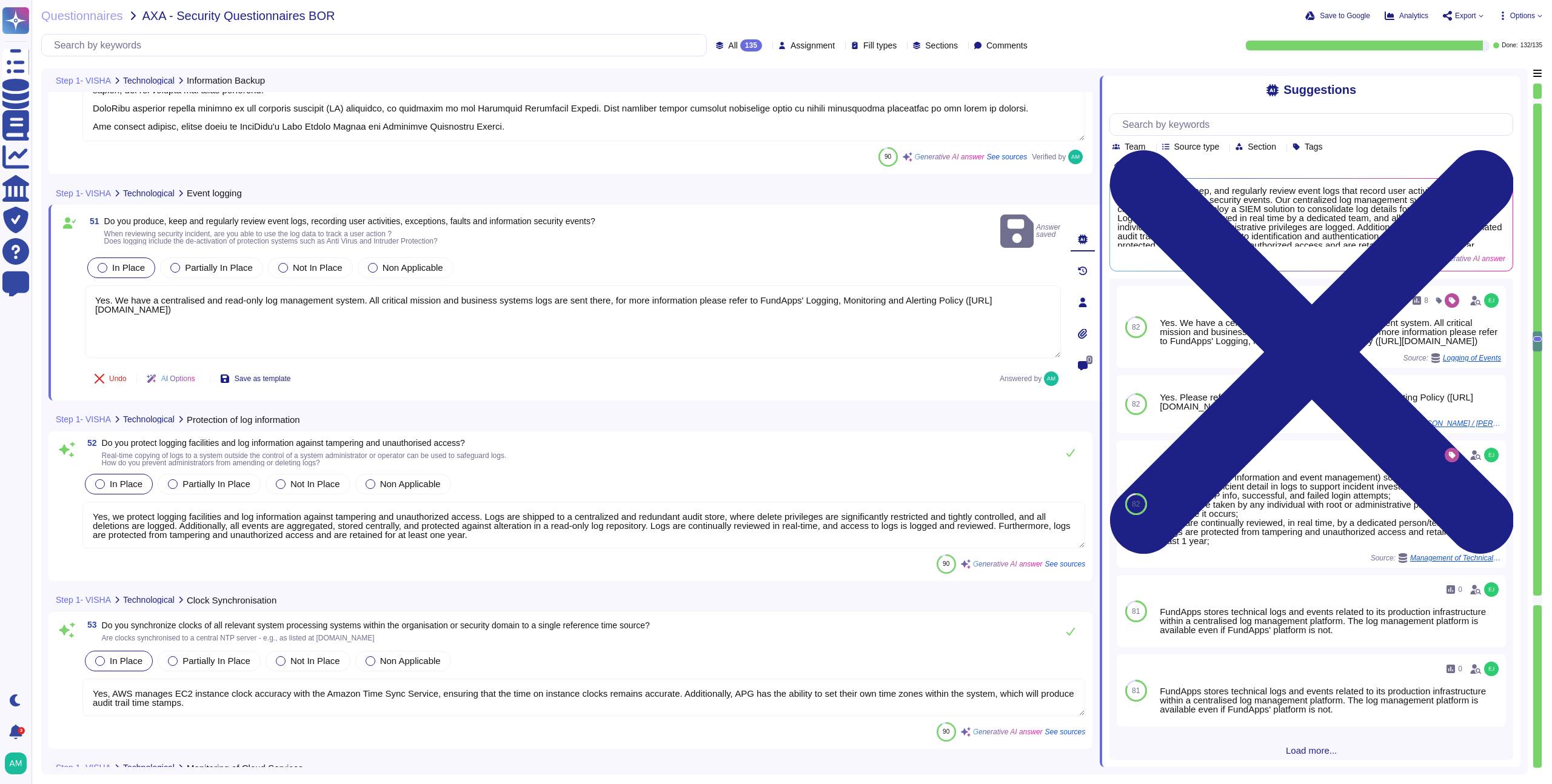
scroll to position [8980, 0]
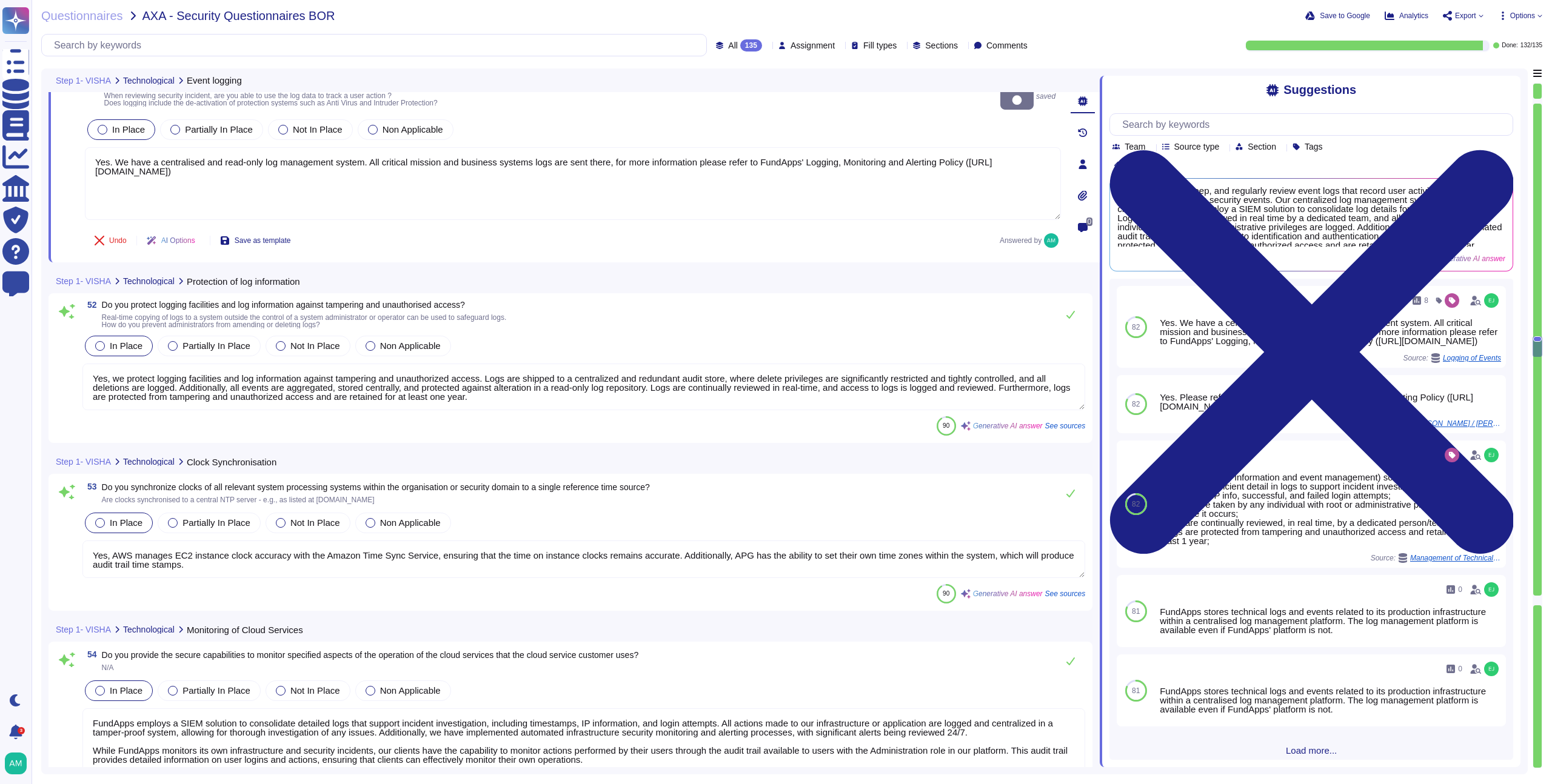
type textarea "FundApps regularly manages technical vulnerabilities through a comprehensive pr…"
click at [457, 365] on textarea "Yes, we protect logging facilities and log information against tampering and un…" at bounding box center [584, 387] width 1002 height 46
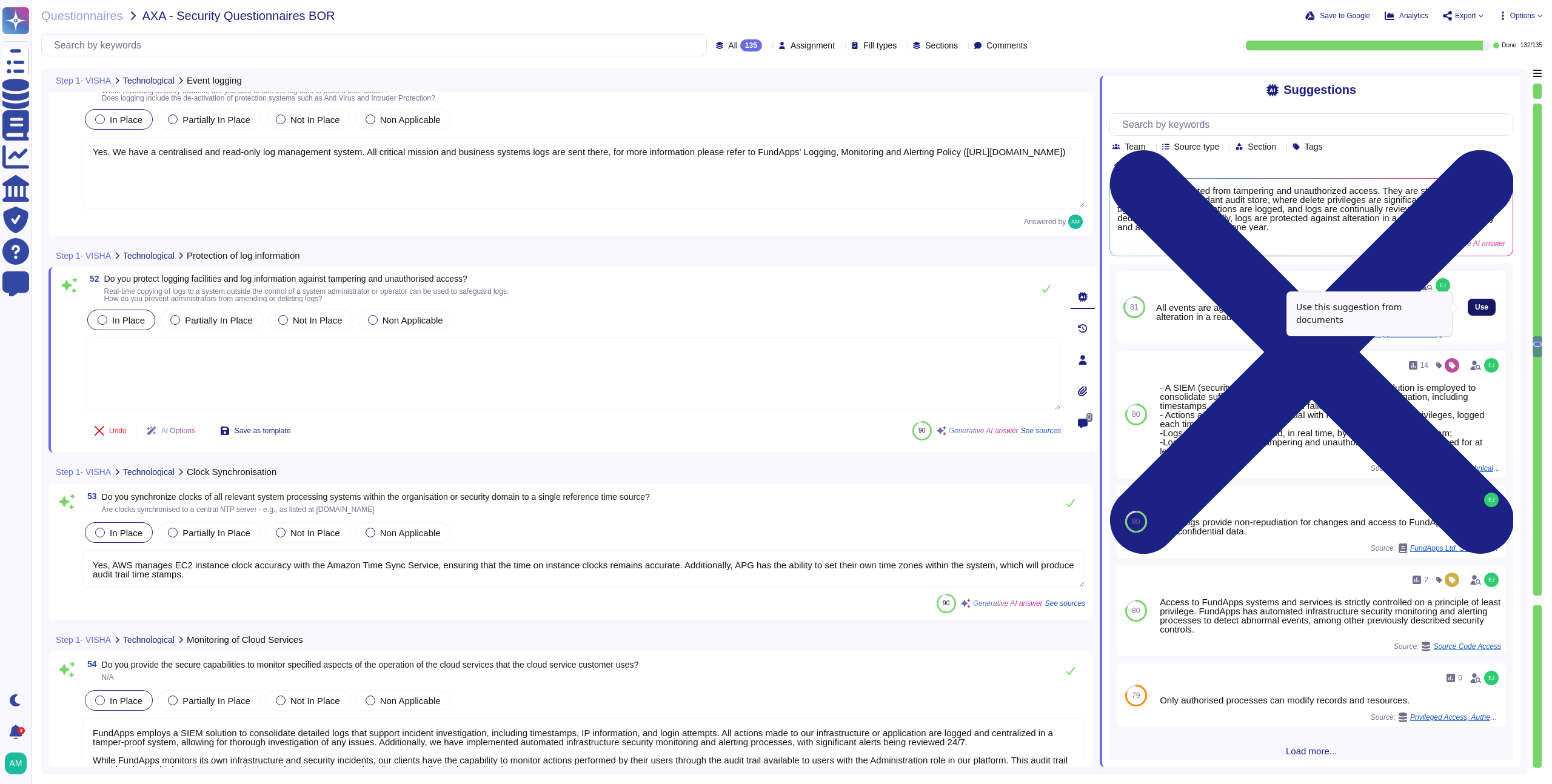
click at [1468, 301] on button "Use" at bounding box center [1482, 307] width 28 height 17
type textarea "All events are aggregated, stored centrally, and protected against alteration i…"
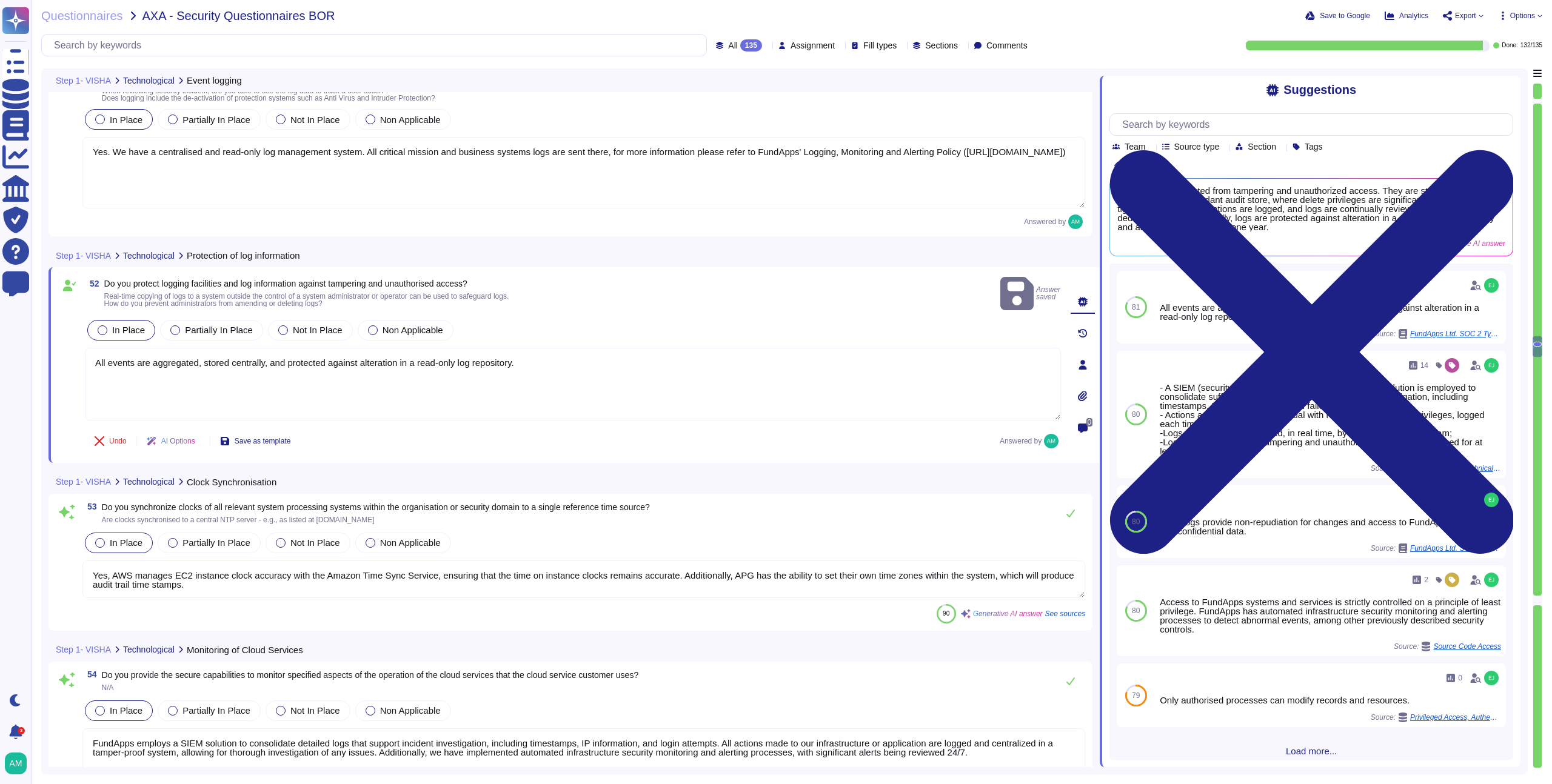
scroll to position [1, 0]
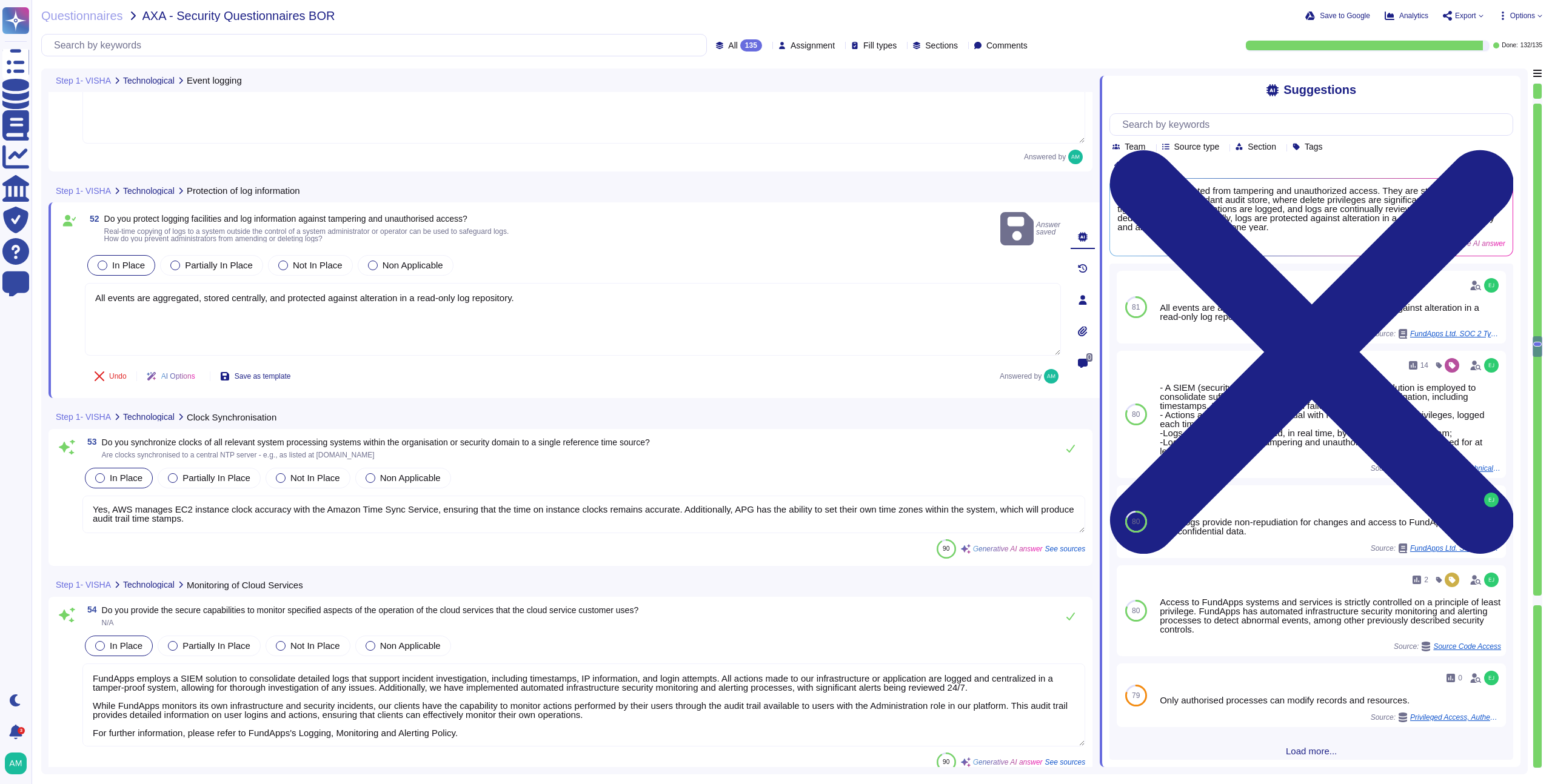
type textarea "FundApps regularly manages technical vulnerabilities through a comprehensive pr…"
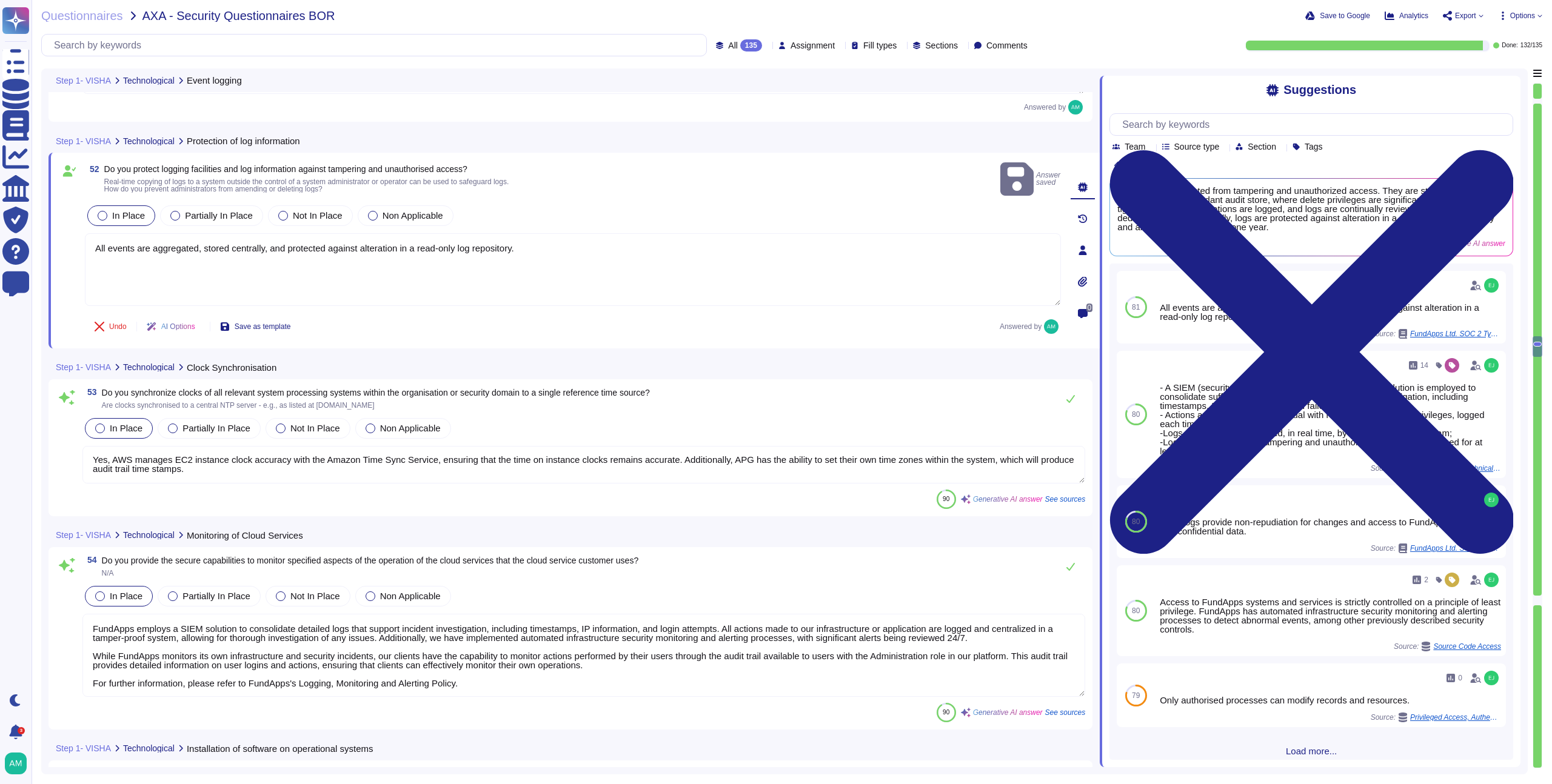
scroll to position [9104, 0]
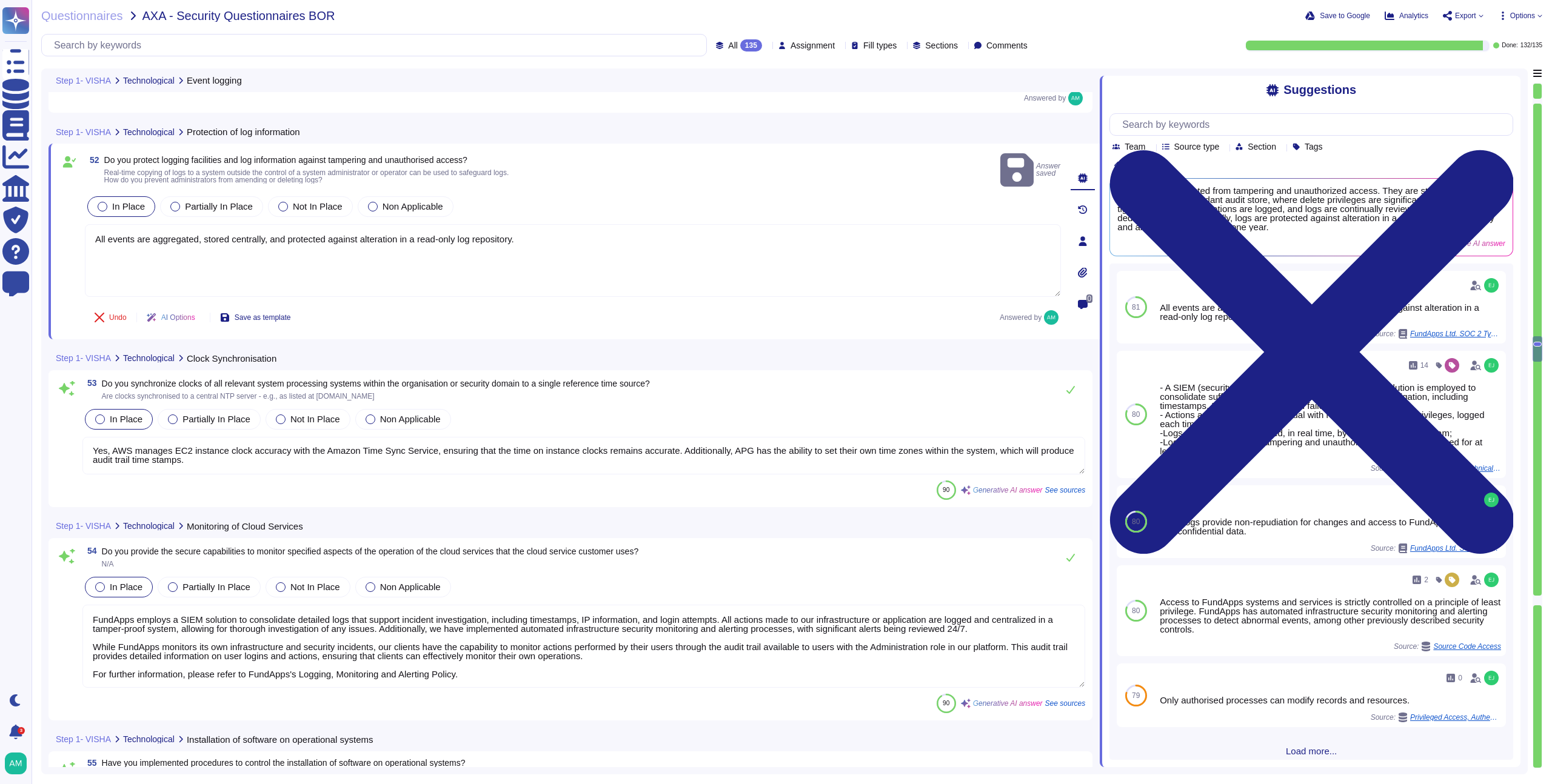
click at [537, 452] on textarea "Yes, AWS manages EC2 instance clock accuracy with the Amazon Time Sync Service,…" at bounding box center [584, 456] width 1002 height 37
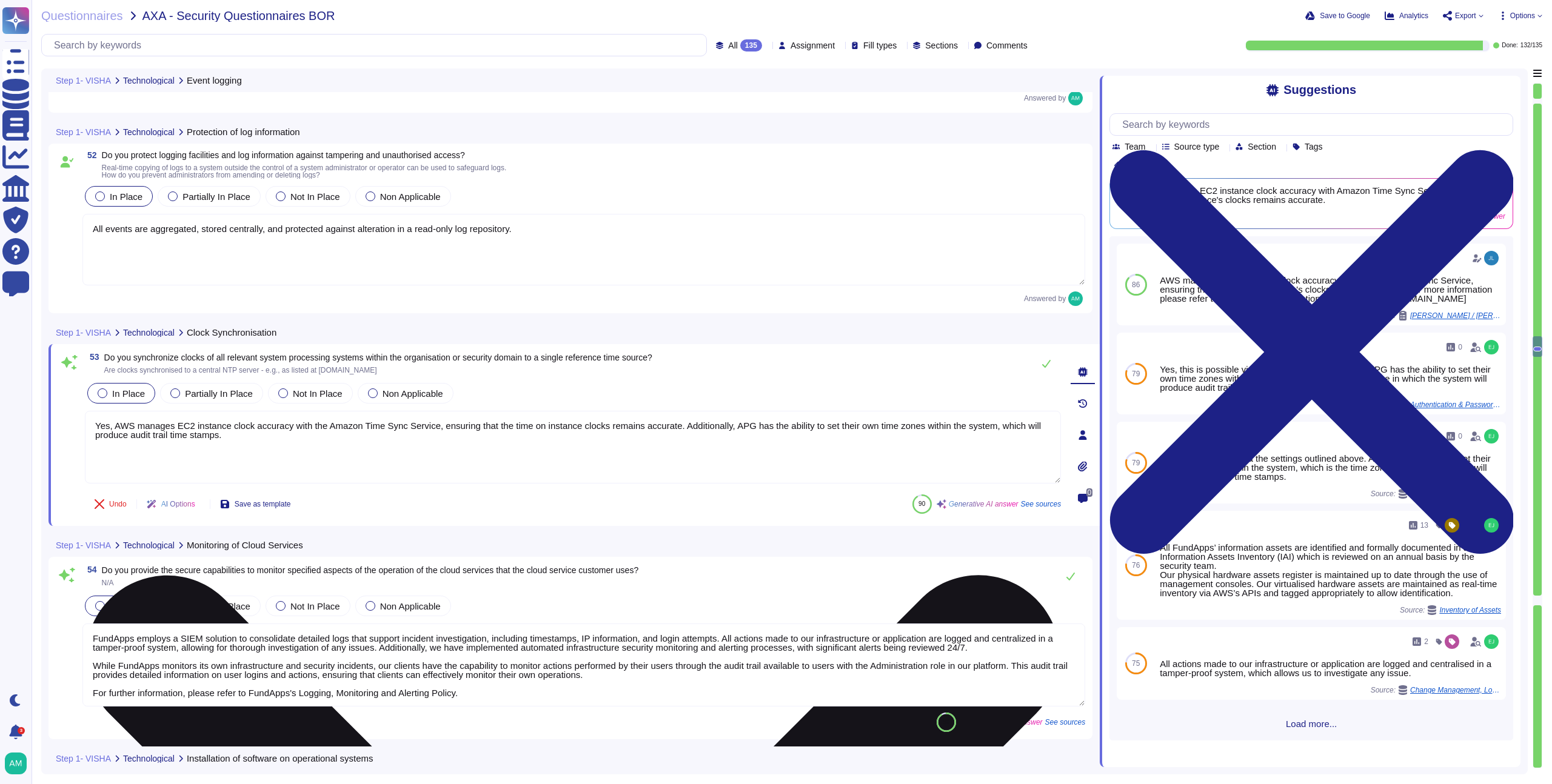
drag, startPoint x: 684, startPoint y: 440, endPoint x: 699, endPoint y: 424, distance: 21.9
click at [699, 424] on textarea "Yes, AWS manages EC2 instance clock accuracy with the Amazon Time Sync Service,…" at bounding box center [572, 448] width 976 height 73
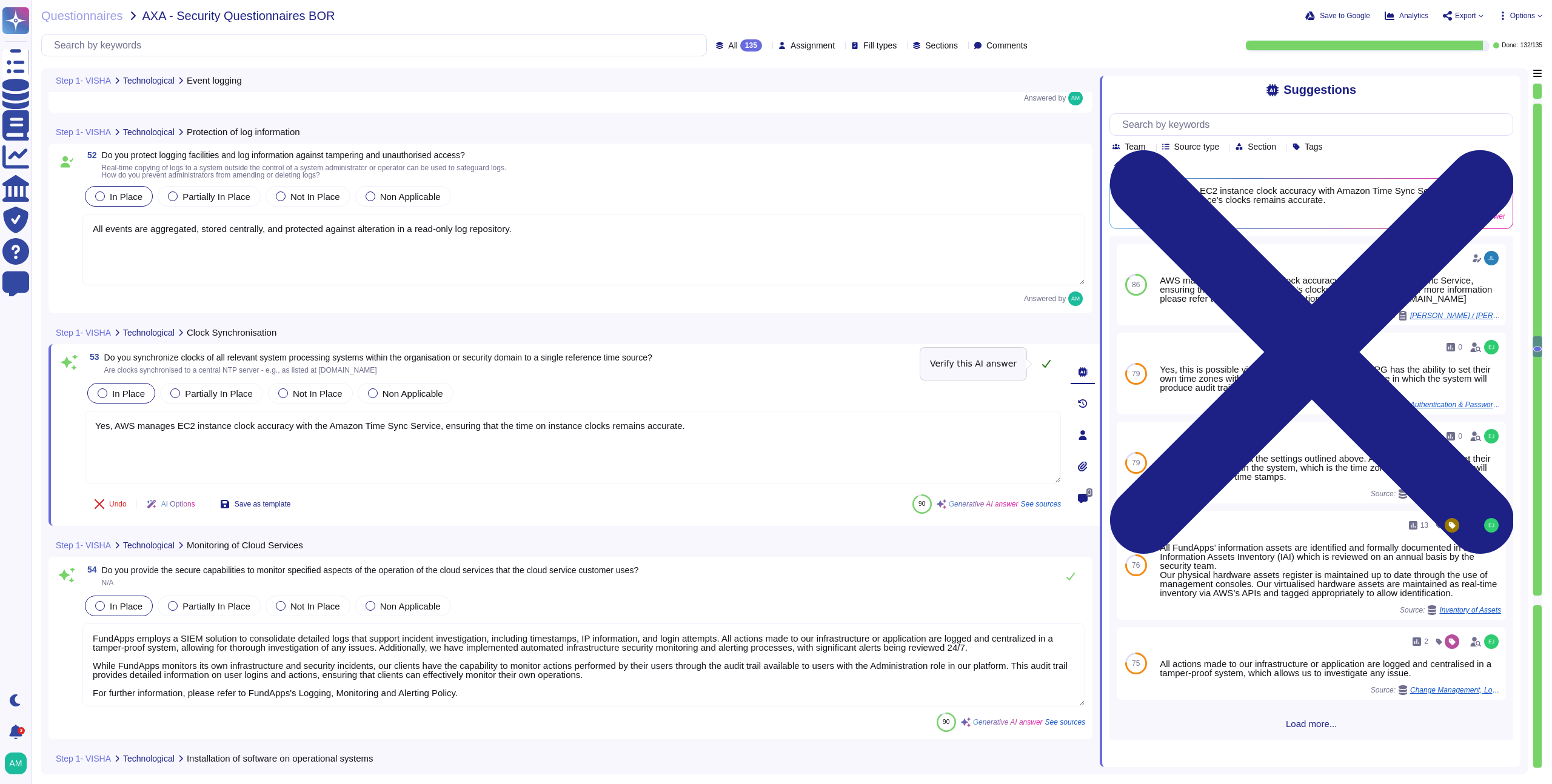
click at [1050, 364] on icon at bounding box center [1047, 364] width 10 height 10
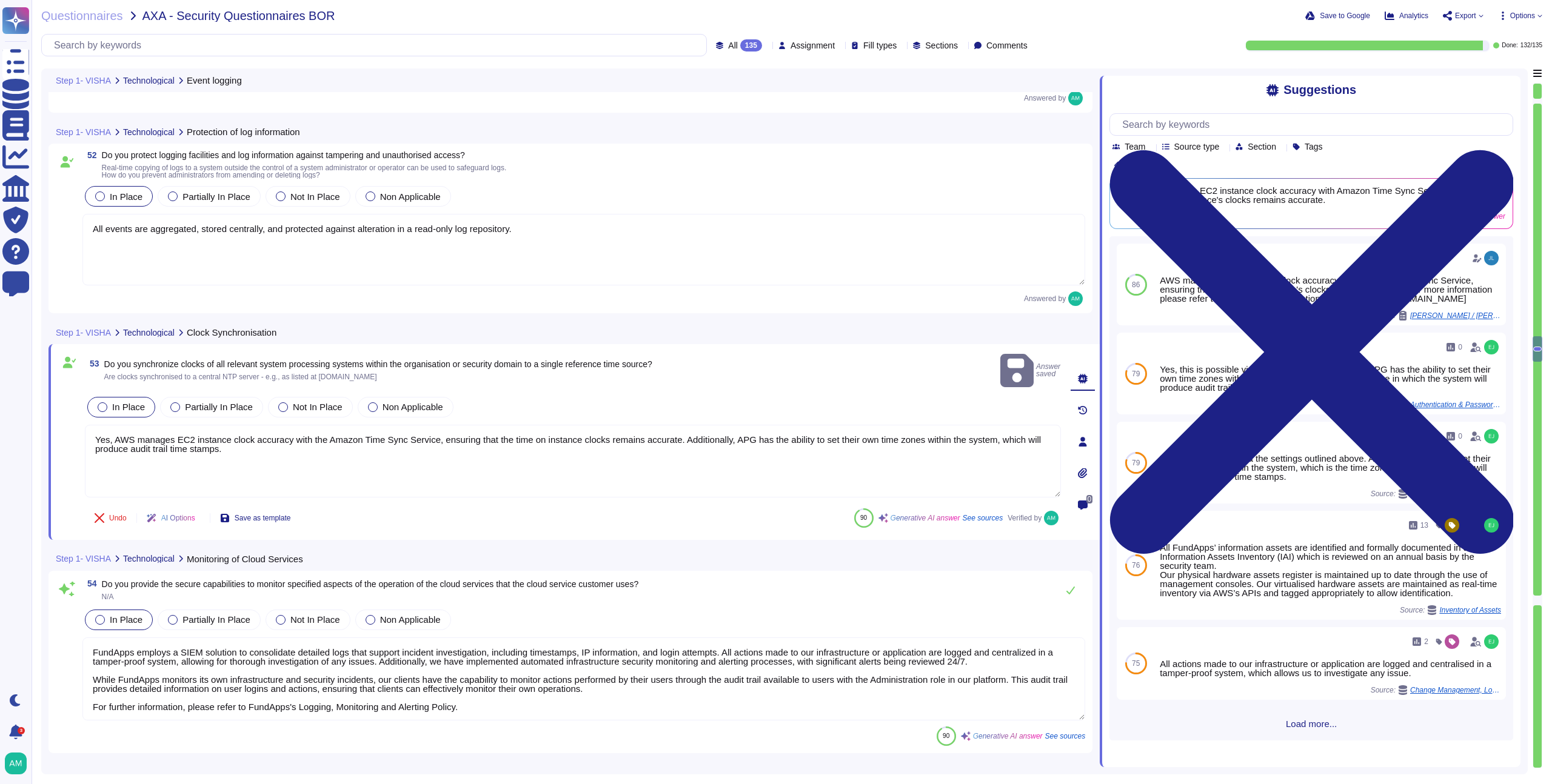
type textarea "Yes, AWS manages EC2 instance clock accuracy with the Amazon Time Sync Service,…"
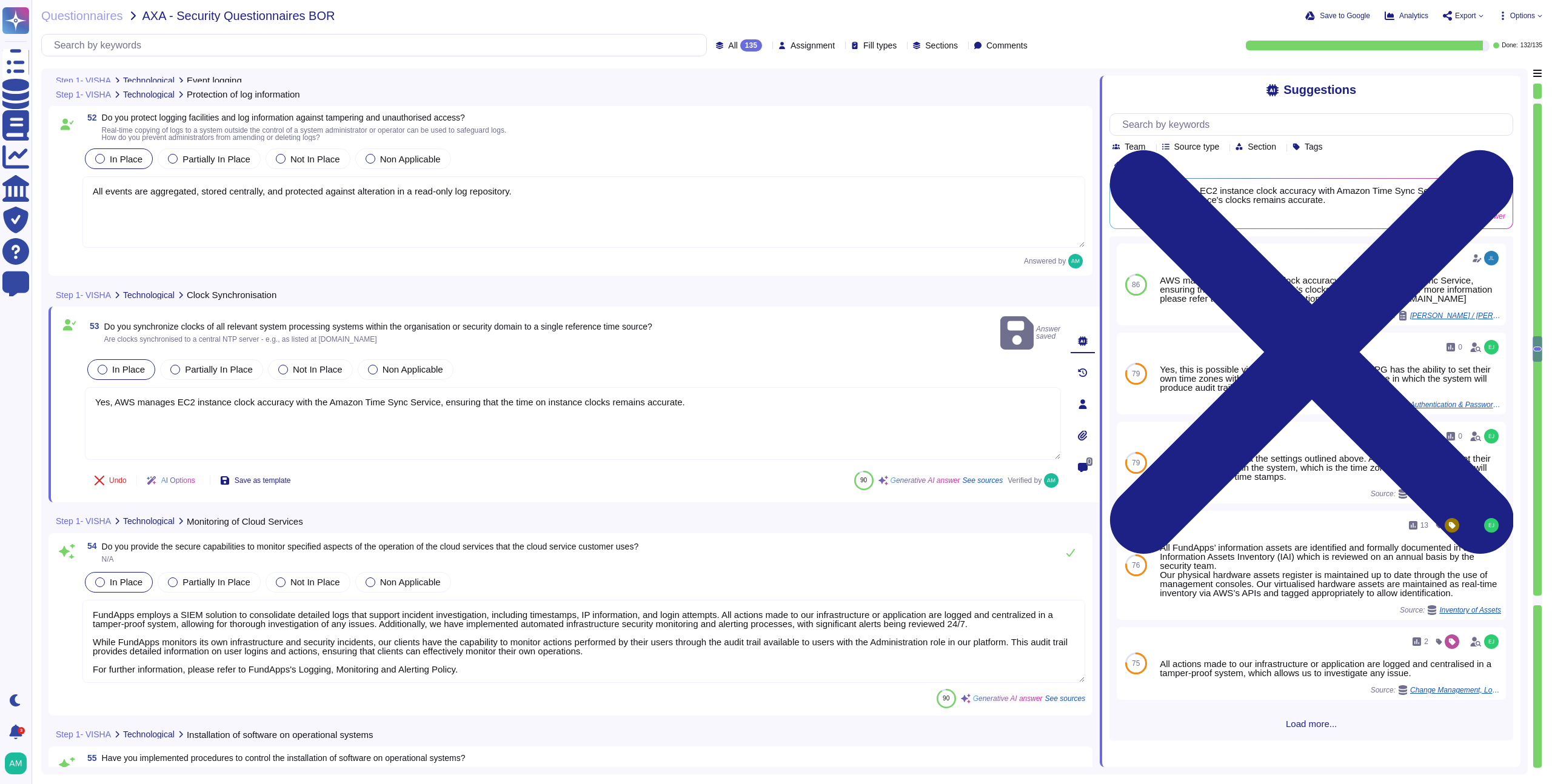
scroll to position [9245, 0]
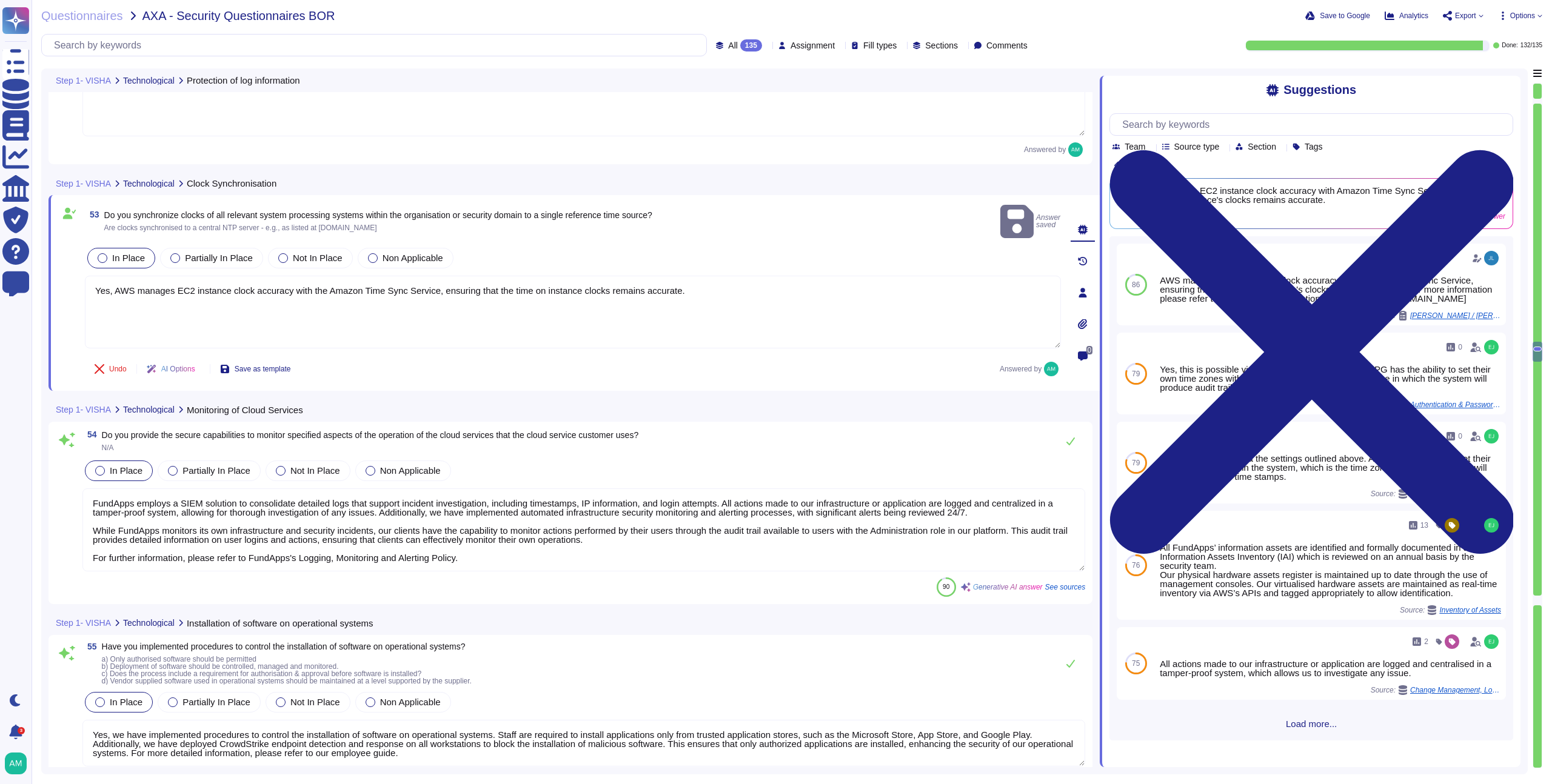
click at [555, 544] on textarea "FundApps employs a SIEM solution to consolidate detailed logs that support inci…" at bounding box center [584, 530] width 1002 height 83
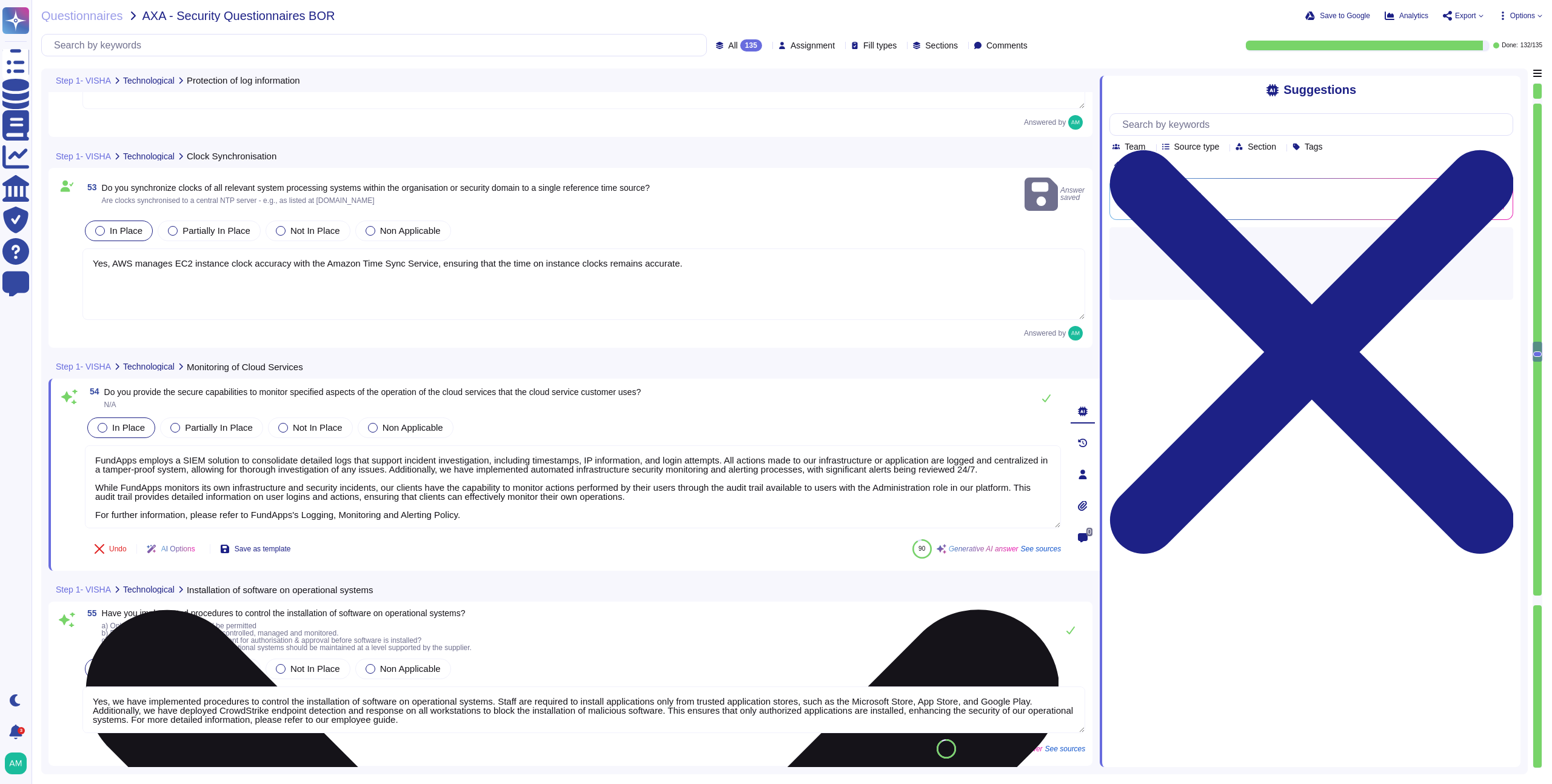
scroll to position [9277, 0]
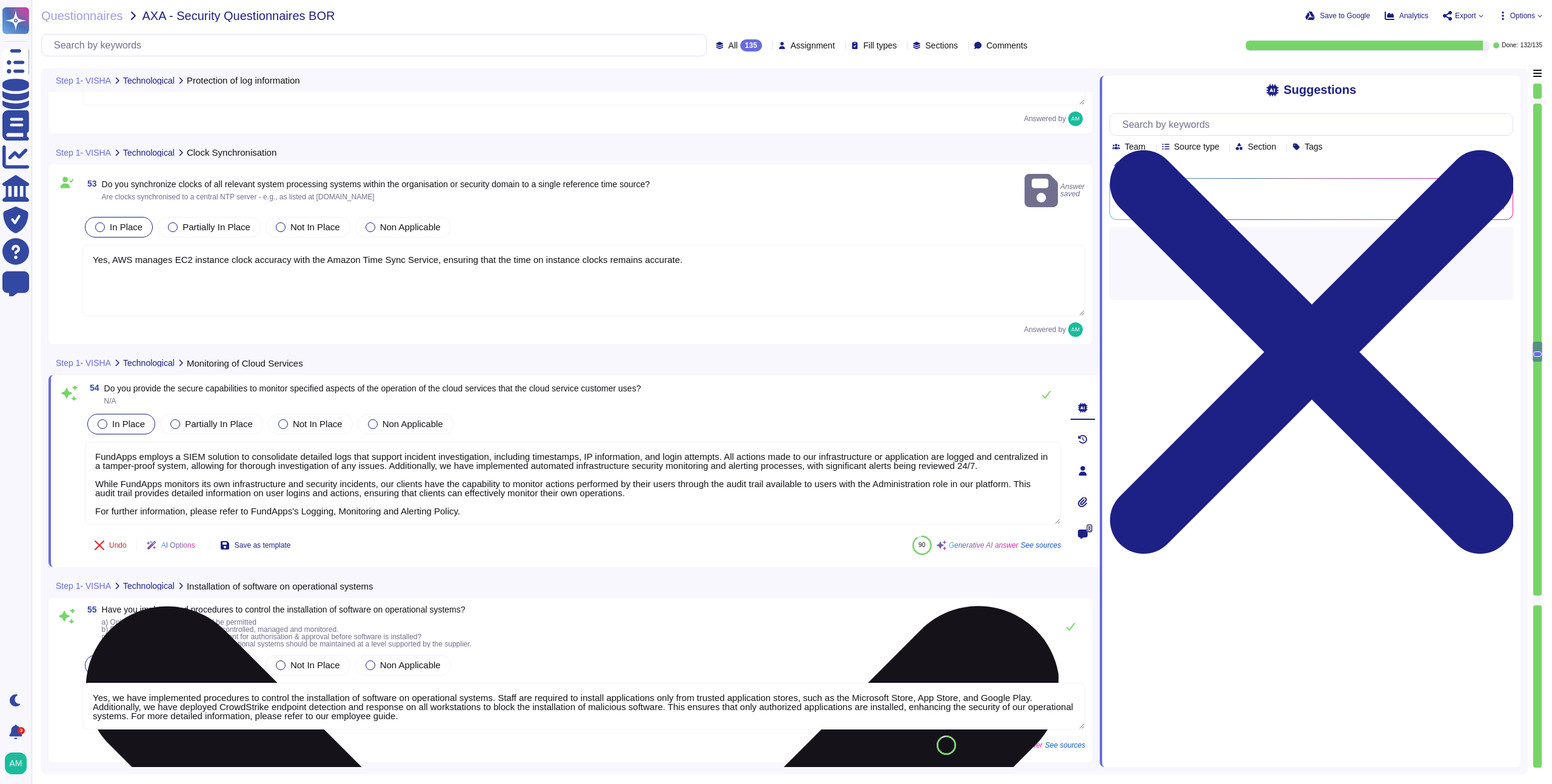
type textarea "Yes, we have established and implemented rules governing the installation of so…"
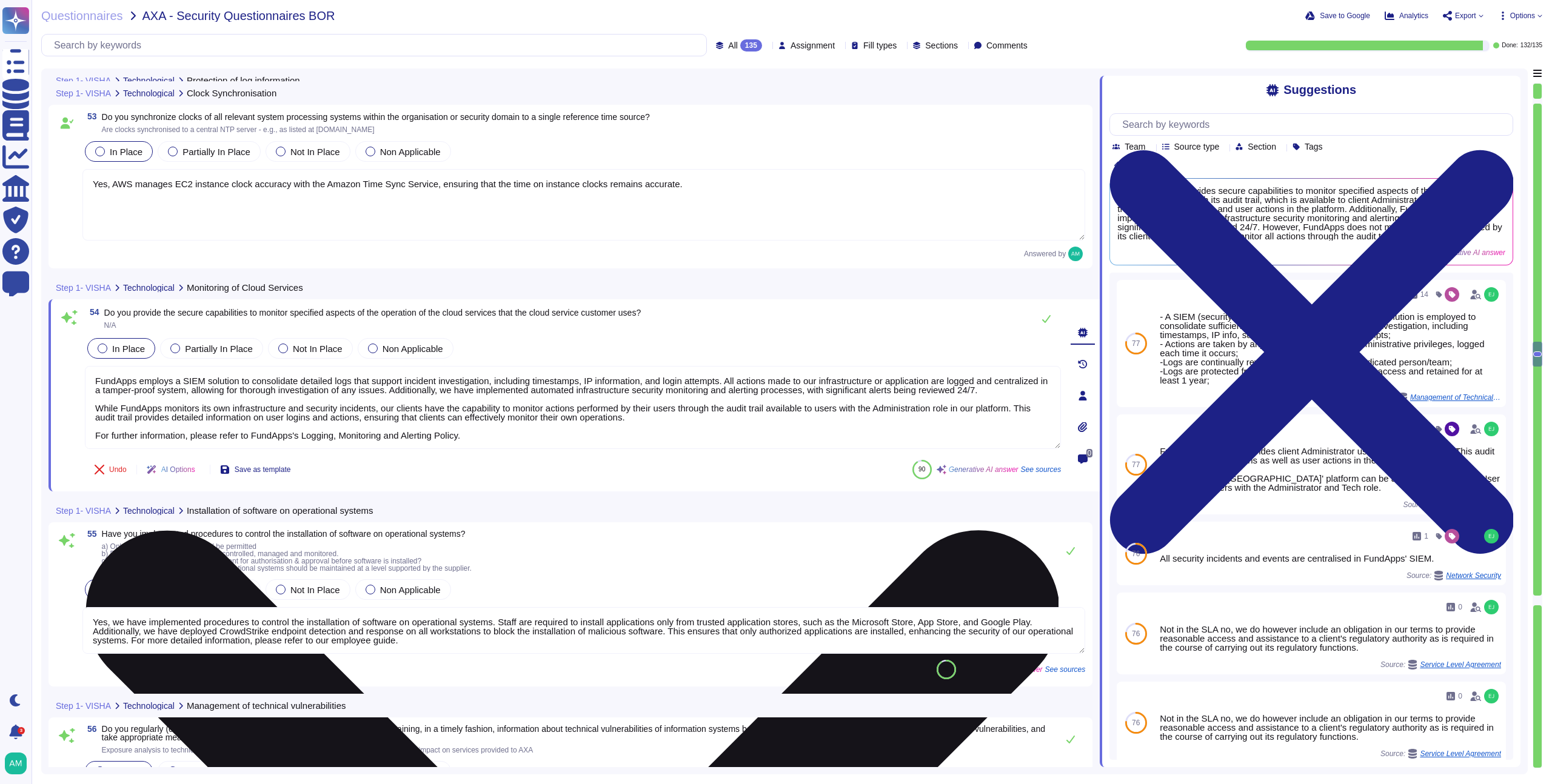
scroll to position [10, 0]
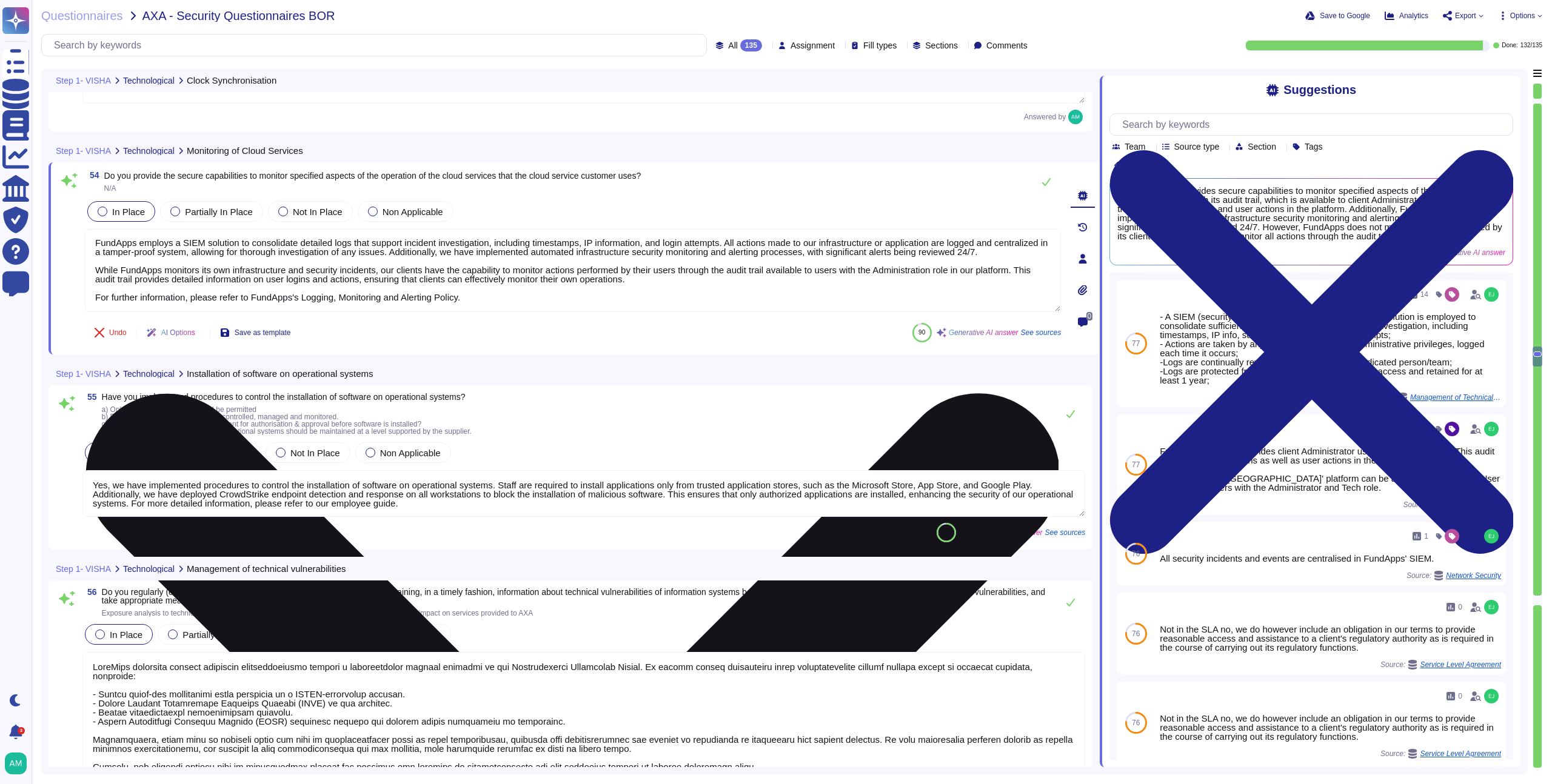
type textarea "FundApps employs several mechanisms and procedures to mitigate the impact of Di…"
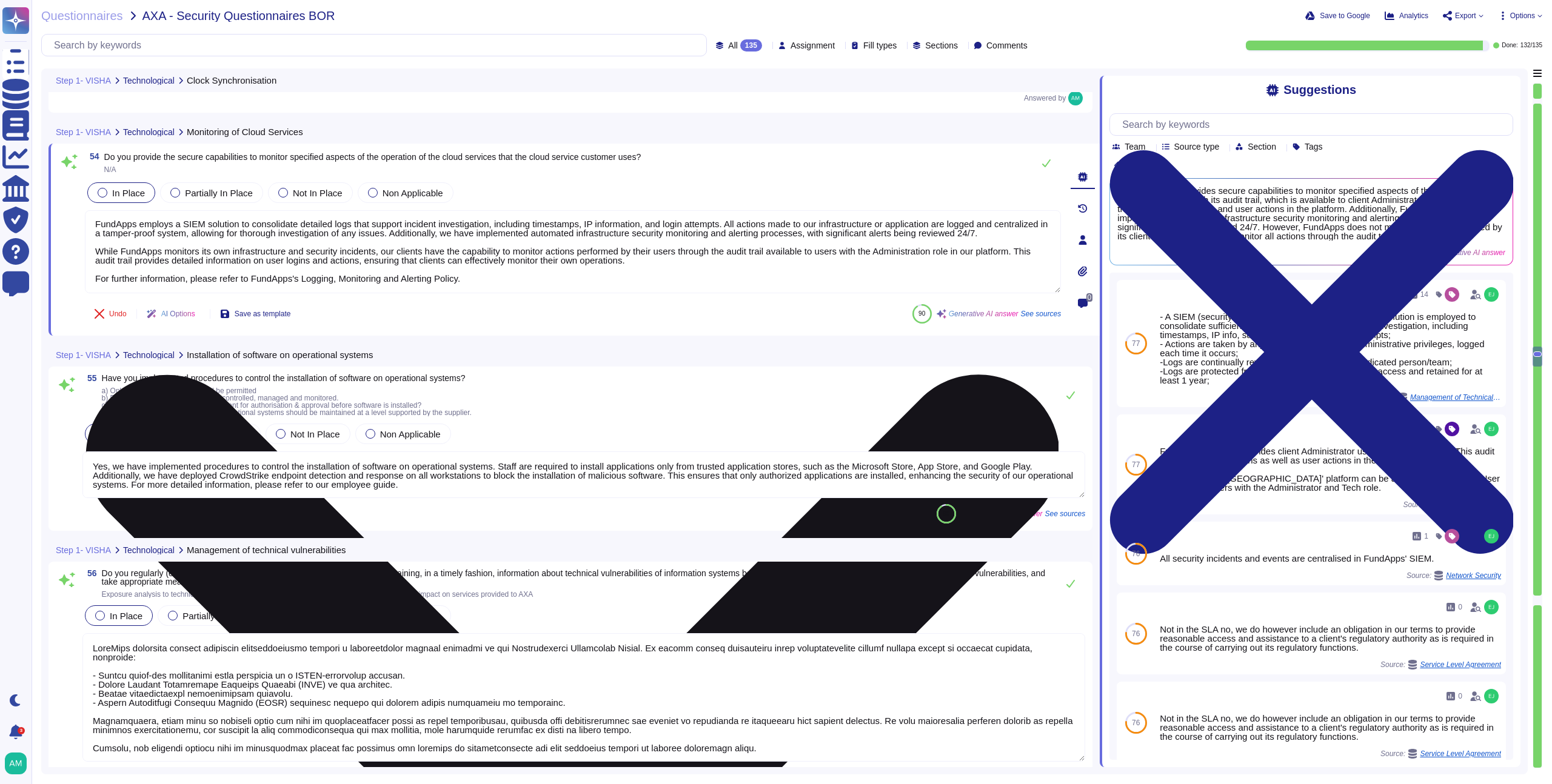
scroll to position [9485, 0]
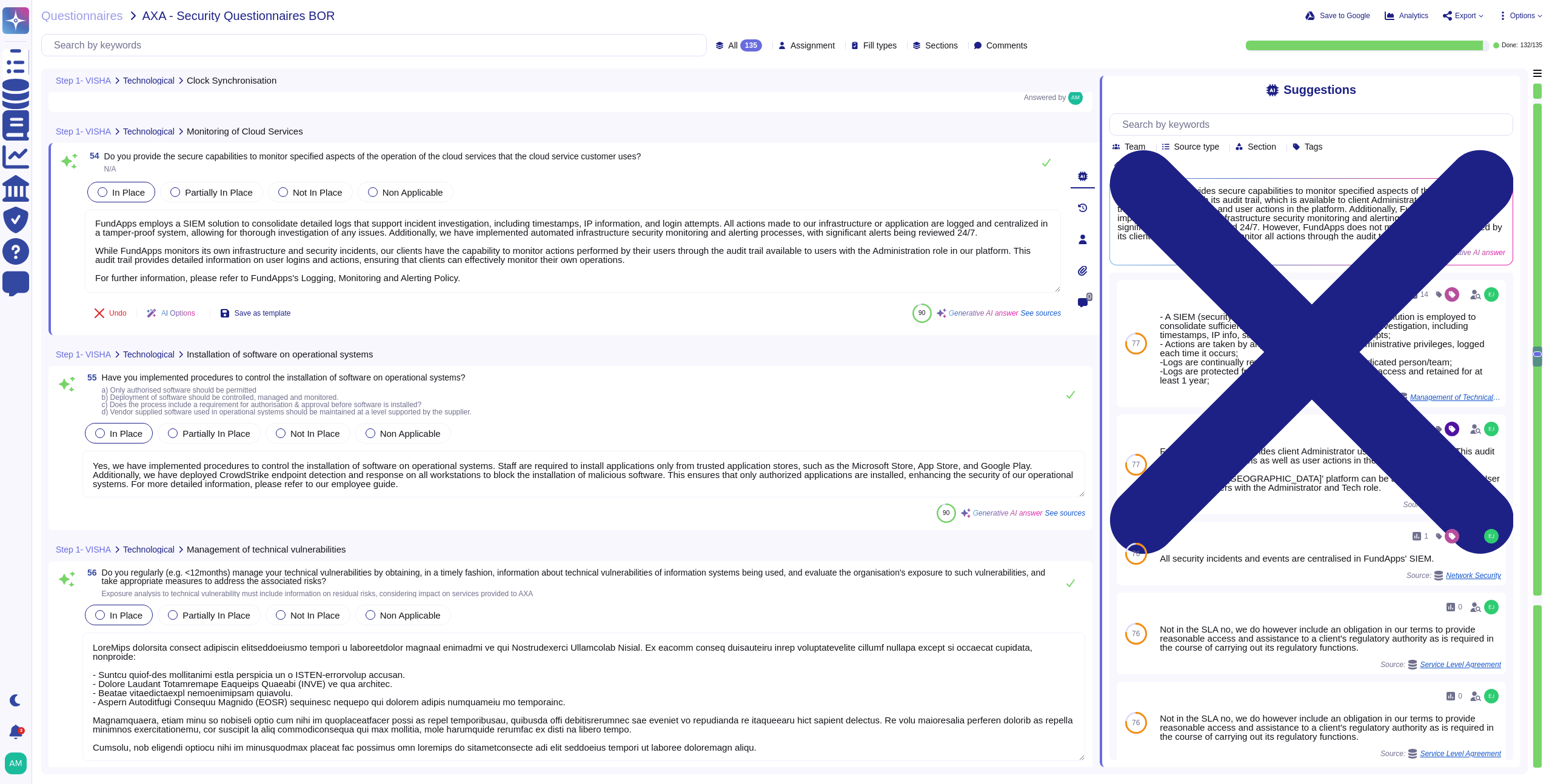
click at [560, 471] on textarea "Yes, we have implemented procedures to control the installation of software on …" at bounding box center [584, 473] width 1002 height 46
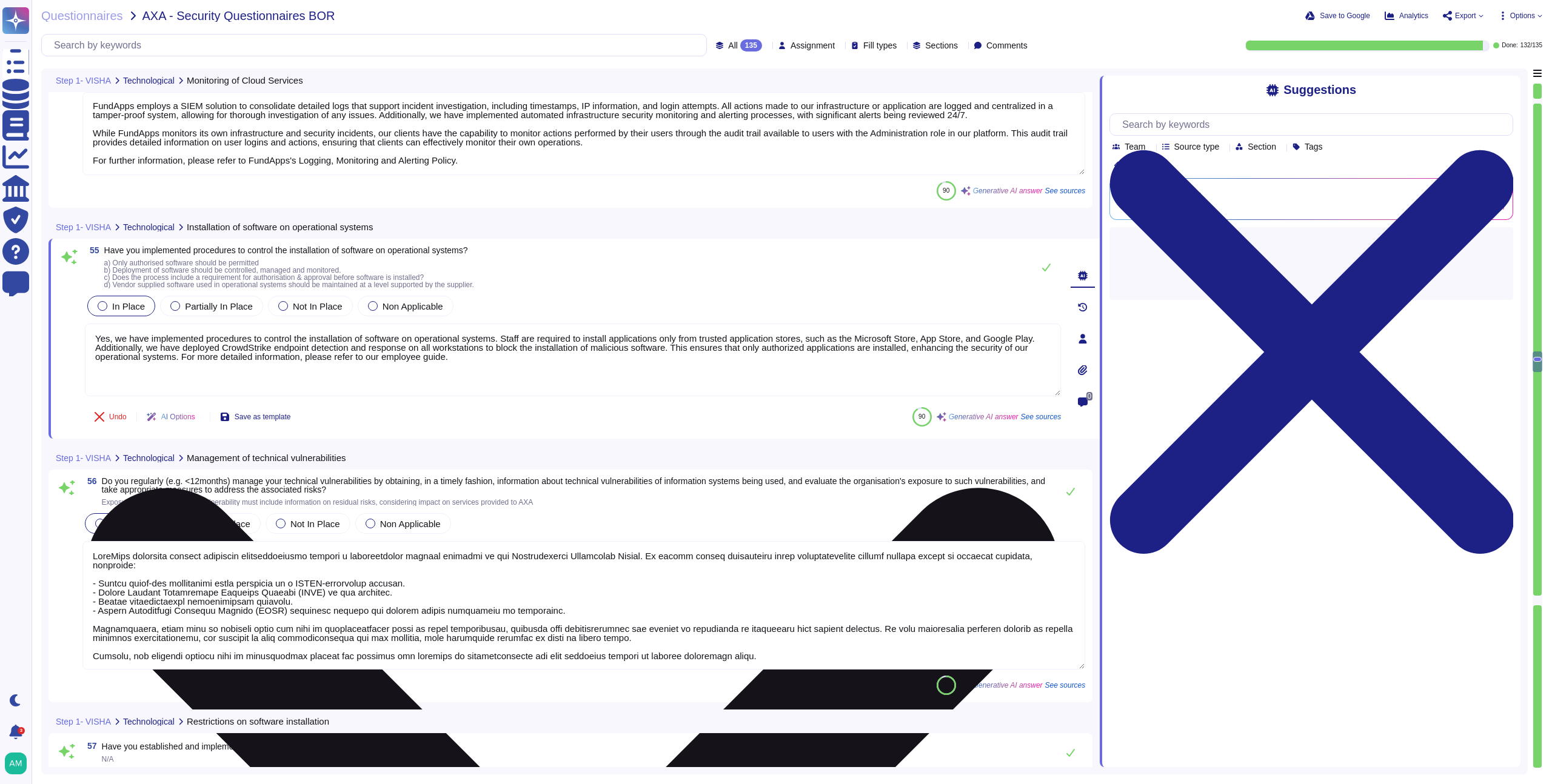
scroll to position [9605, 0]
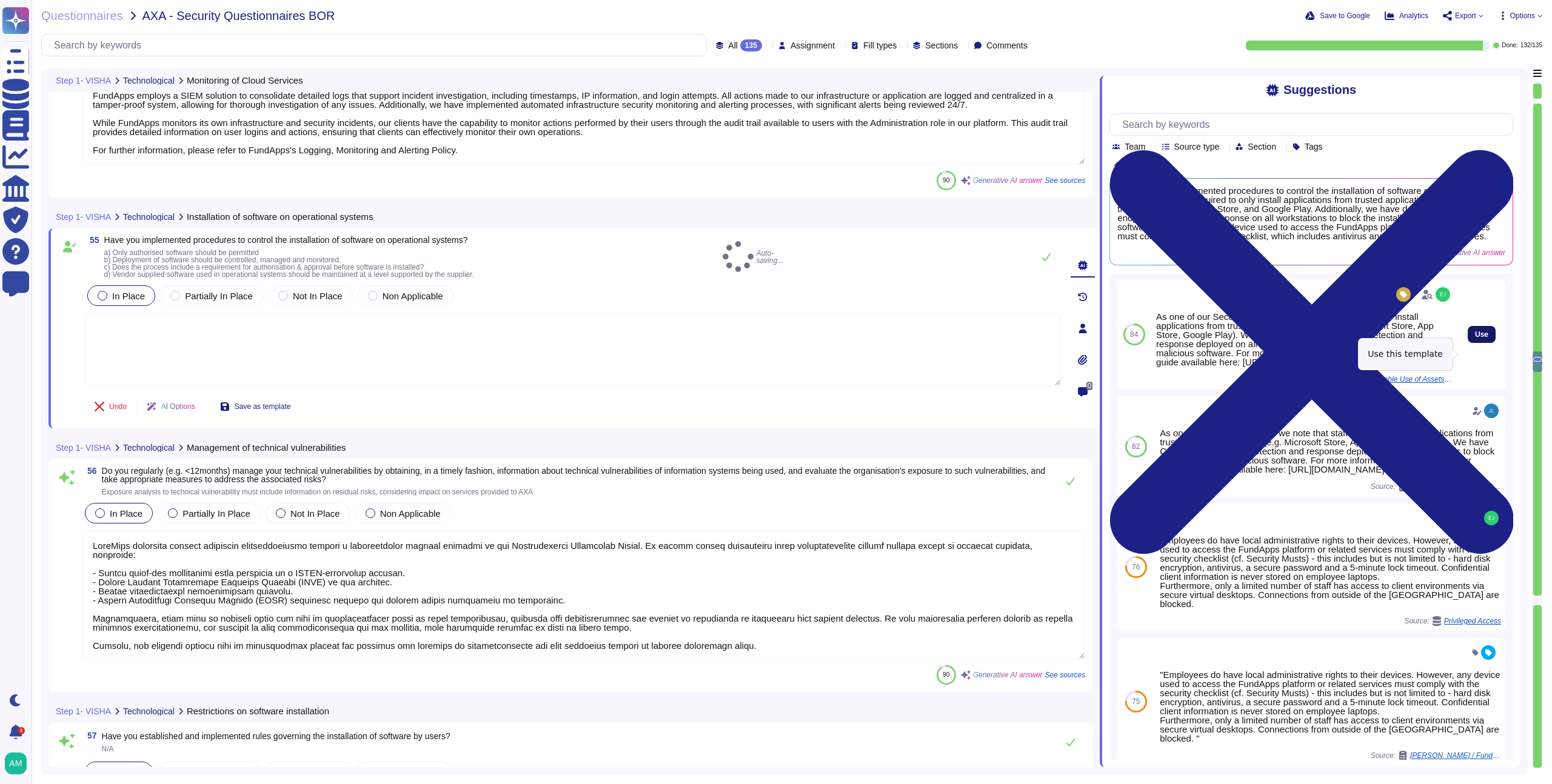
click at [1482, 343] on button "Use" at bounding box center [1482, 334] width 28 height 17
type textarea "As one of our Security Musts we note that staff should only install application…"
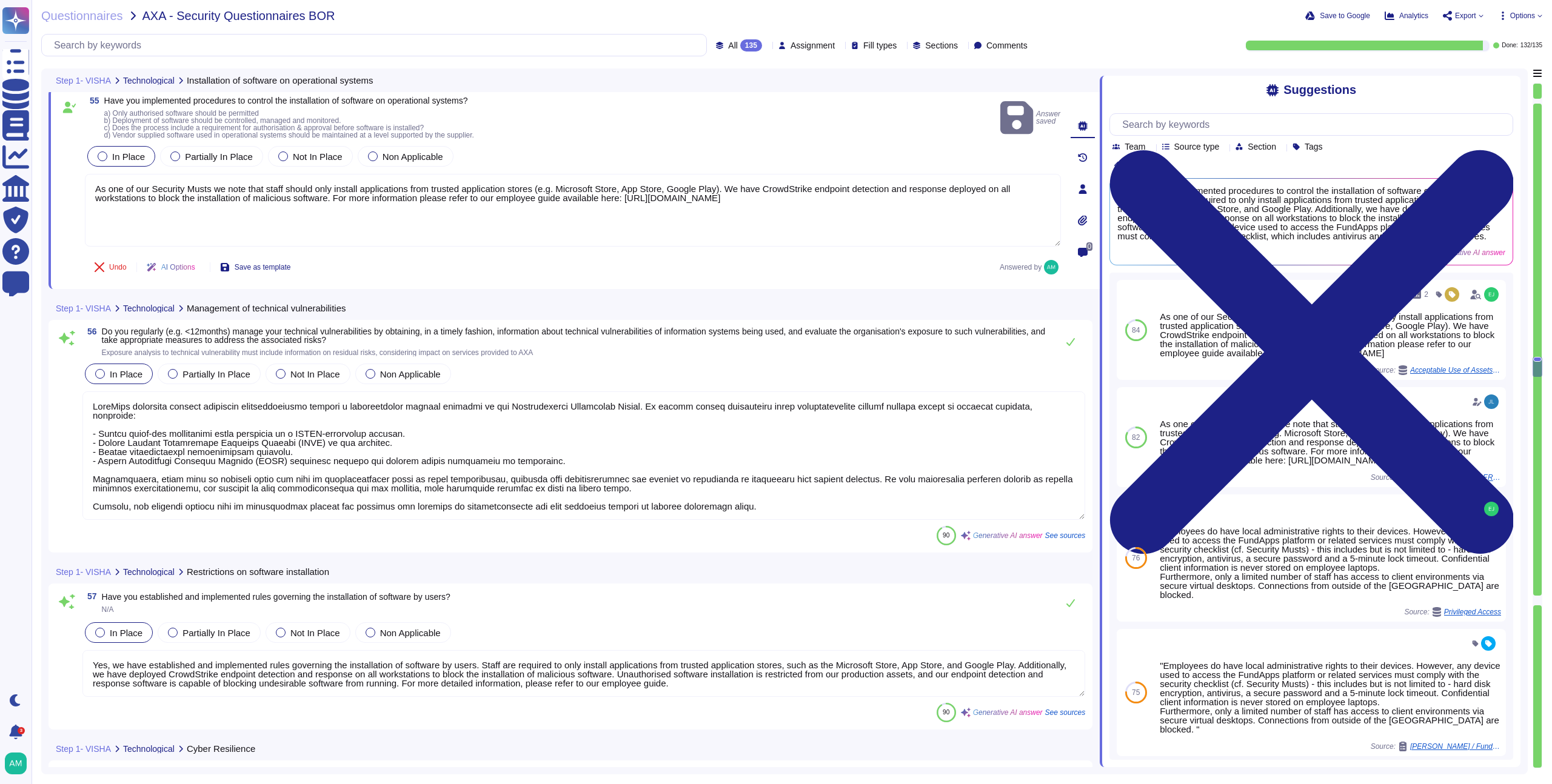
scroll to position [9737, 0]
click at [544, 464] on textarea at bounding box center [584, 457] width 1002 height 128
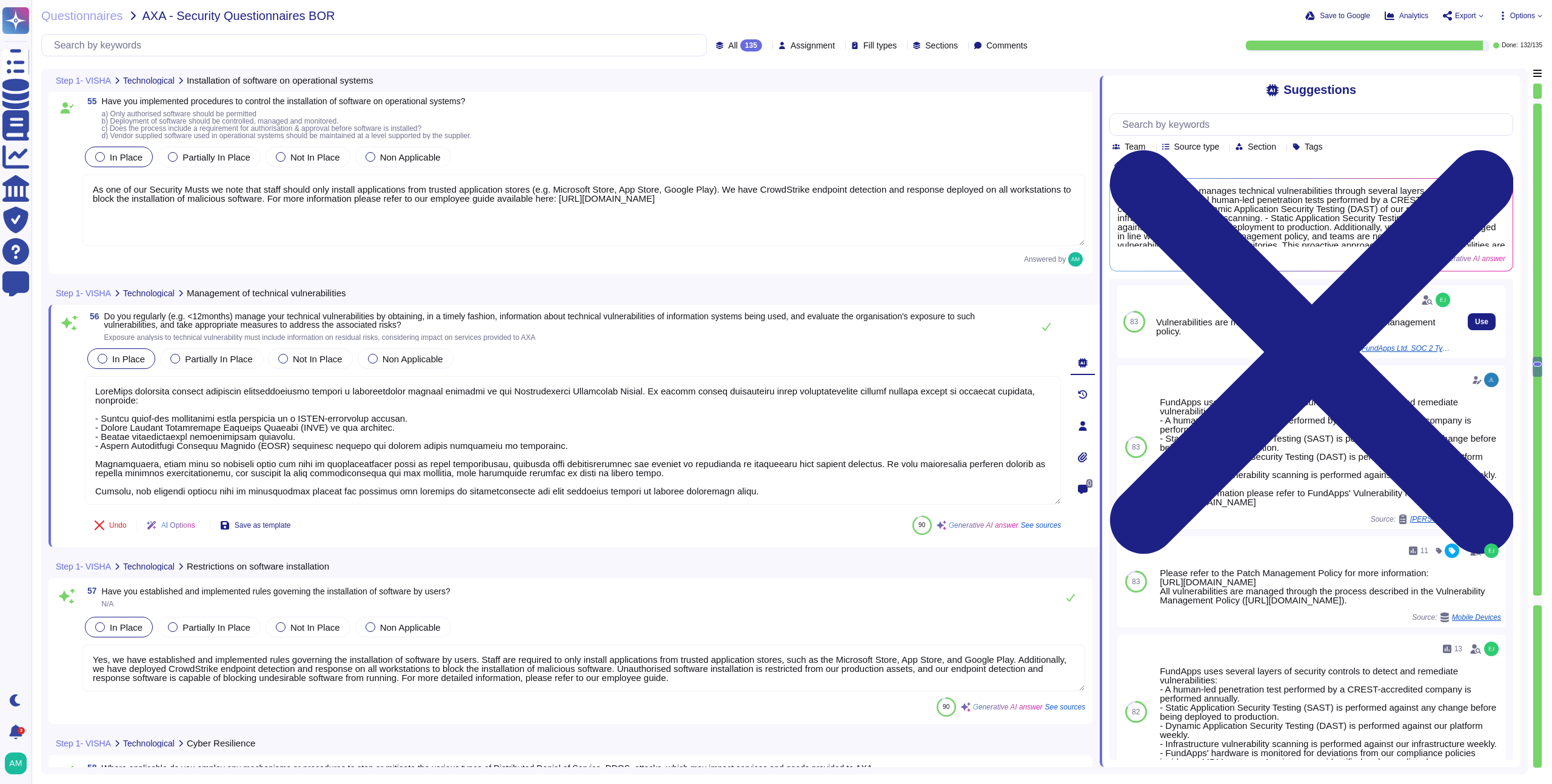
scroll to position [0, 0]
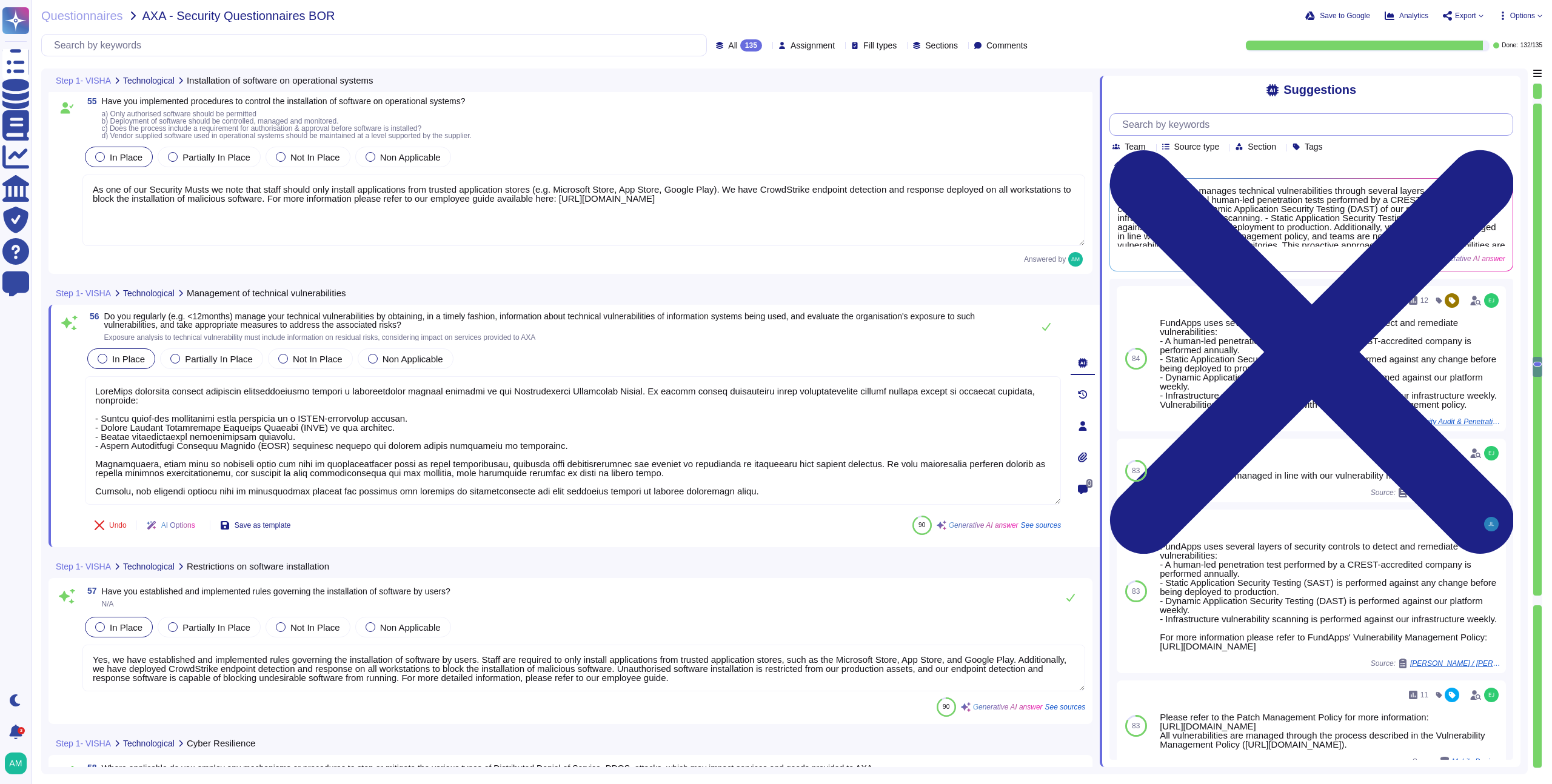
click at [1222, 130] on input "text" at bounding box center [1314, 125] width 397 height 22
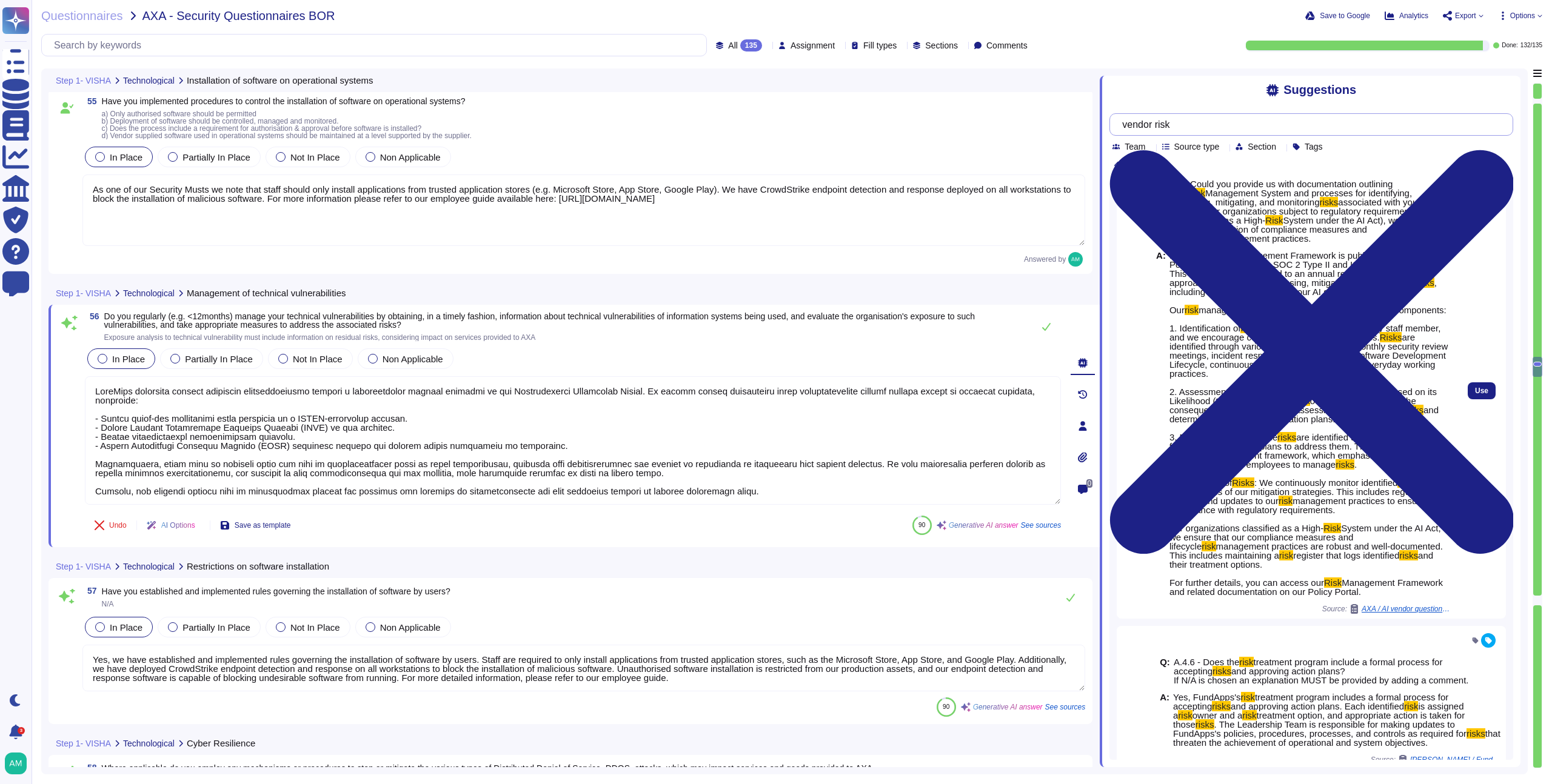
scroll to position [83, 0]
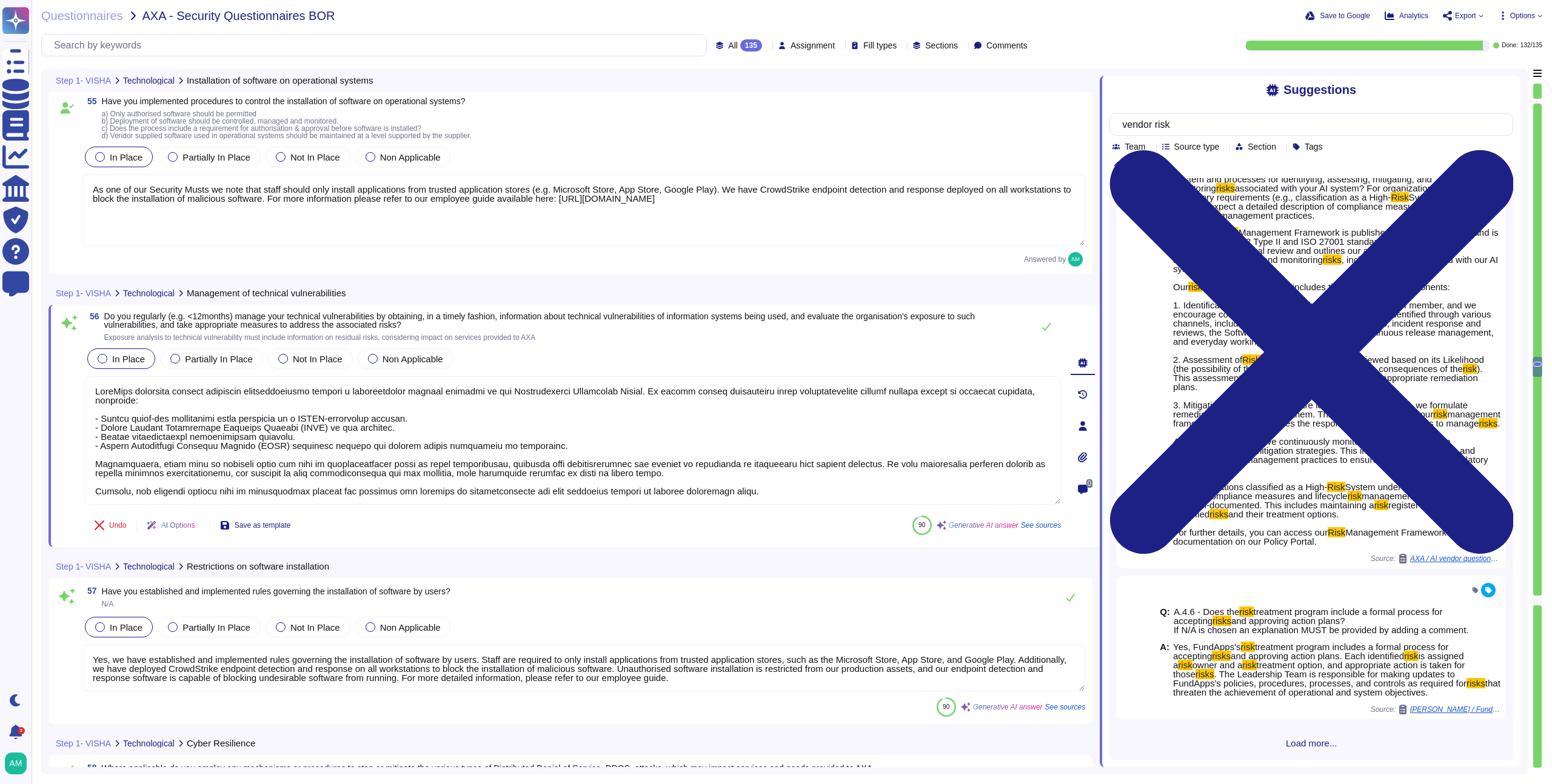
type input "vendor risk"
click at [1309, 740] on span "Load more..." at bounding box center [1311, 743] width 404 height 9
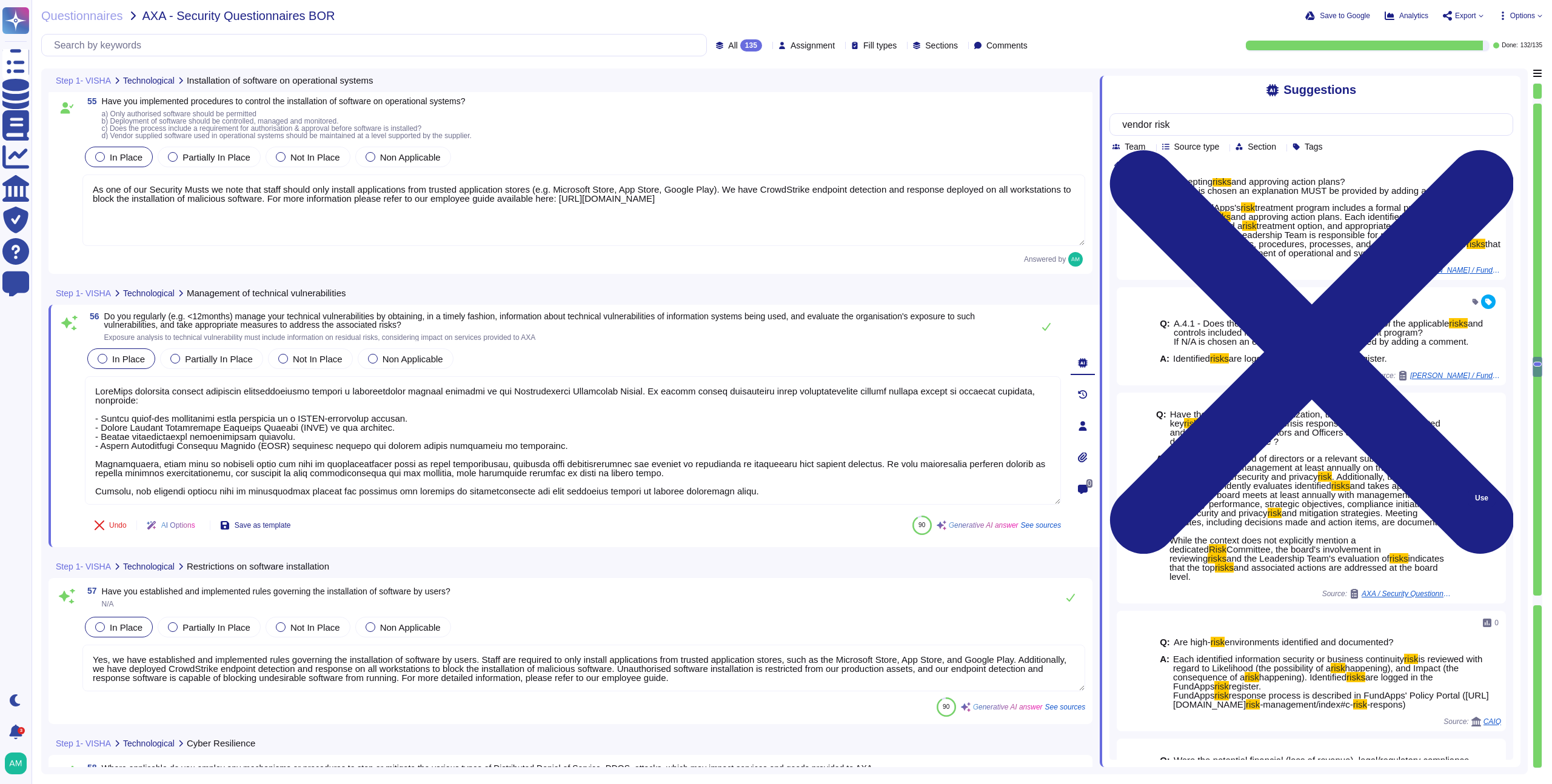
scroll to position [0, 0]
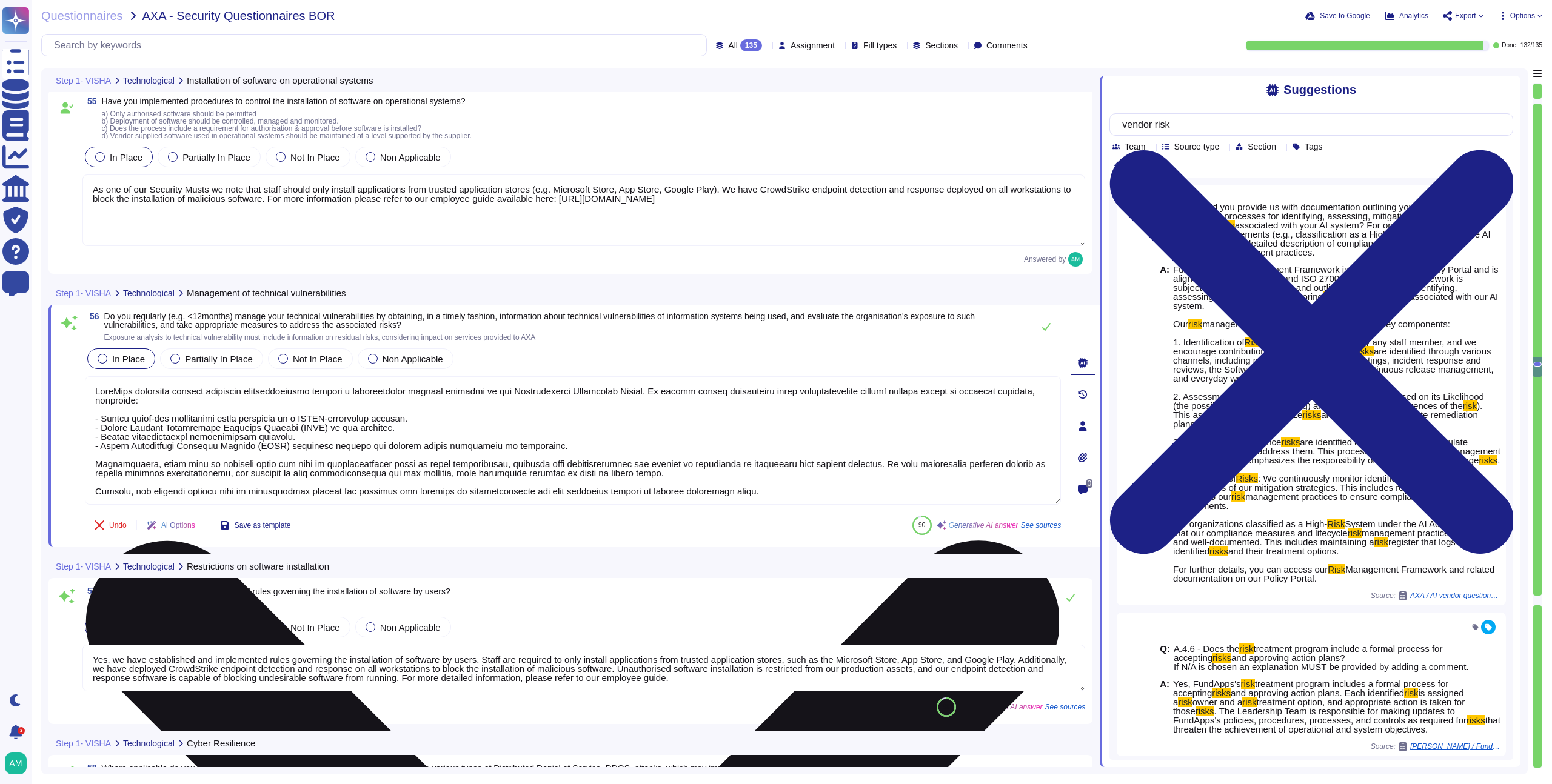
click at [542, 415] on textarea at bounding box center [572, 441] width 976 height 128
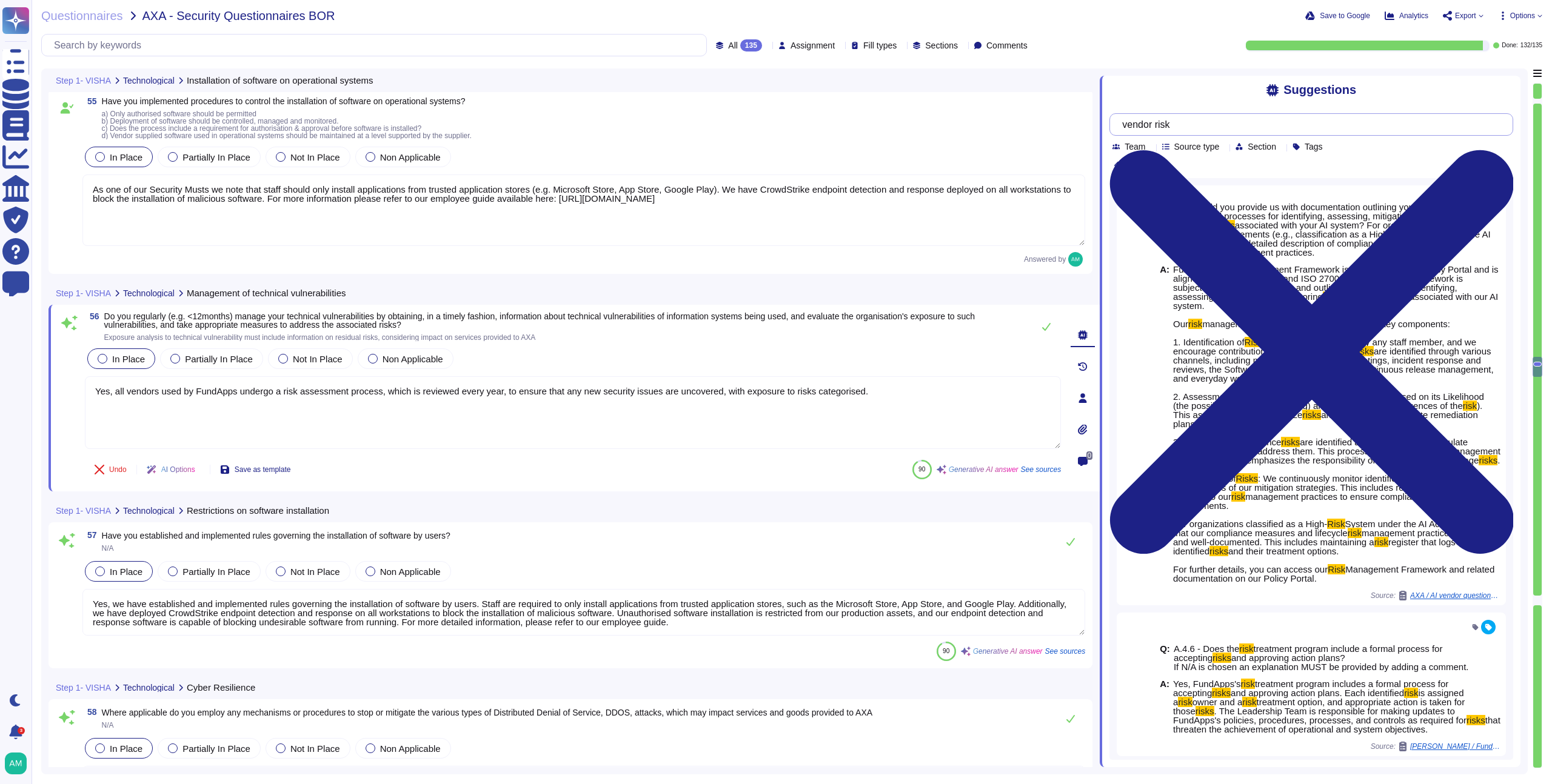
type textarea "Yes, all vendors used by FundApps undergo a risk assessment process, which is r…"
click at [1347, 123] on input "vendor risk" at bounding box center [1308, 125] width 385 height 22
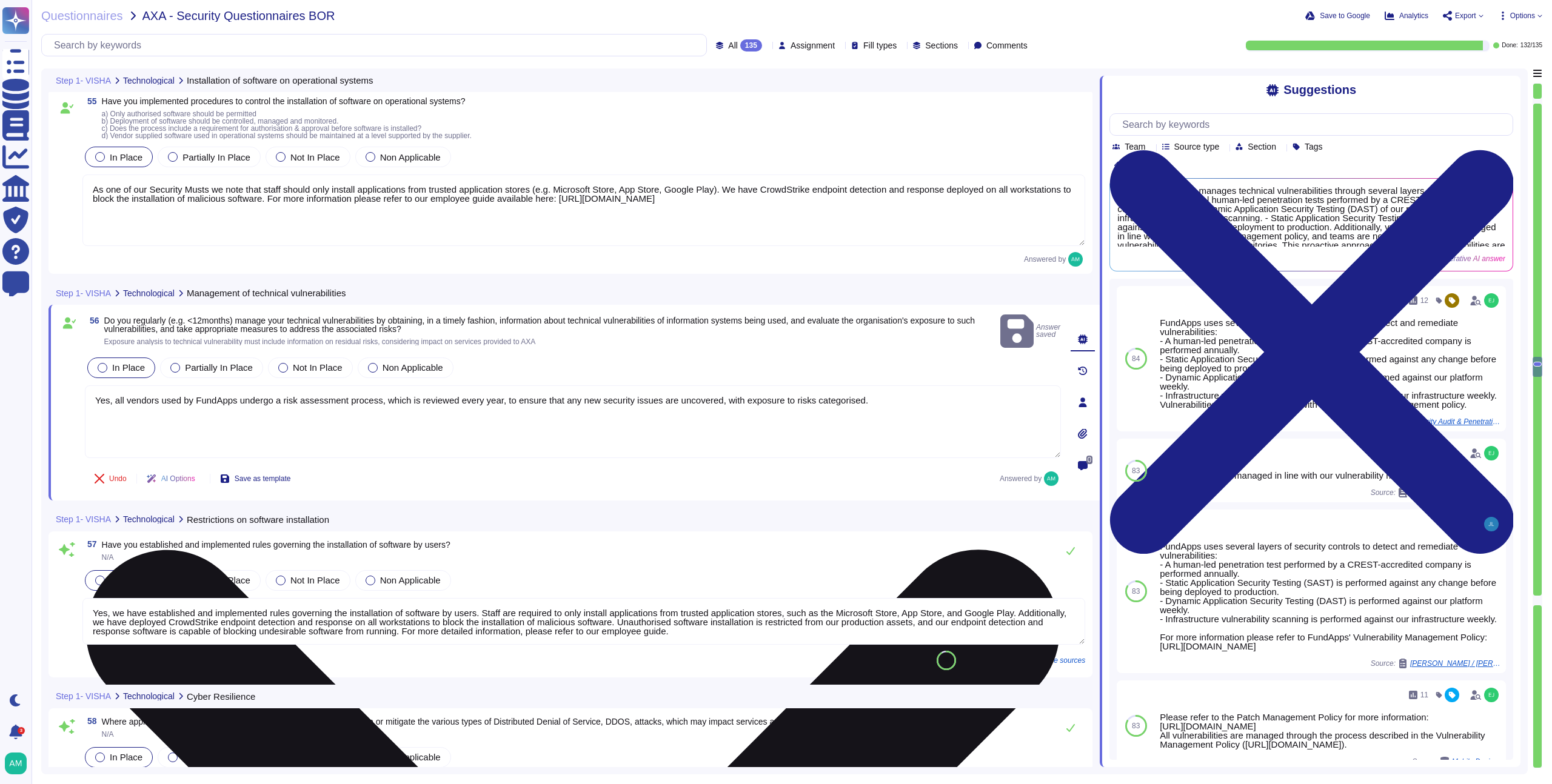
click at [921, 398] on textarea "Yes, all vendors used by FundApps undergo a risk assessment process, which is r…" at bounding box center [572, 422] width 976 height 73
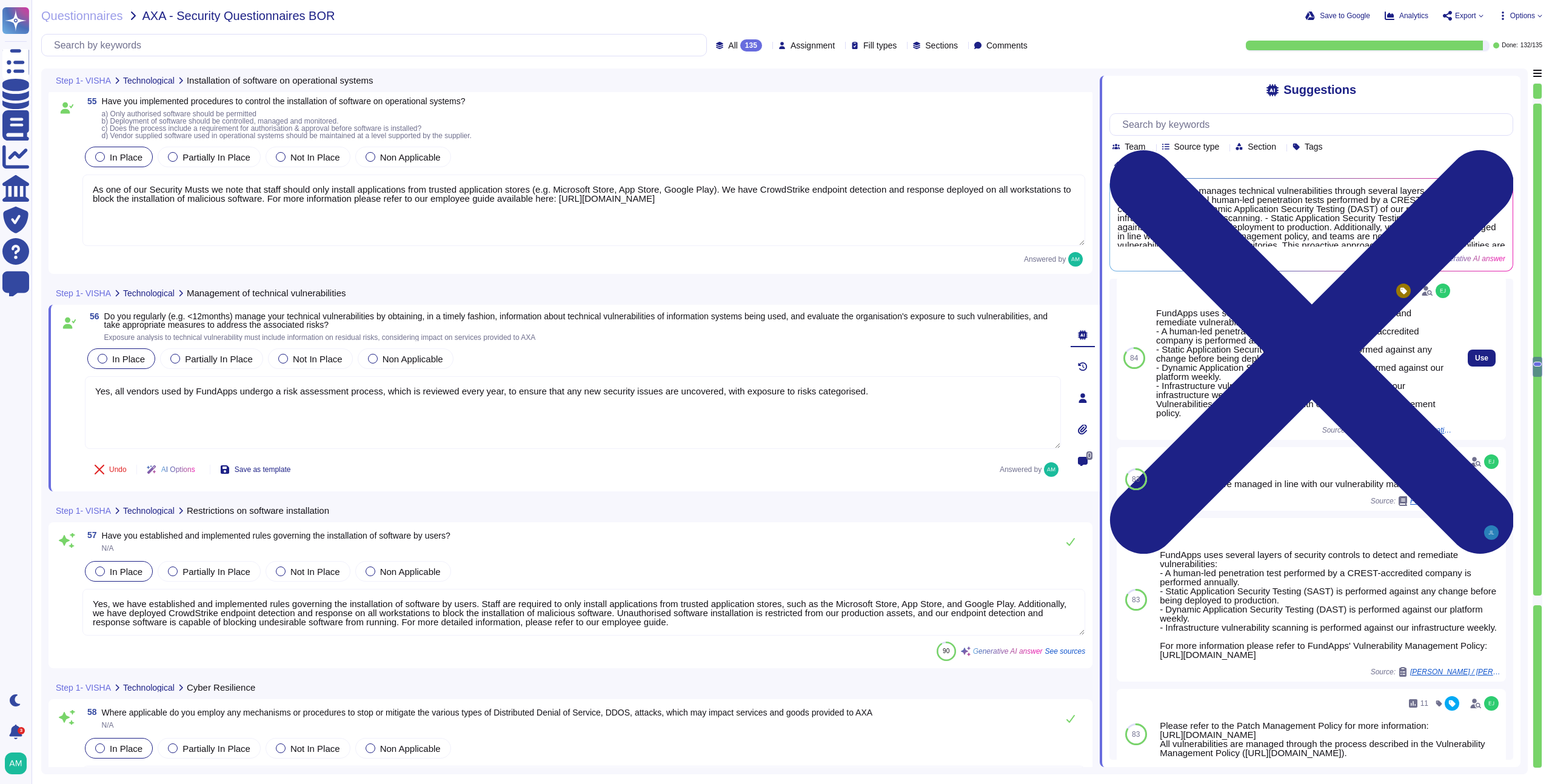
scroll to position [5, 0]
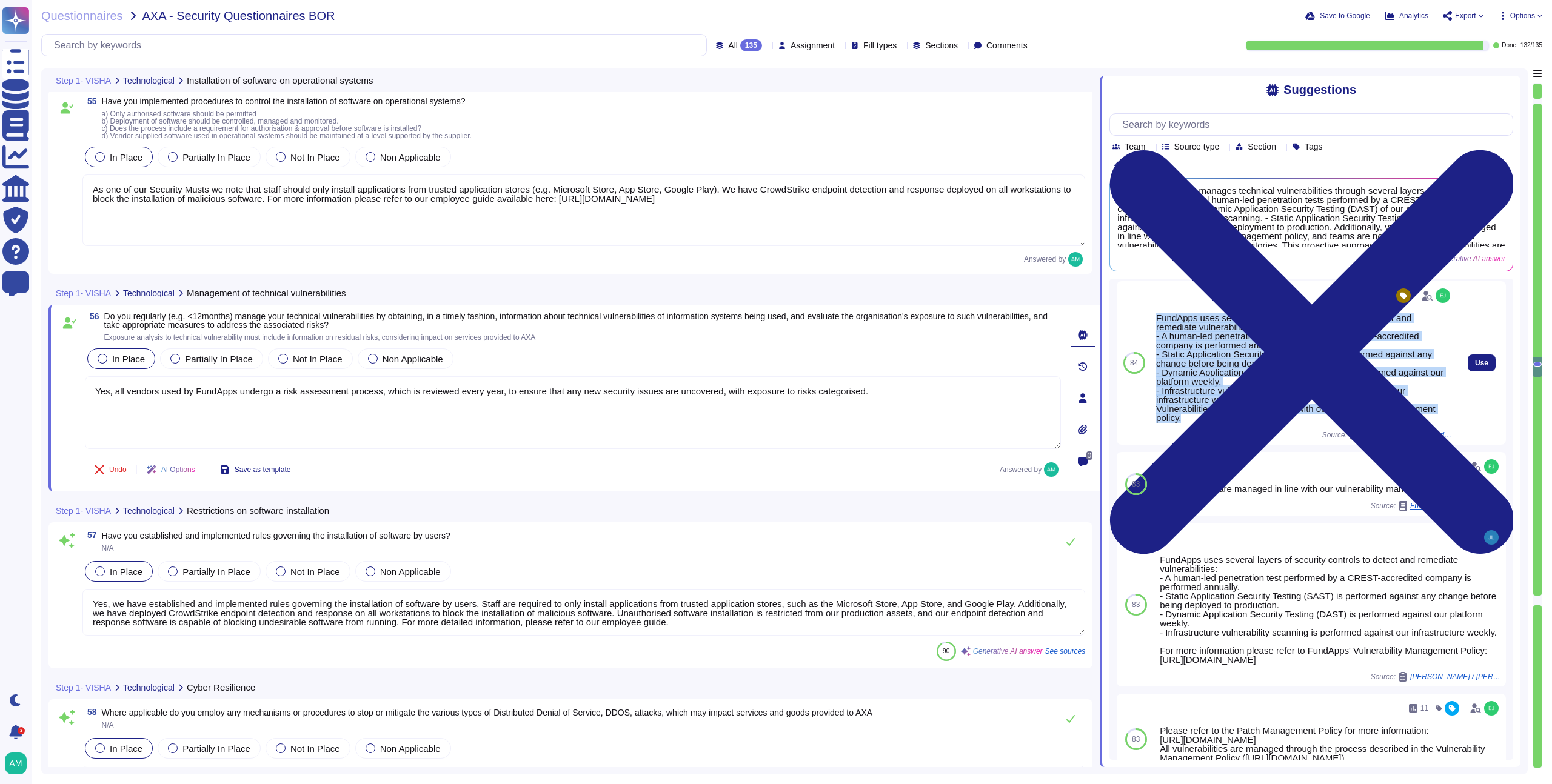
drag, startPoint x: 1214, startPoint y: 418, endPoint x: 1153, endPoint y: 321, distance: 114.6
click at [1153, 321] on div "12 FundApps uses several layers of security controls to detect and remediate vu…" at bounding box center [1304, 363] width 306 height 164
copy div "FundApps uses several layers of security controls to detect and remediate vulne…"
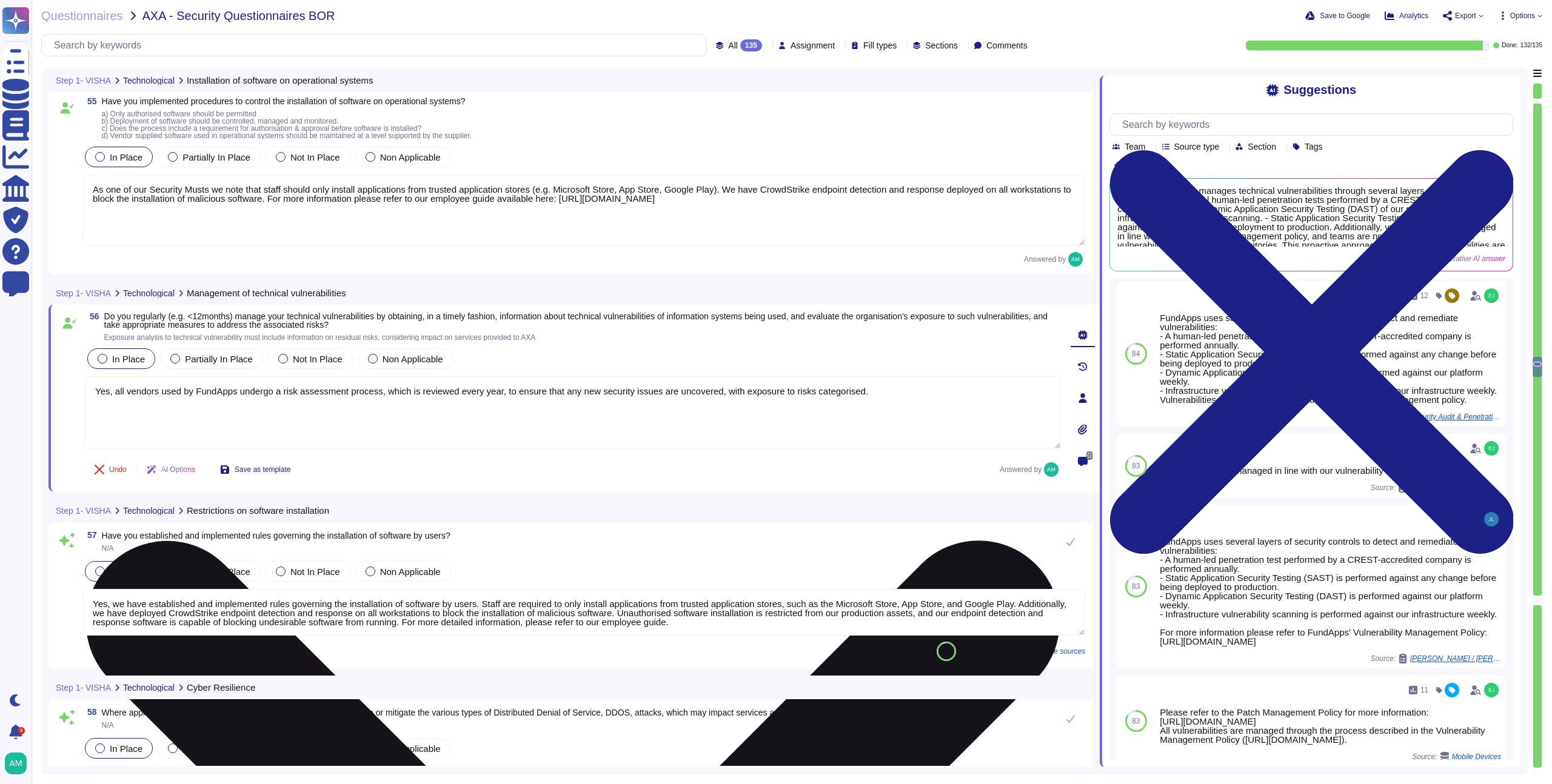
click at [504, 400] on textarea "Yes, all vendors used by FundApps undergo a risk assessment process, which is r…" at bounding box center [572, 413] width 976 height 73
paste textarea "FundApps uses several layers of security controls to detect and remediate vulne…"
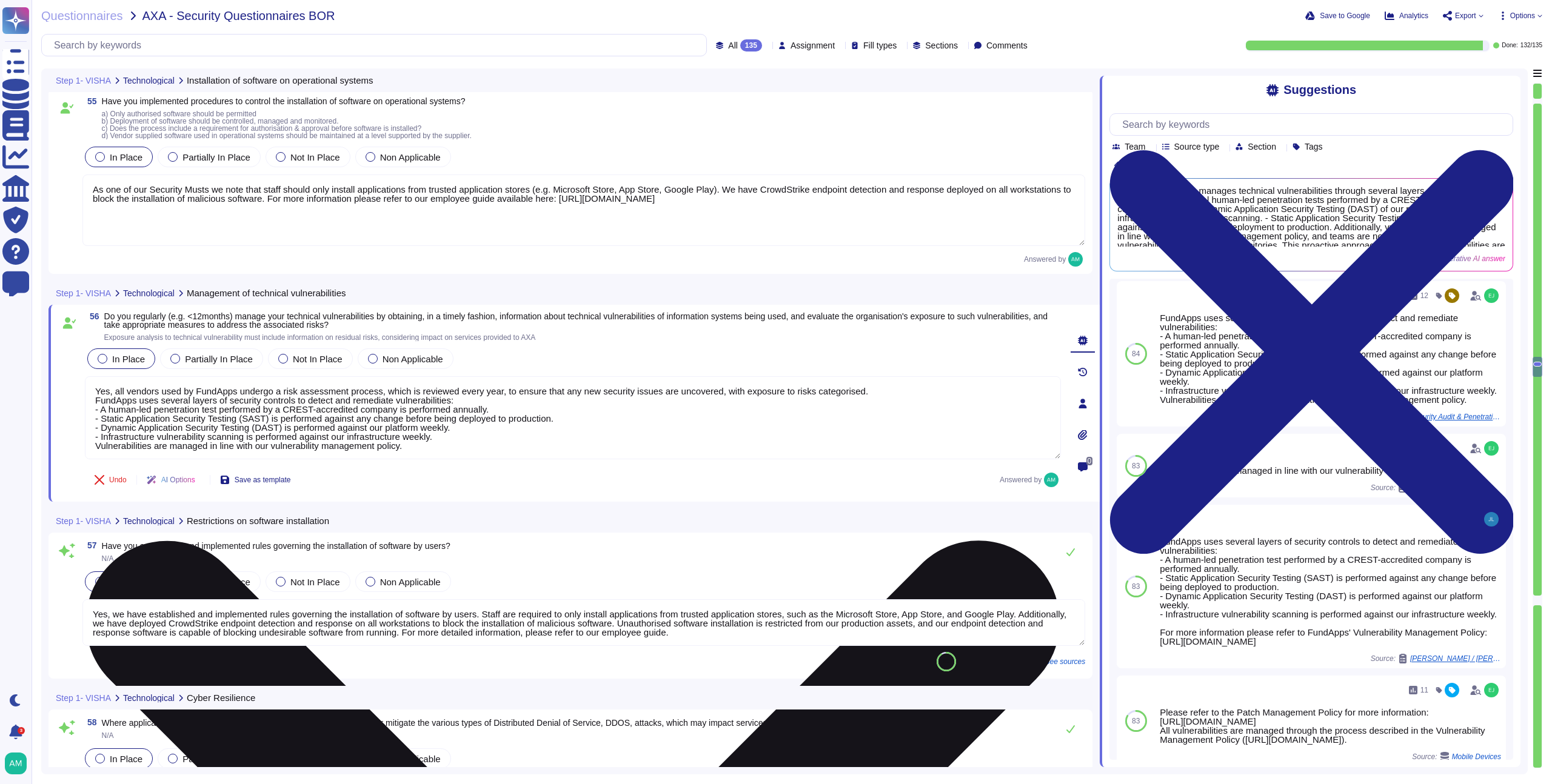
click at [455, 394] on textarea "Yes, all vendors used by FundApps undergo a risk assessment process, which is r…" at bounding box center [572, 418] width 976 height 83
click at [468, 389] on textarea "Yes, all vendors used by FundApps undergo a risk assessment process, which is r…" at bounding box center [572, 418] width 976 height 83
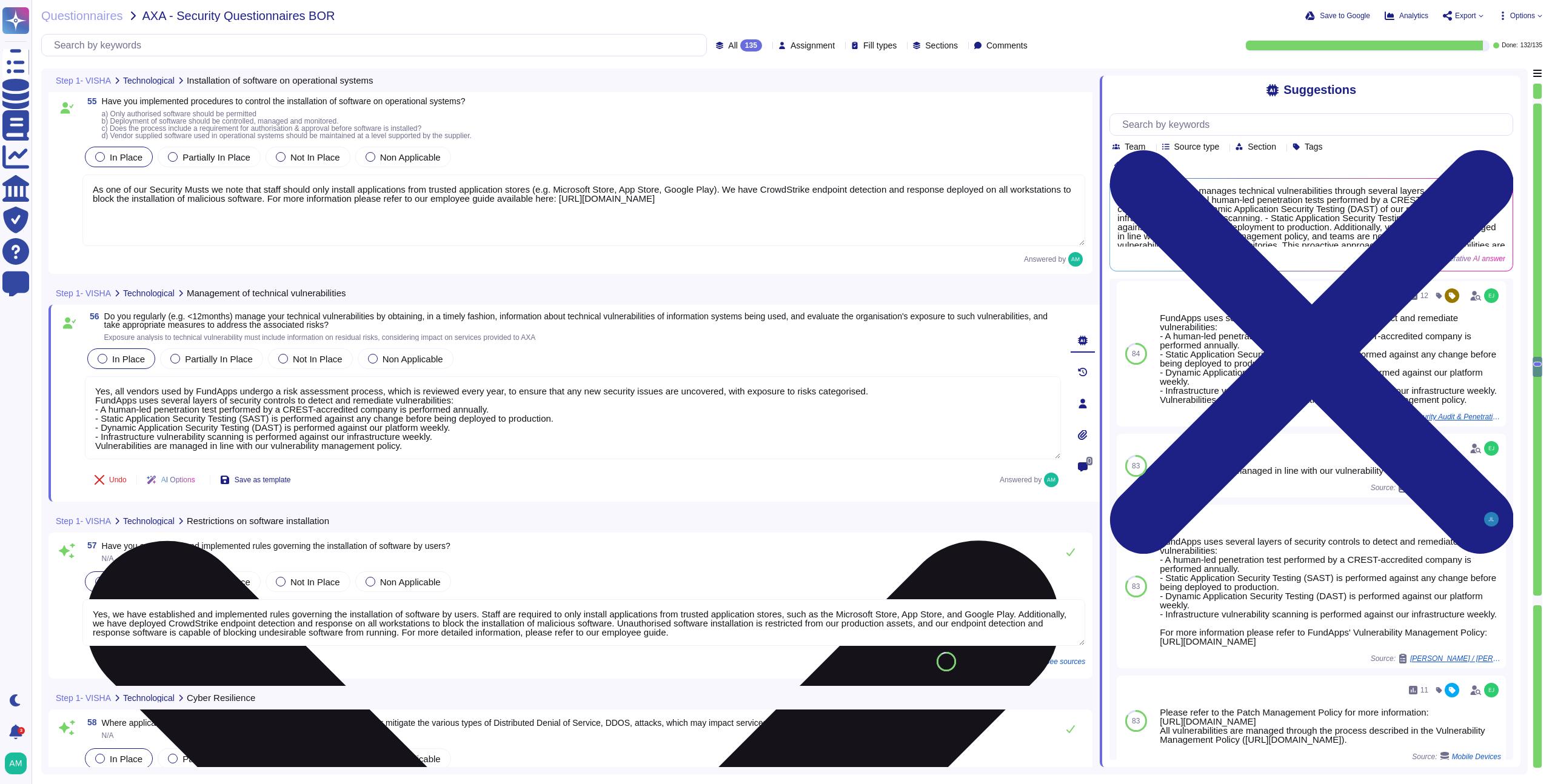
click at [468, 389] on textarea "Yes, all vendors used by FundApps undergo a risk assessment process, which is r…" at bounding box center [572, 418] width 976 height 83
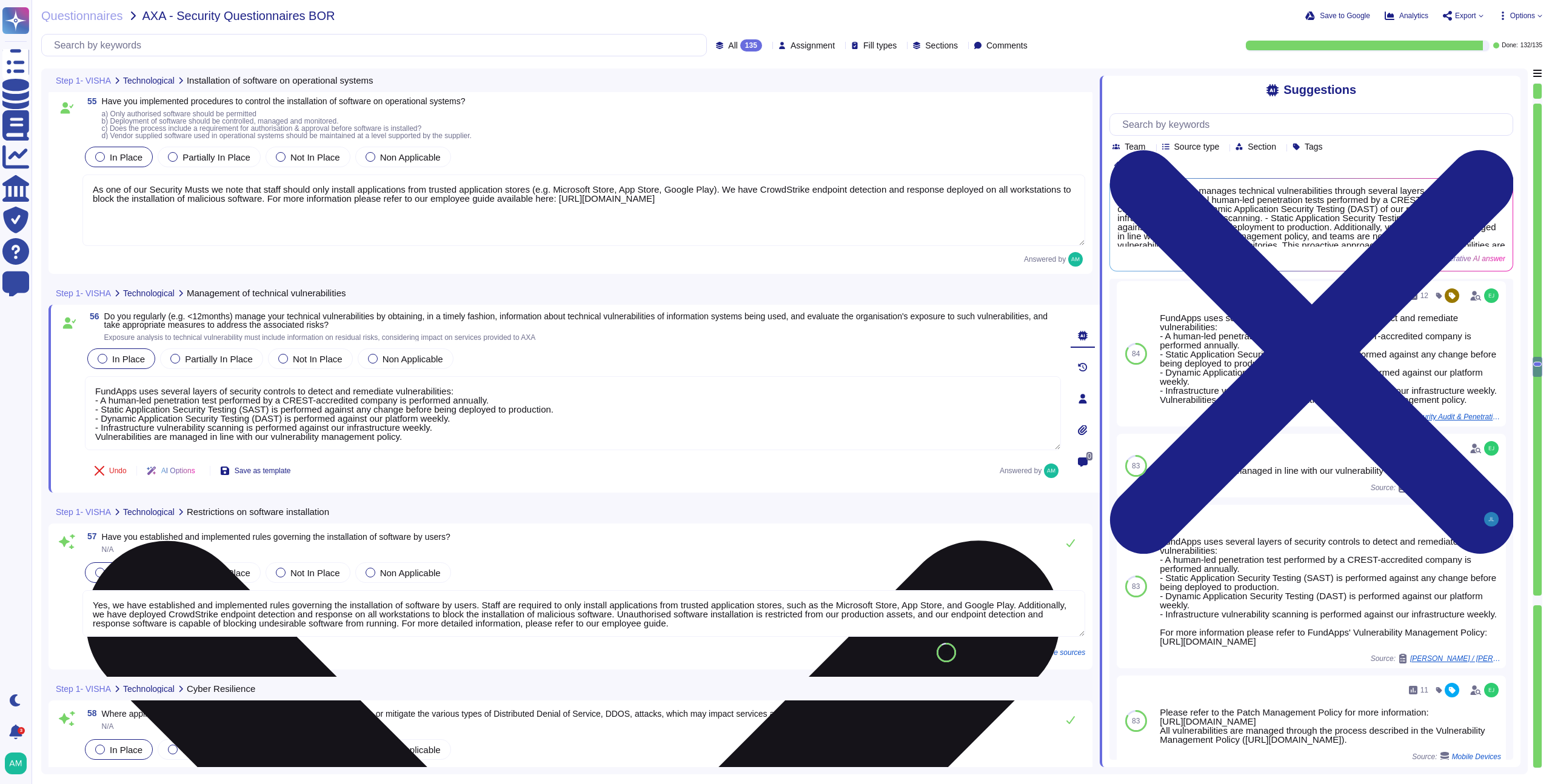
scroll to position [1, 0]
click at [464, 427] on textarea "FundApps uses several layers of security controls to detect and remediate vulne…" at bounding box center [572, 413] width 976 height 74
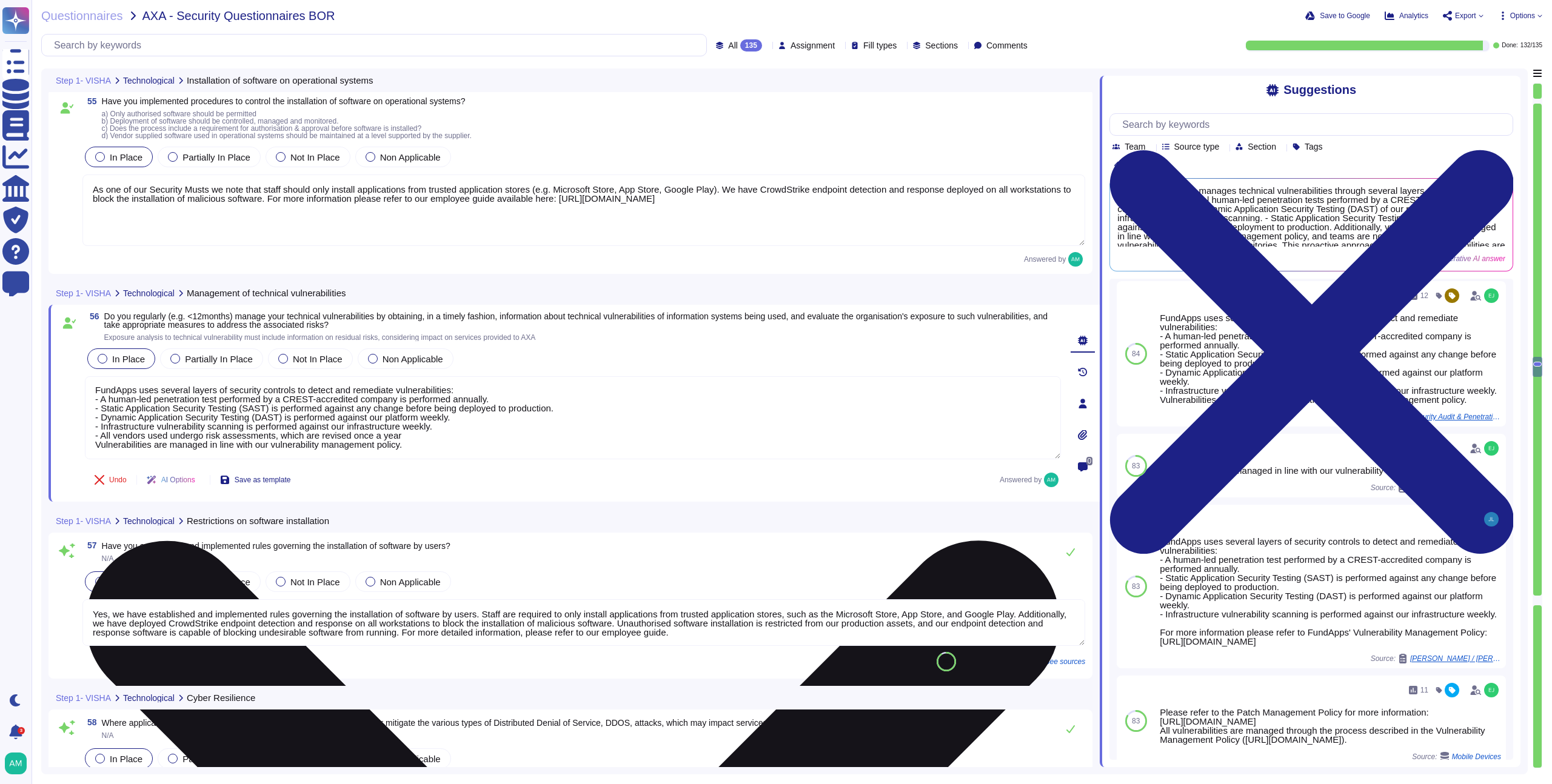
type textarea "FundApps uses several layers of security controls to detect and remediate vulne…"
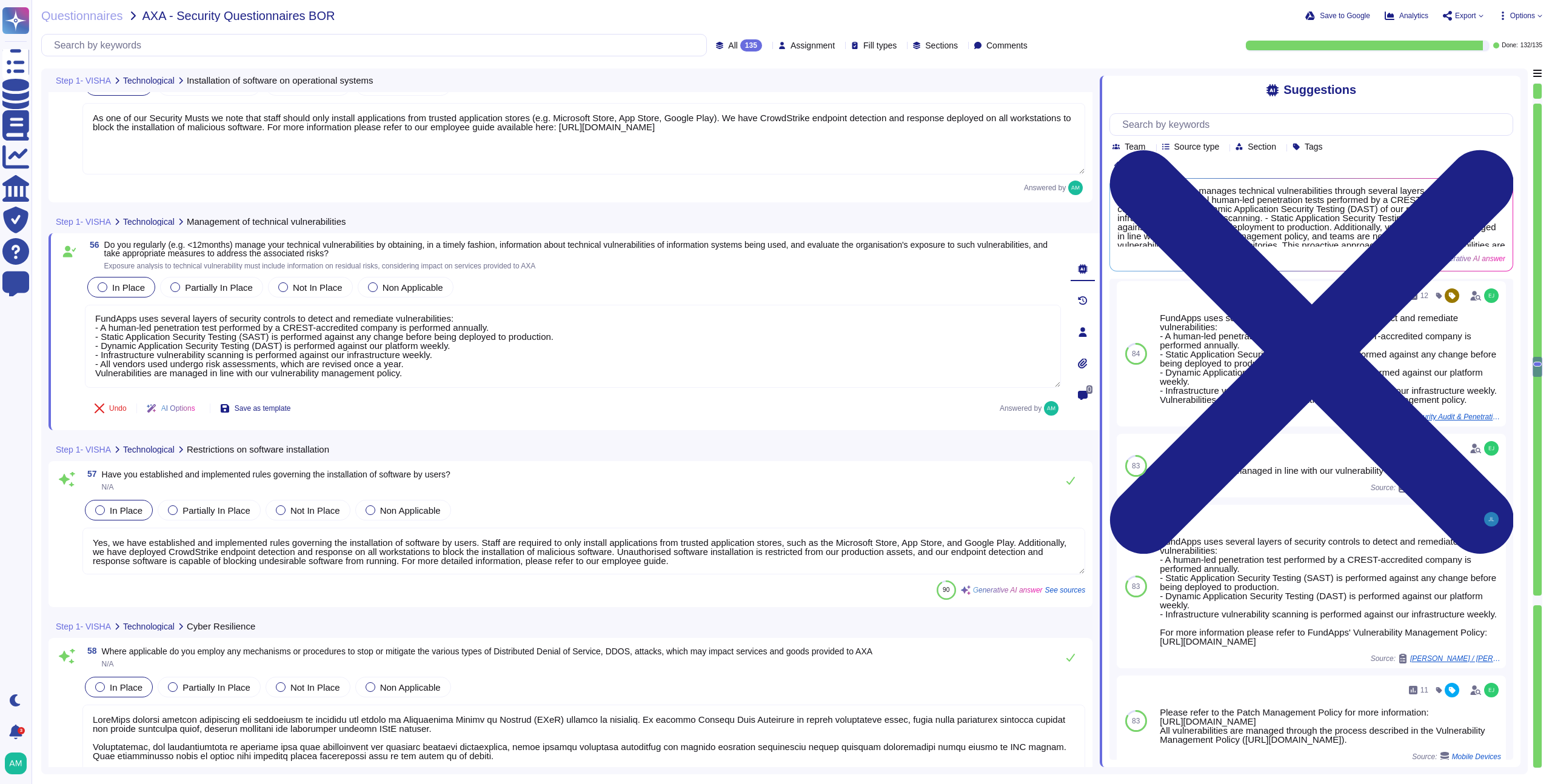
type textarea "Yes, we have established and implemented a variety of controls to ensure the se…"
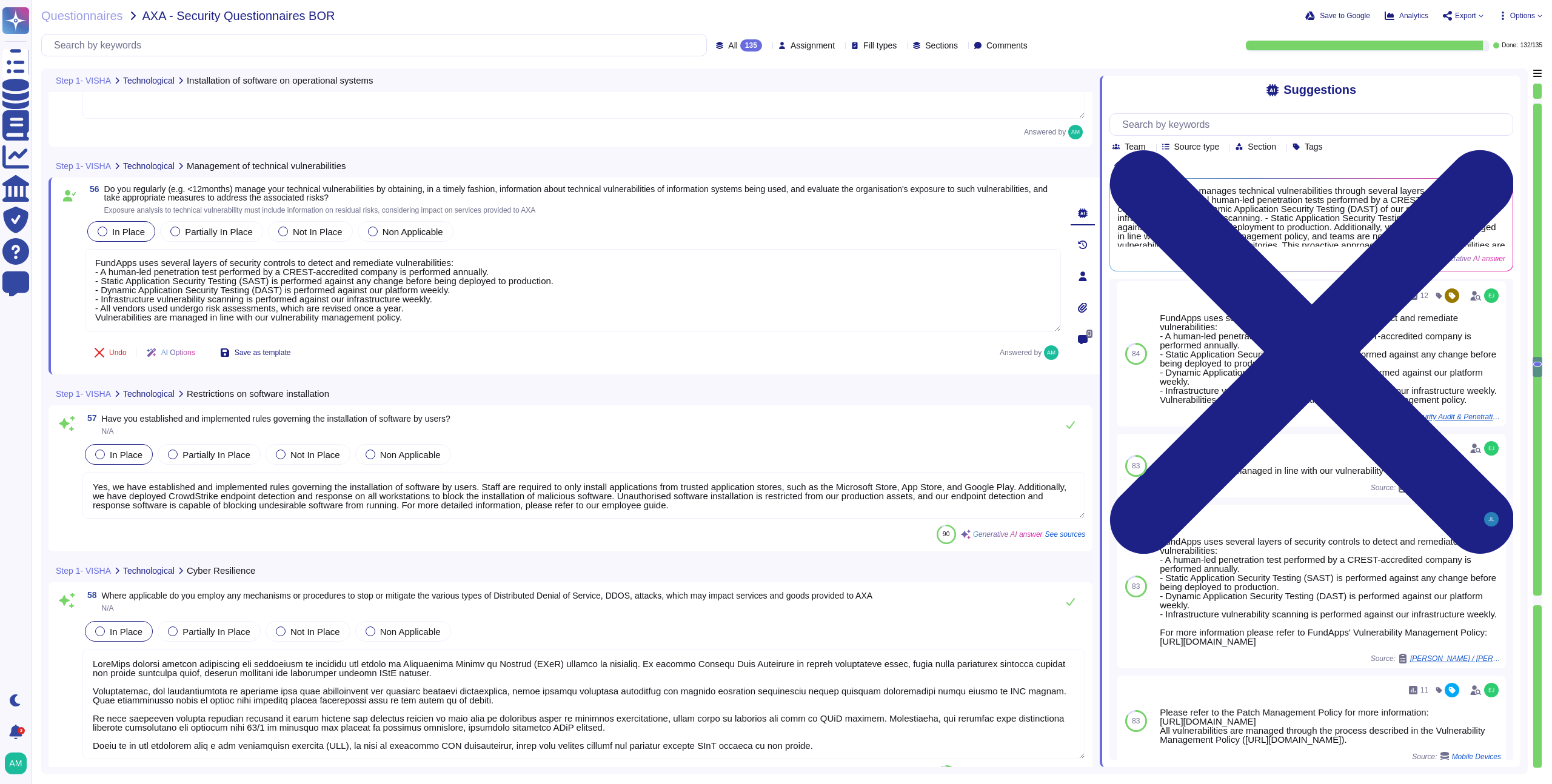
scroll to position [9870, 0]
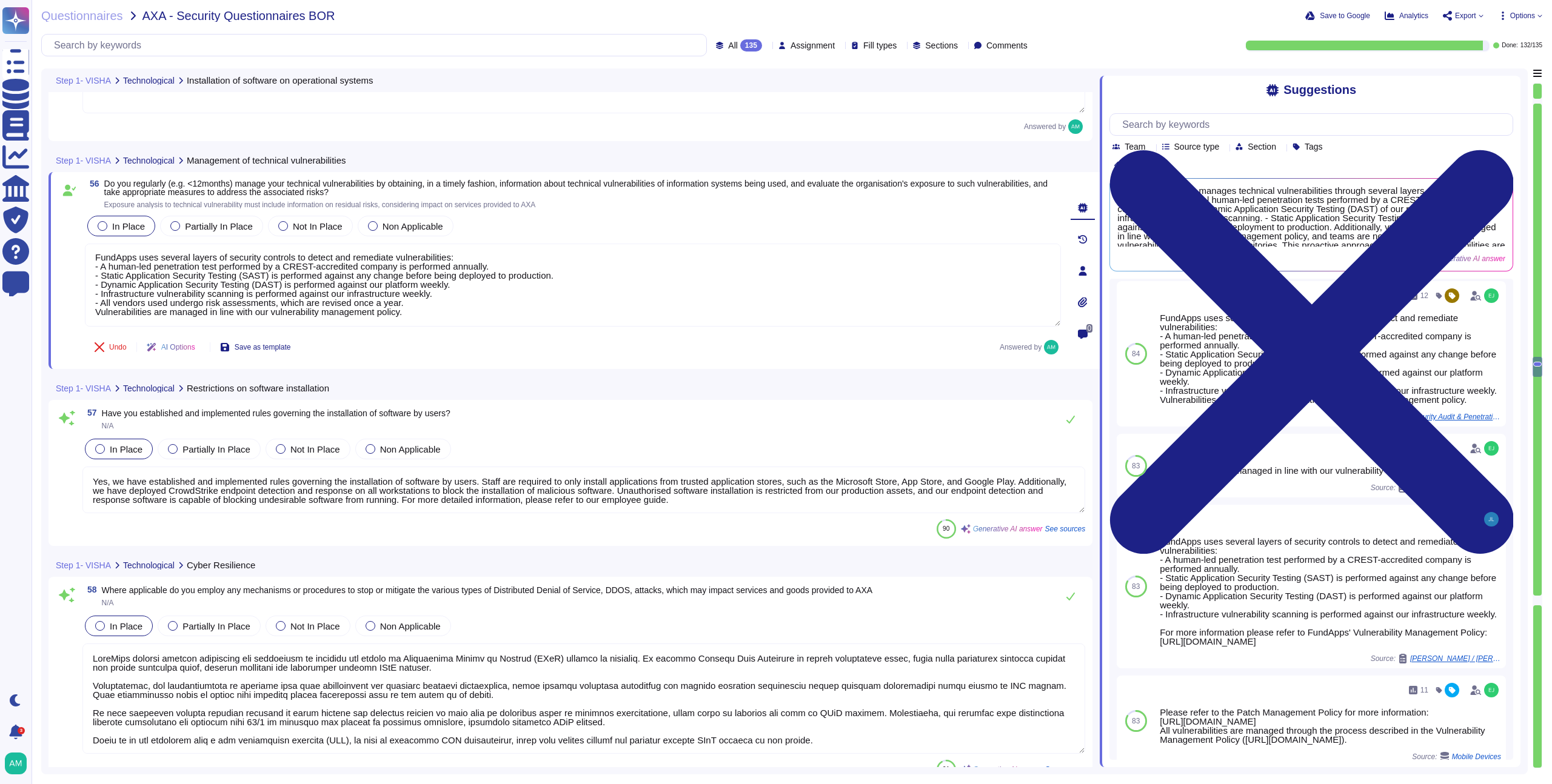
type textarea "FundApps uses several layers of security controls to detect and remediate vulne…"
click at [412, 495] on textarea "Yes, we have established and implemented rules governing the installation of so…" at bounding box center [584, 489] width 1002 height 46
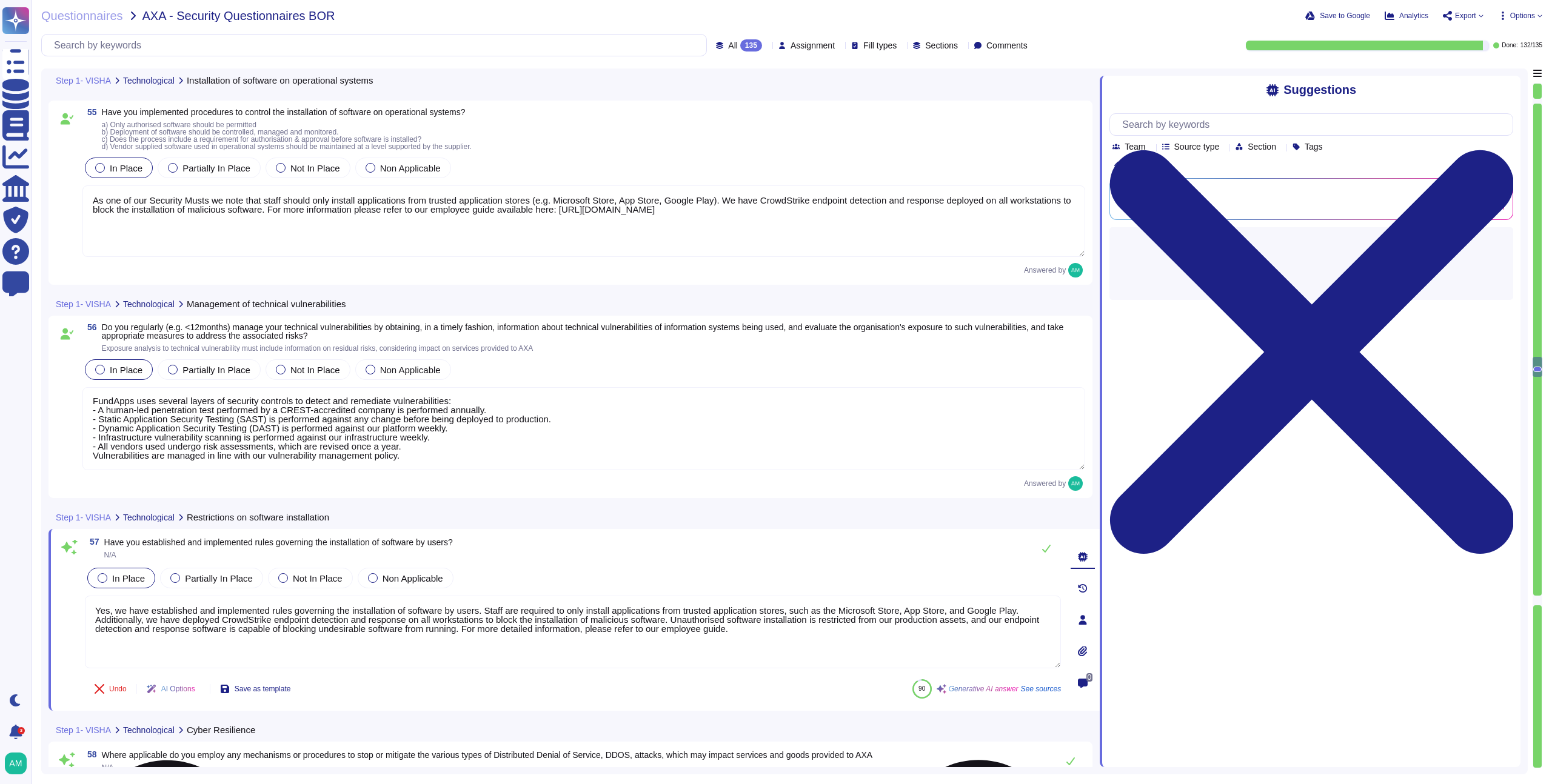
scroll to position [9723, 0]
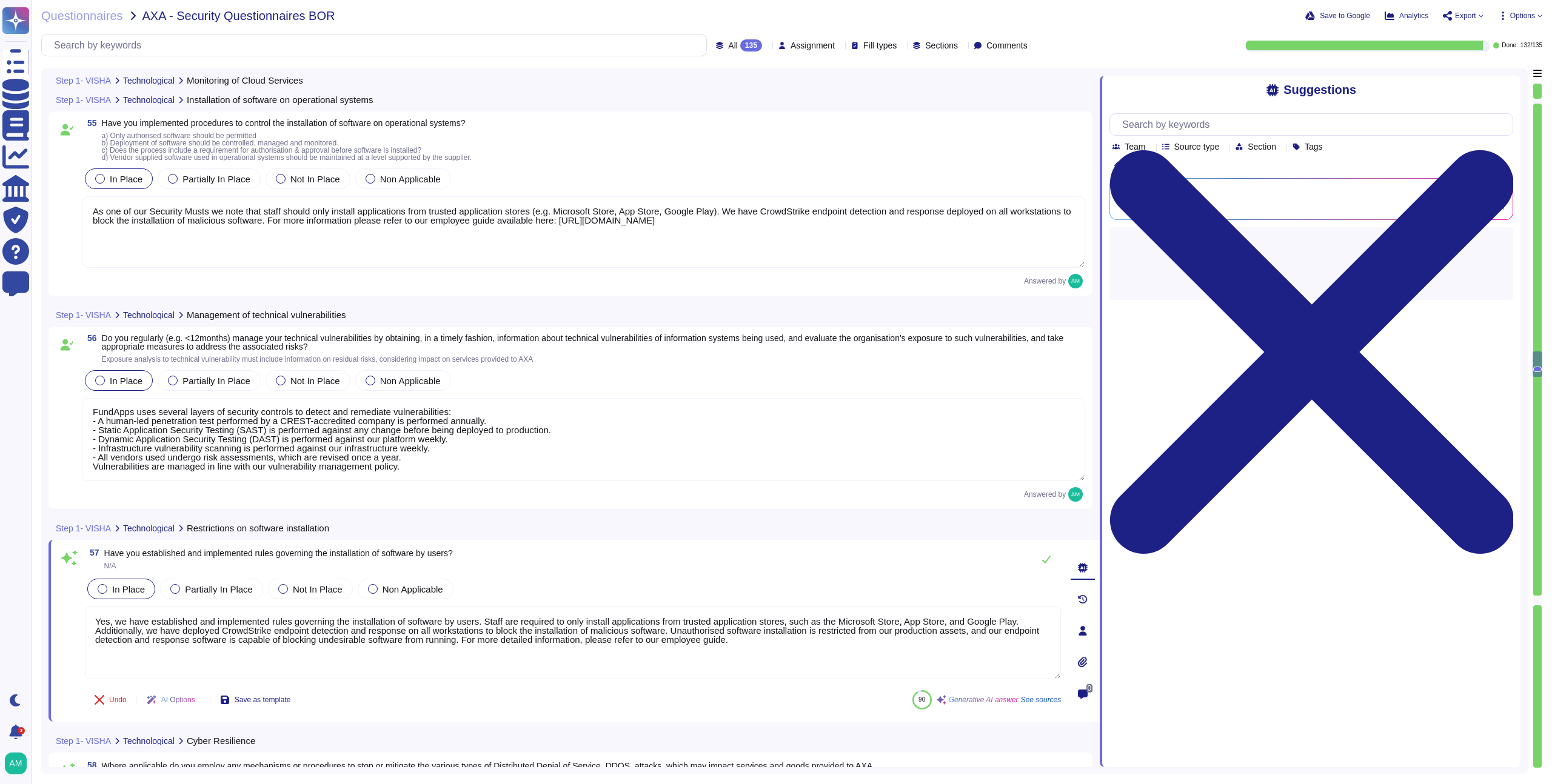
type textarea "FundApps employs a SIEM solution to consolidate detailed logs that support inci…"
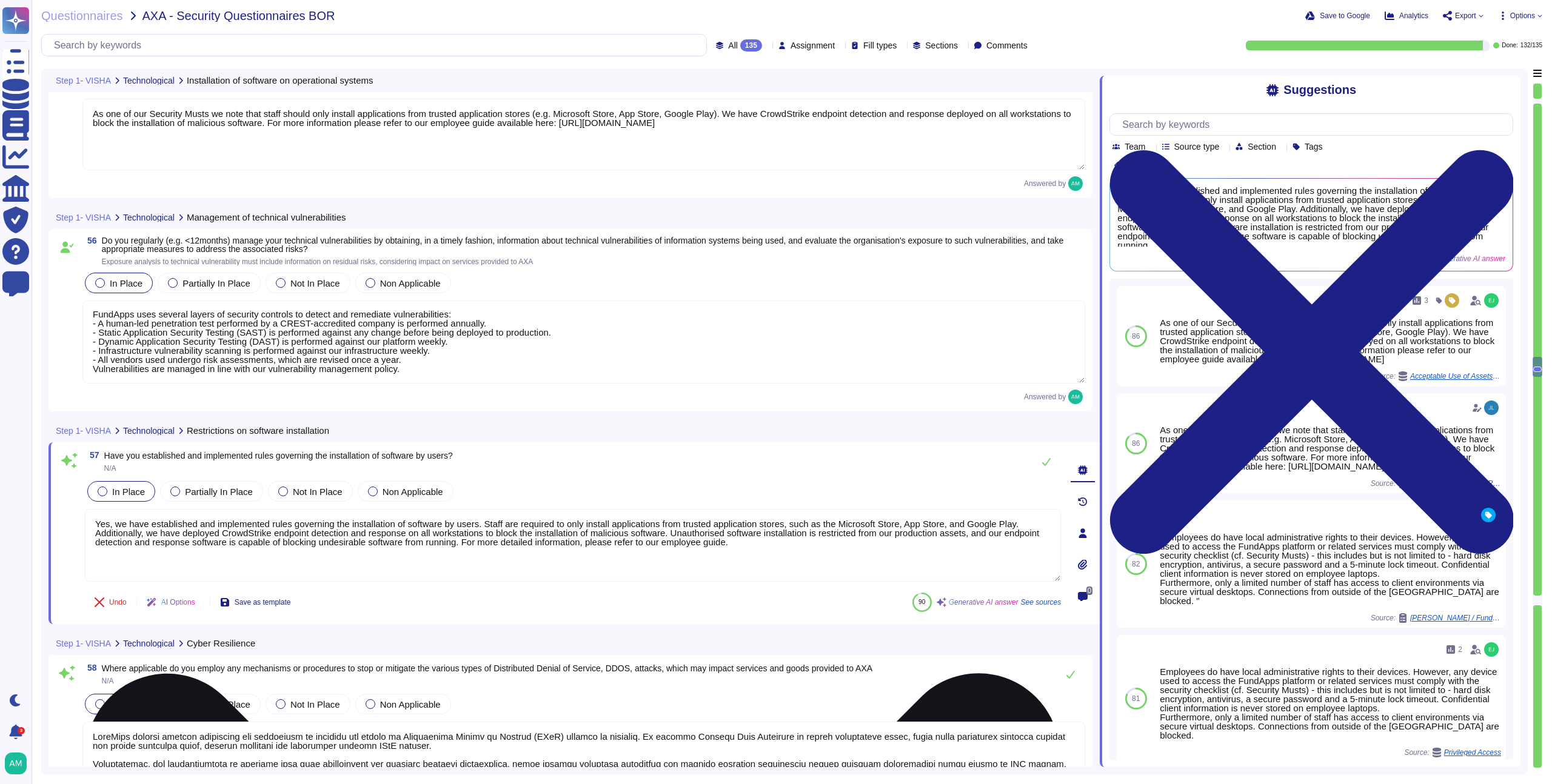
type textarea "Yes, we have established and implemented a variety of controls to ensure the se…"
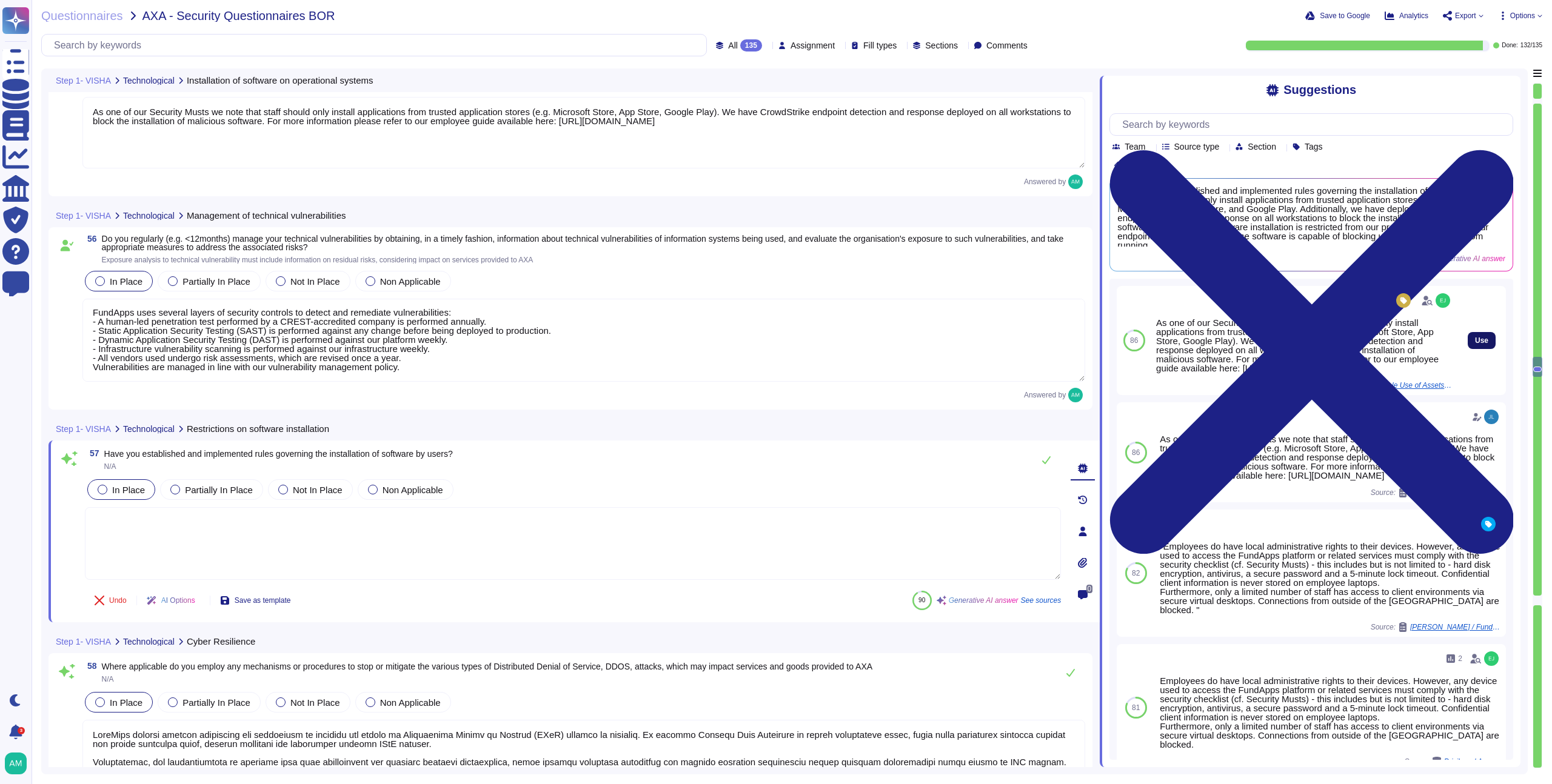
click at [1475, 344] on span "Use" at bounding box center [1482, 340] width 14 height 7
type textarea "As one of our Security Musts we note that staff should only install application…"
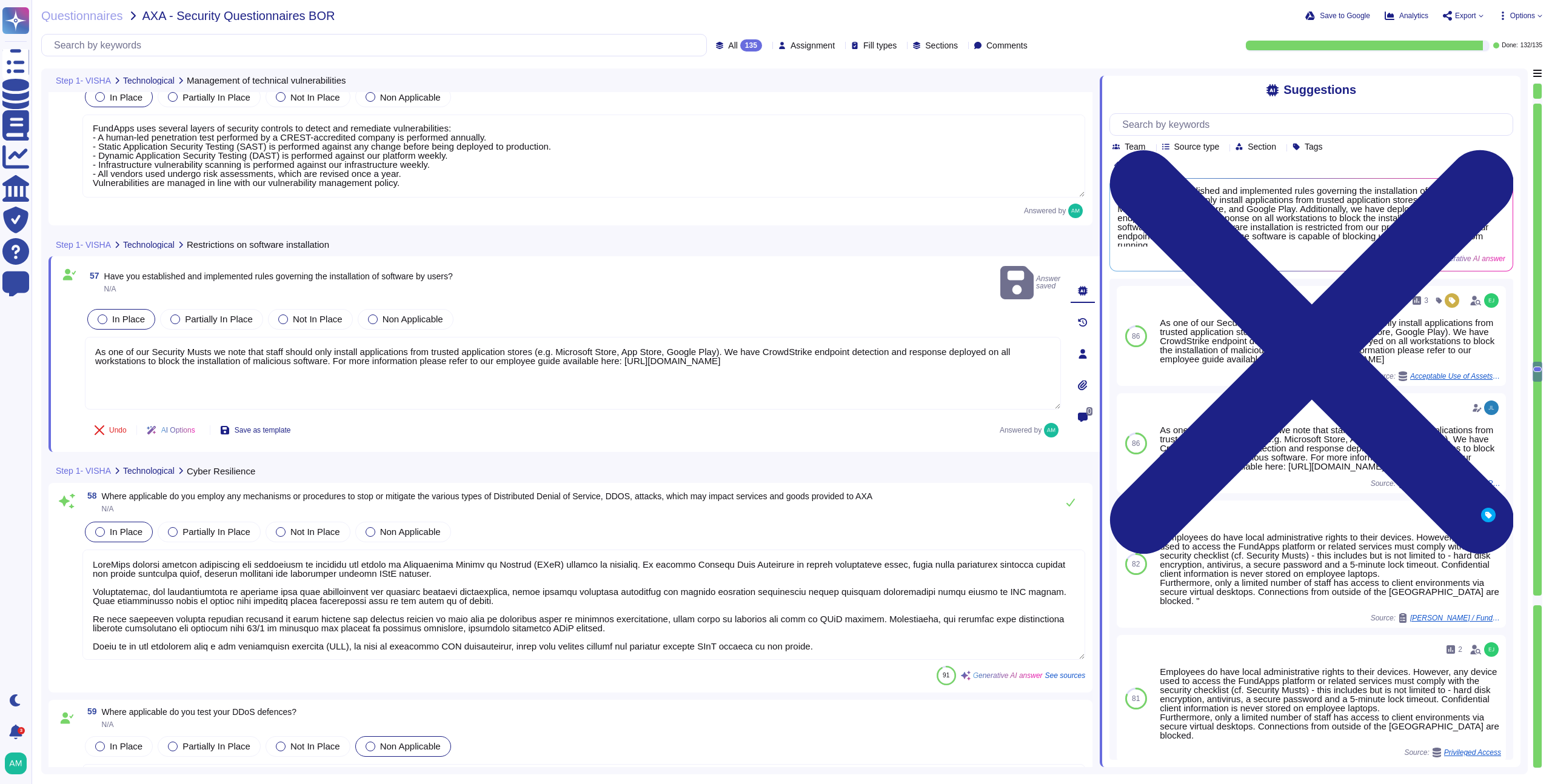
scroll to position [10013, 0]
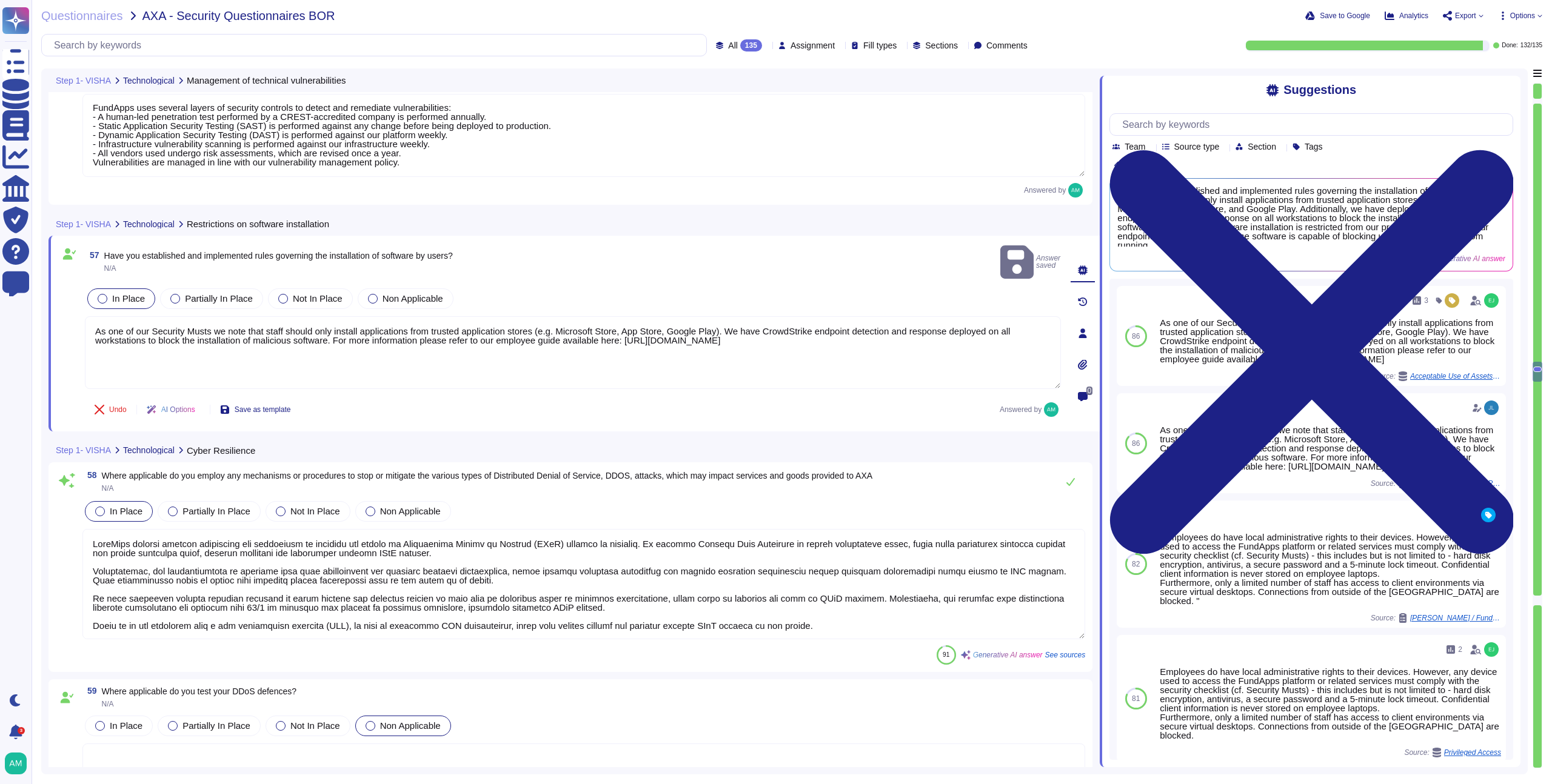
click at [581, 568] on textarea at bounding box center [584, 584] width 1002 height 110
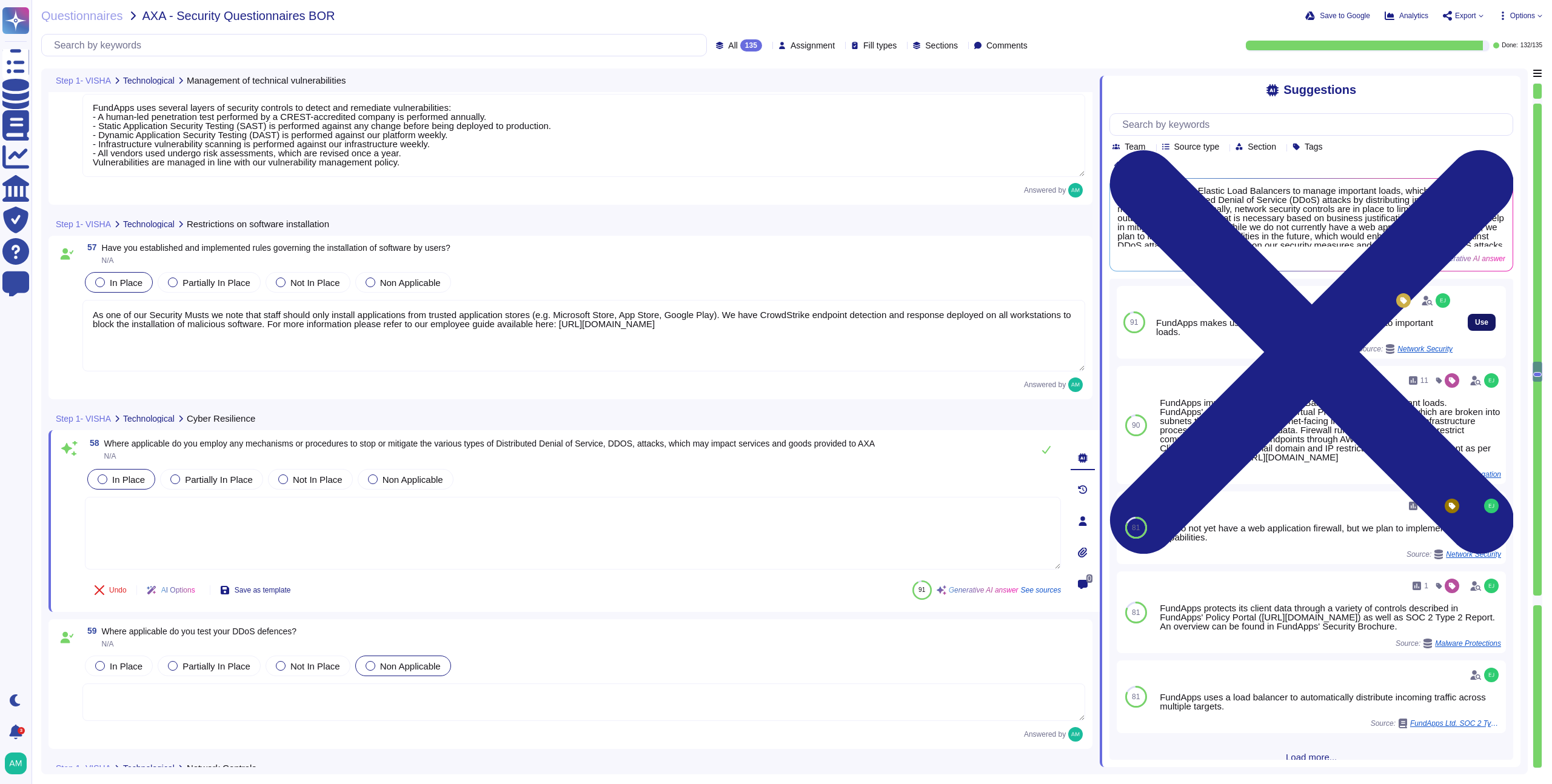
click at [1476, 326] on span "Use" at bounding box center [1482, 321] width 14 height 7
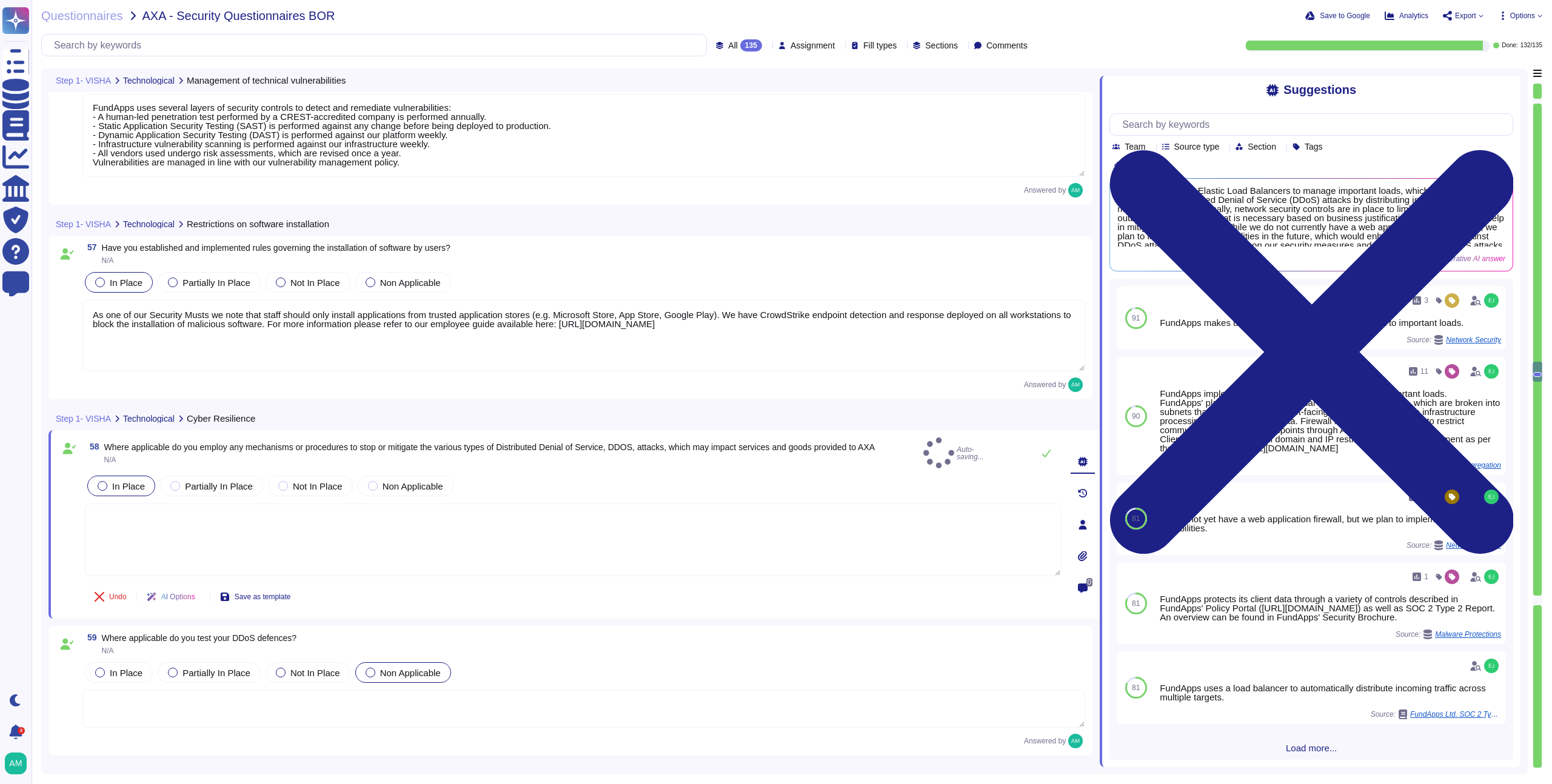
type textarea "FundApps makes use of Elastic Load balancers to resist to important loads."
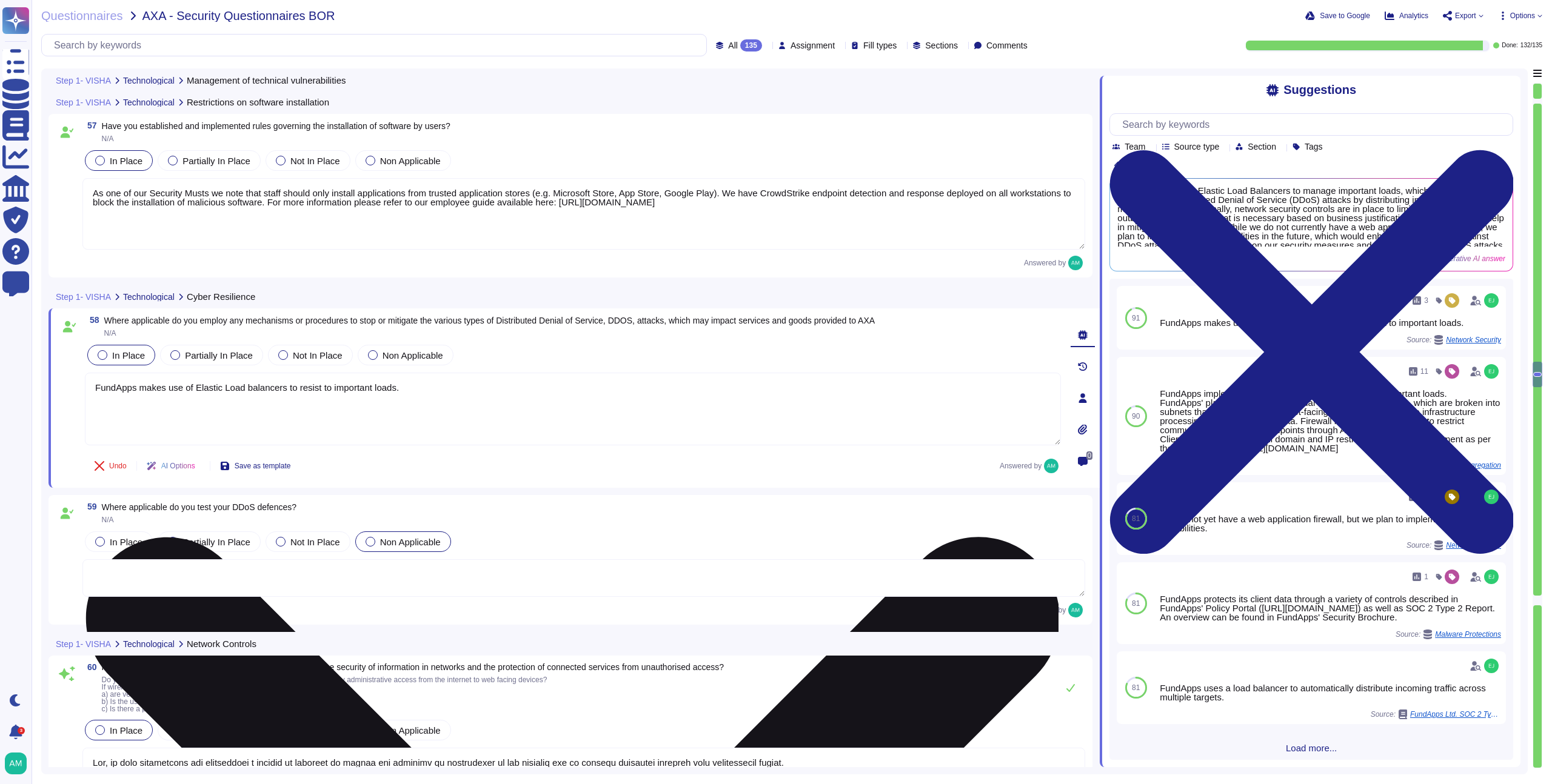
type textarea "Yes, [PERSON_NAME] has established contractually agreed SLAs with critical supp…"
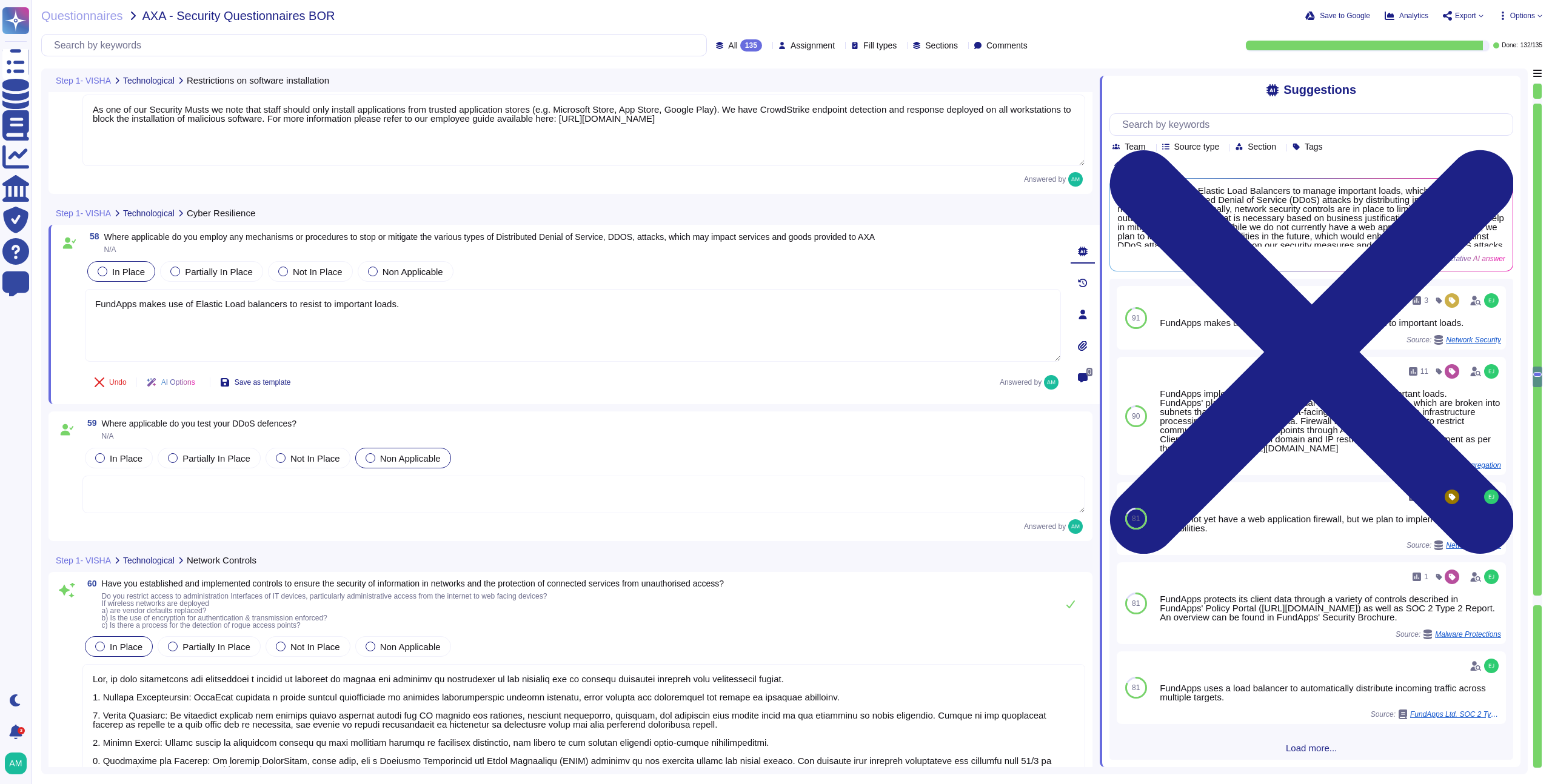
scroll to position [10227, 0]
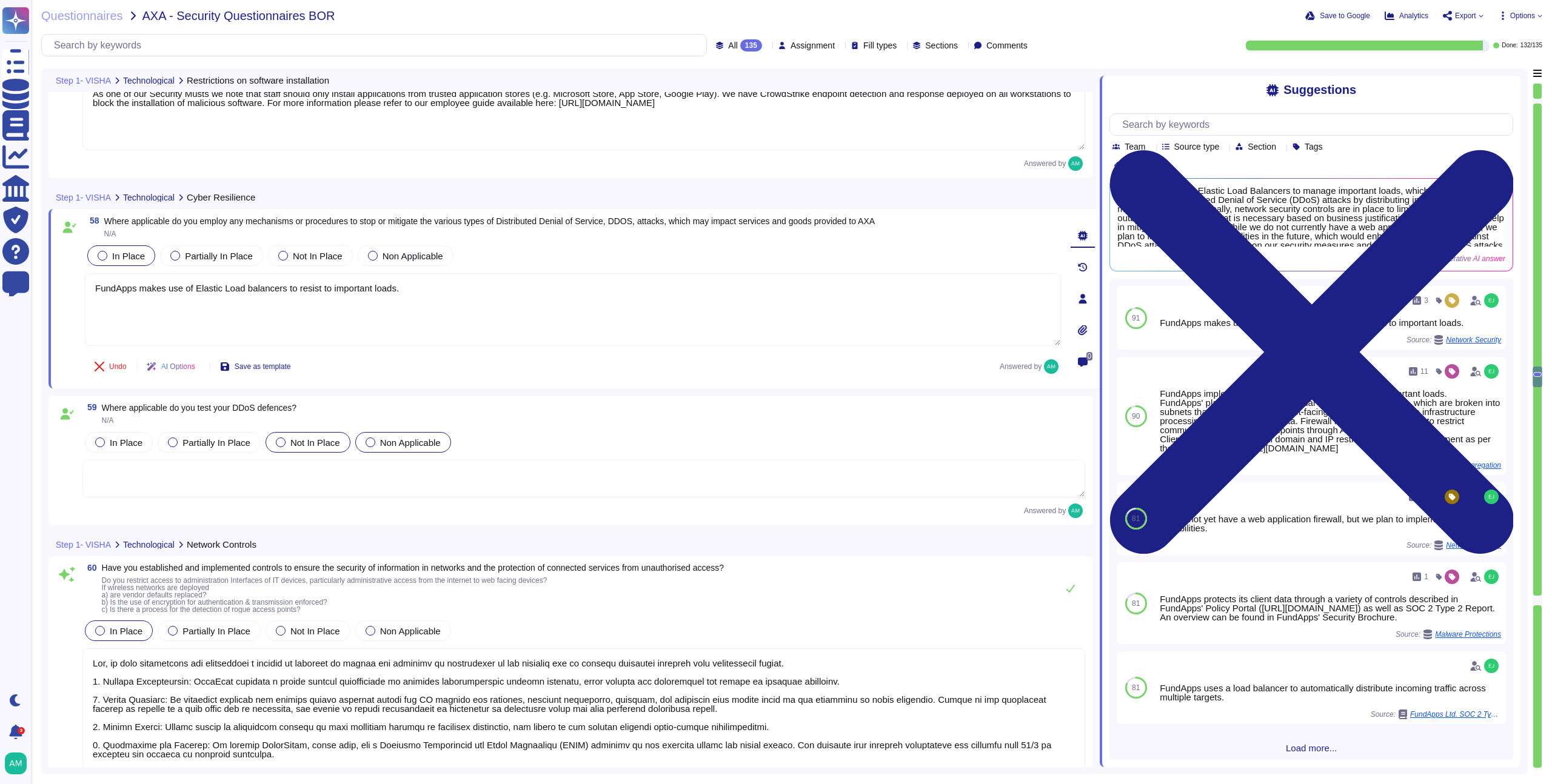
click at [287, 442] on label "Not In Place" at bounding box center [308, 443] width 64 height 10
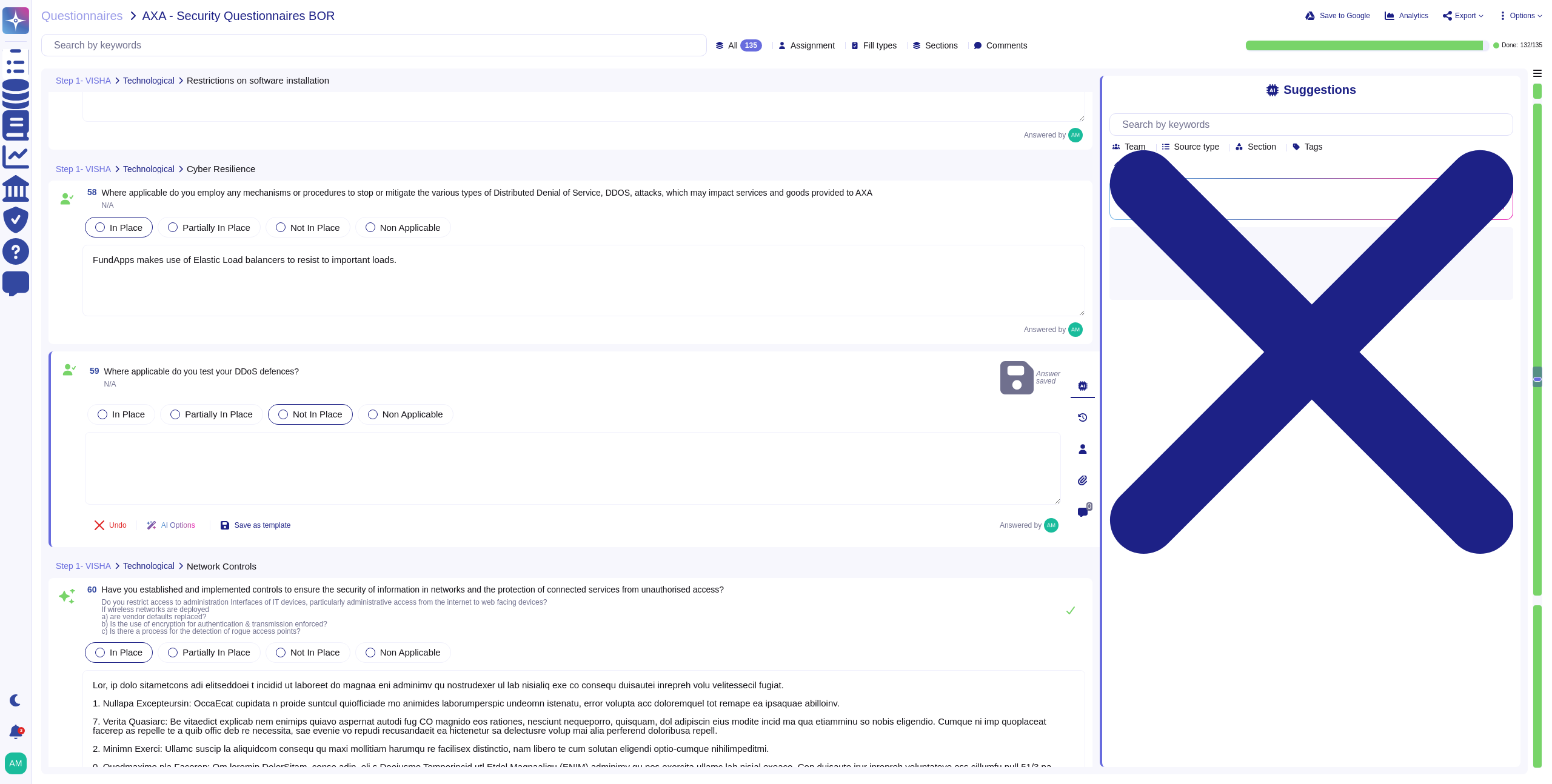
scroll to position [10258, 0]
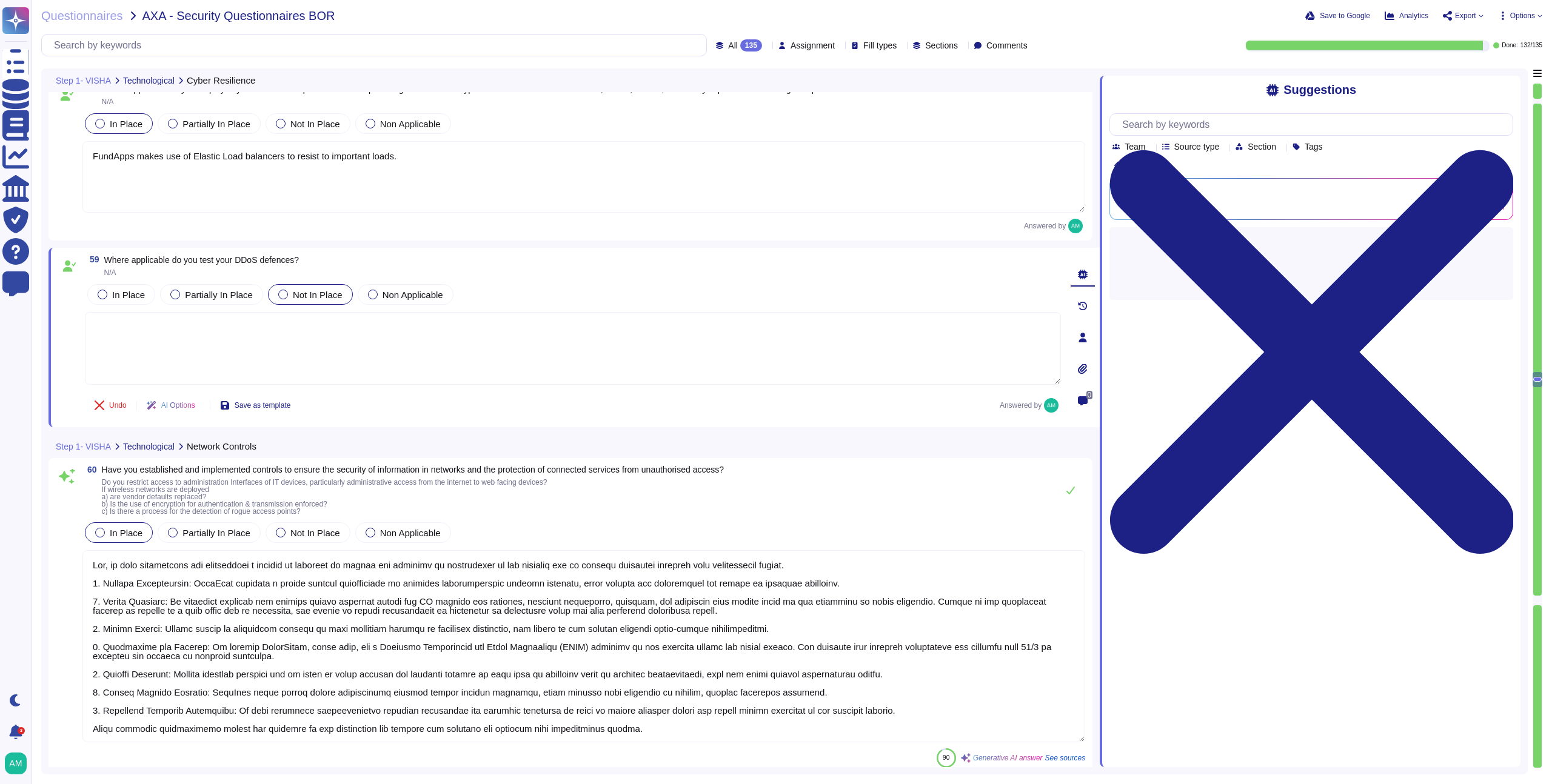
type textarea "Yes, FundApps implements segregation to protect networks by utilizing a tiered …"
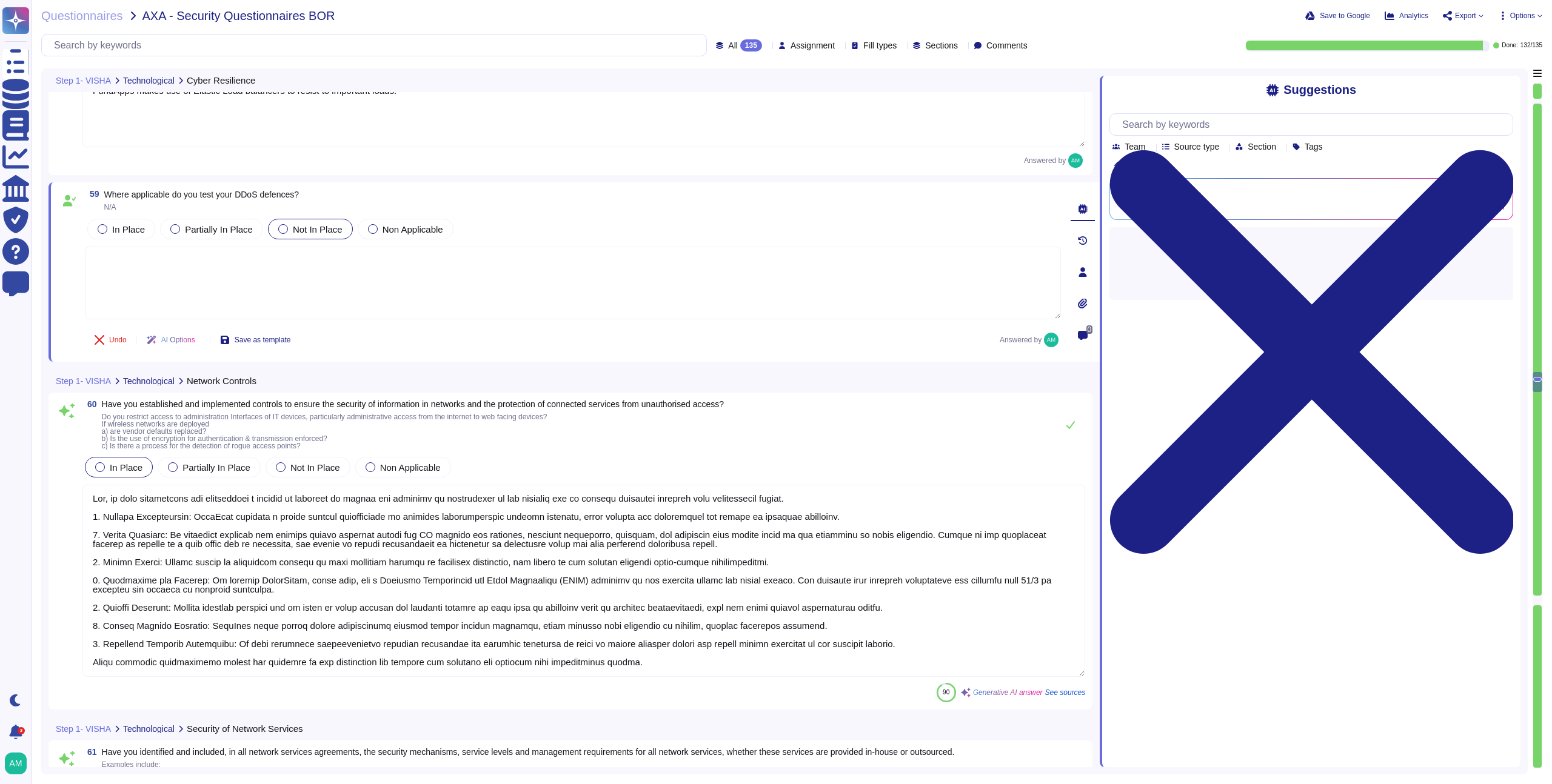
scroll to position [0, 0]
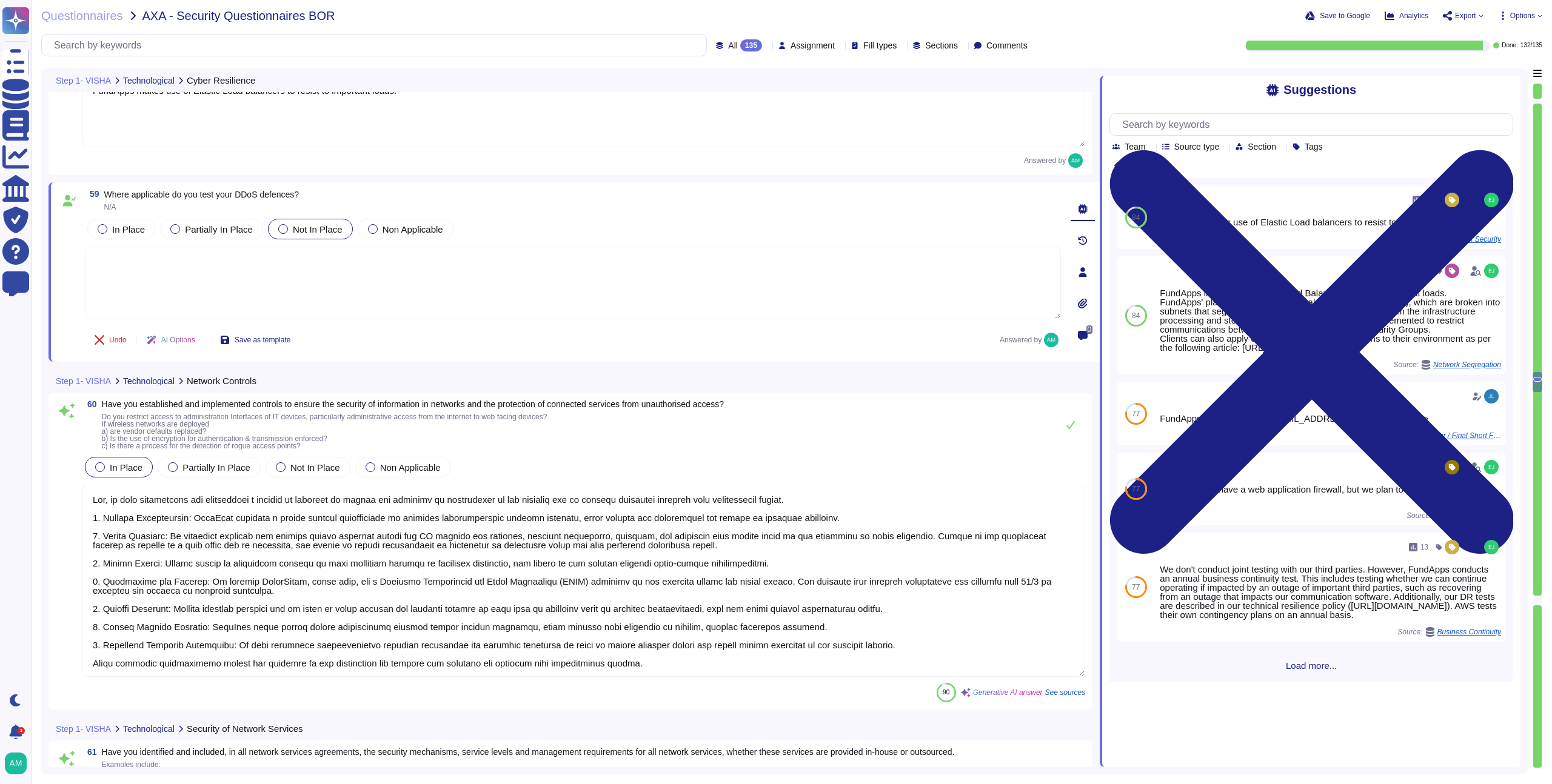
click at [421, 600] on textarea at bounding box center [584, 581] width 1002 height 192
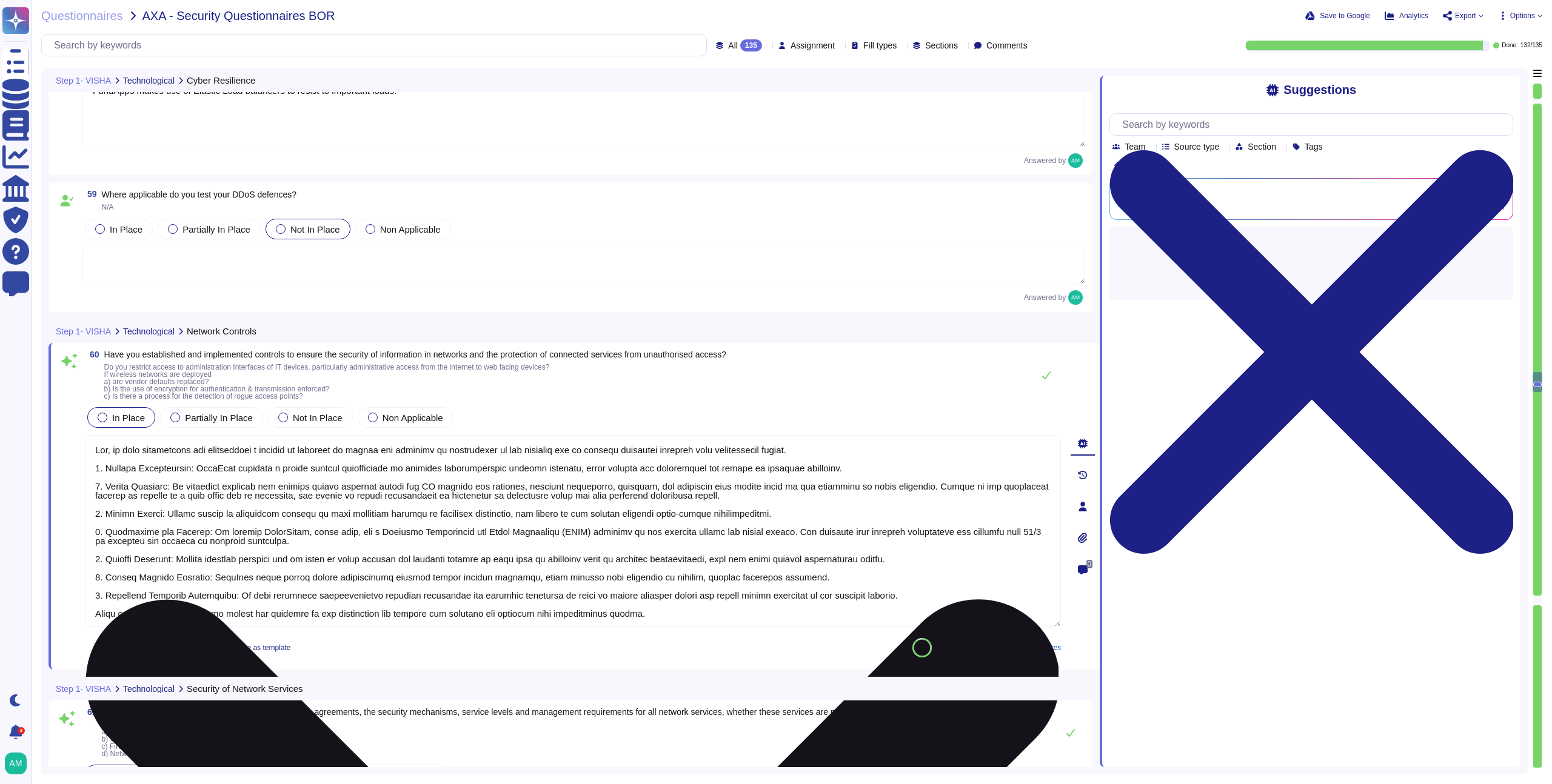
scroll to position [1, 0]
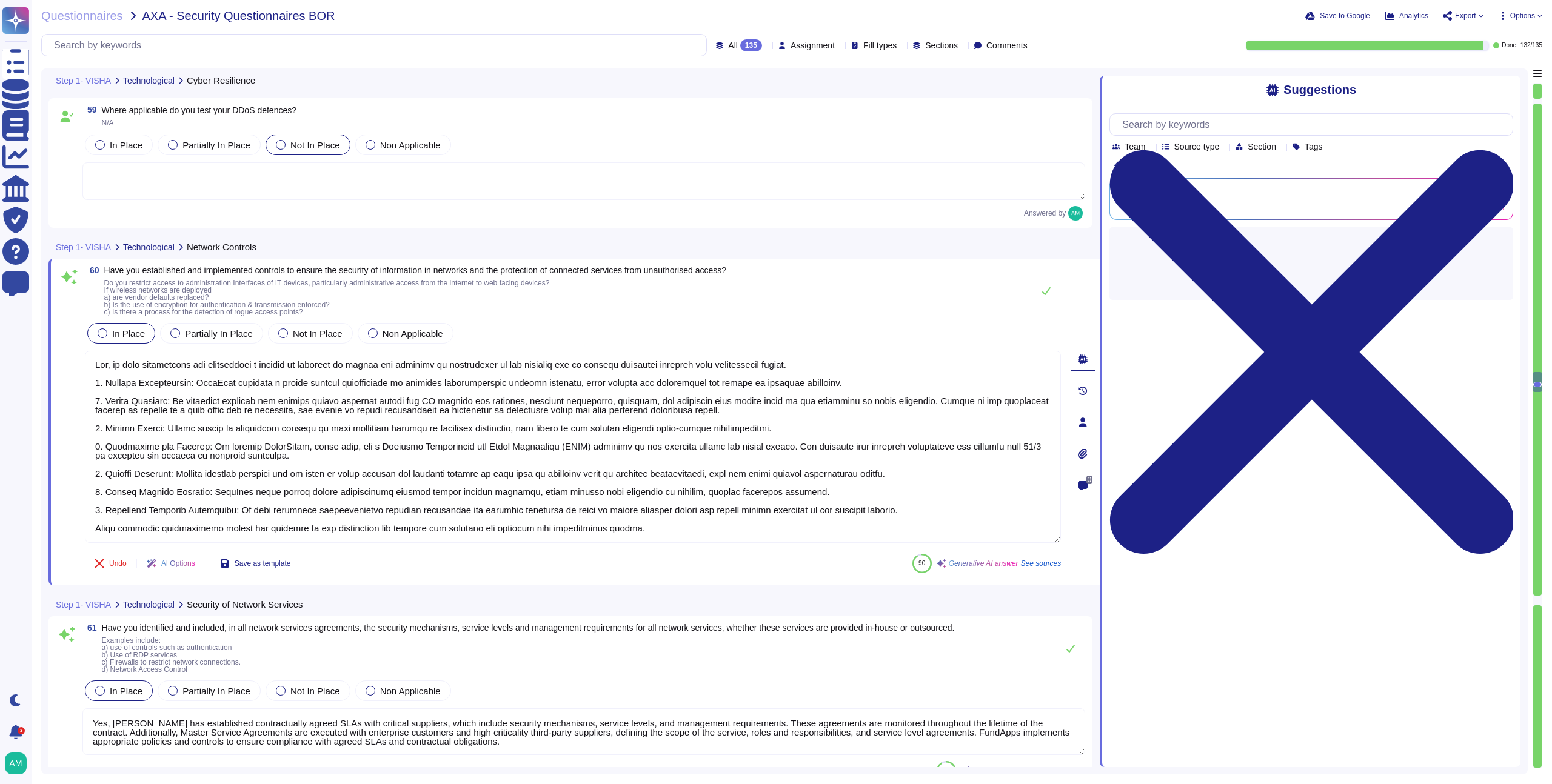
type textarea "FundApps's network devices are managed by AWS and their security and hardening …"
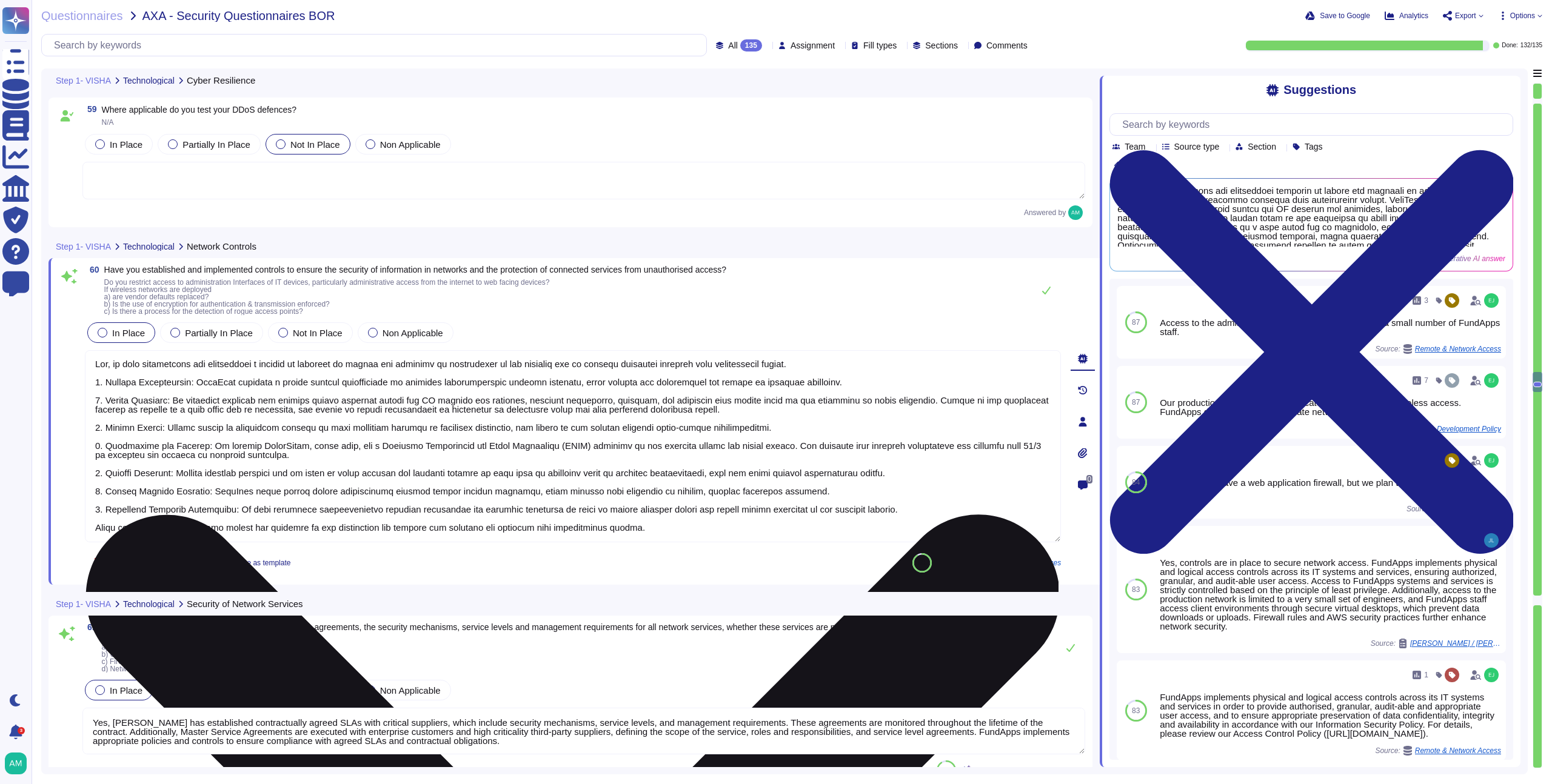
click at [750, 463] on textarea at bounding box center [572, 446] width 976 height 192
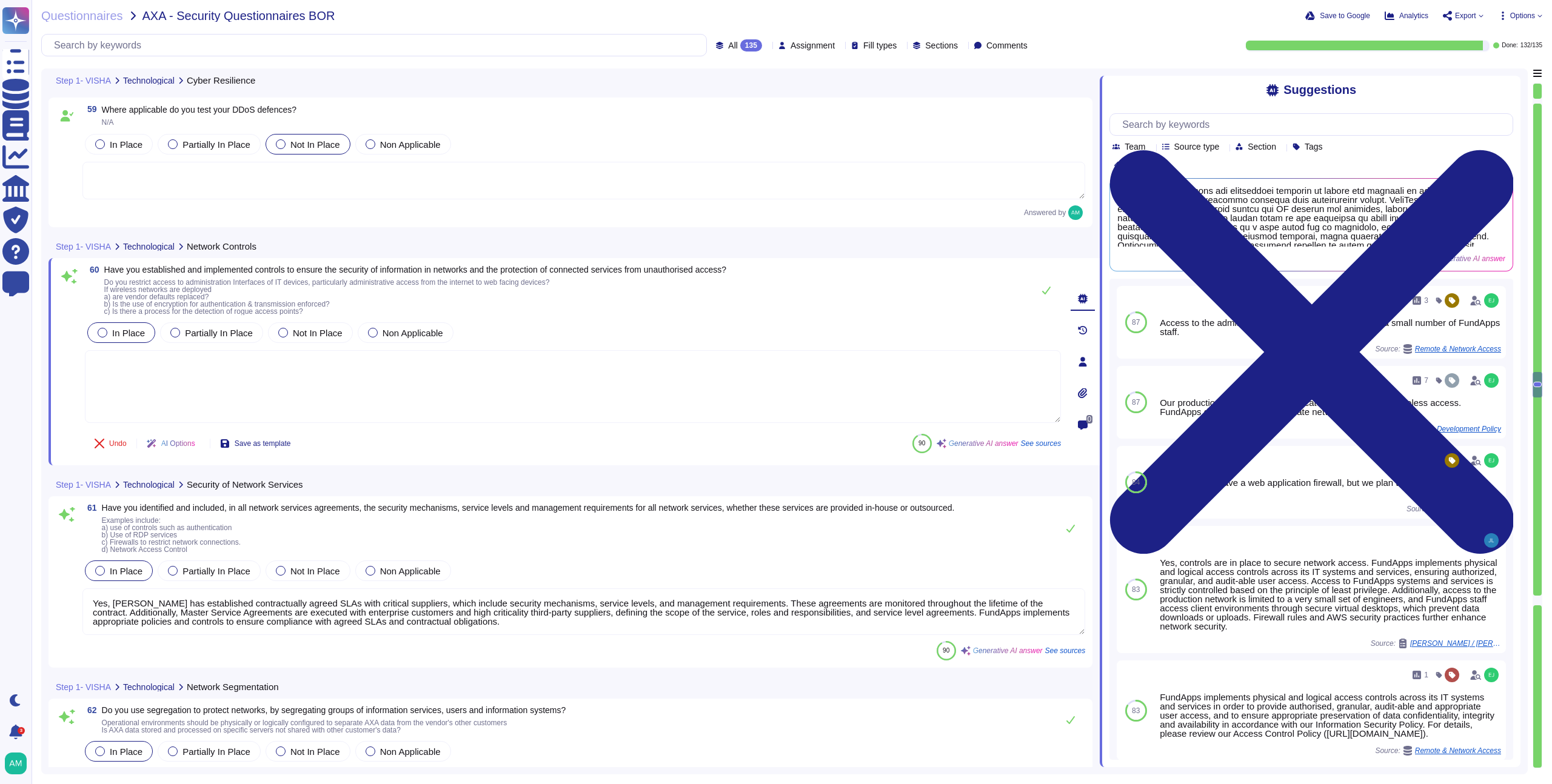
type textarea "Yes, we have established and implemented formal transfer policies, procedures, …"
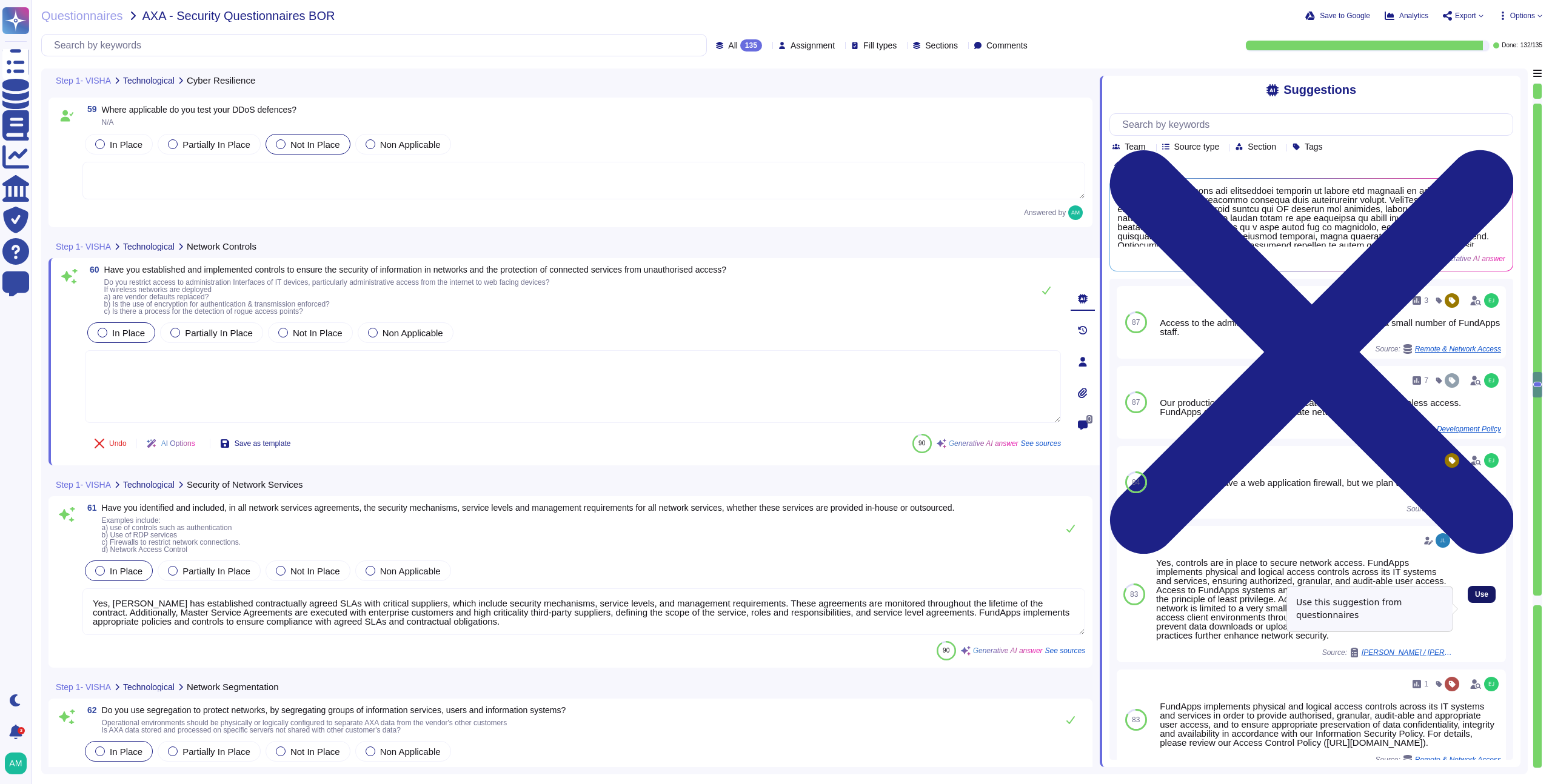
click at [1475, 599] on span "Use" at bounding box center [1482, 594] width 14 height 7
type textarea "Yes, controls are in place to secure network access. FundApps implements physic…"
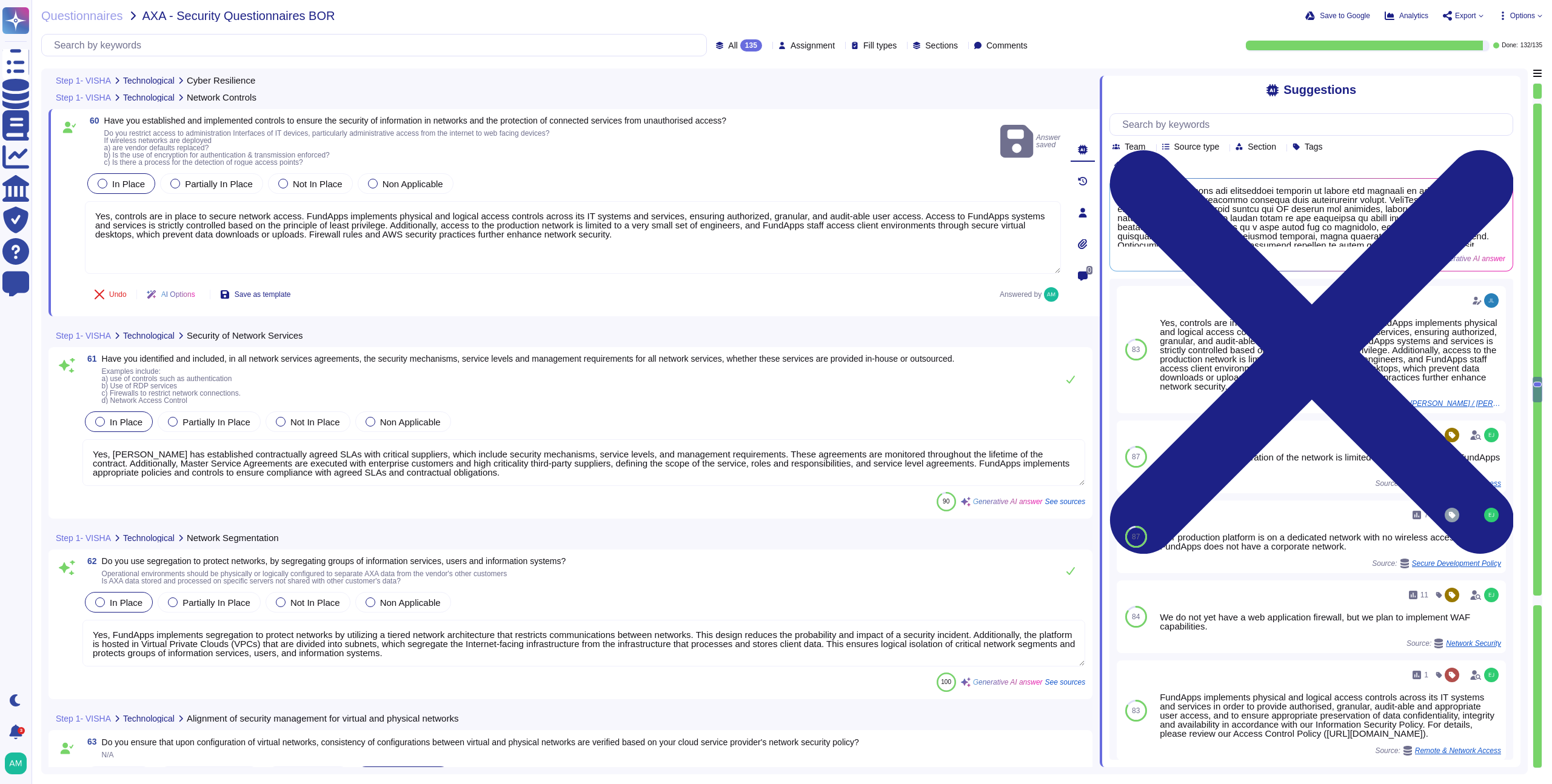
scroll to position [10654, 0]
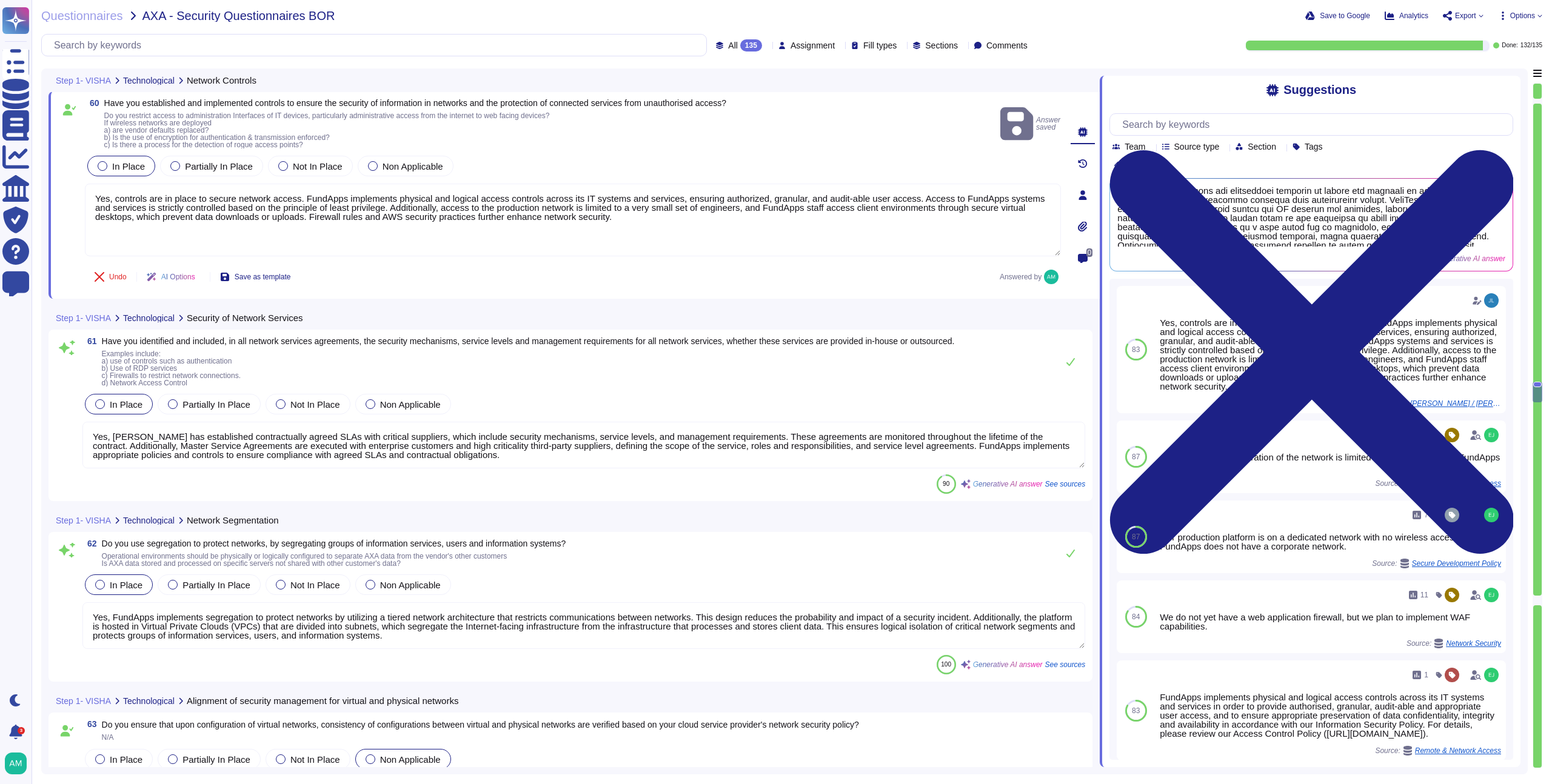
type textarea "Yes, we have security information transfer agreements in place to address the s…"
click at [475, 445] on textarea "Yes, [PERSON_NAME] has established contractually agreed SLAs with critical supp…" at bounding box center [584, 445] width 1002 height 46
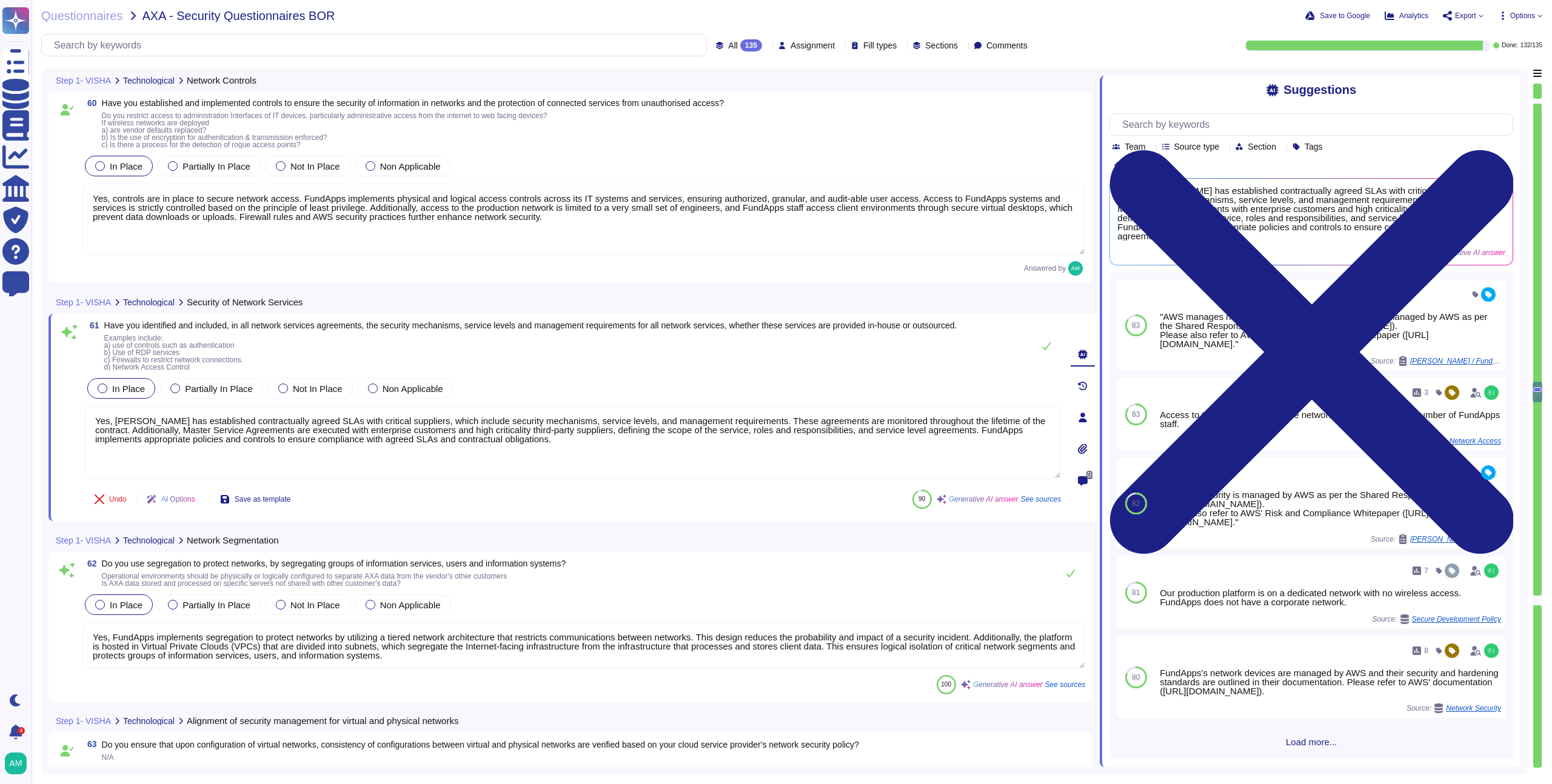
type textarea "Yes, we have security information transfer agreements in place to address the s…"
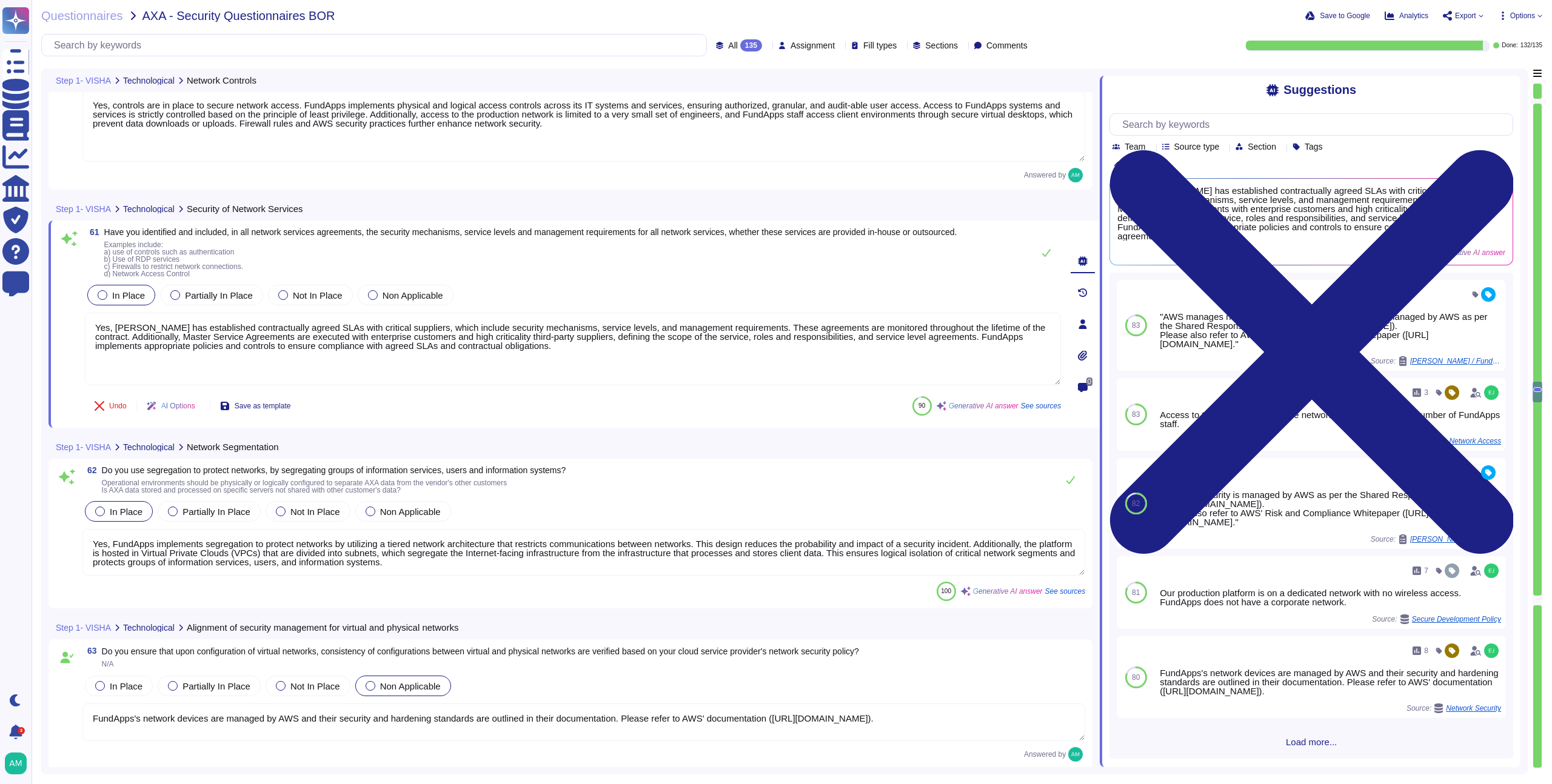
scroll to position [10751, 0]
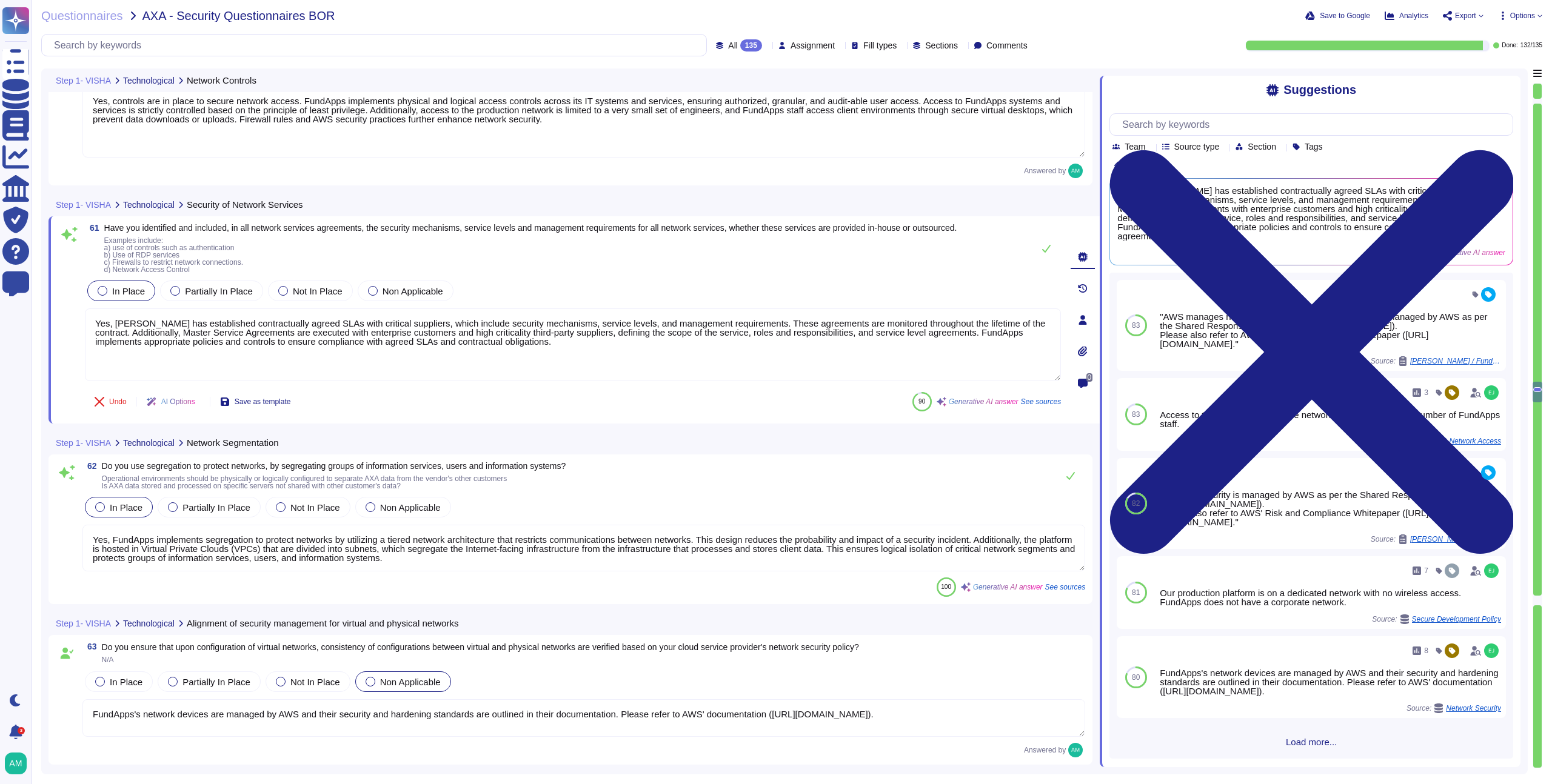
click at [446, 562] on textarea "Yes, FundApps implements segregation to protect networks by utilizing a tiered …" at bounding box center [584, 547] width 1002 height 46
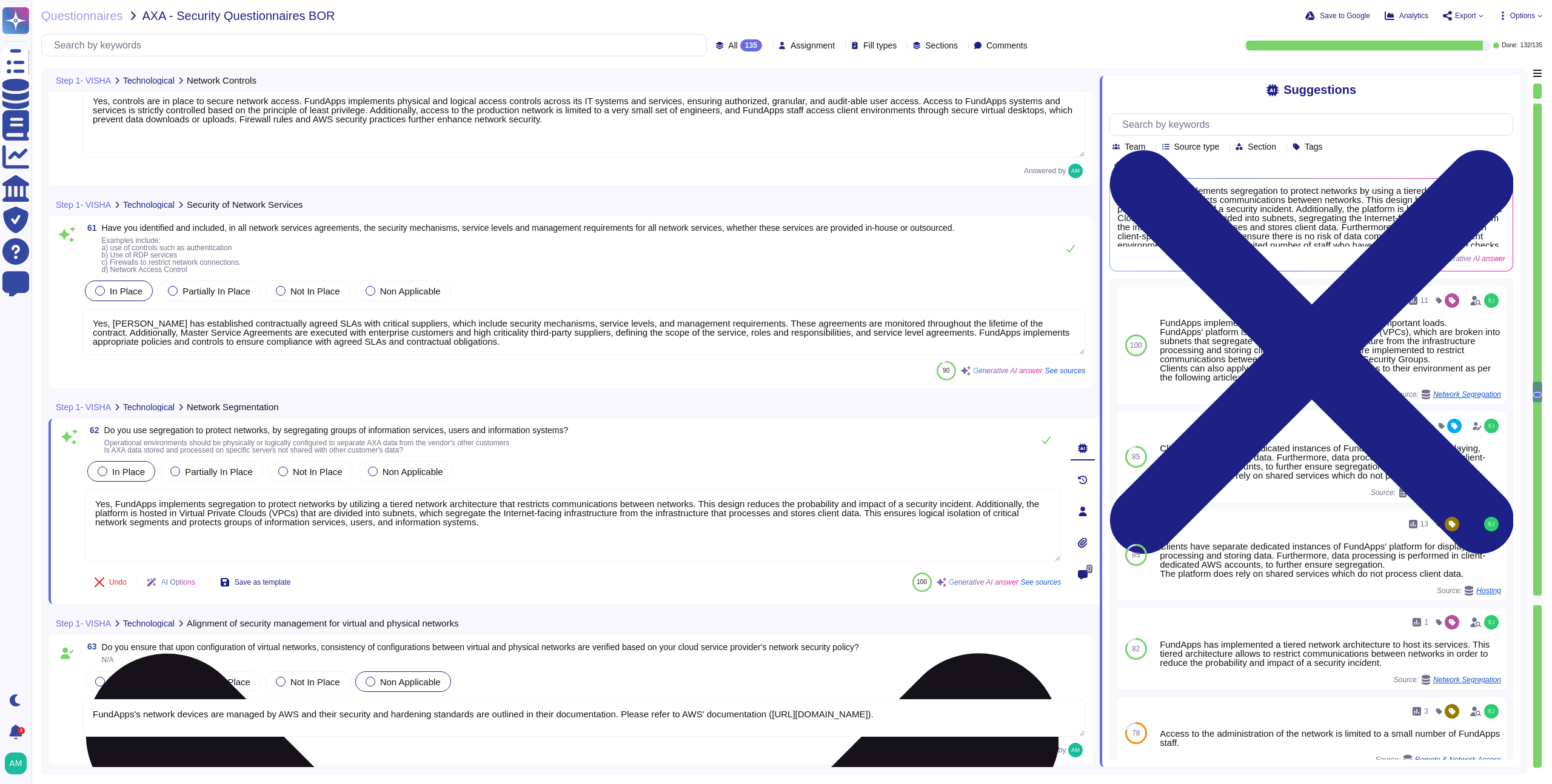
click at [373, 505] on textarea "Yes, FundApps implements segregation to protect networks by utilizing a tiered …" at bounding box center [572, 526] width 976 height 73
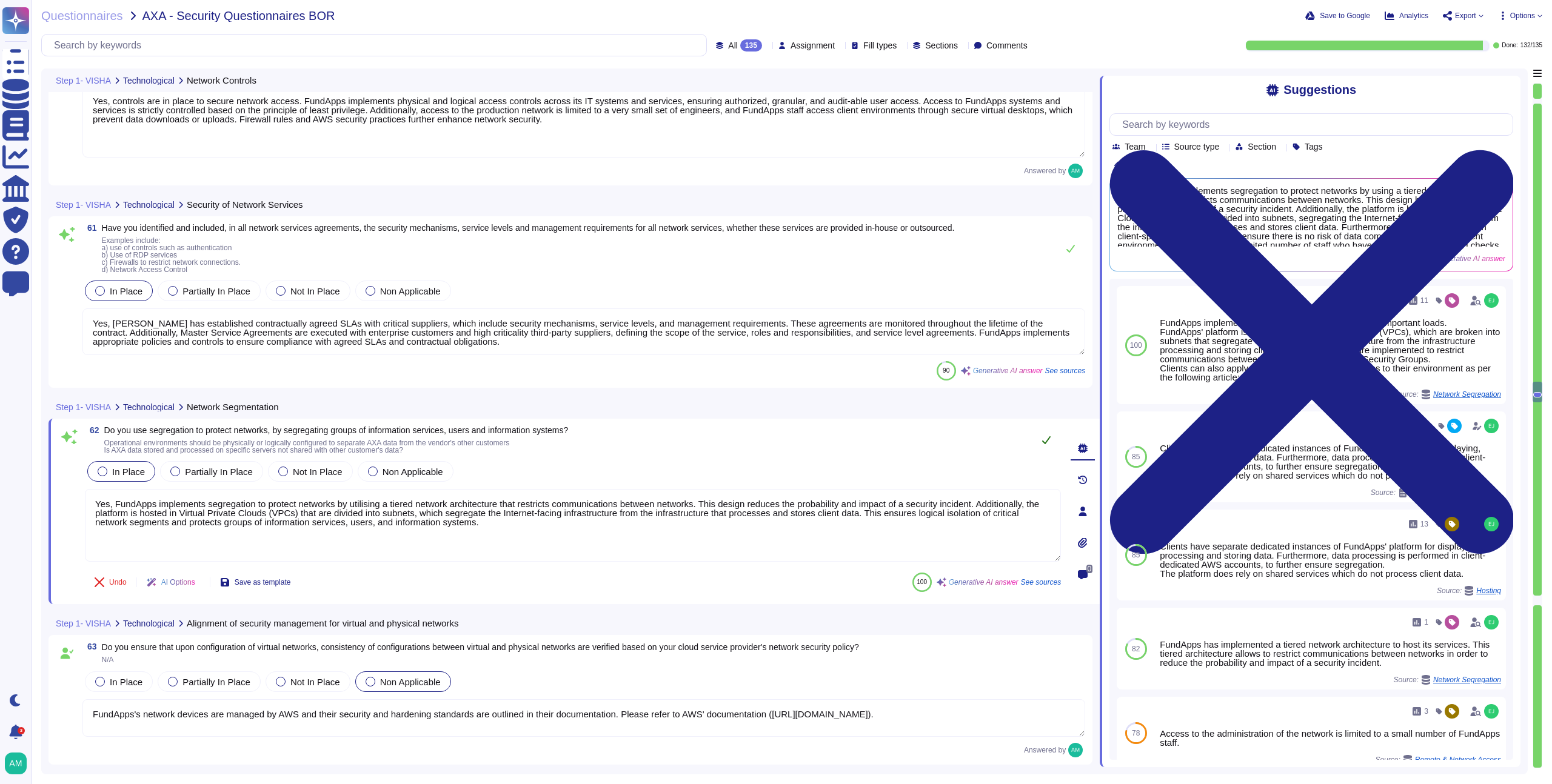
type textarea "Yes, FundApps implements segregation to protect networks by utilising a tiered …"
click at [1042, 445] on button at bounding box center [1046, 440] width 29 height 25
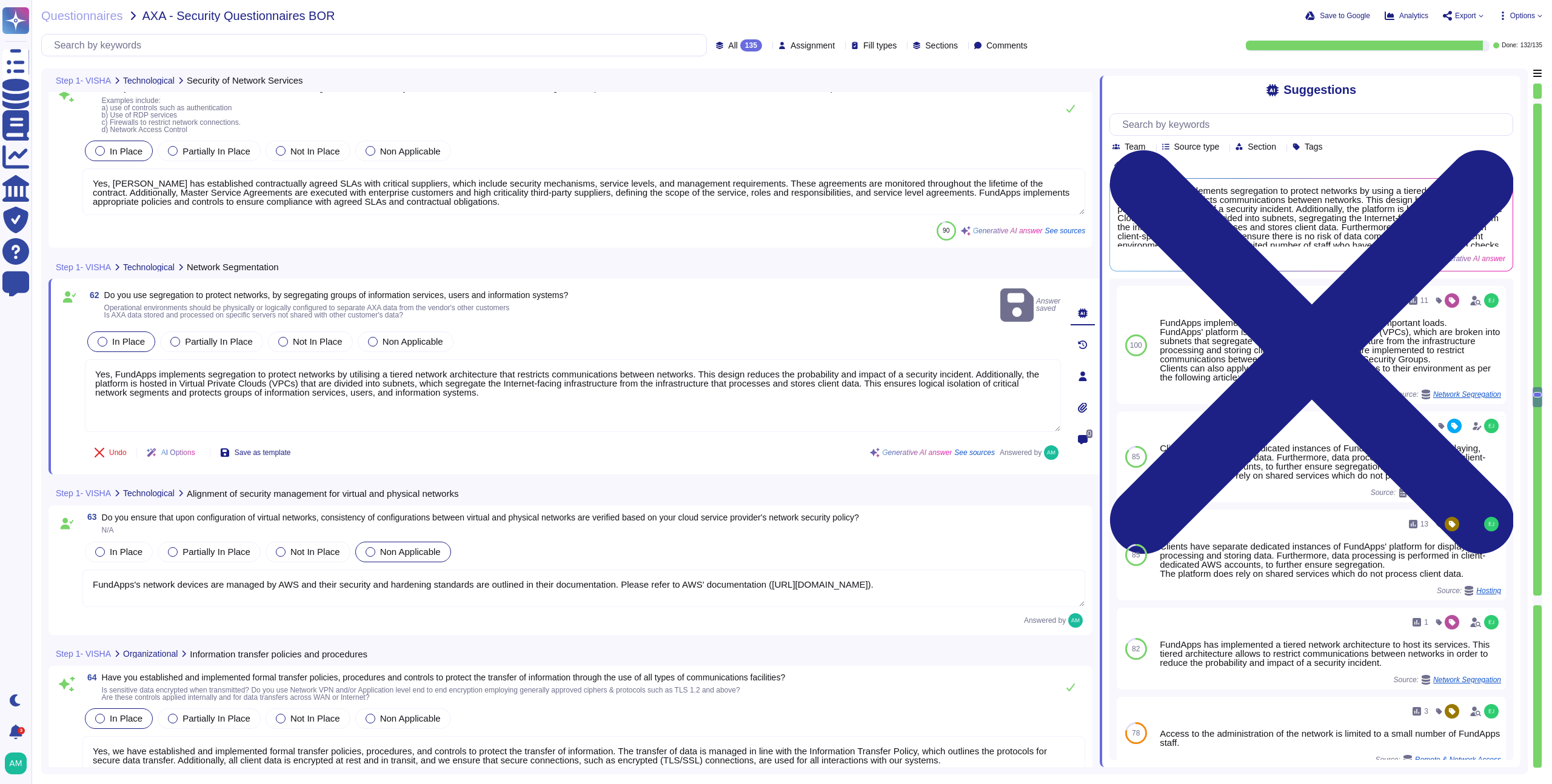
type textarea "Yes, we have appropriate protection over information sent using electronic mess…"
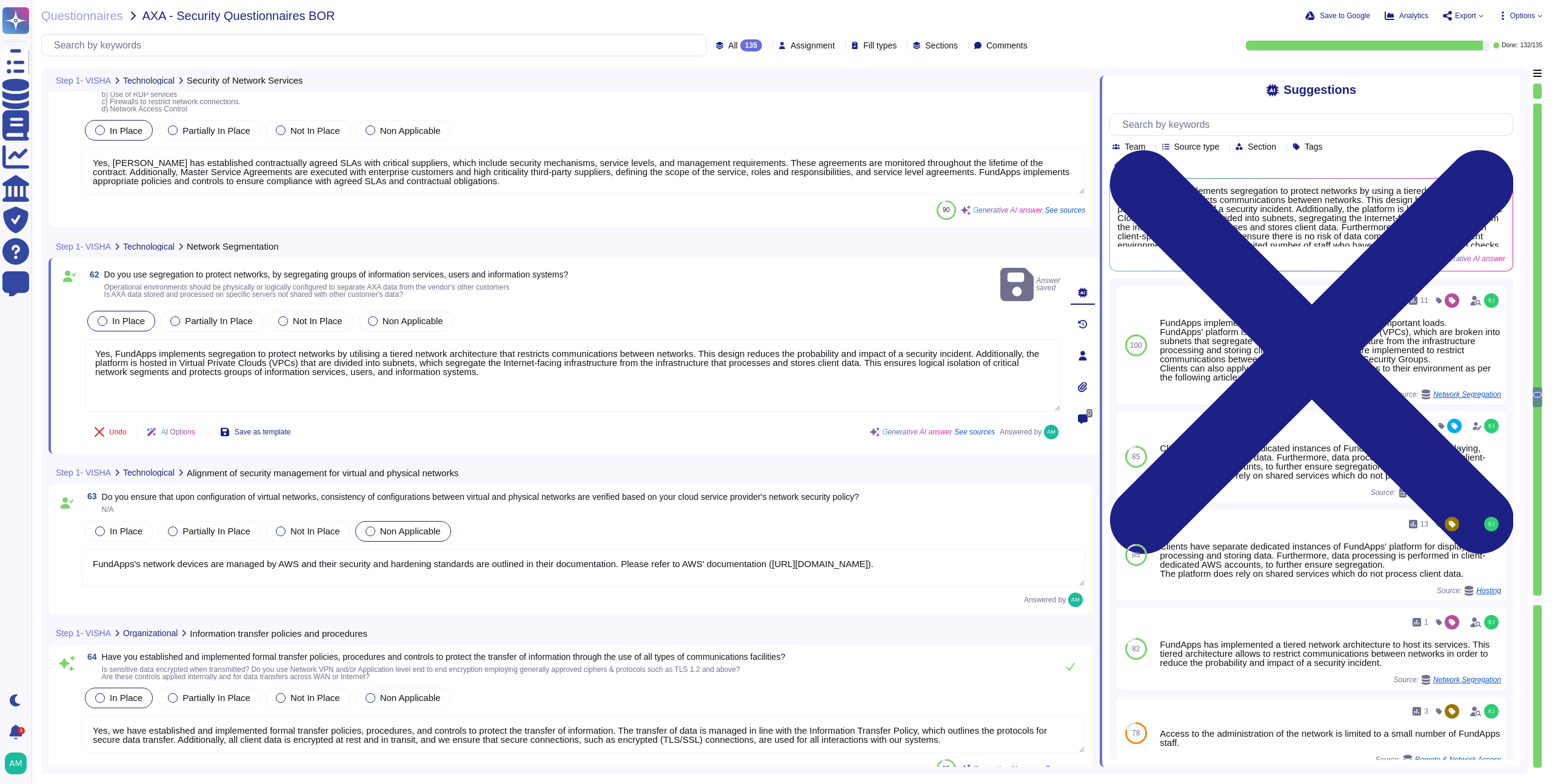
scroll to position [10906, 0]
click at [525, 554] on textarea "FundApps's network devices are managed by AWS and their security and hardening …" at bounding box center [584, 567] width 1002 height 37
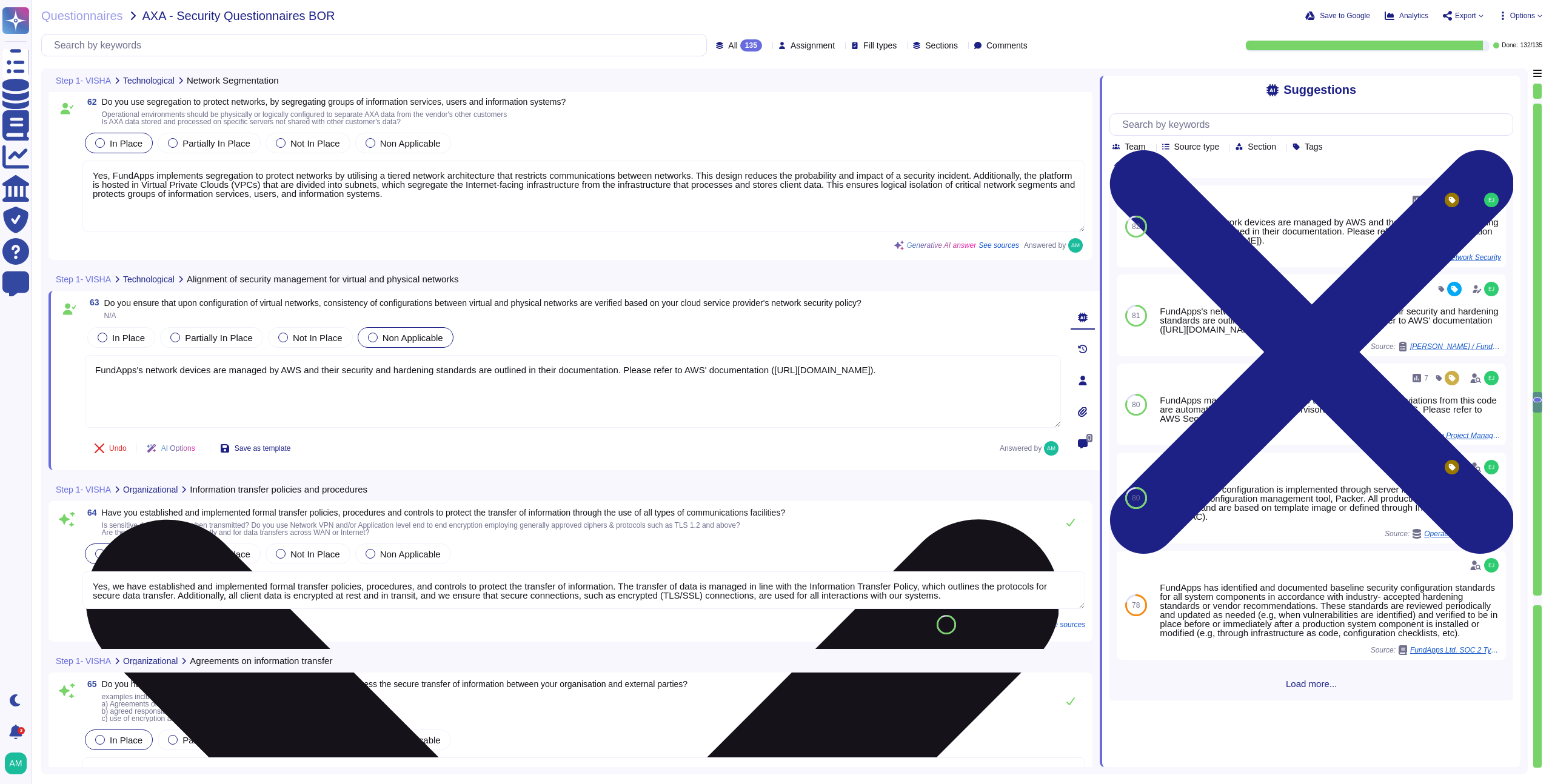
scroll to position [11067, 0]
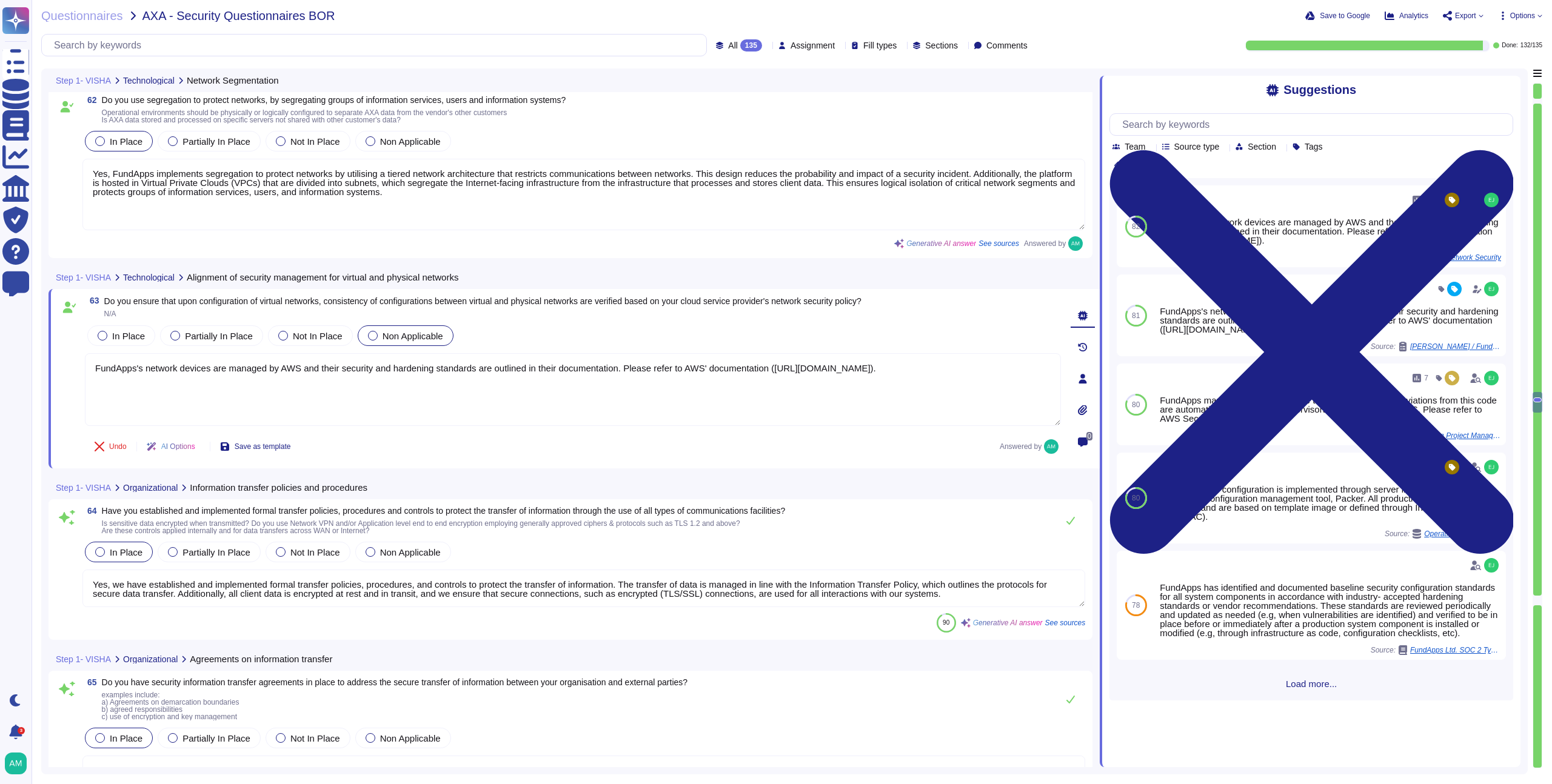
click at [475, 586] on textarea "Yes, we have established and implemented formal transfer policies, procedures, …" at bounding box center [584, 589] width 1002 height 37
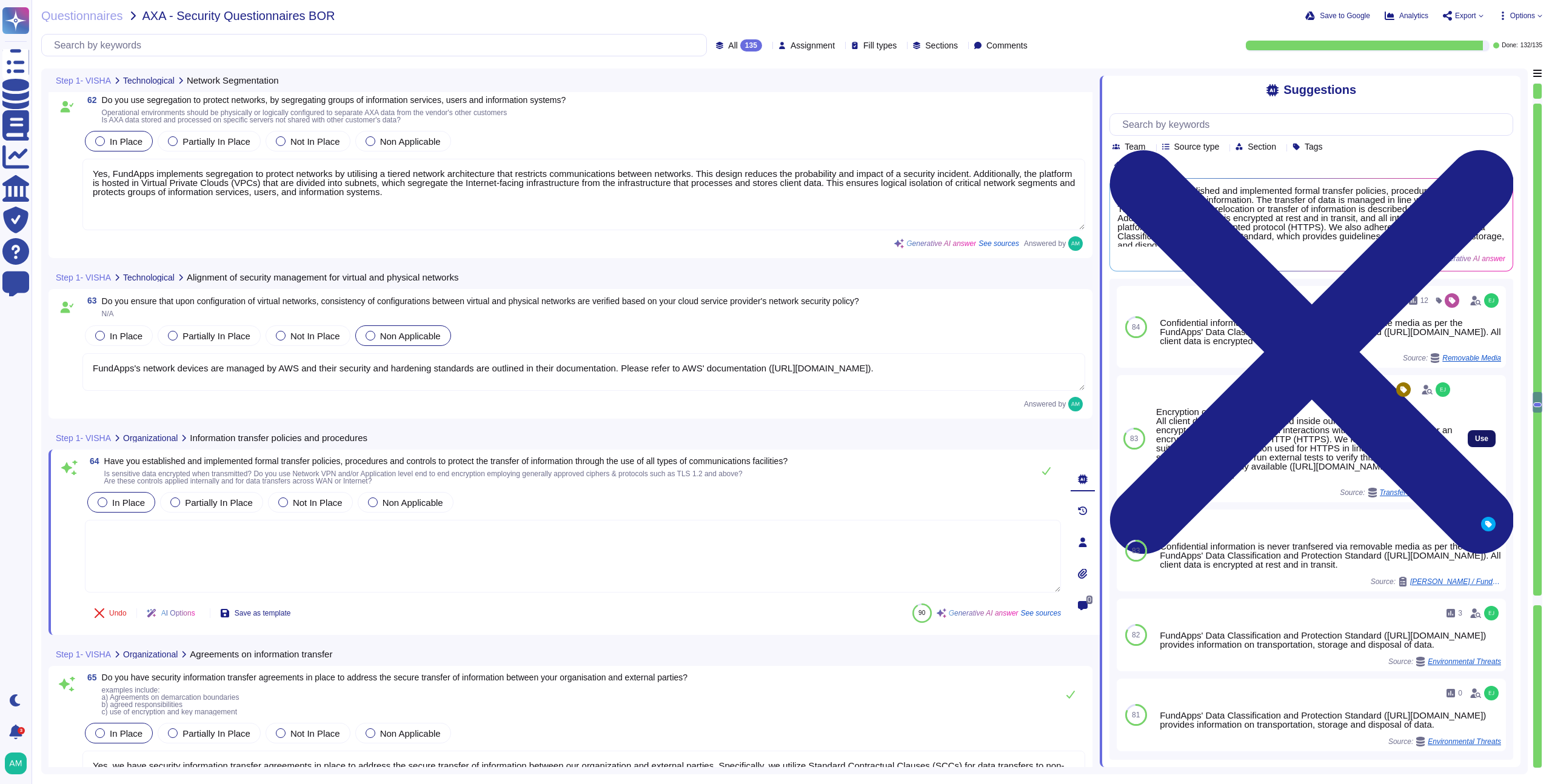
click at [1475, 443] on span "Use" at bounding box center [1482, 438] width 14 height 7
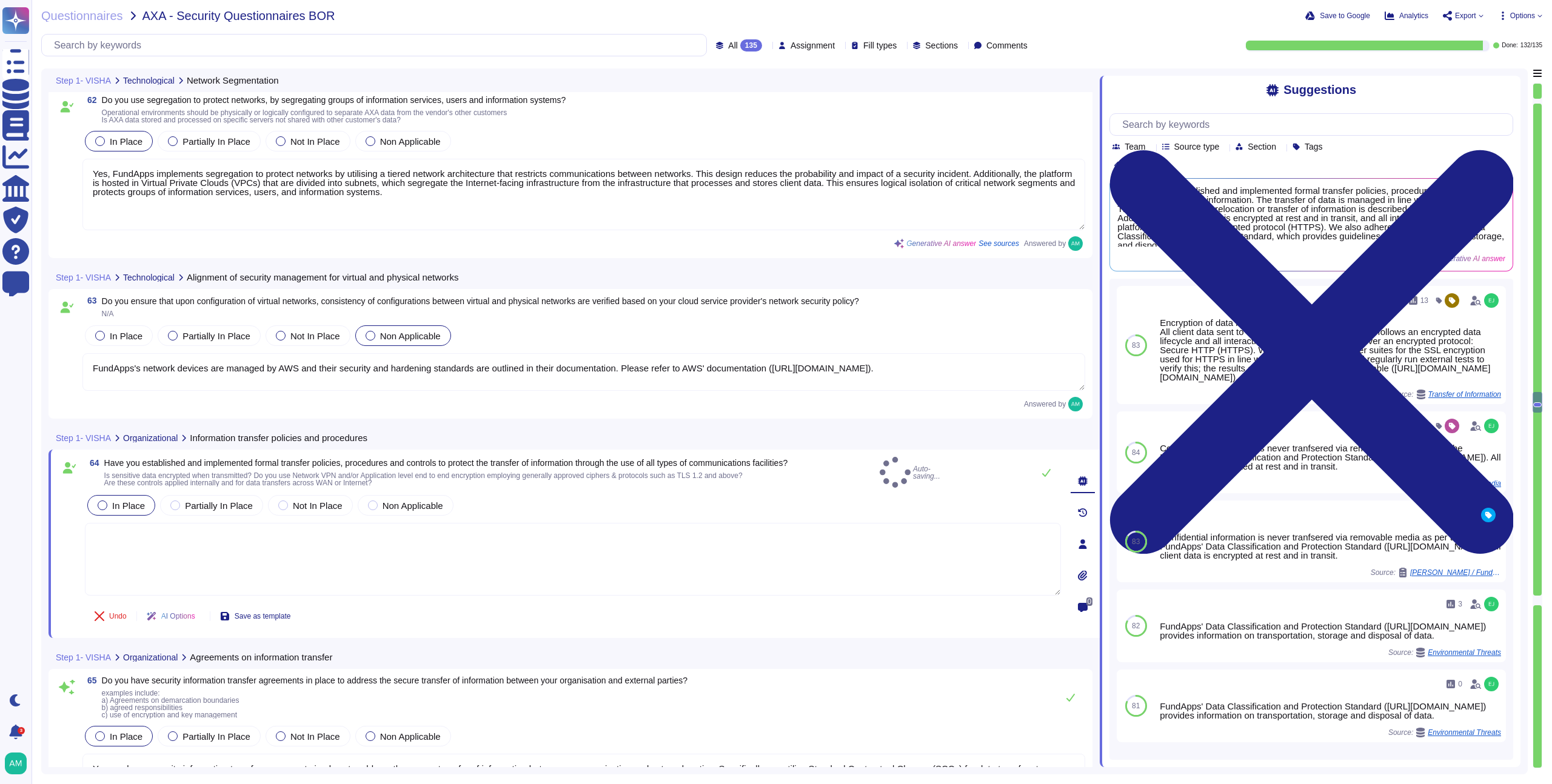
type textarea "Encryption of data in transit All client data sent to or generated inside our p…"
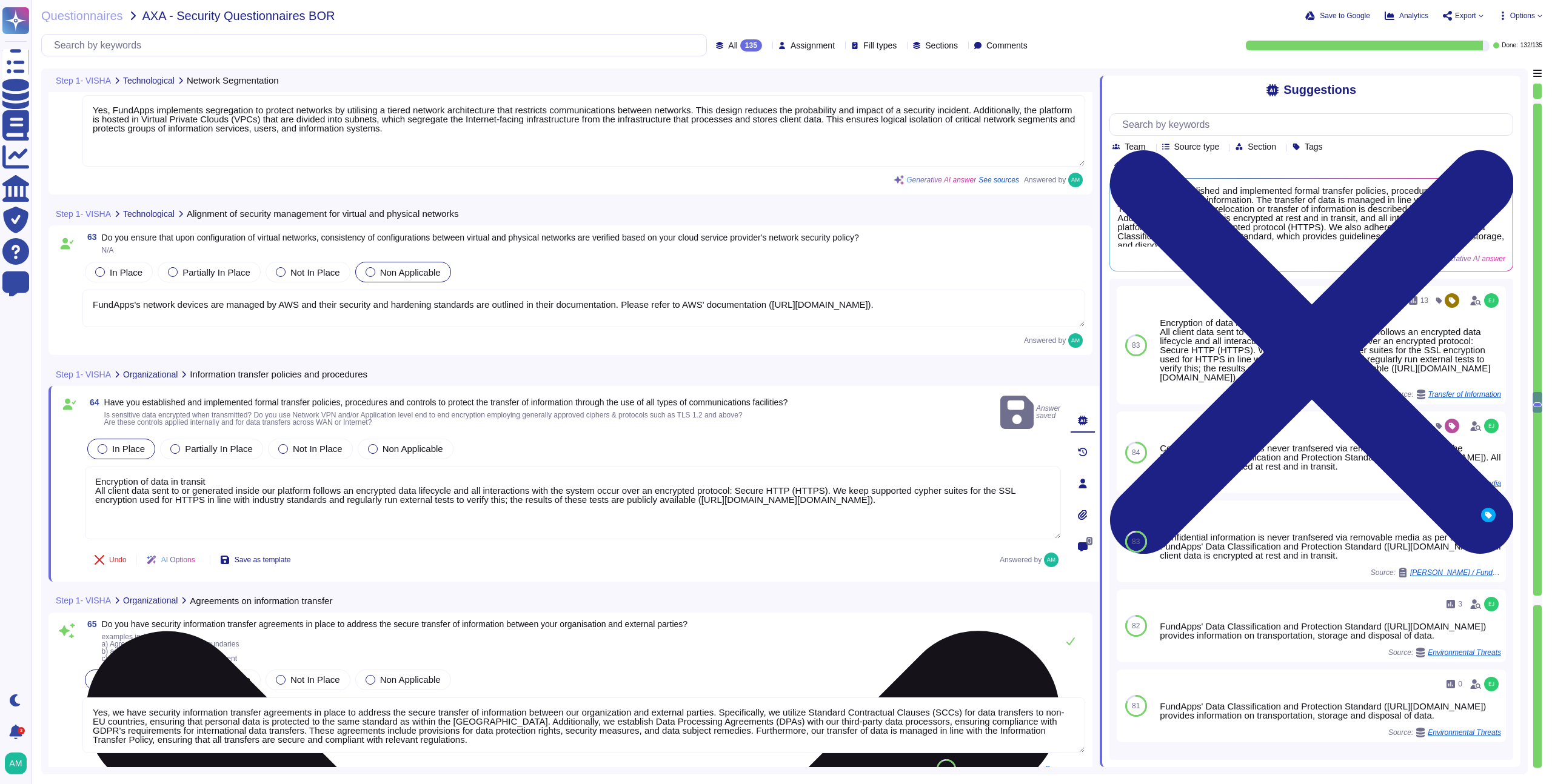
scroll to position [11134, 0]
type textarea "Yes, information security-related requirements are considered and included in t…"
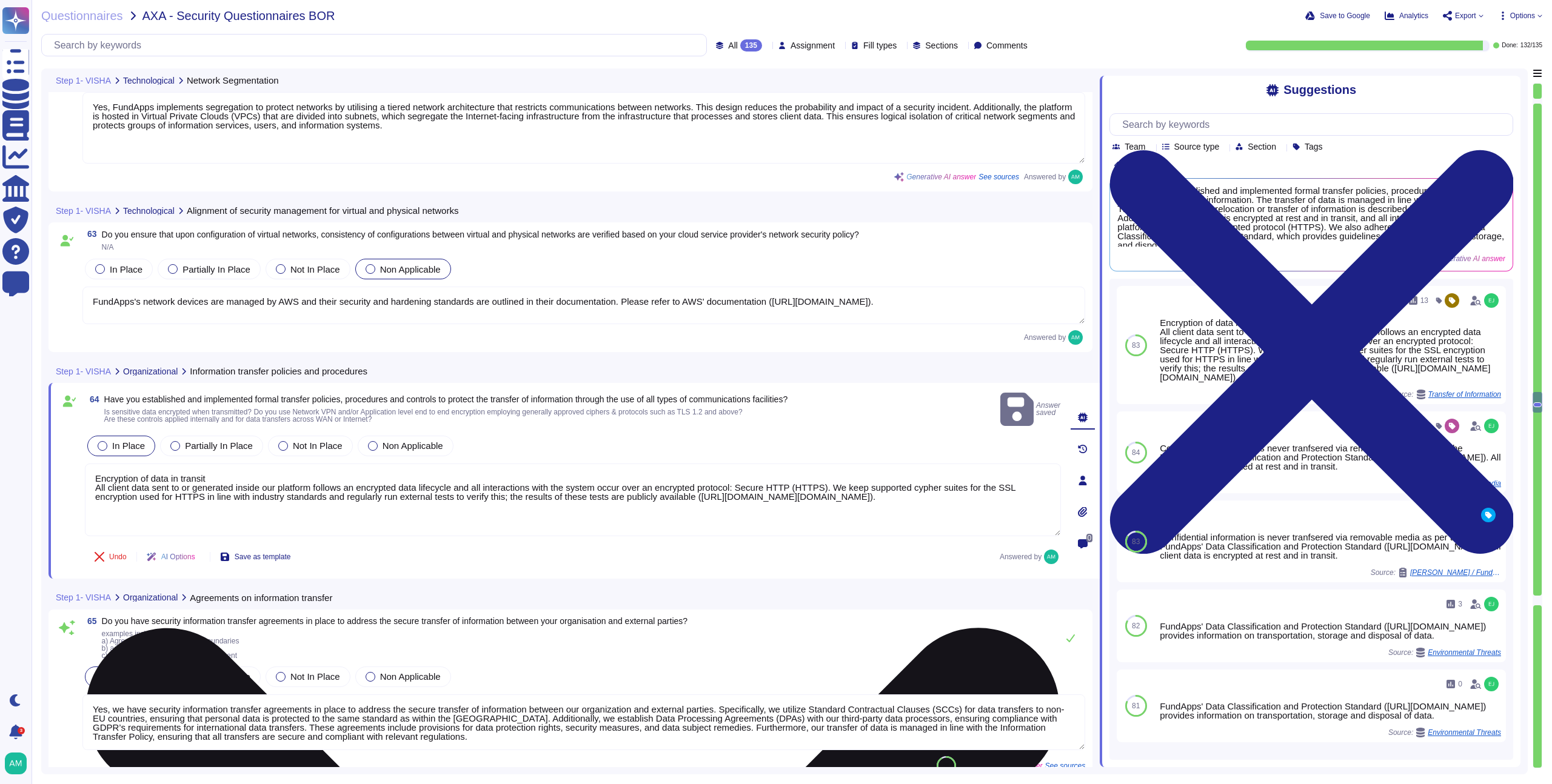
click at [299, 464] on textarea "Encryption of data in transit All client data sent to or generated inside our p…" at bounding box center [572, 500] width 976 height 73
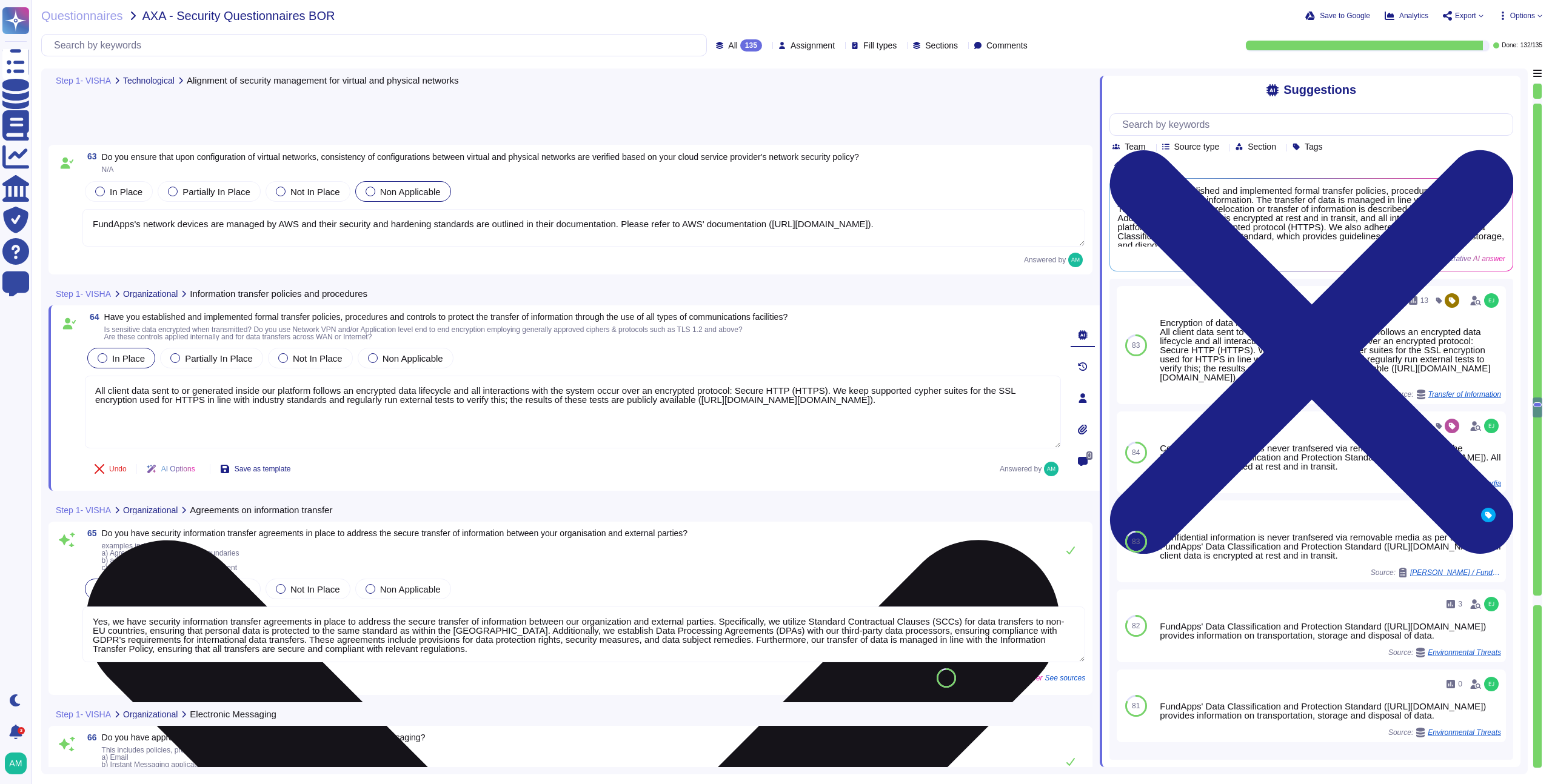
scroll to position [11285, 0]
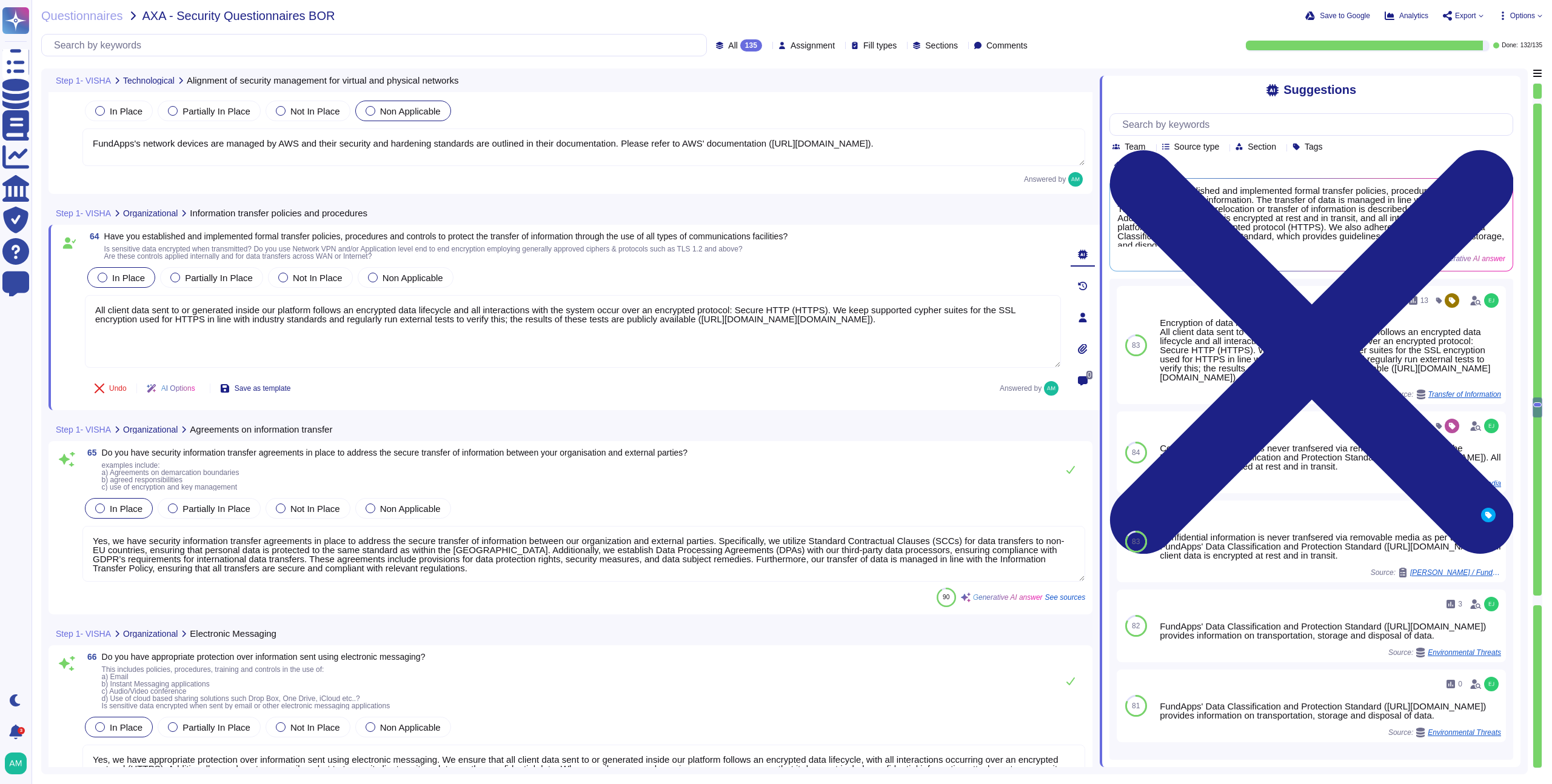
type textarea "All client data sent to or generated inside our platform follows an encrypted d…"
click at [312, 572] on textarea "Yes, we have security information transfer agreements in place to address the s…" at bounding box center [584, 553] width 1002 height 56
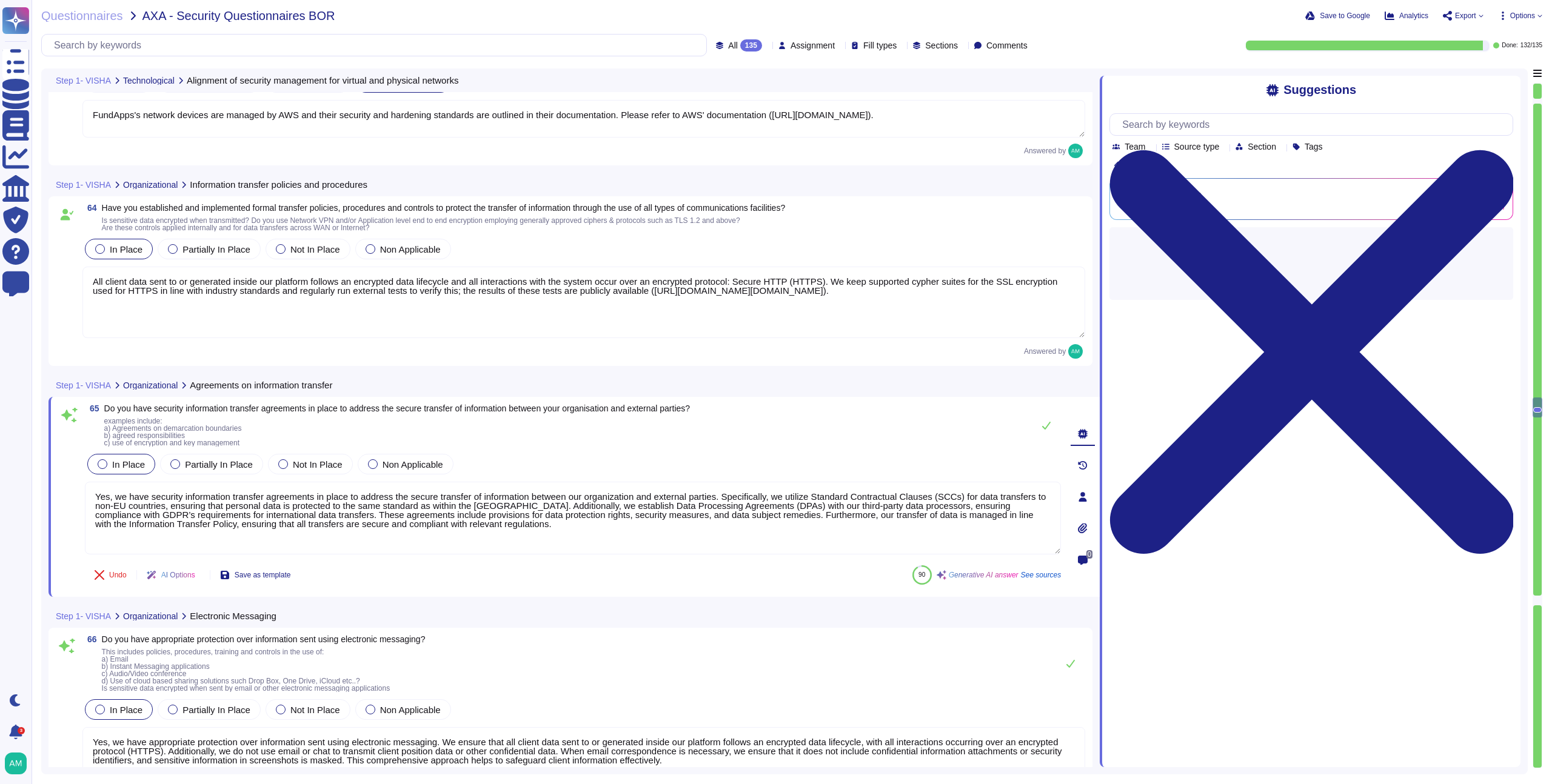
scroll to position [11316, 0]
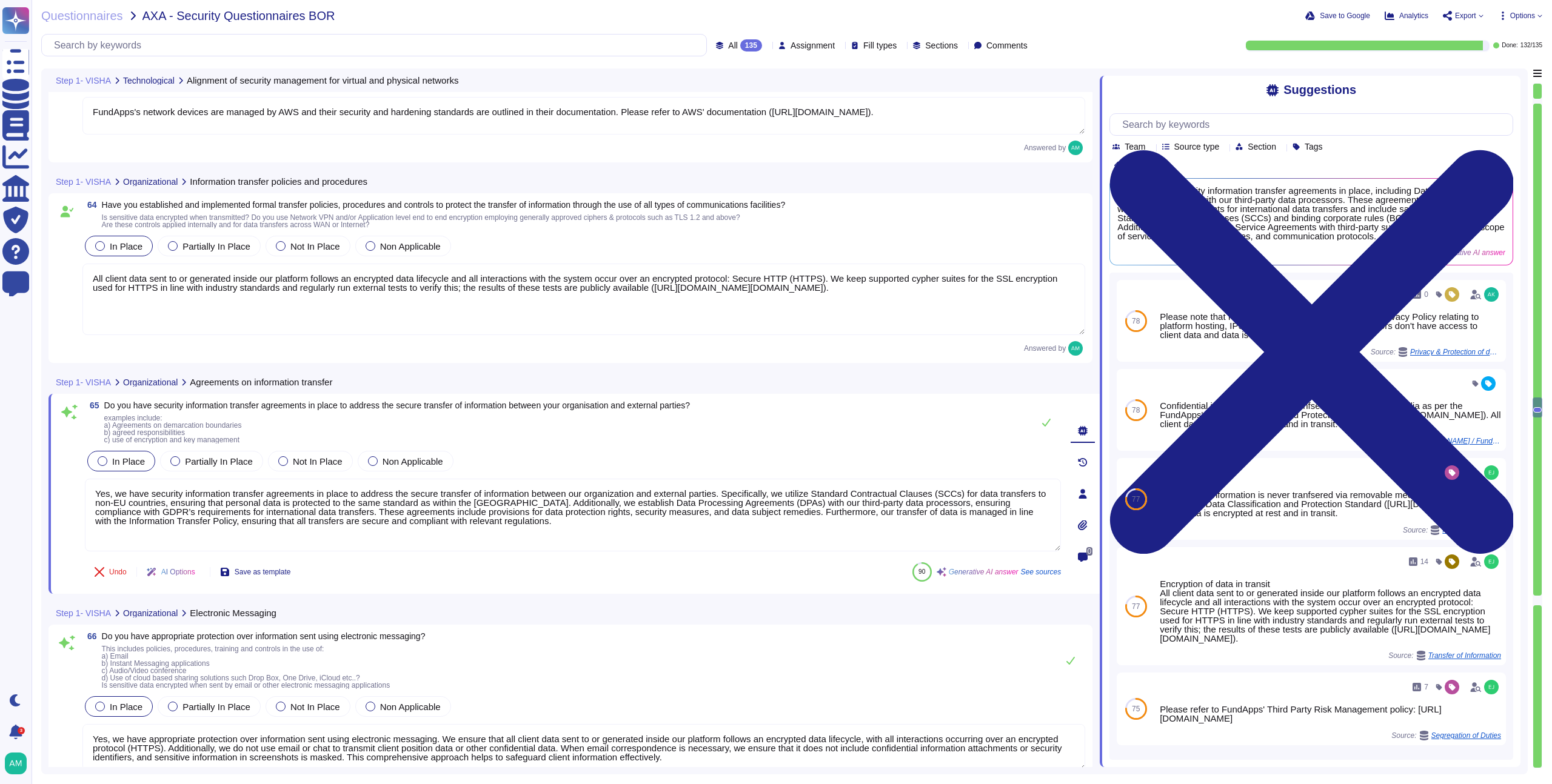
type textarea "FundApps protects information involved in application services passing across p…"
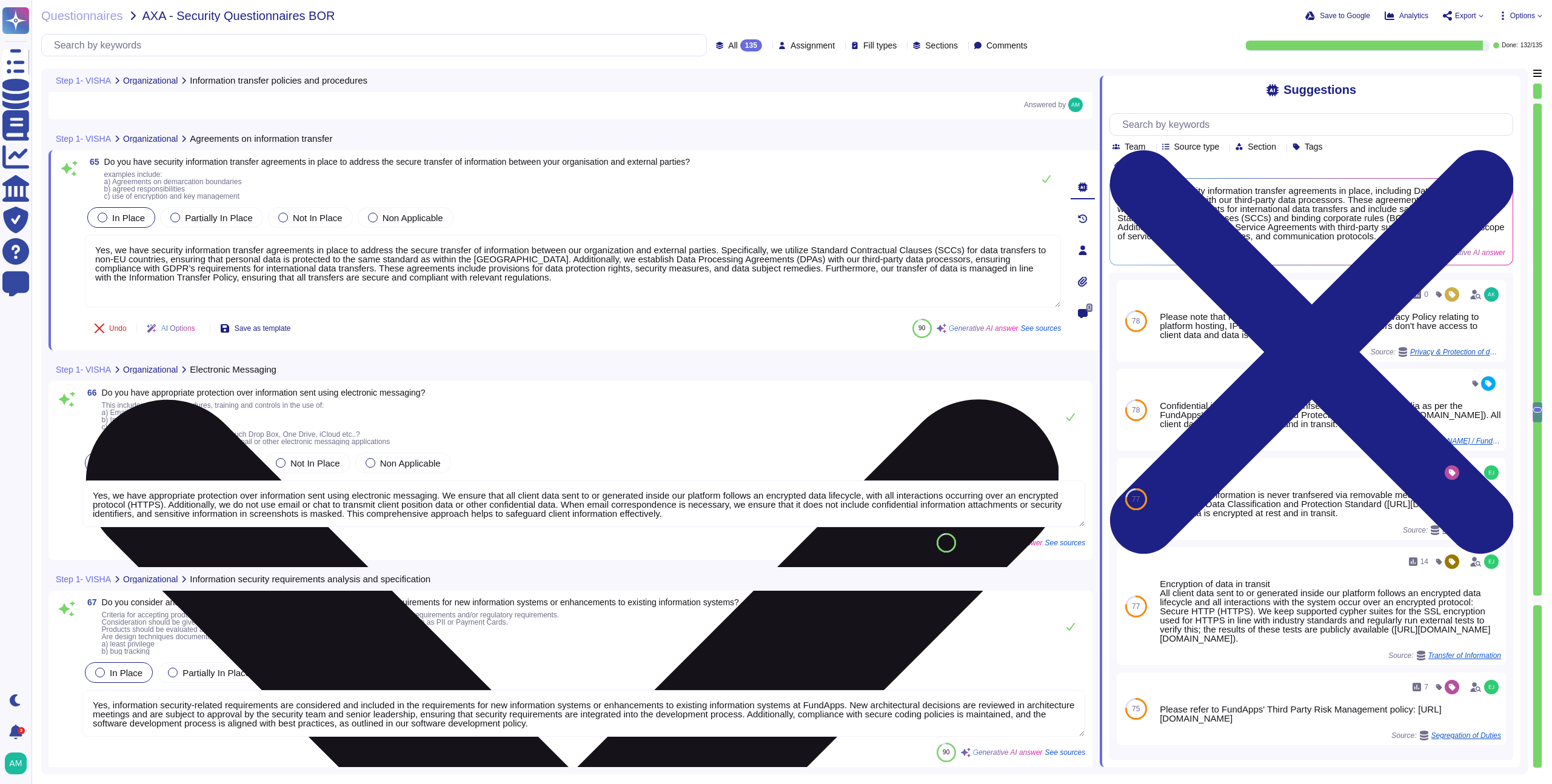
scroll to position [11626, 0]
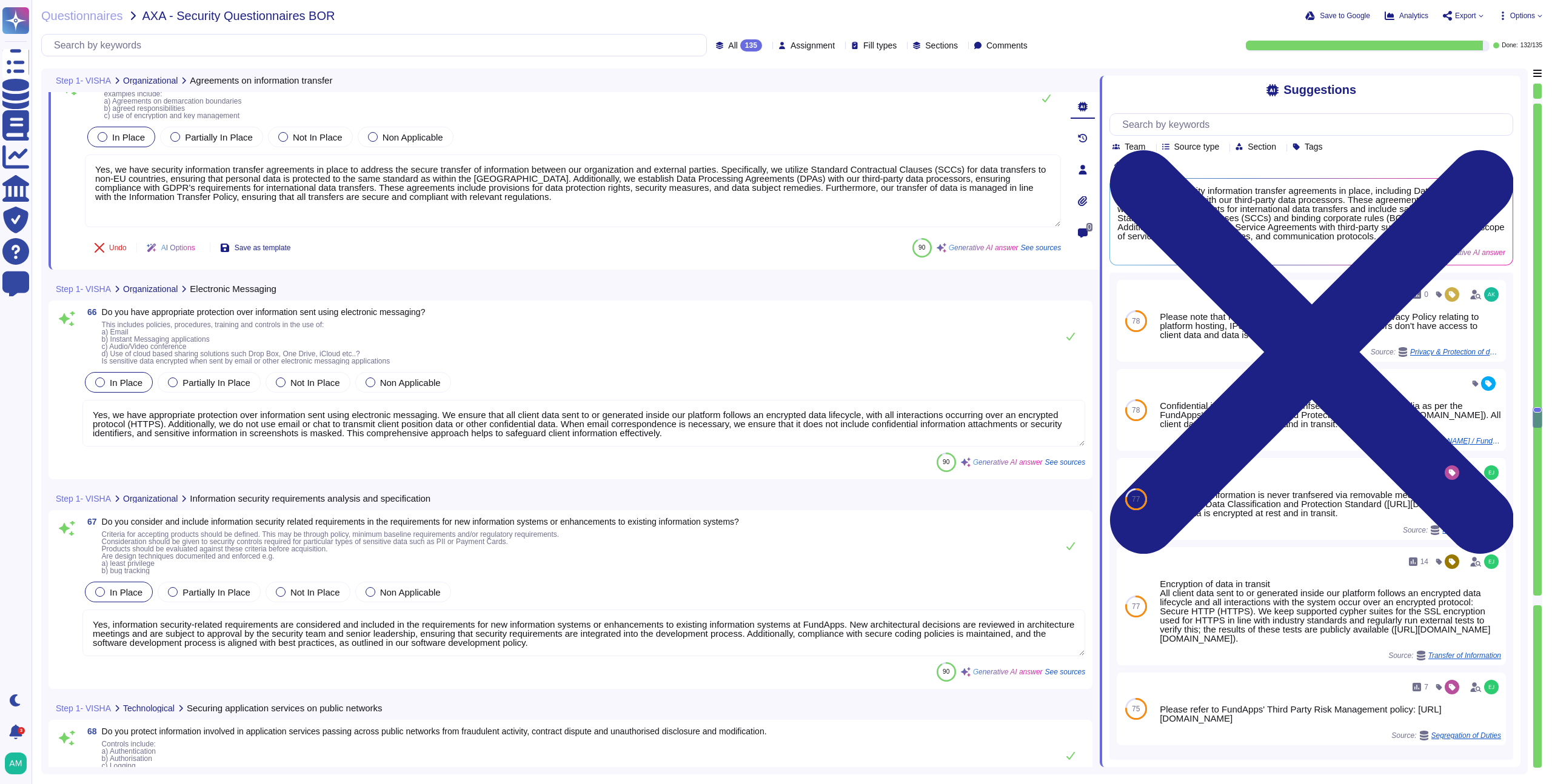
click at [543, 416] on textarea "Yes, we have appropriate protection over information sent using electronic mess…" at bounding box center [584, 423] width 1002 height 46
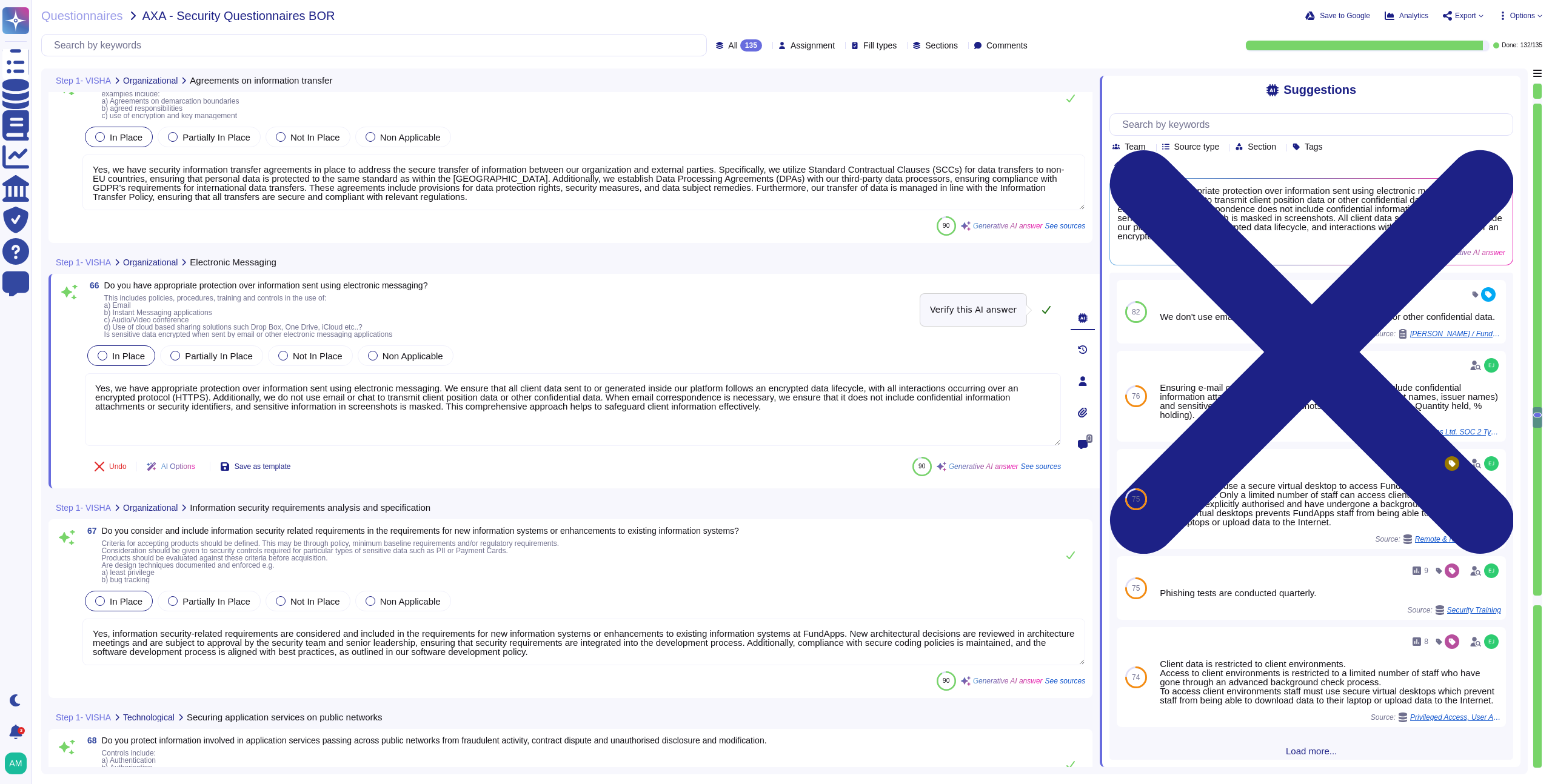
click at [1047, 317] on button at bounding box center [1046, 310] width 29 height 25
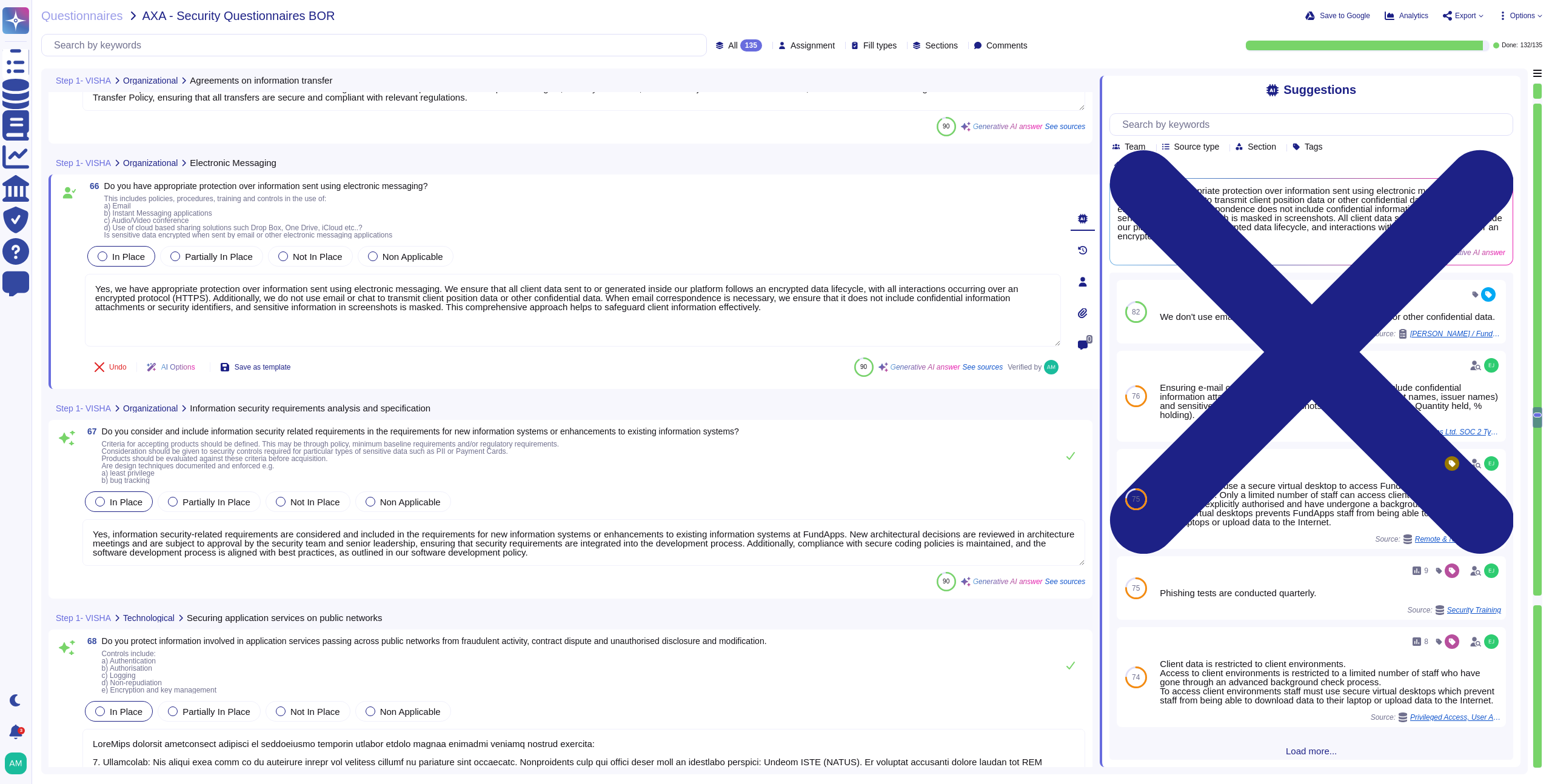
type textarea "Yes, we protect information involved in application service transactions throug…"
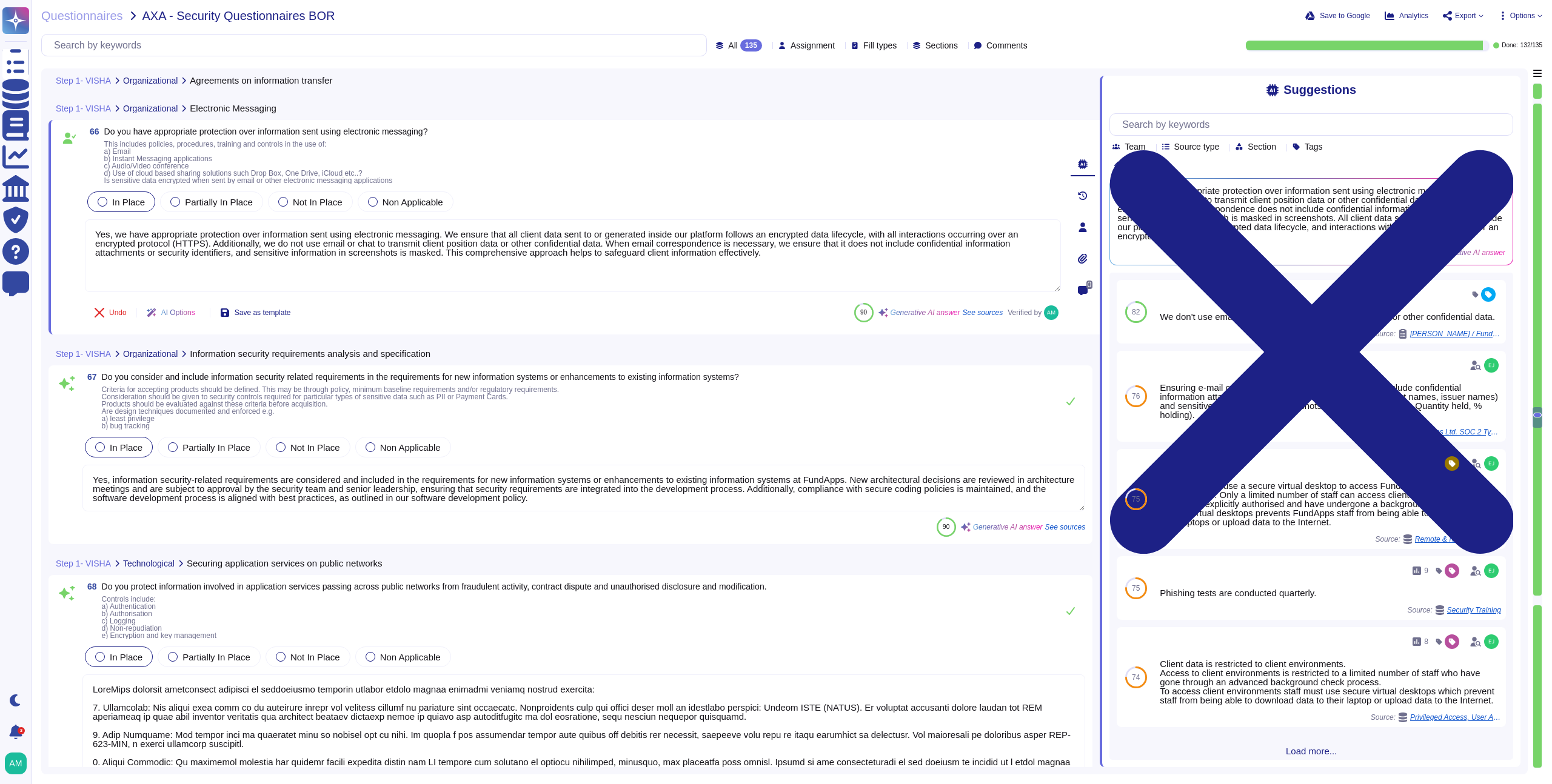
scroll to position [11793, 0]
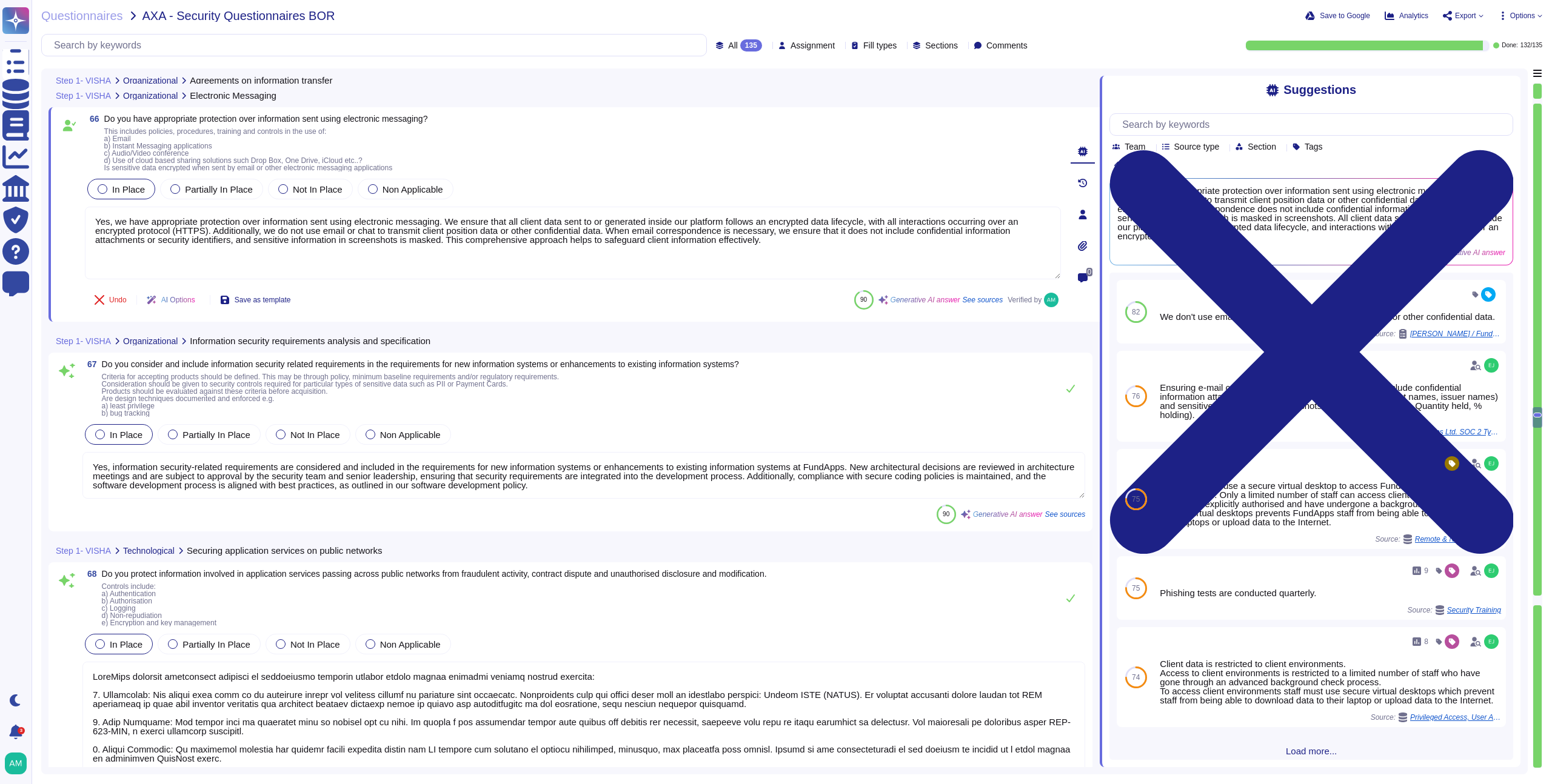
click at [635, 482] on textarea "Yes, information security-related requirements are considered and included in t…" at bounding box center [584, 474] width 1002 height 46
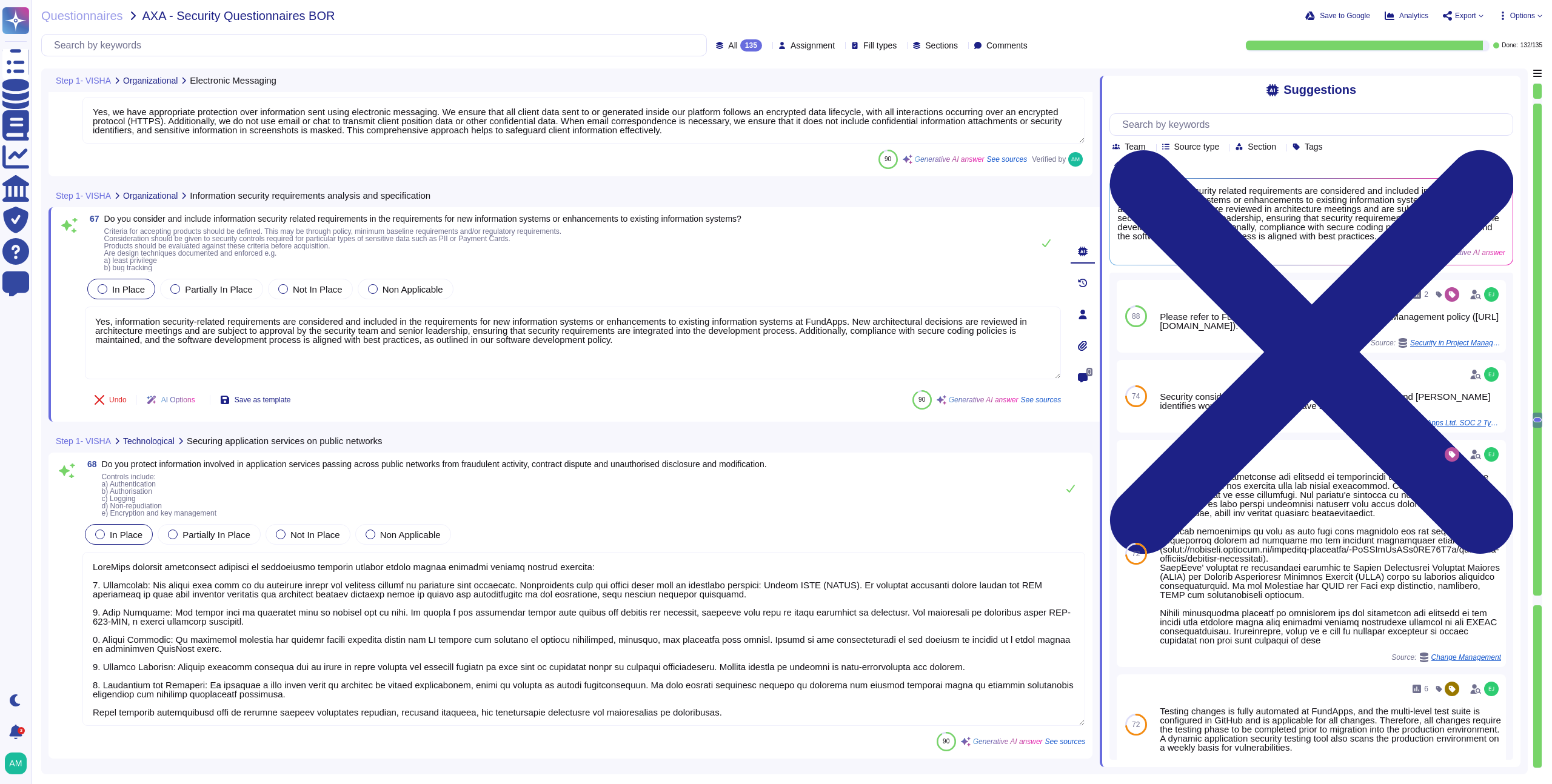
type textarea "Yes, we have established and applied rules for the development of software and …"
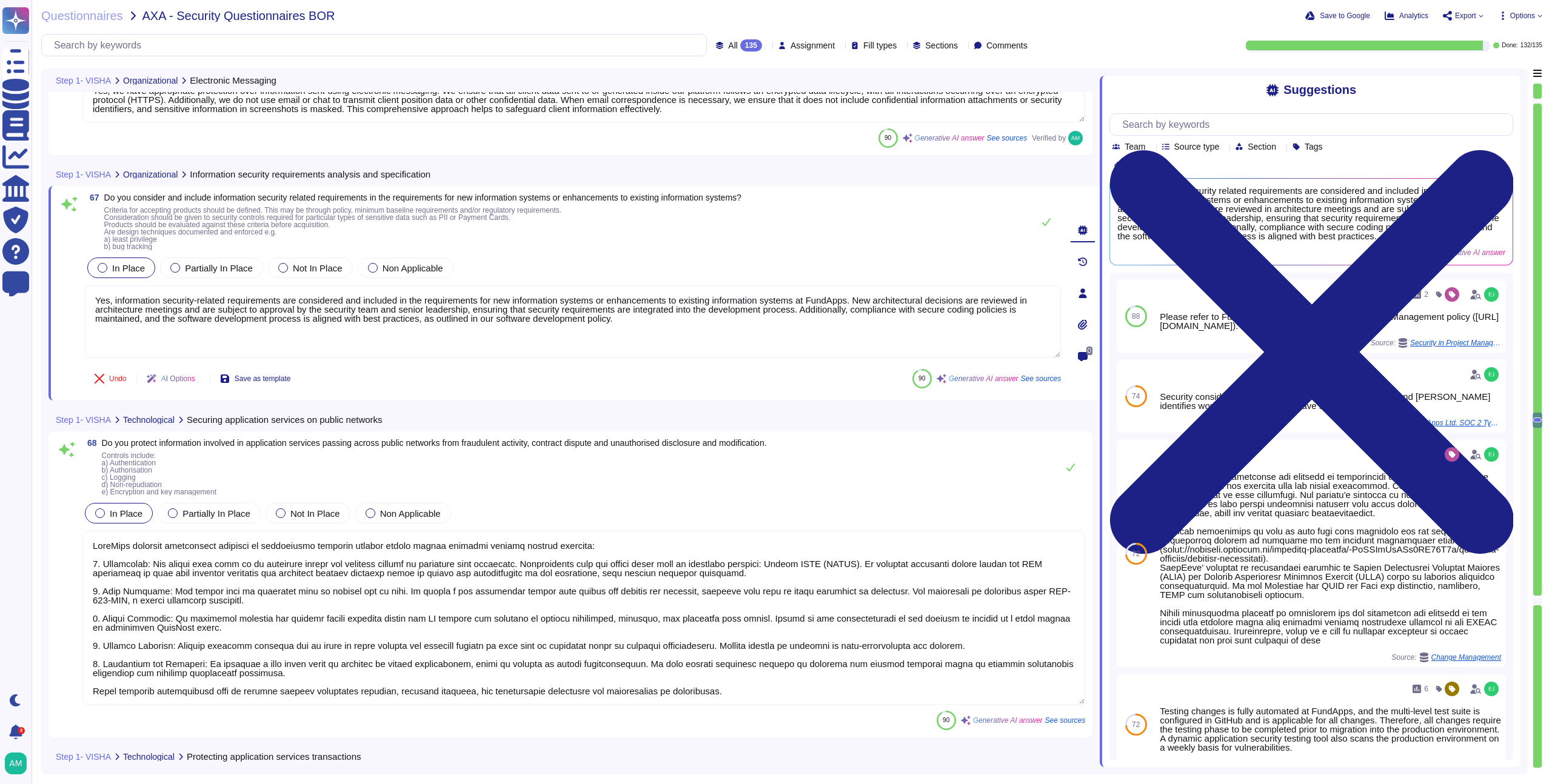
scroll to position [11917, 0]
click at [548, 610] on textarea at bounding box center [584, 616] width 1002 height 174
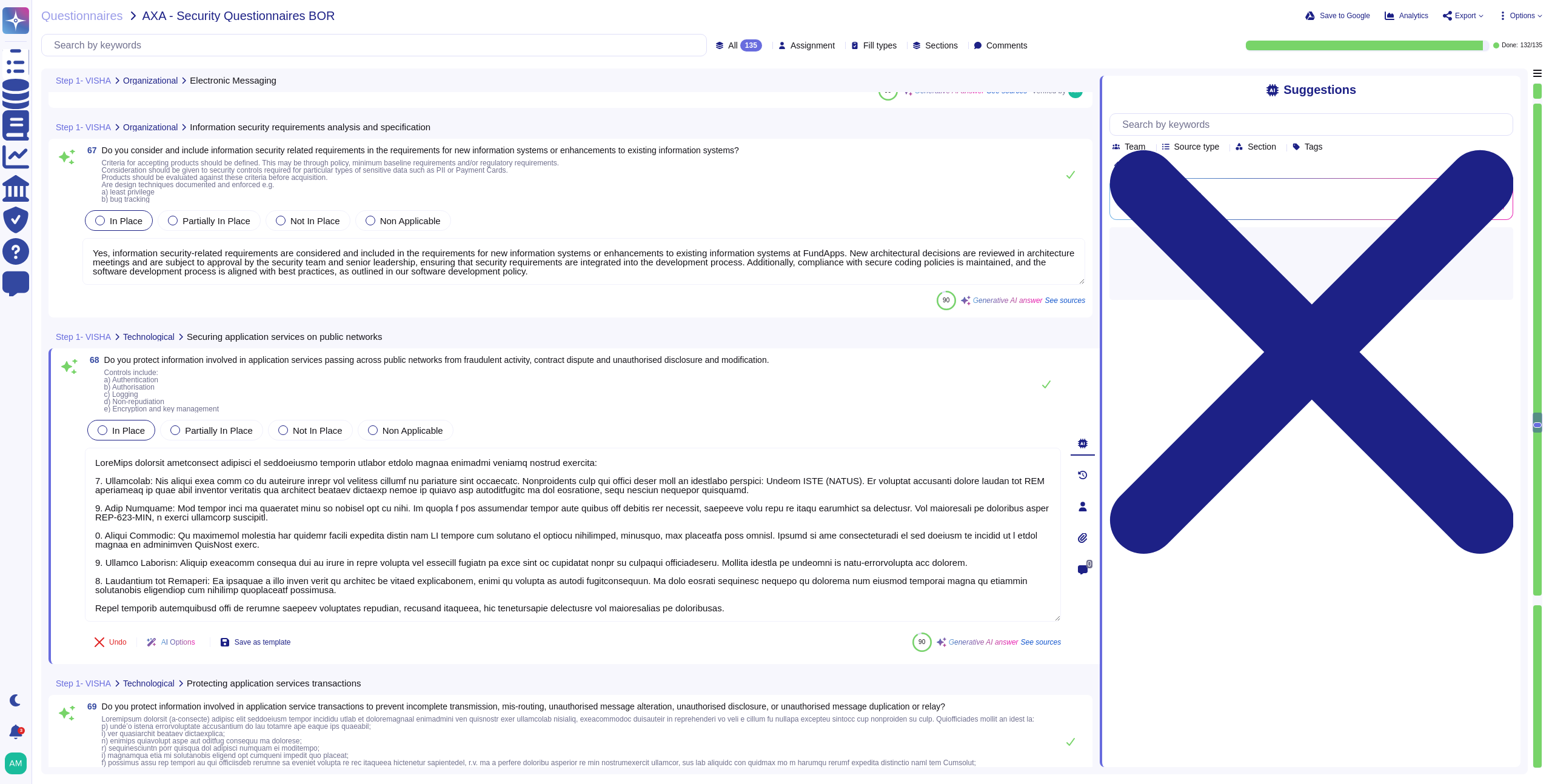
scroll to position [11966, 0]
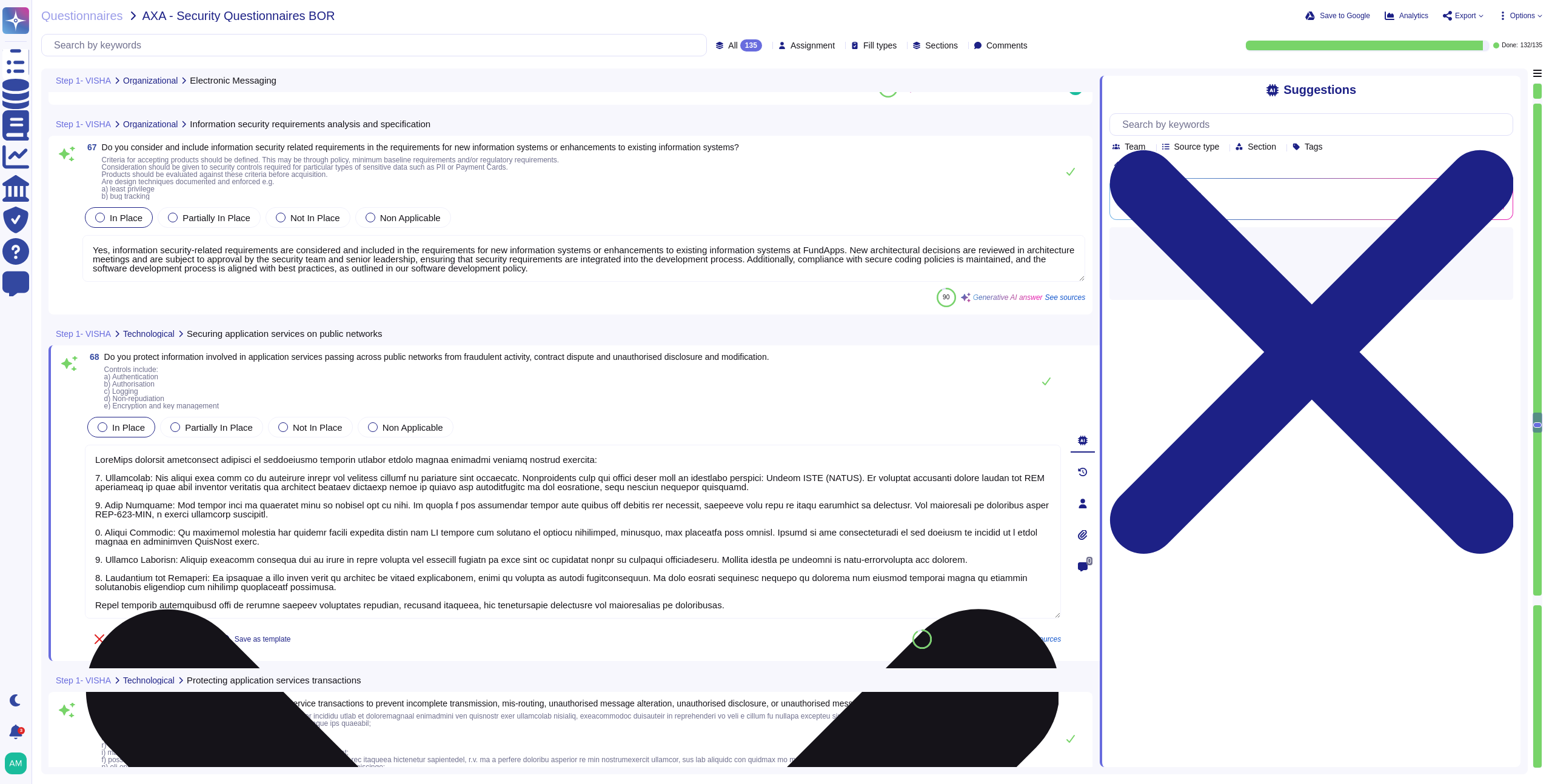
click at [517, 479] on textarea at bounding box center [572, 532] width 976 height 174
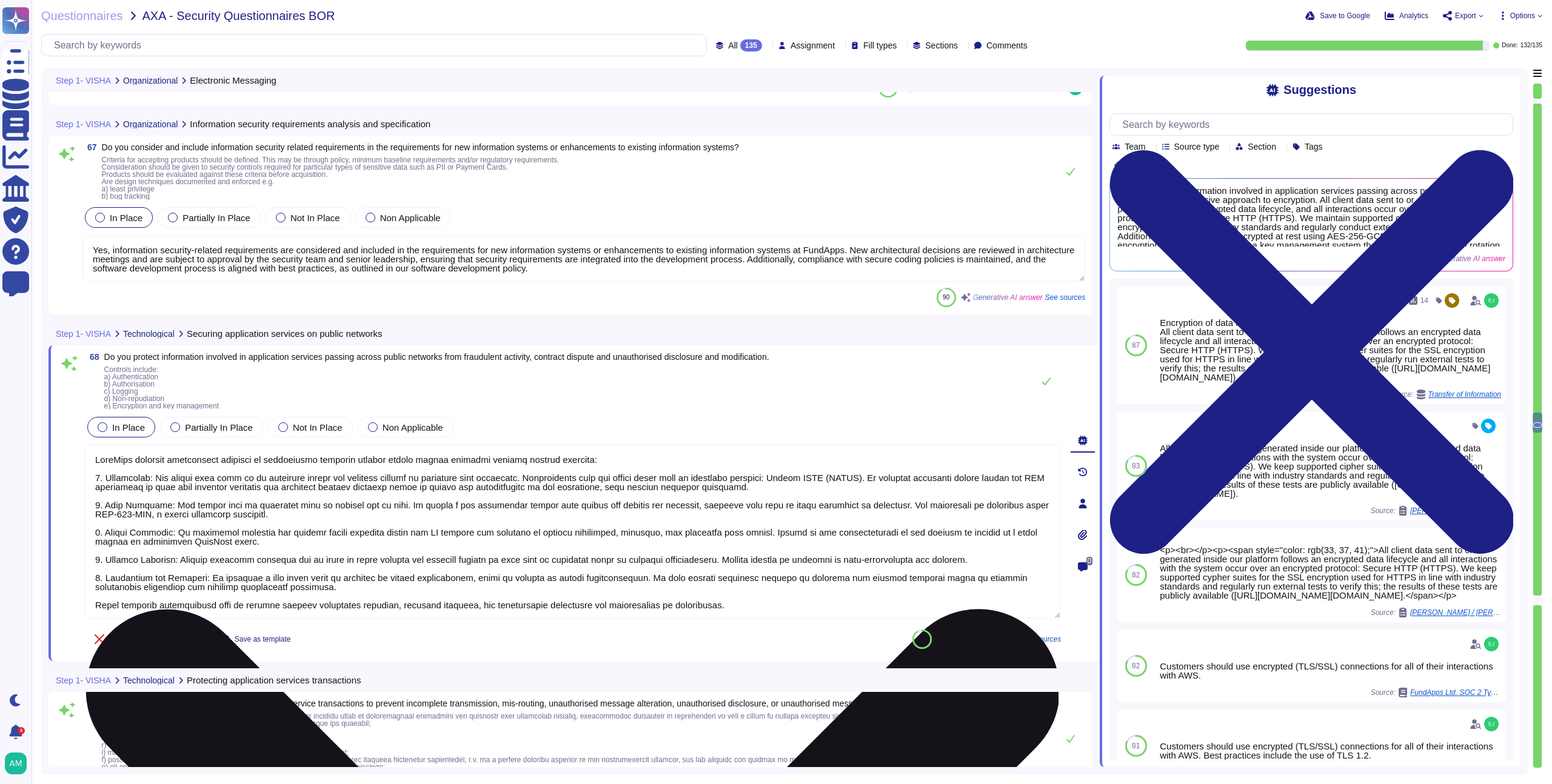
click at [430, 515] on textarea at bounding box center [572, 532] width 976 height 174
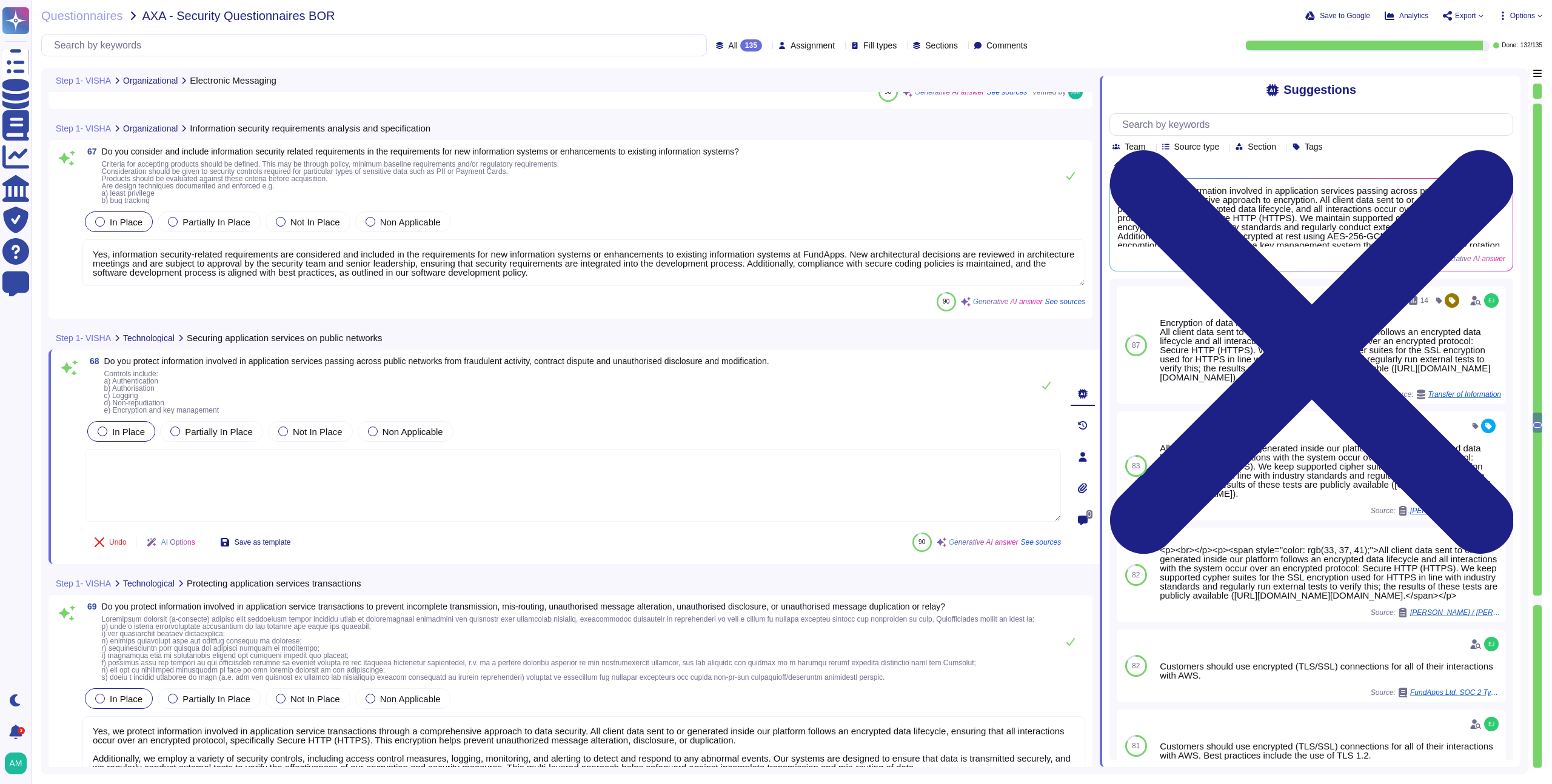
scroll to position [11957, 0]
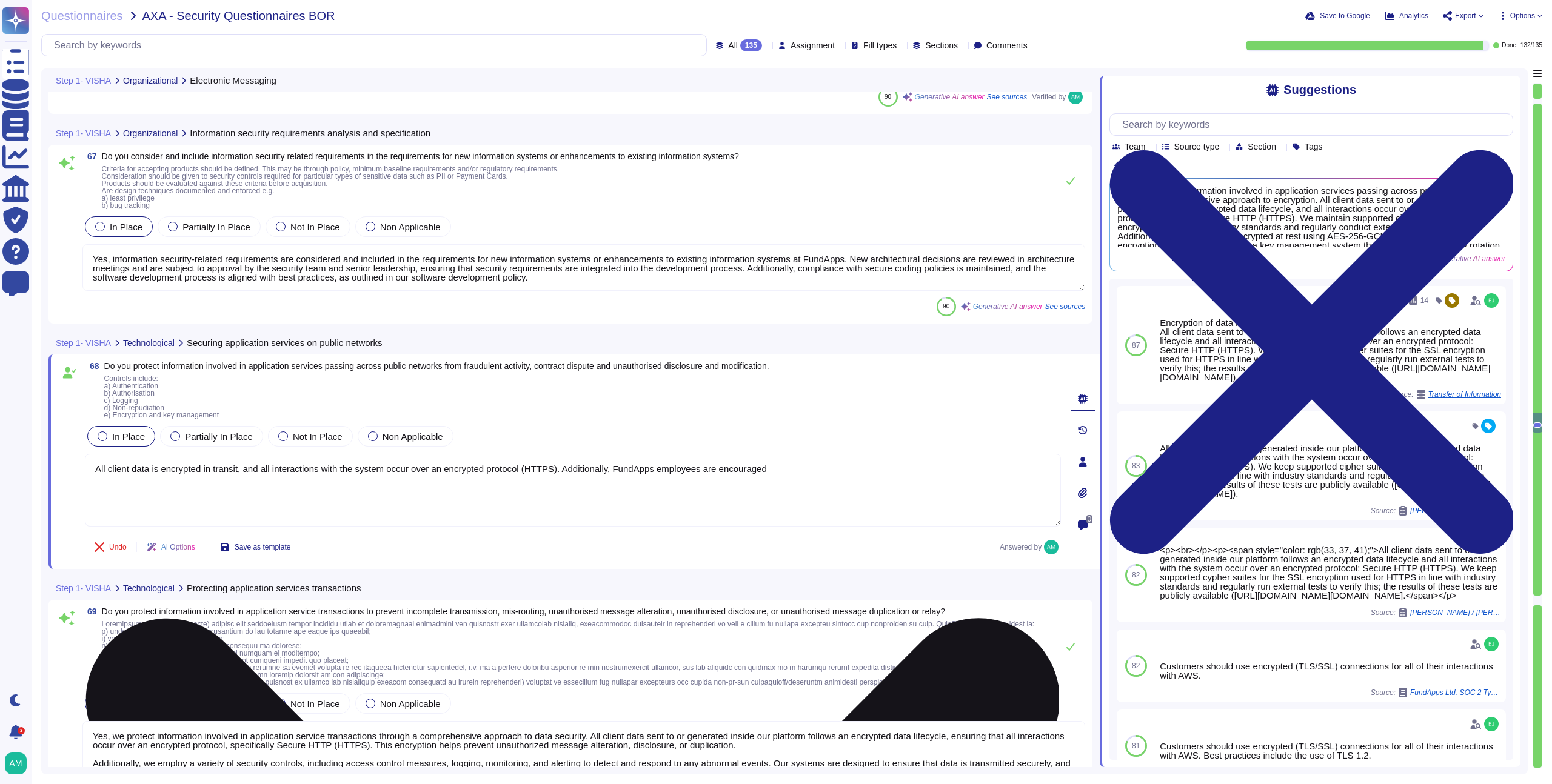
click at [804, 469] on textarea "All client data is encrypted in transit, and all interactions with the system o…" at bounding box center [572, 490] width 976 height 73
click at [801, 467] on textarea "All client data is encrypted in transit, and all interactions with the system o…" at bounding box center [572, 490] width 976 height 73
drag, startPoint x: 801, startPoint y: 467, endPoint x: 726, endPoint y: 467, distance: 75.0
click at [726, 467] on textarea "All client data is encrypted in transit, and all interactions with the system o…" at bounding box center [572, 490] width 976 height 73
type textarea "All client data is encrypted in transit, and all interactions with the system o…"
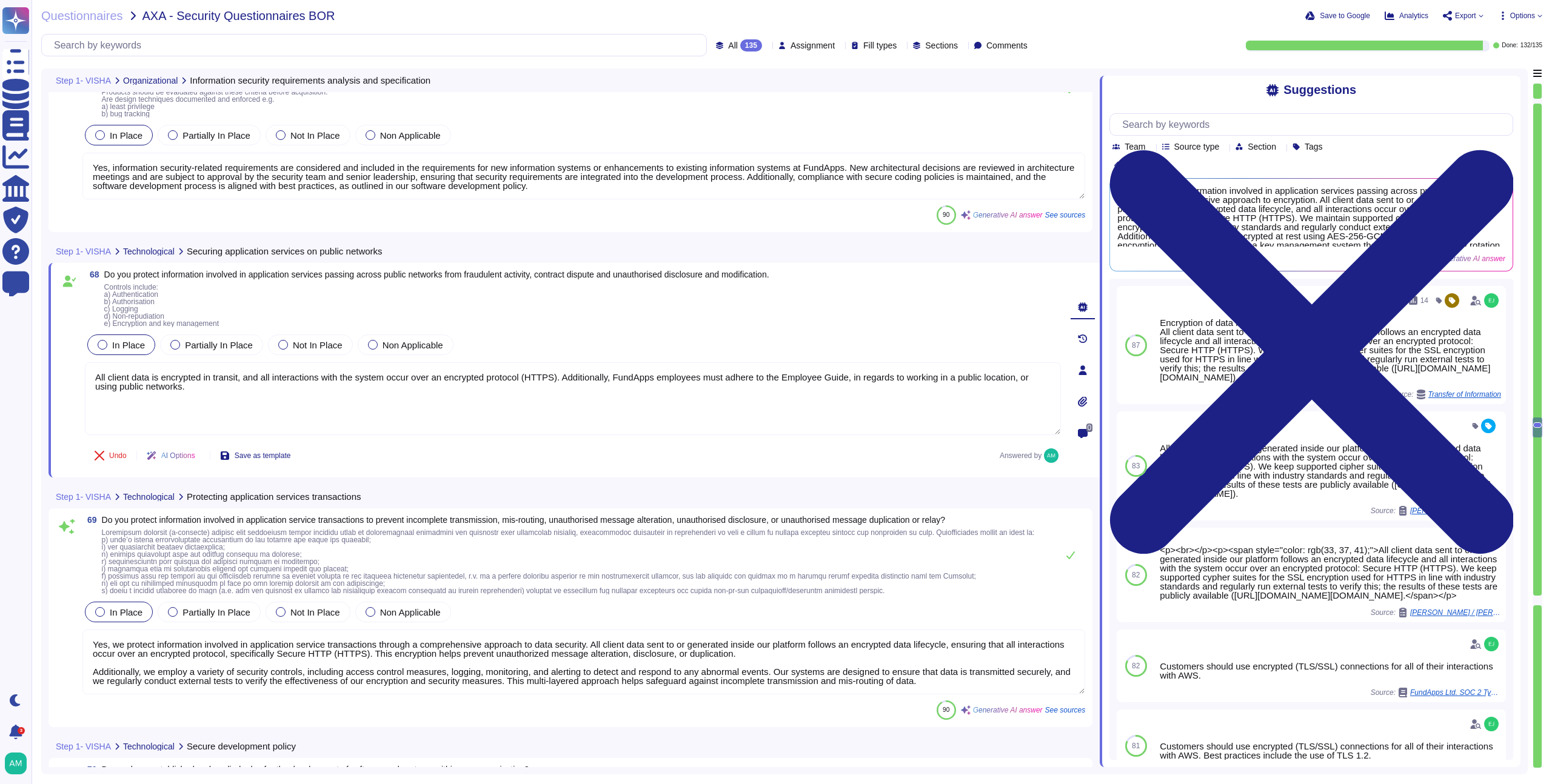
type textarea "Yes, FundApps has established formal change procedures to control changes to sy…"
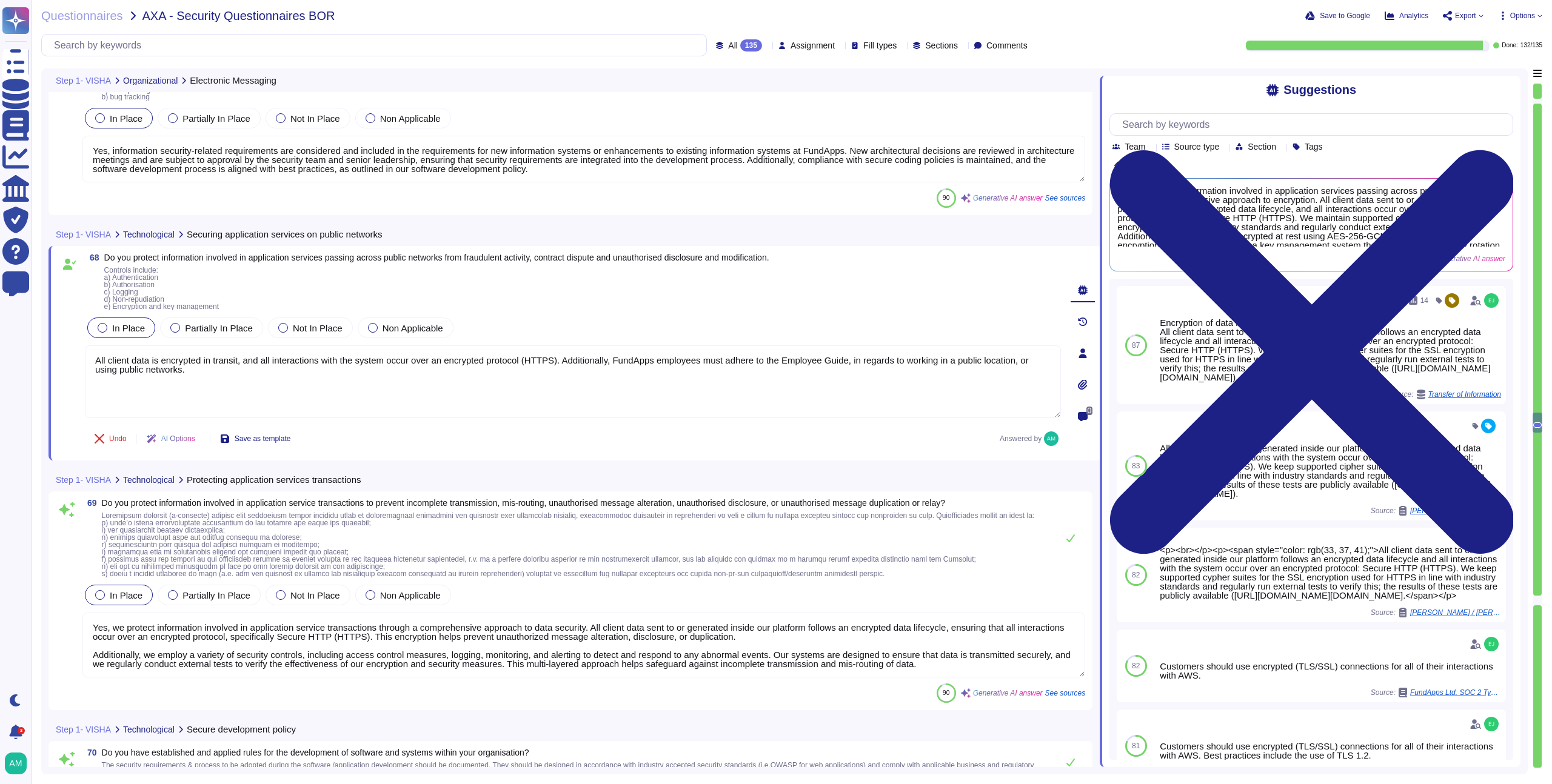
type textarea "Yes, we have appropriate protection over information sent using electronic mess…"
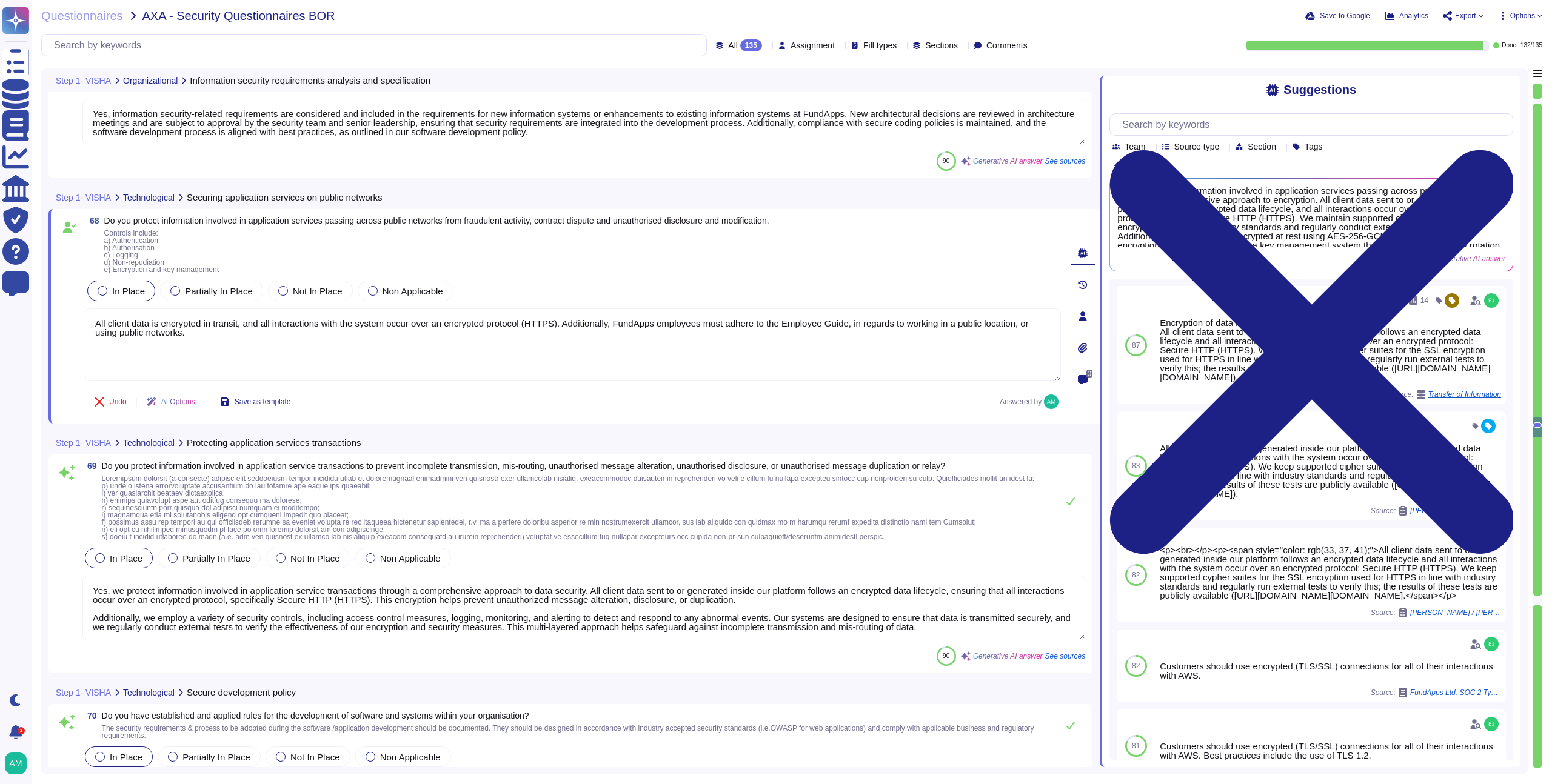
type textarea "Yes, FundApps has established formal change procedures to control changes to sy…"
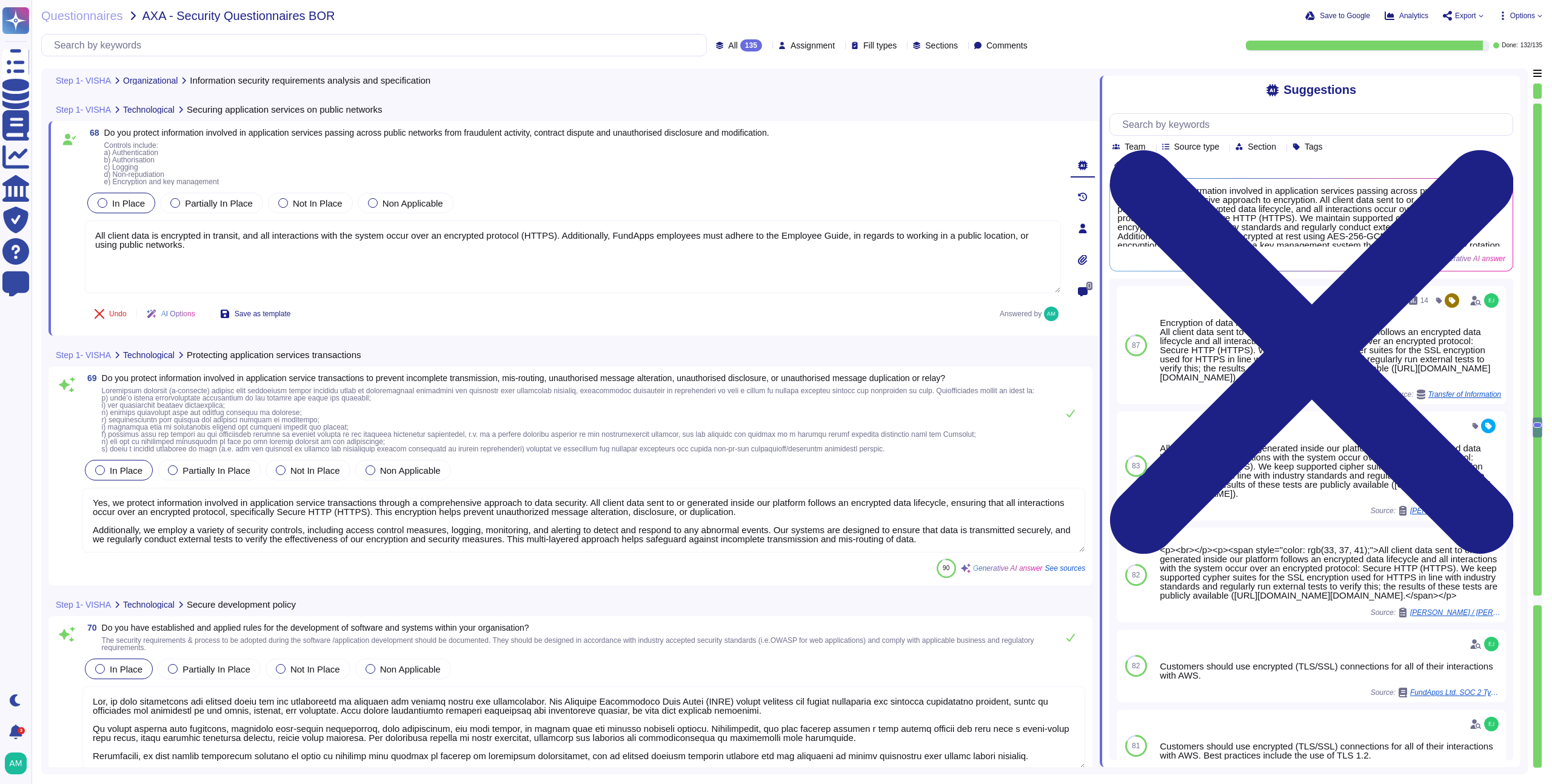
scroll to position [12184, 0]
type textarea "All client data is encrypted in transit, and all interactions with the system o…"
click at [594, 517] on textarea "Yes, we protect information involved in application service transactions throug…" at bounding box center [584, 520] width 1002 height 65
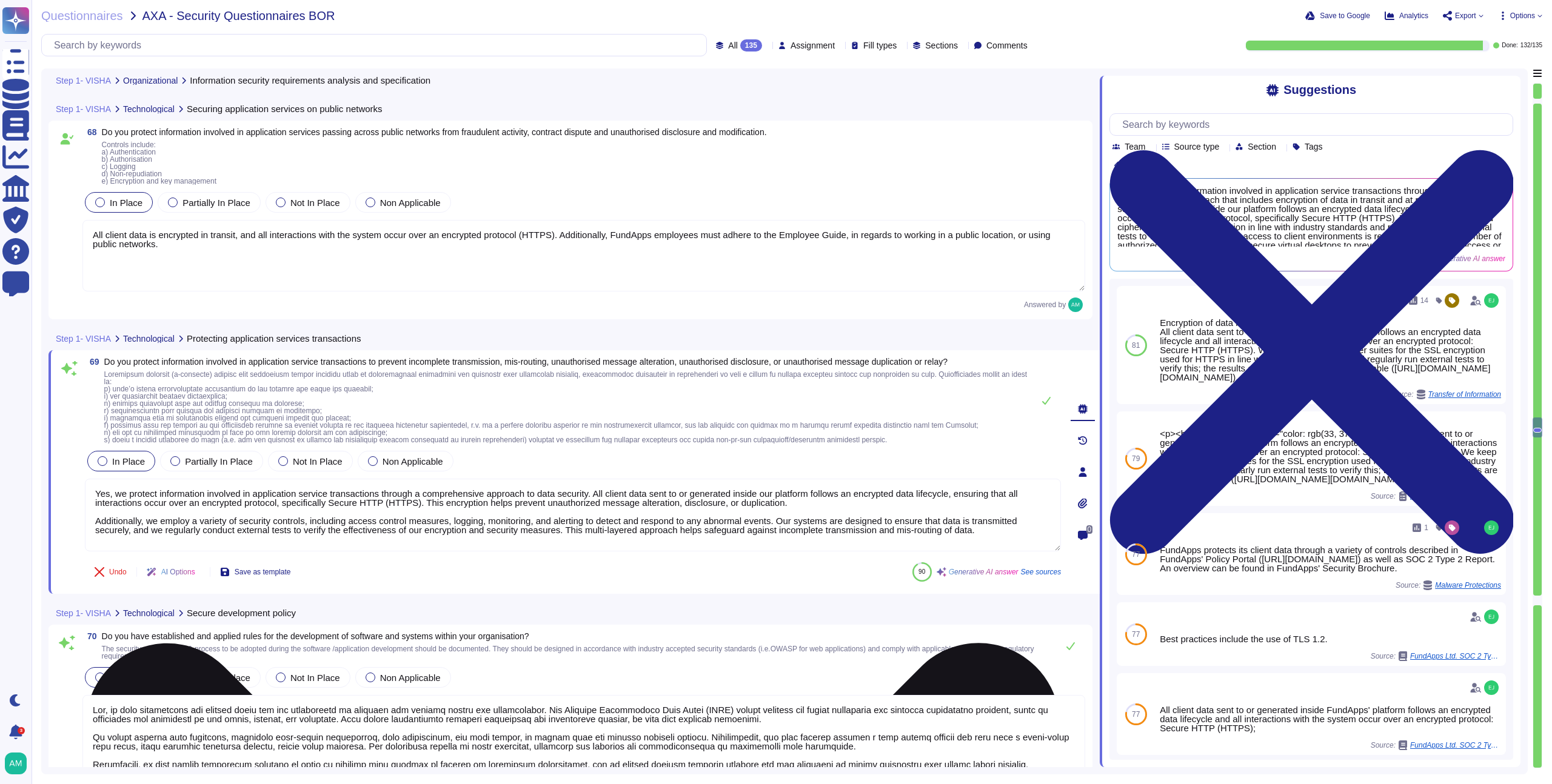
scroll to position [2, 0]
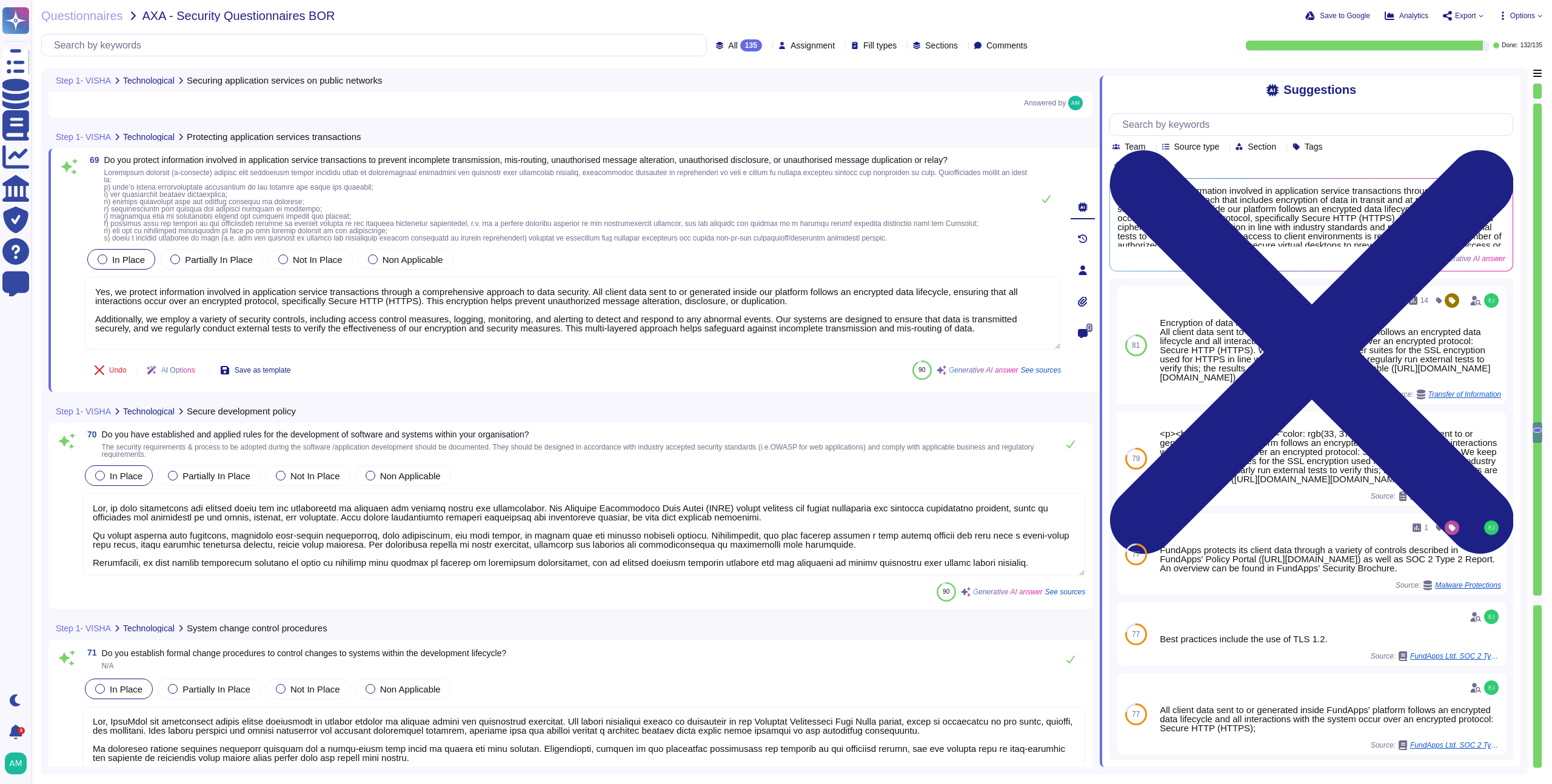
type textarea "Yes, FundApps reviews and tests applications after operating platform changes t…"
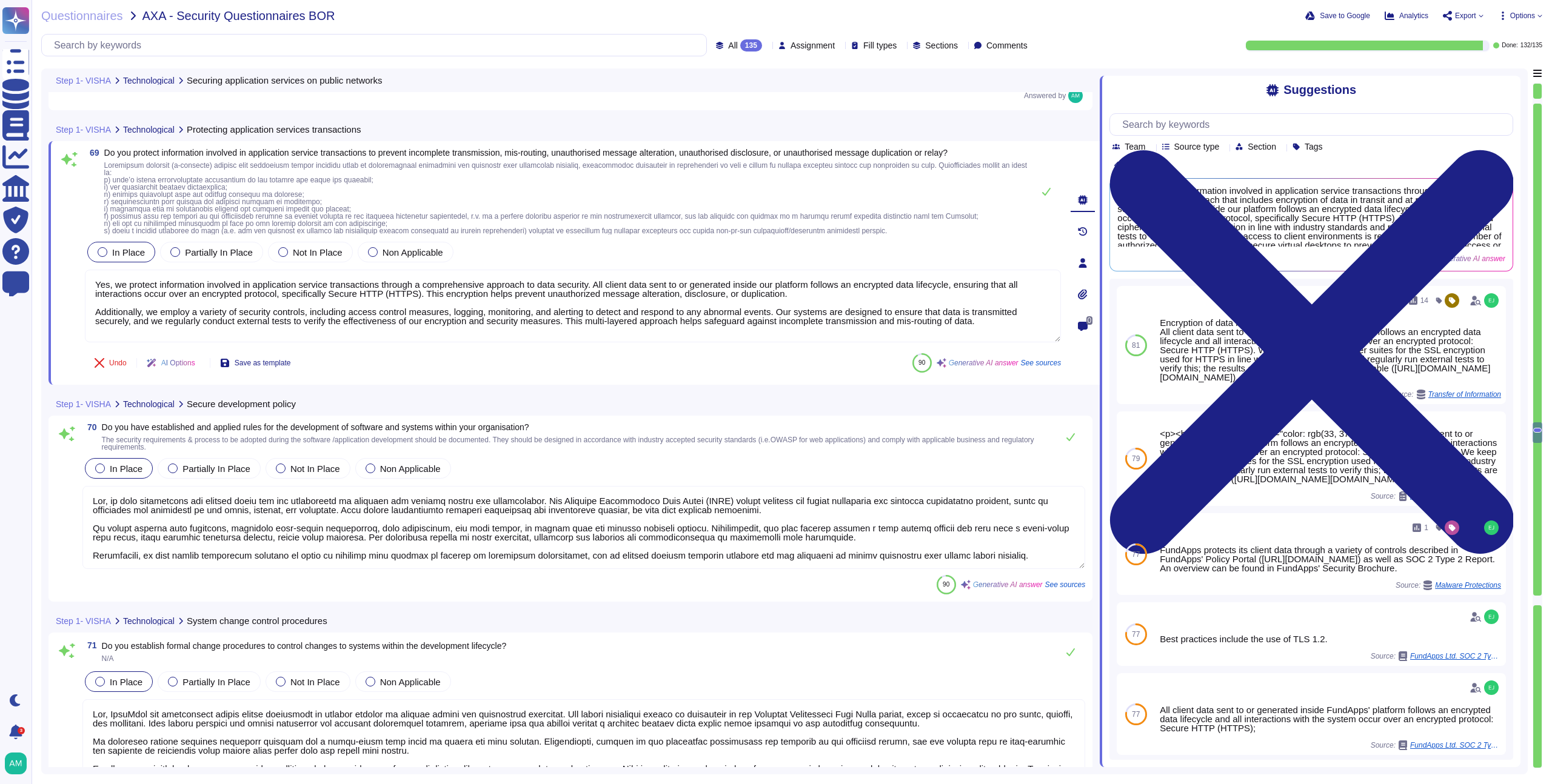
click at [389, 569] on textarea at bounding box center [584, 528] width 1002 height 83
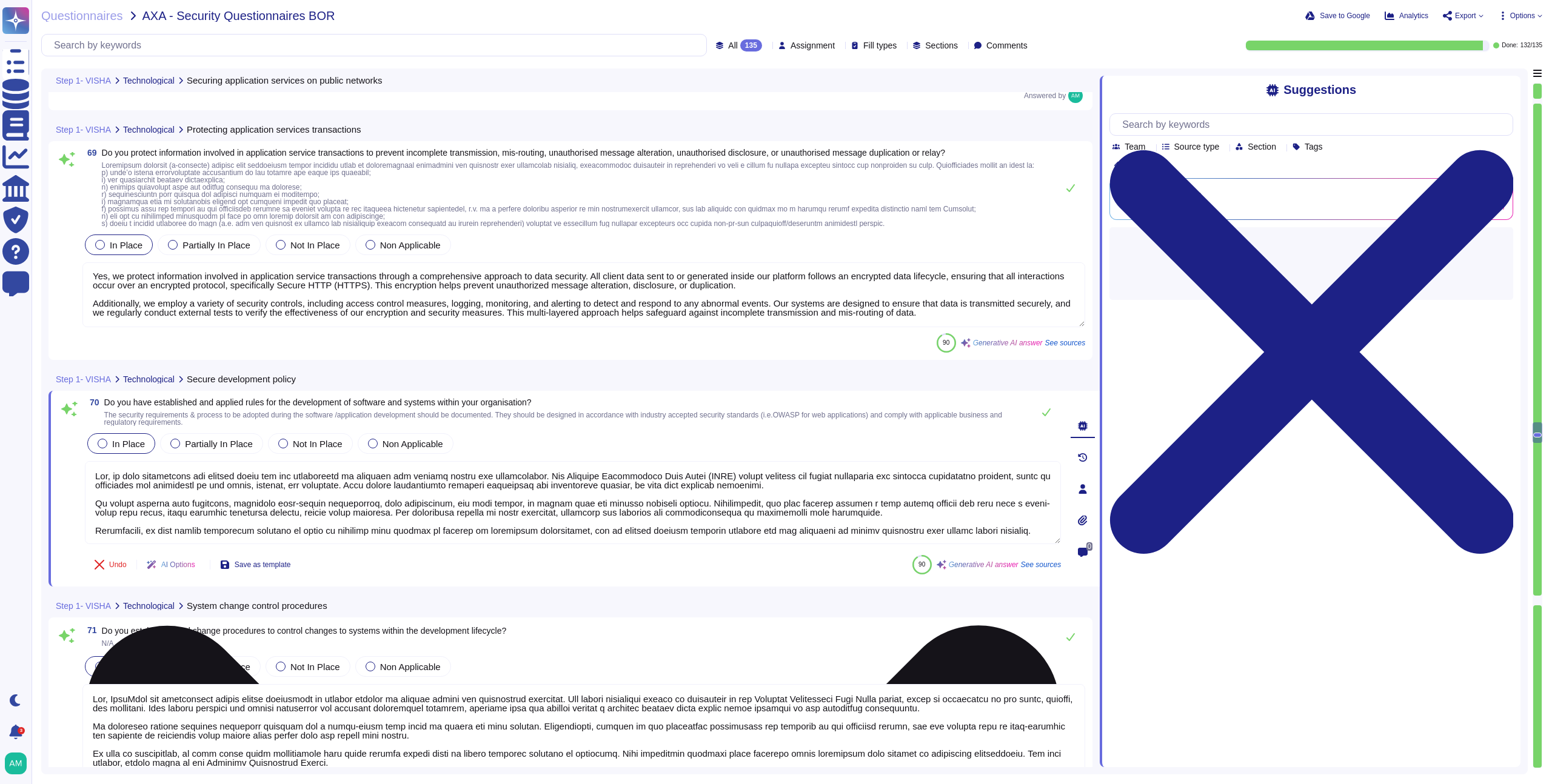
type textarea "FundApps supervises and monitors the activity of outsourced system development …"
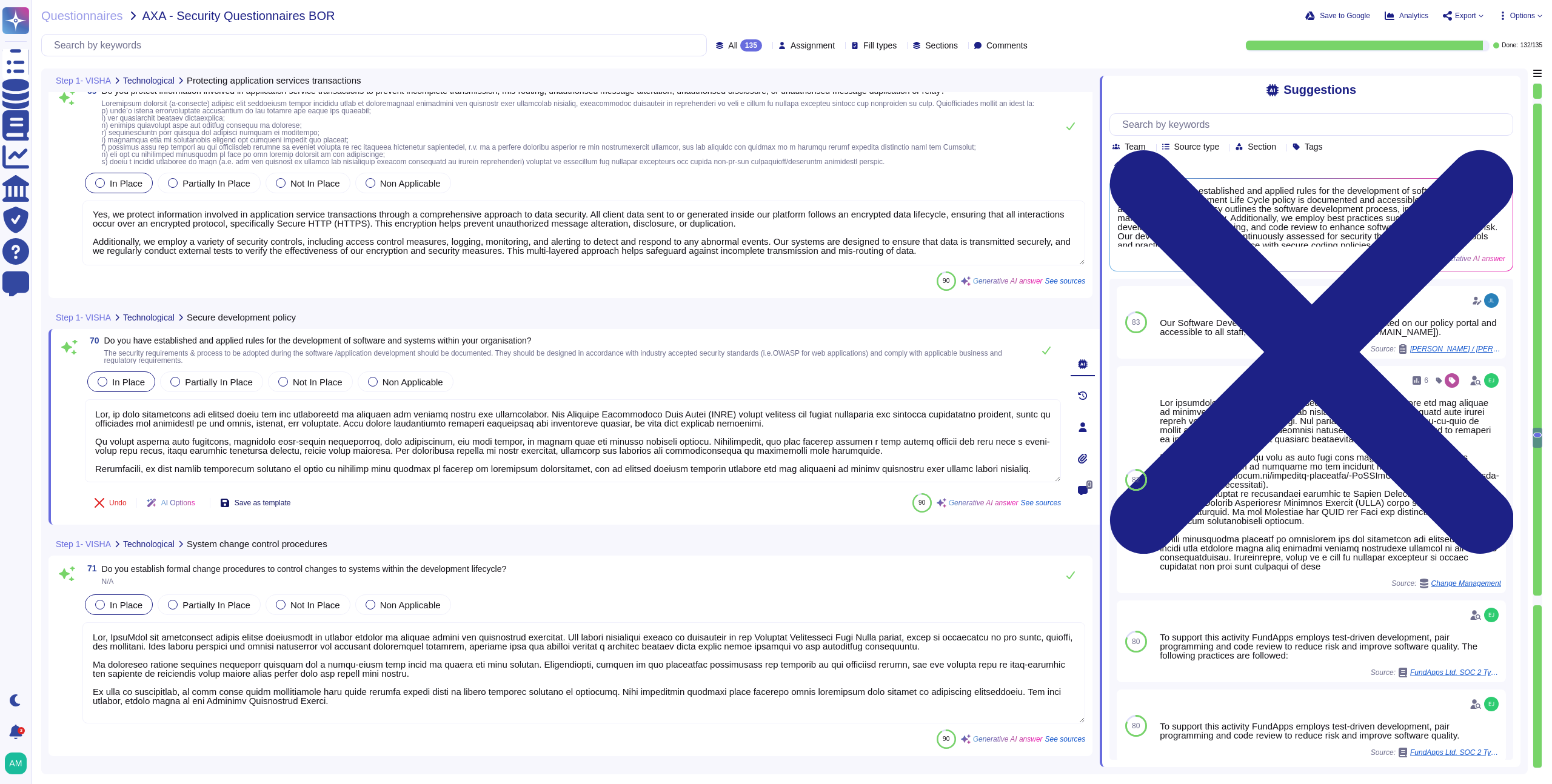
type textarea "FundApps supervises and monitors the activity of outsourced system development …"
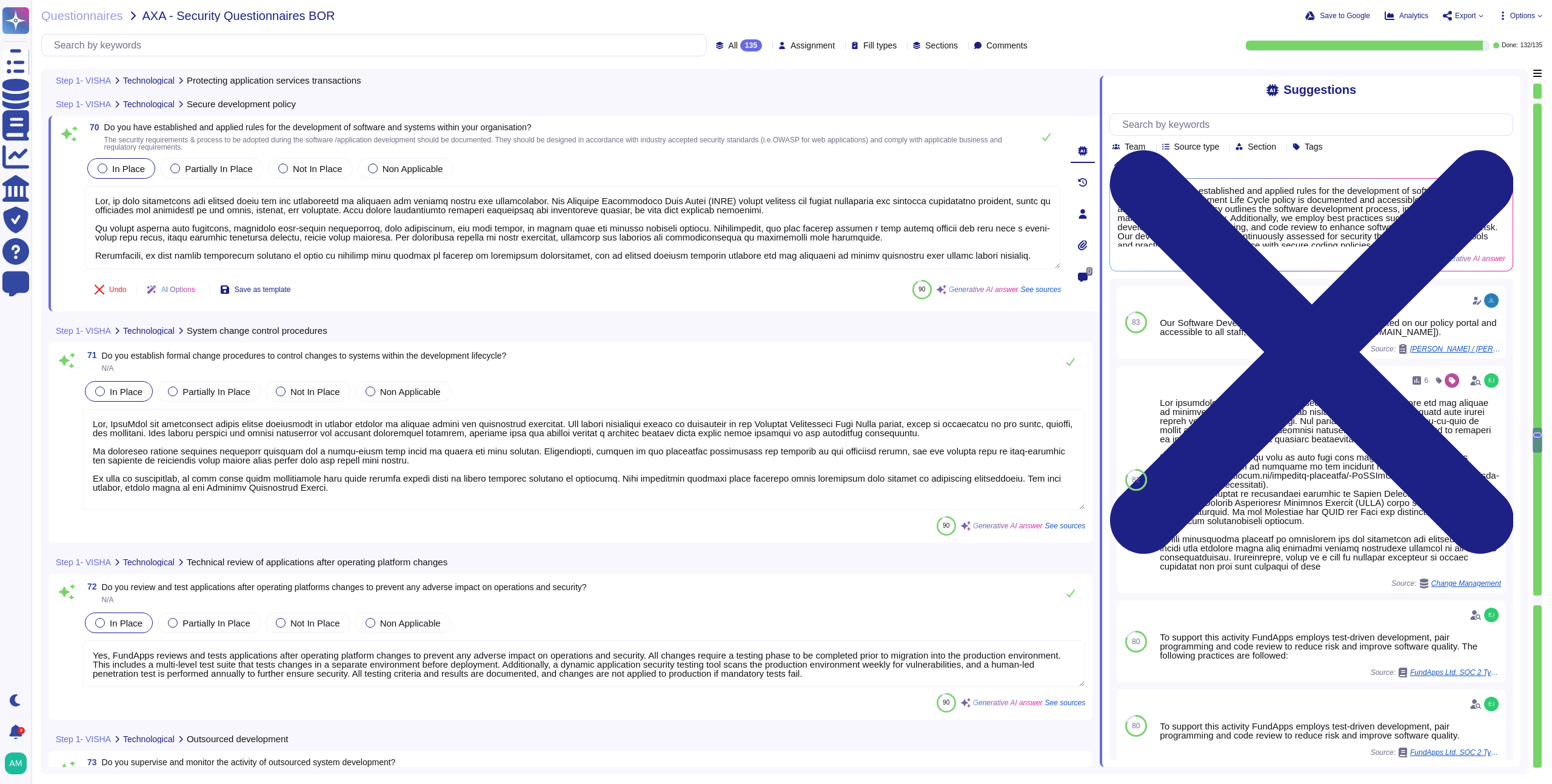
type textarea "Yes, testing of security functionality is carried out during the development cy…"
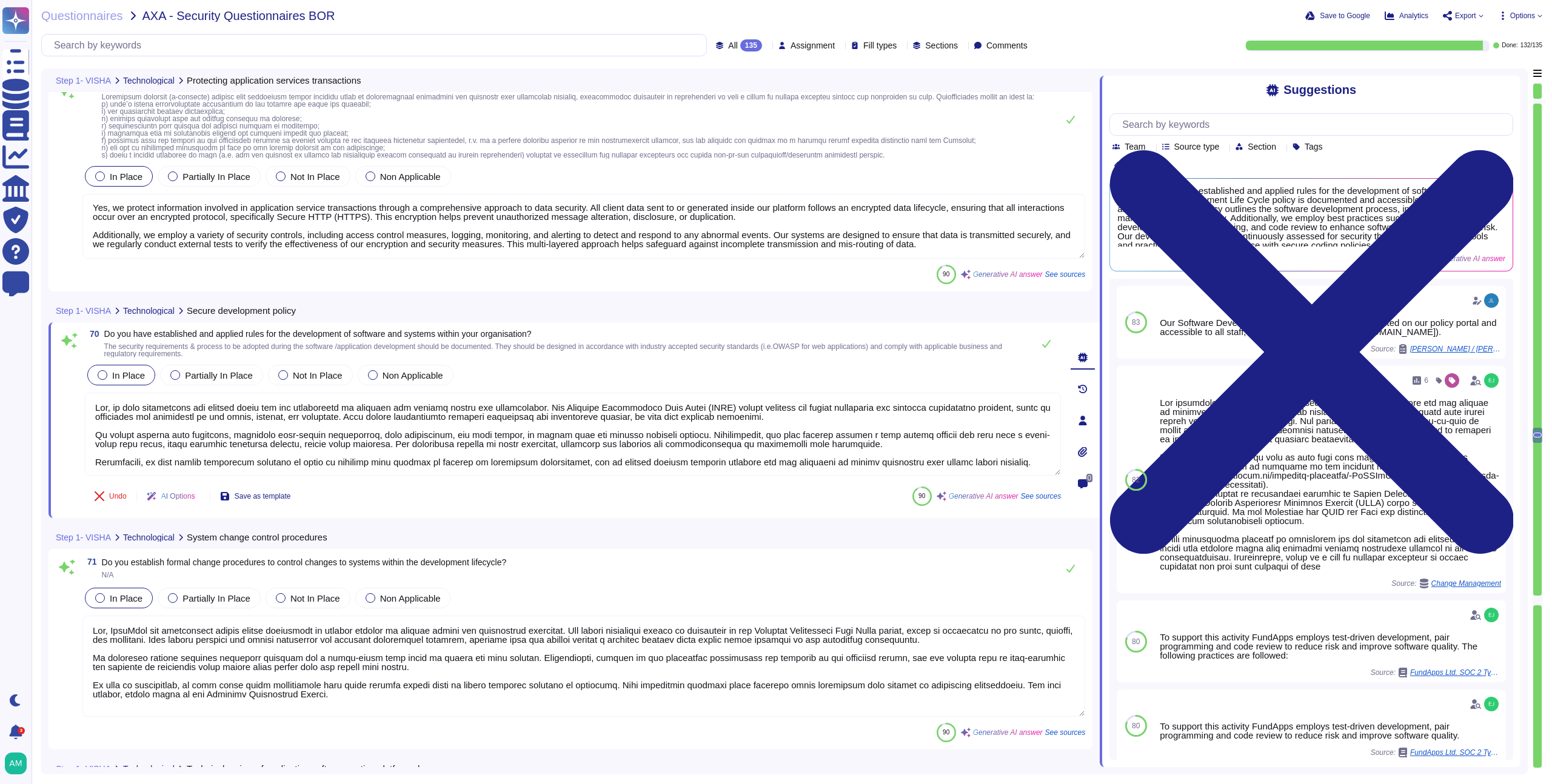
scroll to position [12449, 0]
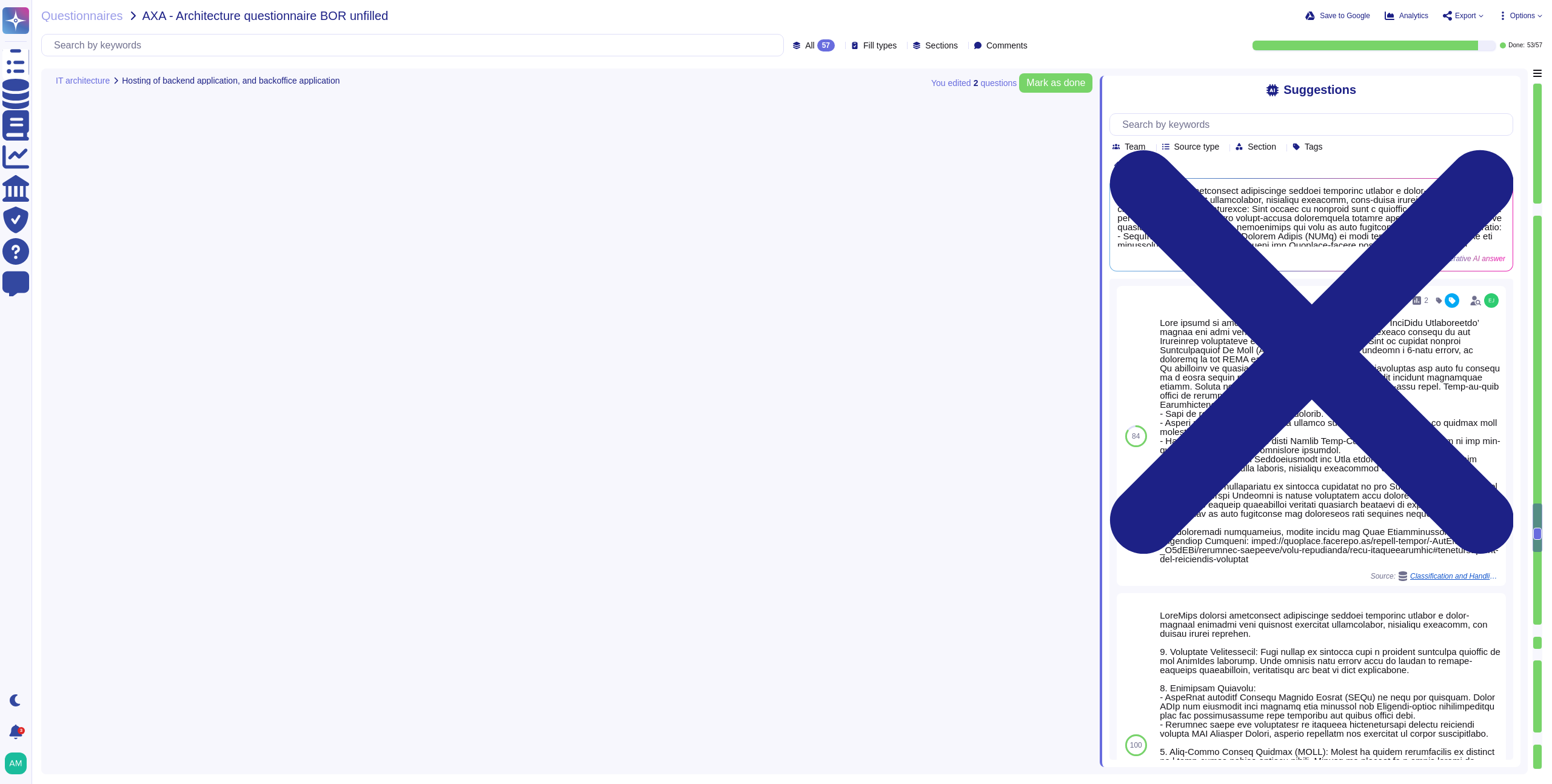
type textarea "Please refer to FundApps' Incident Management Process ([URL][DOMAIN_NAME]) and …"
type textarea "Please refer to FundApps' status page ([URL][DOMAIN_NAME]). Availability of our…"
type textarea "FundApps backups production data to local storage at the following frequency: F…"
type textarea "FundApps has a Disaster Recovery Plan with an RTO of 4 hours, and an RPO of 30 …"
type textarea "Data stored in the FundApps platform is classified as ‘FundApps Confidential’ w…"
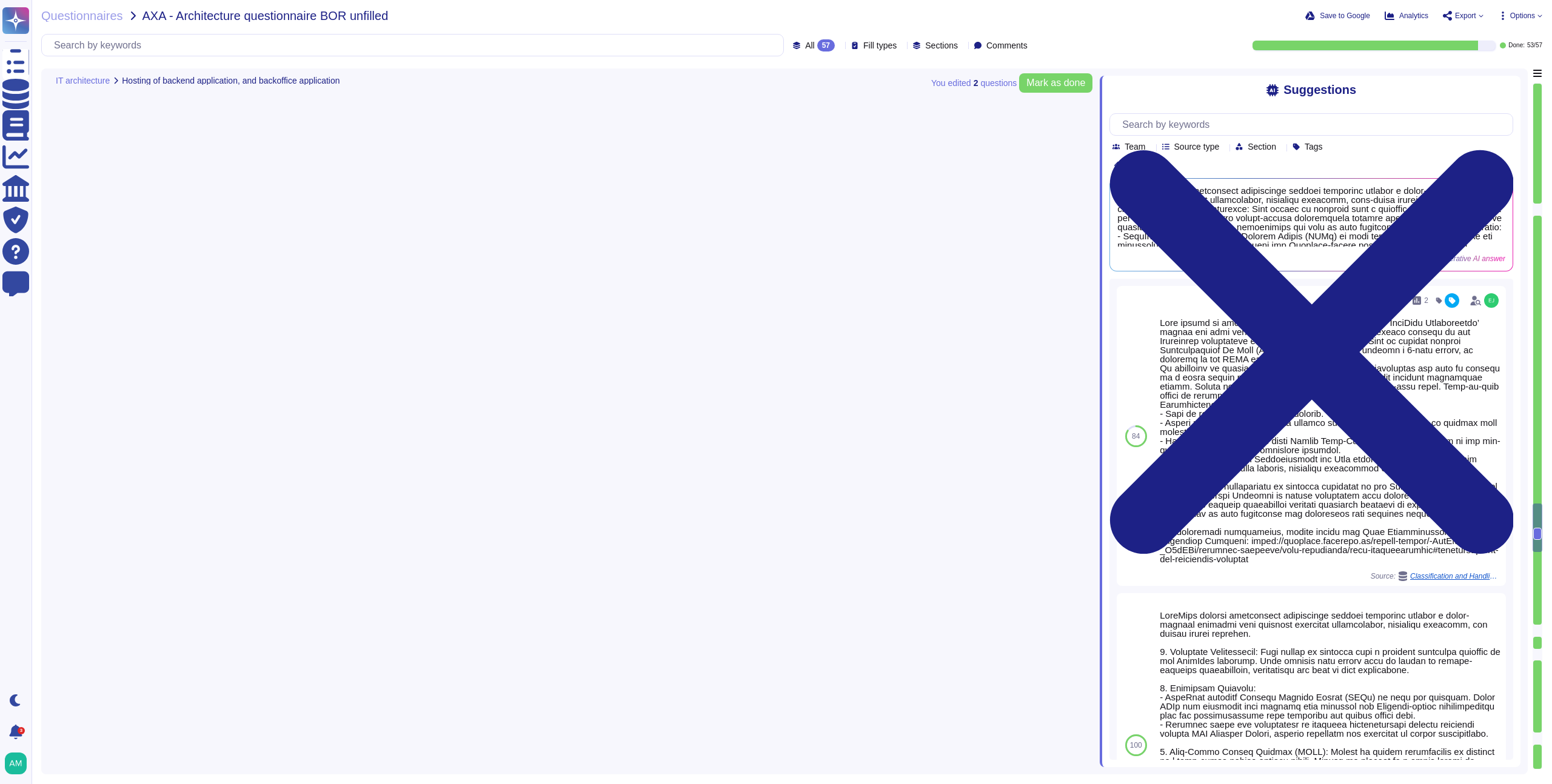
type textarea "FundApps employs a fully automated deployment process that enhances the securit…"
type textarea "We deploy updates to the system as often as twice per day. We will never wait t…"
type textarea "All actions made to our infrastructure or application are logged and centralise…"
